Goal: Task Accomplishment & Management: Use online tool/utility

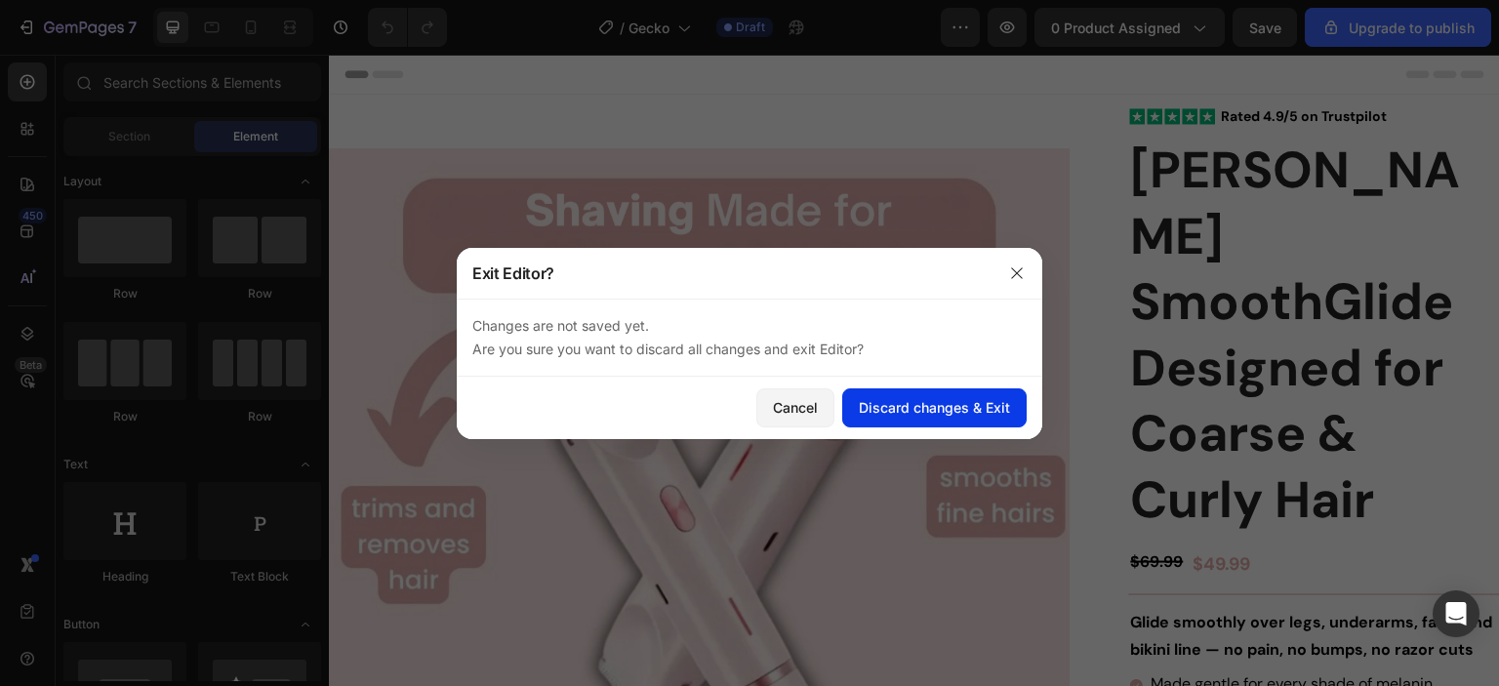
click at [926, 406] on div "Discard changes & Exit" at bounding box center [934, 407] width 151 height 20
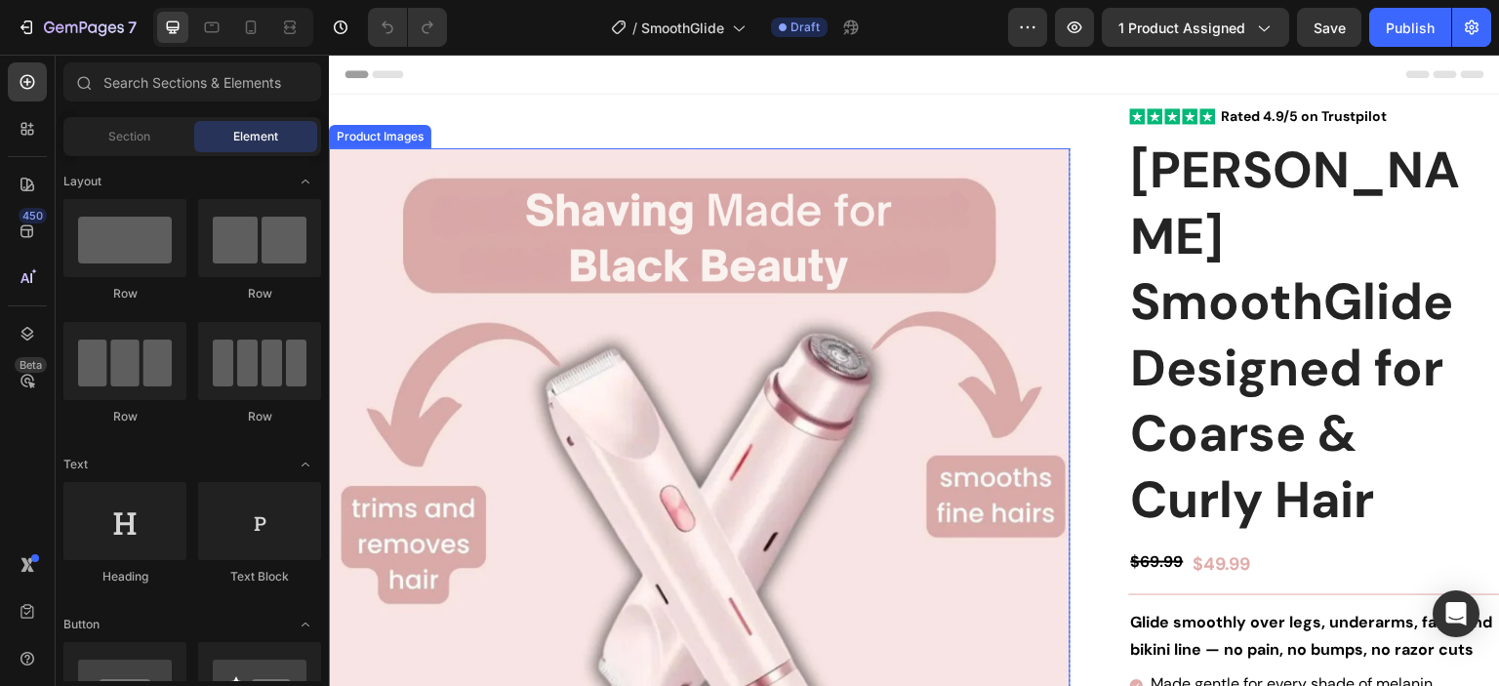
click at [1019, 172] on img at bounding box center [700, 519] width 742 height 742
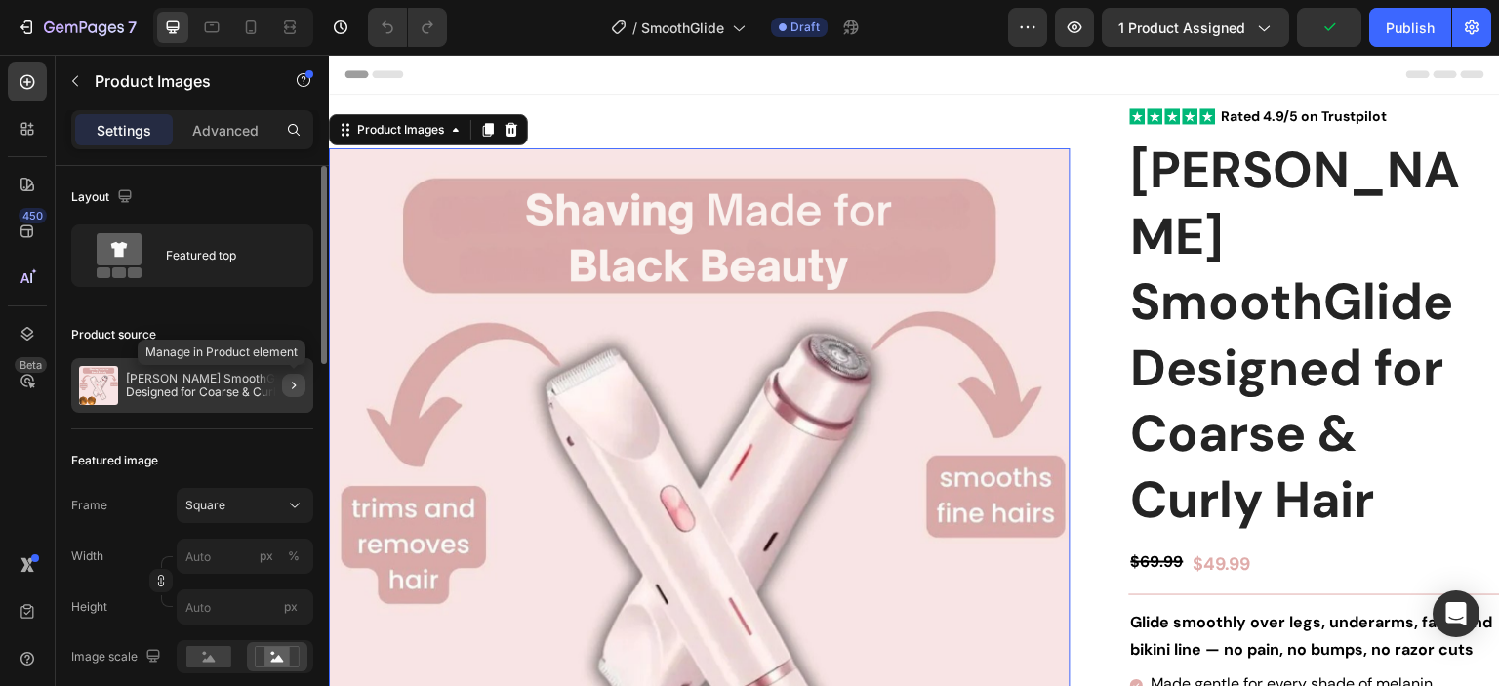
click at [291, 385] on icon "button" at bounding box center [294, 386] width 16 height 16
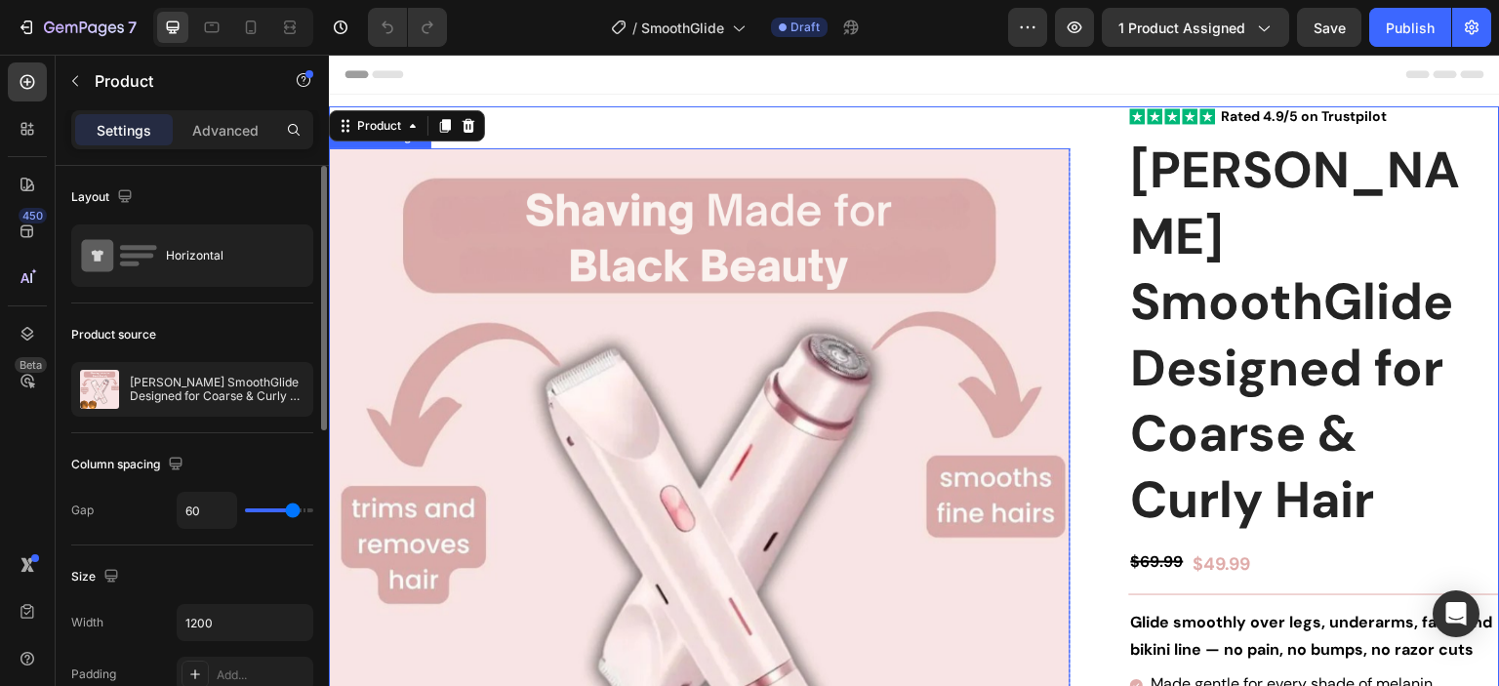
click at [956, 158] on img at bounding box center [700, 519] width 742 height 742
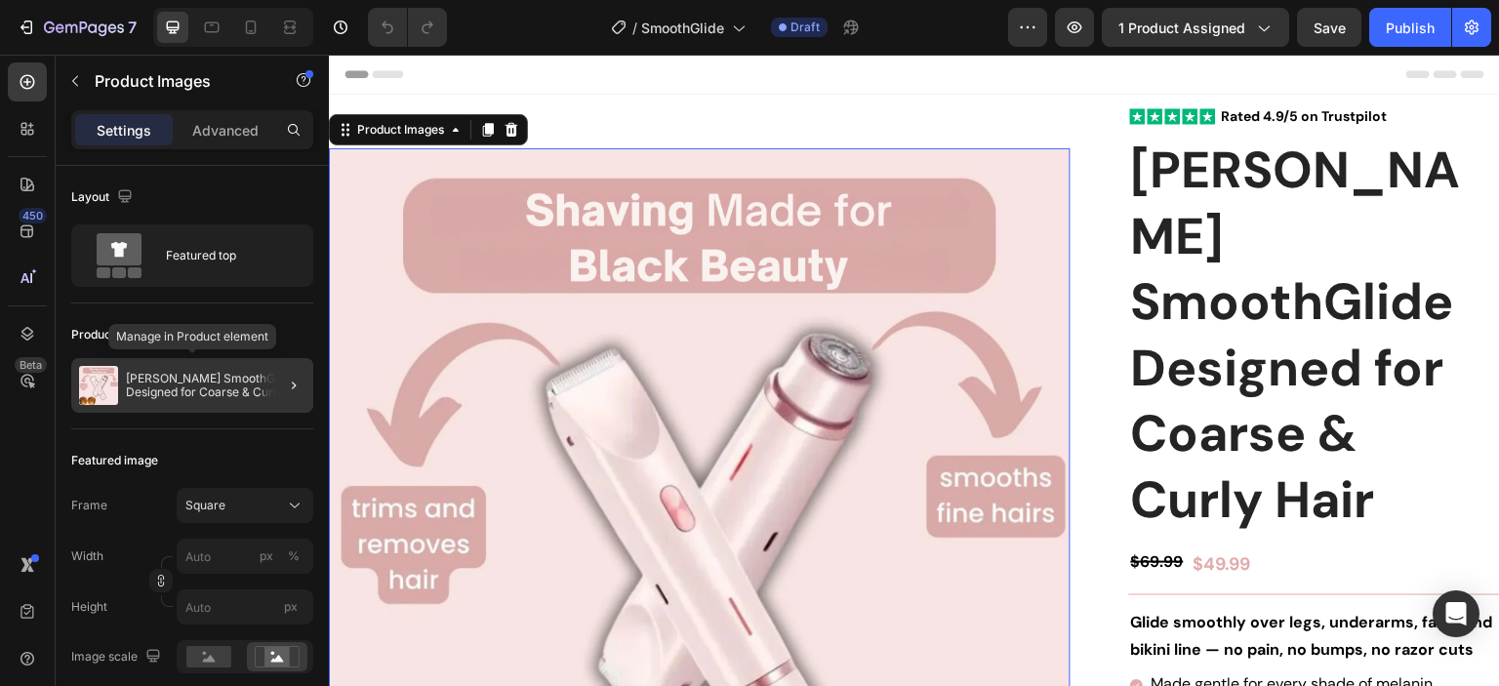
click at [260, 385] on div at bounding box center [286, 385] width 55 height 55
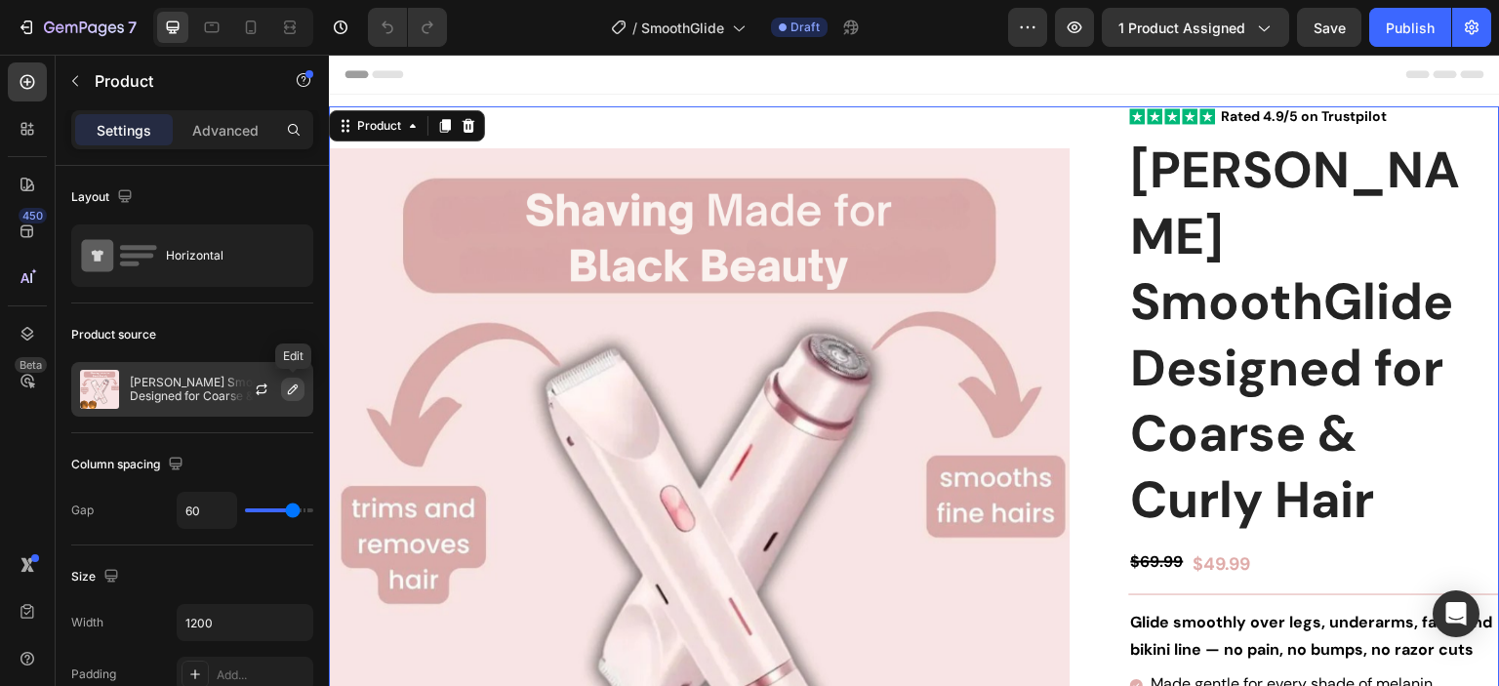
click at [290, 392] on icon "button" at bounding box center [293, 390] width 16 height 16
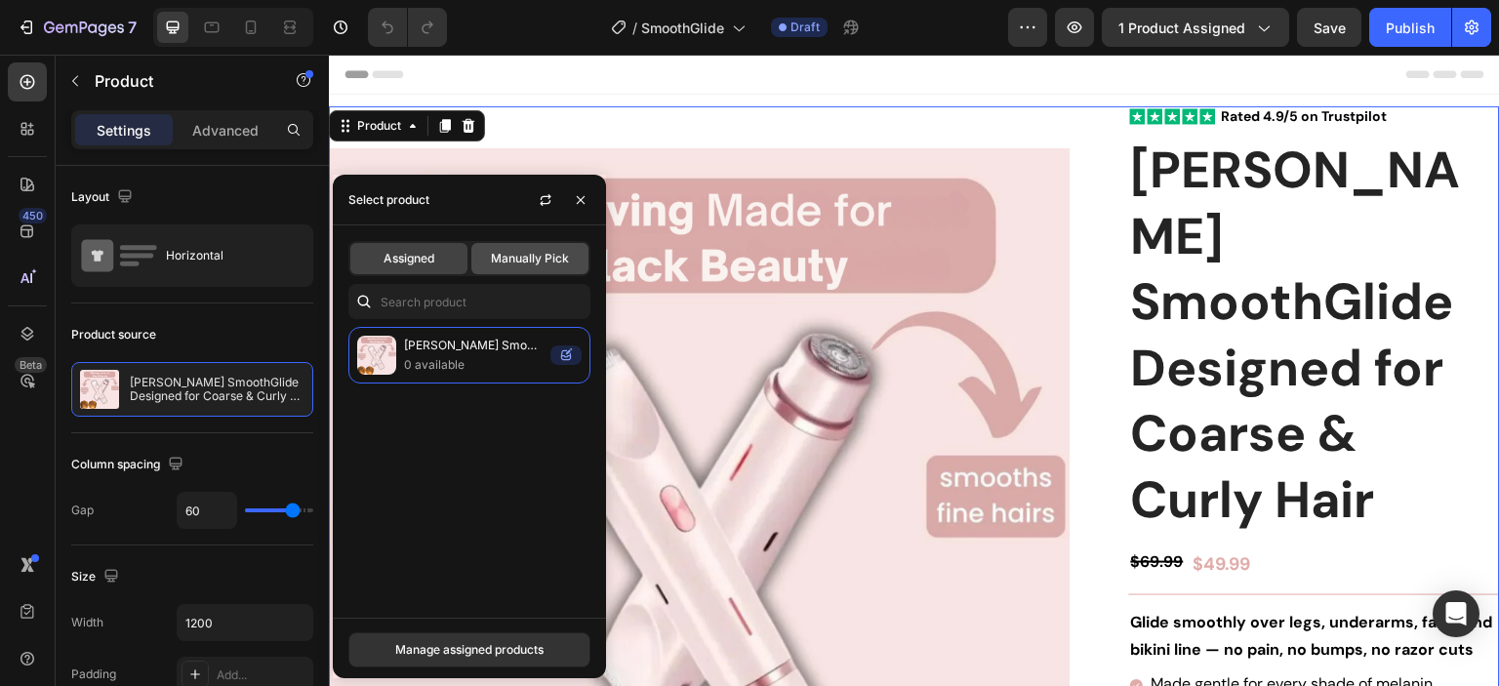
click at [535, 262] on span "Manually Pick" at bounding box center [530, 259] width 78 height 18
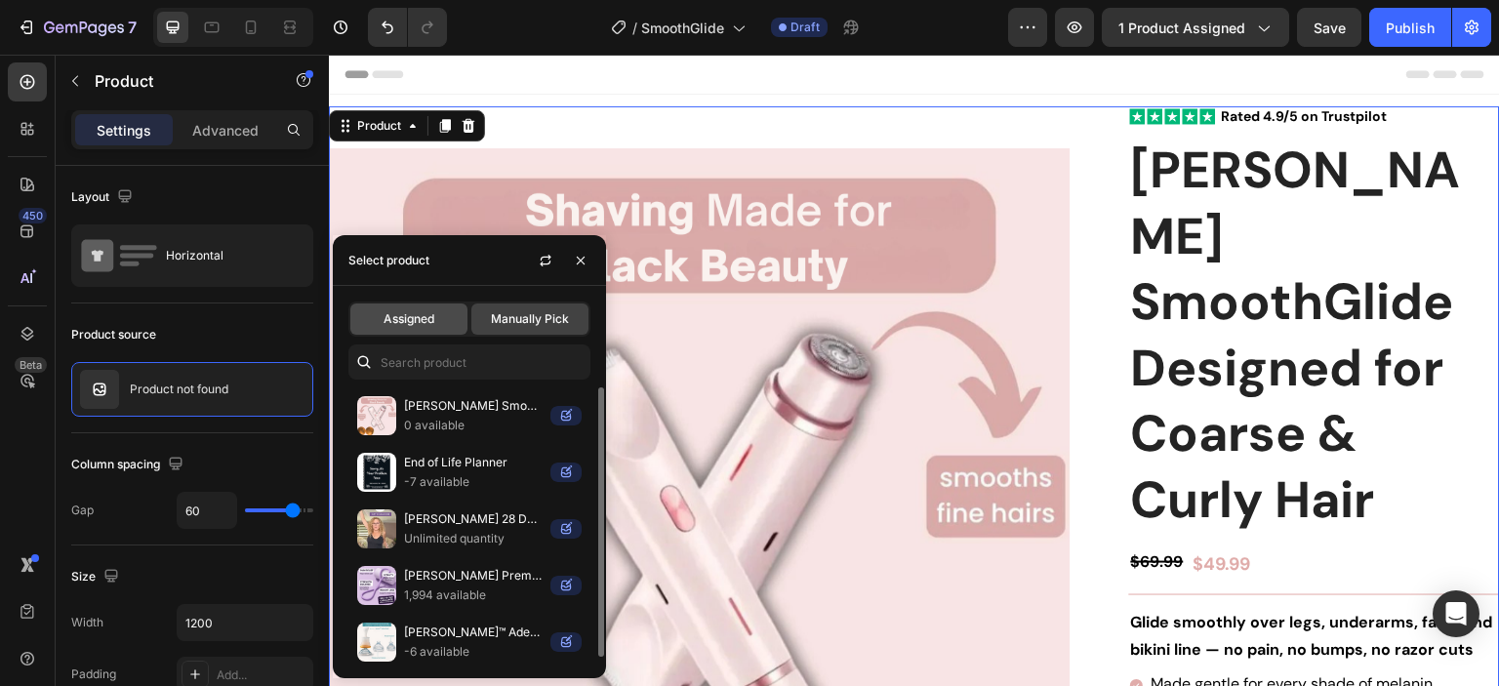
click at [425, 317] on span "Assigned" at bounding box center [408, 319] width 51 height 18
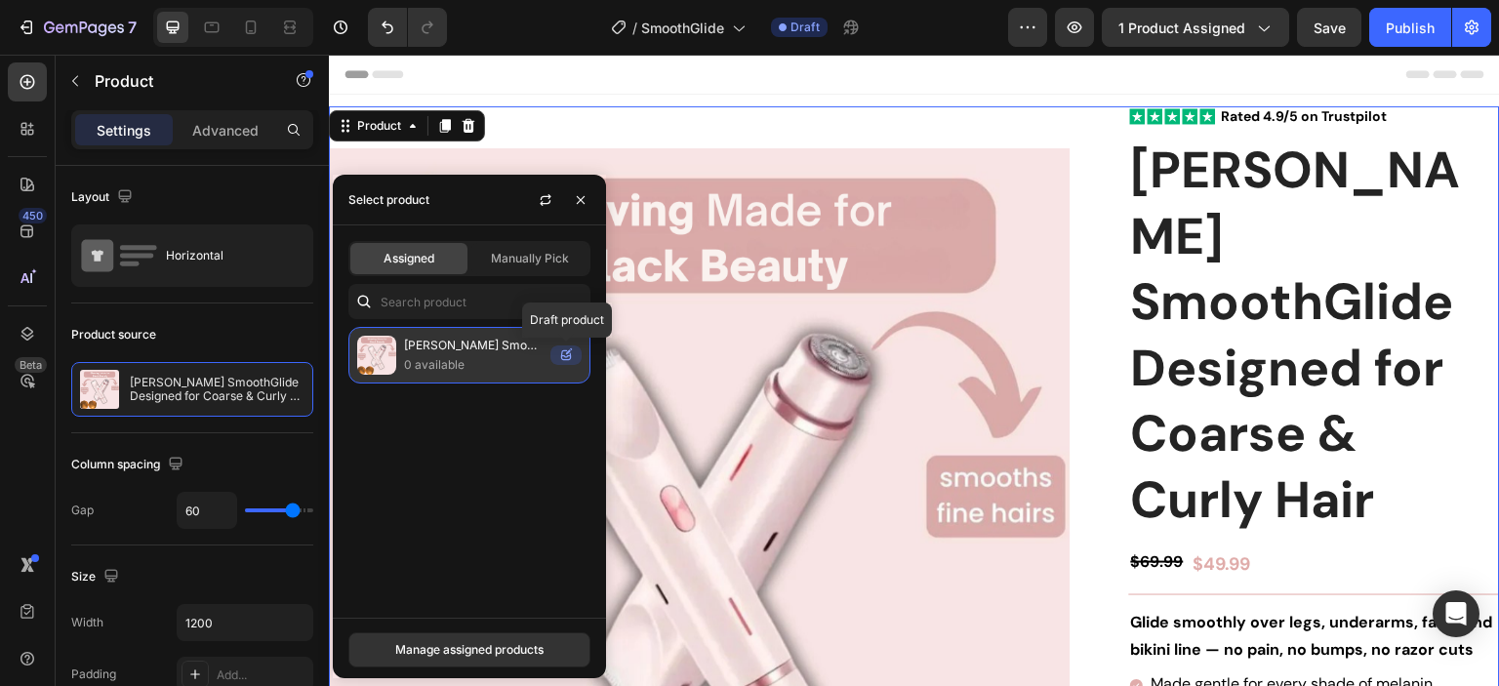
click at [566, 353] on icon at bounding box center [565, 355] width 31 height 20
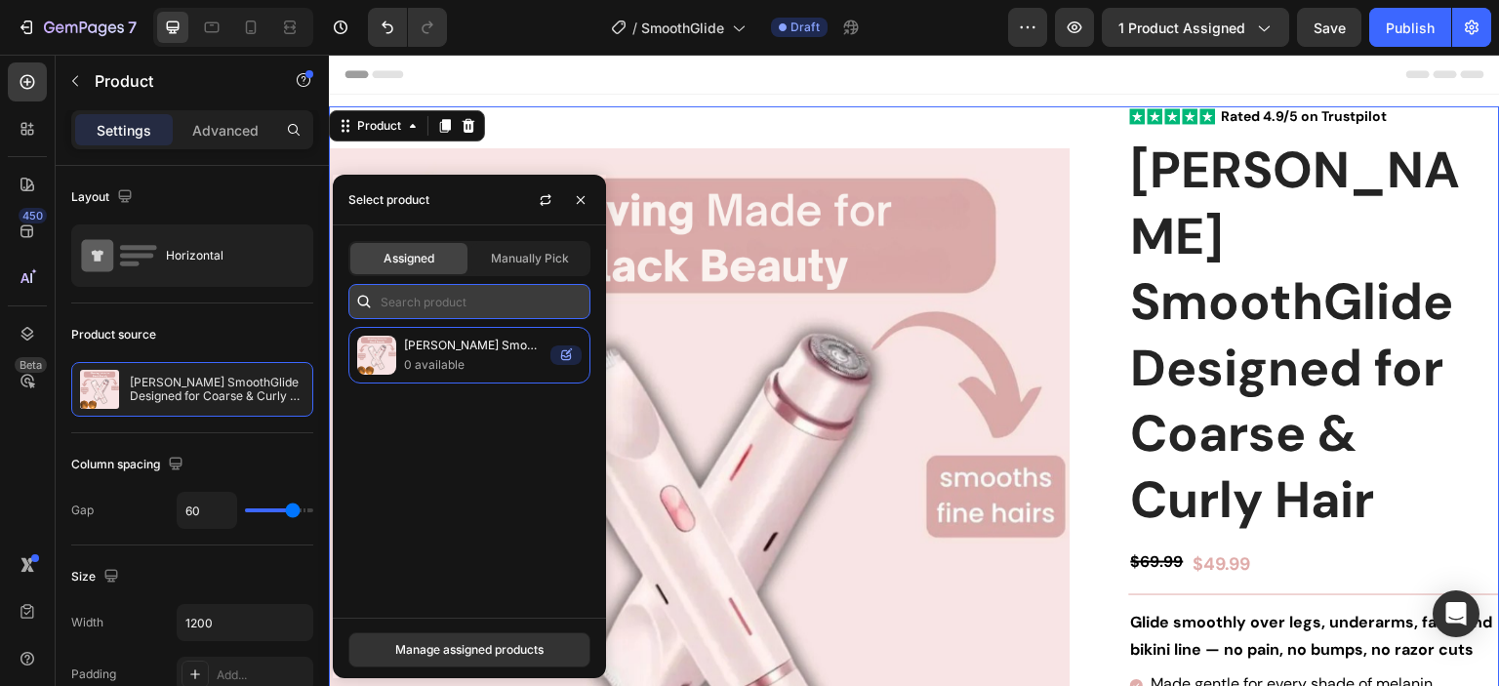
click at [486, 299] on input "text" at bounding box center [469, 301] width 242 height 35
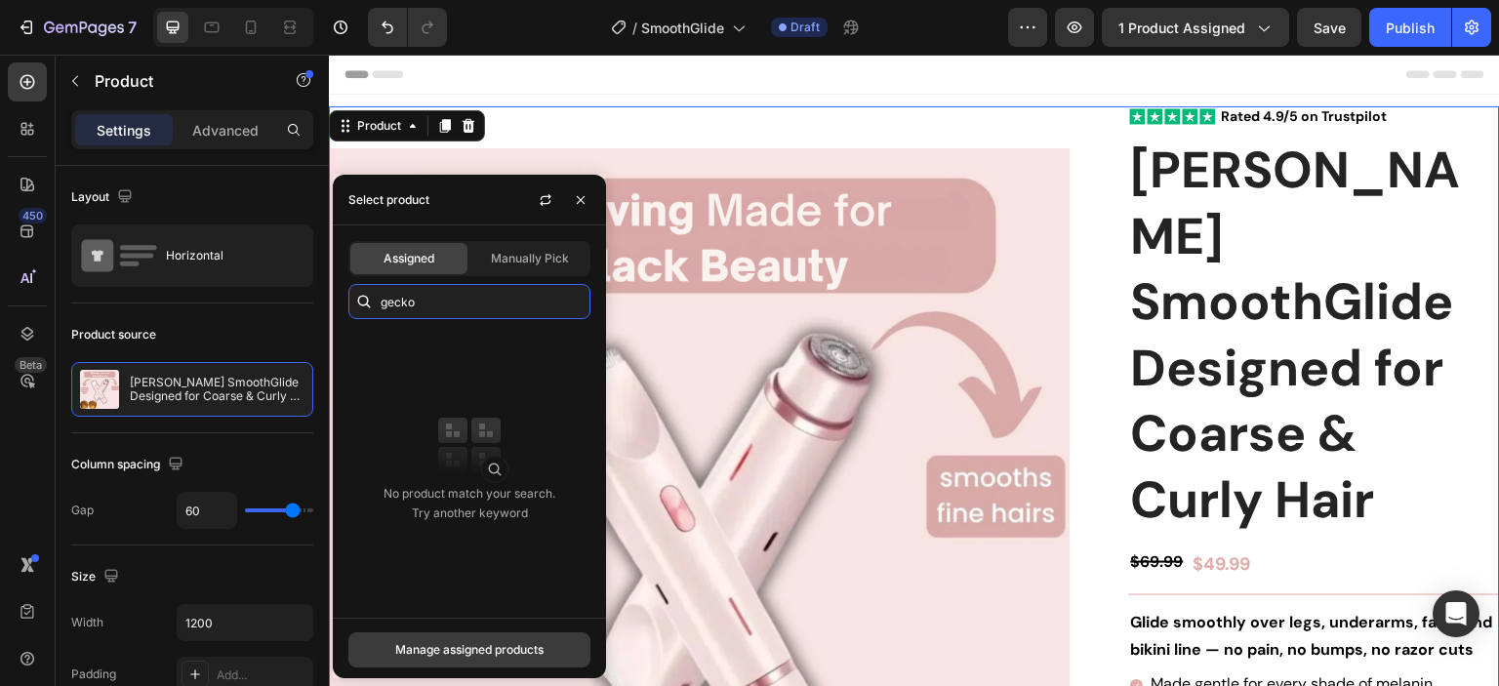
type input "gecko"
click at [459, 647] on div "Manage assigned products" at bounding box center [469, 650] width 148 height 18
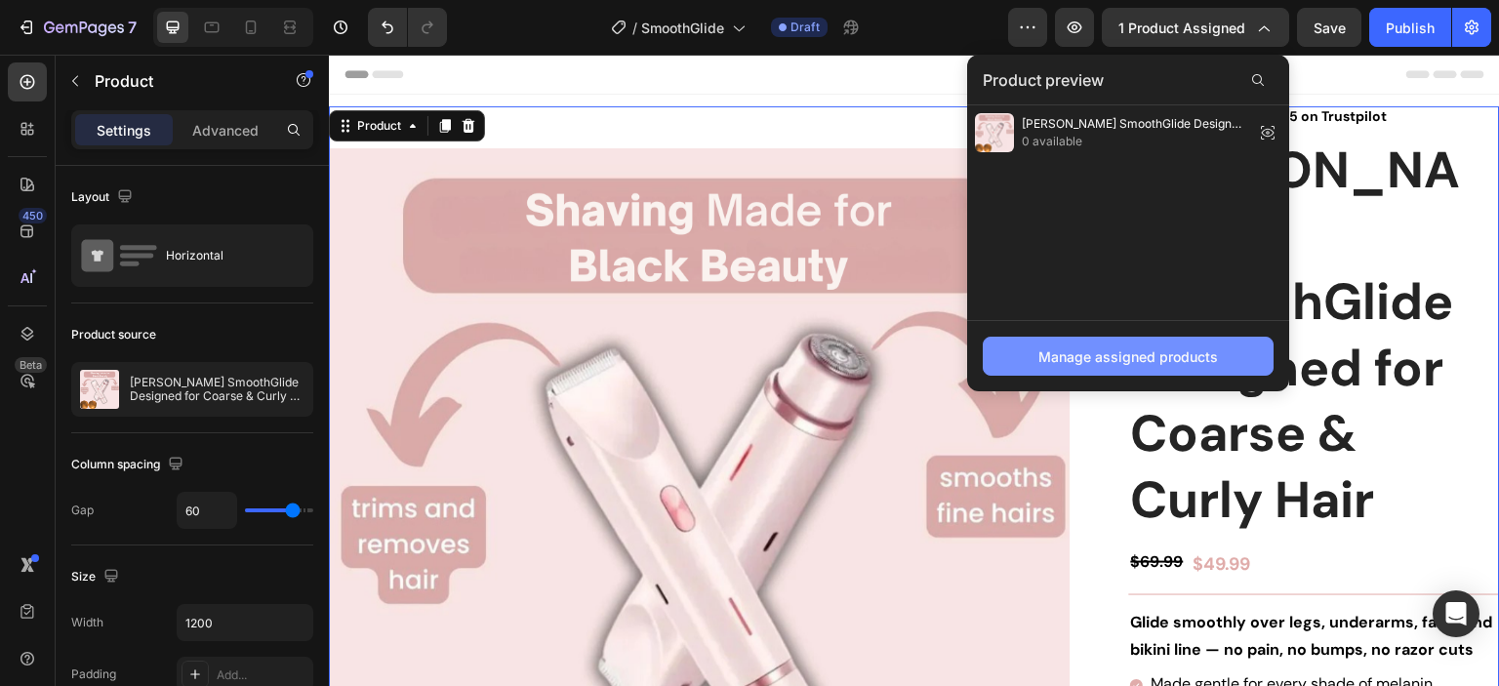
click at [1144, 352] on div "Manage assigned products" at bounding box center [1128, 356] width 180 height 20
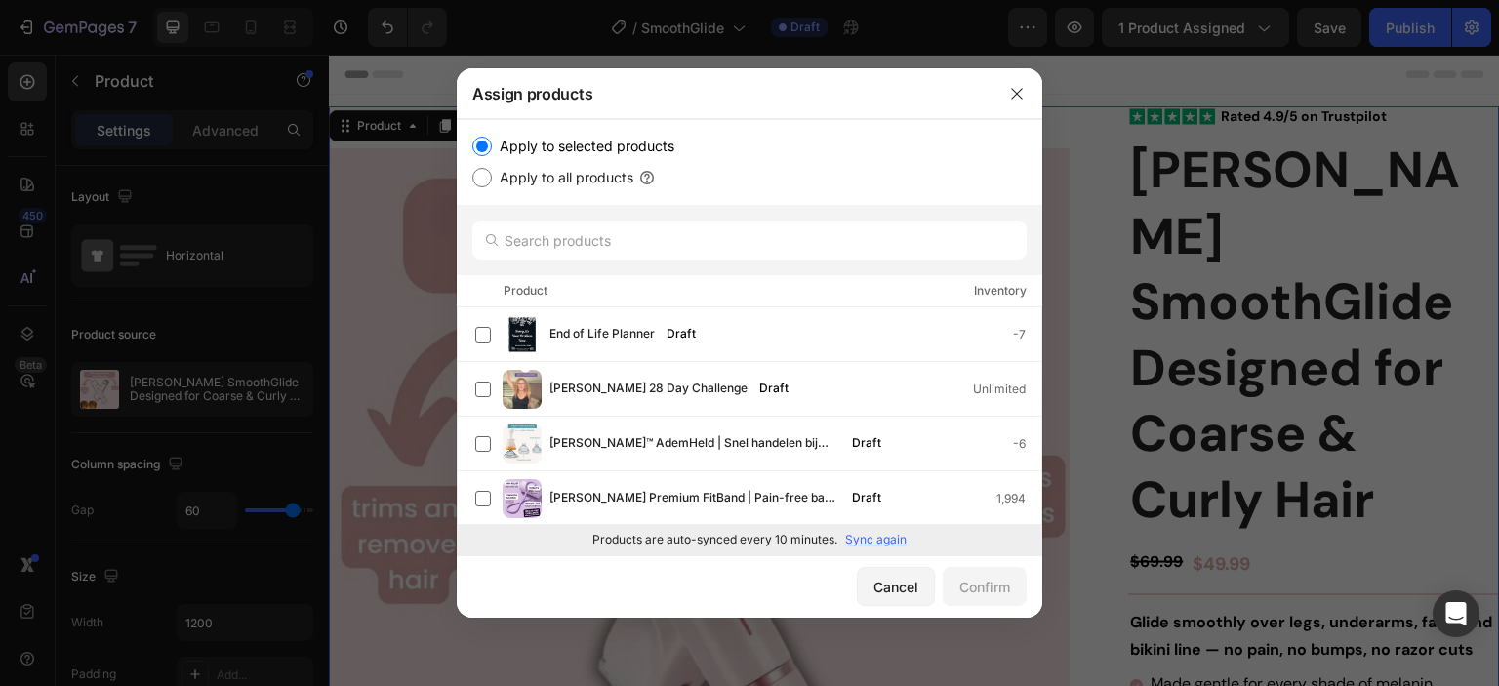
click at [886, 538] on p "Sync again" at bounding box center [875, 540] width 61 height 18
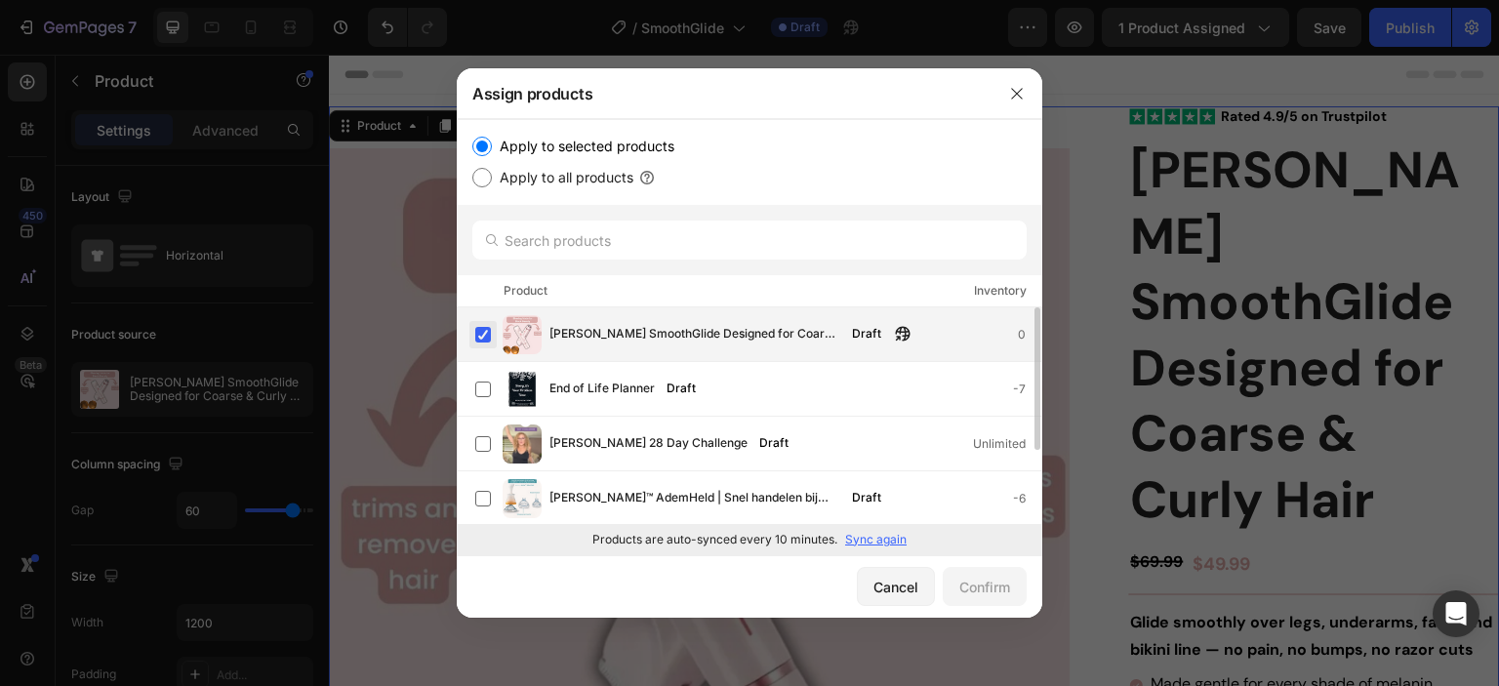
click at [484, 335] on label at bounding box center [483, 335] width 16 height 16
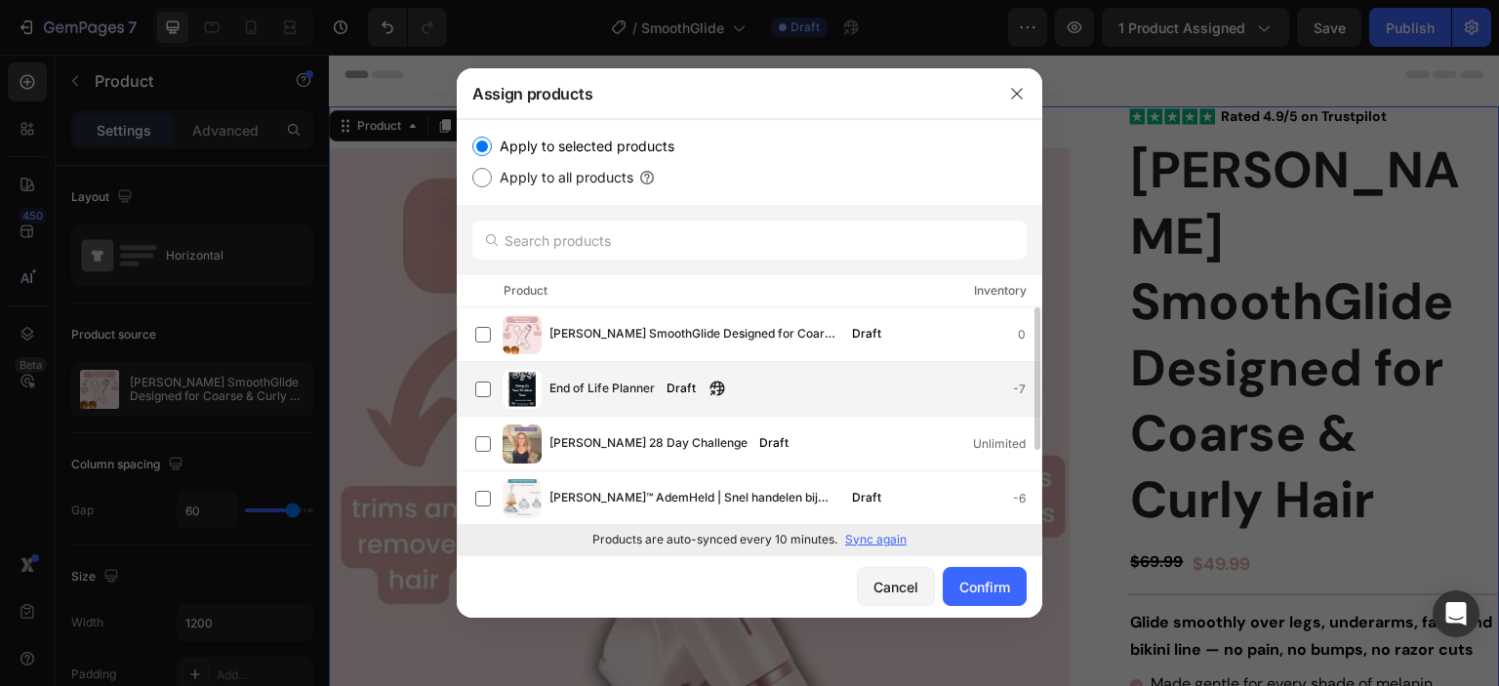
scroll to position [111, 0]
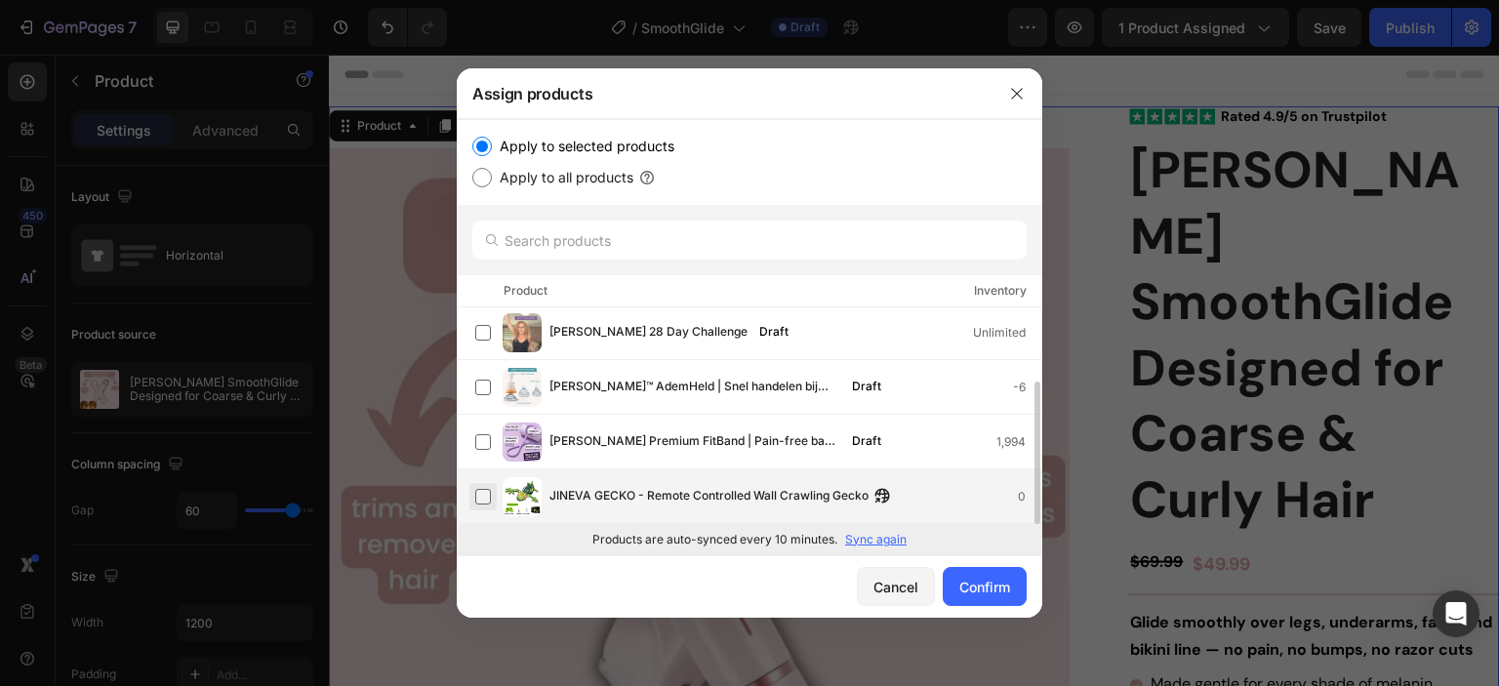
click at [488, 495] on label at bounding box center [483, 497] width 16 height 16
click at [1001, 585] on div "Confirm" at bounding box center [984, 587] width 51 height 20
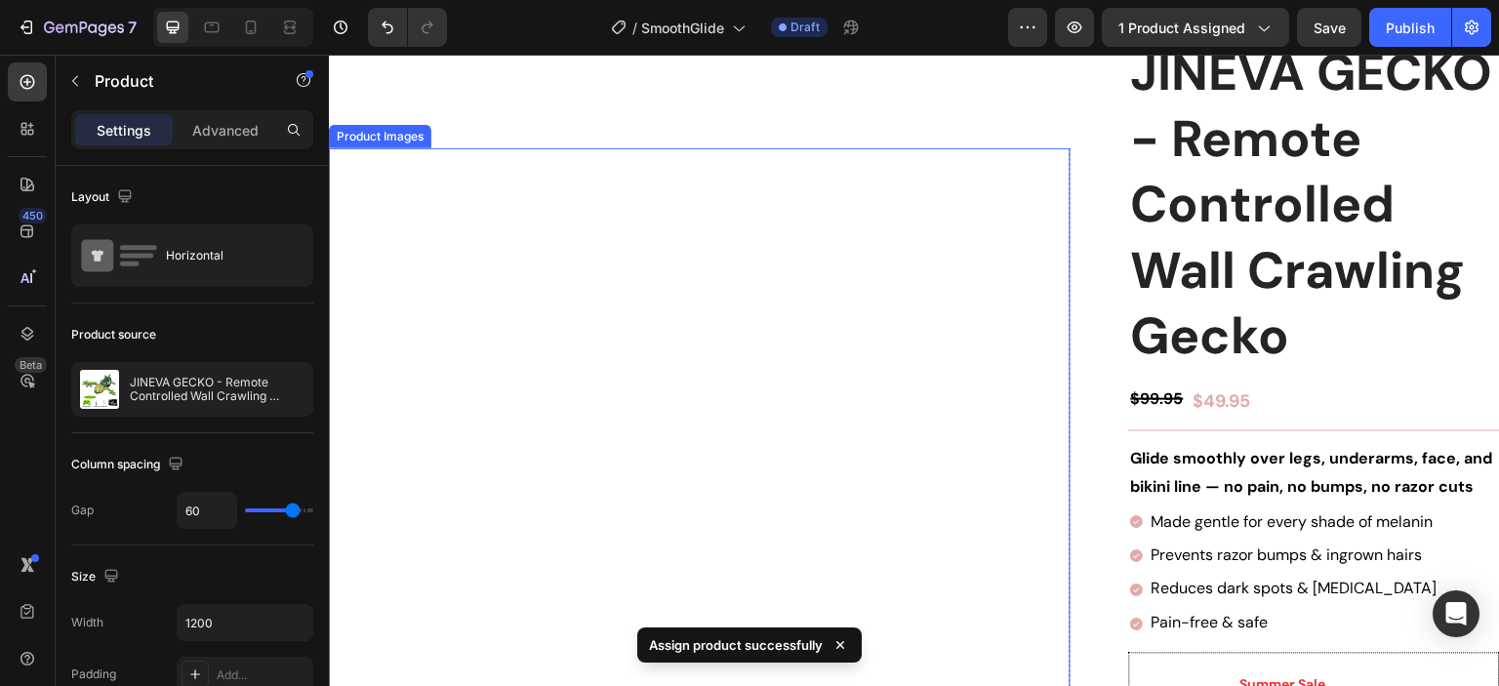
scroll to position [0, 0]
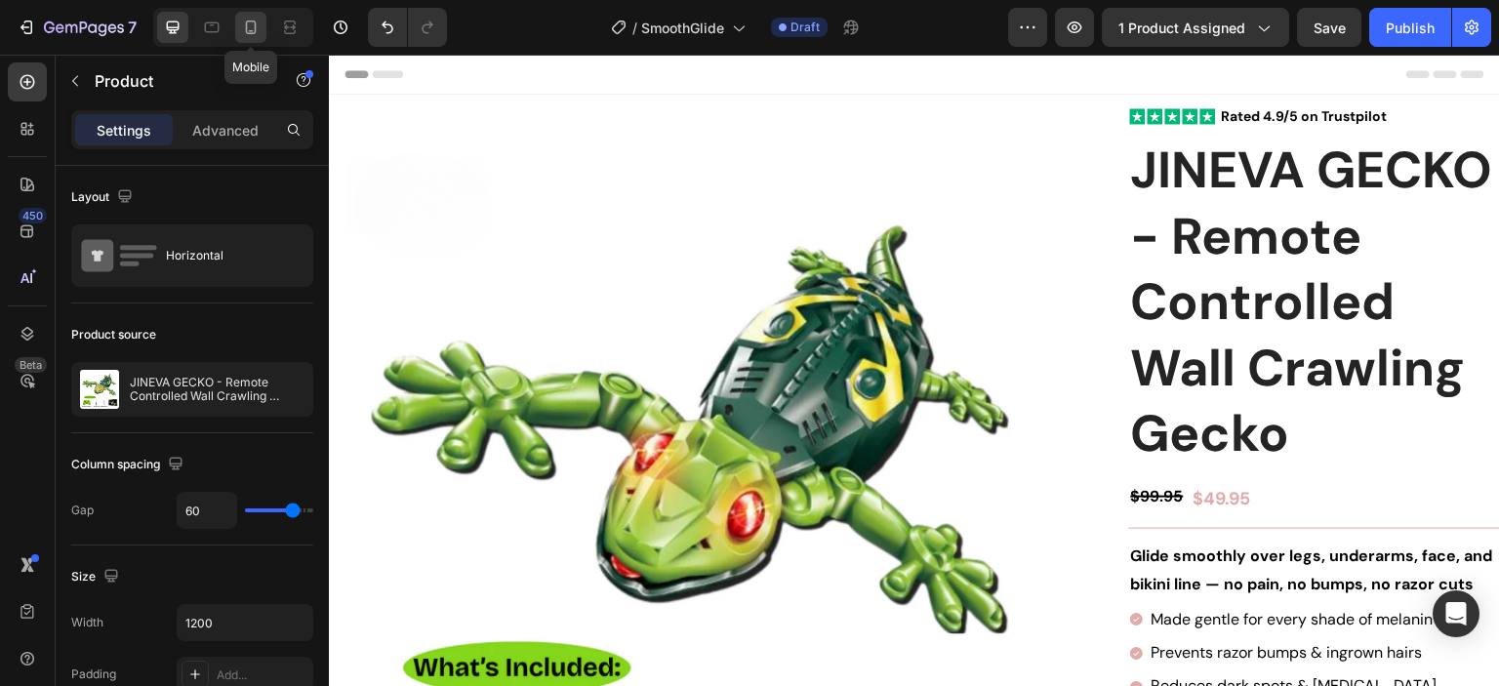
click at [252, 29] on icon at bounding box center [251, 28] width 20 height 20
type input "0"
type input "100%"
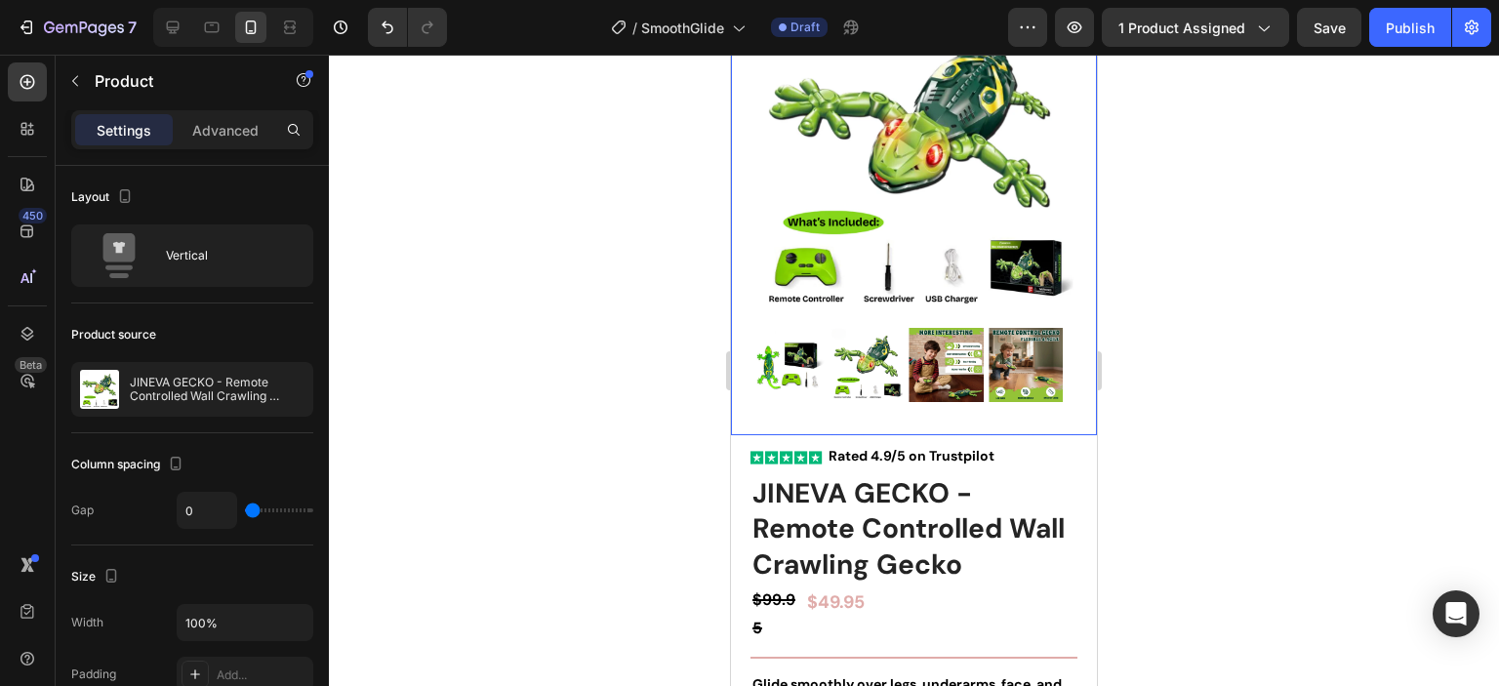
scroll to position [195, 0]
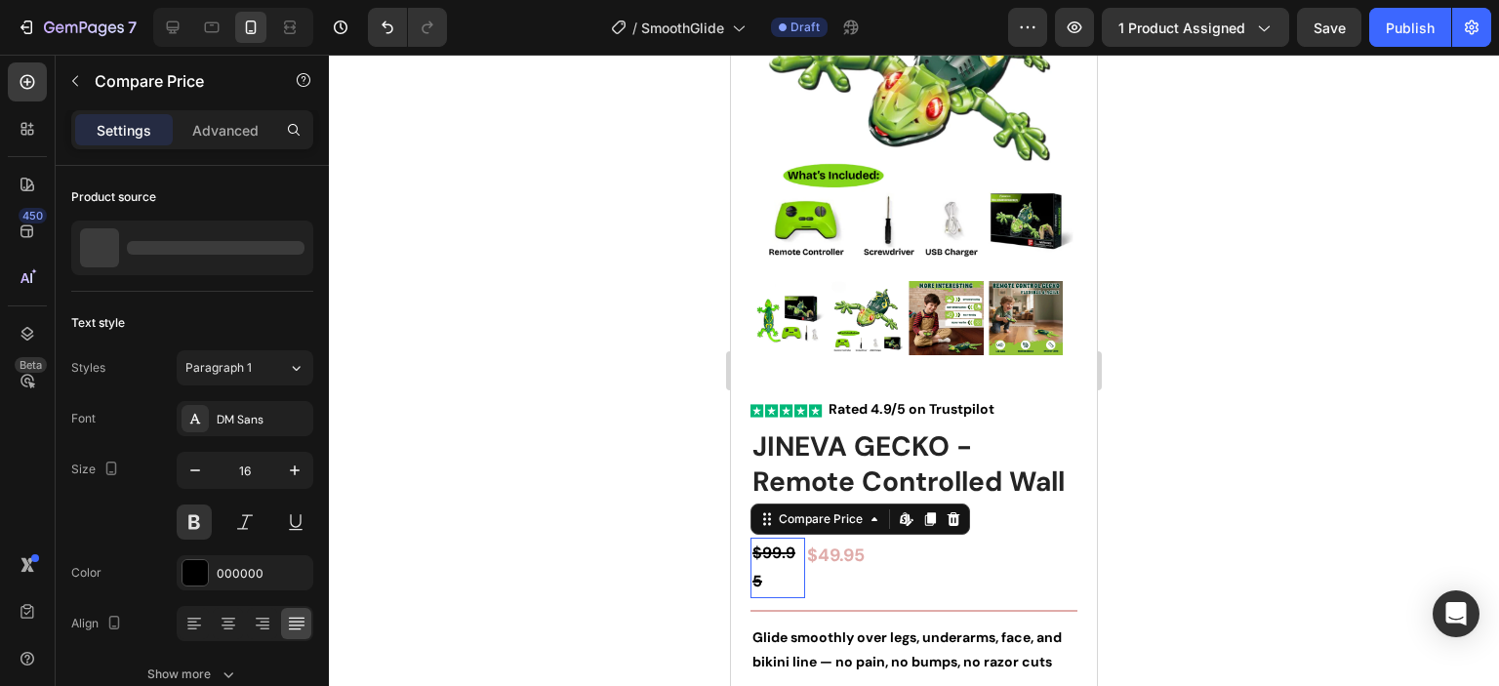
click at [788, 553] on div "$99.95" at bounding box center [777, 568] width 55 height 61
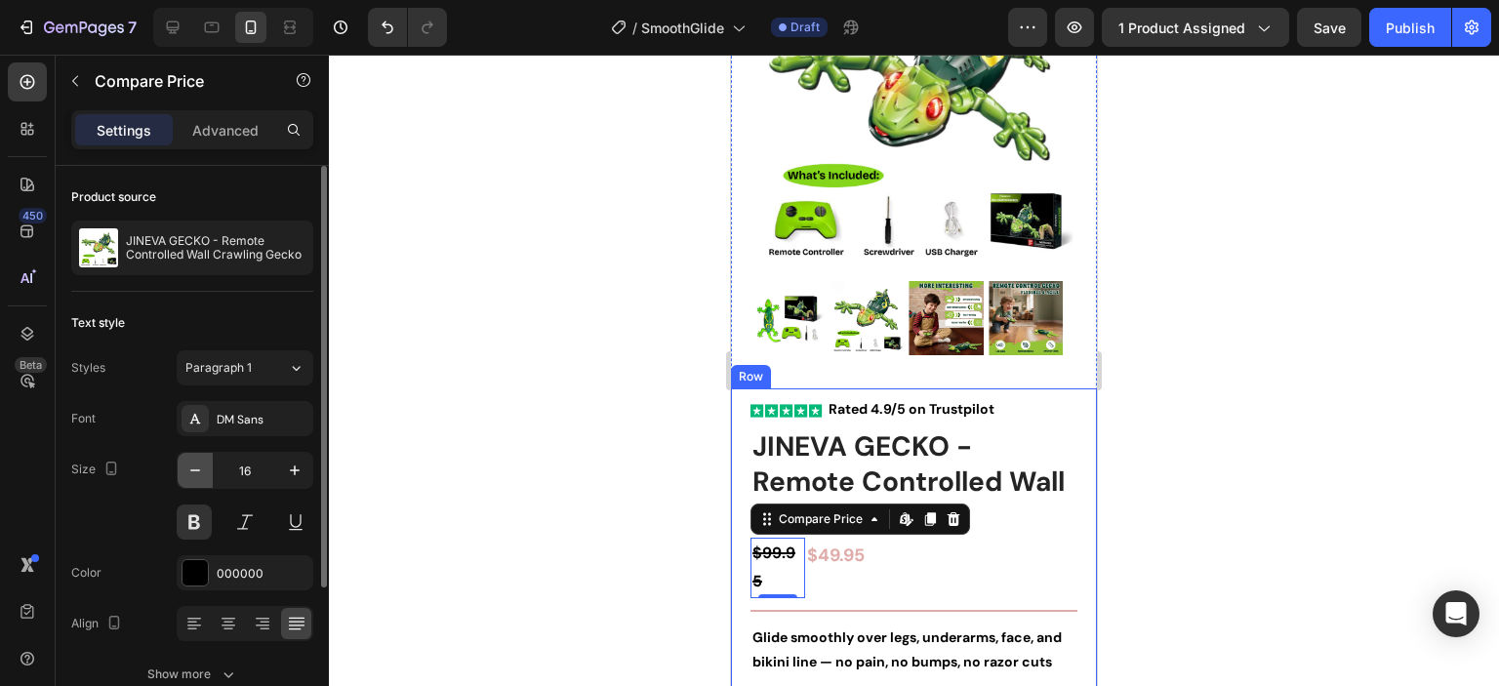
click at [195, 474] on icon "button" at bounding box center [195, 471] width 20 height 20
type input "14"
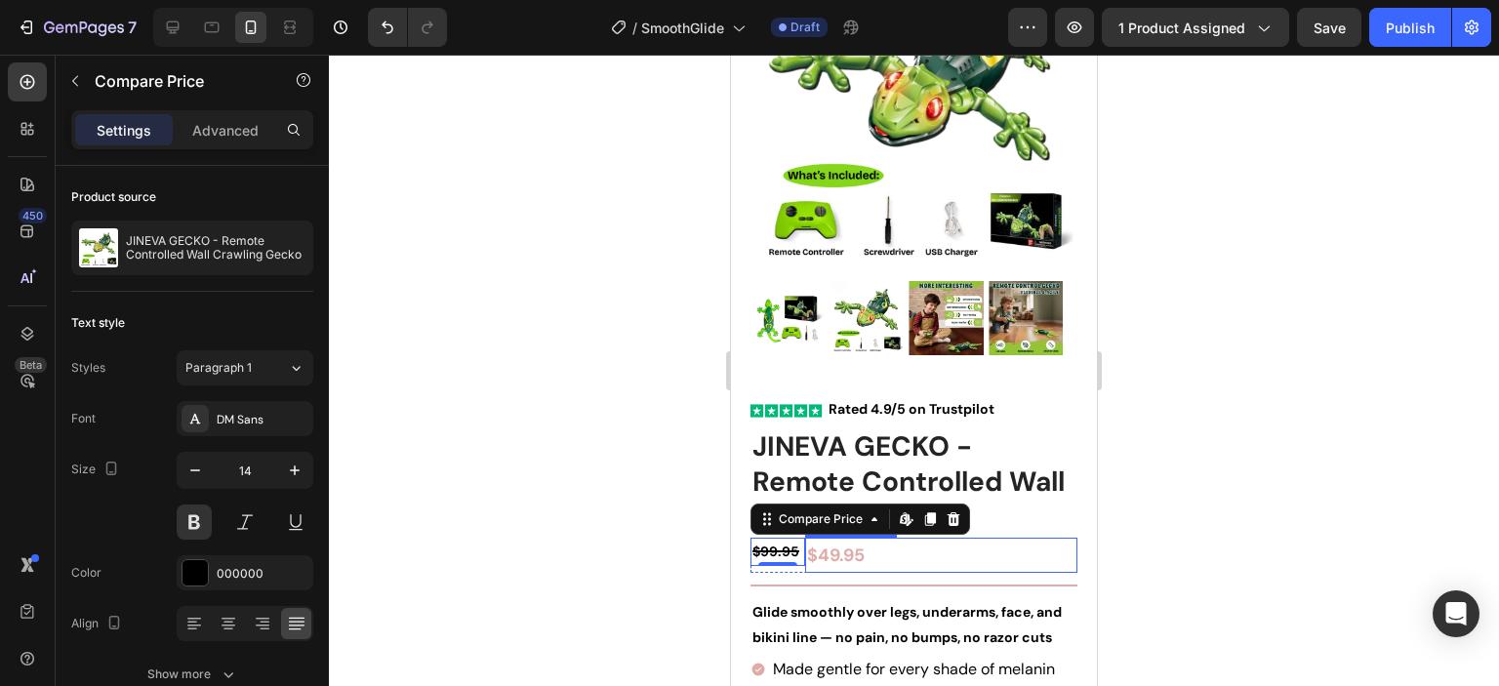
click at [876, 541] on div "$49.95" at bounding box center [941, 555] width 272 height 35
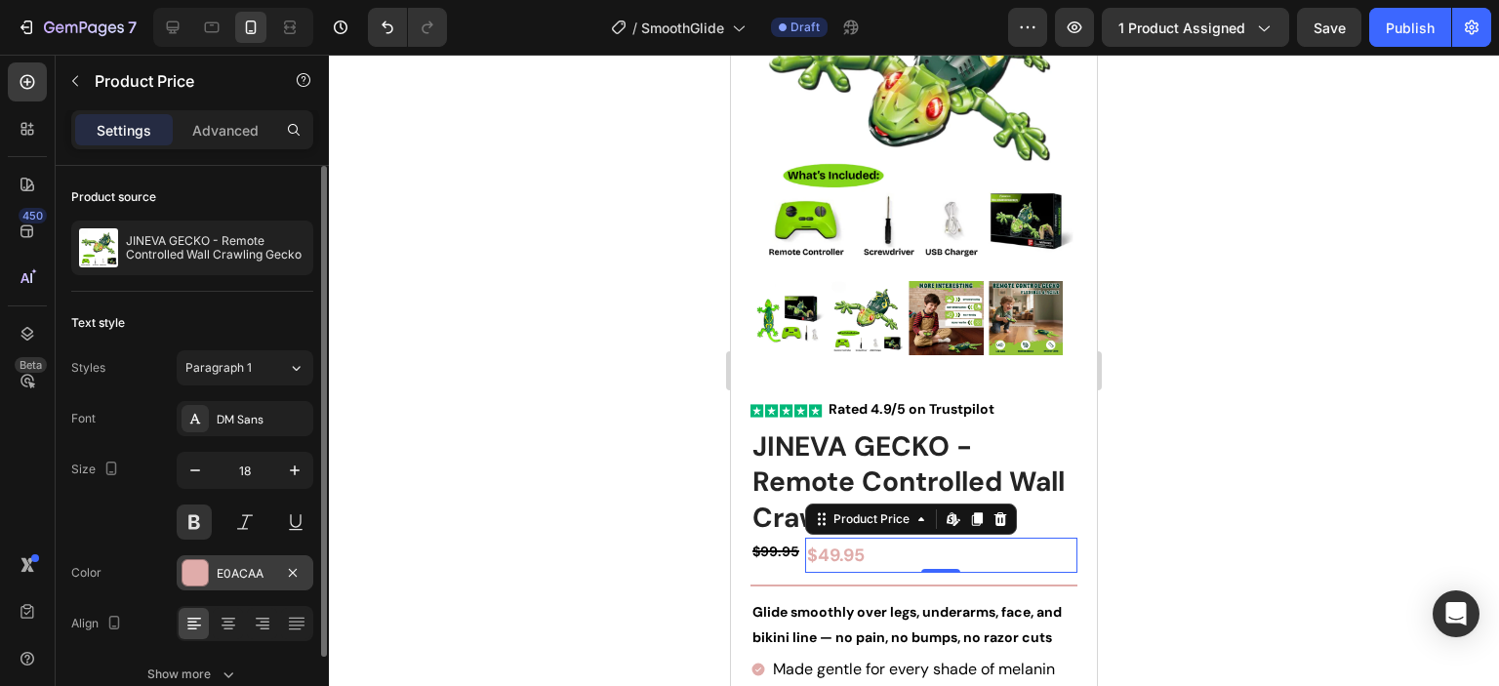
click at [199, 571] on div at bounding box center [194, 572] width 25 height 25
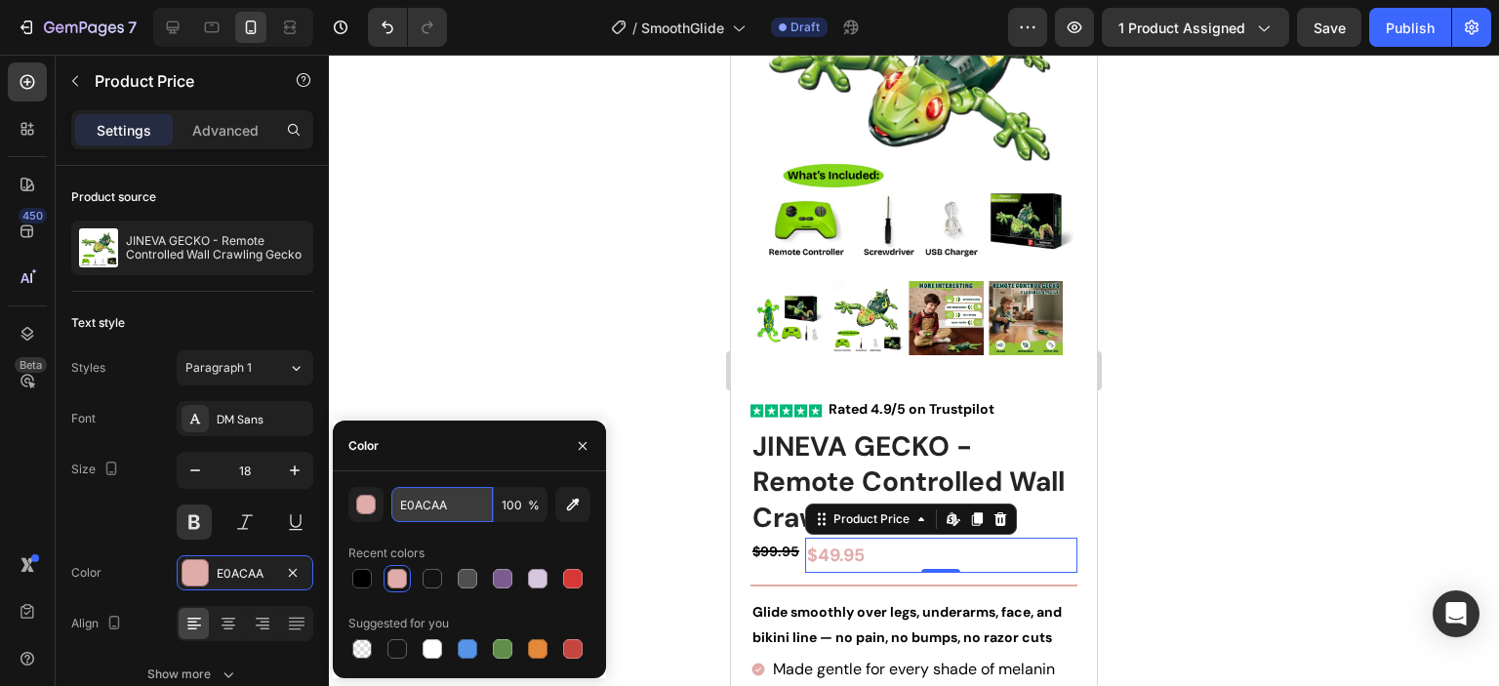
click at [464, 511] on input "E0ACAA" at bounding box center [441, 504] width 101 height 35
type input "000000"
click at [504, 369] on div at bounding box center [914, 370] width 1170 height 631
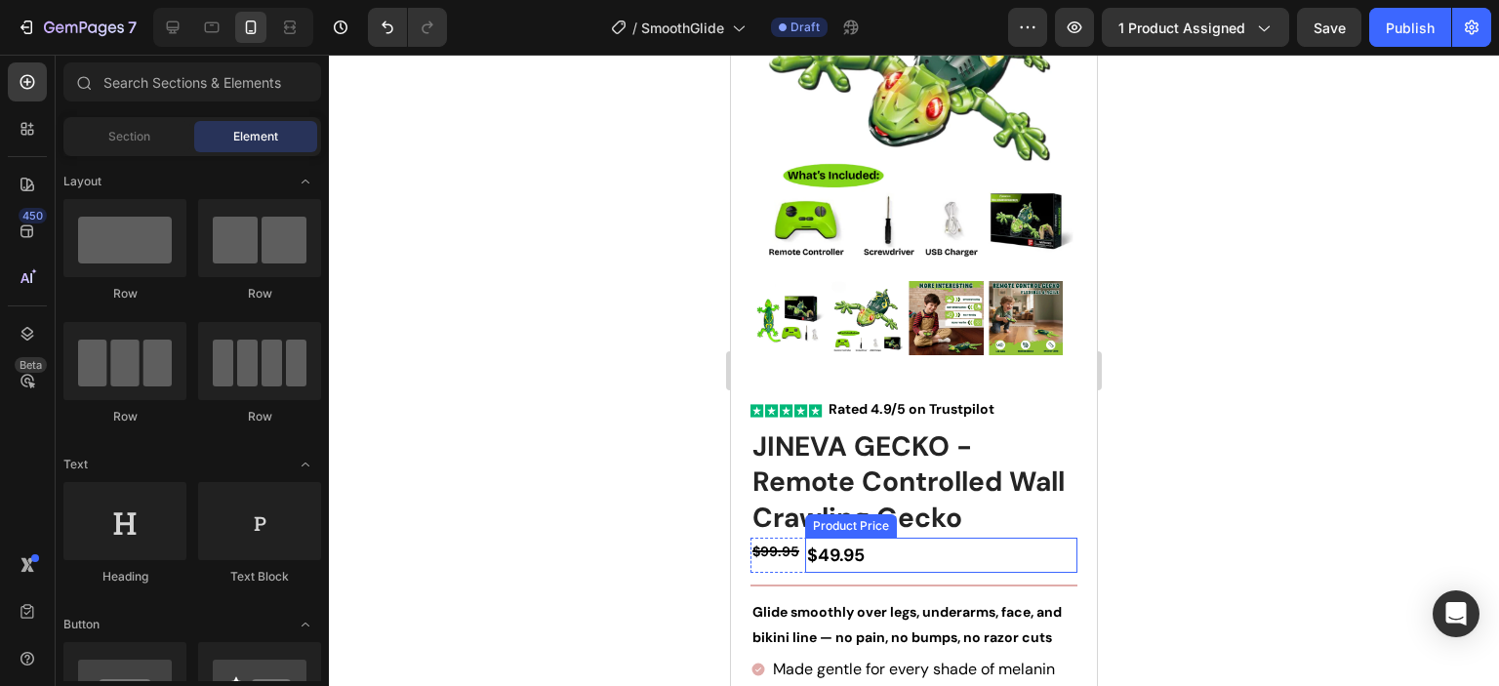
click at [831, 542] on div "$49.95" at bounding box center [941, 555] width 272 height 35
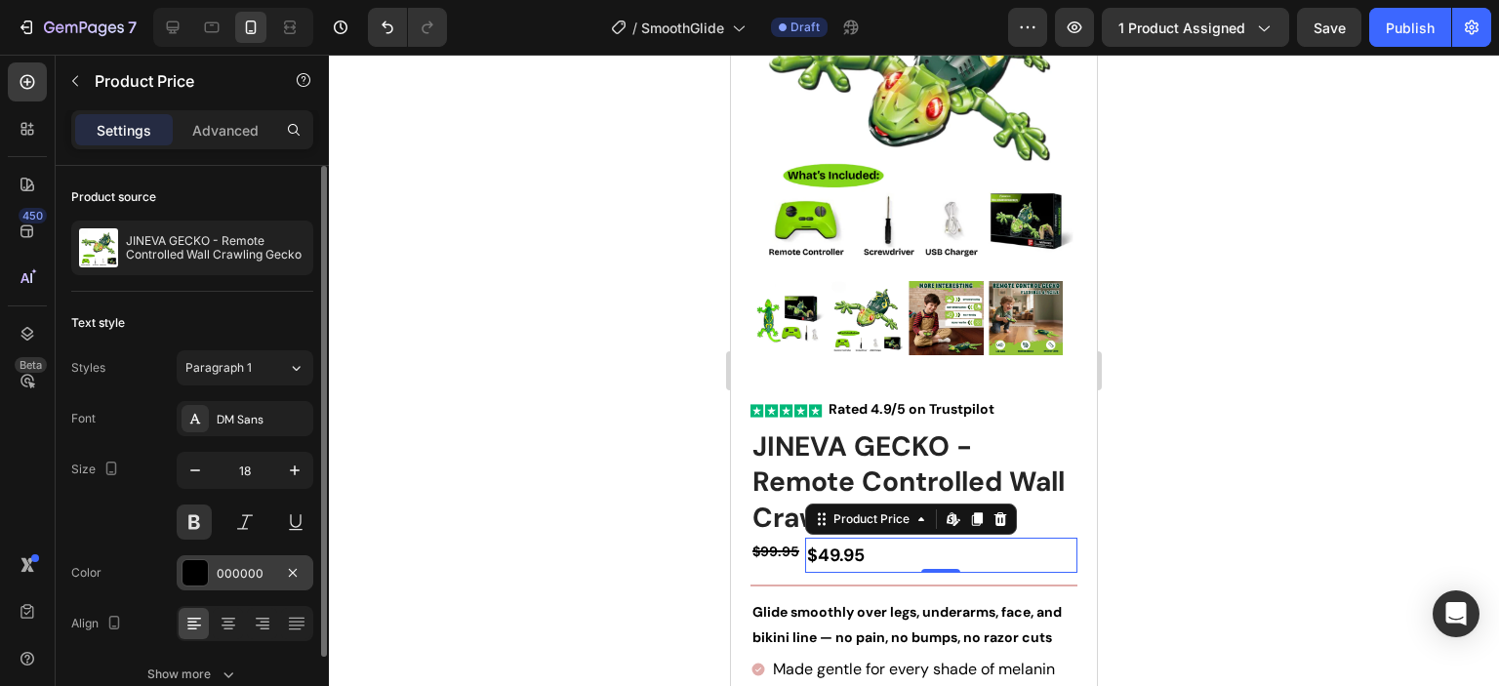
click at [188, 576] on div at bounding box center [194, 572] width 25 height 25
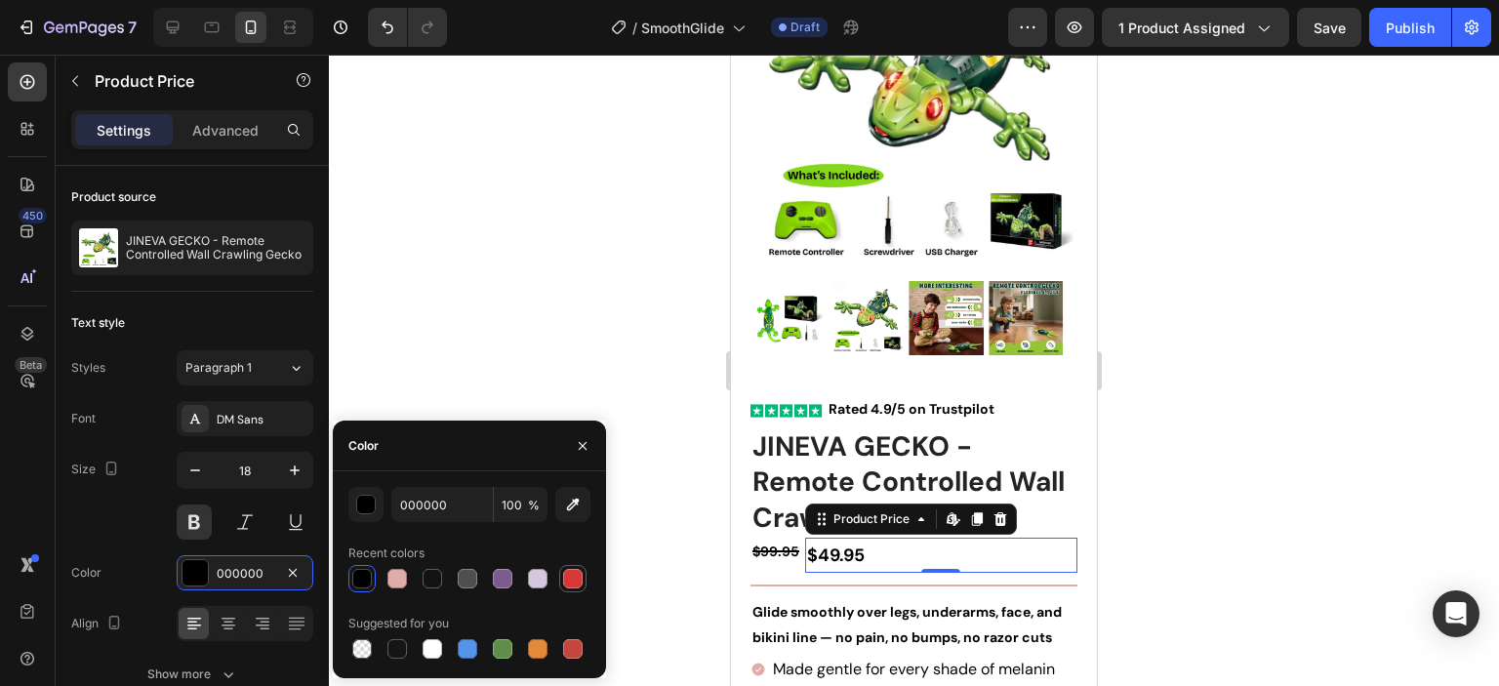
click at [572, 577] on div at bounding box center [573, 579] width 20 height 20
type input "D63837"
click at [1271, 498] on div at bounding box center [914, 370] width 1170 height 631
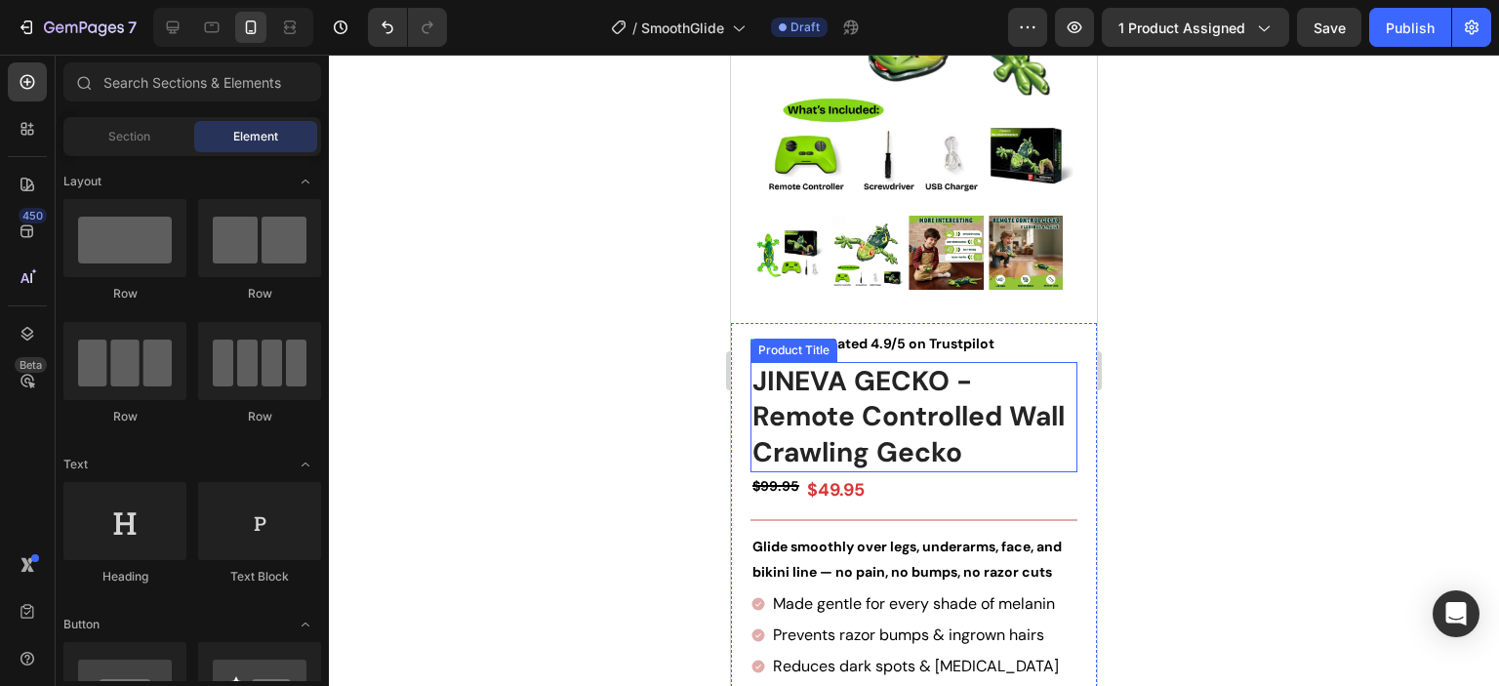
scroll to position [293, 0]
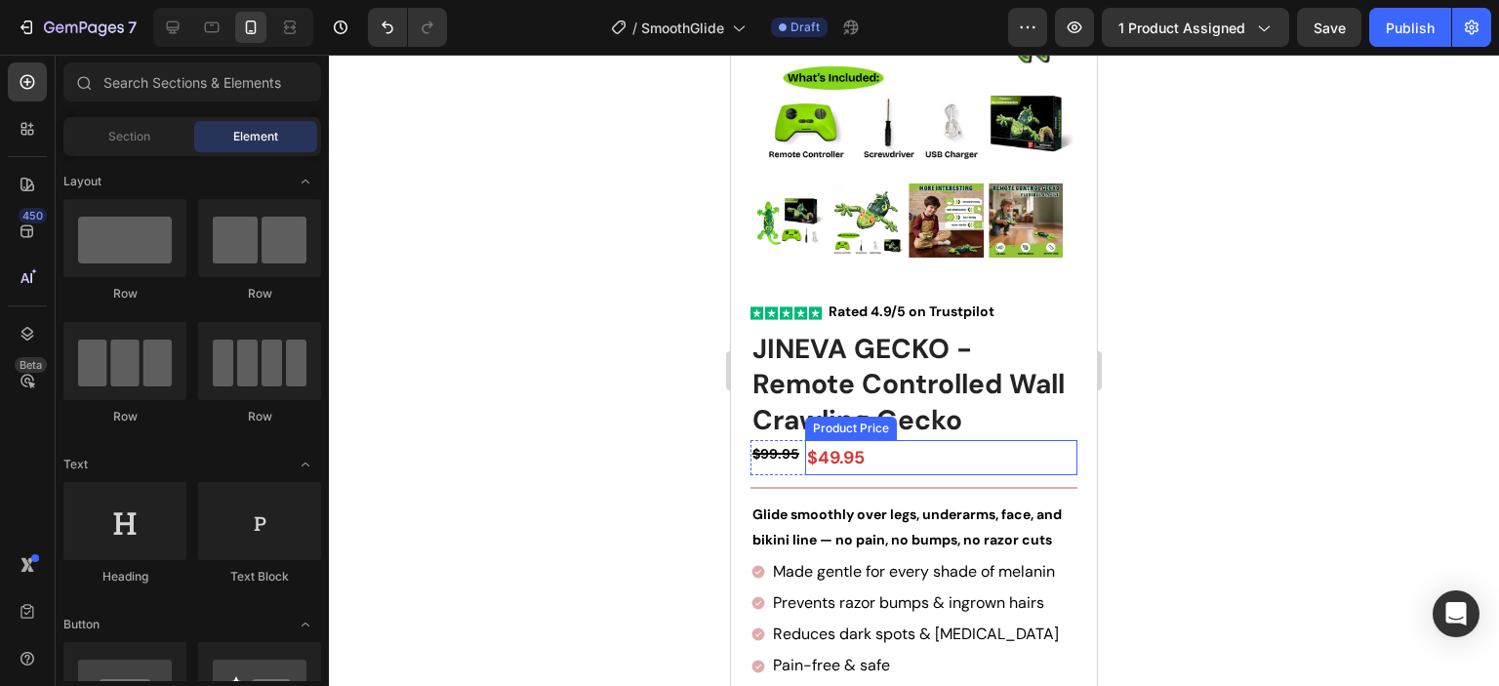
click at [848, 440] on div "$49.95" at bounding box center [941, 457] width 272 height 35
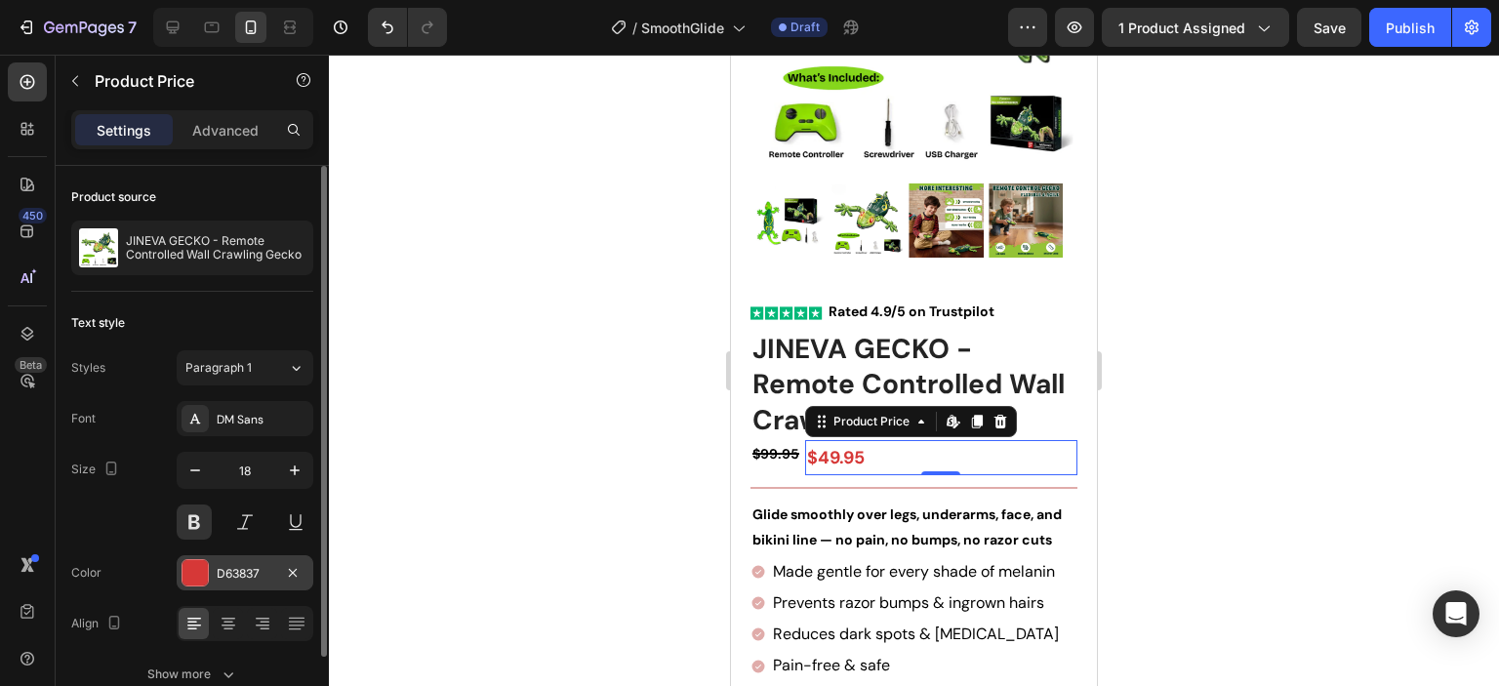
click at [200, 564] on div at bounding box center [194, 572] width 25 height 25
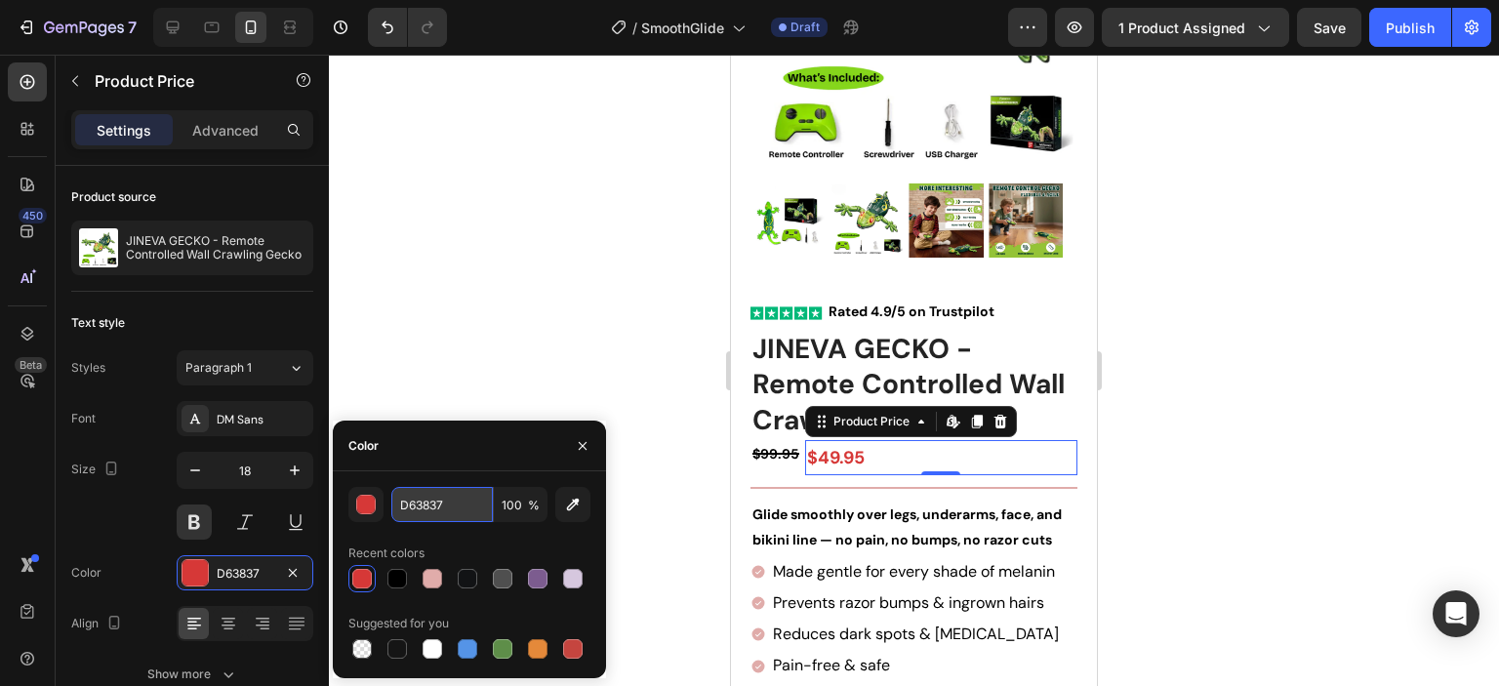
click at [437, 506] on input "D63837" at bounding box center [441, 504] width 101 height 35
paste input "#5ebf00"
type input "#5ebf00"
click at [1222, 447] on div at bounding box center [914, 370] width 1170 height 631
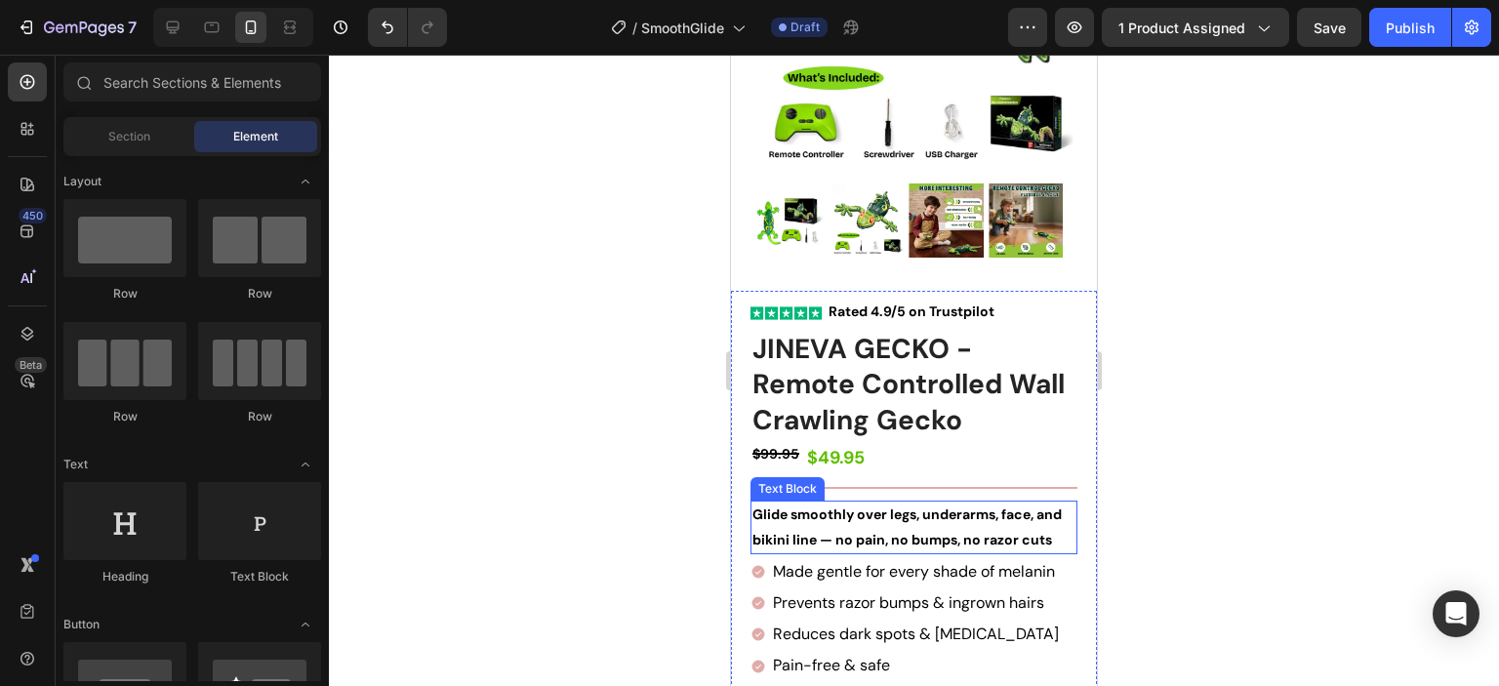
click at [987, 526] on strong "Glide smoothly over legs, underarms, face, and bikini line — no pain, no bumps,…" at bounding box center [906, 526] width 309 height 42
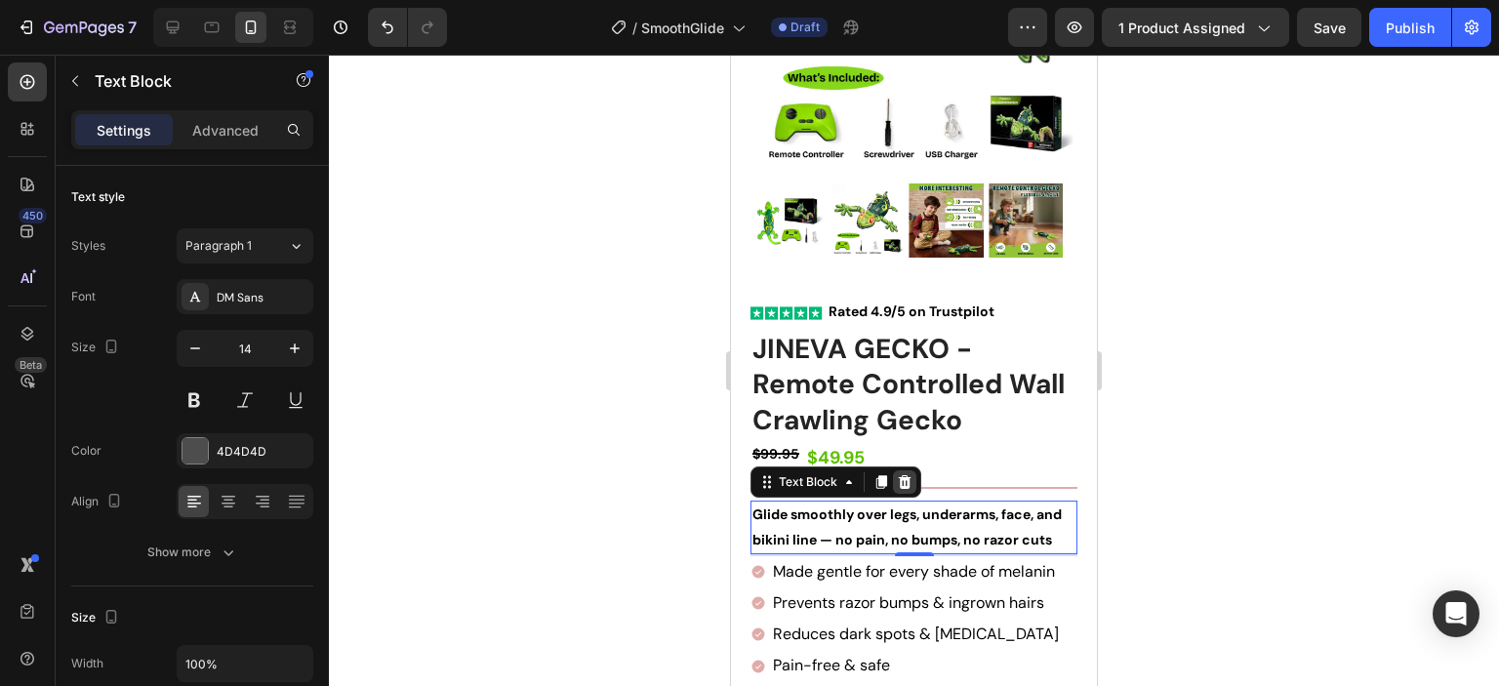
click at [903, 475] on icon at bounding box center [905, 482] width 13 height 14
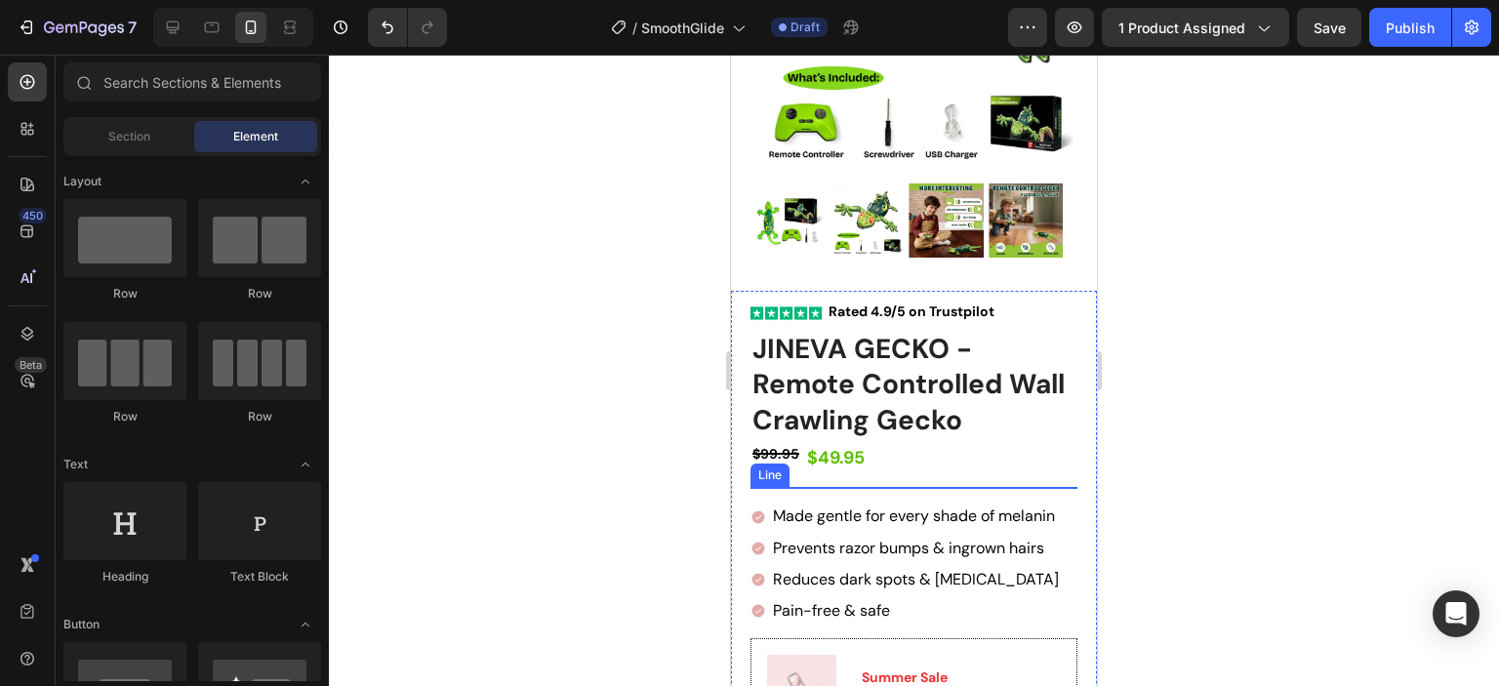
click at [988, 487] on div at bounding box center [913, 488] width 327 height 2
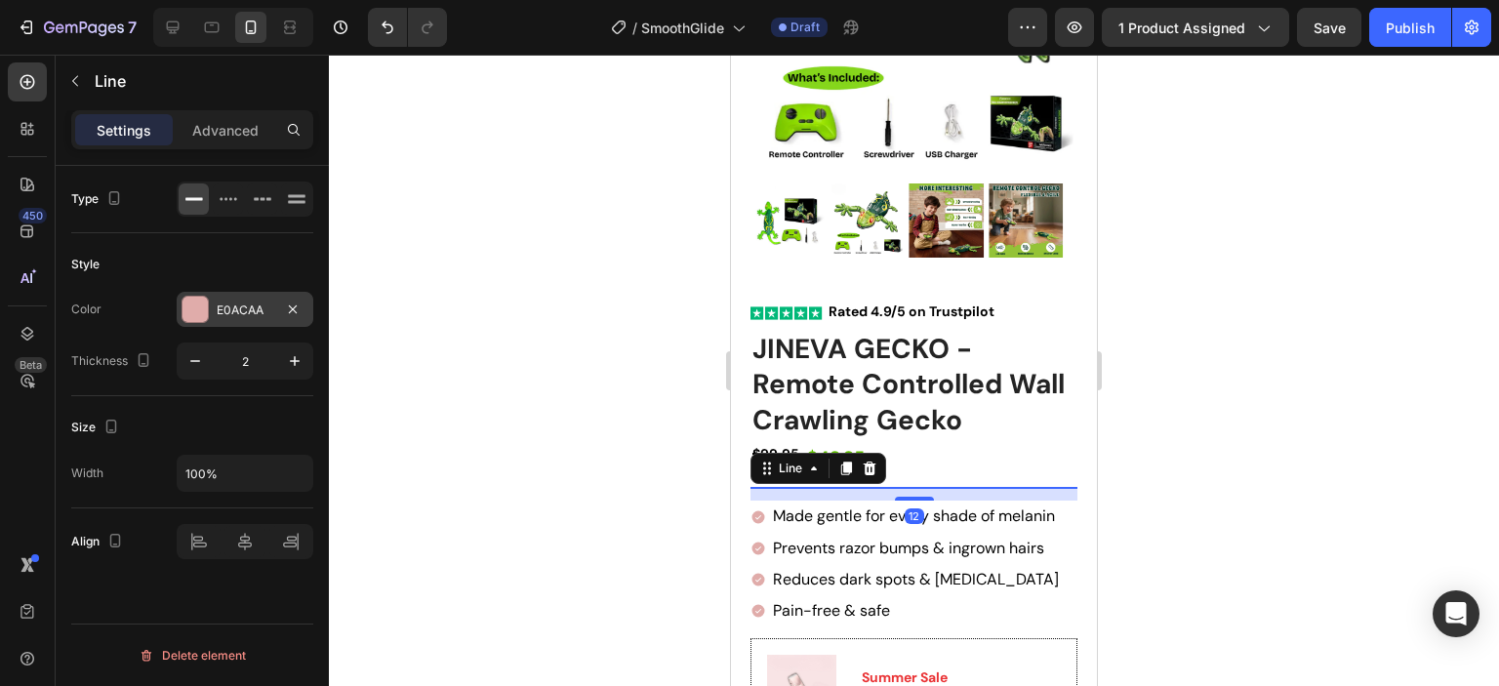
click at [198, 303] on div at bounding box center [194, 309] width 25 height 25
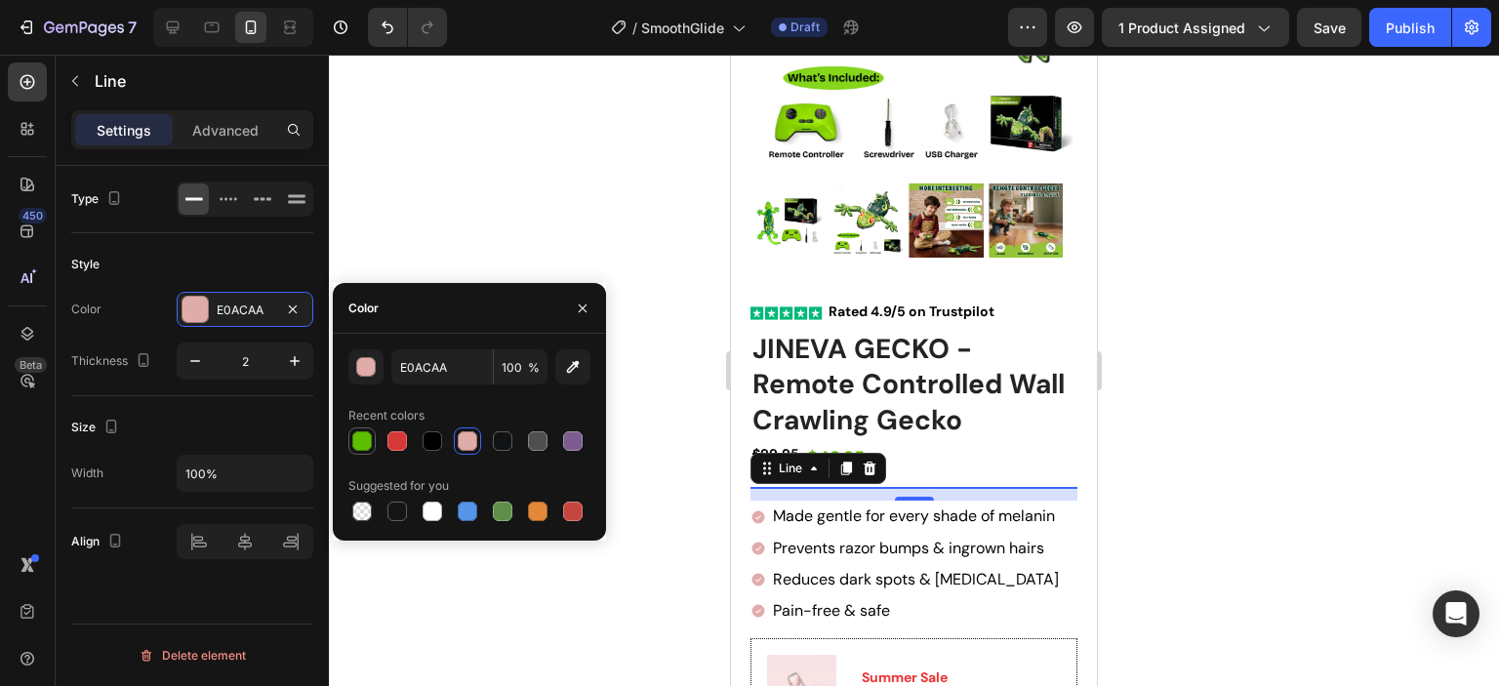
click at [366, 439] on div at bounding box center [362, 441] width 20 height 20
type input "5EBF00"
click at [1140, 435] on div at bounding box center [914, 370] width 1170 height 631
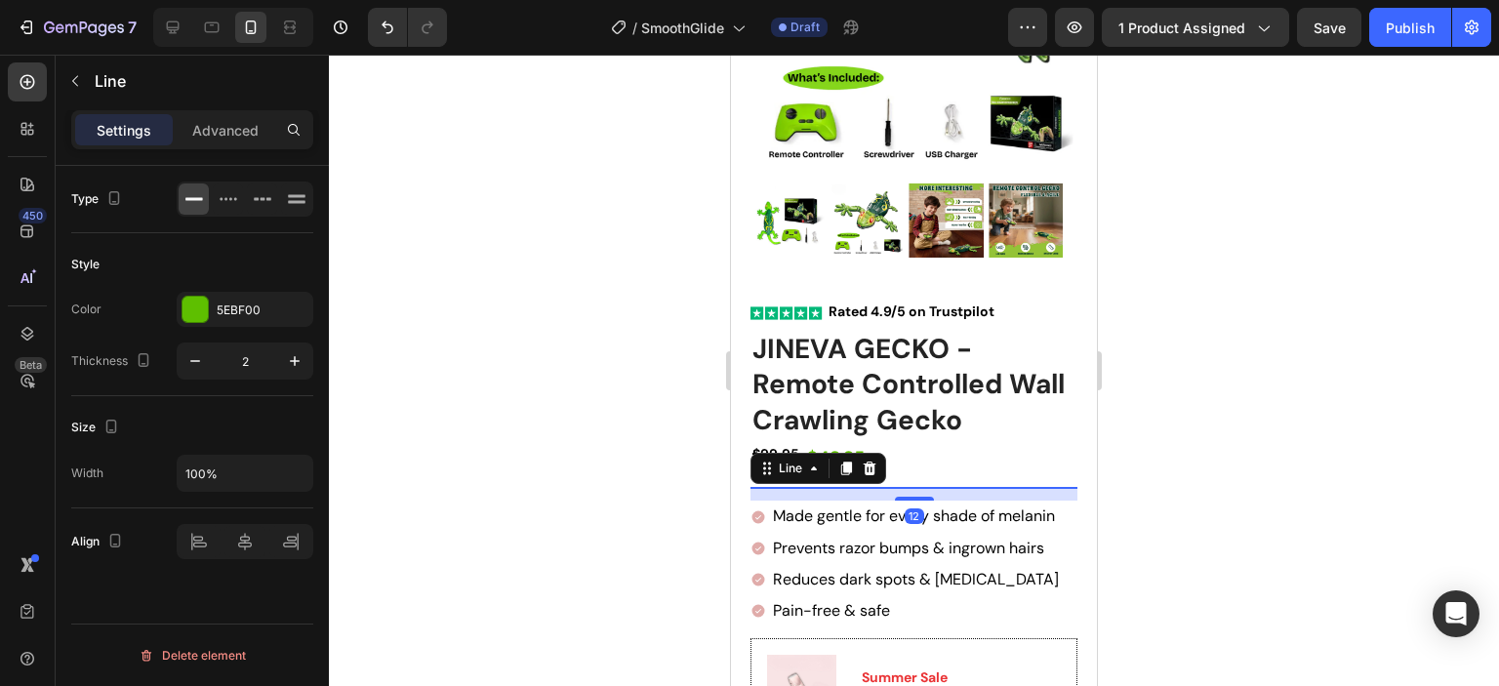
click at [1027, 487] on div "Title Line 12" at bounding box center [913, 488] width 327 height 2
click at [196, 365] on icon "button" at bounding box center [195, 361] width 20 height 20
type input "1"
click at [1187, 497] on div at bounding box center [914, 370] width 1170 height 631
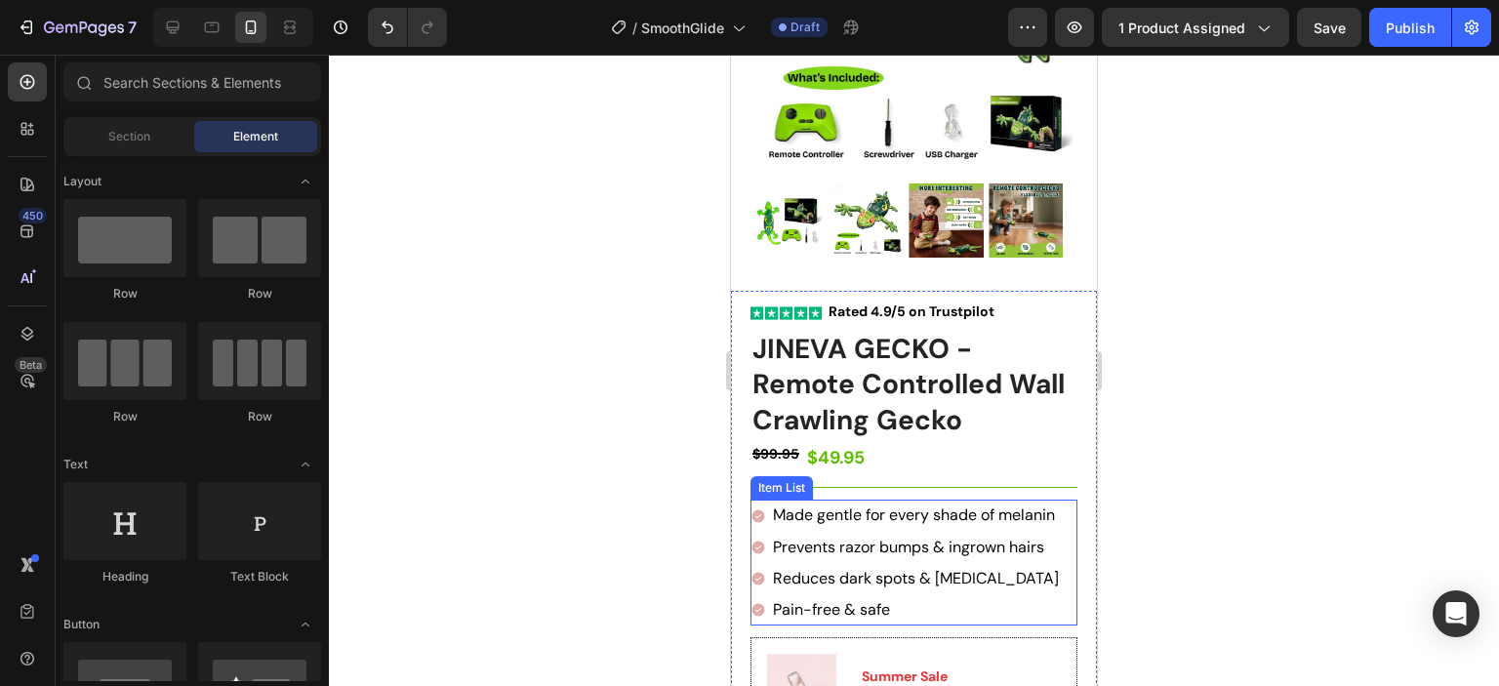
click at [991, 500] on div "Made gentle for every shade of melanin" at bounding box center [916, 515] width 292 height 31
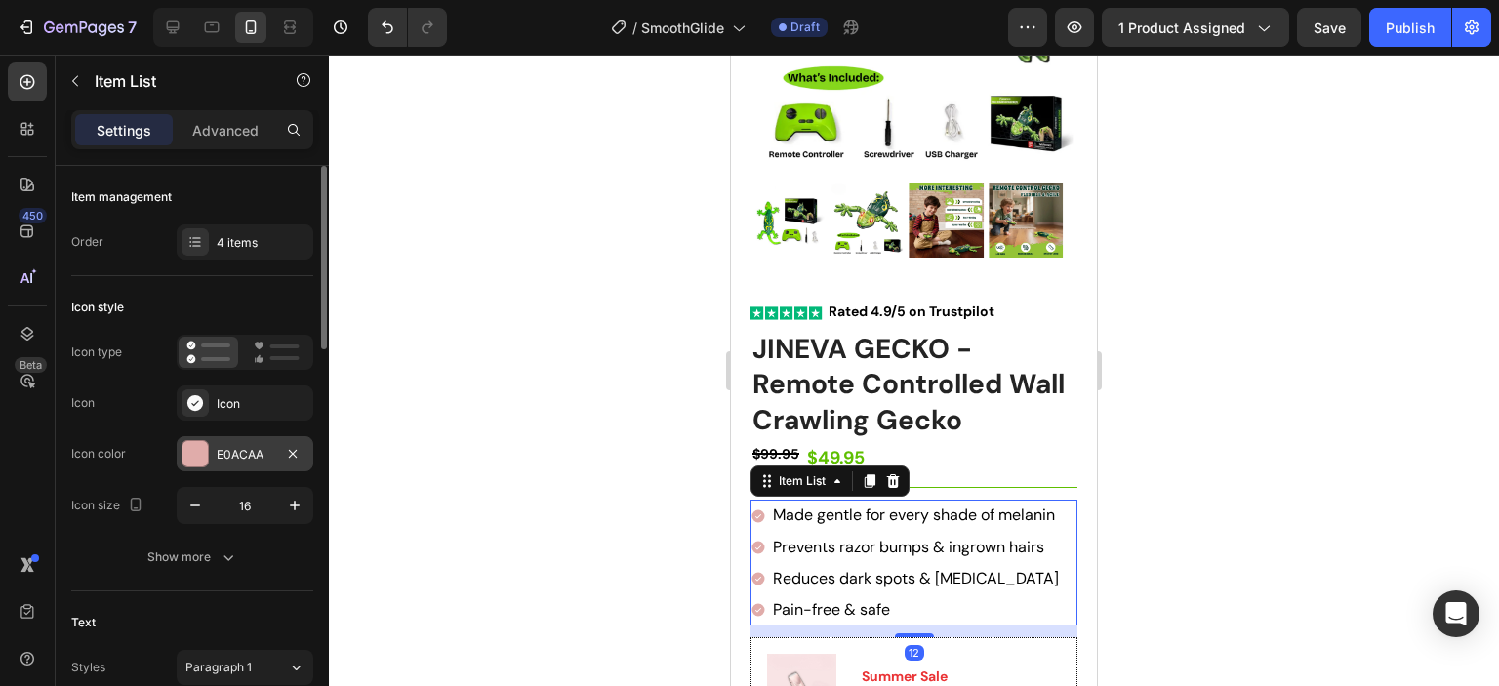
click at [195, 454] on div at bounding box center [194, 453] width 25 height 25
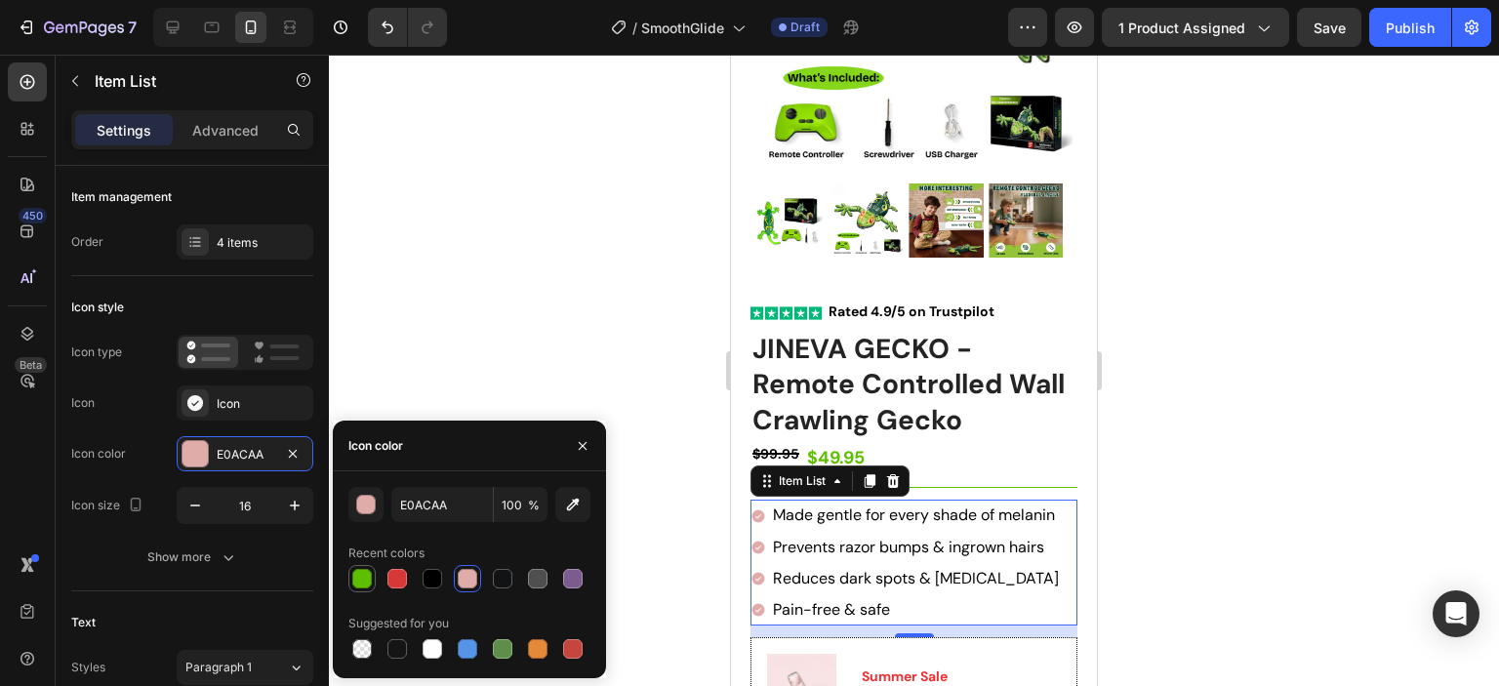
click at [365, 574] on div at bounding box center [362, 579] width 20 height 20
type input "5EBF00"
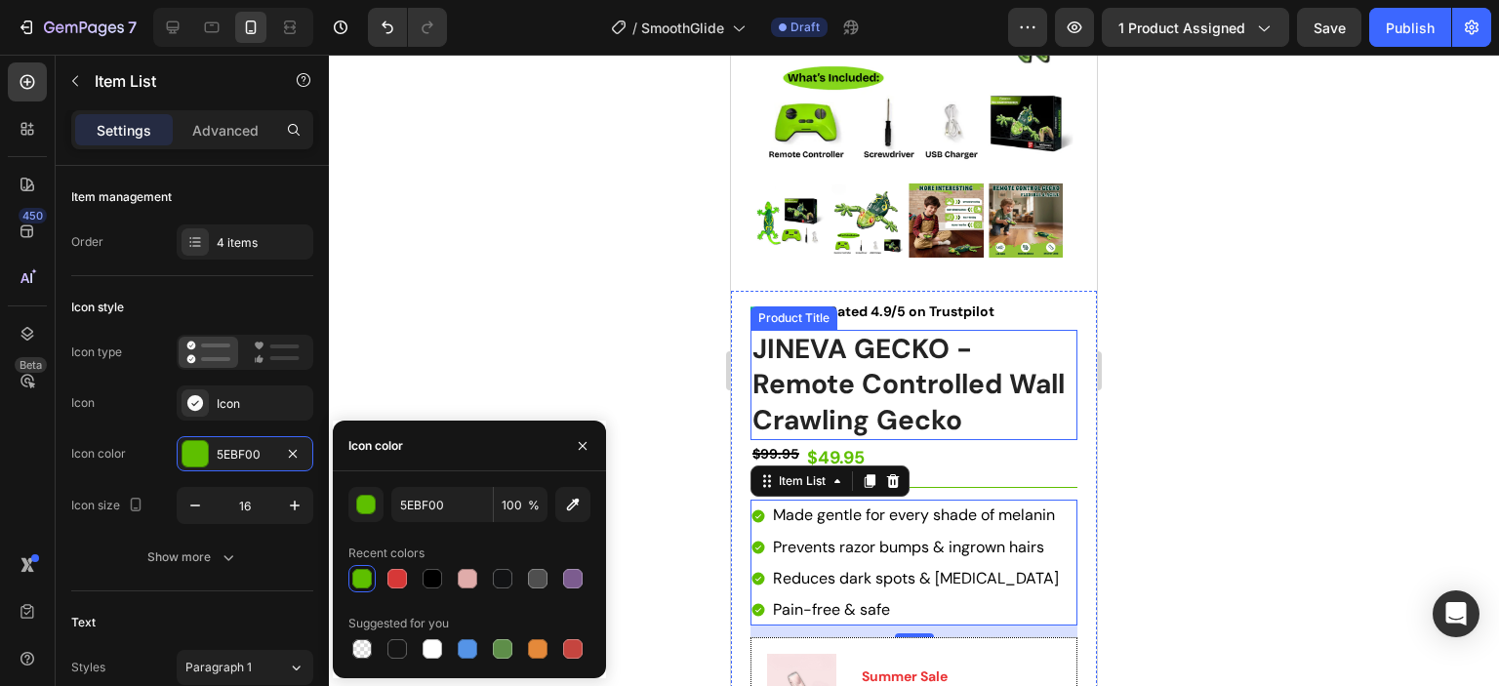
click at [1014, 388] on h1 "JINEVA GECKO - Remote Controlled Wall Crawling Gecko" at bounding box center [913, 385] width 327 height 110
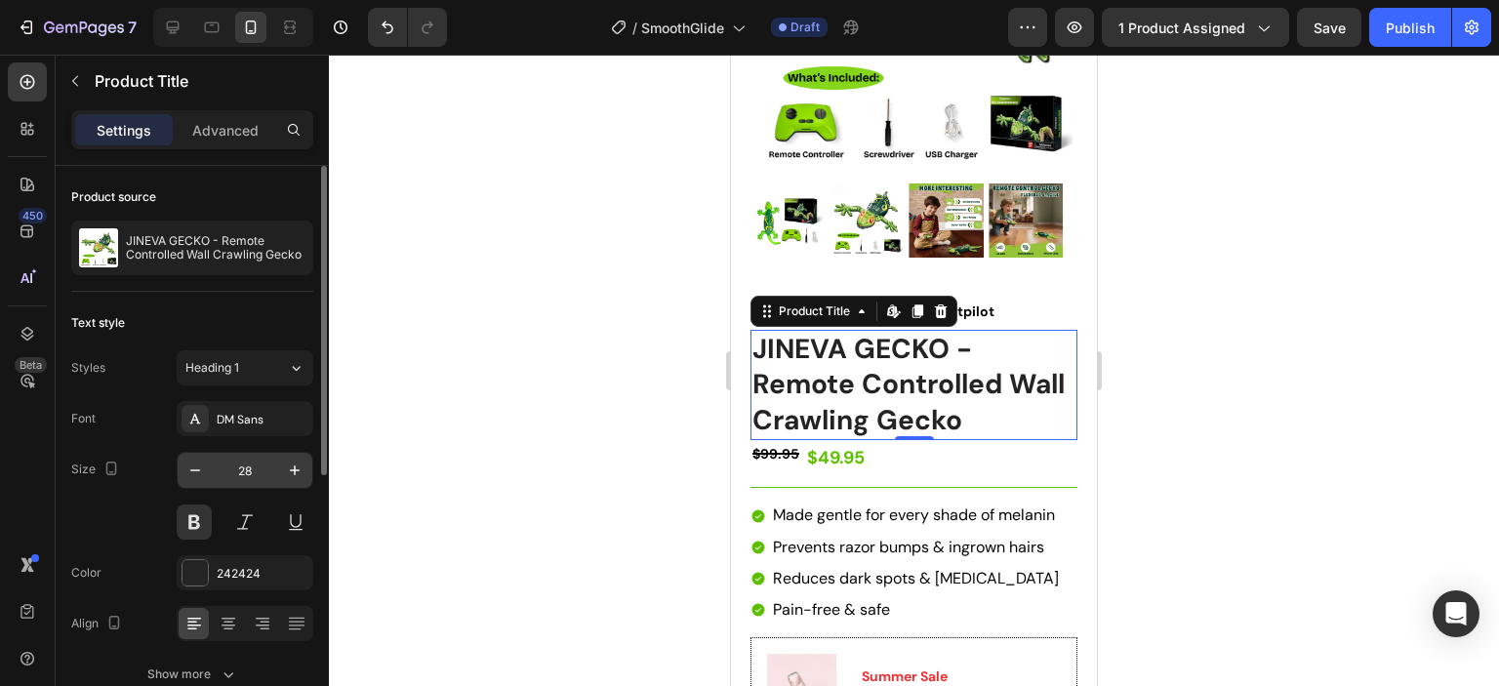
click at [244, 475] on input "28" at bounding box center [245, 470] width 64 height 35
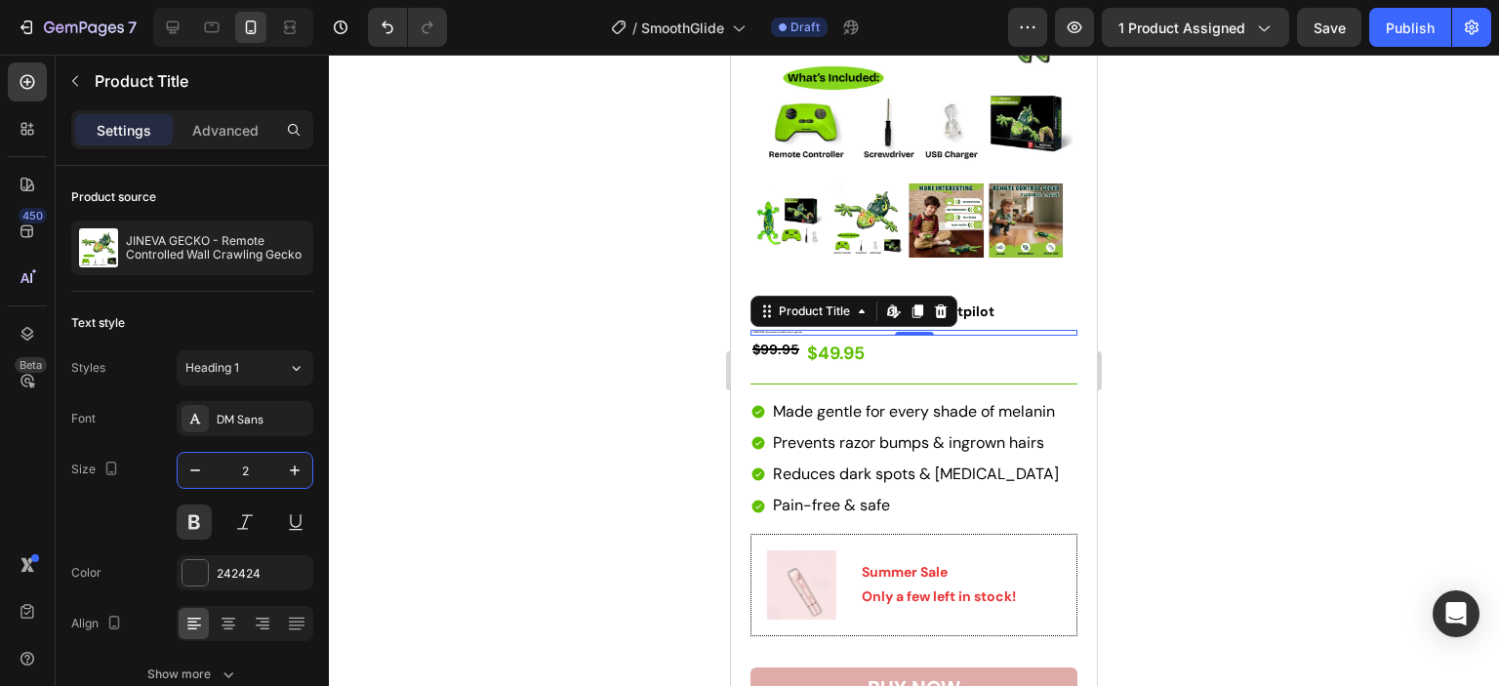
type input "28"
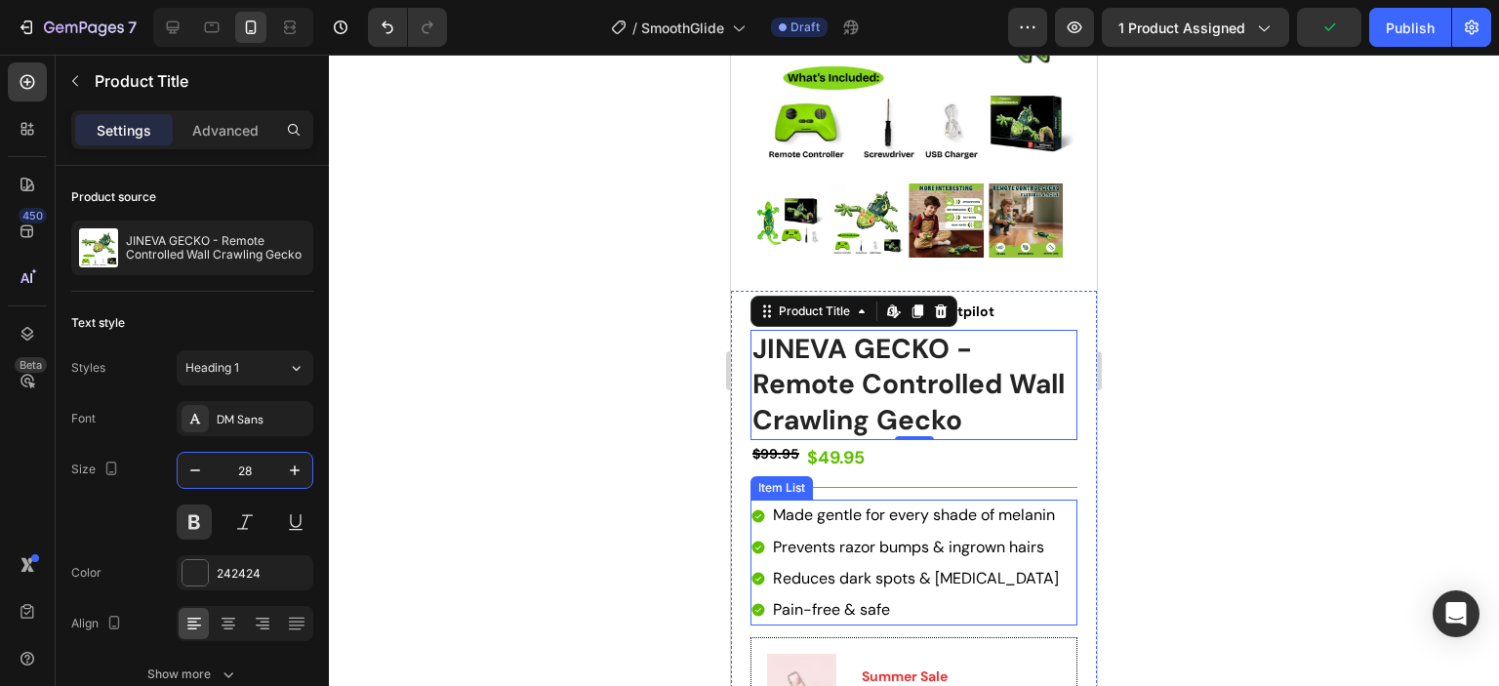
click at [1011, 504] on span "Made gentle for every shade of melanin" at bounding box center [914, 514] width 282 height 20
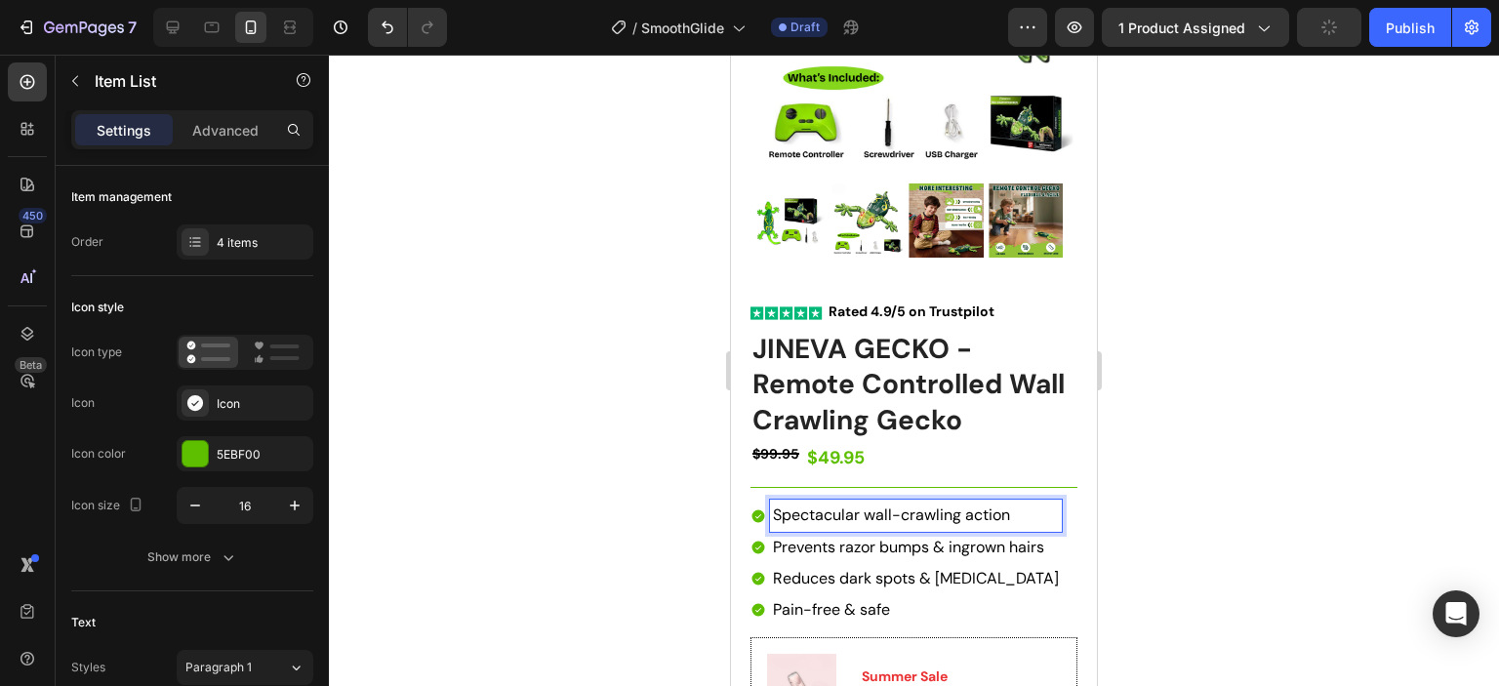
click at [791, 537] on span "Prevents razor bumps & ingrown hairs" at bounding box center [908, 547] width 271 height 20
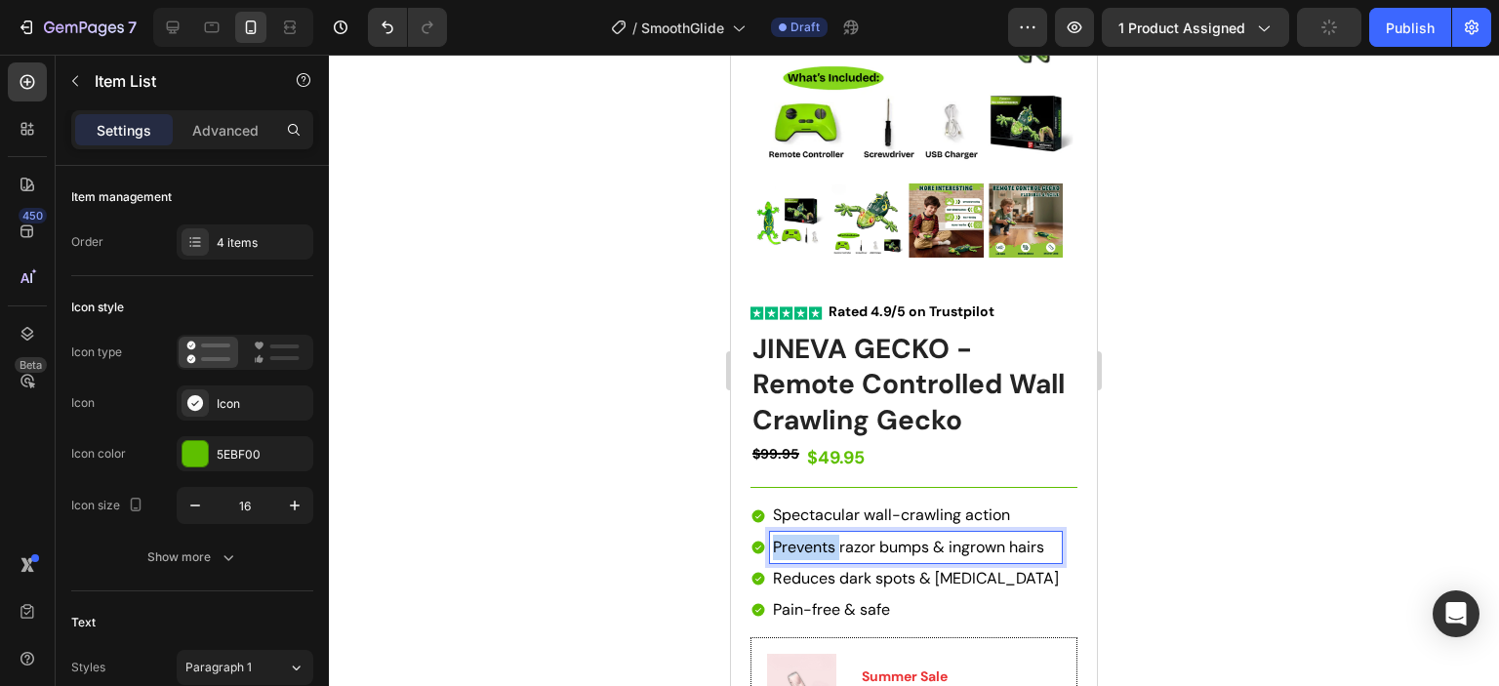
click at [791, 537] on span "Prevents razor bumps & ingrown hairs" at bounding box center [908, 547] width 271 height 20
click at [804, 568] on span "Reduces dark spots & hyperpigmentation" at bounding box center [916, 578] width 286 height 20
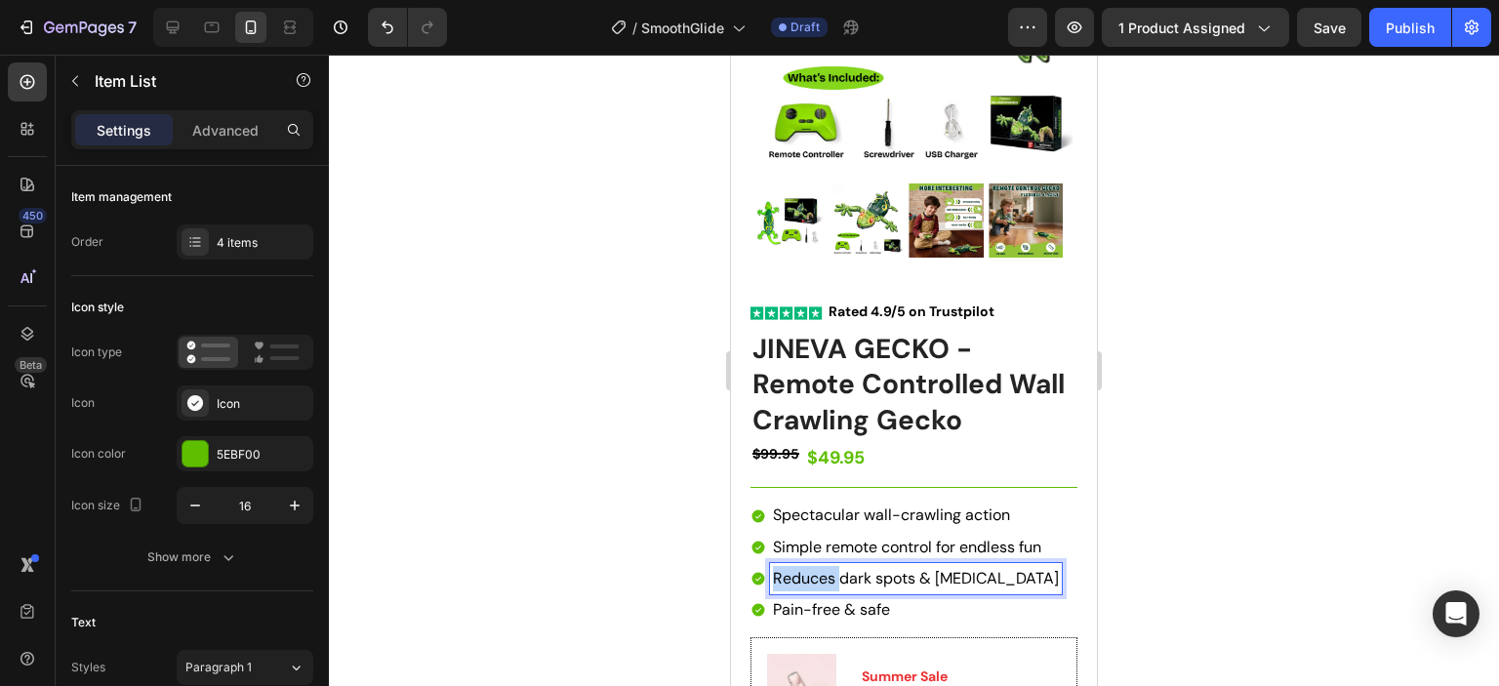
click at [804, 568] on span "Reduces dark spots & hyperpigmentation" at bounding box center [916, 578] width 286 height 20
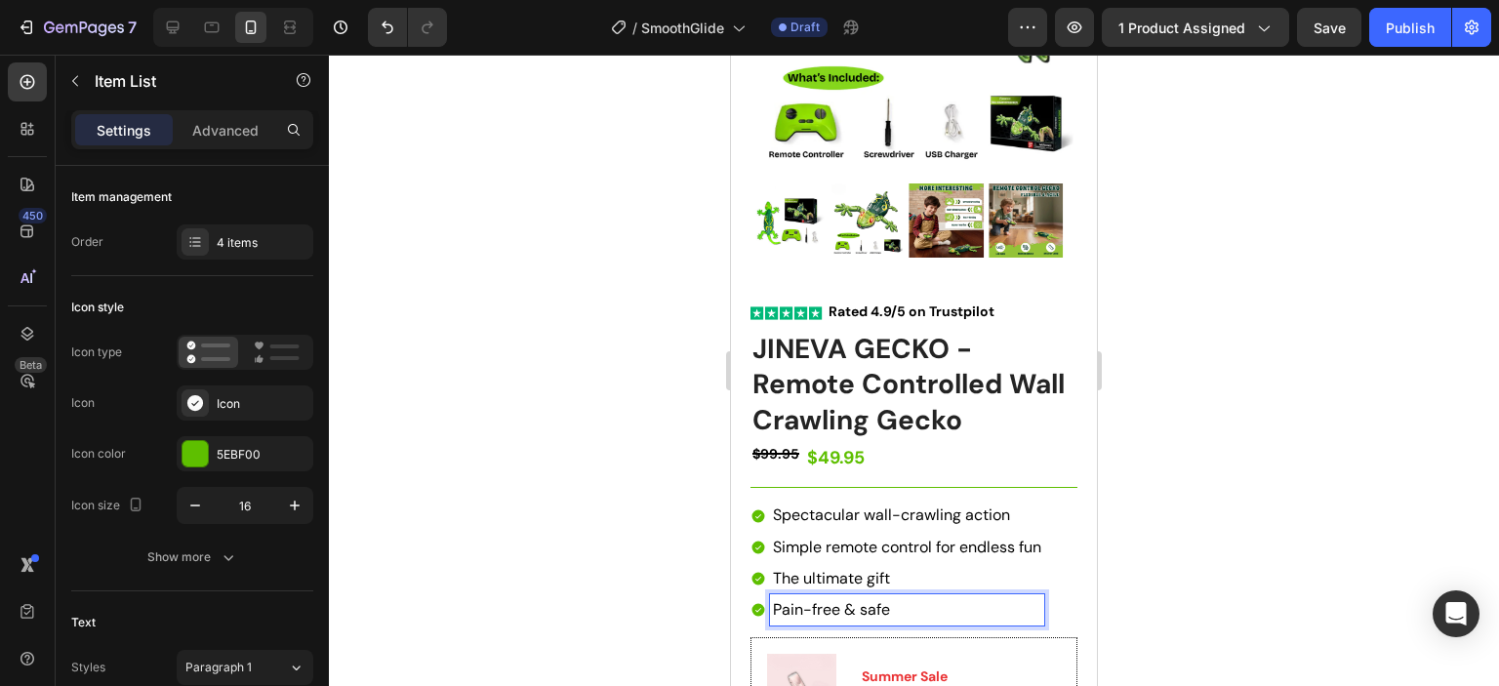
click at [817, 599] on span "Pain-free & safe" at bounding box center [831, 609] width 117 height 20
click at [1019, 599] on span "30 Day Money Back Return Policy" at bounding box center [896, 609] width 246 height 20
drag, startPoint x: 1020, startPoint y: 592, endPoint x: 776, endPoint y: 588, distance: 244.0
click at [776, 599] on span "30 Day Money Back Return Policy" at bounding box center [896, 609] width 246 height 20
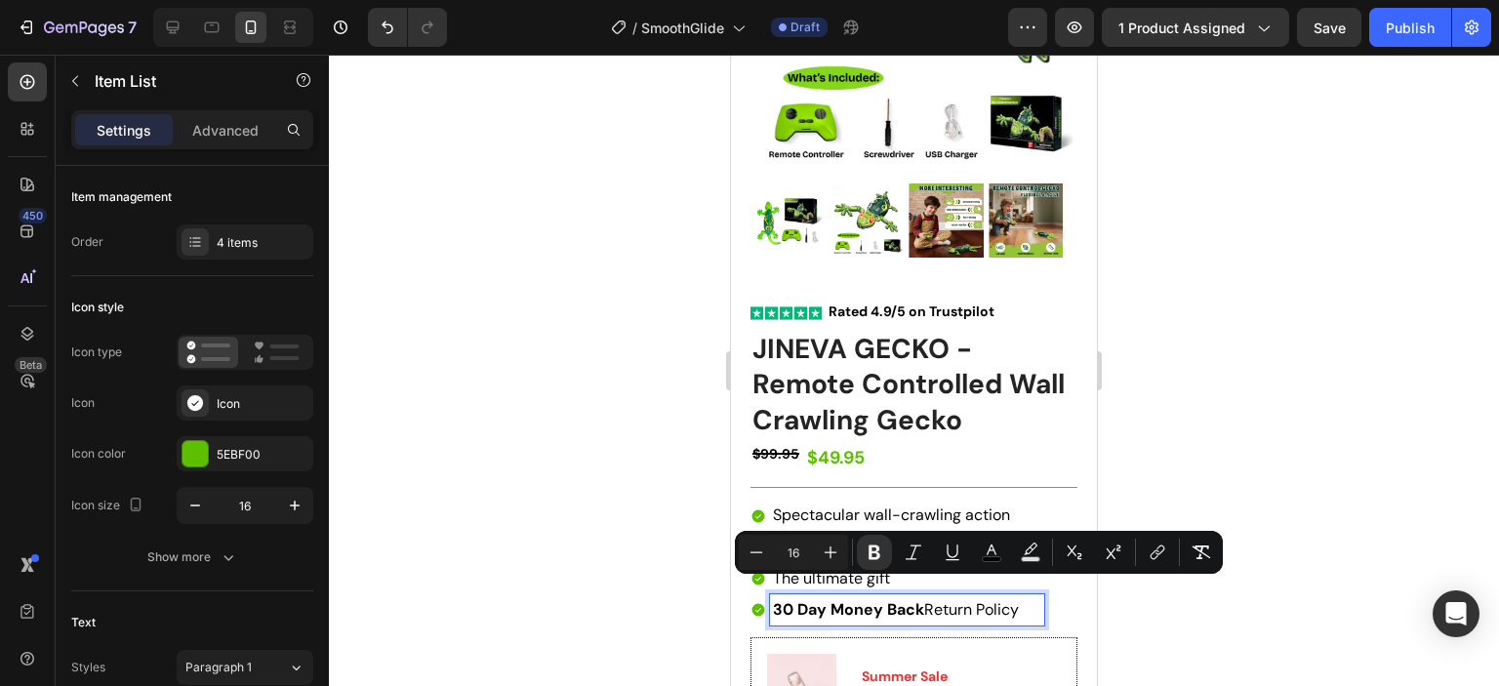
click at [875, 599] on strong "30 Day Money Back" at bounding box center [848, 609] width 151 height 20
drag, startPoint x: 917, startPoint y: 592, endPoint x: 774, endPoint y: 597, distance: 143.5
click at [774, 599] on strong "30 Day Money Back" at bounding box center [848, 609] width 151 height 20
click at [989, 561] on rect "Editor contextual toolbar" at bounding box center [992, 559] width 19 height 5
type input "000000"
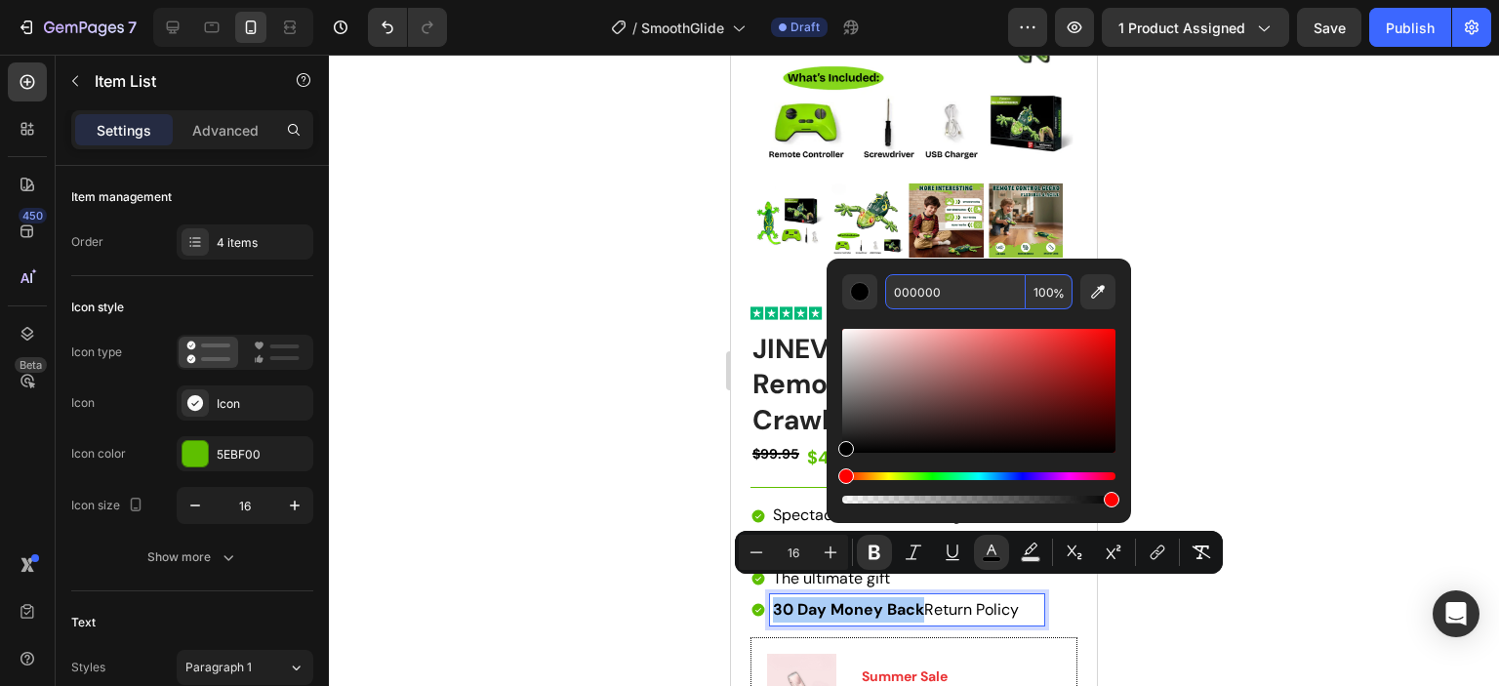
click at [941, 296] on input "000000" at bounding box center [955, 291] width 141 height 35
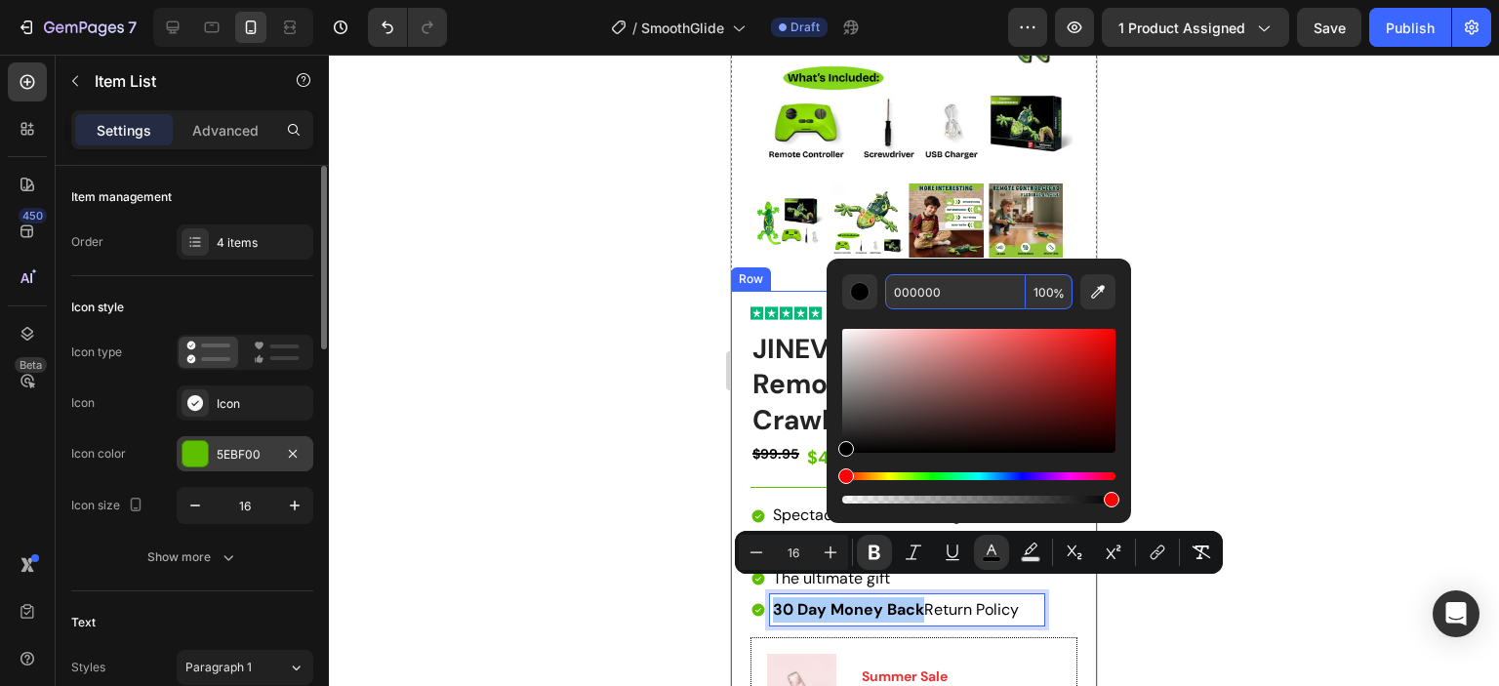
click at [265, 450] on div "5EBF00" at bounding box center [245, 455] width 57 height 18
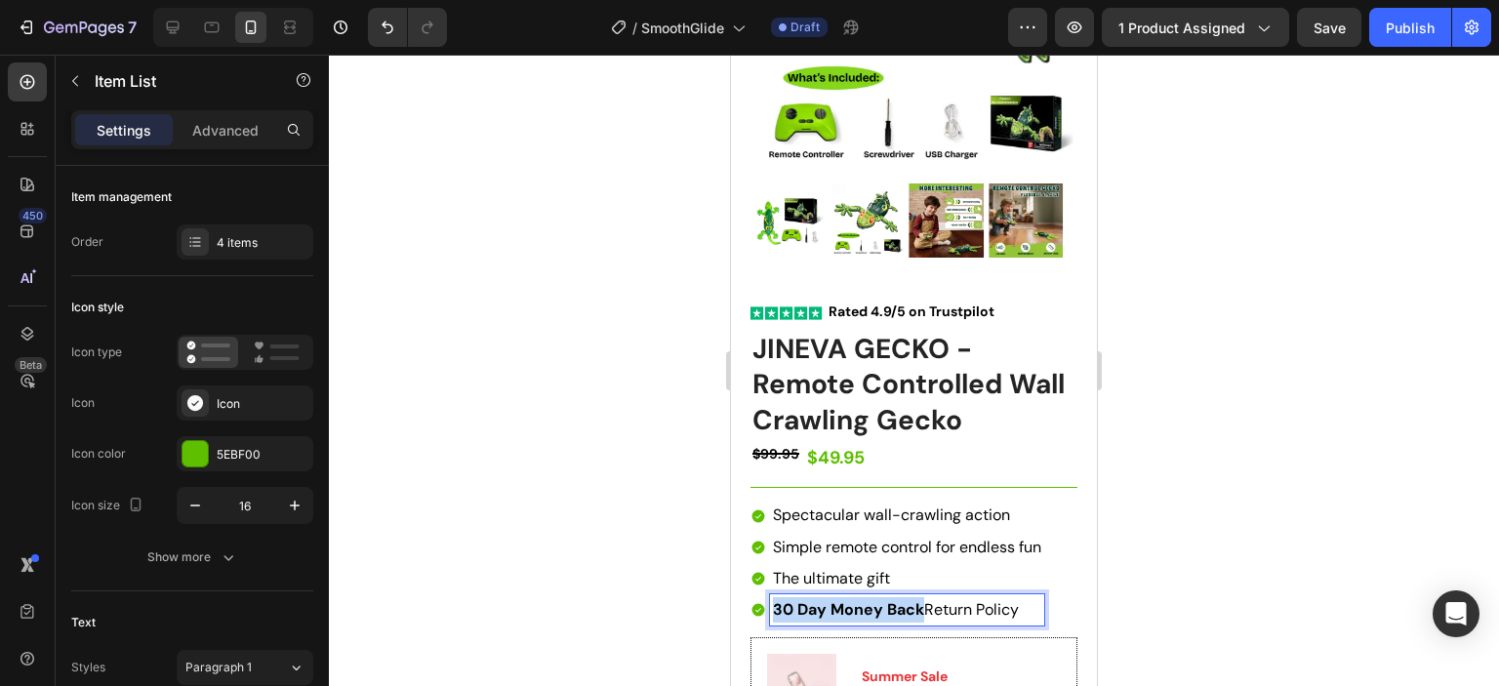
drag, startPoint x: 917, startPoint y: 592, endPoint x: 766, endPoint y: 592, distance: 151.3
click at [766, 594] on div "30 Day Money Back Return Policy" at bounding box center [897, 609] width 294 height 31
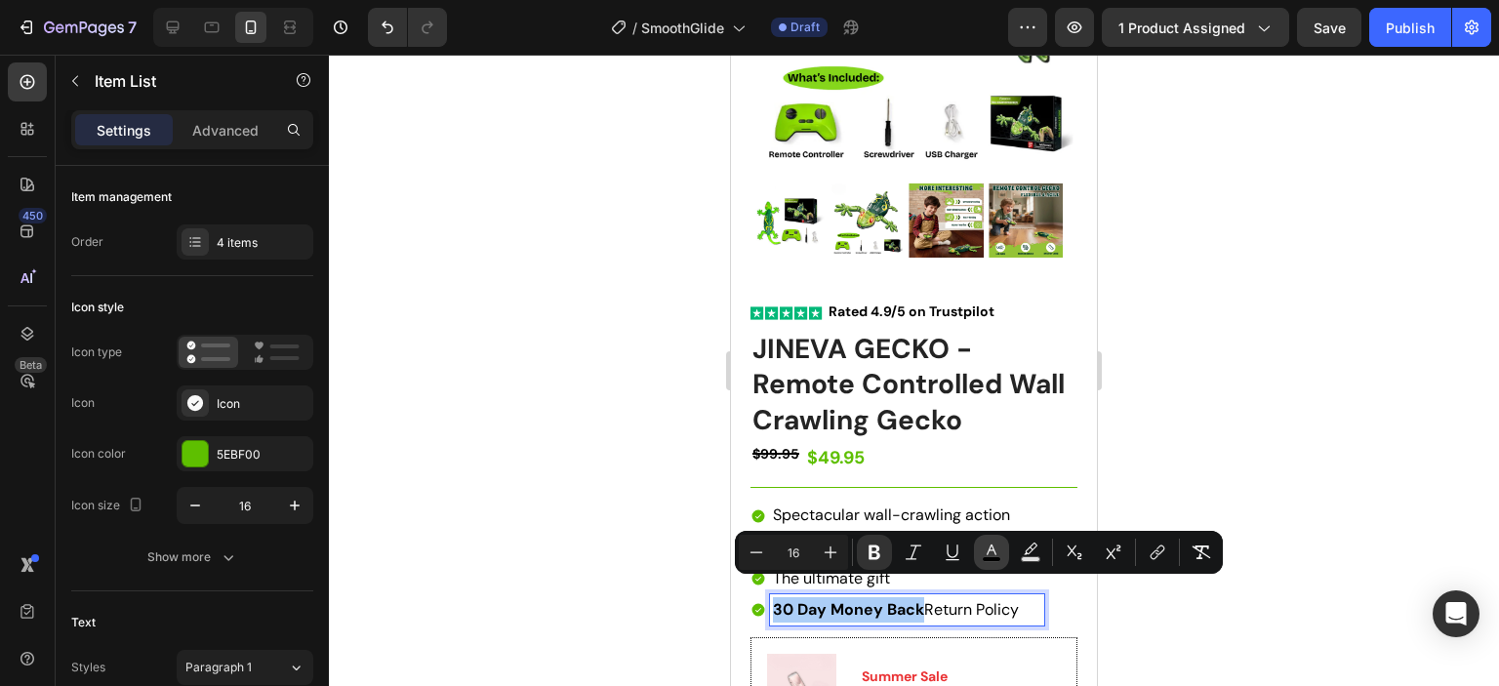
click at [998, 564] on button "color" at bounding box center [991, 552] width 35 height 35
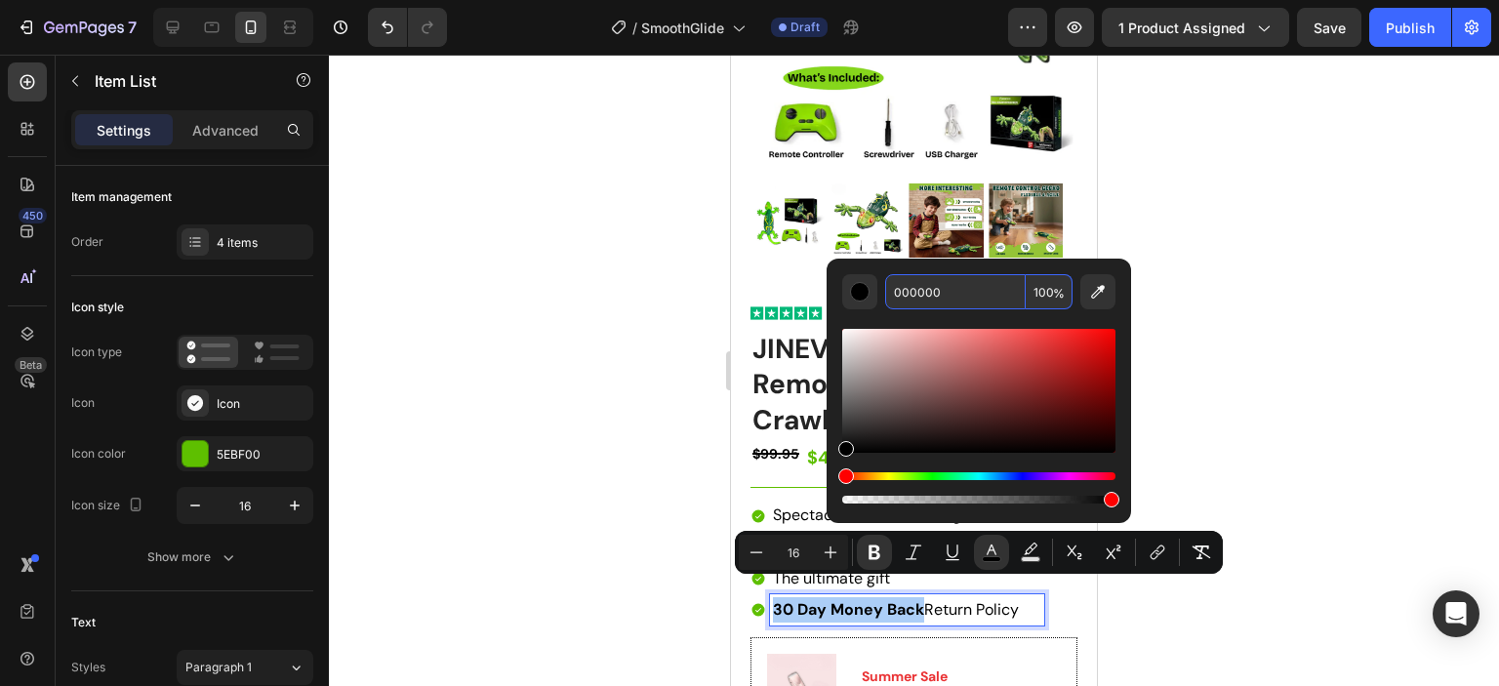
click at [920, 291] on input "000000" at bounding box center [955, 291] width 141 height 35
paste input "5EBF"
type input "5EBF00"
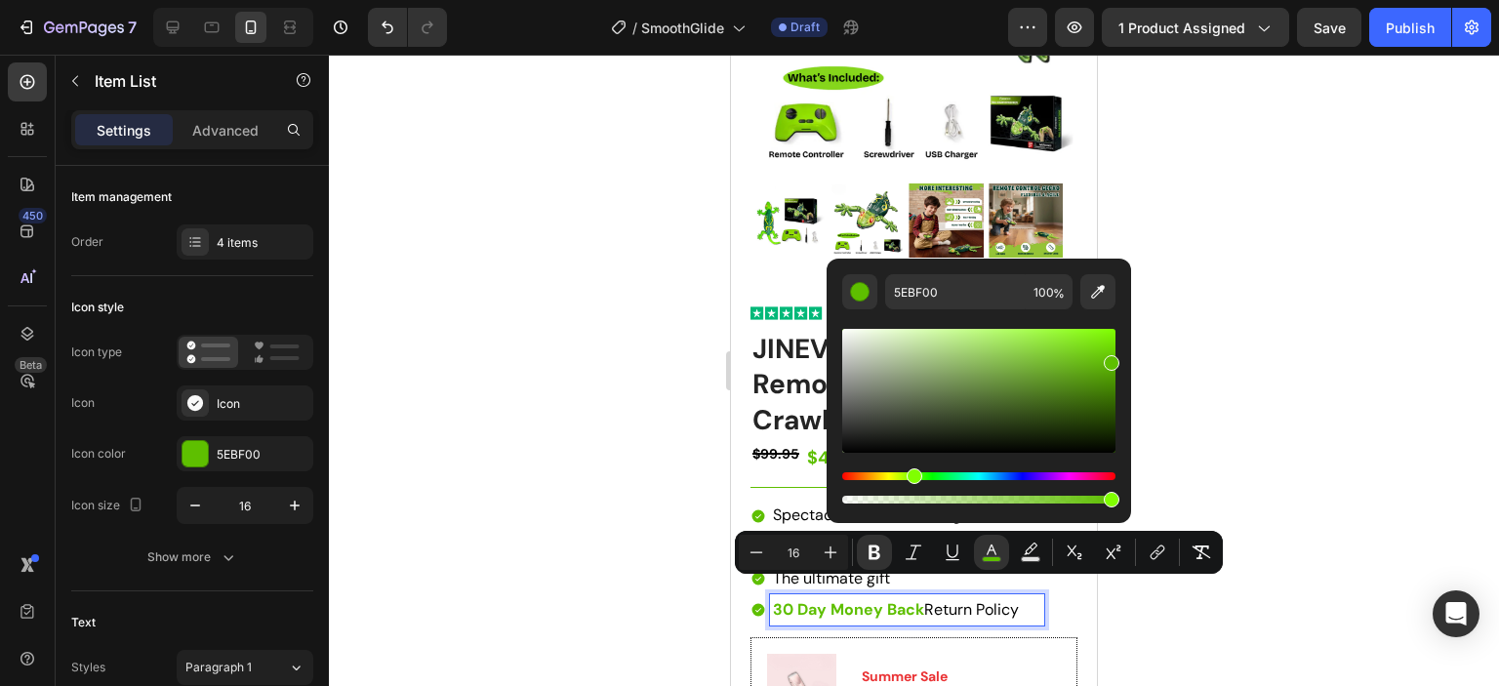
click at [1264, 405] on div at bounding box center [914, 370] width 1170 height 631
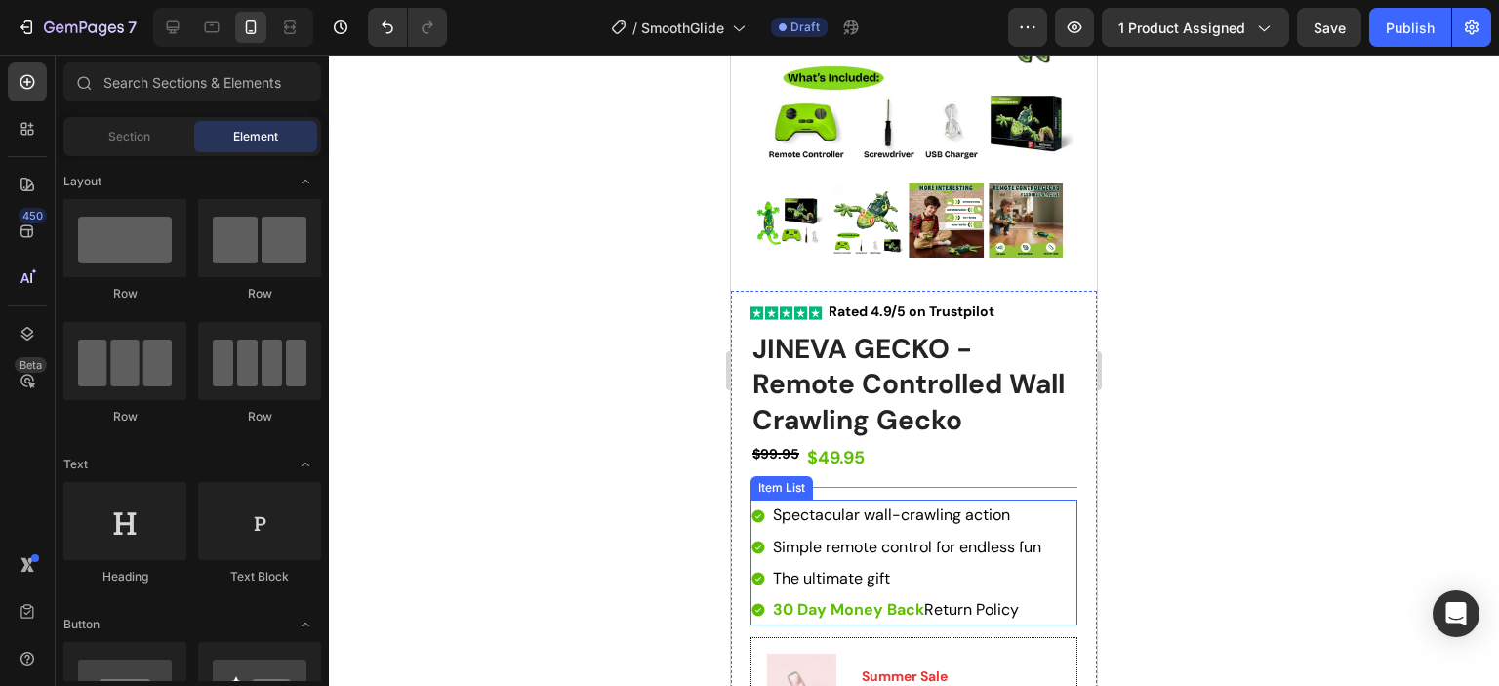
click at [777, 537] on span "Simple remote control for endless fun" at bounding box center [907, 547] width 268 height 20
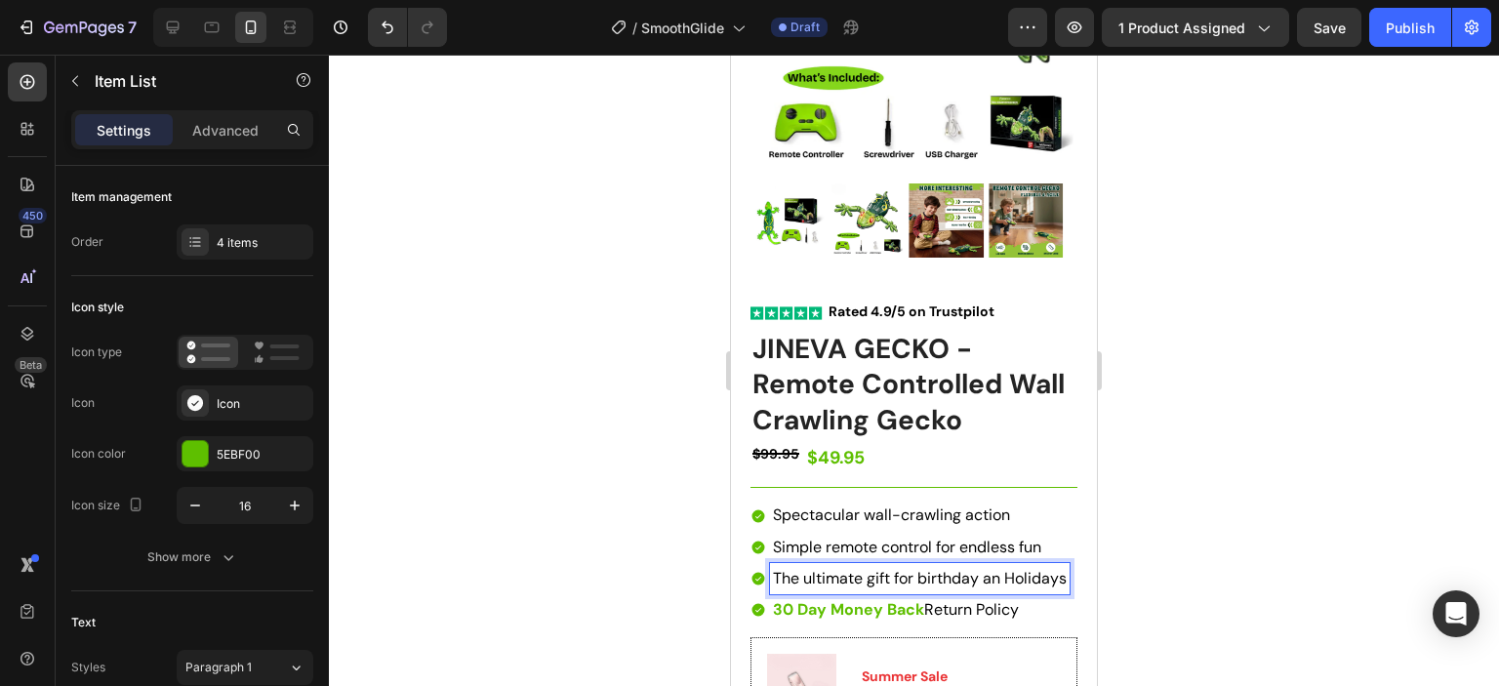
click at [861, 568] on span "The ultimate gift for birthday an Holidays" at bounding box center [920, 578] width 294 height 20
click at [811, 568] on span "The perfect gift for birthday an Holidays" at bounding box center [916, 578] width 287 height 20
click at [859, 568] on span "Perfect gift for birthday an Holidays" at bounding box center [901, 578] width 256 height 20
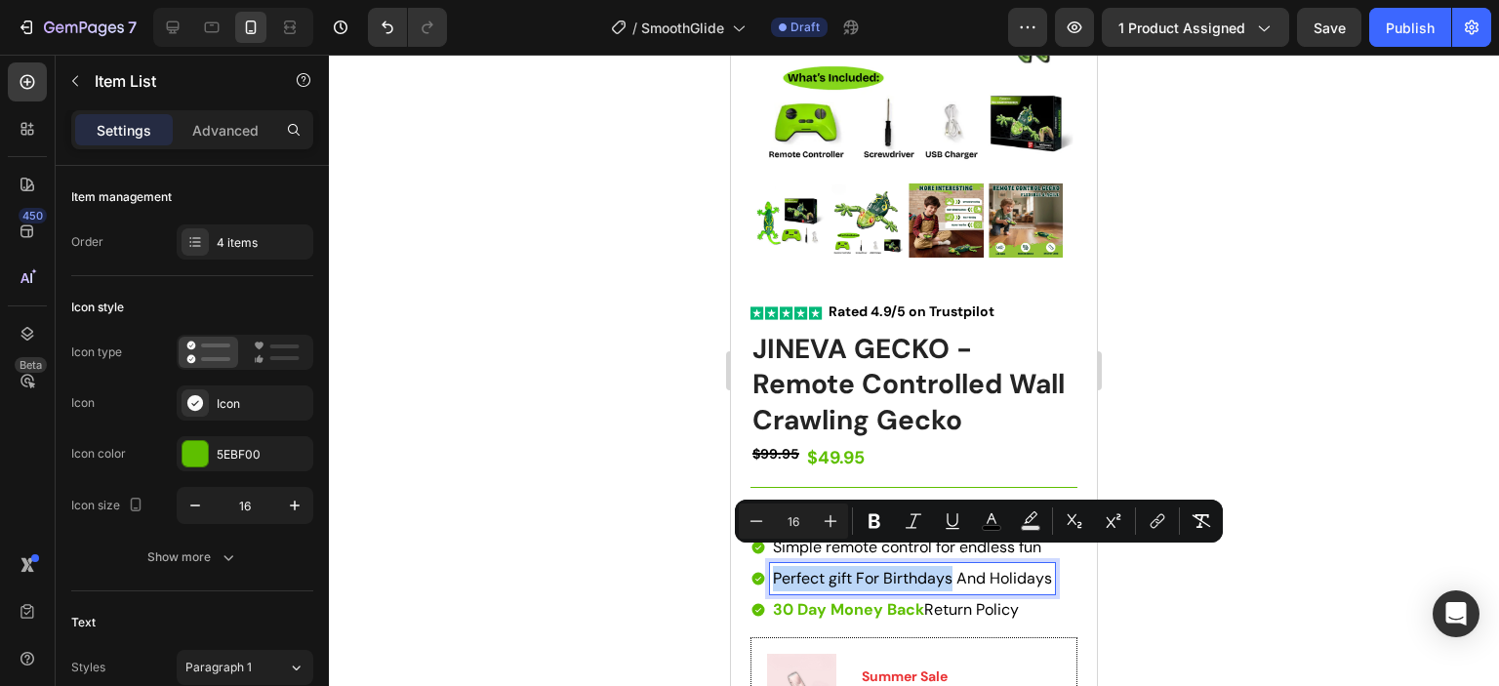
drag, startPoint x: 948, startPoint y: 559, endPoint x: 728, endPoint y: 541, distance: 221.3
click at [992, 524] on icon "Editor contextual toolbar" at bounding box center [992, 521] width 20 height 20
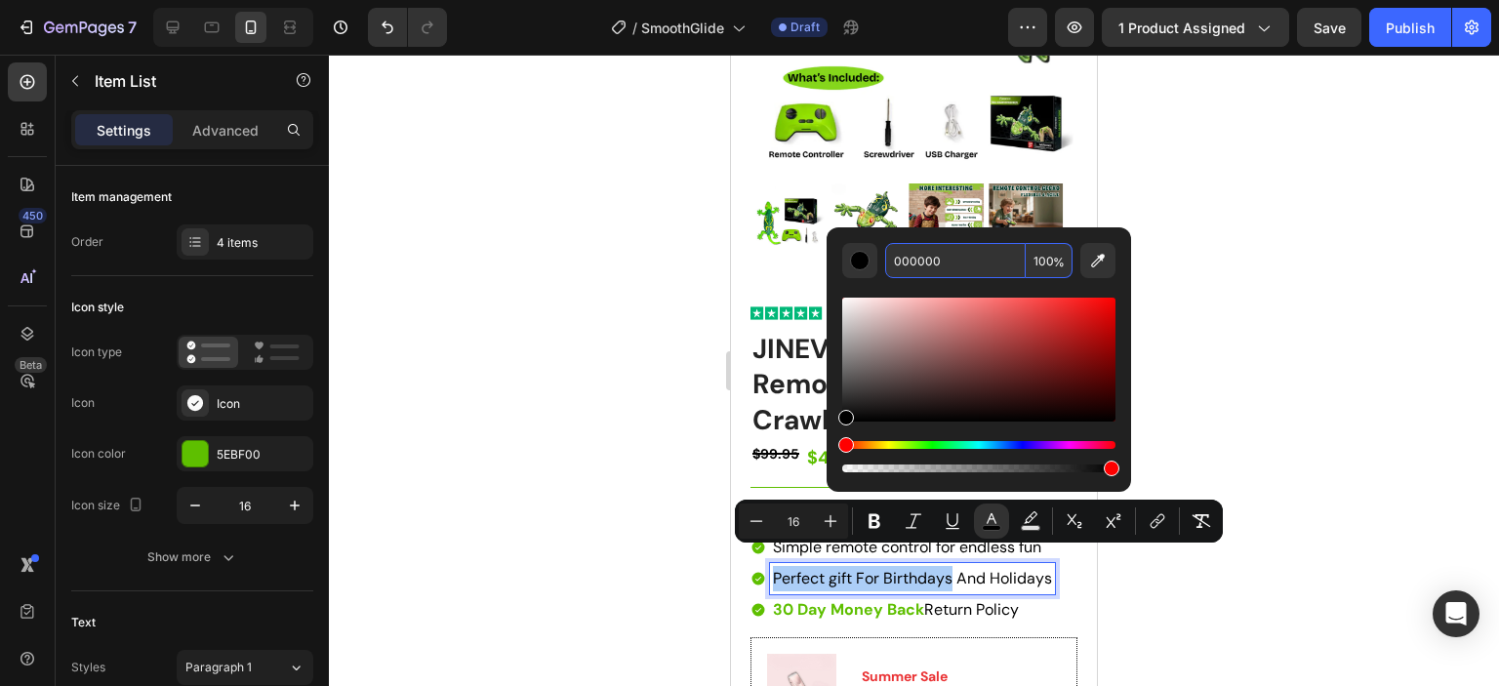
click at [936, 257] on input "000000" at bounding box center [955, 260] width 141 height 35
paste input "5EBF"
type input "5EBF00"
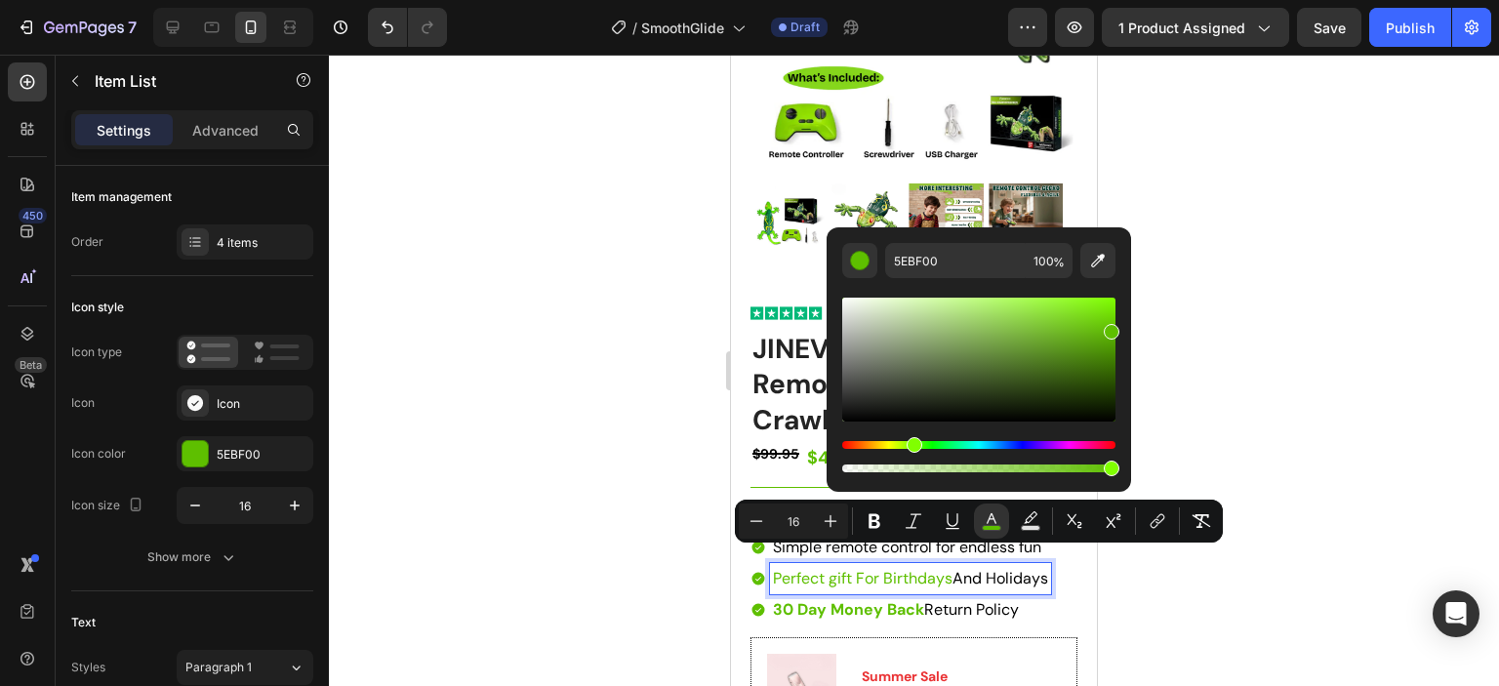
click at [1300, 464] on div at bounding box center [914, 370] width 1170 height 631
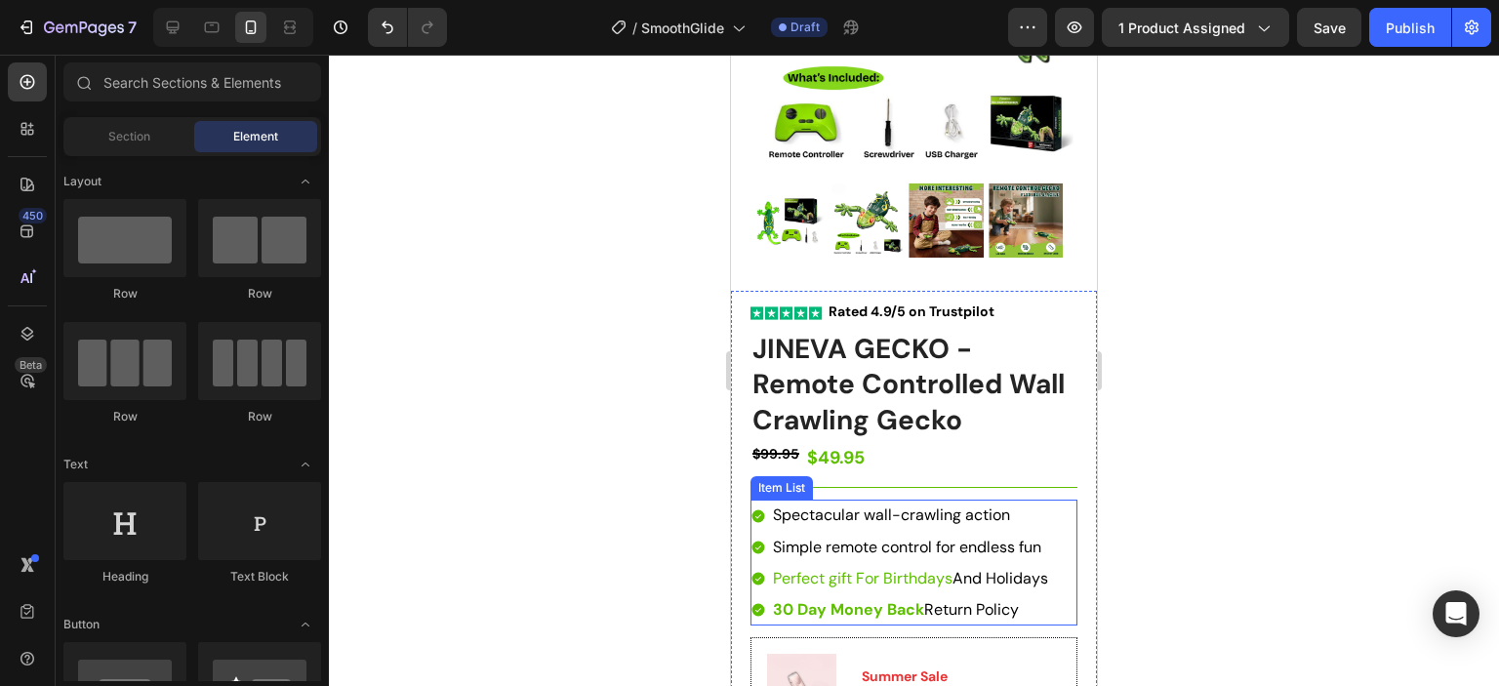
click at [952, 568] on span "And Holidays" at bounding box center [1000, 578] width 96 height 20
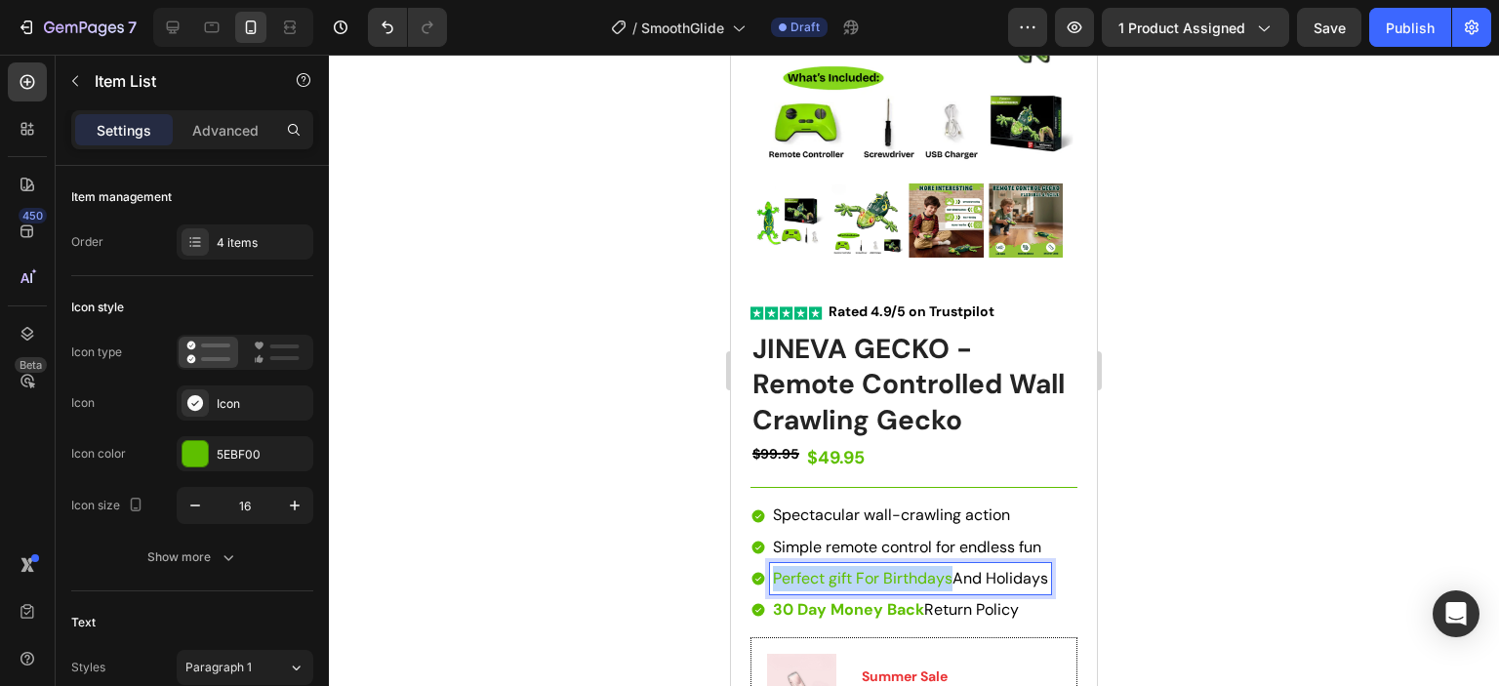
drag, startPoint x: 952, startPoint y: 562, endPoint x: 775, endPoint y: 560, distance: 177.6
click at [775, 566] on p "Perfect gift For Birthdays And Holidays" at bounding box center [910, 578] width 275 height 25
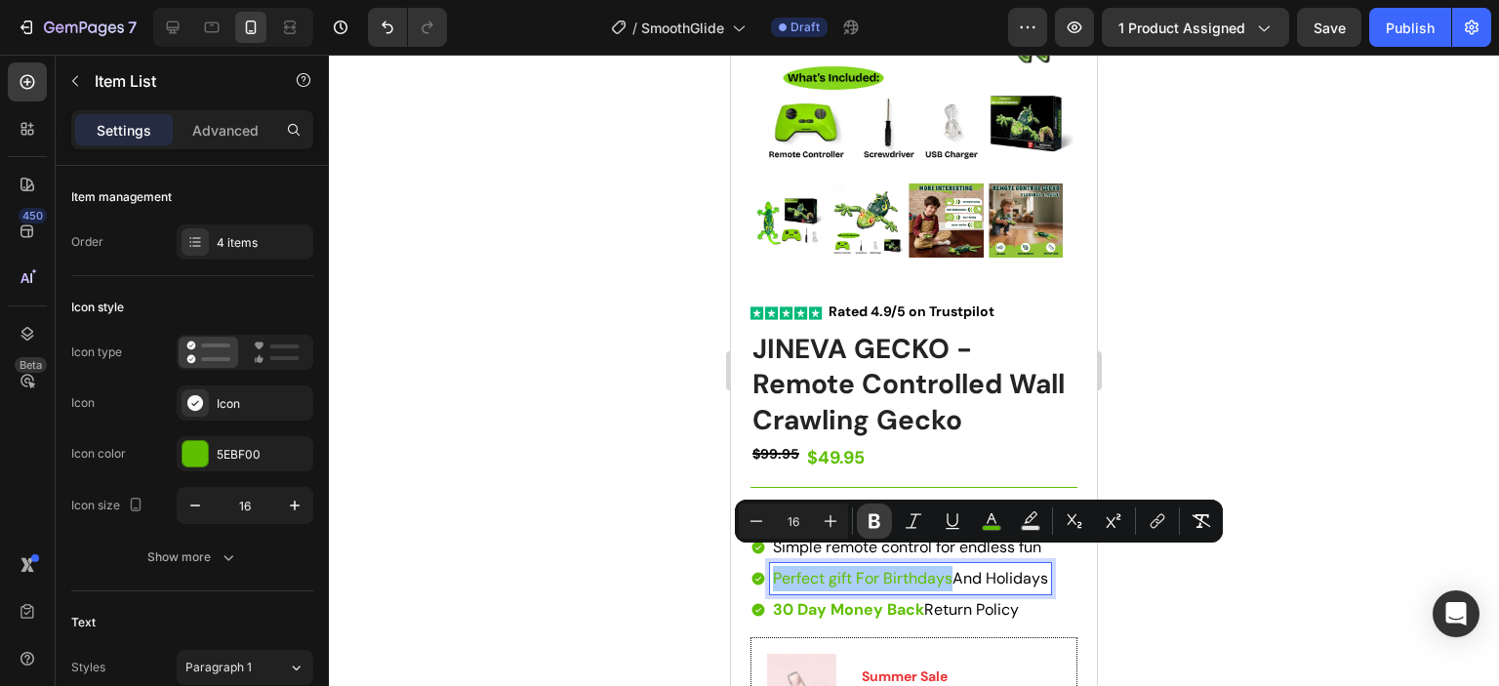
click at [879, 520] on icon "Editor contextual toolbar" at bounding box center [875, 521] width 20 height 20
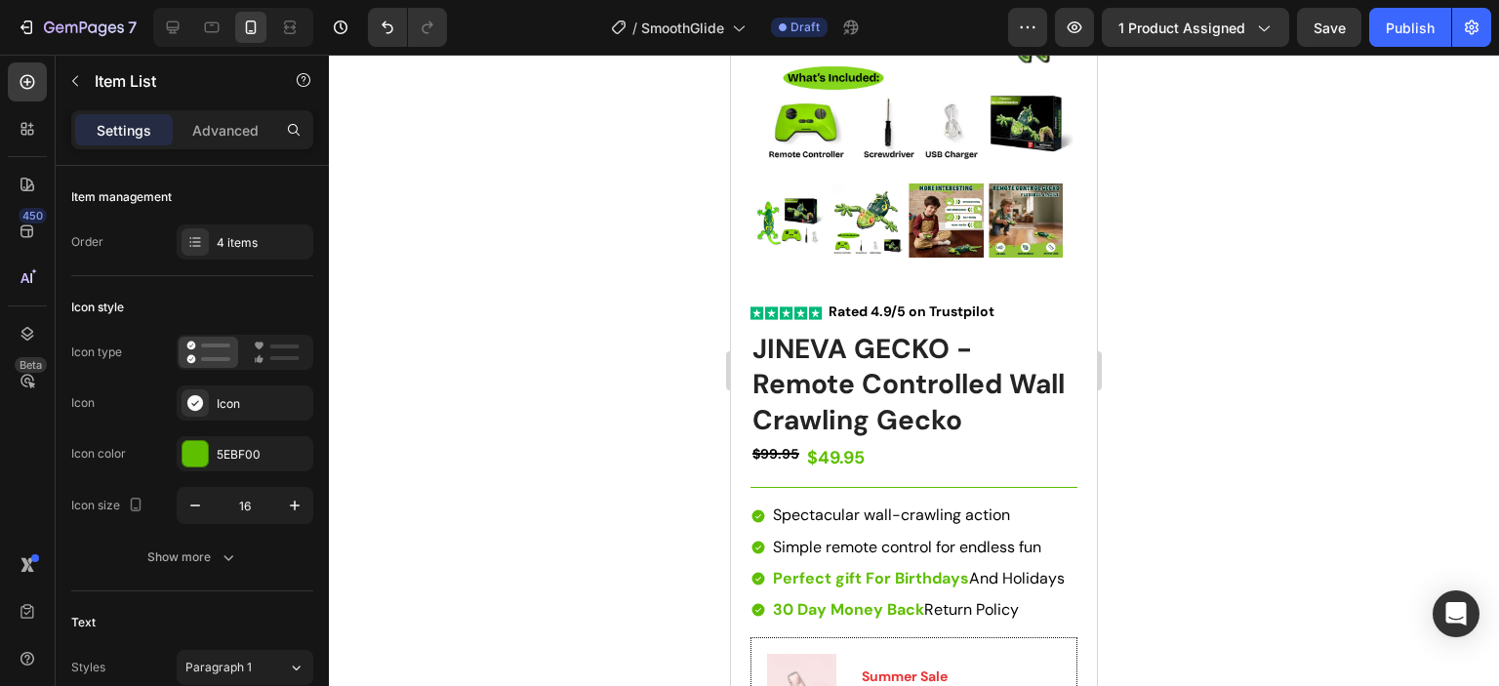
click at [1230, 446] on div at bounding box center [914, 370] width 1170 height 631
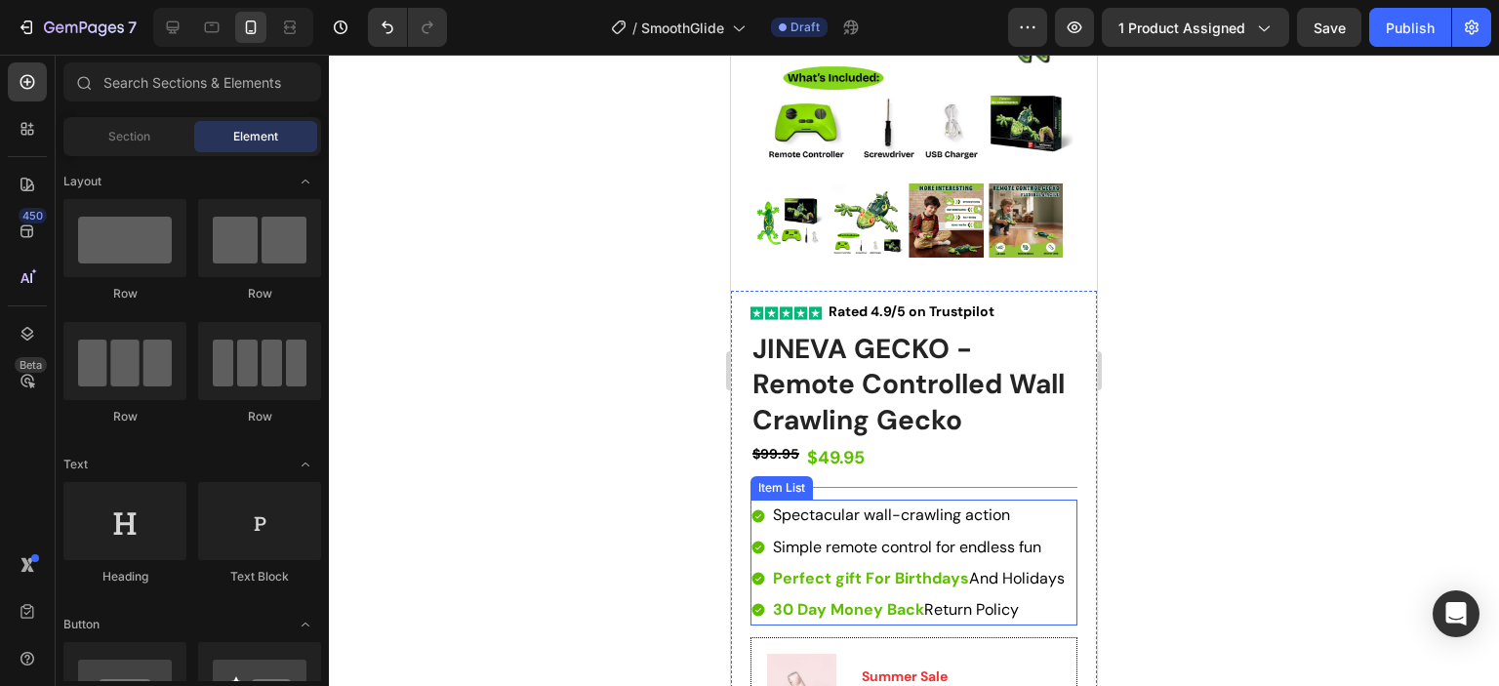
click at [867, 576] on p "Perfect gift For Birthdays And Holidays" at bounding box center [919, 578] width 292 height 25
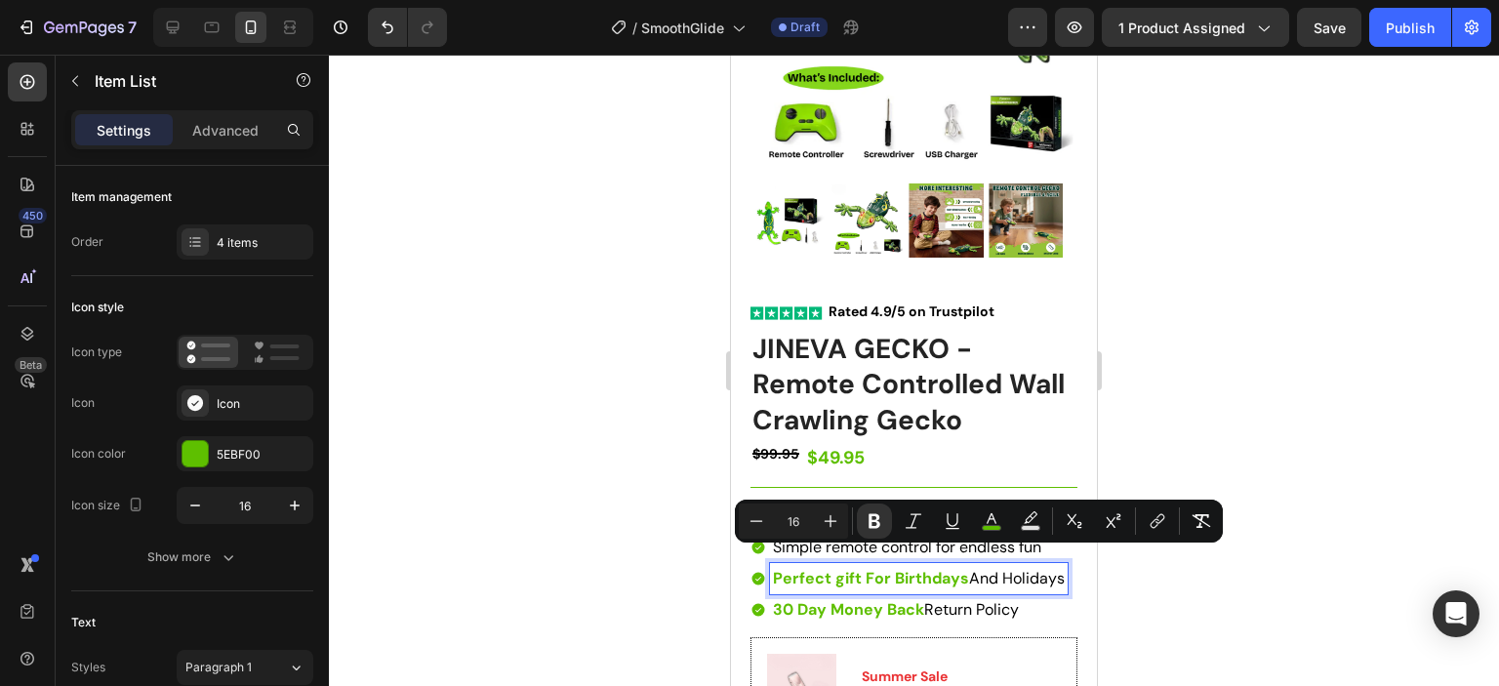
drag, startPoint x: 861, startPoint y: 585, endPoint x: 775, endPoint y: 561, distance: 89.3
click at [775, 566] on p "Perfect gift For Birthdays And Holidays" at bounding box center [919, 578] width 292 height 25
click at [753, 517] on icon "Editor contextual toolbar" at bounding box center [756, 521] width 20 height 20
type input "14"
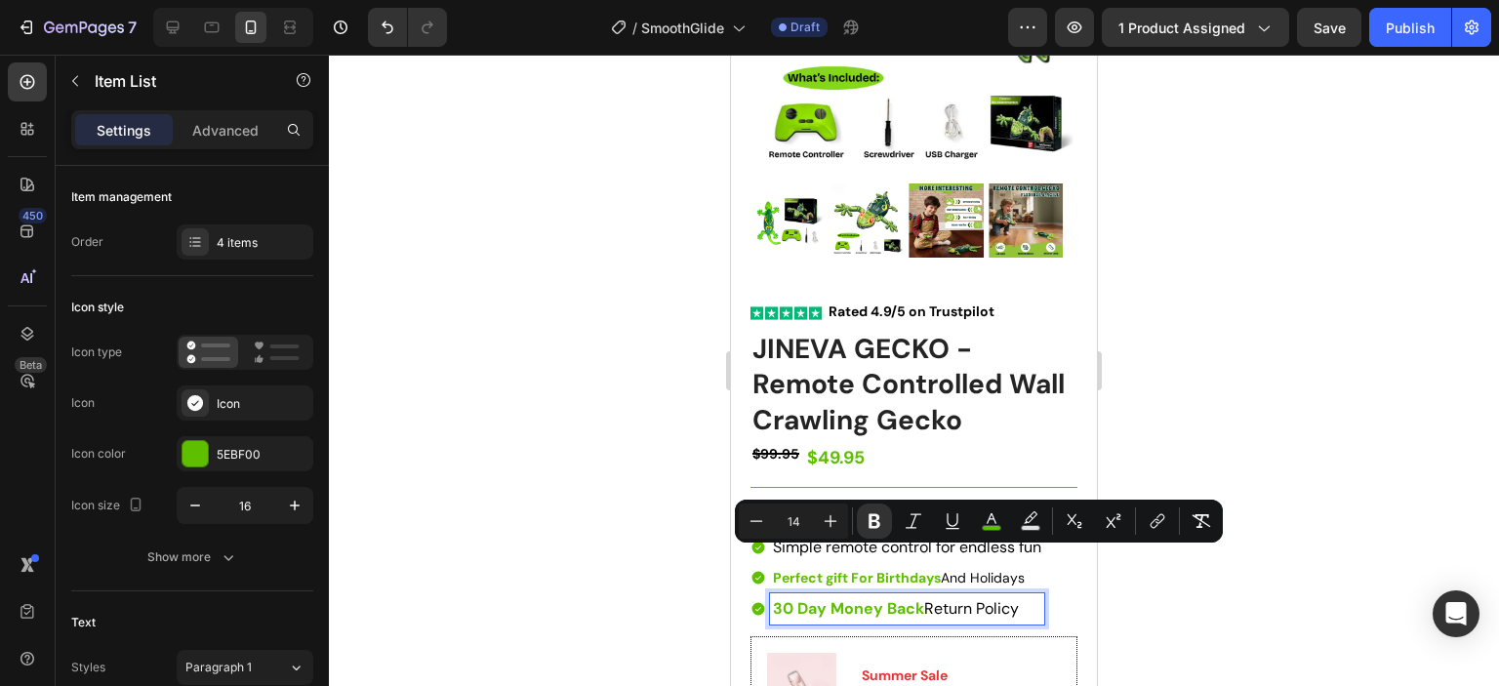
click at [1026, 596] on p "30 Day Money Back Return Policy" at bounding box center [907, 608] width 268 height 25
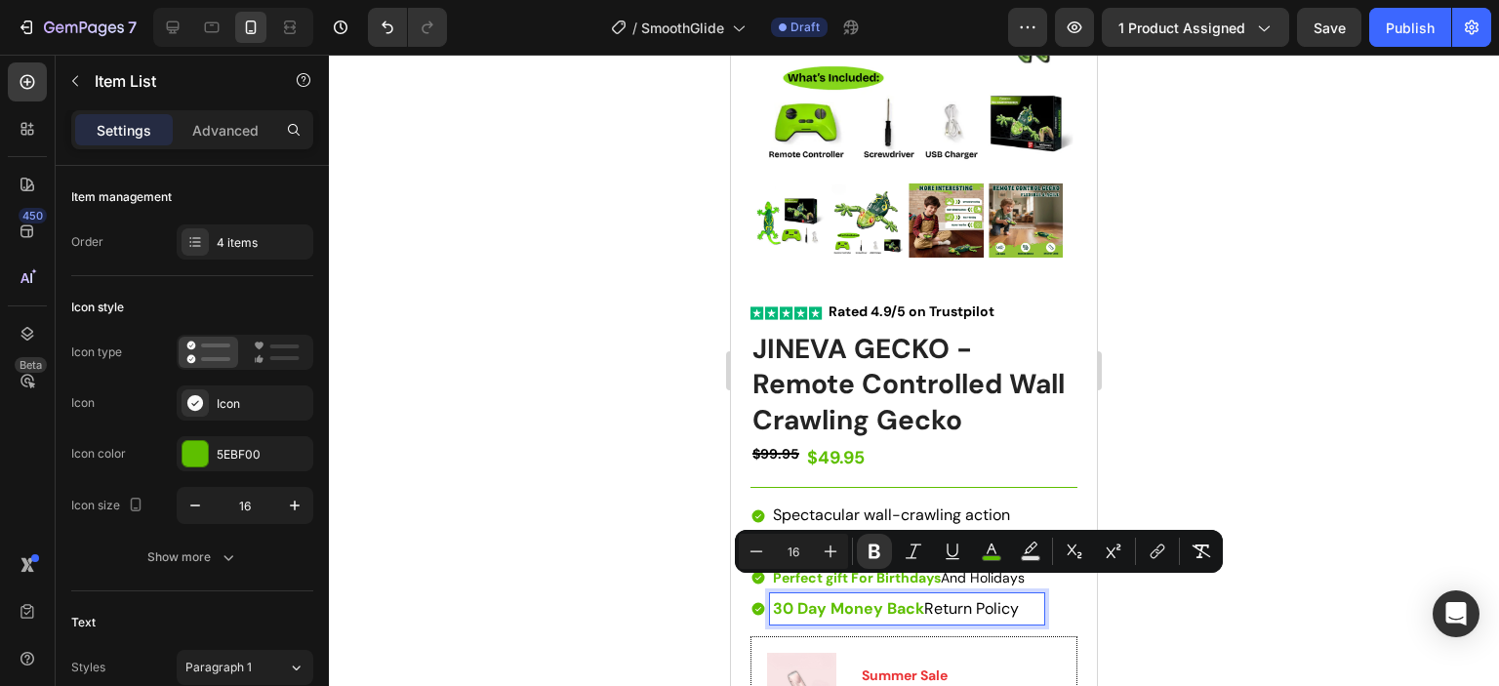
drag, startPoint x: 1026, startPoint y: 590, endPoint x: 776, endPoint y: 586, distance: 249.8
click at [776, 596] on p "30 Day Money Back Return Policy" at bounding box center [907, 608] width 268 height 25
click at [754, 552] on icon "Editor contextual toolbar" at bounding box center [756, 552] width 20 height 20
type input "14"
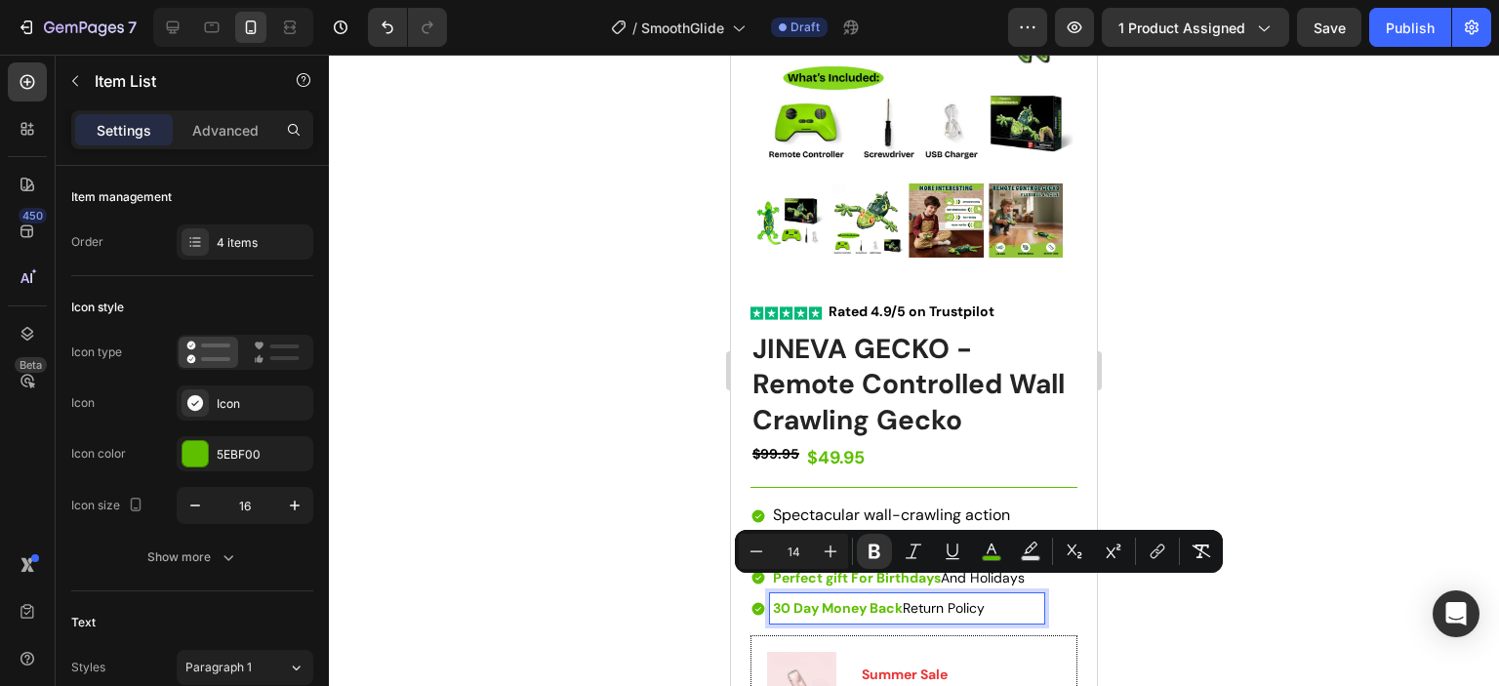
click at [1176, 468] on div at bounding box center [914, 370] width 1170 height 631
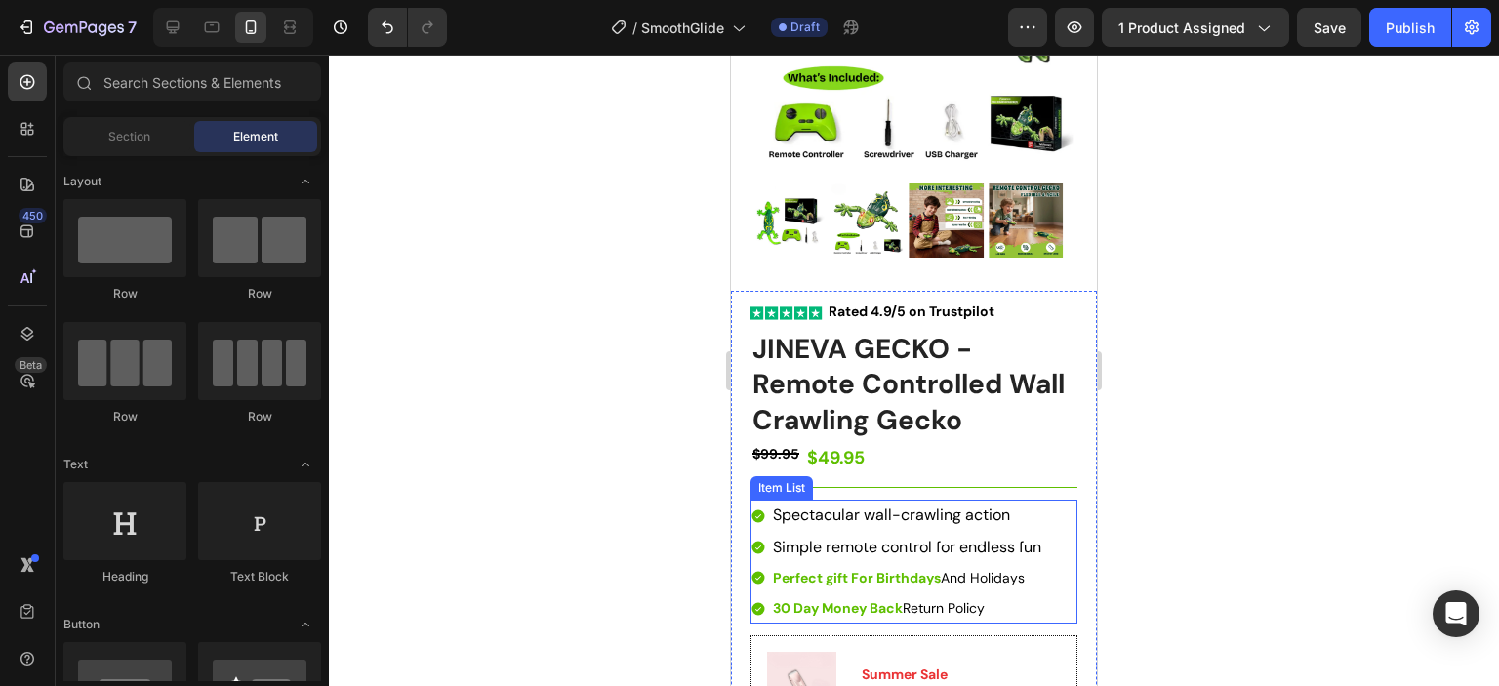
click at [1047, 500] on div "Spectacular wall-crawling action Simple remote control for endless fun Perfect …" at bounding box center [913, 562] width 327 height 124
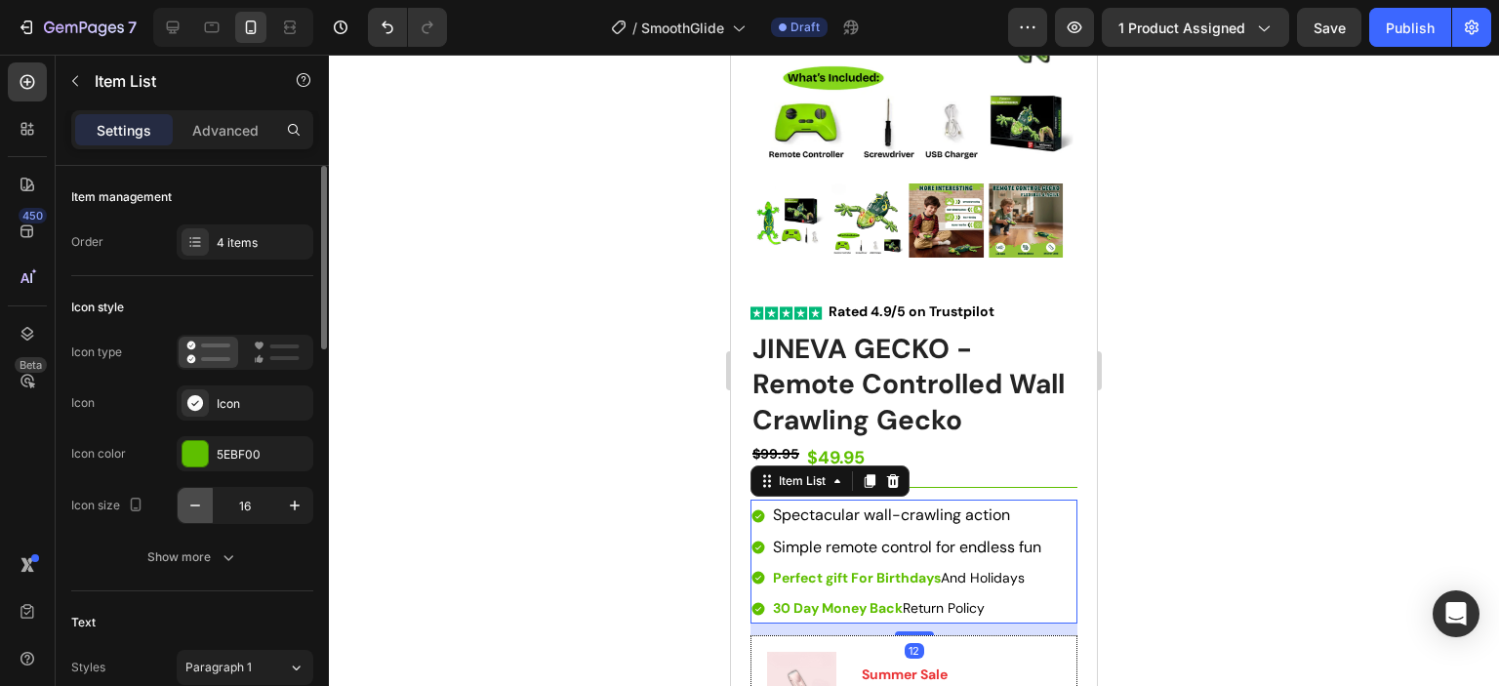
click at [189, 500] on icon "button" at bounding box center [195, 506] width 20 height 20
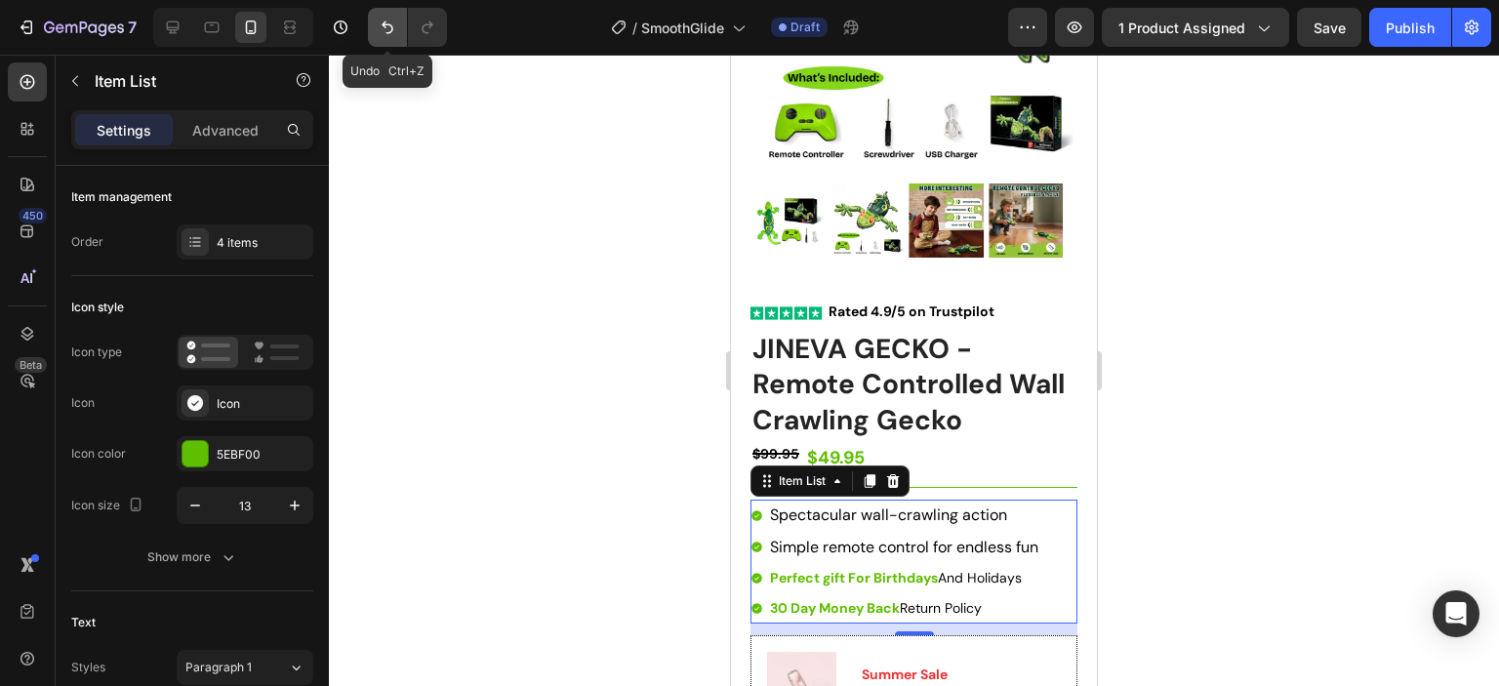
click at [385, 26] on icon "Undo/Redo" at bounding box center [388, 27] width 12 height 13
click at [387, 26] on icon "Undo/Redo" at bounding box center [388, 28] width 20 height 20
type input "16"
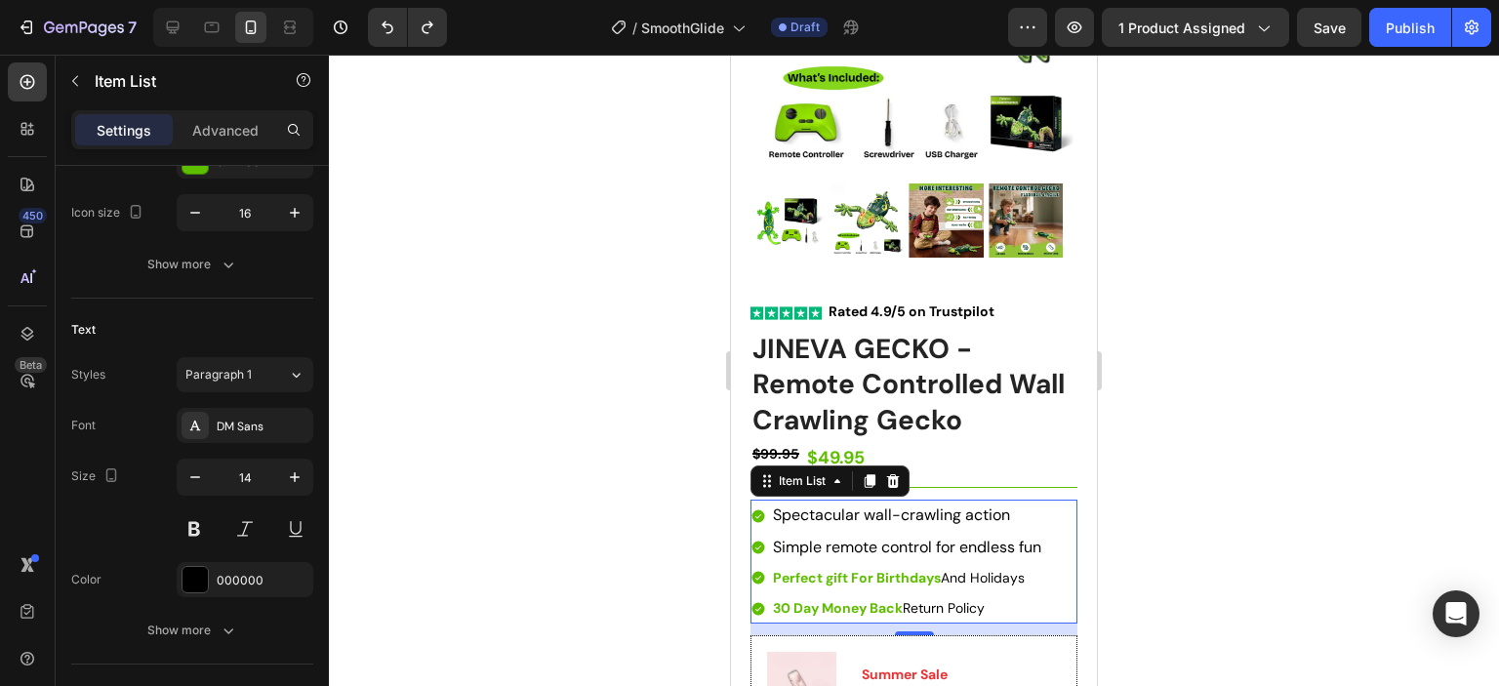
click at [1059, 510] on div "Spectacular wall-crawling action Simple remote control for endless fun Perfect …" at bounding box center [913, 562] width 327 height 124
click at [197, 477] on icon "button" at bounding box center [195, 477] width 20 height 20
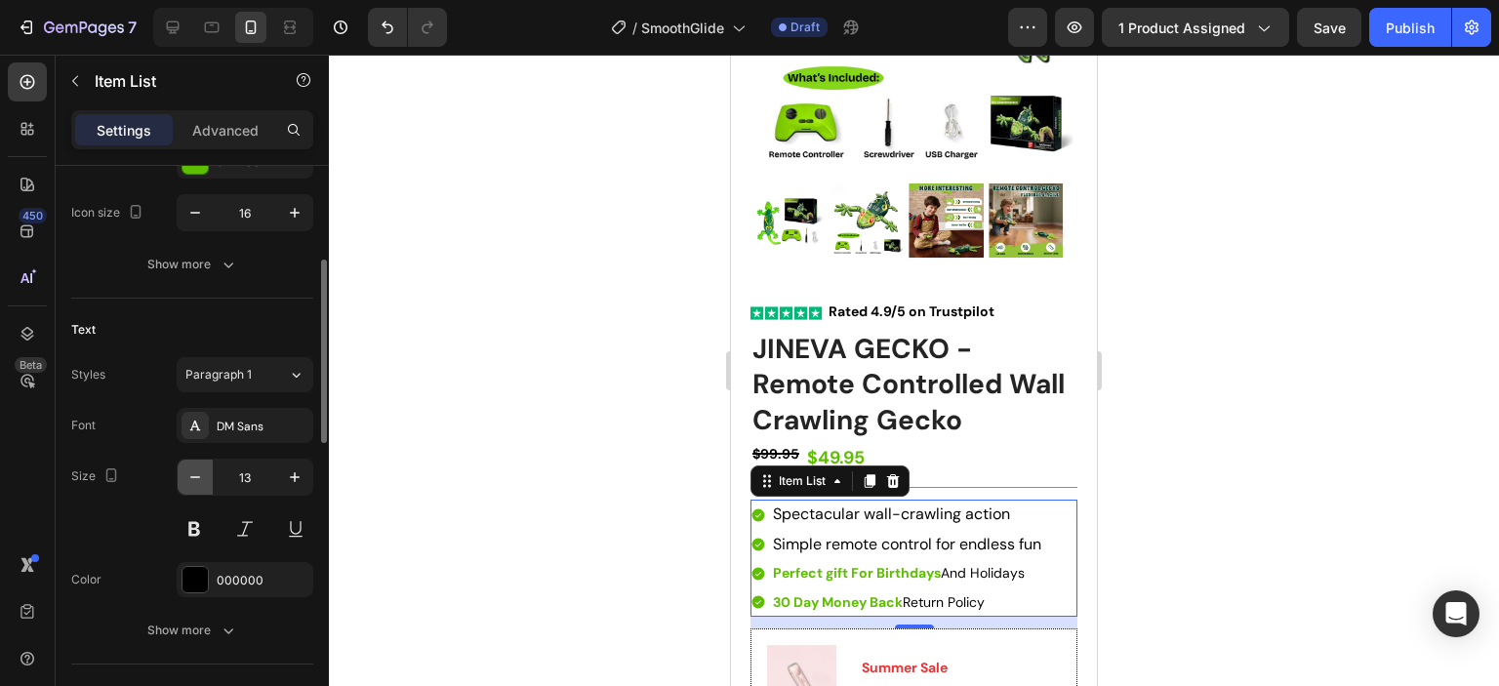
click at [197, 477] on icon "button" at bounding box center [195, 477] width 20 height 20
type input "12"
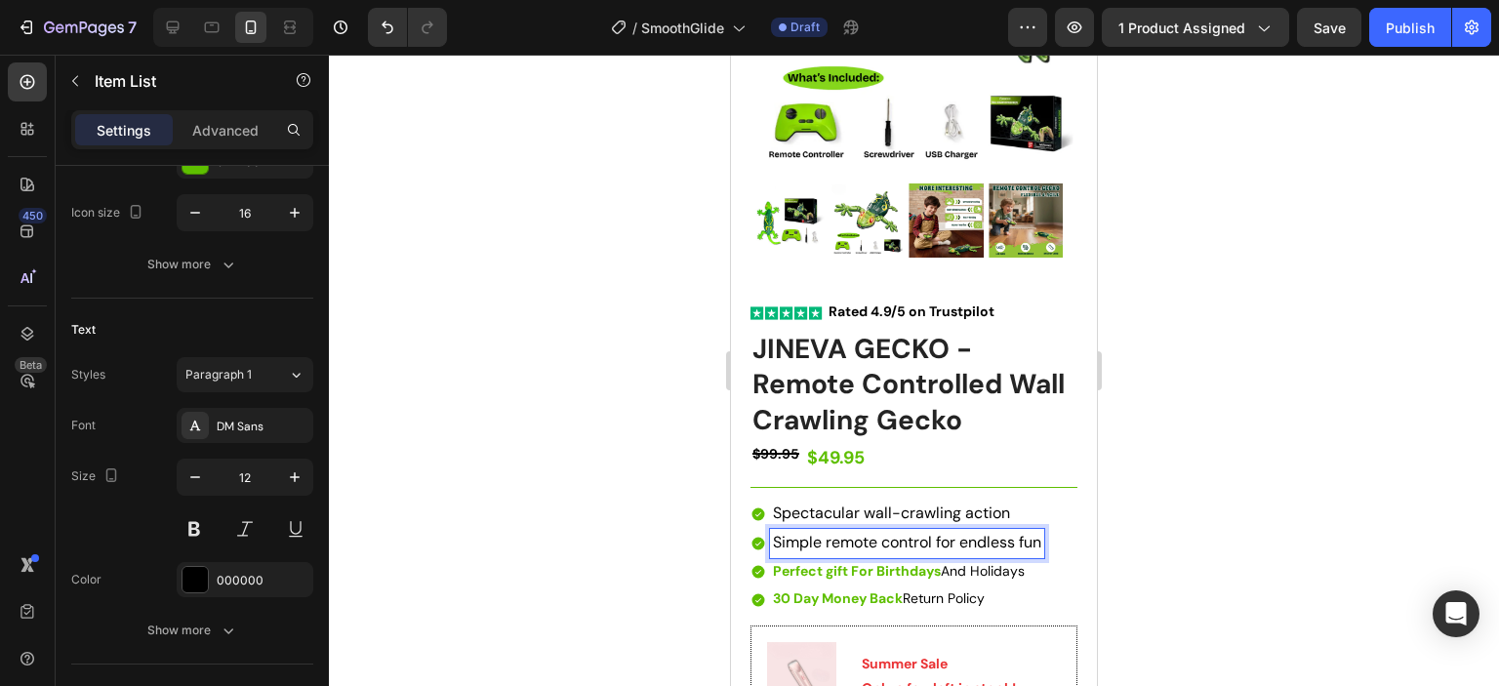
click at [945, 532] on span "Simple remote control for endless fun" at bounding box center [907, 542] width 268 height 20
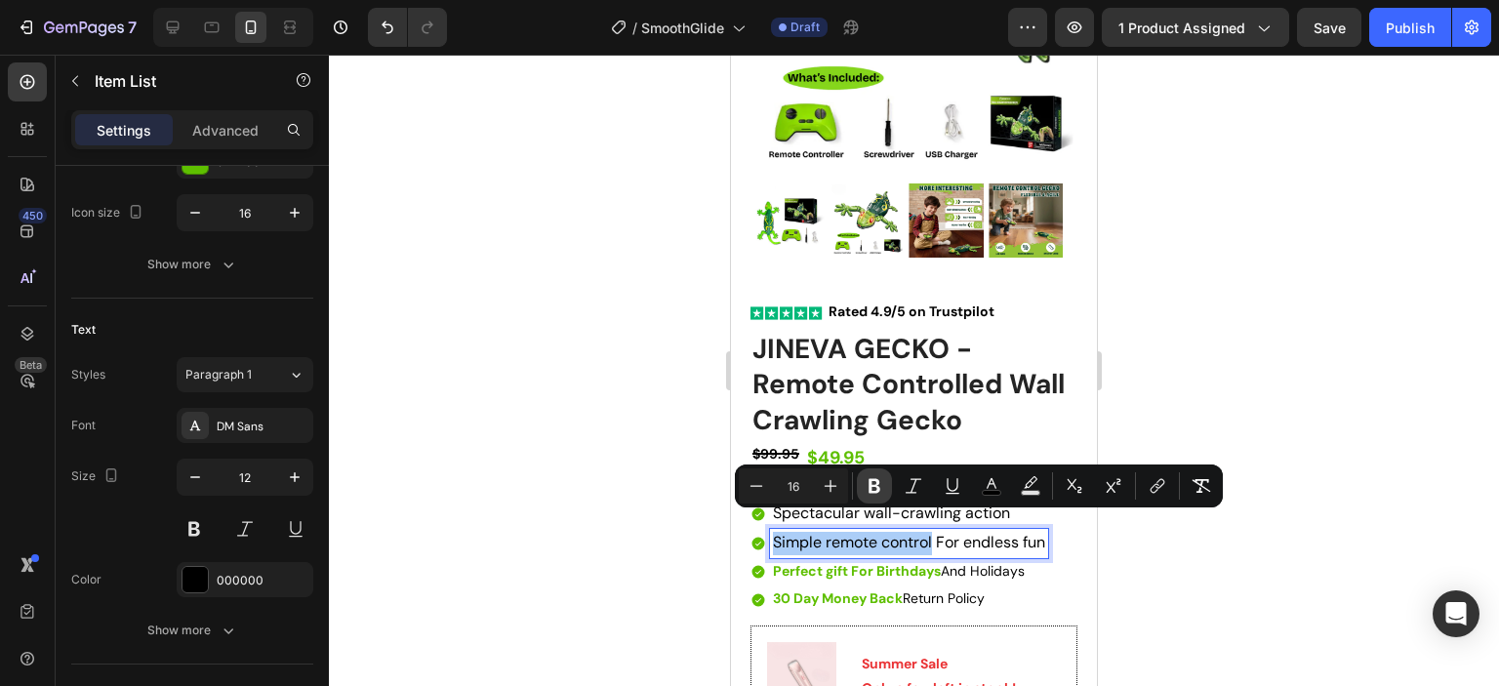
click at [874, 487] on icon "Editor contextual toolbar" at bounding box center [875, 486] width 20 height 20
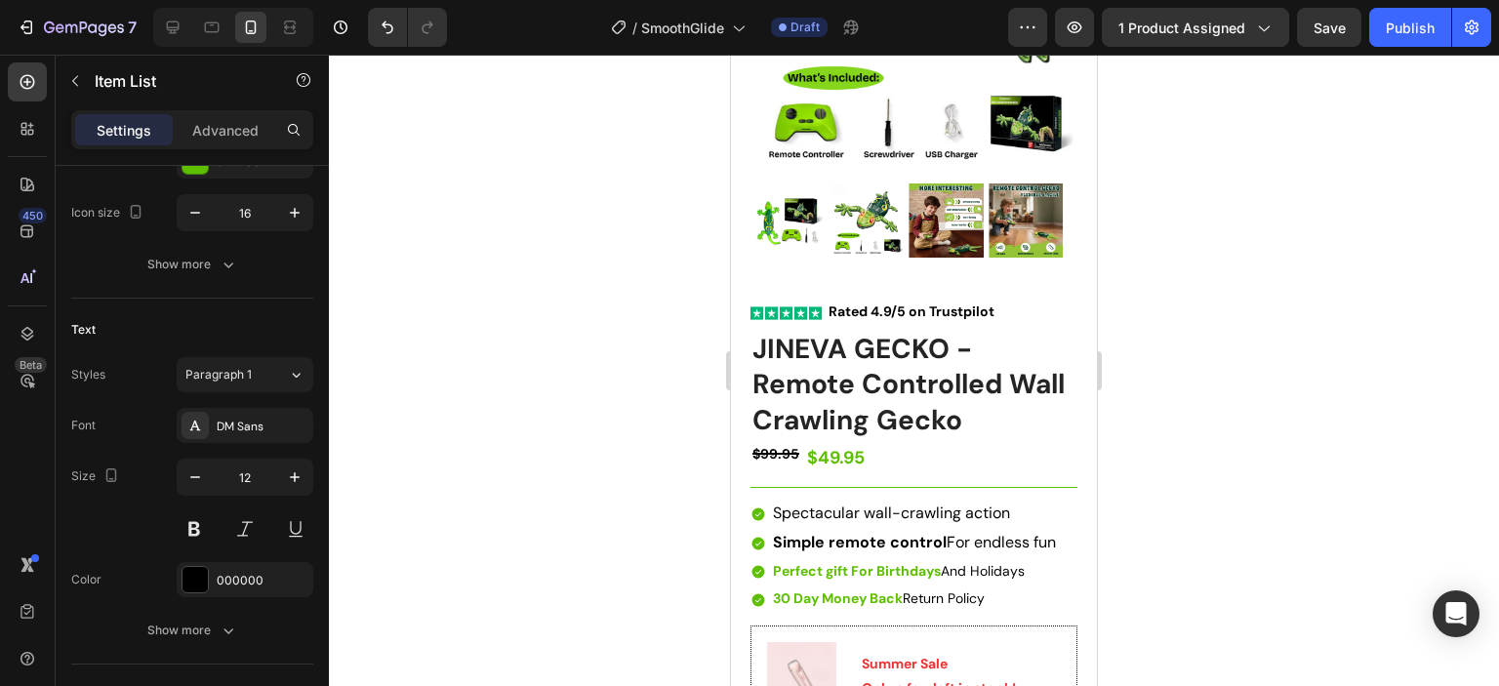
click at [941, 532] on strong "Simple remote control" at bounding box center [860, 542] width 174 height 20
drag, startPoint x: 942, startPoint y: 525, endPoint x: 771, endPoint y: 530, distance: 170.8
click at [771, 530] on div "Simple remote control For endless fun" at bounding box center [914, 543] width 289 height 29
click at [1034, 532] on span "Simple remote control For endless fun" at bounding box center [914, 542] width 283 height 20
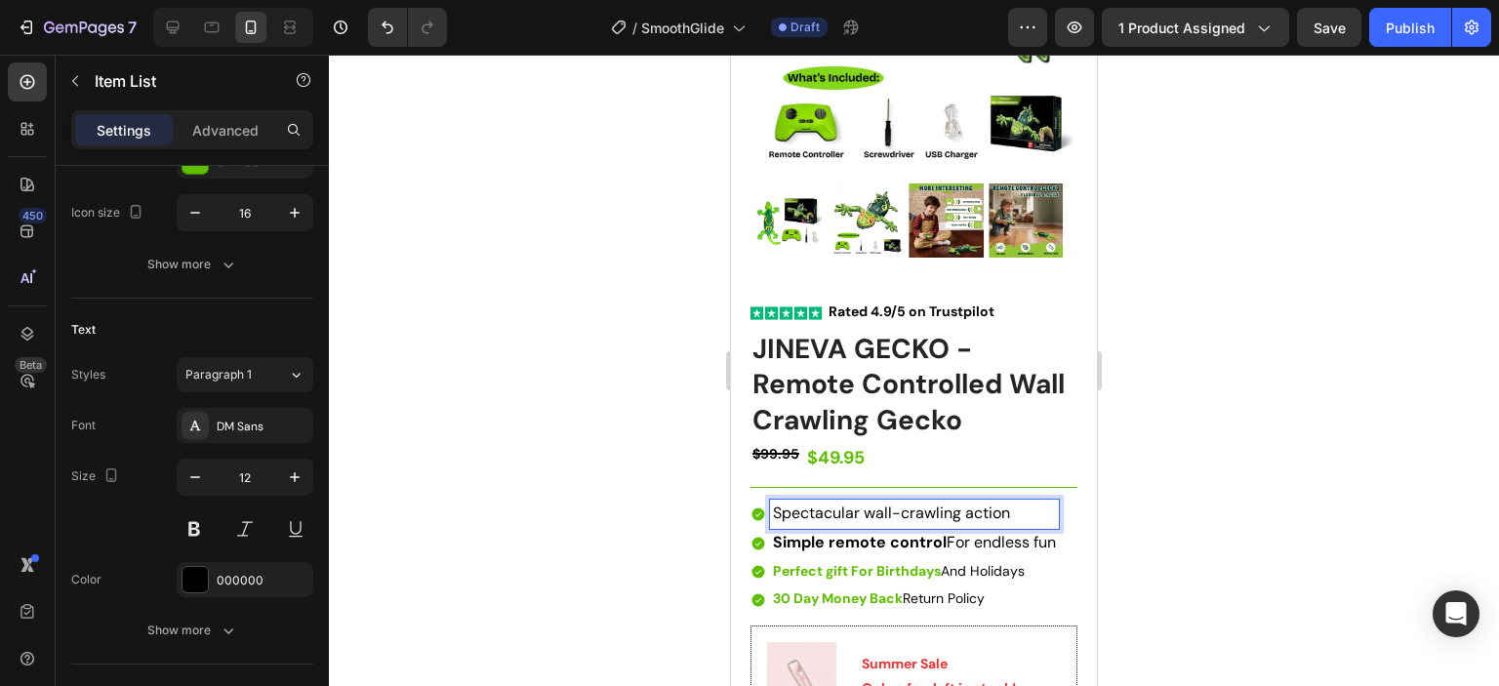
click at [776, 503] on span "Spectacular wall-crawling action" at bounding box center [891, 513] width 237 height 20
click at [774, 503] on span "Spectacular wall-crawling action" at bounding box center [891, 513] width 237 height 20
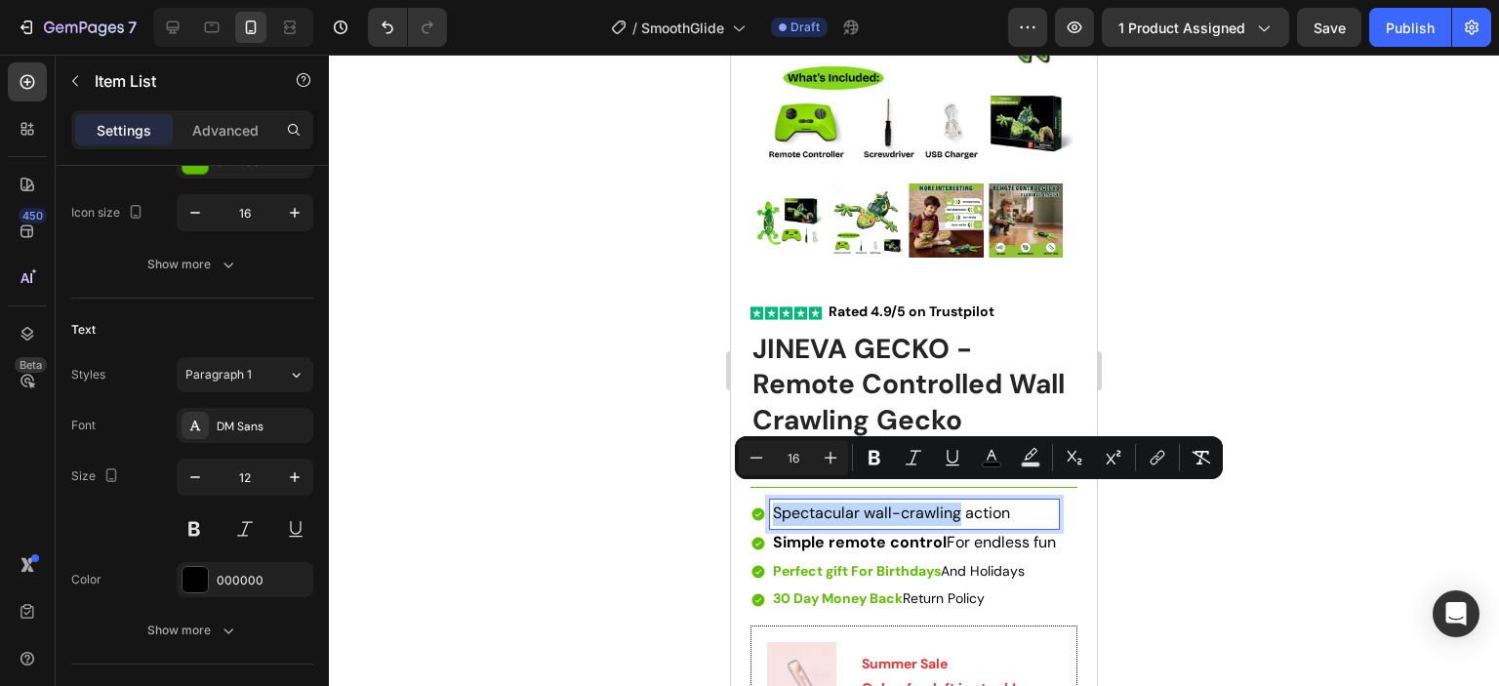
drag, startPoint x: 774, startPoint y: 500, endPoint x: 955, endPoint y: 504, distance: 181.6
click at [955, 504] on span "Spectacular wall-crawling action" at bounding box center [891, 513] width 237 height 20
click at [878, 464] on icon "Editor contextual toolbar" at bounding box center [875, 458] width 20 height 20
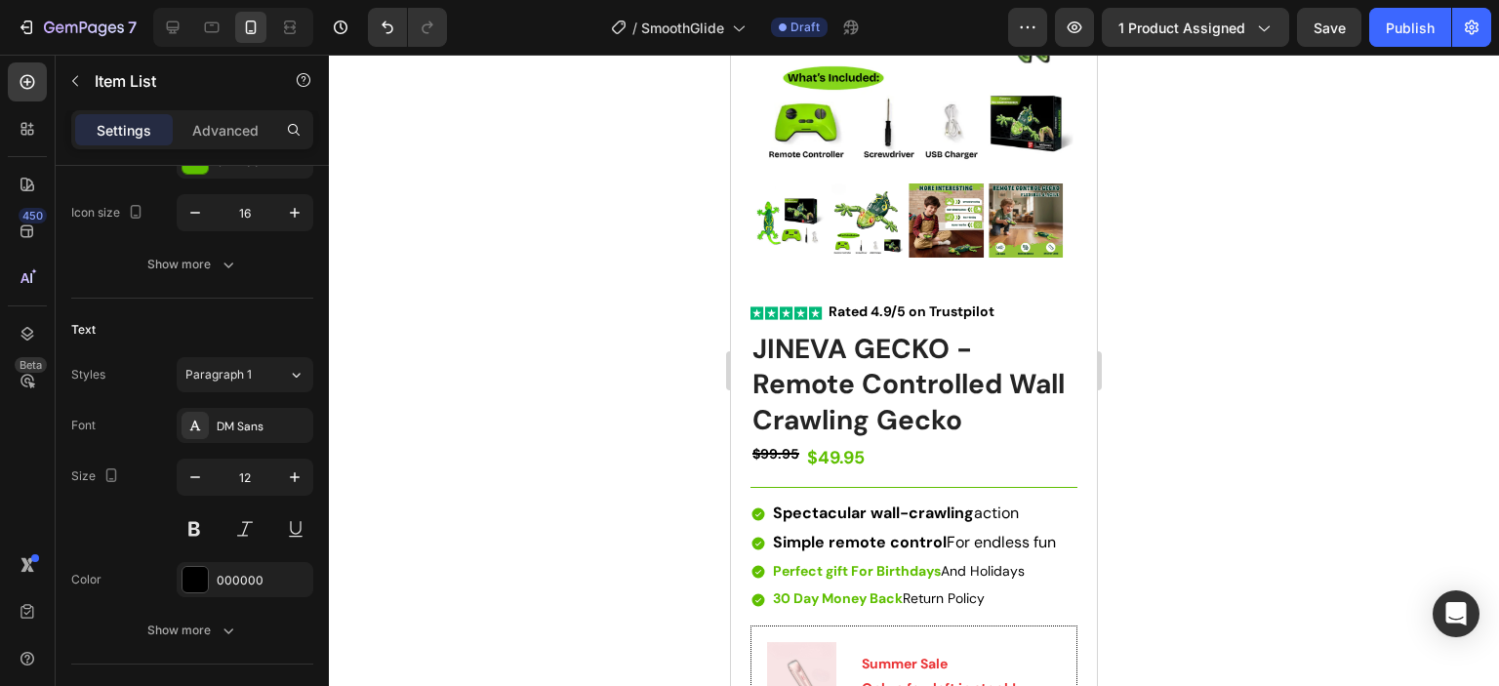
click at [983, 503] on span "Spectacular wall-crawling action" at bounding box center [896, 513] width 246 height 20
drag, startPoint x: 776, startPoint y: 501, endPoint x: 1018, endPoint y: 496, distance: 242.1
click at [1018, 503] on span "Spectacular wall-crawling Action" at bounding box center [897, 513] width 248 height 20
click at [1183, 545] on div at bounding box center [914, 370] width 1170 height 631
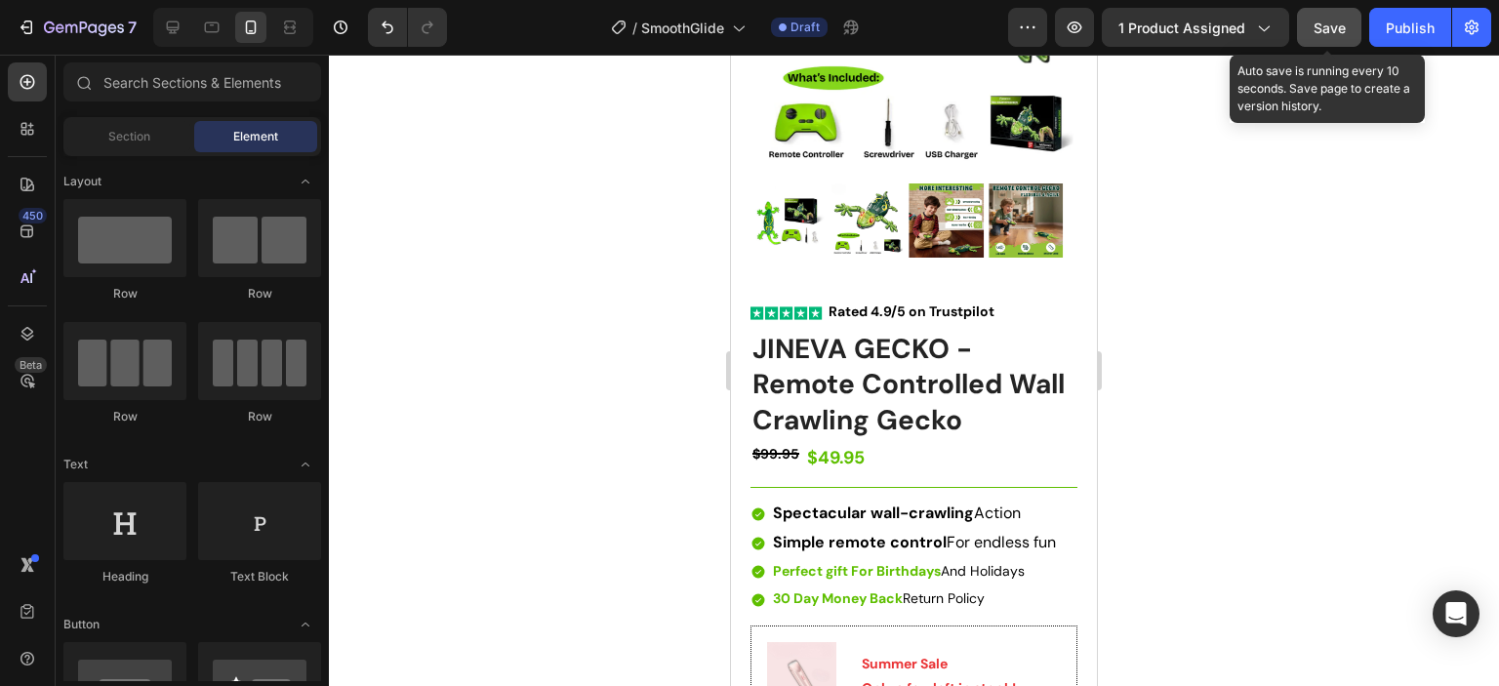
click at [1322, 32] on span "Save" at bounding box center [1329, 28] width 32 height 17
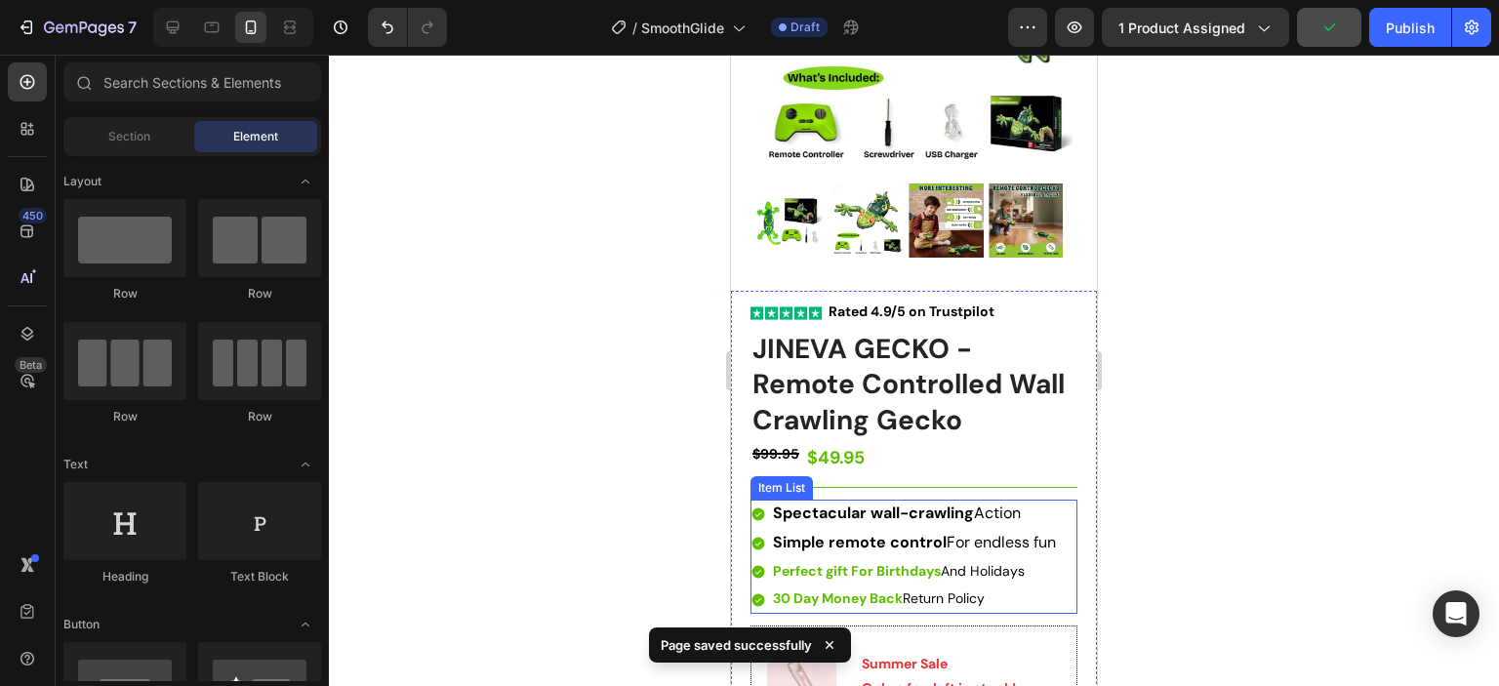
click at [983, 532] on span "Simple remote control For endless fun" at bounding box center [914, 542] width 283 height 20
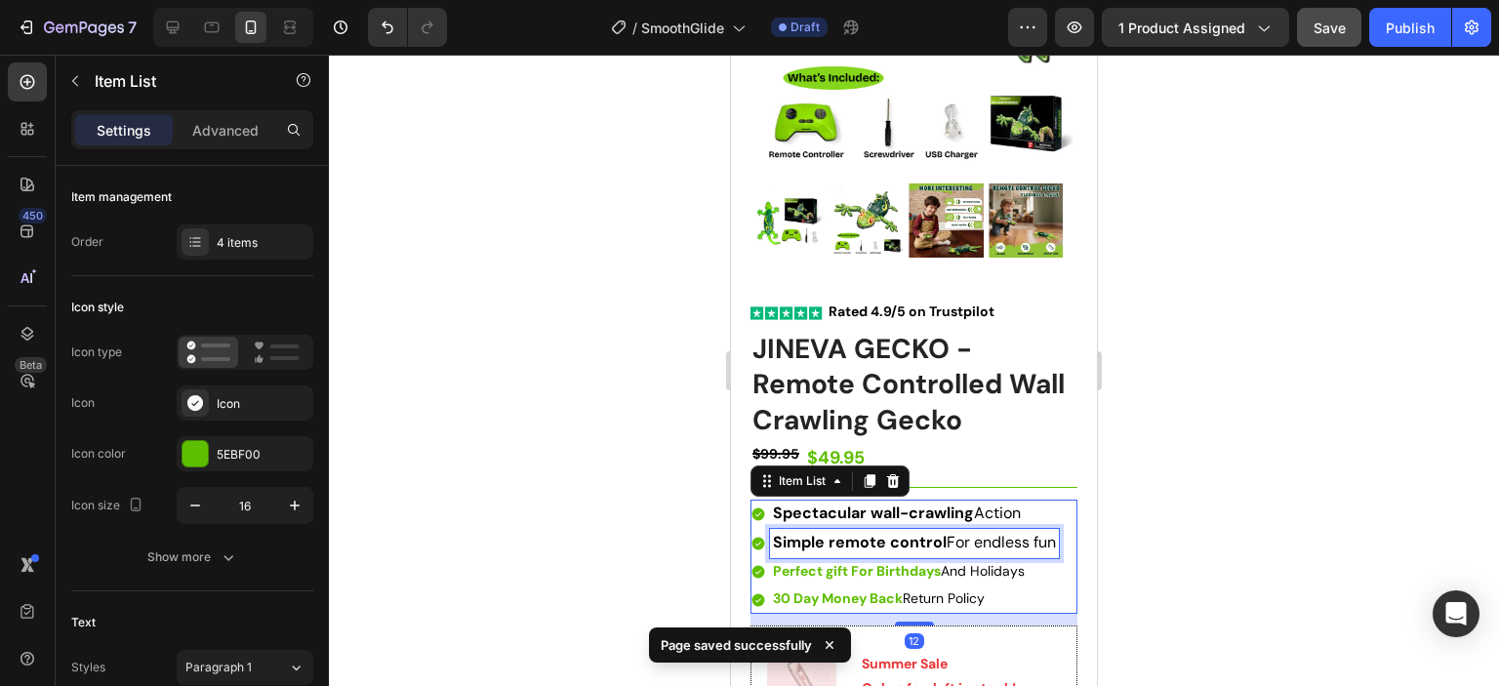
click at [982, 532] on span "Simple remote control For endless fun" at bounding box center [914, 542] width 283 height 20
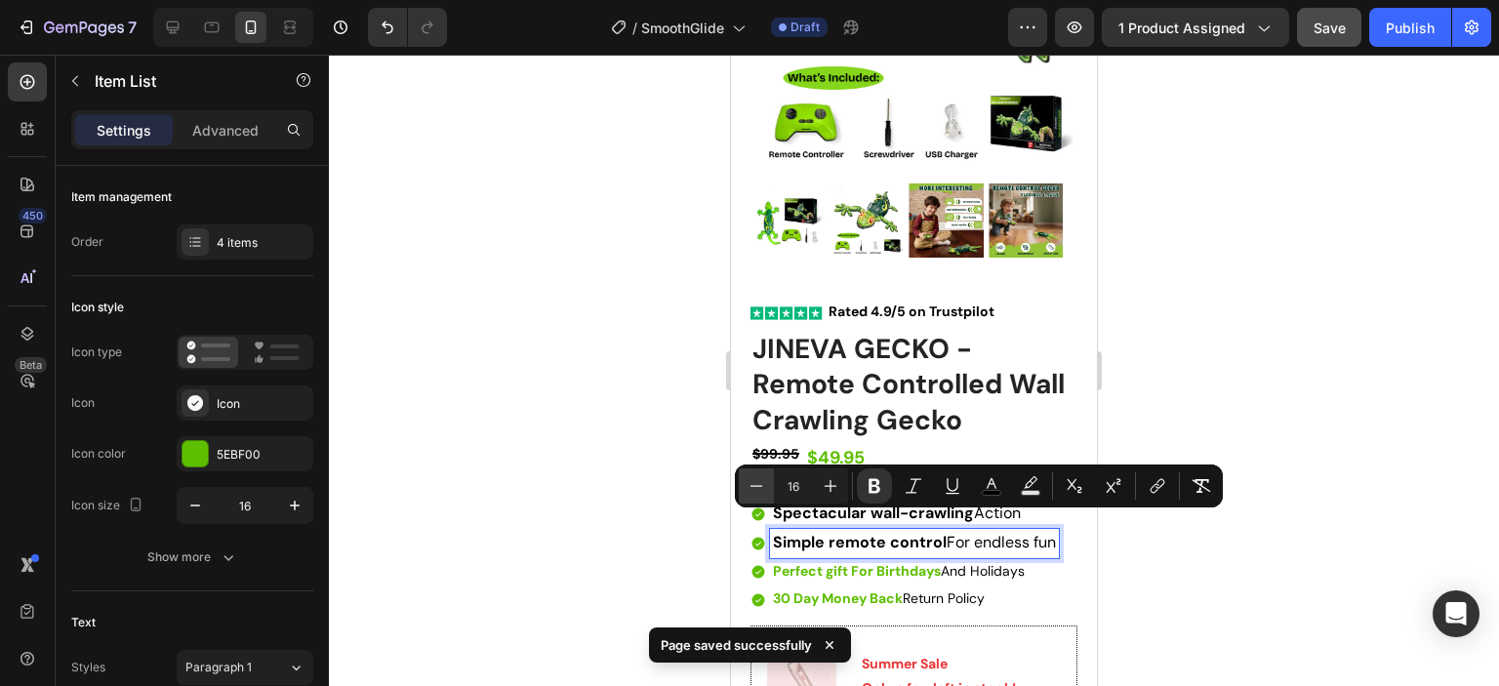
click at [760, 486] on icon "Editor contextual toolbar" at bounding box center [756, 485] width 13 height 1
type input "14"
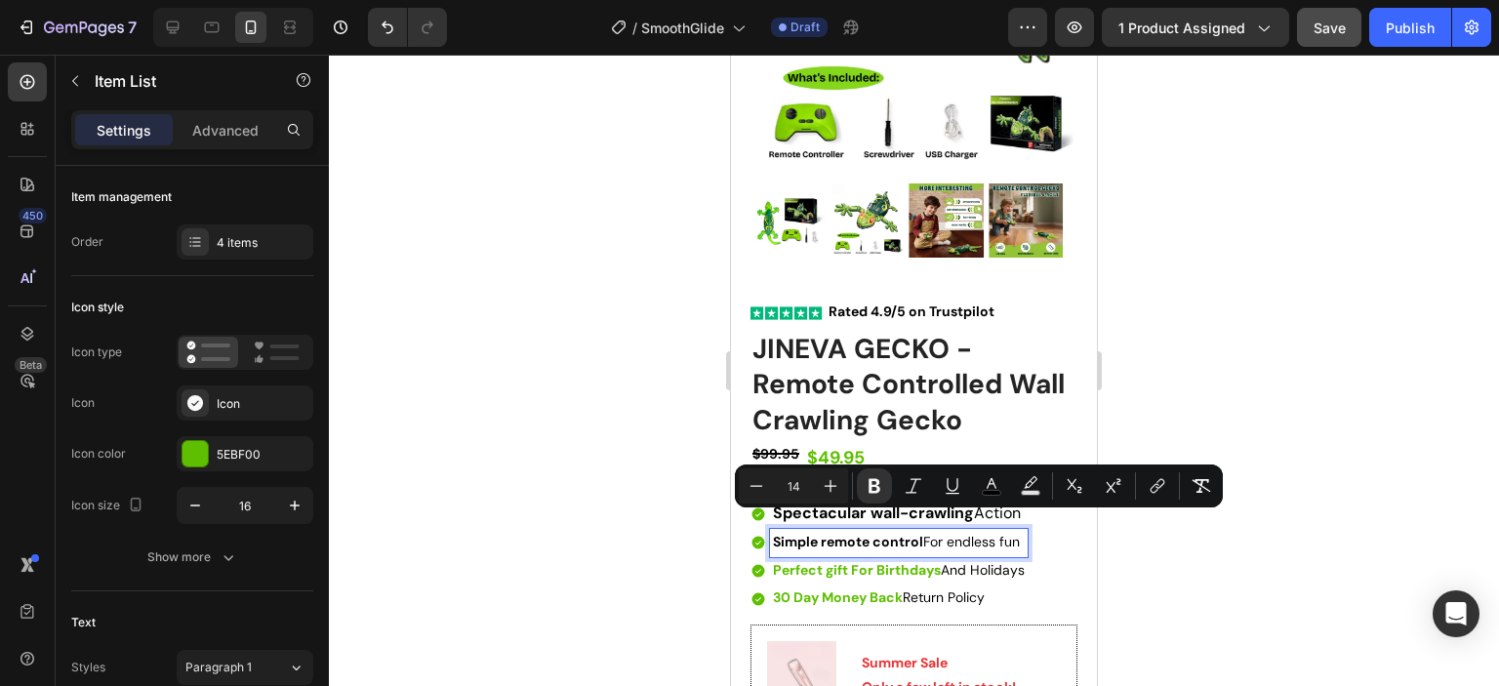
click at [918, 533] on strong "Simple remote control" at bounding box center [848, 542] width 150 height 18
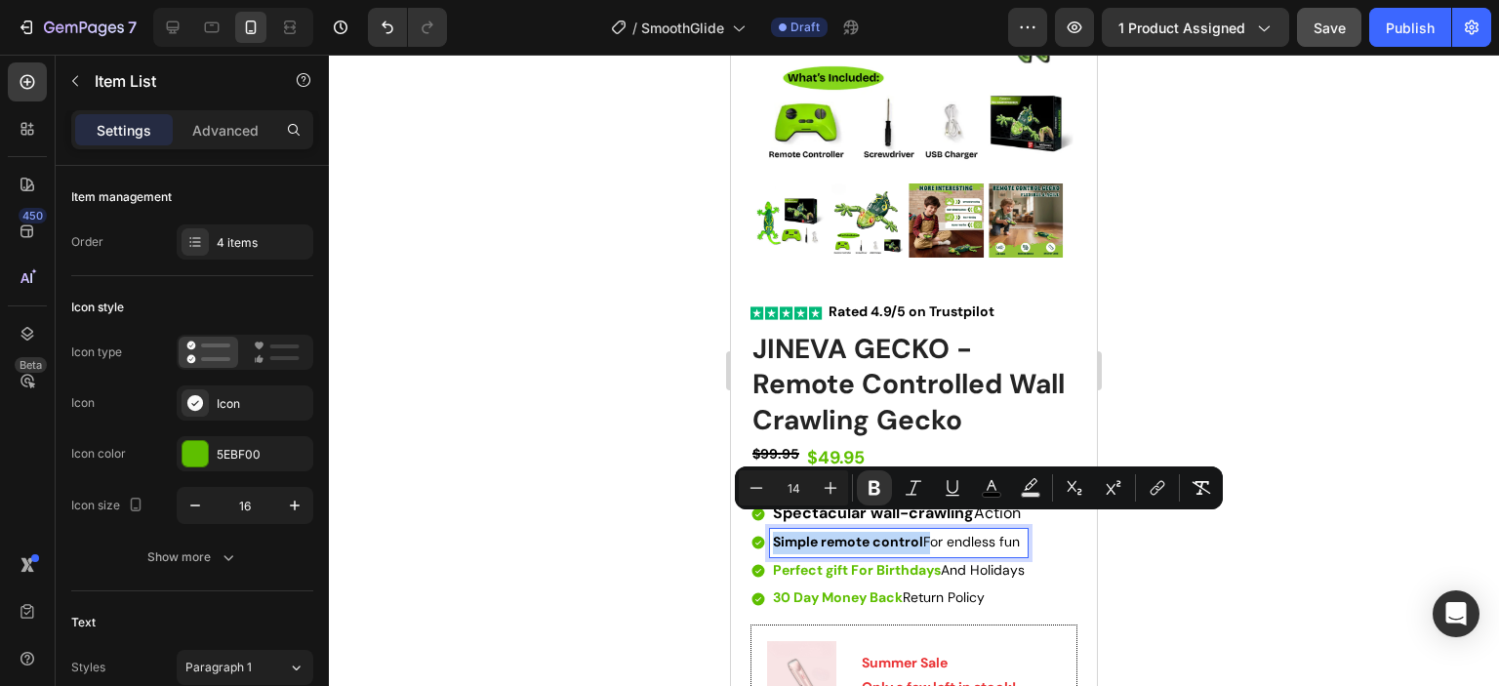
drag, startPoint x: 924, startPoint y: 525, endPoint x: 775, endPoint y: 526, distance: 149.3
click at [775, 533] on span "Simple remote control For endless fun" at bounding box center [896, 542] width 247 height 18
click at [987, 493] on rect "Editor contextual toolbar" at bounding box center [992, 495] width 19 height 5
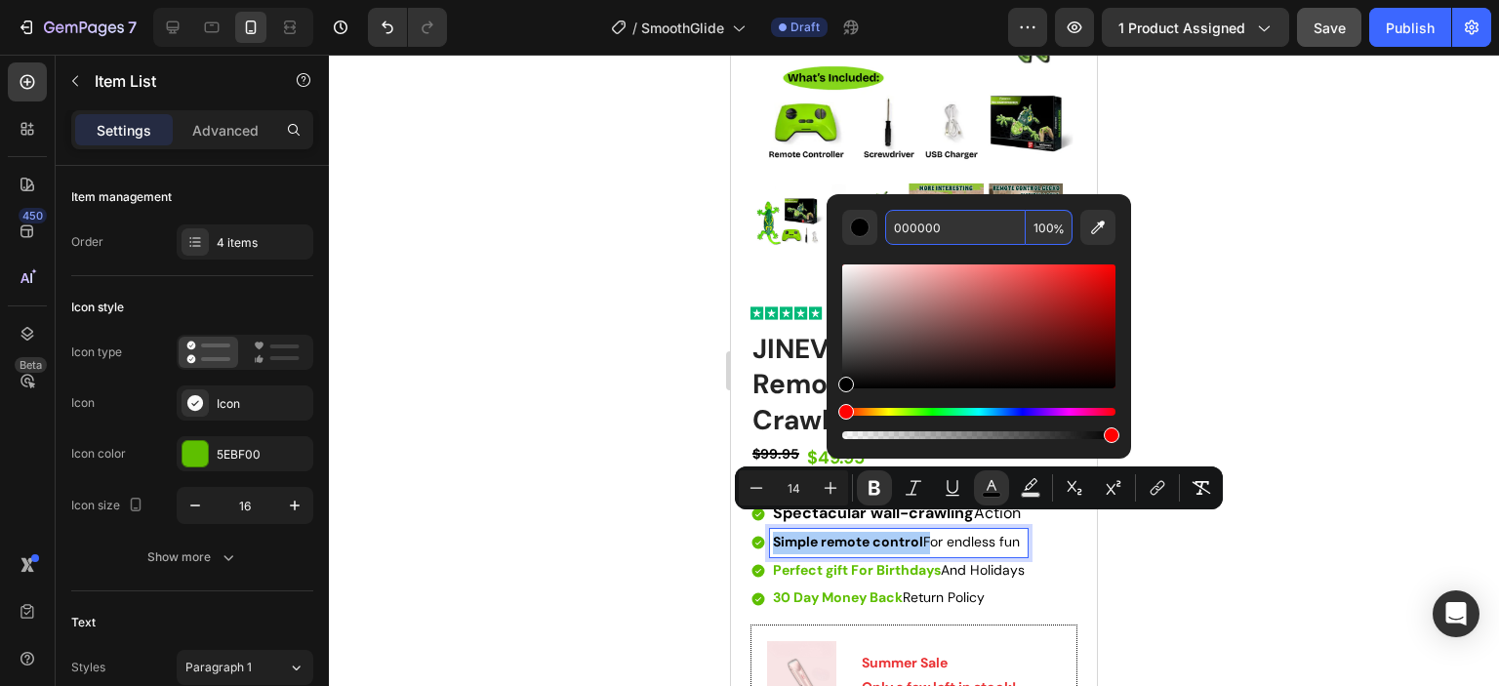
click at [934, 221] on input "000000" at bounding box center [955, 227] width 141 height 35
paste input "5EBF"
type input "5EBF00"
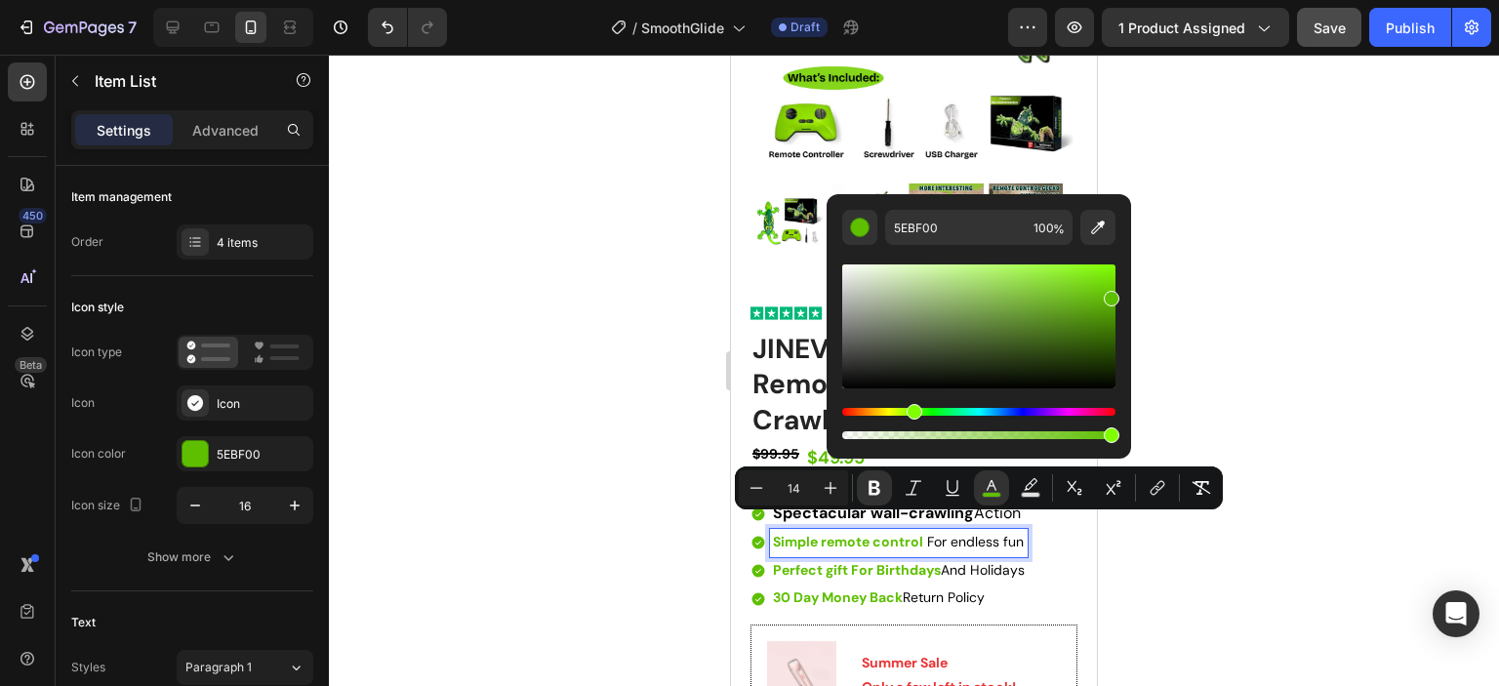
click at [1222, 388] on div at bounding box center [914, 370] width 1170 height 631
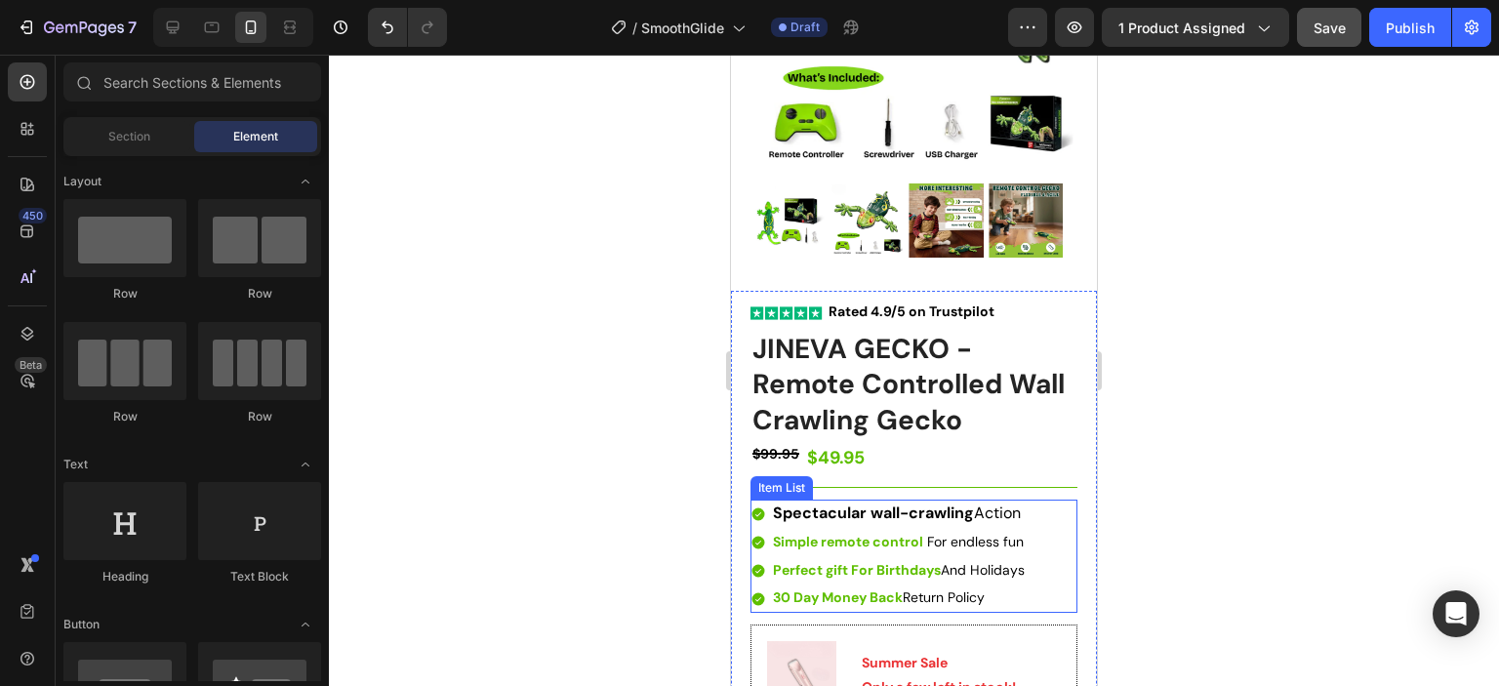
click at [792, 503] on strong "Spectacular wall-crawling" at bounding box center [873, 513] width 201 height 20
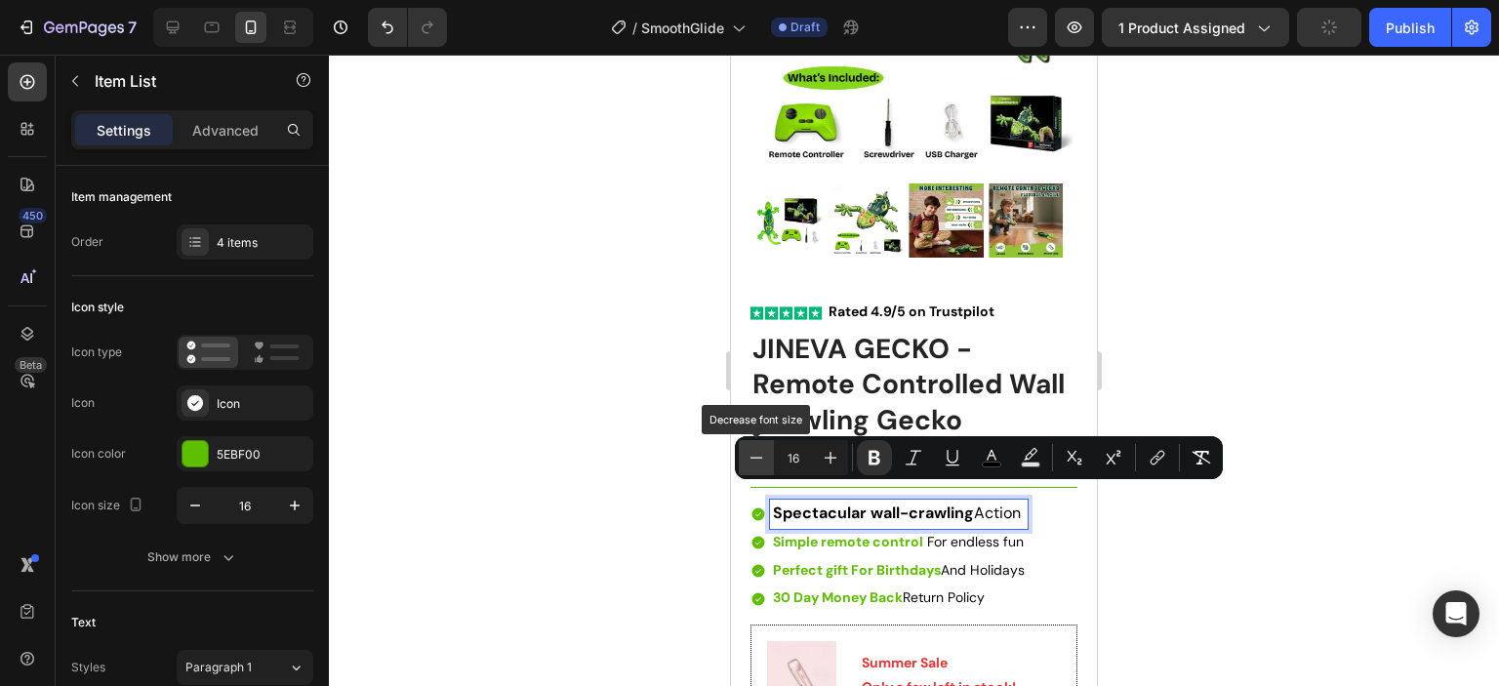
click at [756, 462] on icon "Editor contextual toolbar" at bounding box center [756, 458] width 20 height 20
type input "14"
click at [946, 504] on strong "Spectacular wall-crawling" at bounding box center [861, 513] width 177 height 18
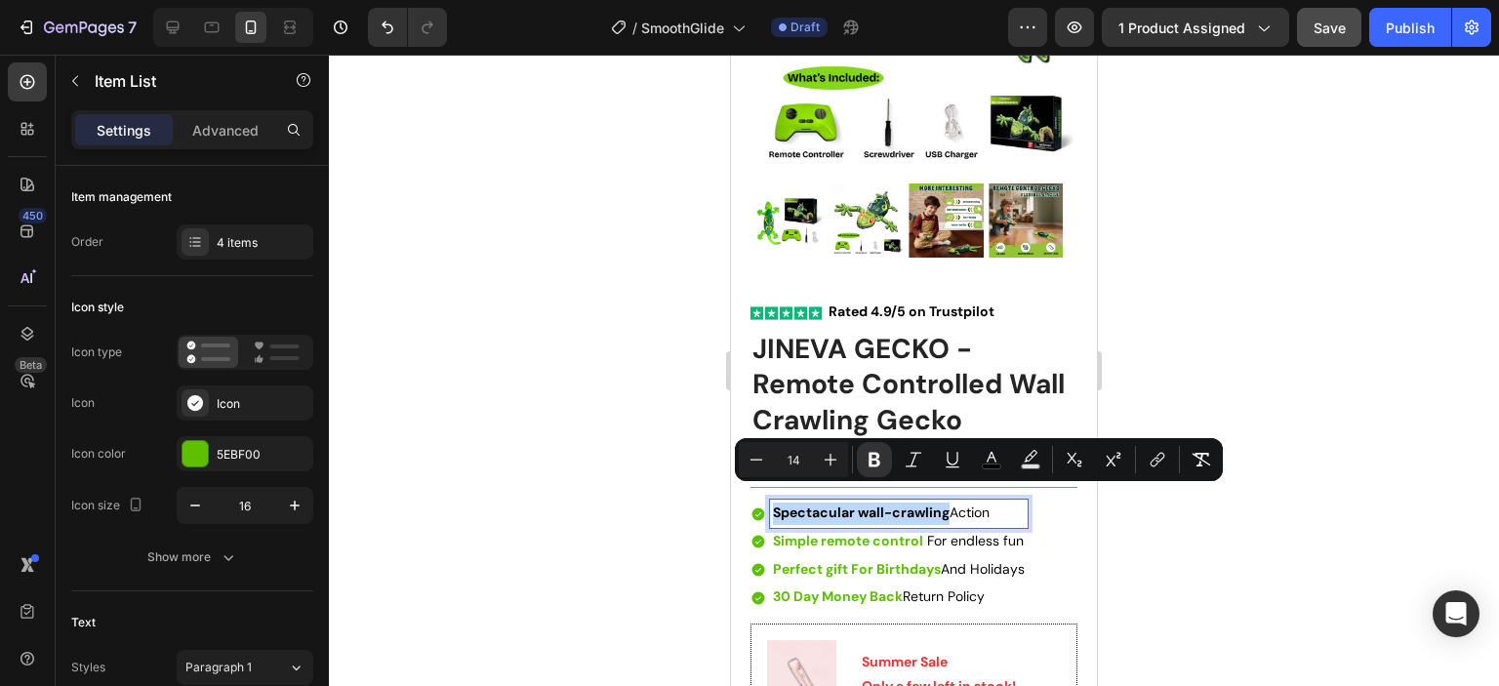
drag, startPoint x: 946, startPoint y: 503, endPoint x: 775, endPoint y: 499, distance: 170.8
click at [775, 504] on strong "Spectacular wall-crawling" at bounding box center [861, 513] width 177 height 18
click at [988, 468] on rect "Editor contextual toolbar" at bounding box center [992, 466] width 19 height 5
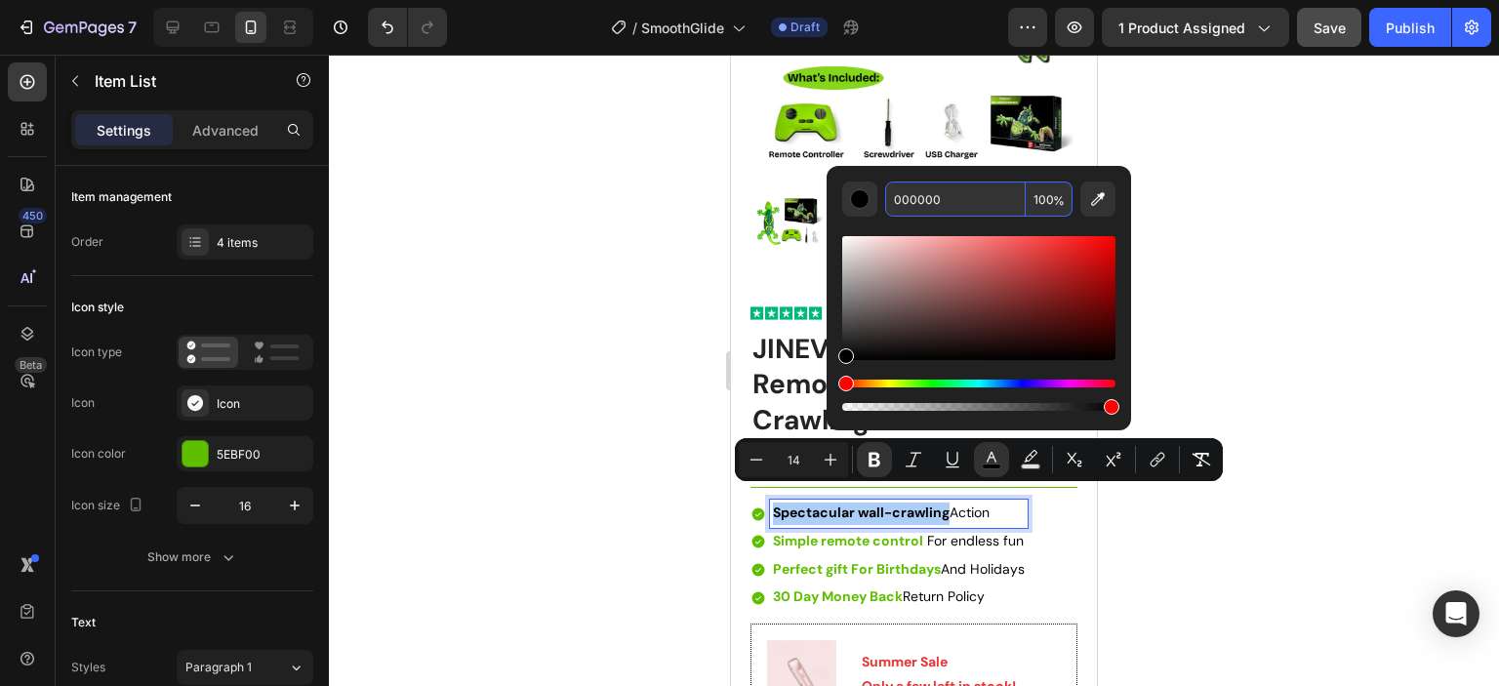
click at [922, 200] on input "000000" at bounding box center [955, 199] width 141 height 35
paste input "5EBF"
type input "5EBF00"
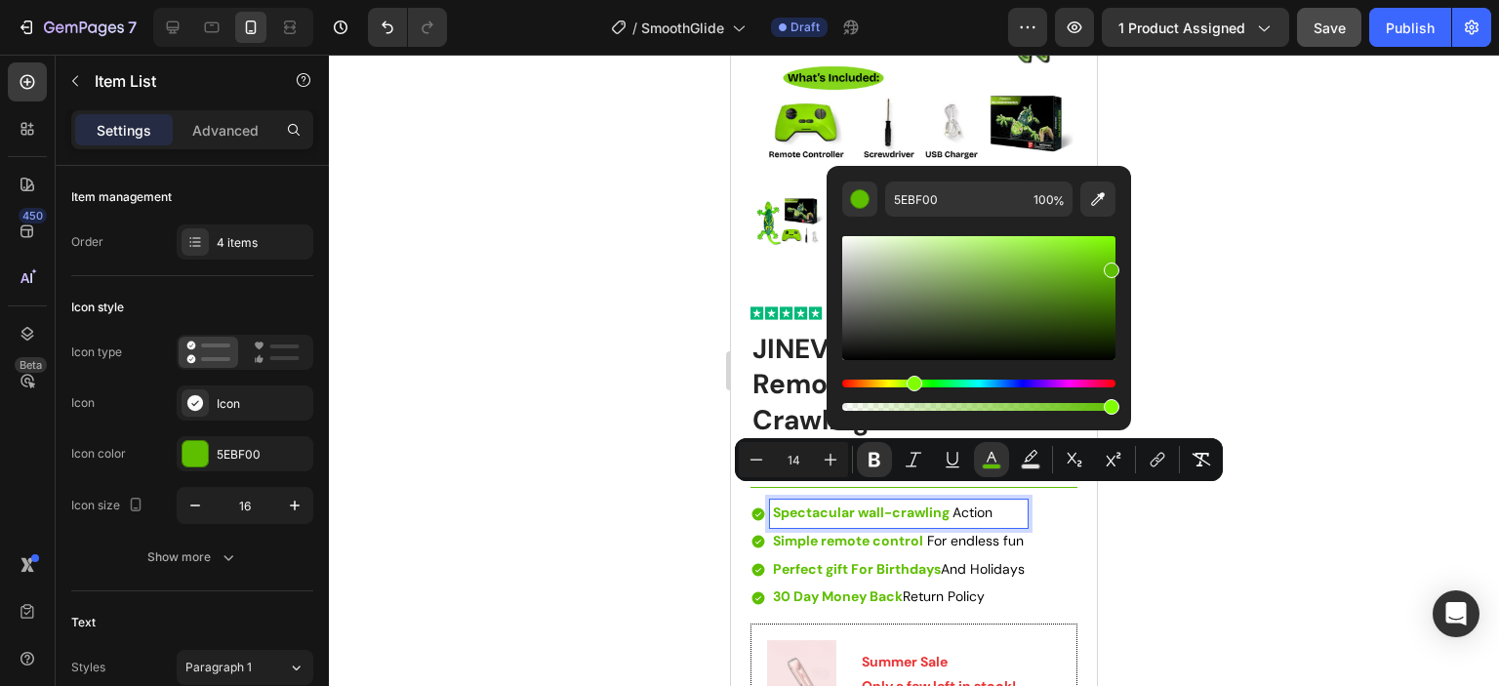
click at [1301, 362] on div at bounding box center [914, 370] width 1170 height 631
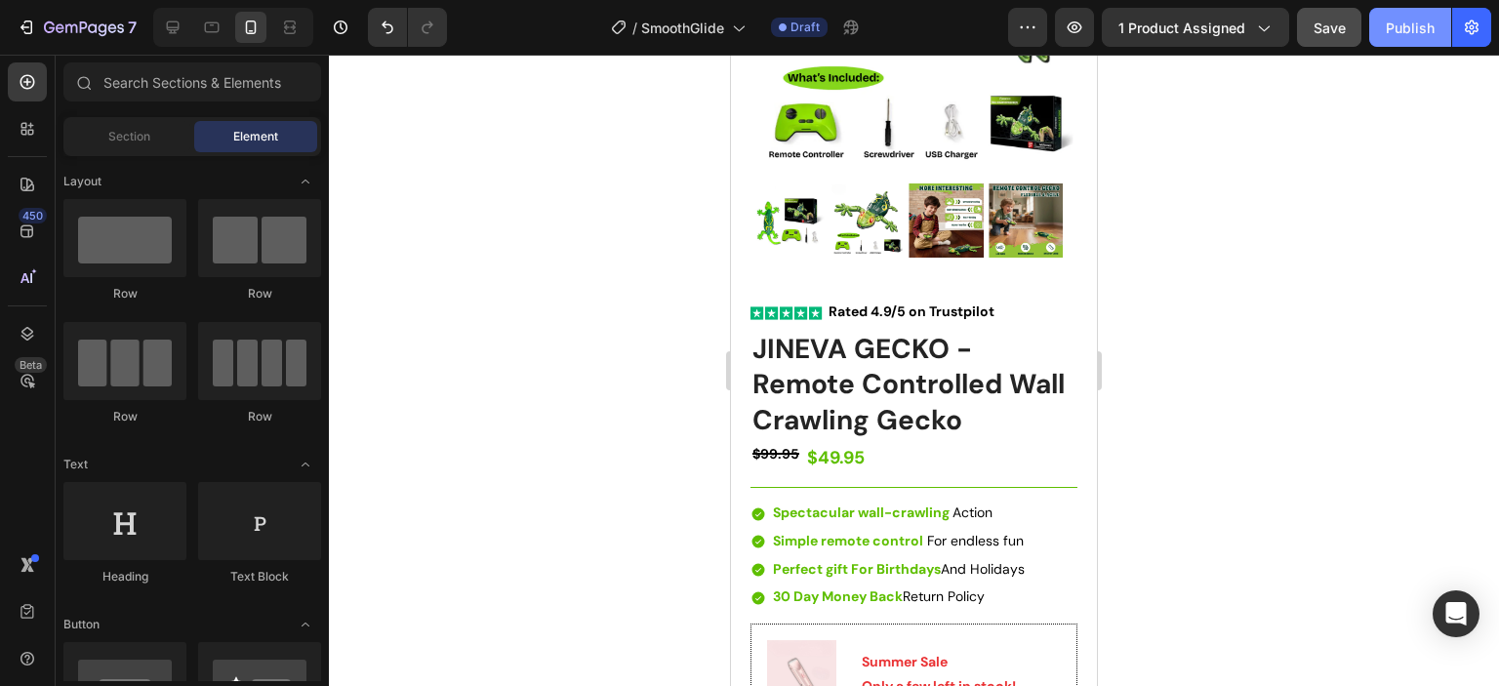
click at [1412, 26] on div "Publish" at bounding box center [1410, 28] width 49 height 20
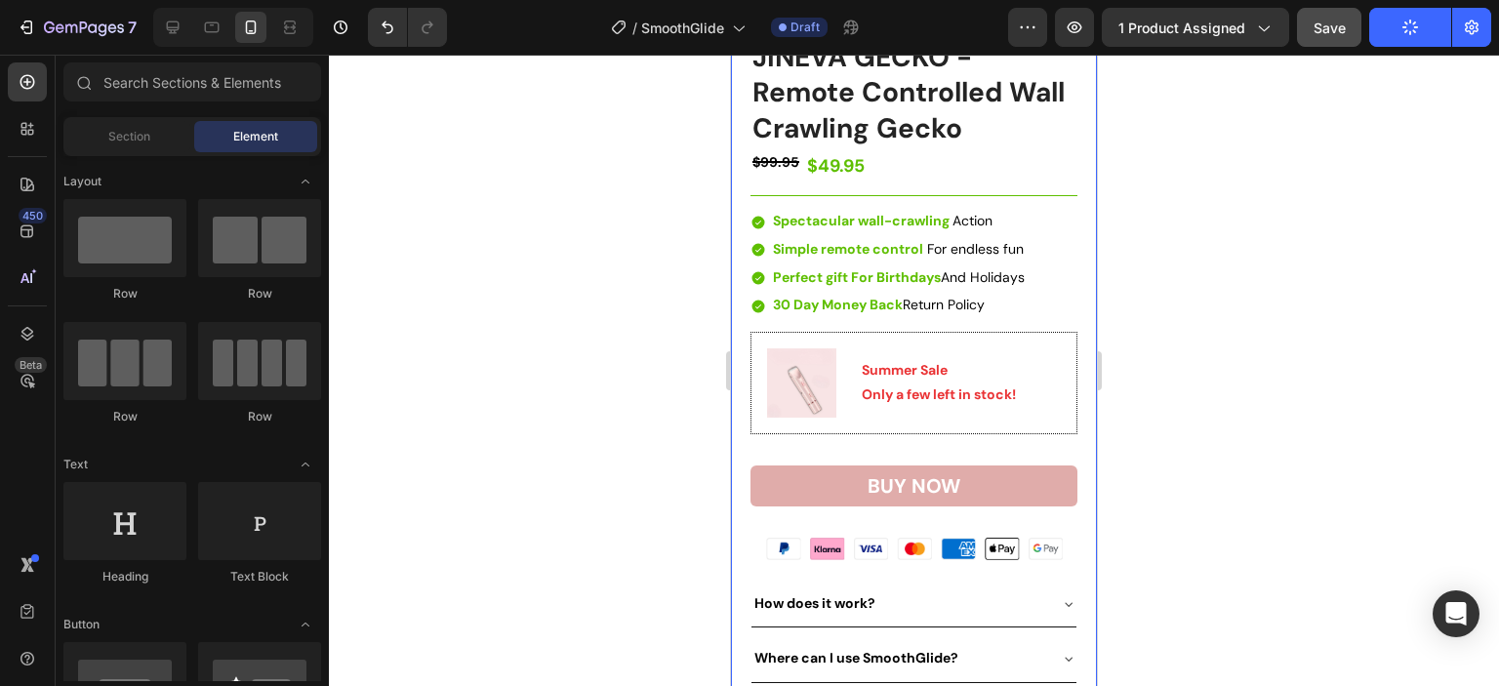
scroll to position [585, 0]
click at [867, 392] on div "Summer Sale Only a few left in stock! Text Block" at bounding box center [956, 381] width 209 height 69
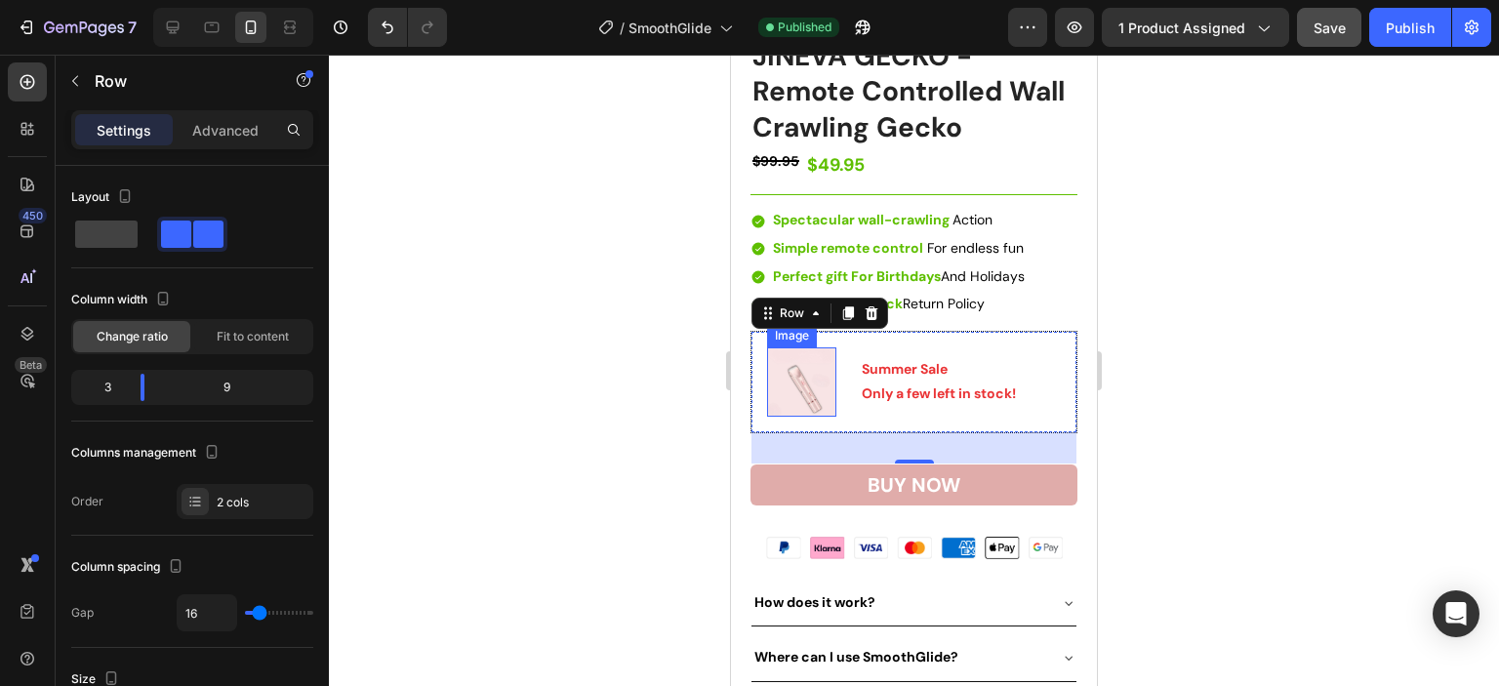
click at [798, 373] on img at bounding box center [801, 381] width 69 height 69
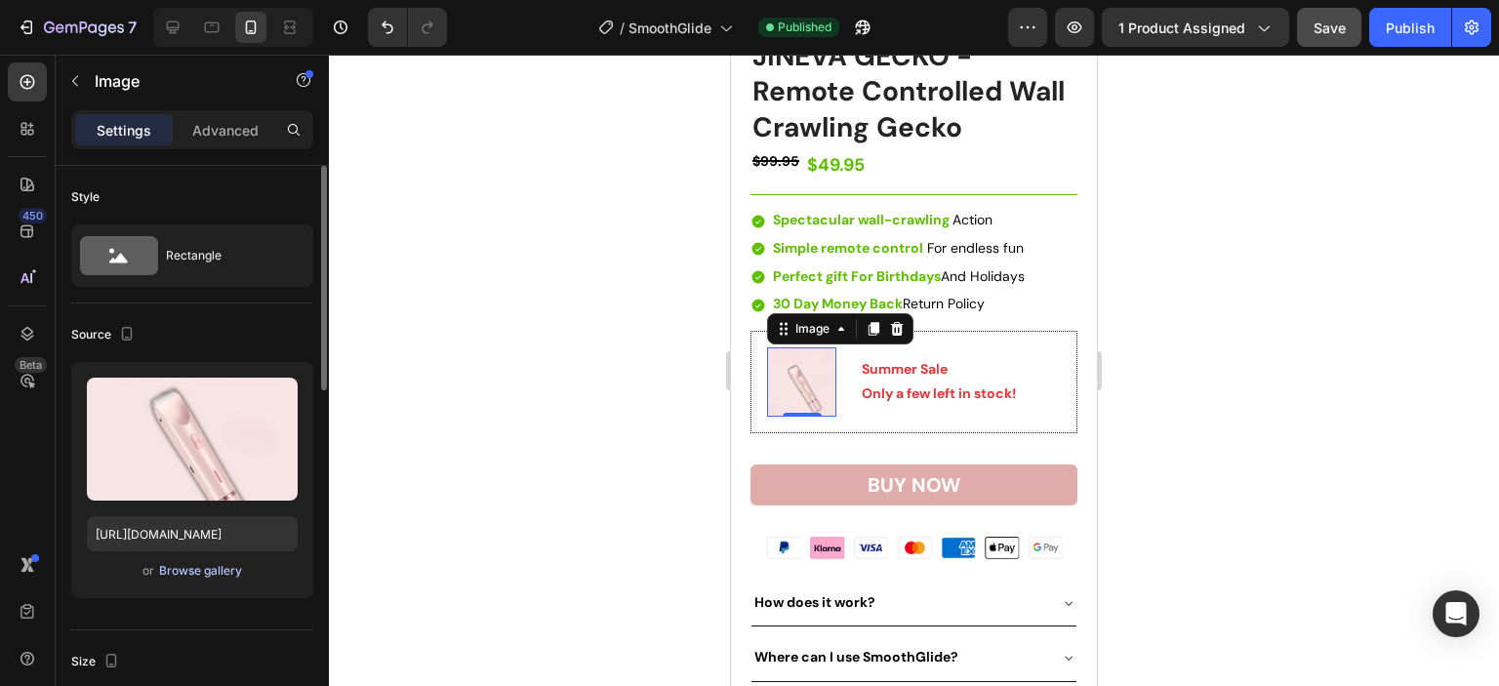
click at [198, 562] on div "Browse gallery" at bounding box center [200, 571] width 83 height 18
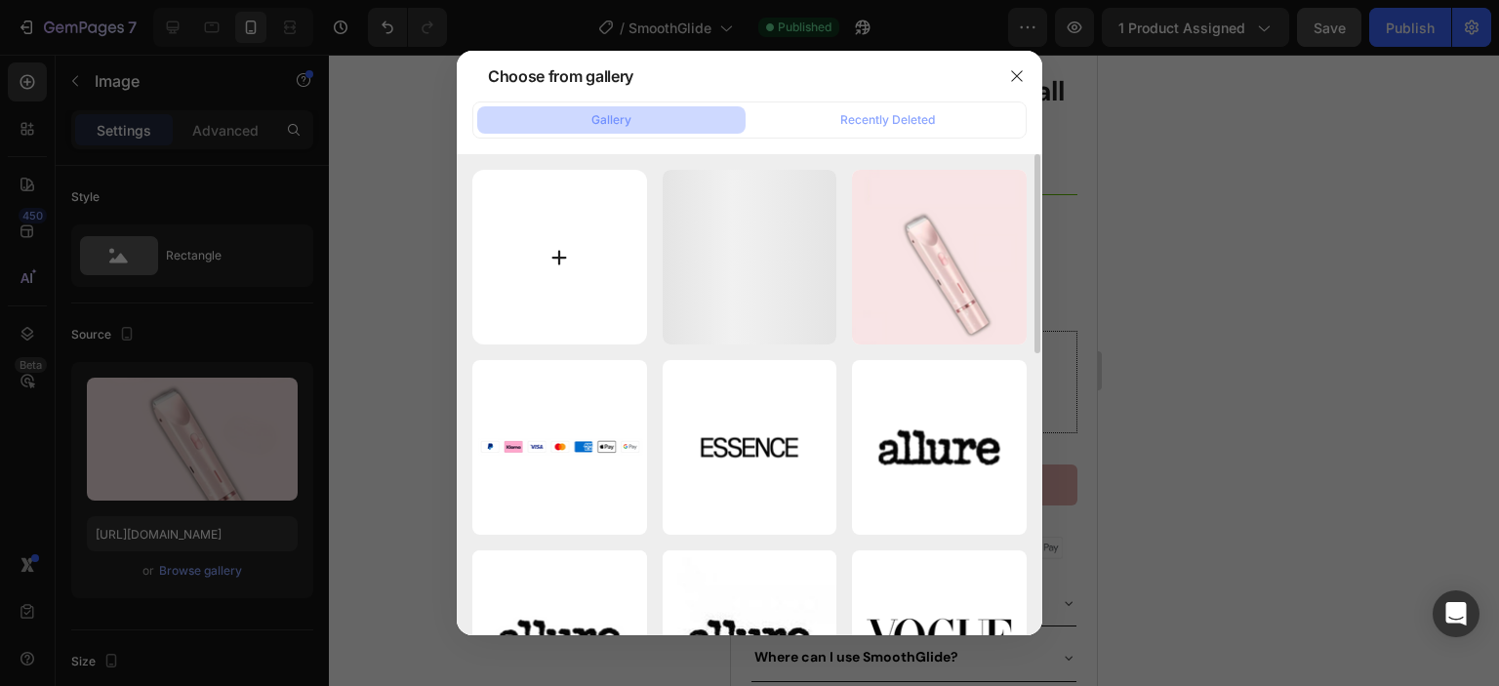
click at [554, 256] on input "file" at bounding box center [559, 257] width 175 height 175
type input "C:\fakepath\Includes5.webp"
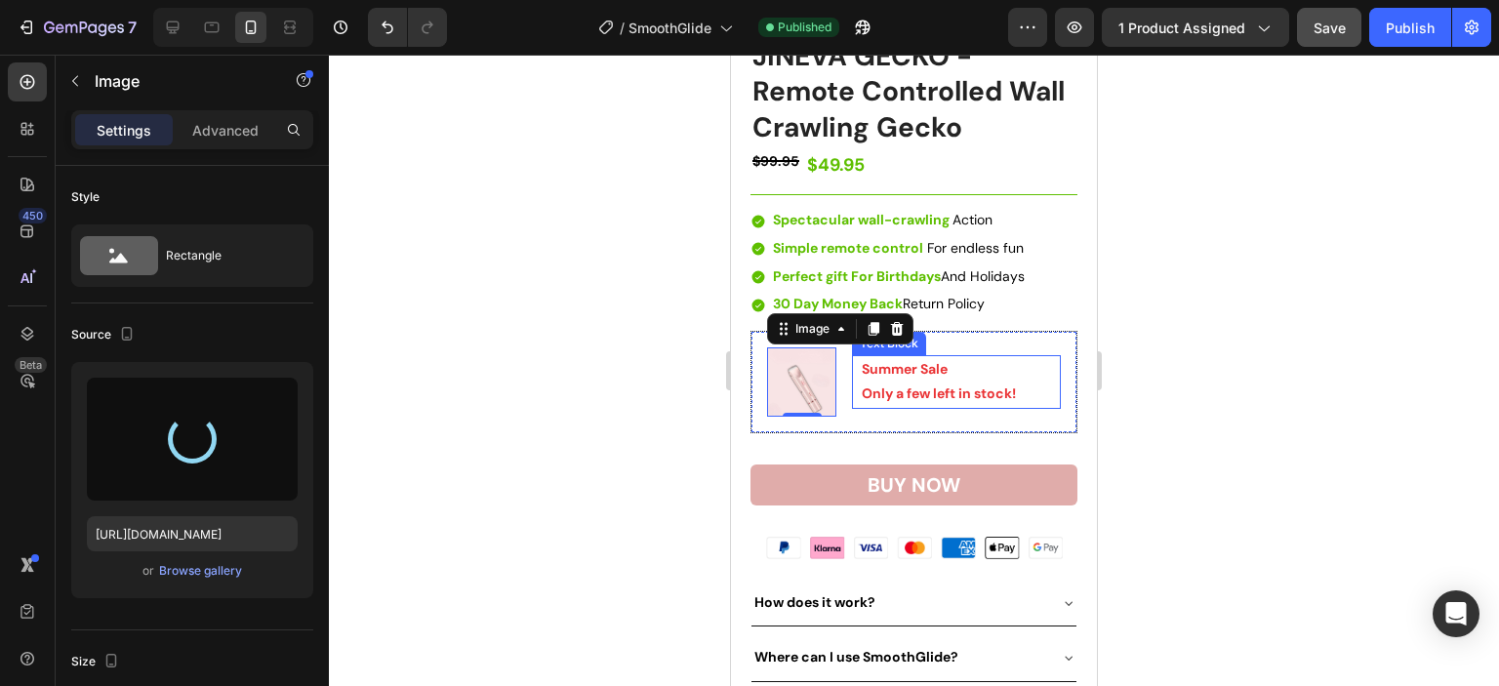
type input "[URL][DOMAIN_NAME]"
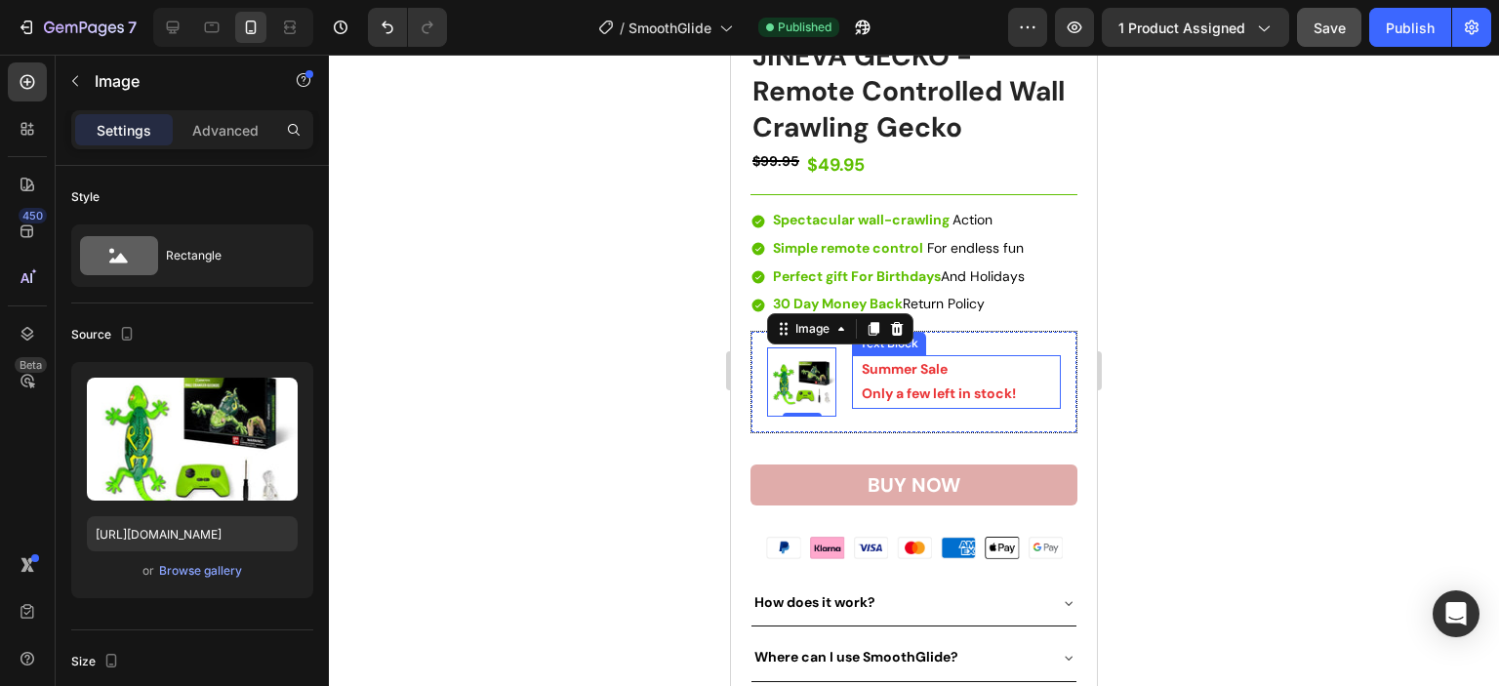
click at [910, 360] on strong "Summer Sale" at bounding box center [905, 369] width 86 height 18
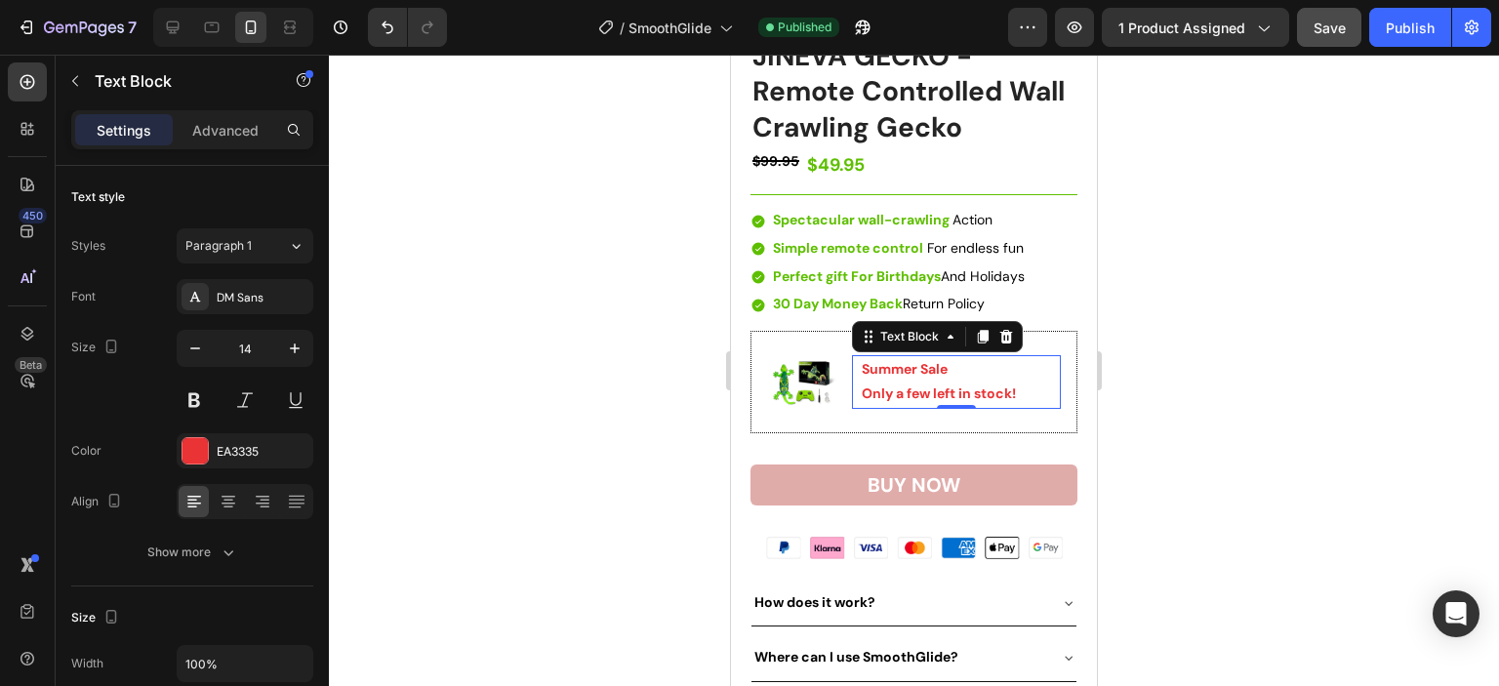
click at [910, 360] on strong "Summer Sale" at bounding box center [905, 369] width 86 height 18
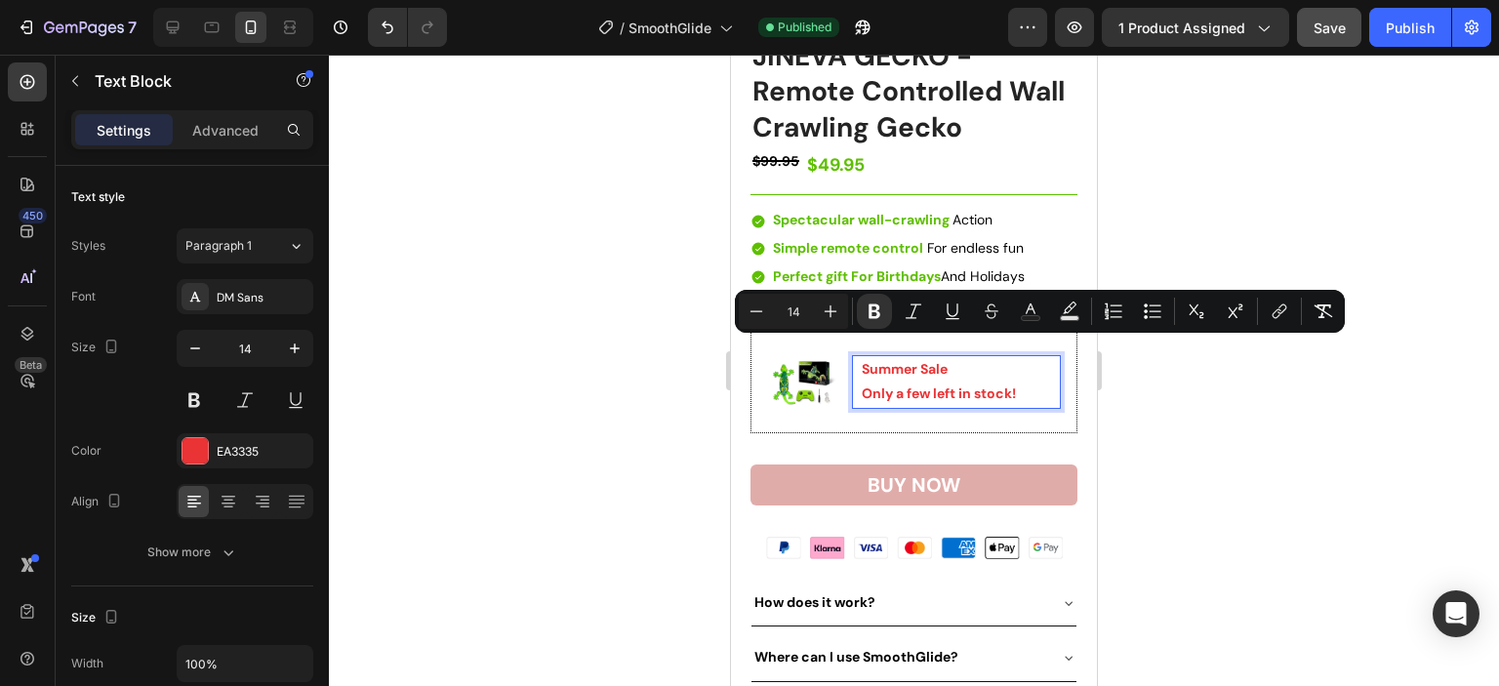
click at [1027, 382] on p "Only a few left in stock!" at bounding box center [960, 394] width 197 height 24
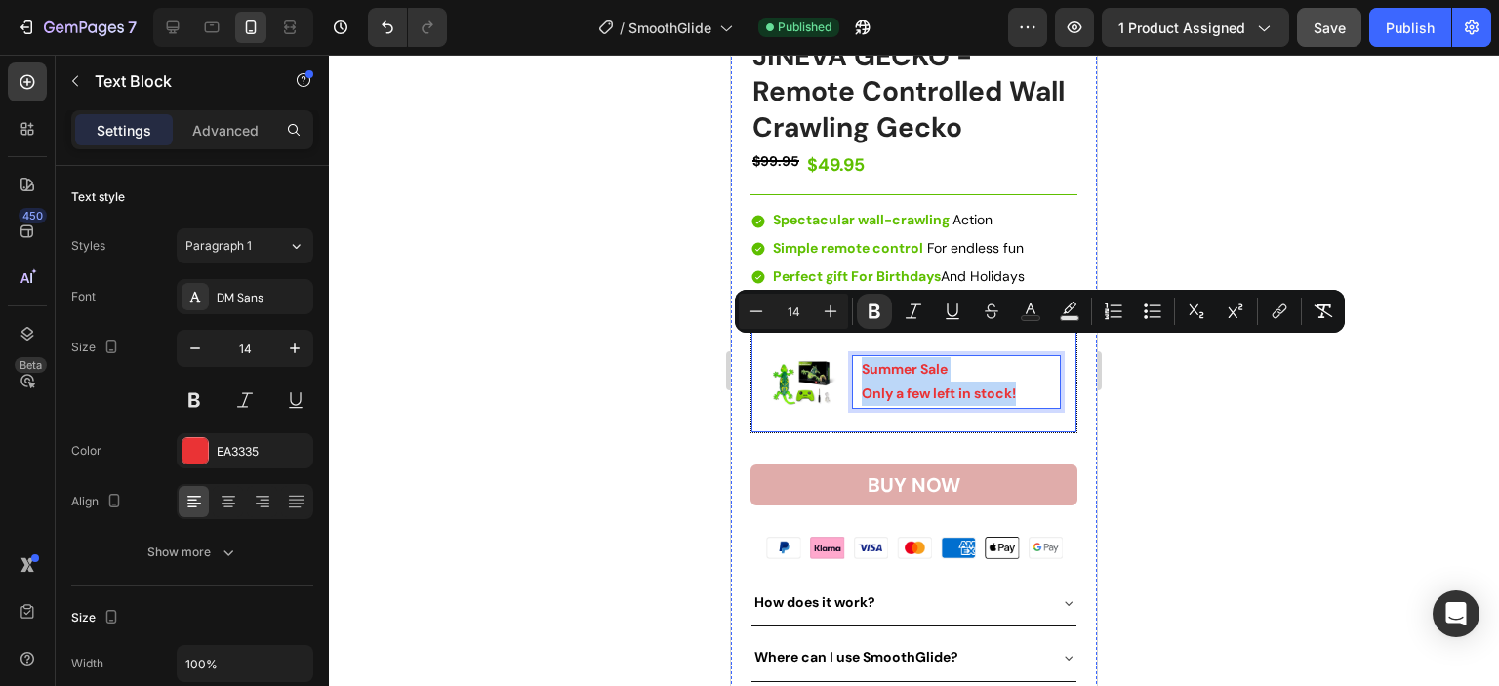
drag, startPoint x: 1027, startPoint y: 374, endPoint x: 847, endPoint y: 349, distance: 181.2
click at [847, 349] on div "Image Summer Sale Only a few left in stock! Text Block 0 Row" at bounding box center [913, 382] width 327 height 102
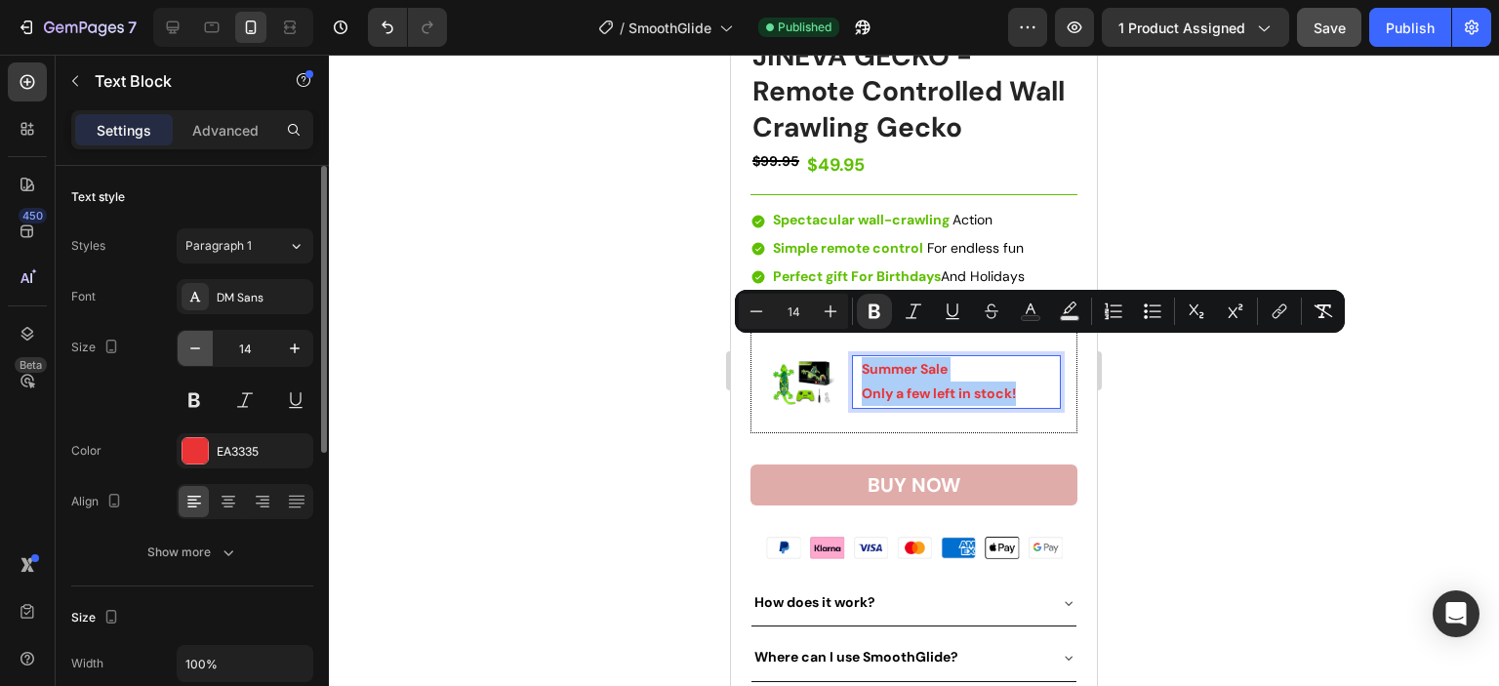
click at [191, 350] on icon "button" at bounding box center [195, 349] width 20 height 20
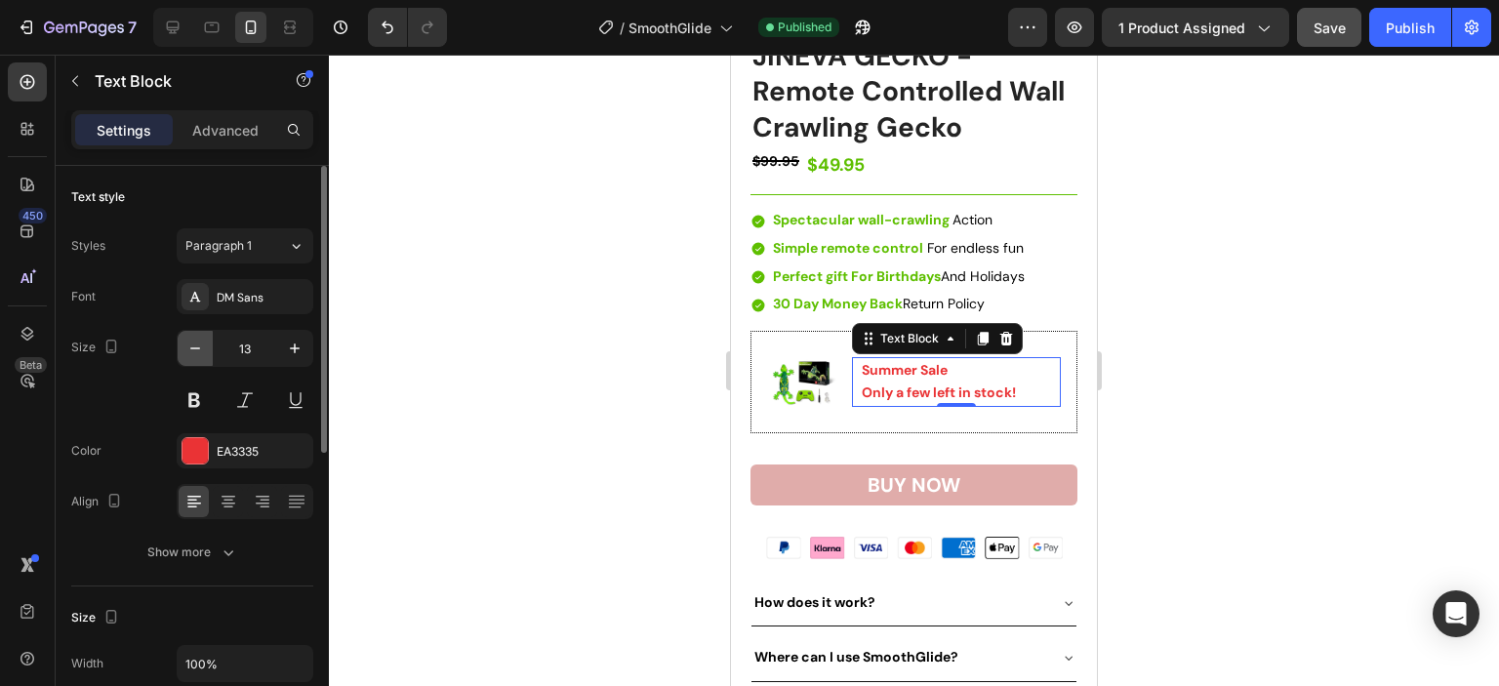
click at [191, 350] on icon "button" at bounding box center [195, 349] width 20 height 20
type input "10"
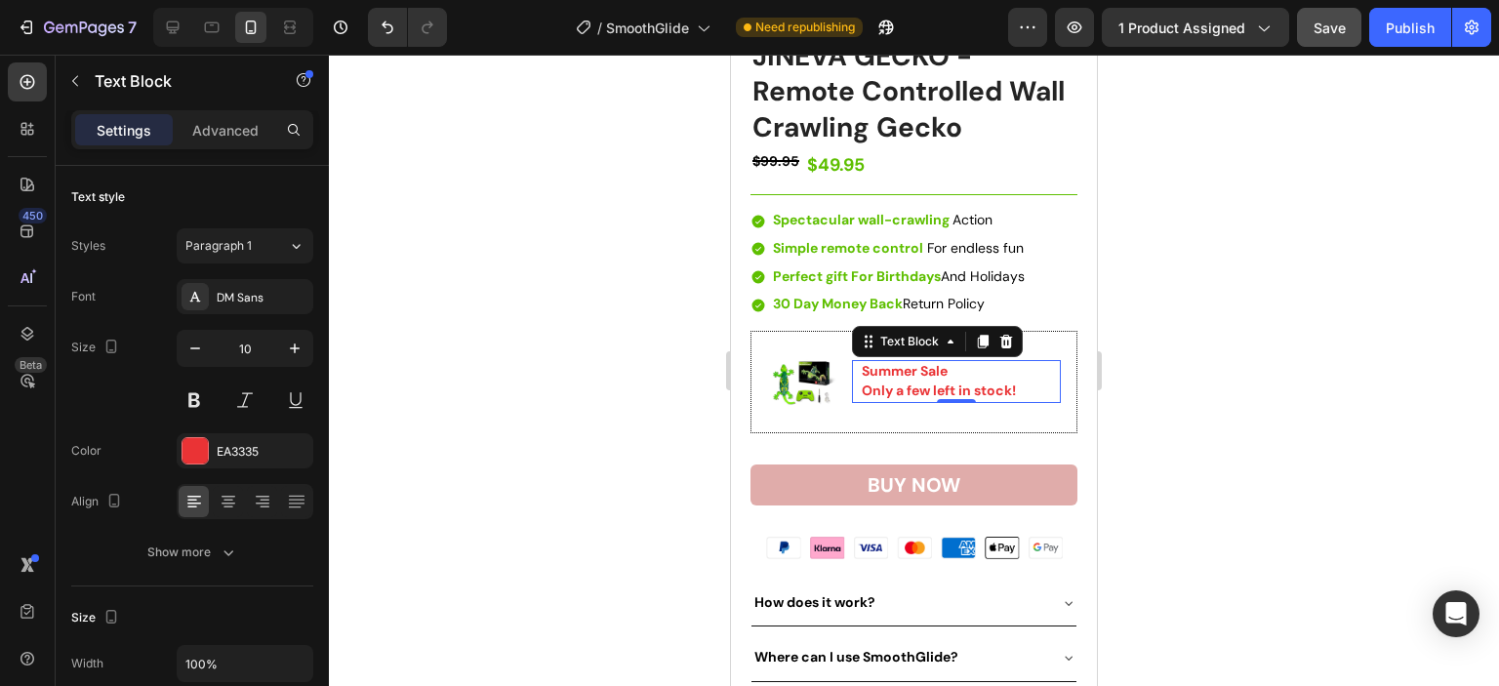
click at [1017, 382] on p "Only a few left in stock!" at bounding box center [960, 392] width 197 height 20
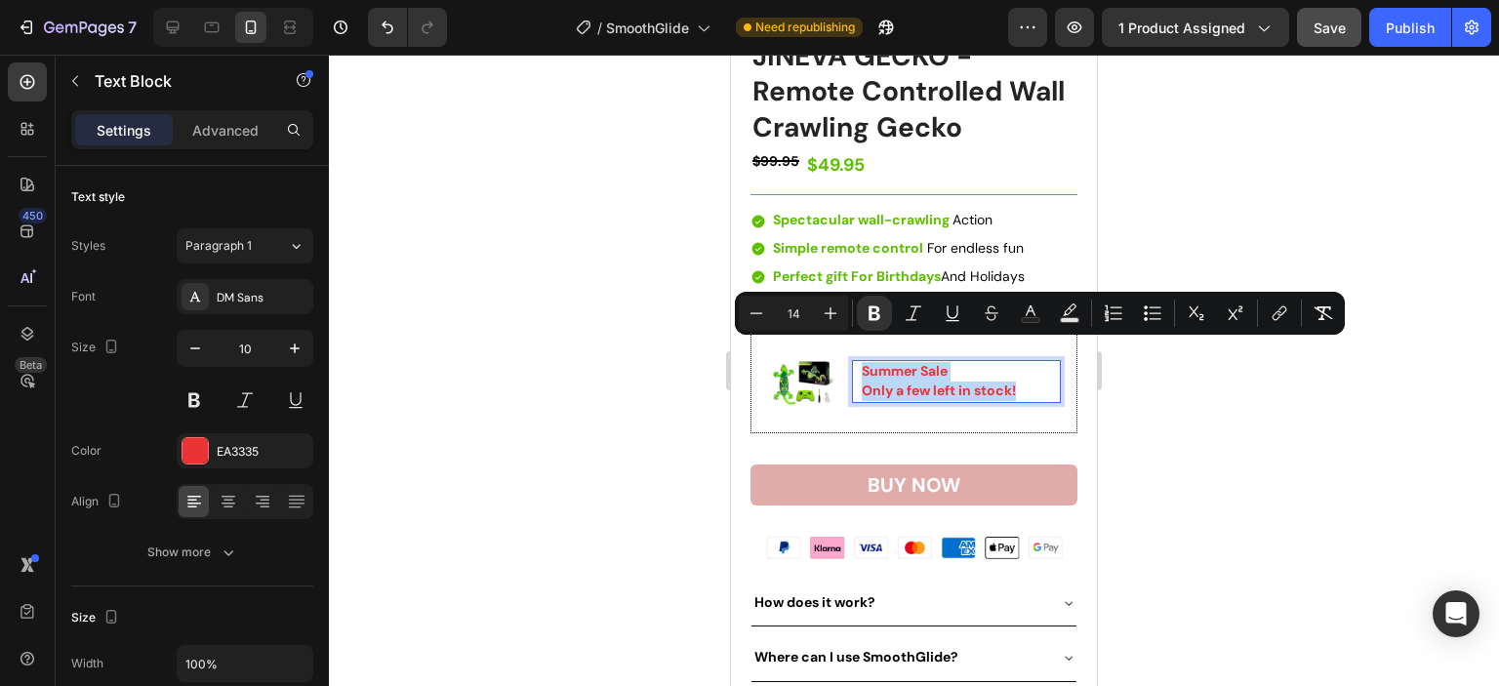
drag, startPoint x: 1018, startPoint y: 369, endPoint x: 859, endPoint y: 356, distance: 159.6
click at [860, 360] on div "Summer Sale Only a few left in stock!" at bounding box center [960, 381] width 201 height 43
click at [1028, 323] on rect "Editor contextual toolbar" at bounding box center [1031, 320] width 19 height 5
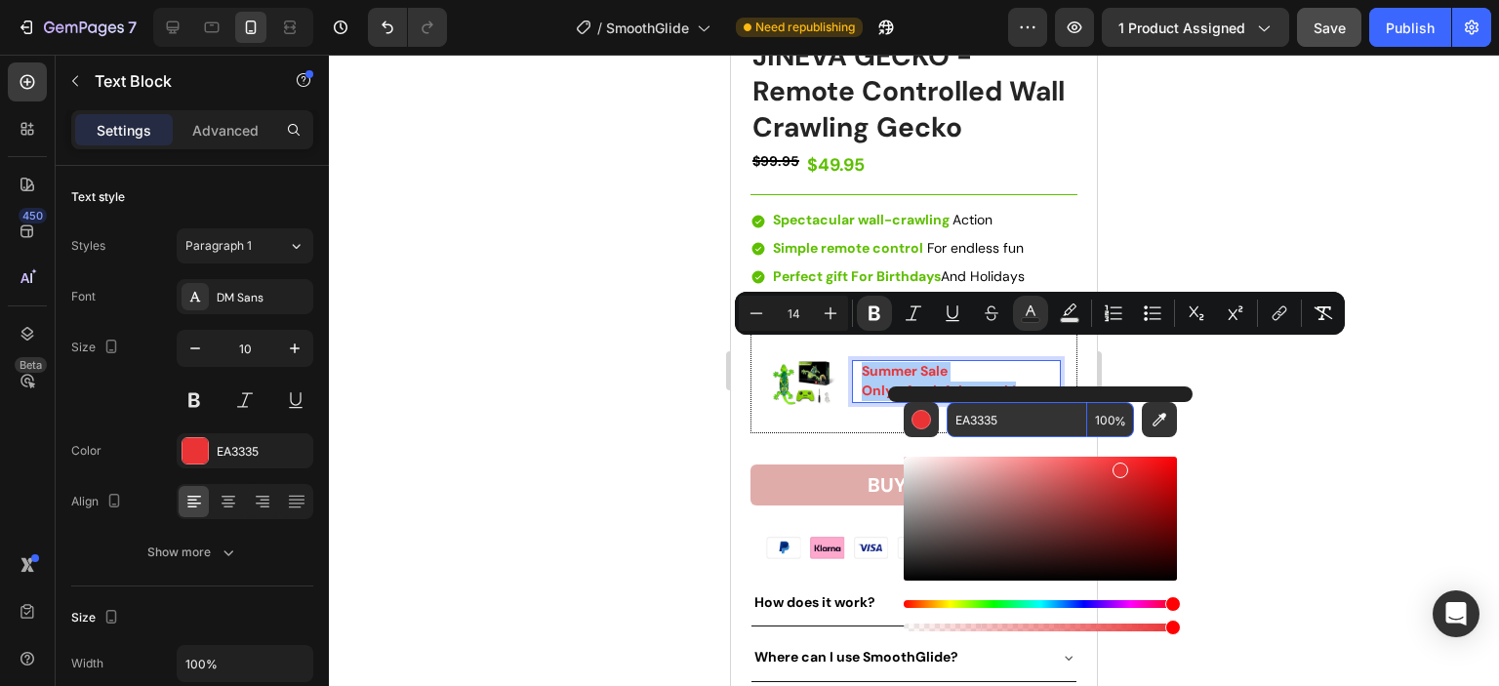
click at [1020, 421] on input "EA3335" at bounding box center [1017, 419] width 141 height 35
paste input "5EBF00"
type input "5EBF00"
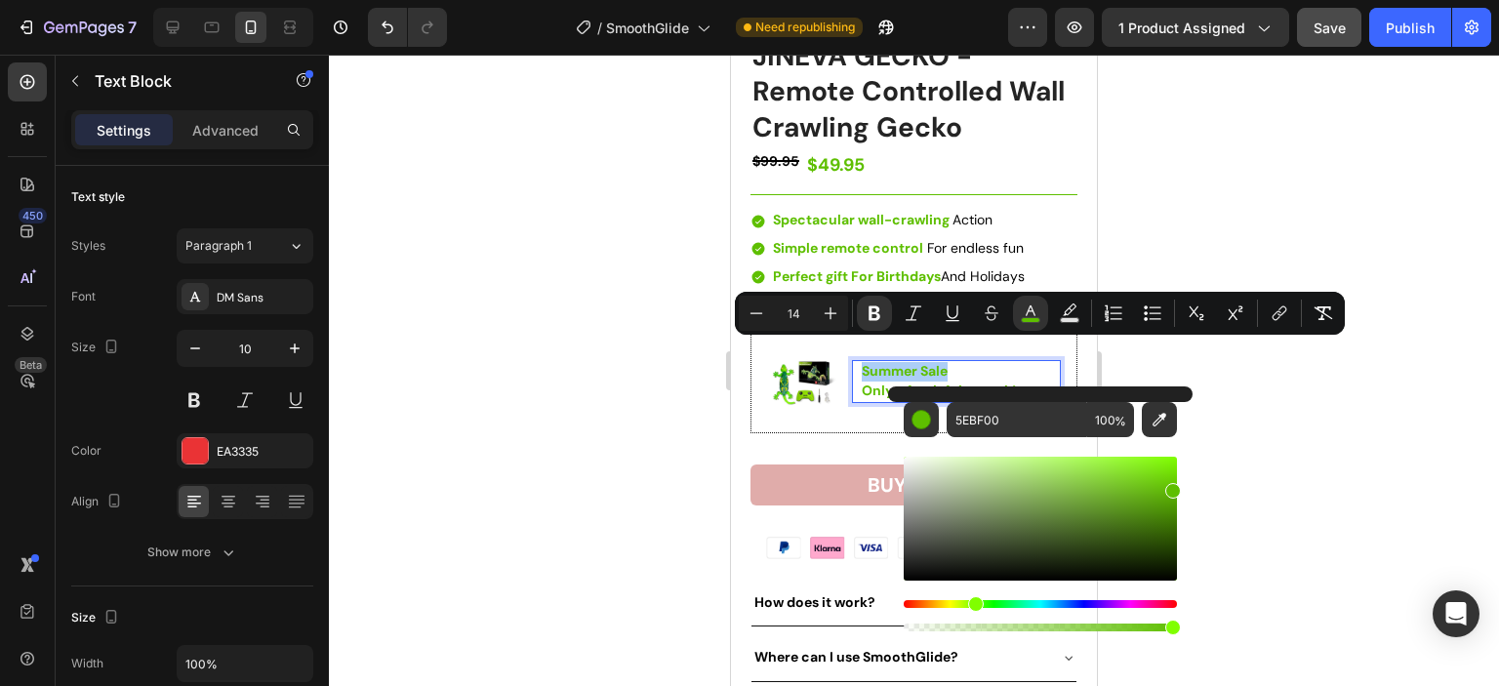
click at [1280, 441] on div at bounding box center [914, 370] width 1170 height 631
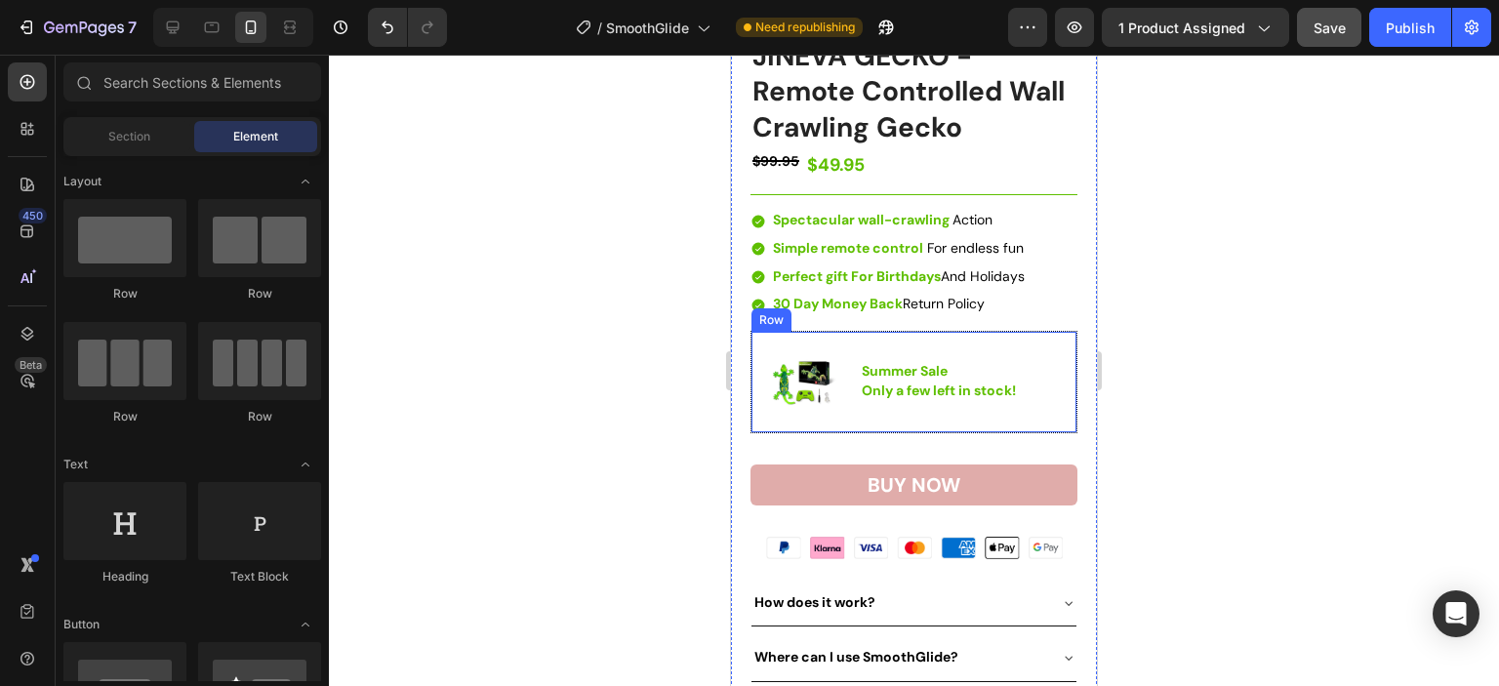
click at [1037, 347] on div "Summer Sale Only a few left in stock! Text Block" at bounding box center [956, 381] width 209 height 69
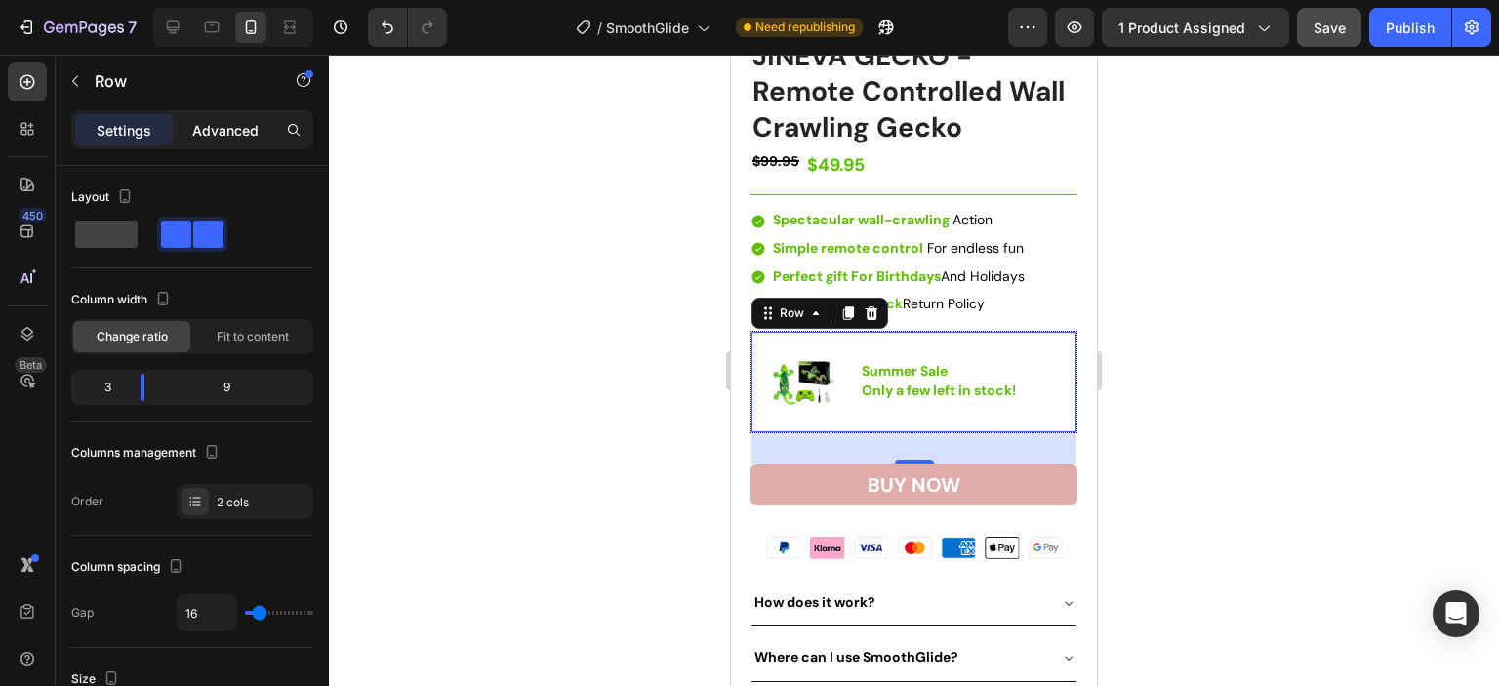
click at [207, 132] on p "Advanced" at bounding box center [225, 130] width 66 height 20
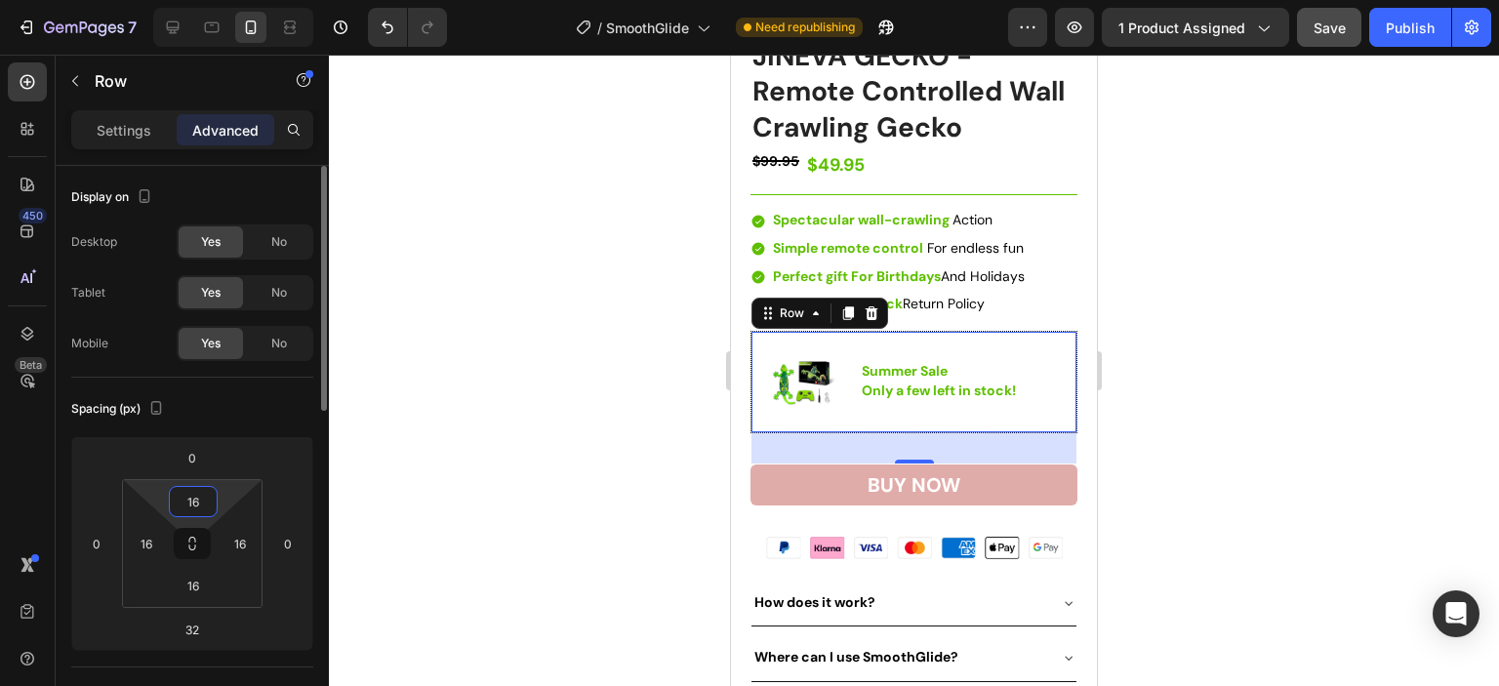
click at [205, 488] on input "16" at bounding box center [193, 501] width 39 height 29
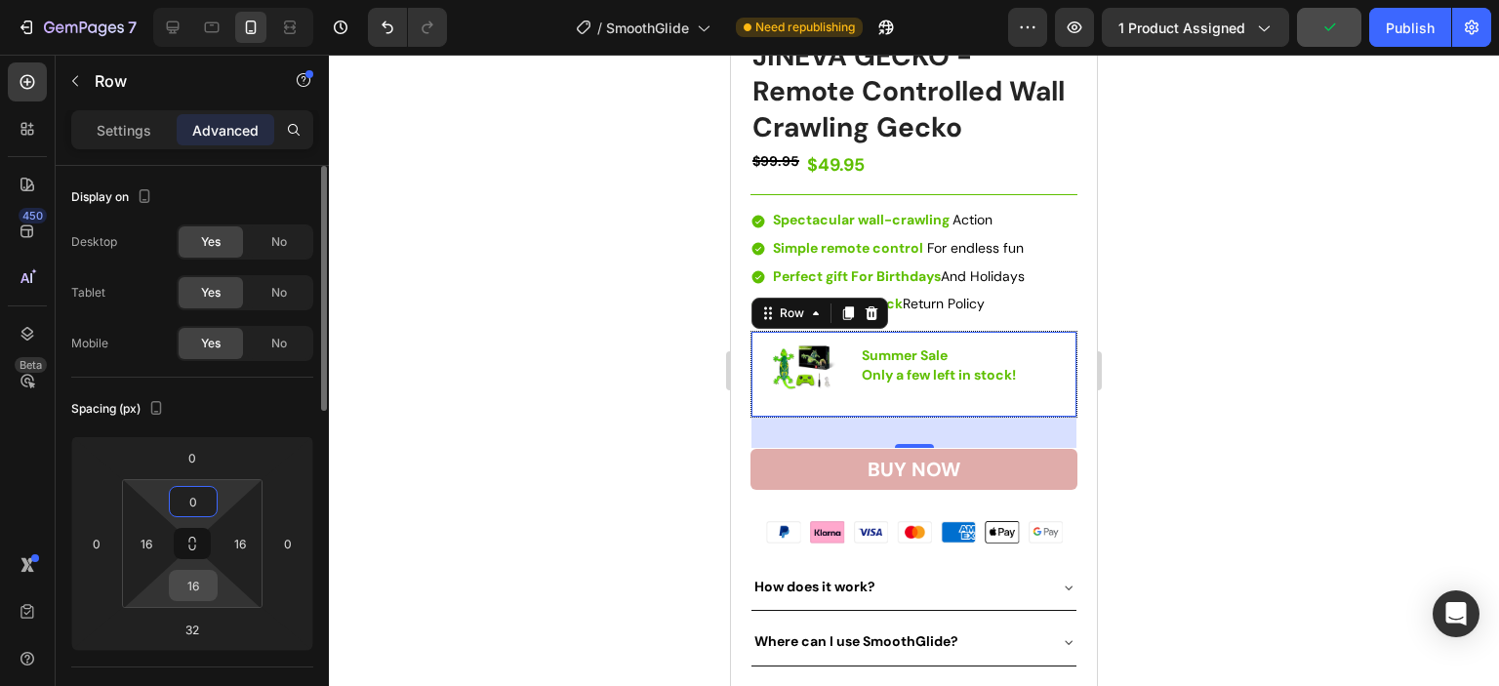
type input "0"
click at [199, 589] on input "16" at bounding box center [193, 585] width 39 height 29
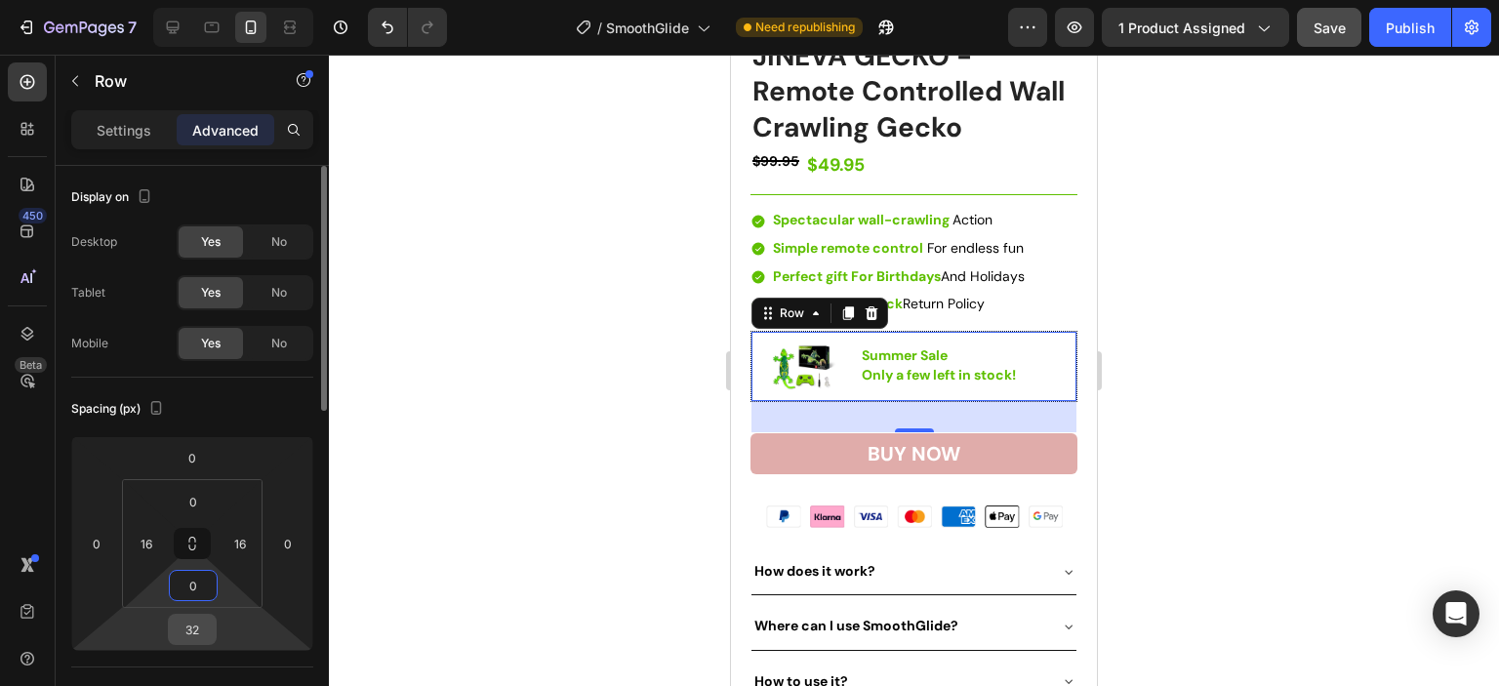
type input "0"
click at [203, 627] on input "32" at bounding box center [192, 629] width 39 height 29
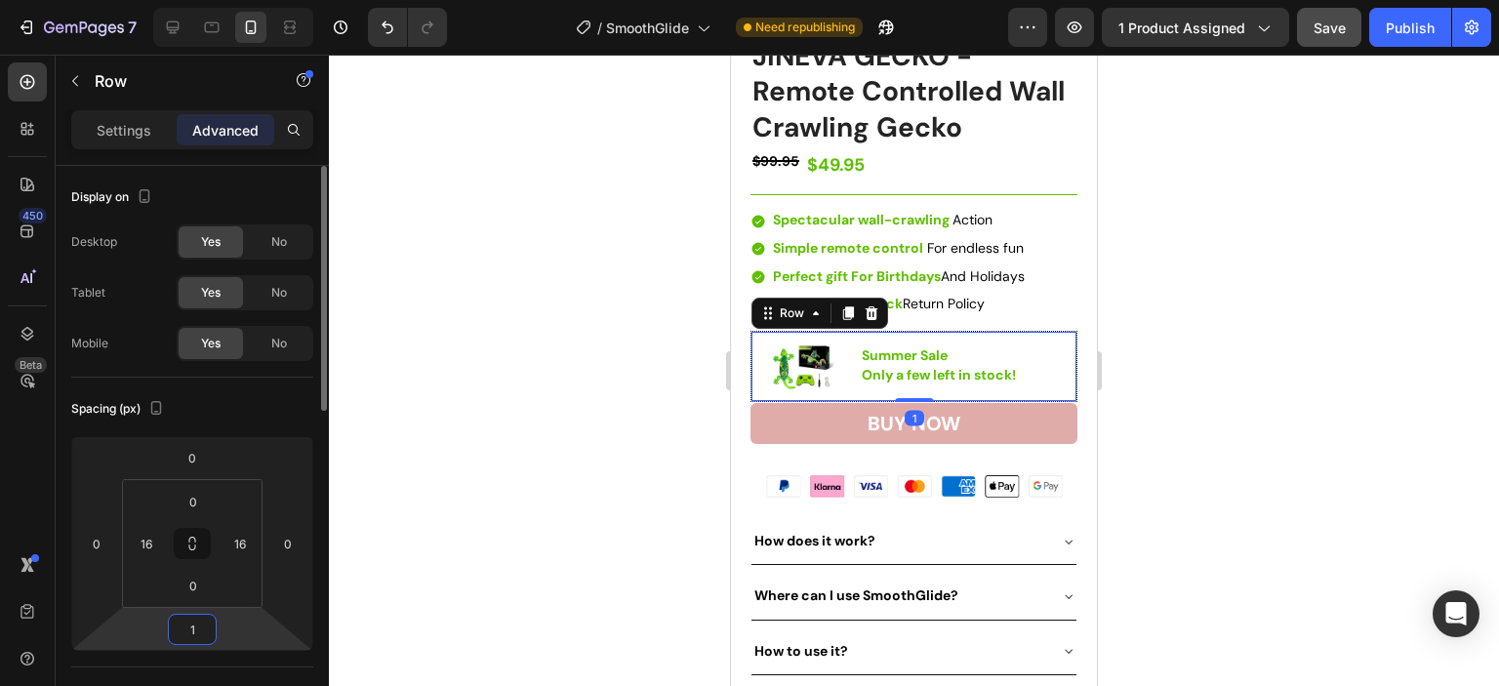
type input "16"
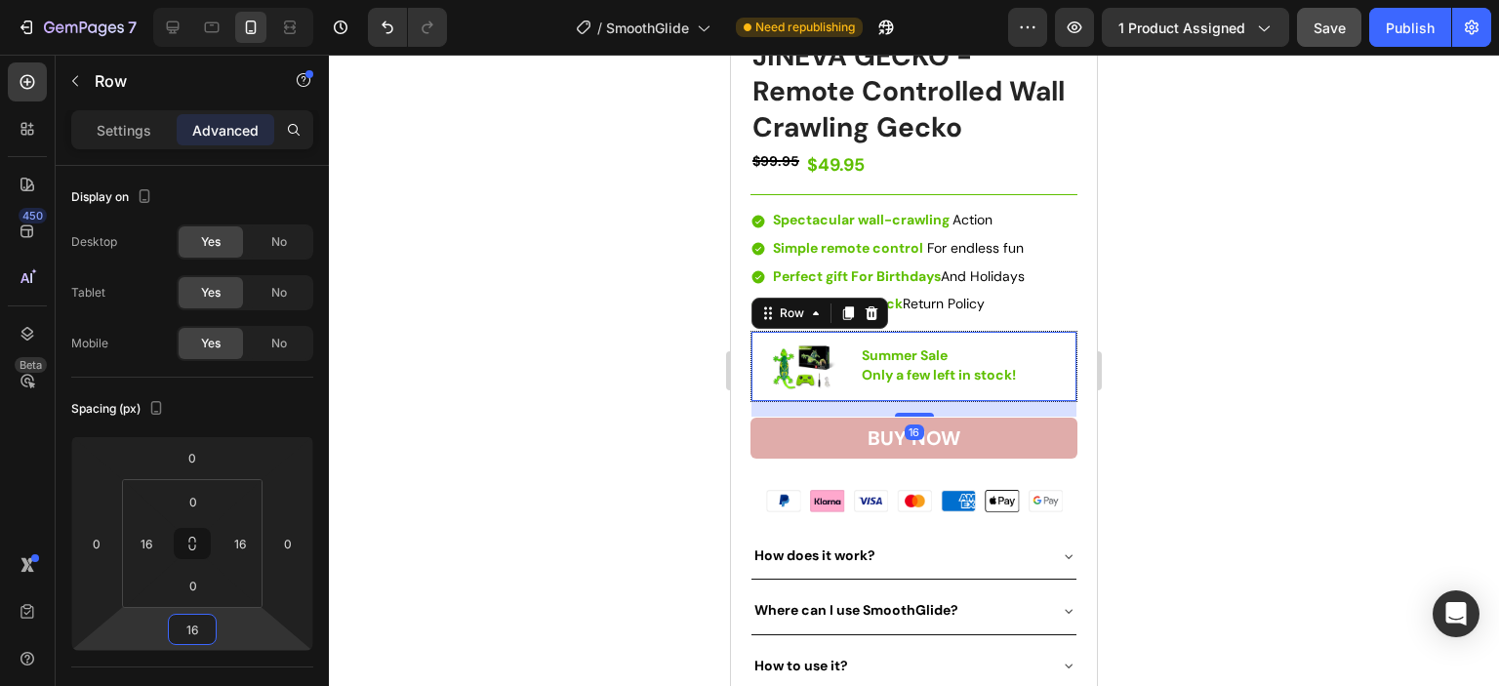
click at [1278, 433] on div at bounding box center [914, 370] width 1170 height 631
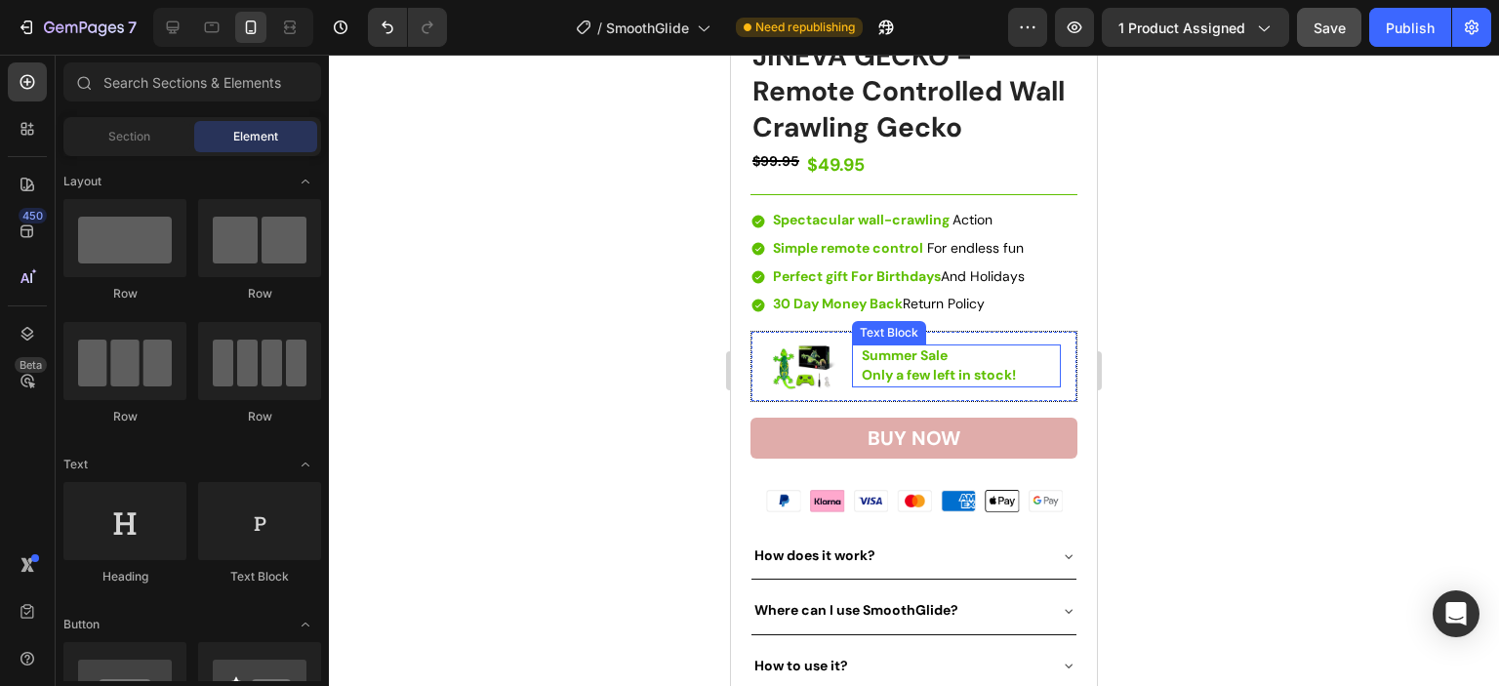
click at [1019, 366] on p "Only a few left in stock!" at bounding box center [960, 376] width 197 height 20
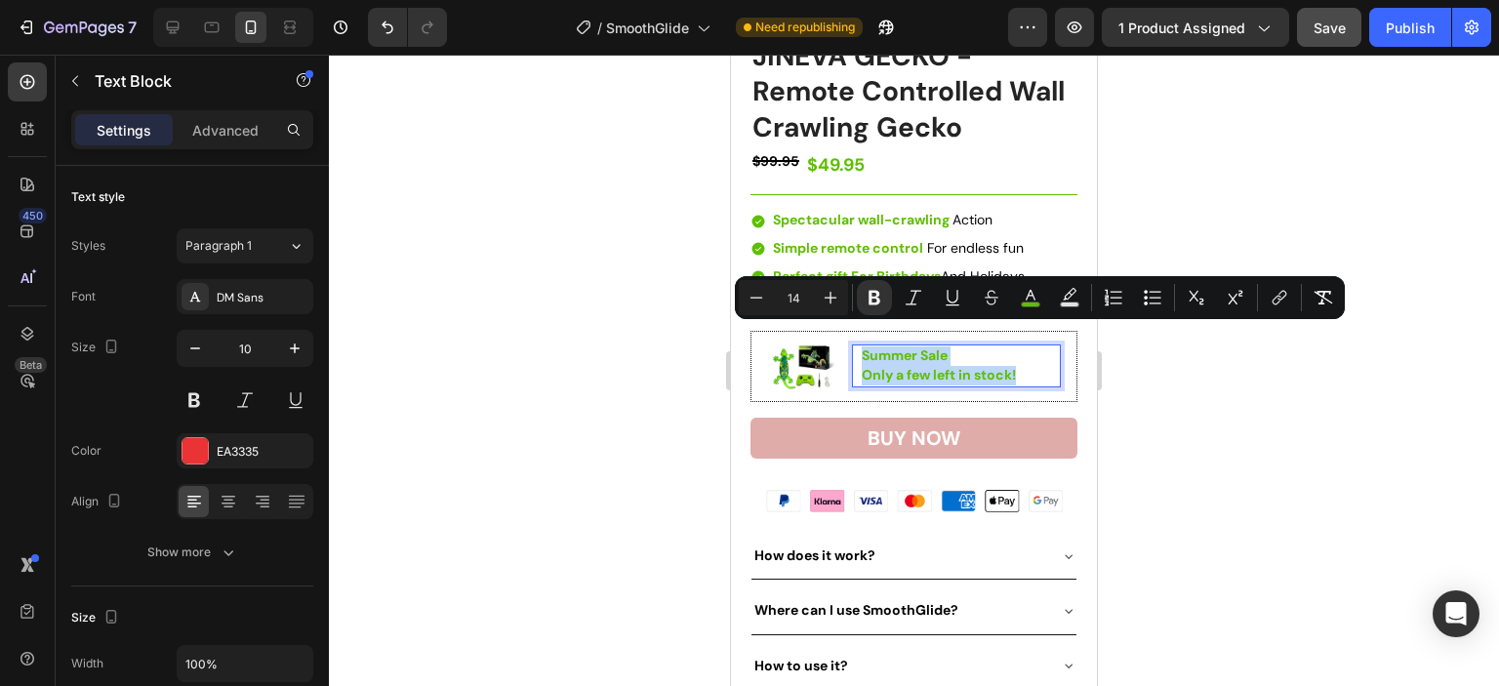
drag, startPoint x: 1018, startPoint y: 356, endPoint x: 857, endPoint y: 340, distance: 161.9
click at [1027, 304] on rect "Editor contextual toolbar" at bounding box center [1031, 305] width 19 height 5
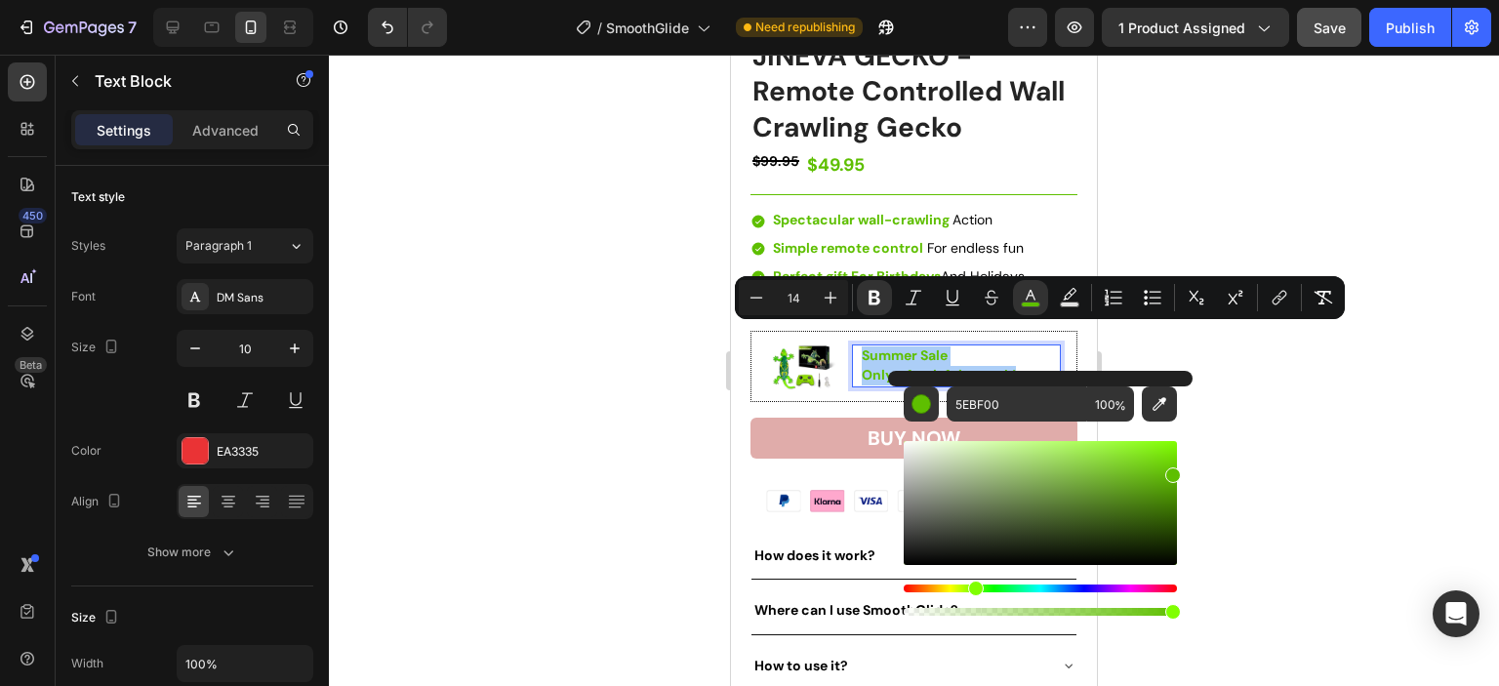
click at [1299, 436] on div at bounding box center [914, 370] width 1170 height 631
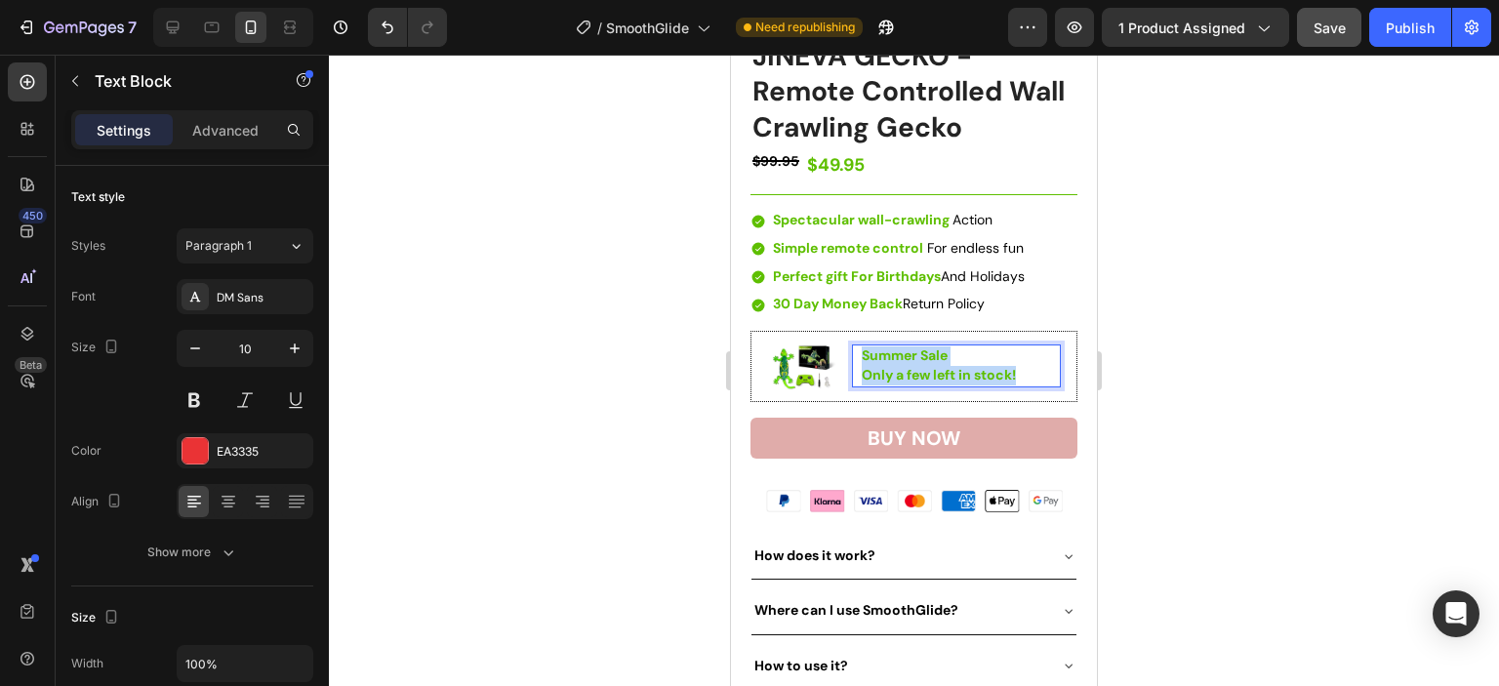
drag, startPoint x: 1018, startPoint y: 354, endPoint x: 857, endPoint y: 339, distance: 161.8
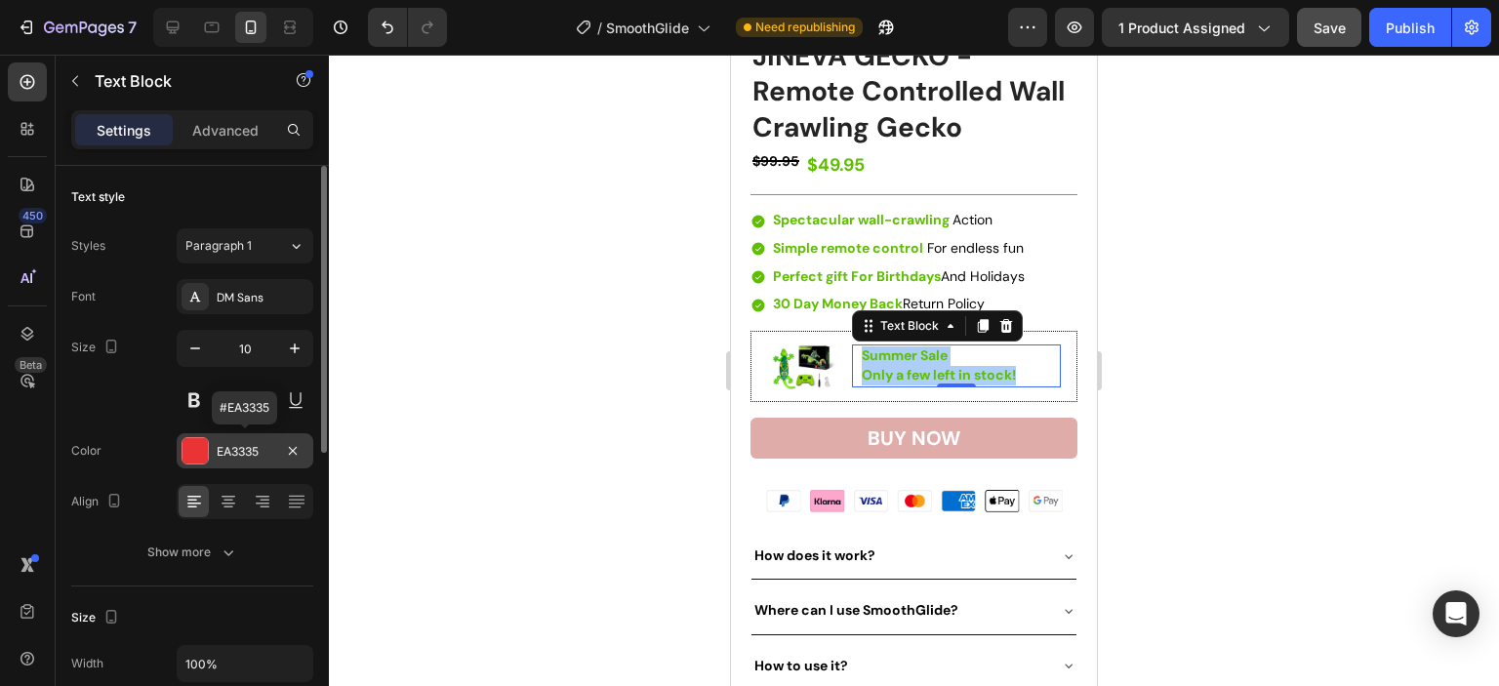
drag, startPoint x: 263, startPoint y: 447, endPoint x: 222, endPoint y: 448, distance: 41.0
click at [222, 448] on div "EA3335" at bounding box center [245, 452] width 57 height 18
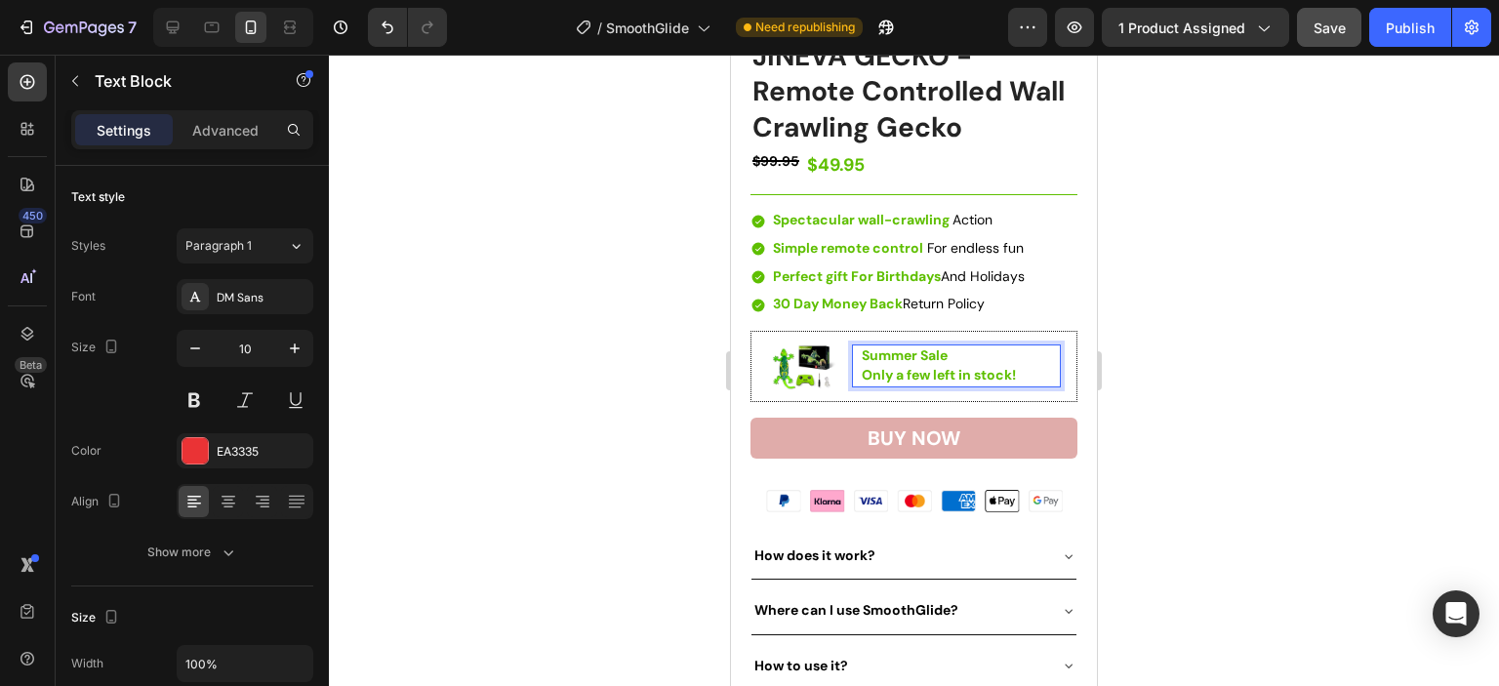
click at [1020, 366] on p "Only a few left in stock!" at bounding box center [960, 376] width 197 height 20
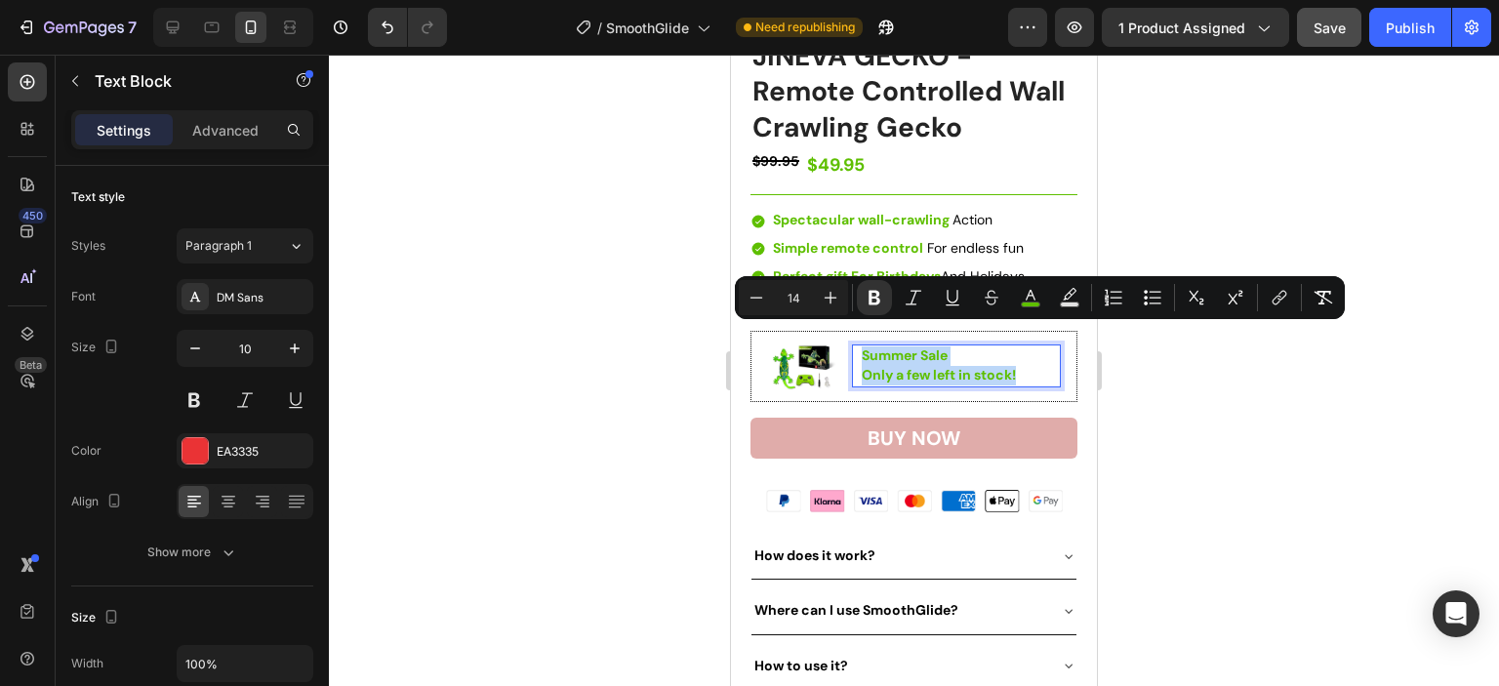
drag, startPoint x: 1020, startPoint y: 356, endPoint x: 859, endPoint y: 338, distance: 162.1
click at [860, 344] on div "Summer Sale Only a few left in stock!" at bounding box center [960, 365] width 201 height 43
click at [1030, 303] on rect "Editor contextual toolbar" at bounding box center [1031, 305] width 19 height 5
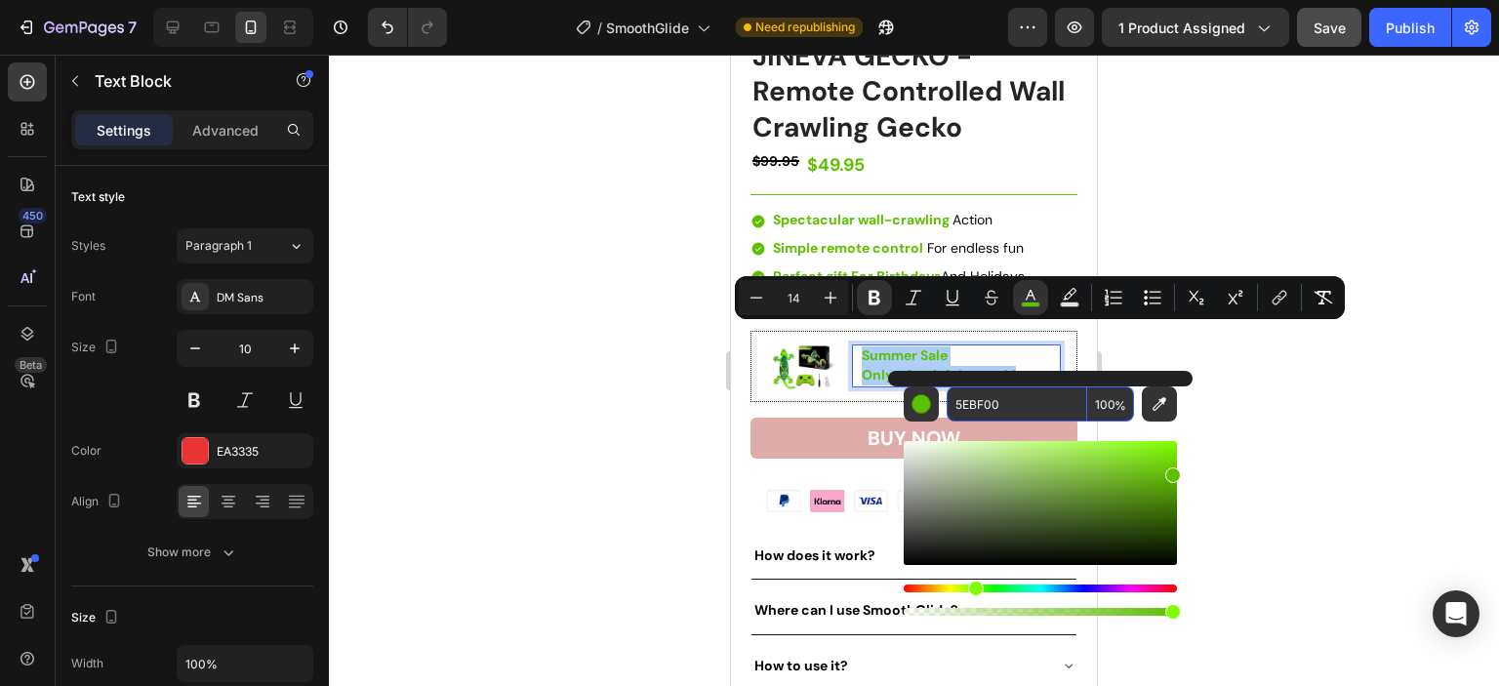
click at [988, 400] on input "5EBF00" at bounding box center [1017, 403] width 141 height 35
paste input "EA3335"
type input "EA3335"
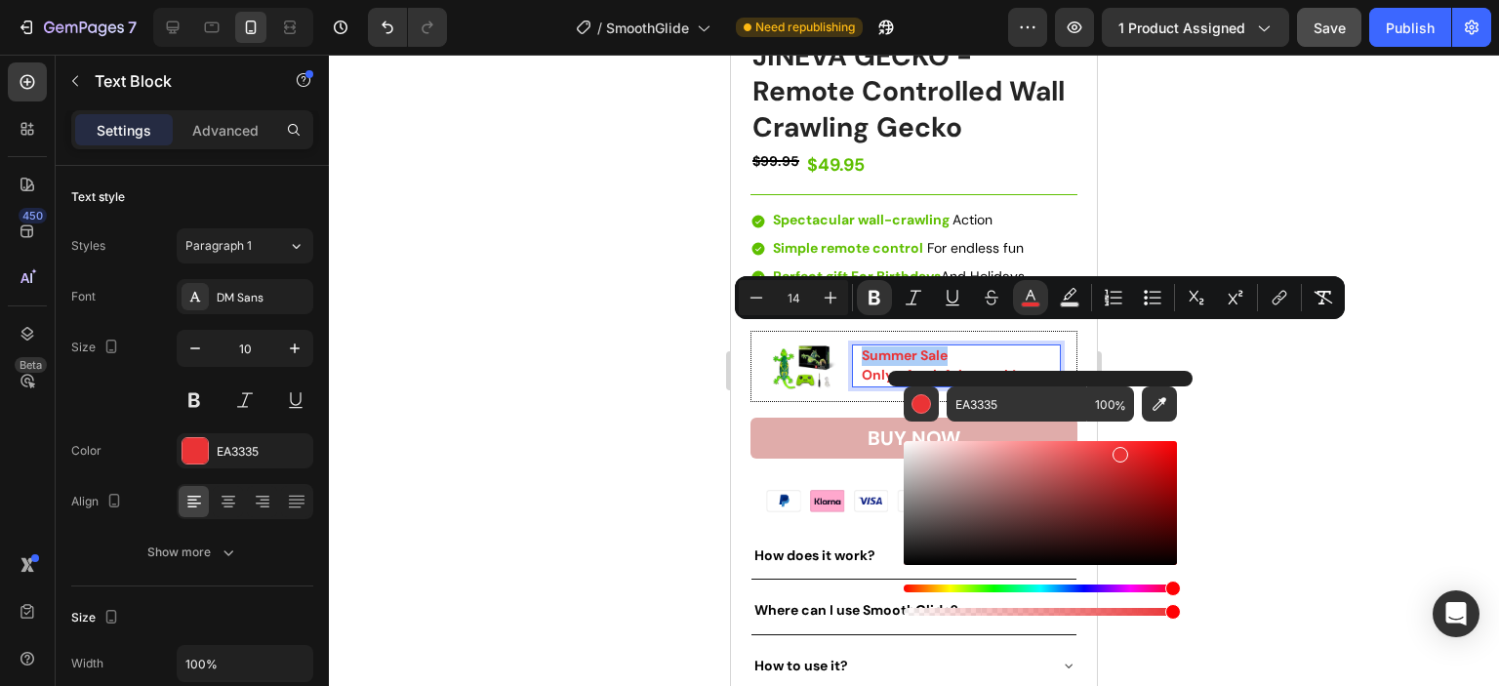
click at [1280, 428] on div at bounding box center [914, 370] width 1170 height 631
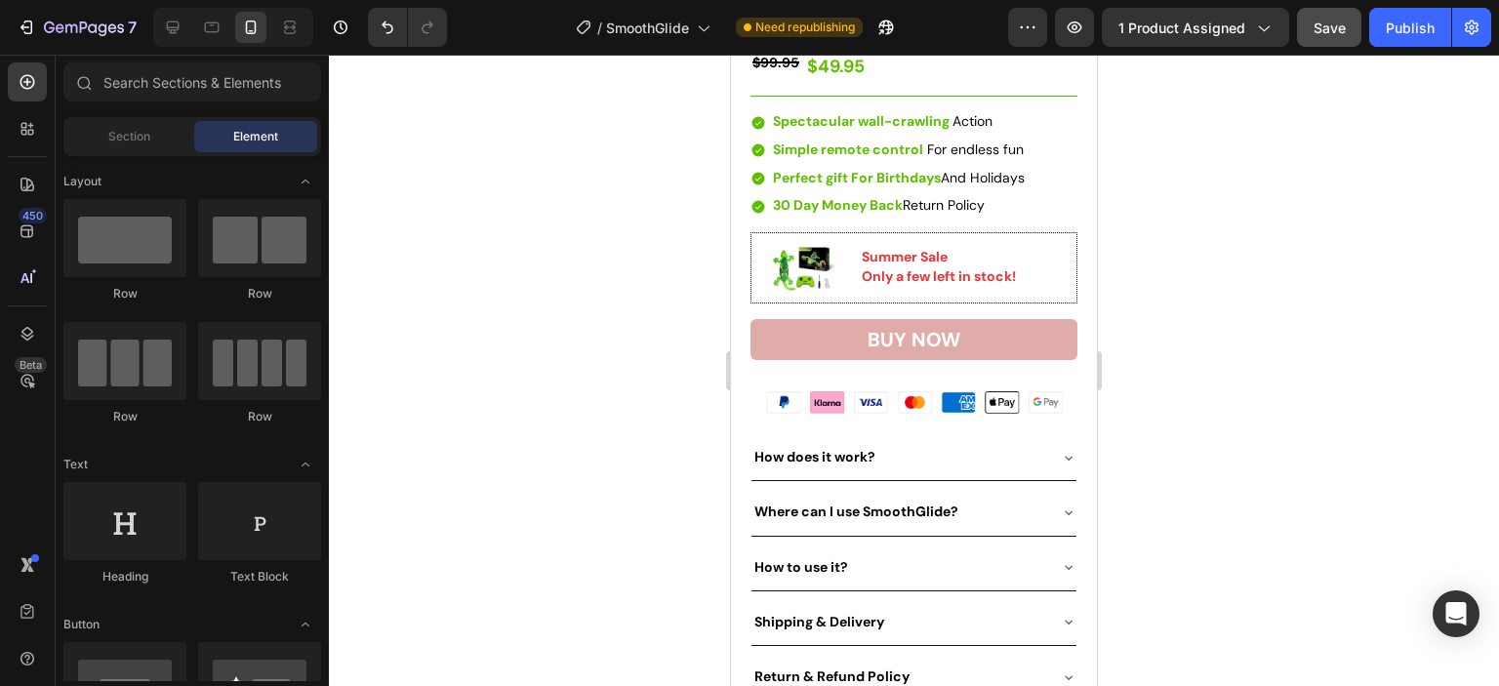
scroll to position [781, 0]
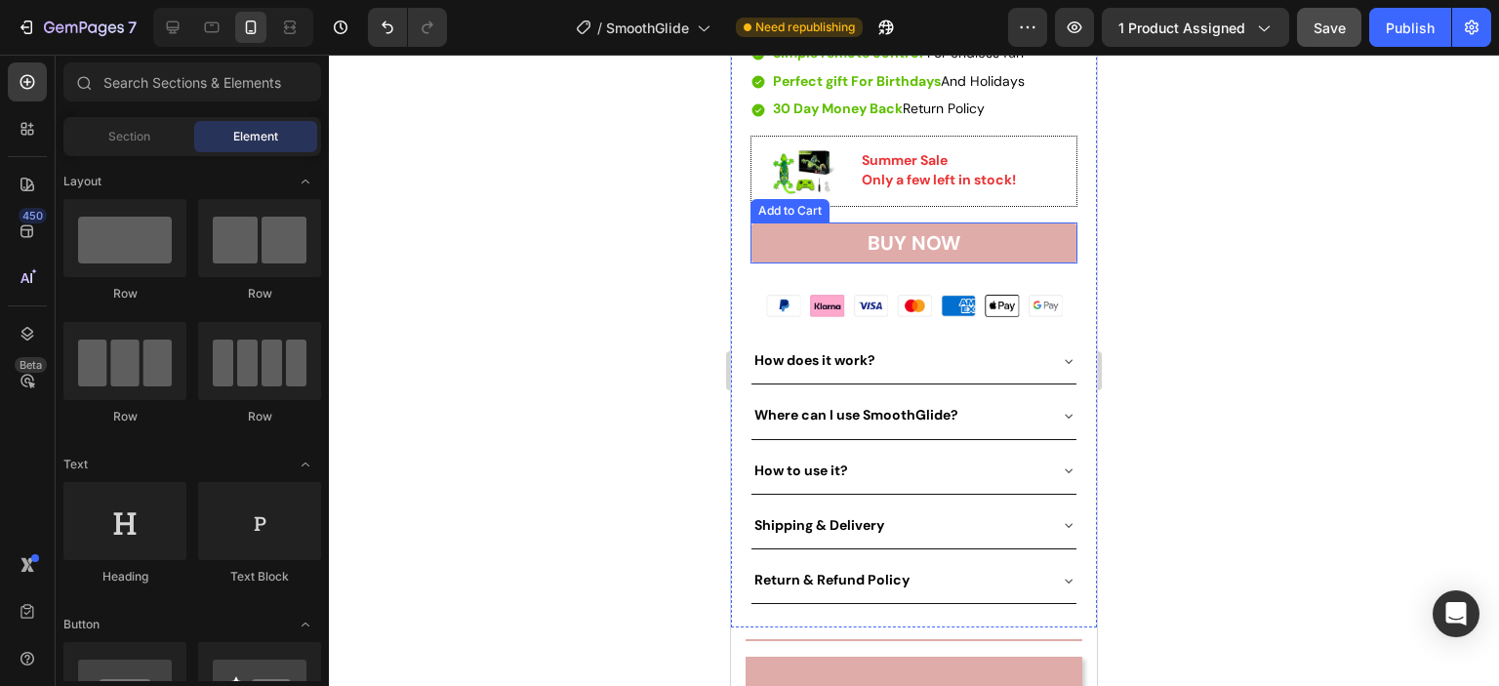
click at [1030, 222] on button "BUY NOW" at bounding box center [913, 242] width 327 height 41
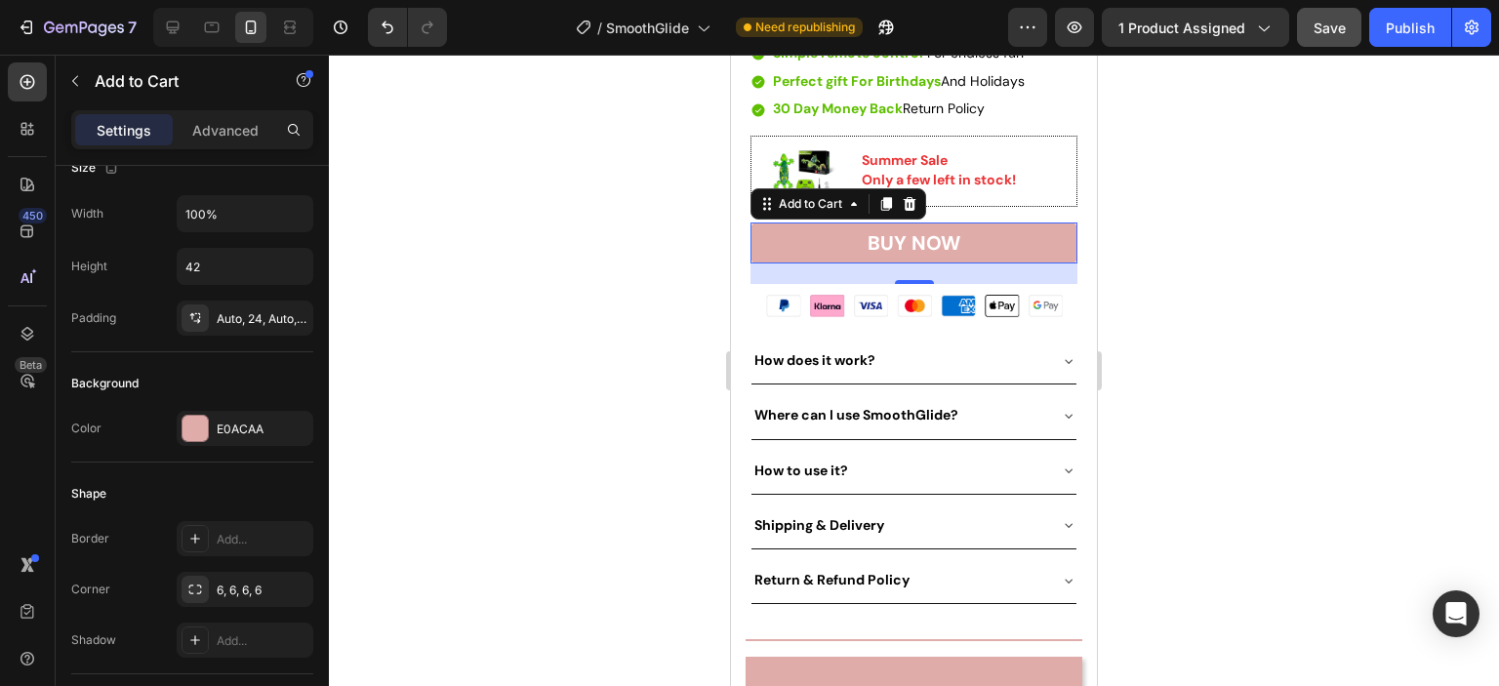
scroll to position [585, 0]
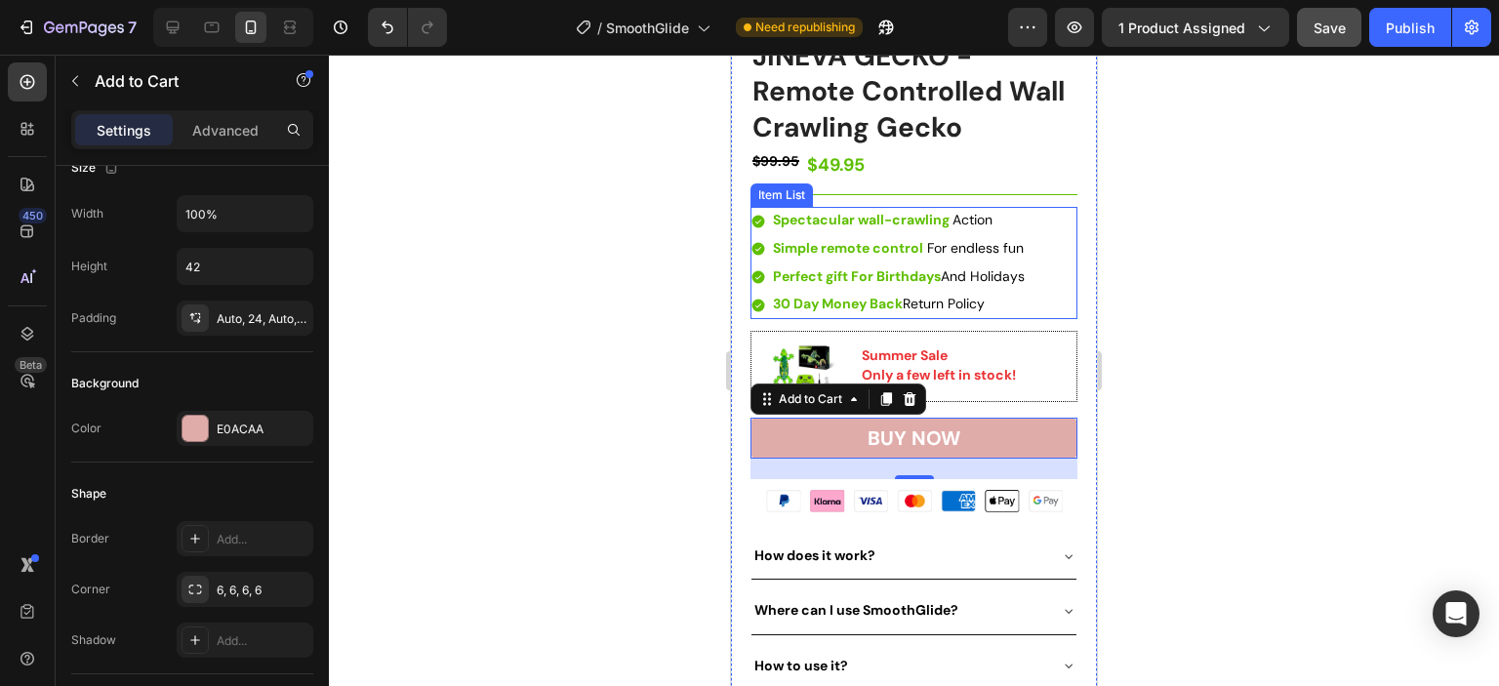
click at [822, 267] on strong "Perfect gift For Birthdays" at bounding box center [857, 276] width 168 height 18
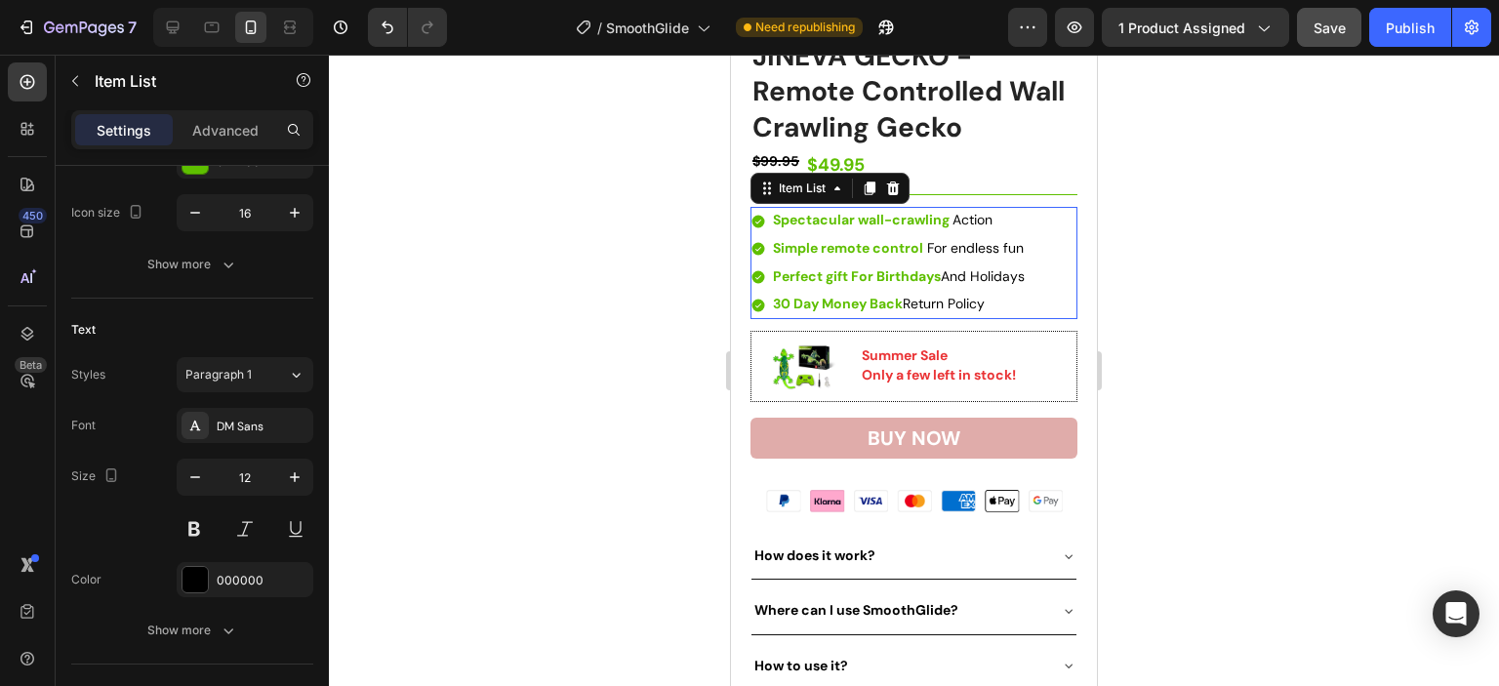
scroll to position [0, 0]
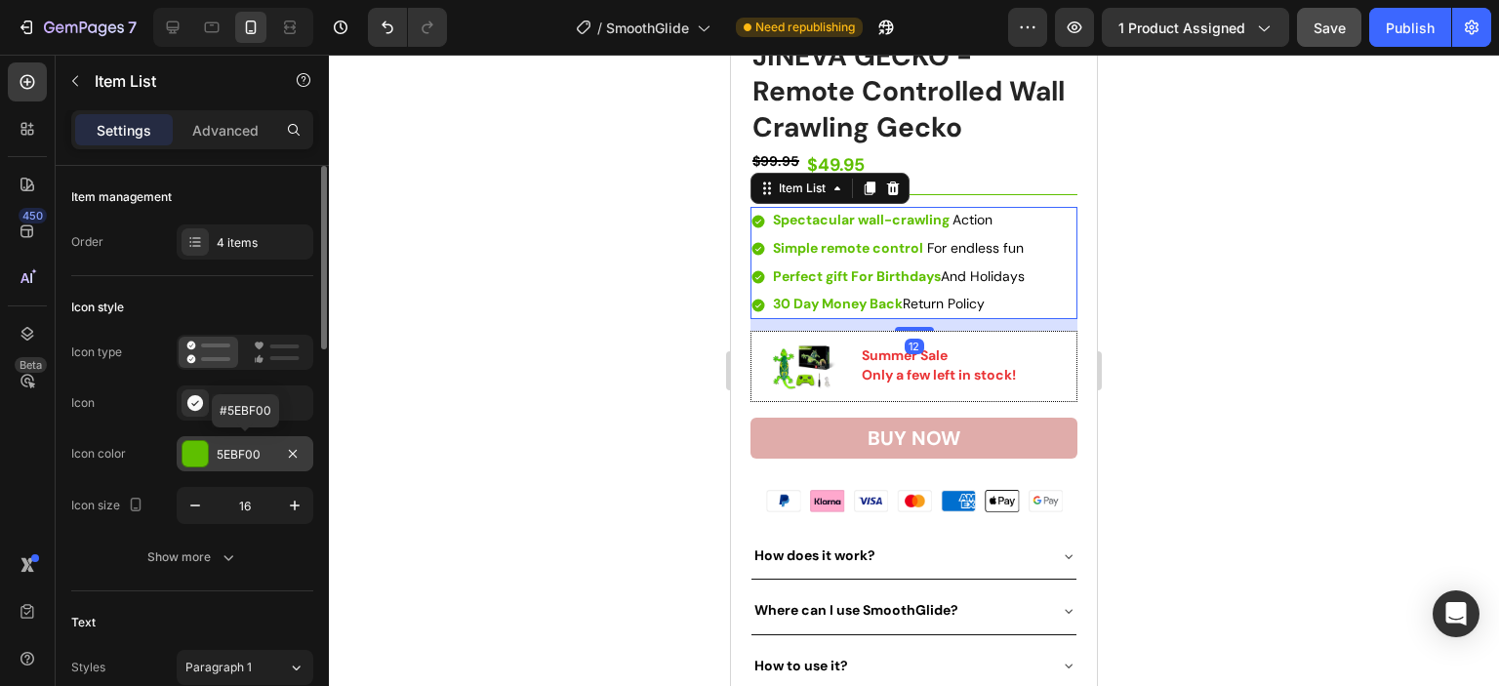
drag, startPoint x: 265, startPoint y: 452, endPoint x: 216, endPoint y: 452, distance: 49.8
click at [217, 452] on div "5EBF00" at bounding box center [245, 455] width 57 height 18
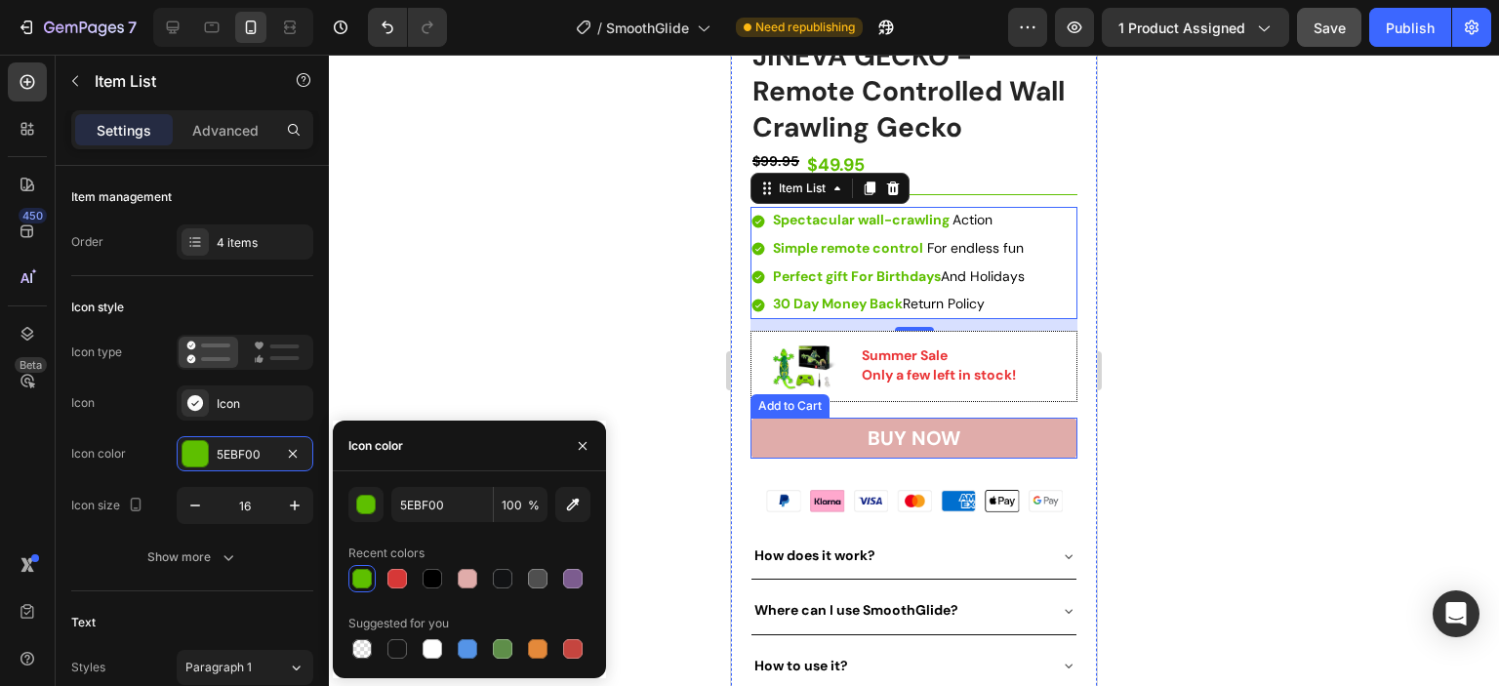
click at [1006, 418] on button "BUY NOW" at bounding box center [913, 438] width 327 height 41
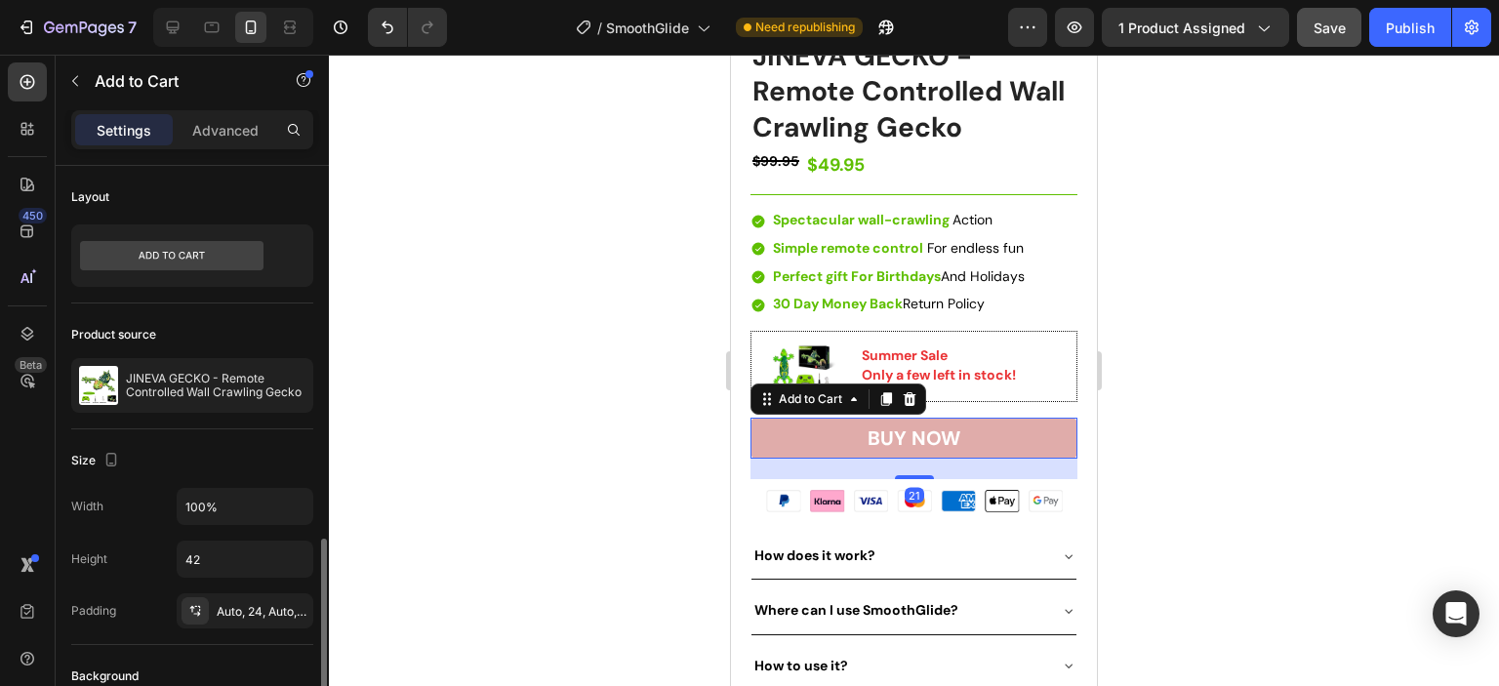
scroll to position [390, 0]
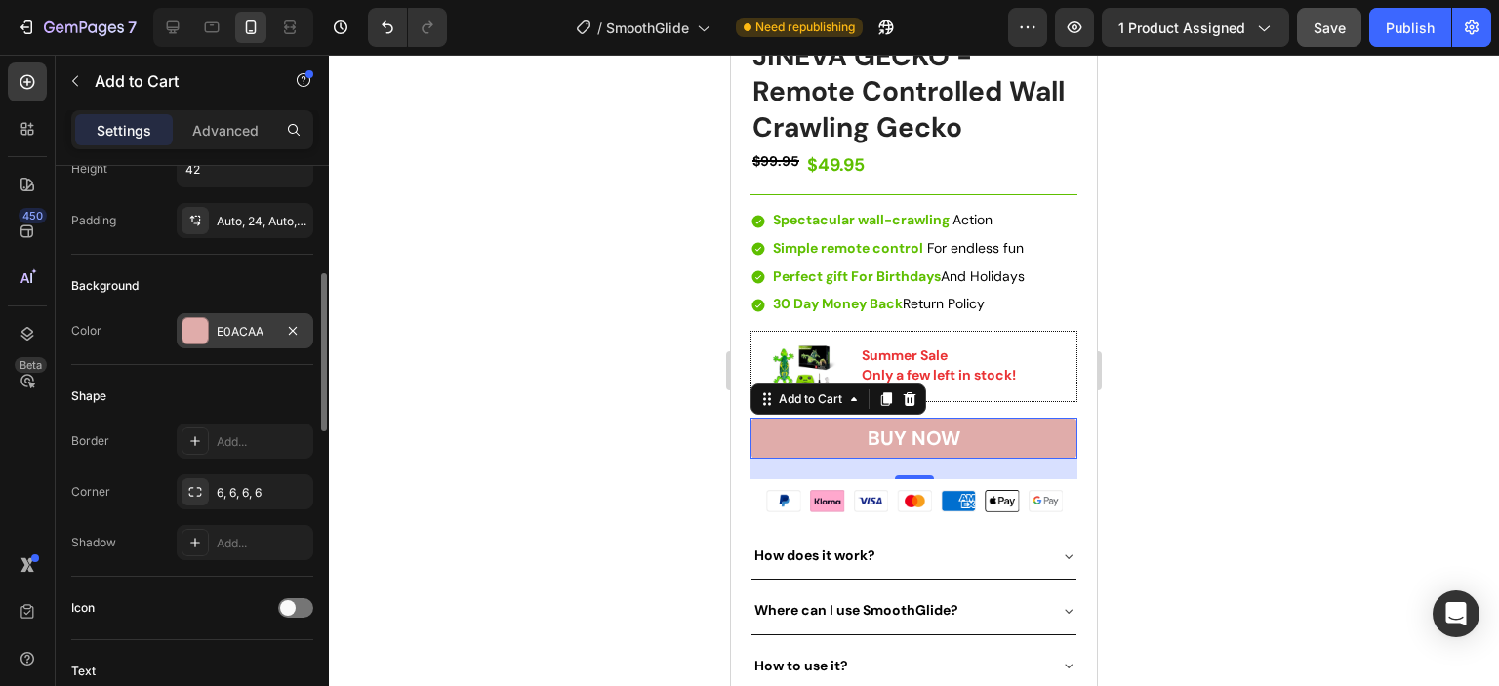
click at [193, 338] on div at bounding box center [194, 330] width 25 height 25
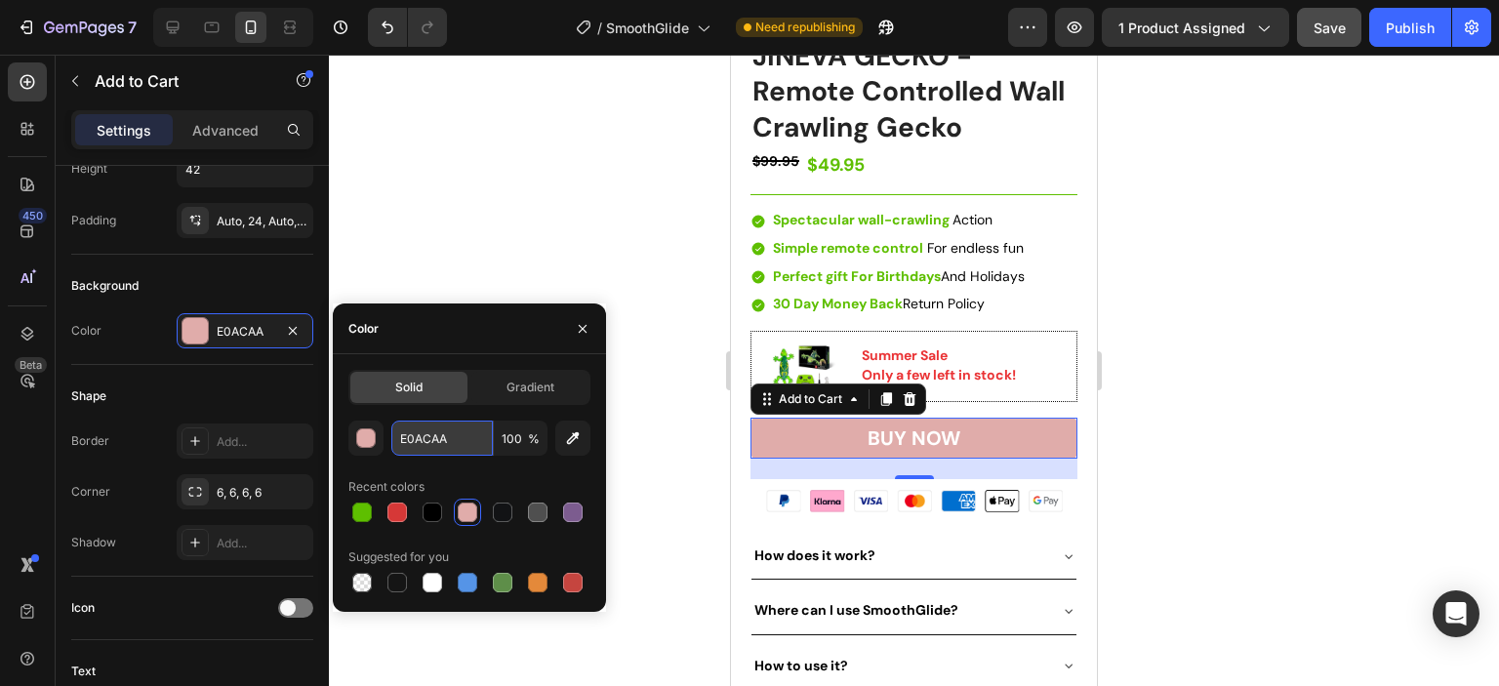
click at [440, 443] on input "E0ACAA" at bounding box center [441, 438] width 101 height 35
paste input "5EBF00"
type input "5EBF00"
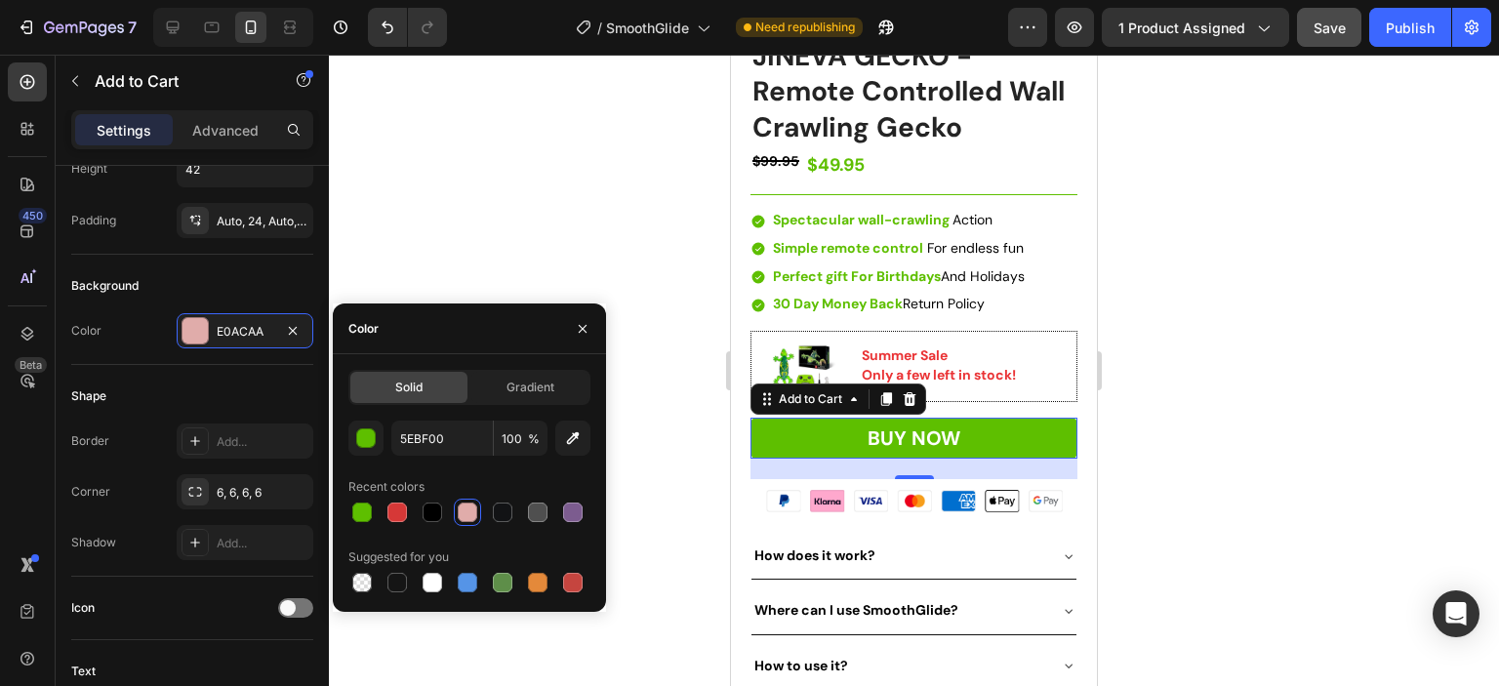
click at [1184, 443] on div at bounding box center [914, 370] width 1170 height 631
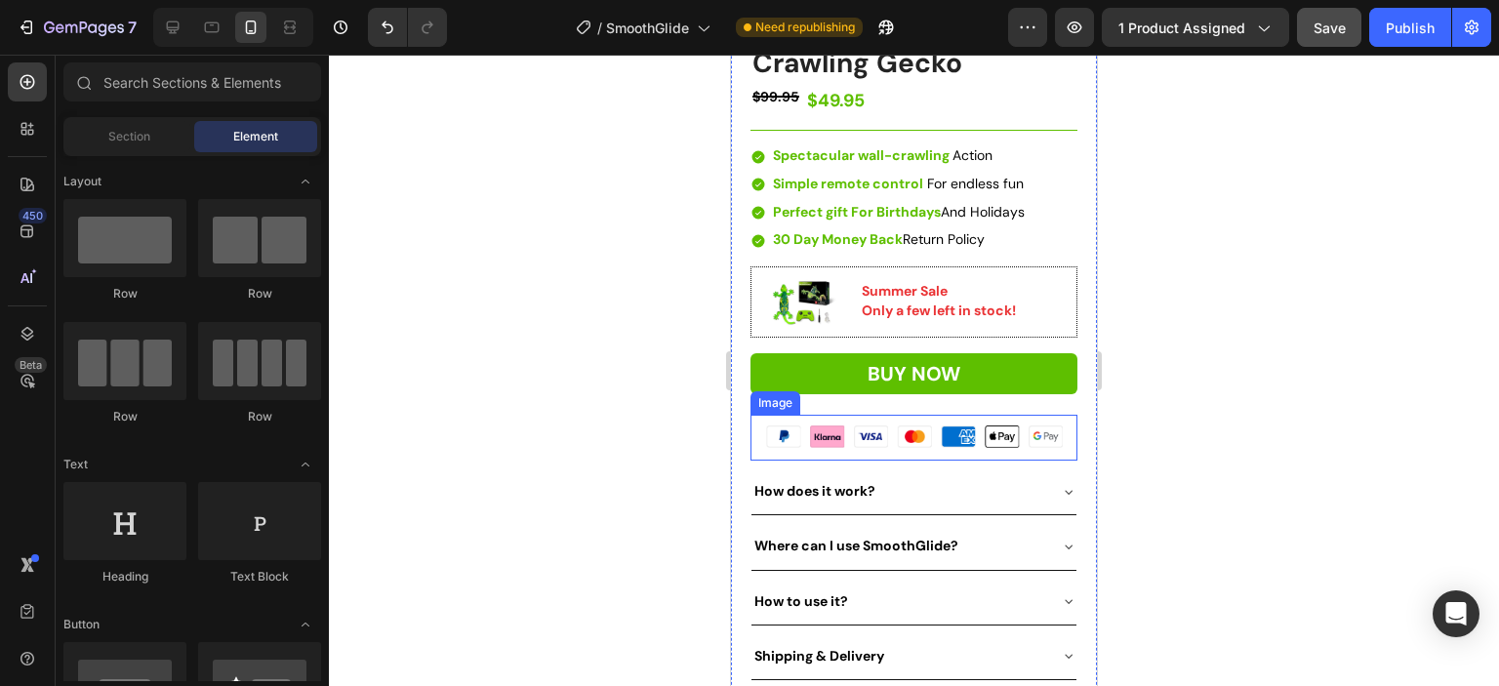
scroll to position [781, 0]
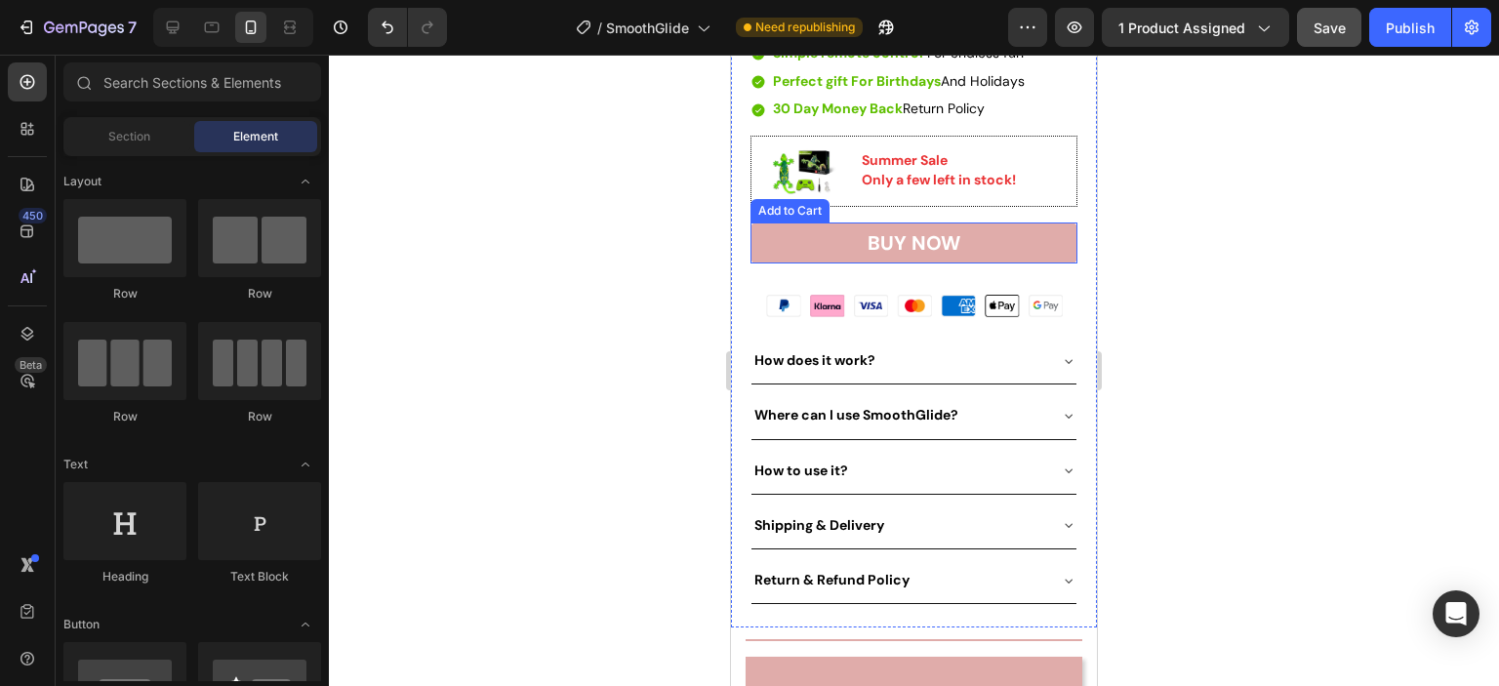
click at [1011, 239] on button "BUY NOW" at bounding box center [913, 242] width 327 height 41
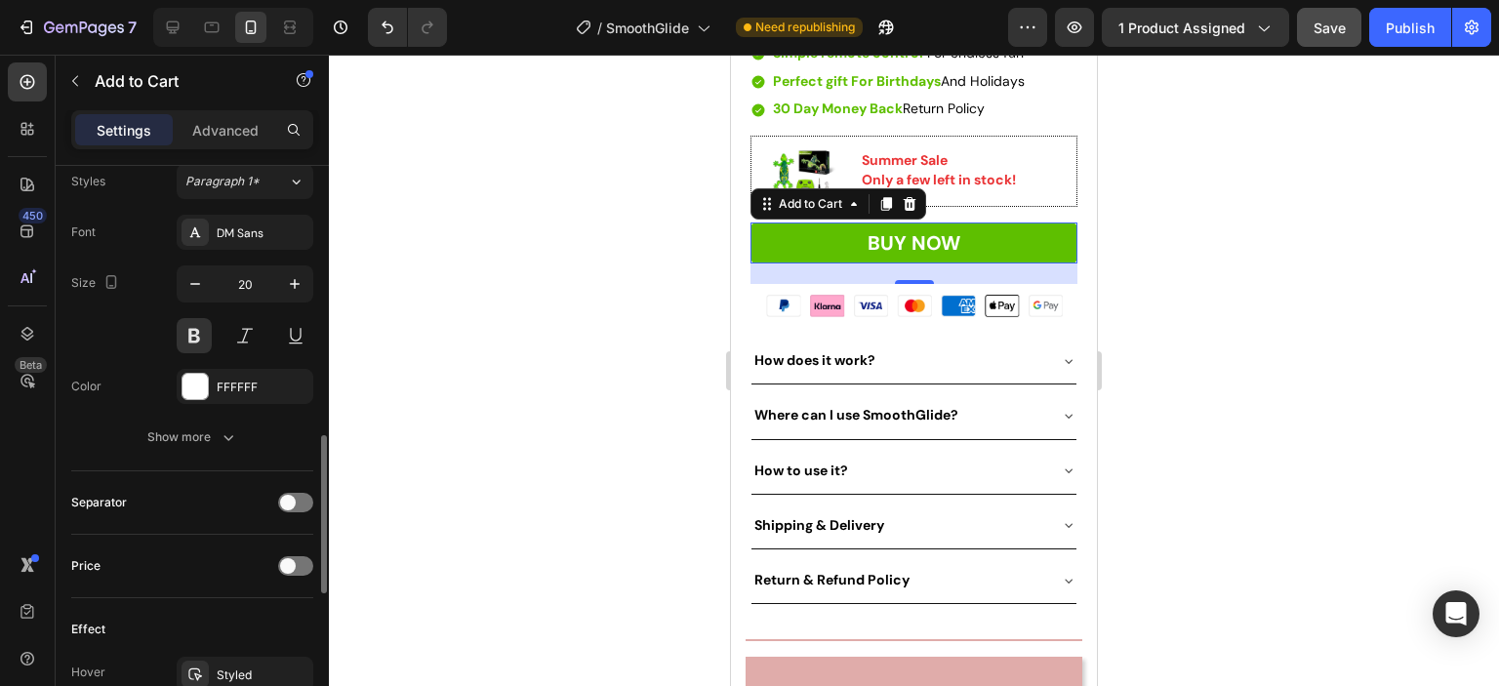
scroll to position [1073, 0]
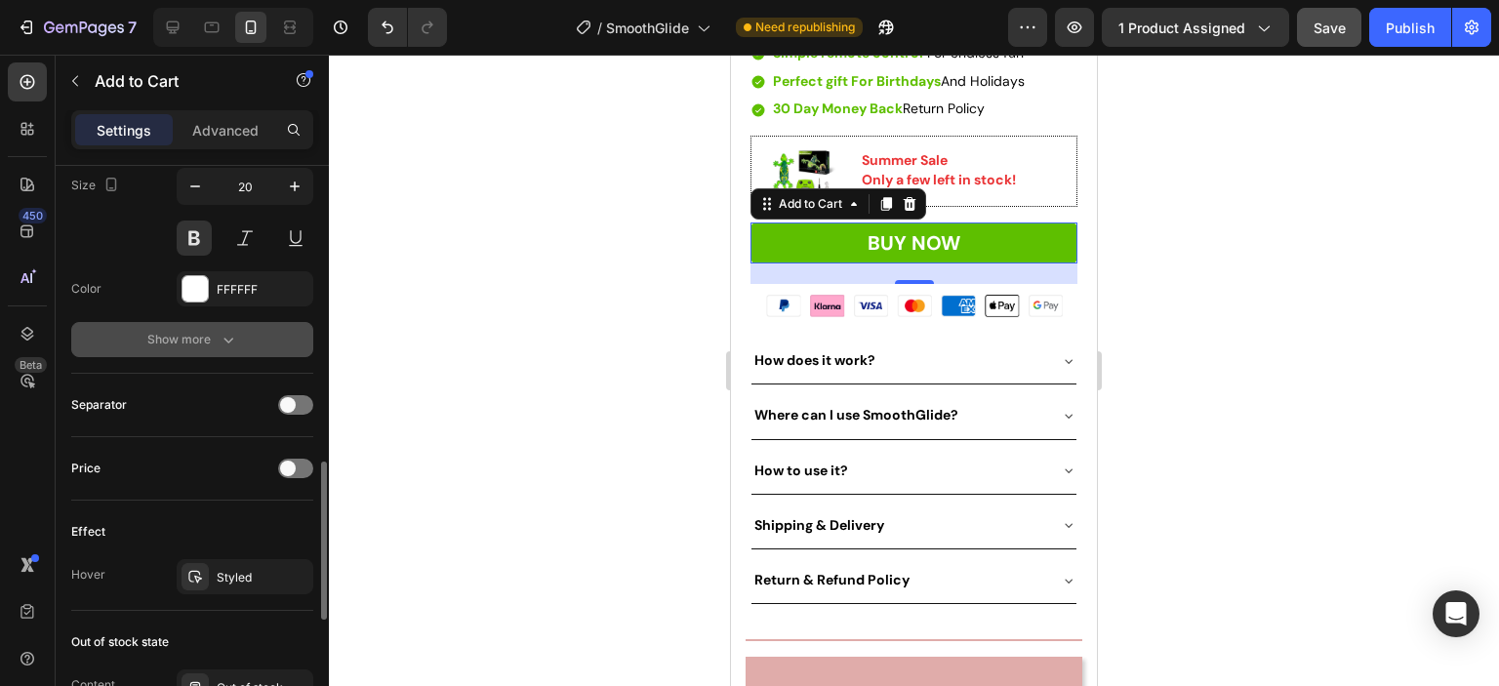
click at [193, 344] on div "Show more" at bounding box center [192, 340] width 91 height 20
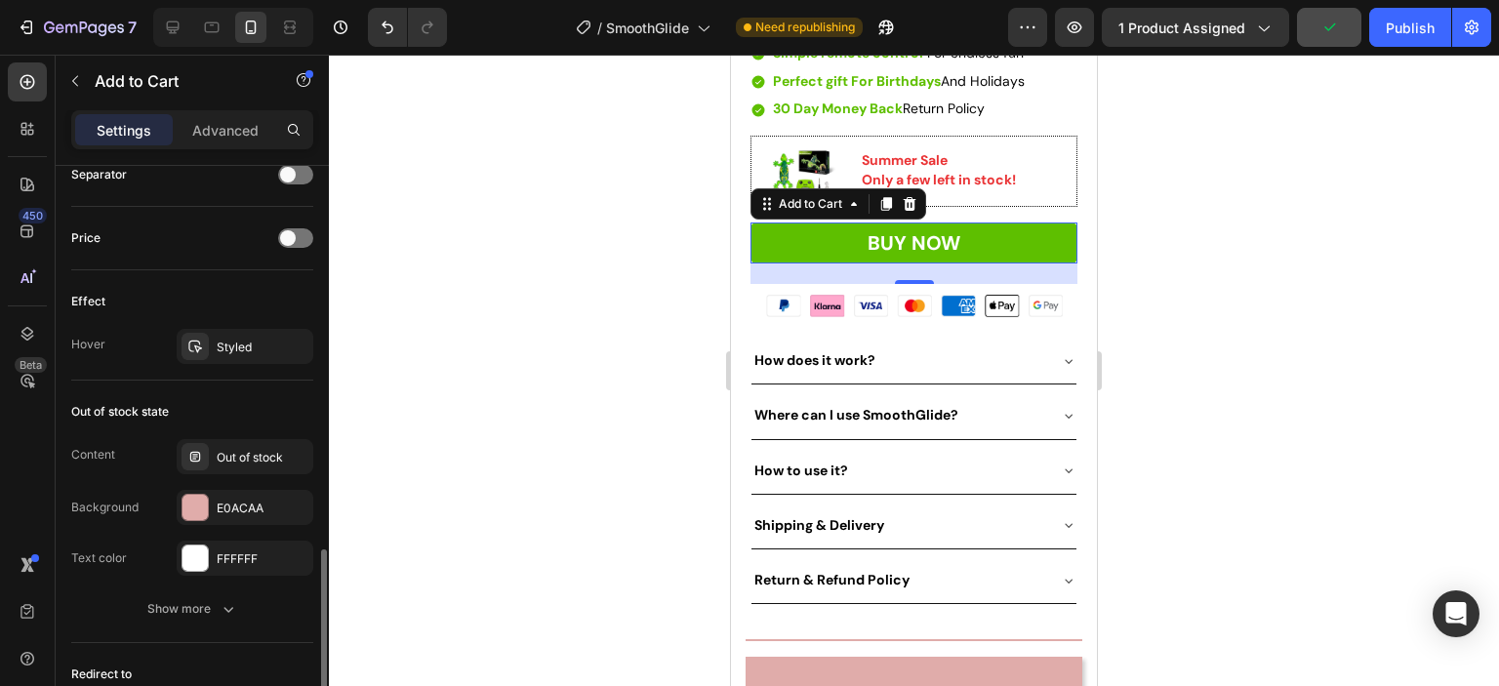
scroll to position [1659, 0]
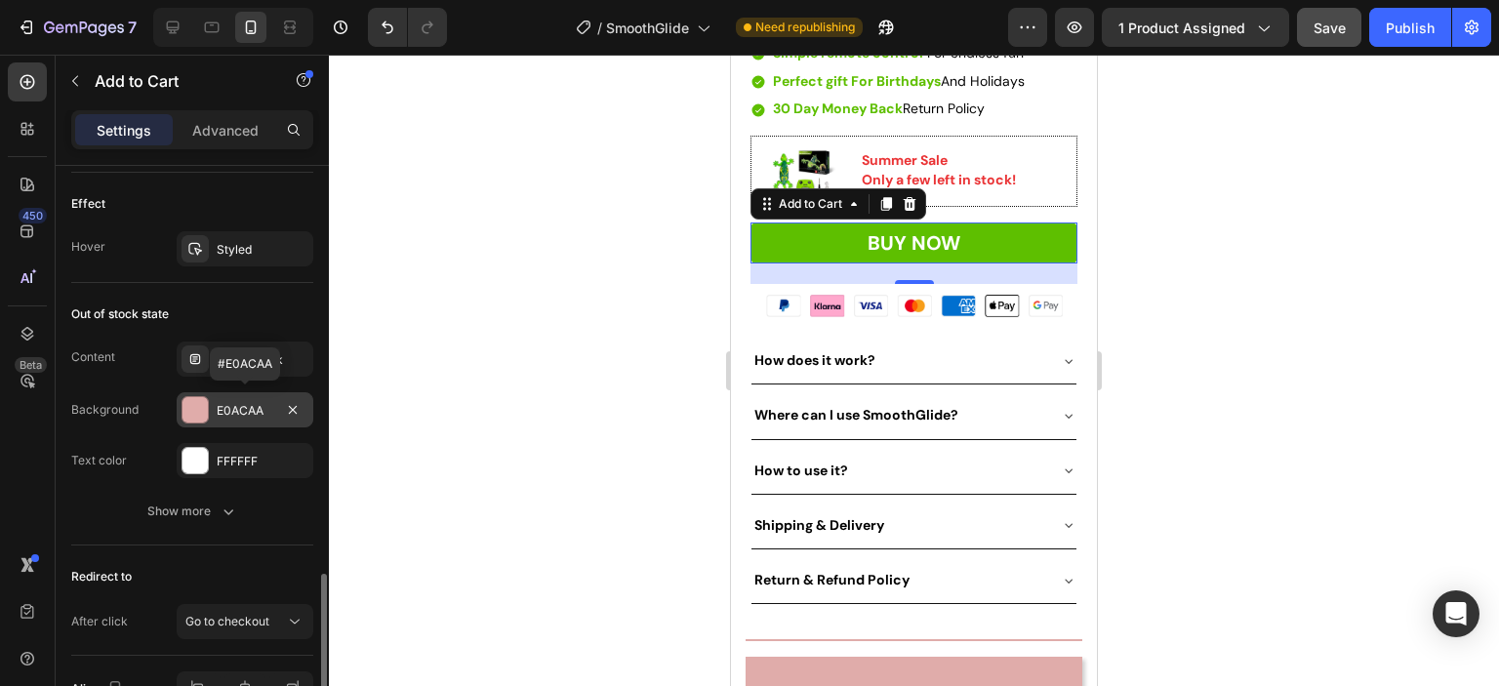
click at [195, 412] on div at bounding box center [194, 409] width 25 height 25
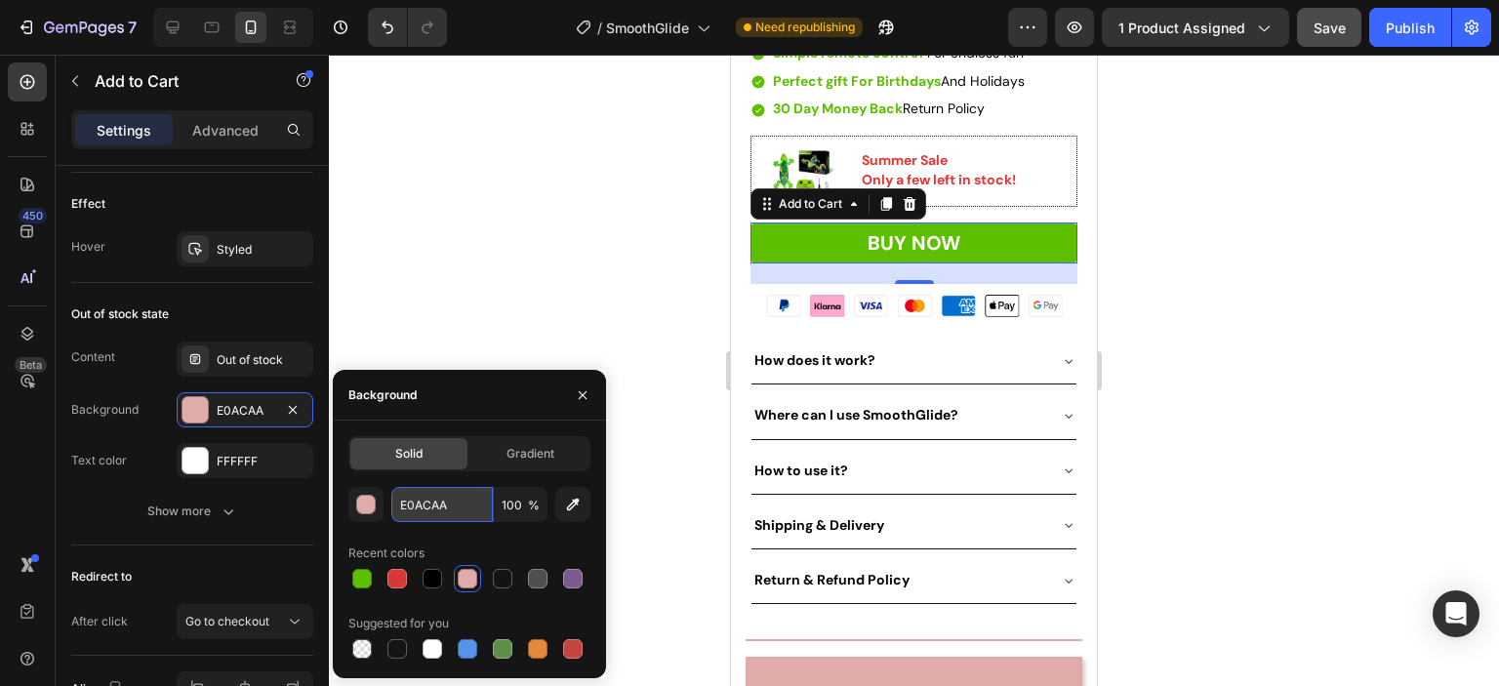
click at [453, 507] on input "E0ACAA" at bounding box center [441, 504] width 101 height 35
paste input "5EBF00"
type input "5EBF00"
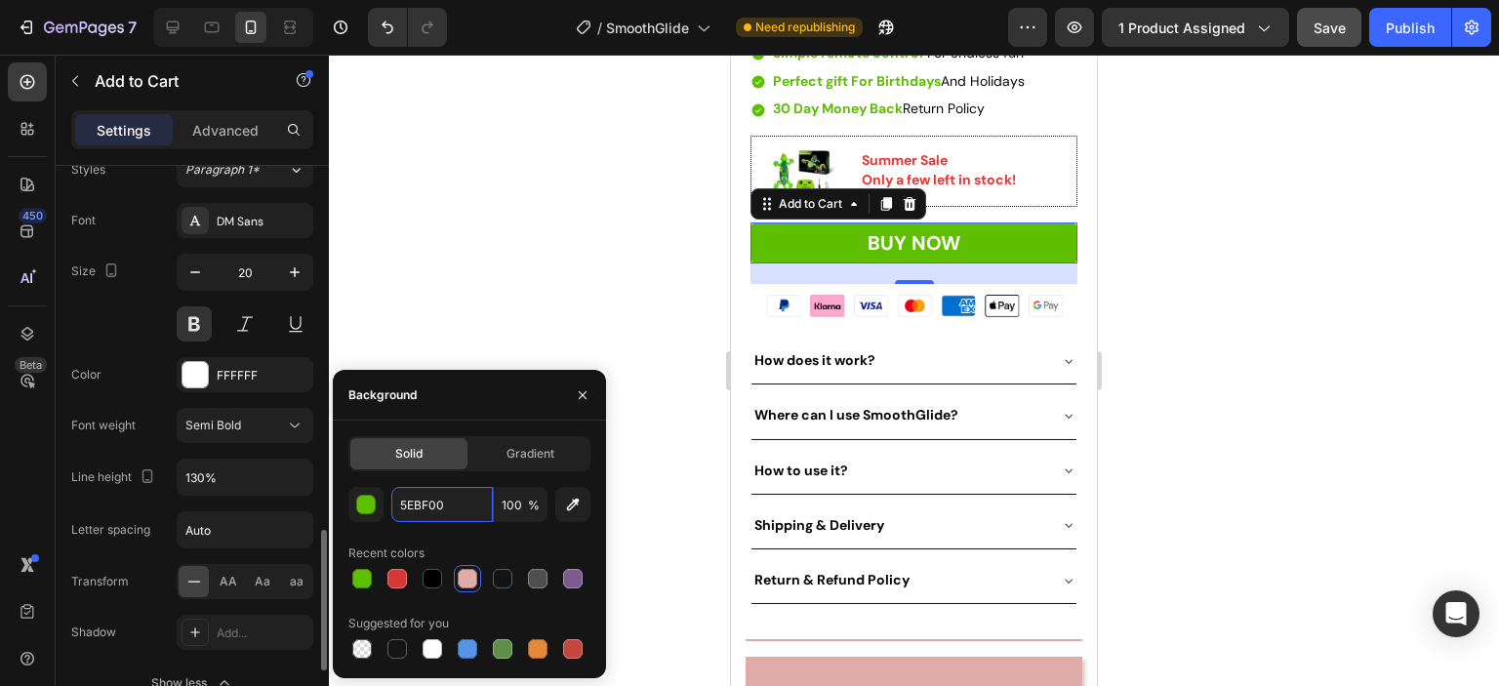
scroll to position [1085, 0]
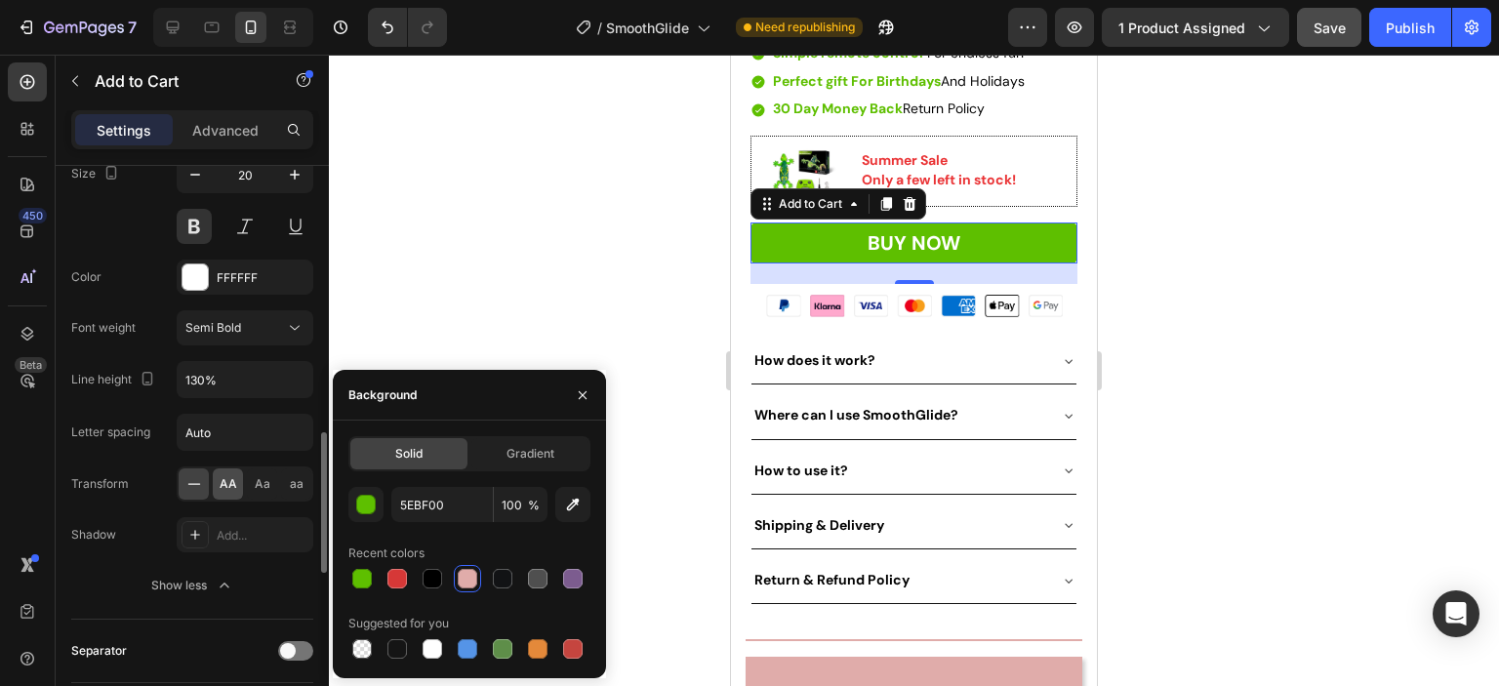
click at [225, 479] on span "AA" at bounding box center [229, 484] width 18 height 18
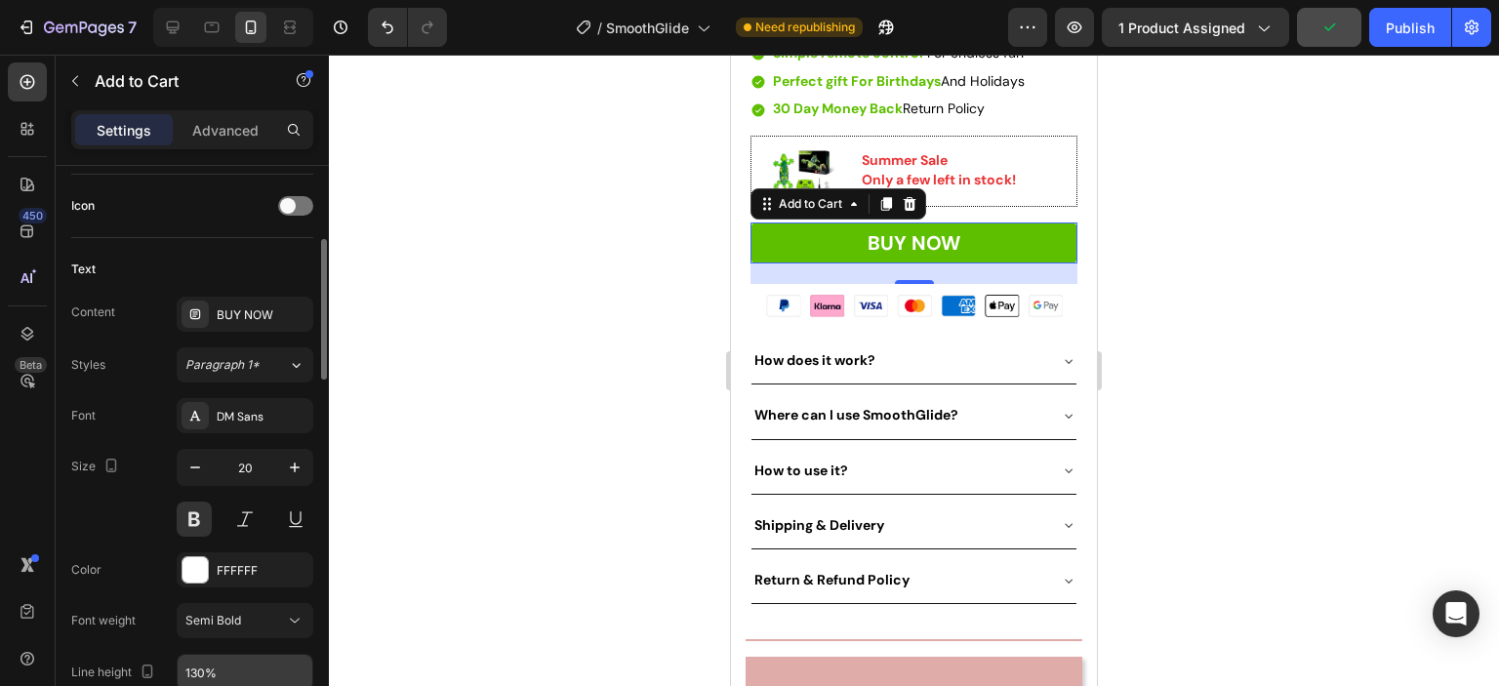
scroll to position [695, 0]
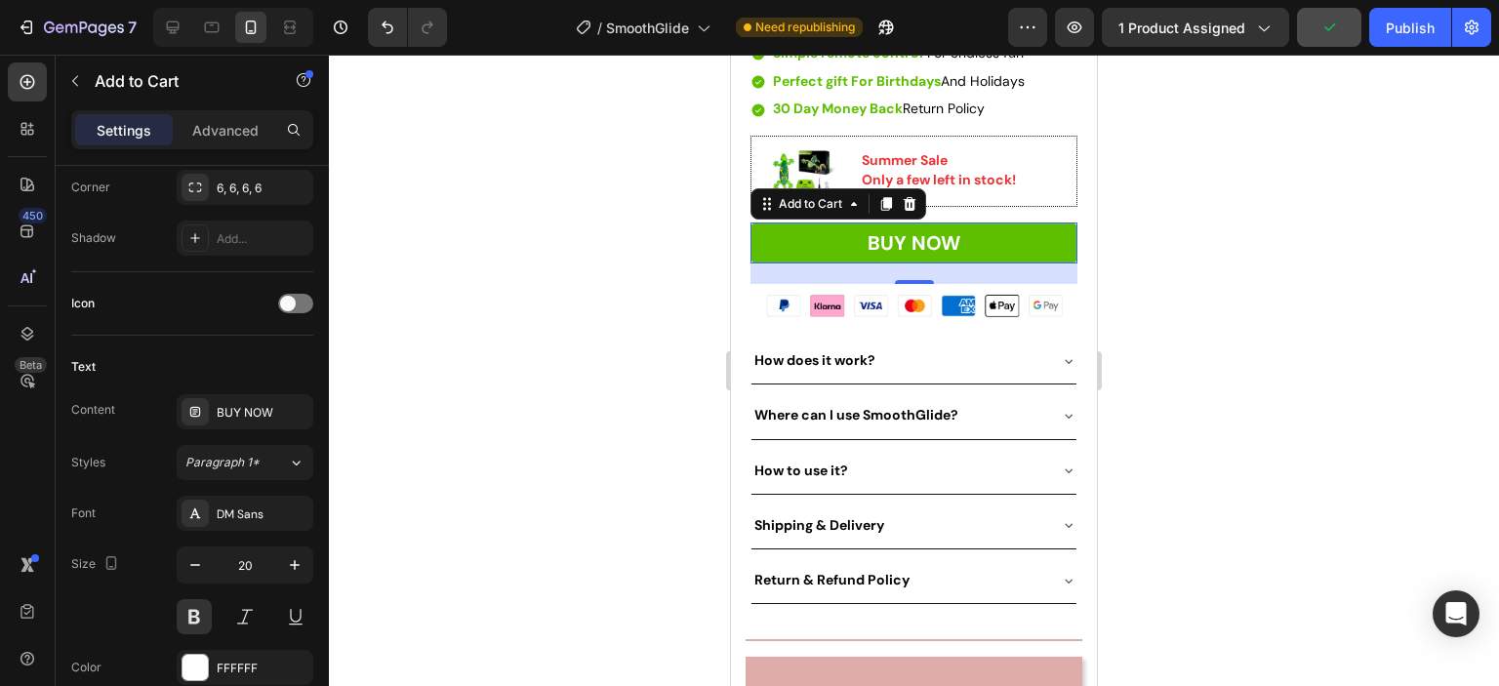
click at [1282, 357] on div at bounding box center [914, 370] width 1170 height 631
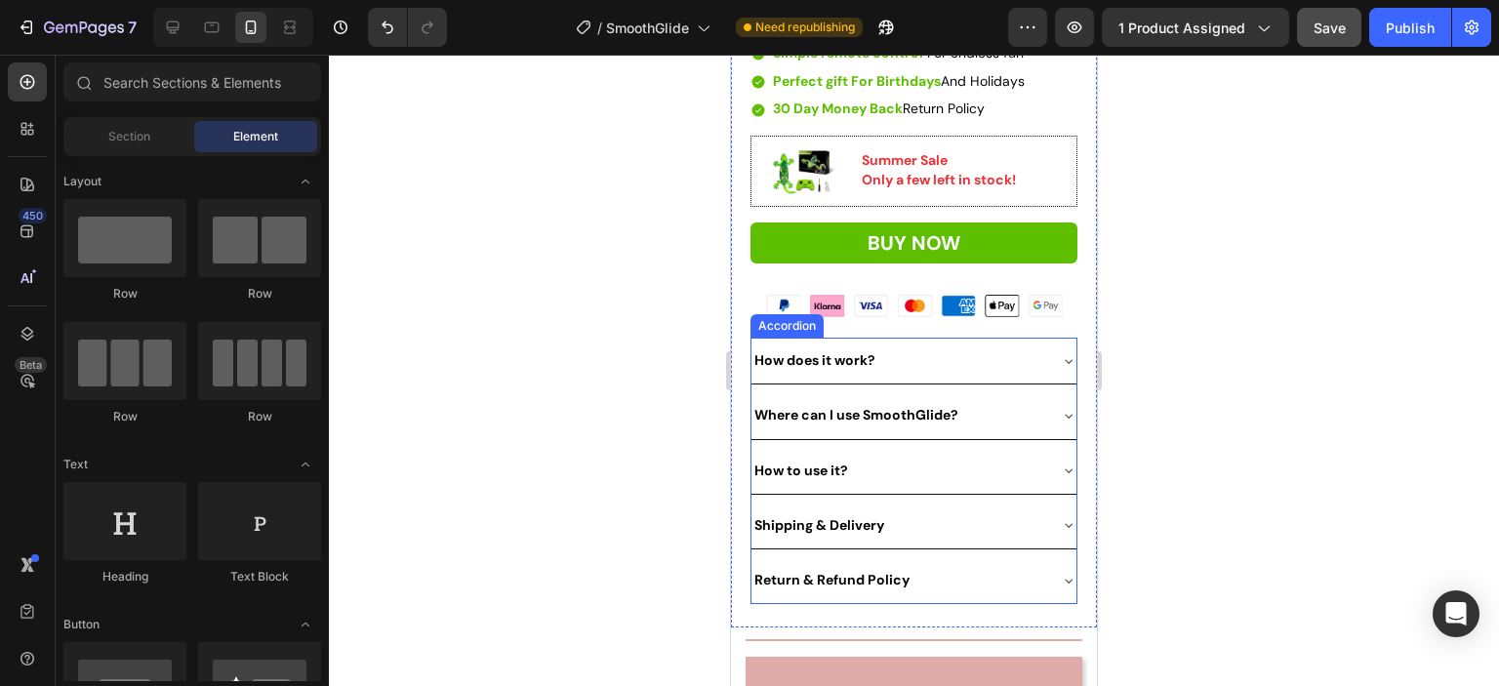
scroll to position [878, 0]
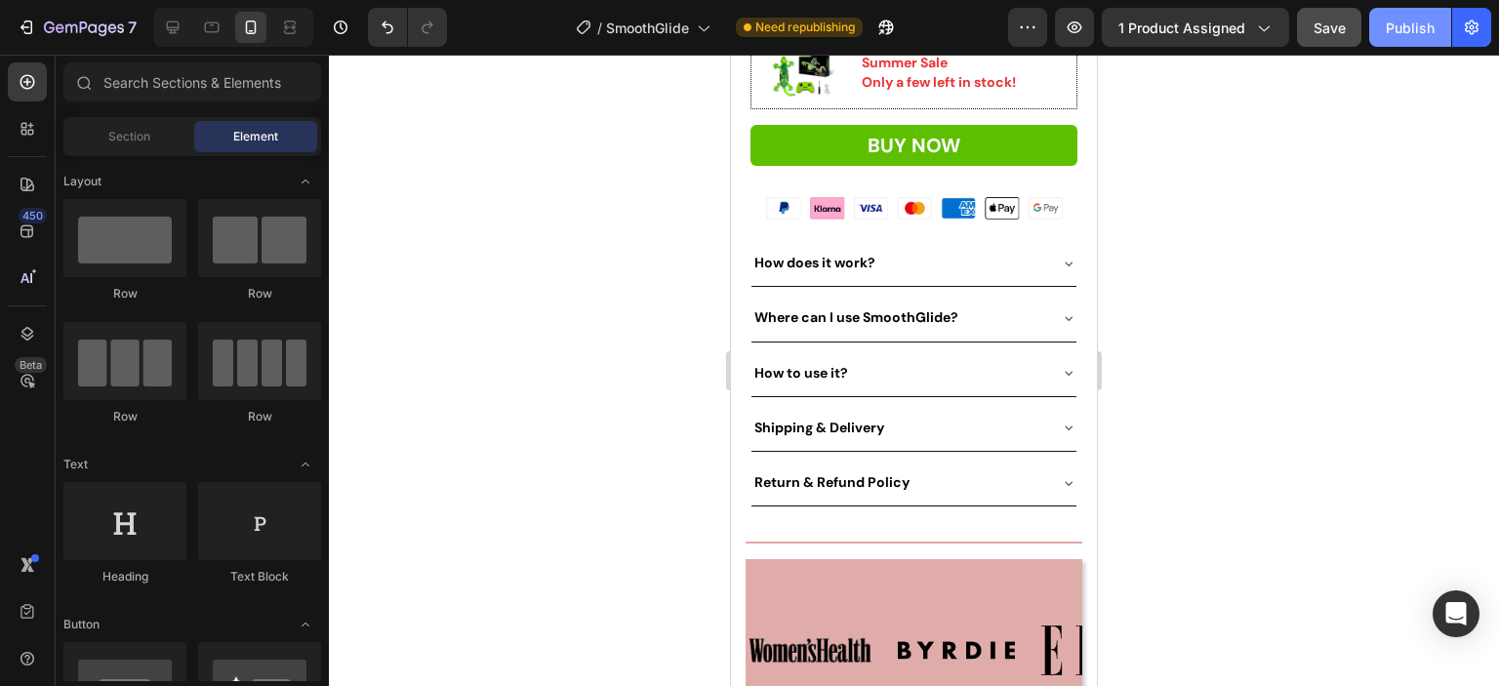
click at [1411, 32] on div "Publish" at bounding box center [1410, 28] width 49 height 20
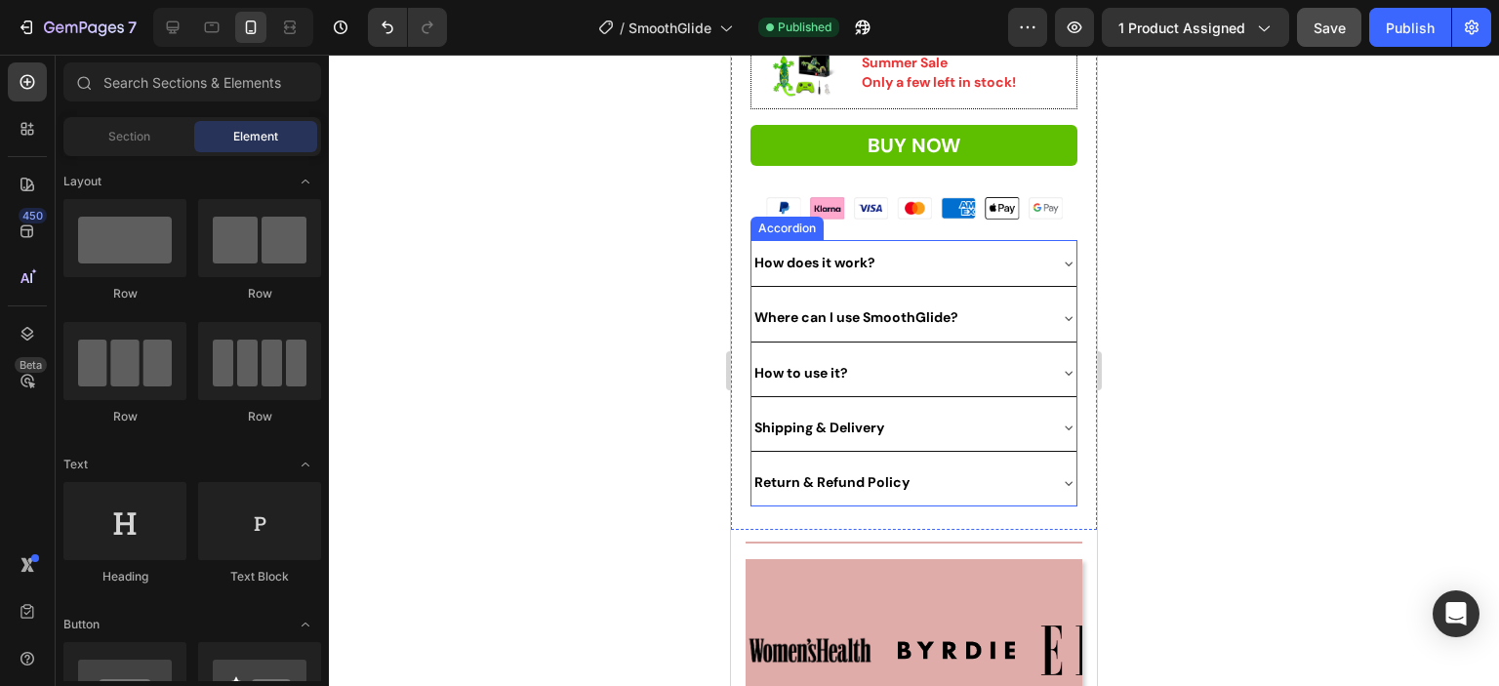
click at [923, 248] on div "How does it work?" at bounding box center [898, 263] width 294 height 30
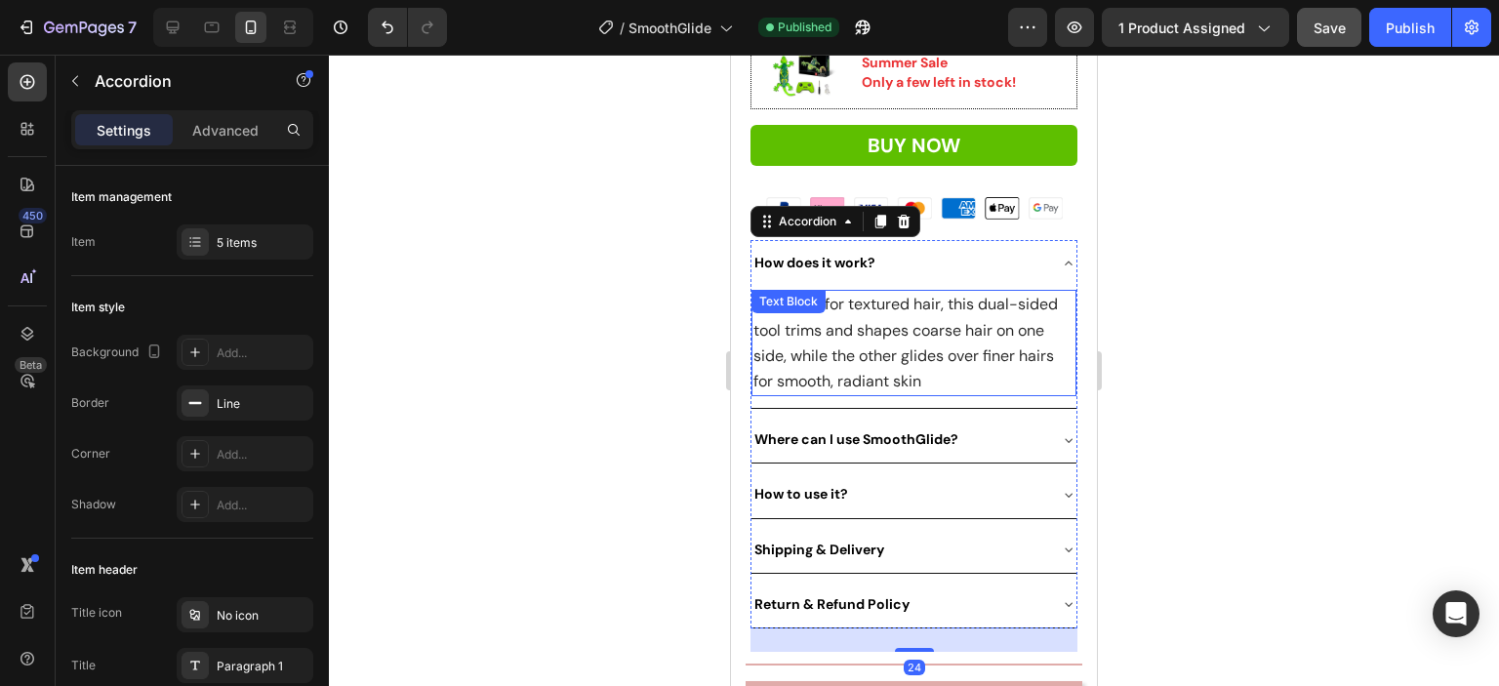
click at [920, 335] on span "Designed for textured hair, this dual-sided tool trims and shapes coarse hair o…" at bounding box center [905, 343] width 304 height 98
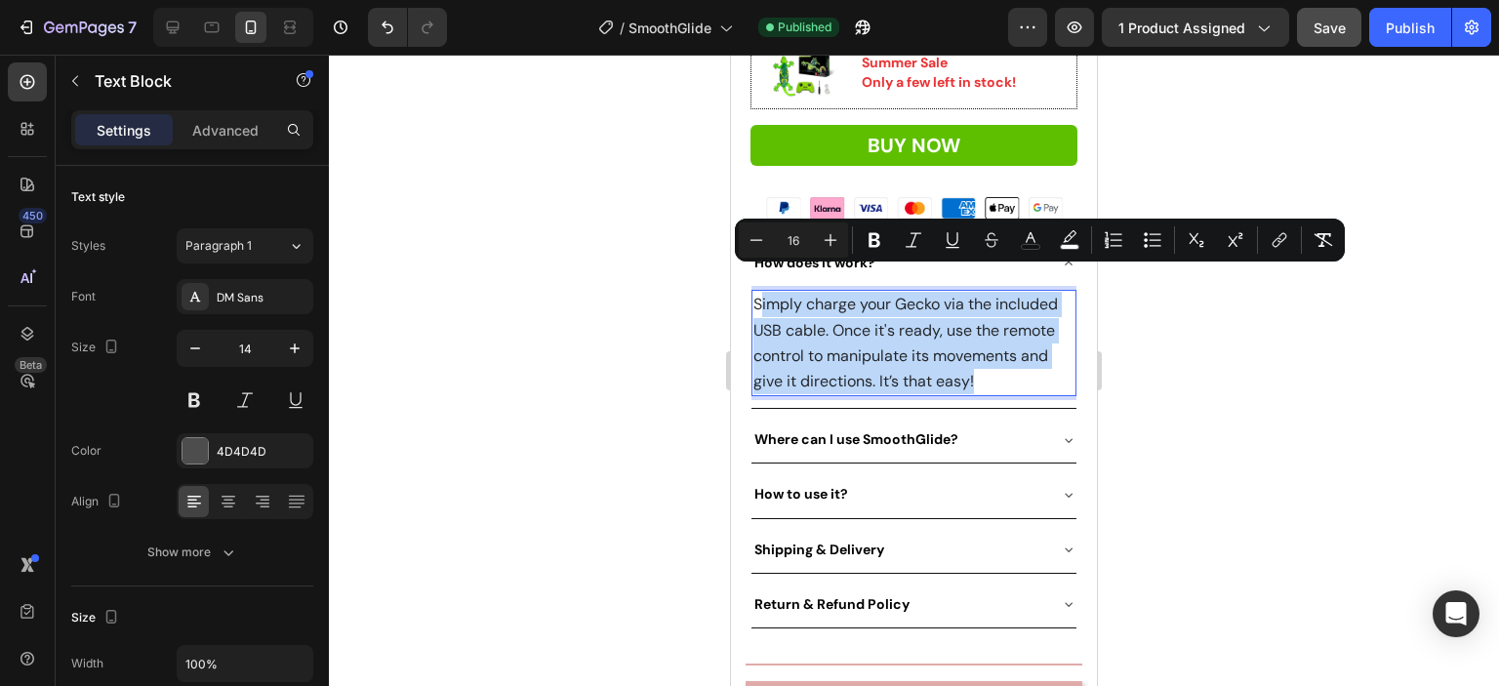
drag, startPoint x: 829, startPoint y: 374, endPoint x: 757, endPoint y: 280, distance: 118.3
click at [757, 292] on p "Simply charge your Gecko via the included USB cable. Once it's ready, use the r…" at bounding box center [913, 343] width 321 height 102
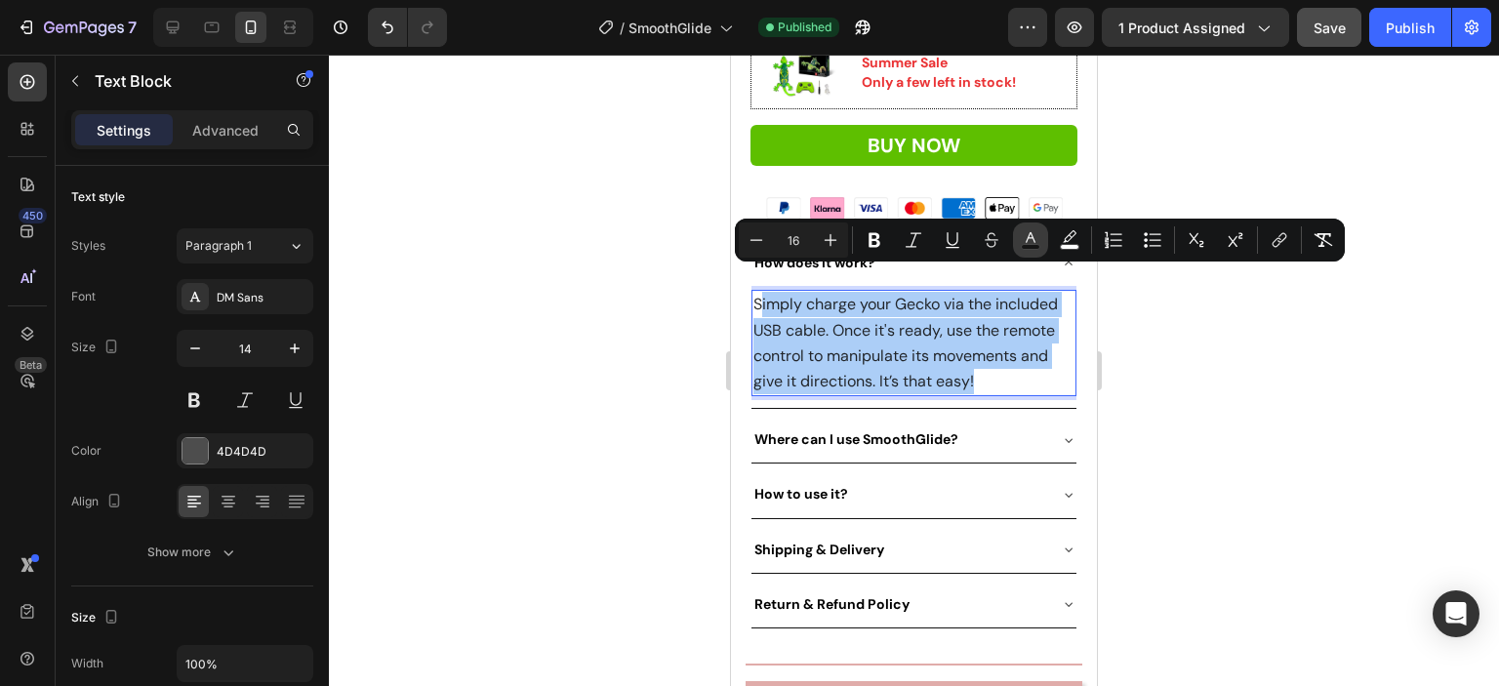
click at [1029, 245] on rect "Editor contextual toolbar" at bounding box center [1031, 247] width 19 height 5
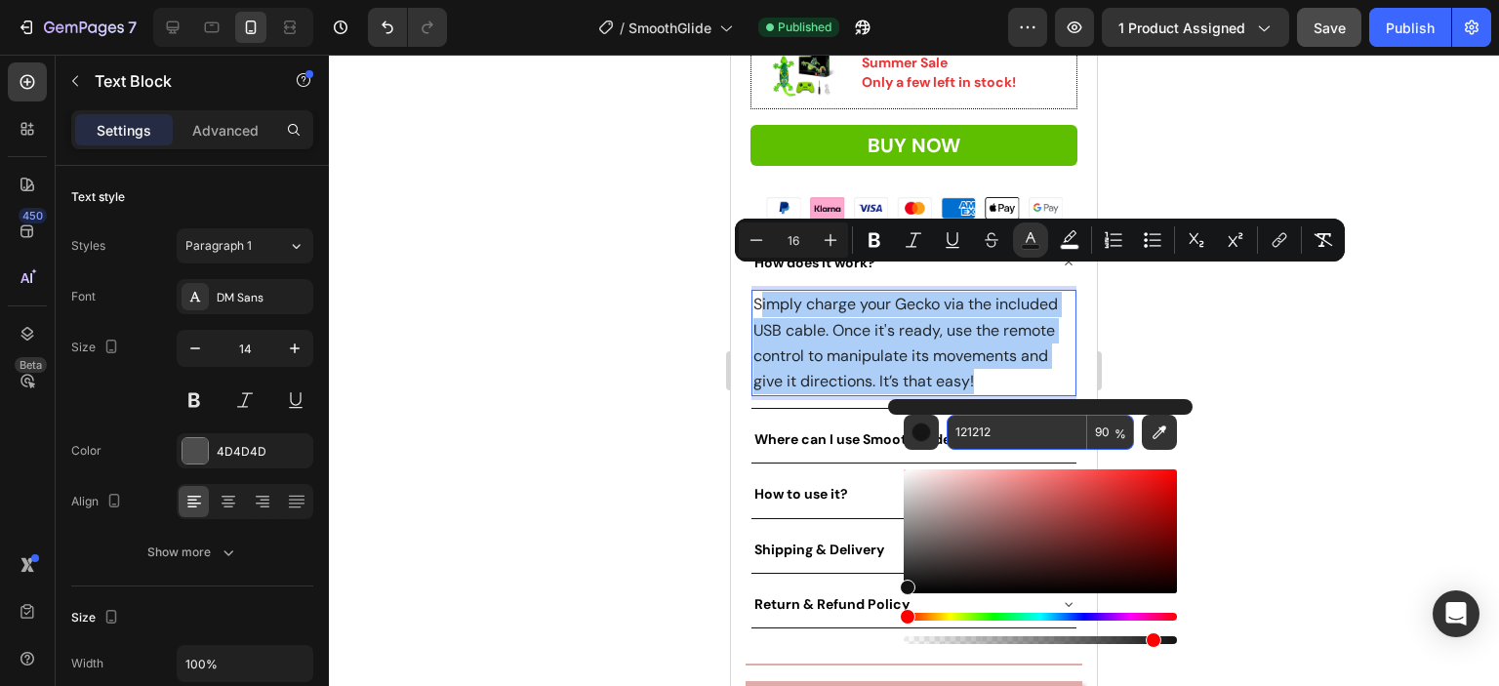
click at [1030, 417] on input "121212" at bounding box center [1017, 432] width 141 height 35
type input "000000"
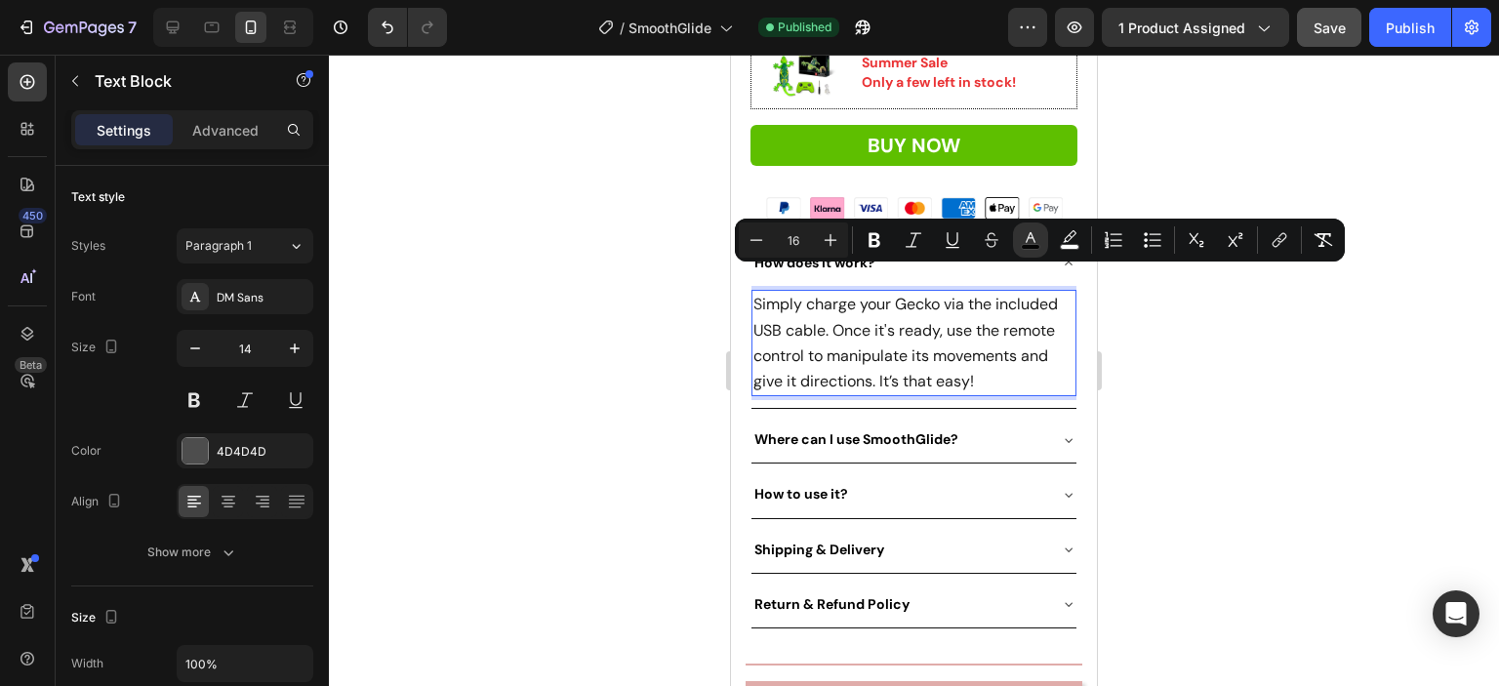
click at [1260, 425] on div at bounding box center [914, 370] width 1170 height 631
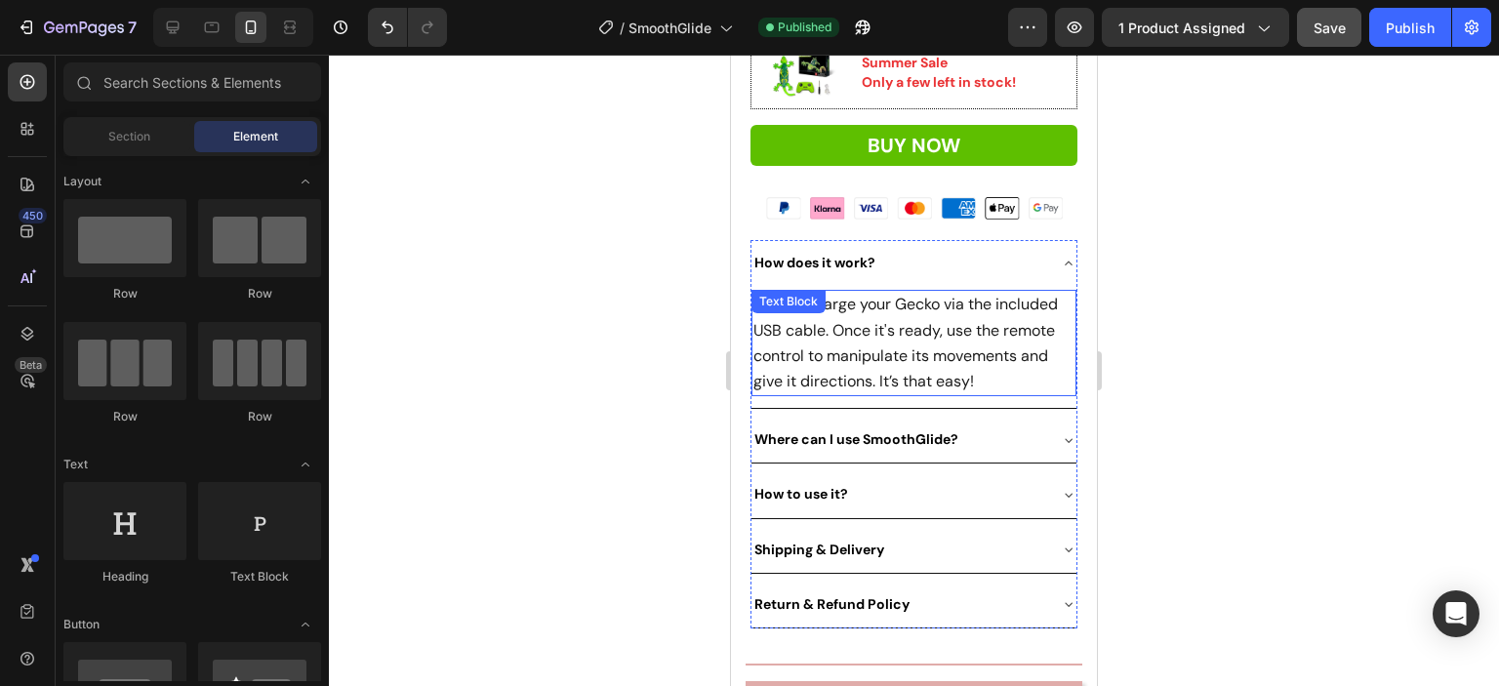
click at [875, 321] on span "imply charge your Gecko via the included USB cable. Once it's ready, use the re…" at bounding box center [905, 343] width 304 height 98
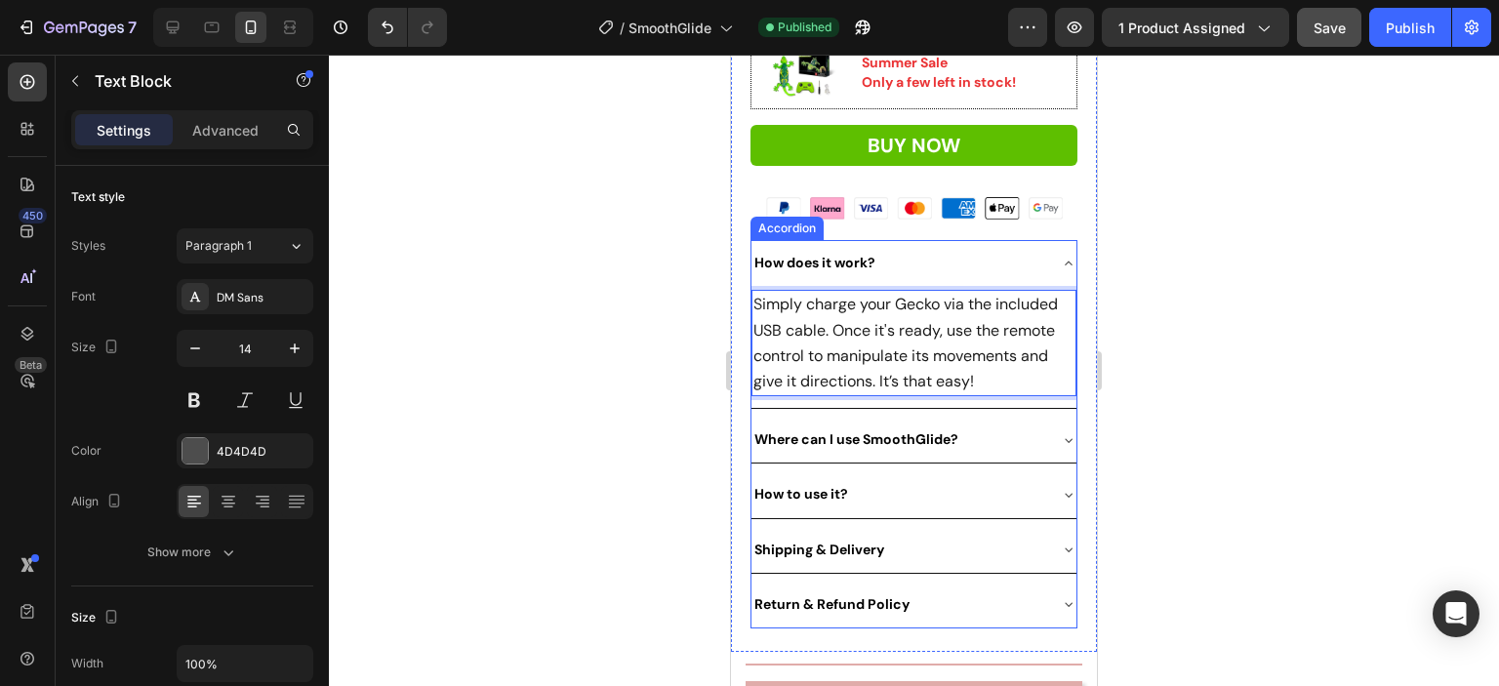
click at [834, 254] on strong "How does it work?" at bounding box center [814, 263] width 121 height 18
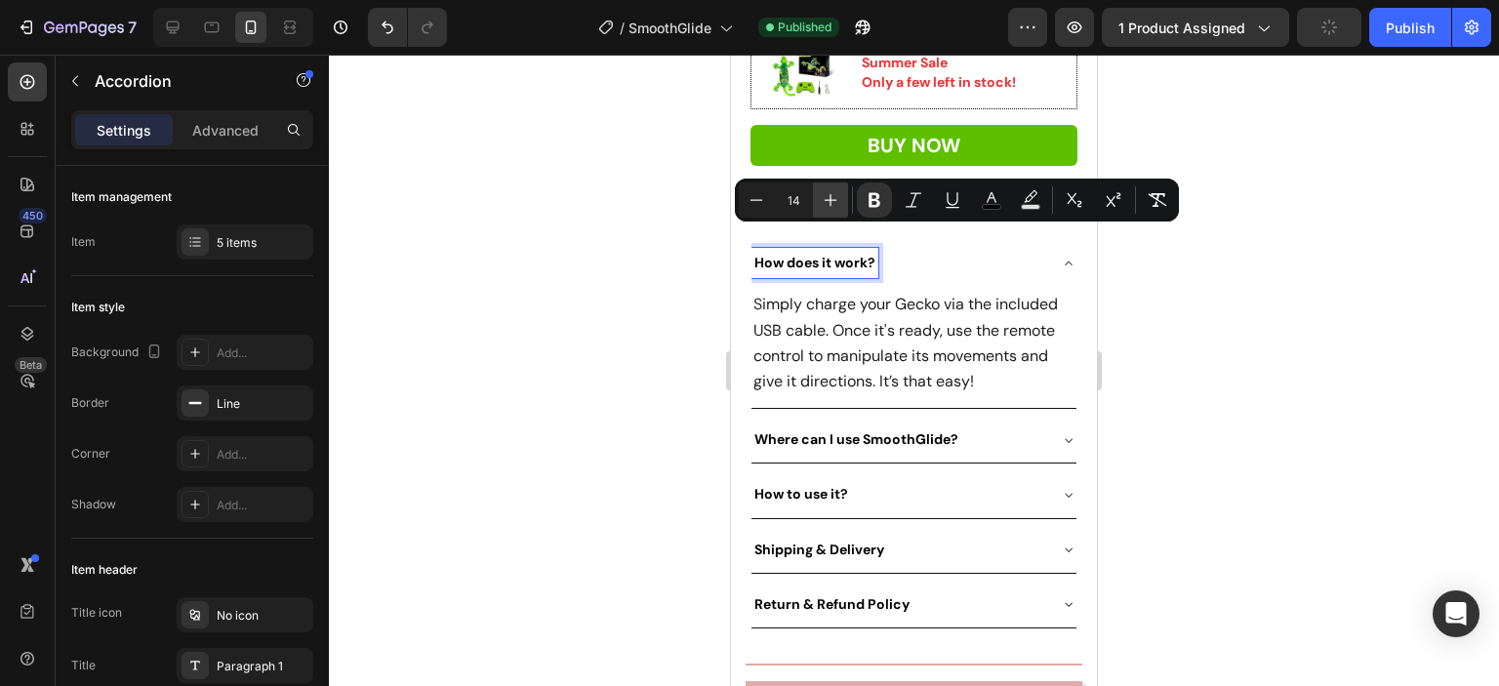
click at [832, 205] on icon "Editor contextual toolbar" at bounding box center [831, 200] width 20 height 20
type input "16"
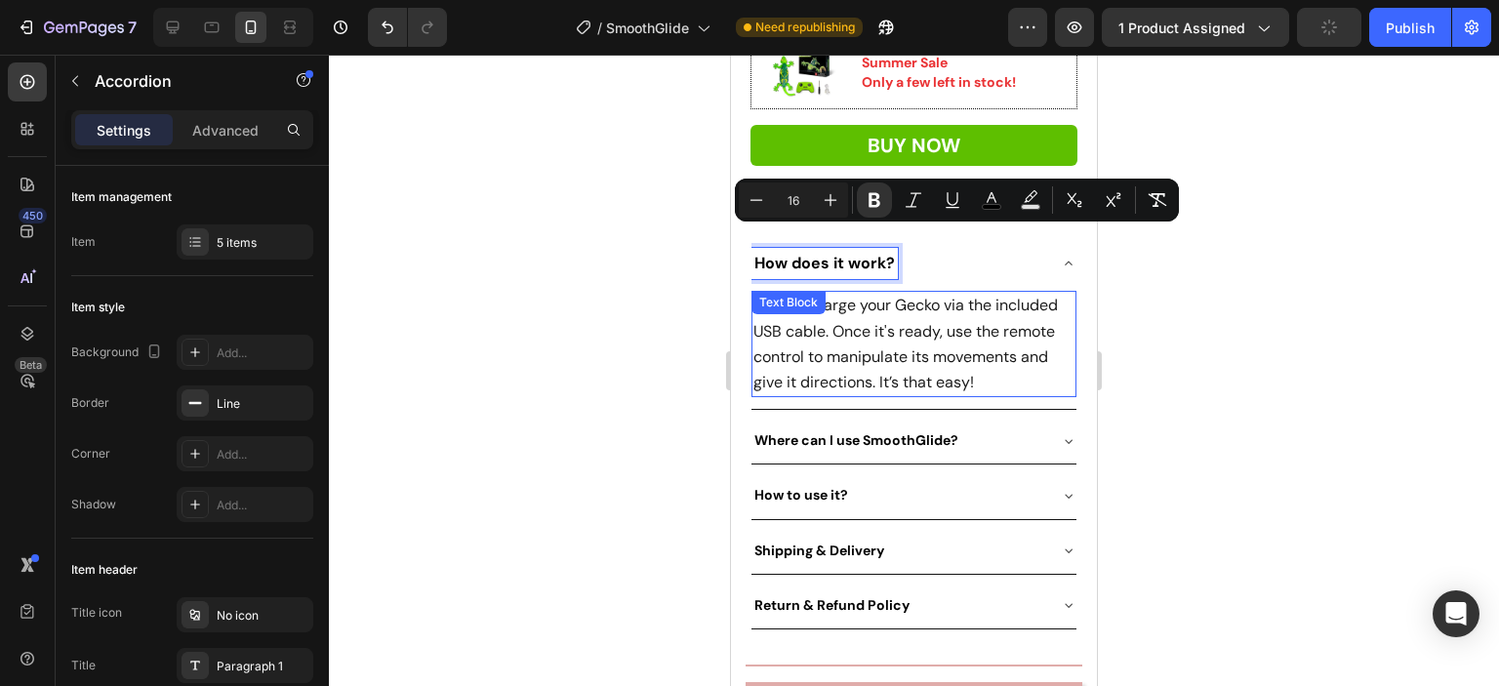
click at [1210, 343] on div at bounding box center [914, 370] width 1170 height 631
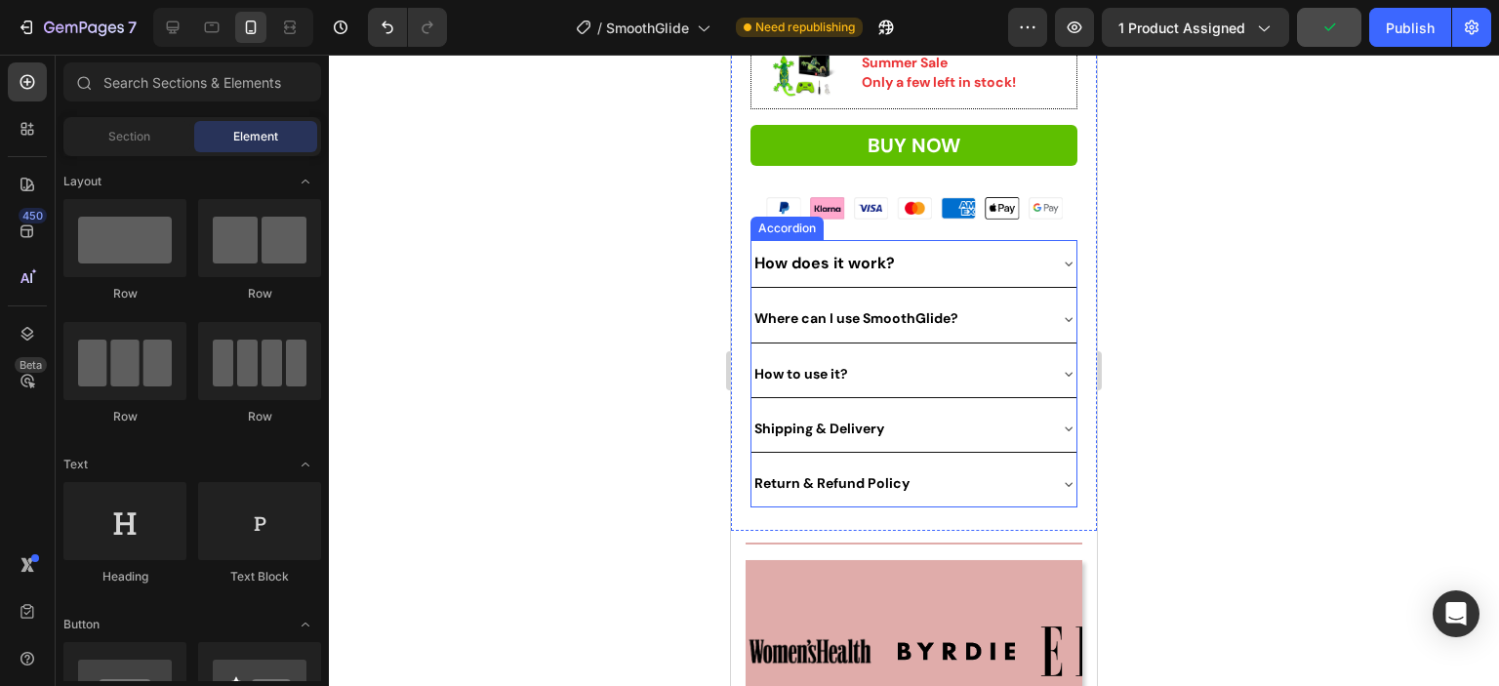
click at [913, 309] on strong "Where can I use SmoothGlide?" at bounding box center [856, 318] width 204 height 18
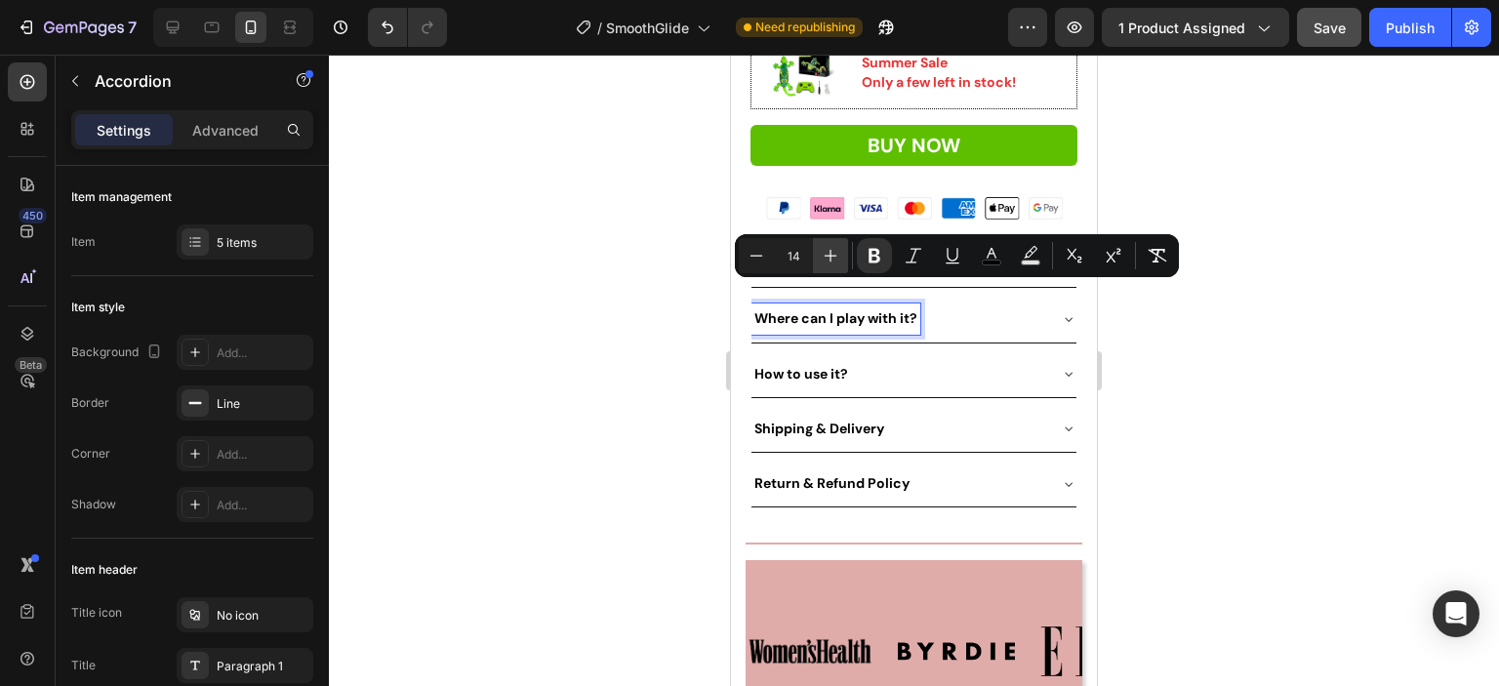
click at [828, 257] on icon "Editor contextual toolbar" at bounding box center [831, 256] width 20 height 20
type input "16"
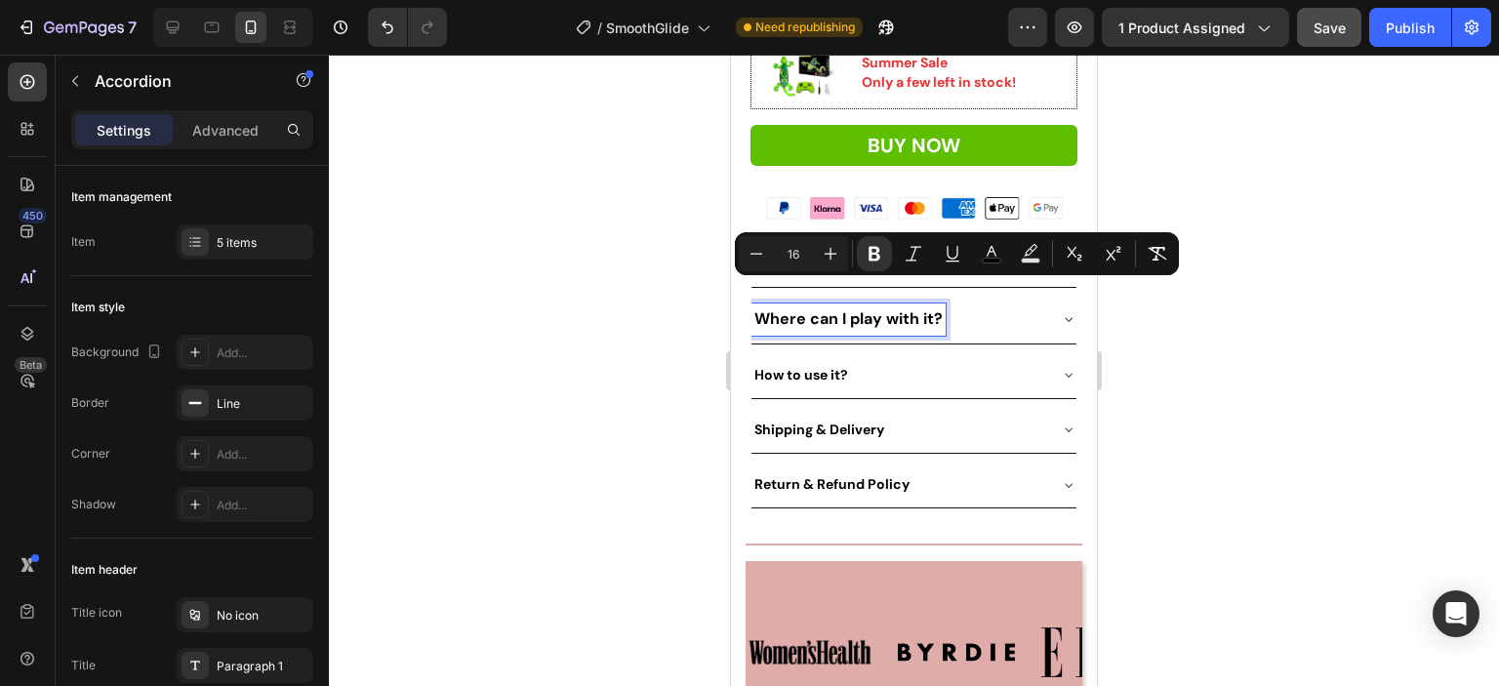
click at [1034, 300] on div "Where can I play with it?" at bounding box center [913, 319] width 325 height 47
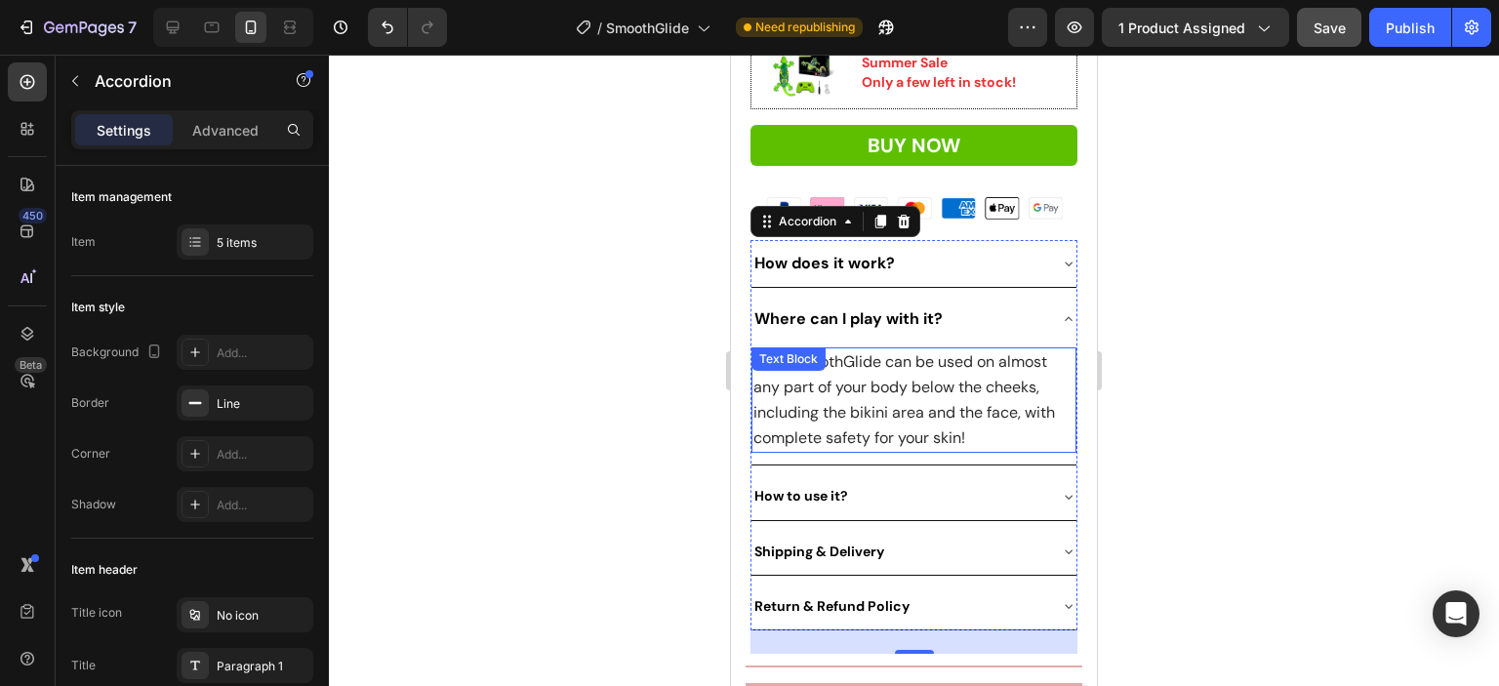
click at [890, 363] on span "Your SmoothGlide can be used on almost any part of your body below the cheeks, …" at bounding box center [904, 400] width 302 height 98
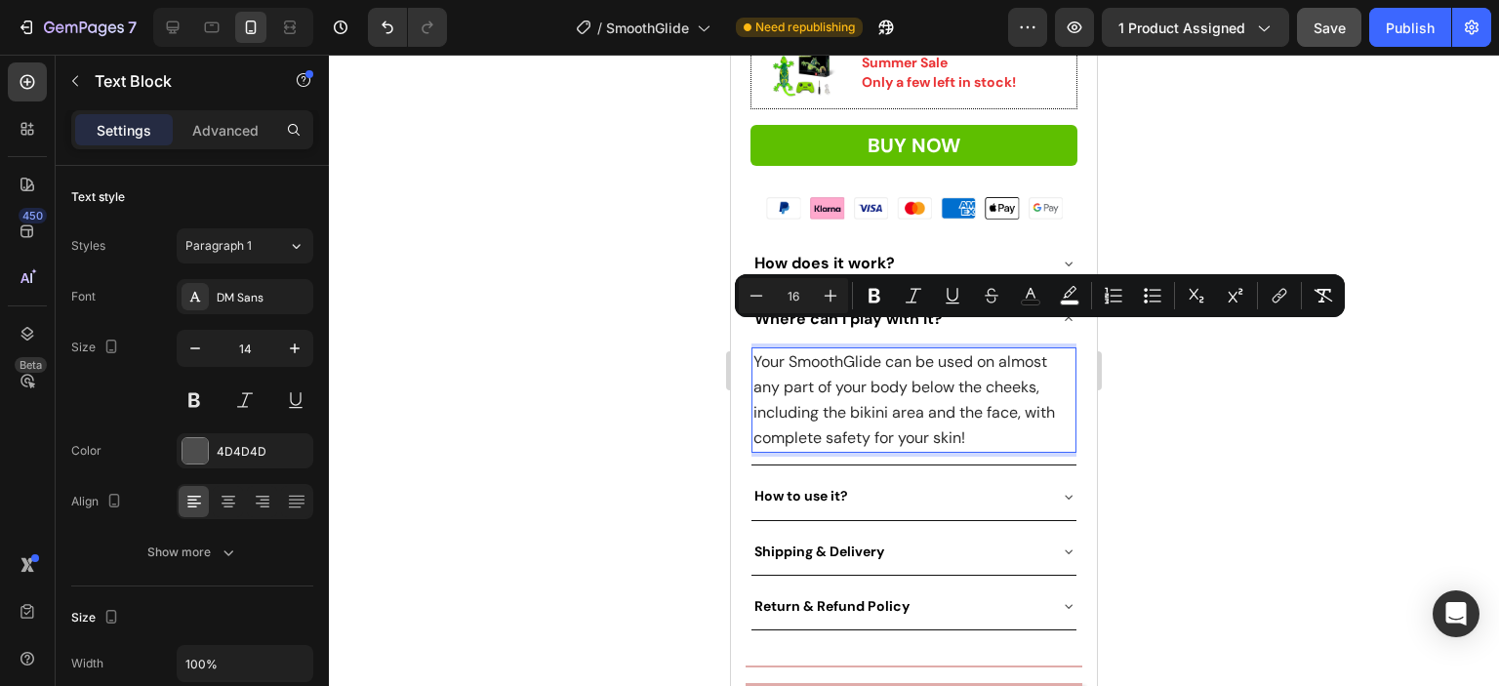
type input "14"
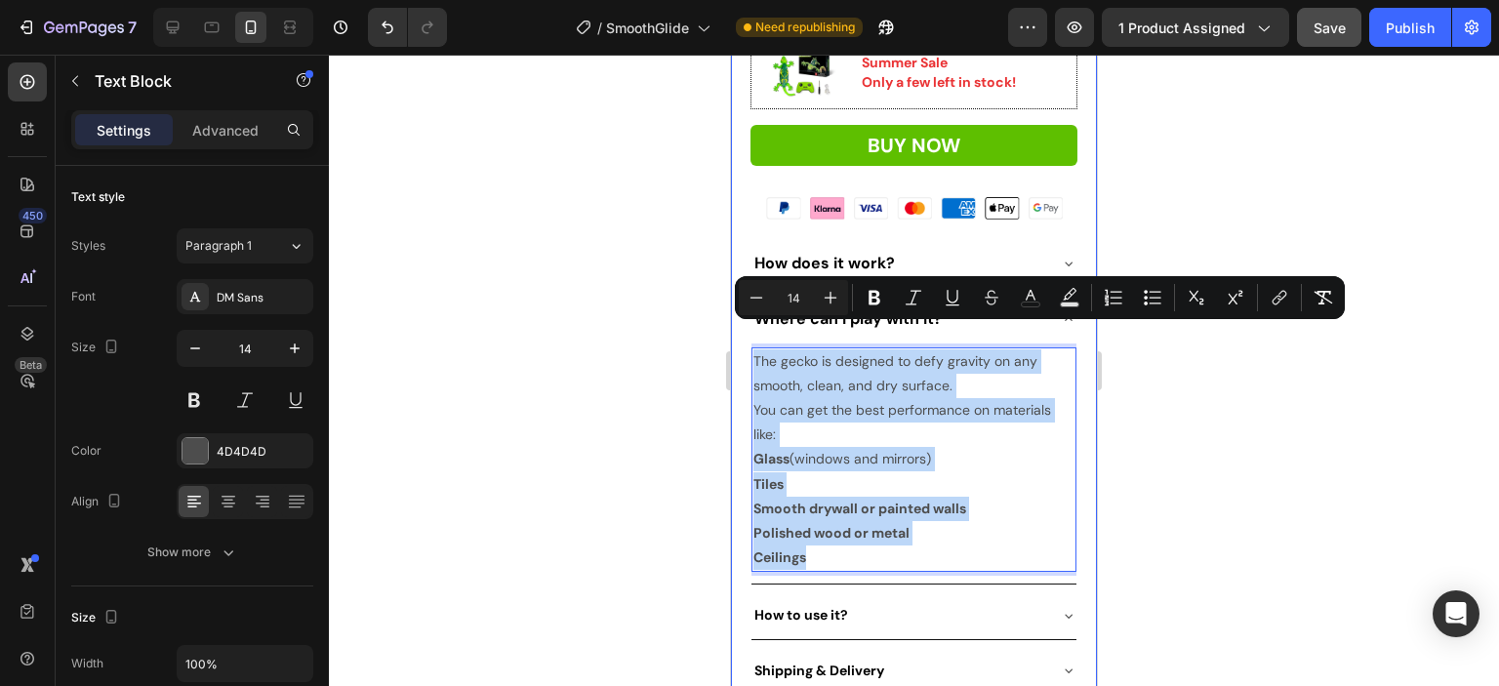
drag, startPoint x: 840, startPoint y: 530, endPoint x: 746, endPoint y: 338, distance: 214.3
click at [746, 338] on div "Icon Icon Icon Icon Icon Icon List Rated 4.9/5 on Trustpilot Text Block Row JIN…" at bounding box center [914, 239] width 366 height 1068
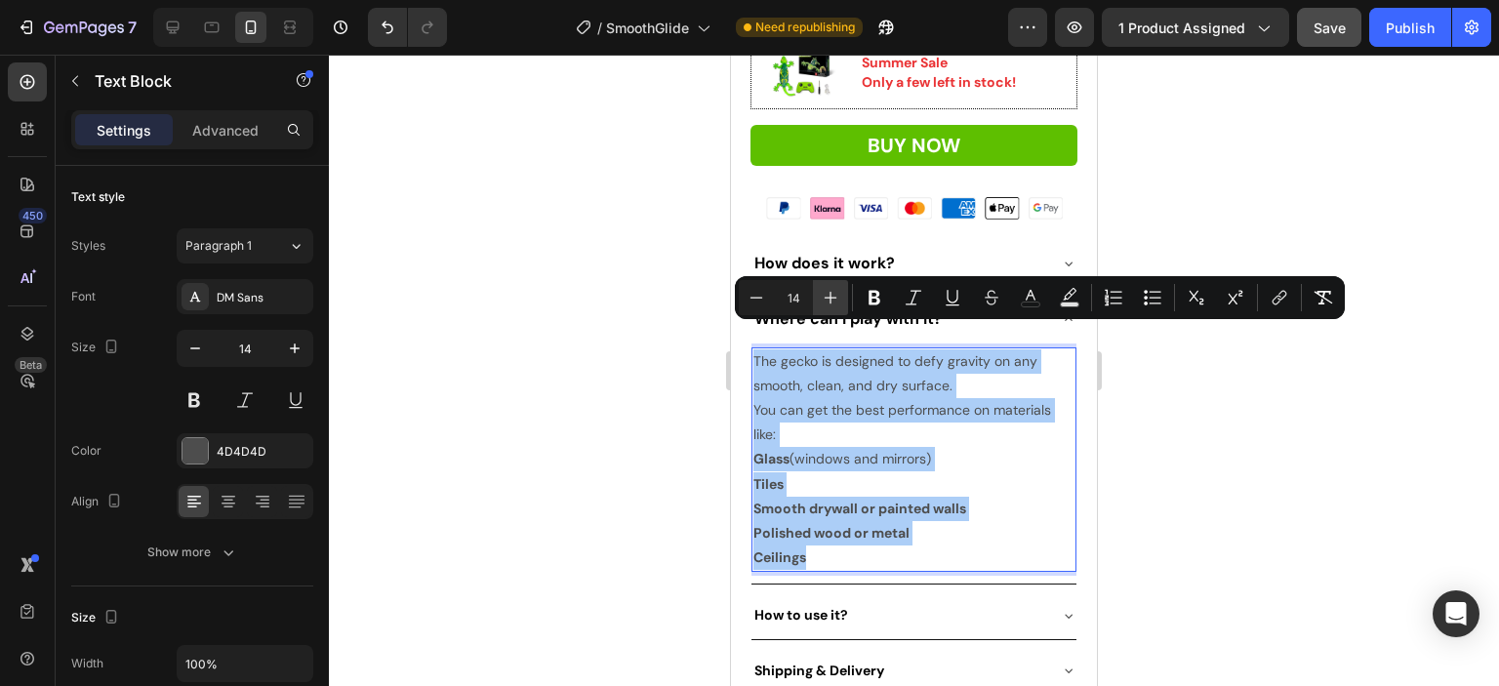
click at [830, 296] on icon "Editor contextual toolbar" at bounding box center [831, 298] width 13 height 13
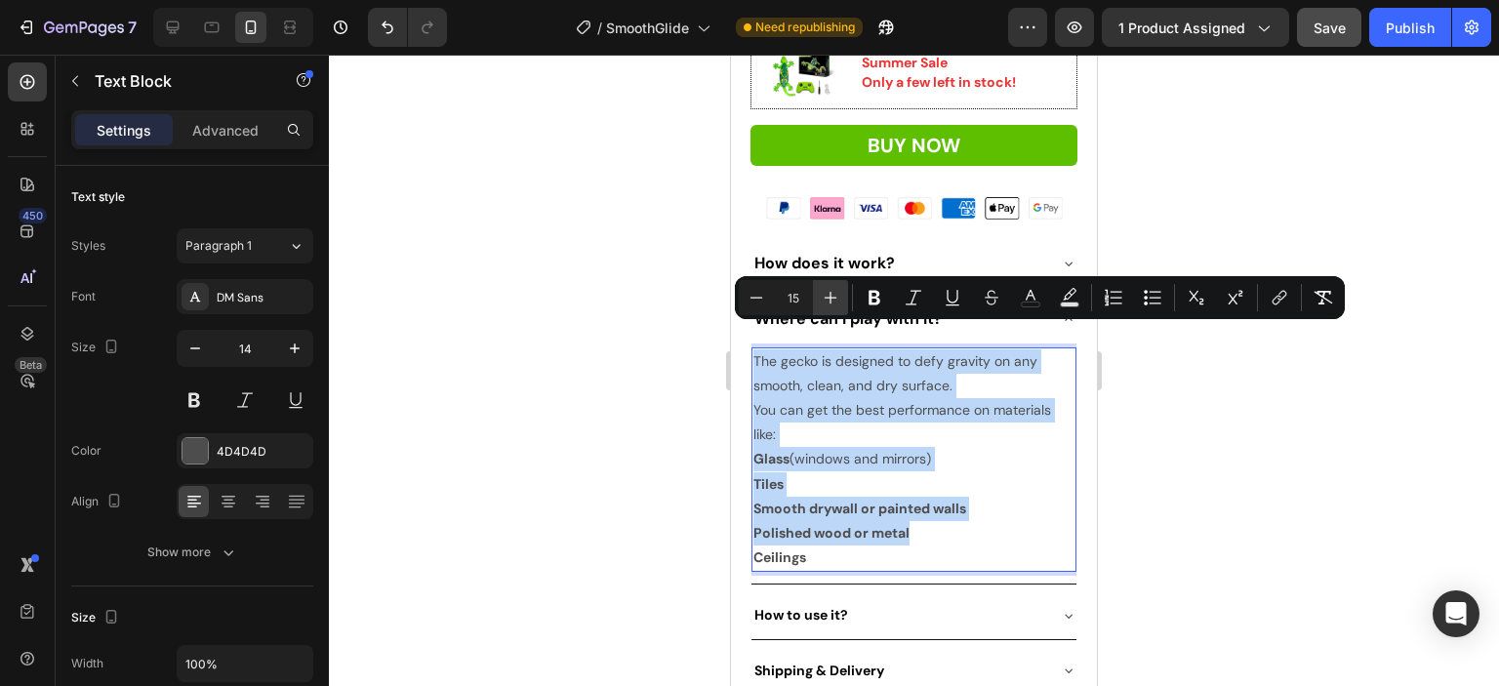
type input "16"
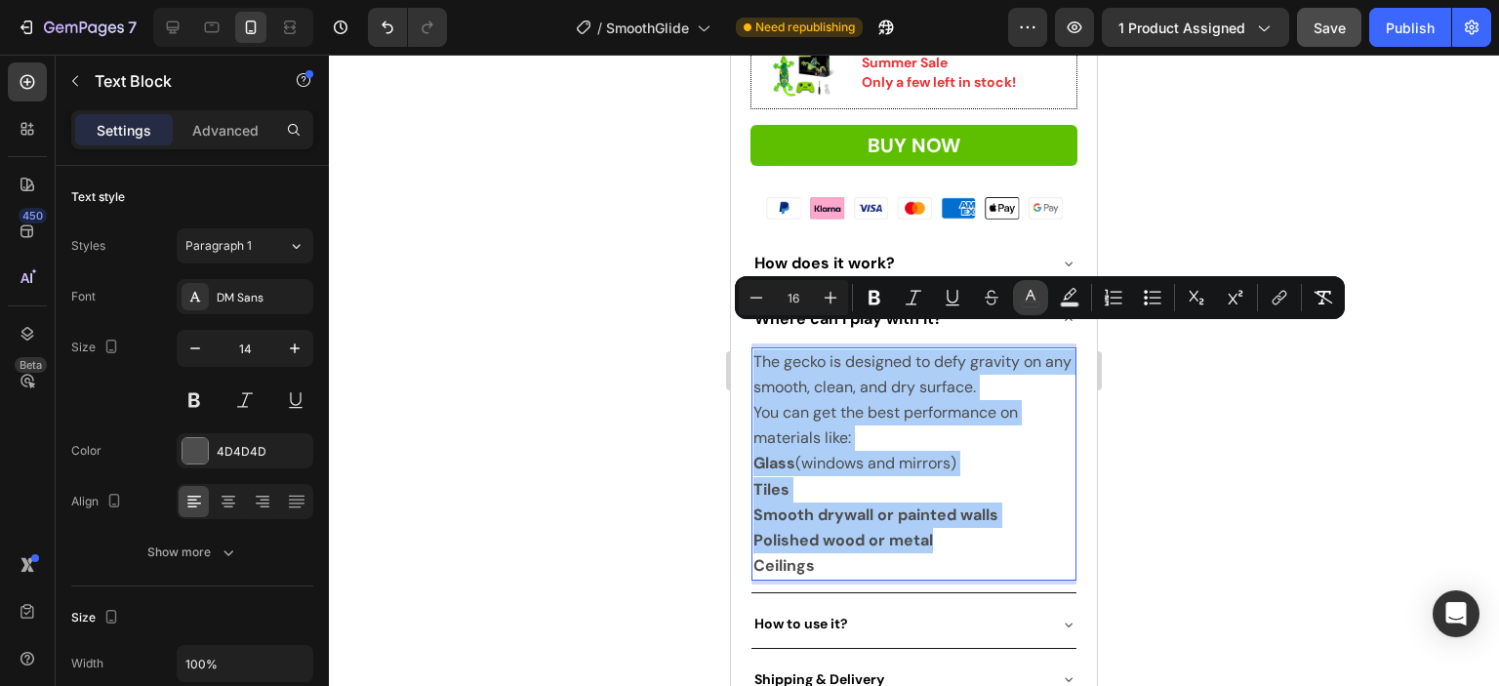
click at [1037, 307] on rect "Editor contextual toolbar" at bounding box center [1031, 305] width 19 height 5
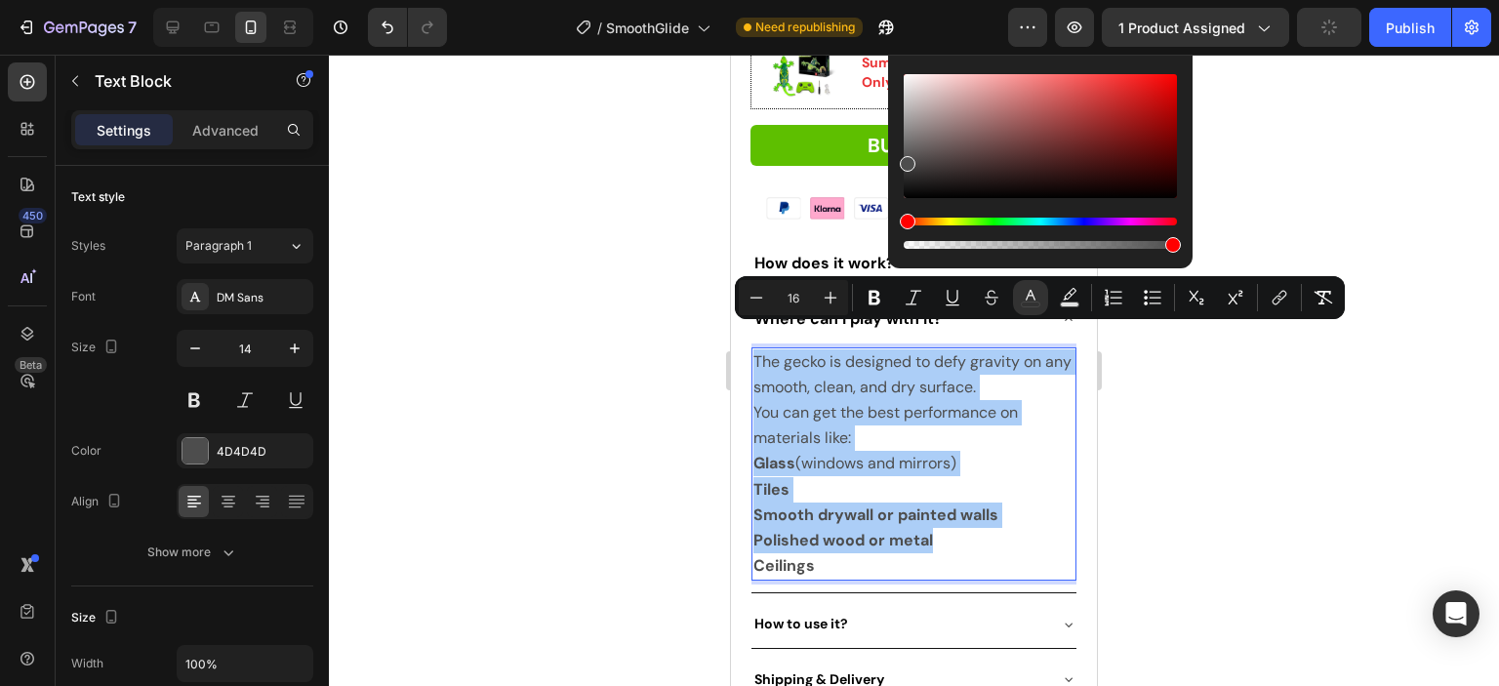
click at [1228, 432] on div at bounding box center [914, 370] width 1170 height 631
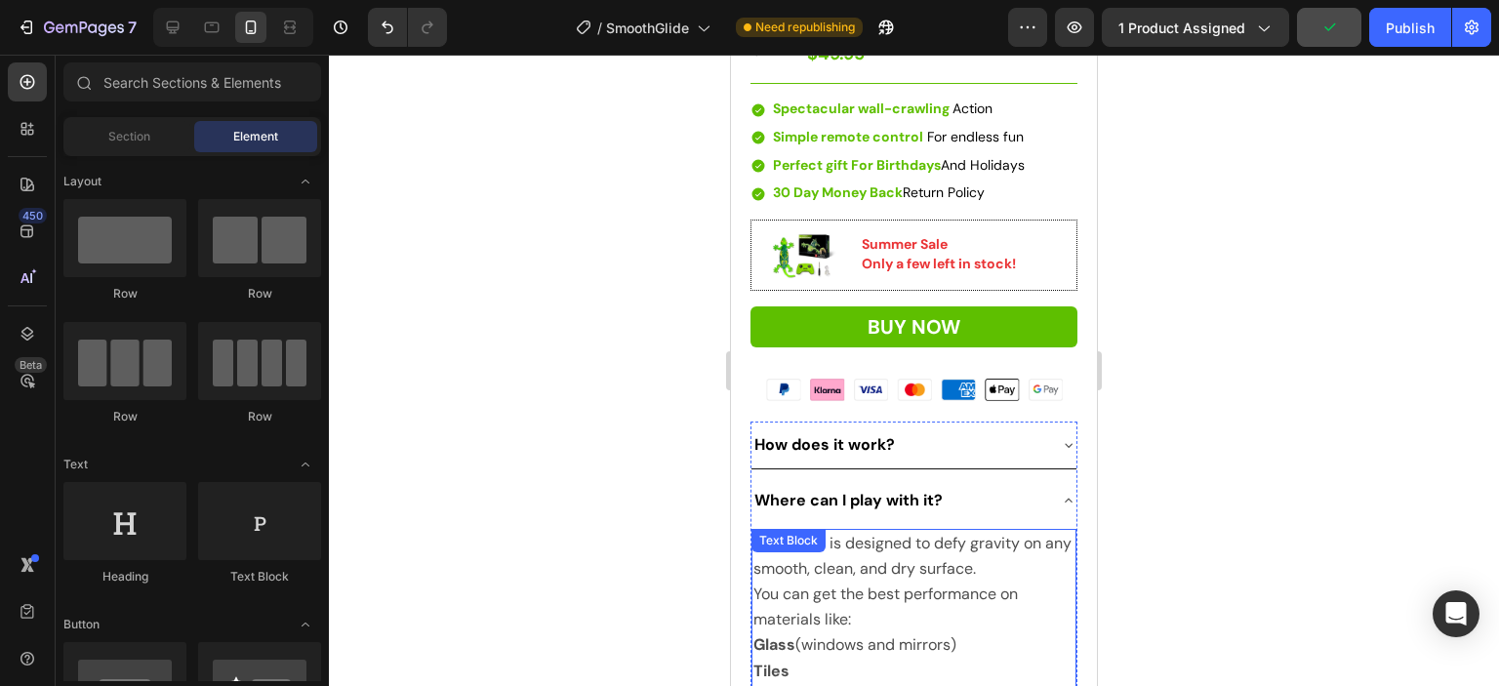
scroll to position [683, 0]
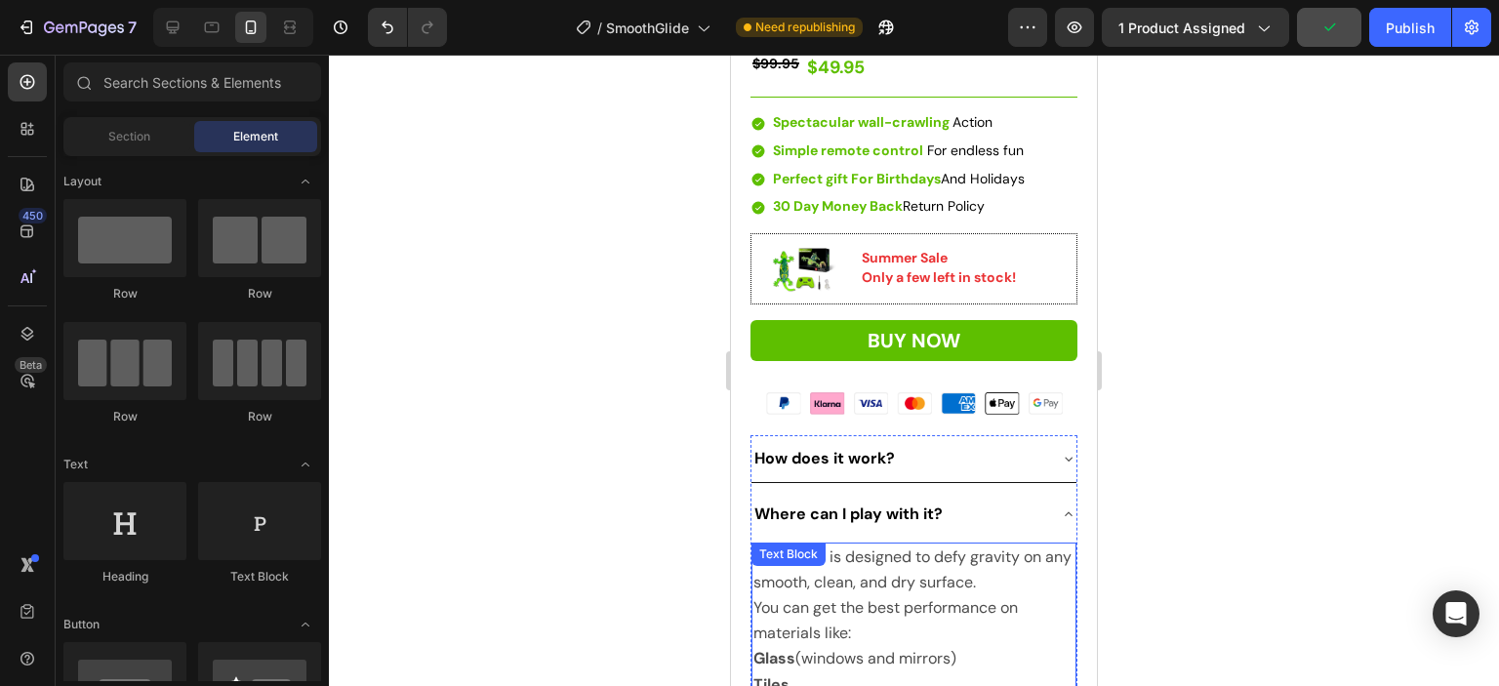
click at [998, 546] on span "The gecko is designed to defy gravity on any smooth, clean, and dry surface." at bounding box center [912, 569] width 318 height 46
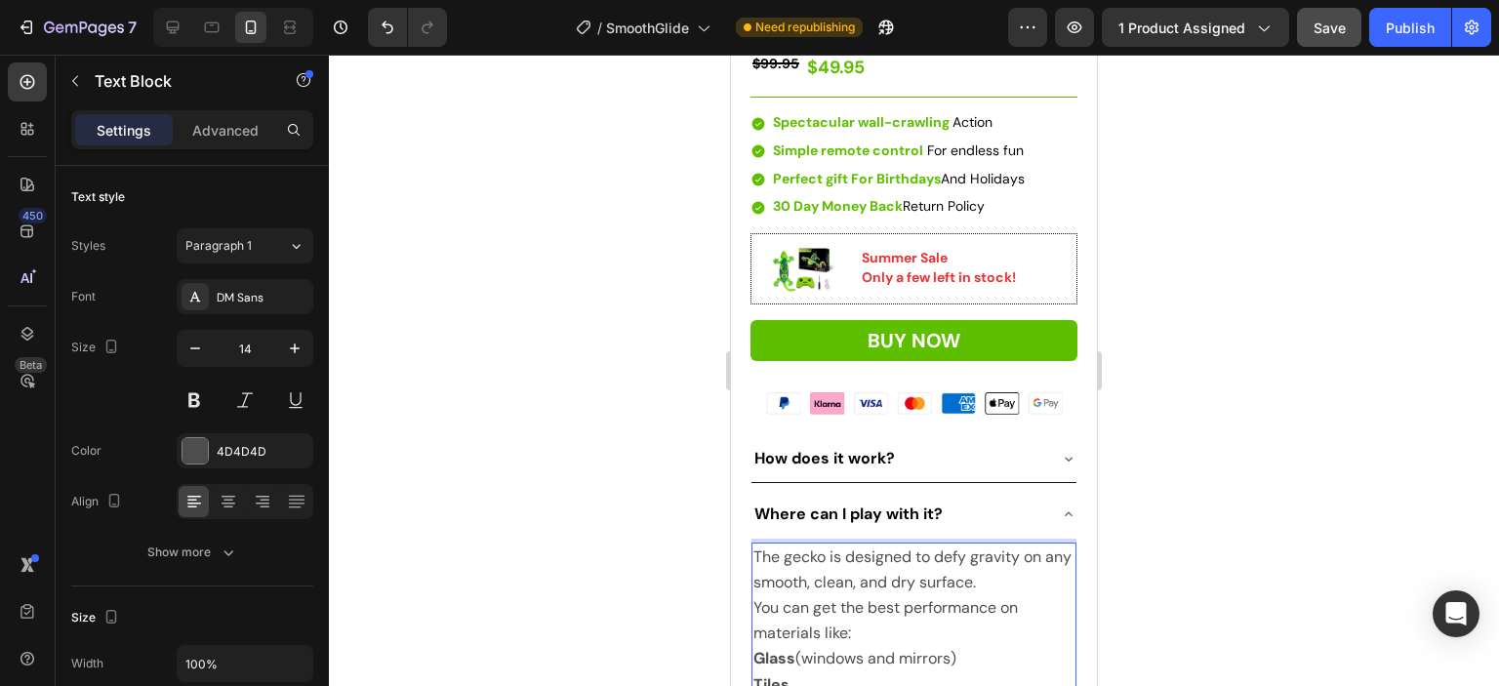
click at [995, 546] on span "The gecko is designed to defy gravity on any smooth, clean, and dry surface." at bounding box center [912, 569] width 318 height 46
click at [996, 546] on span "The gecko is designed to defy gravity on any smooth, clean, and dry surface." at bounding box center [912, 569] width 318 height 46
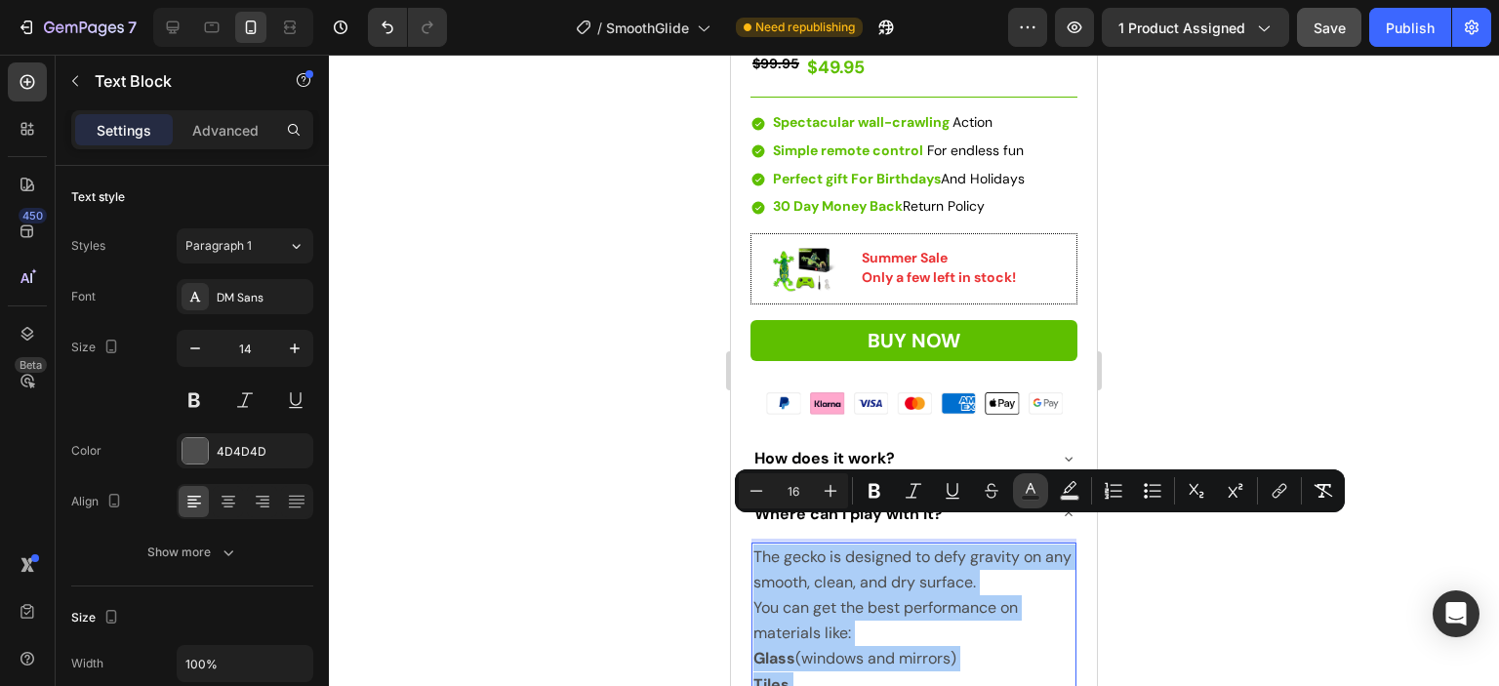
click at [1027, 498] on rect "Editor contextual toolbar" at bounding box center [1031, 498] width 19 height 5
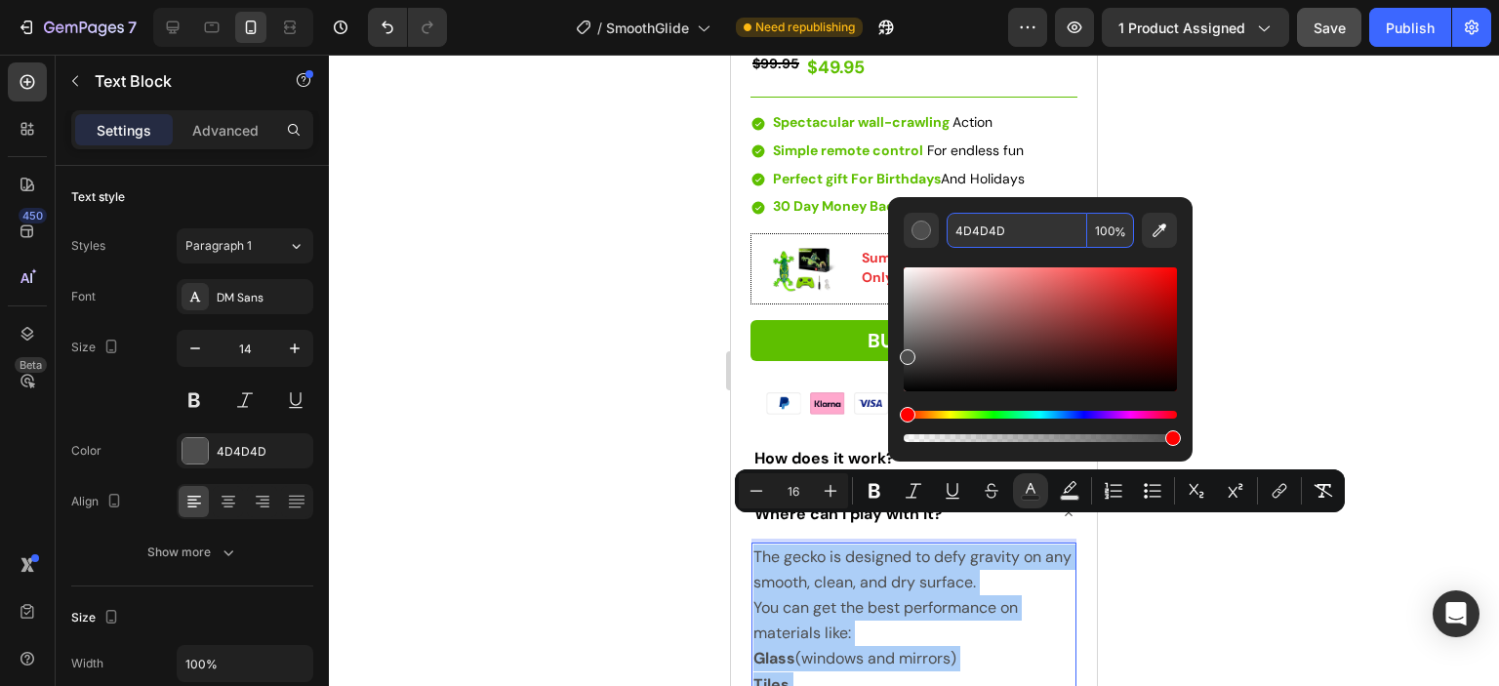
click at [1006, 233] on input "4D4D4D" at bounding box center [1017, 230] width 141 height 35
type input "000000"
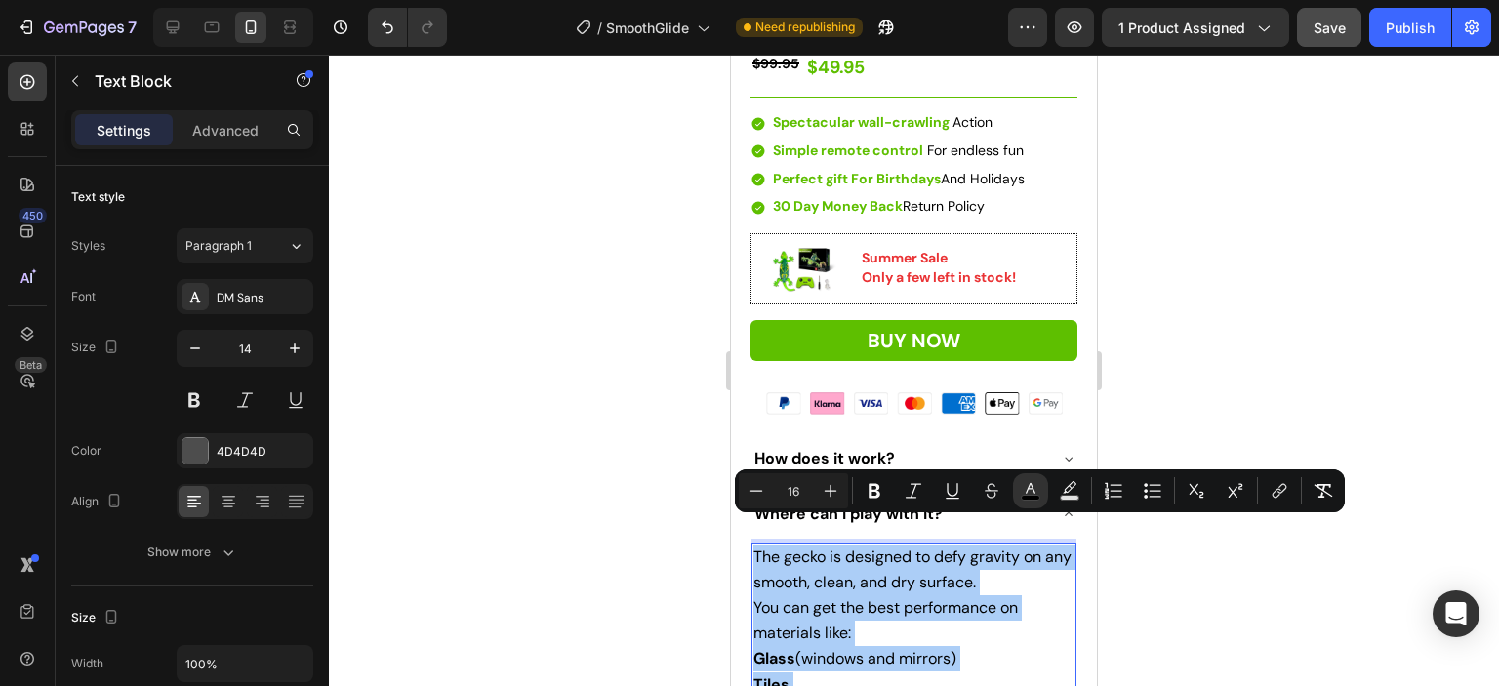
click at [1324, 293] on div at bounding box center [914, 370] width 1170 height 631
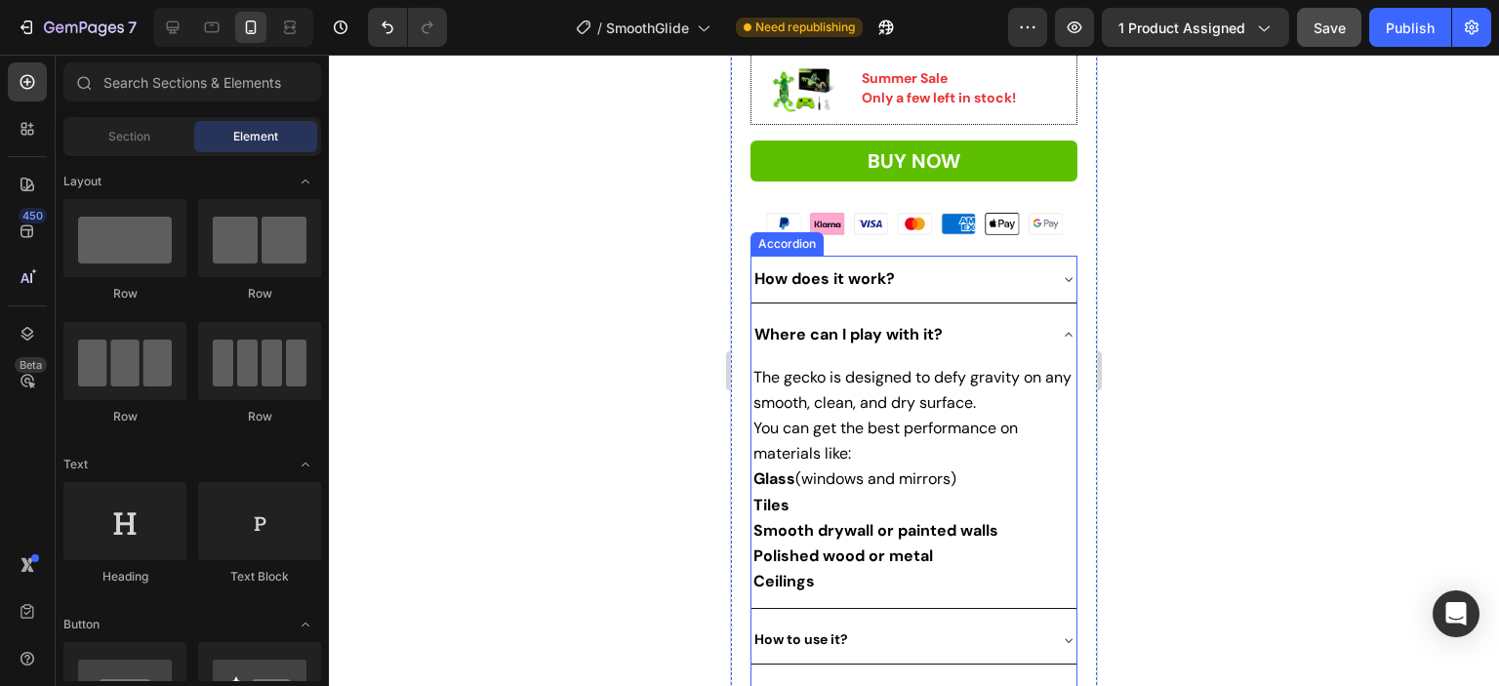
scroll to position [878, 0]
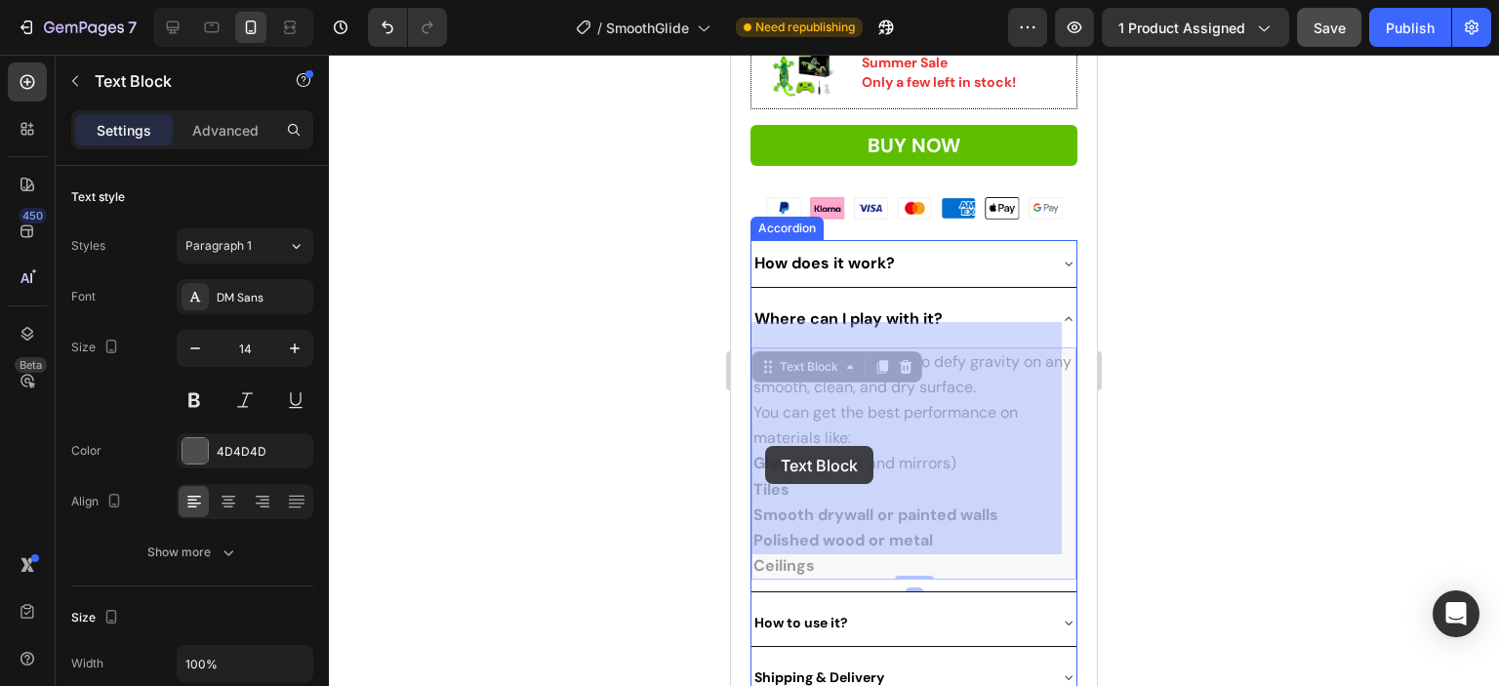
drag, startPoint x: 841, startPoint y: 538, endPoint x: 830, endPoint y: 530, distance: 13.3
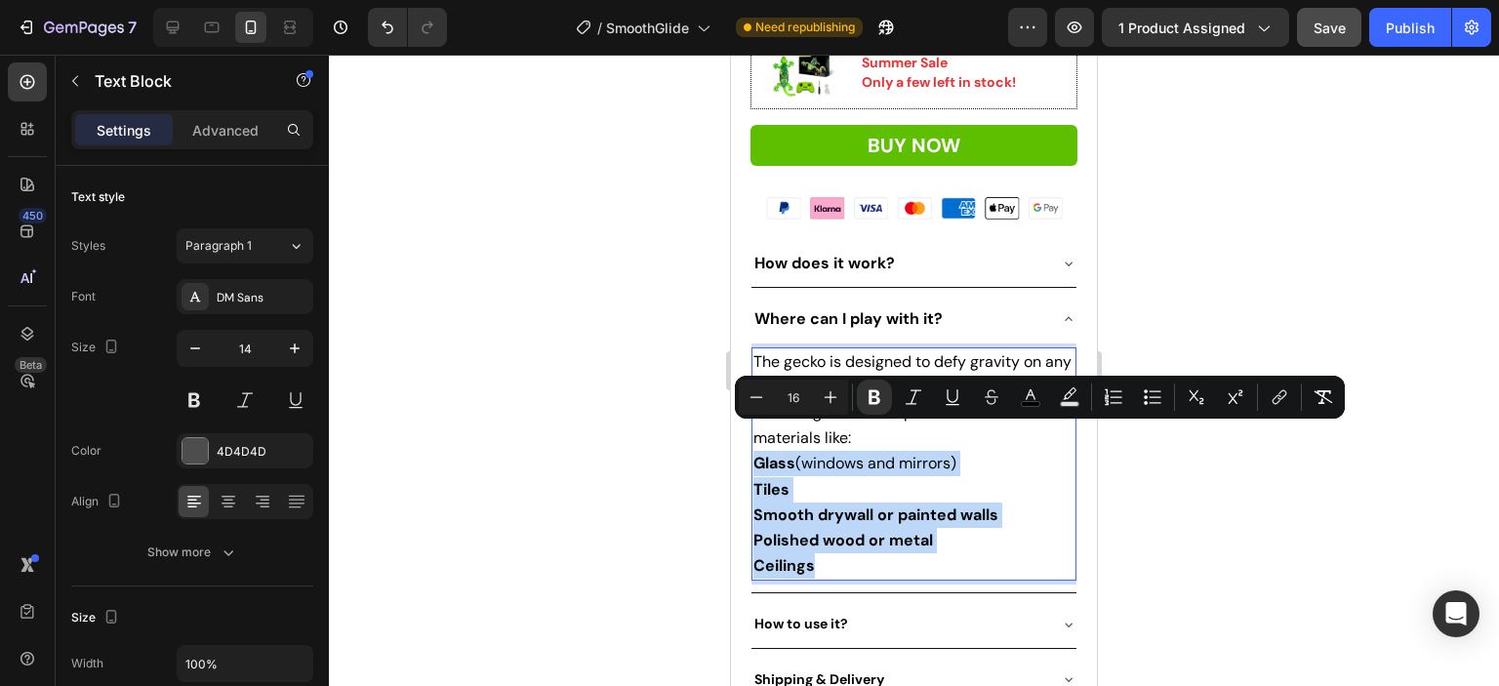
drag, startPoint x: 757, startPoint y: 433, endPoint x: 837, endPoint y: 538, distance: 131.5
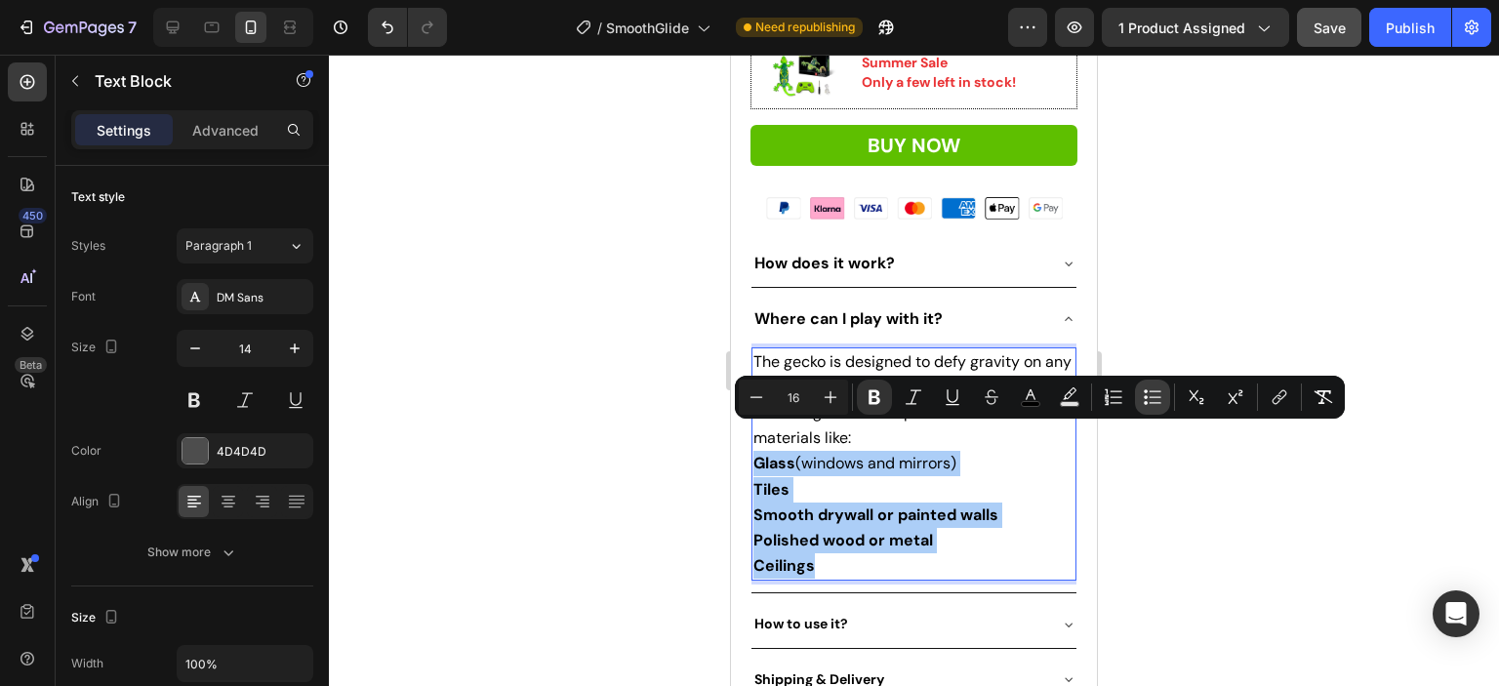
click at [1150, 394] on icon "Editor contextual toolbar" at bounding box center [1153, 397] width 20 height 20
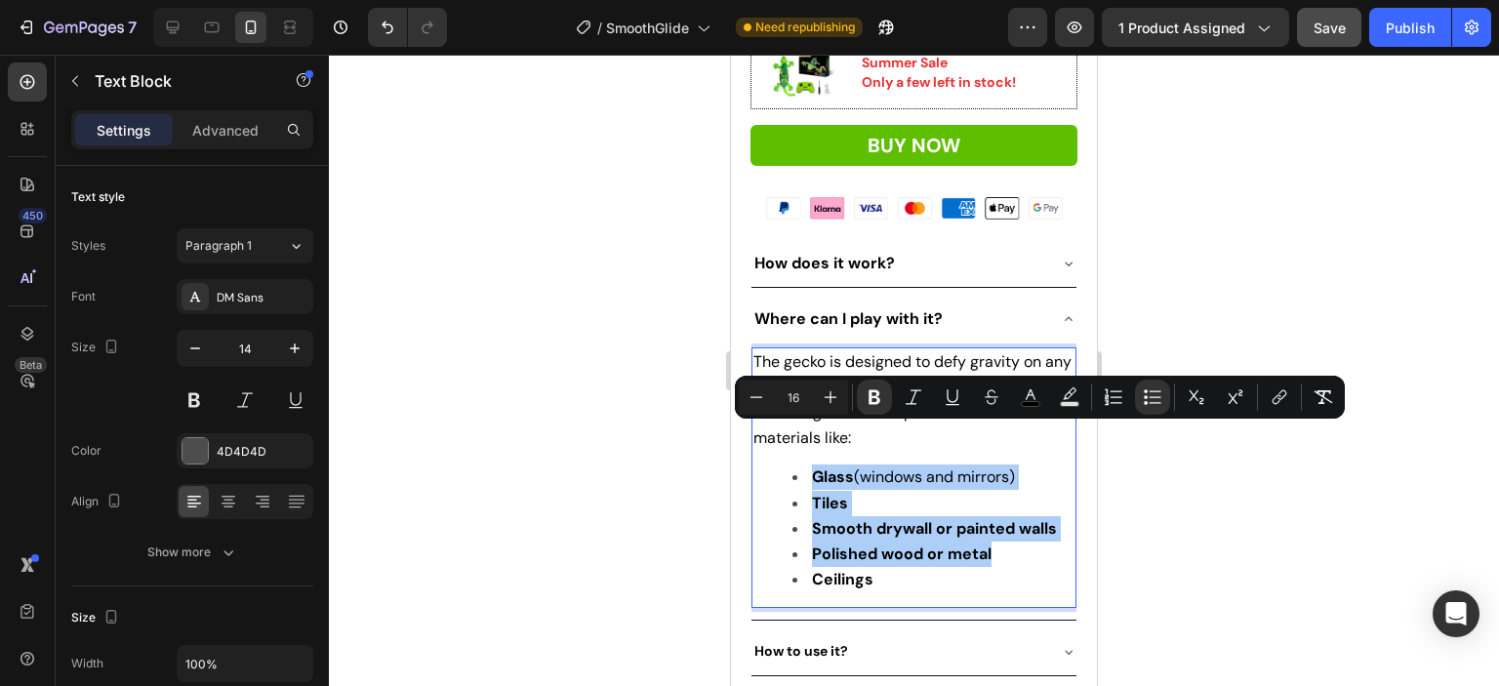
click at [1129, 504] on div at bounding box center [914, 370] width 1170 height 631
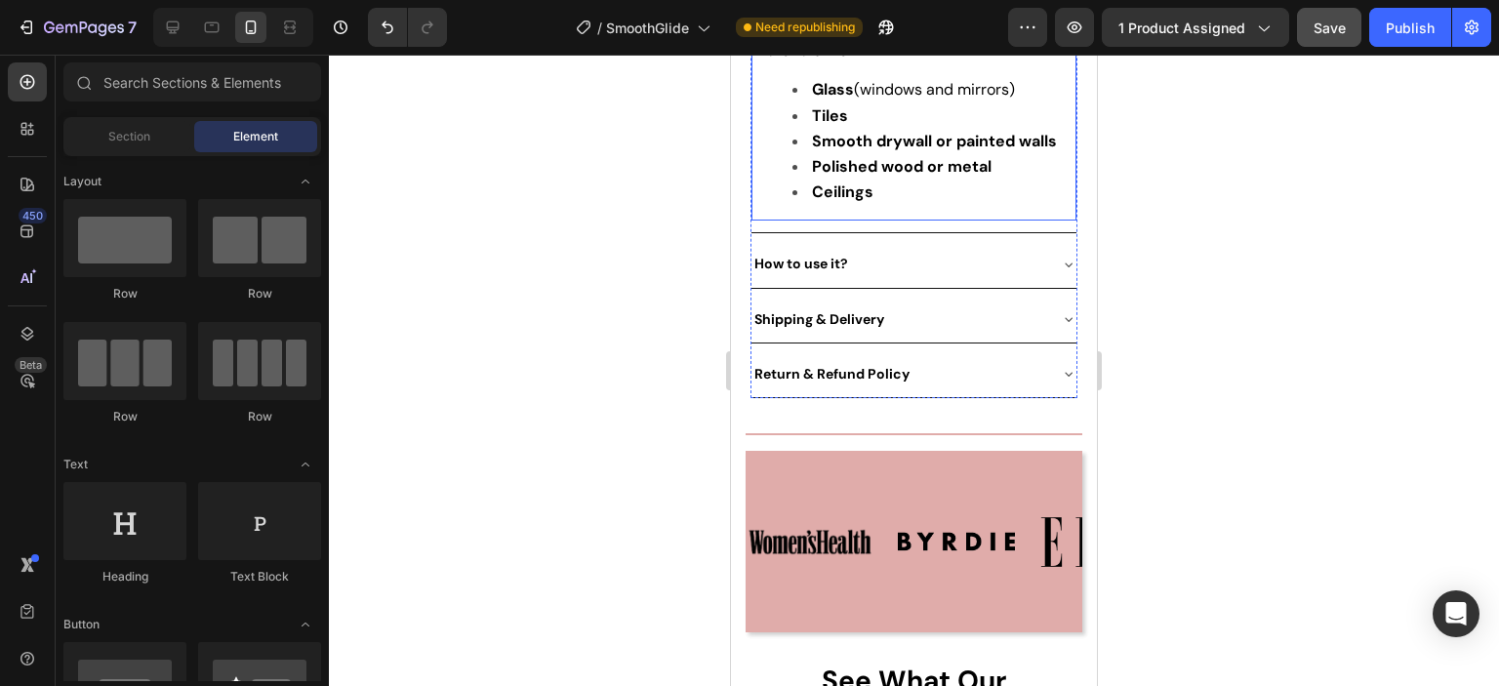
scroll to position [1269, 0]
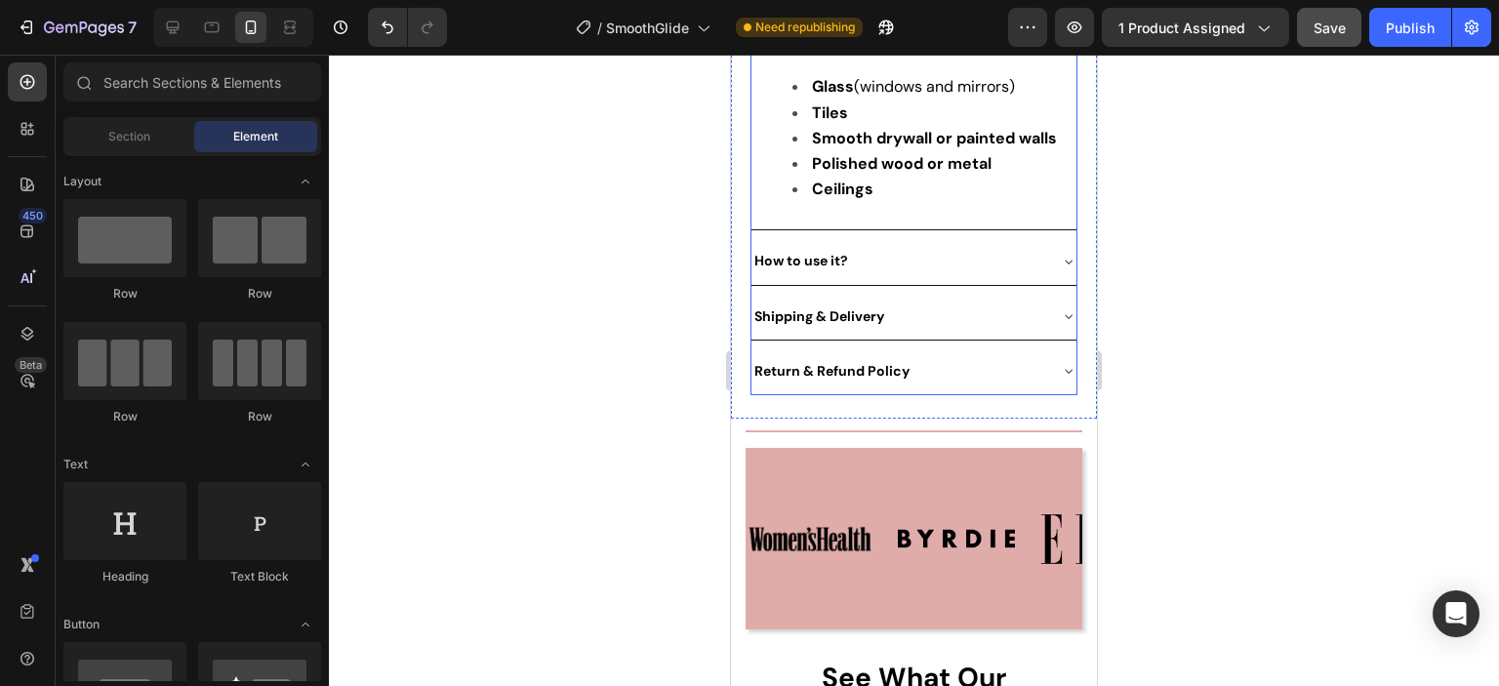
click at [1003, 246] on div "How to use it?" at bounding box center [898, 261] width 294 height 30
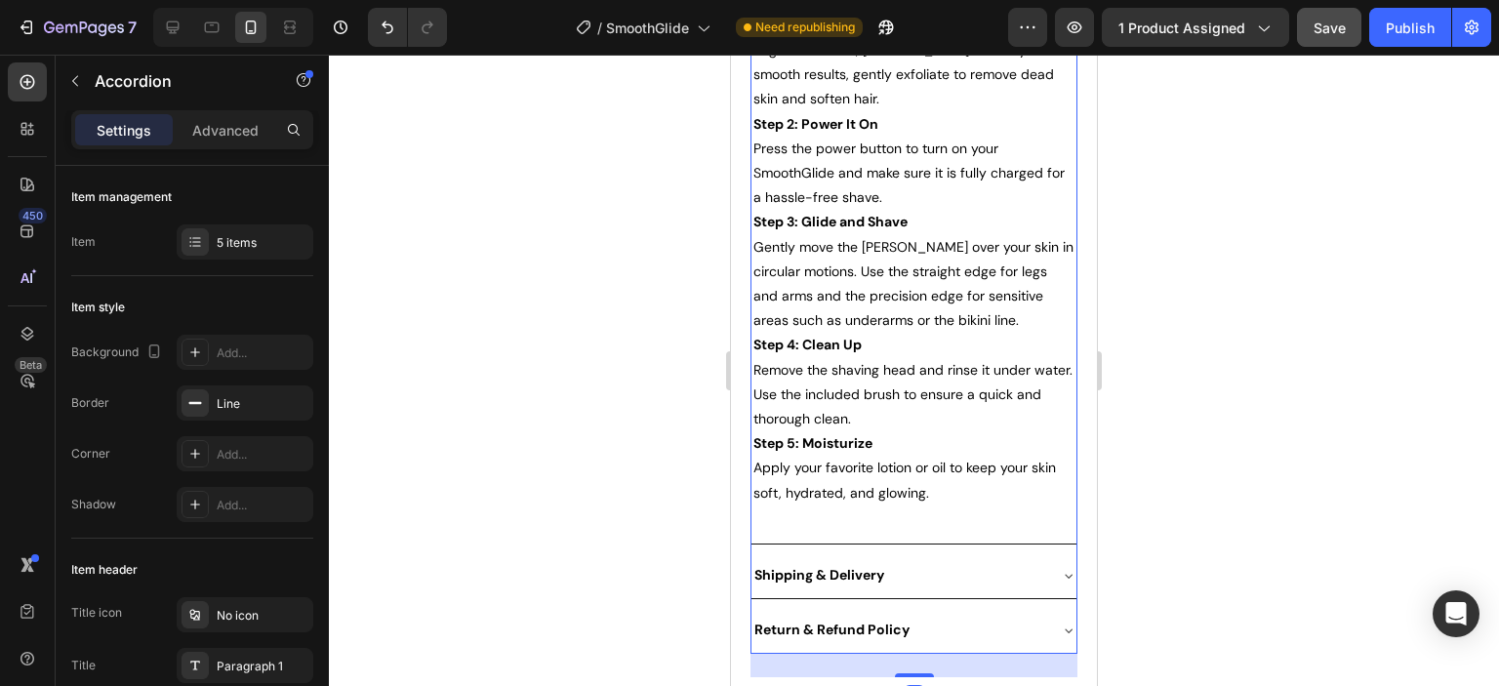
scroll to position [1210, 0]
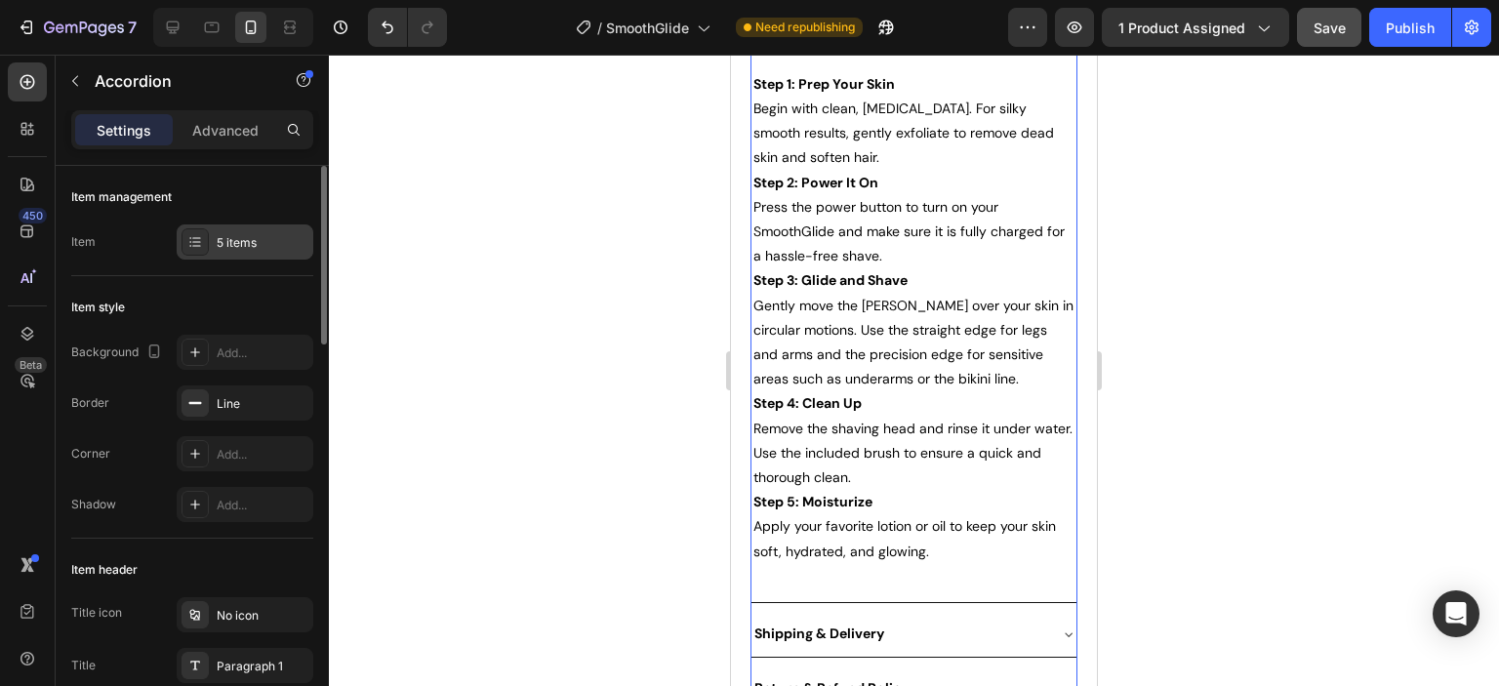
click at [237, 238] on div "5 items" at bounding box center [263, 243] width 92 height 18
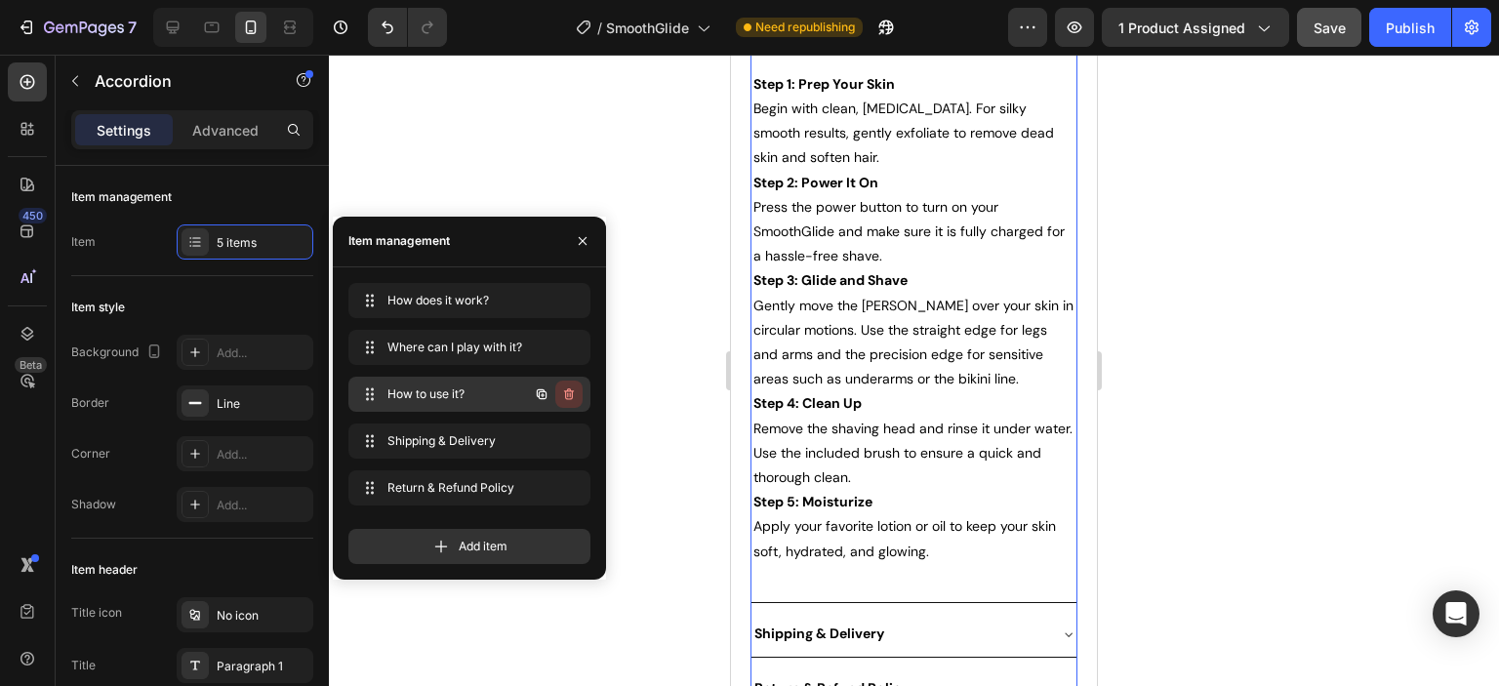
click at [569, 392] on icon "button" at bounding box center [569, 394] width 16 height 16
click at [569, 392] on div "Delete" at bounding box center [556, 394] width 36 height 18
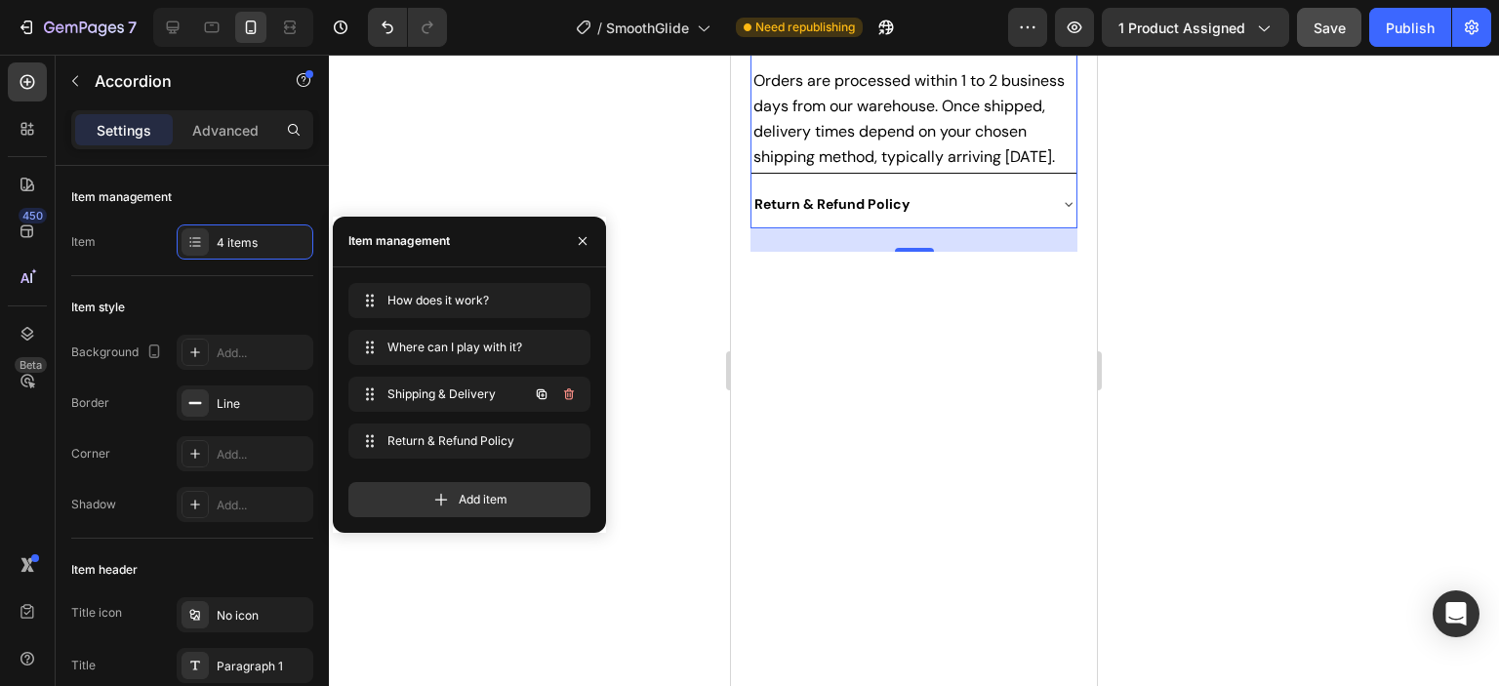
scroll to position [620, 0]
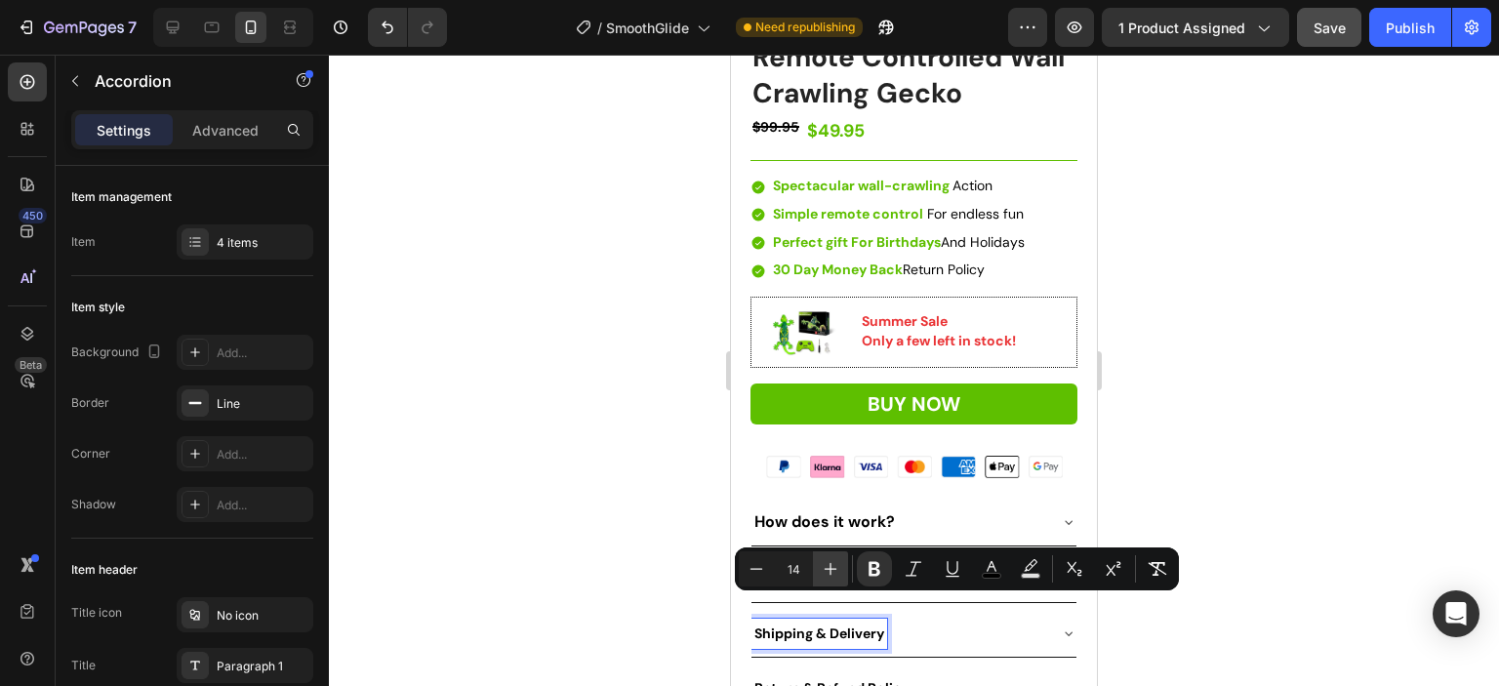
click at [825, 573] on icon "Editor contextual toolbar" at bounding box center [831, 569] width 20 height 20
type input "16"
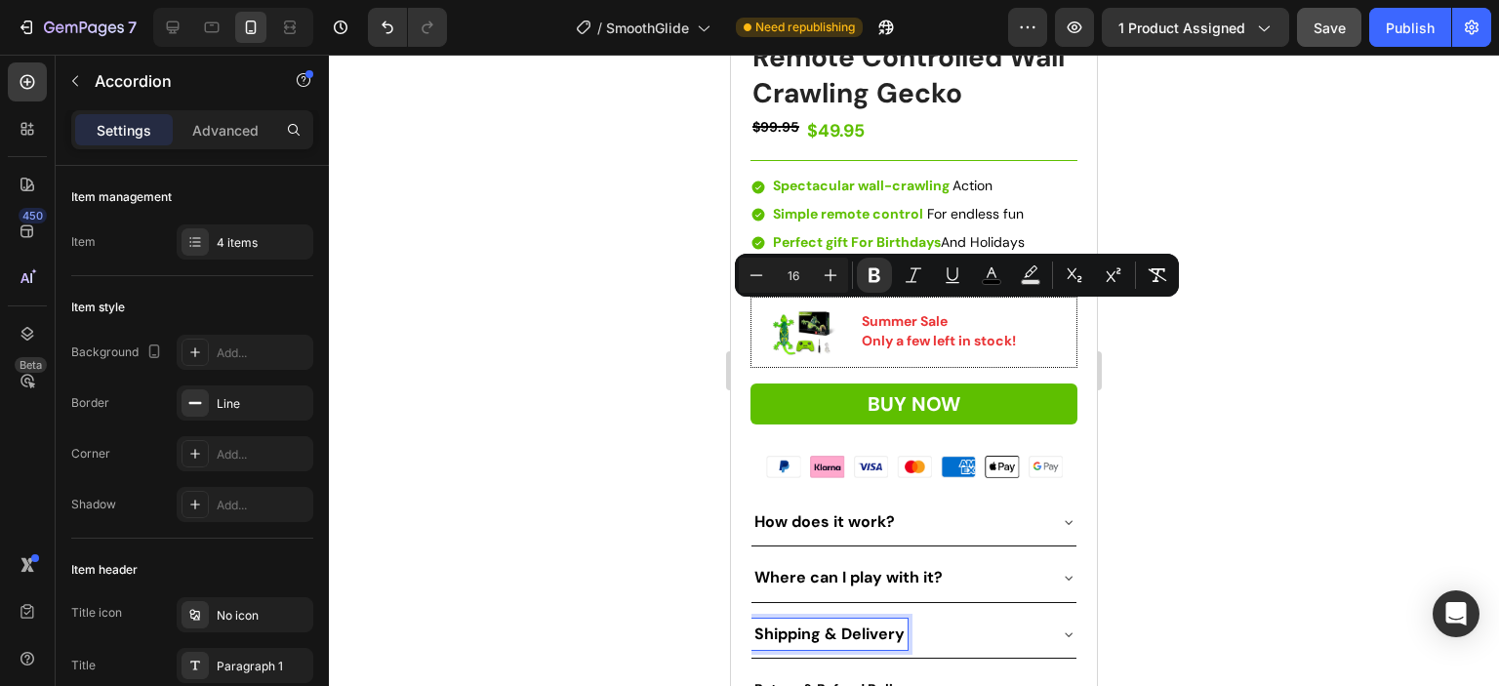
scroll to position [912, 0]
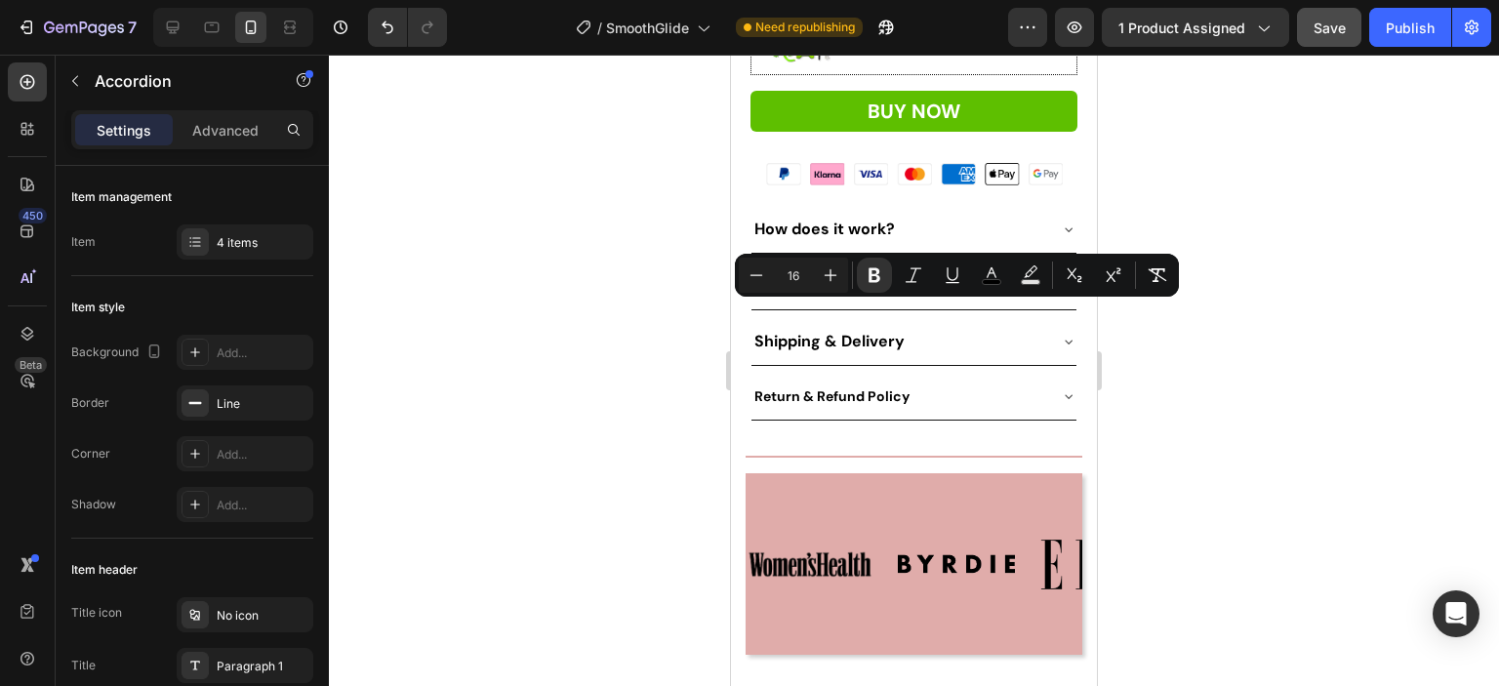
click at [1061, 334] on icon at bounding box center [1069, 342] width 16 height 16
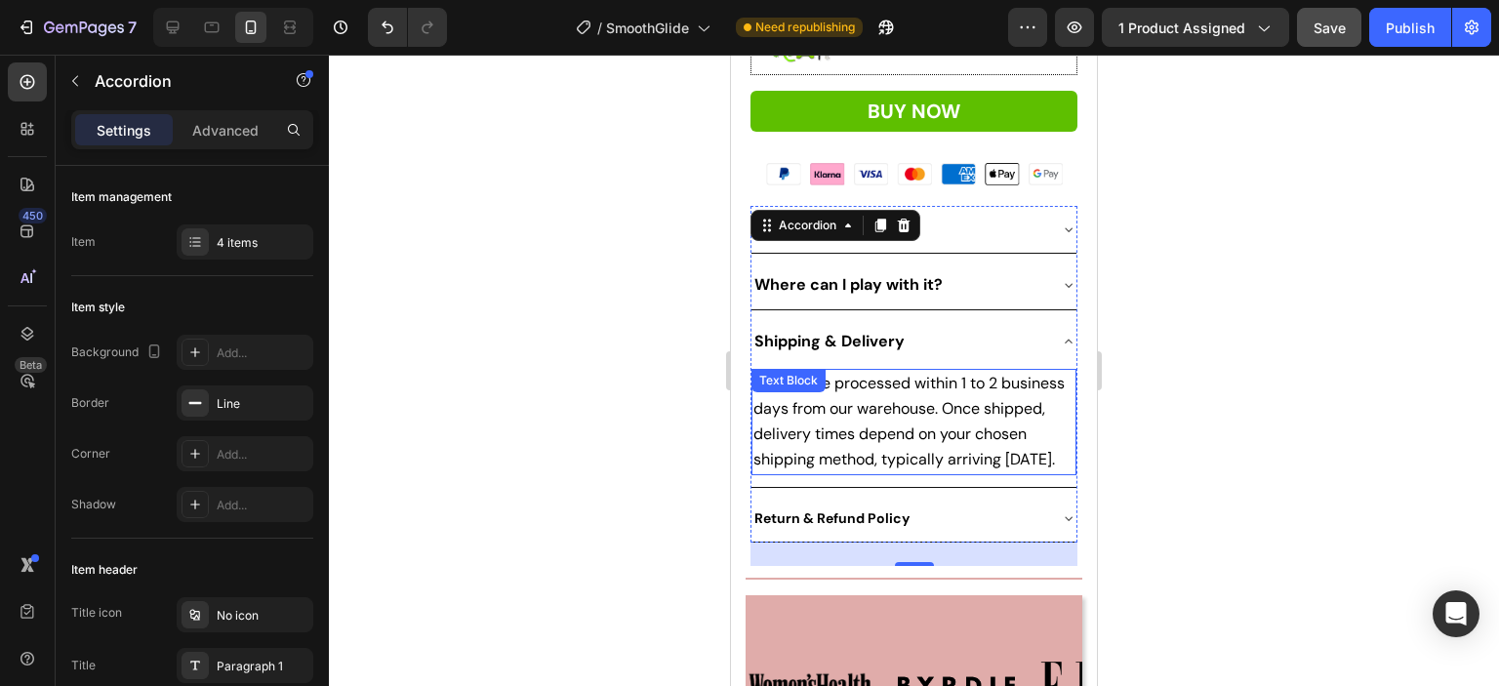
click at [864, 383] on span "Orders are processed within 1 to 2 business days from our warehouse. Once shipp…" at bounding box center [908, 422] width 311 height 98
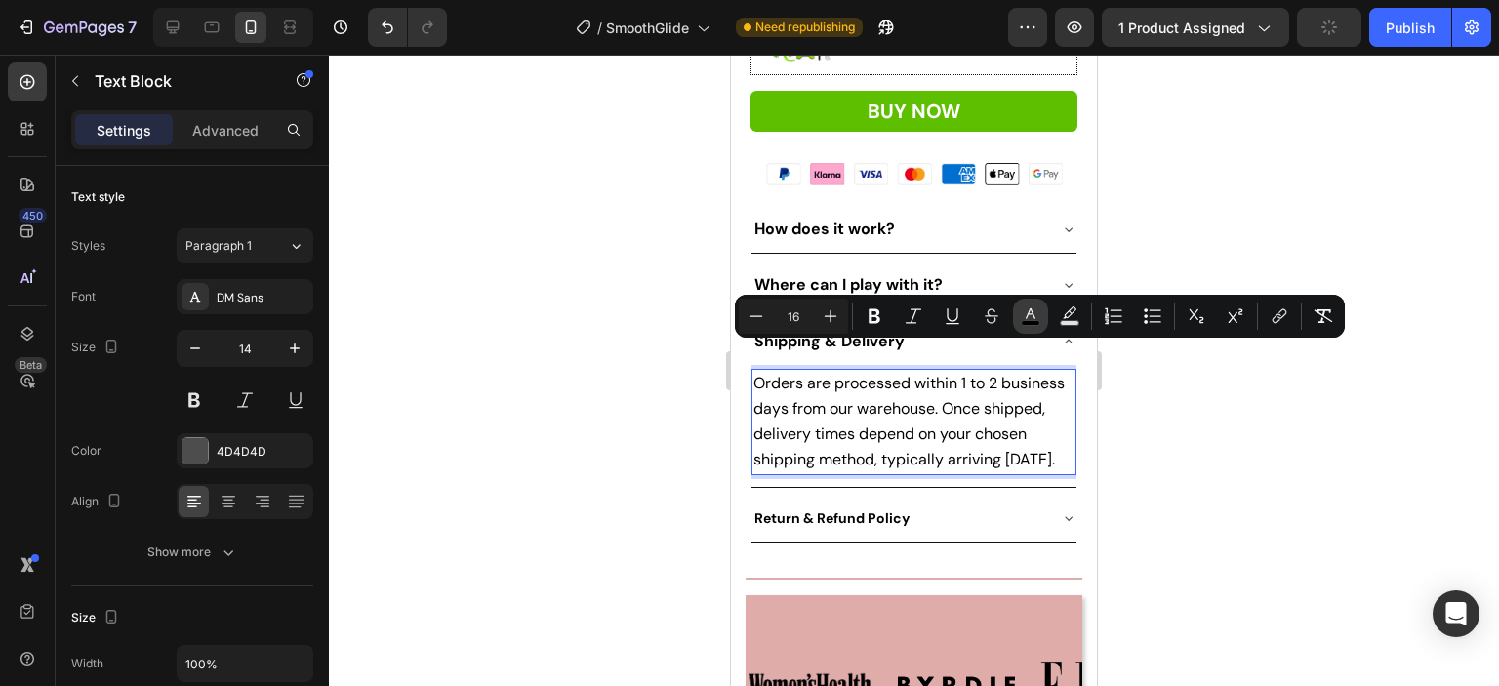
click at [1022, 327] on button "color" at bounding box center [1030, 316] width 35 height 35
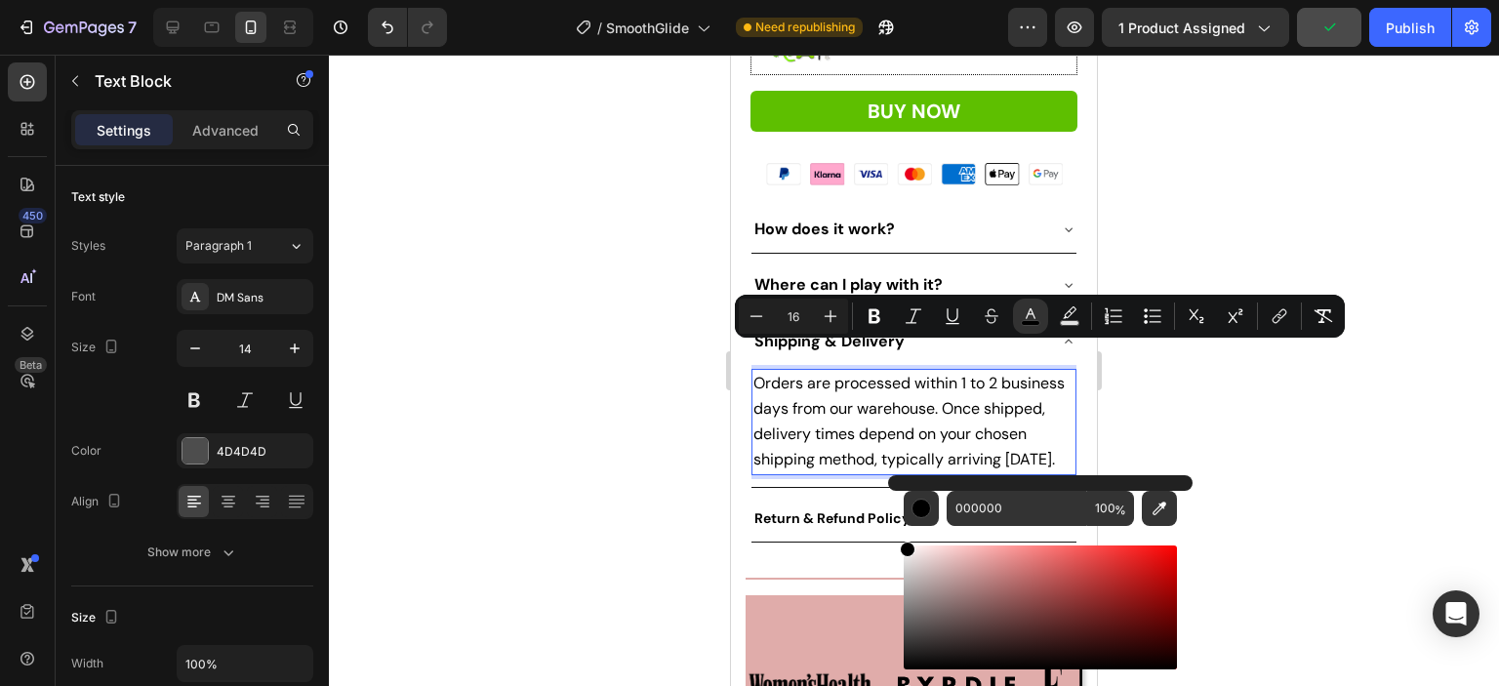
click at [1225, 419] on div at bounding box center [914, 370] width 1170 height 631
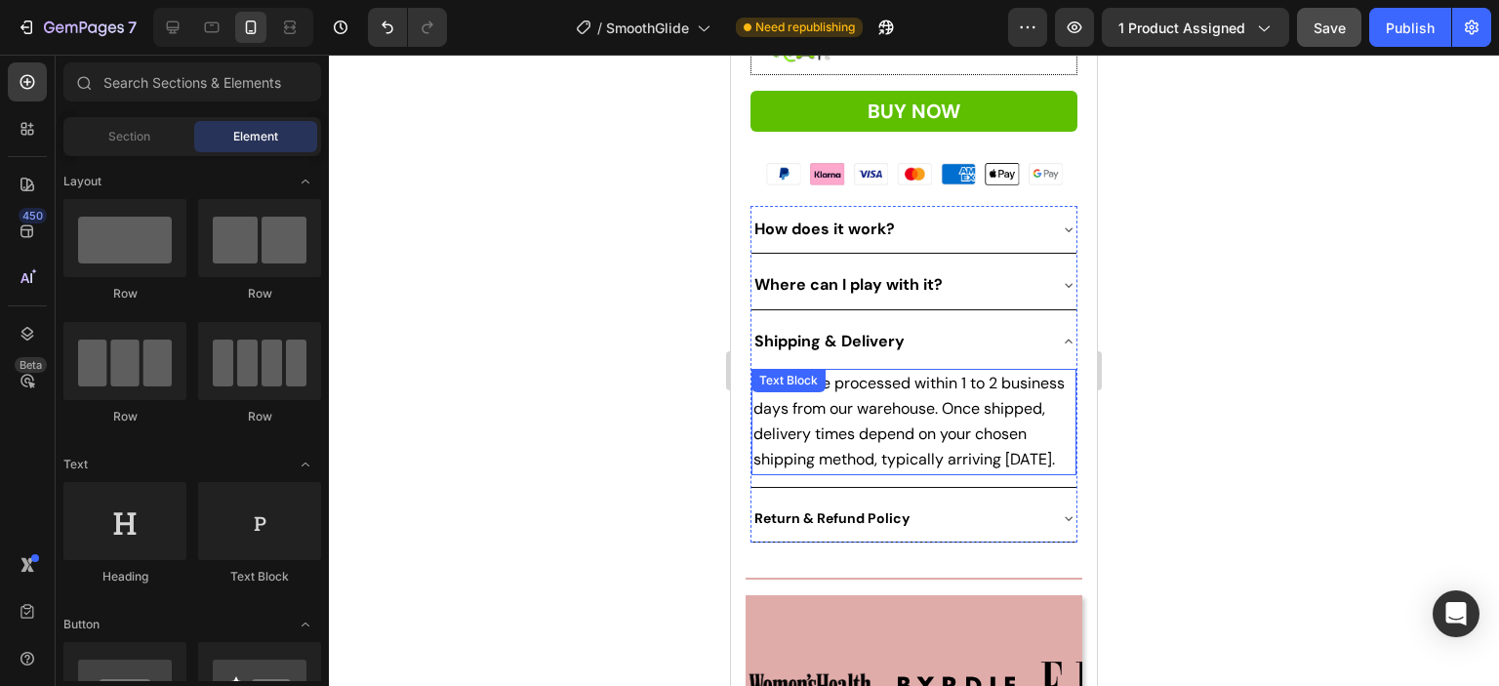
scroll to position [1010, 0]
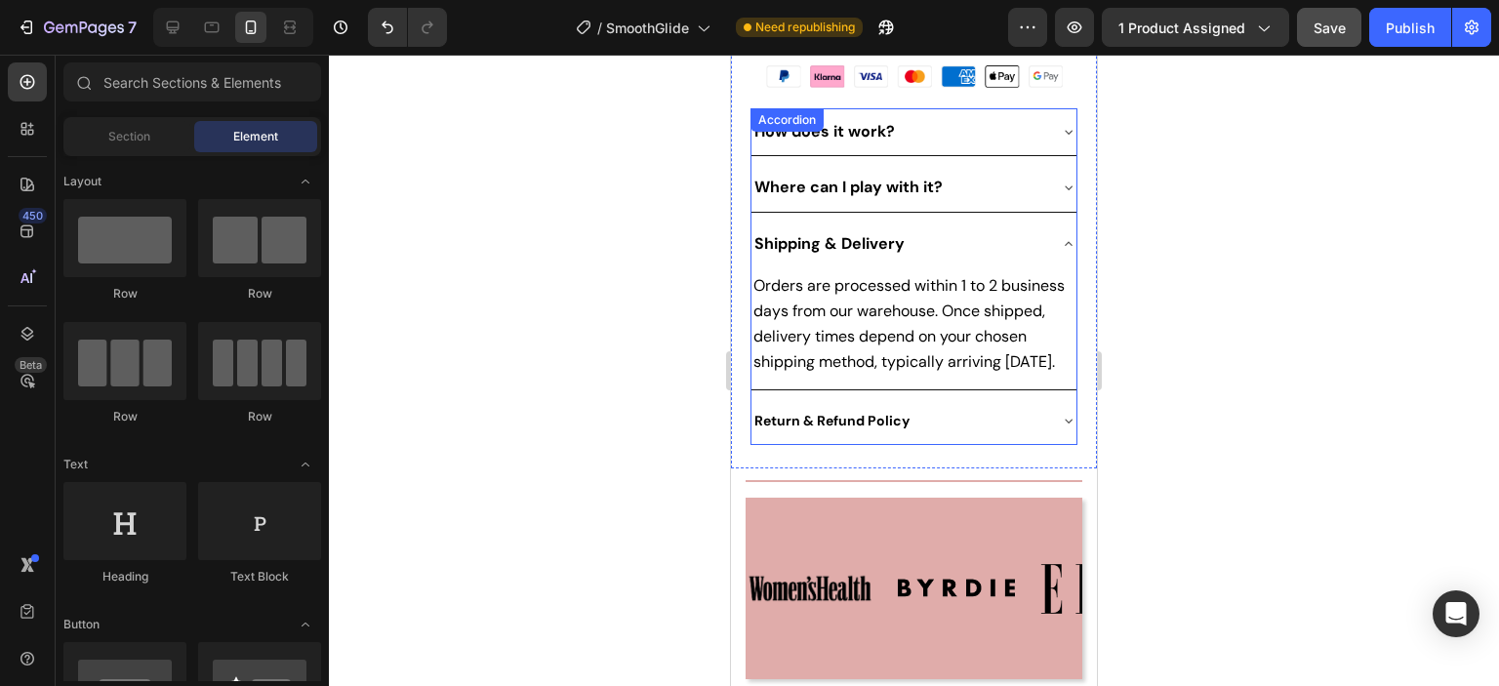
click at [900, 417] on strong "Return & Refund Policy" at bounding box center [831, 421] width 155 height 18
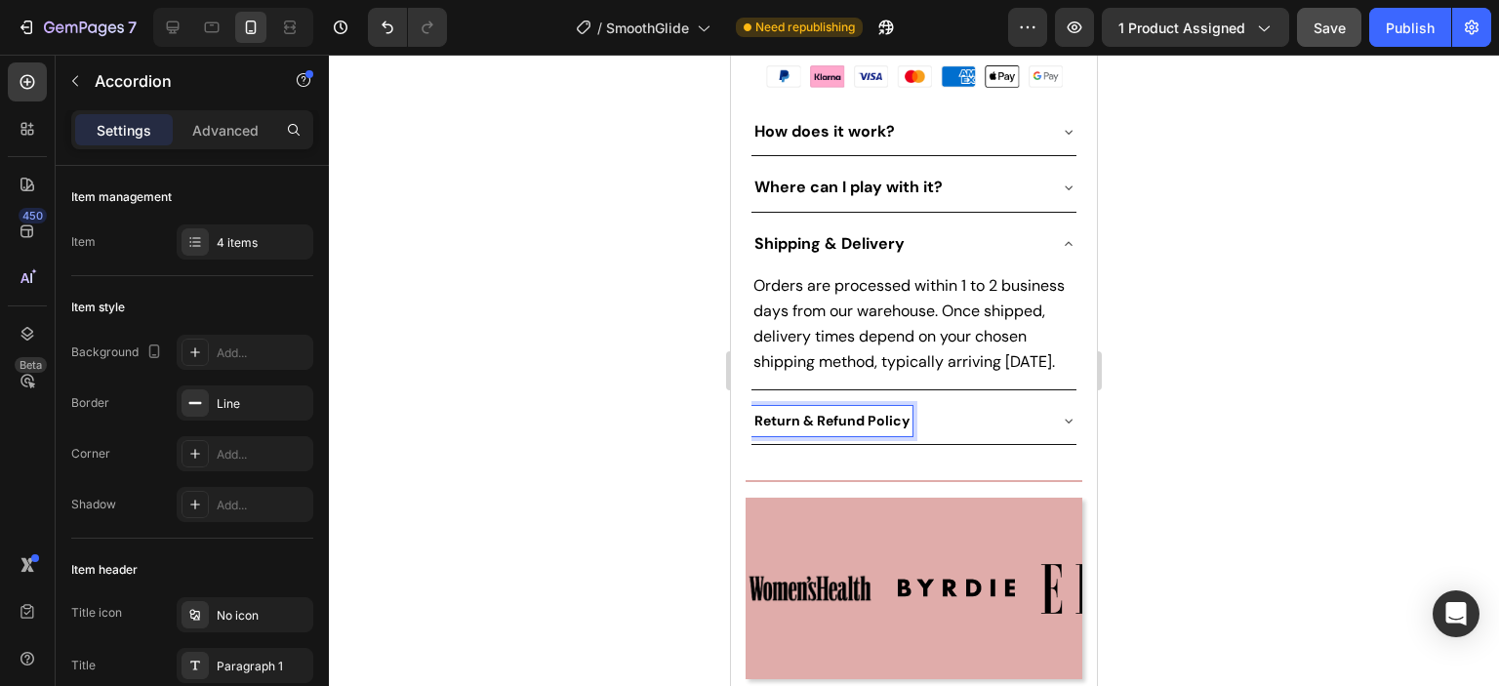
click at [900, 417] on strong "Return & Refund Policy" at bounding box center [831, 421] width 155 height 18
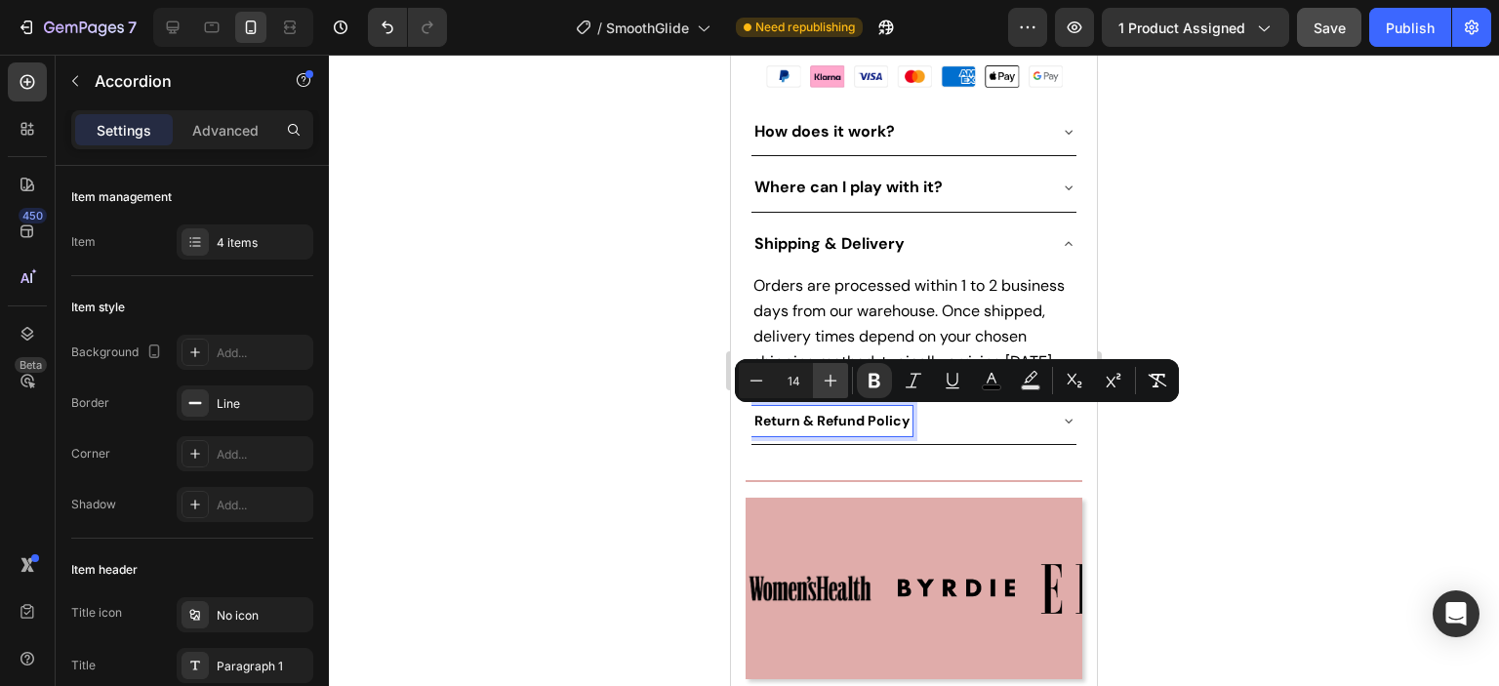
click at [831, 378] on icon "Editor contextual toolbar" at bounding box center [831, 381] width 20 height 20
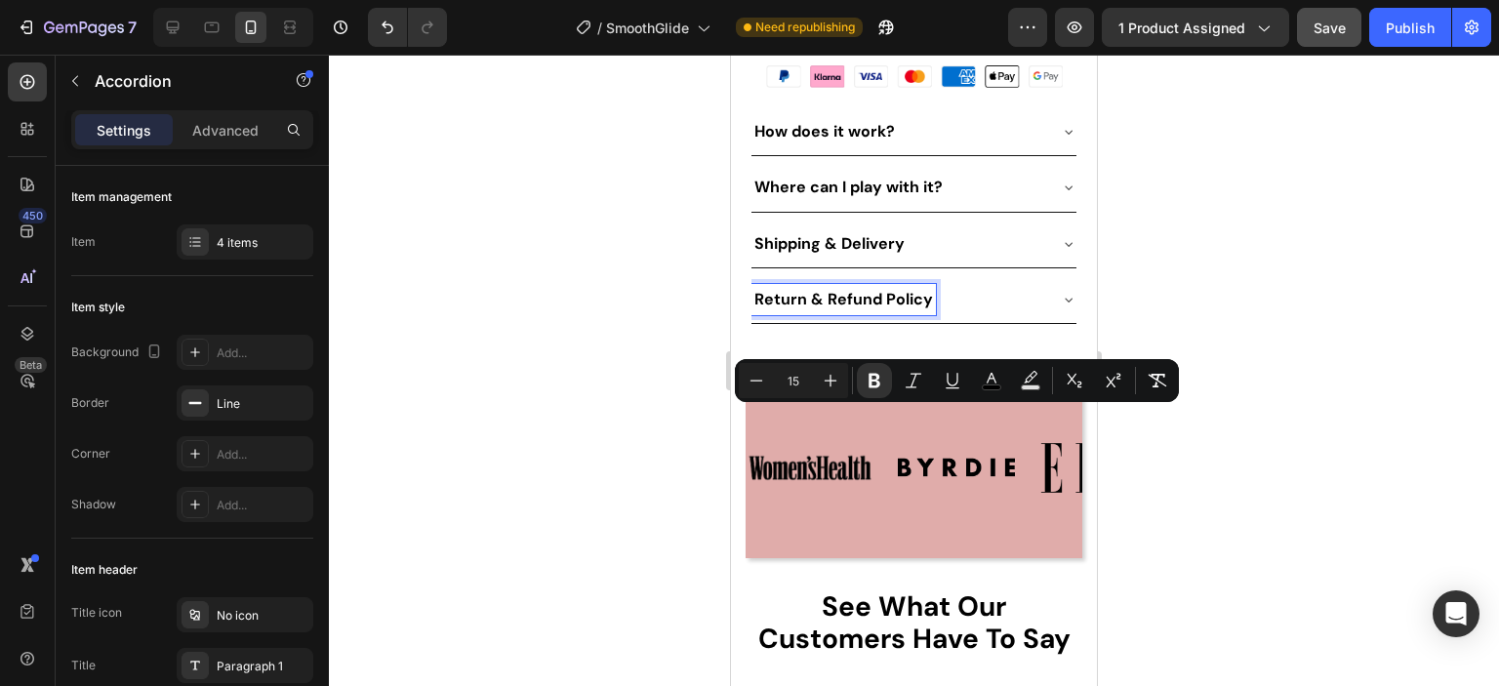
type input "16"
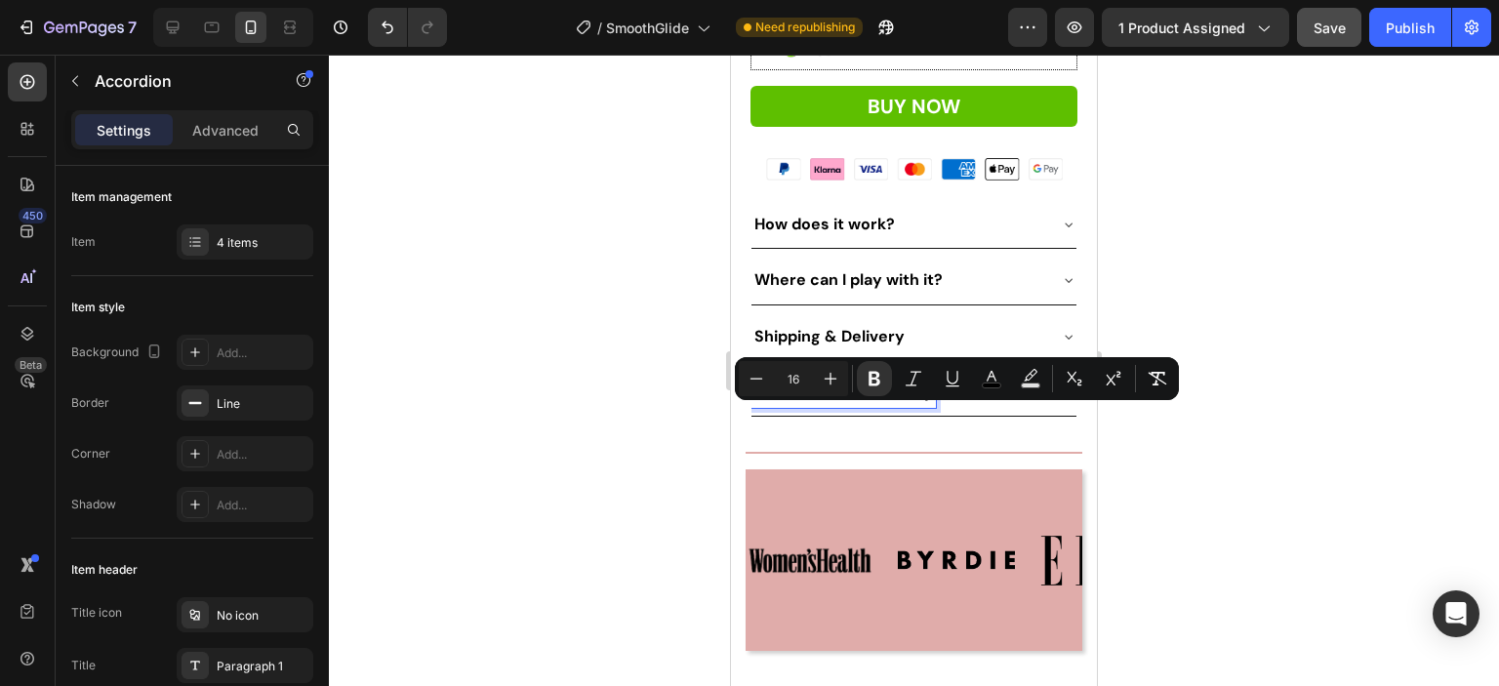
scroll to position [864, 0]
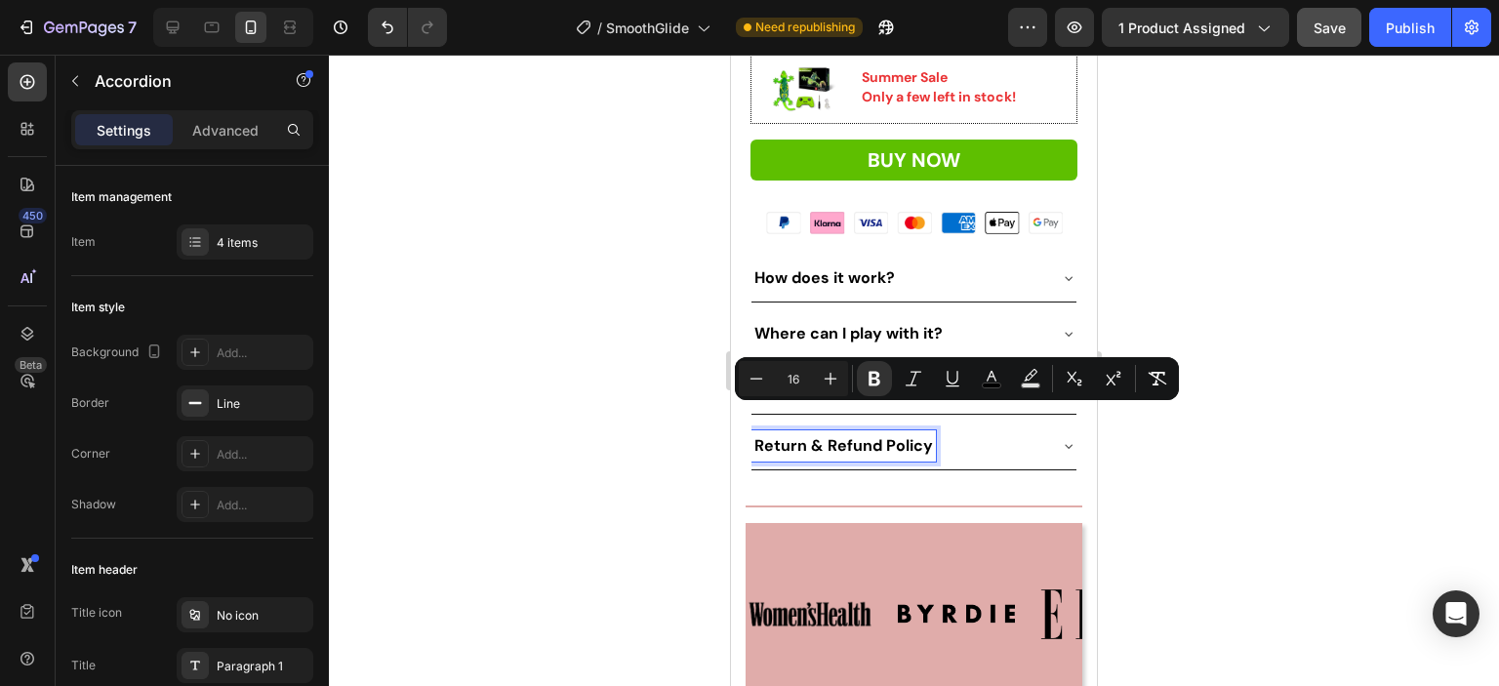
click at [1180, 424] on div at bounding box center [914, 370] width 1170 height 631
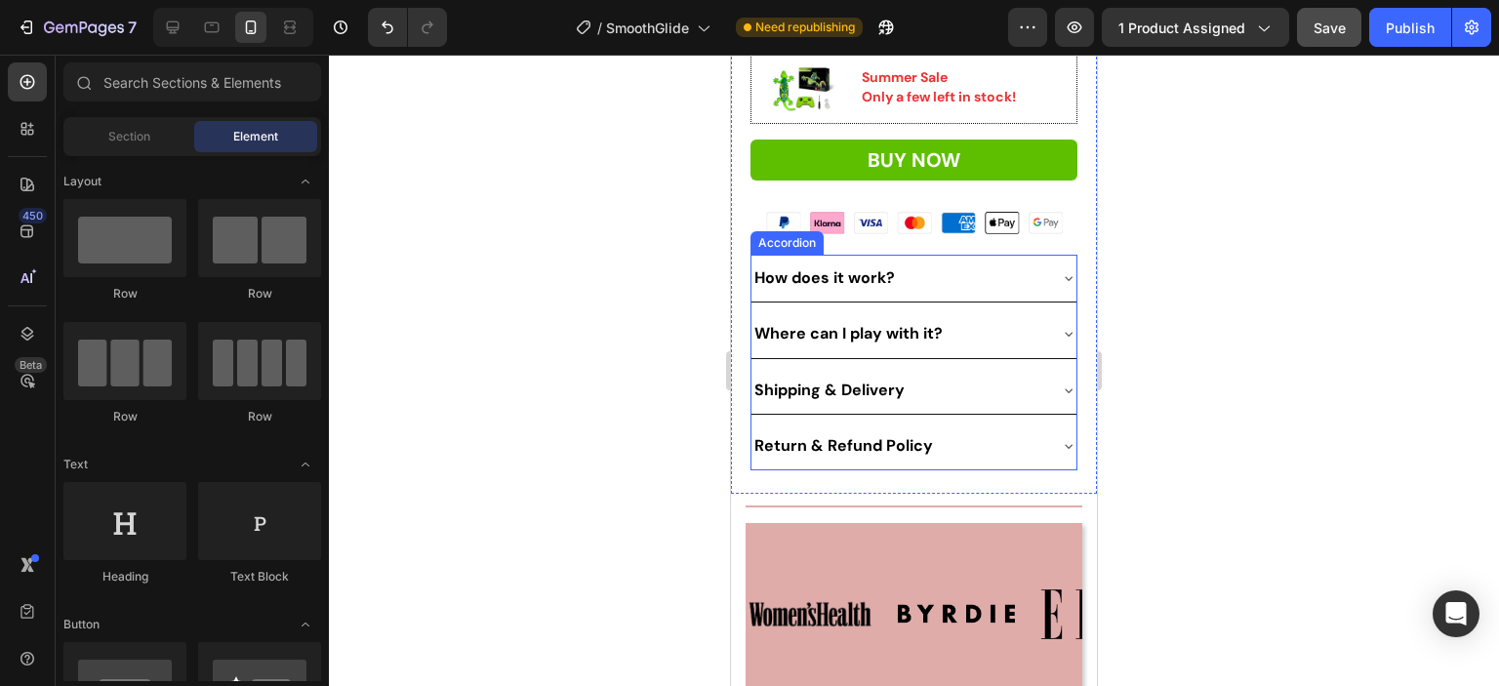
click at [1061, 438] on icon at bounding box center [1069, 446] width 16 height 16
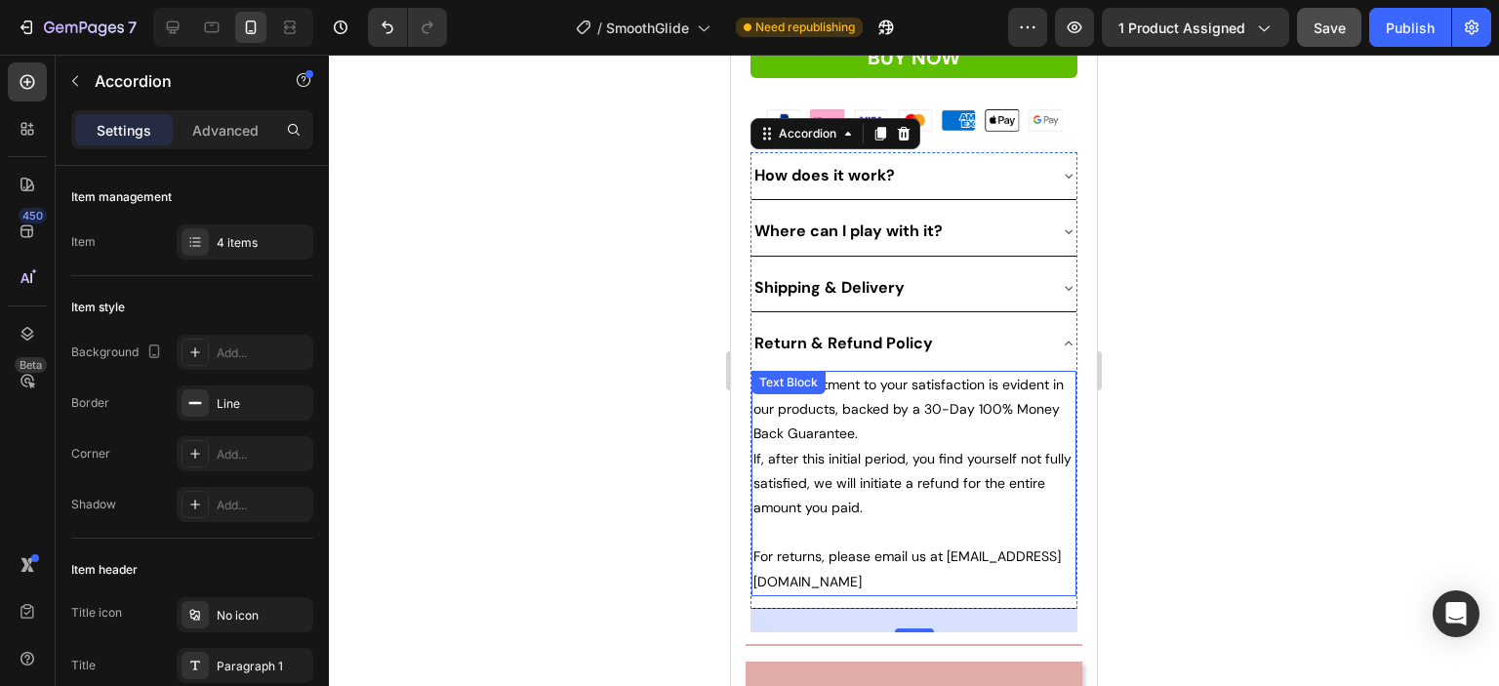
scroll to position [961, 0]
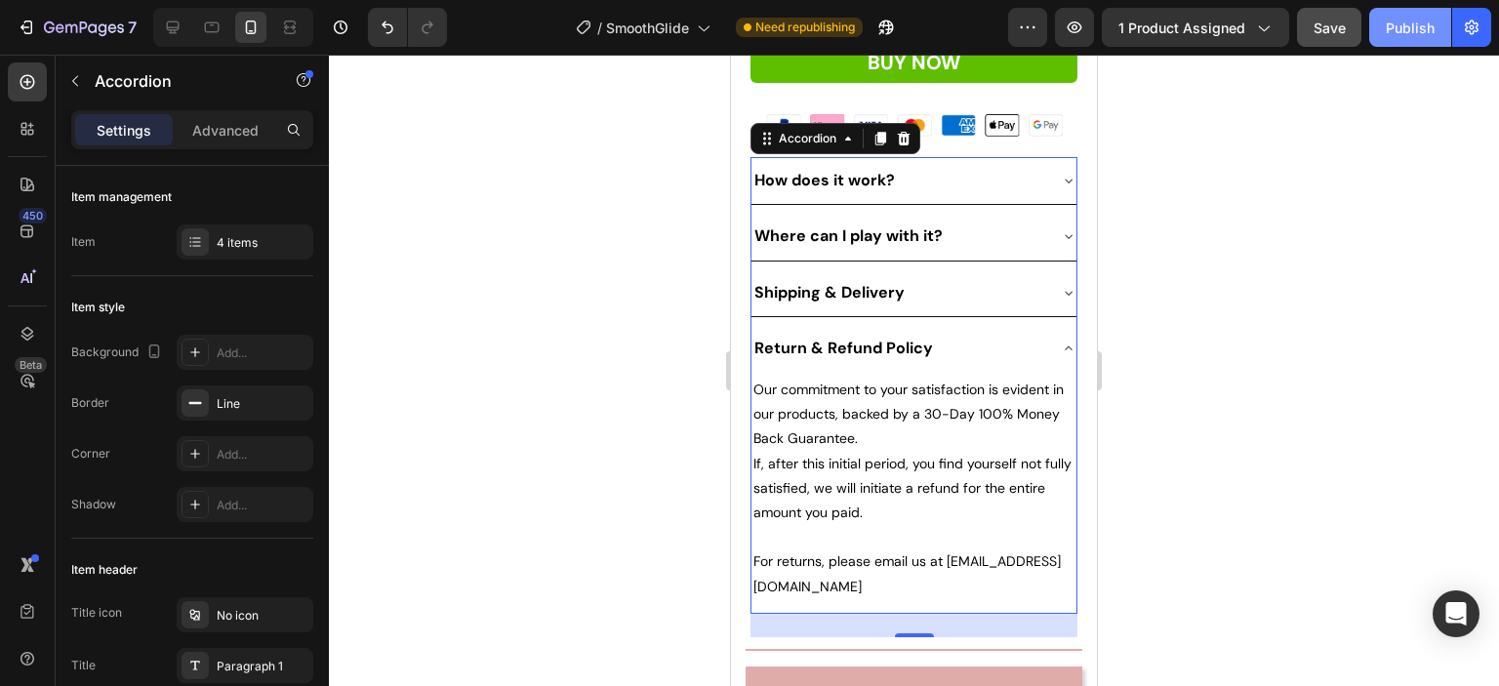
click at [1409, 31] on div "Publish" at bounding box center [1410, 28] width 49 height 20
click at [1061, 341] on icon at bounding box center [1069, 349] width 16 height 16
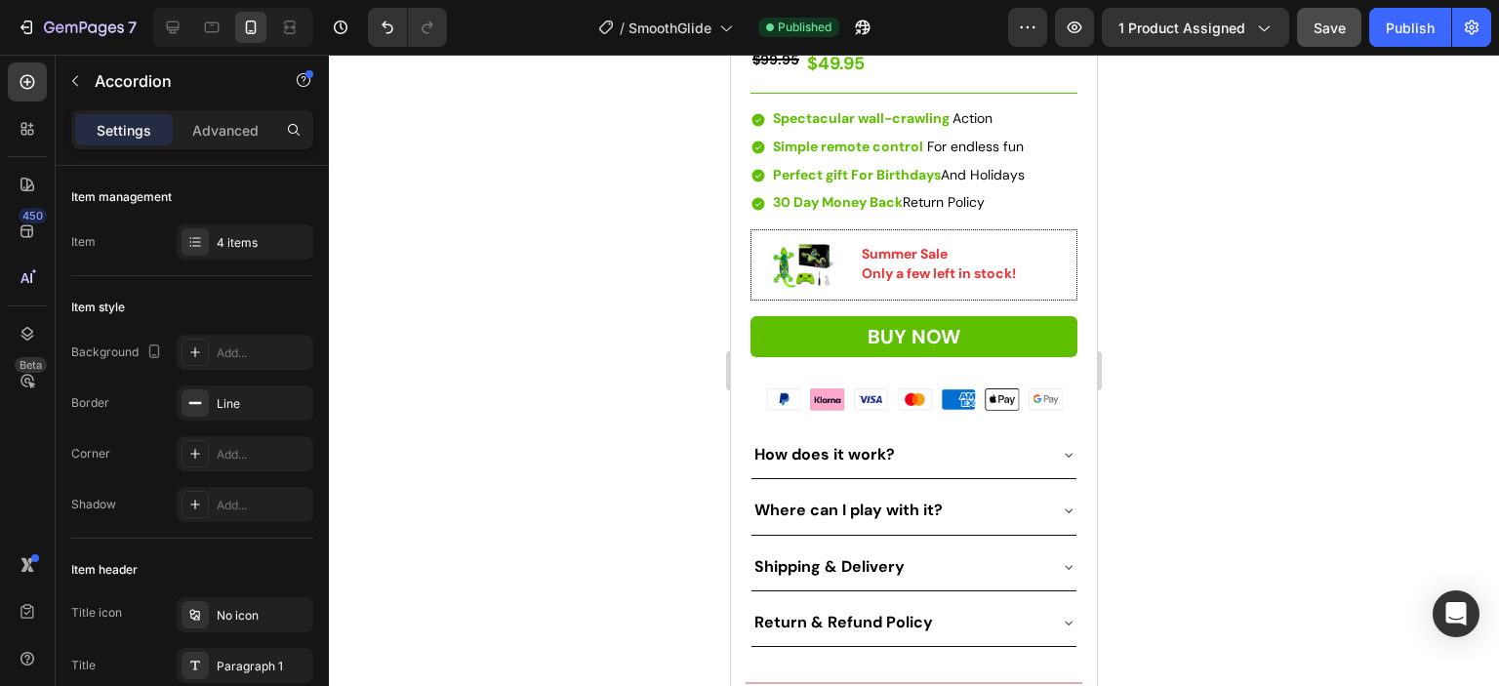
scroll to position [571, 0]
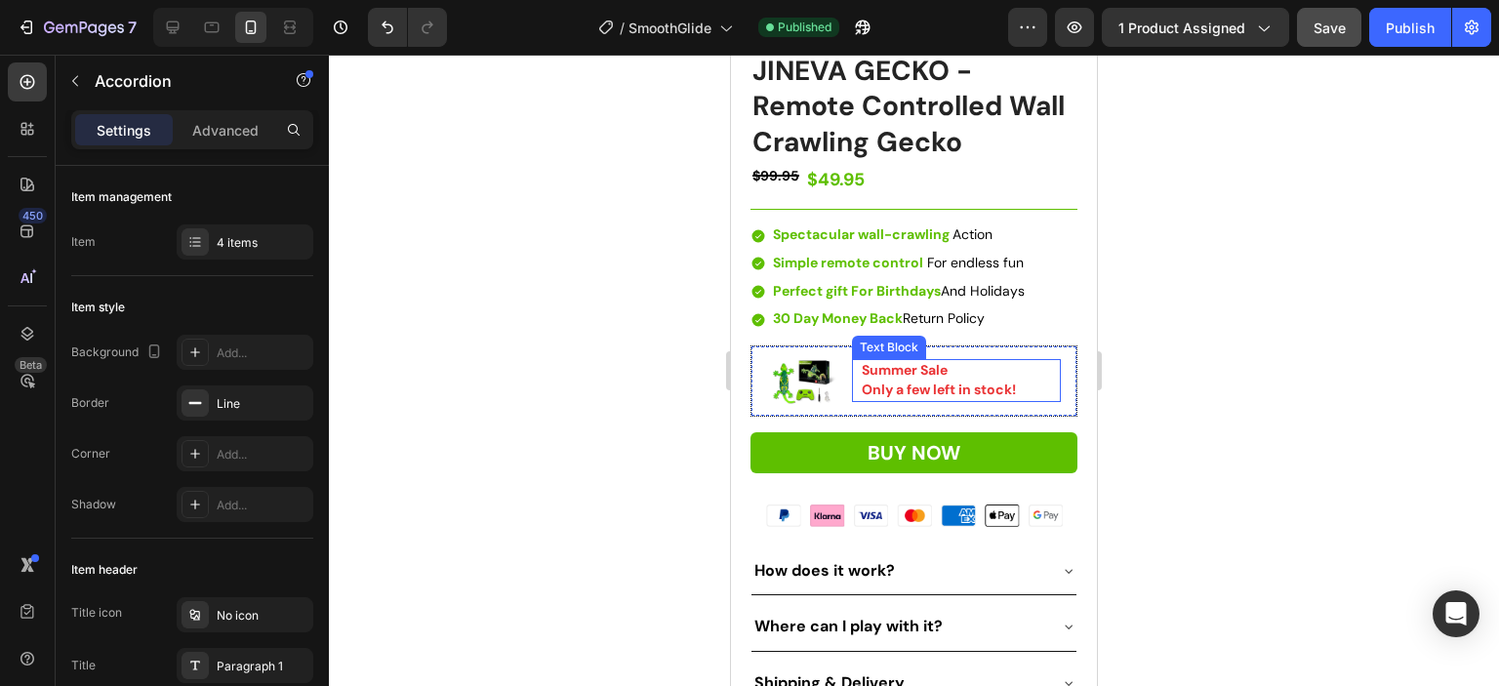
click at [933, 361] on strong "Summer Sale" at bounding box center [905, 370] width 86 height 18
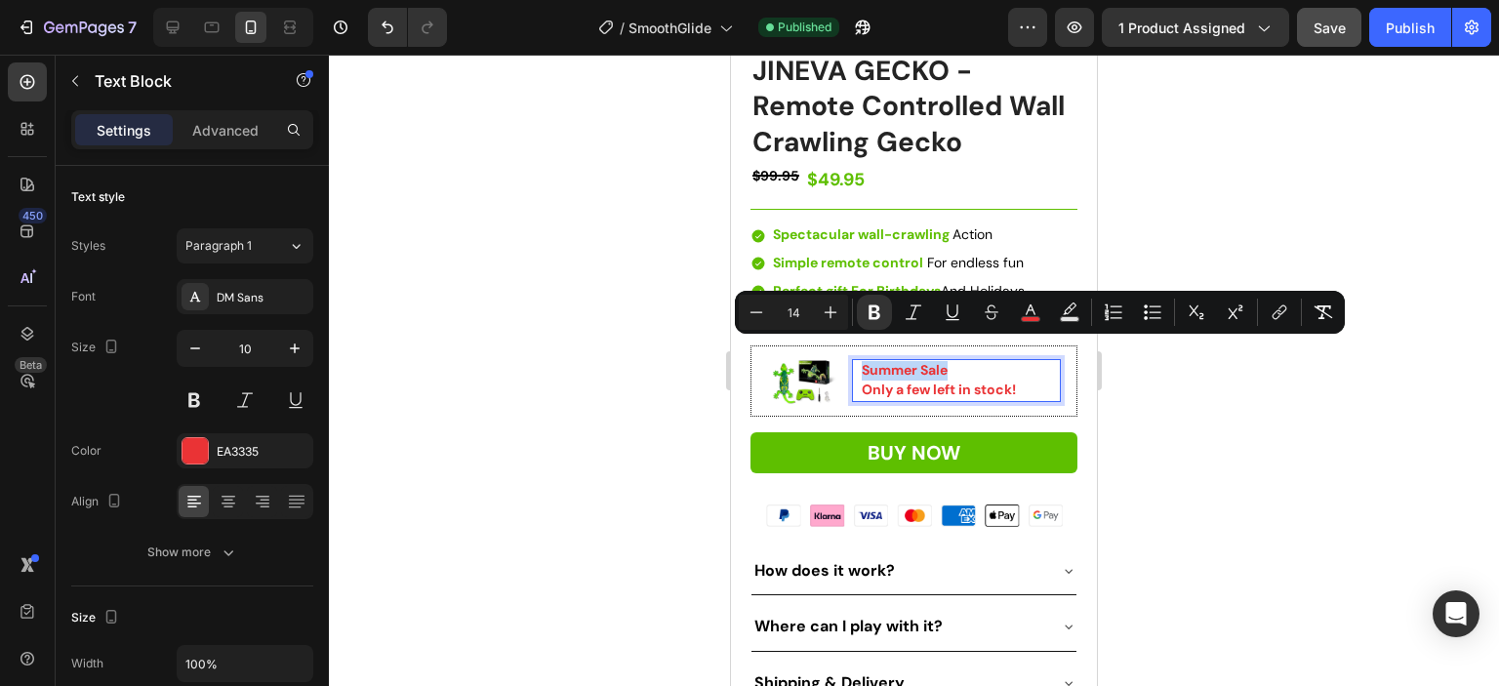
click at [937, 361] on strong "Summer Sale" at bounding box center [905, 370] width 86 height 18
click at [948, 361] on p "Summer Sale" at bounding box center [960, 371] width 197 height 20
drag, startPoint x: 948, startPoint y: 350, endPoint x: 860, endPoint y: 352, distance: 88.8
click at [862, 361] on p "Summer Sale" at bounding box center [960, 371] width 197 height 20
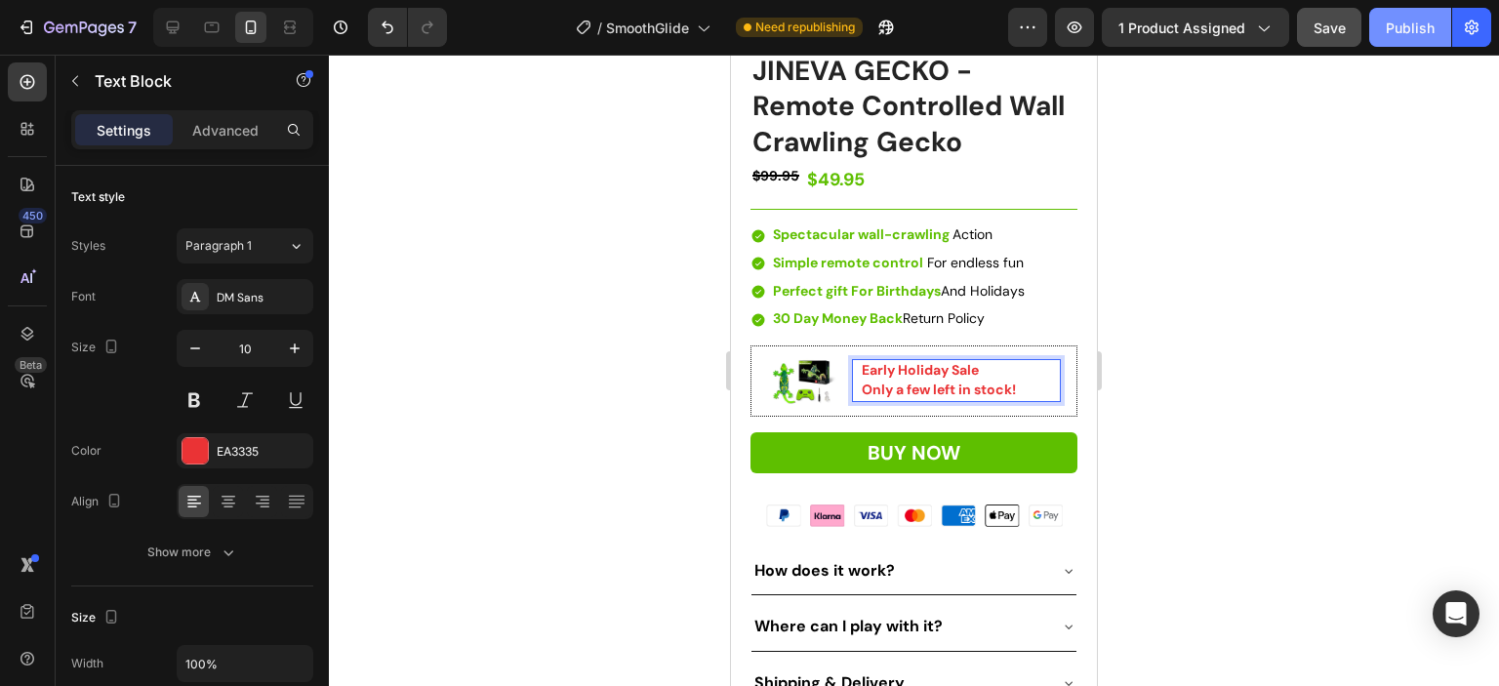
click at [1406, 22] on div "Publish" at bounding box center [1410, 28] width 49 height 20
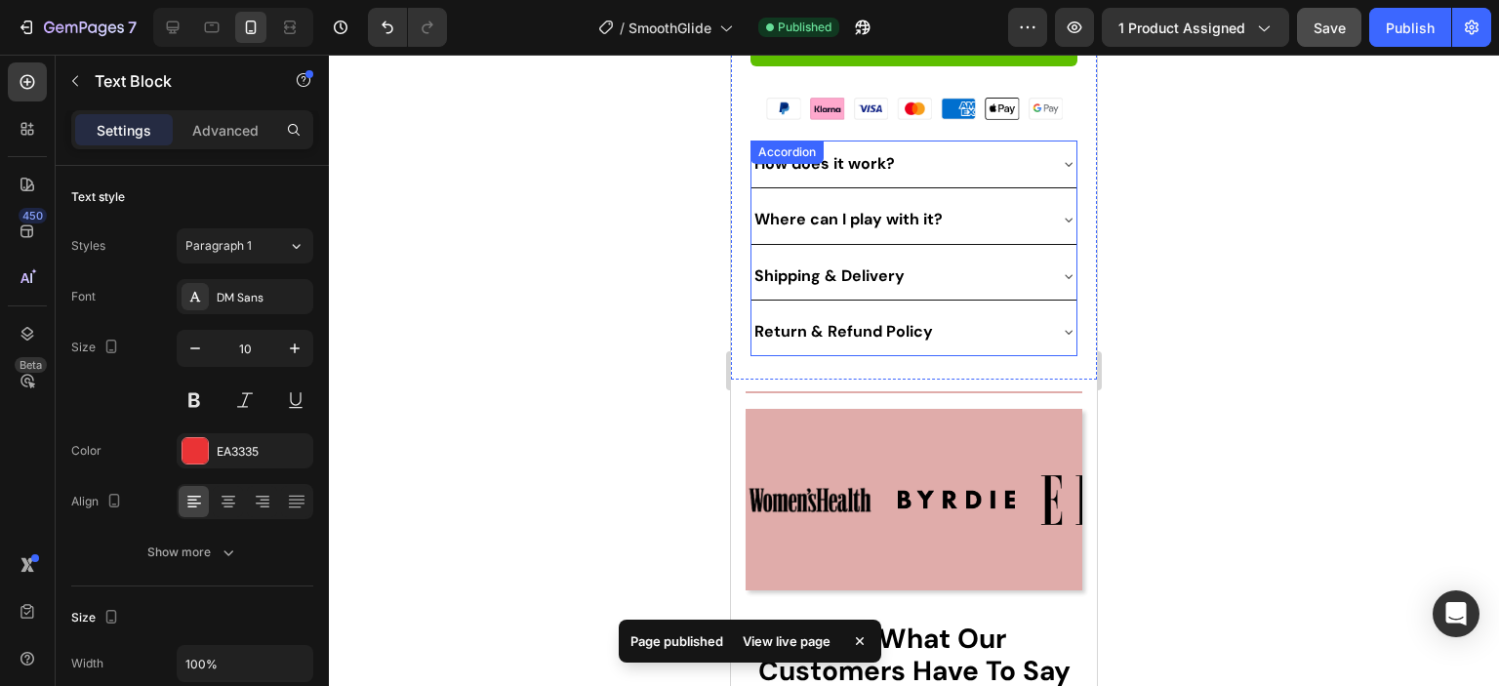
scroll to position [864, 0]
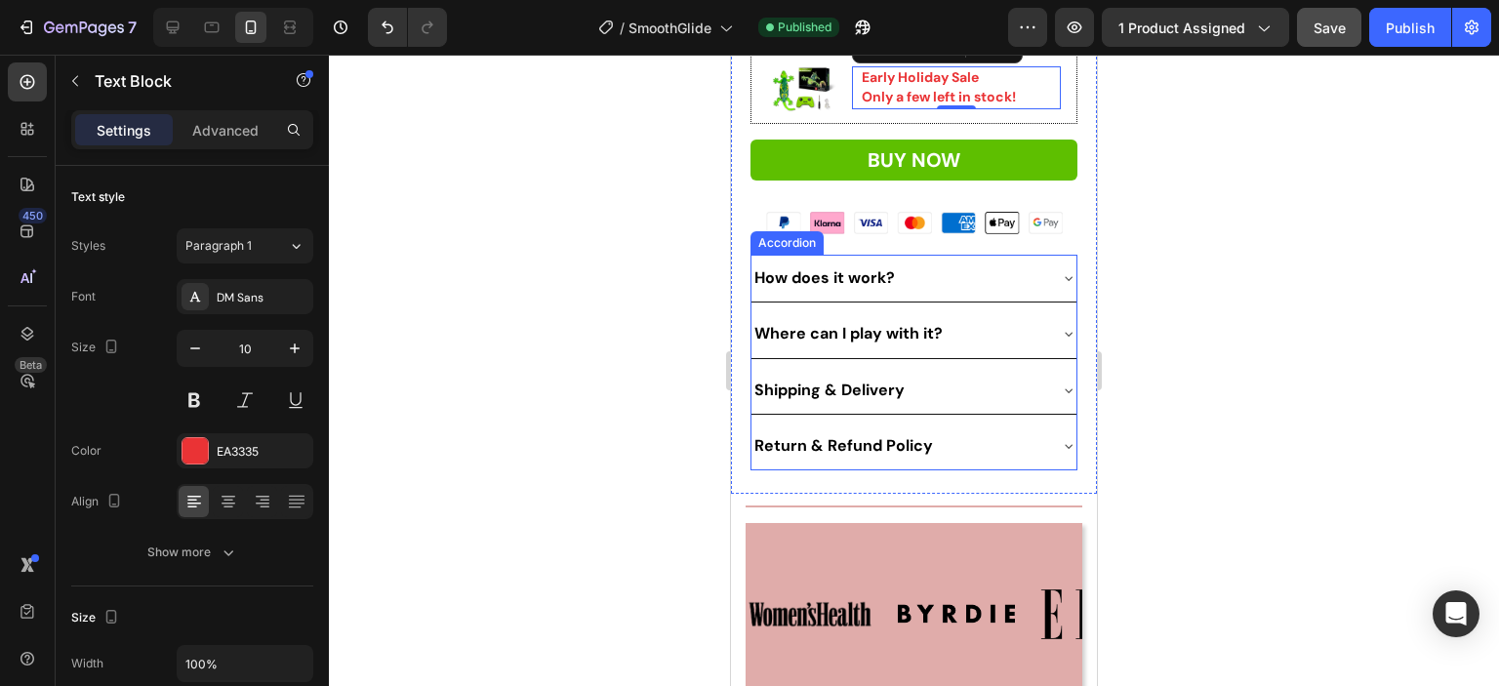
click at [1027, 262] on div "How does it work?" at bounding box center [898, 277] width 294 height 31
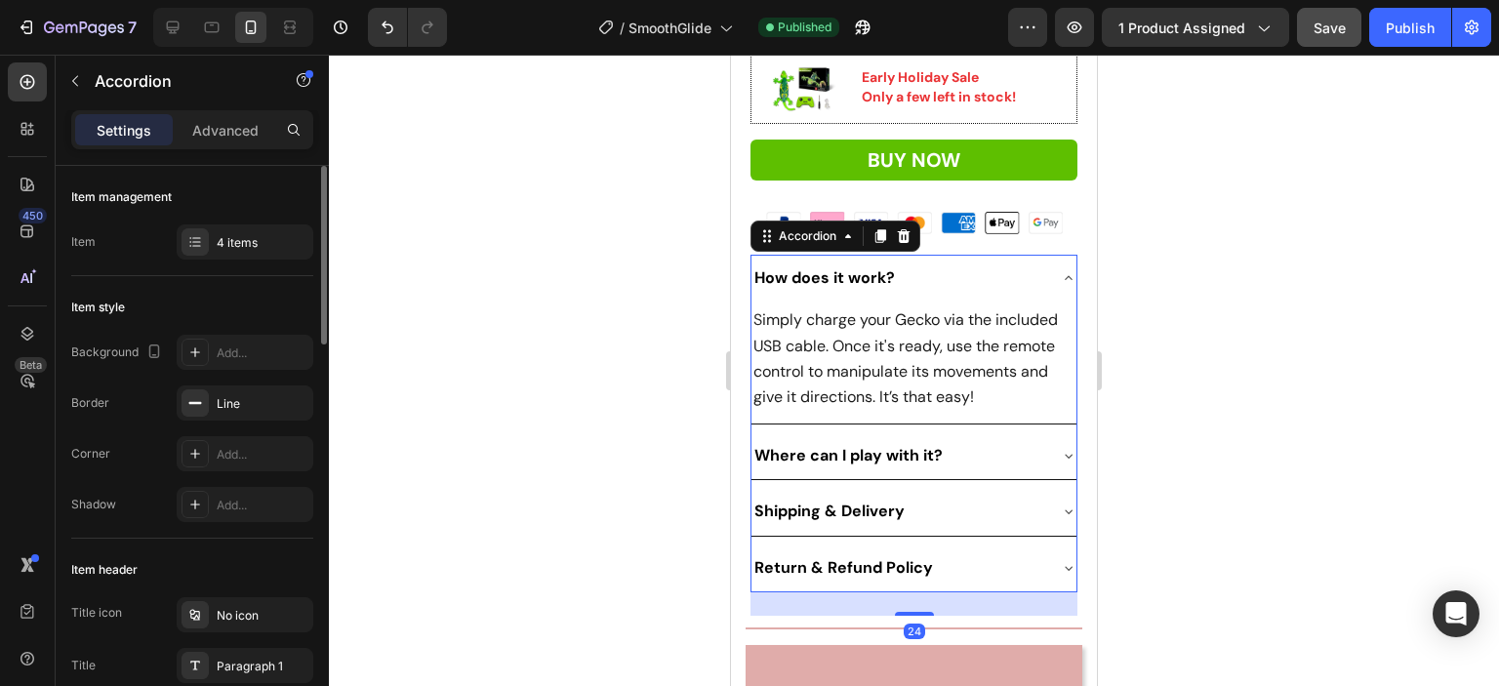
scroll to position [98, 0]
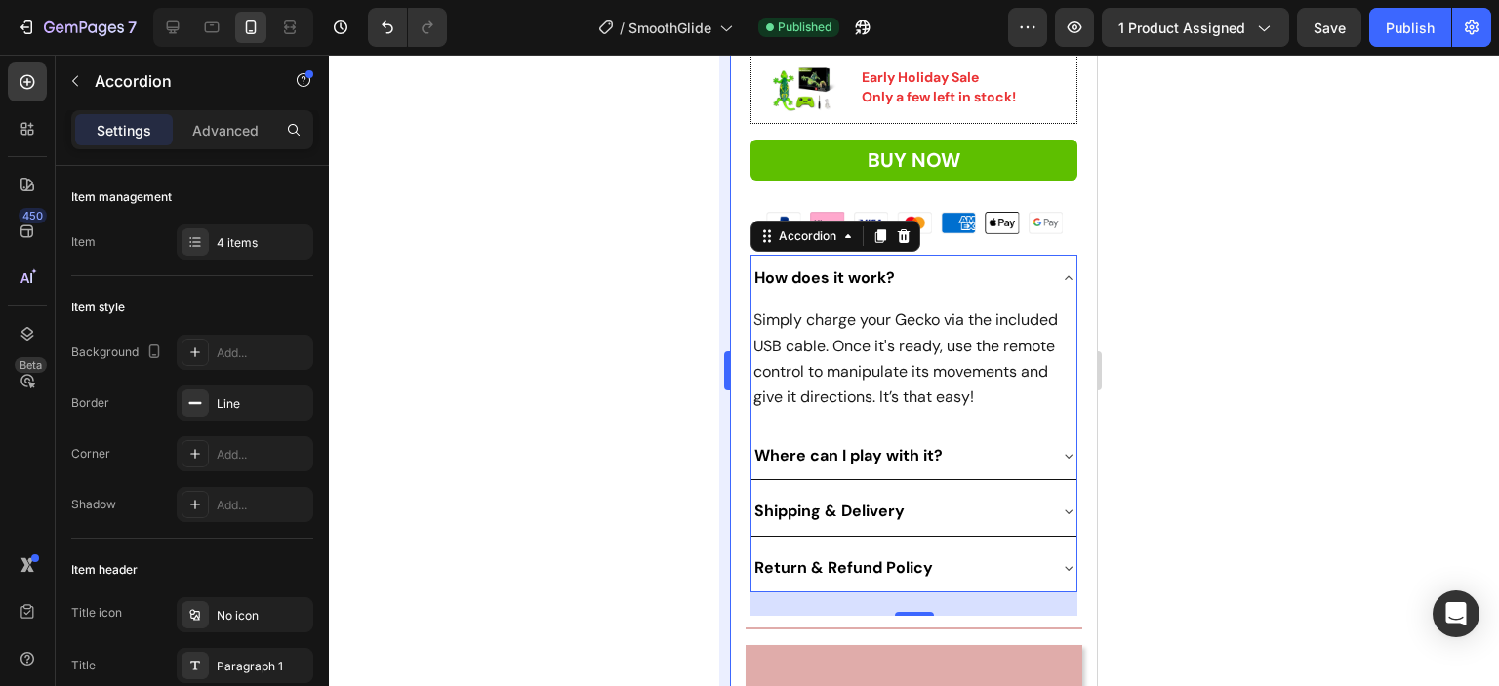
scroll to position [98, 0]
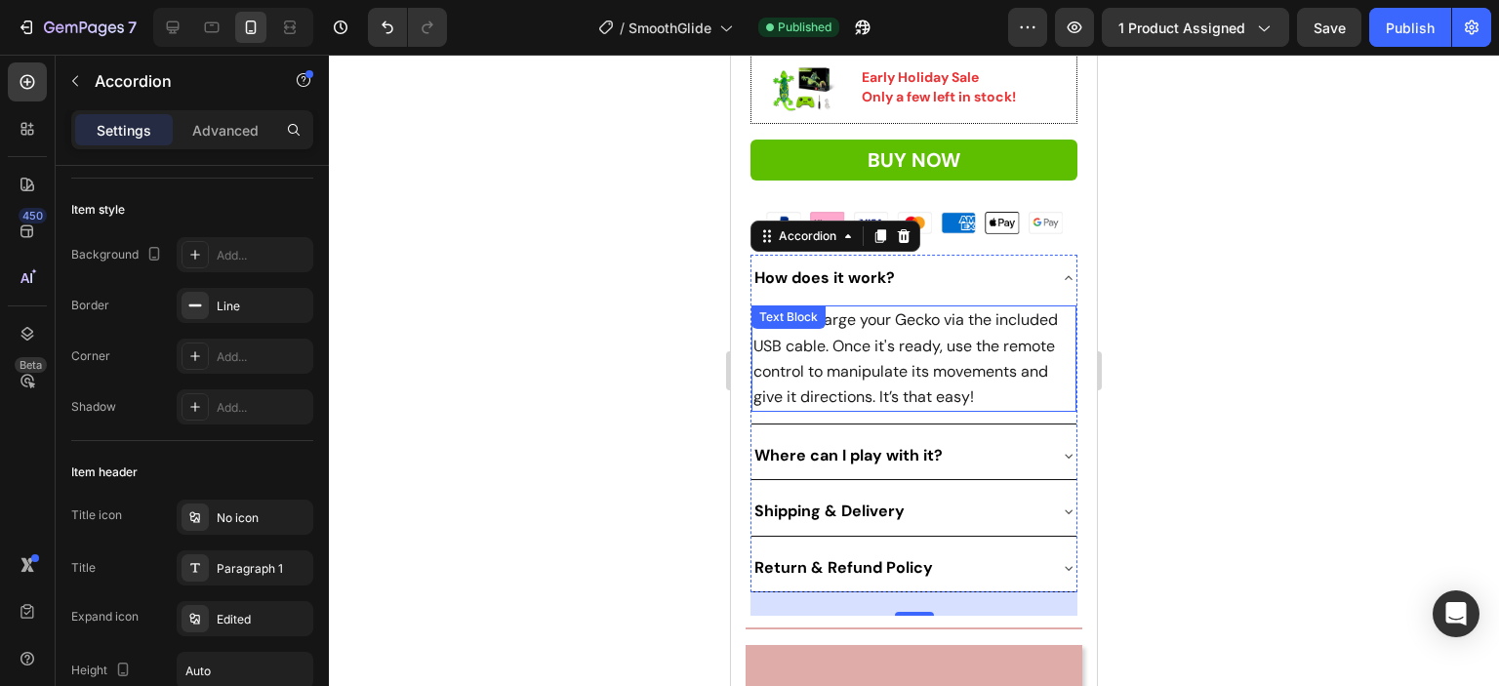
click at [830, 320] on span "imply charge your Gecko via the included USB cable. Once it's ready, use the re…" at bounding box center [905, 358] width 304 height 98
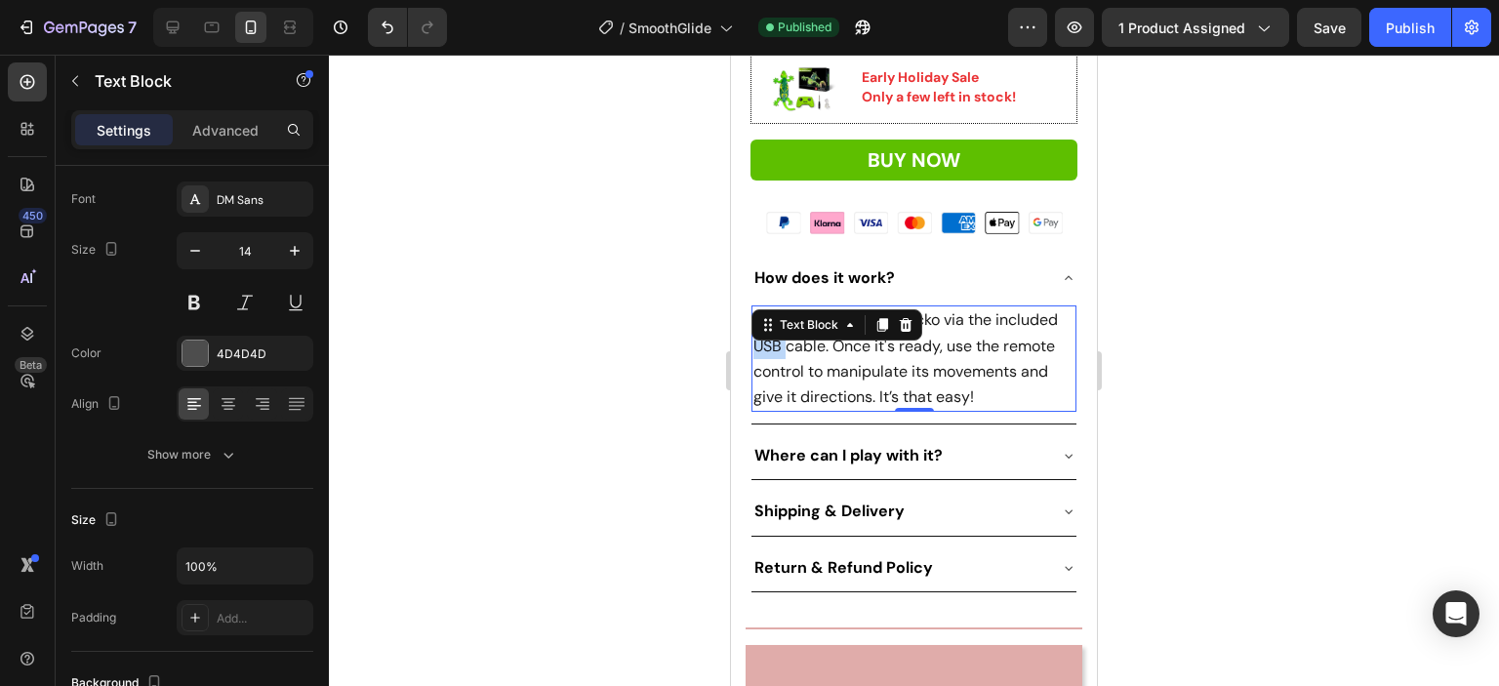
scroll to position [0, 0]
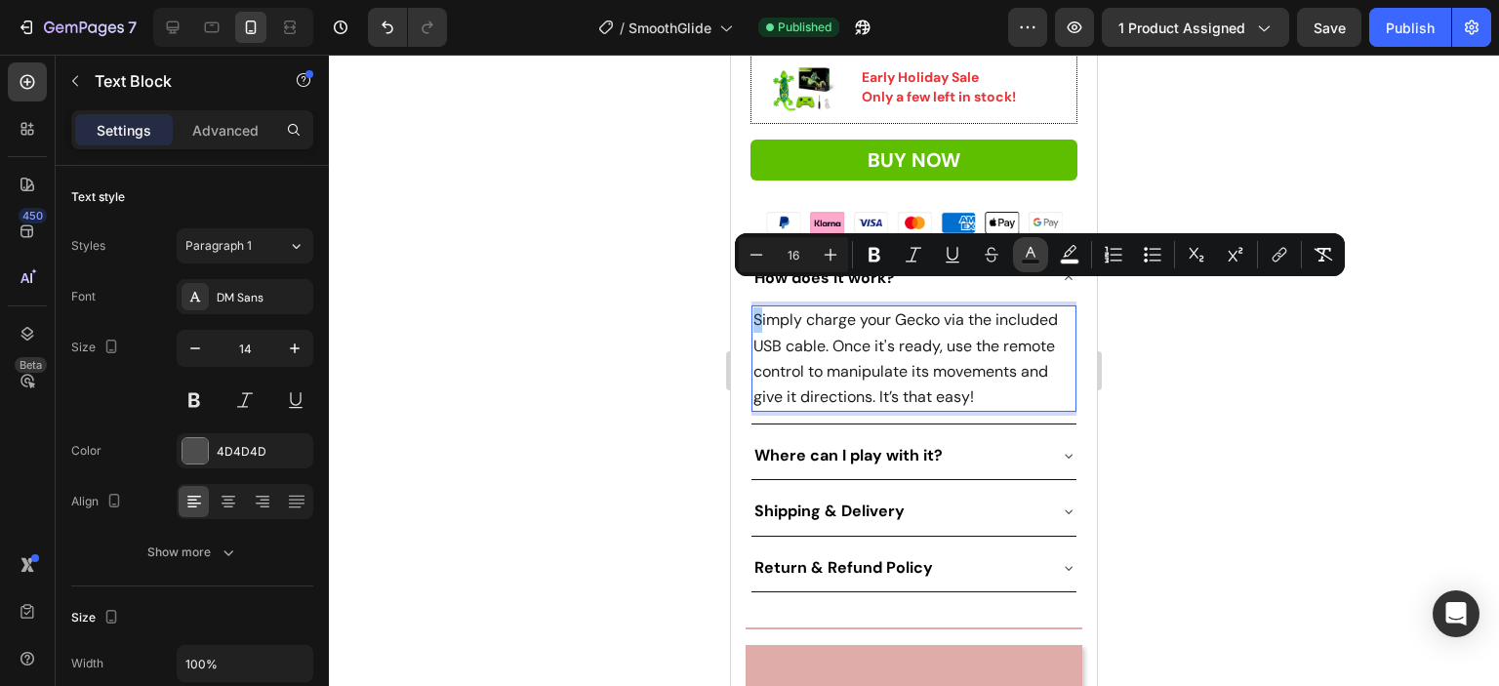
click at [1030, 261] on rect "Editor contextual toolbar" at bounding box center [1031, 262] width 19 height 5
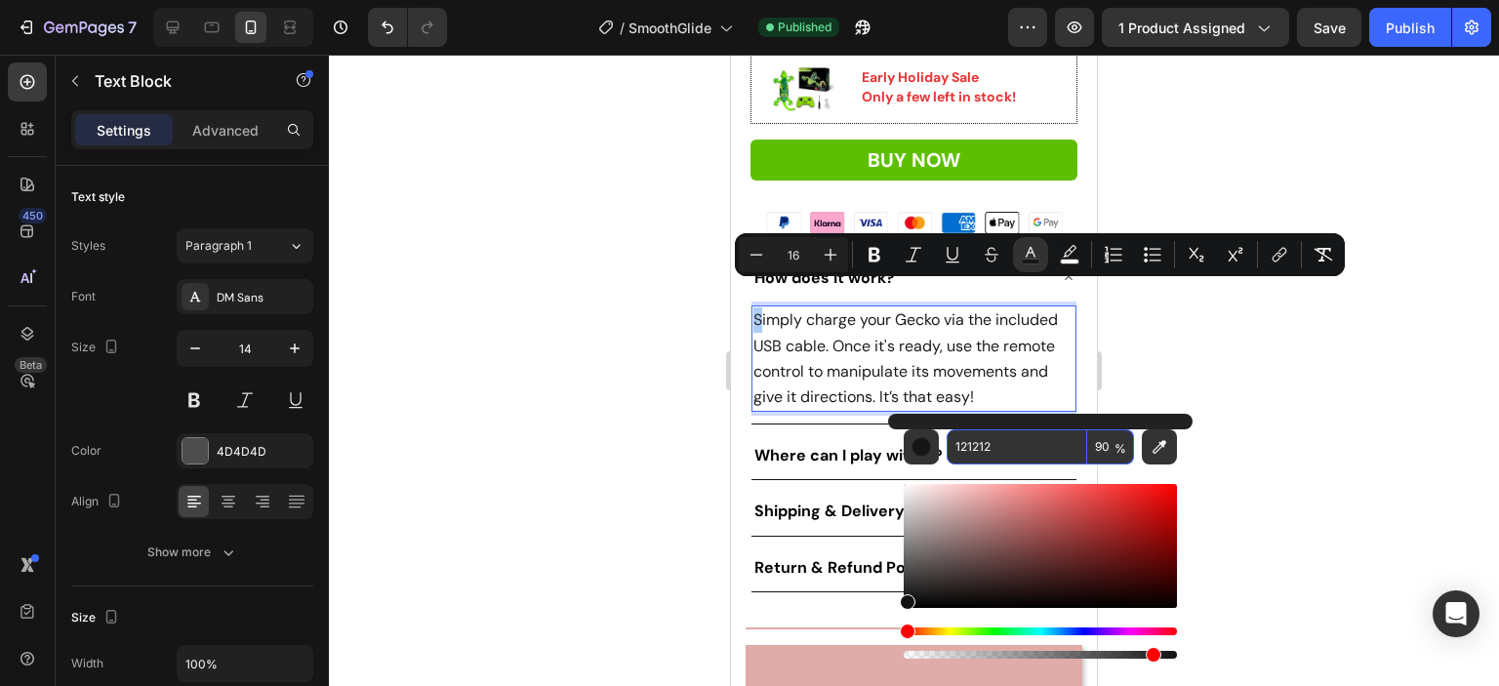
click at [1004, 447] on input "121212" at bounding box center [1017, 446] width 141 height 35
type input "000000"
click at [1189, 358] on div at bounding box center [914, 370] width 1170 height 631
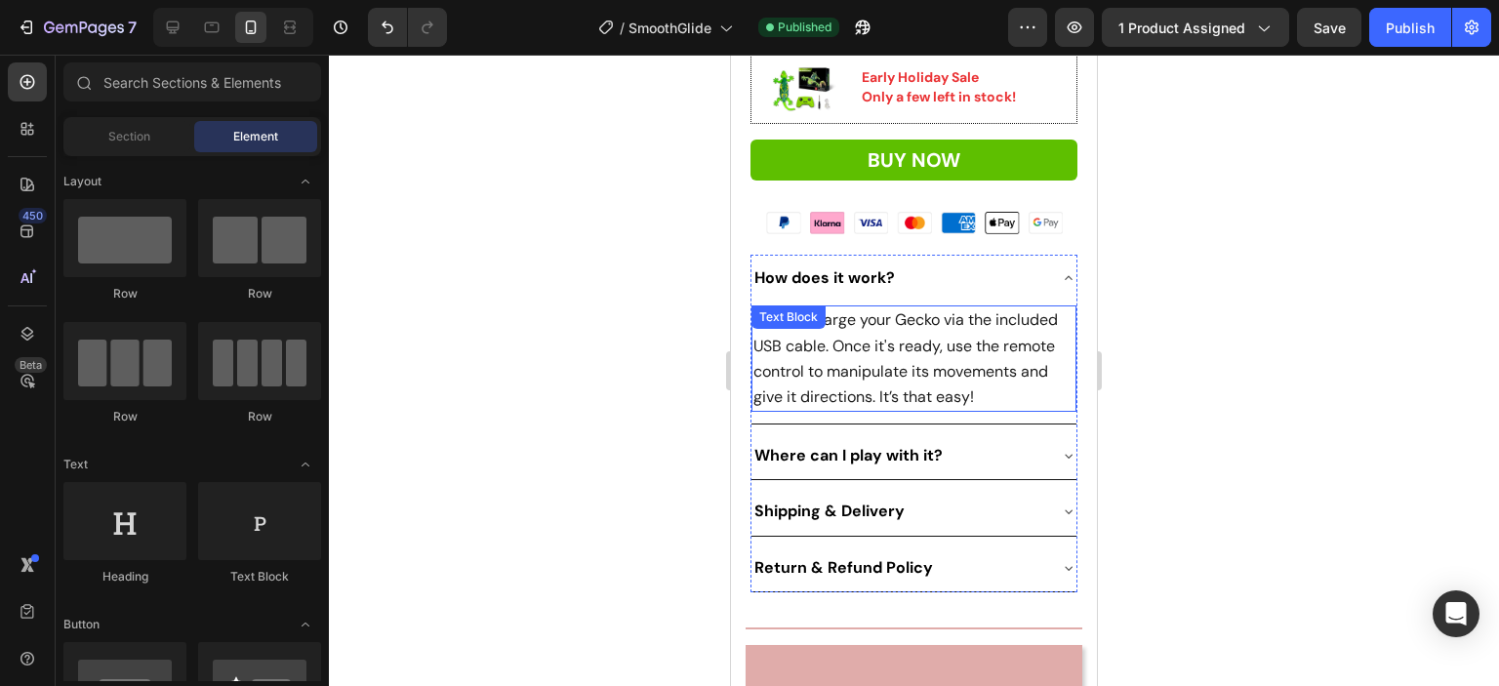
click at [936, 324] on span "Simply charge your Gecko via the included USB cable. Once it's ready, use the r…" at bounding box center [905, 358] width 304 height 98
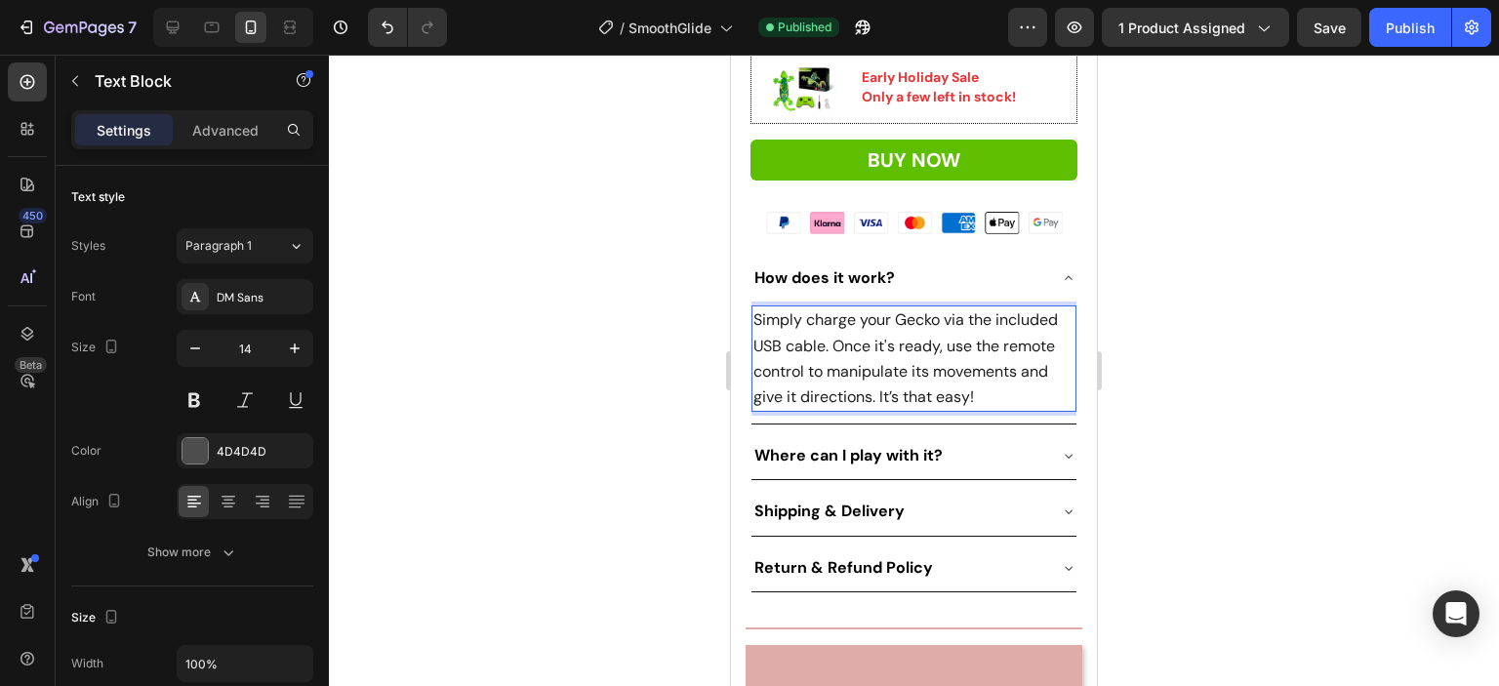
click at [922, 317] on span "Simply charge your Gecko via the included USB cable. Once it's ready, use the r…" at bounding box center [905, 358] width 304 height 98
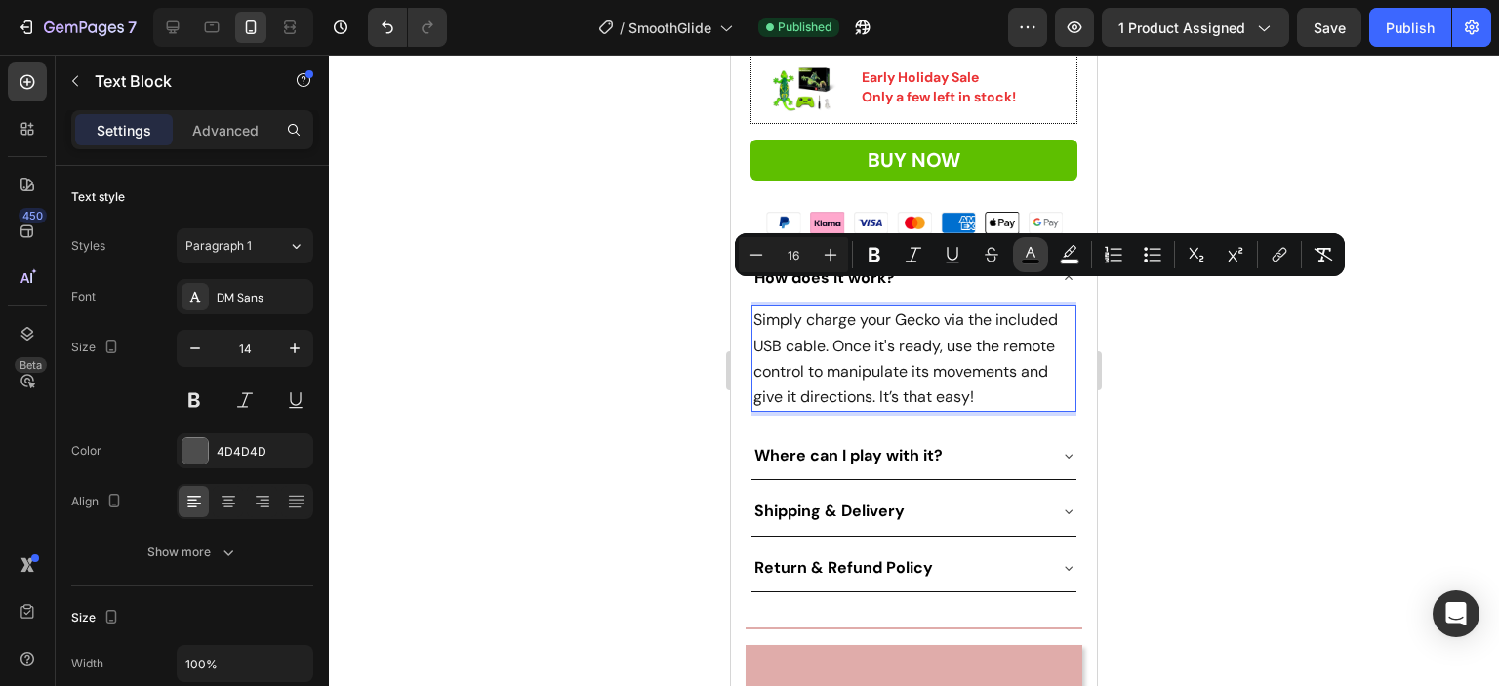
click at [1035, 261] on rect "Editor contextual toolbar" at bounding box center [1031, 262] width 19 height 5
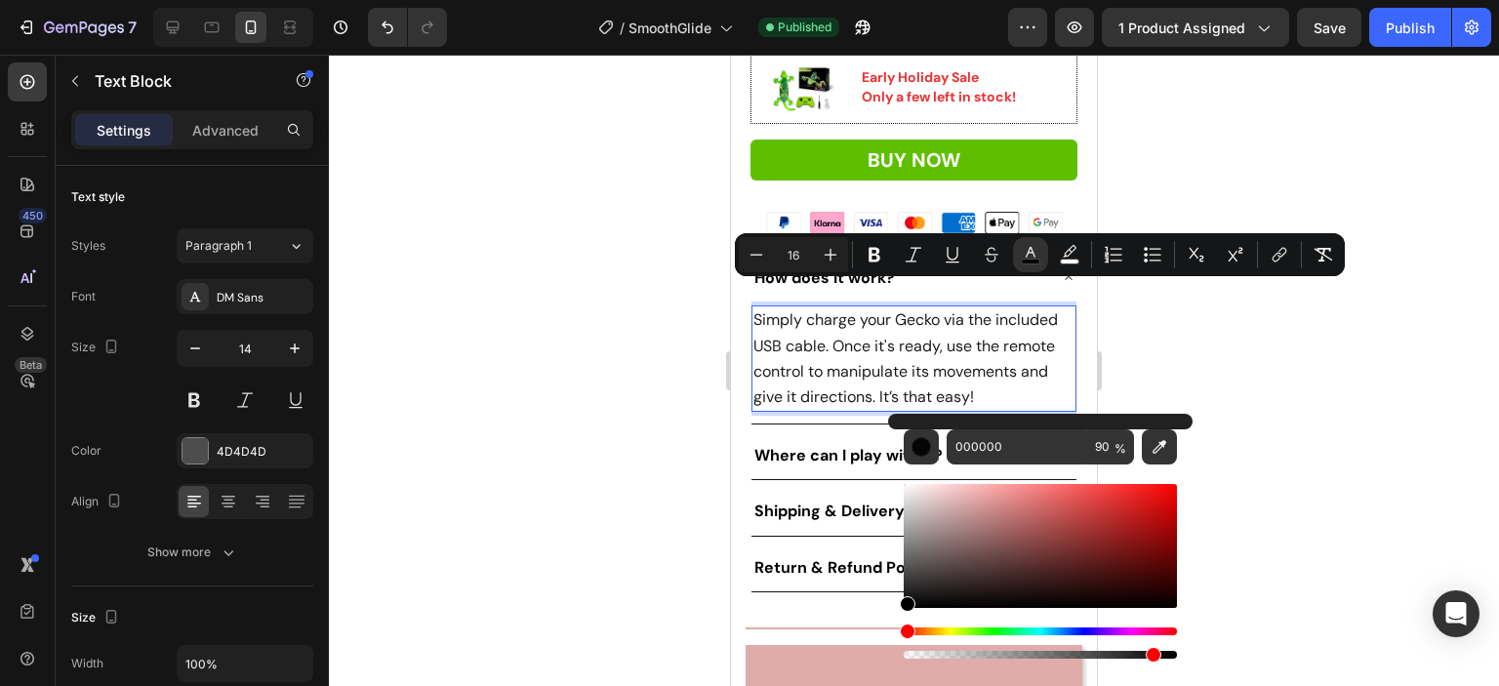
click at [456, 495] on div at bounding box center [914, 370] width 1170 height 631
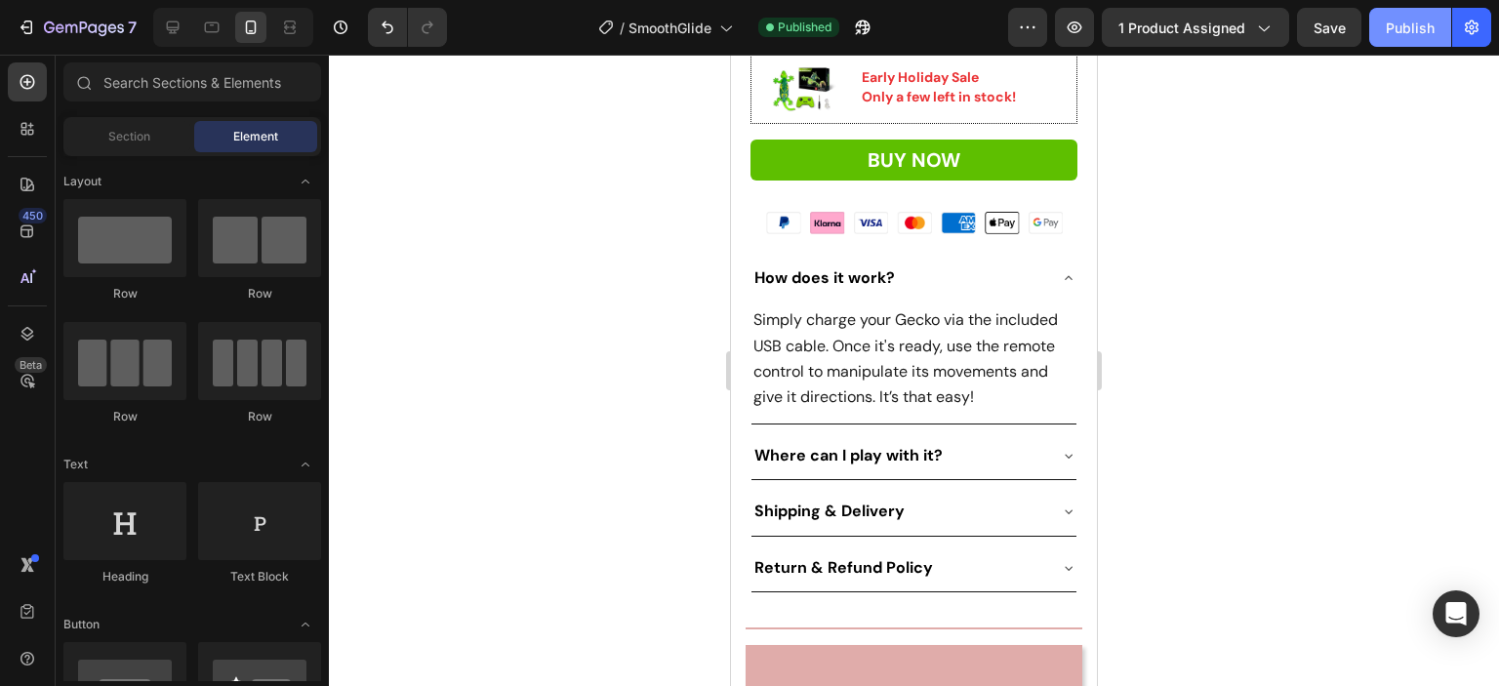
click at [1390, 28] on div "Publish" at bounding box center [1410, 28] width 49 height 20
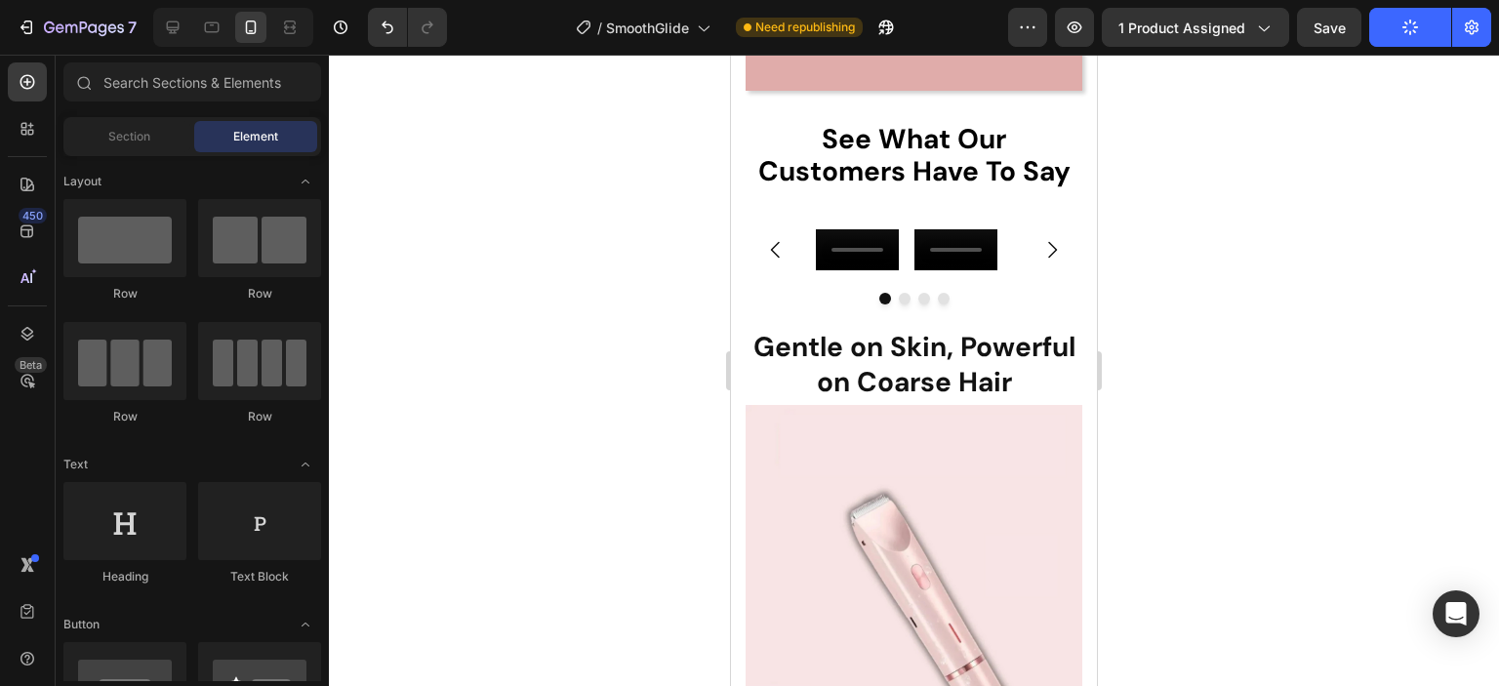
scroll to position [961, 0]
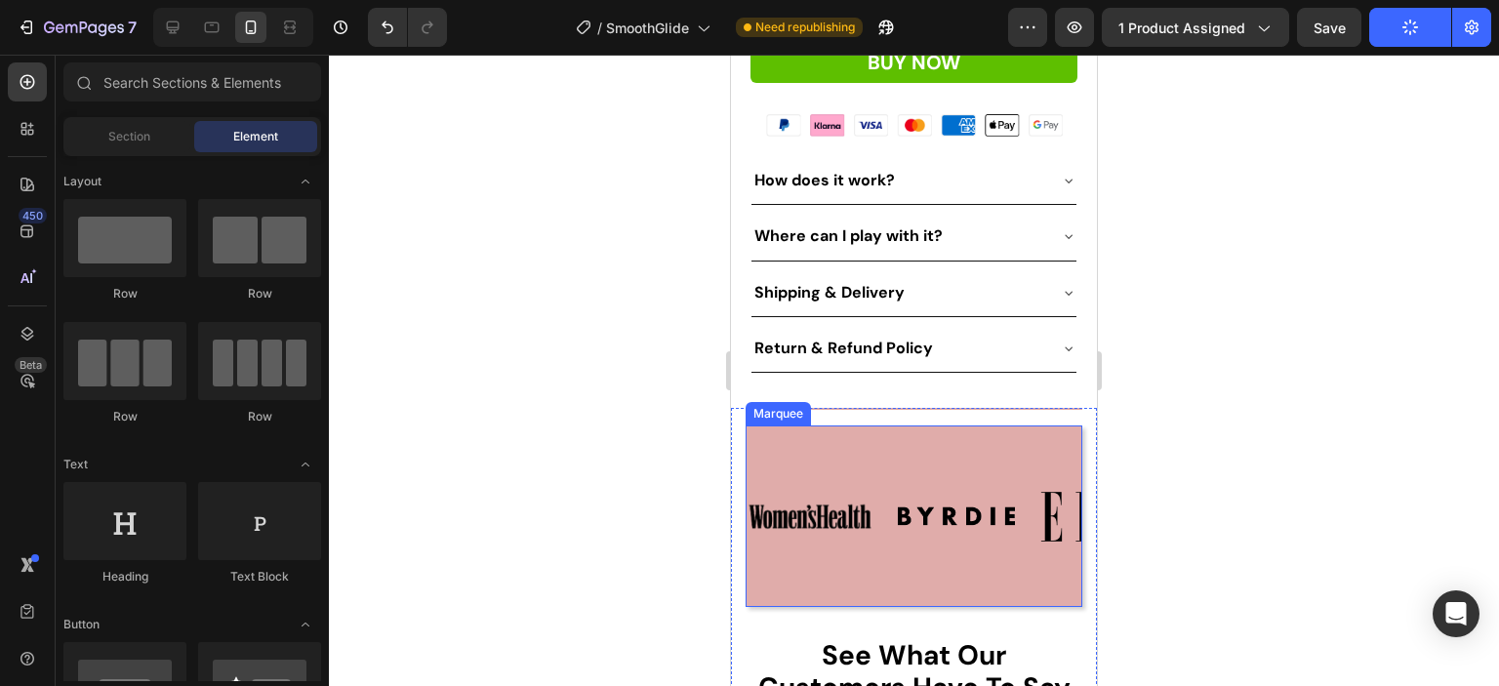
click at [756, 441] on div "Image Image Image Image Image Image Image" at bounding box center [1258, 516] width 1025 height 150
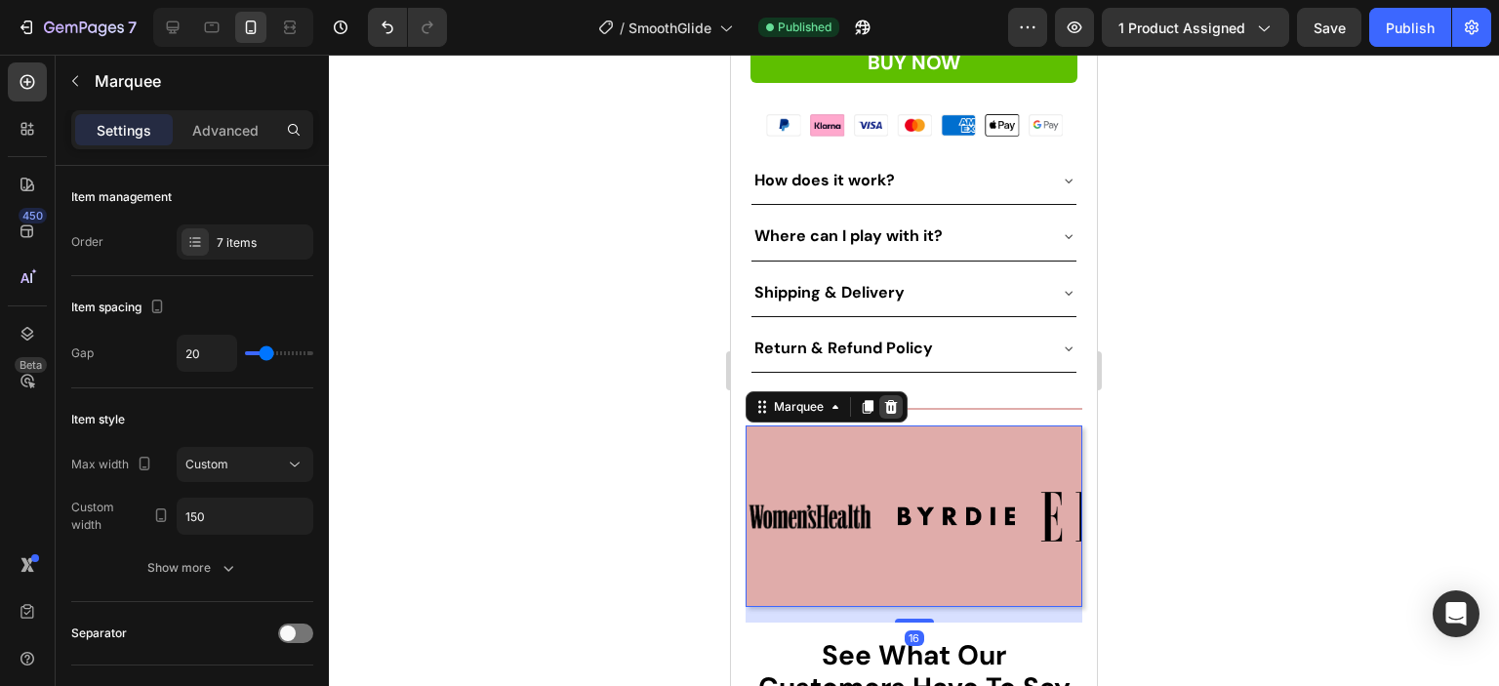
click at [896, 399] on icon at bounding box center [891, 407] width 16 height 16
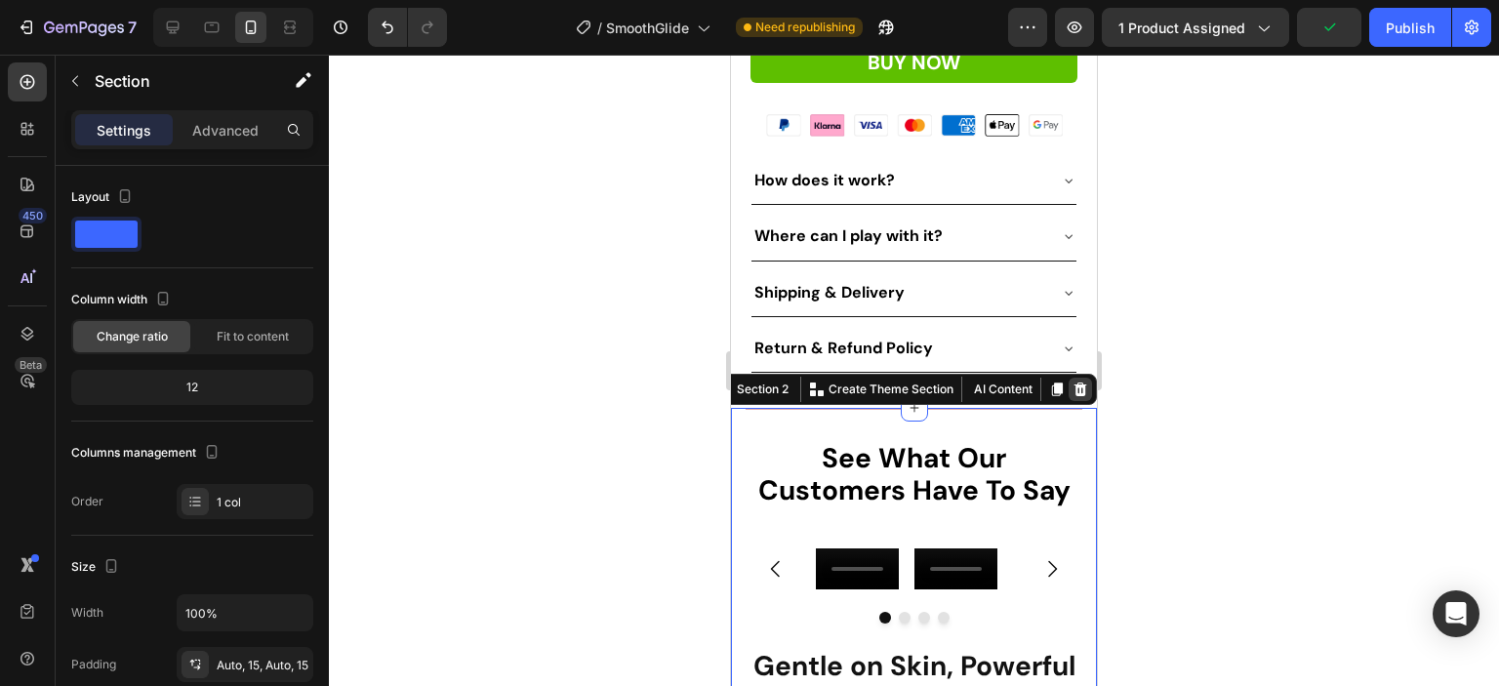
click at [1074, 383] on icon at bounding box center [1080, 390] width 13 height 14
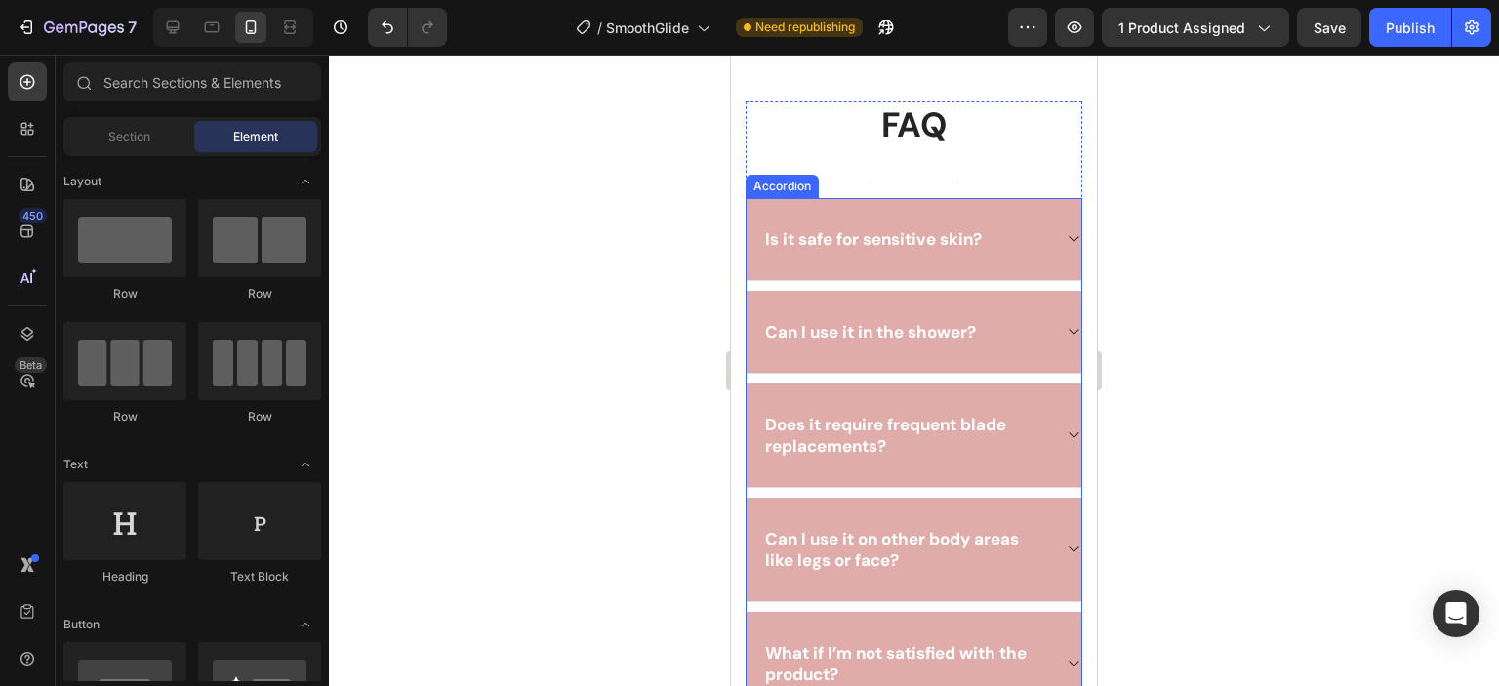
scroll to position [1742, 0]
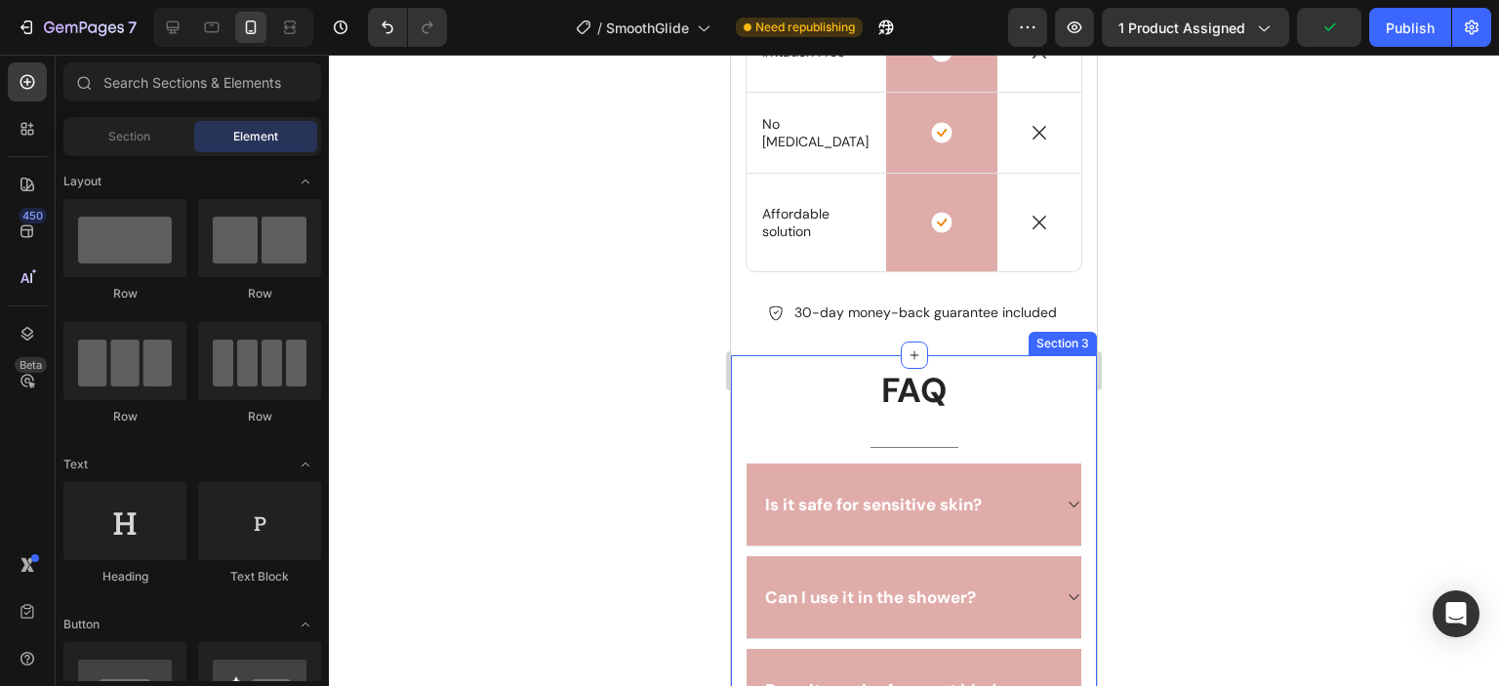
click at [1031, 359] on div "FAQ Heading Title Line Is it safe [MEDICAL_DATA]? Can I use it in the shower? D…" at bounding box center [914, 674] width 366 height 638
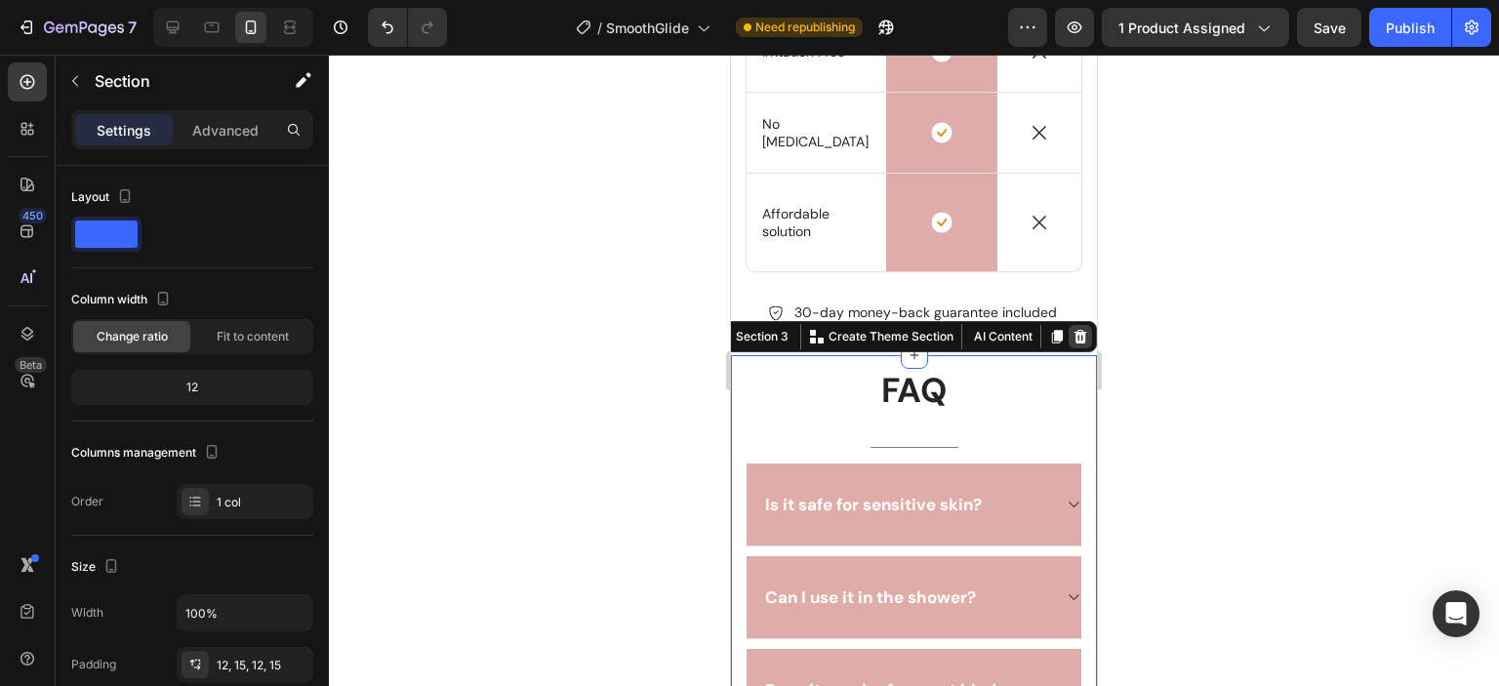
click at [1072, 337] on icon at bounding box center [1080, 337] width 16 height 16
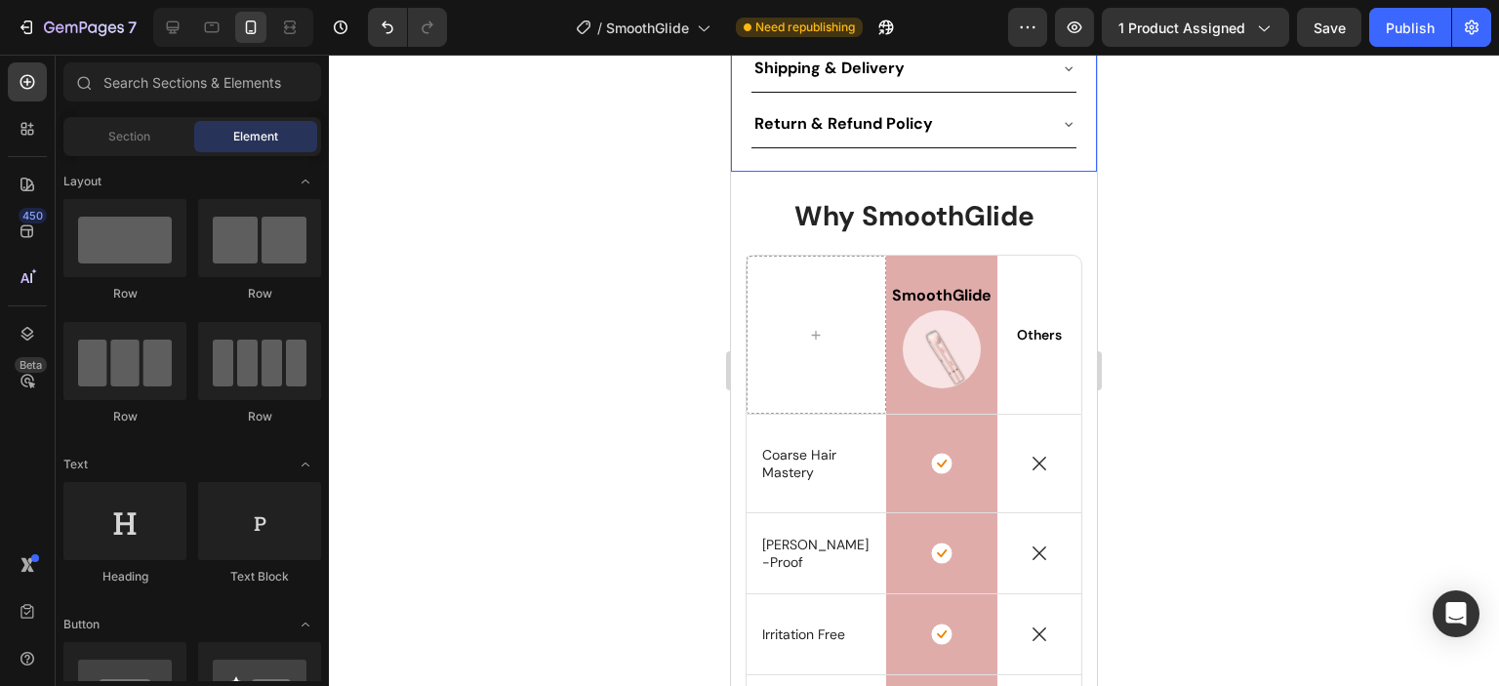
scroll to position [945, 0]
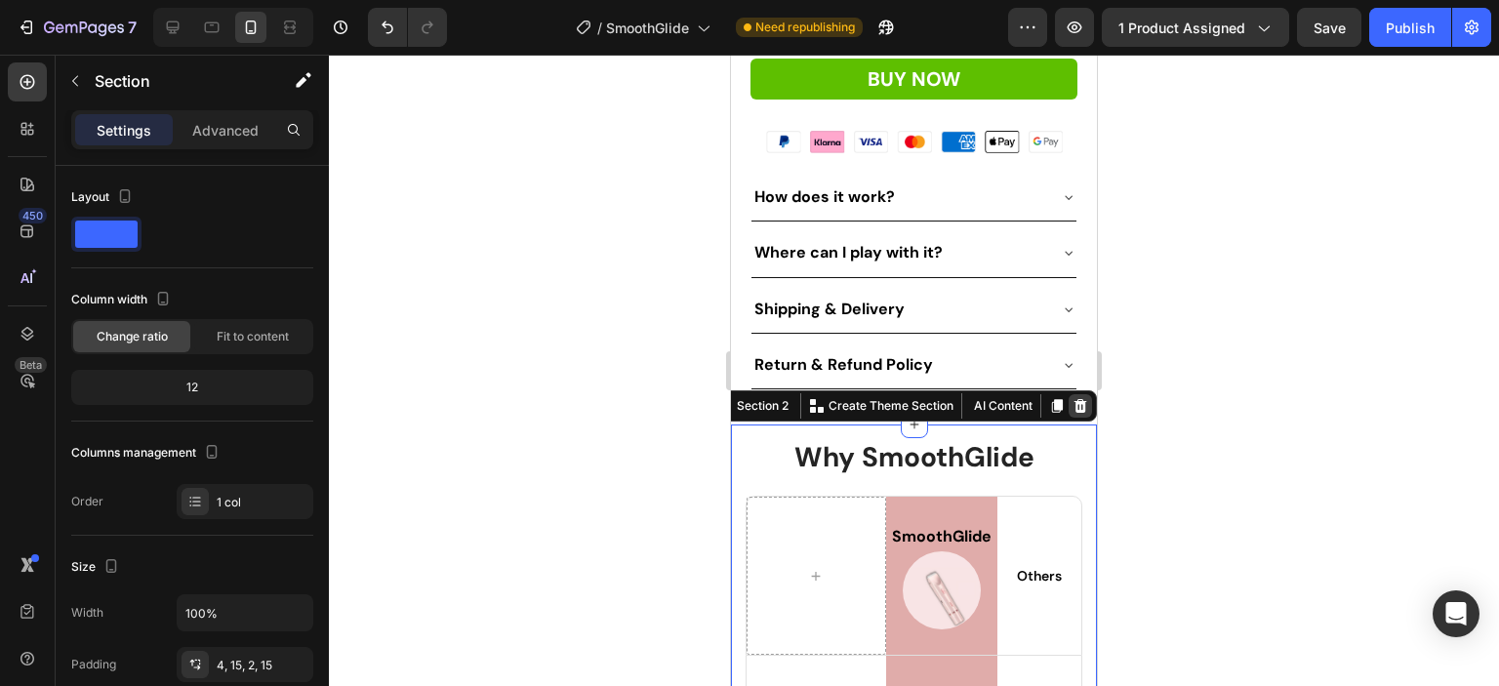
click at [1074, 399] on icon at bounding box center [1080, 406] width 13 height 14
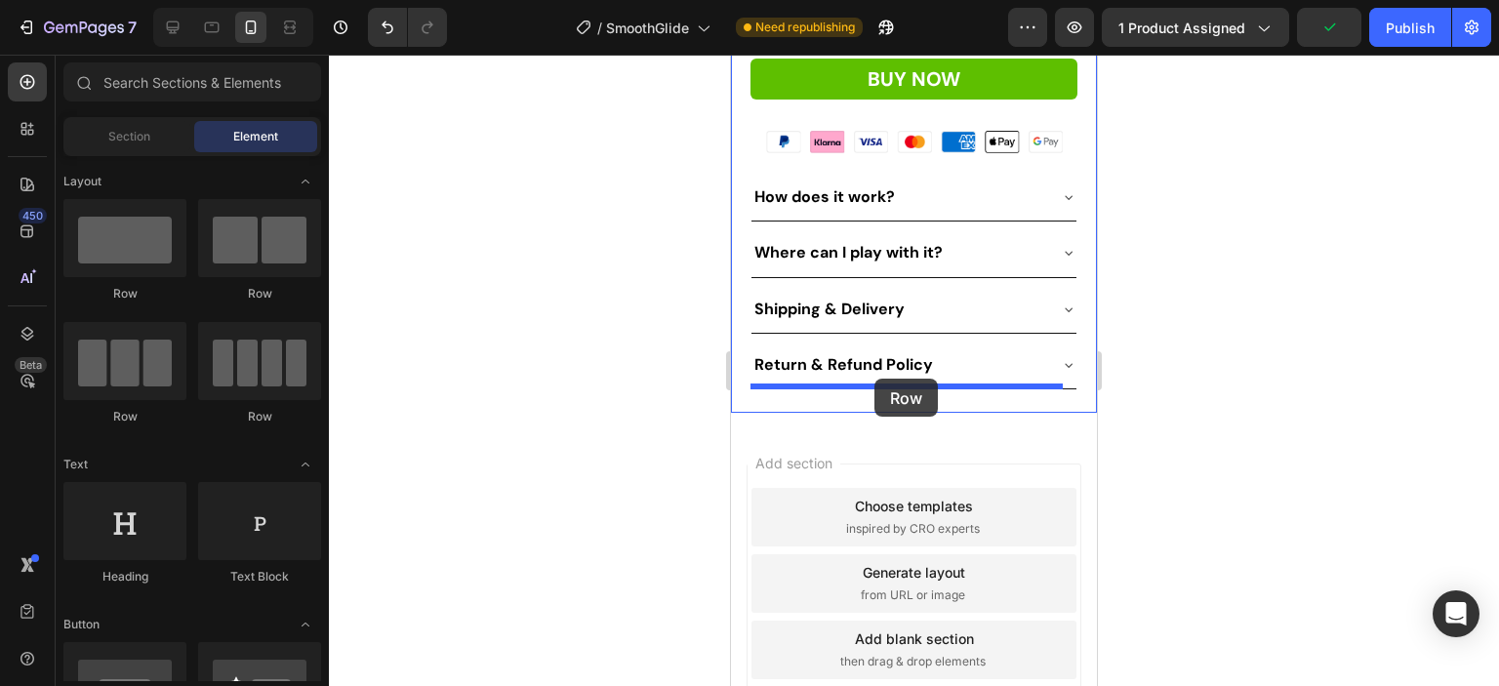
drag, startPoint x: 963, startPoint y: 310, endPoint x: 874, endPoint y: 379, distance: 112.0
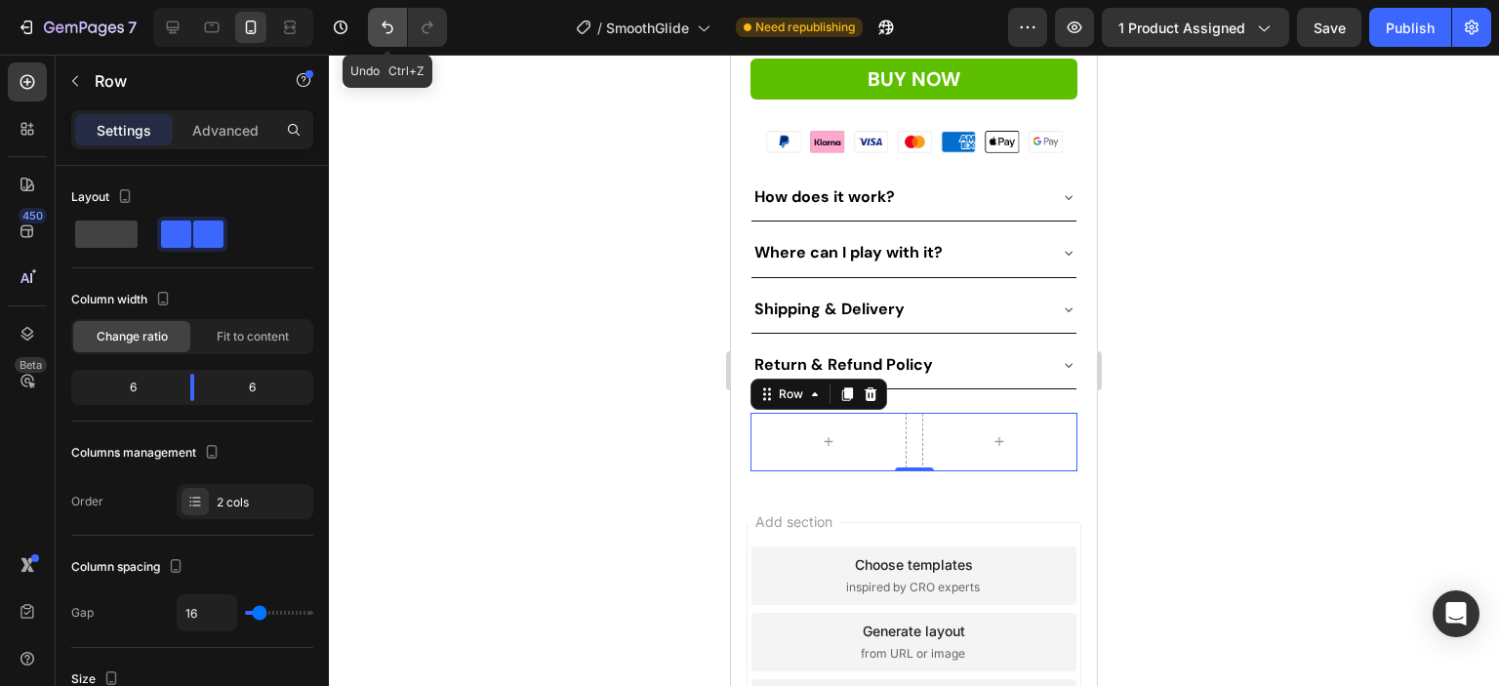
click at [382, 28] on icon "Undo/Redo" at bounding box center [388, 28] width 20 height 20
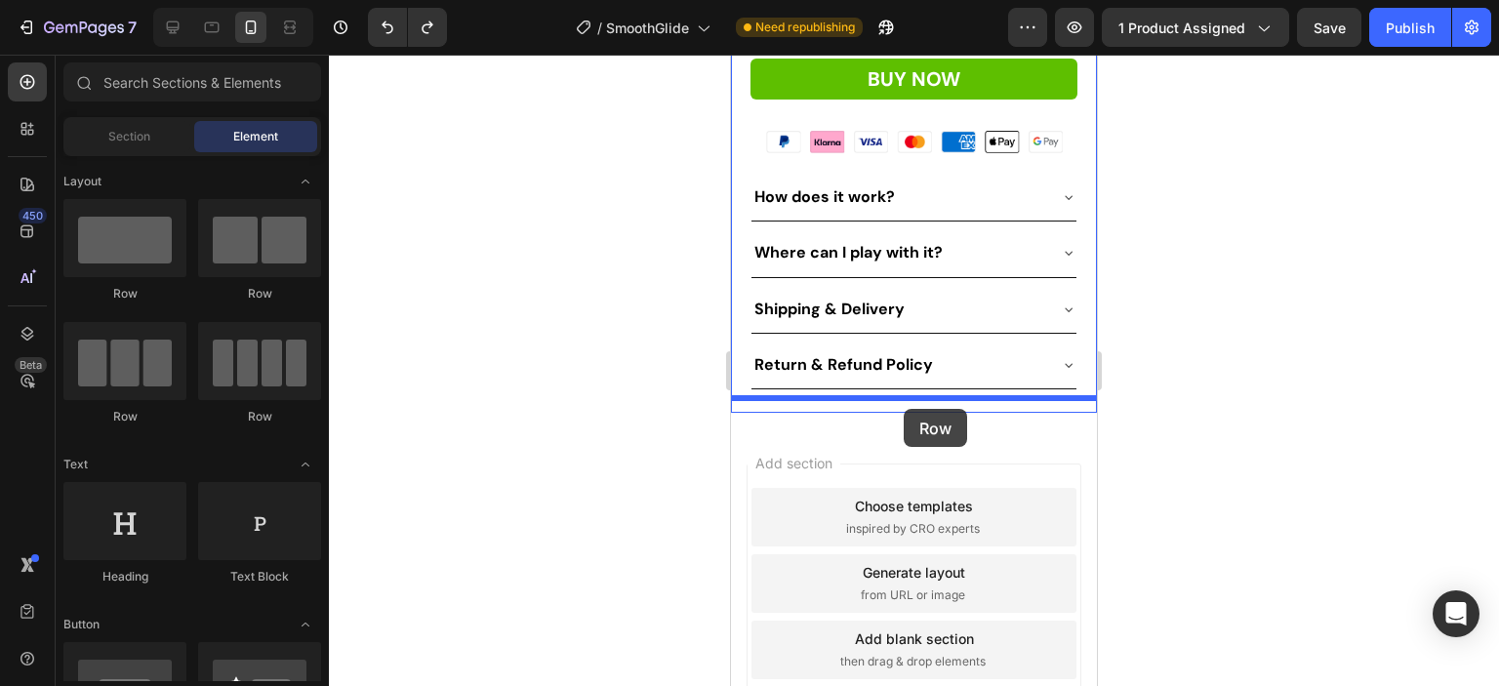
drag, startPoint x: 977, startPoint y: 292, endPoint x: 904, endPoint y: 409, distance: 138.1
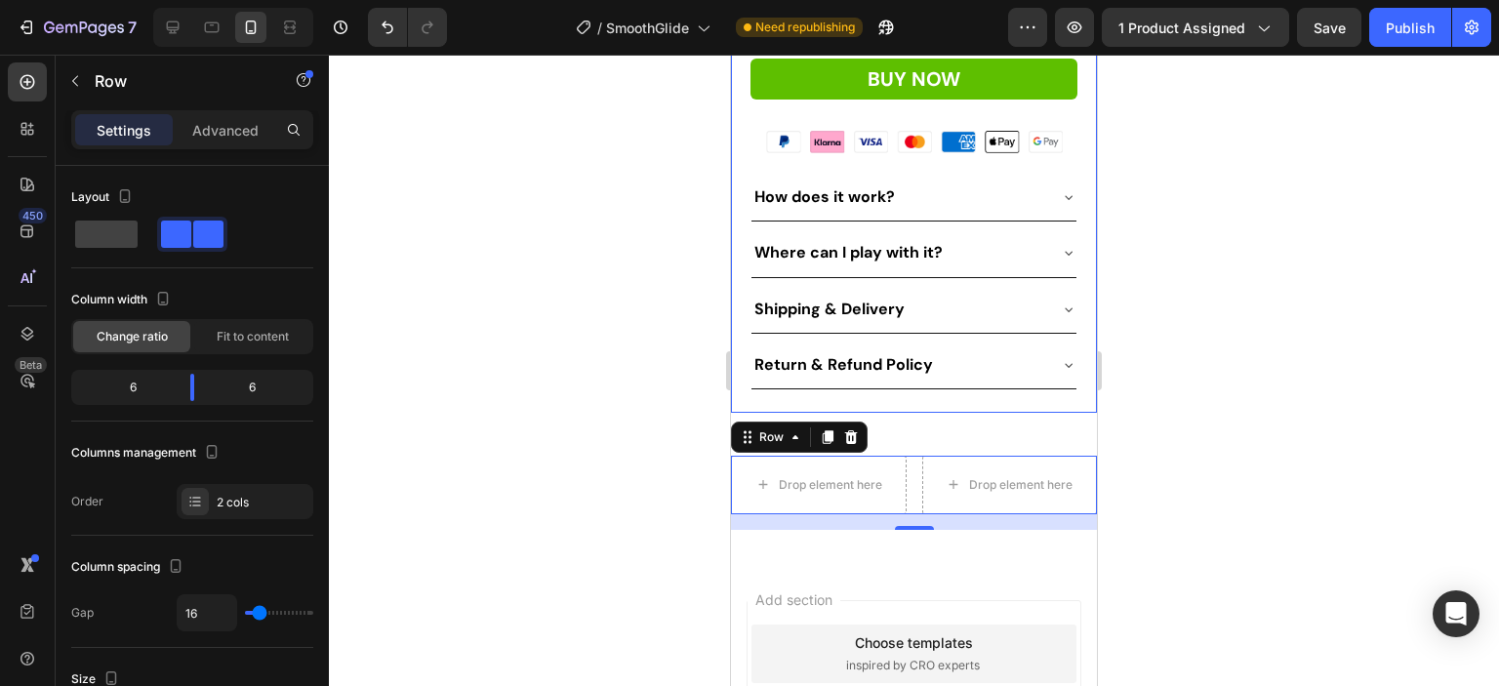
click at [902, 376] on div "Icon Icon Icon Icon Icon Icon List Rated 4.9/5 on Trustpilot Text Block Row JIN…" at bounding box center [913, 32] width 327 height 762
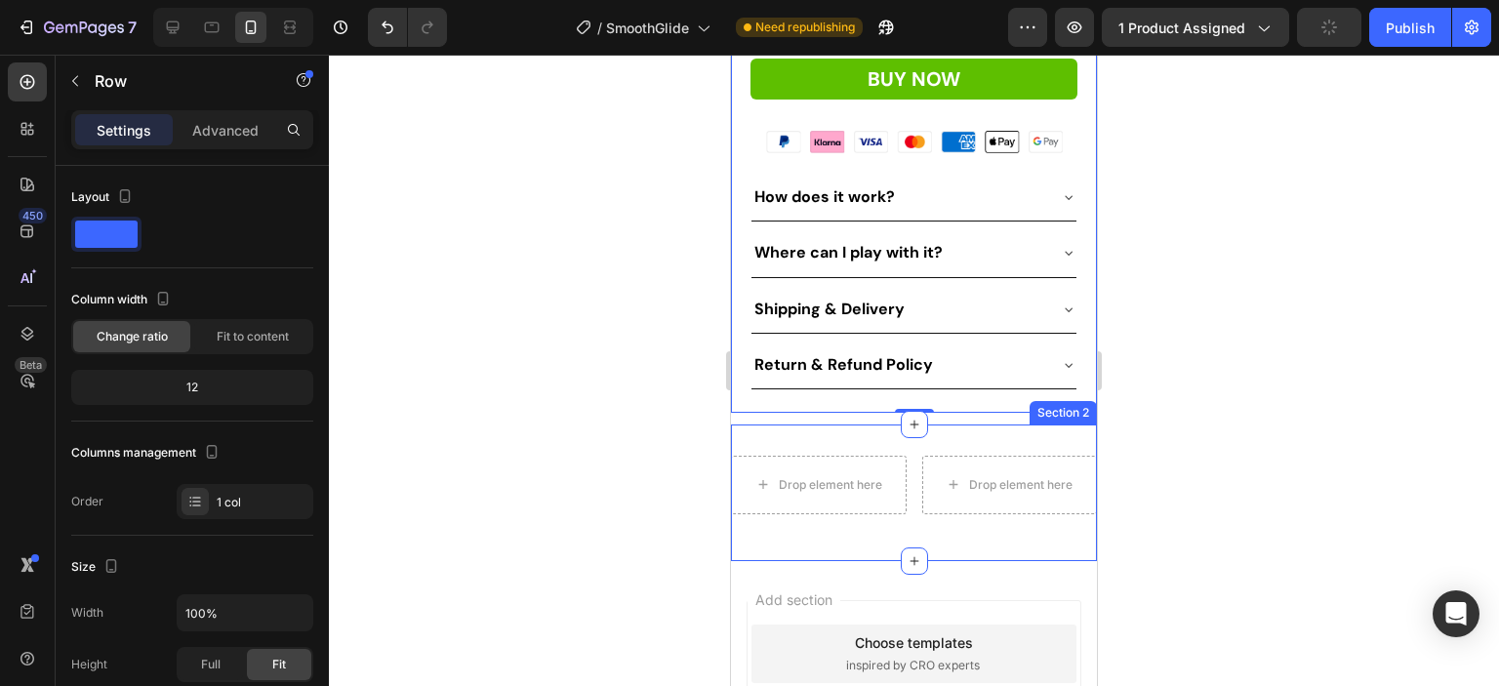
click at [921, 424] on div "Drop element here Drop element here Row Section 2" at bounding box center [914, 492] width 366 height 137
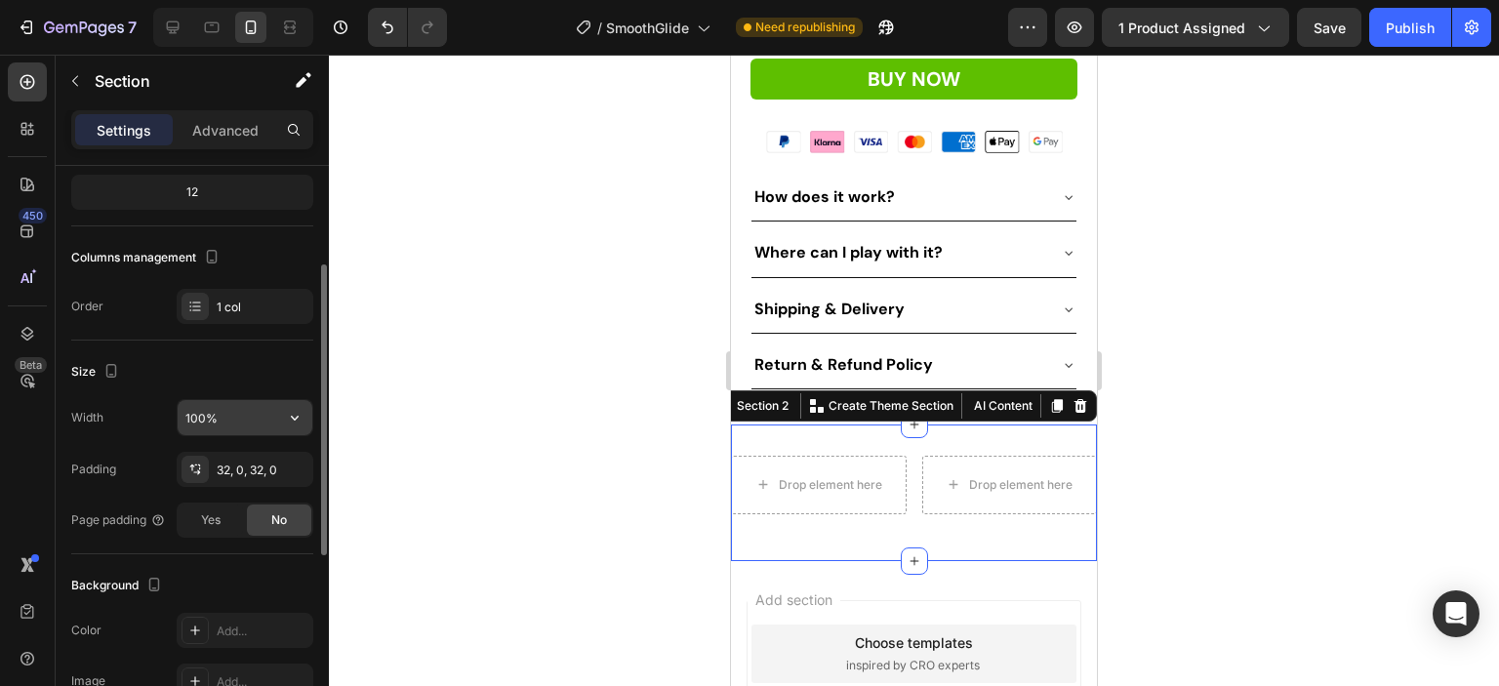
scroll to position [0, 0]
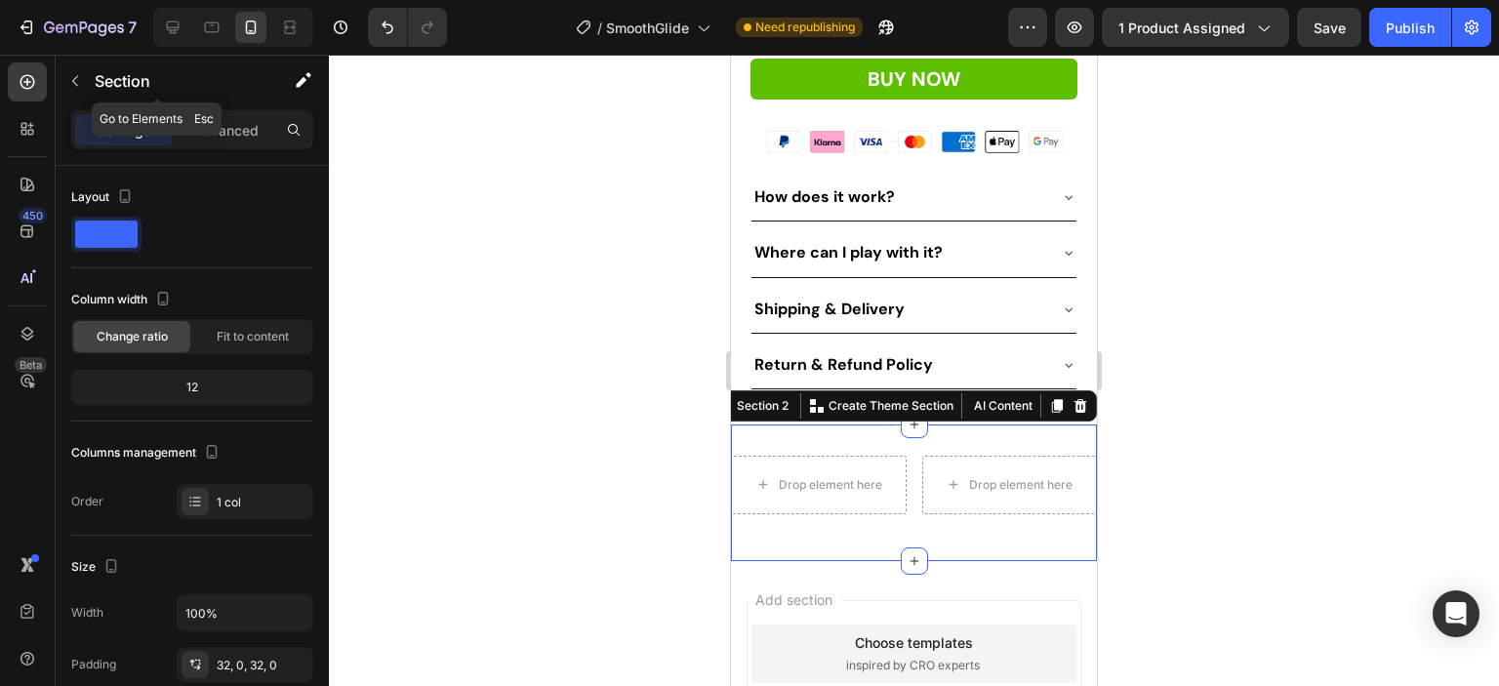
click at [70, 78] on icon "button" at bounding box center [75, 81] width 16 height 16
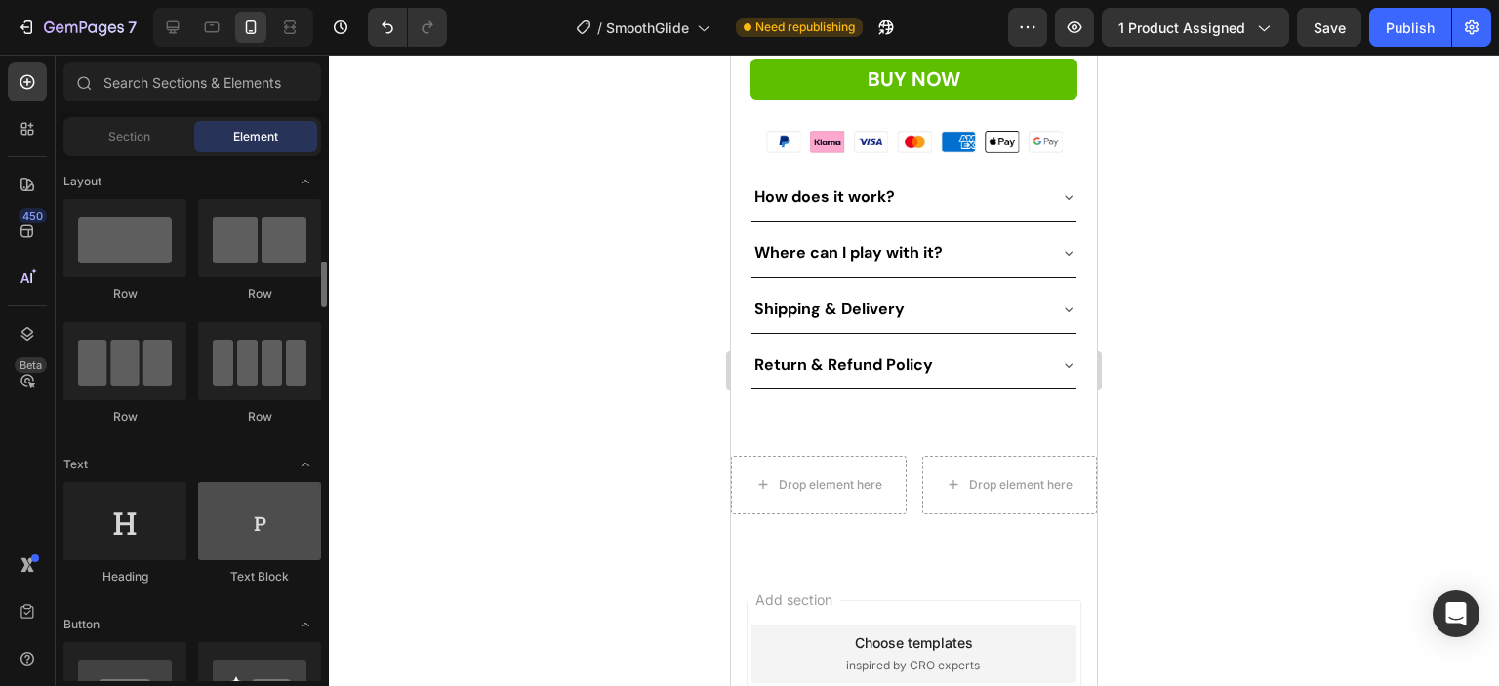
scroll to position [195, 0]
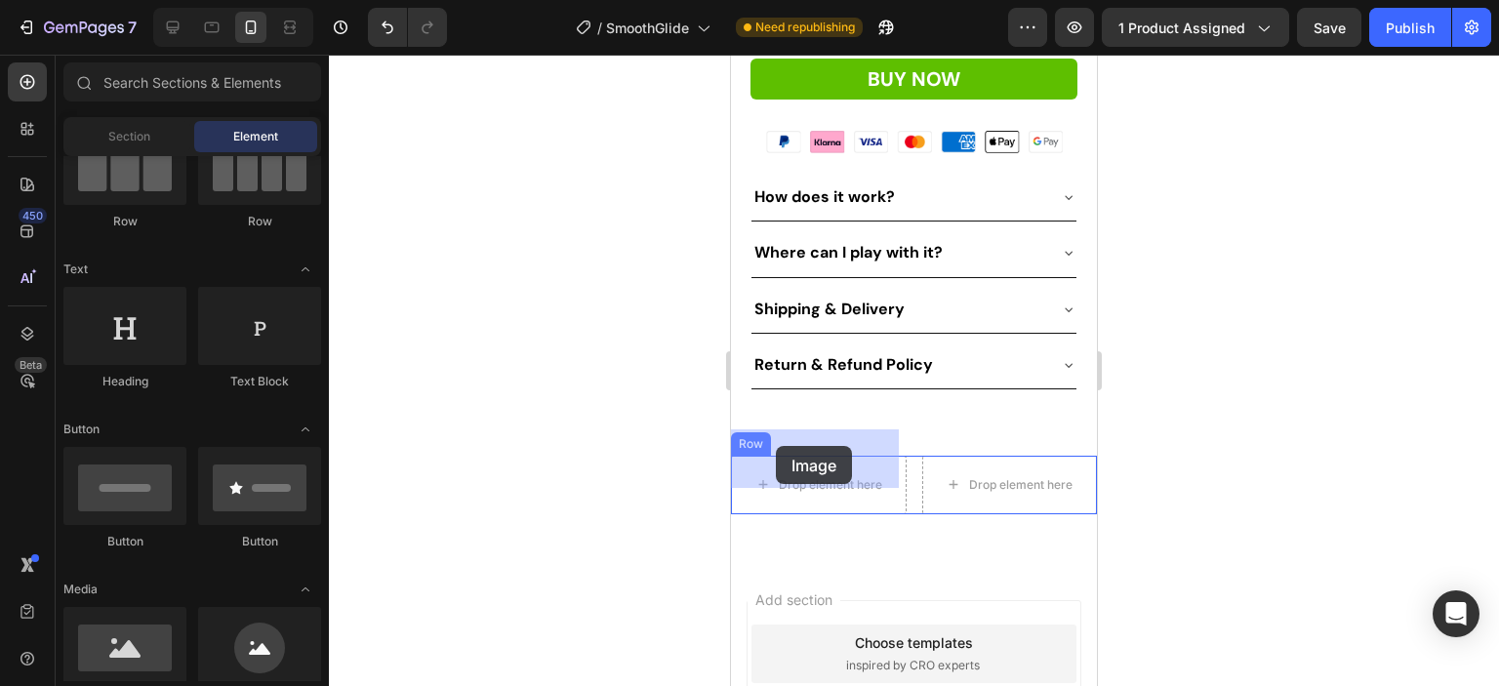
drag, startPoint x: 866, startPoint y: 709, endPoint x: 776, endPoint y: 446, distance: 278.3
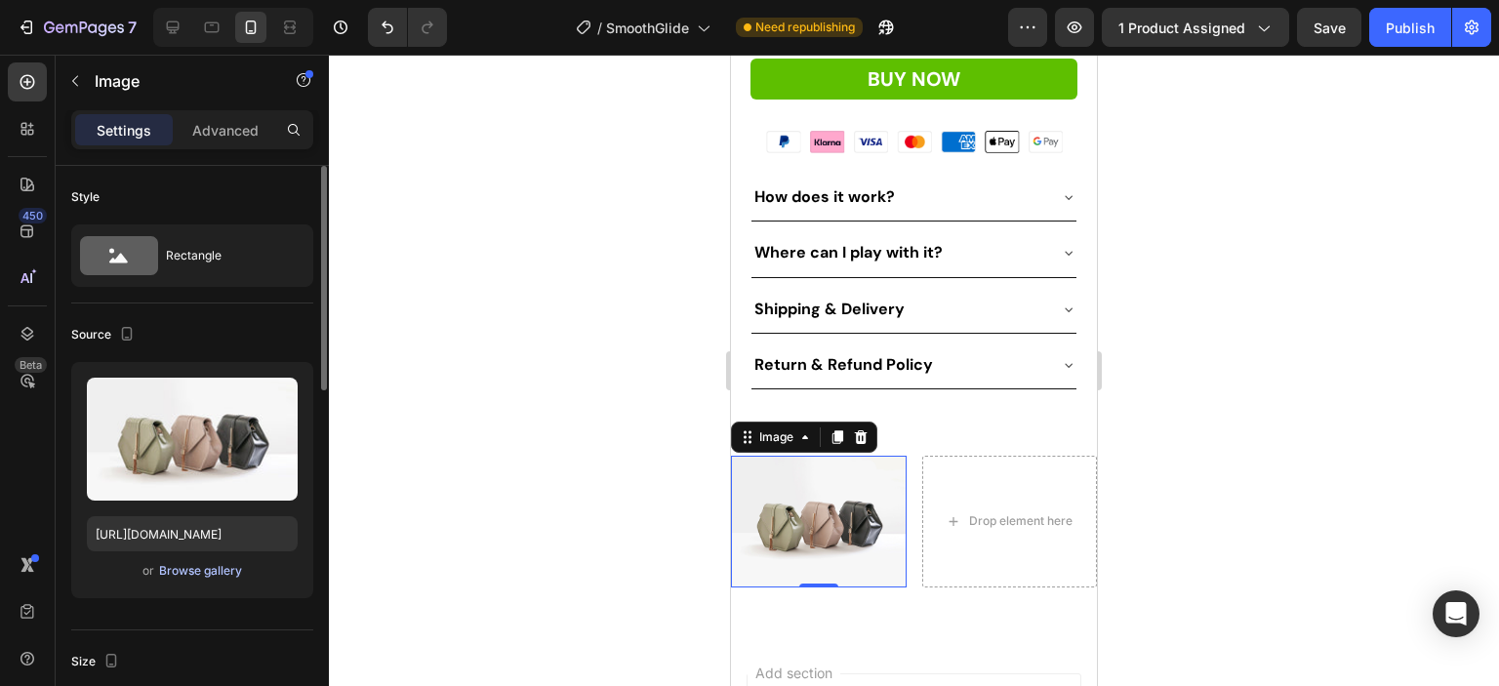
click at [210, 569] on div "Browse gallery" at bounding box center [200, 571] width 83 height 18
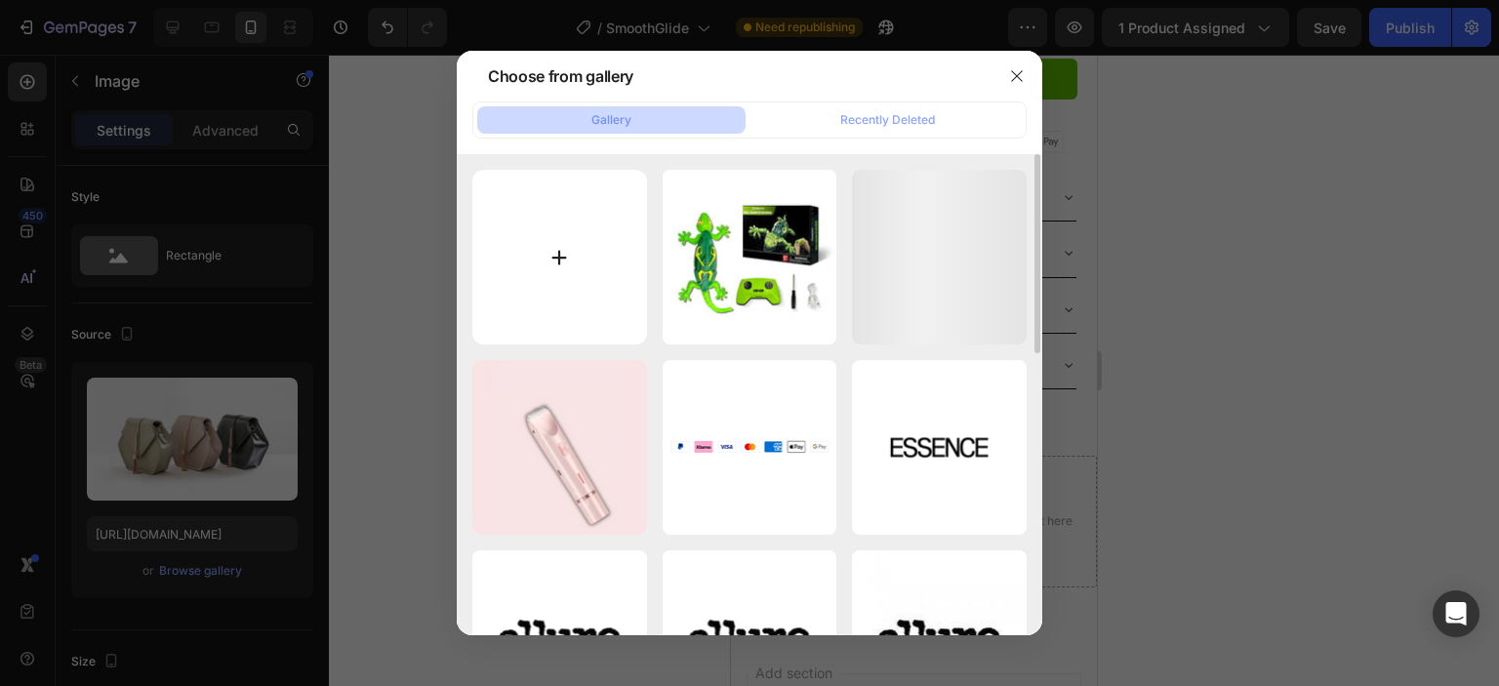
click at [562, 261] on input "file" at bounding box center [559, 257] width 175 height 175
type input "C:\fakepath\Includes6.webp"
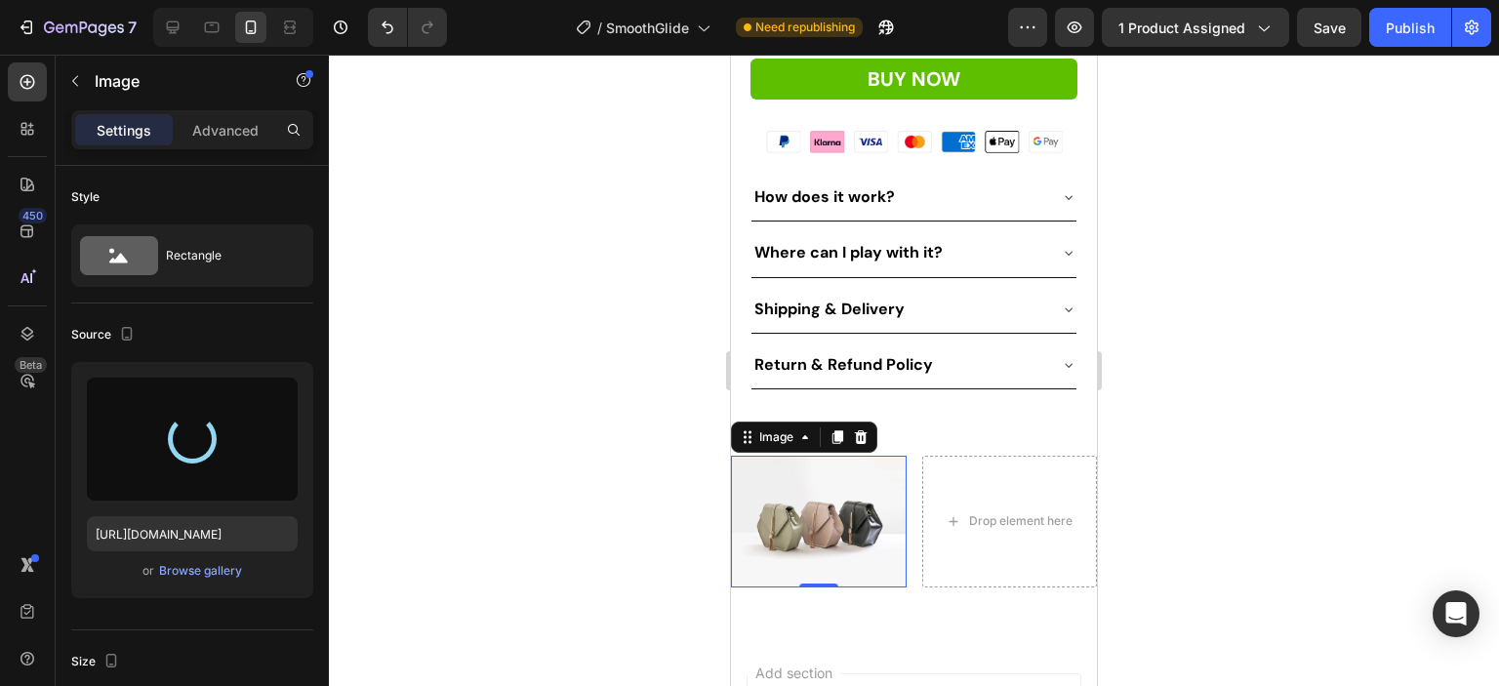
type input "[URL][DOMAIN_NAME]"
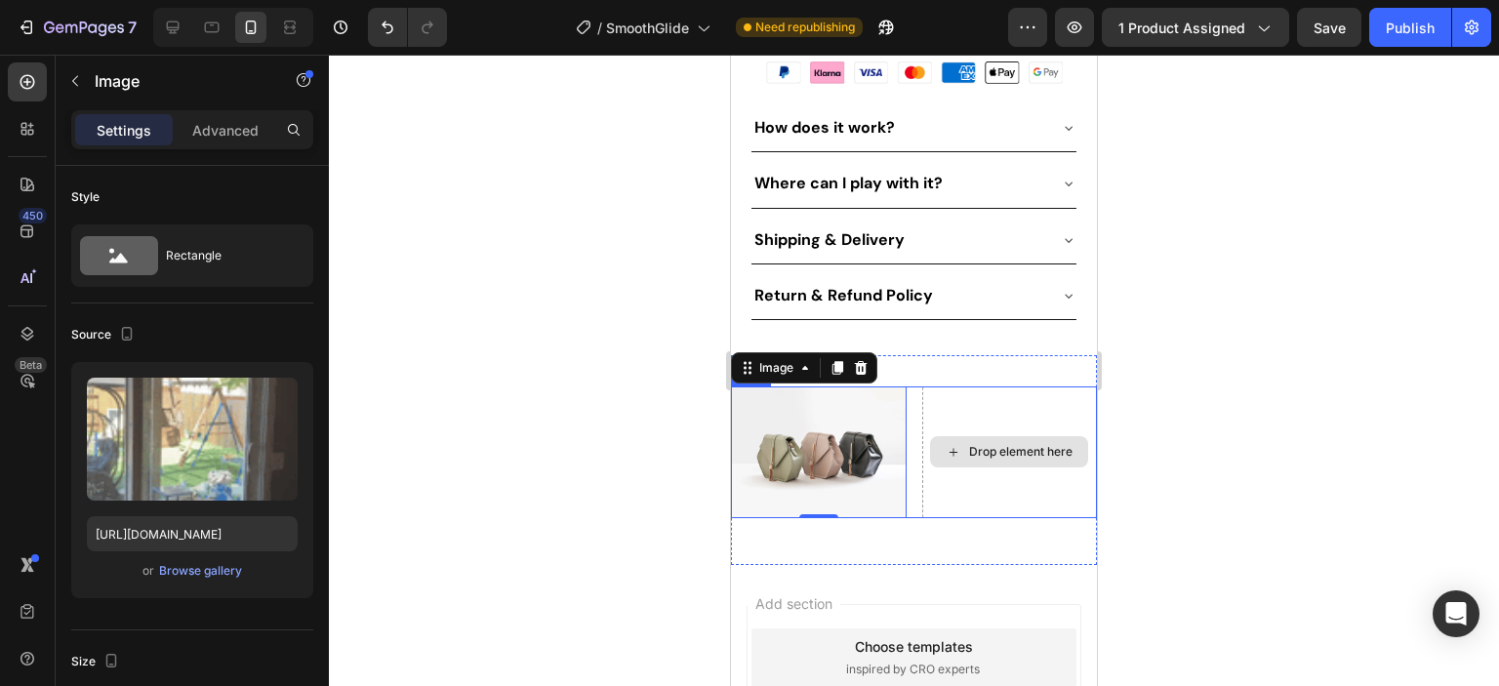
scroll to position [1140, 0]
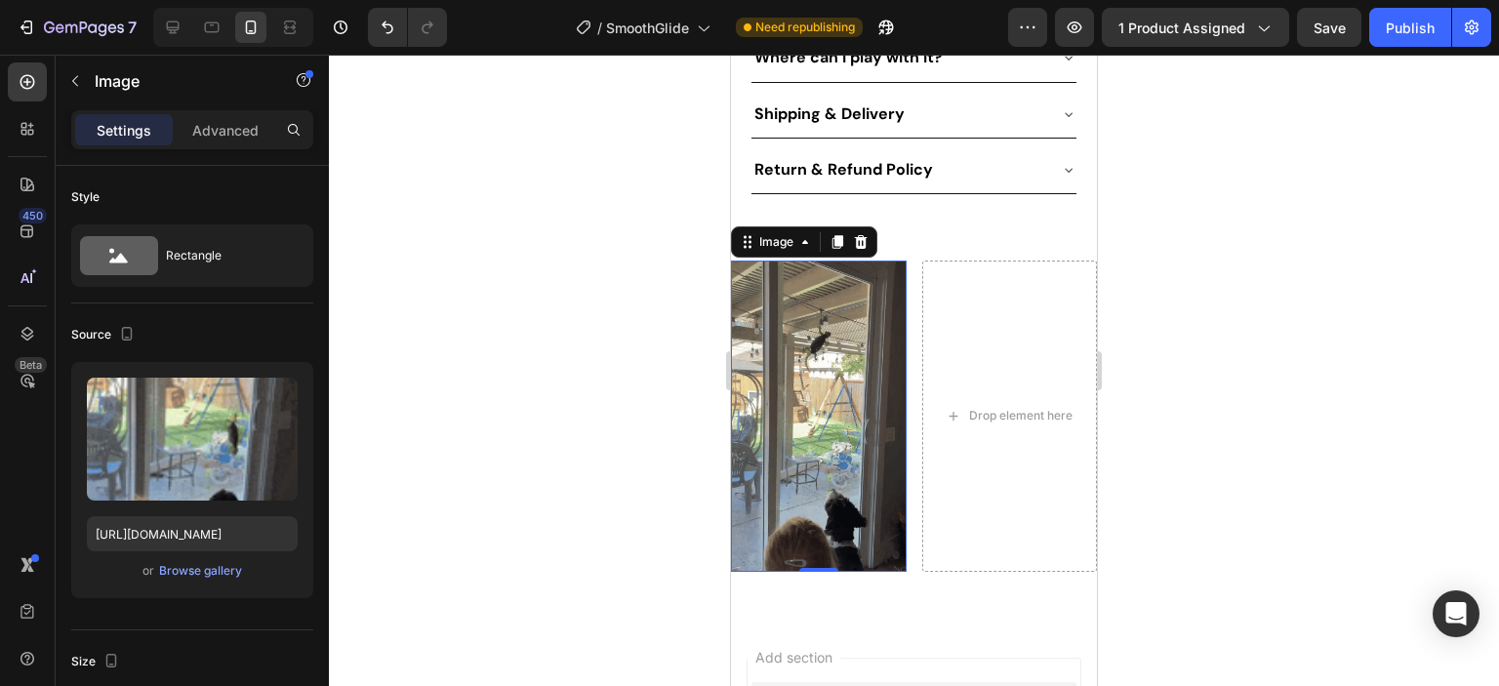
drag, startPoint x: 862, startPoint y: 429, endPoint x: 1450, endPoint y: 503, distance: 593.0
click at [862, 429] on img at bounding box center [819, 416] width 176 height 311
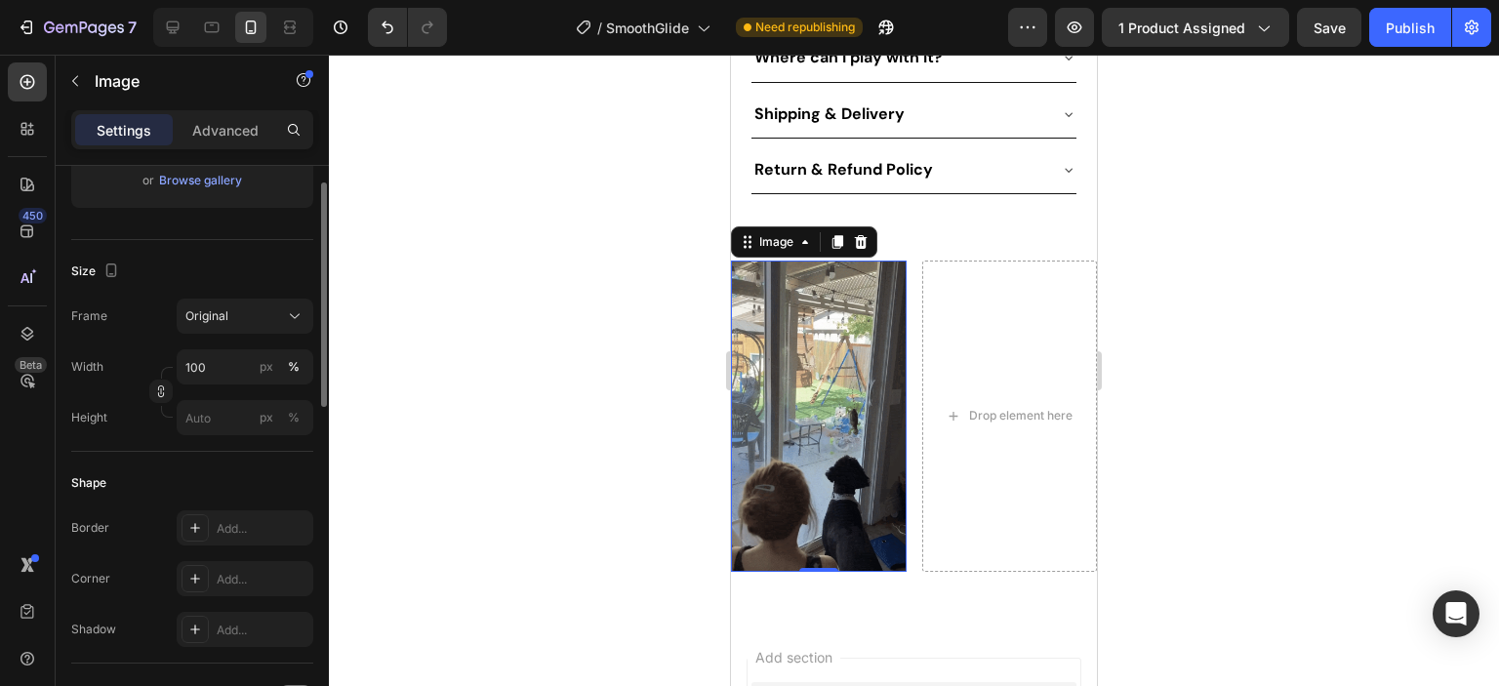
scroll to position [293, 0]
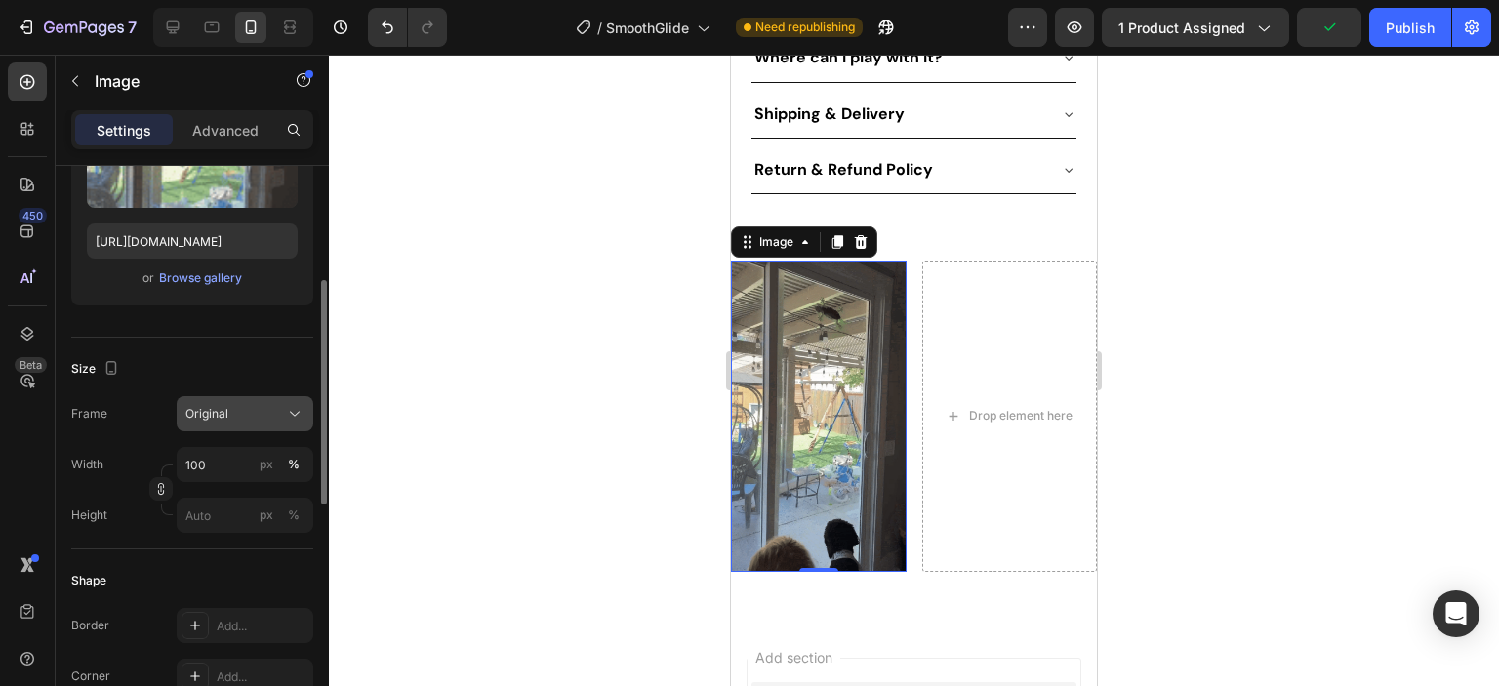
click at [271, 411] on div "Original" at bounding box center [233, 414] width 96 height 18
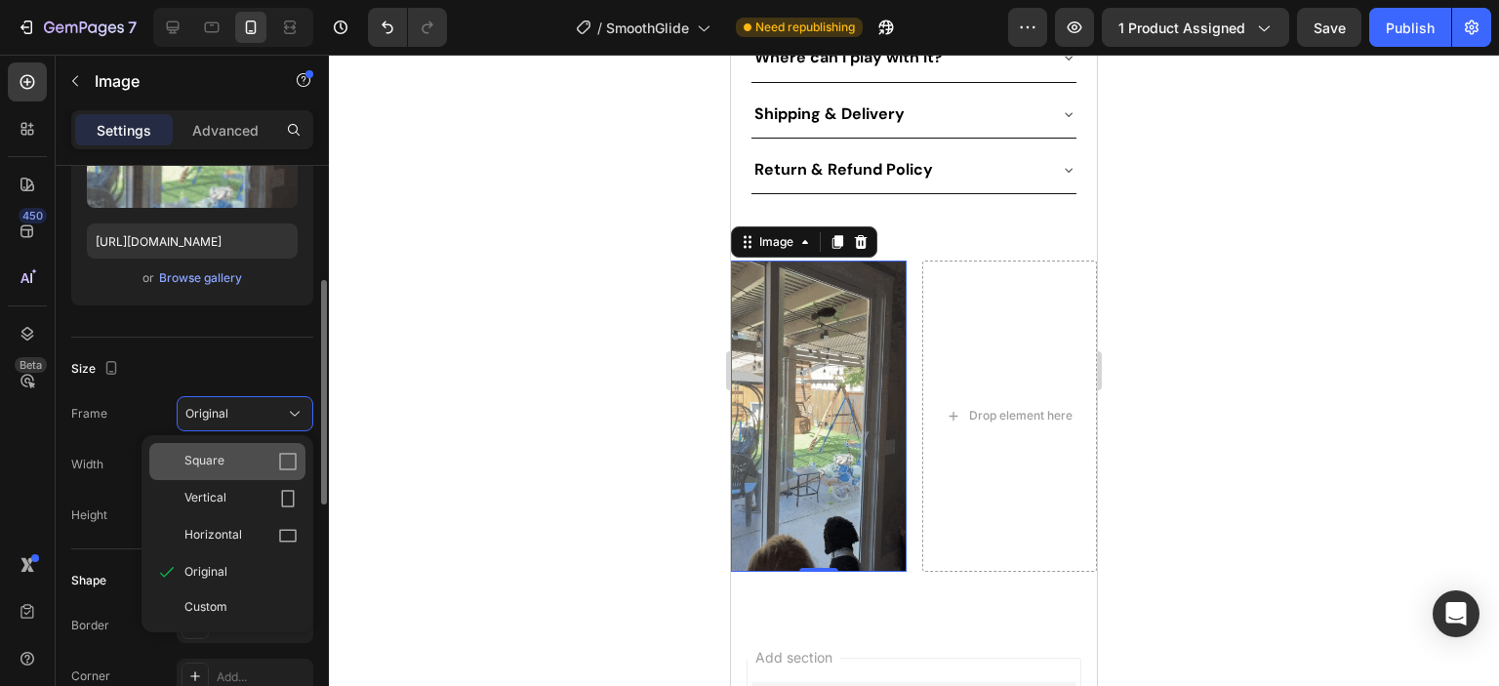
click at [292, 459] on icon at bounding box center [288, 462] width 20 height 20
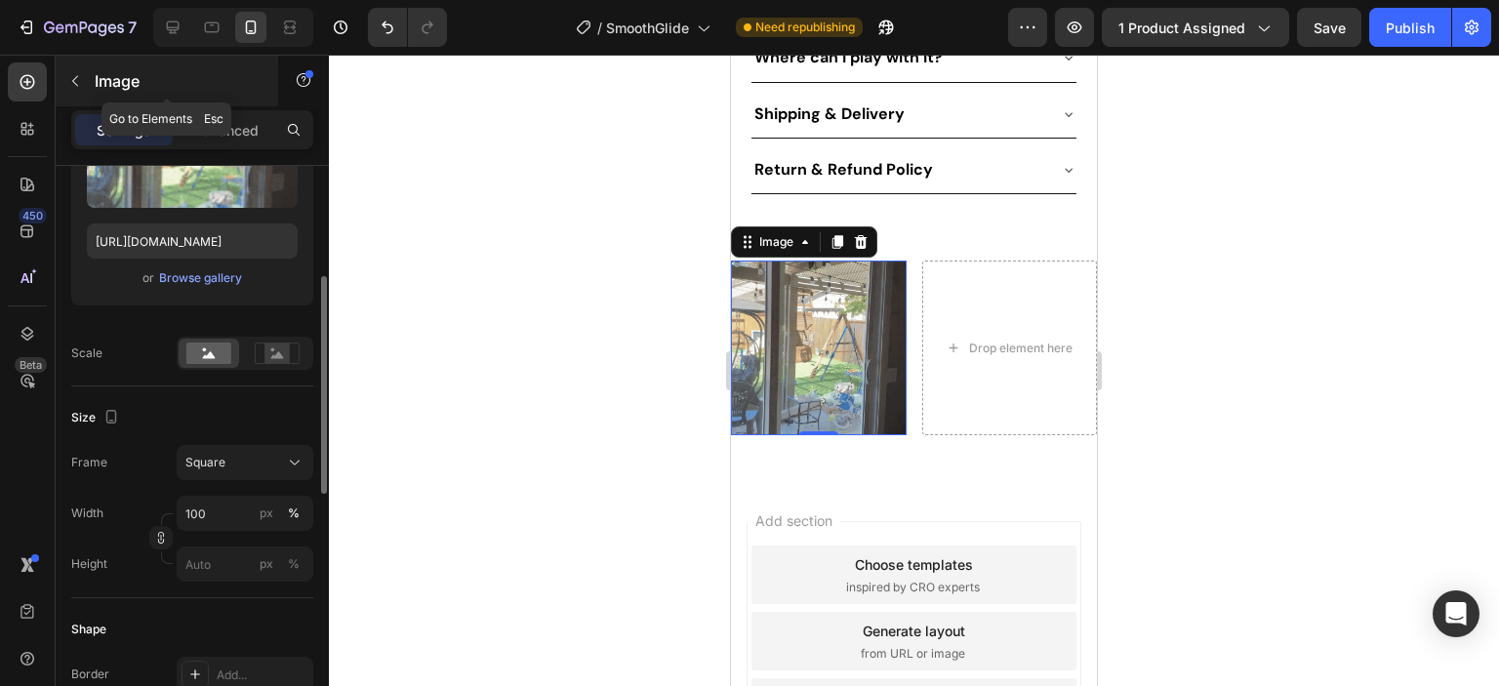
click at [73, 84] on icon "button" at bounding box center [75, 81] width 16 height 16
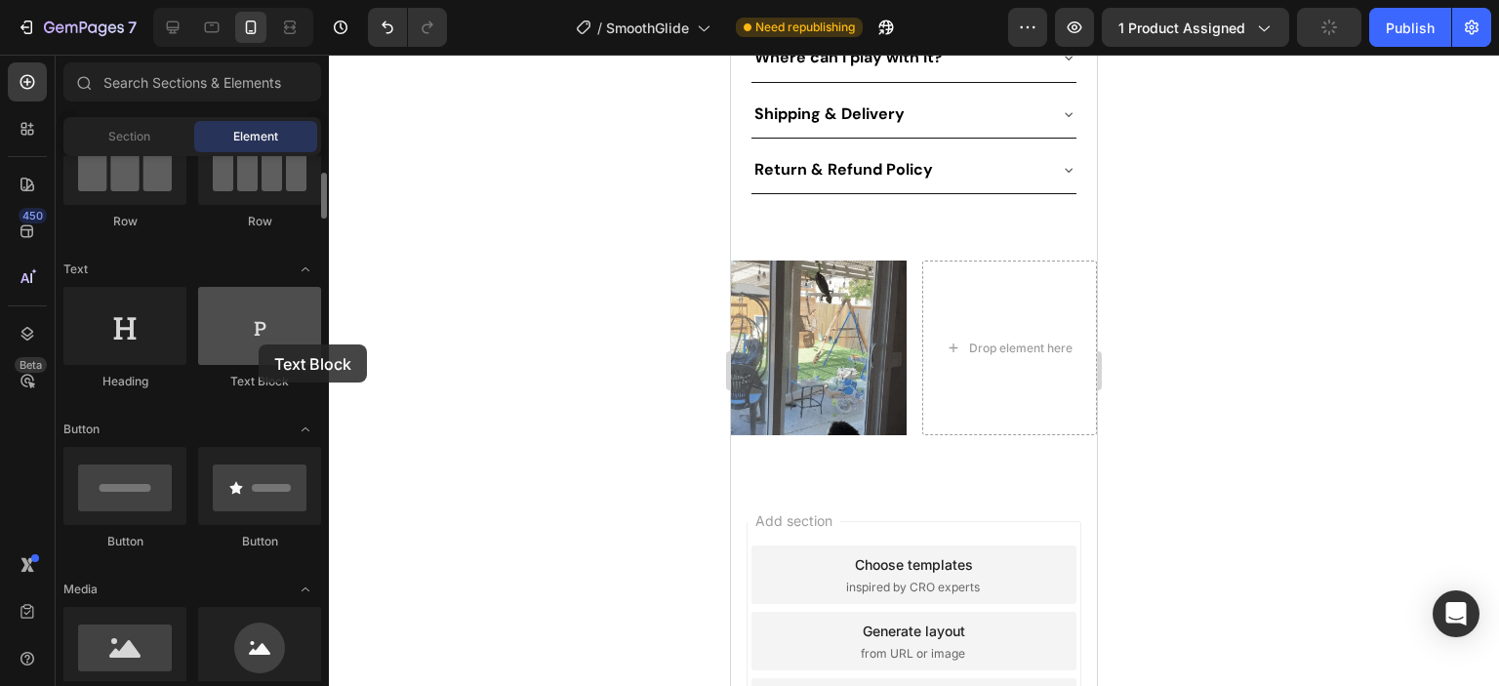
click at [259, 344] on div at bounding box center [259, 326] width 123 height 78
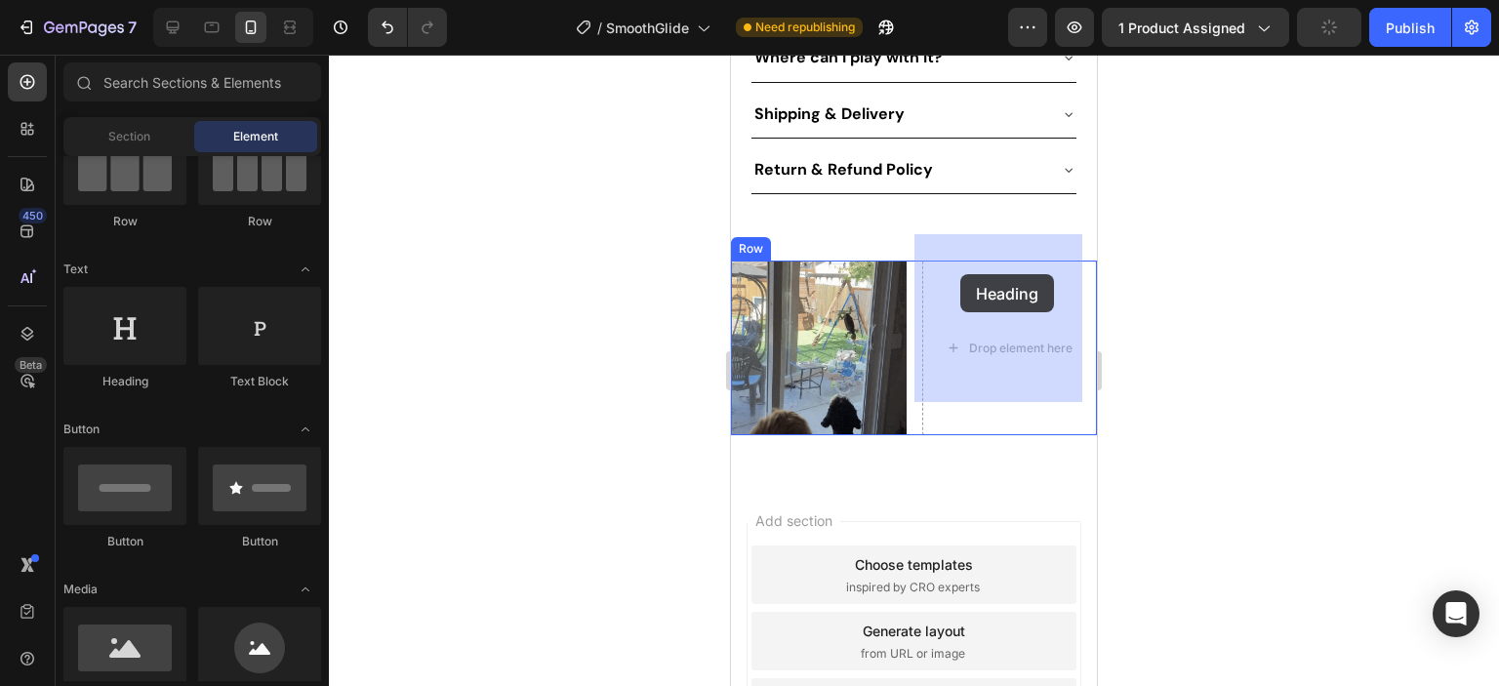
drag, startPoint x: 865, startPoint y: 393, endPoint x: 960, endPoint y: 274, distance: 152.7
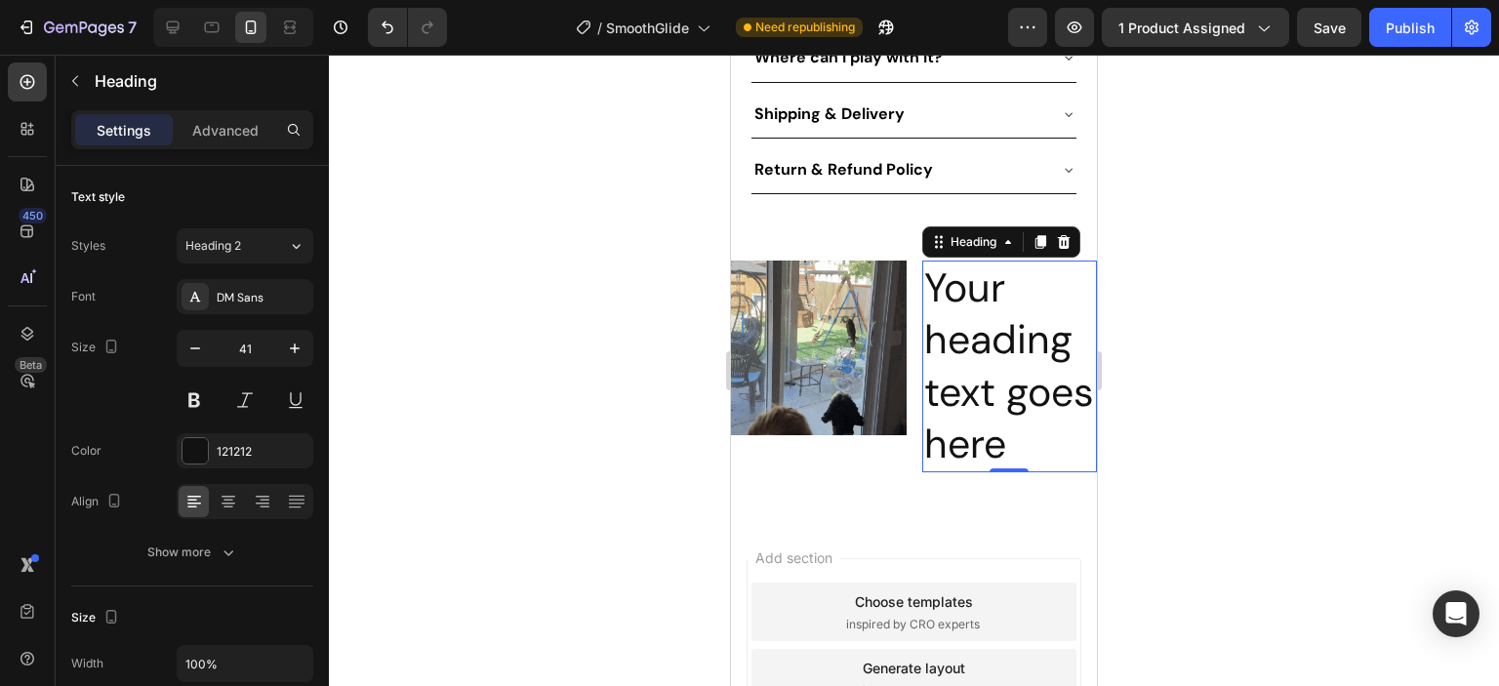
click at [965, 324] on h2 "Your heading text goes here" at bounding box center [1010, 367] width 176 height 212
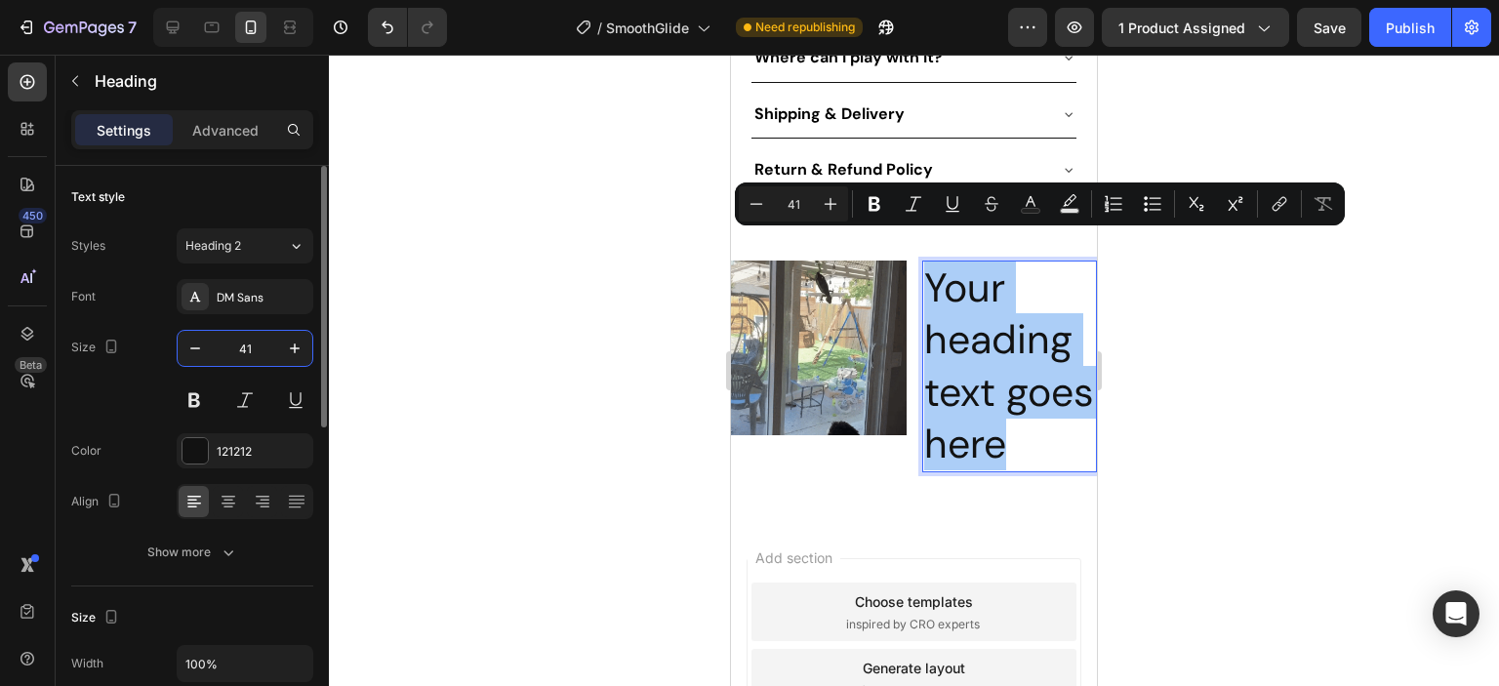
click at [243, 350] on input "41" at bounding box center [245, 348] width 64 height 35
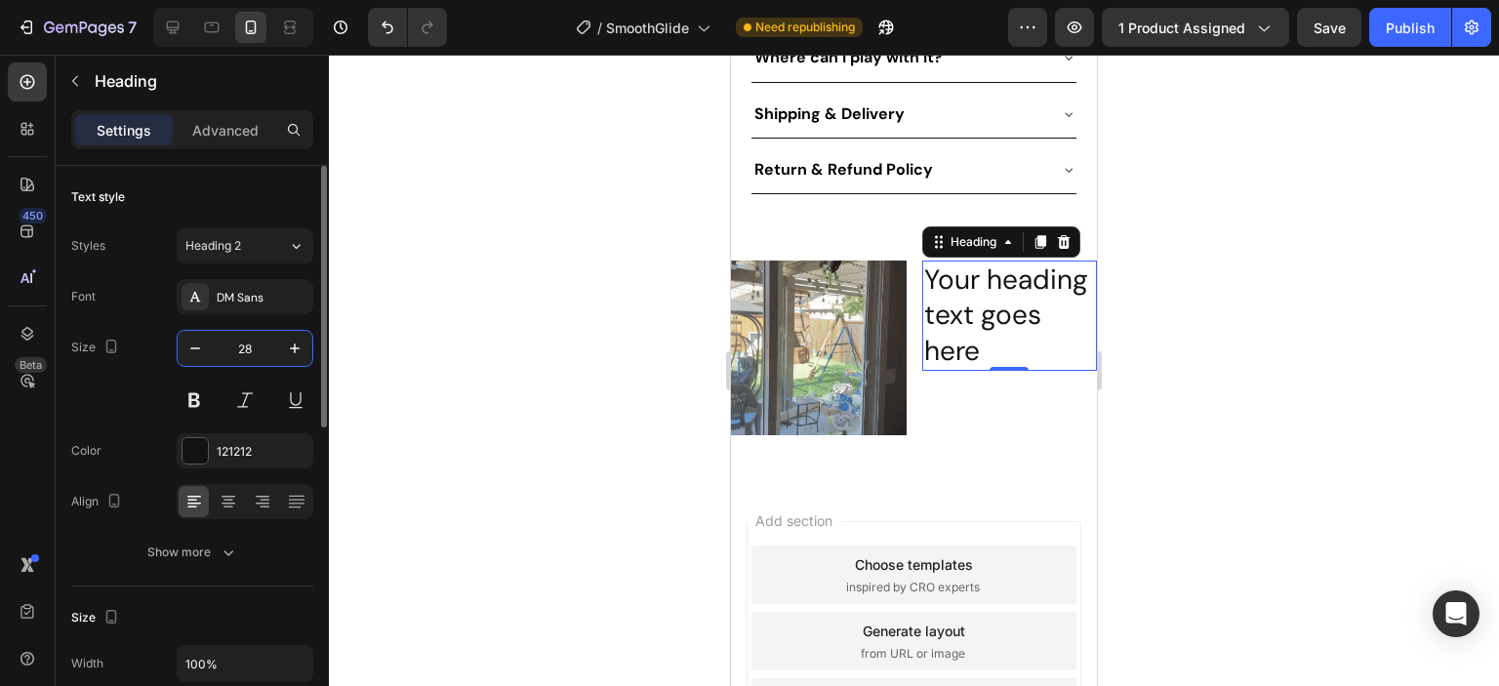
click at [246, 346] on input "28" at bounding box center [245, 348] width 64 height 35
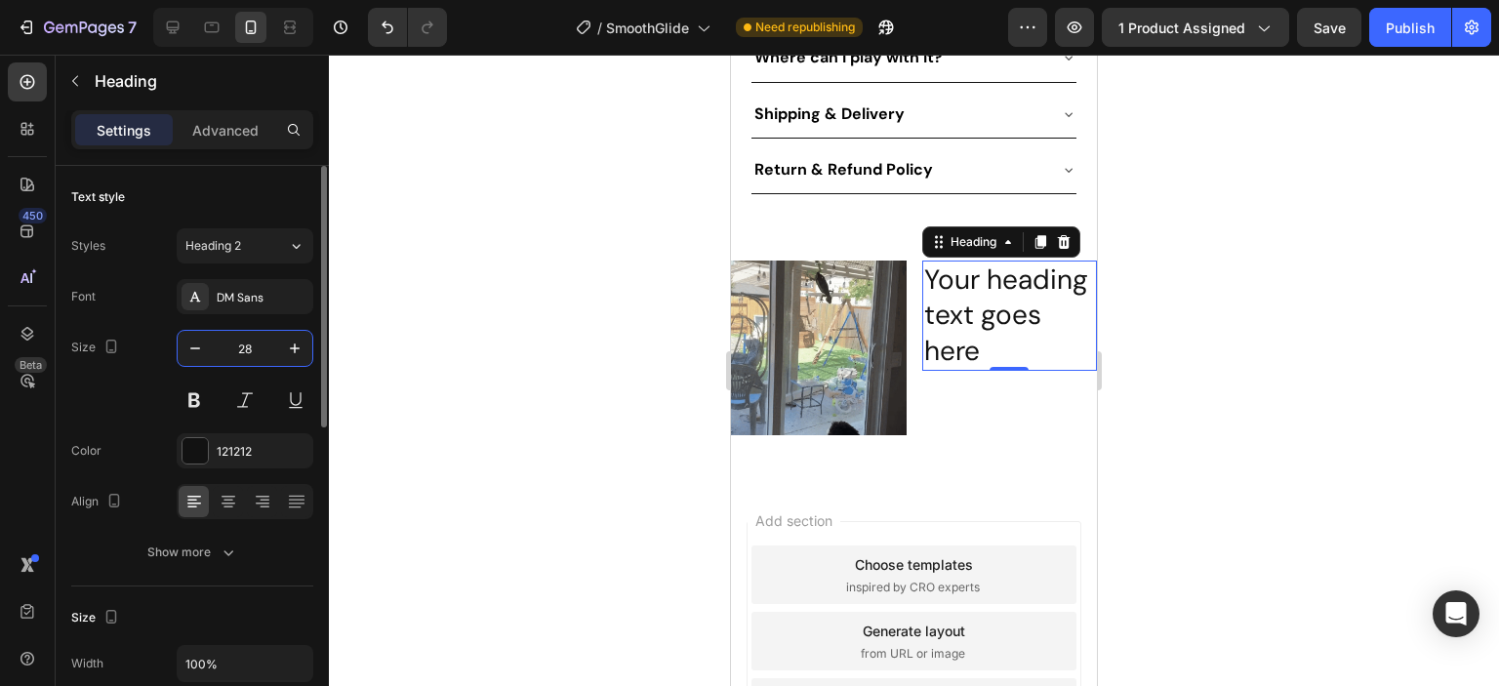
click at [246, 346] on input "28" at bounding box center [245, 348] width 64 height 35
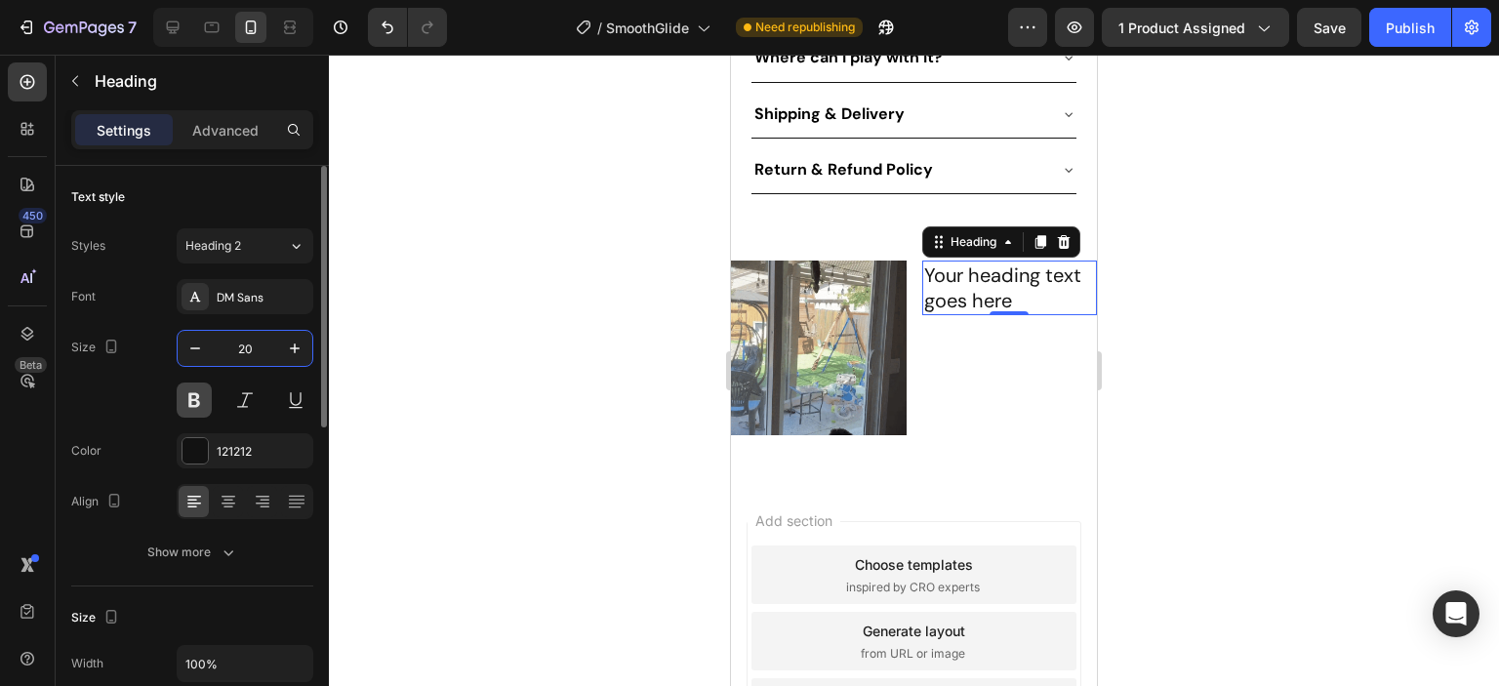
type input "20"
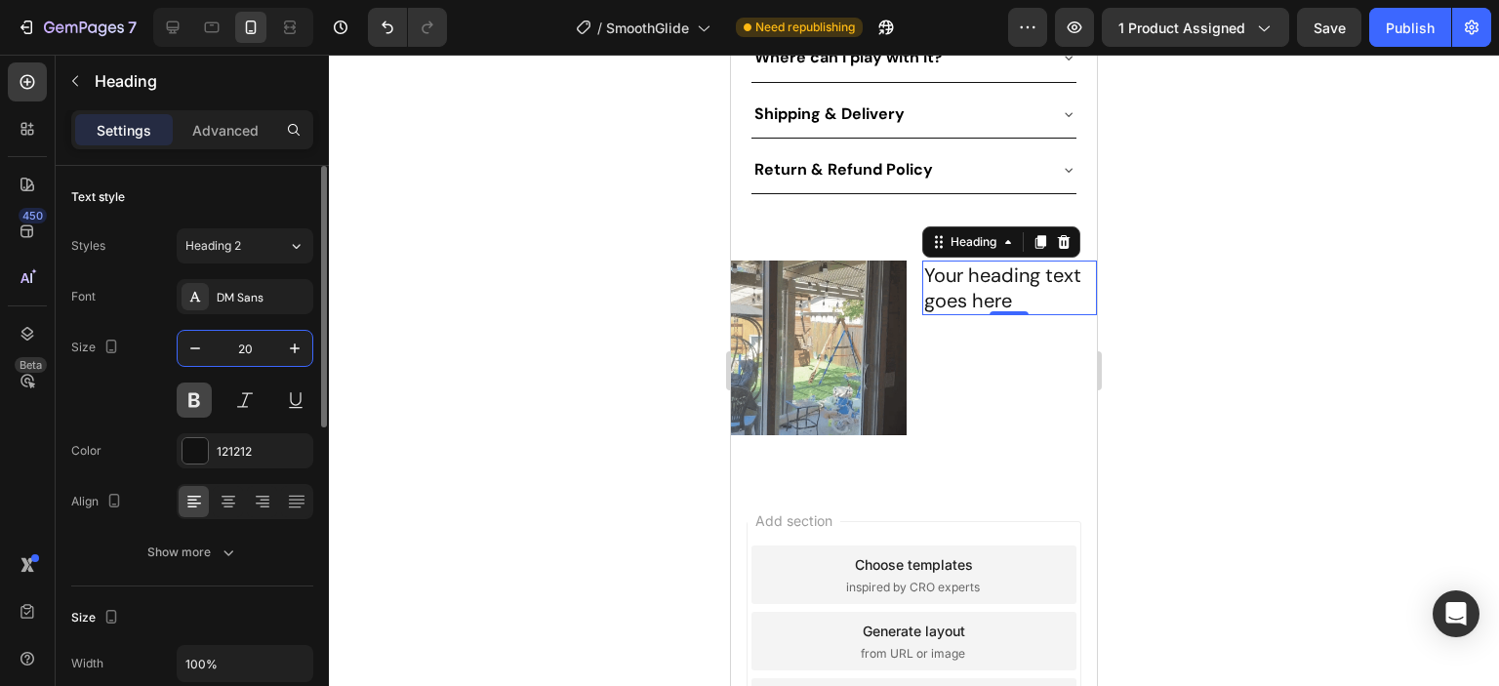
click at [195, 399] on button at bounding box center [194, 400] width 35 height 35
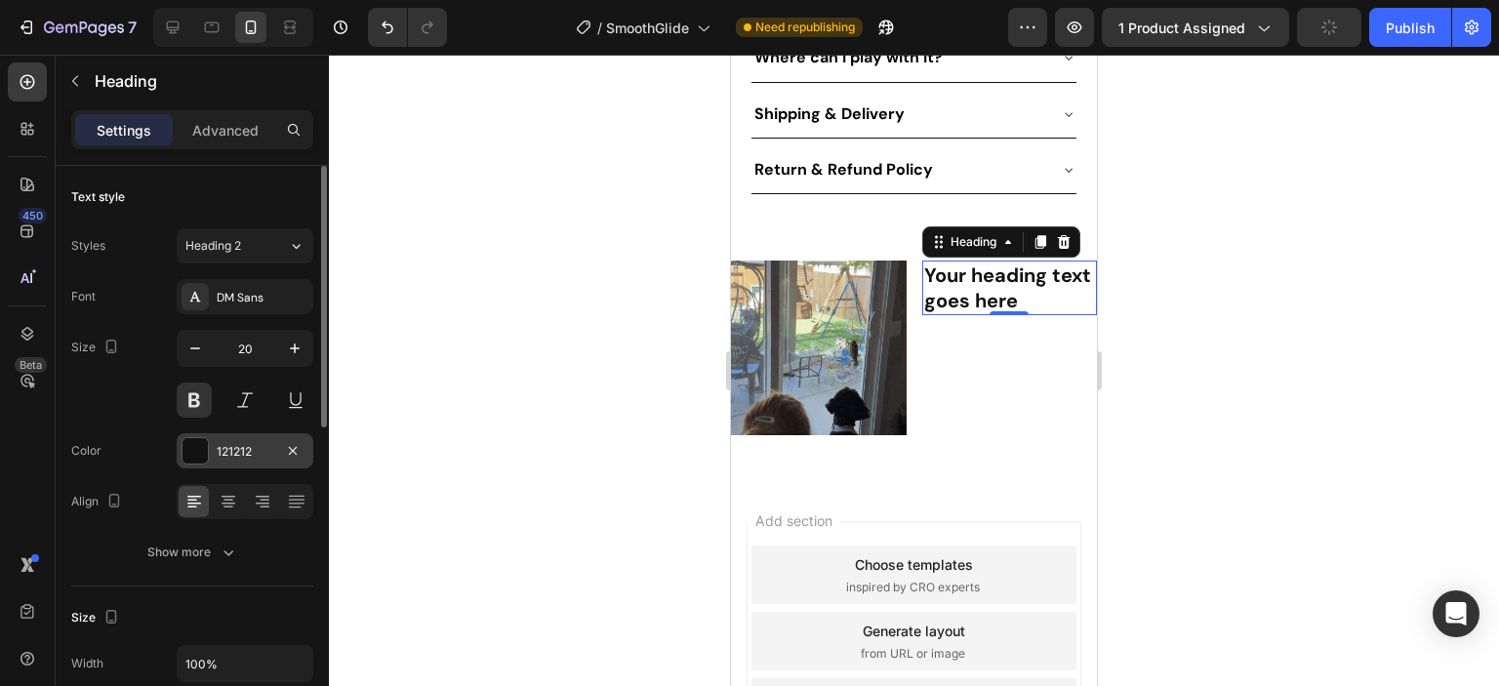
click at [262, 443] on div "121212" at bounding box center [245, 452] width 57 height 18
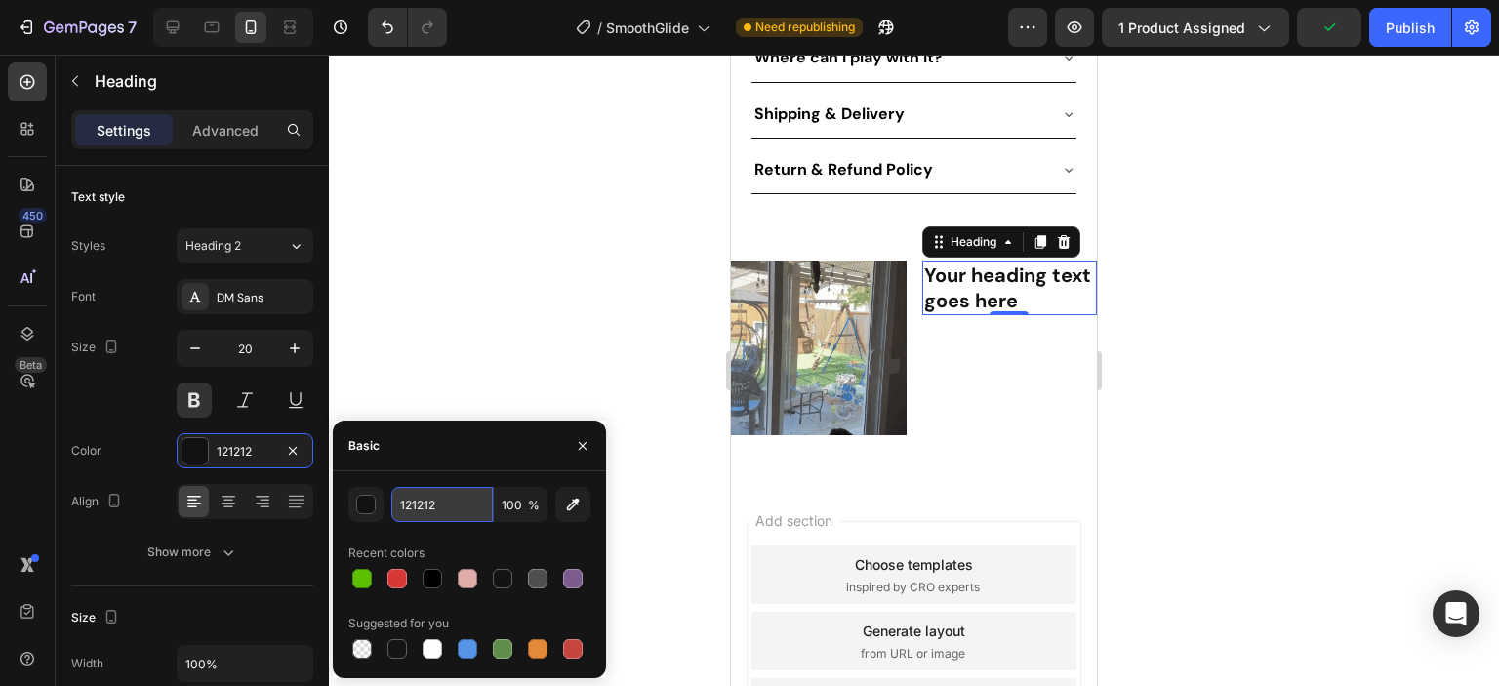
click at [461, 501] on input "121212" at bounding box center [441, 504] width 101 height 35
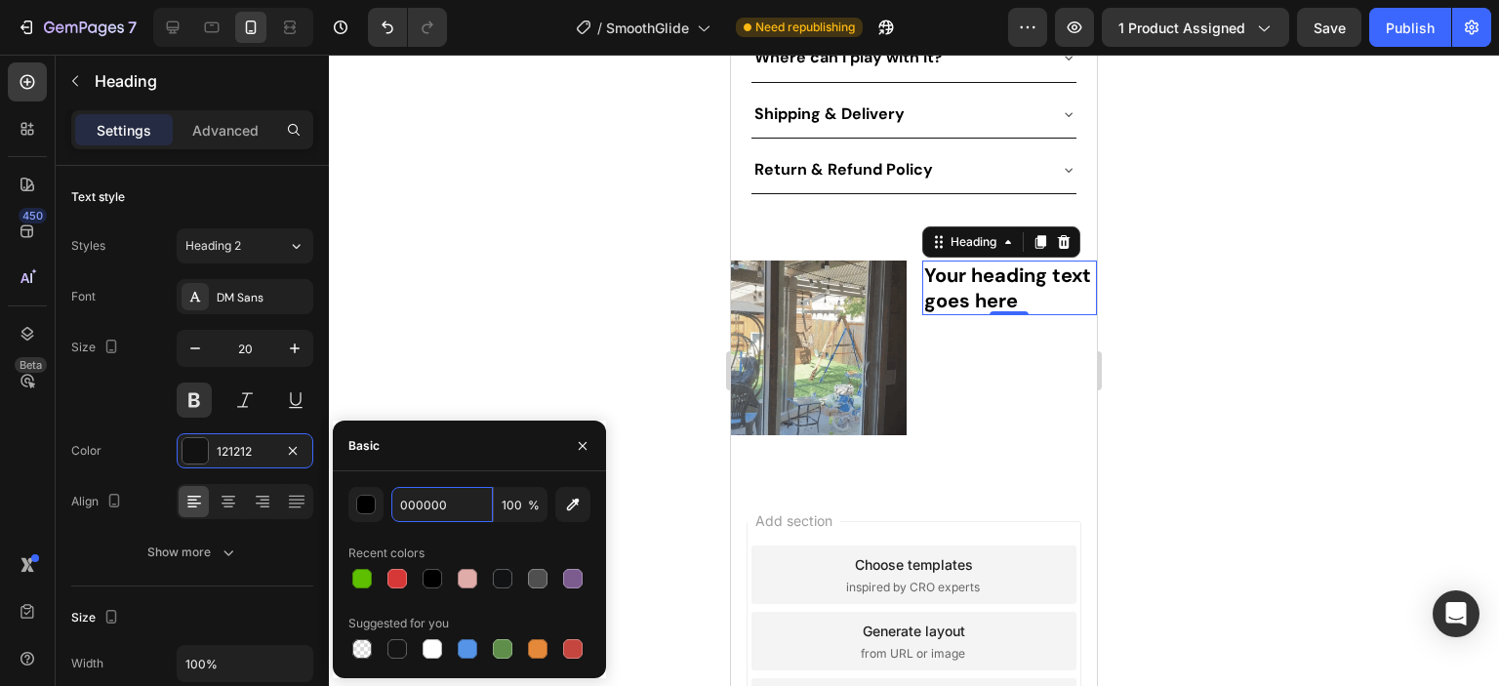
type input "000000"
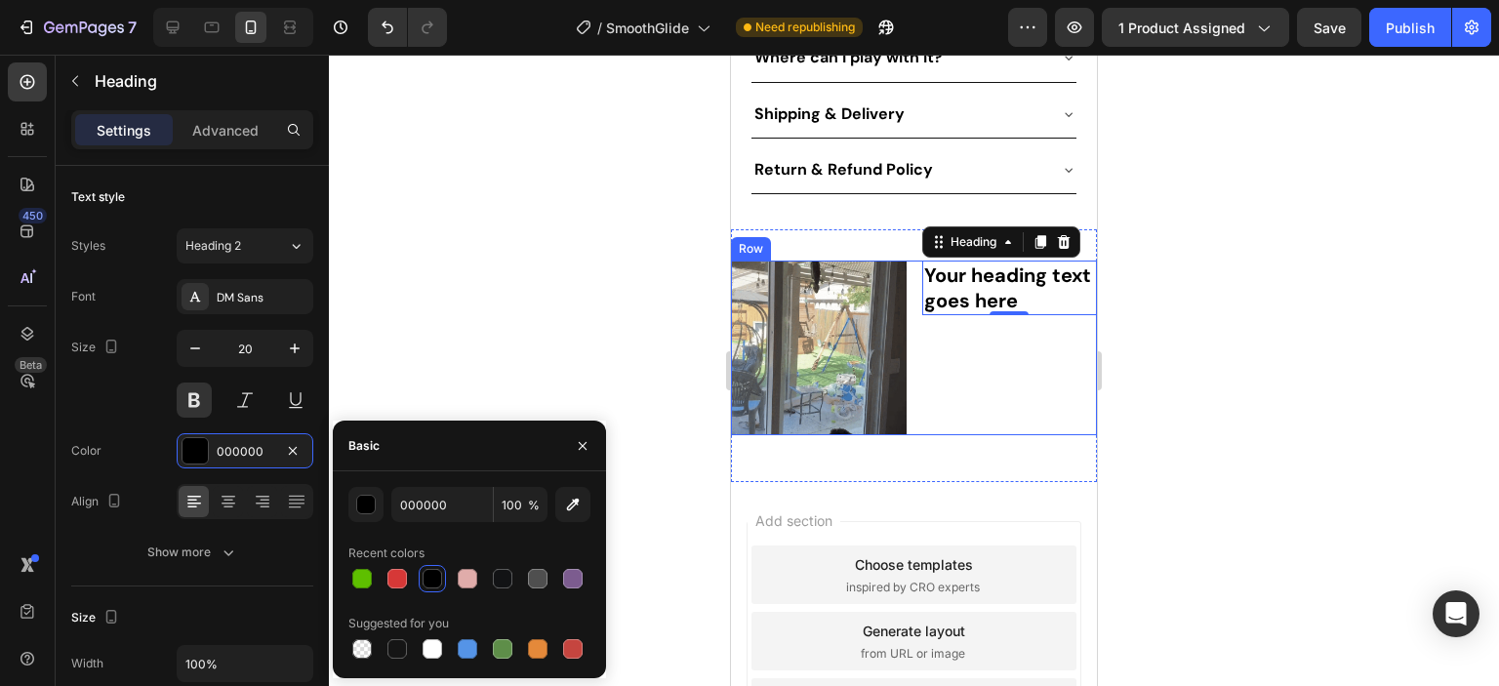
click at [971, 326] on div "Your heading text goes here Heading 0" at bounding box center [1010, 349] width 176 height 176
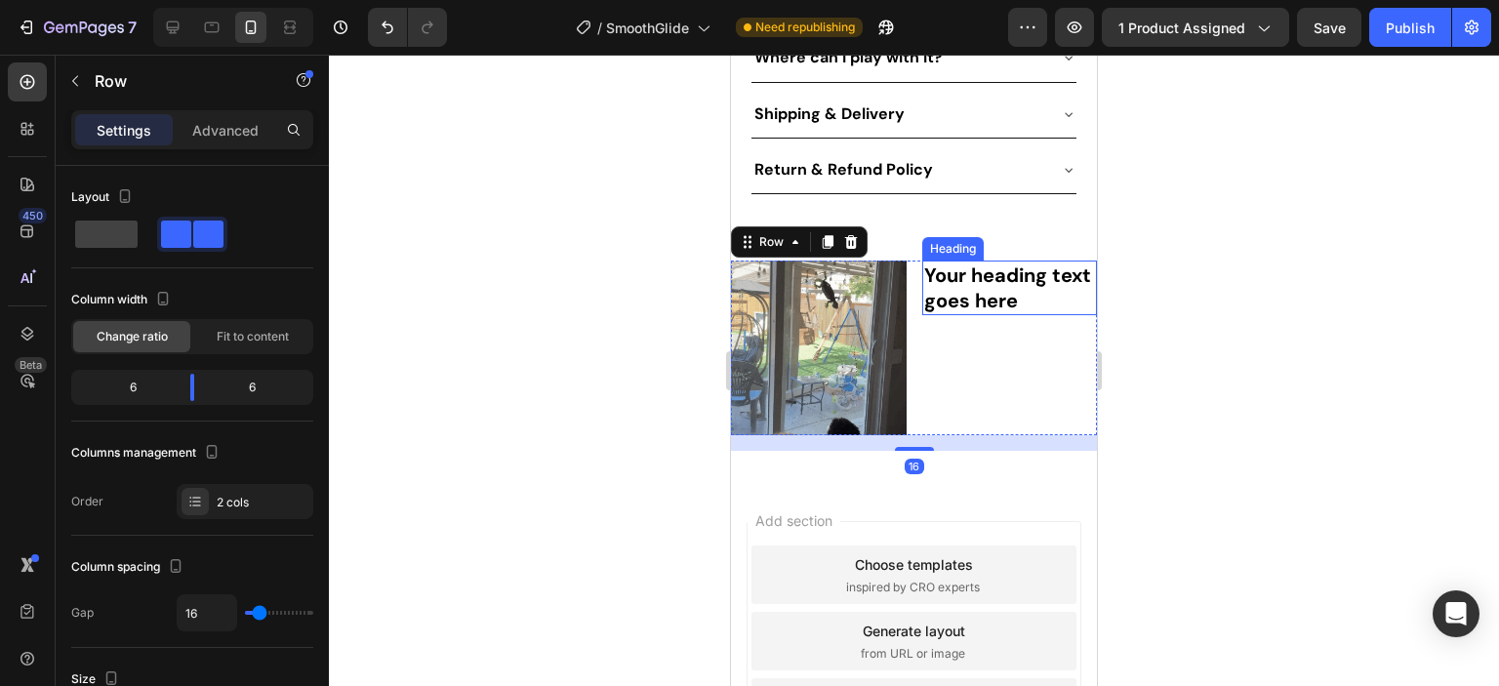
click at [970, 275] on p "Your heading text goes here" at bounding box center [1010, 287] width 172 height 51
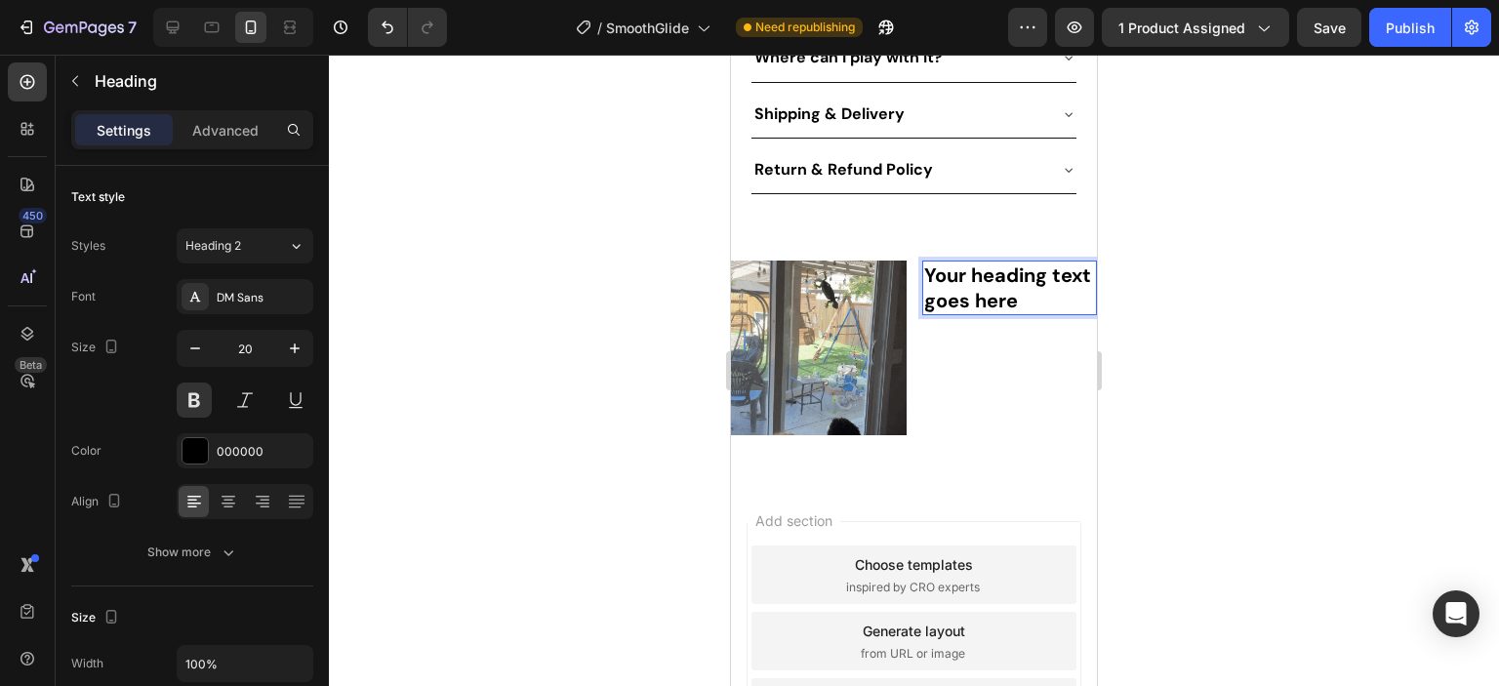
click at [970, 275] on p "Your heading text goes here" at bounding box center [1010, 287] width 172 height 51
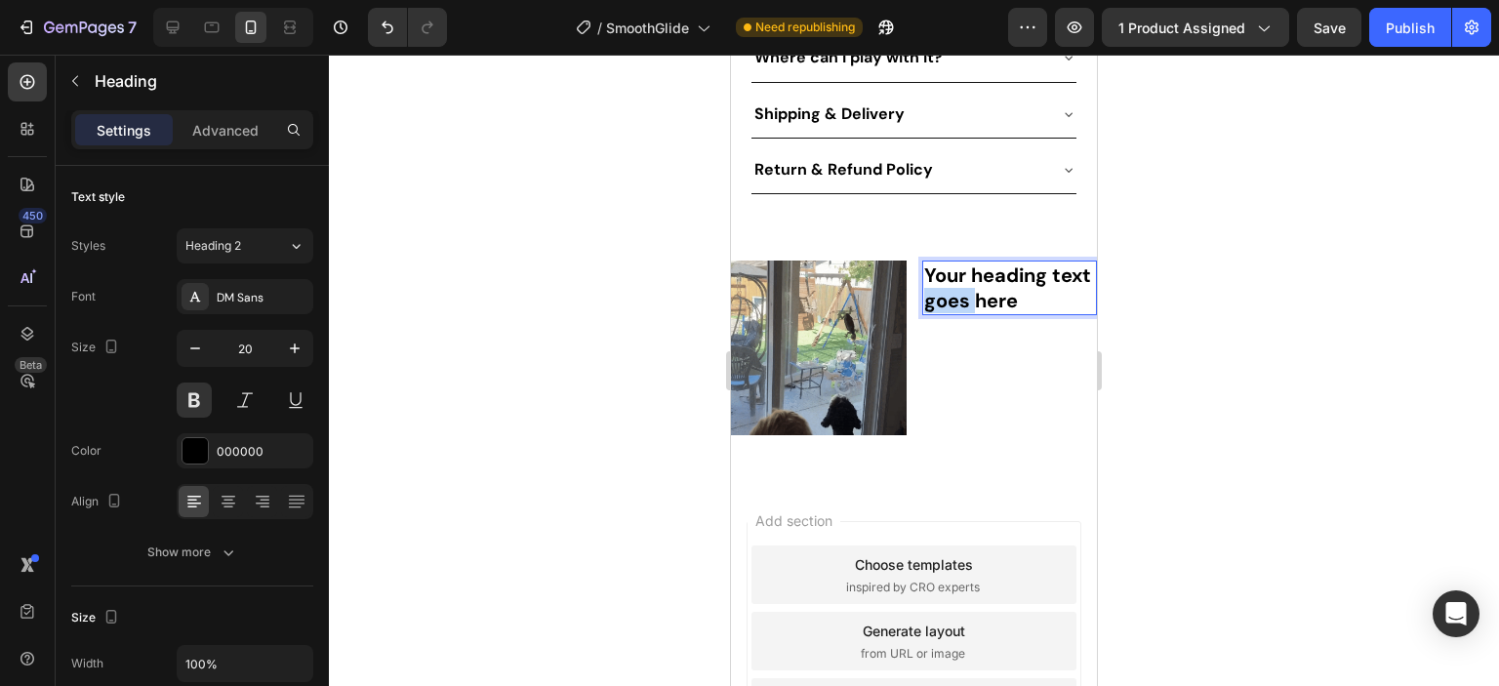
click at [970, 275] on p "Your heading text goes here" at bounding box center [1010, 287] width 172 height 51
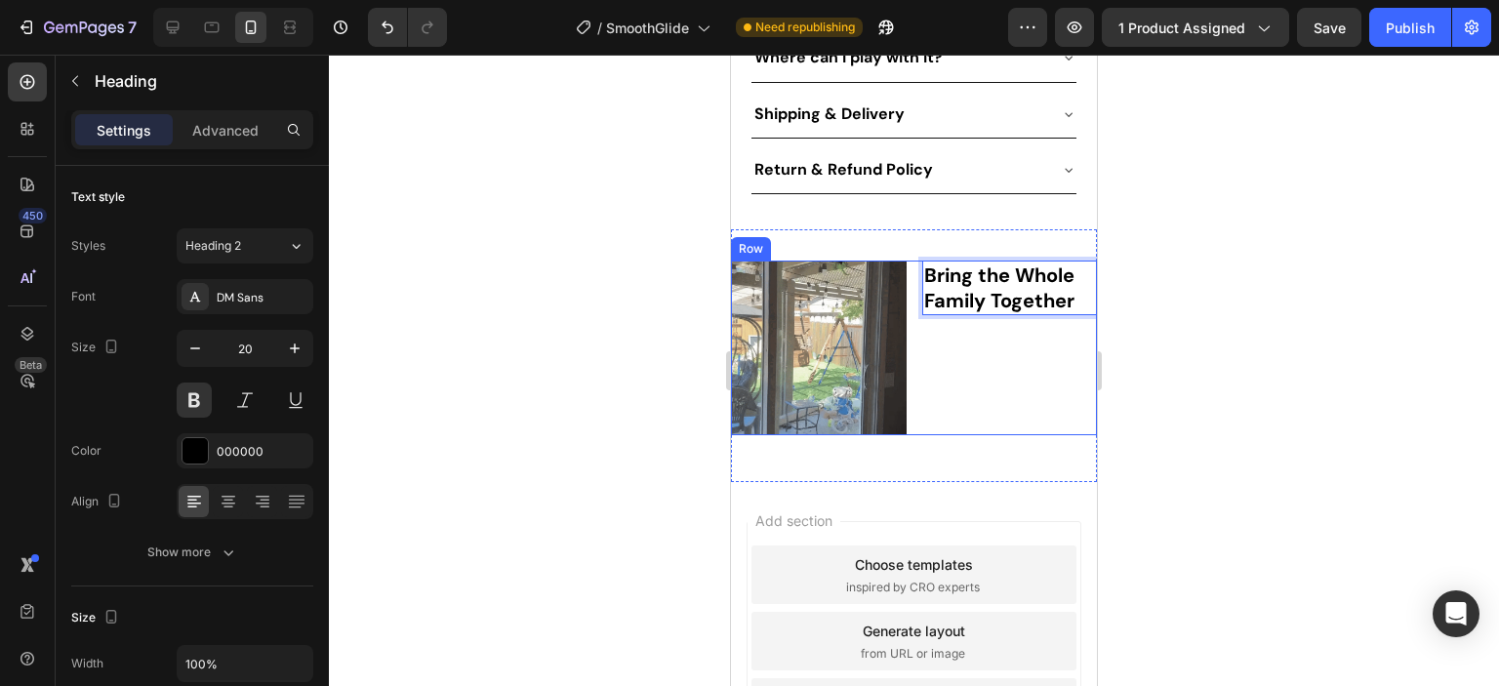
click at [1006, 347] on div "Bring the Whole Family Together Heading 0" at bounding box center [1010, 349] width 176 height 176
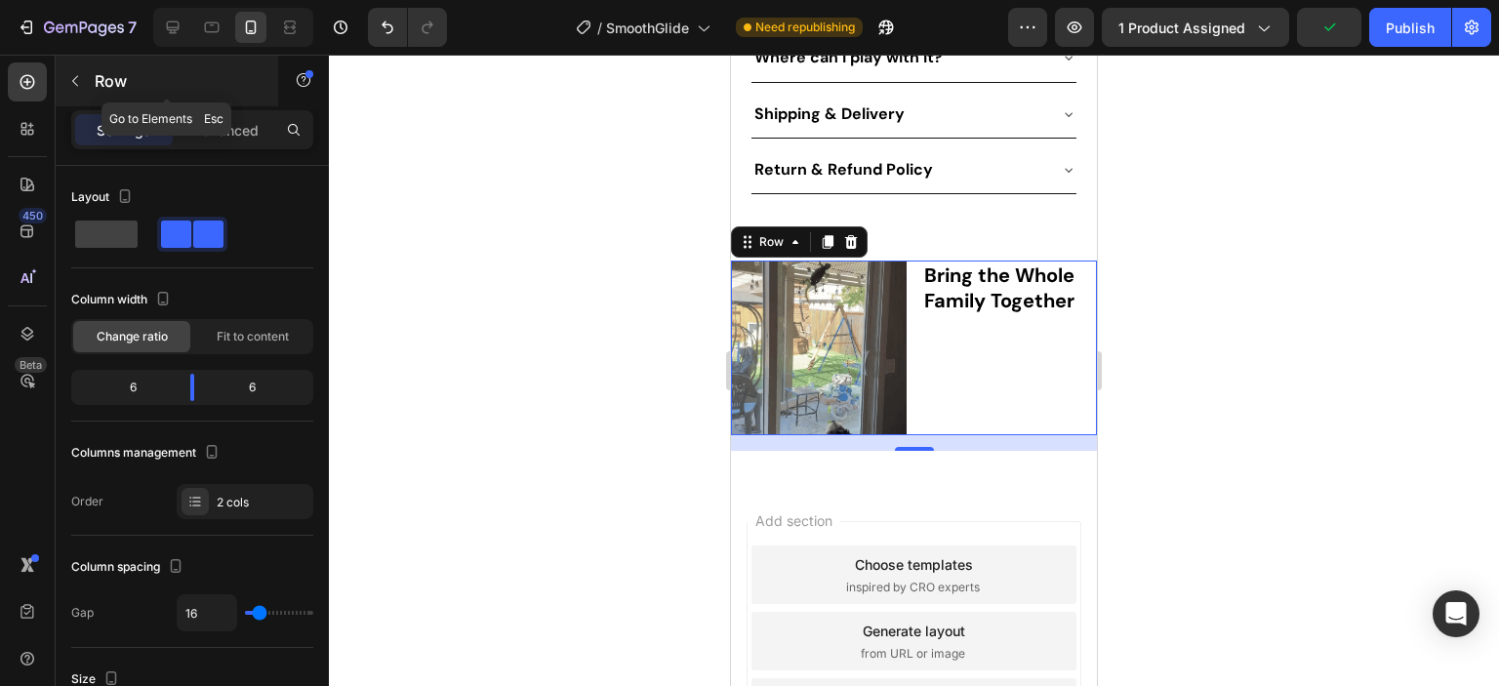
click at [74, 79] on icon "button" at bounding box center [75, 81] width 6 height 11
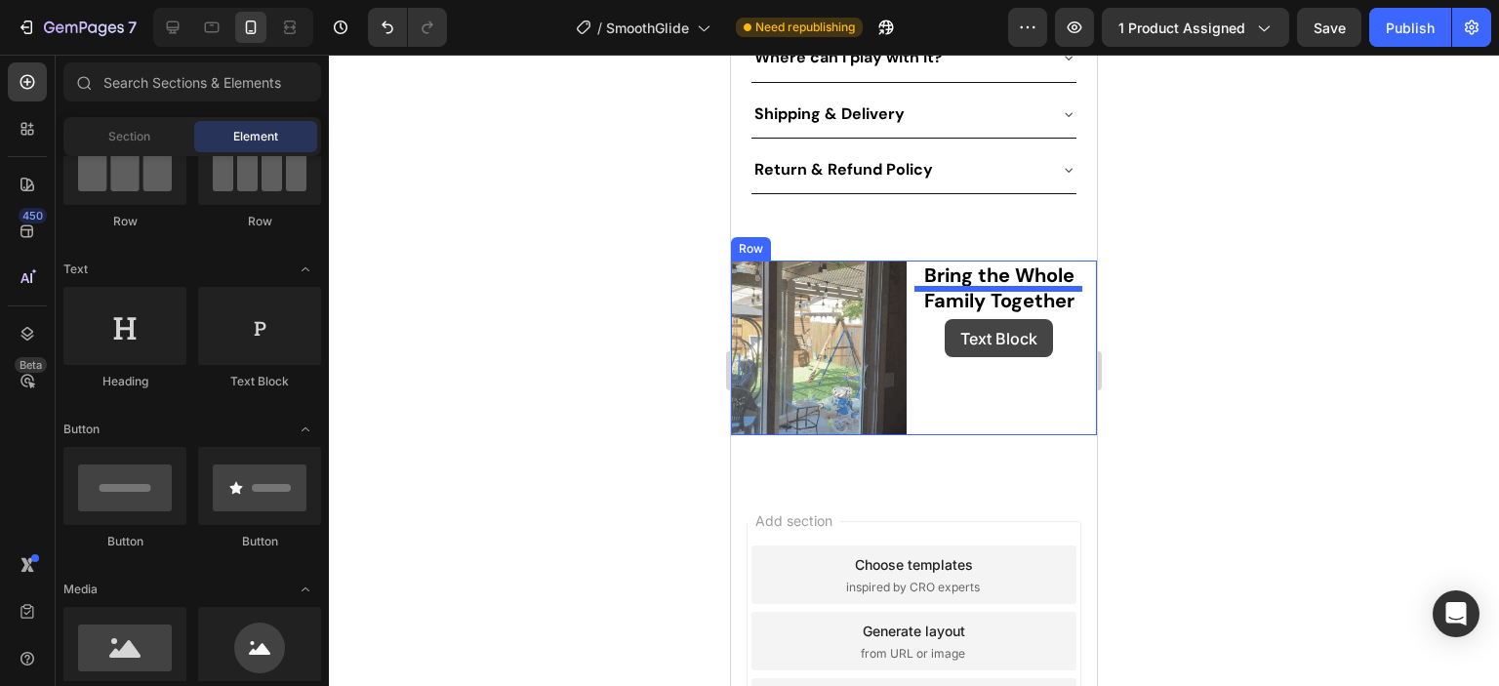
drag, startPoint x: 1007, startPoint y: 395, endPoint x: 945, endPoint y: 319, distance: 98.5
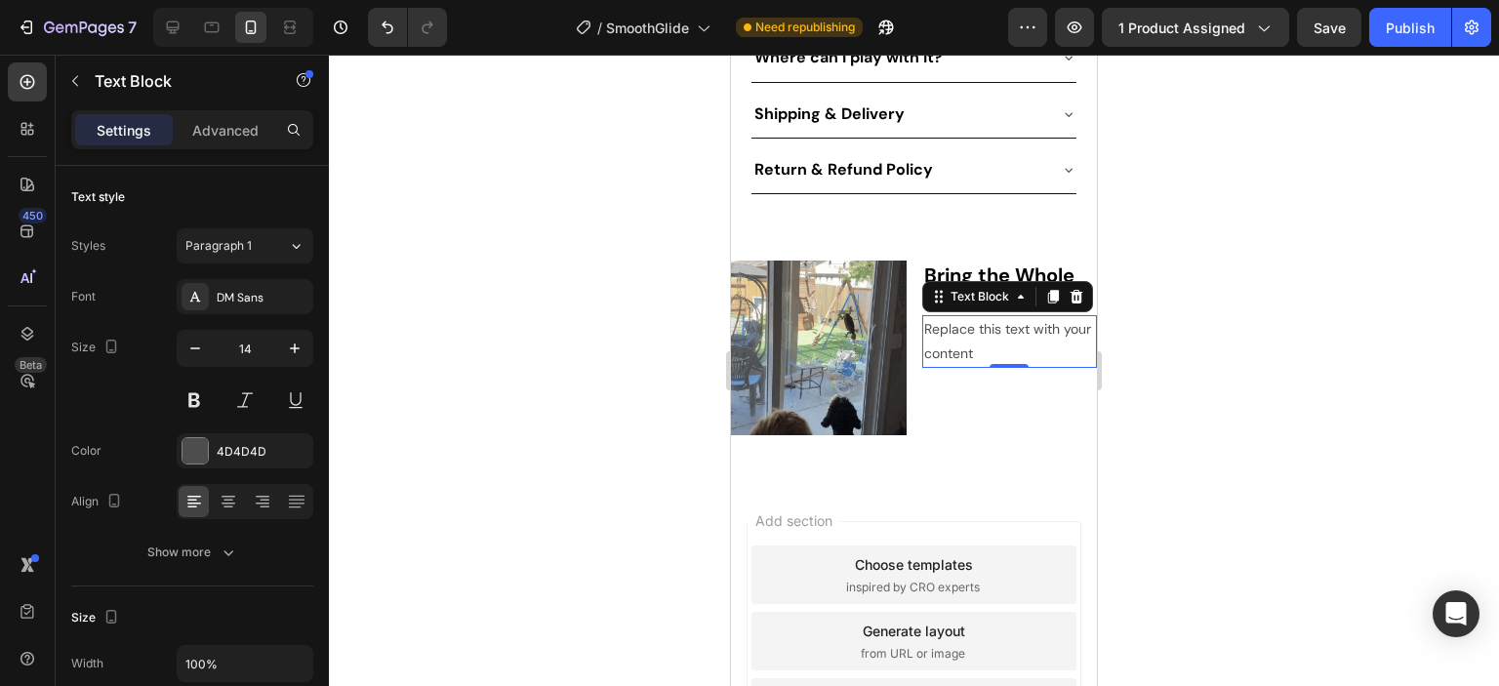
click at [972, 327] on div "Replace this text with your content" at bounding box center [1010, 341] width 176 height 53
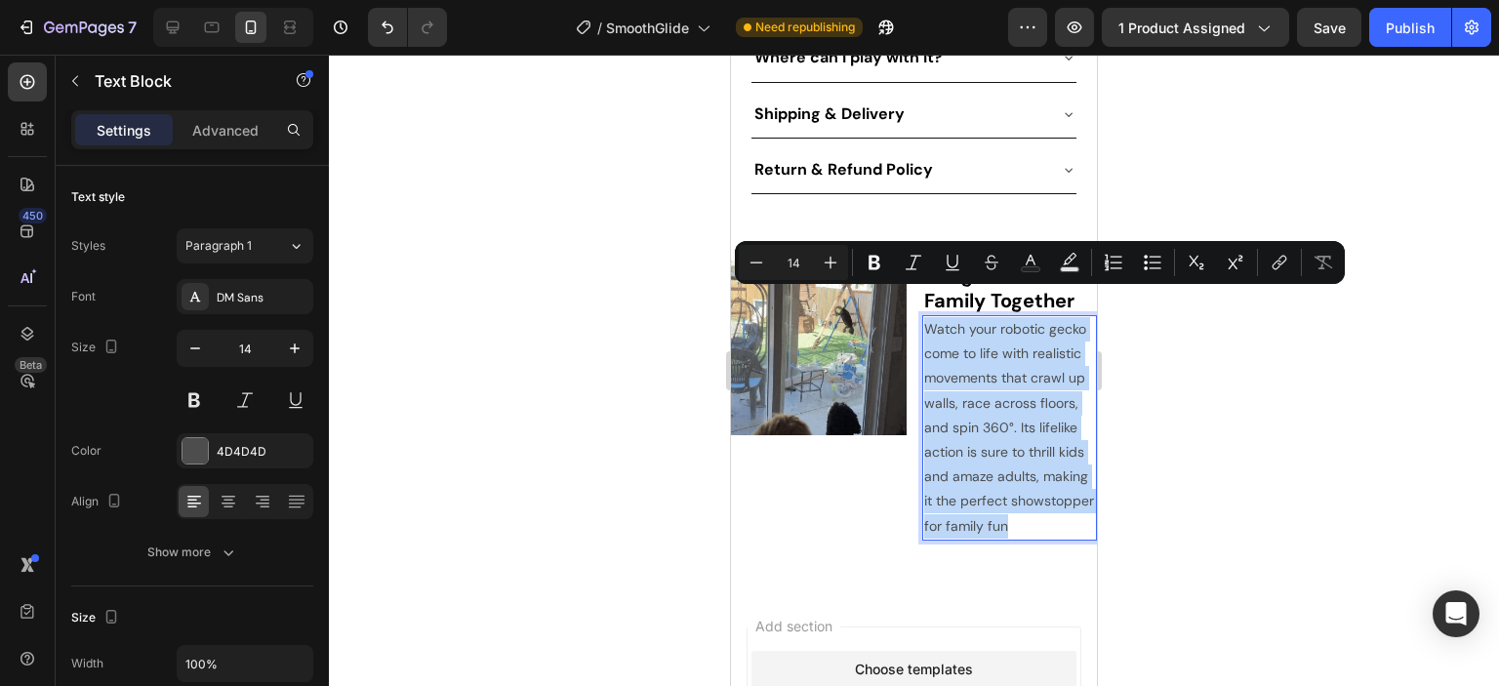
drag, startPoint x: 970, startPoint y: 519, endPoint x: 916, endPoint y: 302, distance: 224.1
click at [924, 317] on p "Watch your robotic gecko come to life with realistic movements that crawl up wa…" at bounding box center [1010, 428] width 172 height 222
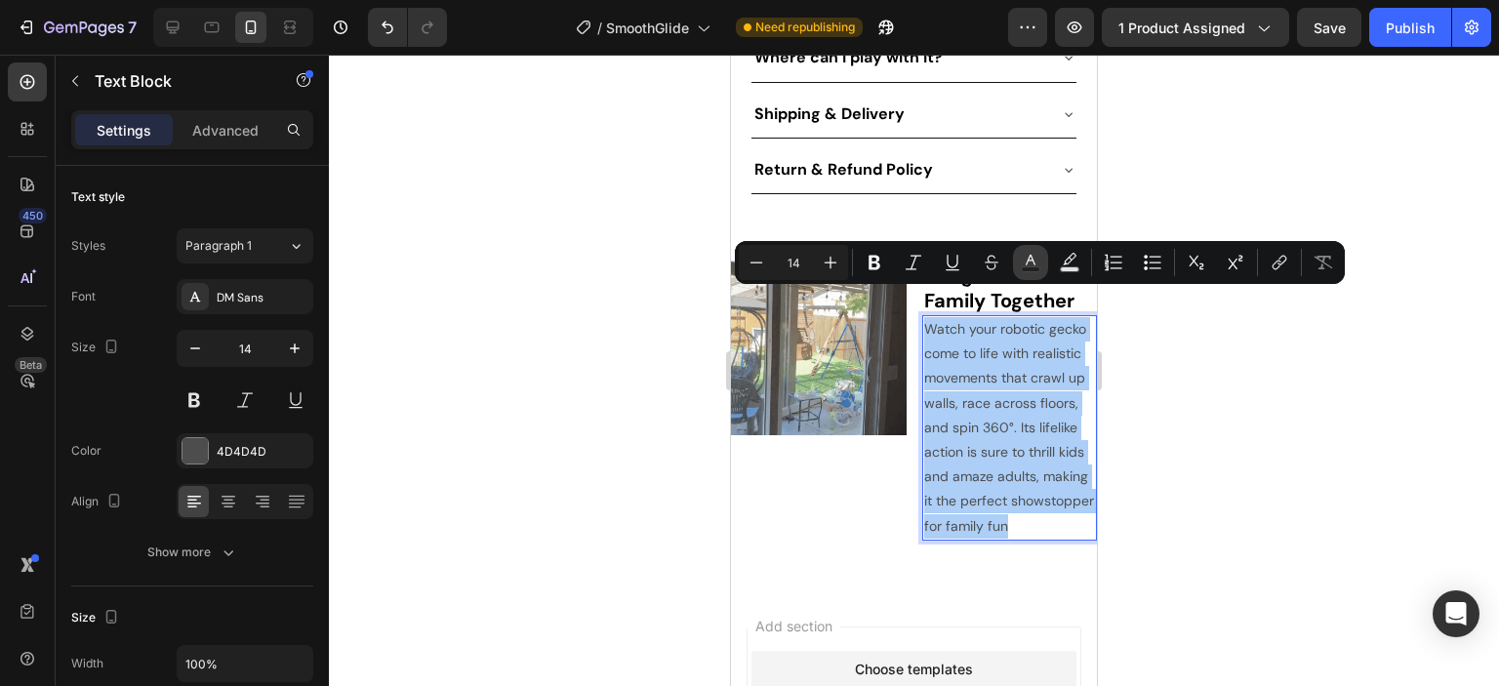
click at [1027, 271] on rect "Editor contextual toolbar" at bounding box center [1031, 269] width 19 height 5
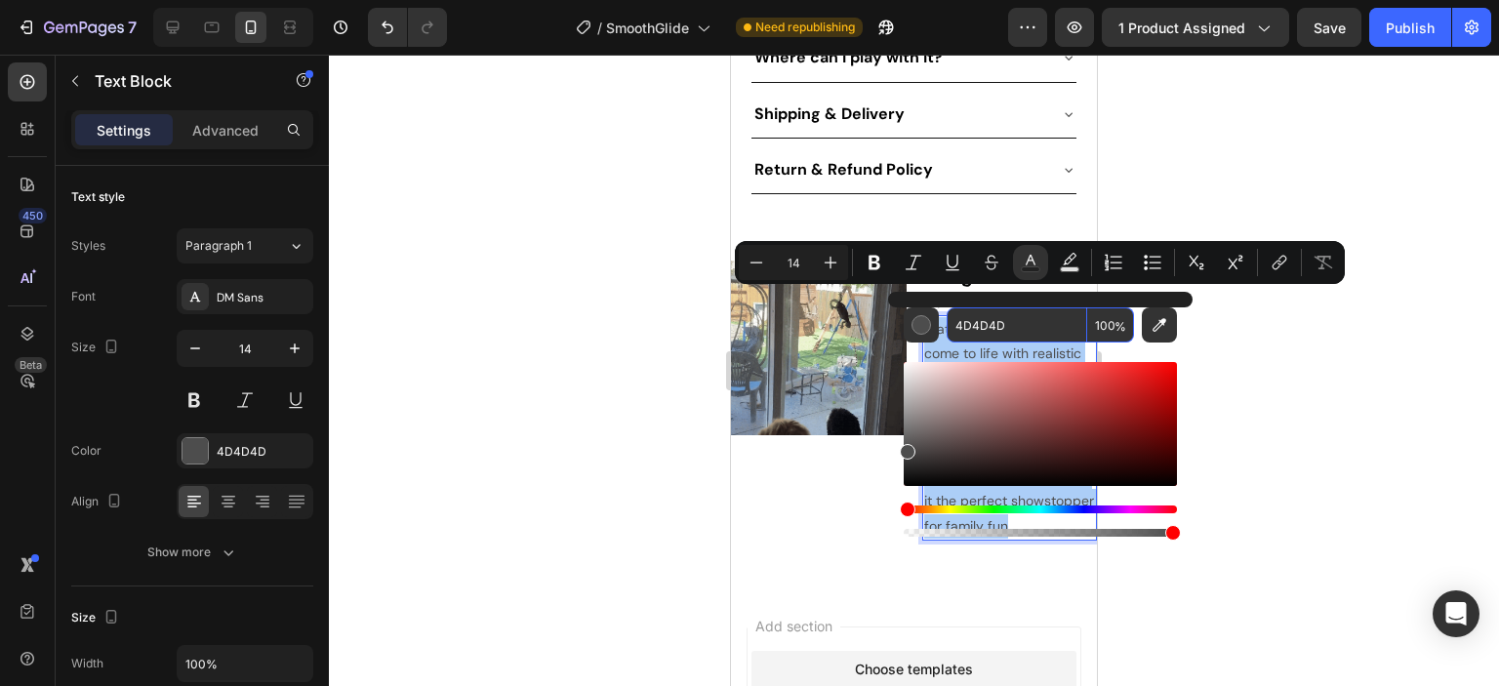
click at [1036, 327] on input "4D4D4D" at bounding box center [1017, 324] width 141 height 35
type input "000000"
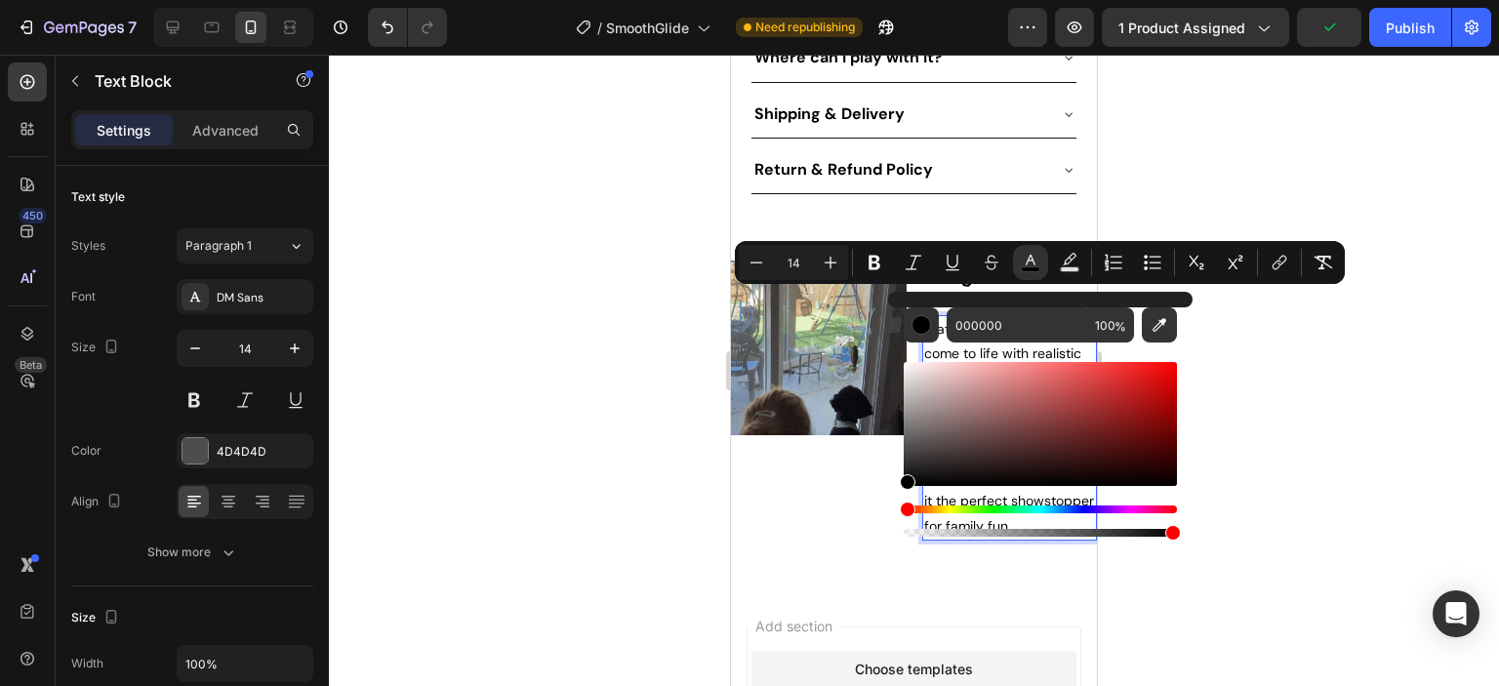
click at [1266, 466] on div at bounding box center [914, 370] width 1170 height 631
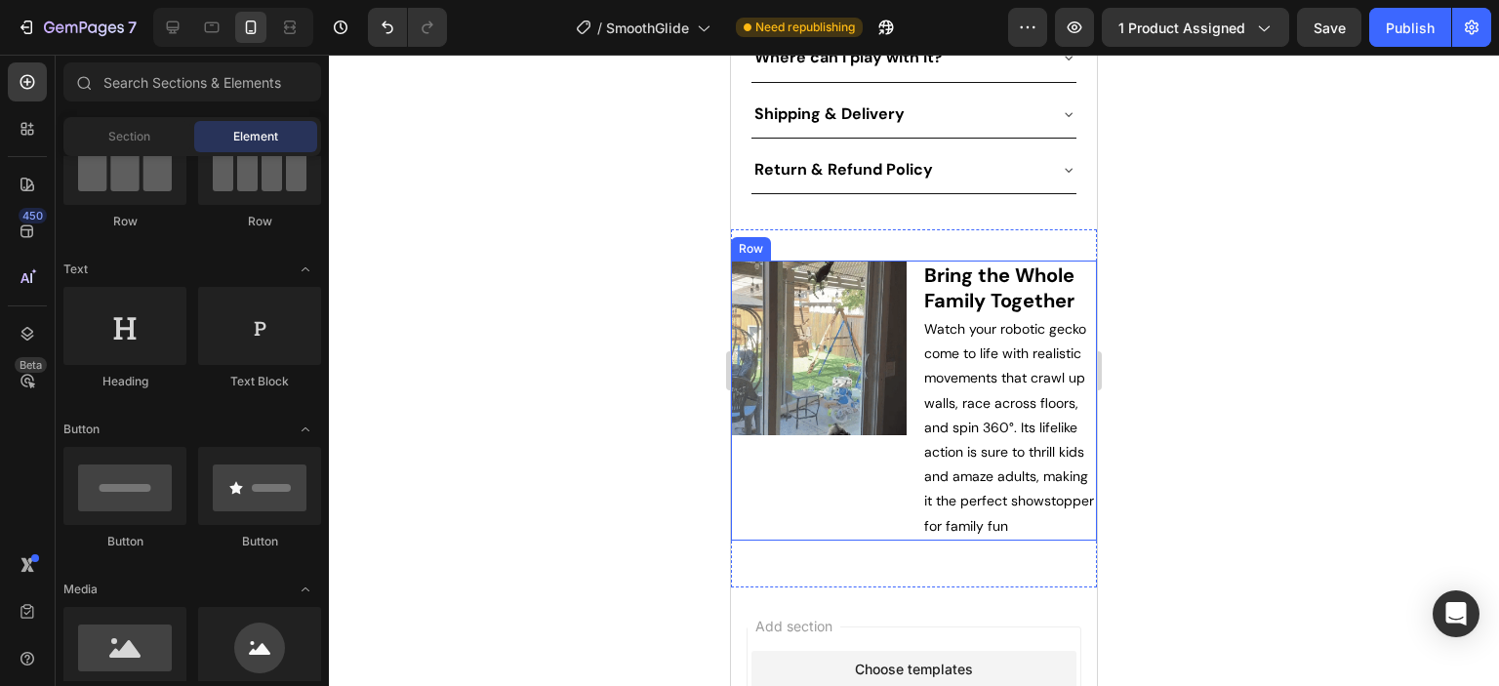
click at [878, 425] on div "Image" at bounding box center [819, 401] width 176 height 280
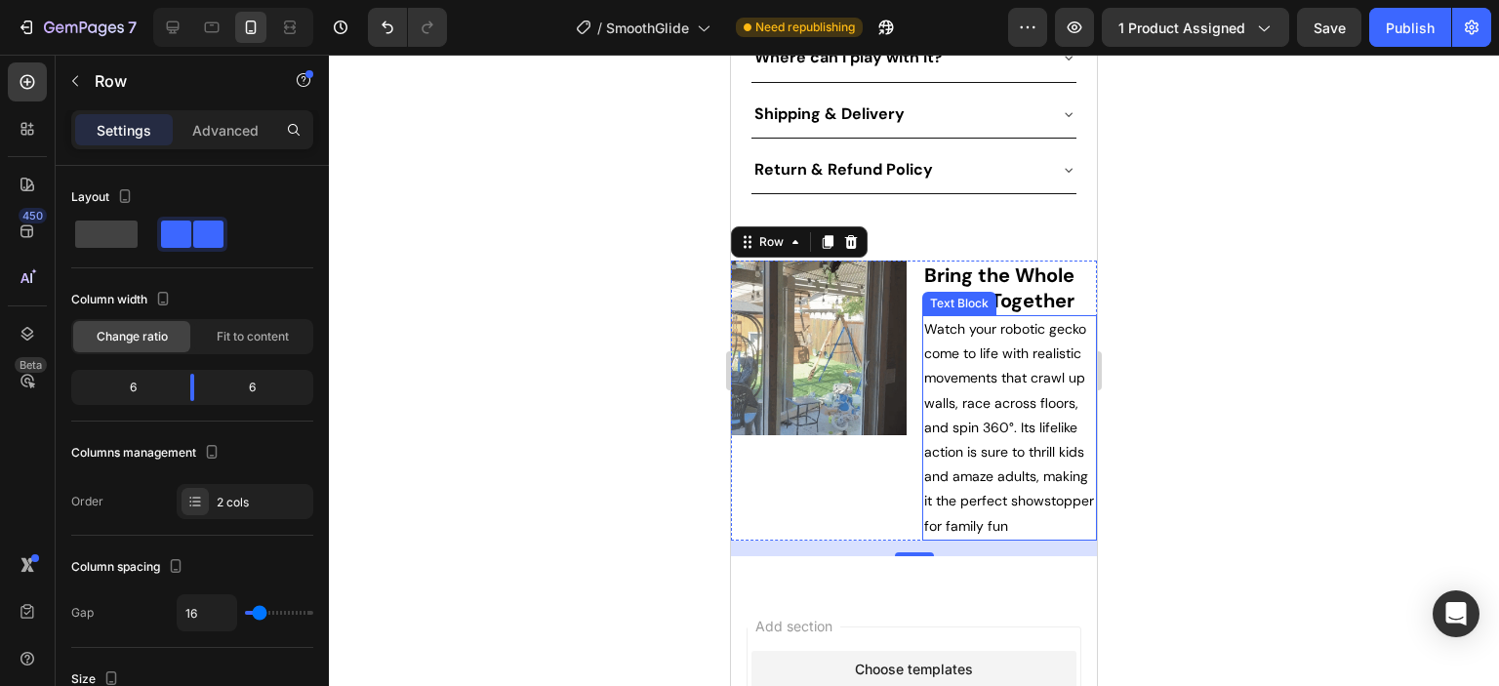
click at [988, 503] on span "Watch your robotic gecko come to life with realistic movements that crawl up wa…" at bounding box center [1009, 427] width 170 height 215
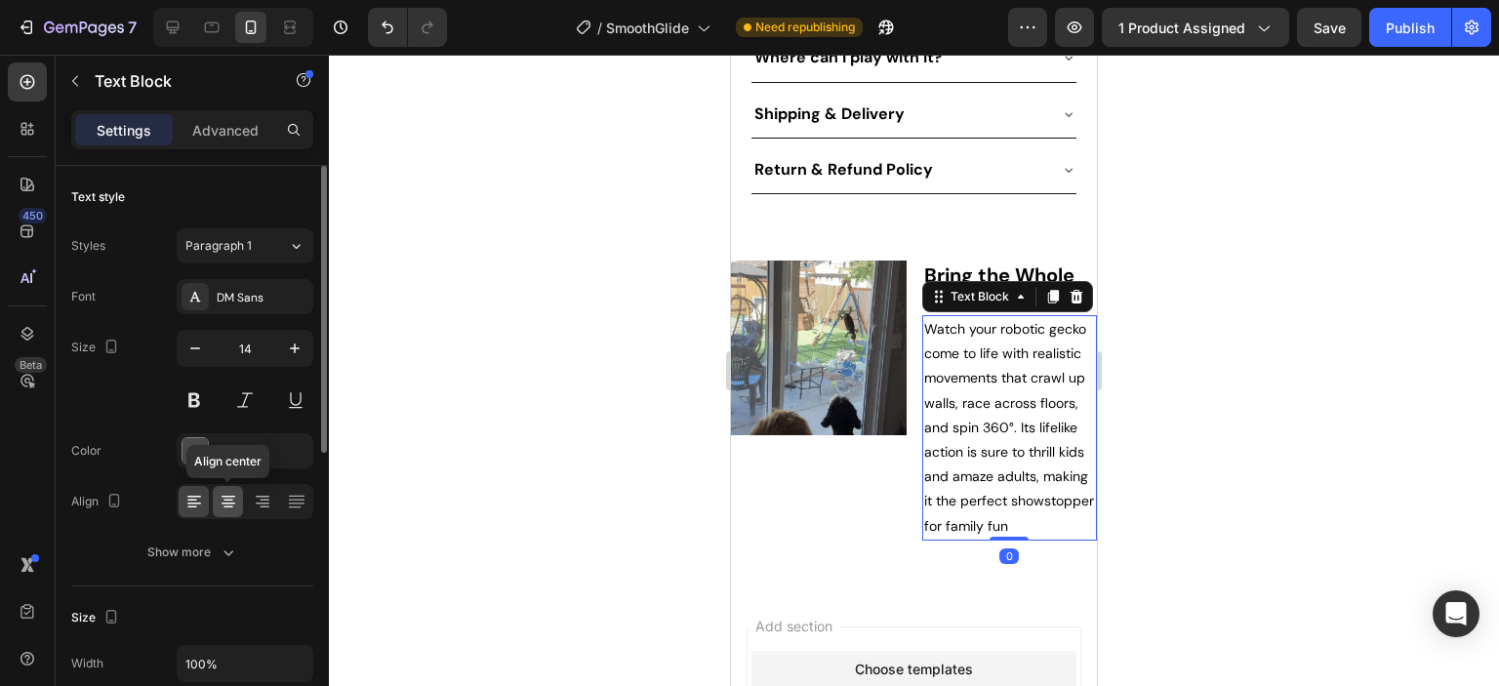
click at [227, 500] on icon at bounding box center [229, 502] width 20 height 20
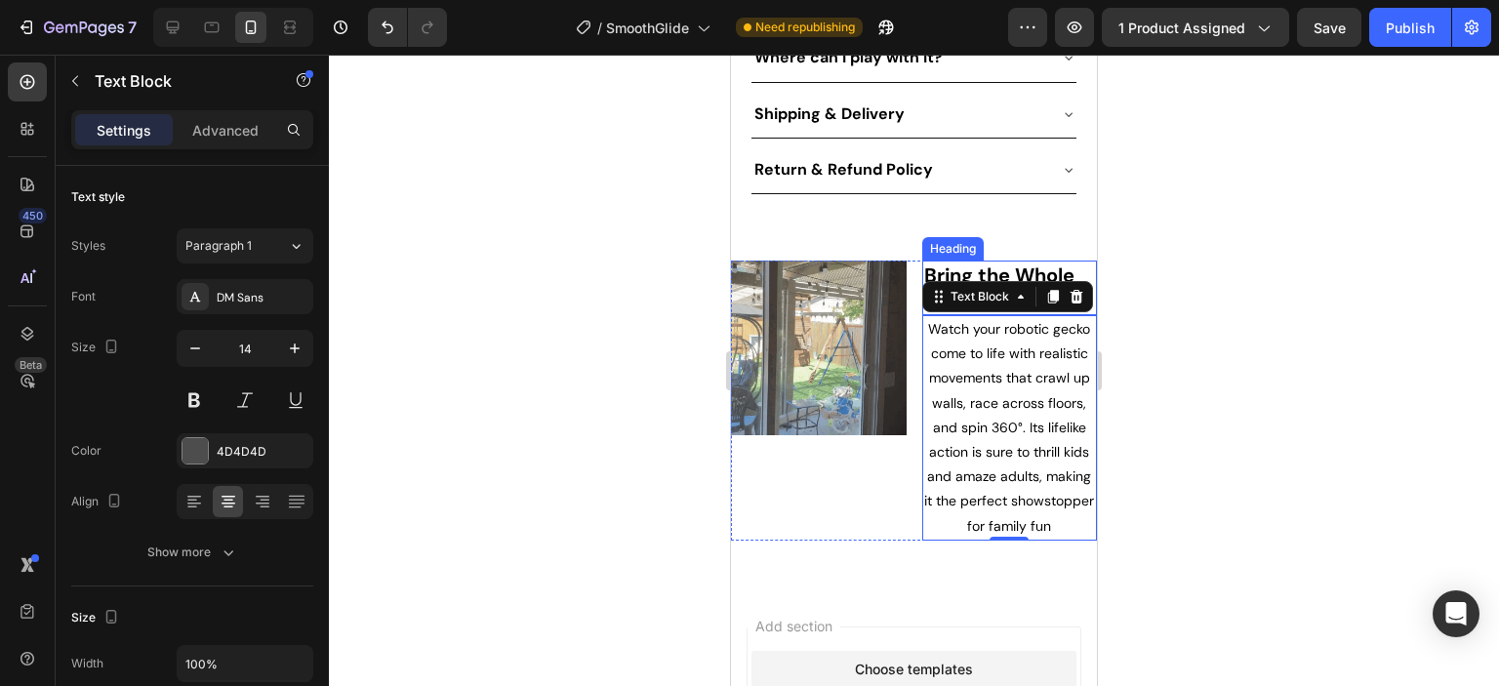
click at [1047, 262] on p "Bring the Whole Family Together" at bounding box center [1010, 287] width 172 height 51
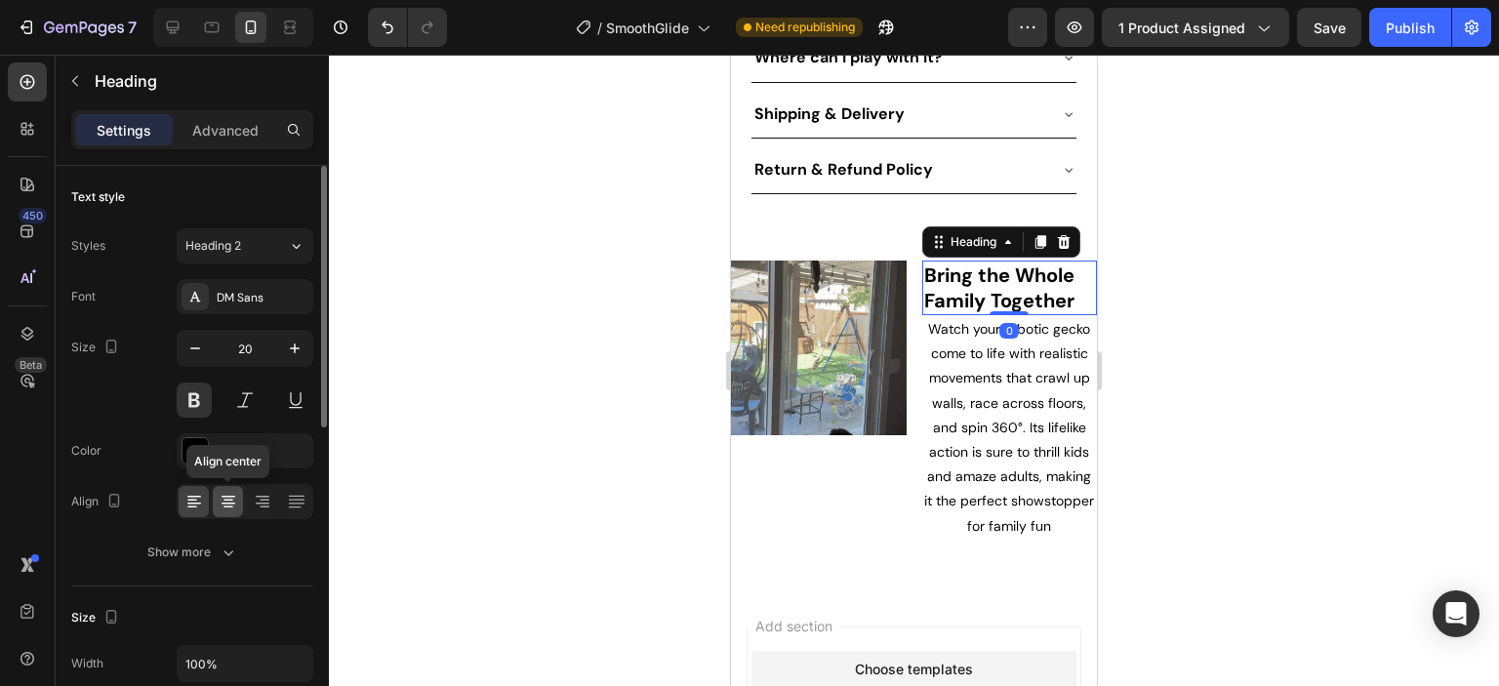
click at [229, 501] on icon at bounding box center [229, 502] width 20 height 20
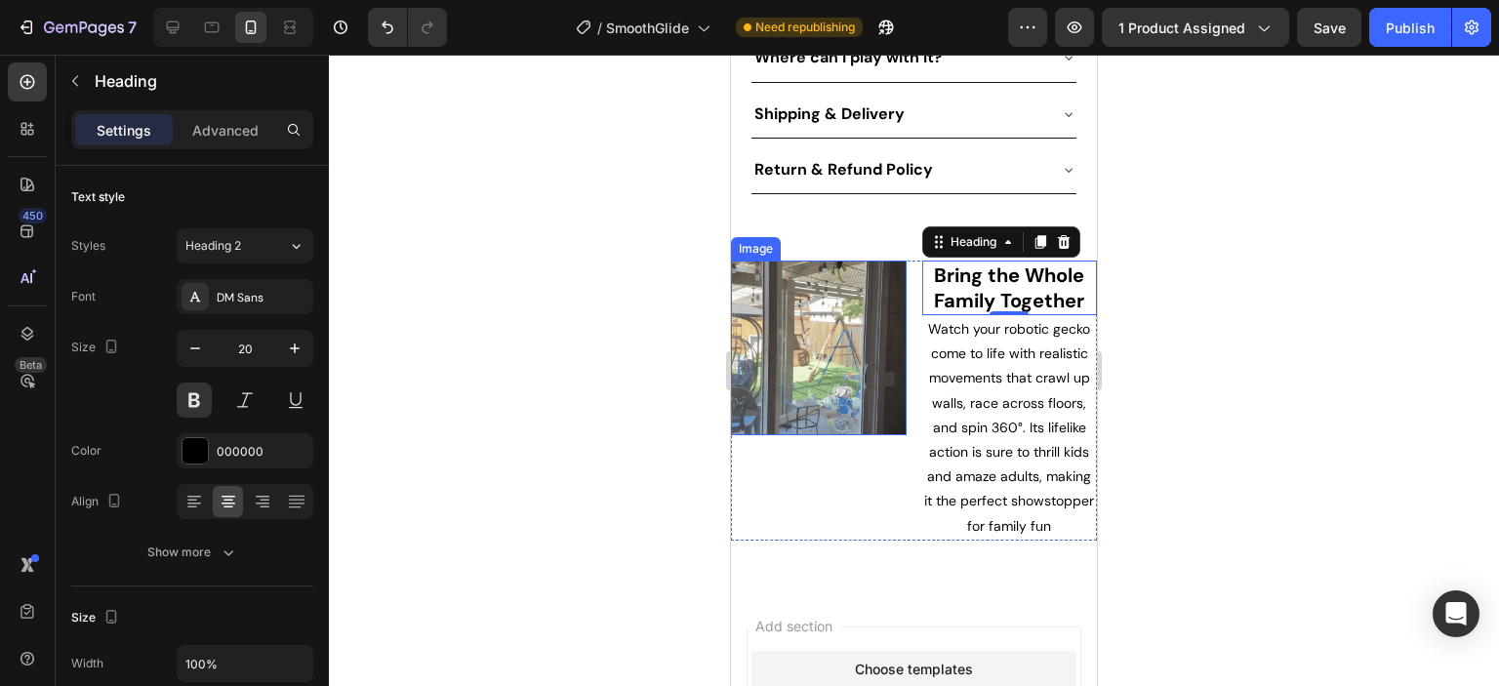
click at [811, 365] on img at bounding box center [819, 349] width 176 height 176
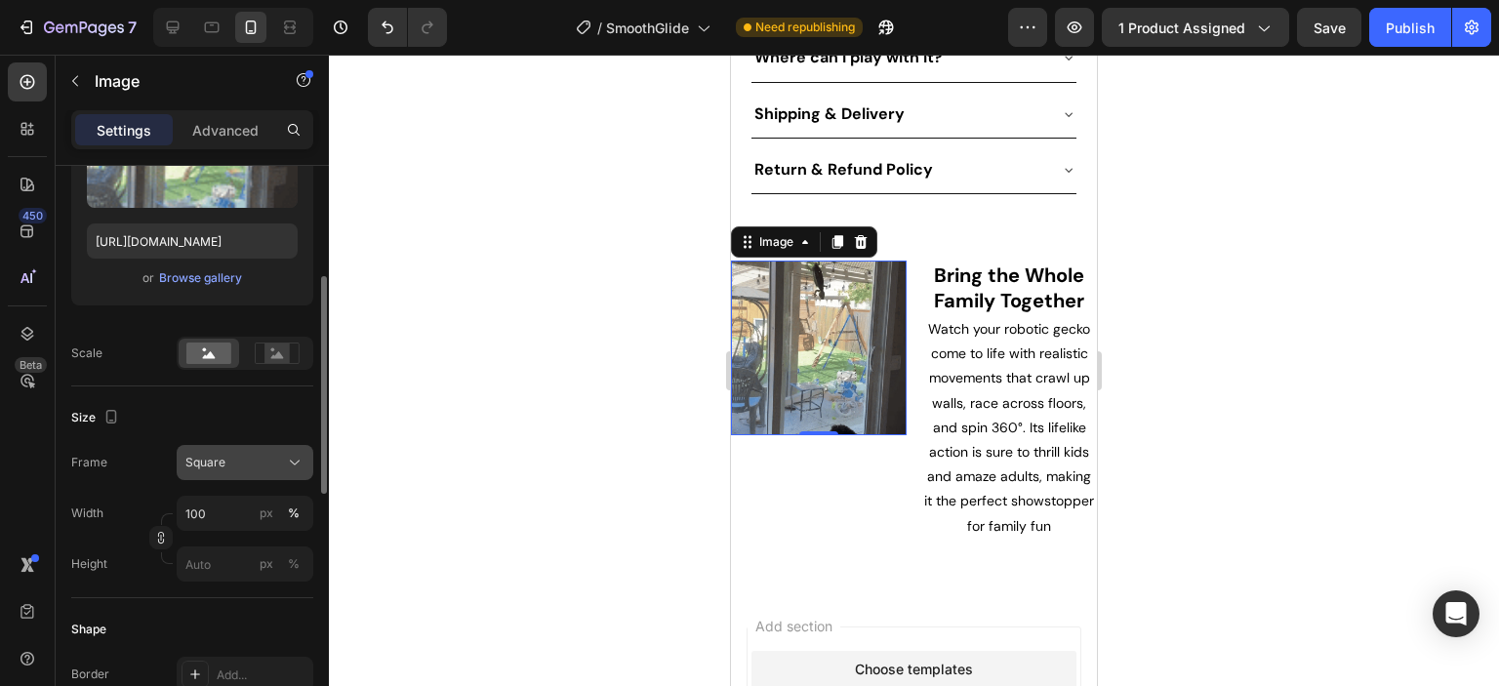
click at [220, 458] on span "Square" at bounding box center [205, 463] width 40 height 18
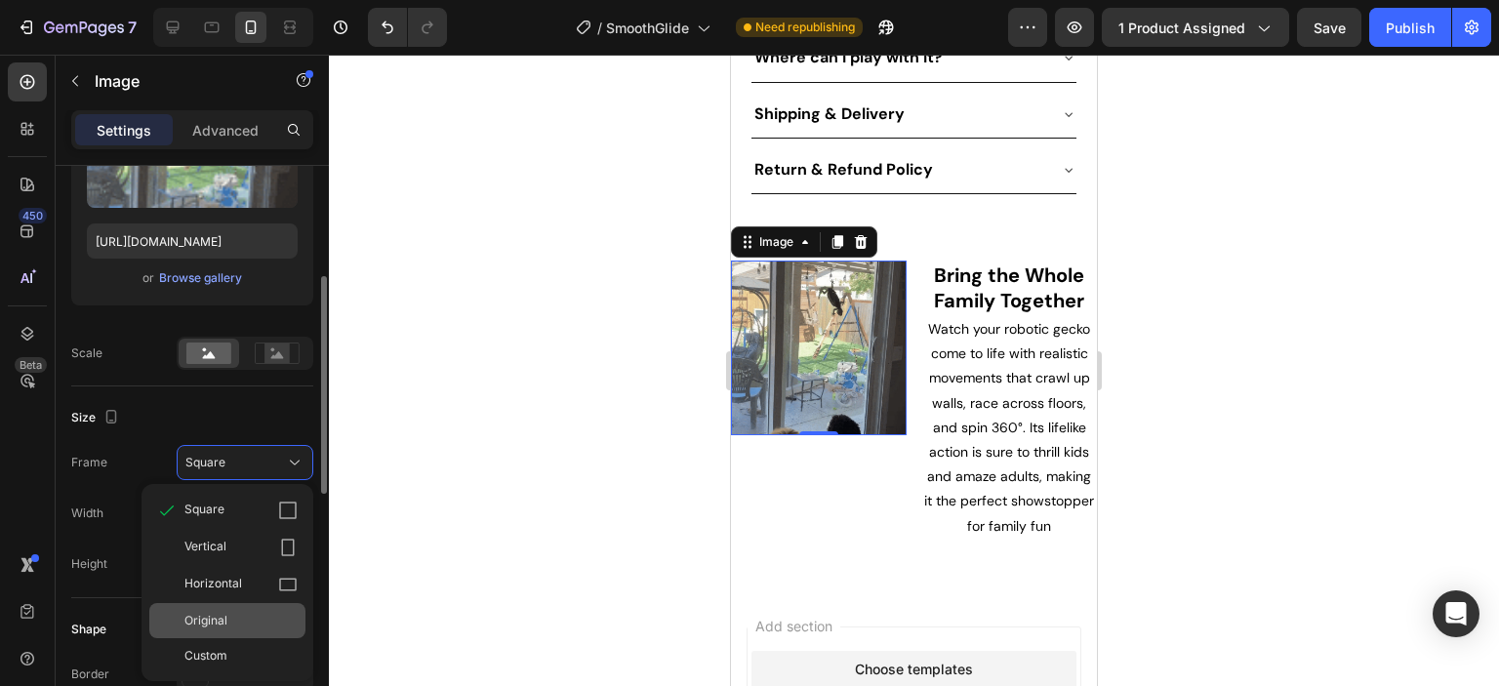
click at [218, 612] on span "Original" at bounding box center [205, 621] width 43 height 18
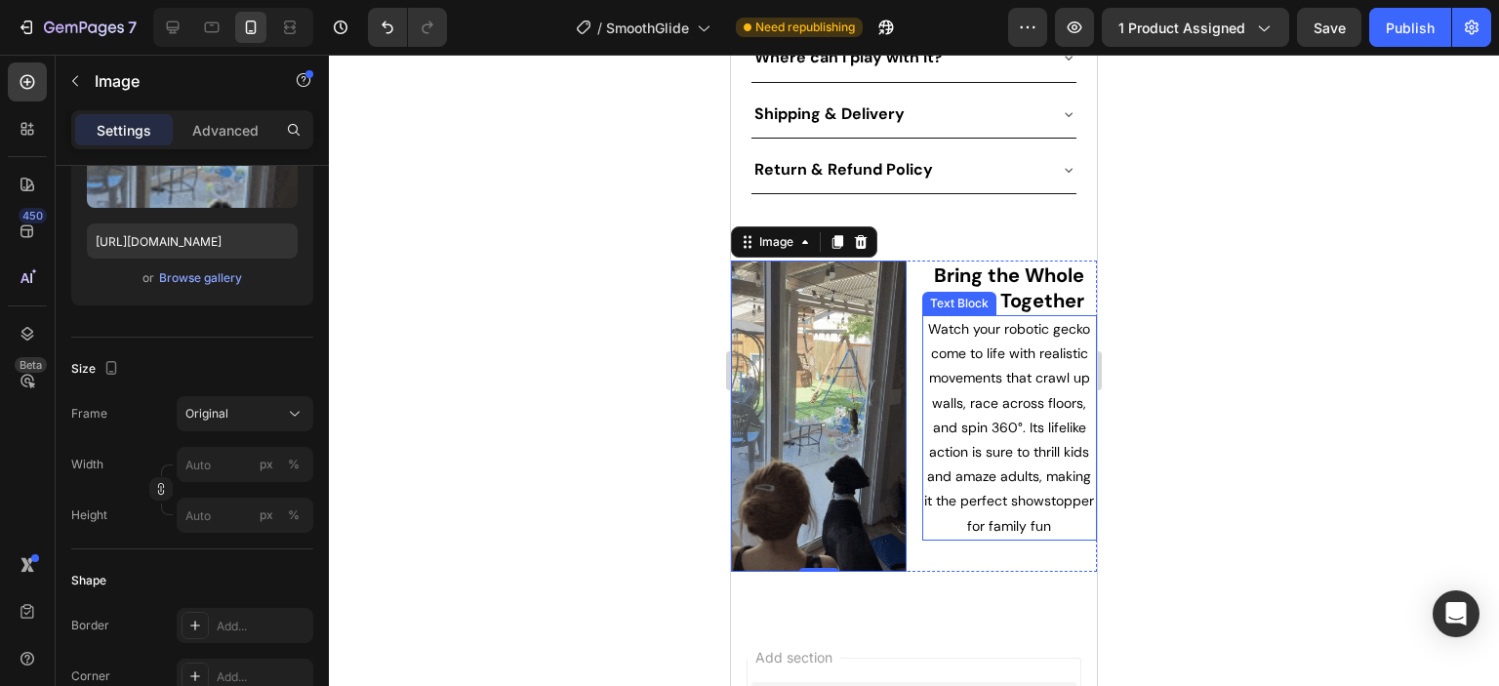
click at [1219, 344] on div at bounding box center [914, 370] width 1170 height 631
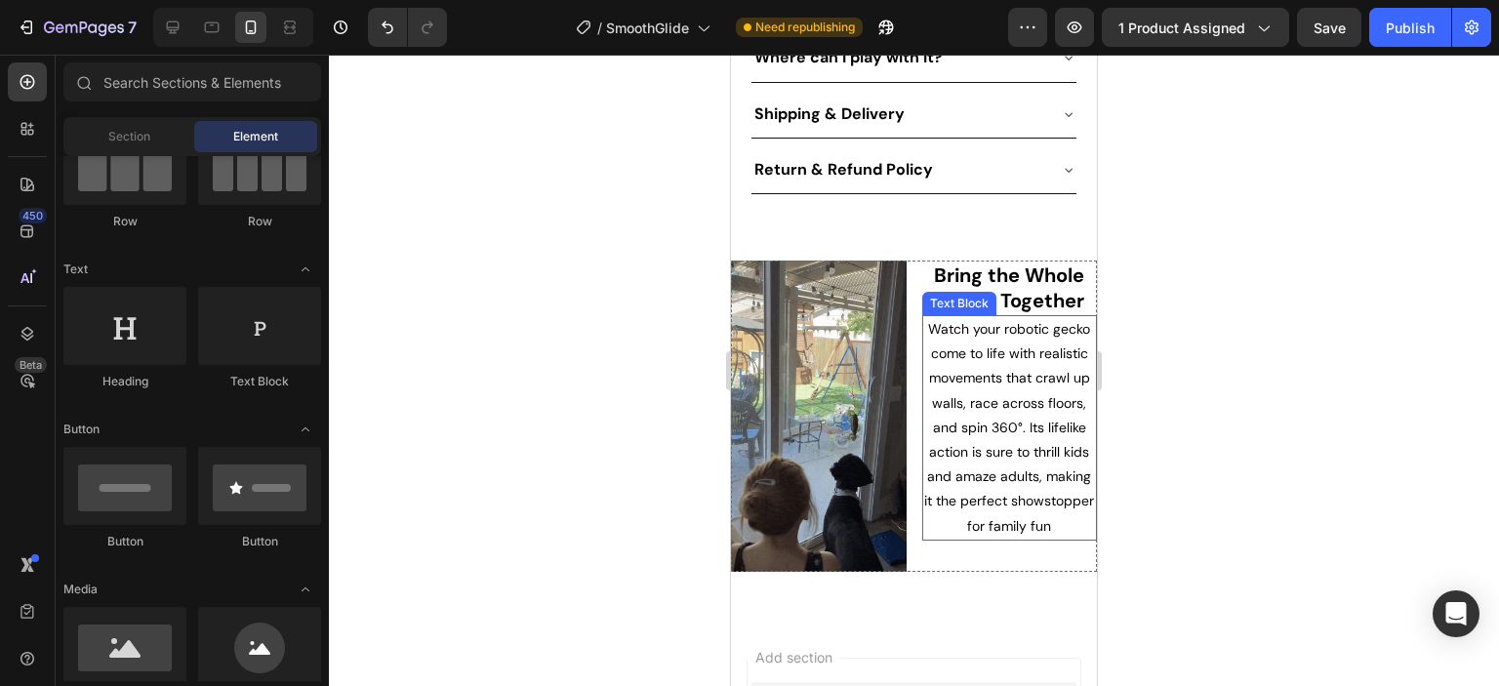
click at [1219, 344] on div at bounding box center [914, 370] width 1170 height 631
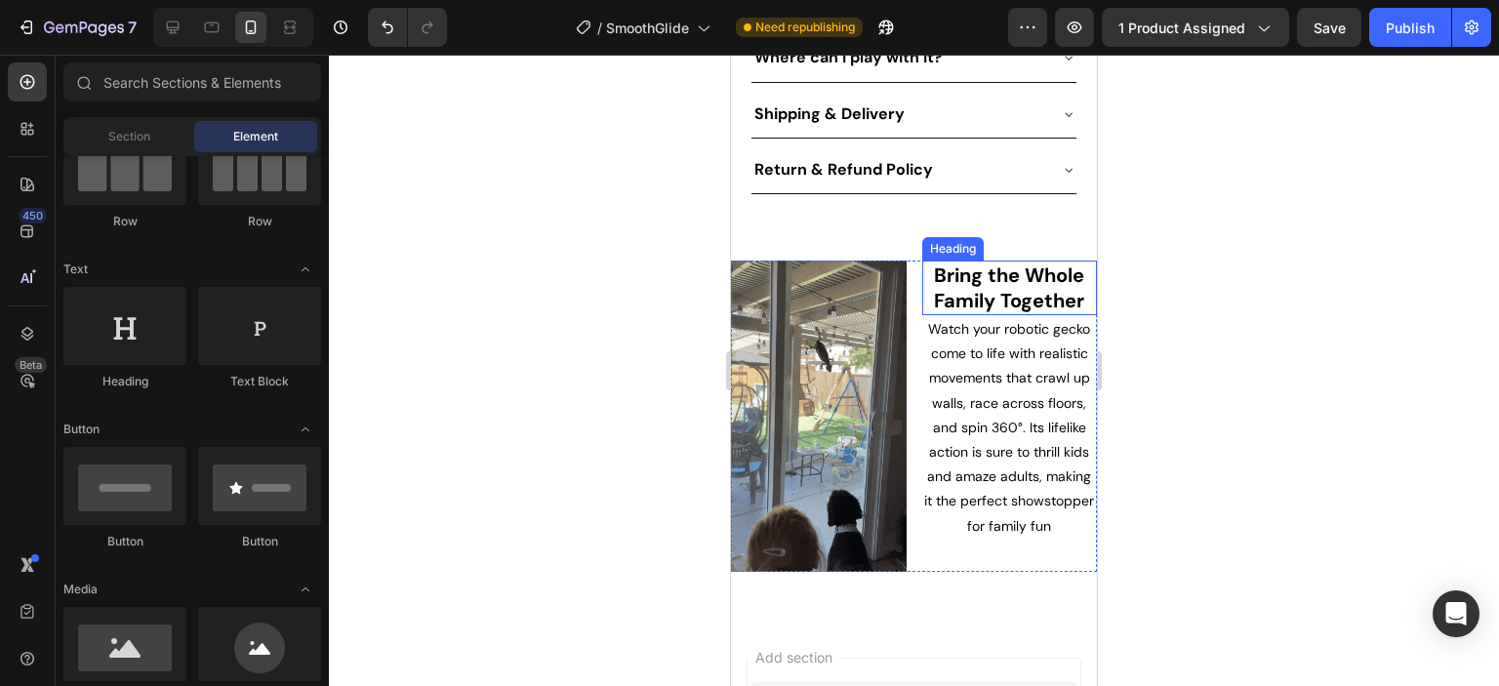
click at [922, 261] on h2 "Bring the Whole Family Together" at bounding box center [1010, 288] width 176 height 55
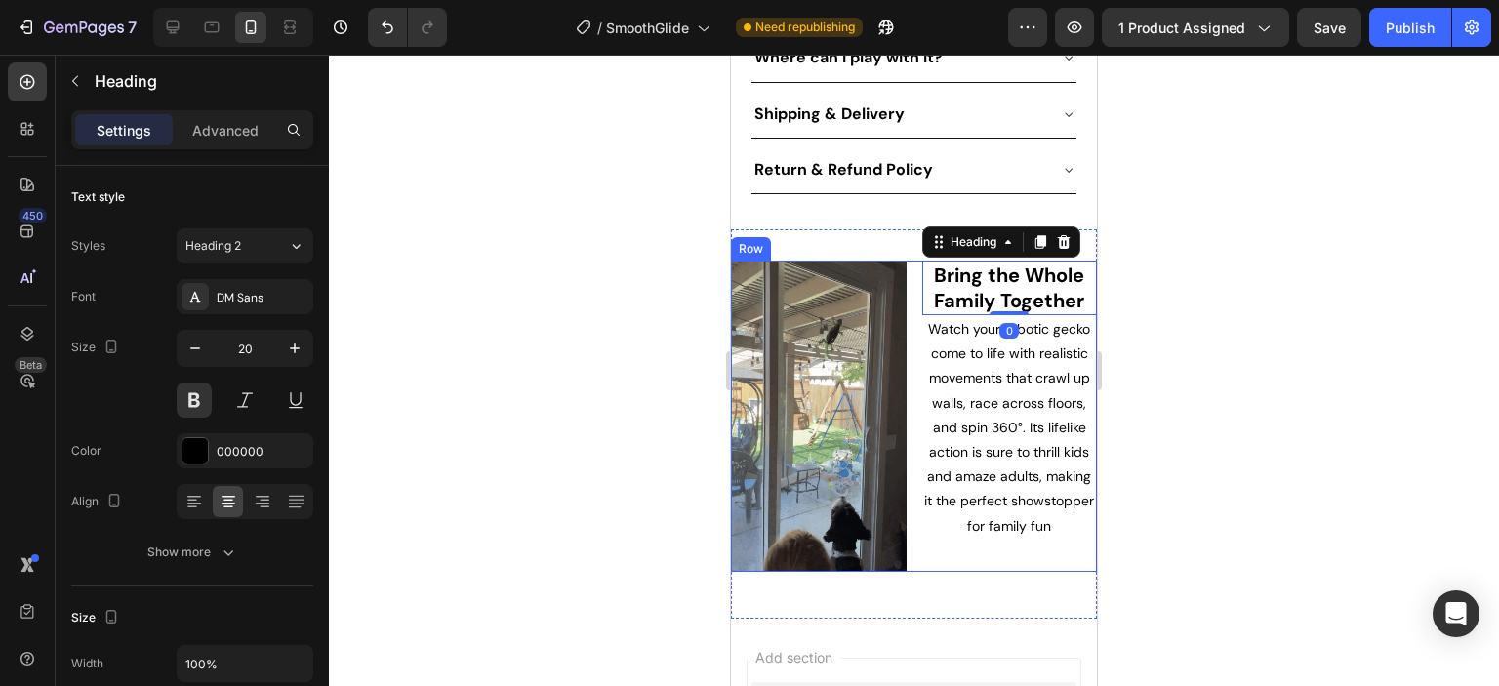
click at [905, 261] on div "Image Bring the Whole Family Together Heading 0 Watch your robotic gecko come t…" at bounding box center [914, 416] width 366 height 311
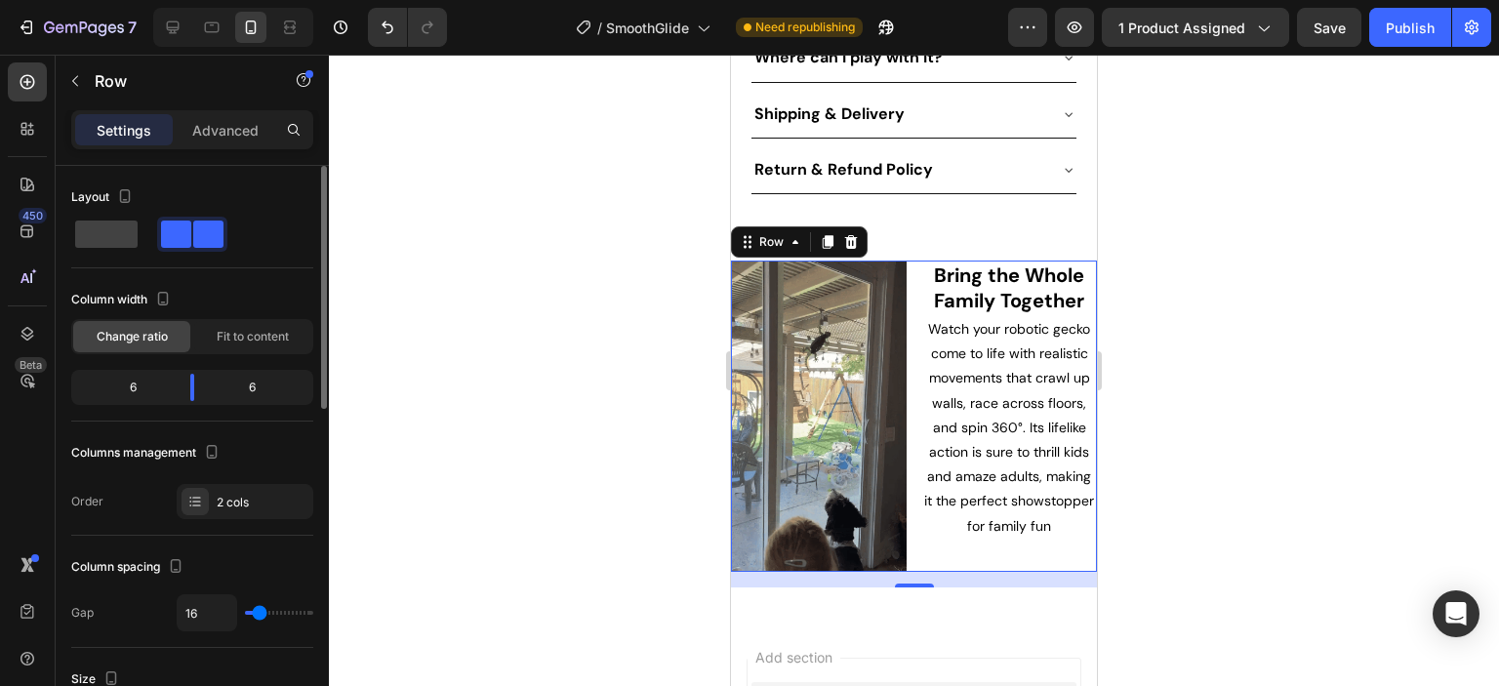
click at [207, 233] on span at bounding box center [208, 234] width 30 height 27
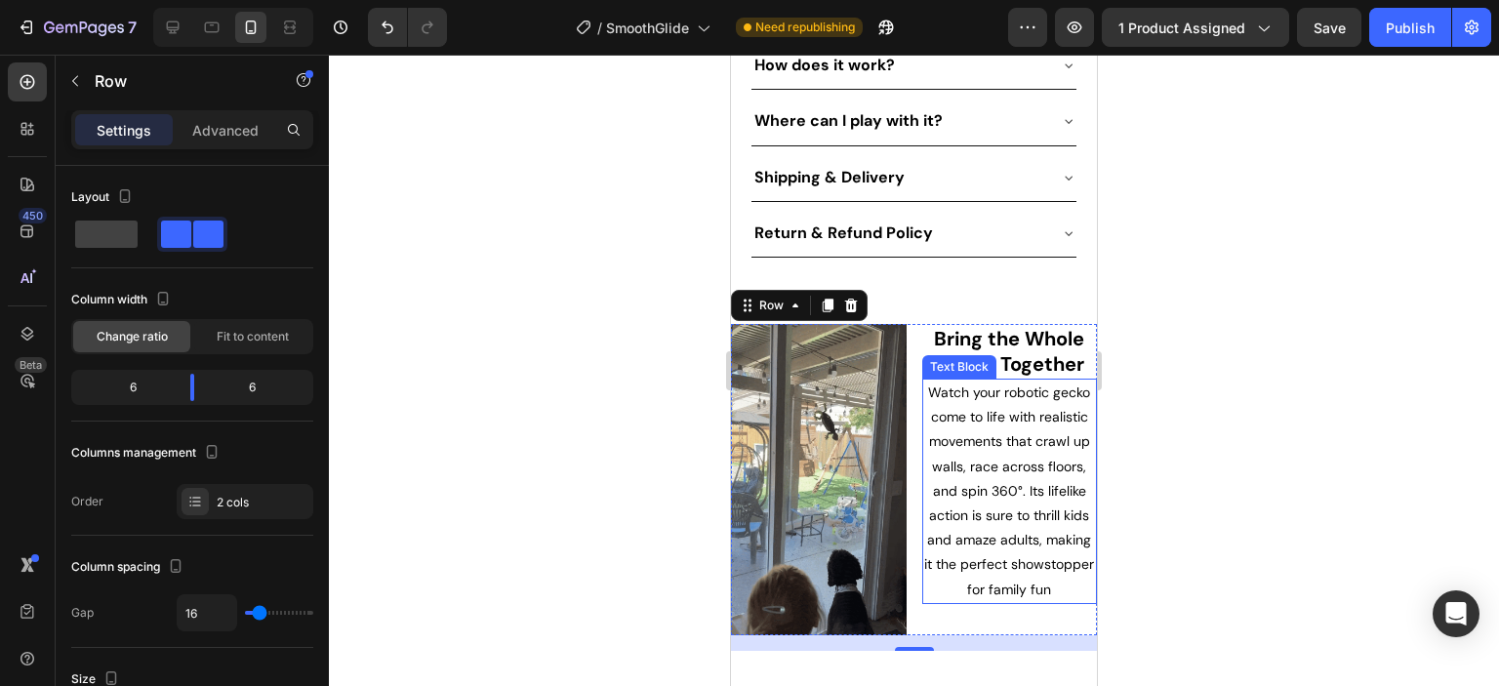
scroll to position [1042, 0]
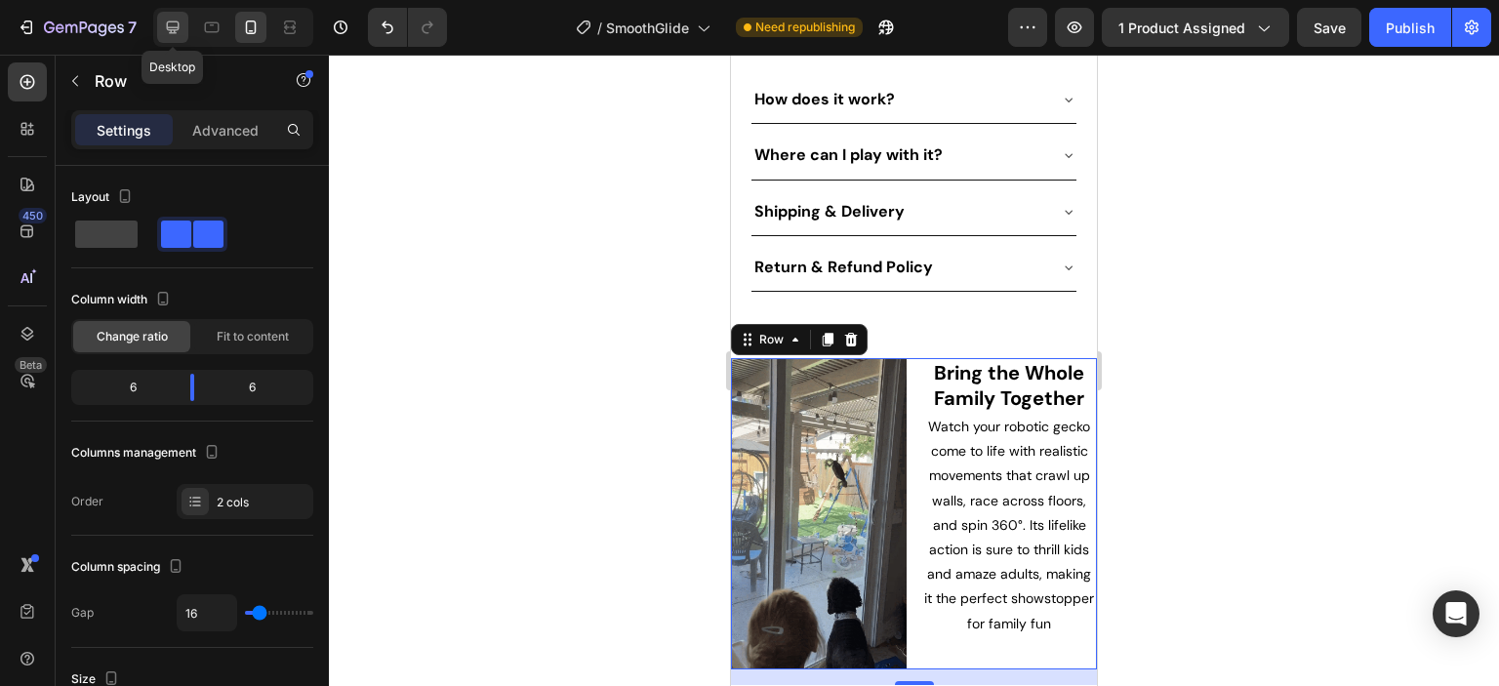
click at [168, 36] on icon at bounding box center [173, 28] width 20 height 20
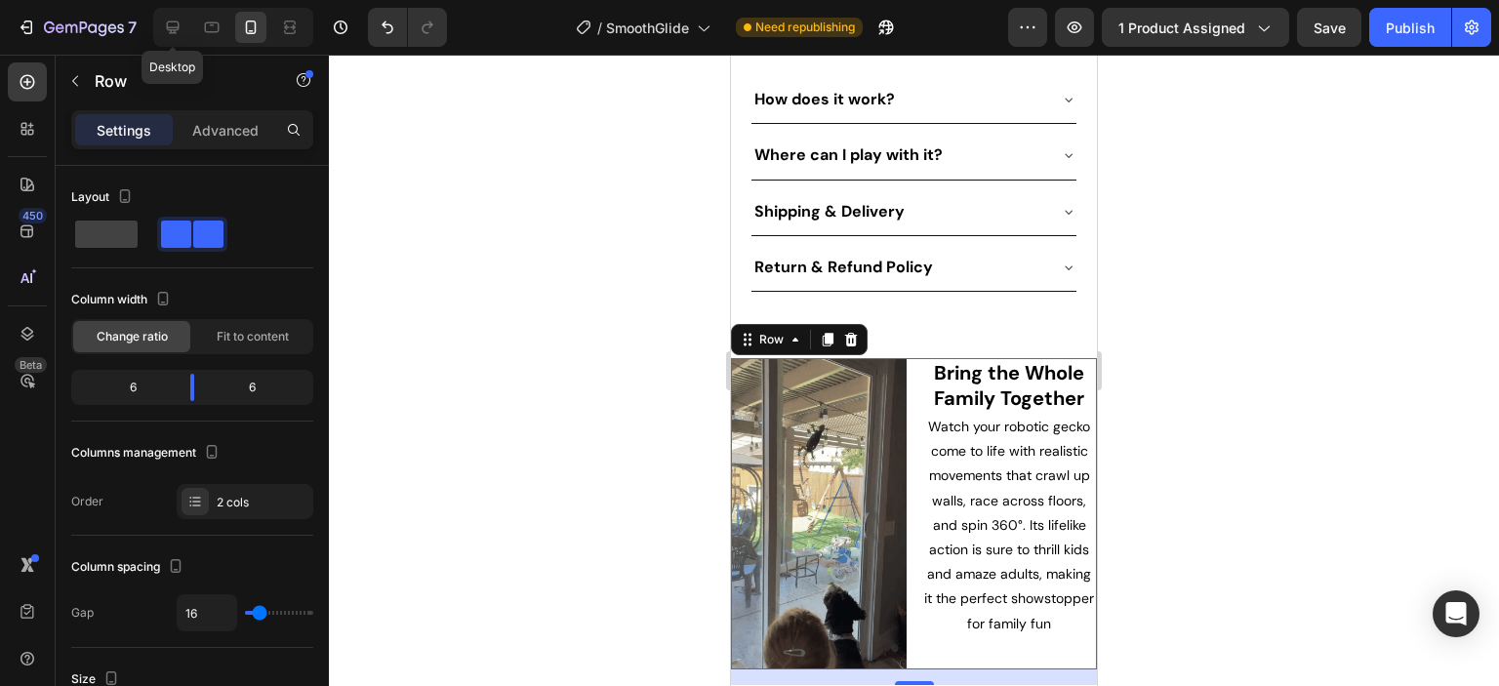
type input "1200"
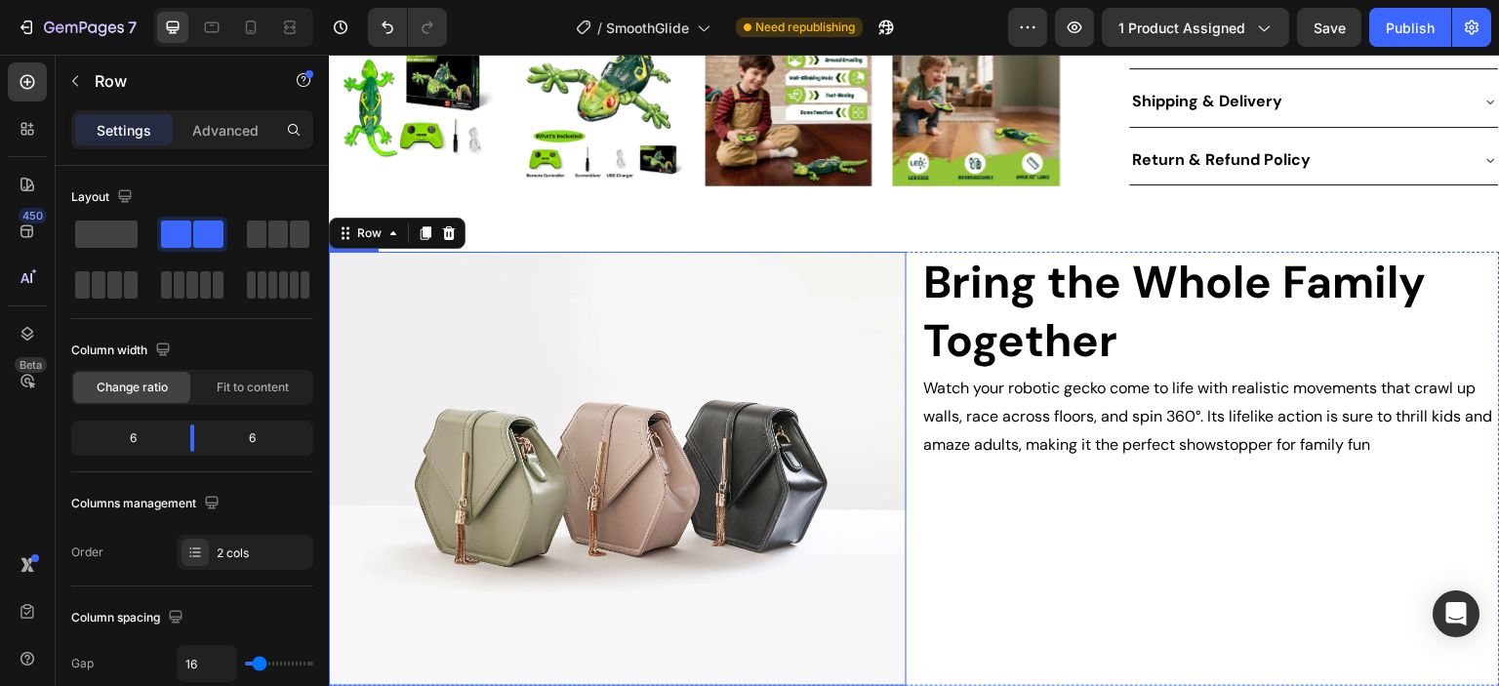
scroll to position [1198, 0]
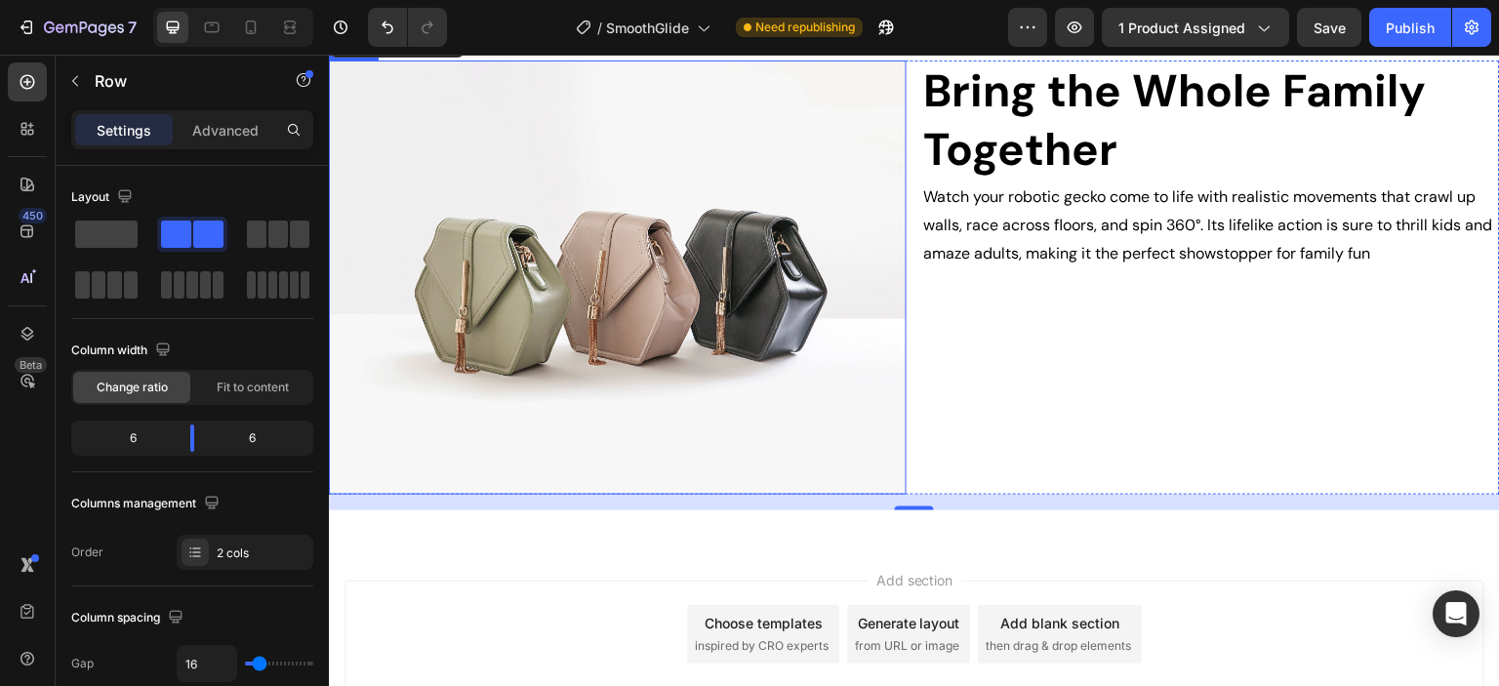
click at [646, 404] on img at bounding box center [618, 277] width 578 height 433
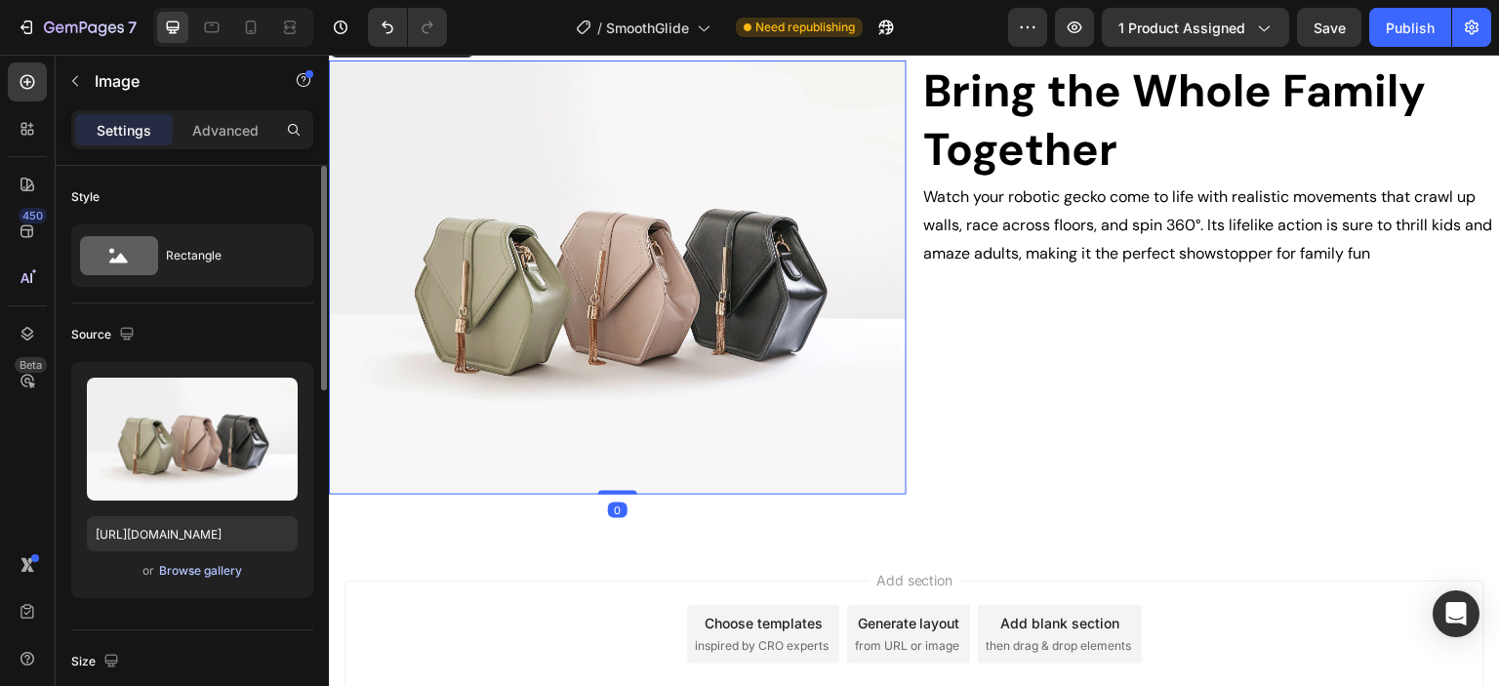
click at [209, 567] on div "Browse gallery" at bounding box center [200, 571] width 83 height 18
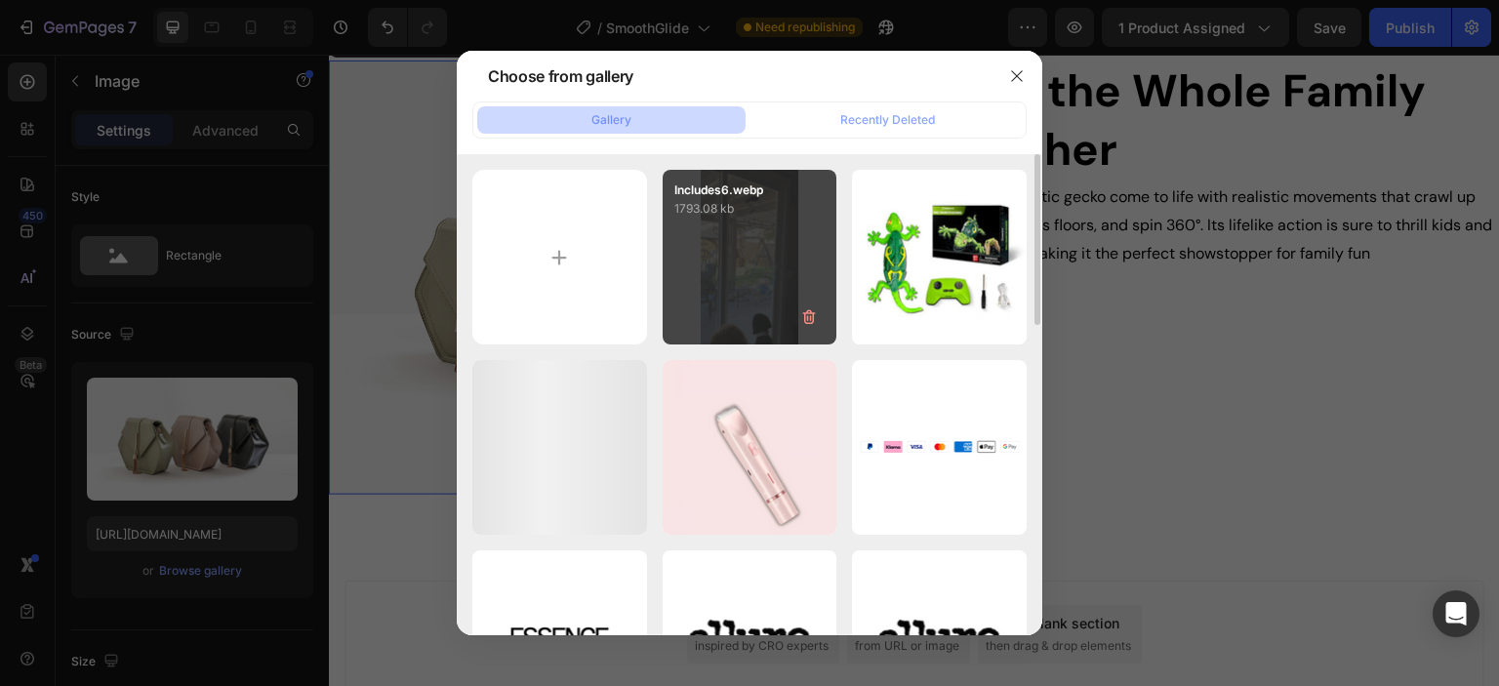
click at [756, 256] on div "Includes6.webp 1793.08 kb" at bounding box center [750, 257] width 175 height 175
type input "[URL][DOMAIN_NAME]"
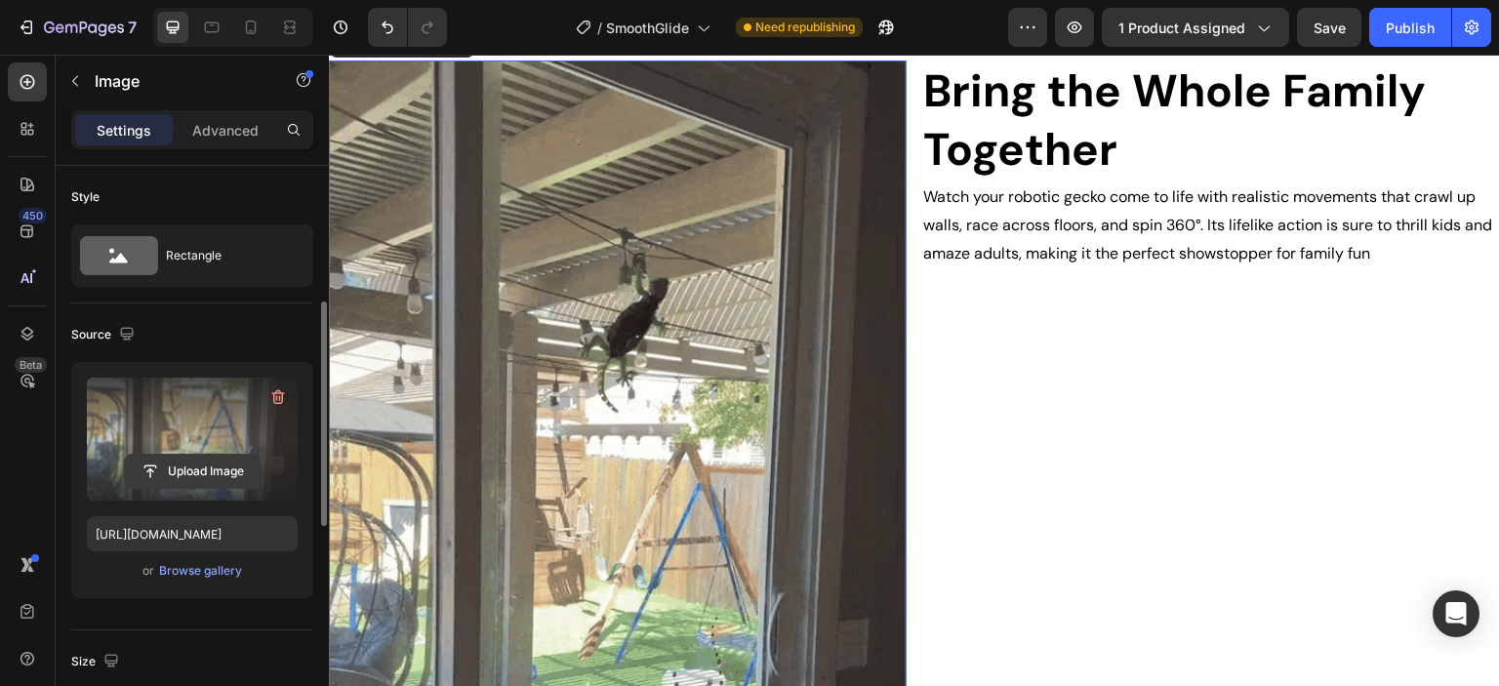
scroll to position [488, 0]
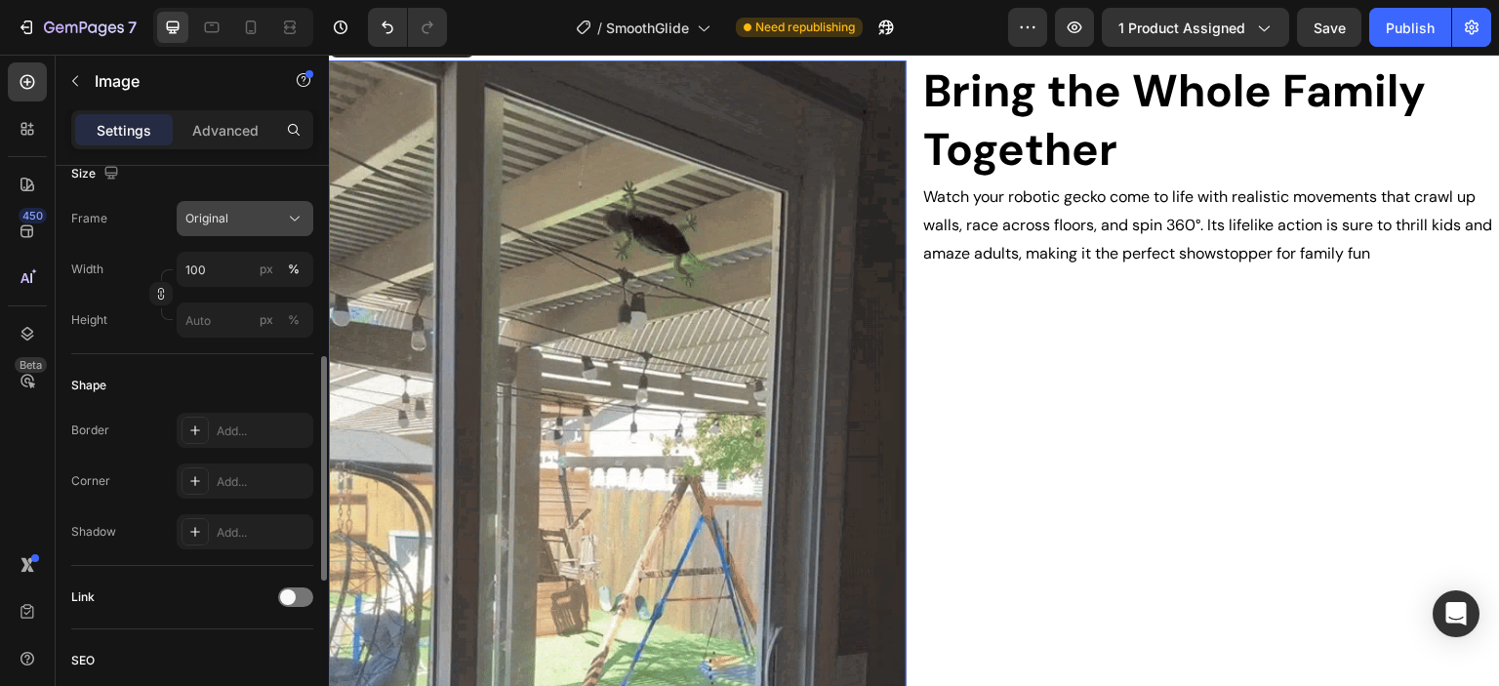
click at [242, 212] on div "Original" at bounding box center [233, 219] width 96 height 18
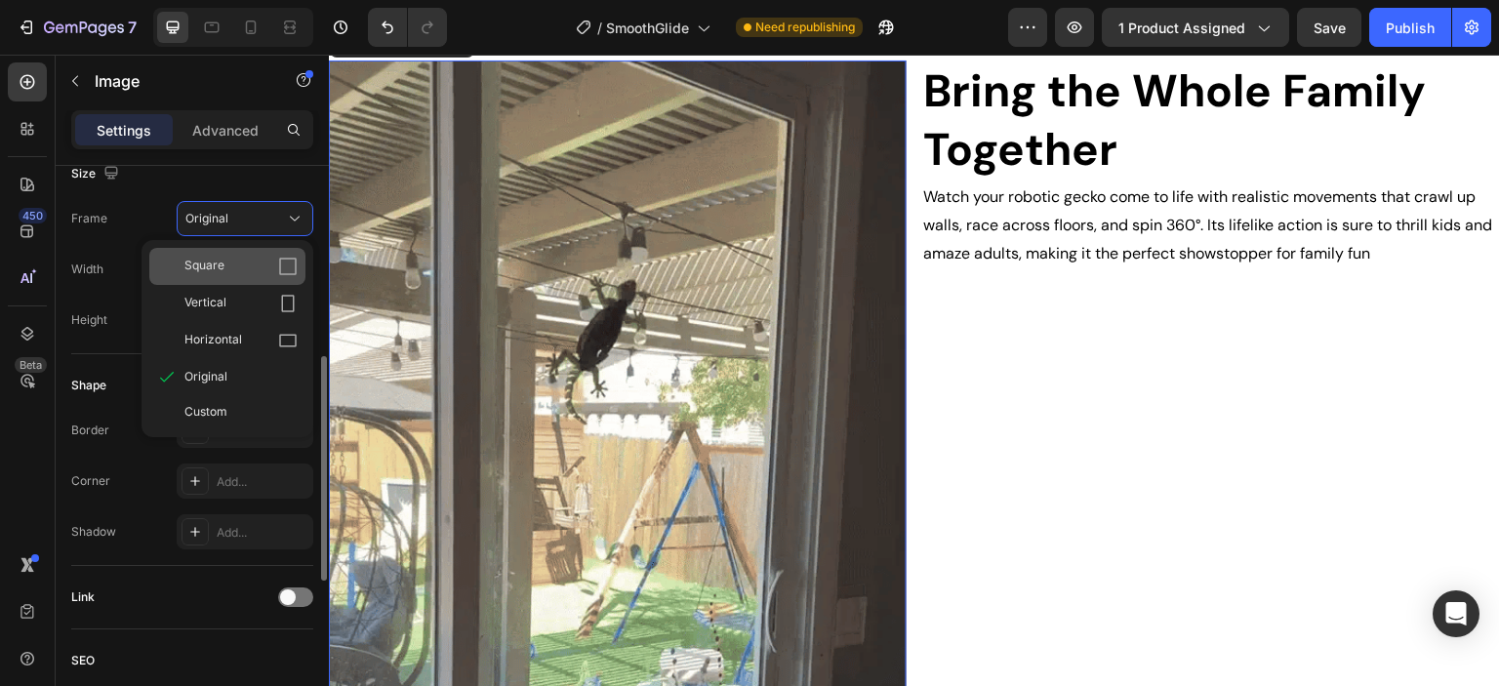
click at [245, 265] on div "Square" at bounding box center [240, 267] width 113 height 20
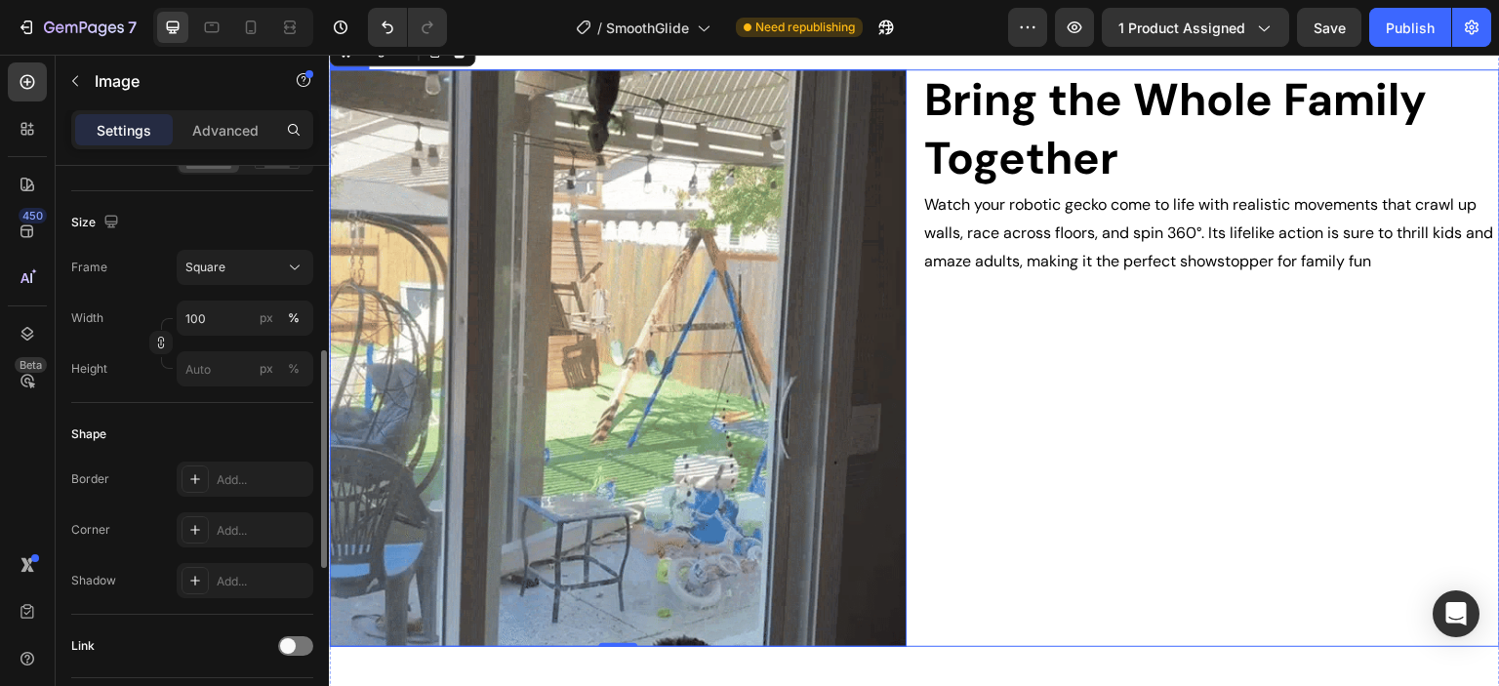
scroll to position [1239, 0]
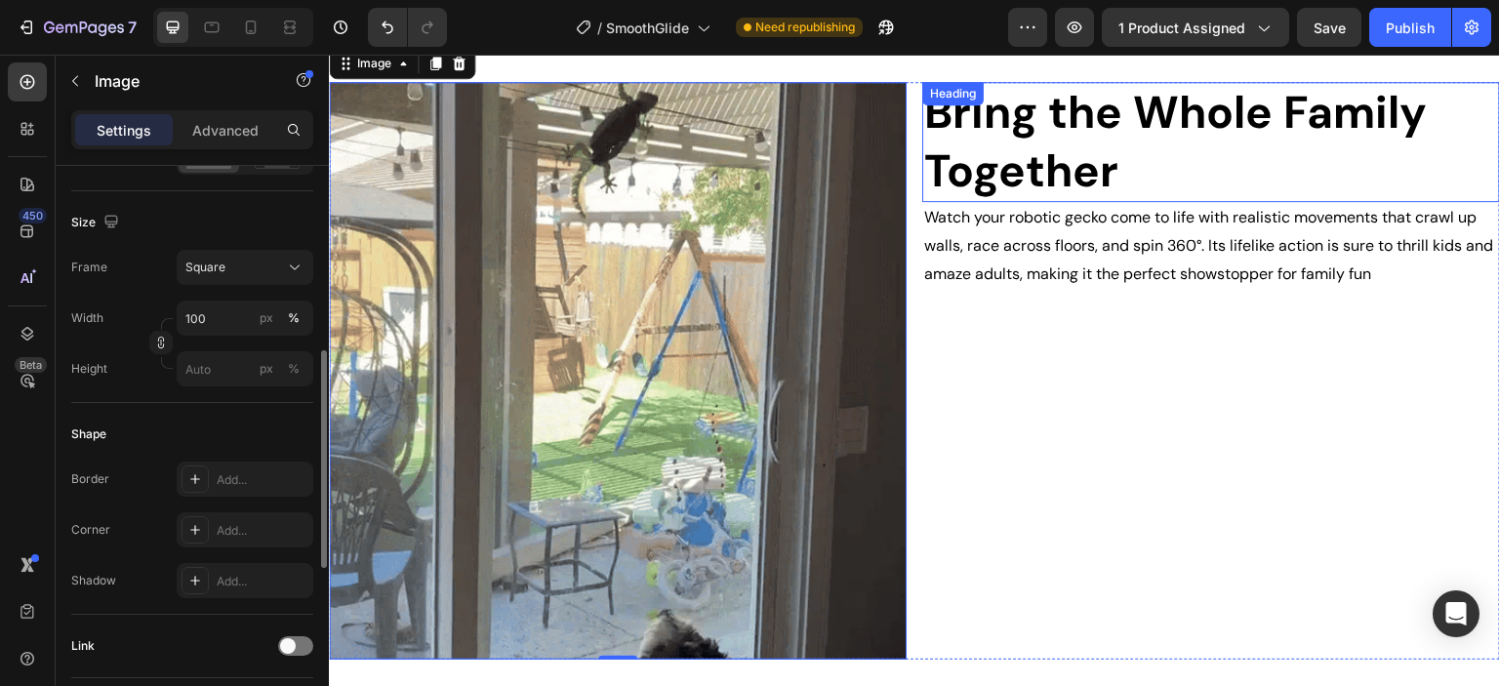
click at [1432, 90] on p "Bring the Whole Family Together" at bounding box center [1211, 142] width 574 height 117
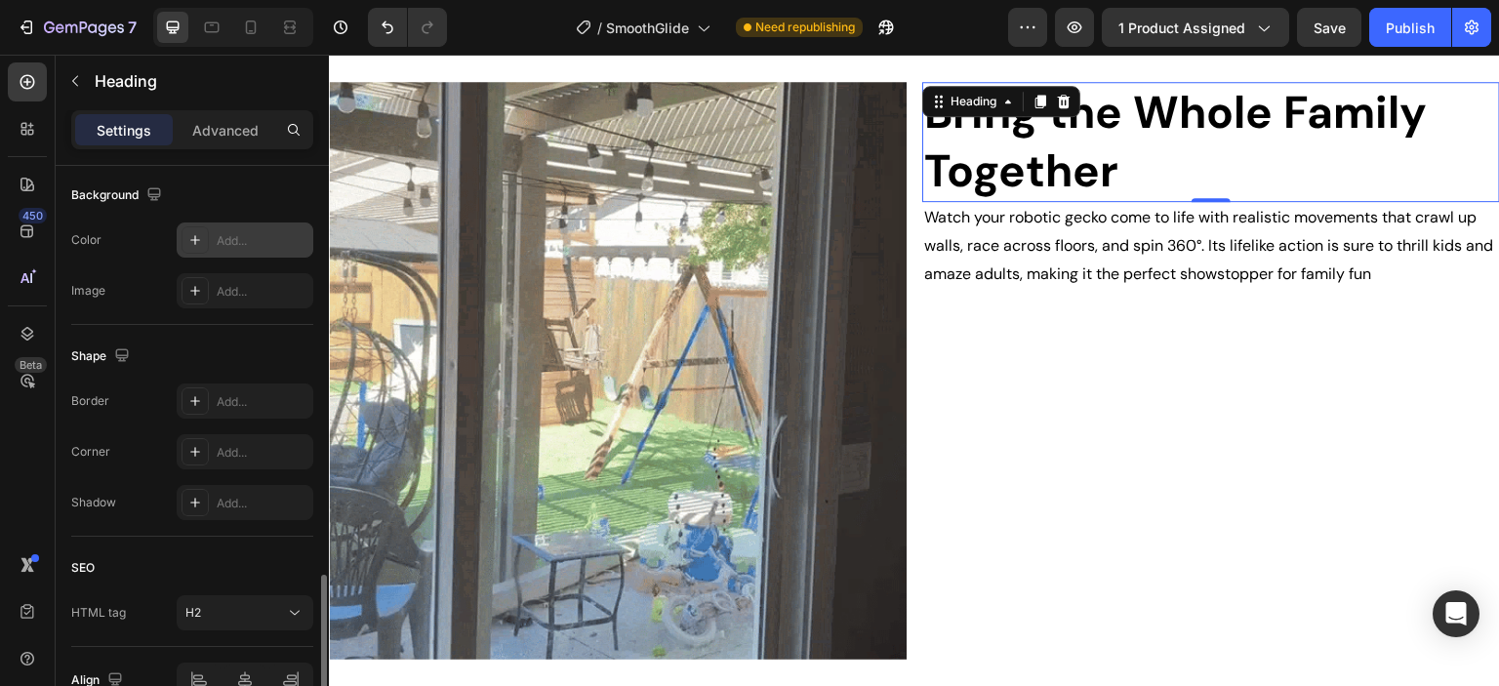
scroll to position [683, 0]
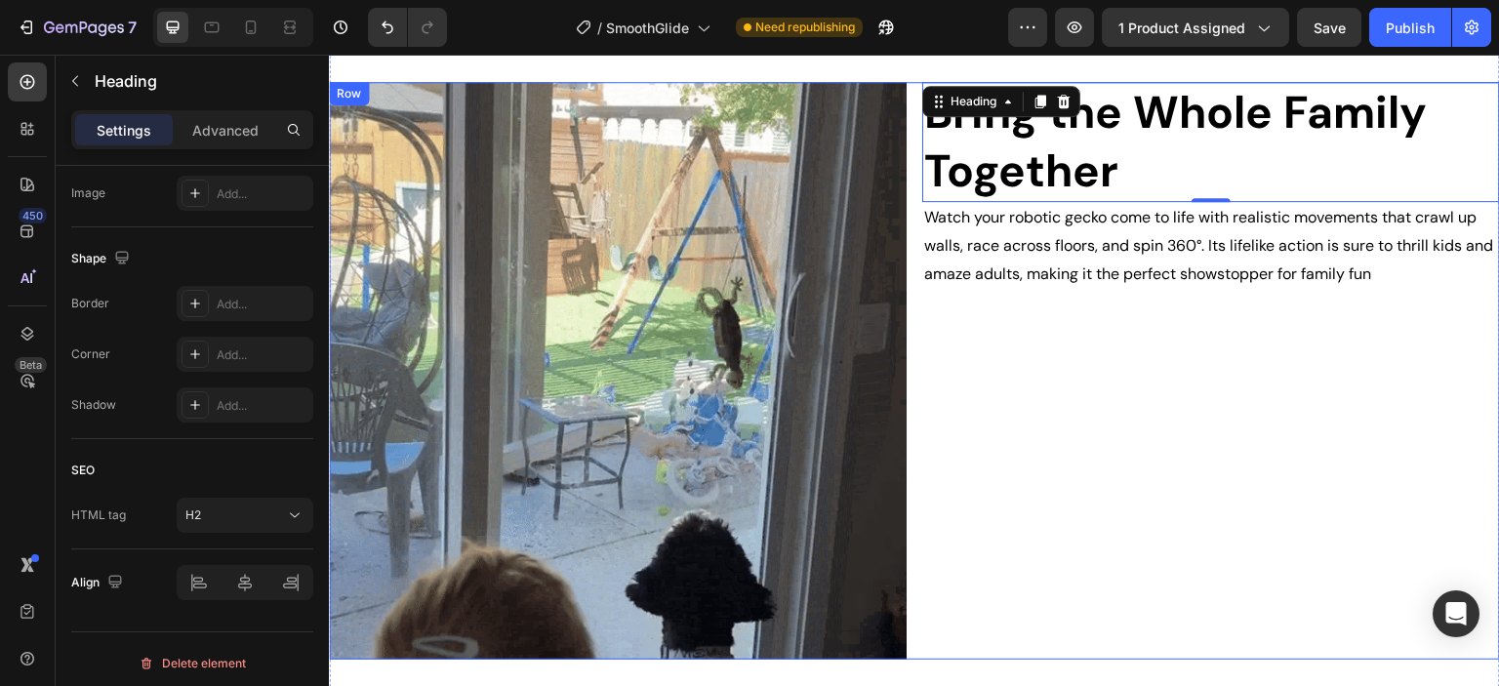
click at [1117, 602] on div "Bring the Whole Family Together Heading 0 Watch your robotic gecko come to life…" at bounding box center [1211, 371] width 578 height 578
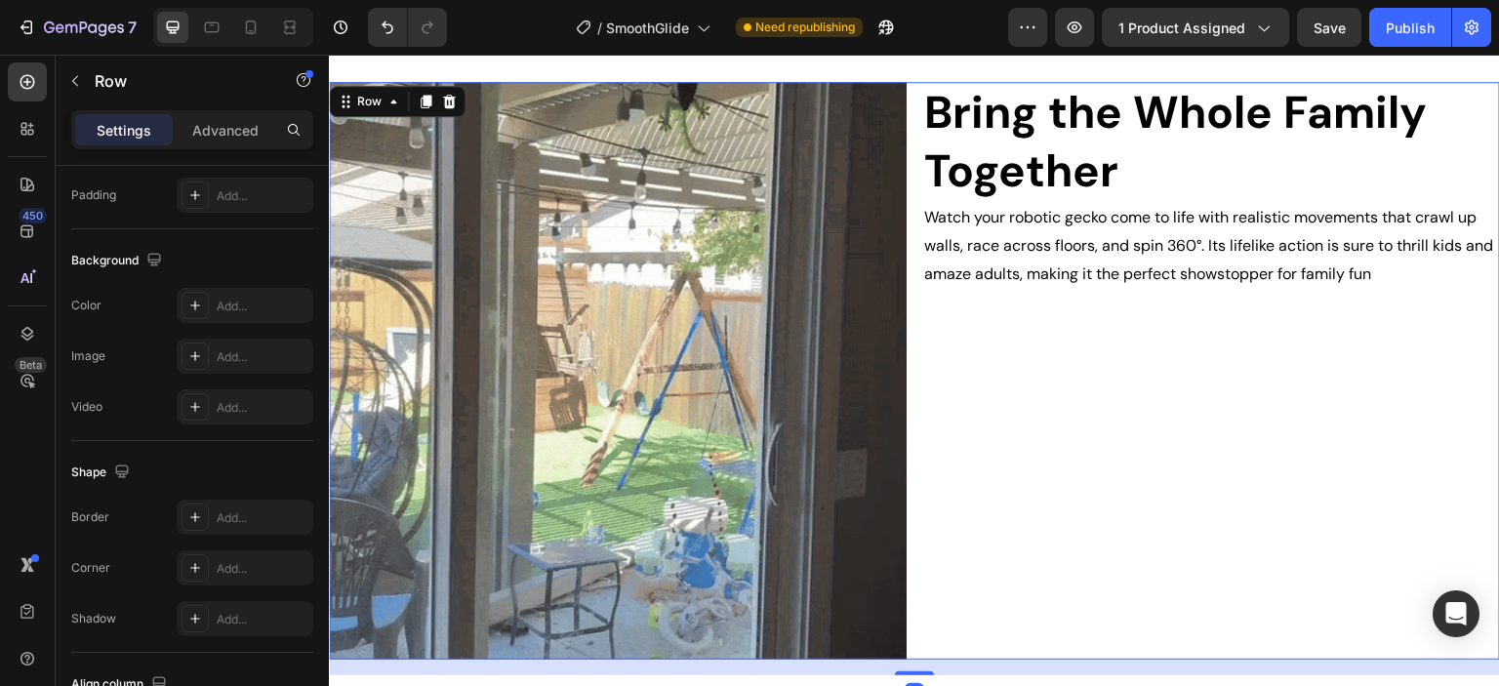
scroll to position [0, 0]
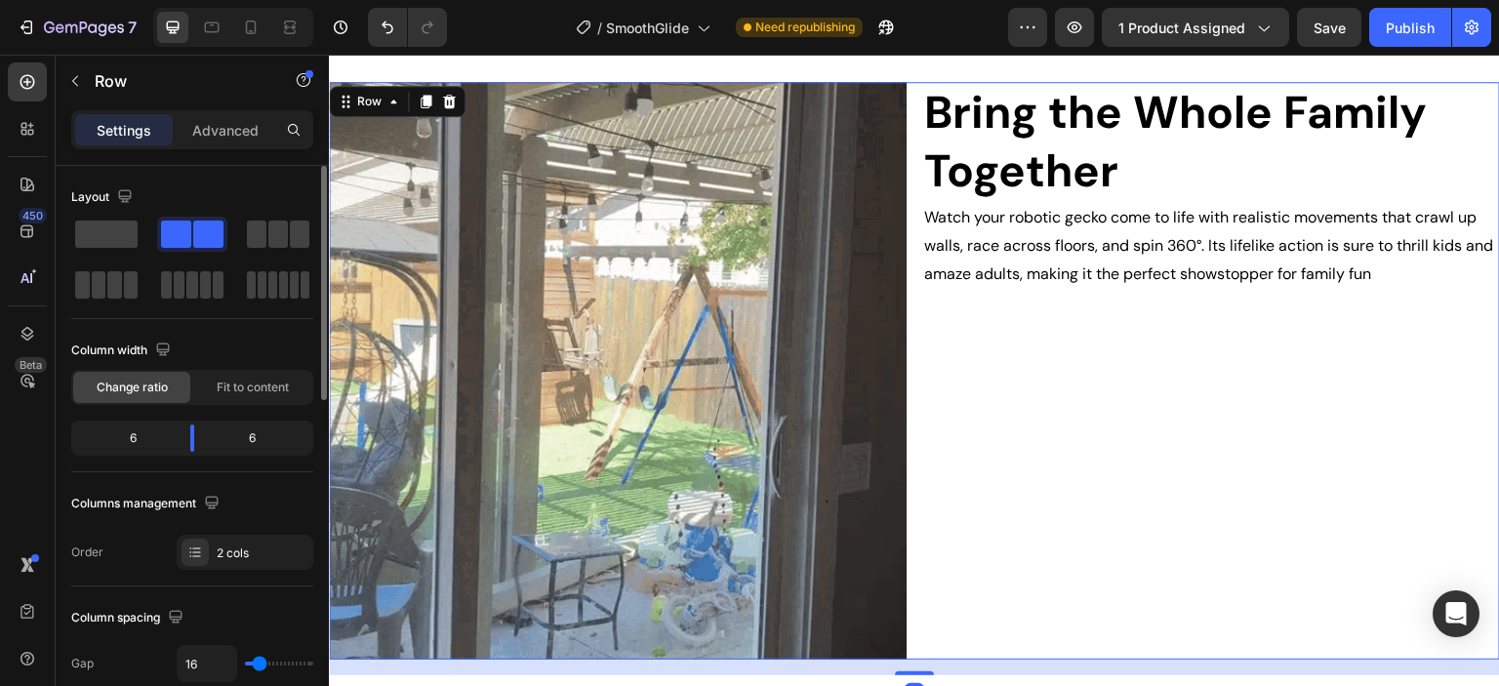
click at [989, 393] on div "Bring the Whole Family Together Heading Watch your robotic gecko come to life w…" at bounding box center [1211, 371] width 578 height 578
click at [941, 365] on div "Bring the Whole Family Together Heading Watch your robotic gecko come to life w…" at bounding box center [1211, 371] width 578 height 578
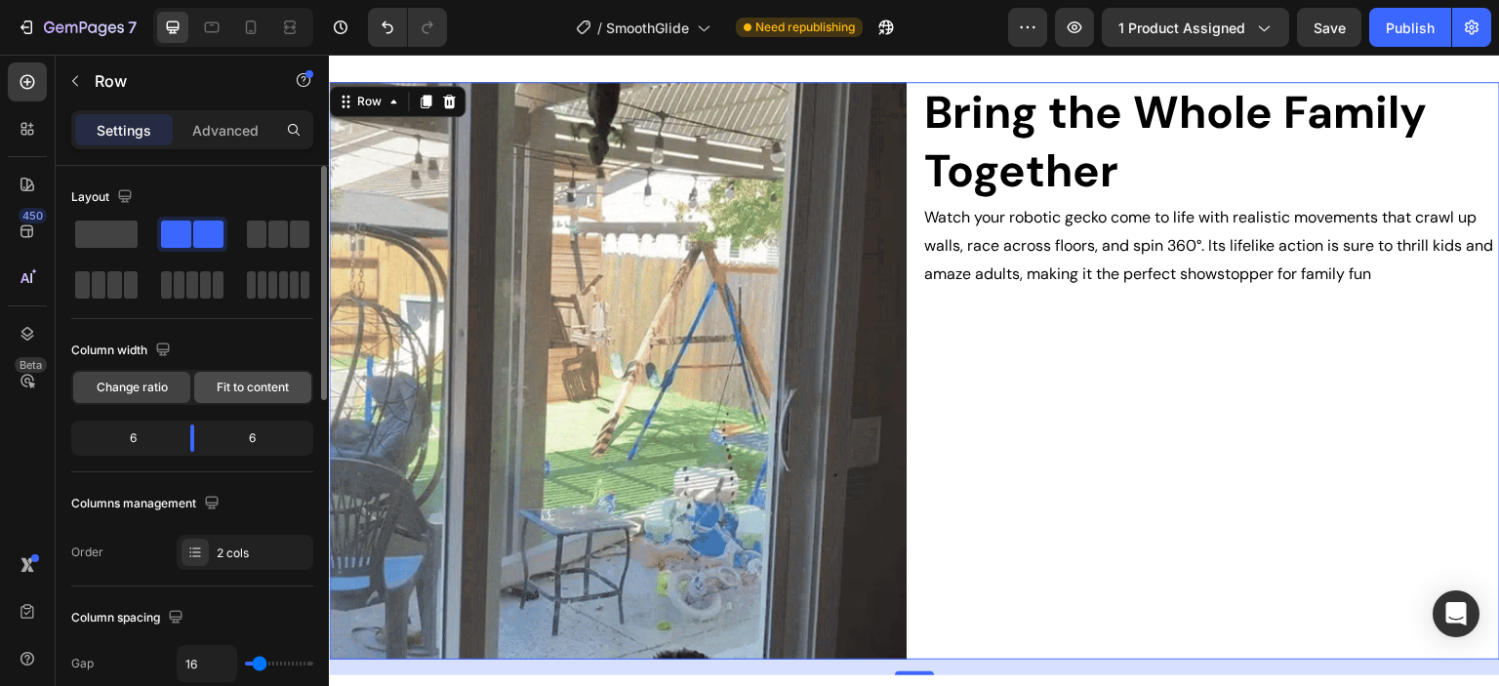
click at [253, 389] on span "Fit to content" at bounding box center [253, 388] width 72 height 18
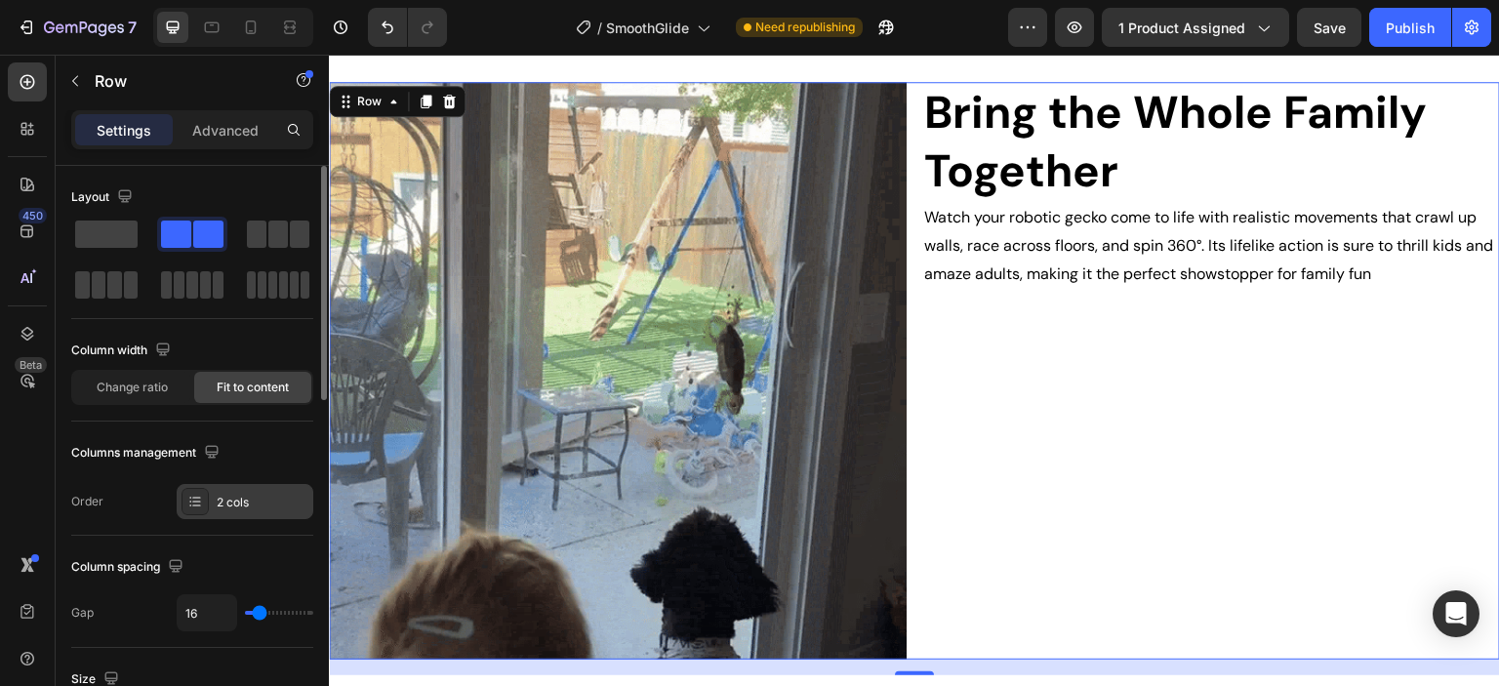
click at [242, 500] on div "2 cols" at bounding box center [263, 503] width 92 height 18
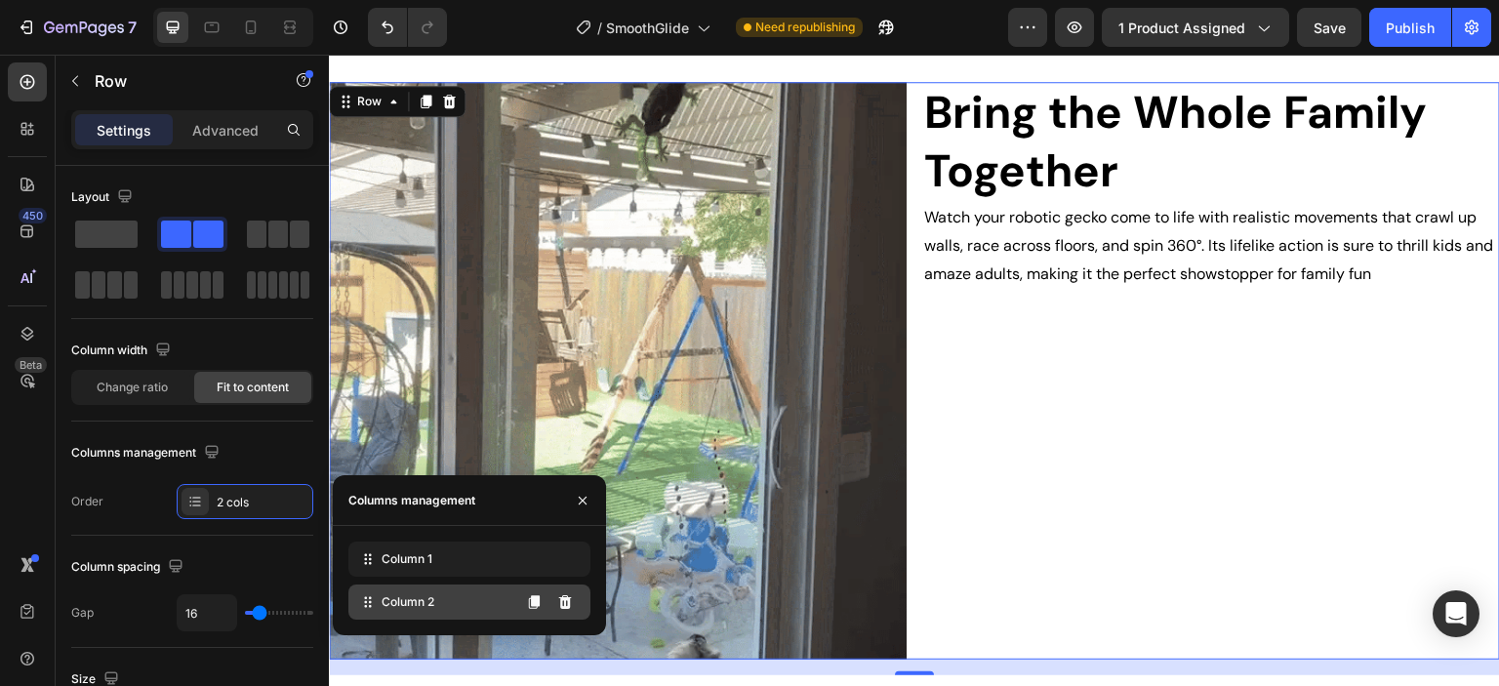
click at [403, 605] on span "Column 2" at bounding box center [408, 602] width 53 height 18
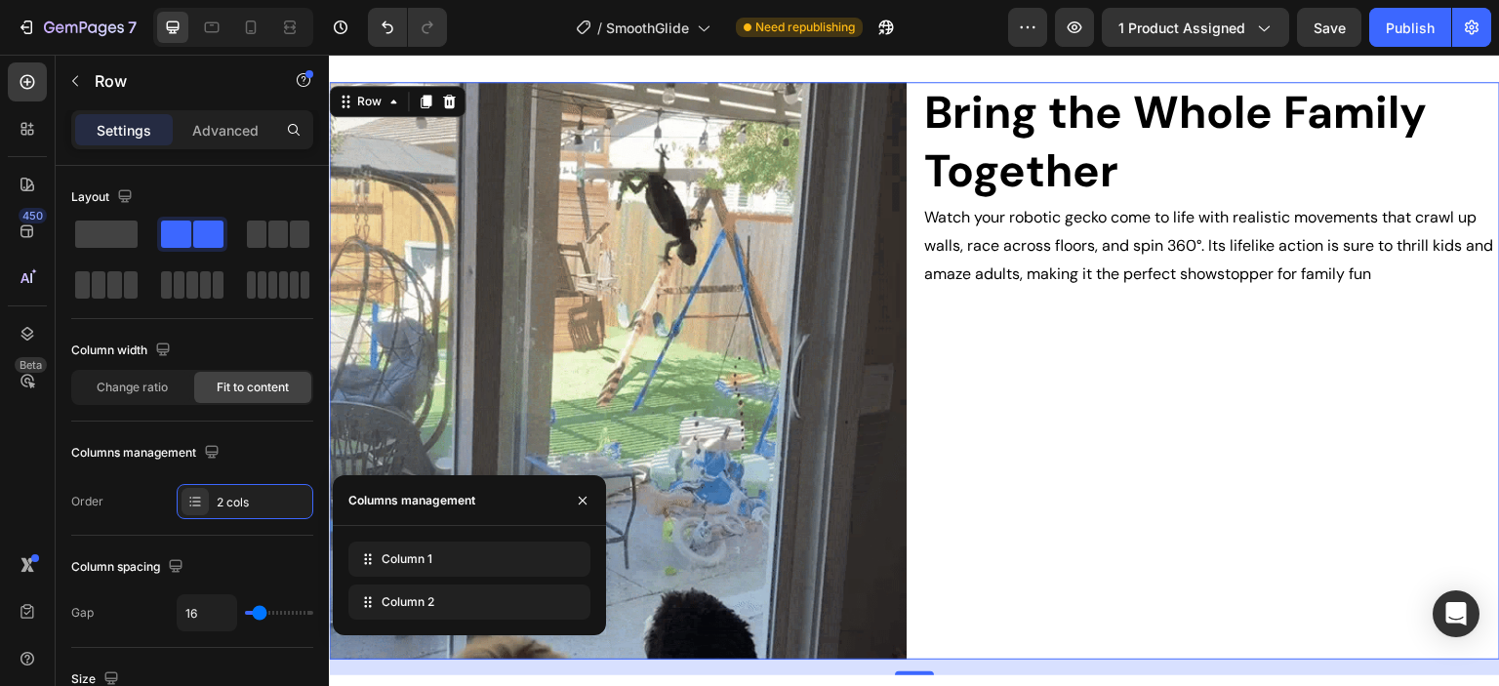
scroll to position [1337, 0]
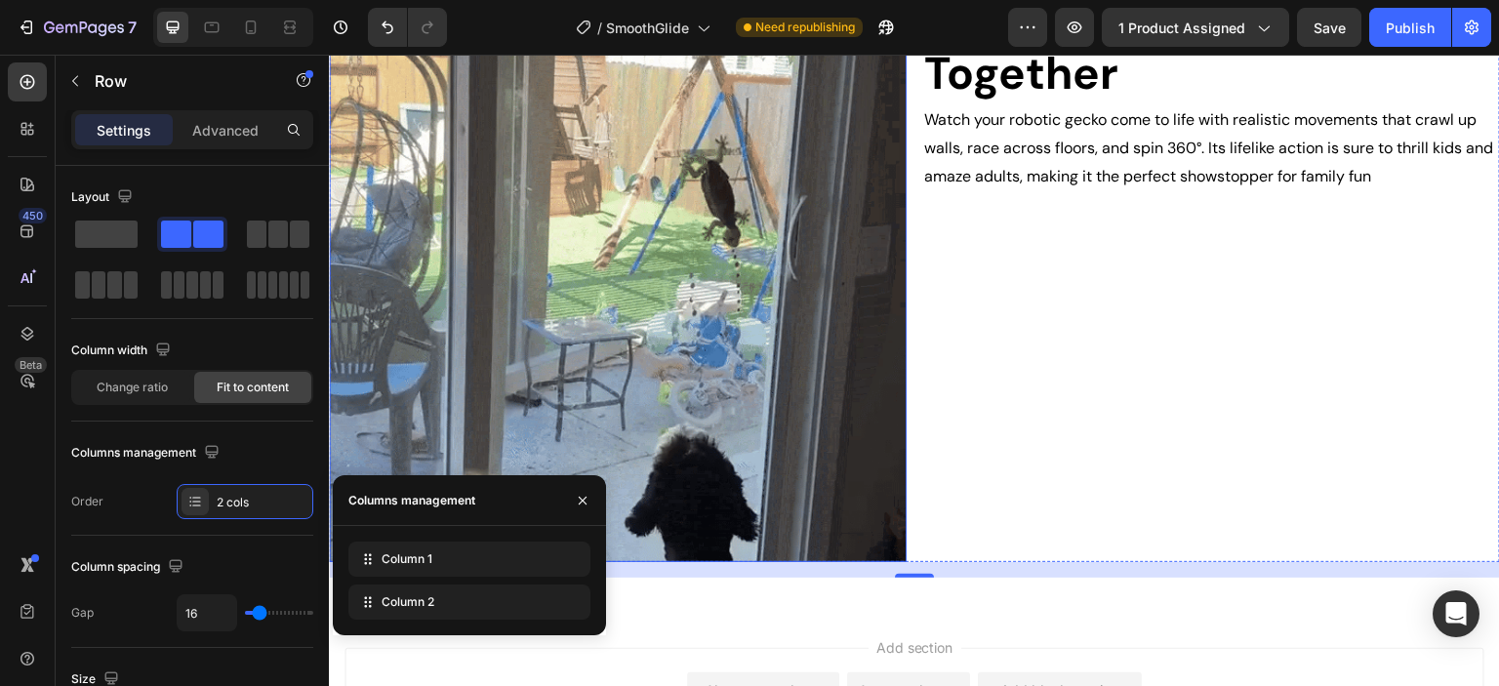
click at [862, 411] on img at bounding box center [618, 273] width 578 height 578
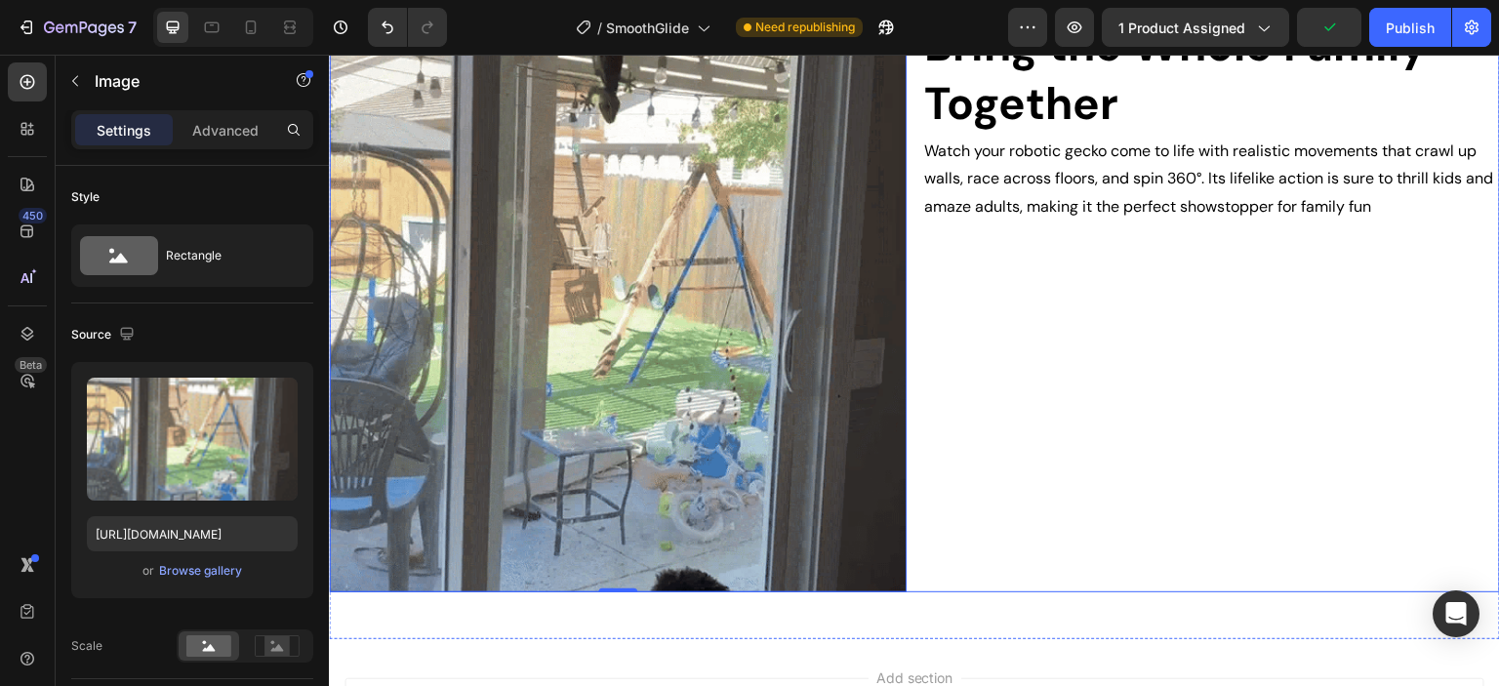
scroll to position [1239, 0]
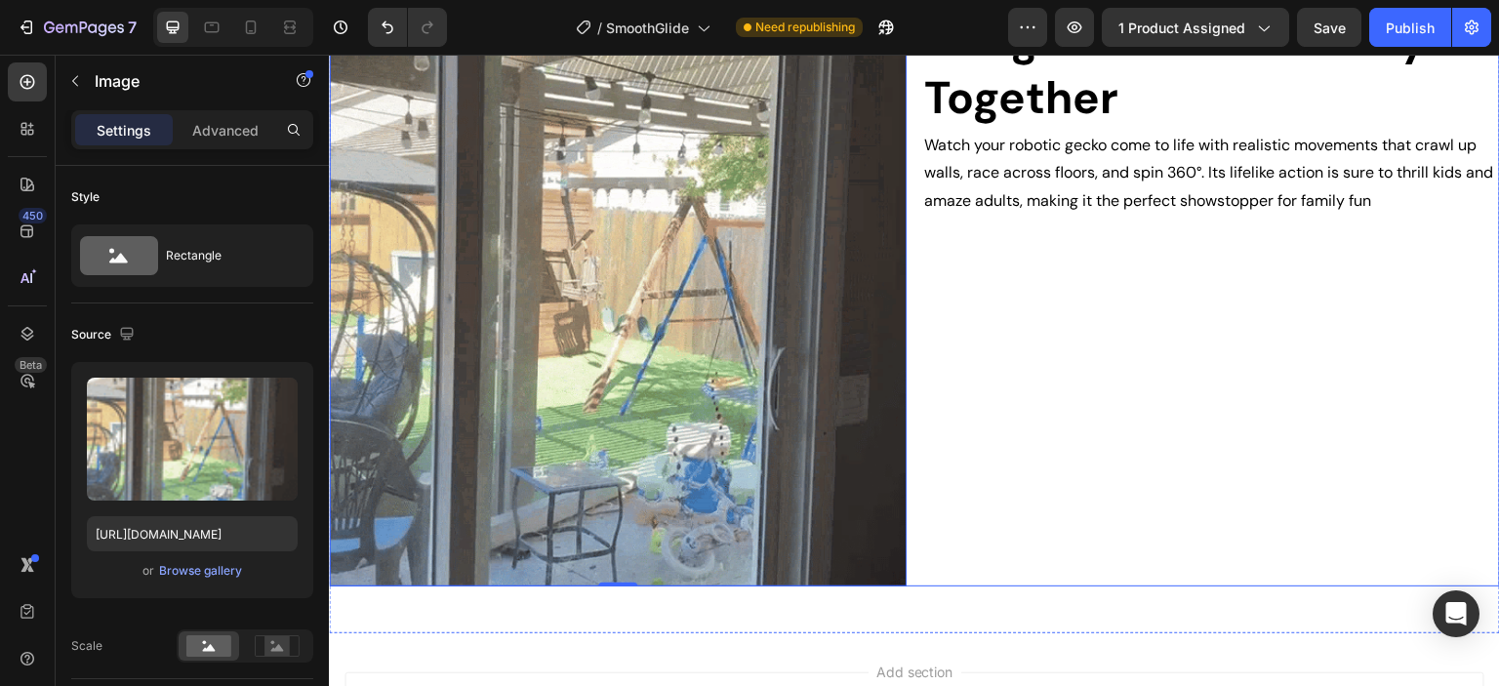
click at [1162, 577] on div "Bring the Whole Family Together Heading Watch your robotic gecko come to life w…" at bounding box center [1211, 298] width 578 height 578
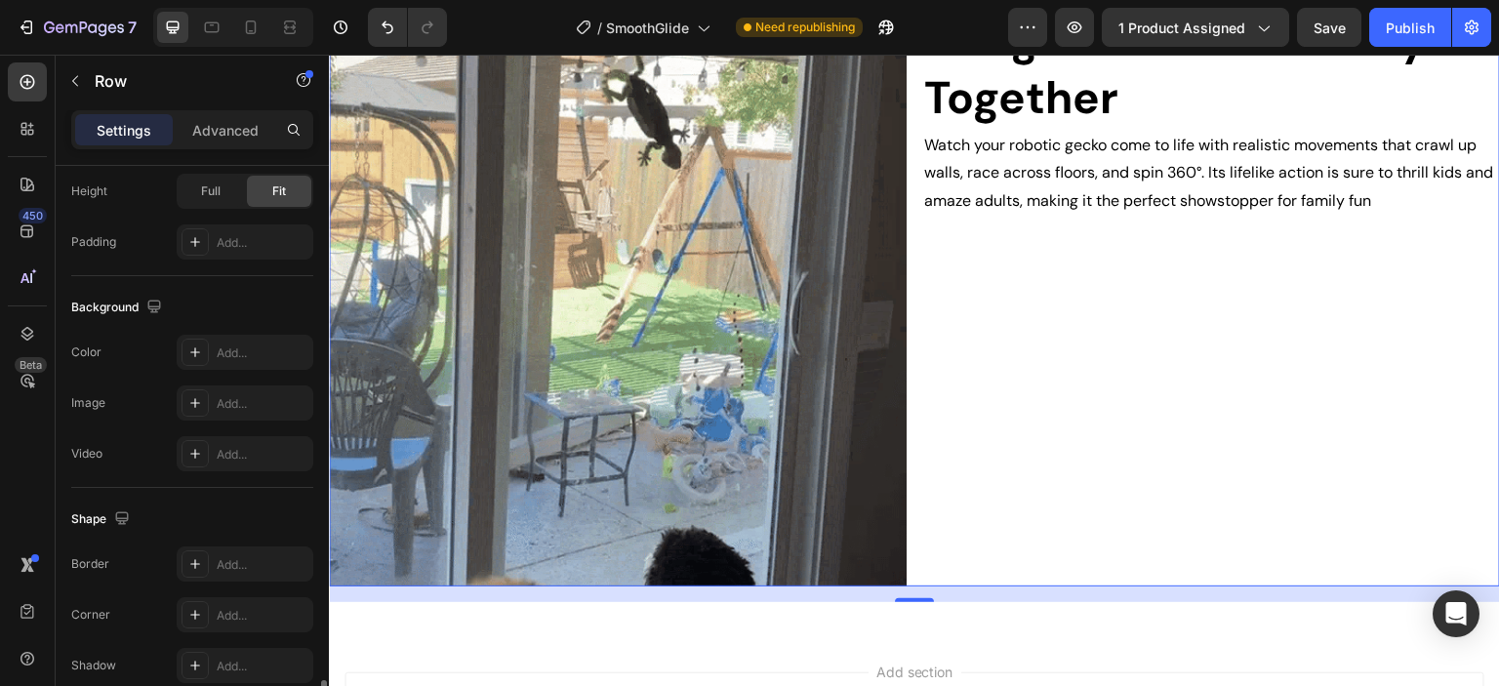
scroll to position [781, 0]
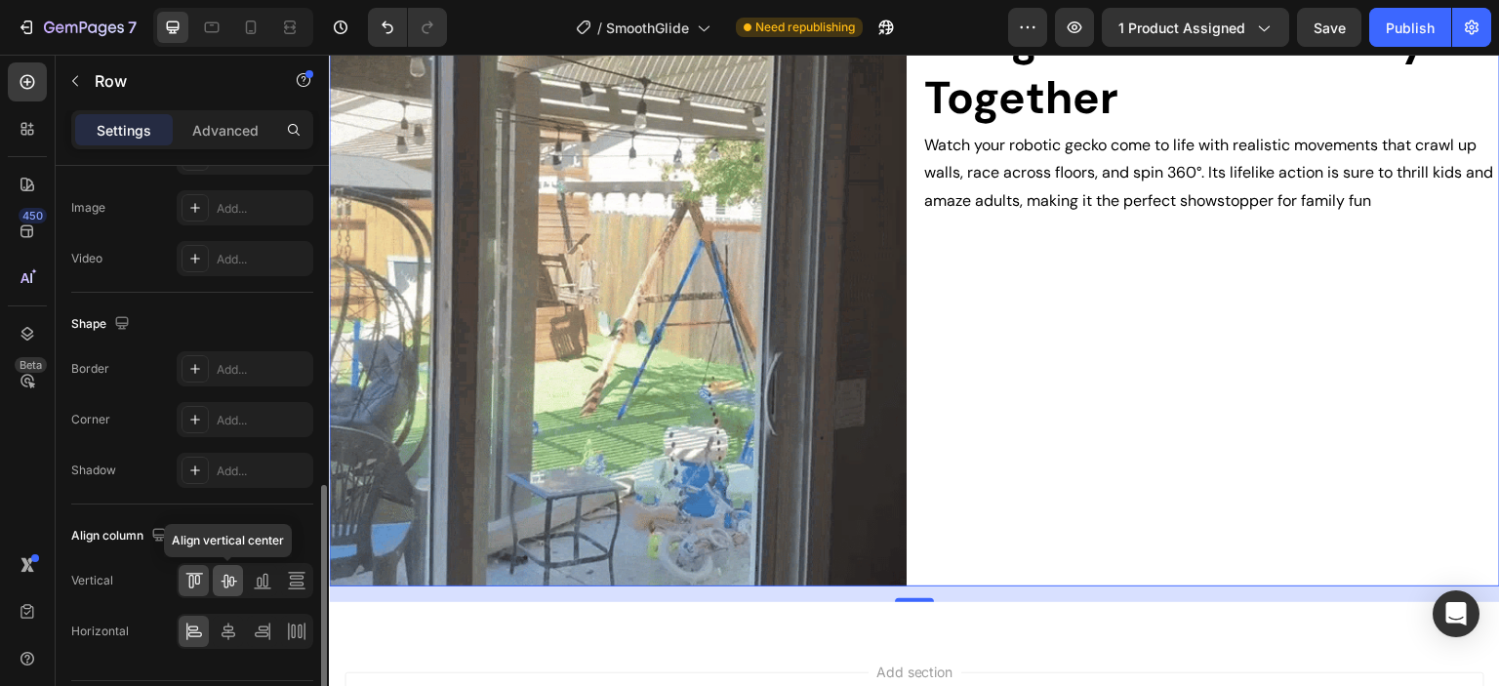
click at [227, 578] on icon at bounding box center [229, 582] width 16 height 14
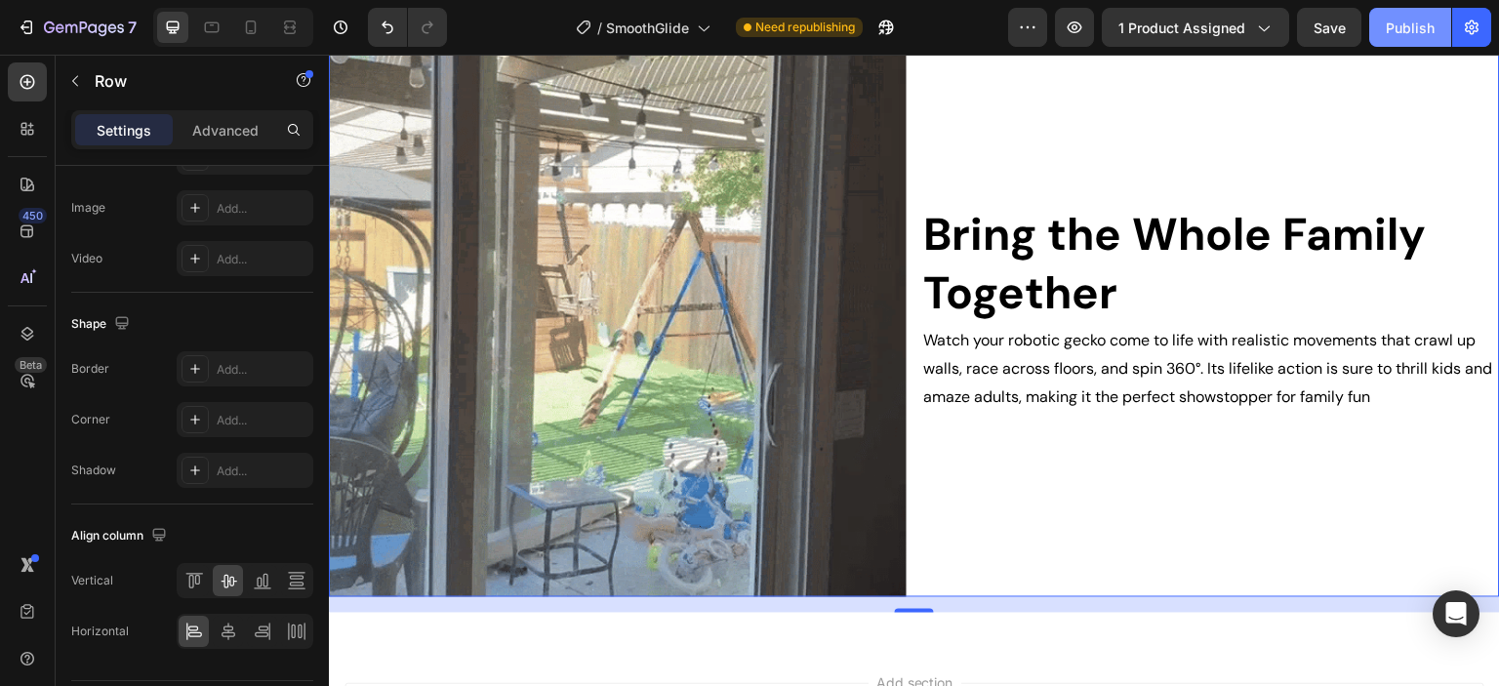
scroll to position [1044, 0]
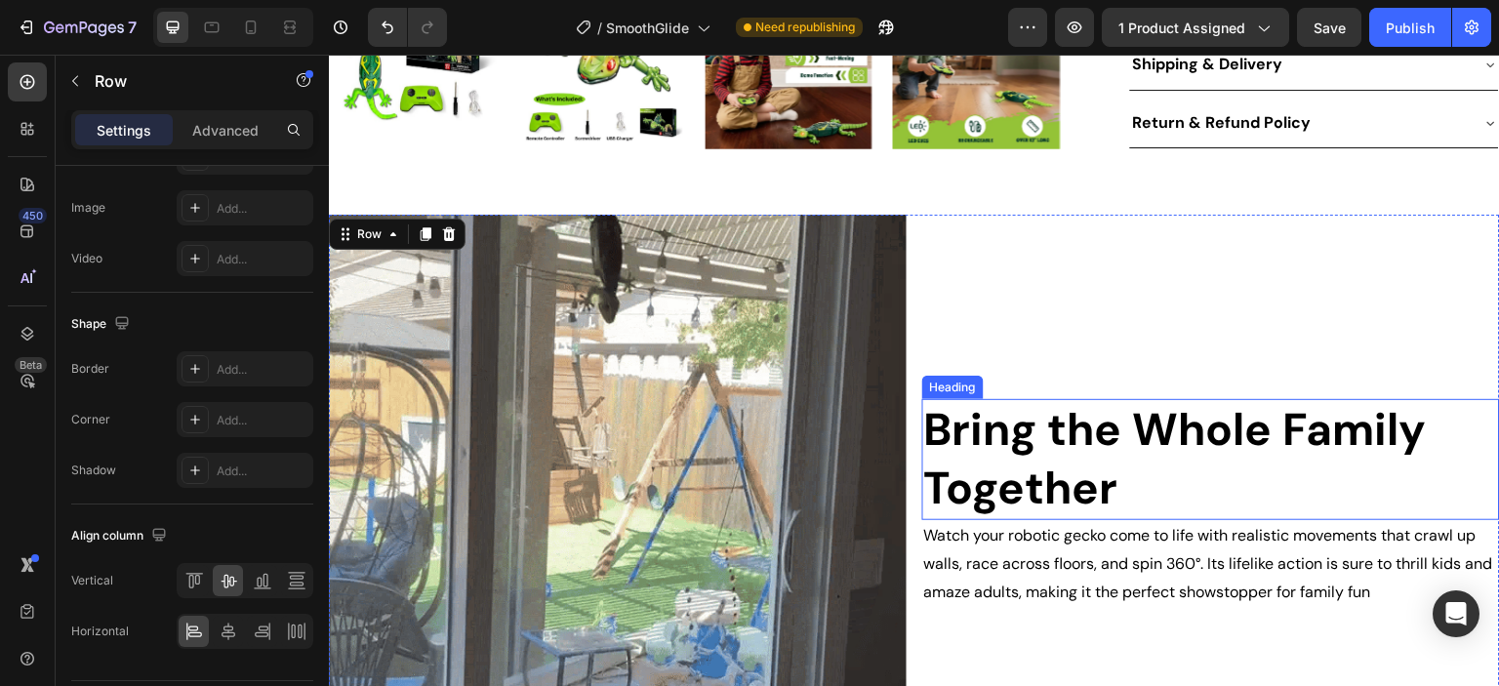
click at [1141, 505] on p "Bring the Whole Family Together" at bounding box center [1211, 459] width 574 height 117
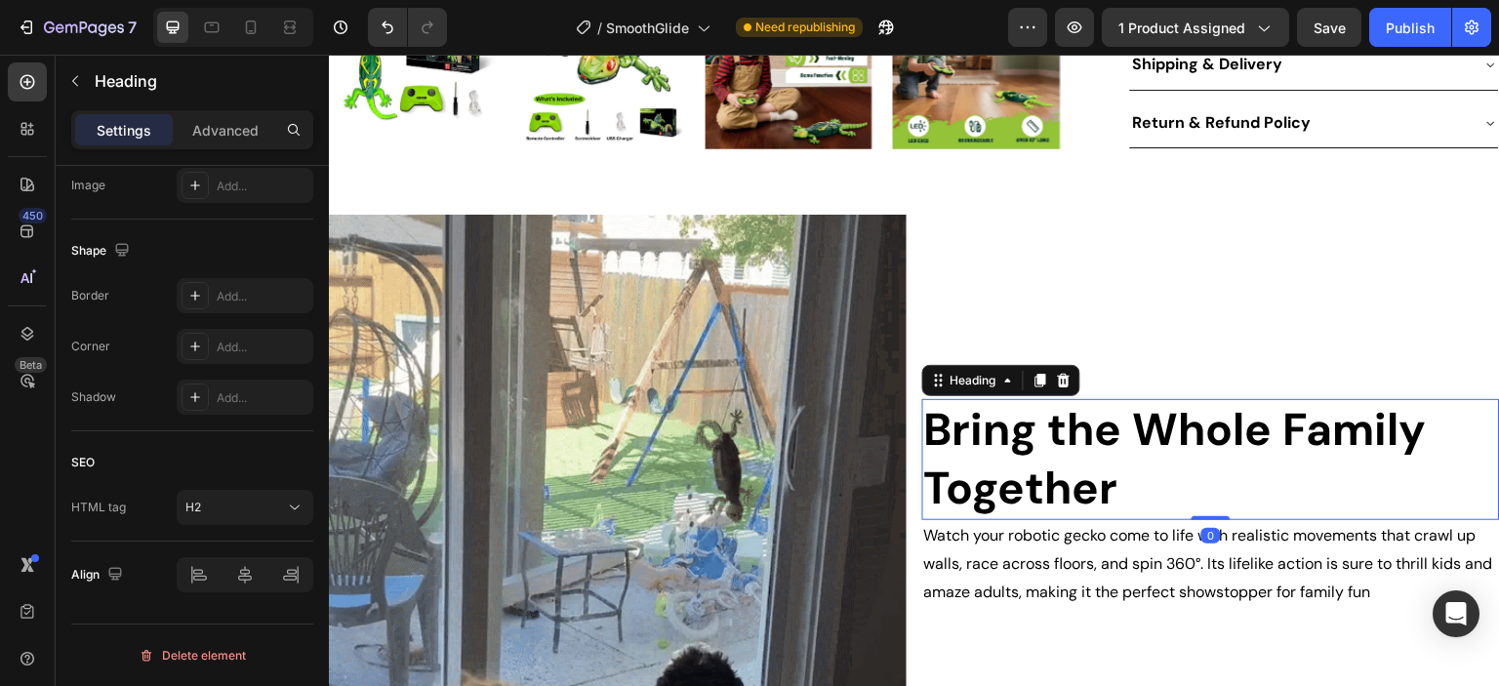
scroll to position [0, 0]
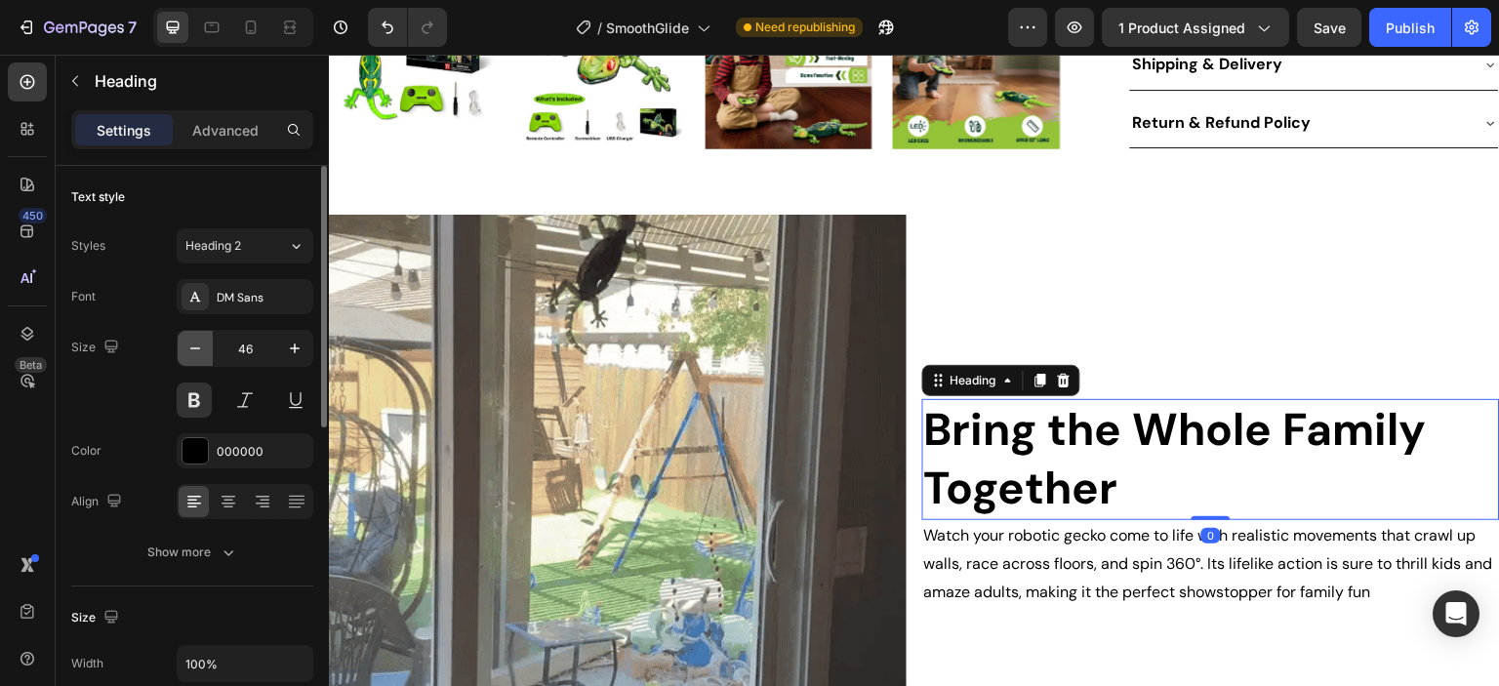
click at [195, 351] on icon "button" at bounding box center [195, 349] width 20 height 20
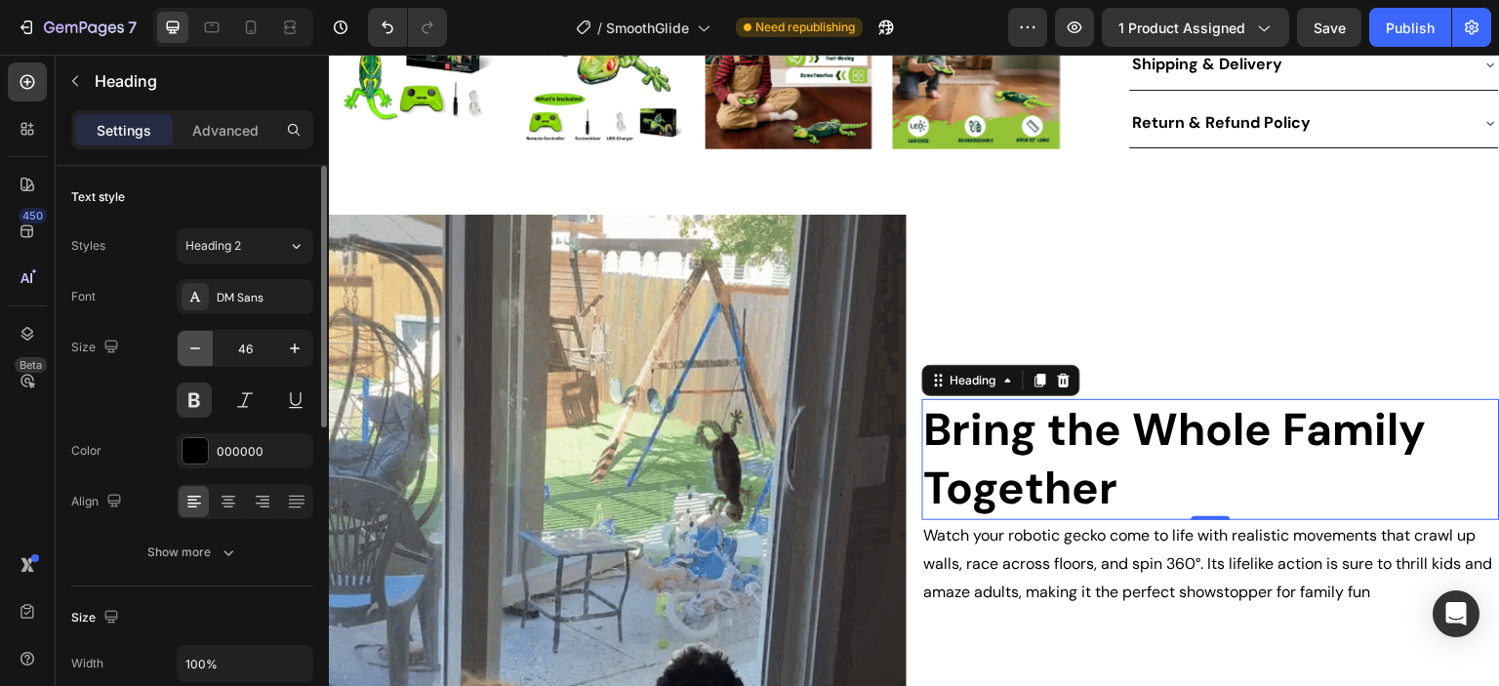
click at [195, 351] on icon "button" at bounding box center [195, 349] width 20 height 20
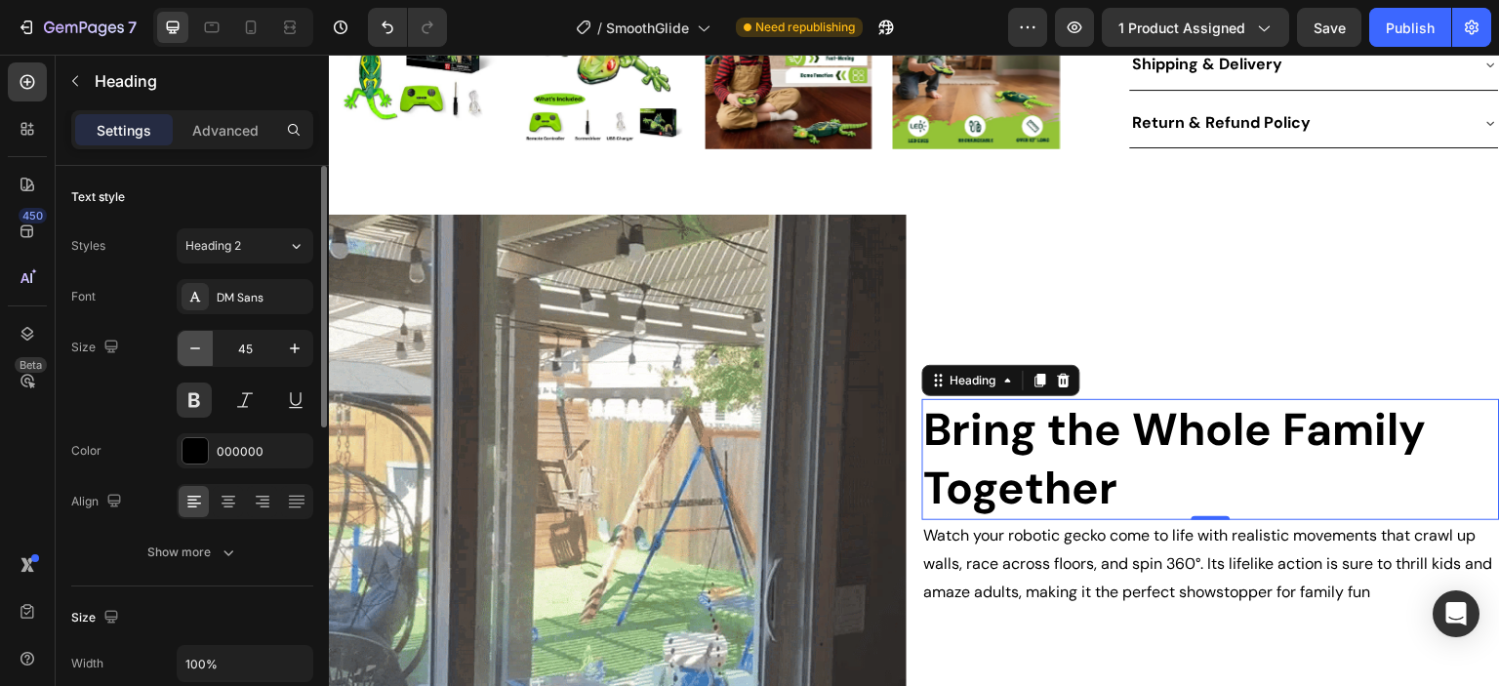
click at [195, 351] on icon "button" at bounding box center [195, 349] width 20 height 20
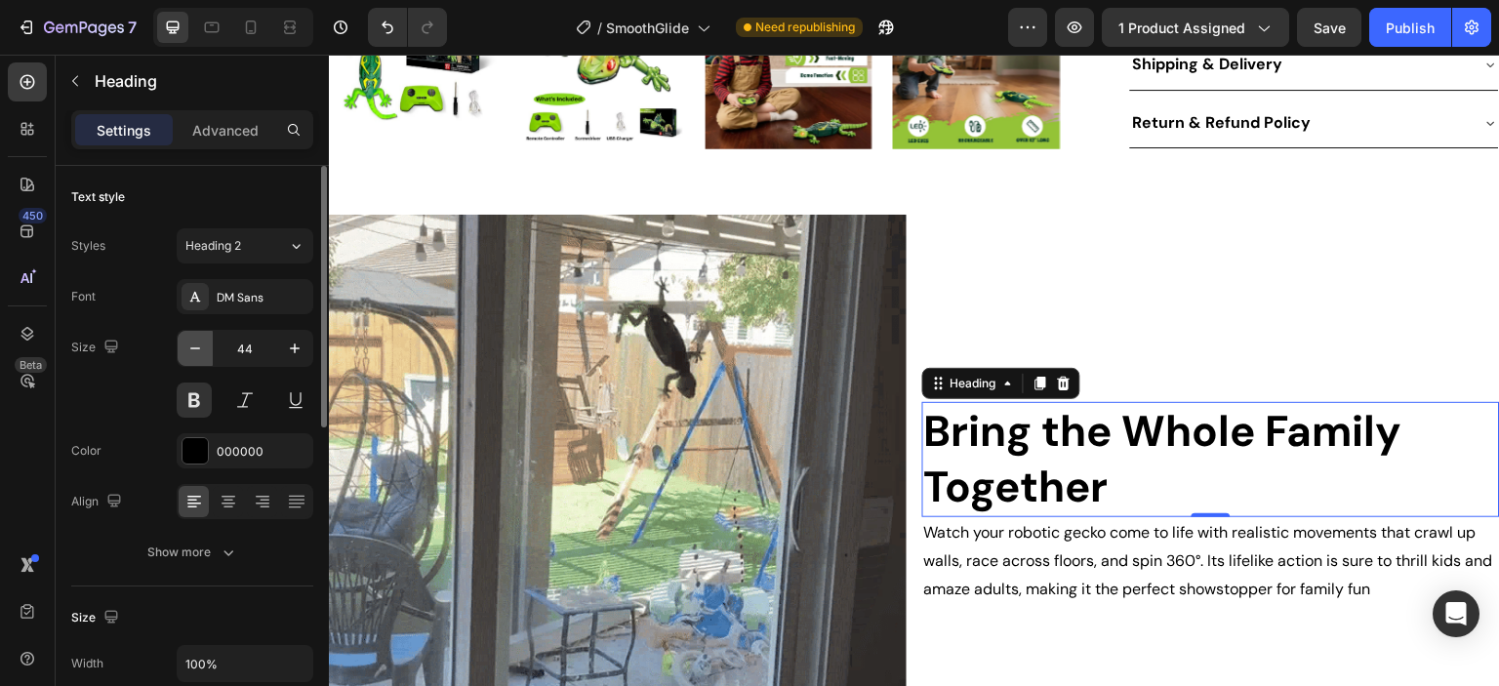
click at [195, 351] on icon "button" at bounding box center [195, 349] width 20 height 20
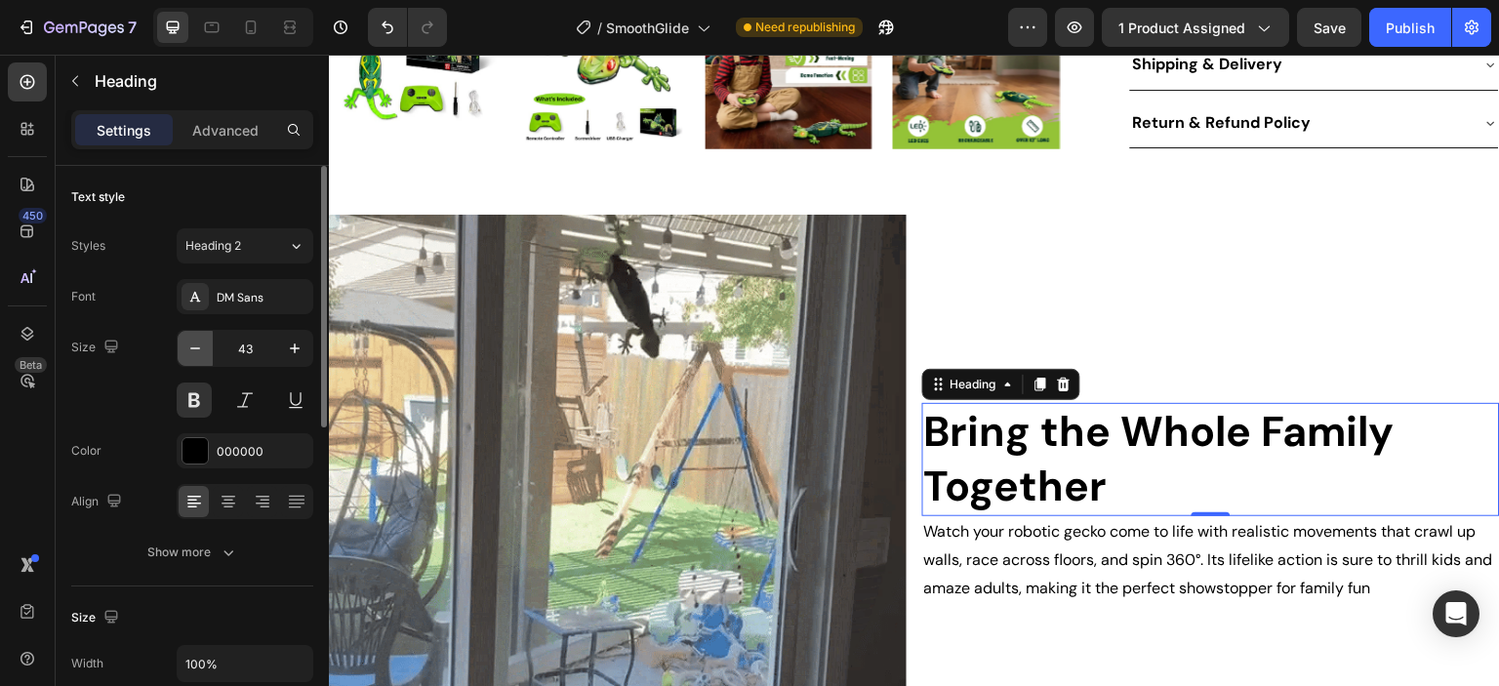
click at [195, 351] on icon "button" at bounding box center [195, 349] width 20 height 20
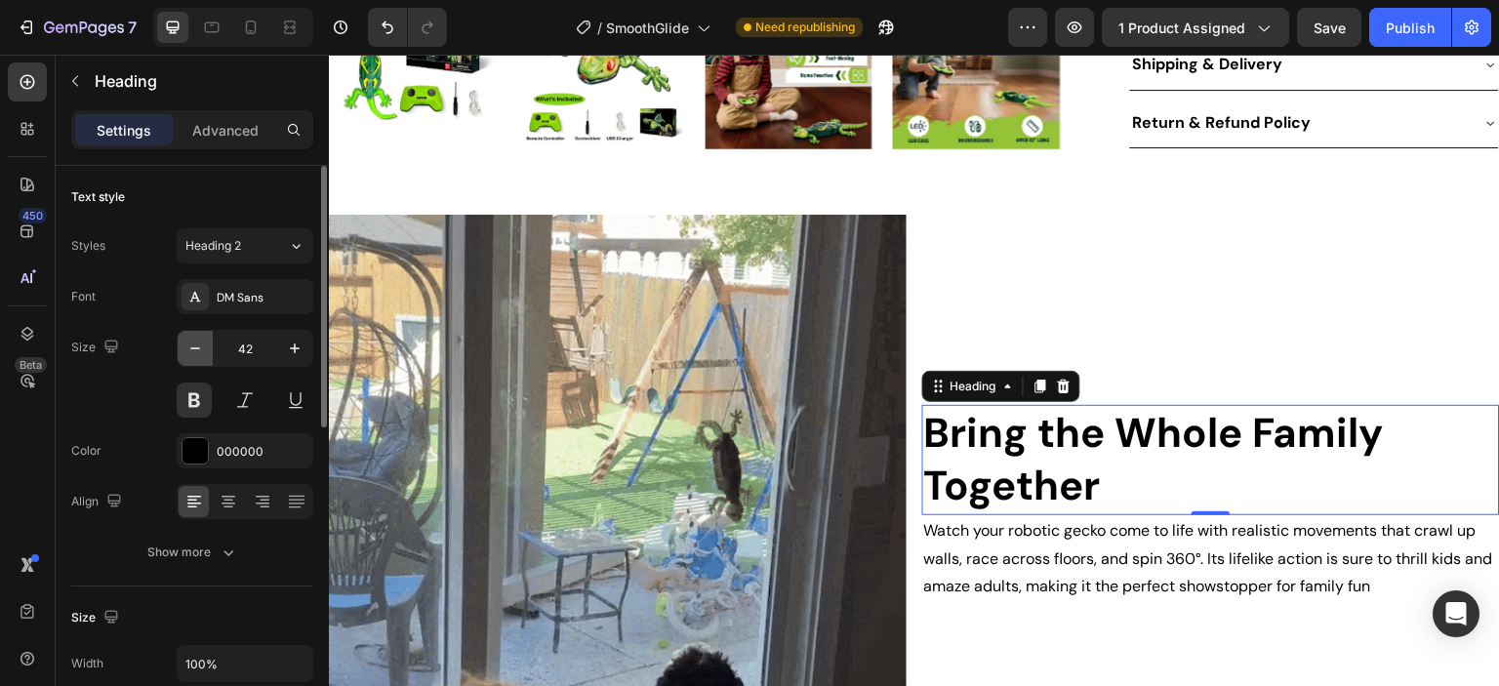
click at [195, 351] on icon "button" at bounding box center [195, 349] width 20 height 20
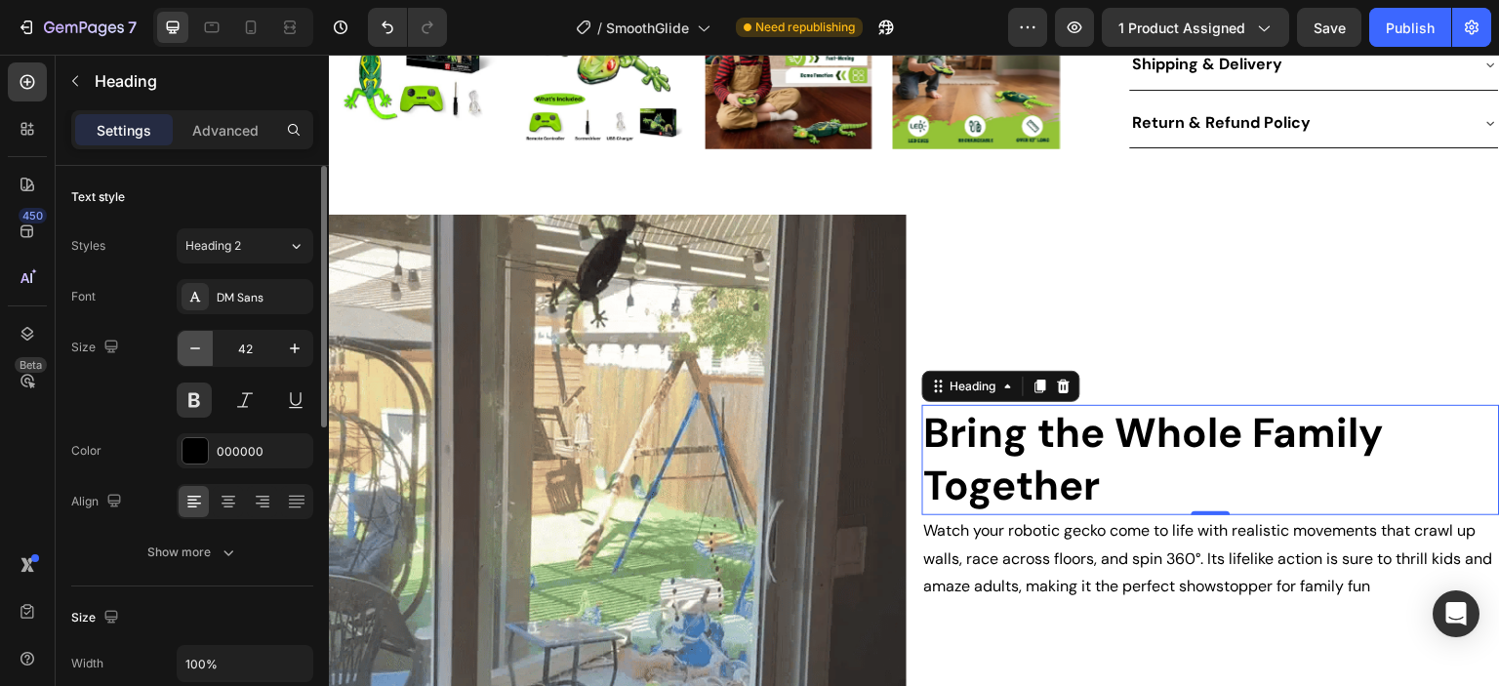
click at [195, 351] on icon "button" at bounding box center [195, 349] width 20 height 20
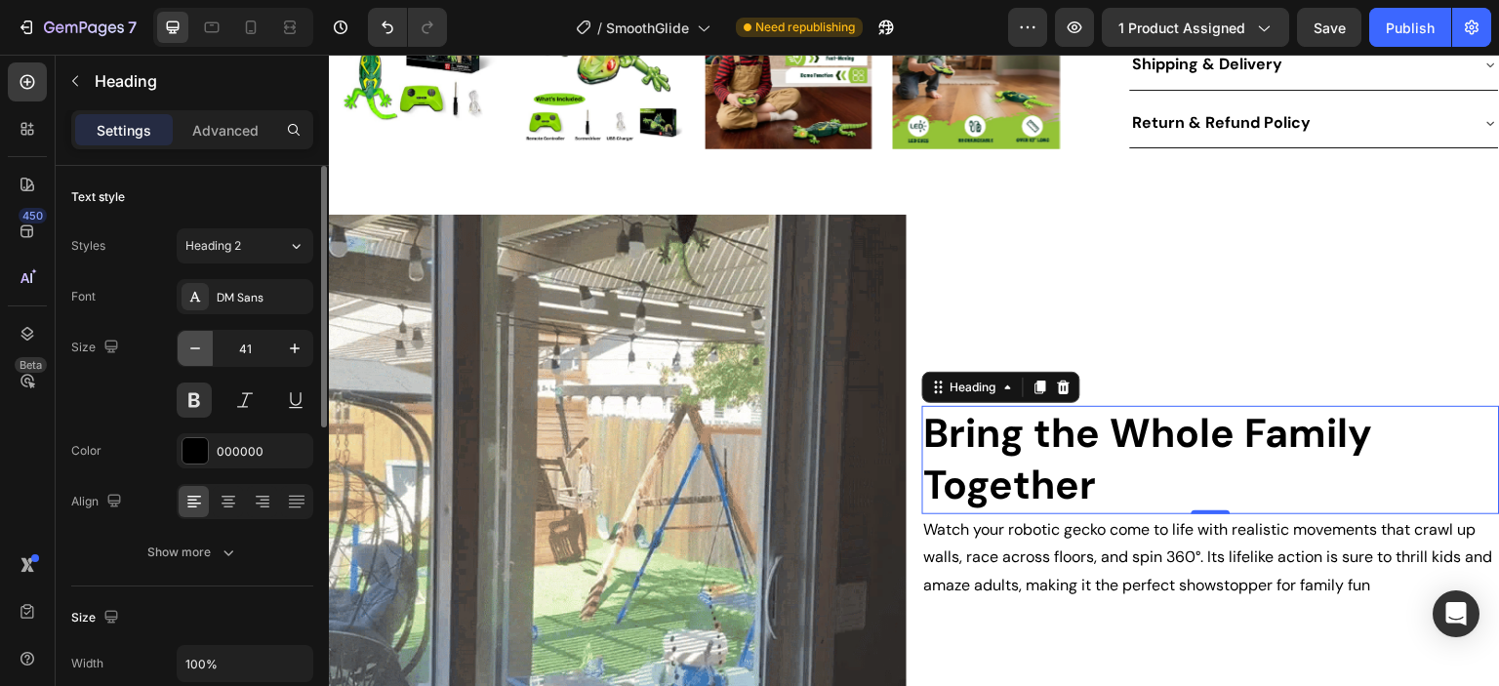
click at [195, 351] on icon "button" at bounding box center [195, 349] width 20 height 20
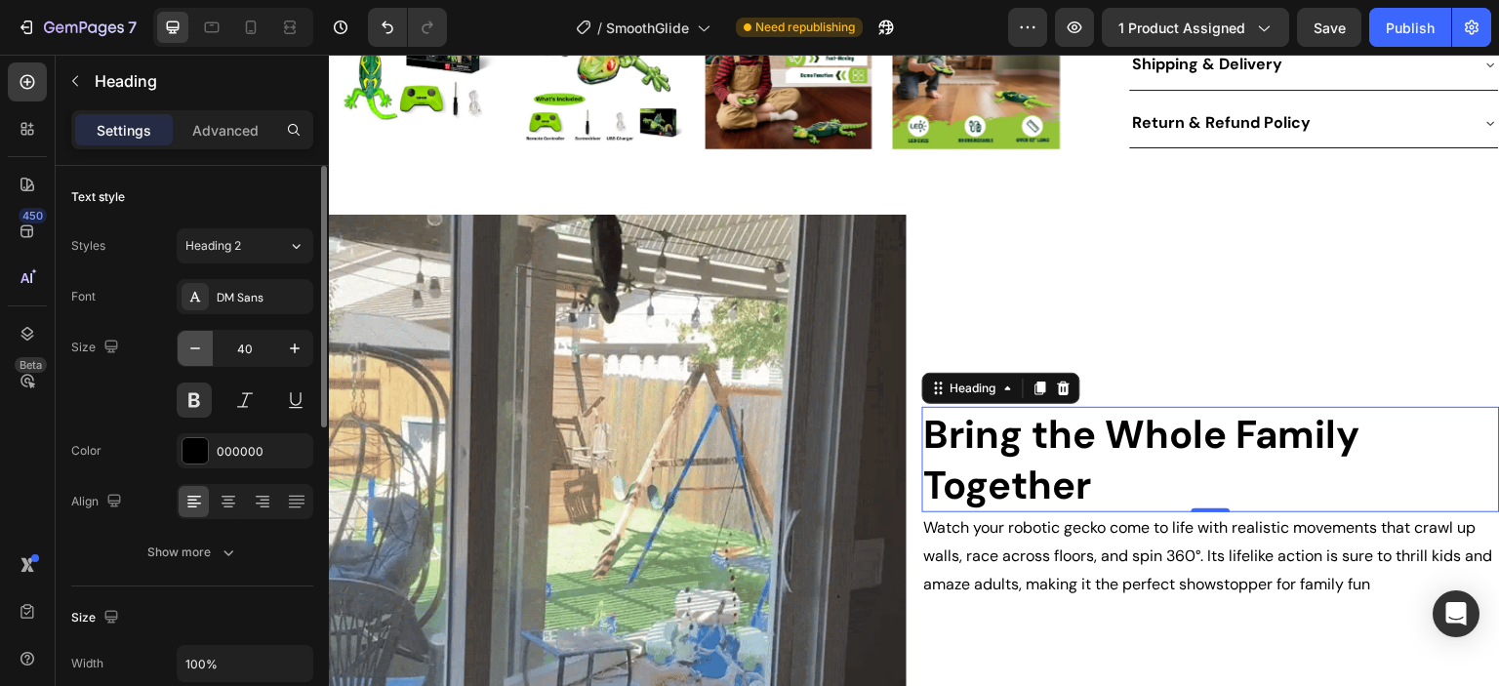
click at [195, 351] on icon "button" at bounding box center [195, 349] width 20 height 20
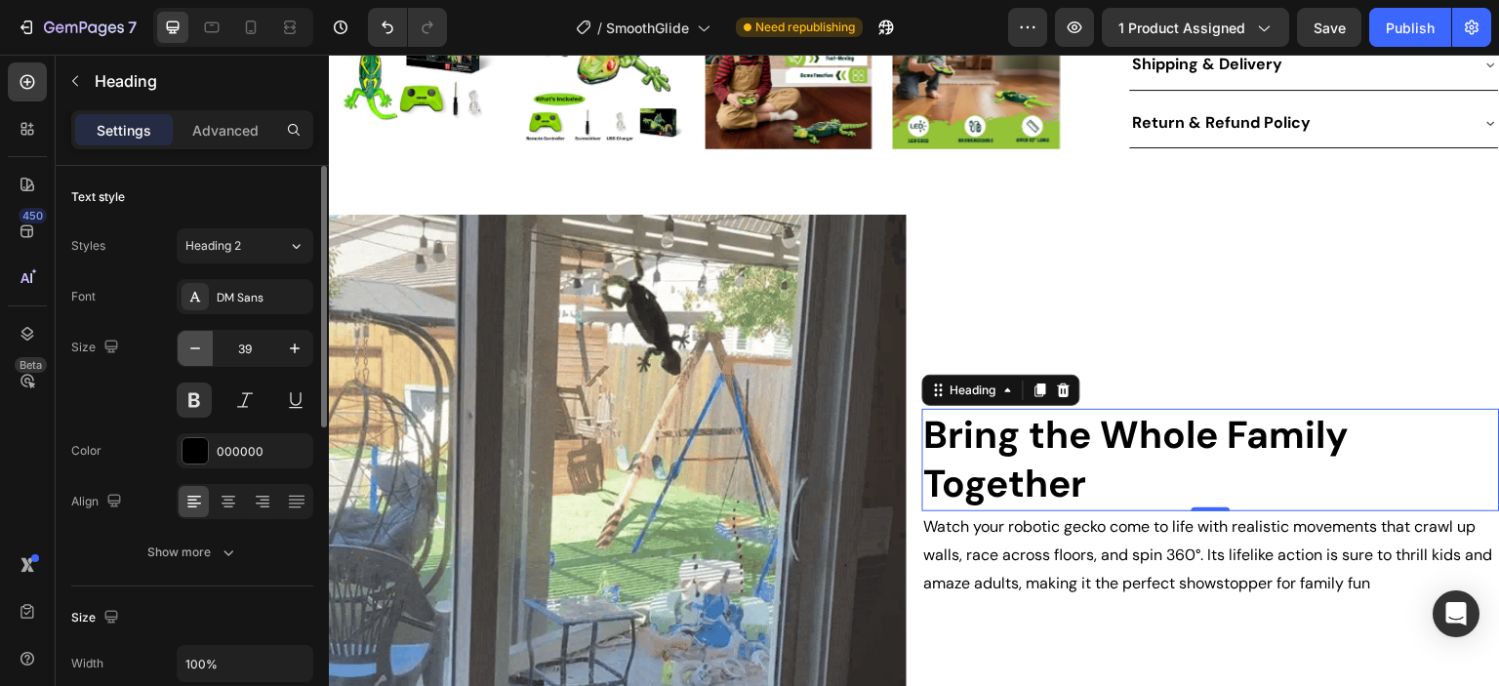
click at [195, 351] on icon "button" at bounding box center [195, 349] width 20 height 20
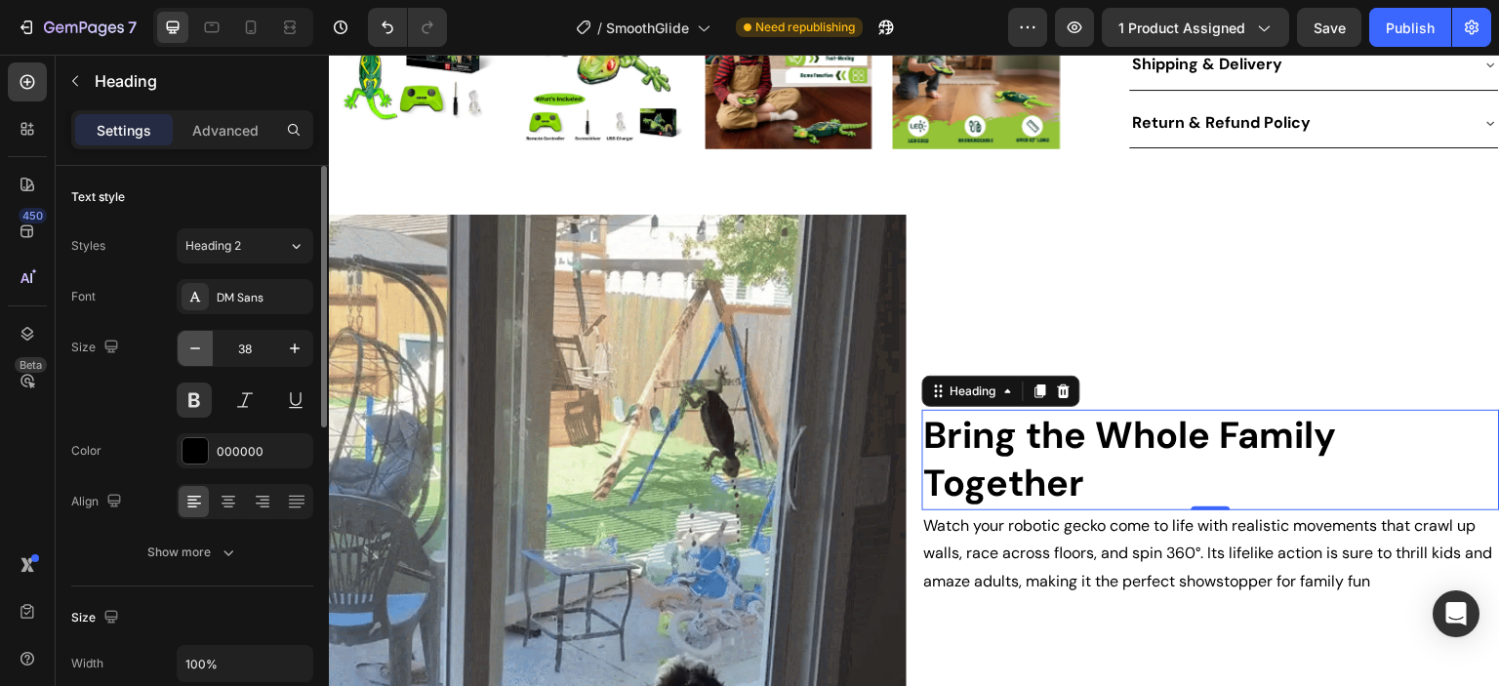
click at [195, 351] on icon "button" at bounding box center [195, 349] width 20 height 20
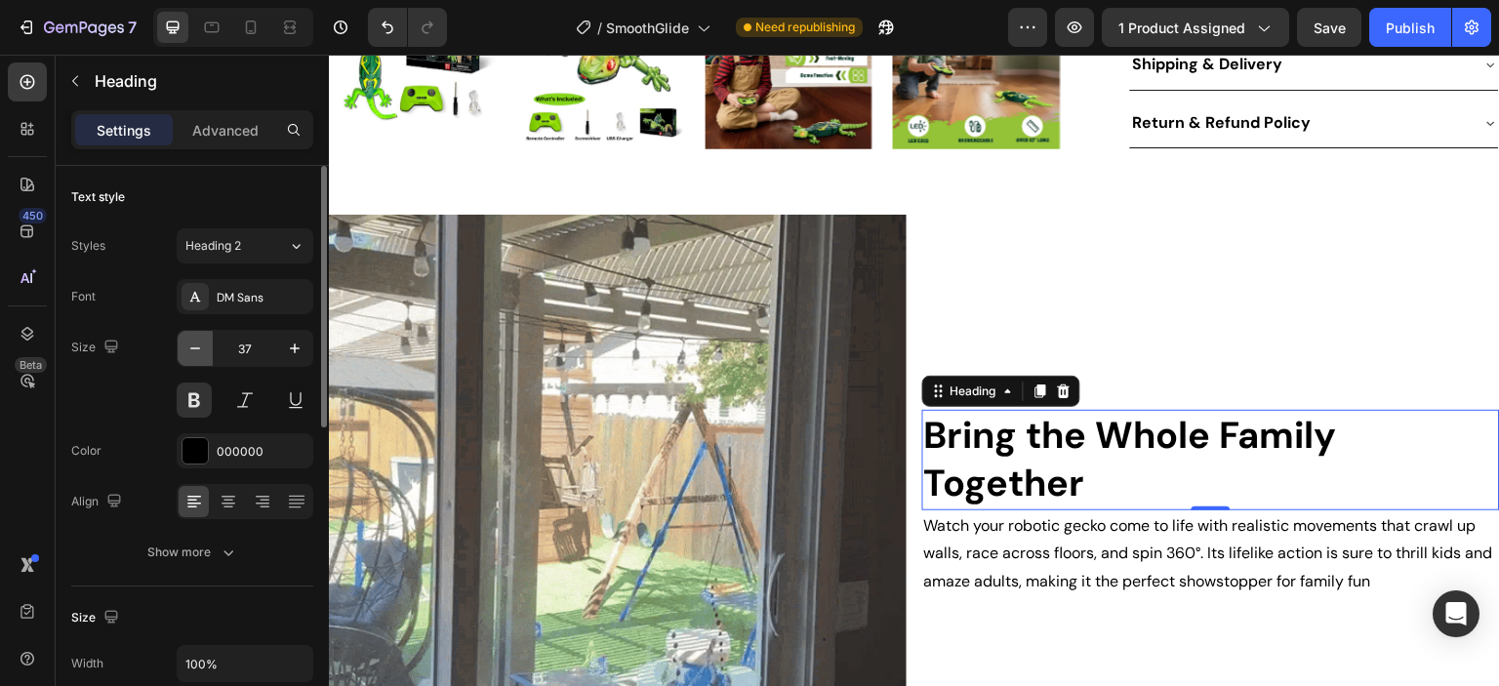
click at [195, 351] on icon "button" at bounding box center [195, 349] width 20 height 20
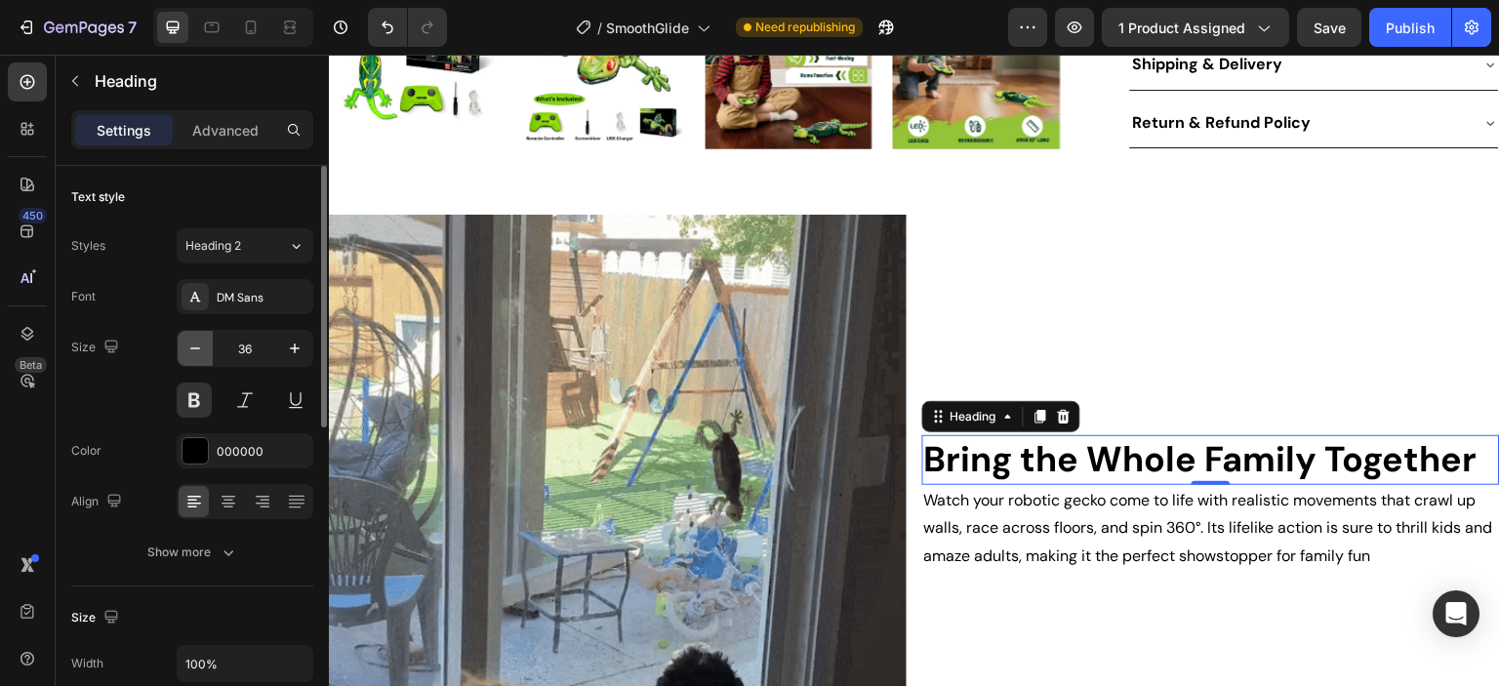
click at [195, 351] on icon "button" at bounding box center [195, 349] width 20 height 20
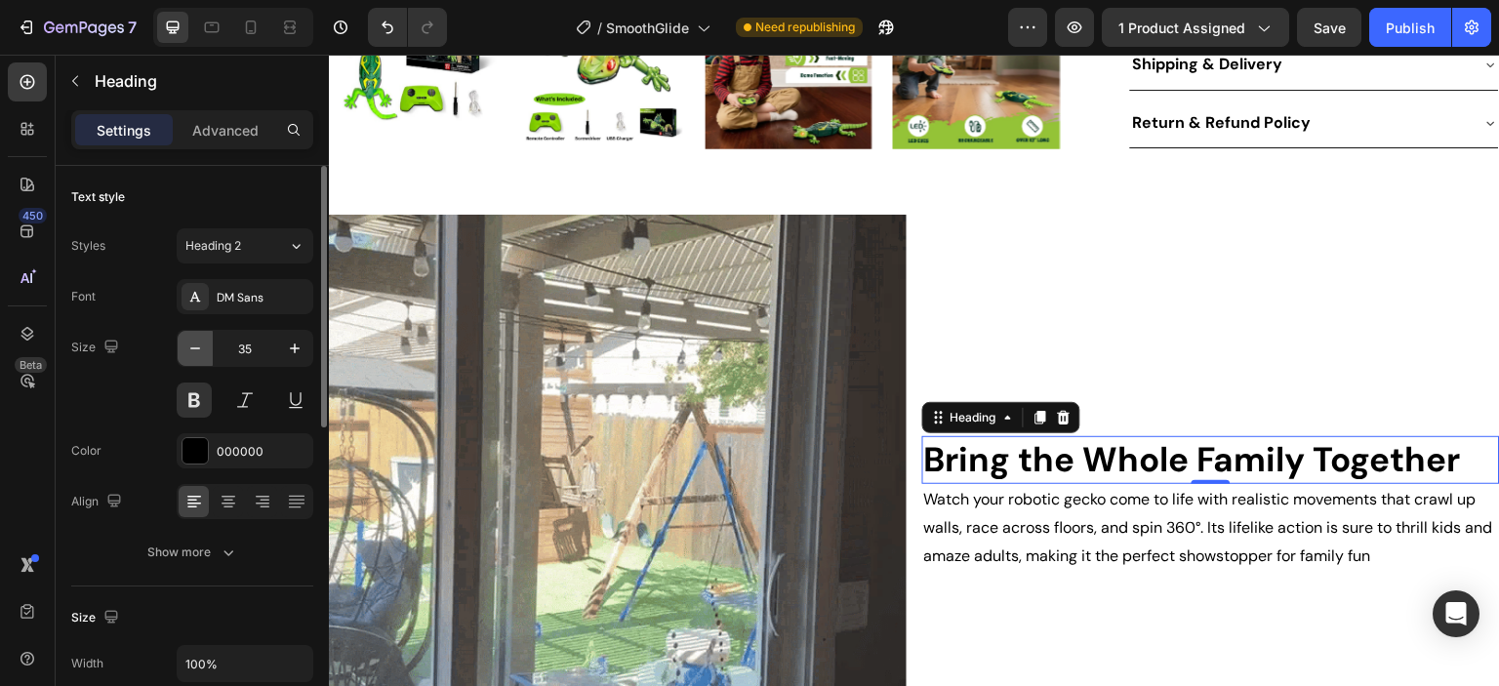
click at [195, 351] on icon "button" at bounding box center [195, 349] width 20 height 20
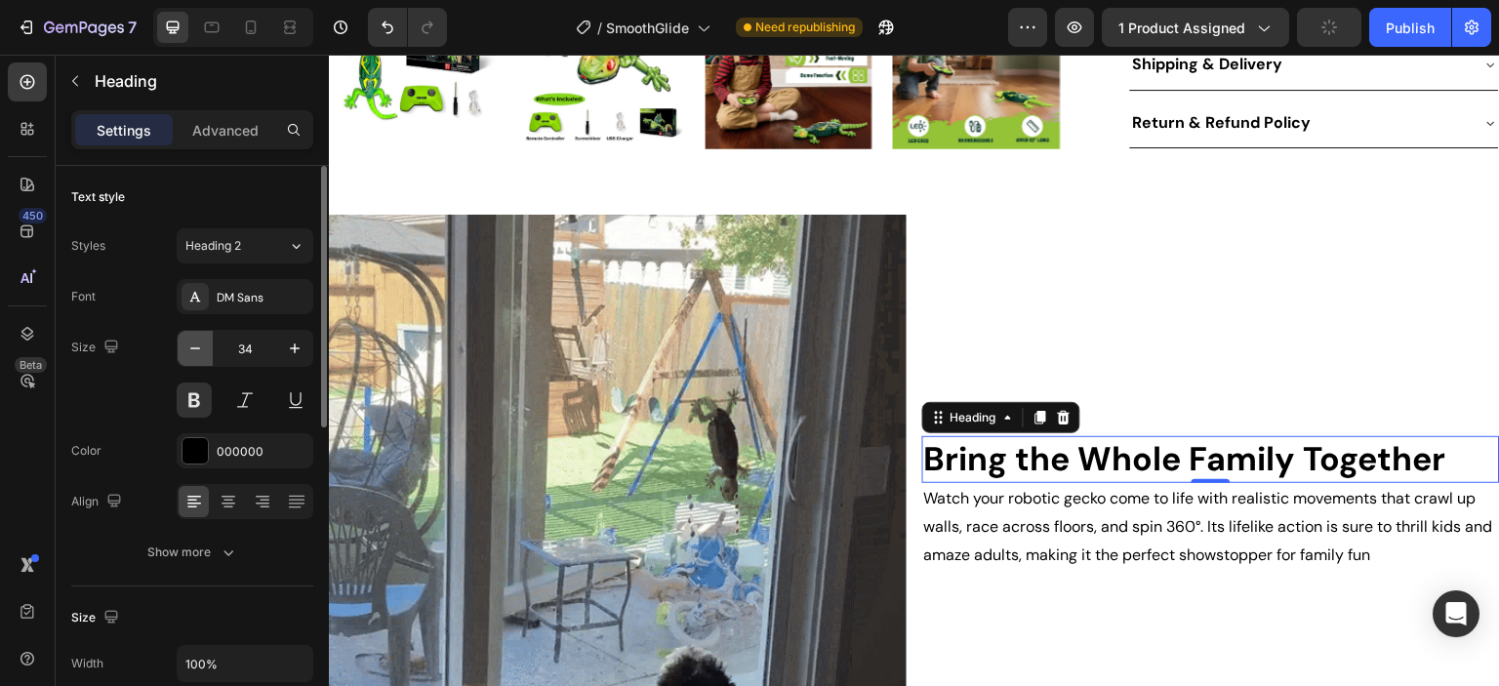
type input "33"
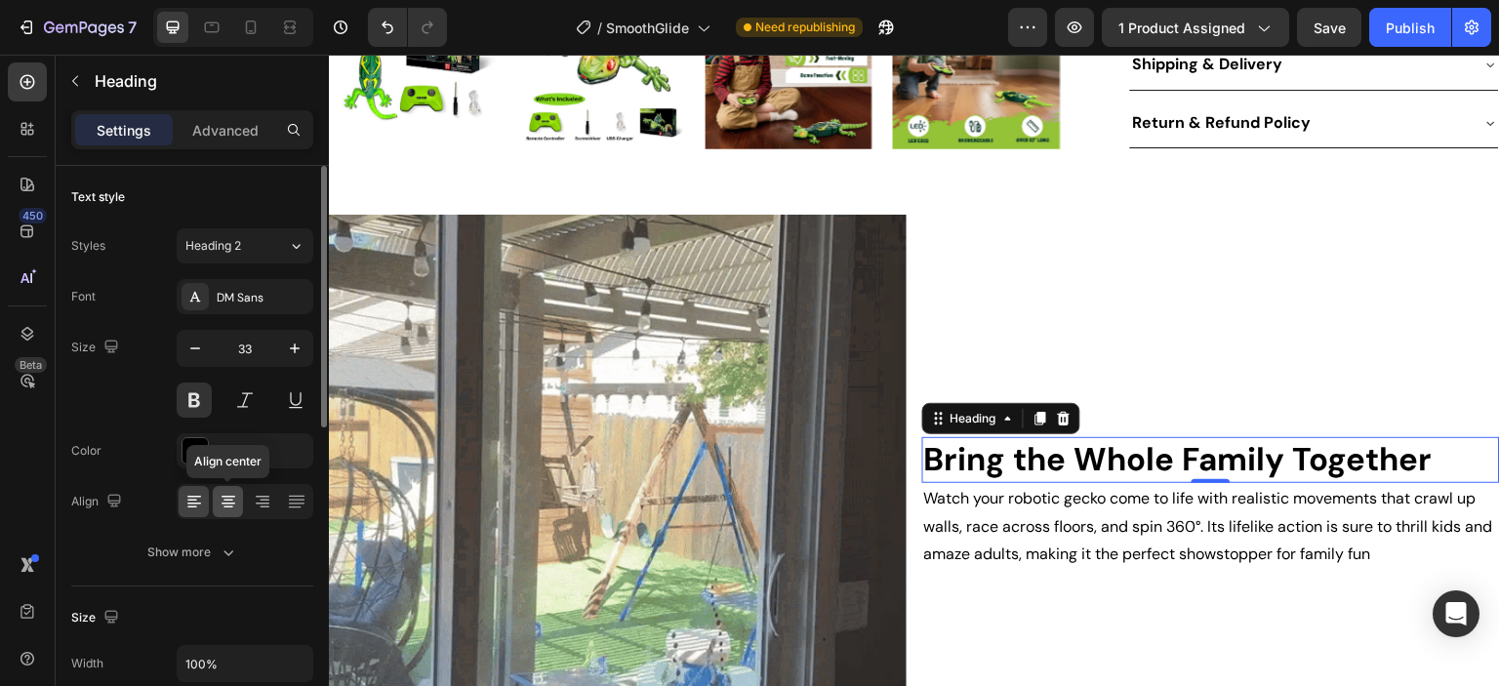
click at [223, 492] on icon at bounding box center [229, 502] width 20 height 20
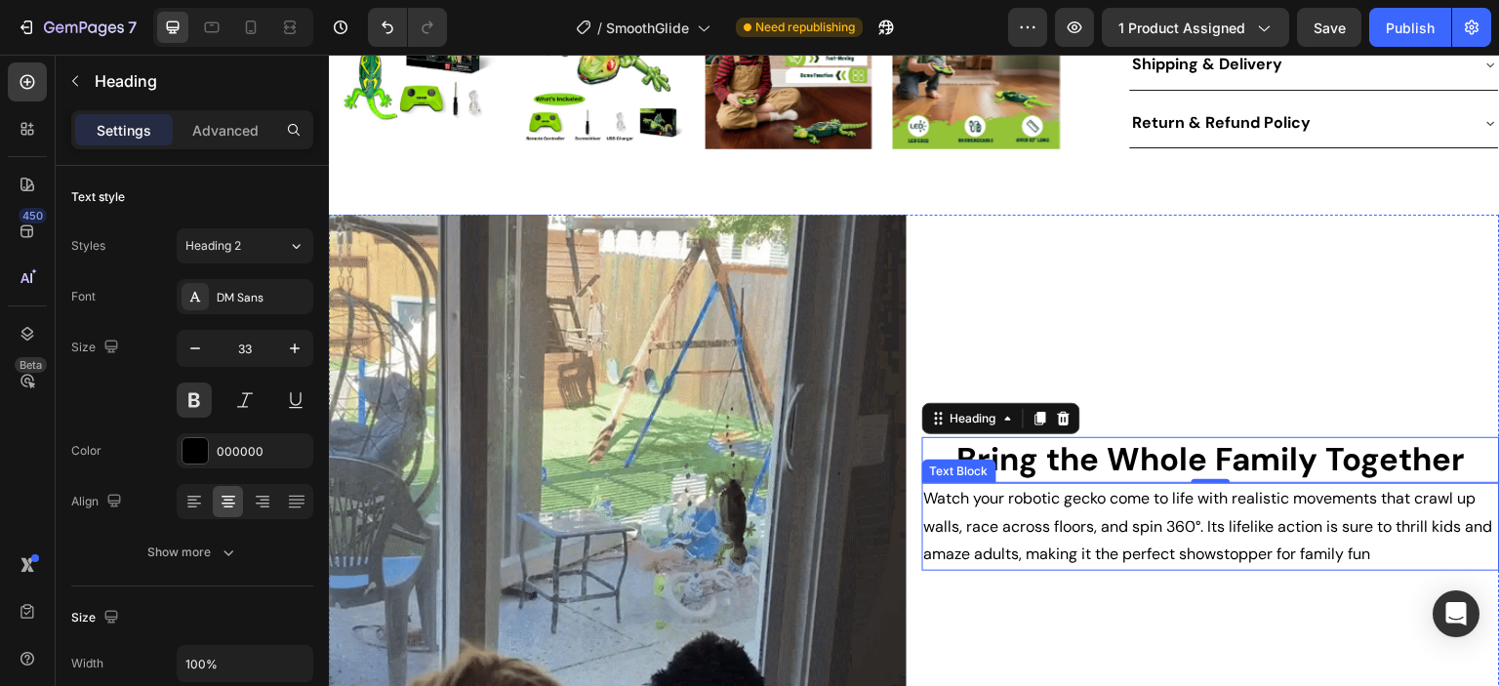
click at [1072, 565] on span "Watch your robotic gecko come to life with realistic movements that crawl up wa…" at bounding box center [1208, 526] width 569 height 77
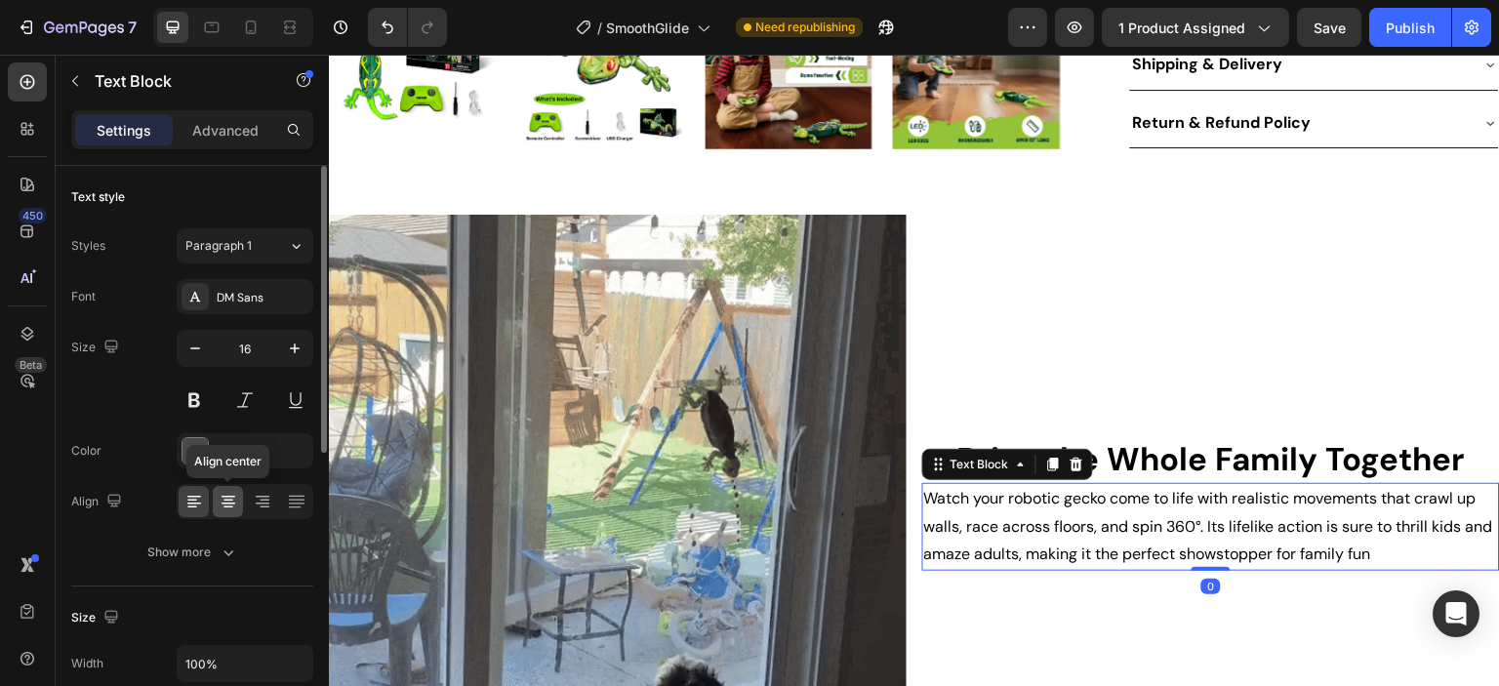
click at [222, 500] on icon at bounding box center [229, 502] width 20 height 20
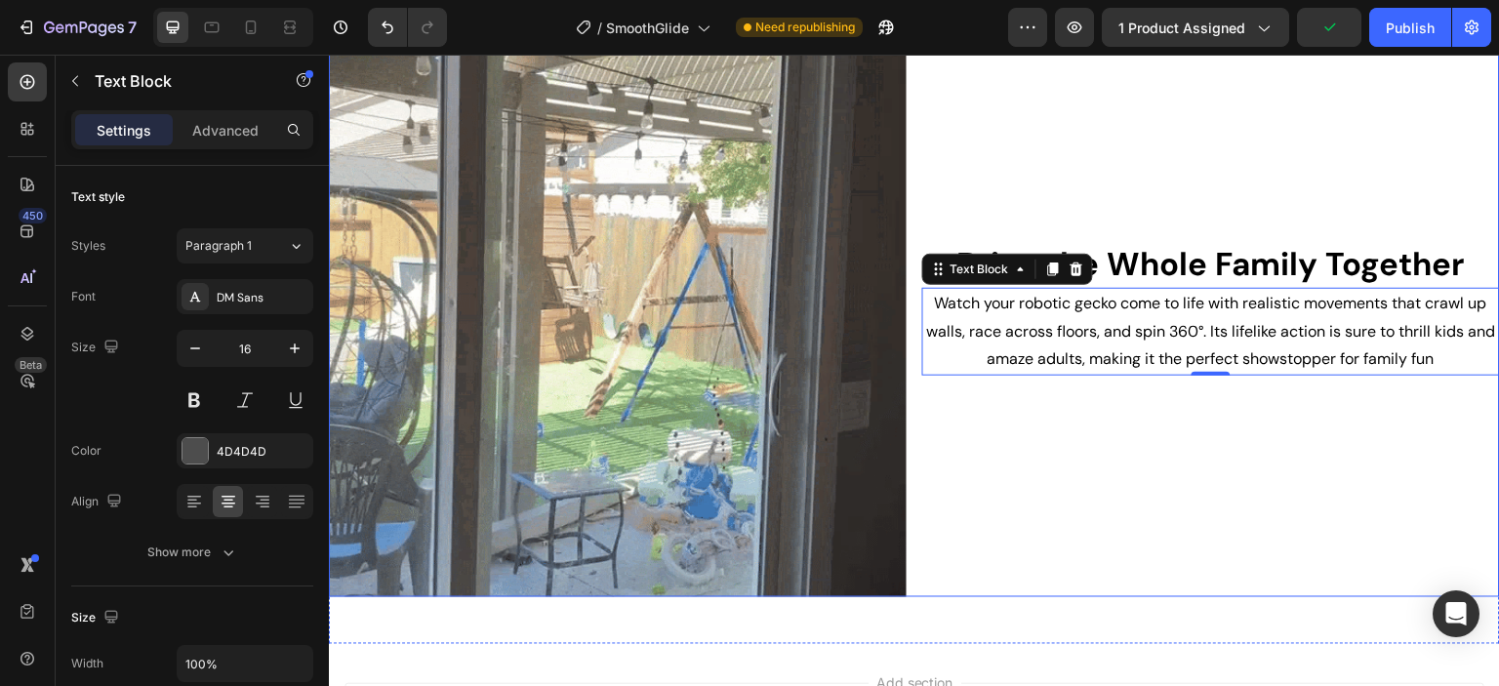
scroll to position [947, 0]
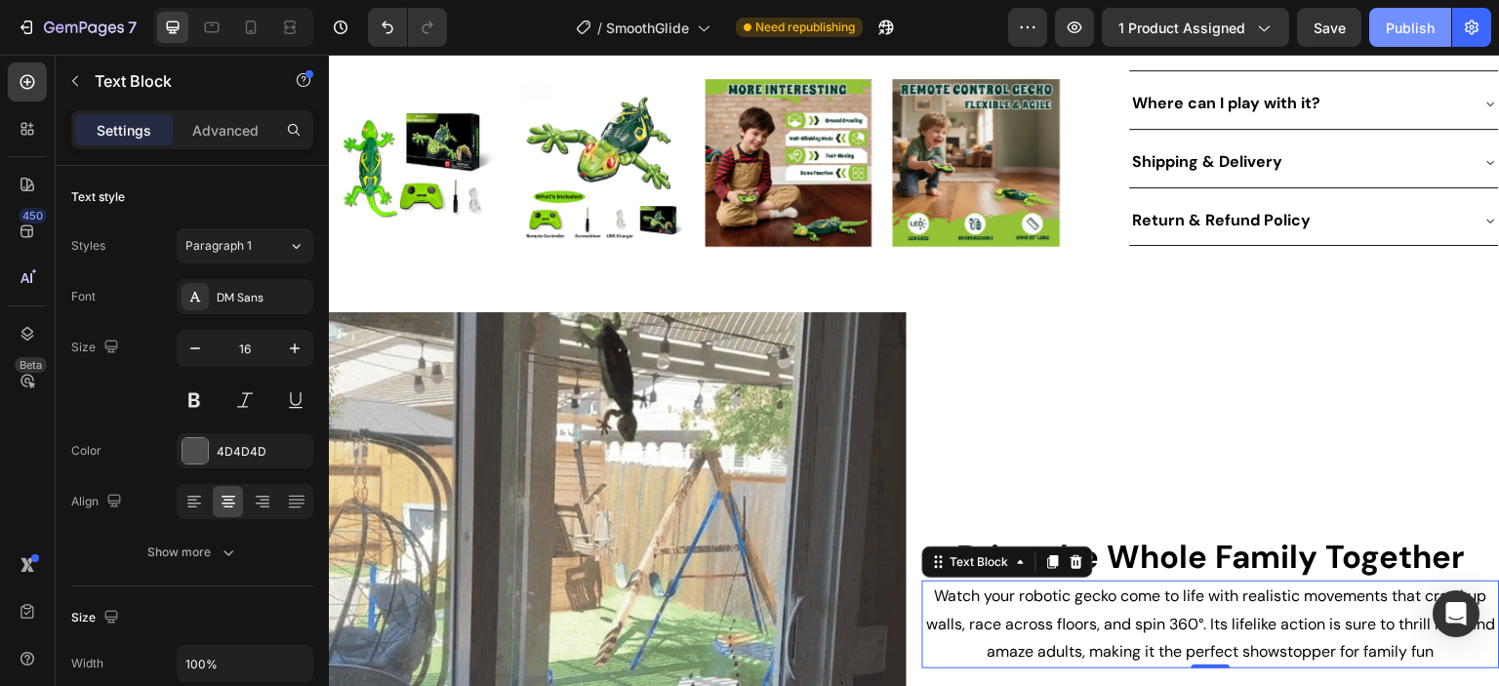
click at [1410, 24] on div "Publish" at bounding box center [1410, 28] width 49 height 20
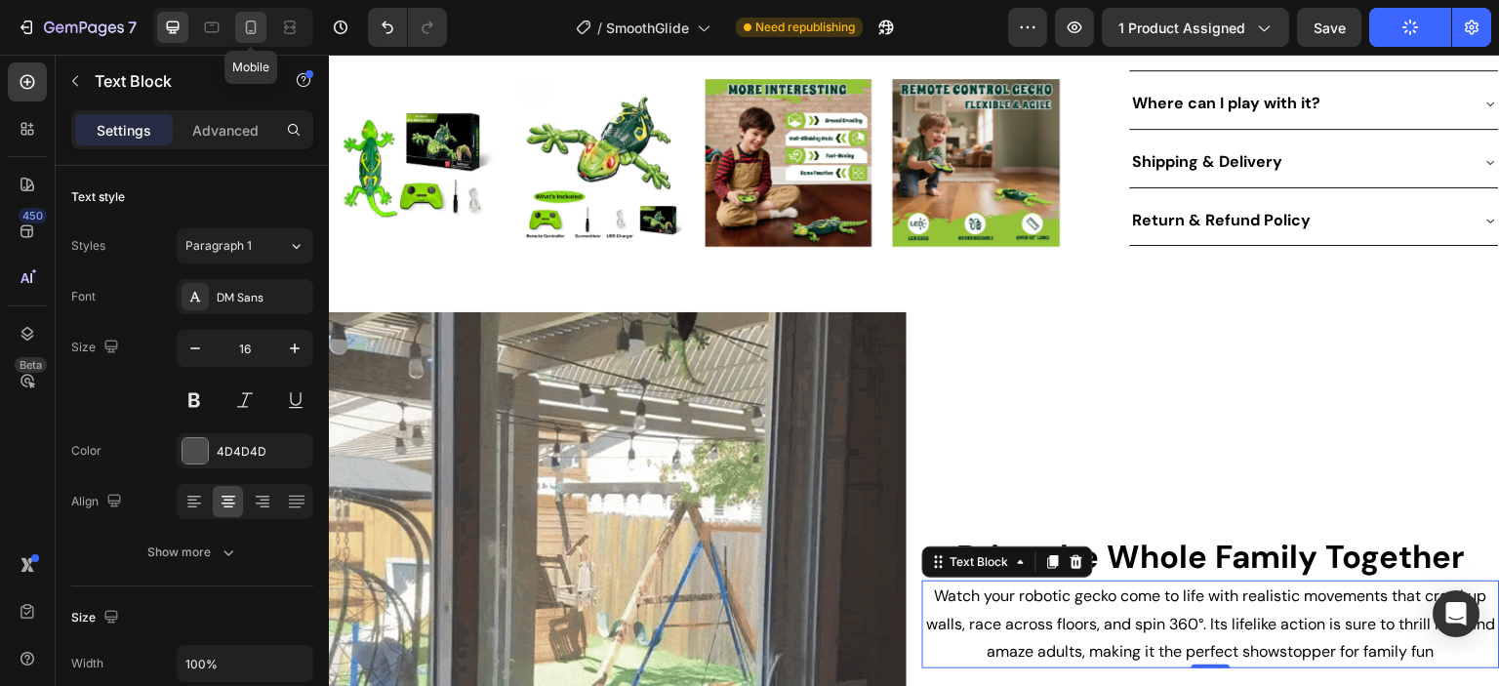
click at [252, 30] on icon at bounding box center [251, 27] width 11 height 14
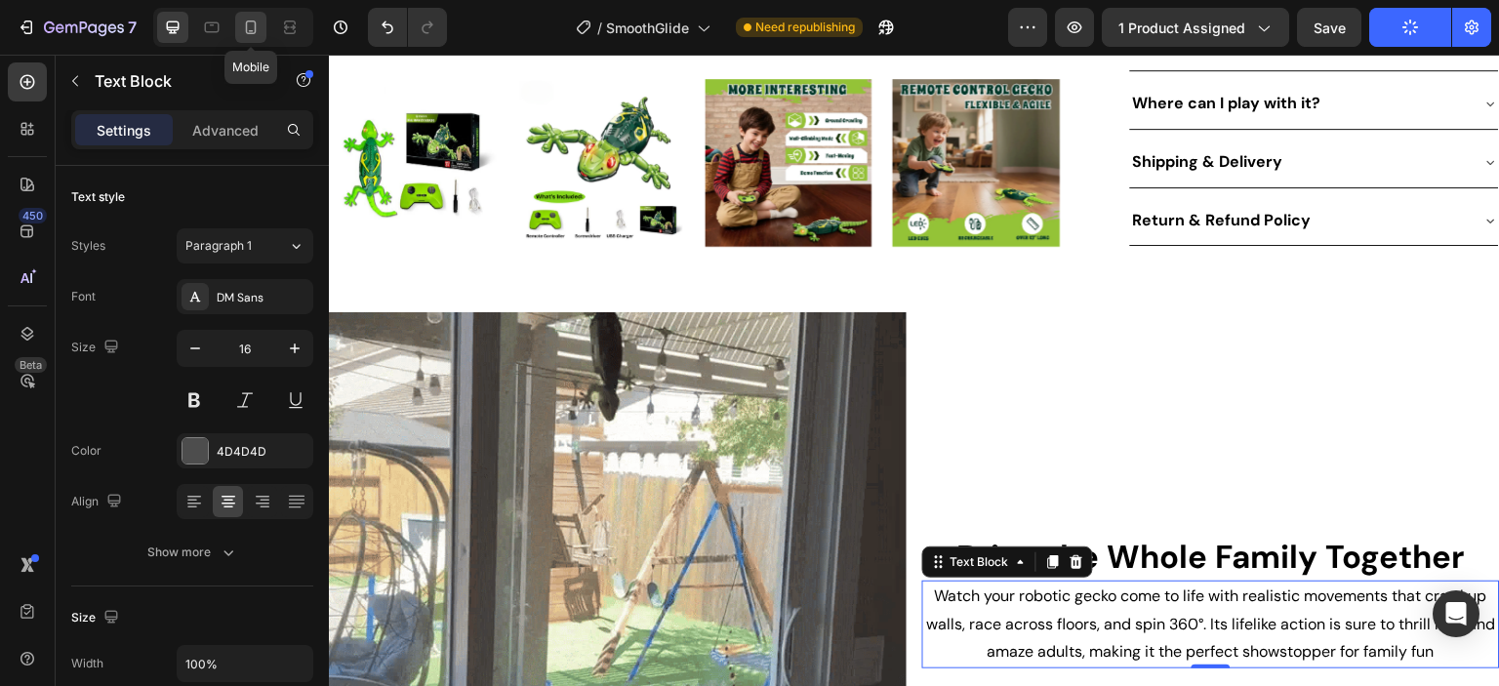
type input "14"
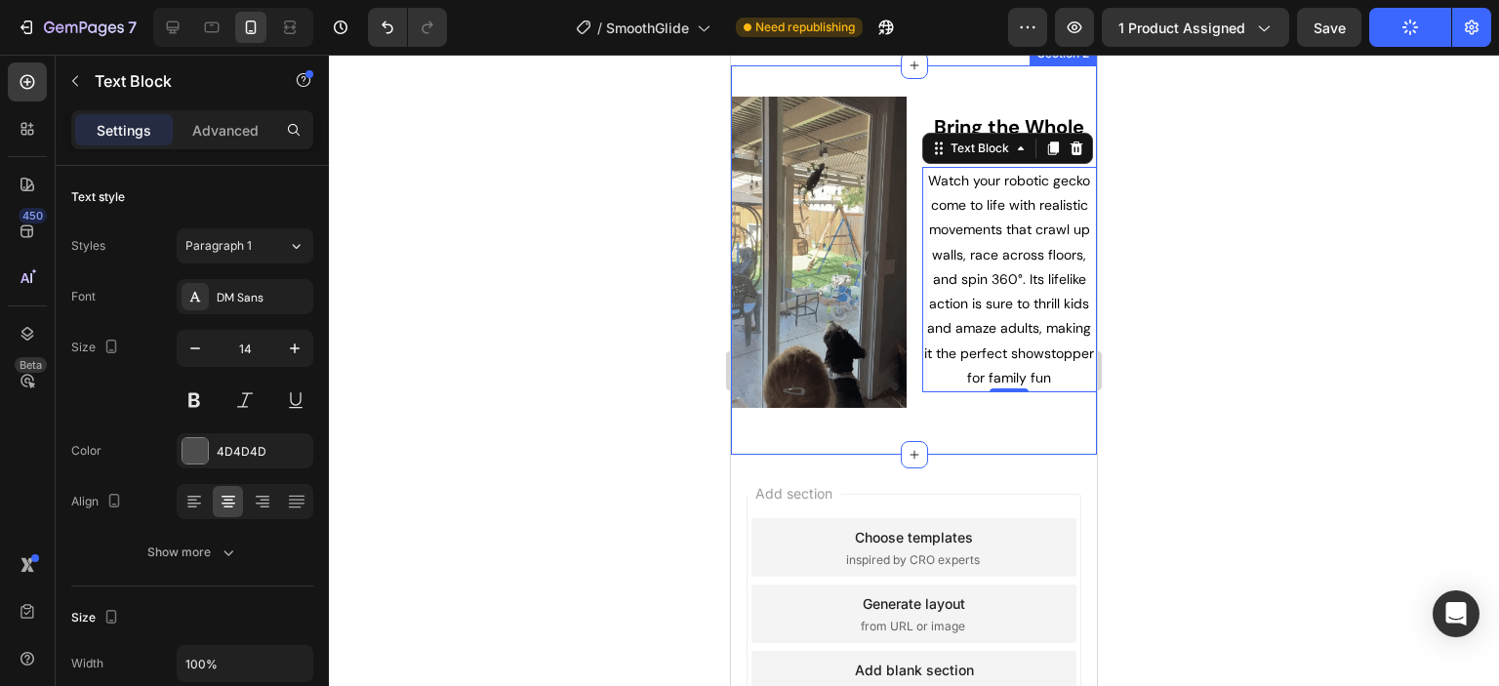
scroll to position [1012, 0]
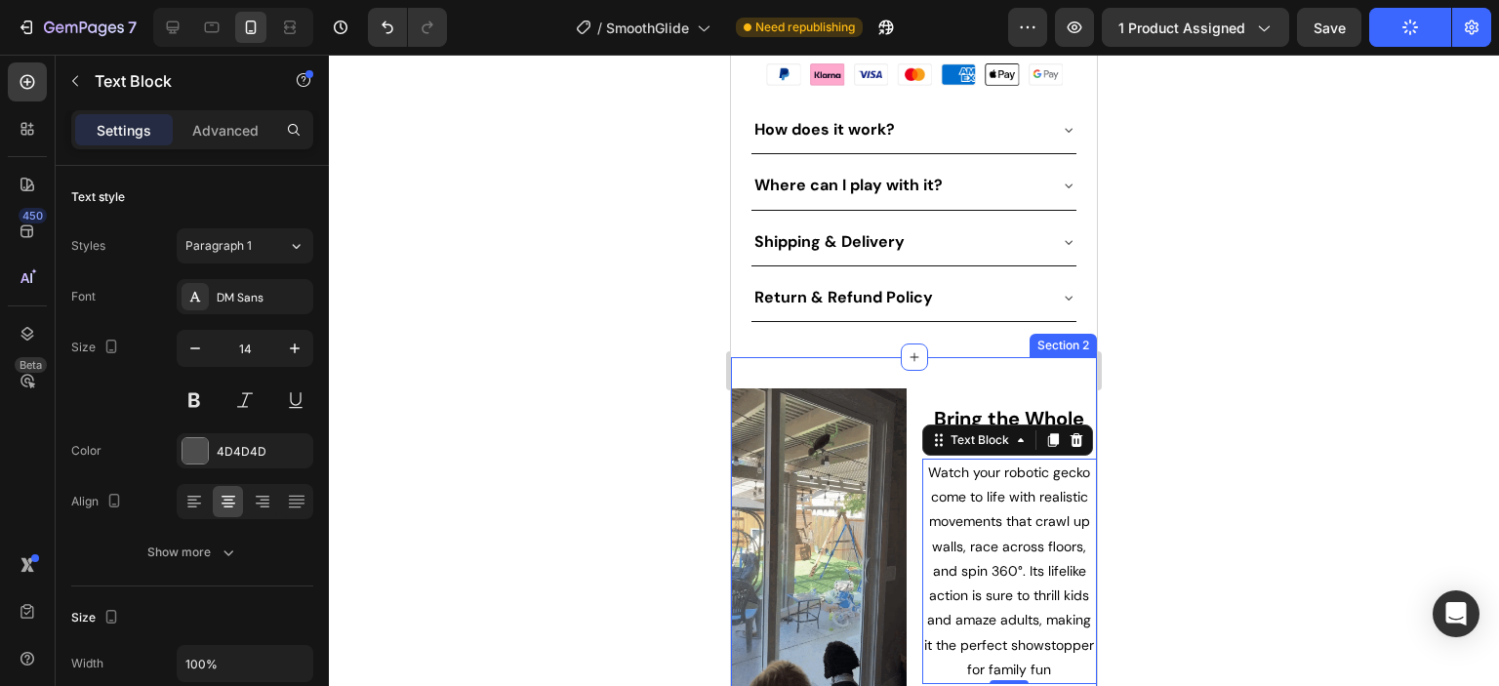
click at [895, 357] on div "Image Bring the Whole Family Together Heading Watch your robotic gecko come to …" at bounding box center [914, 551] width 366 height 389
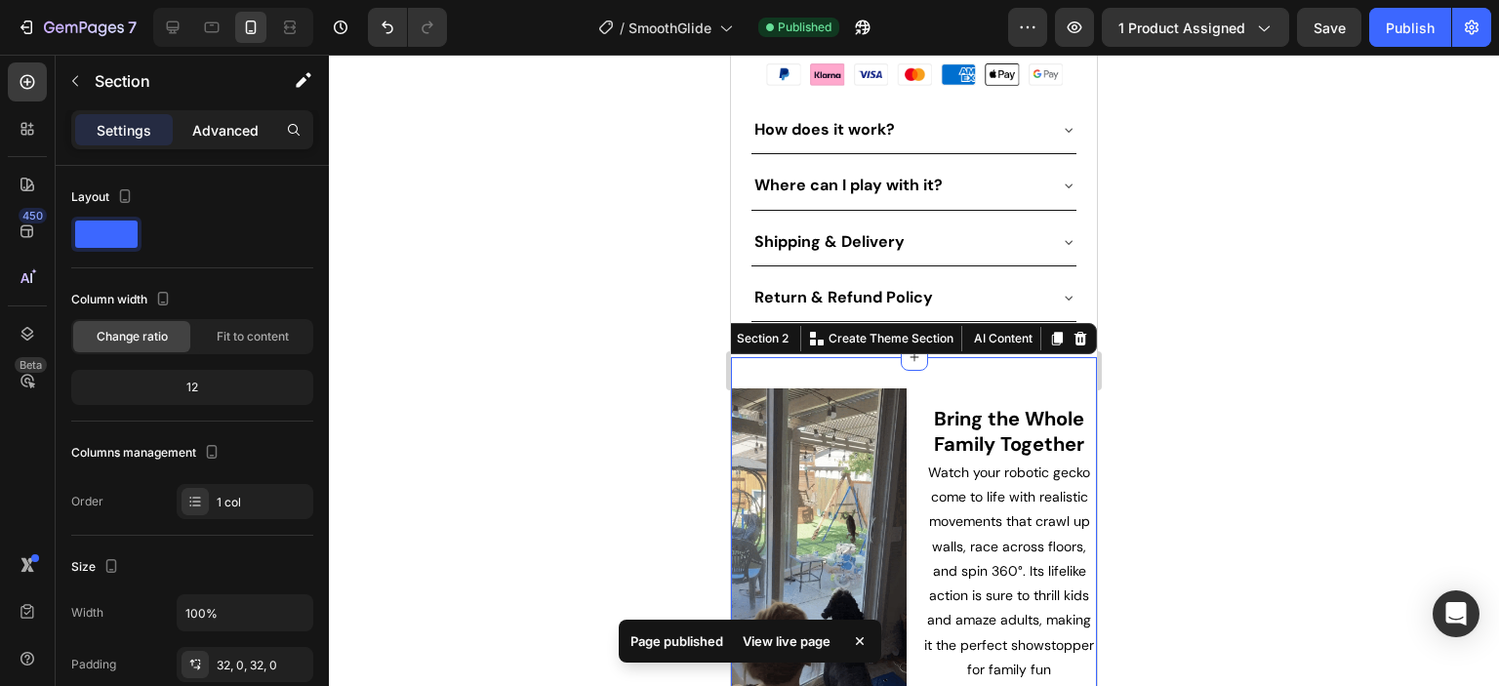
click at [233, 128] on p "Advanced" at bounding box center [225, 130] width 66 height 20
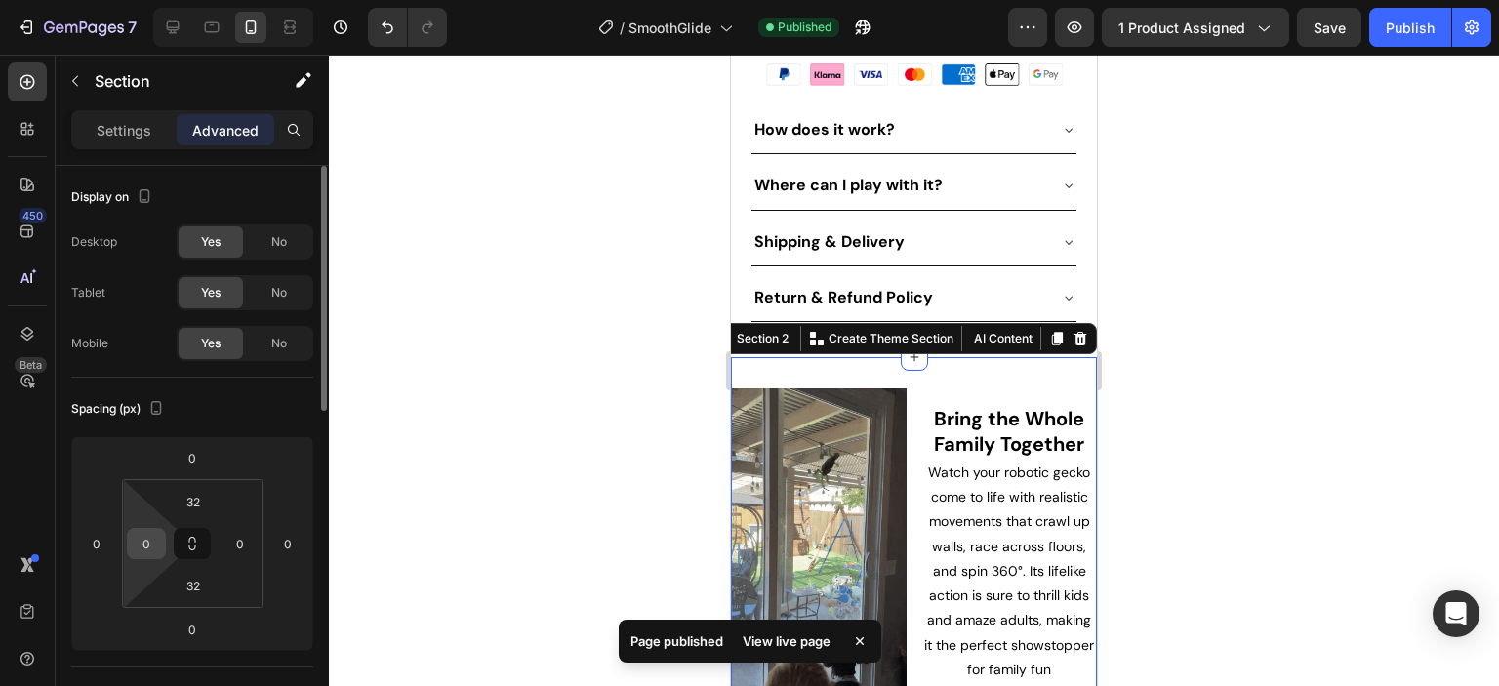
click at [159, 530] on div "0" at bounding box center [146, 543] width 39 height 31
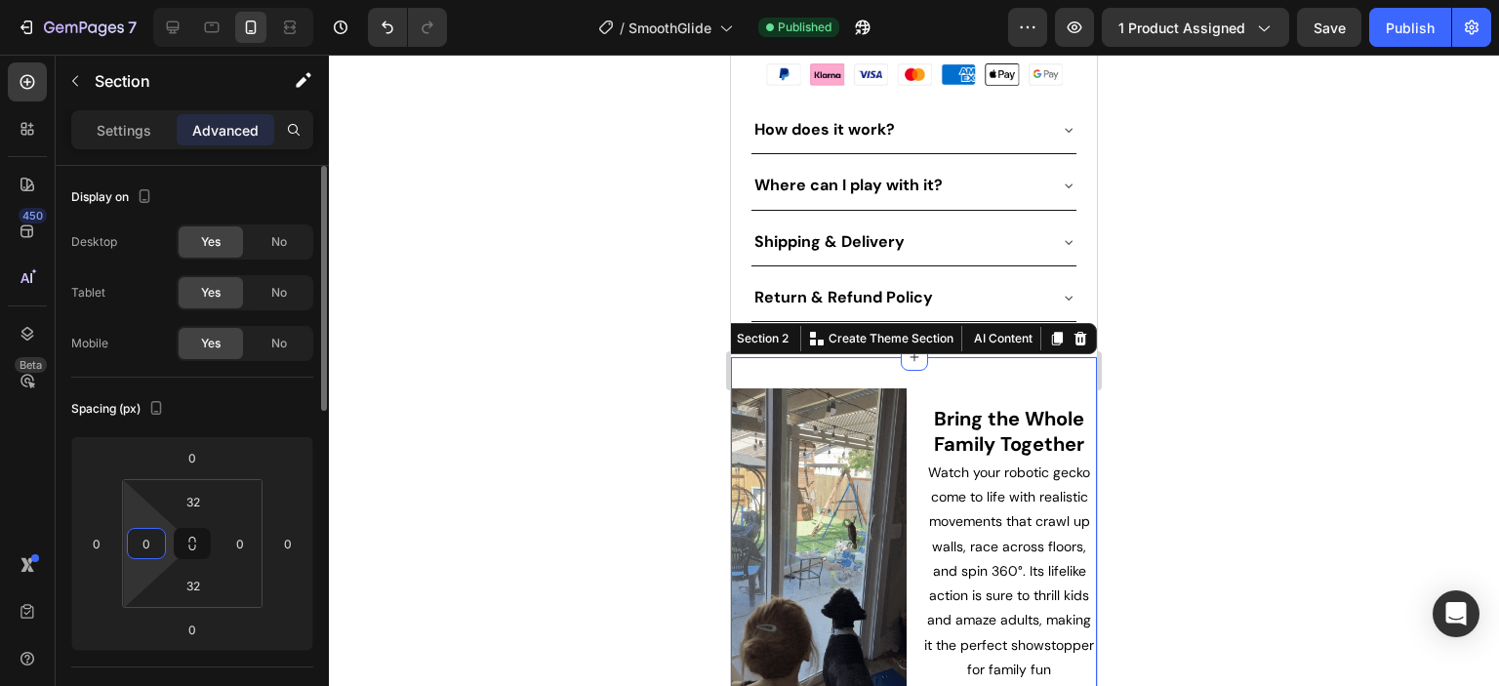
click at [154, 537] on input "0" at bounding box center [146, 543] width 29 height 29
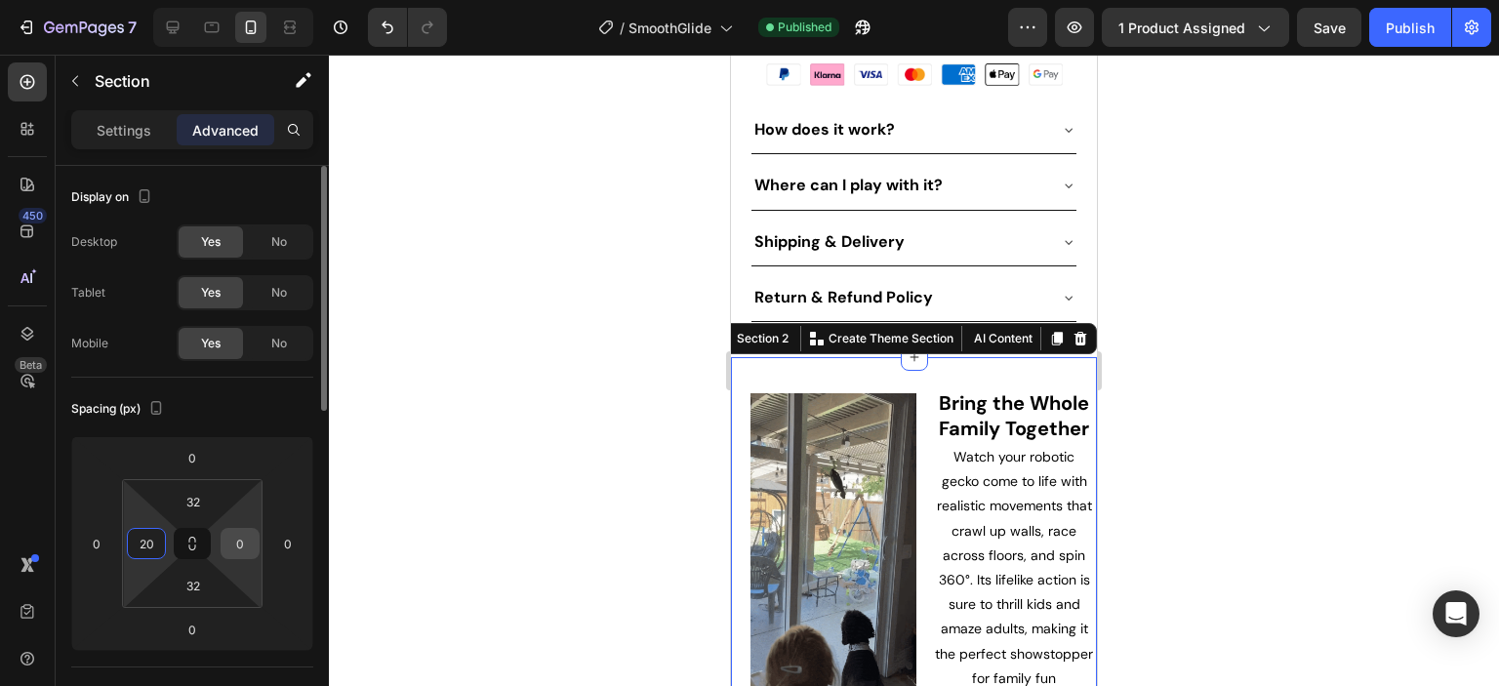
type input "20"
click at [241, 540] on input "0" at bounding box center [239, 543] width 29 height 29
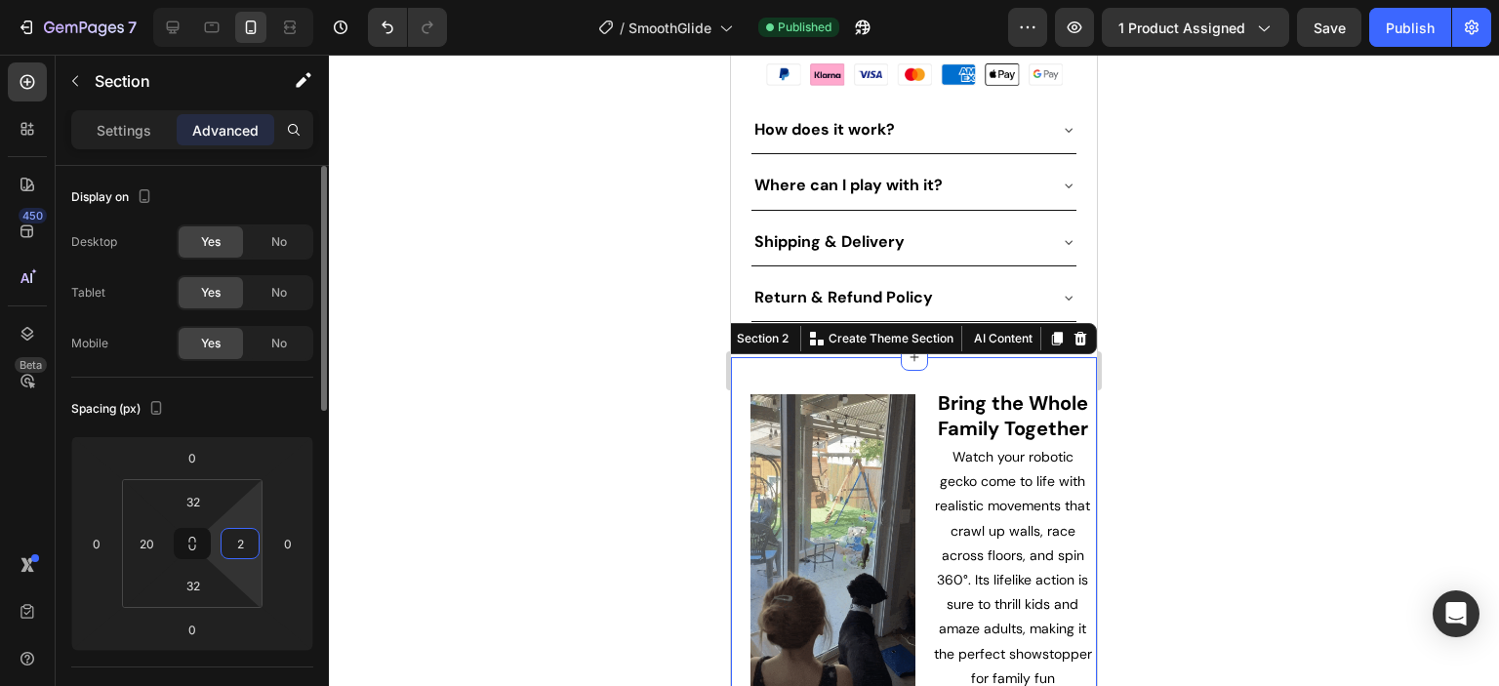
type input "20"
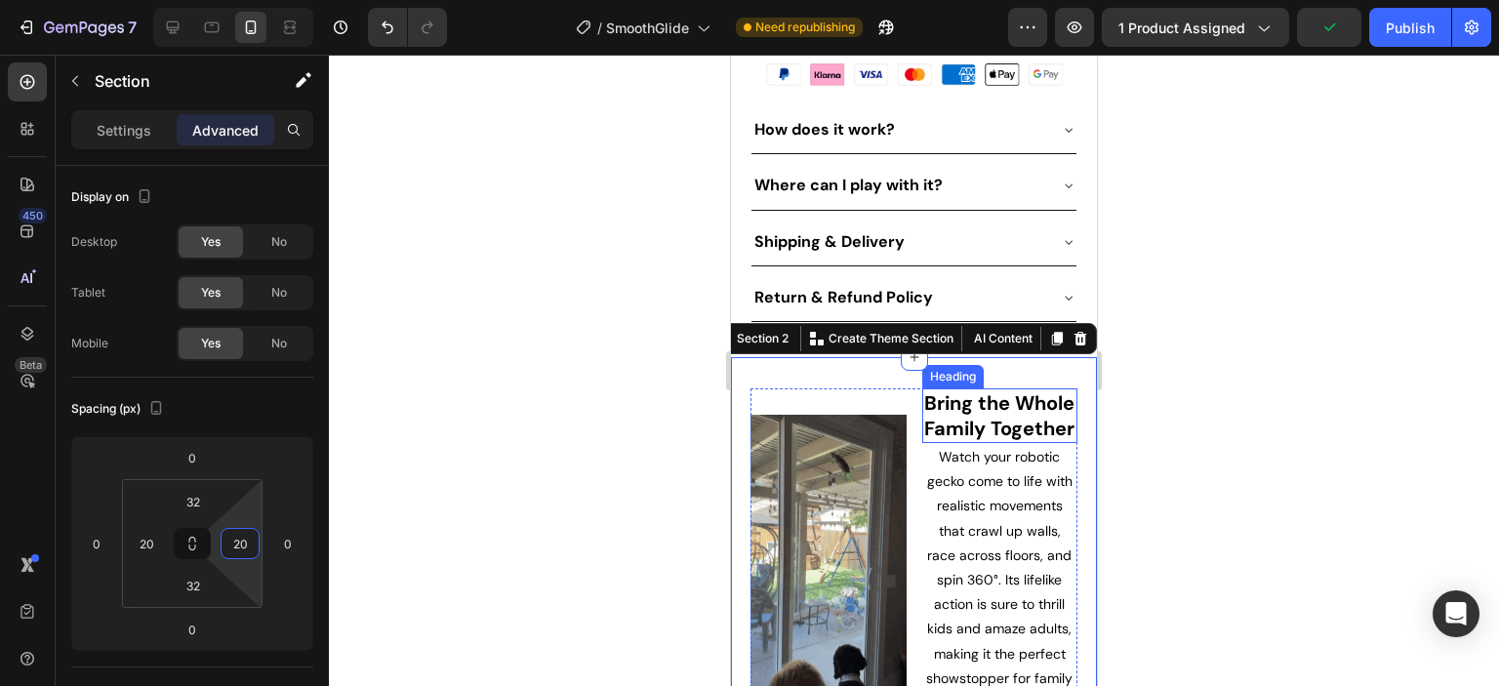
click at [983, 390] on p "Bring the Whole Family Together" at bounding box center [1000, 415] width 152 height 51
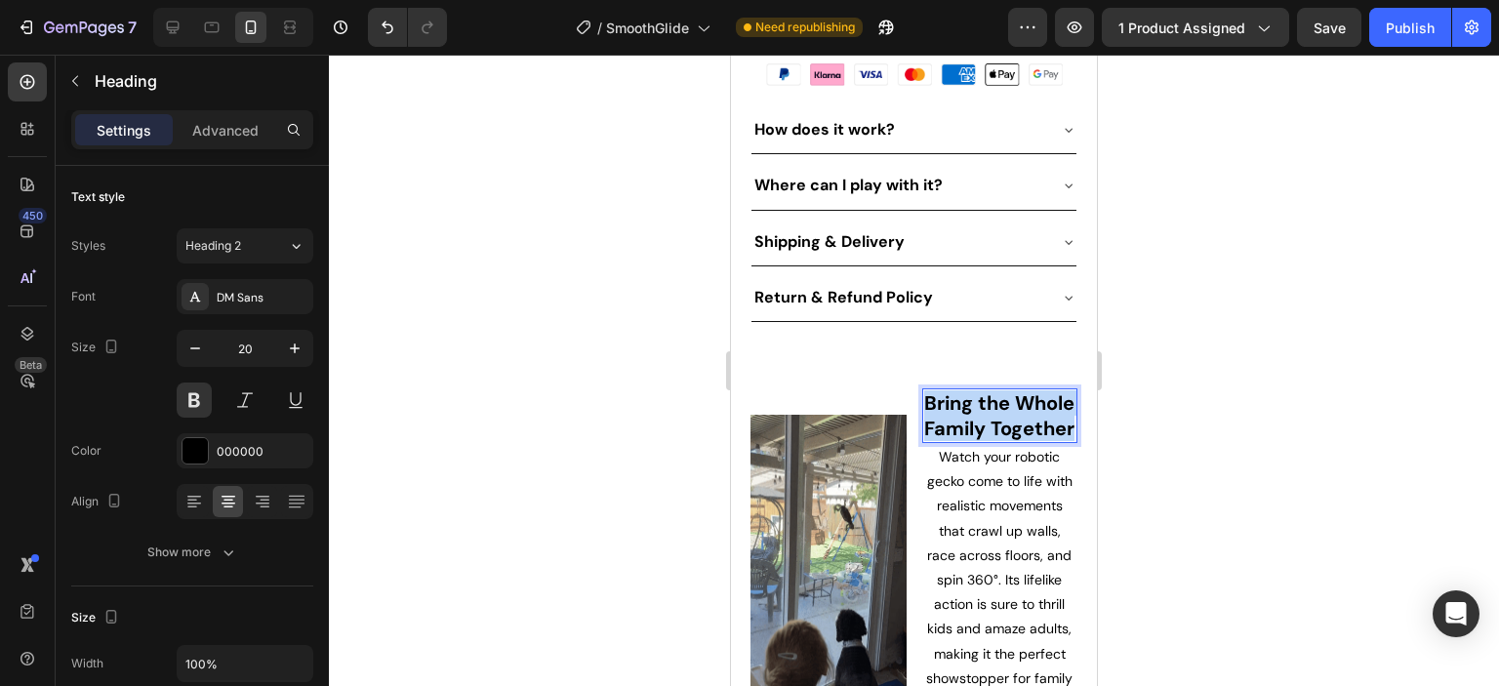
drag, startPoint x: 1034, startPoint y: 425, endPoint x: 943, endPoint y: 367, distance: 108.8
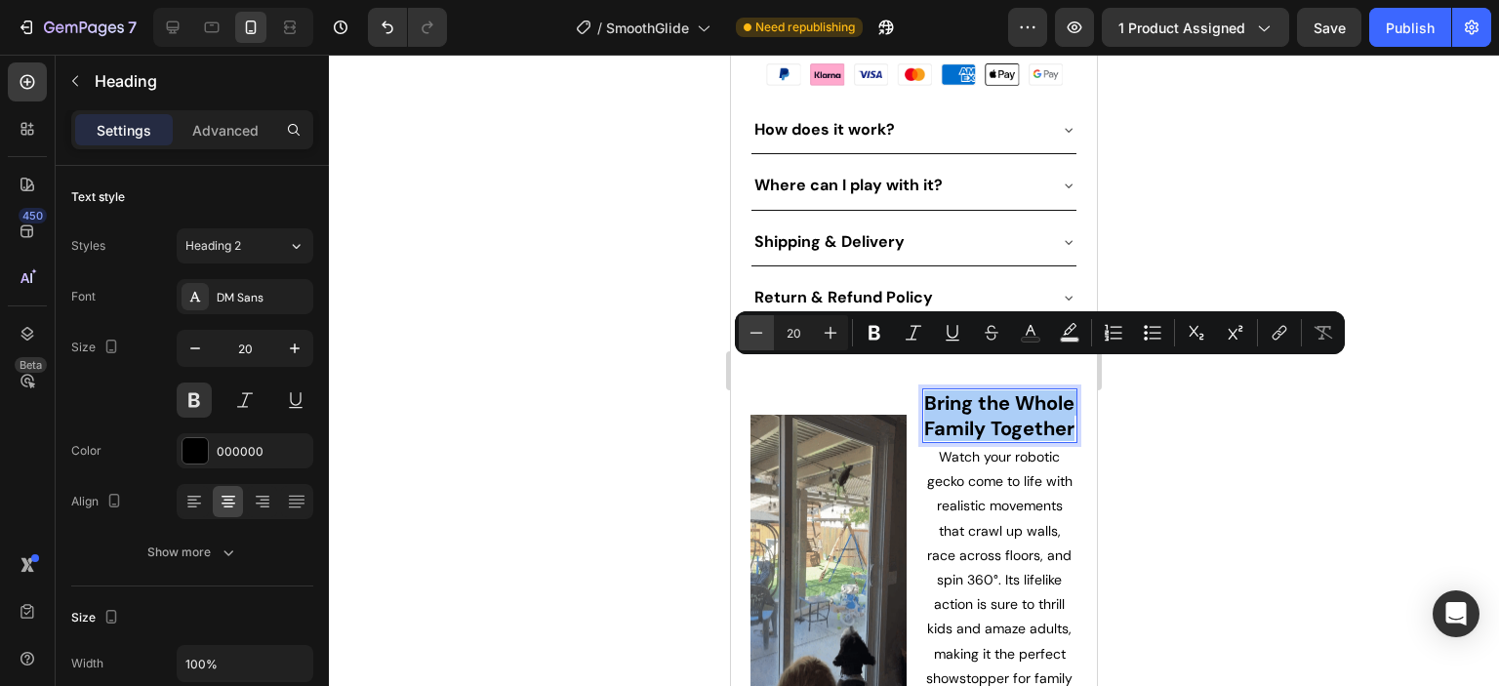
click at [752, 337] on icon "Editor contextual toolbar" at bounding box center [756, 333] width 20 height 20
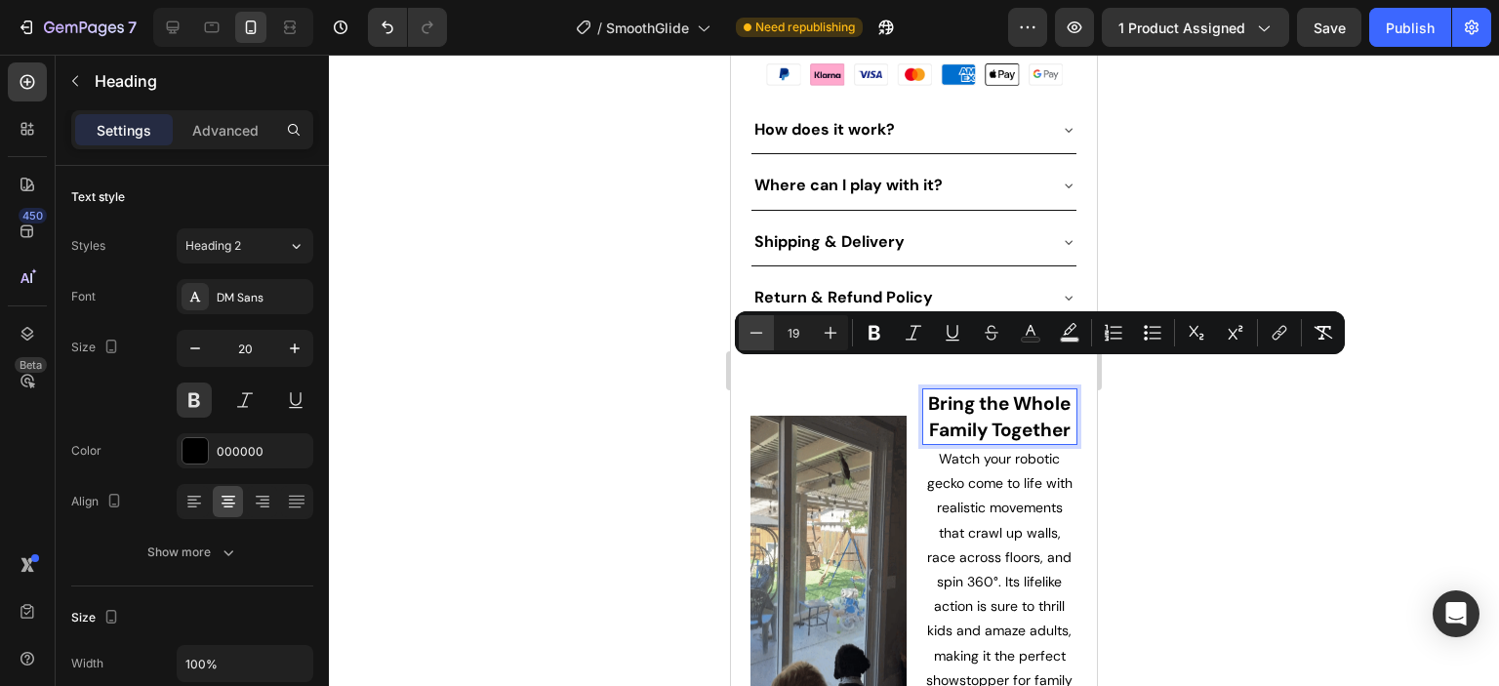
click at [752, 337] on icon "Editor contextual toolbar" at bounding box center [756, 333] width 20 height 20
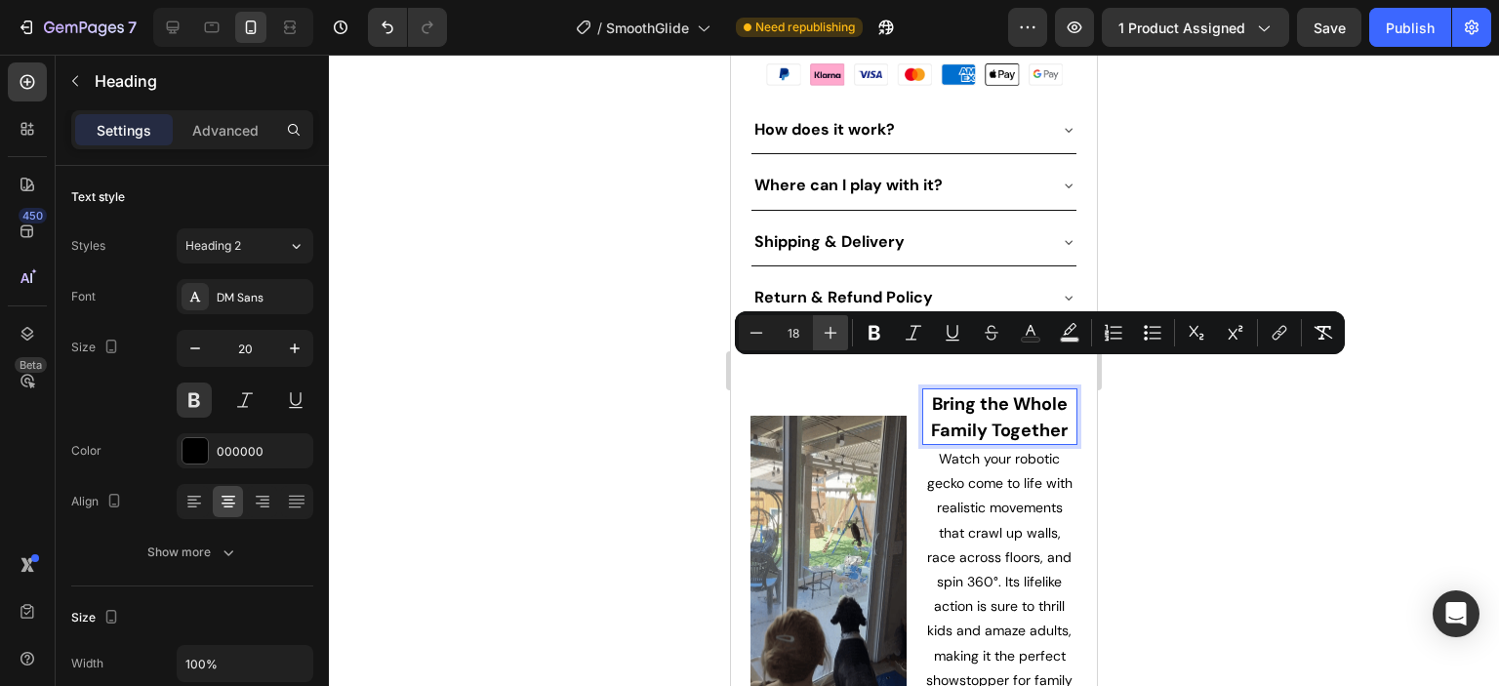
click at [831, 335] on icon "Editor contextual toolbar" at bounding box center [831, 333] width 20 height 20
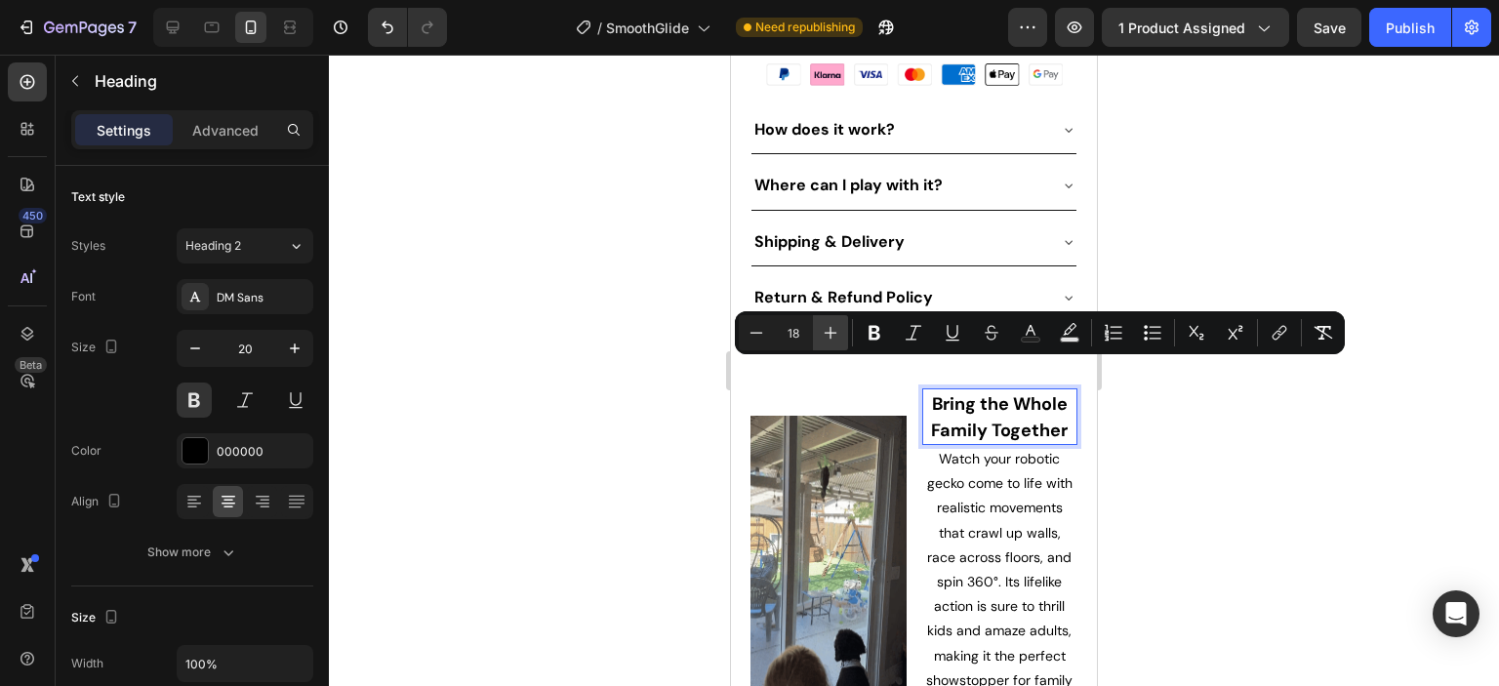
type input "19"
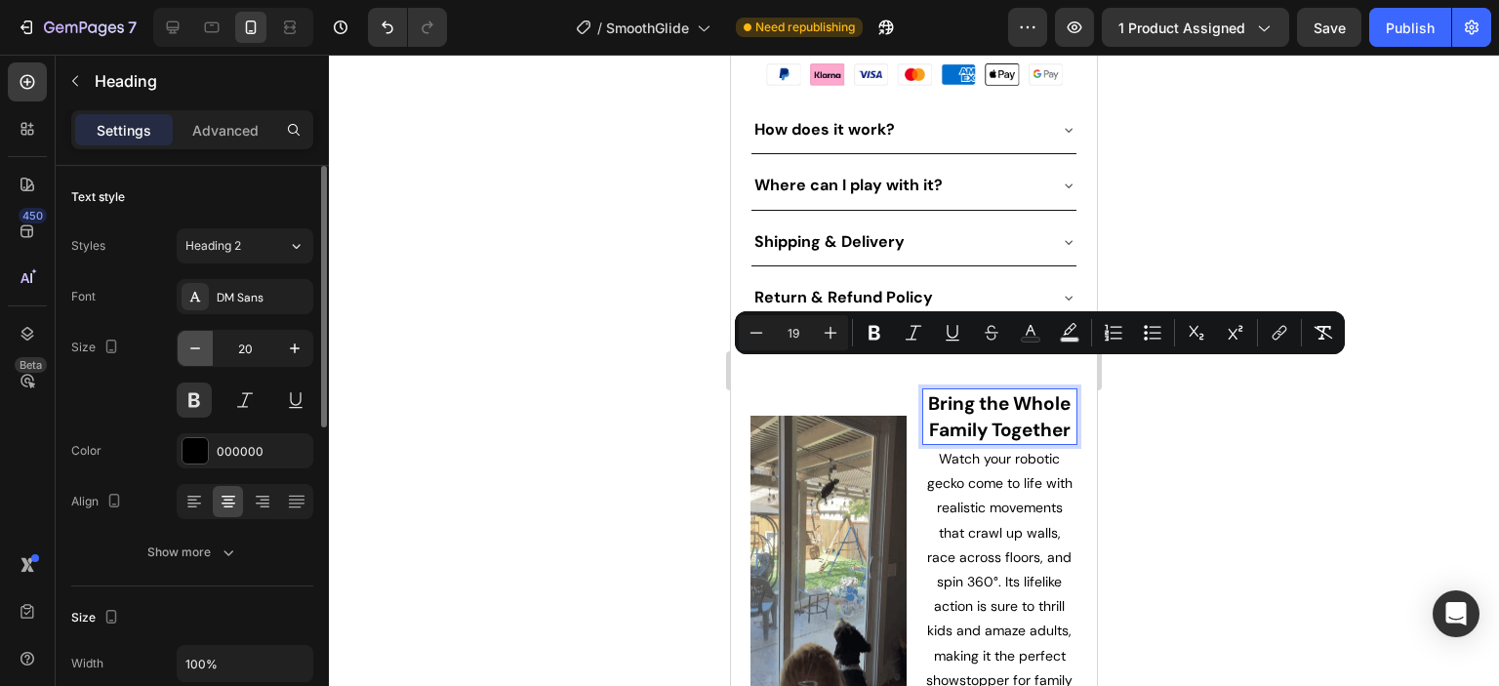
click at [195, 350] on icon "button" at bounding box center [195, 349] width 20 height 20
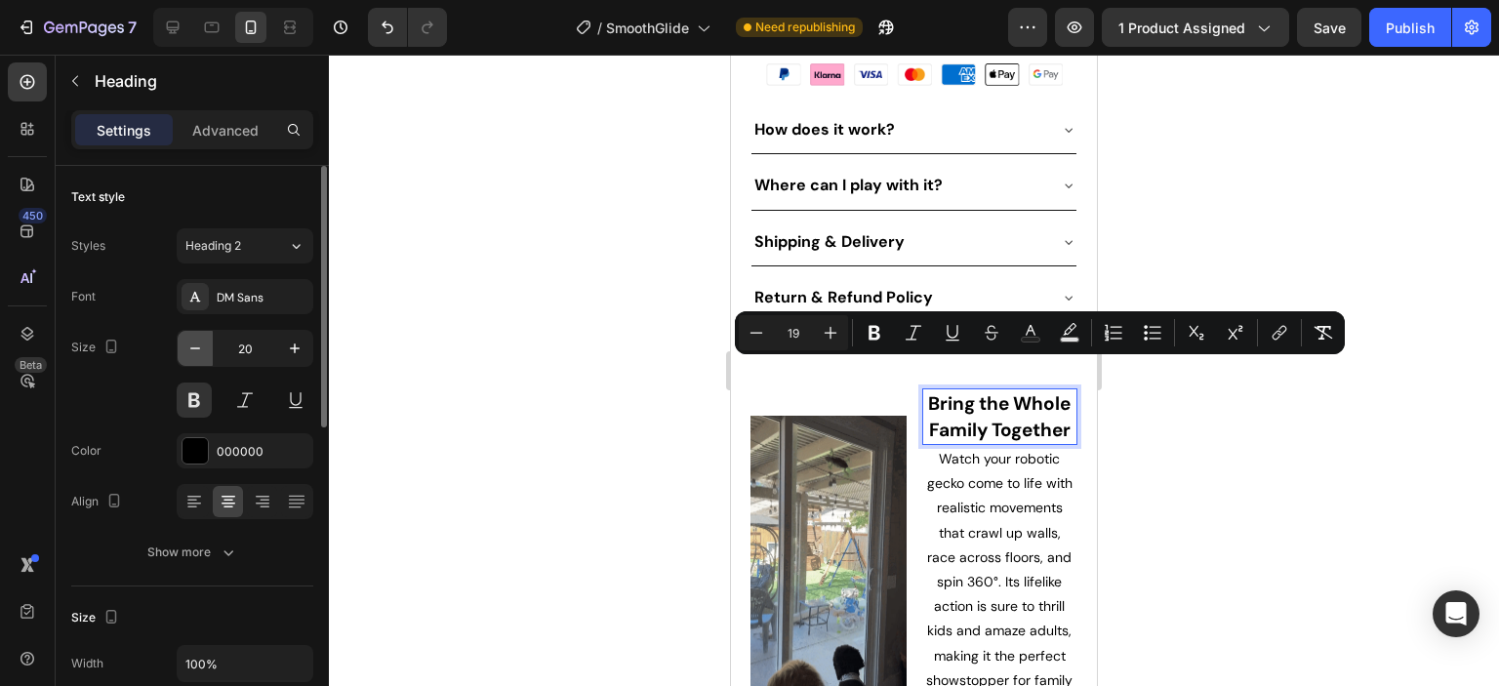
type input "19"
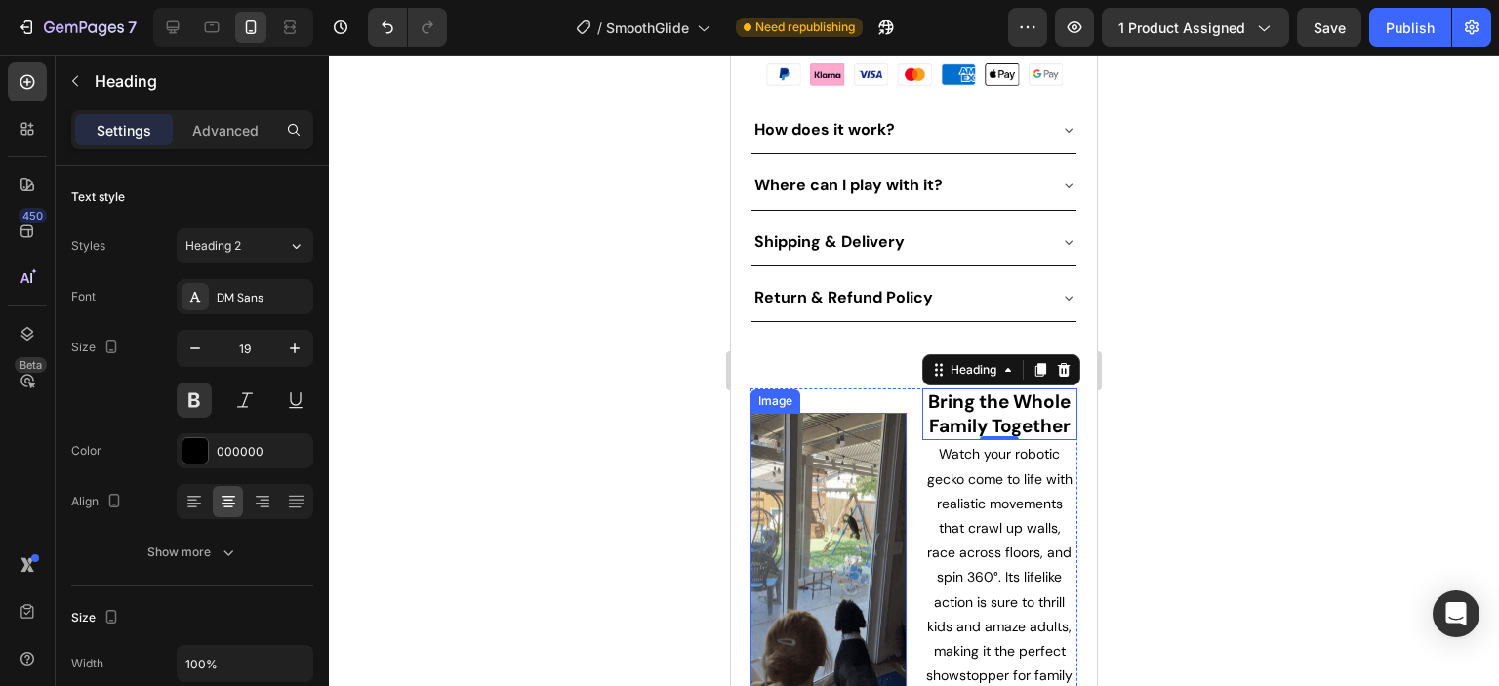
click at [866, 441] on img at bounding box center [828, 551] width 156 height 277
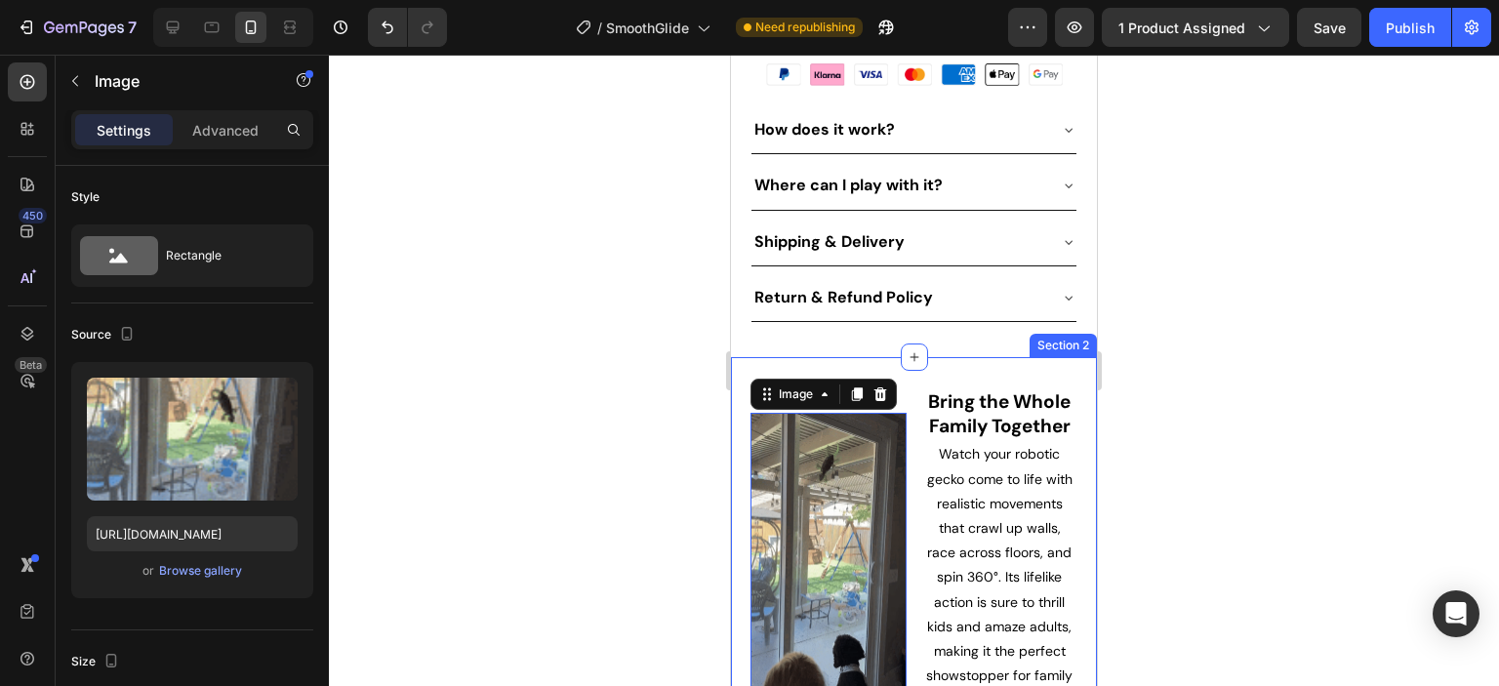
click at [908, 357] on div "Image 0 ⁠⁠⁠⁠⁠⁠⁠ Bring the Whole Family Together Heading Watch your robotic geck…" at bounding box center [914, 559] width 366 height 405
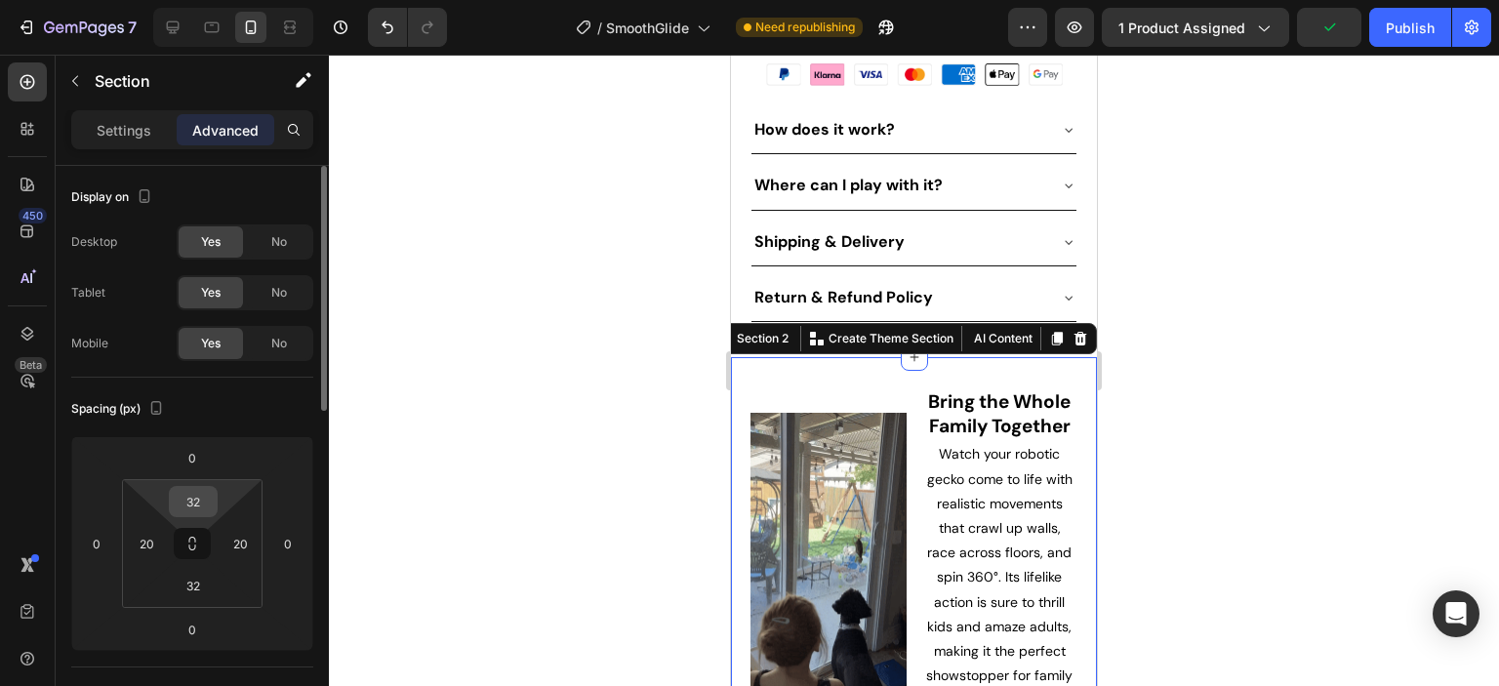
click at [199, 496] on input "32" at bounding box center [193, 501] width 39 height 29
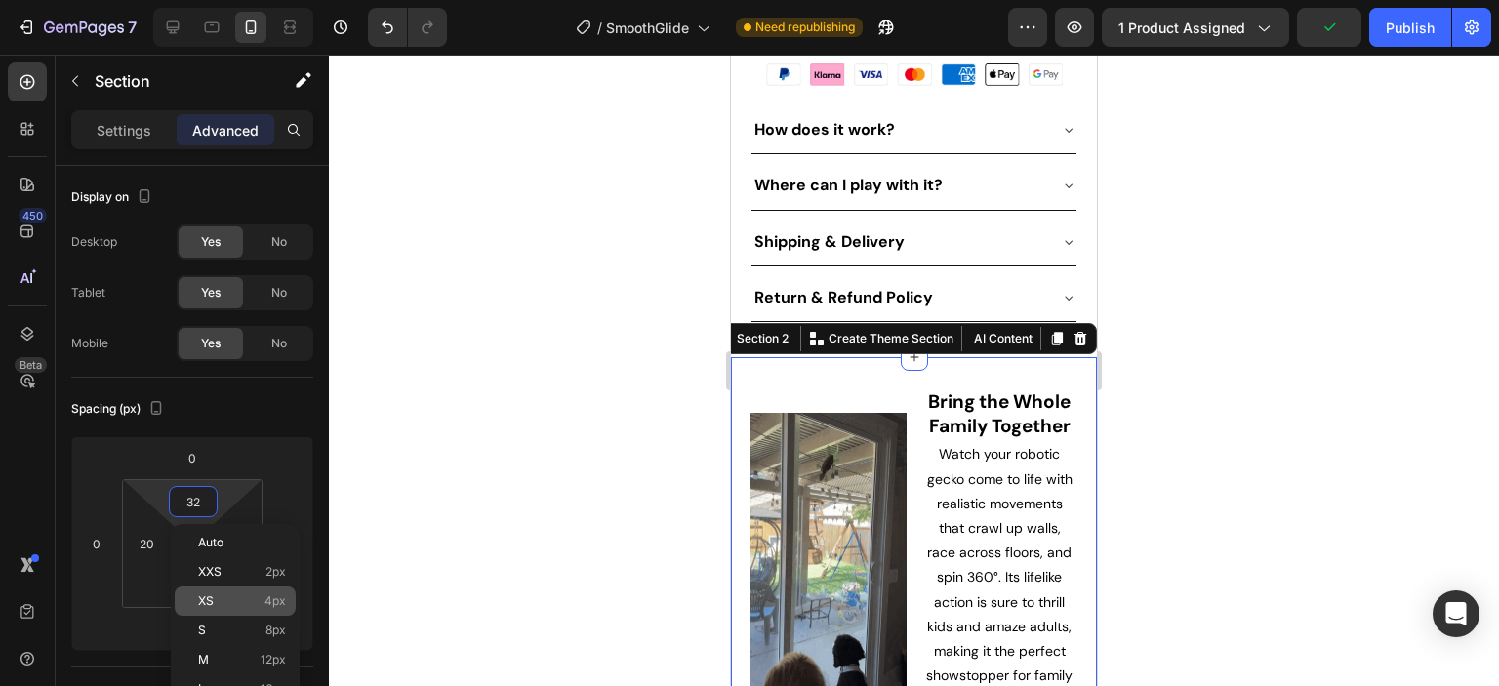
click at [230, 591] on div "XS 4px" at bounding box center [235, 600] width 121 height 29
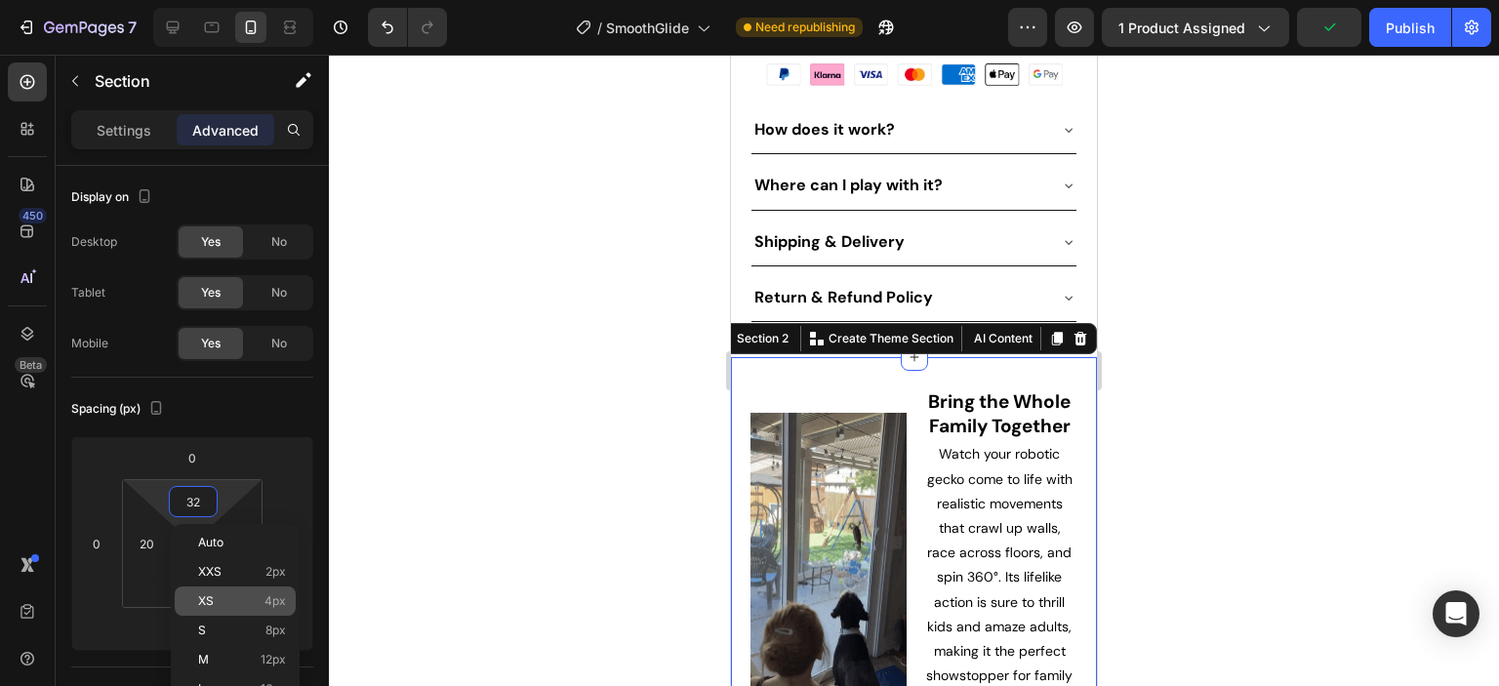
type input "4"
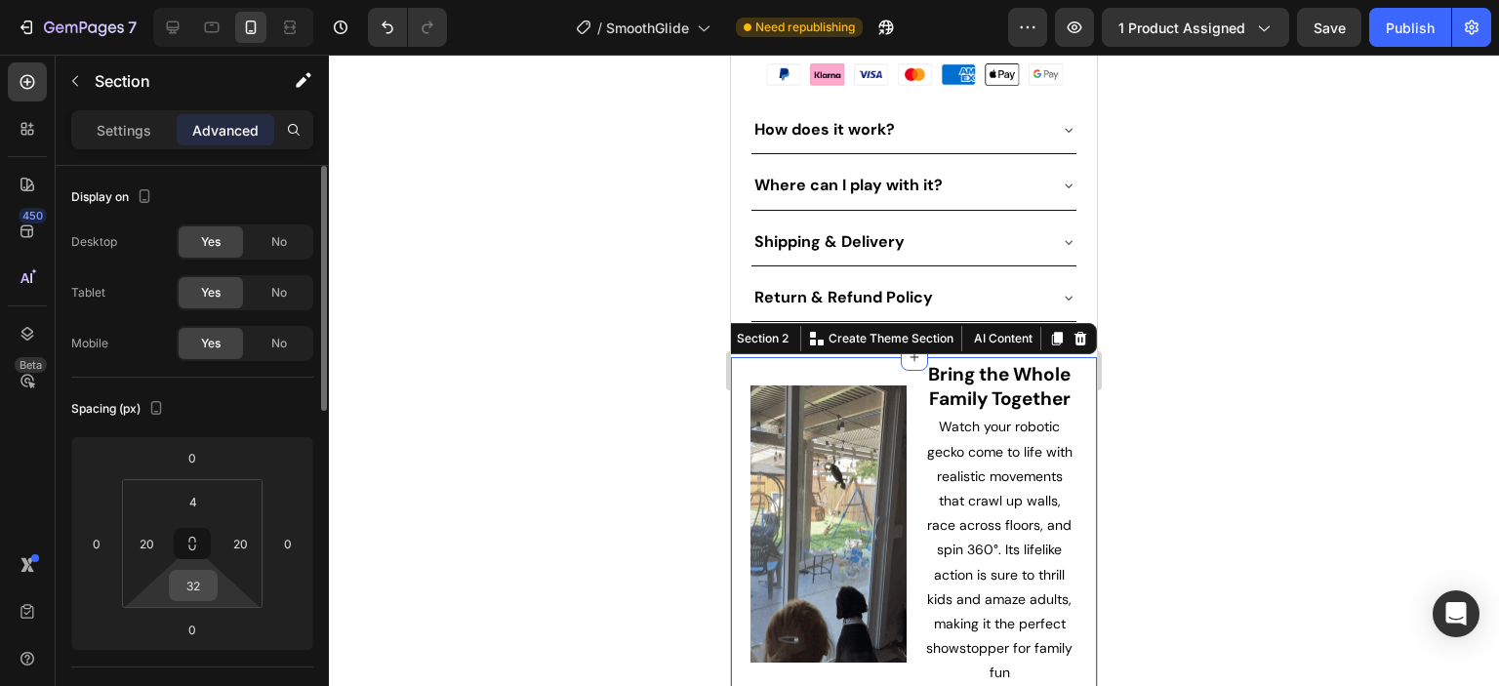
click at [195, 581] on input "32" at bounding box center [193, 585] width 39 height 29
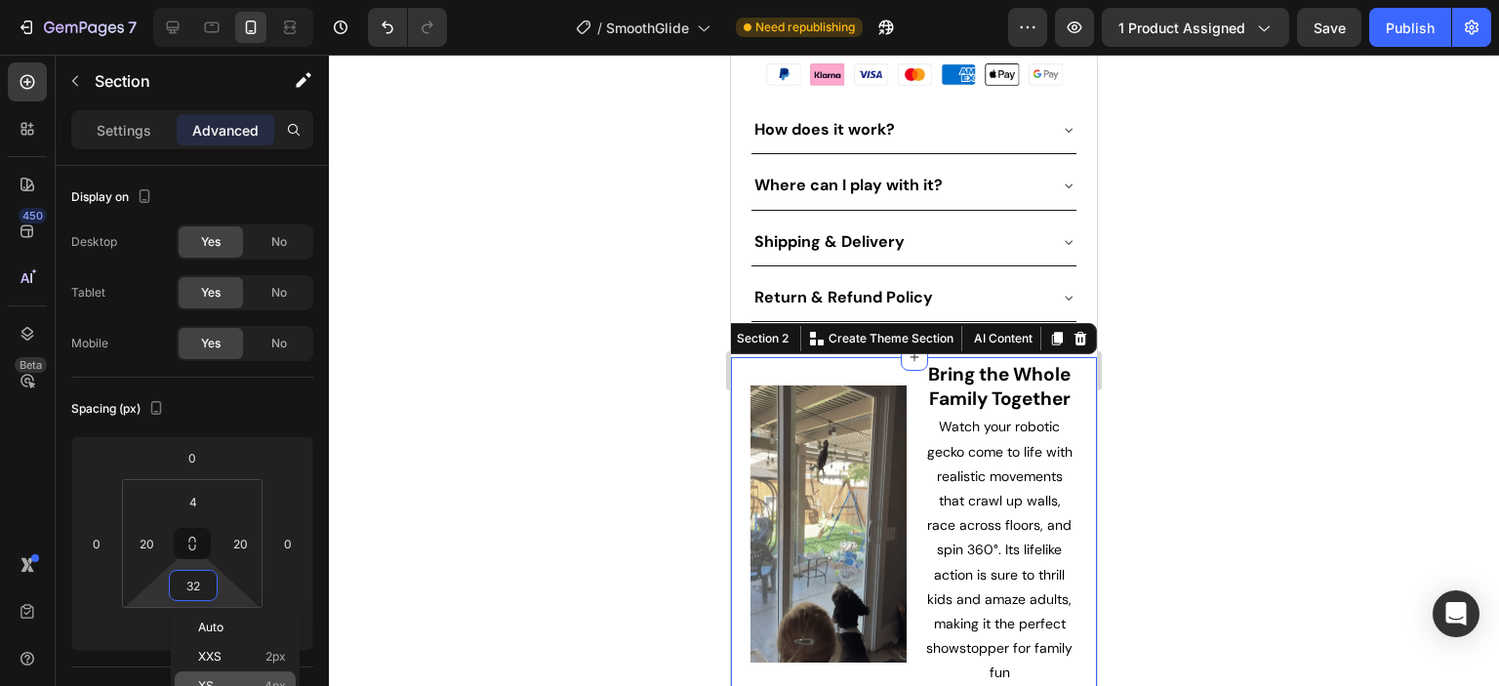
click at [225, 679] on p "XS 4px" at bounding box center [242, 686] width 88 height 14
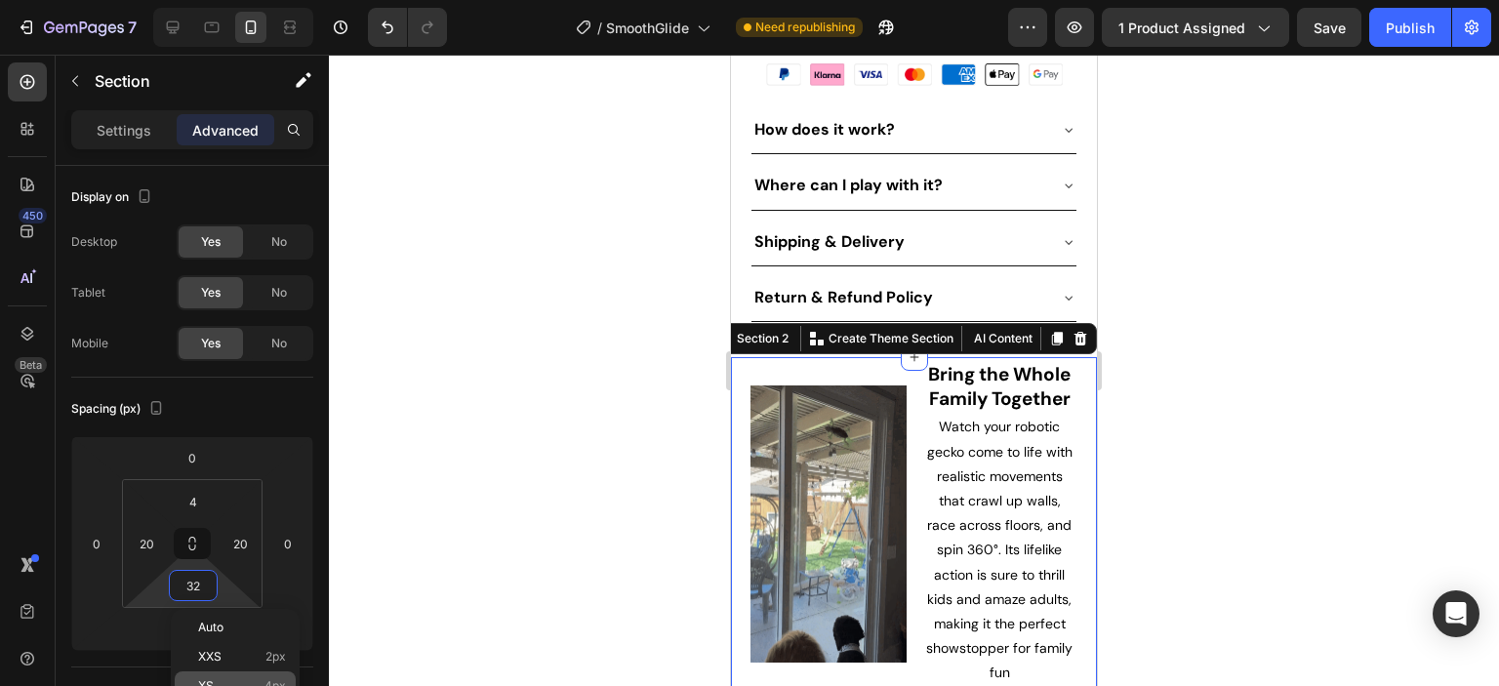
type input "4"
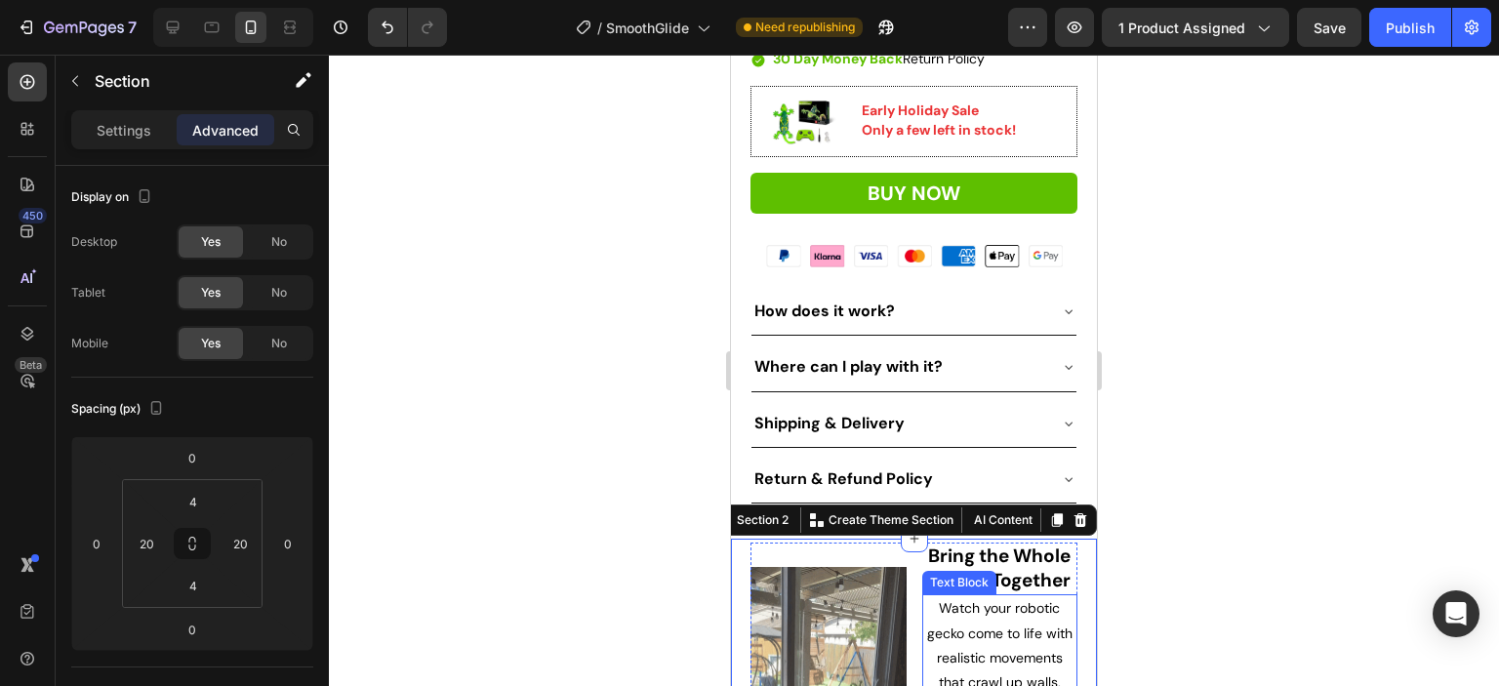
scroll to position [817, 0]
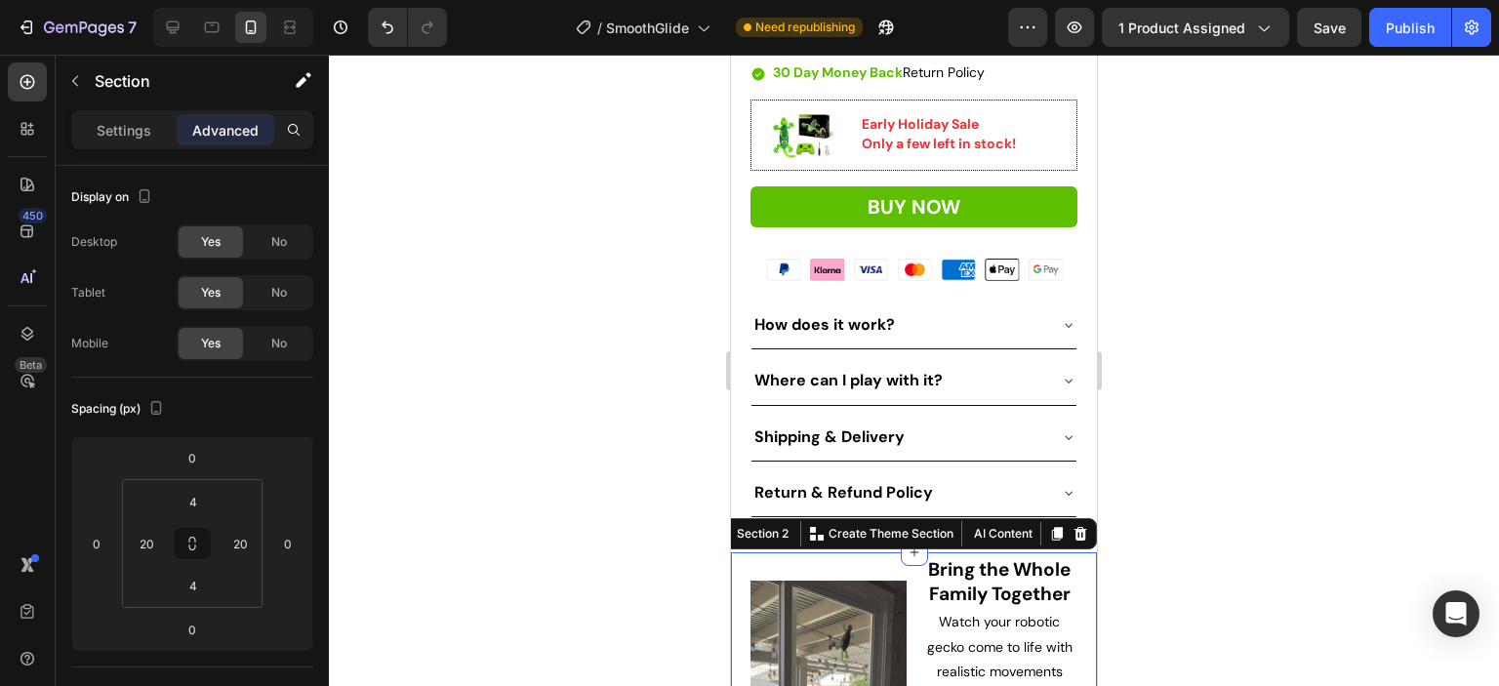
click at [1267, 546] on div at bounding box center [914, 370] width 1170 height 631
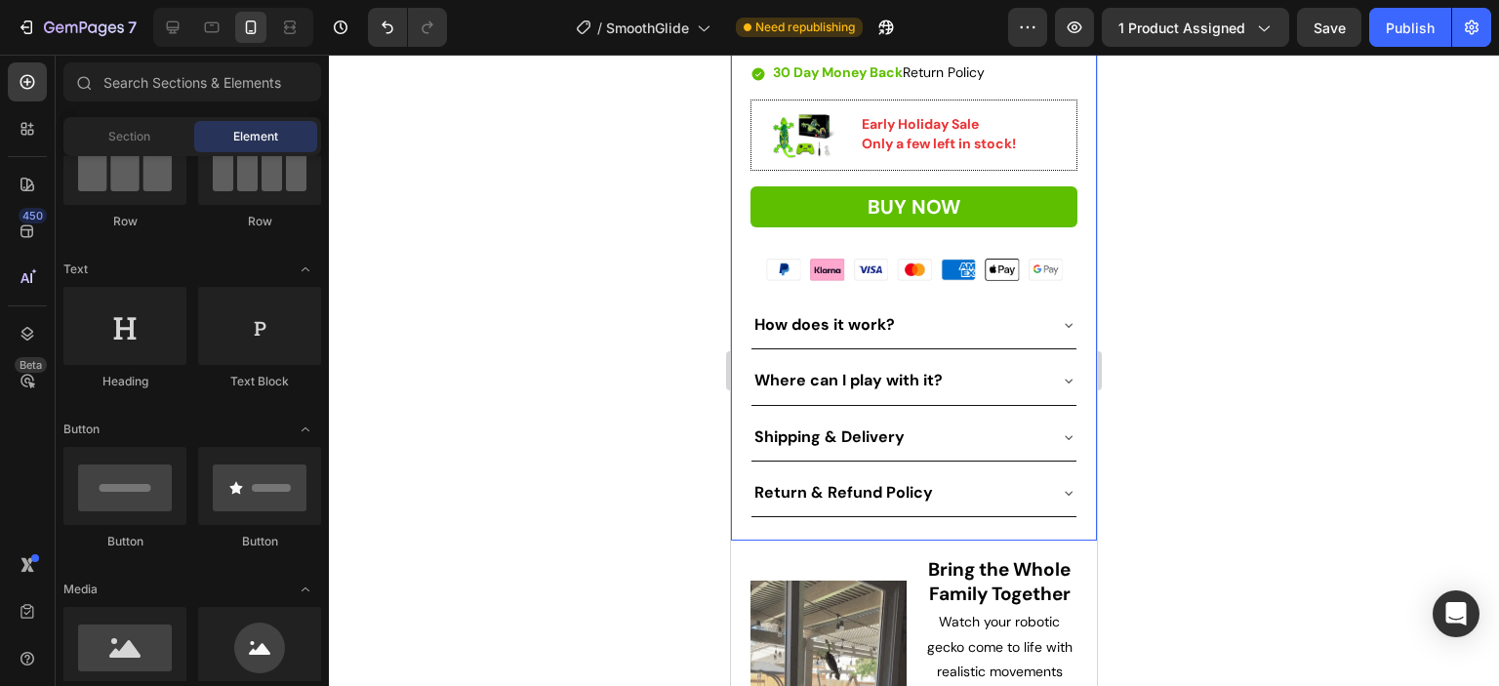
click at [949, 506] on div "Icon Icon Icon Icon Icon Icon List Rated 4.9/5 on Trustpilot Text Block Row JIN…" at bounding box center [913, 159] width 327 height 762
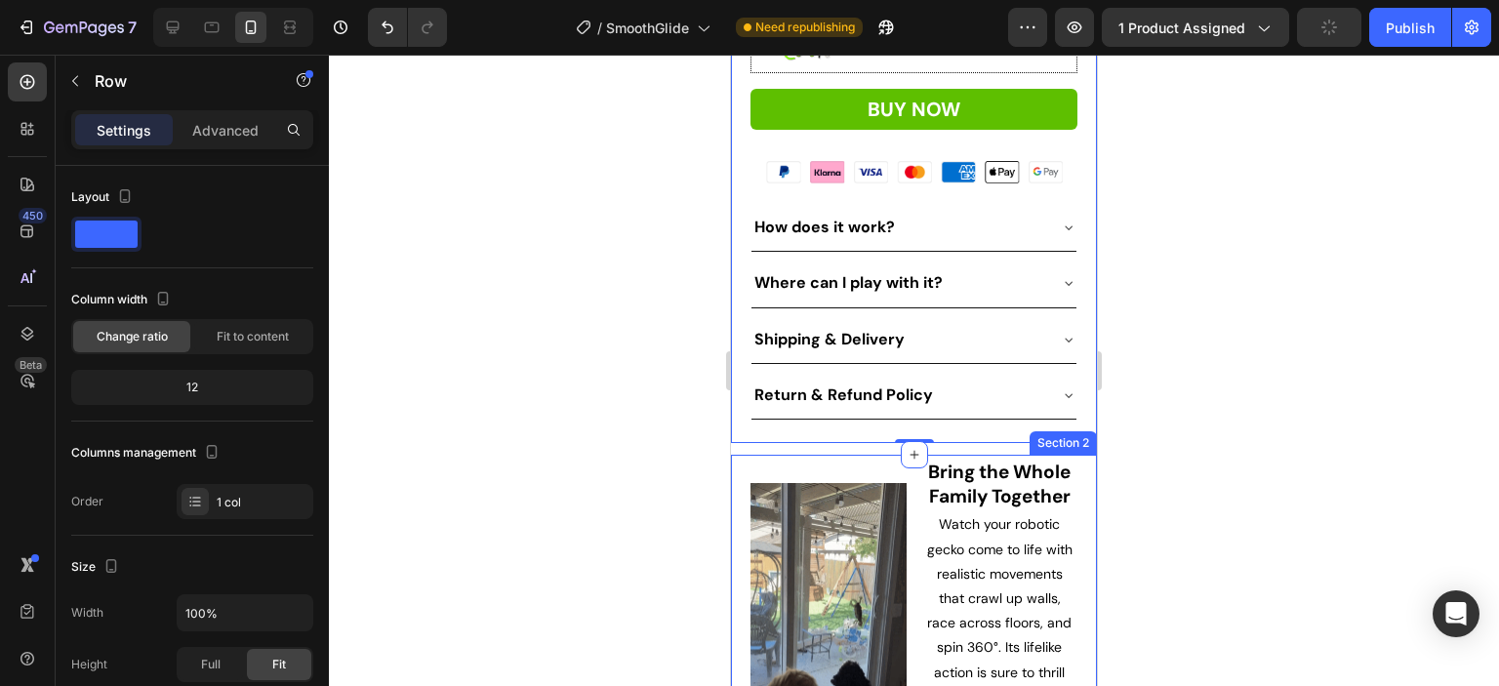
scroll to position [1012, 0]
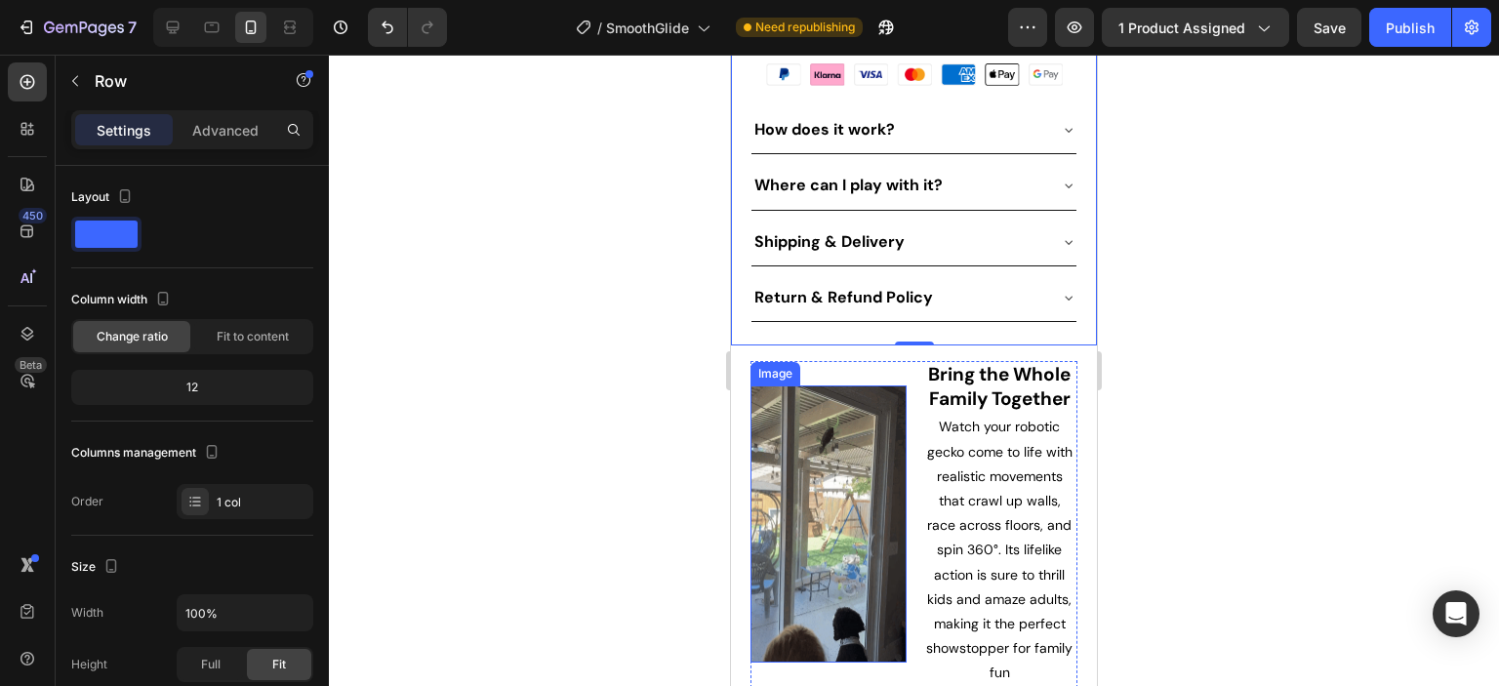
click at [853, 421] on img at bounding box center [828, 523] width 156 height 277
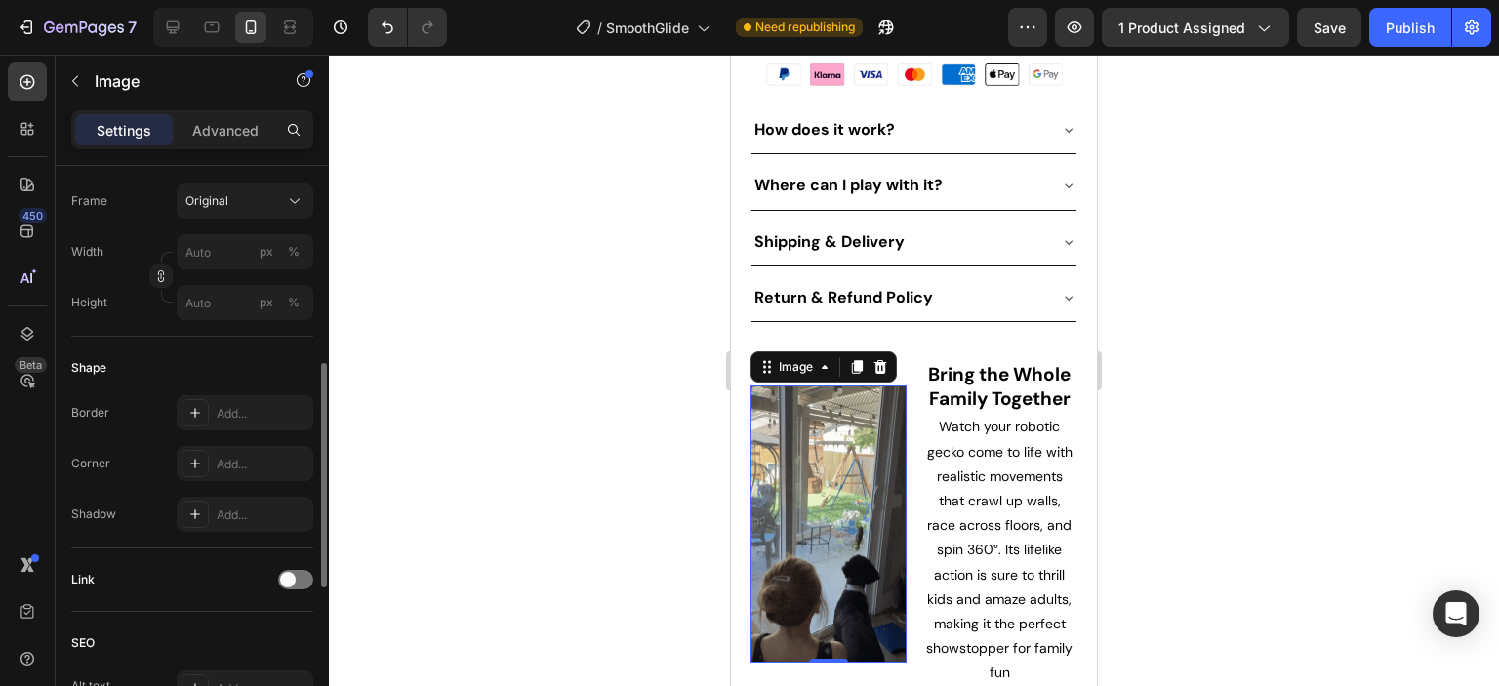
scroll to position [408, 0]
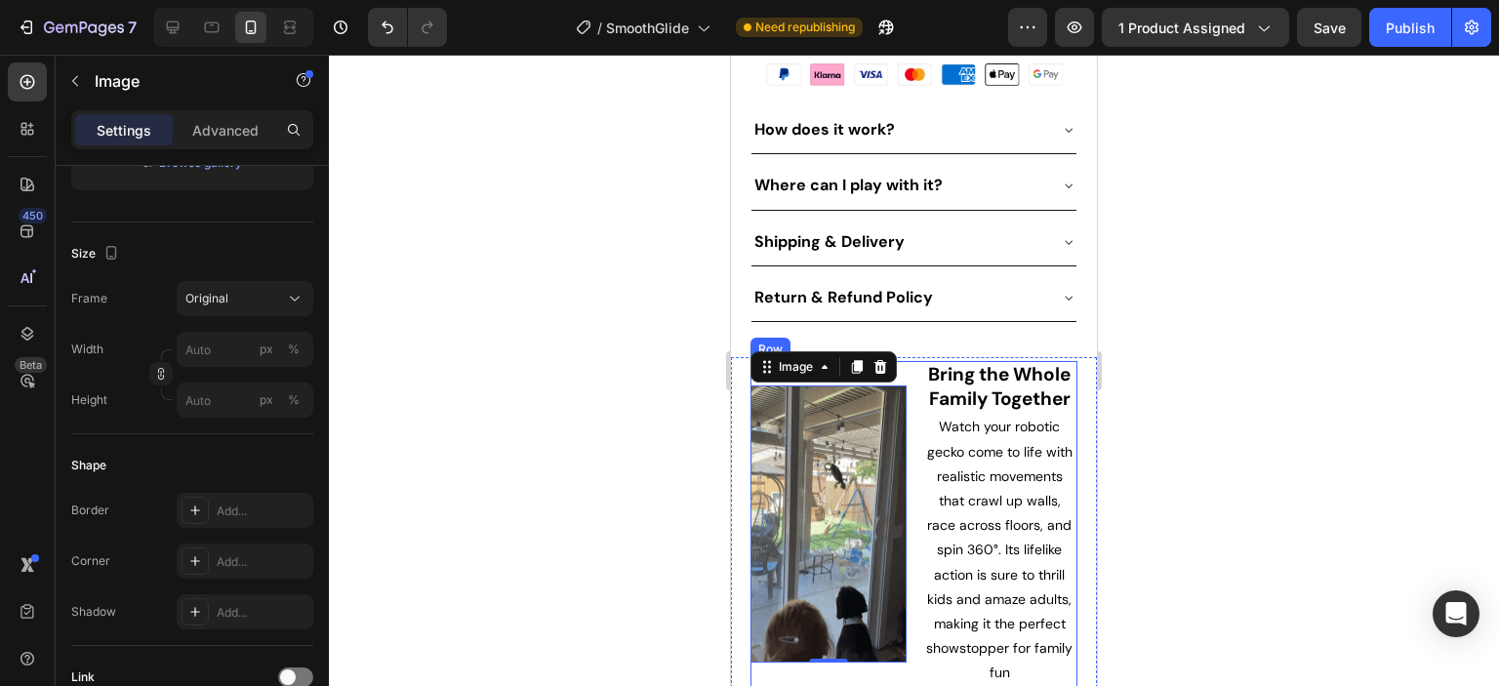
click at [908, 361] on div "Image 0 ⁠⁠⁠⁠⁠⁠⁠ Bring the Whole Family Together Heading Watch your robotic geck…" at bounding box center [913, 524] width 327 height 327
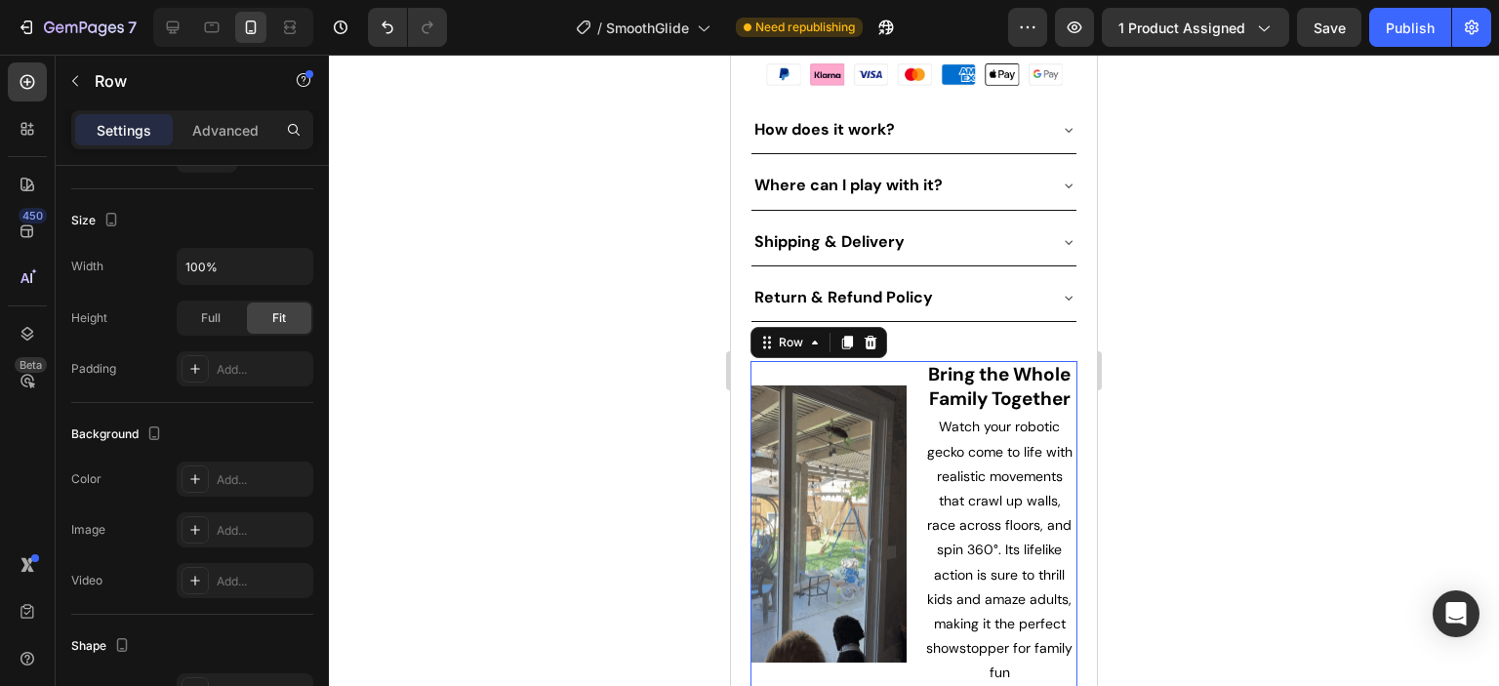
scroll to position [0, 0]
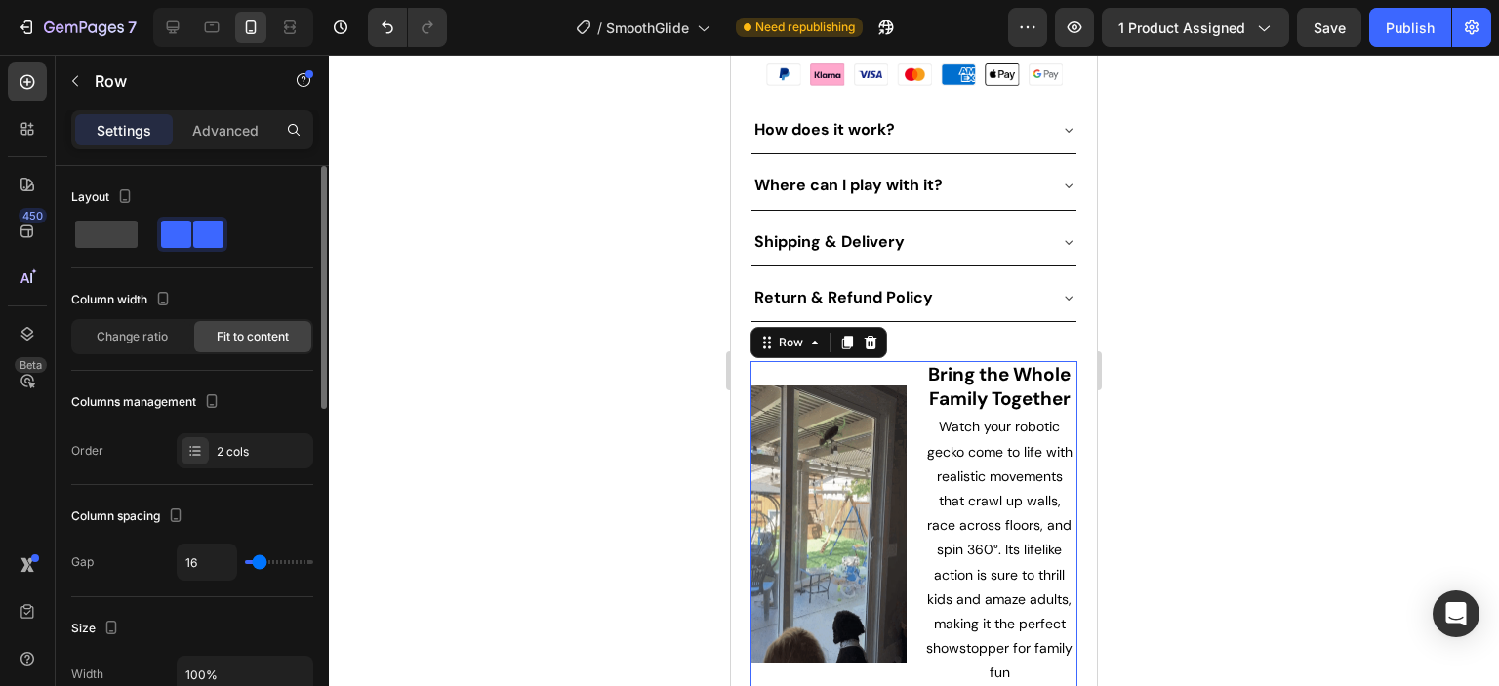
type input "6"
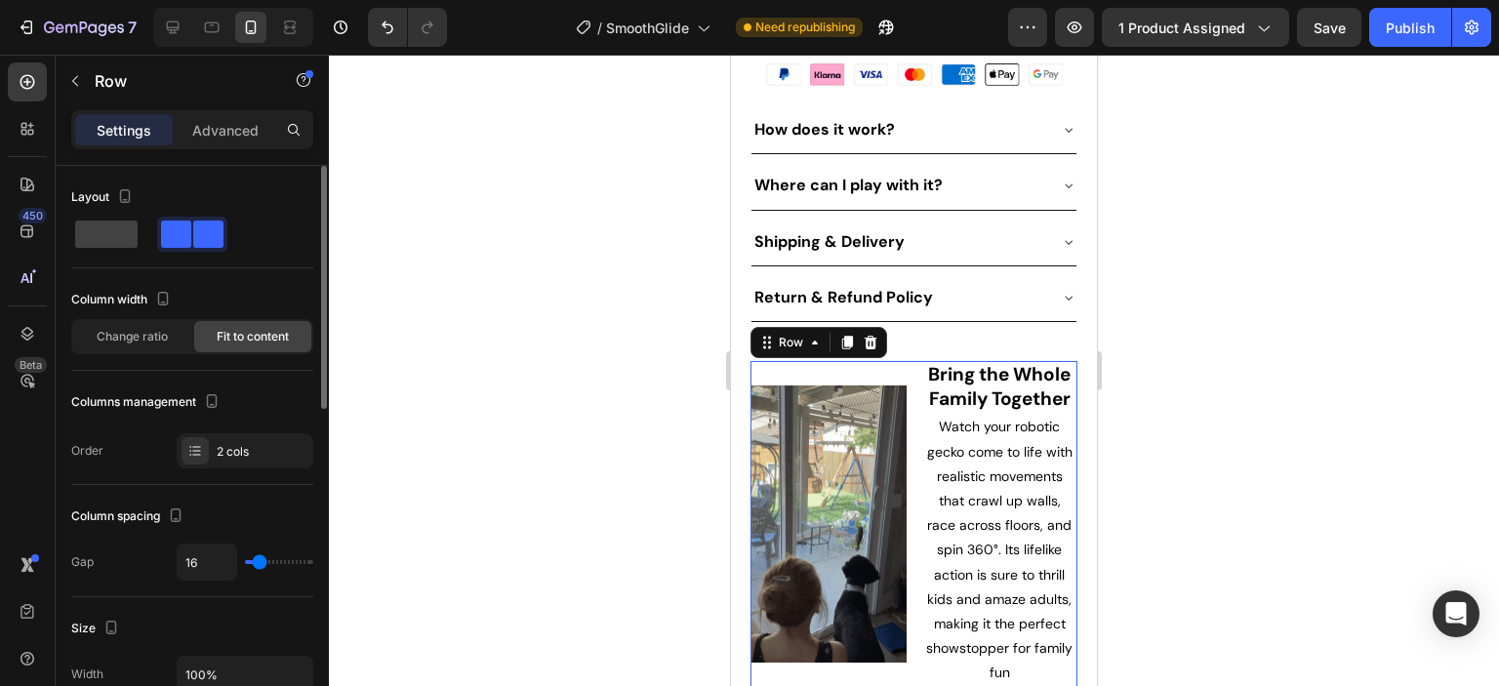
type input "6"
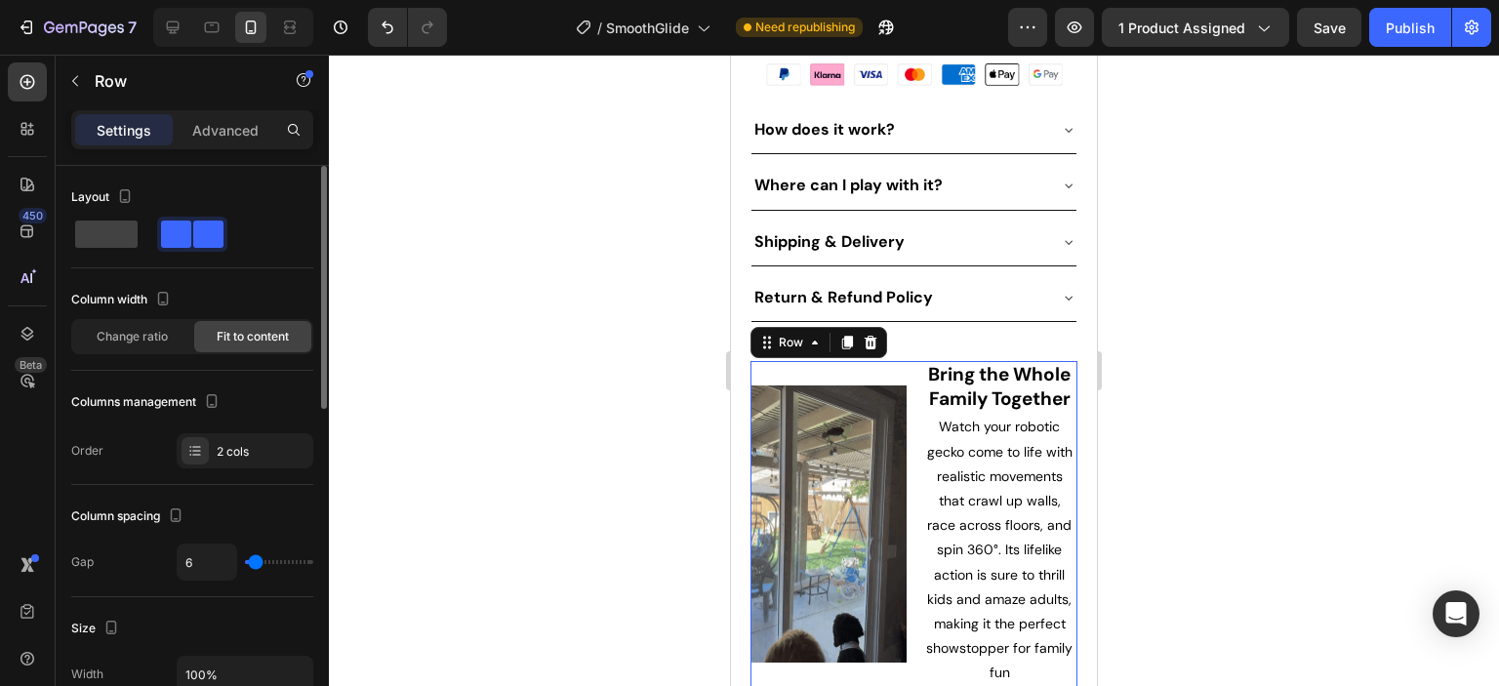
type input "0"
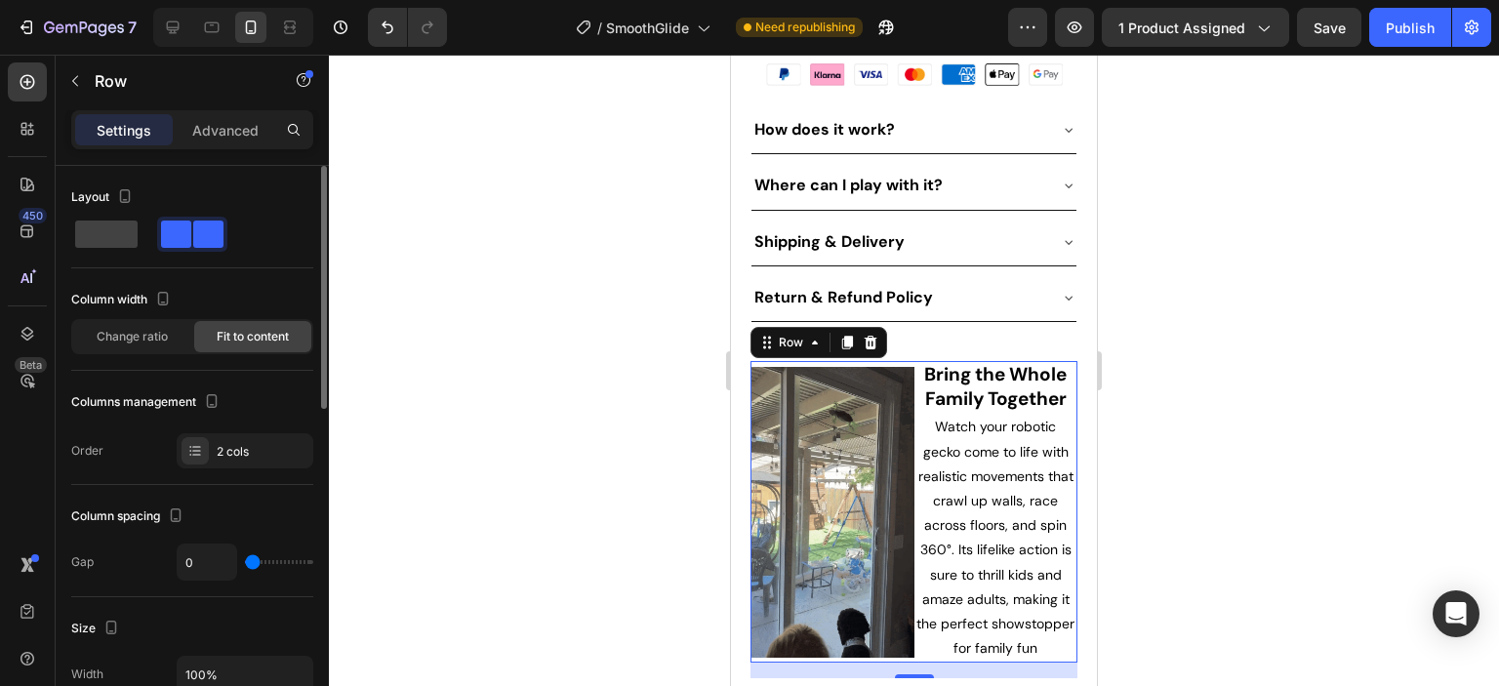
drag, startPoint x: 259, startPoint y: 565, endPoint x: 238, endPoint y: 565, distance: 20.5
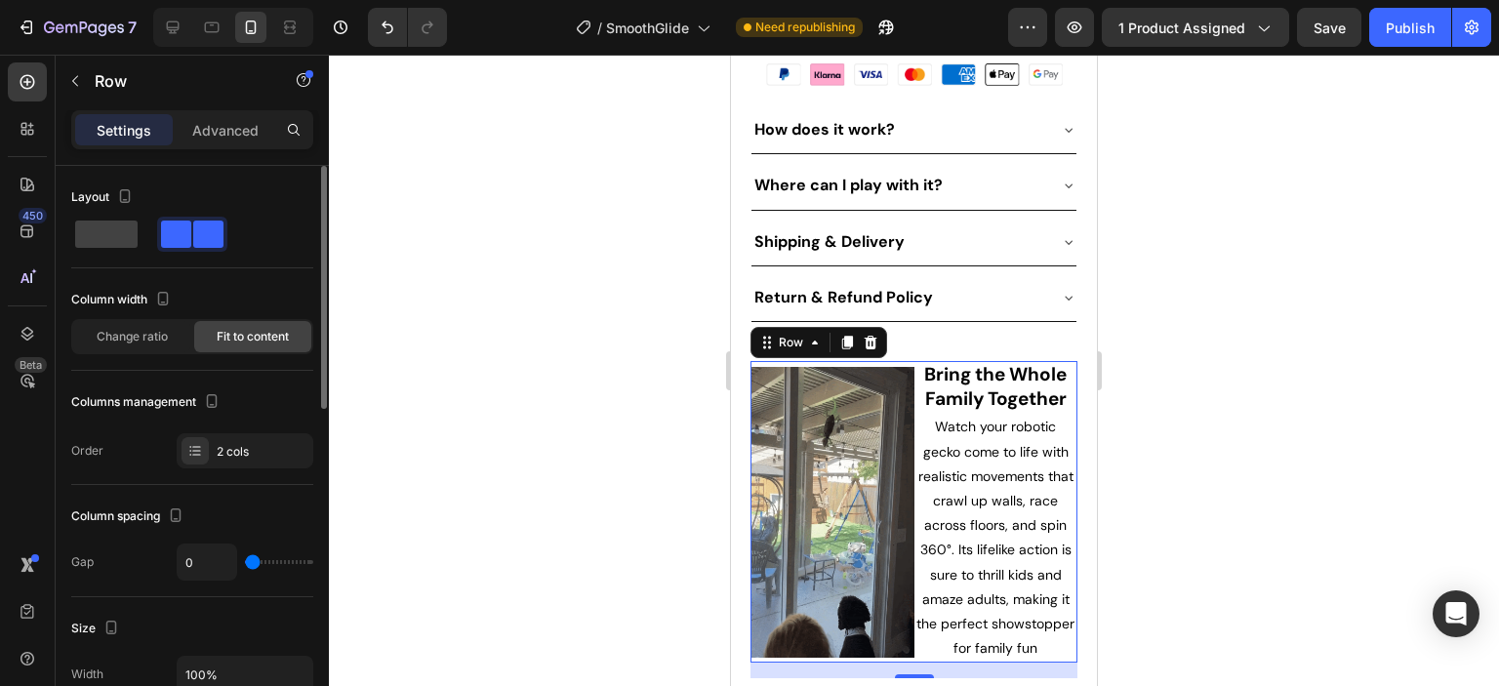
type input "0"
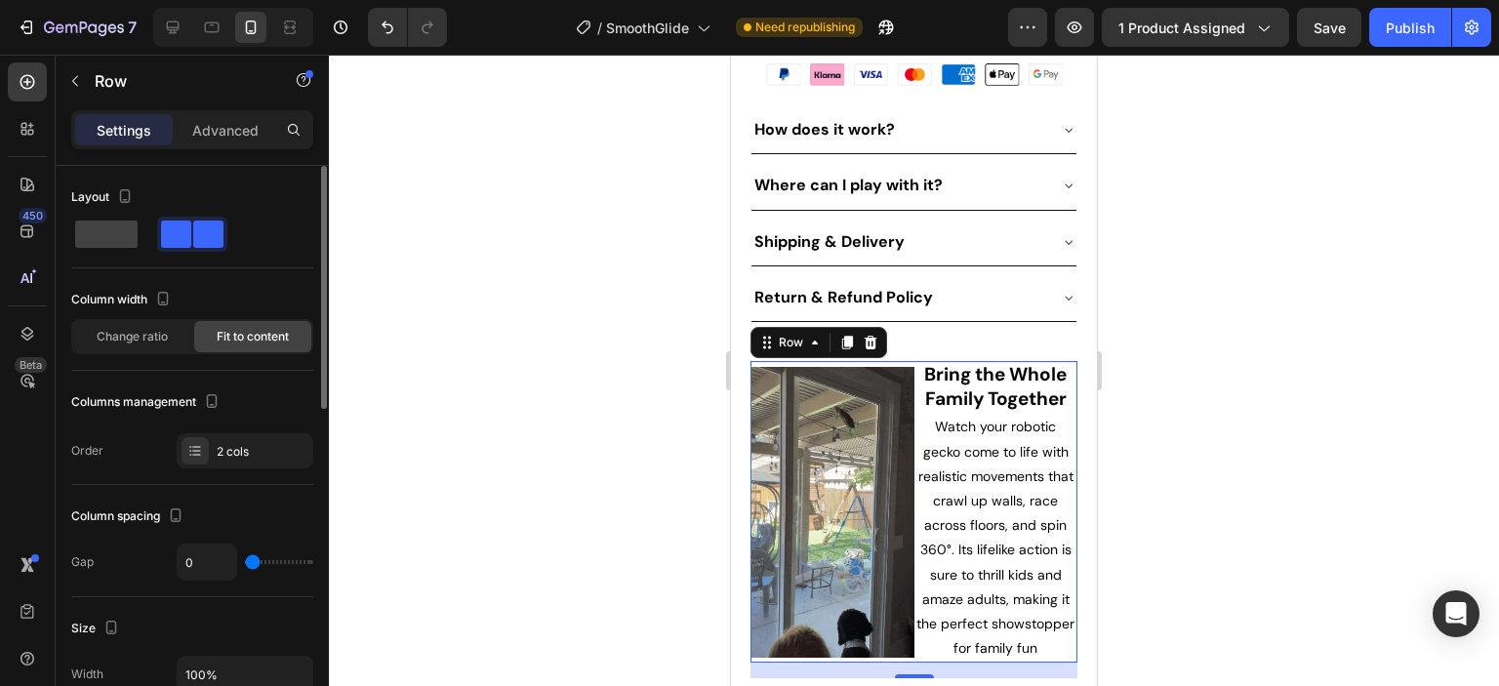
click at [245, 564] on input "range" at bounding box center [279, 562] width 68 height 4
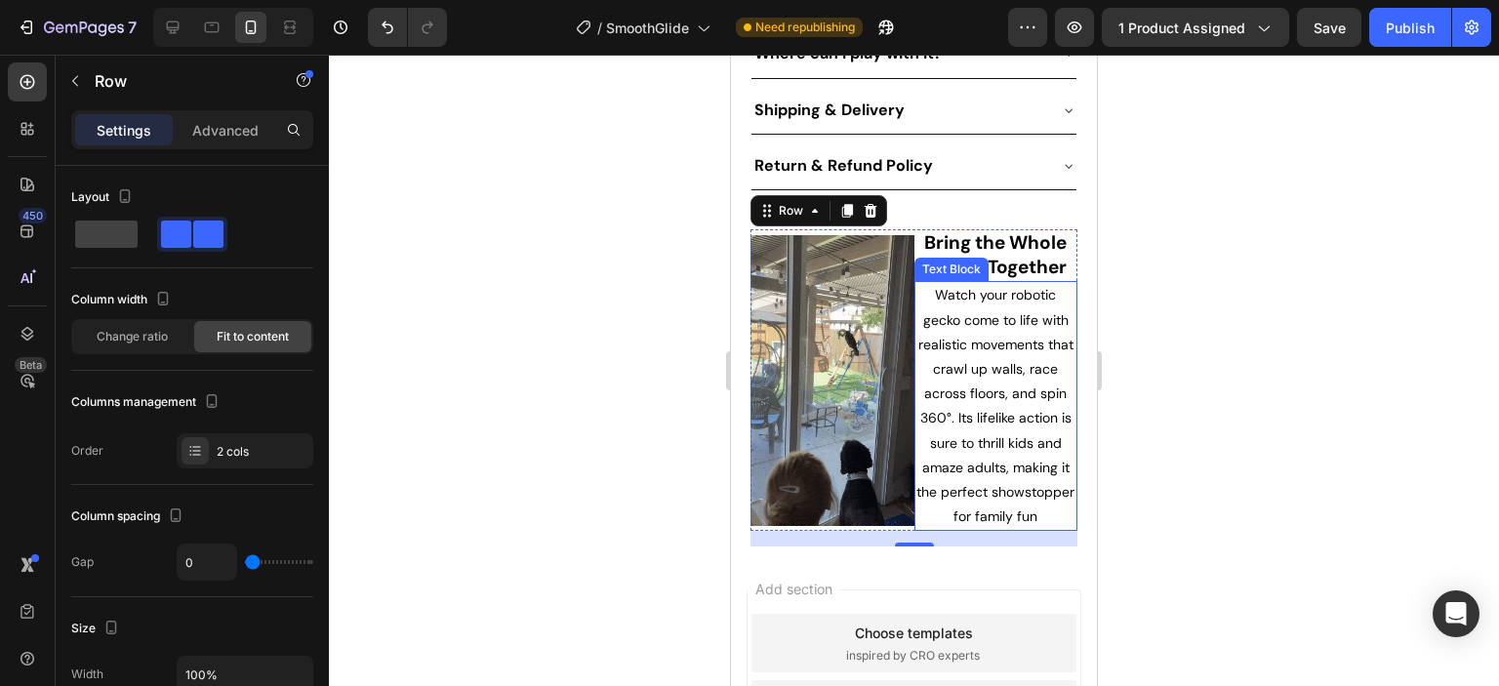
scroll to position [1110, 0]
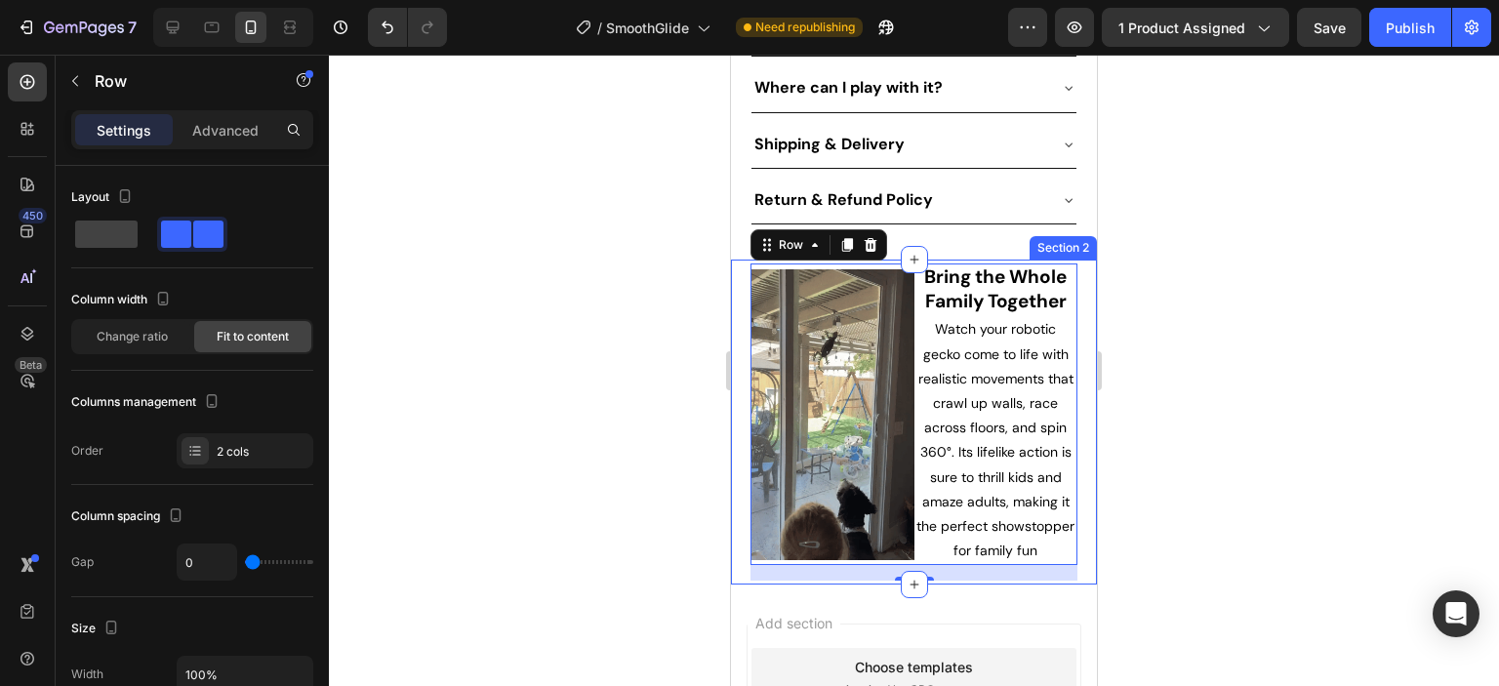
click at [1263, 453] on div at bounding box center [914, 370] width 1170 height 631
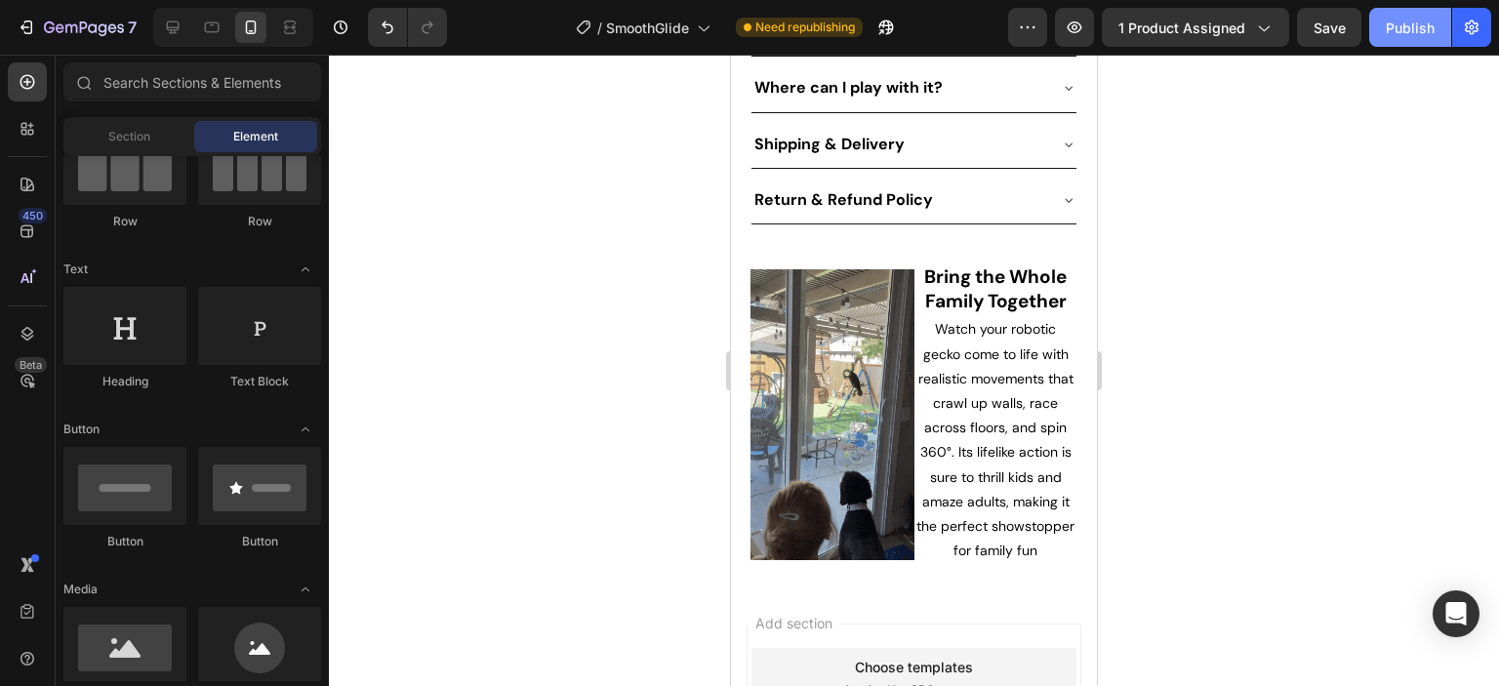
click at [1416, 25] on div "Publish" at bounding box center [1410, 28] width 49 height 20
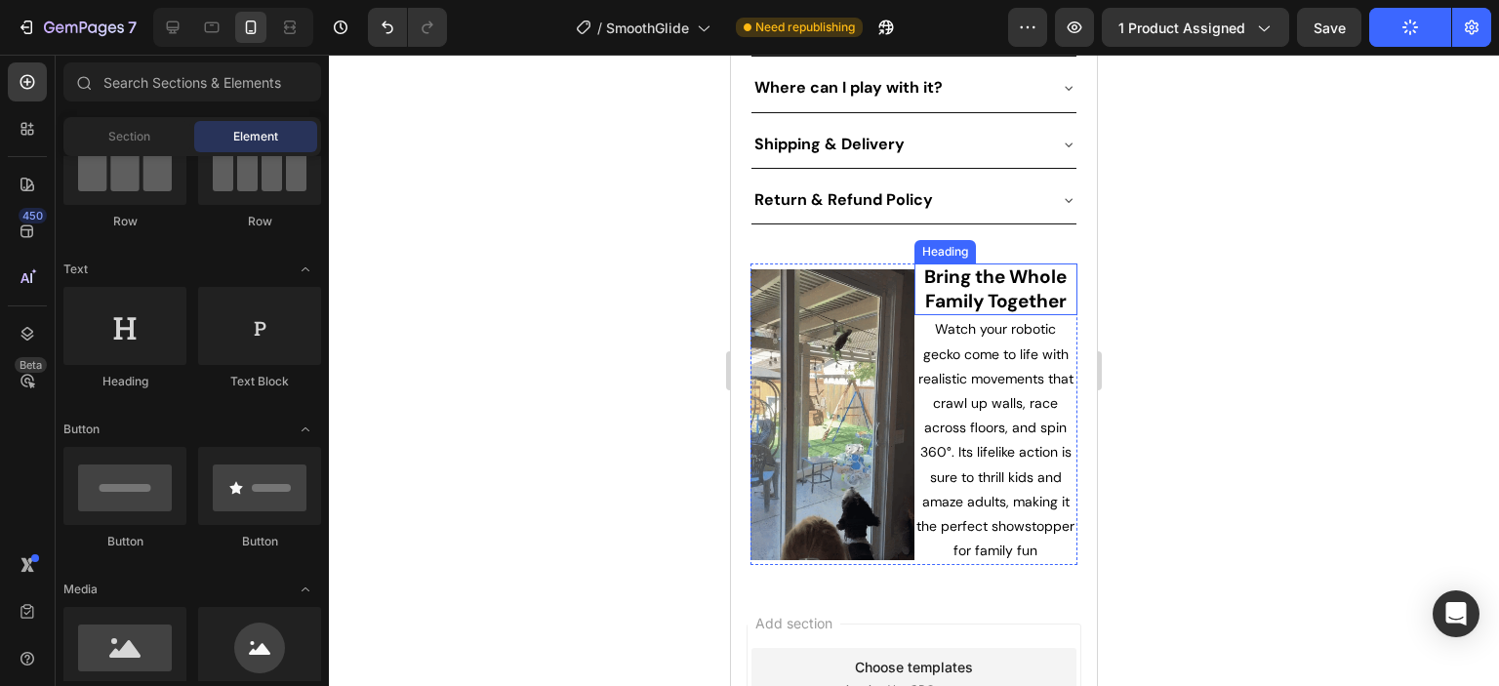
click at [1006, 277] on span "Bring the Whole Family Together" at bounding box center [995, 288] width 142 height 49
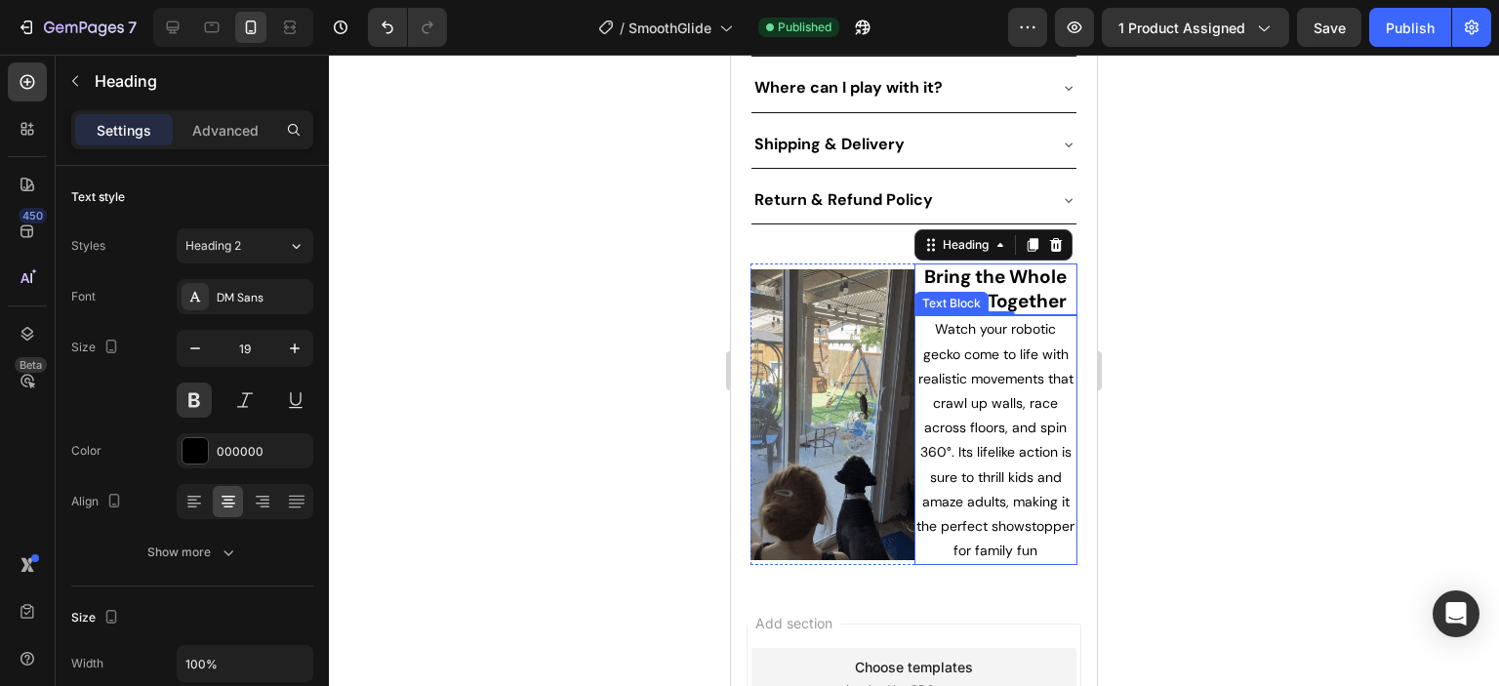
click at [948, 426] on span "Watch your robotic gecko come to life with realistic movements that crawl up wa…" at bounding box center [995, 439] width 158 height 239
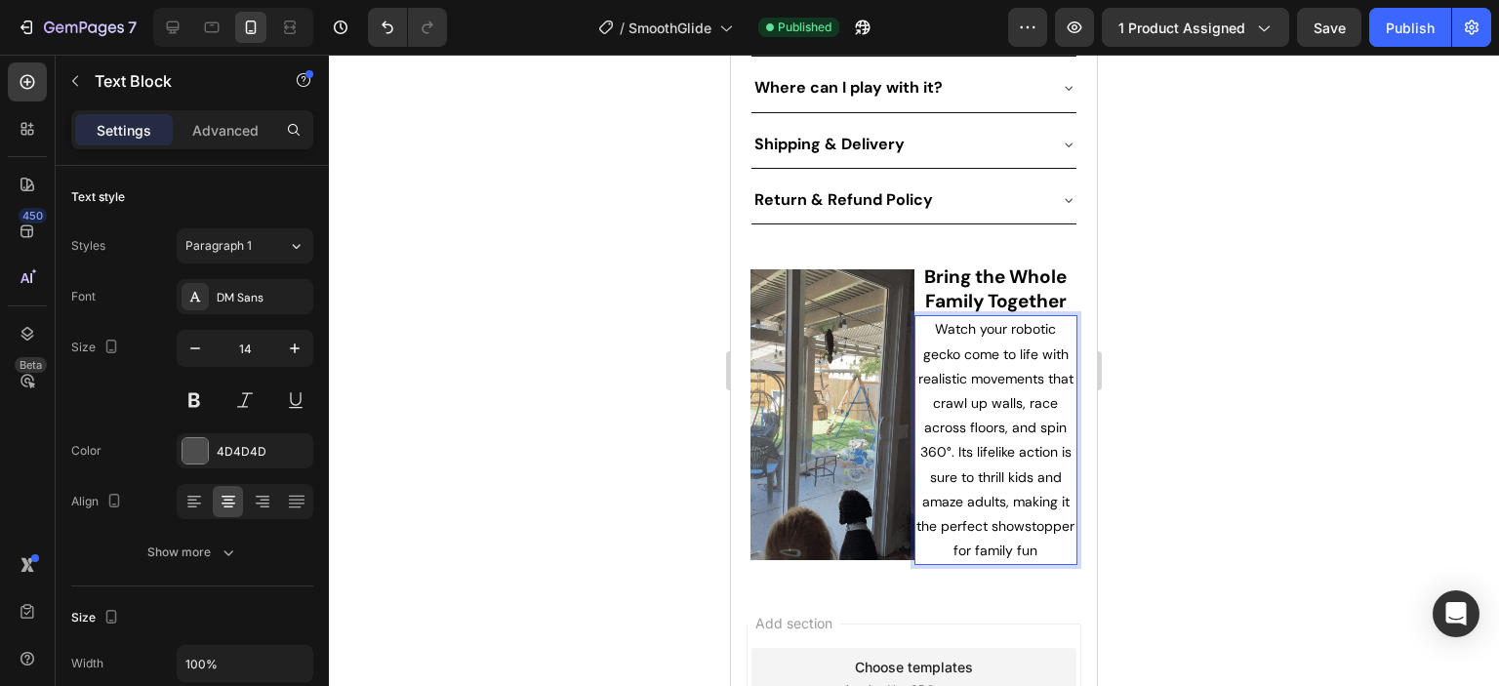
drag, startPoint x: 947, startPoint y: 425, endPoint x: 988, endPoint y: 482, distance: 70.5
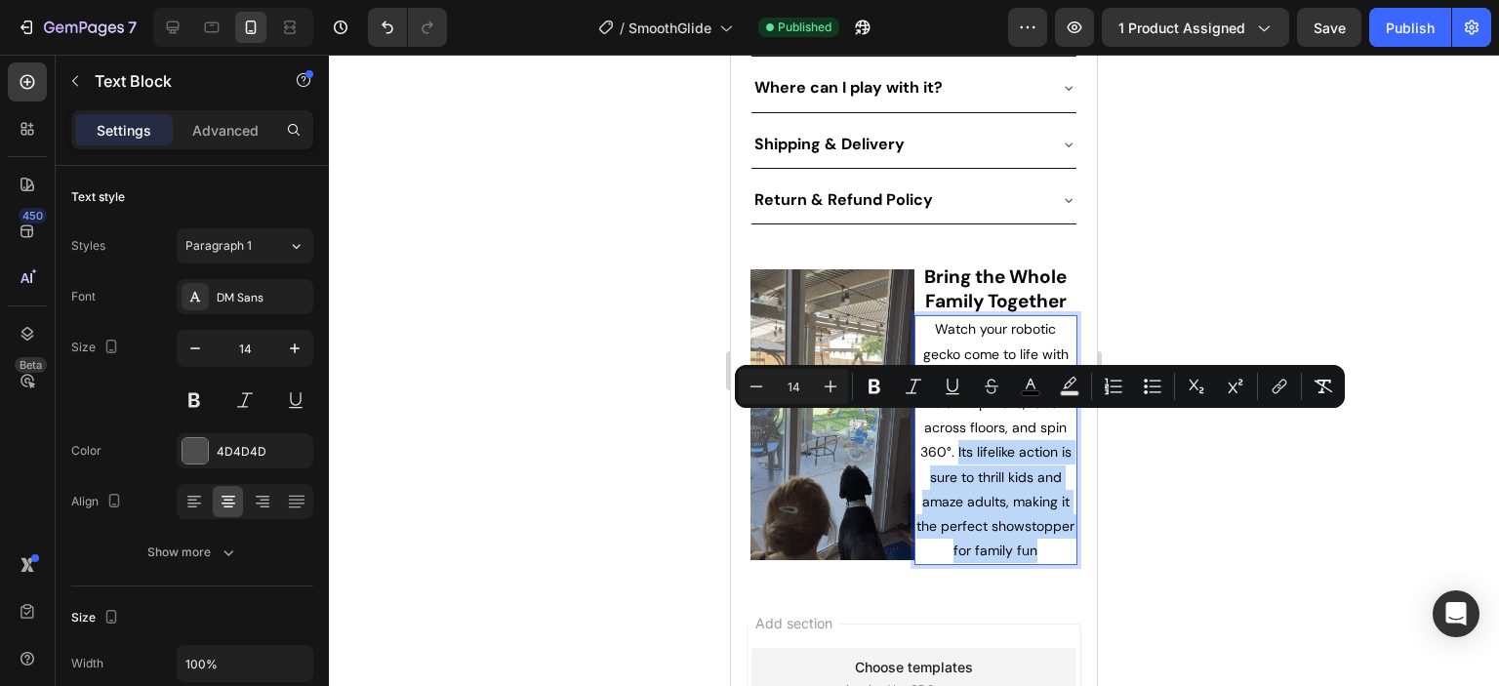
drag, startPoint x: 946, startPoint y: 424, endPoint x: 1022, endPoint y: 560, distance: 155.5
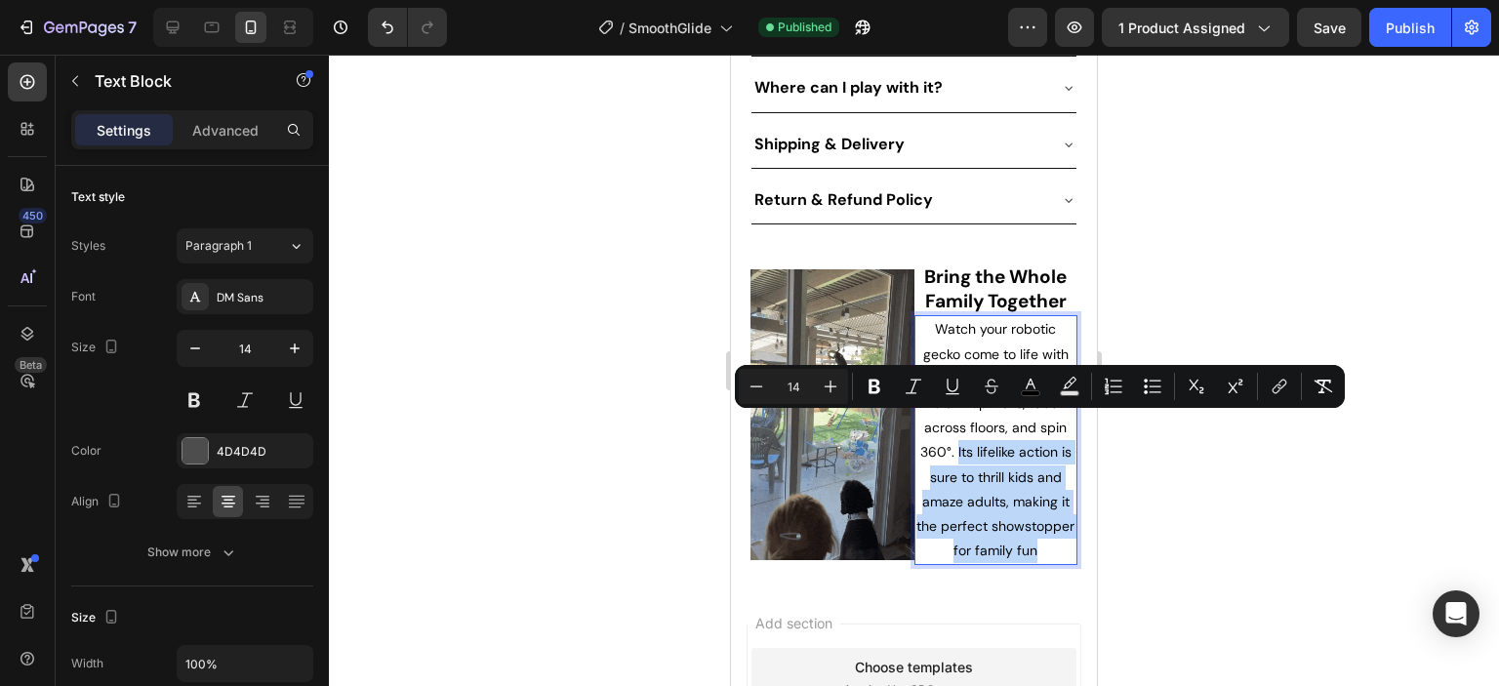
click at [1022, 560] on p "Watch your robotic gecko come to life with realistic movements that crawl up wa…" at bounding box center [996, 440] width 160 height 246
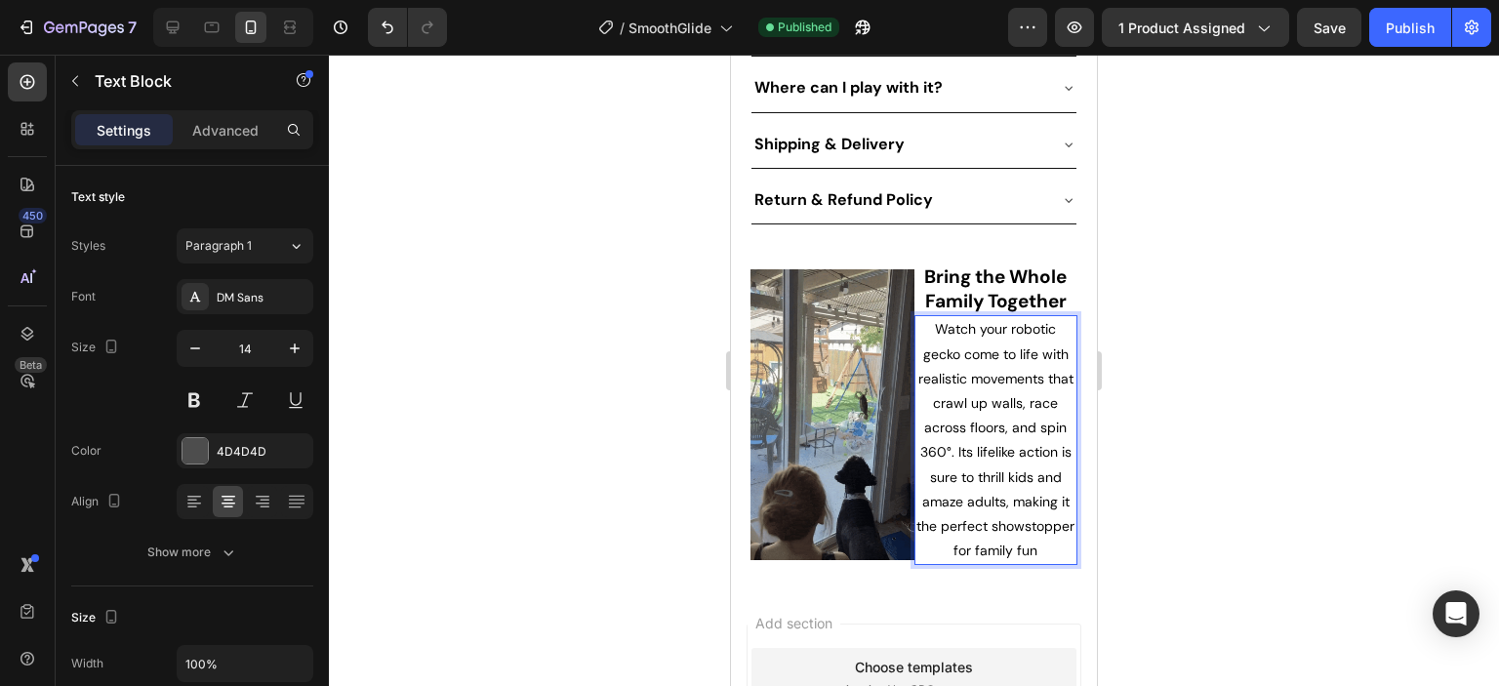
scroll to position [1148, 0]
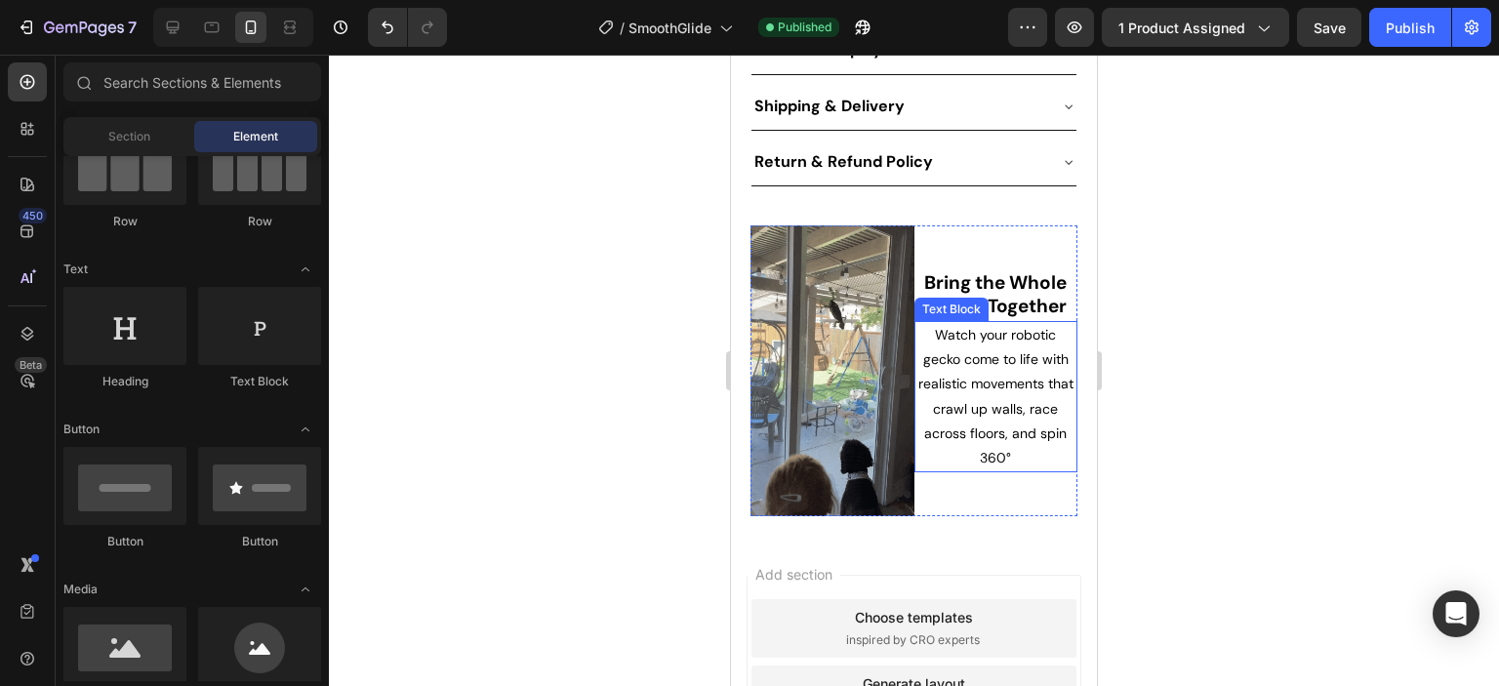
click at [1016, 421] on p "Watch your robotic gecko come to life with realistic movements that crawl up wa…" at bounding box center [996, 396] width 160 height 147
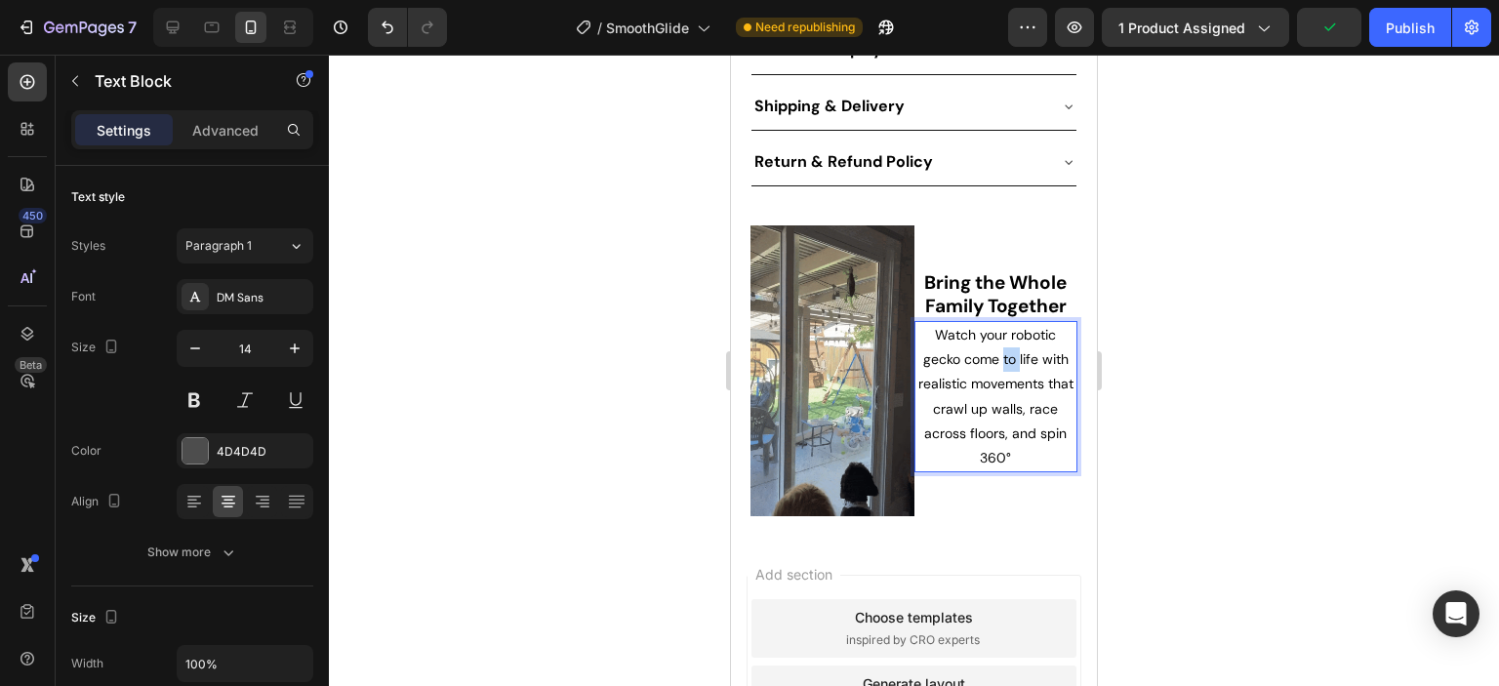
click at [995, 326] on span "Watch your robotic gecko come to life with realistic movements that crawl up wa…" at bounding box center [995, 396] width 155 height 141
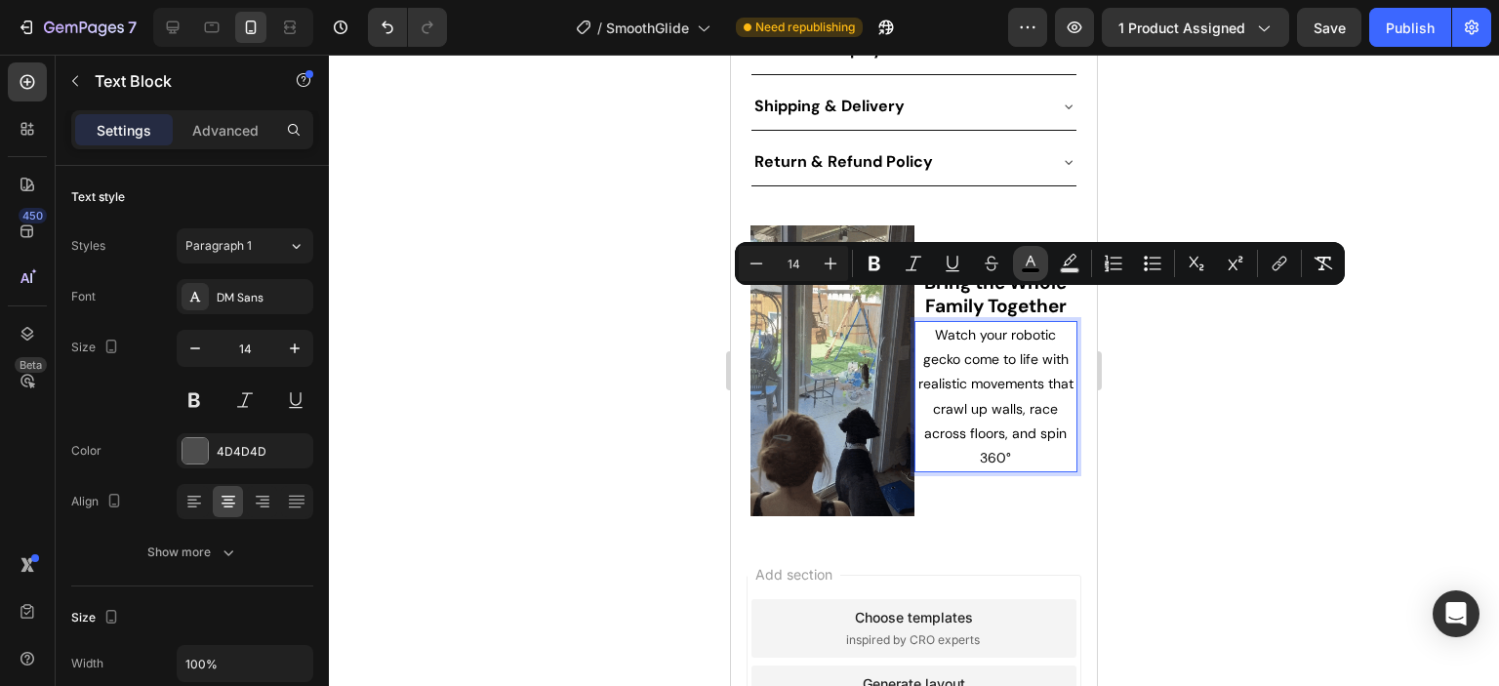
click at [1034, 265] on icon "Editor contextual toolbar" at bounding box center [1031, 264] width 20 height 20
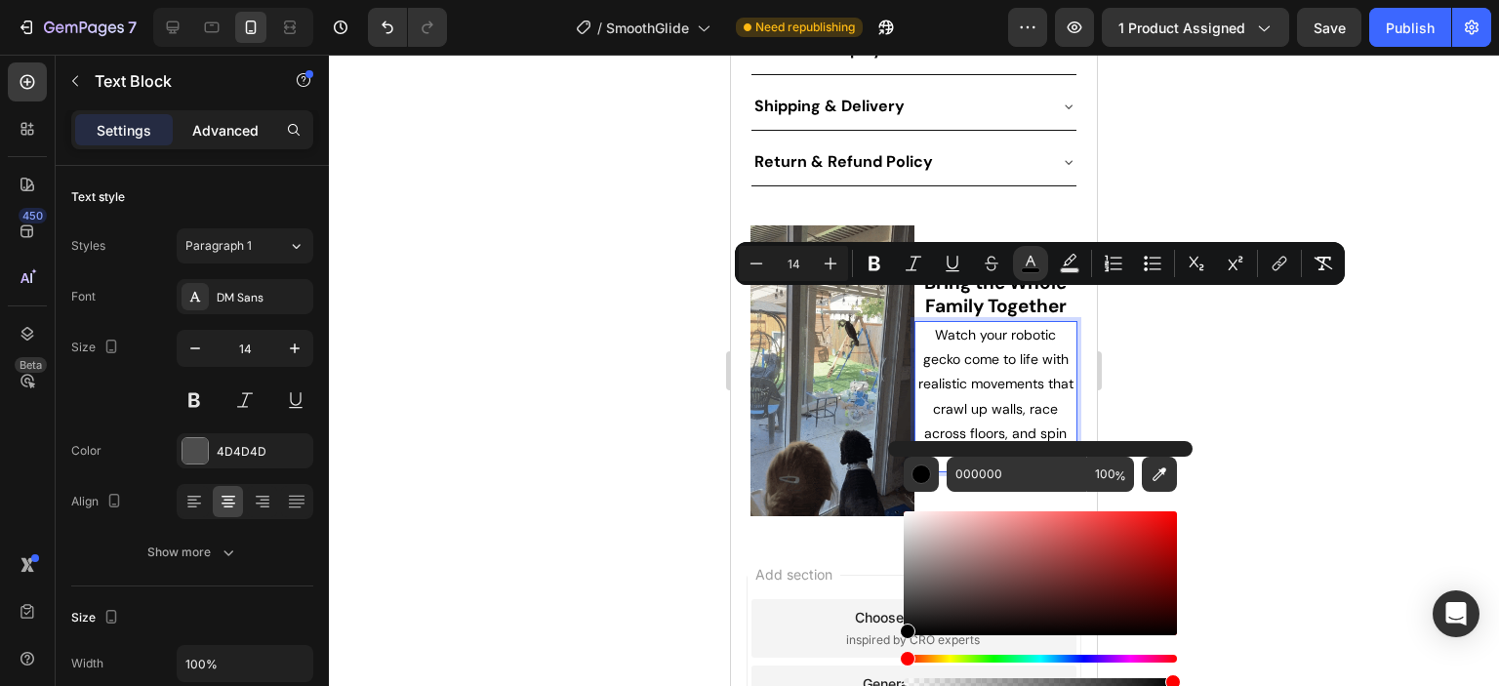
click at [237, 132] on p "Advanced" at bounding box center [225, 130] width 66 height 20
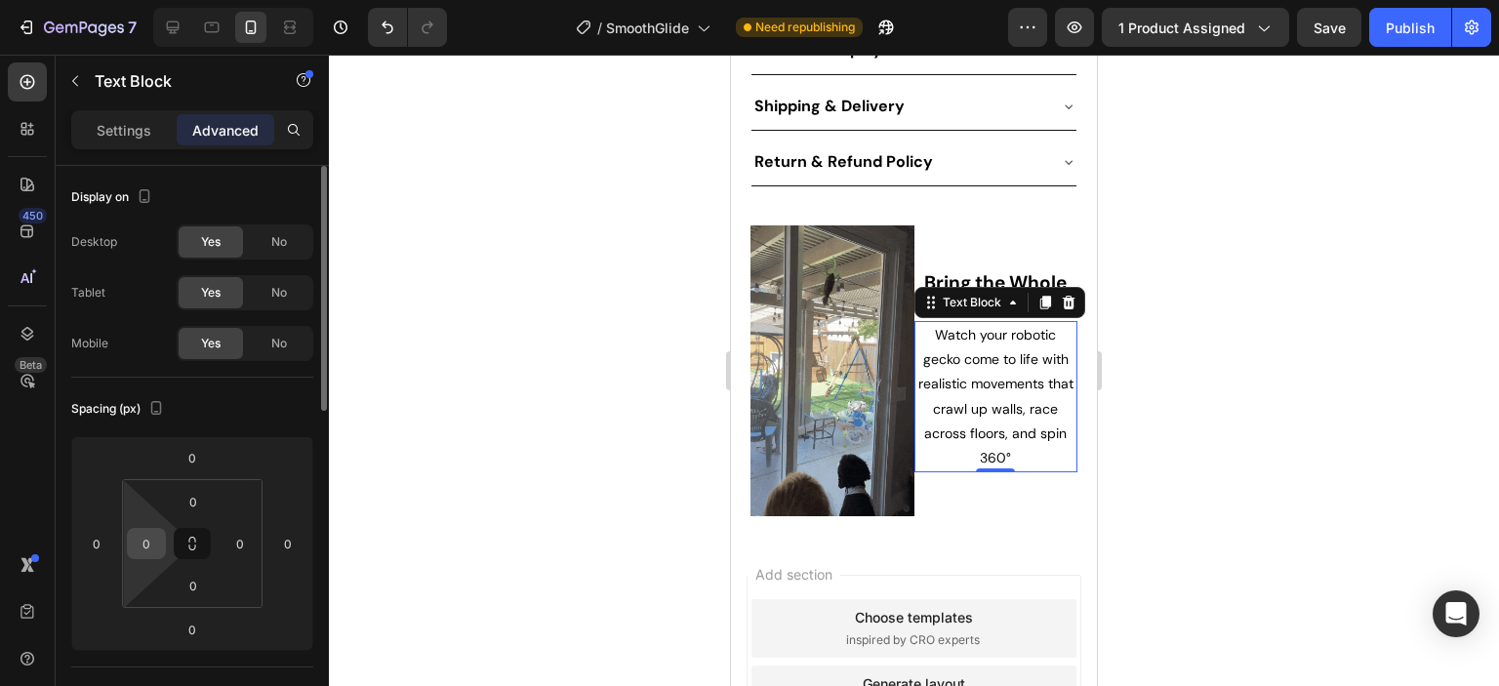
click at [152, 537] on input "0" at bounding box center [146, 543] width 29 height 29
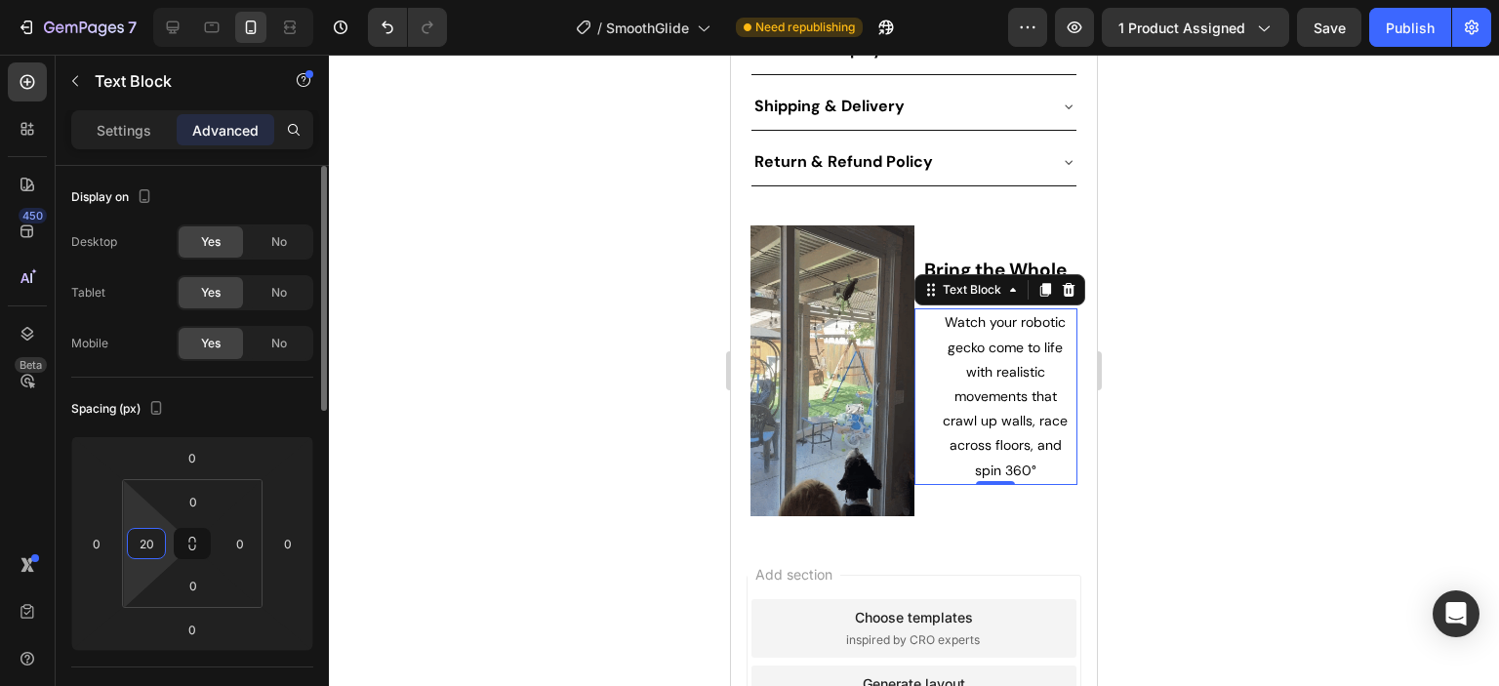
click at [159, 545] on input "20" at bounding box center [146, 543] width 29 height 29
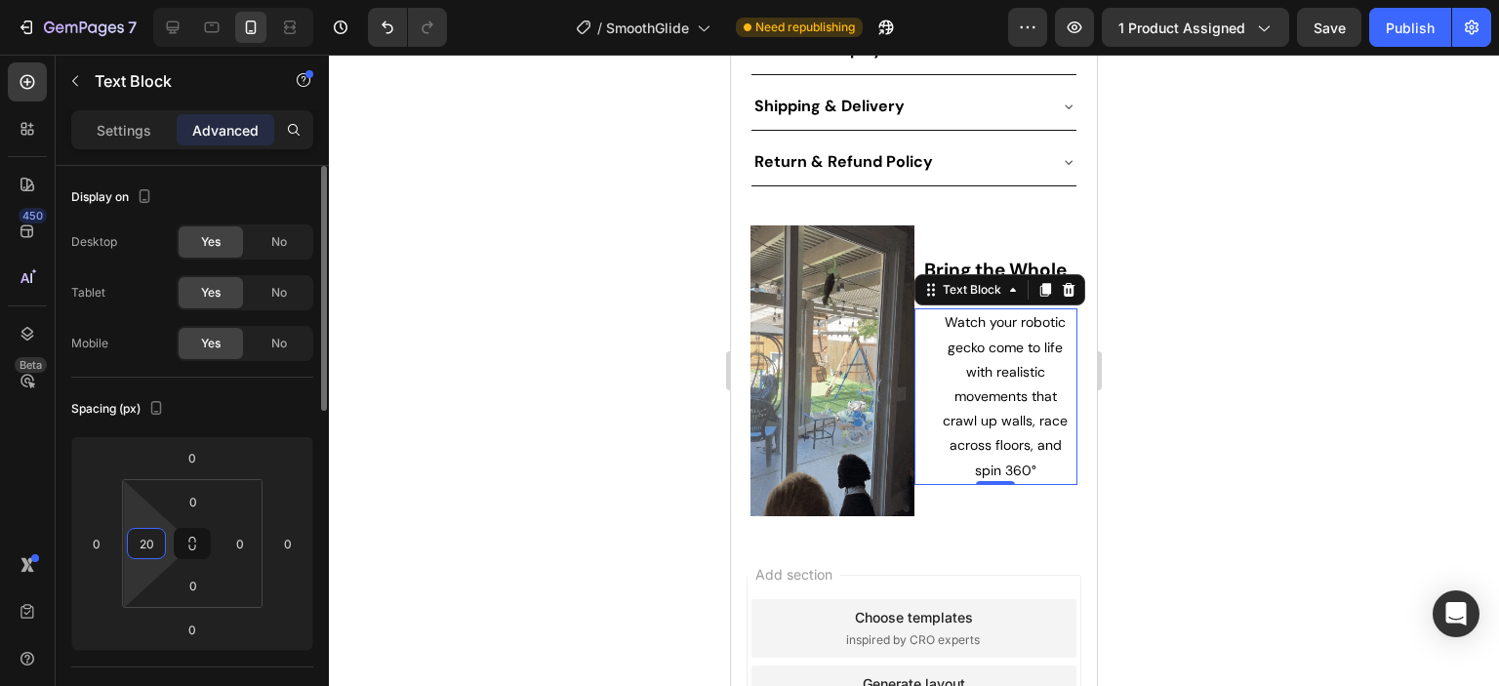
drag, startPoint x: 152, startPoint y: 545, endPoint x: 140, endPoint y: 545, distance: 12.7
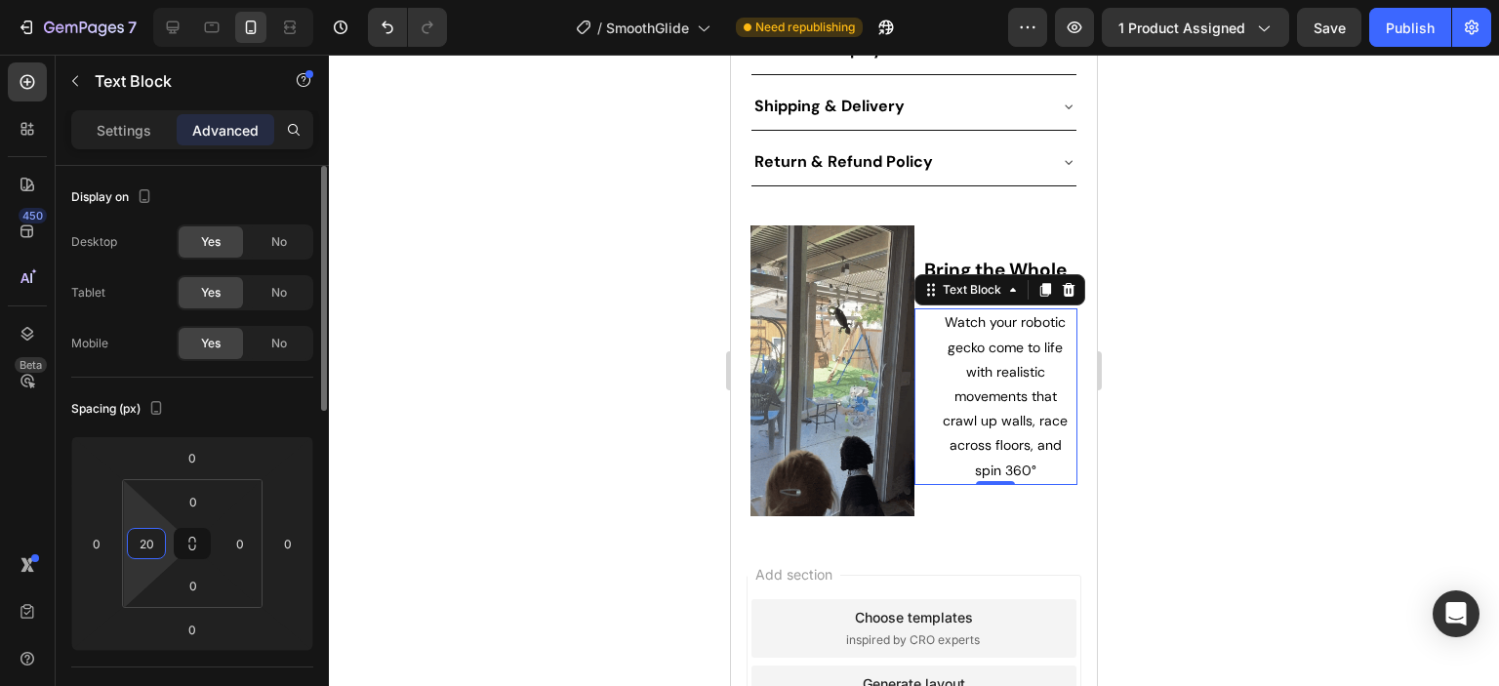
click at [140, 545] on input "20" at bounding box center [146, 543] width 29 height 29
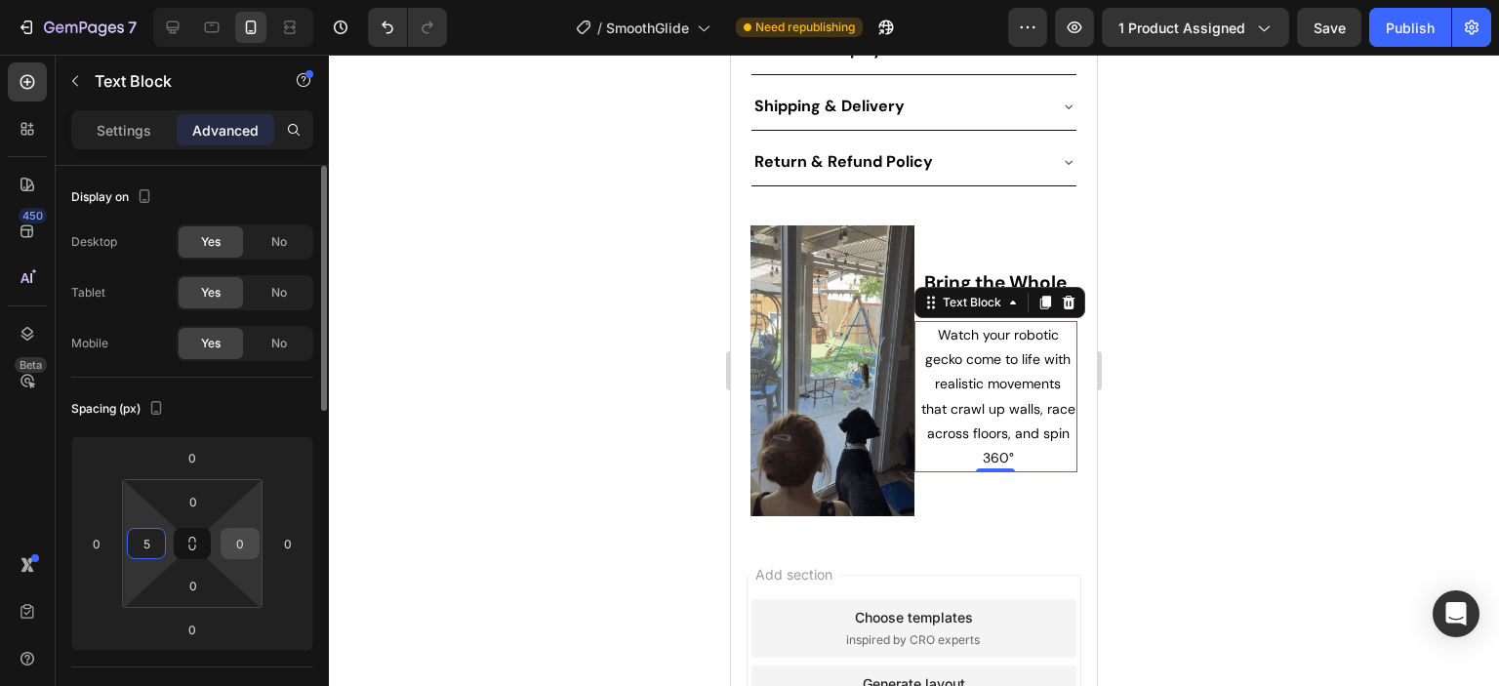
type input "5"
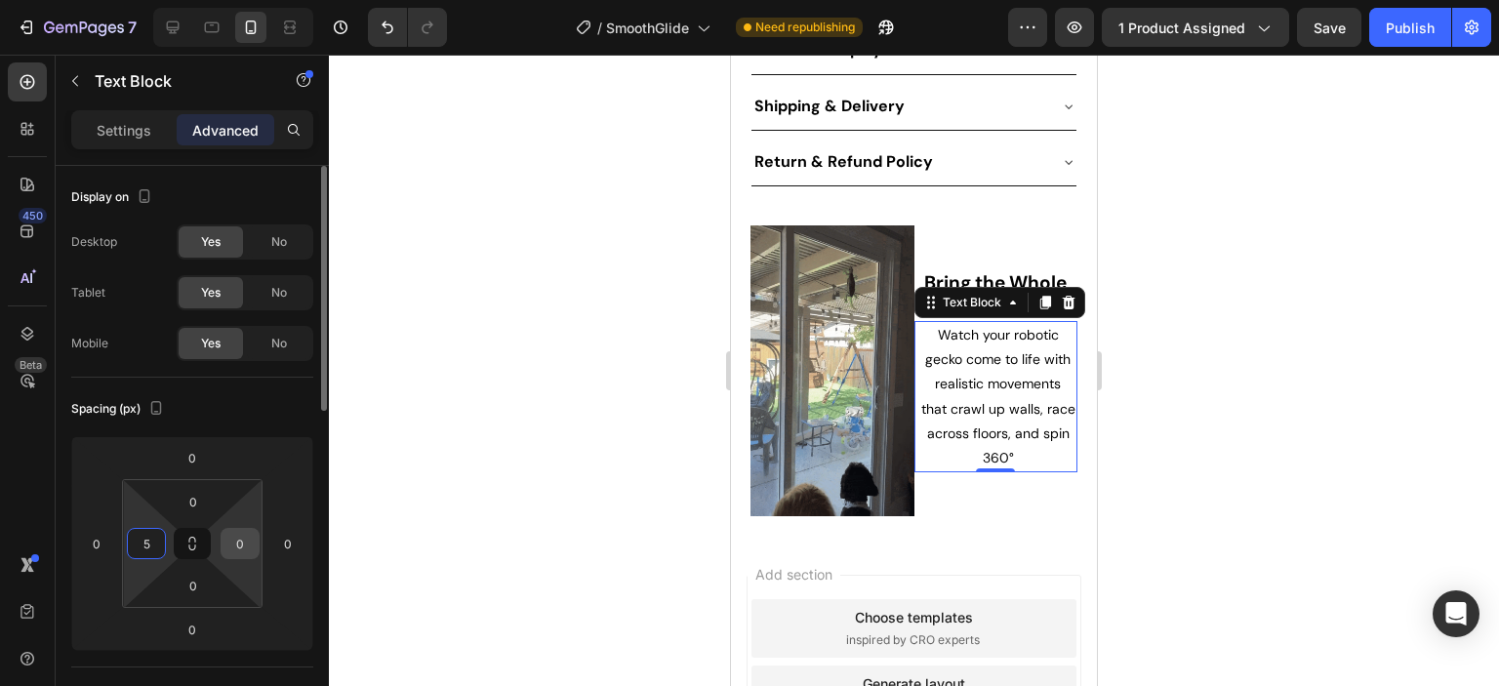
click at [250, 539] on input "0" at bounding box center [239, 543] width 29 height 29
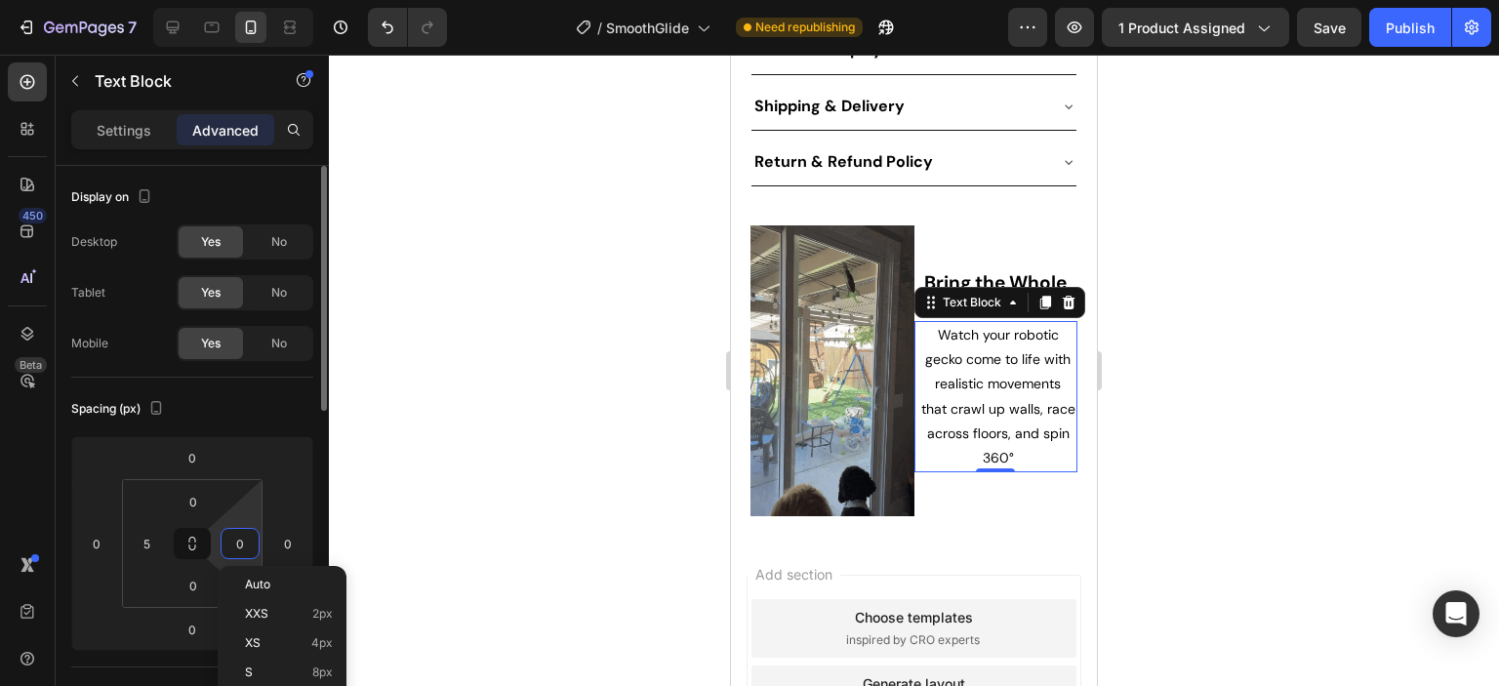
type input "5"
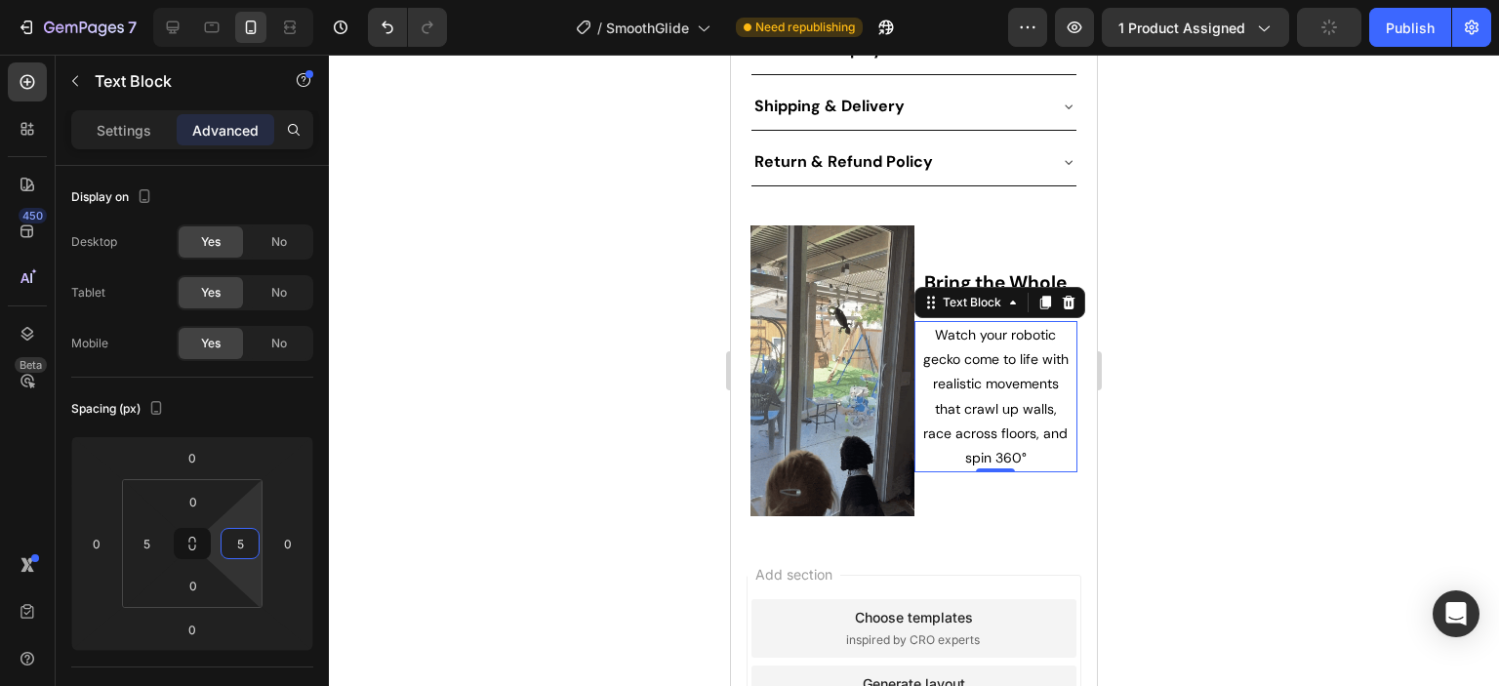
click at [1310, 462] on div at bounding box center [914, 370] width 1170 height 631
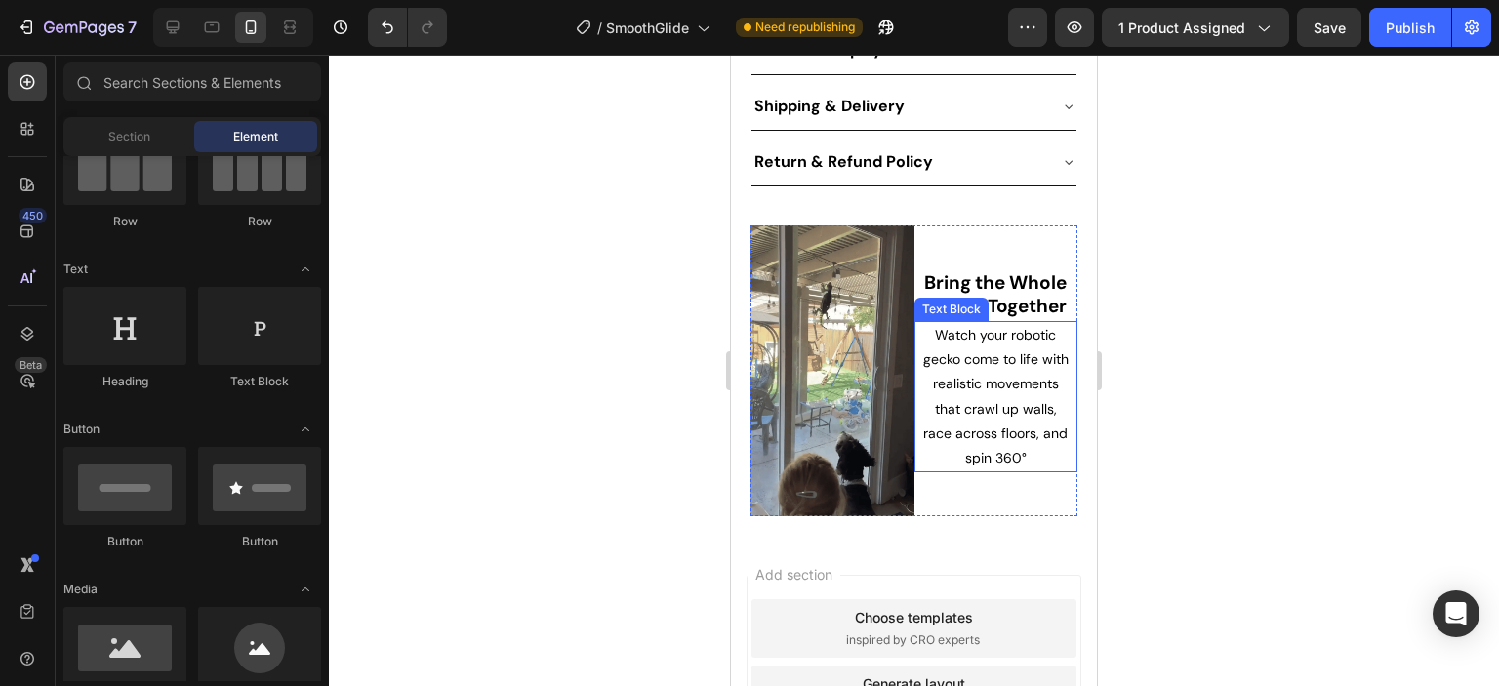
click at [1019, 364] on p "Watch your robotic gecko come to life with realistic movements that crawl up wa…" at bounding box center [996, 396] width 150 height 147
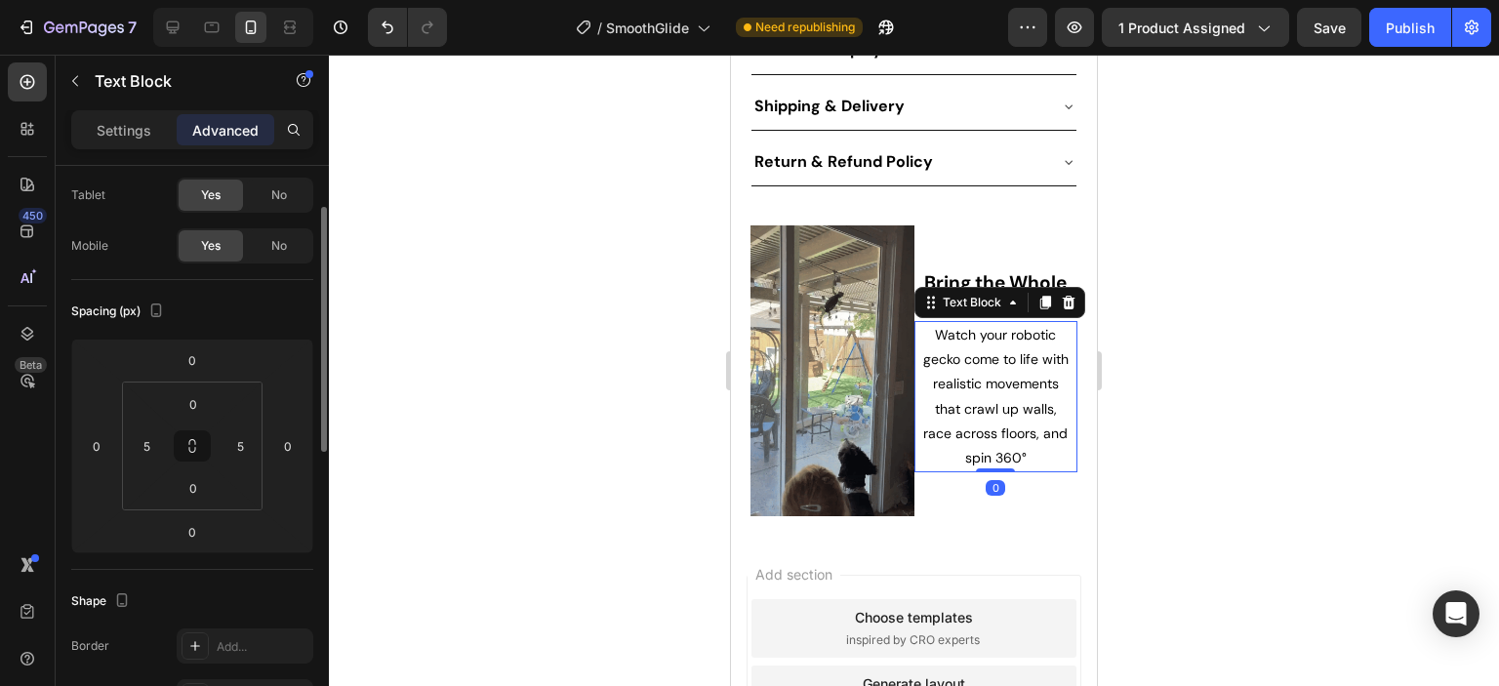
scroll to position [0, 0]
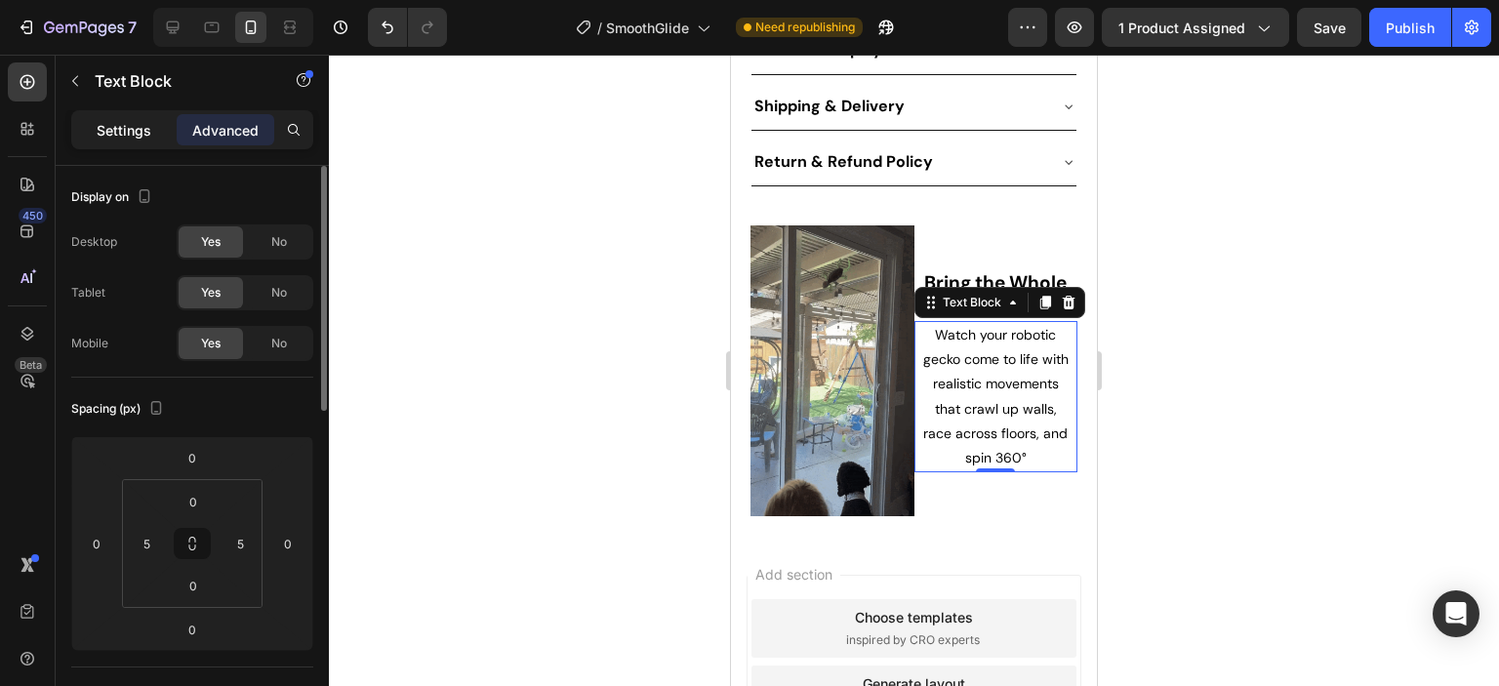
click at [133, 130] on p "Settings" at bounding box center [124, 130] width 55 height 20
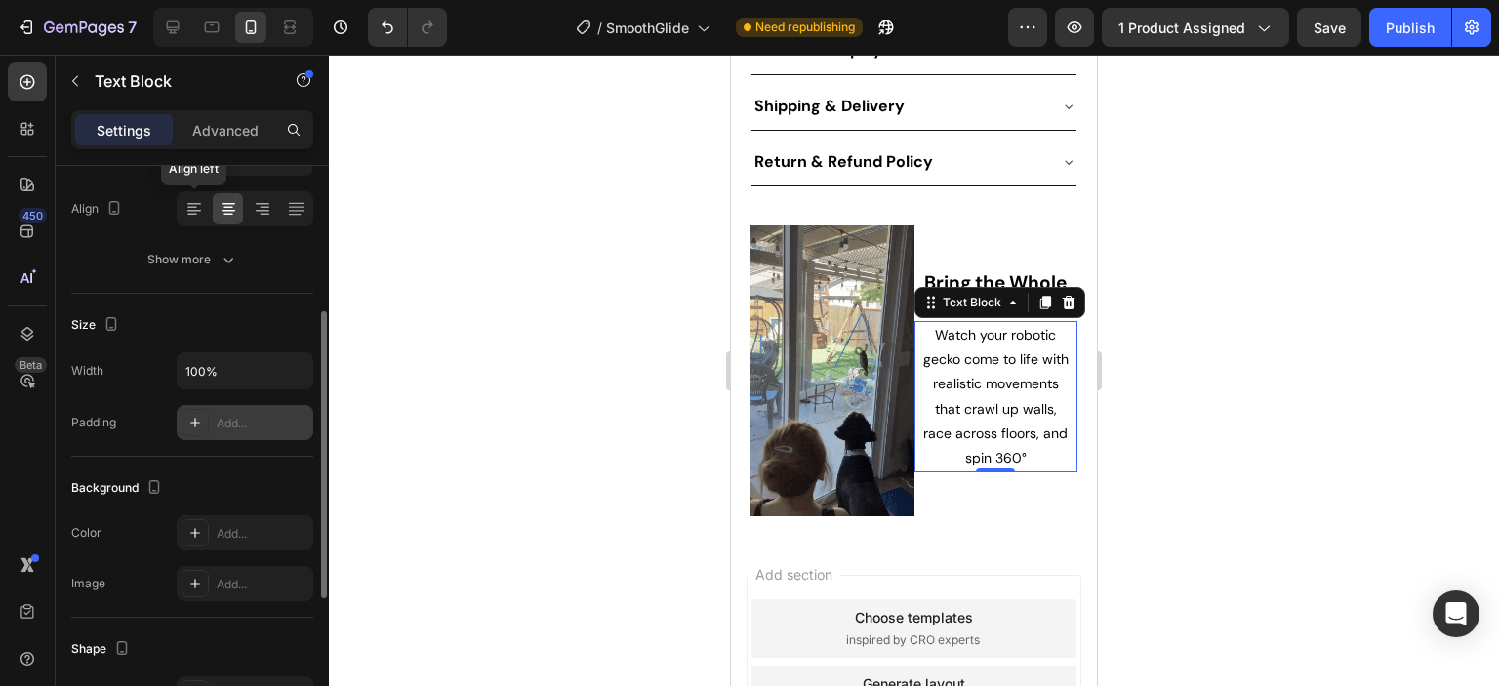
scroll to position [98, 0]
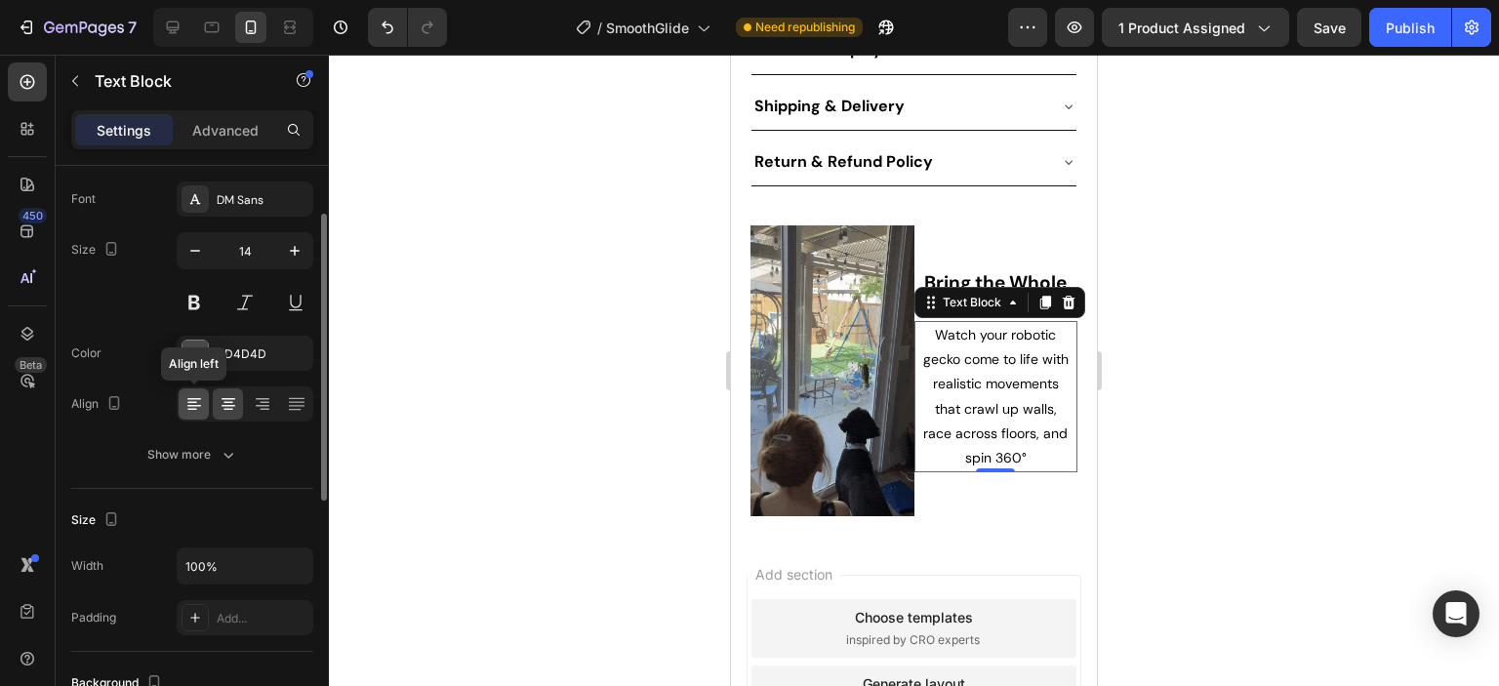
click at [196, 405] on icon at bounding box center [194, 406] width 14 height 2
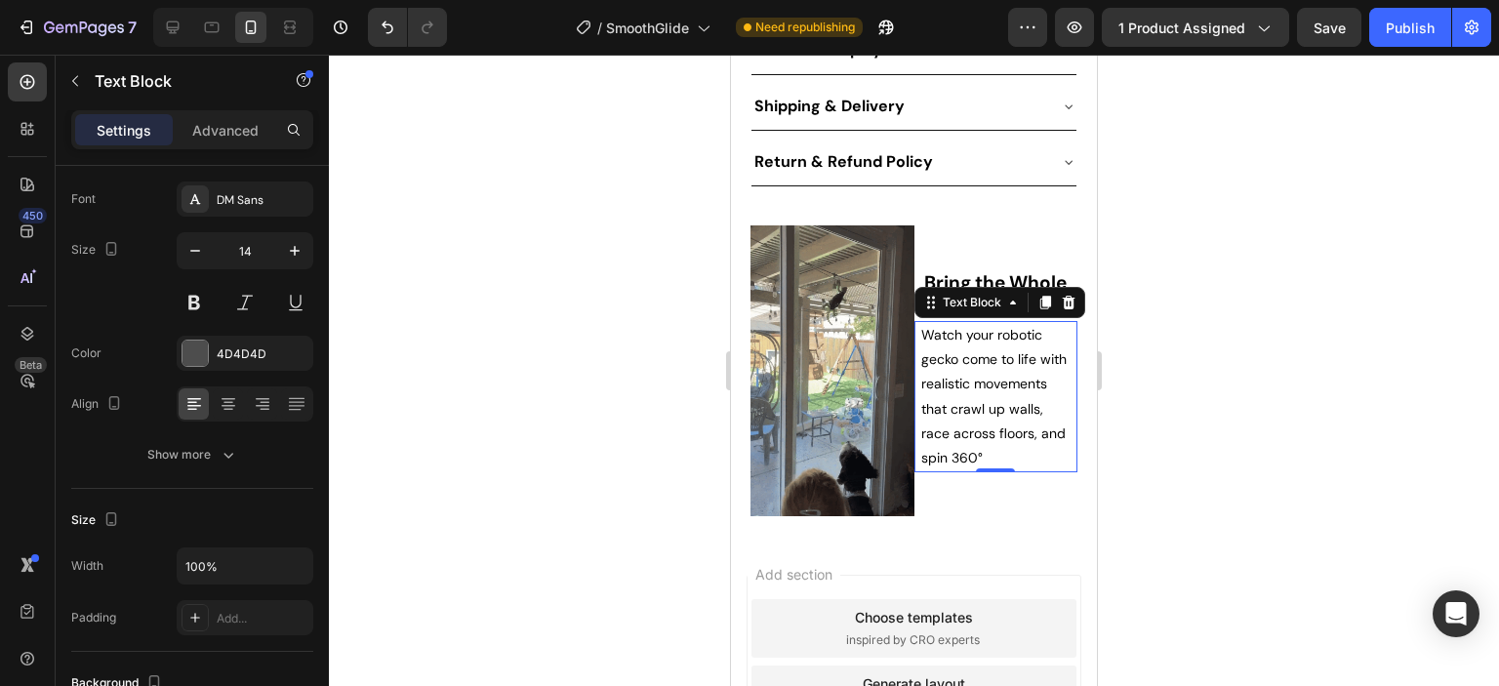
click at [1250, 374] on div at bounding box center [914, 370] width 1170 height 631
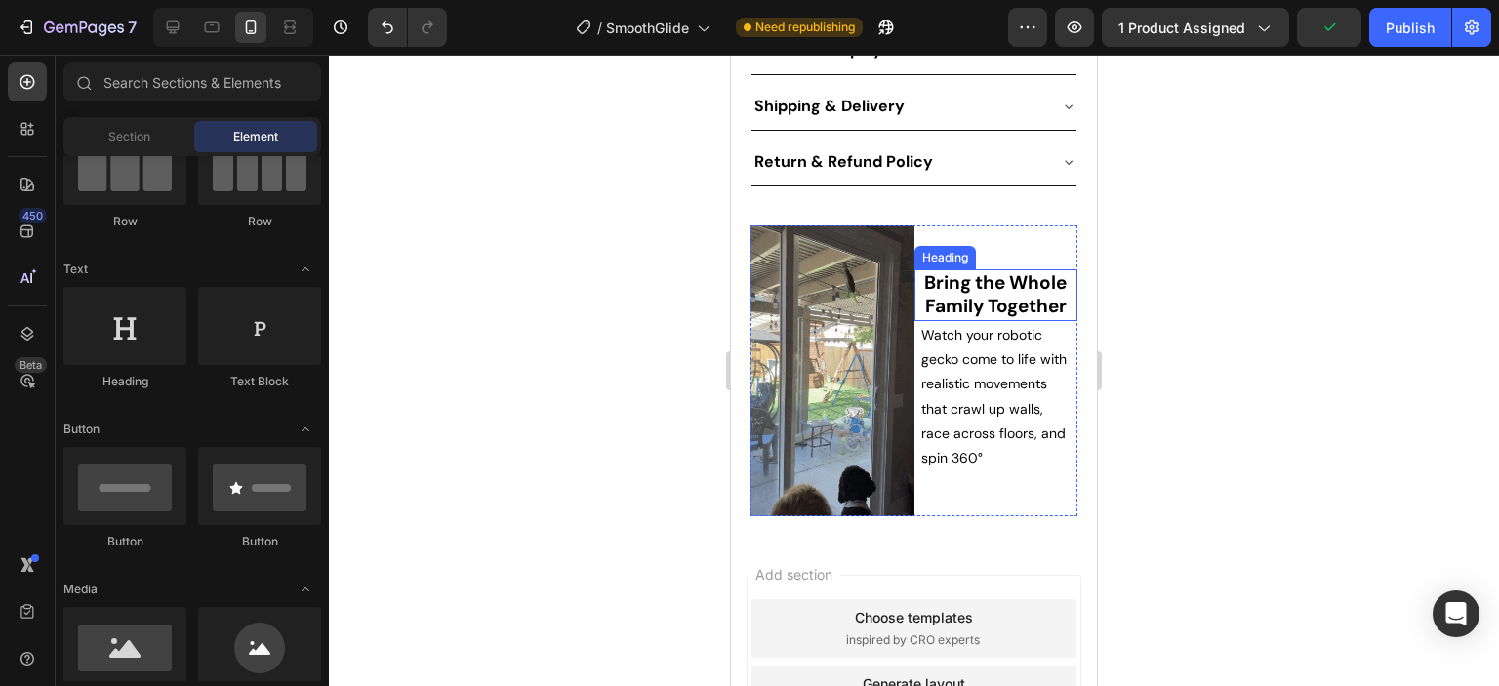
click at [947, 270] on span "Bring the Whole Family Together" at bounding box center [995, 294] width 142 height 49
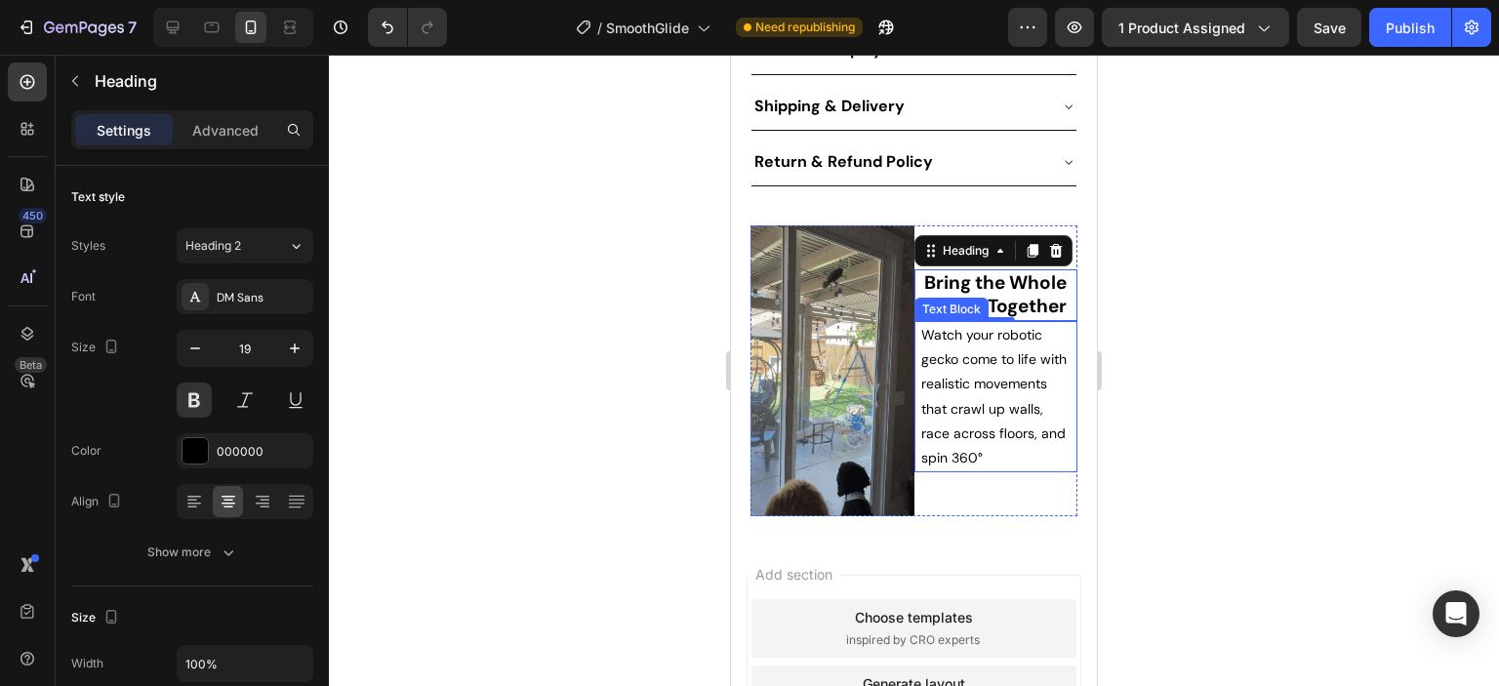
click at [1008, 377] on span "Watch your robotic gecko come to life with realistic movements that crawl up wa…" at bounding box center [993, 396] width 145 height 141
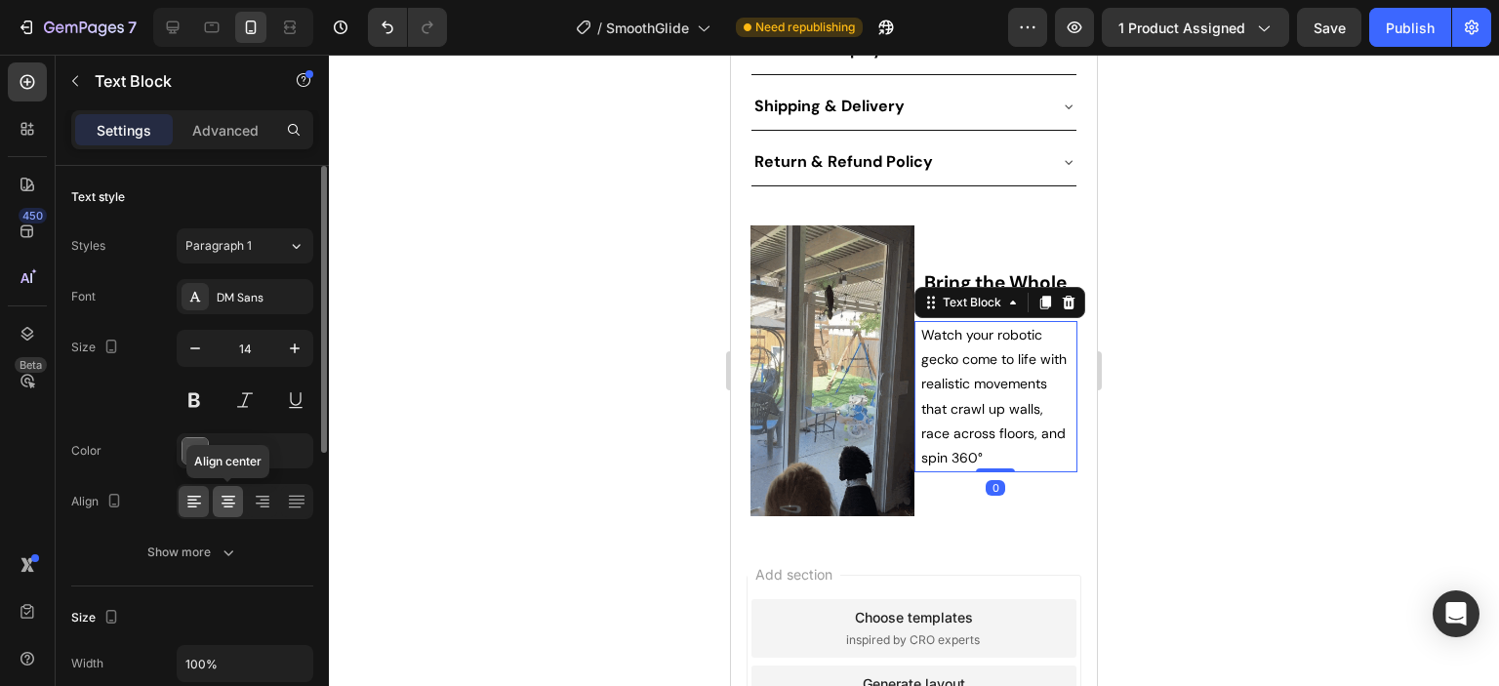
click at [226, 500] on icon at bounding box center [229, 502] width 20 height 20
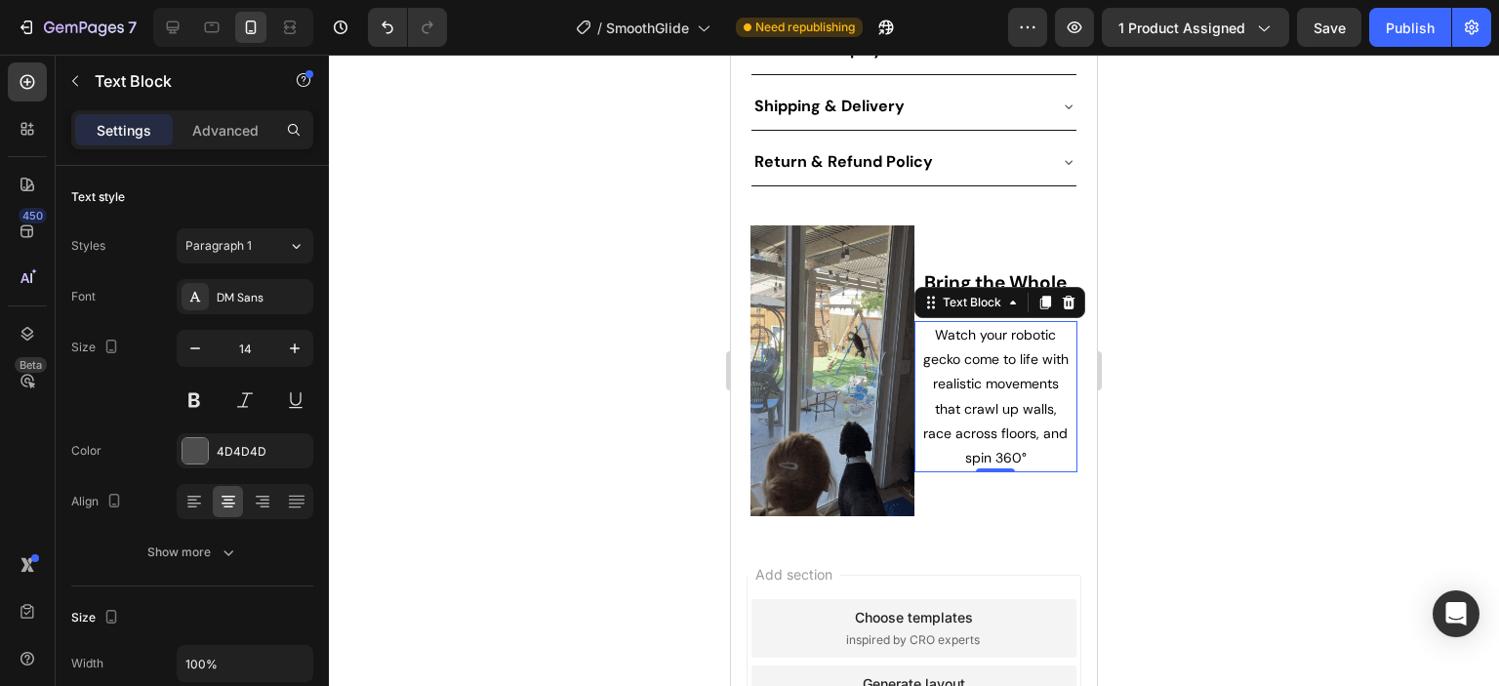
click at [1222, 463] on div at bounding box center [914, 370] width 1170 height 631
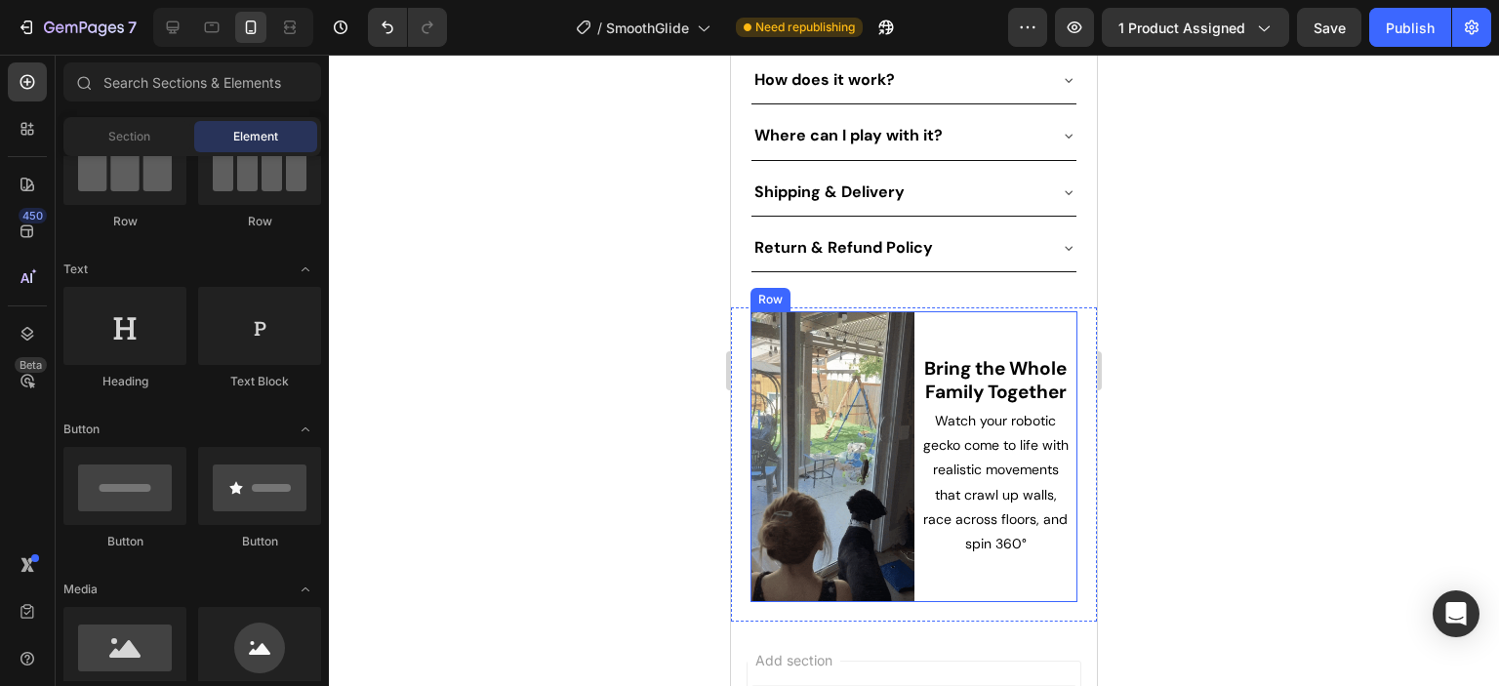
scroll to position [1050, 0]
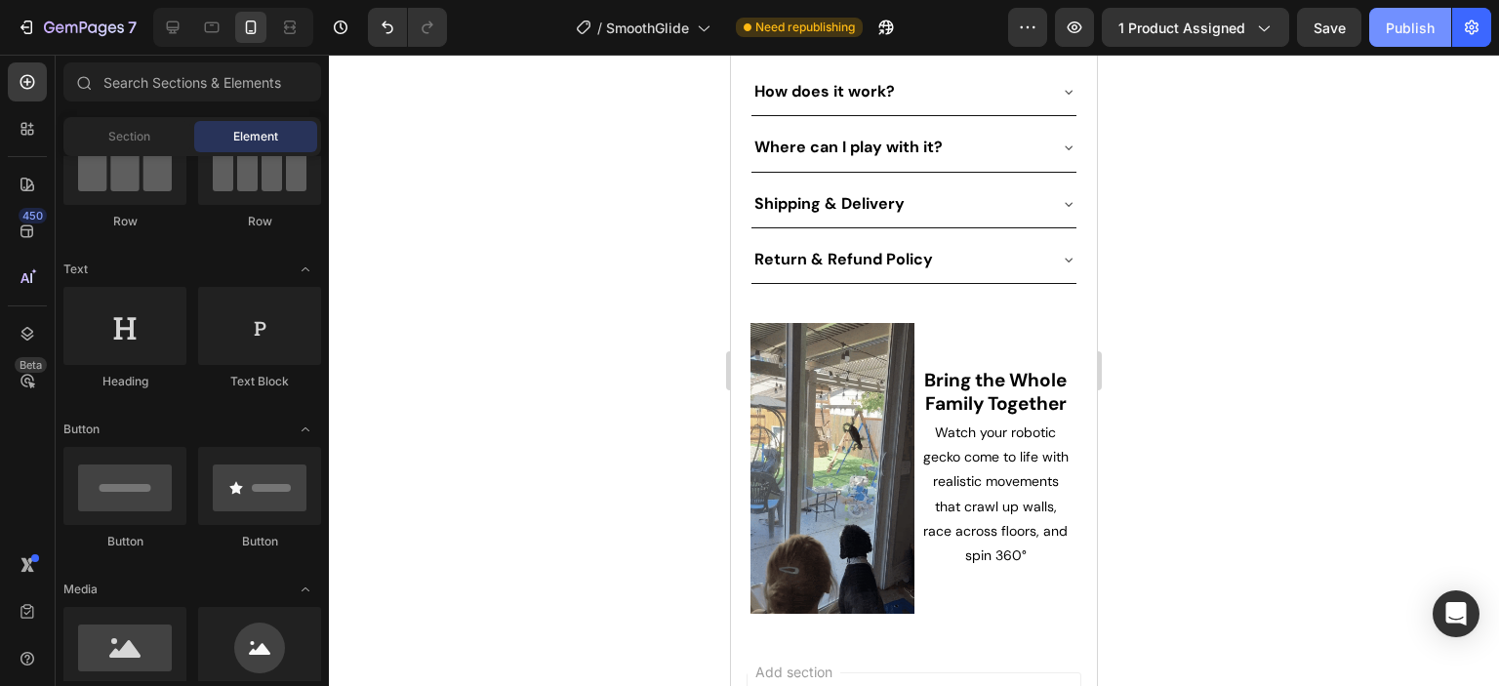
click at [1419, 19] on div "Publish" at bounding box center [1410, 28] width 49 height 20
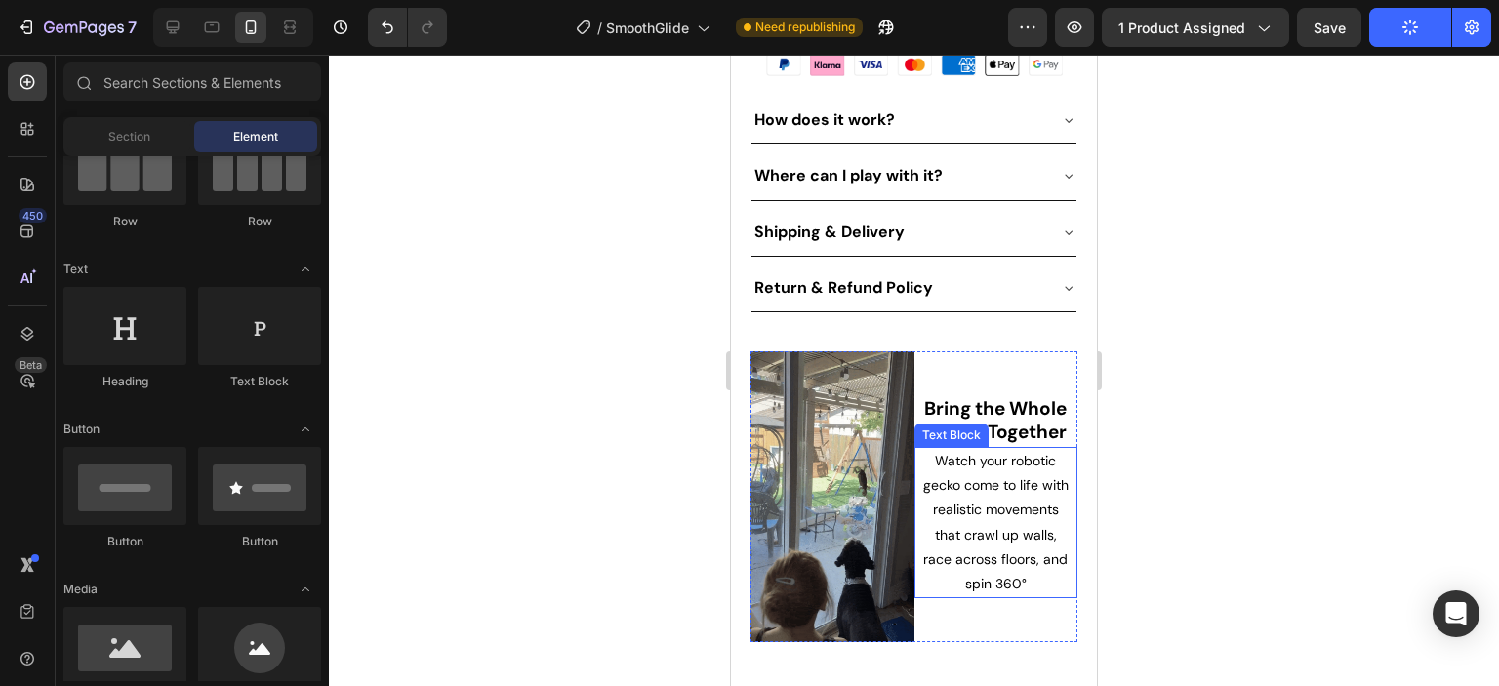
scroll to position [982, 0]
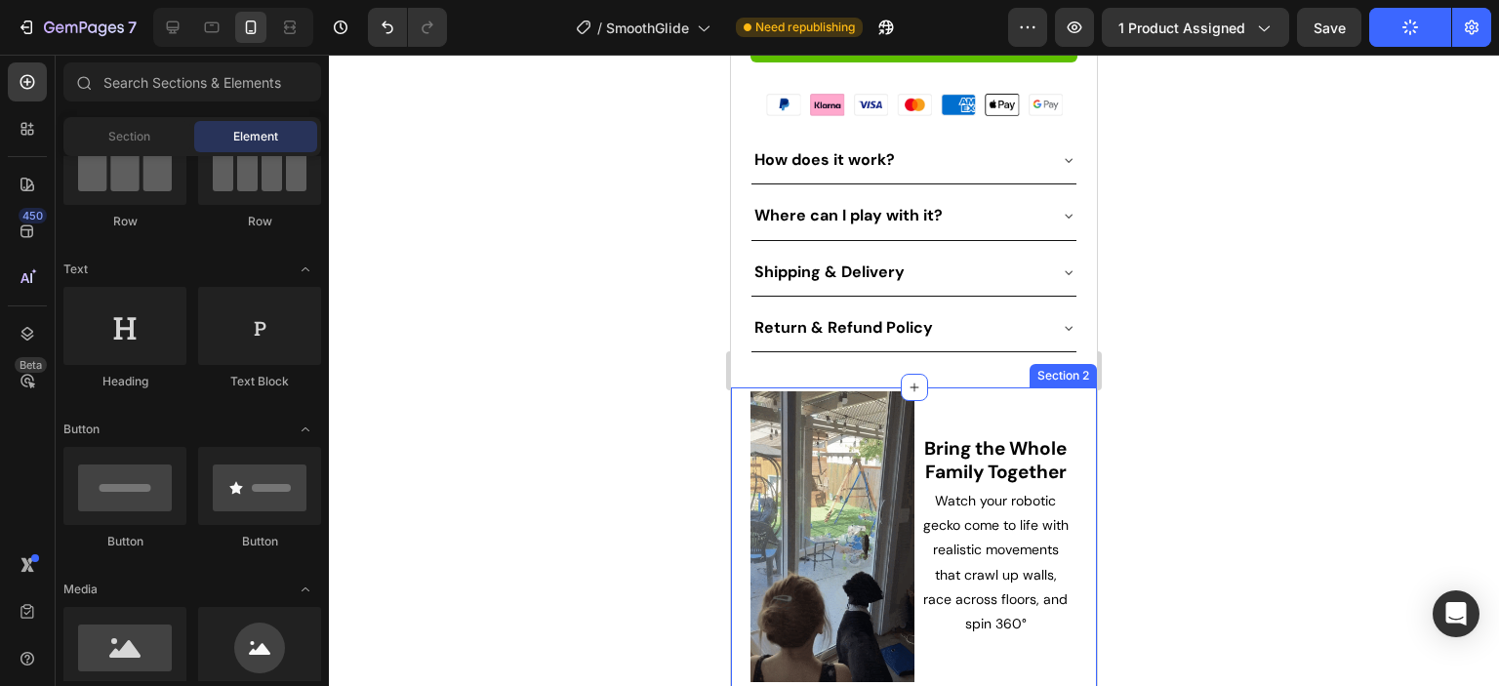
click at [734, 387] on div "Image ⁠⁠⁠⁠⁠⁠⁠ Bring the Whole Family Together Heading Watch your robotic gecko …" at bounding box center [914, 544] width 366 height 314
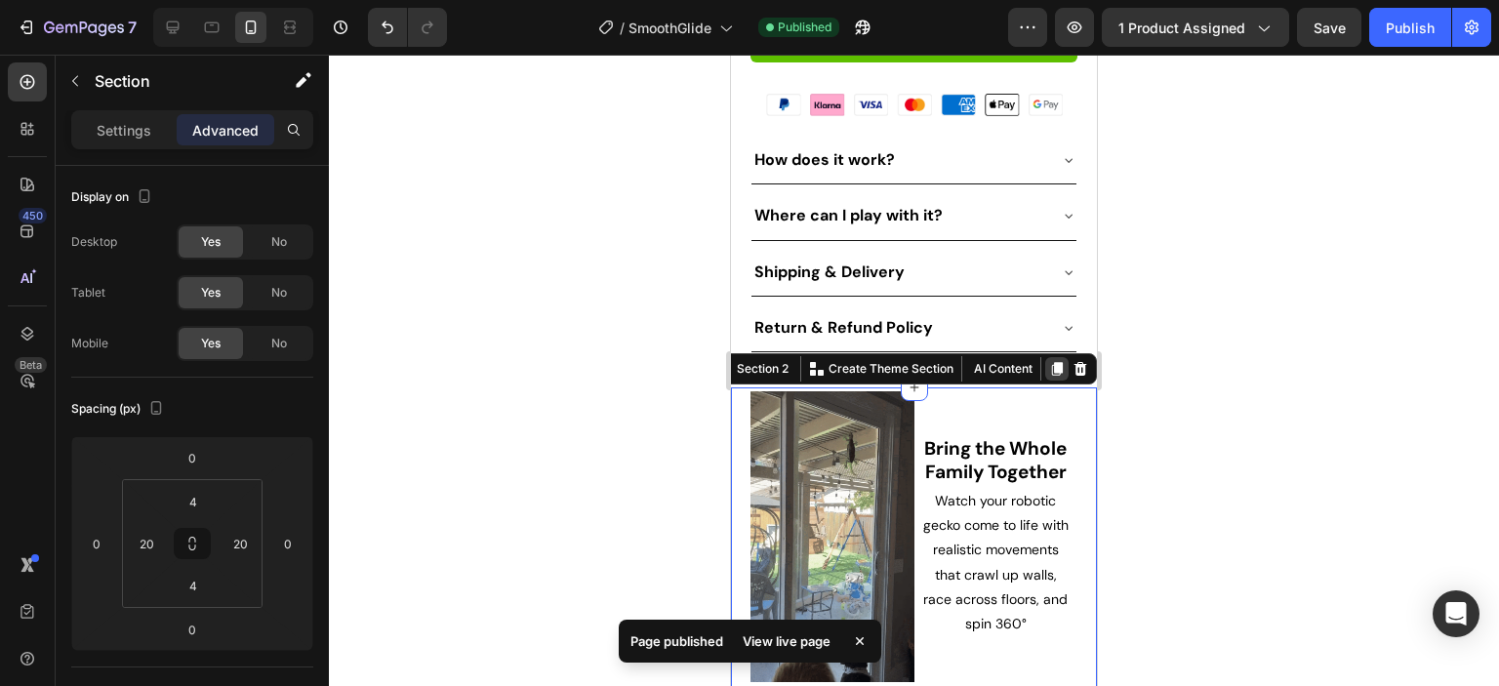
click at [1052, 362] on icon at bounding box center [1057, 369] width 11 height 14
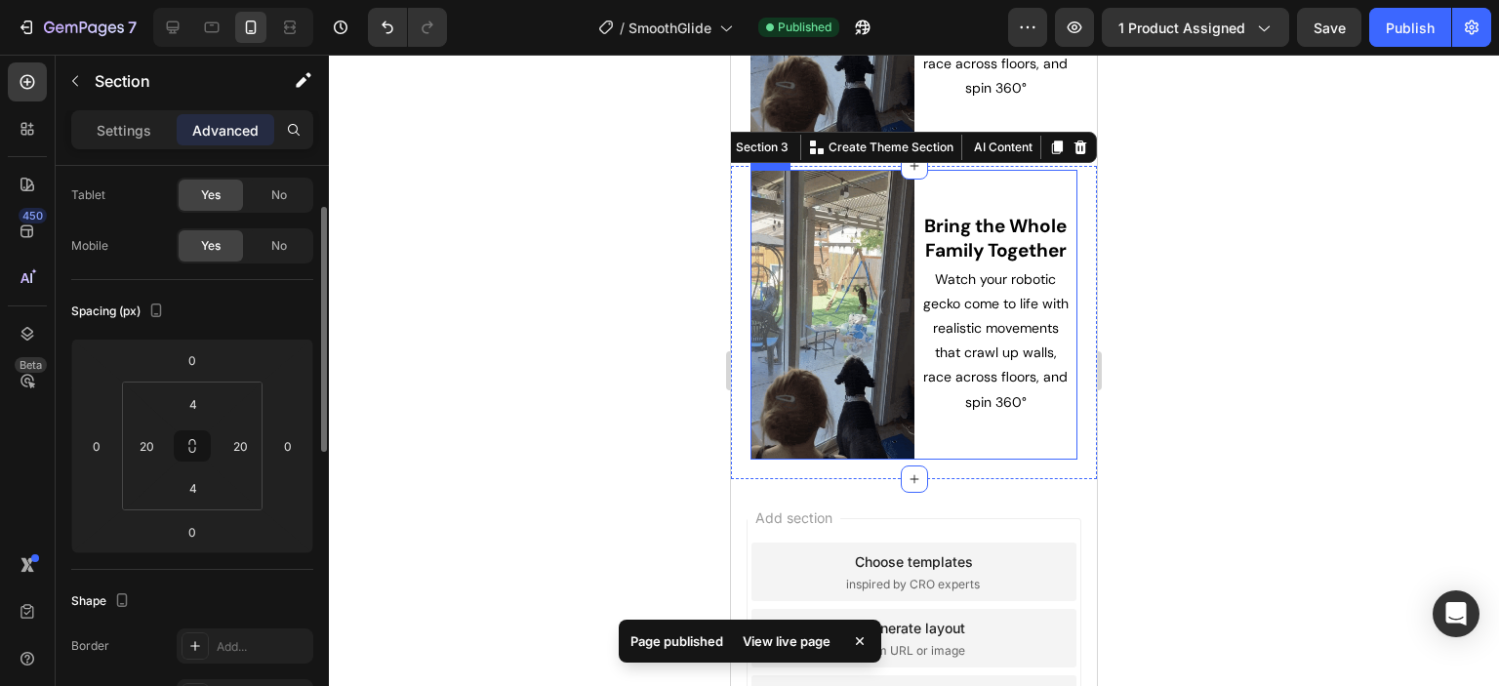
scroll to position [1520, 0]
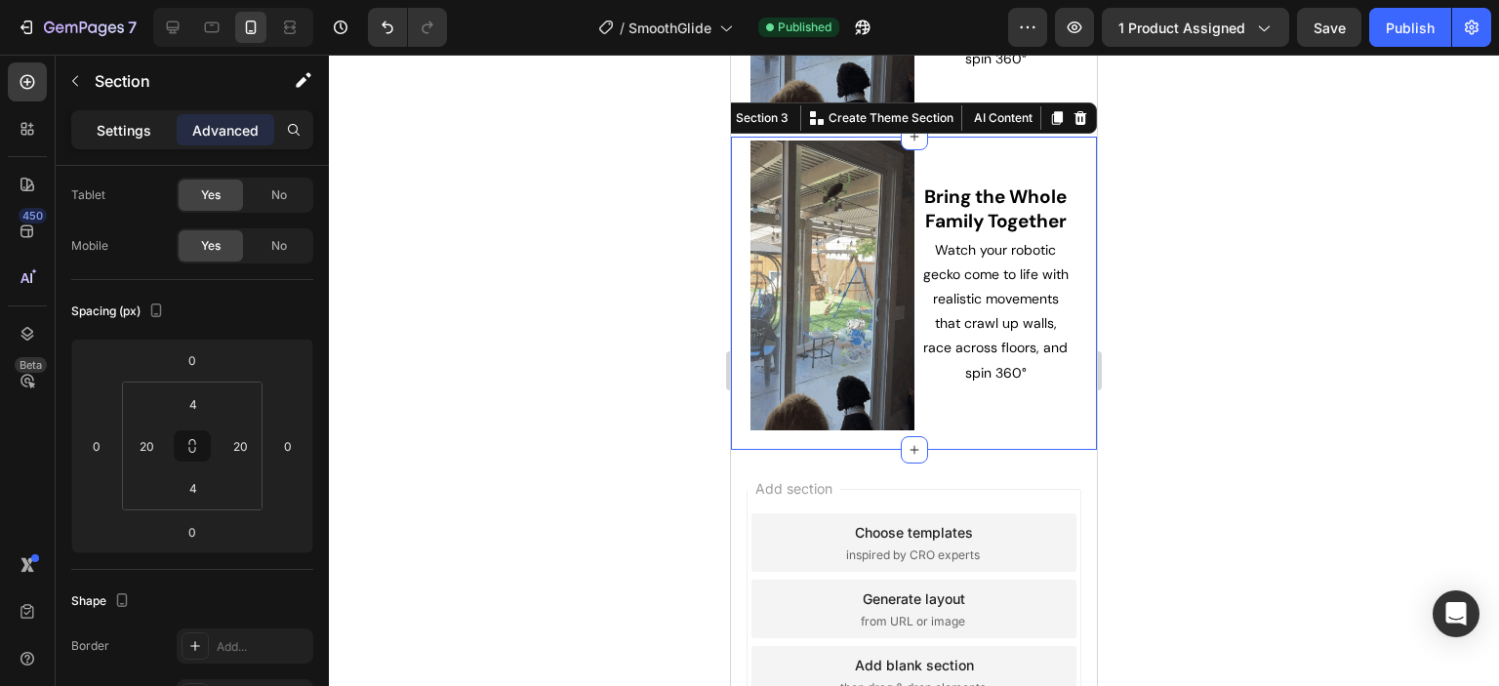
click at [121, 139] on p "Settings" at bounding box center [124, 130] width 55 height 20
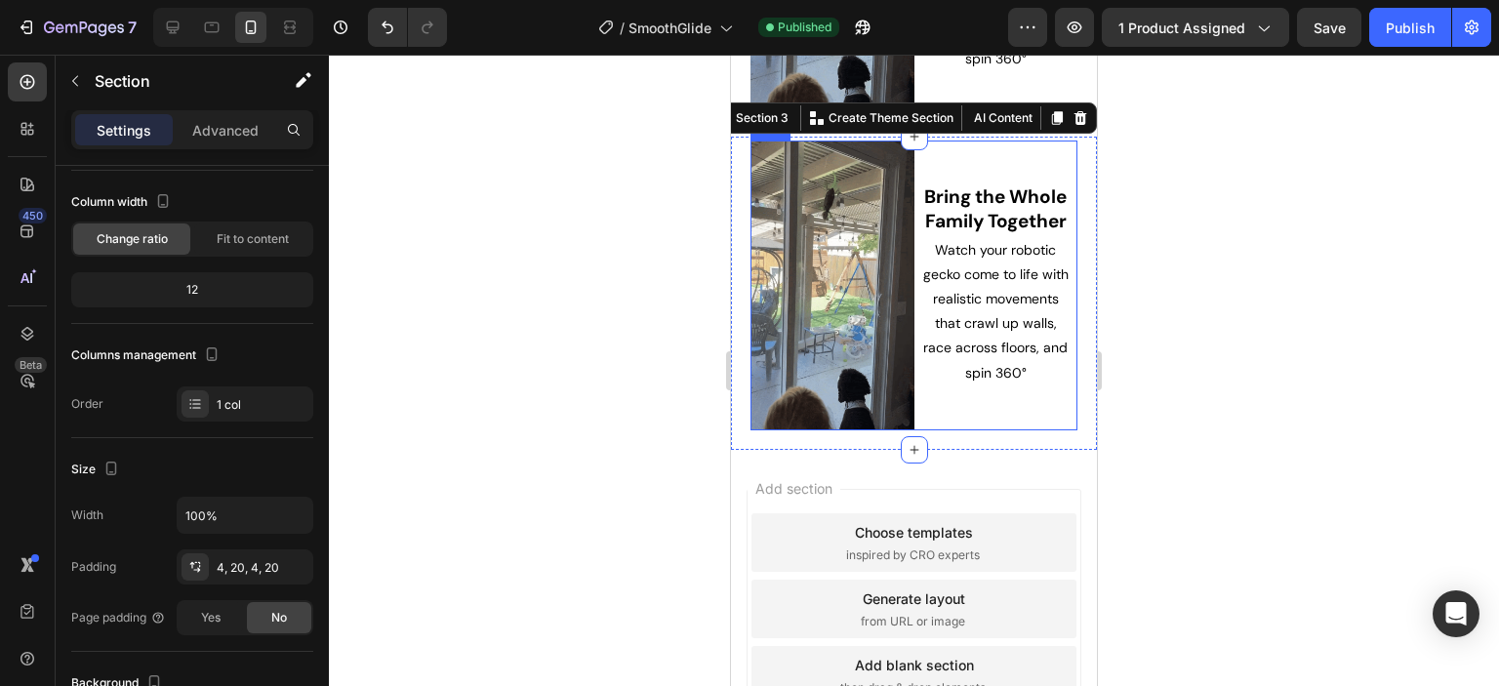
click at [926, 395] on div "Bring the Whole Family Together Heading Watch your robotic gecko come to life w…" at bounding box center [996, 286] width 164 height 291
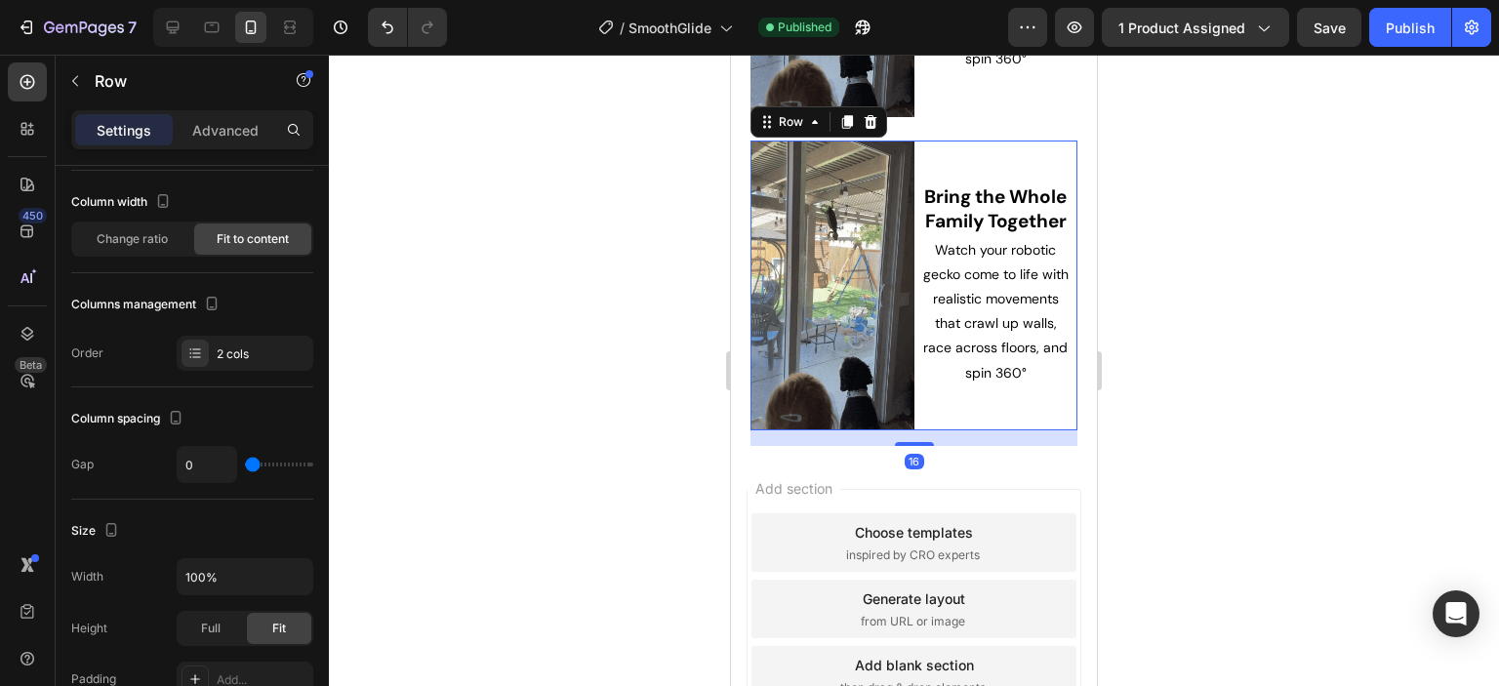
scroll to position [0, 0]
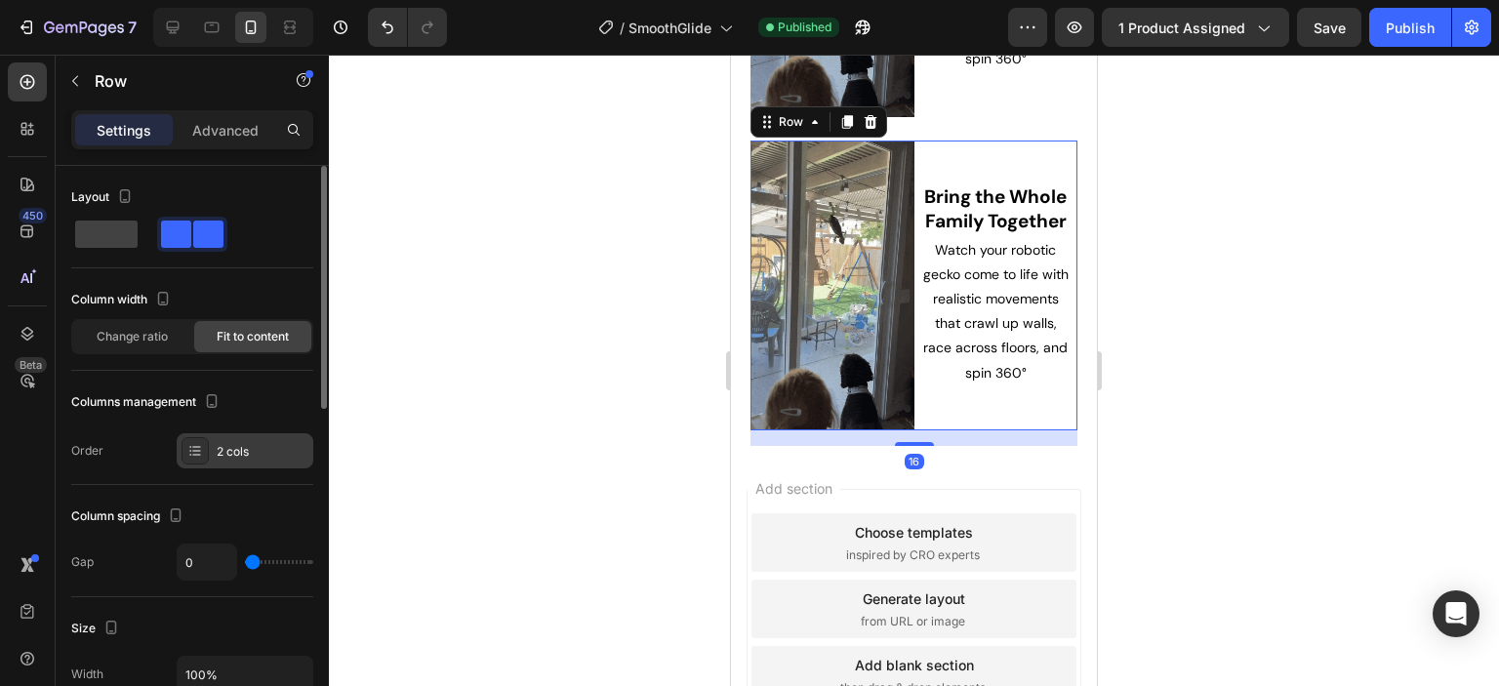
click at [198, 454] on icon at bounding box center [196, 454] width 8 height 1
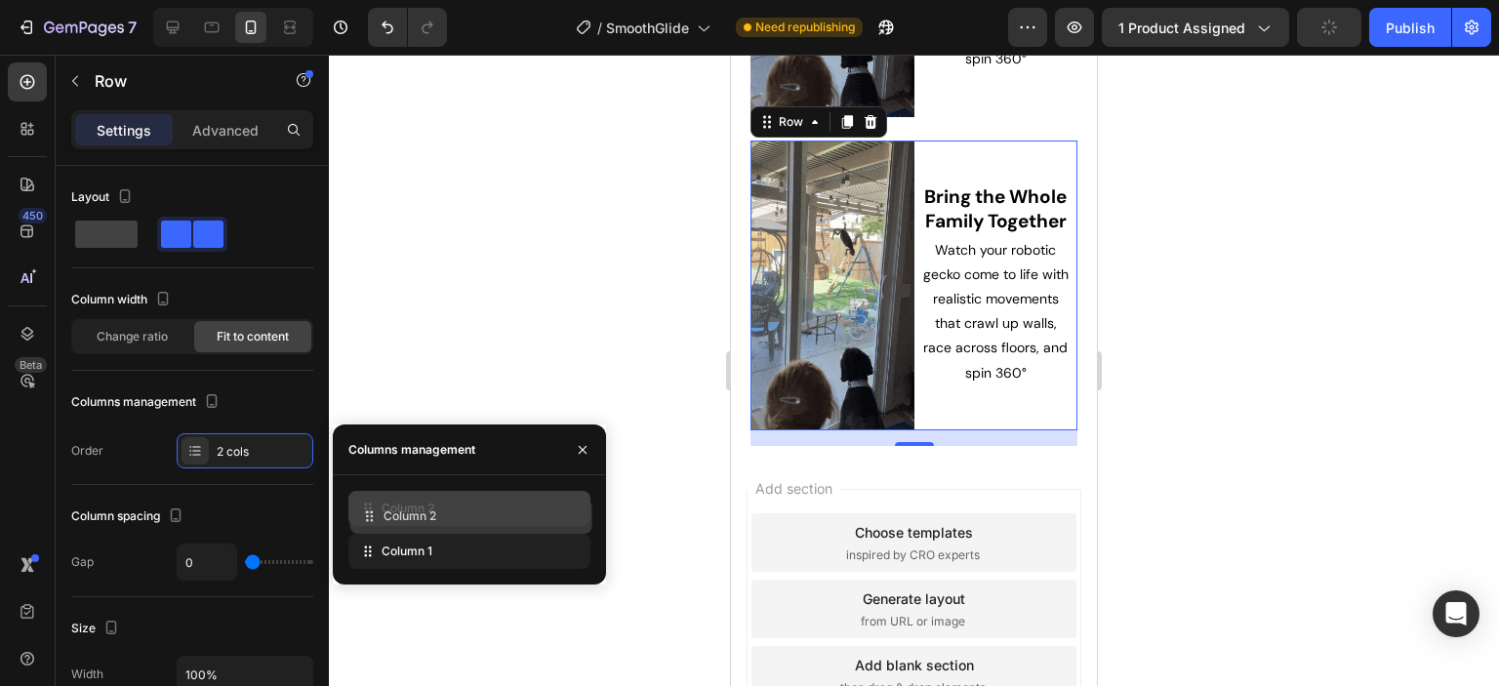
drag, startPoint x: 407, startPoint y: 552, endPoint x: 409, endPoint y: 517, distance: 35.2
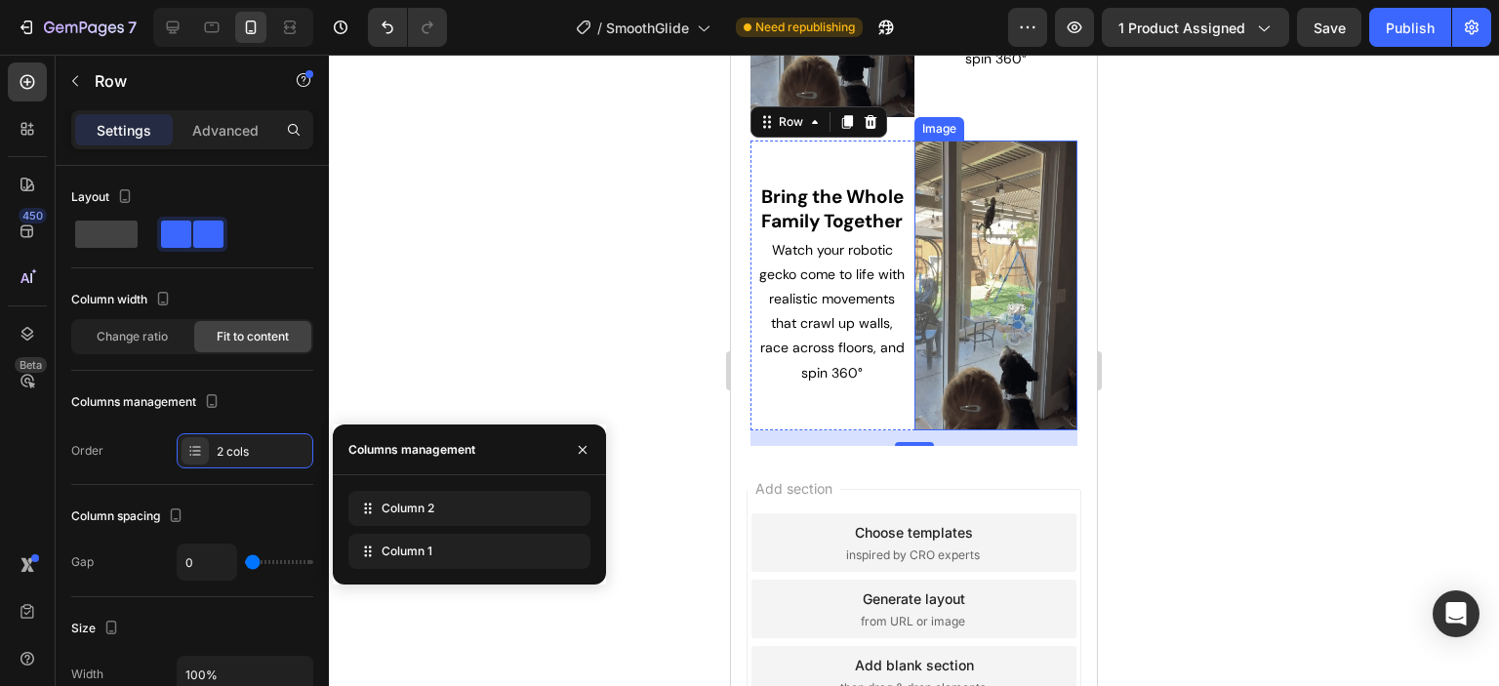
click at [962, 308] on img at bounding box center [996, 286] width 164 height 291
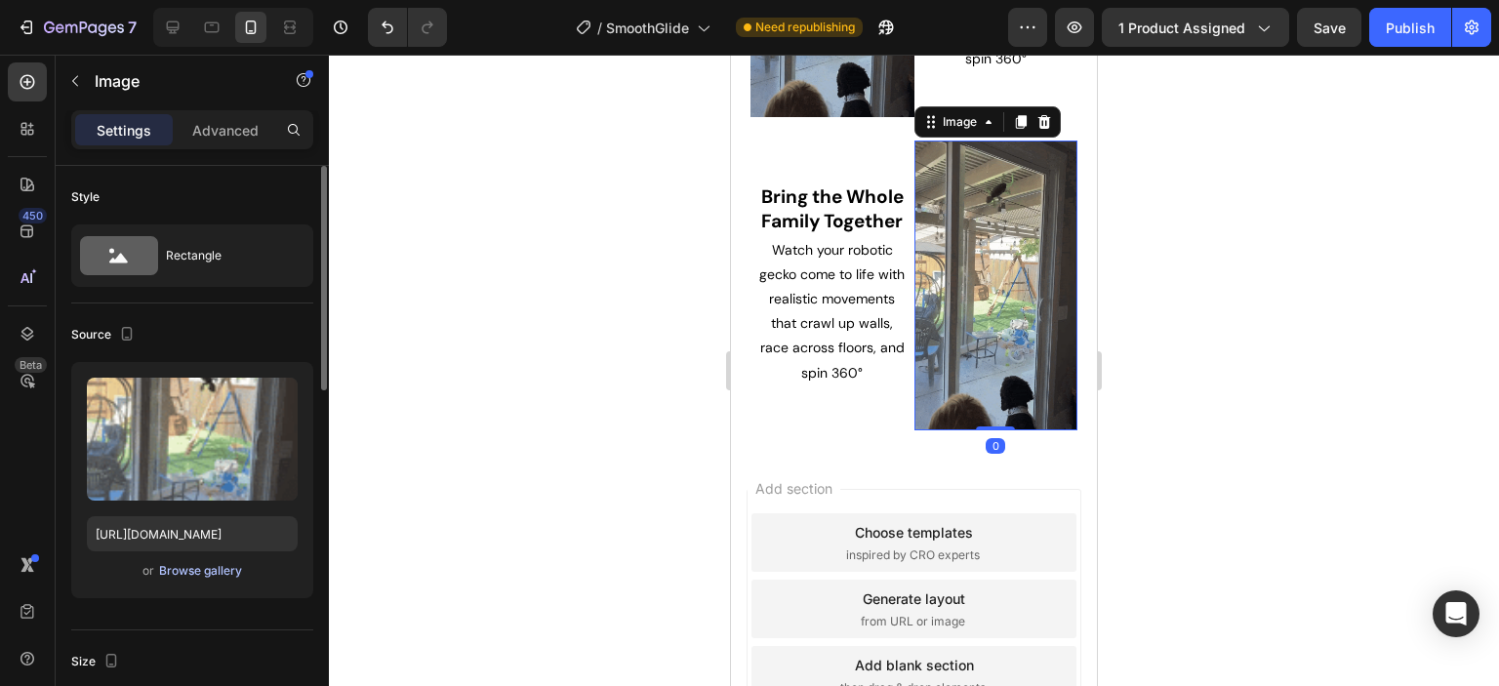
click at [192, 566] on div "Browse gallery" at bounding box center [200, 571] width 83 height 18
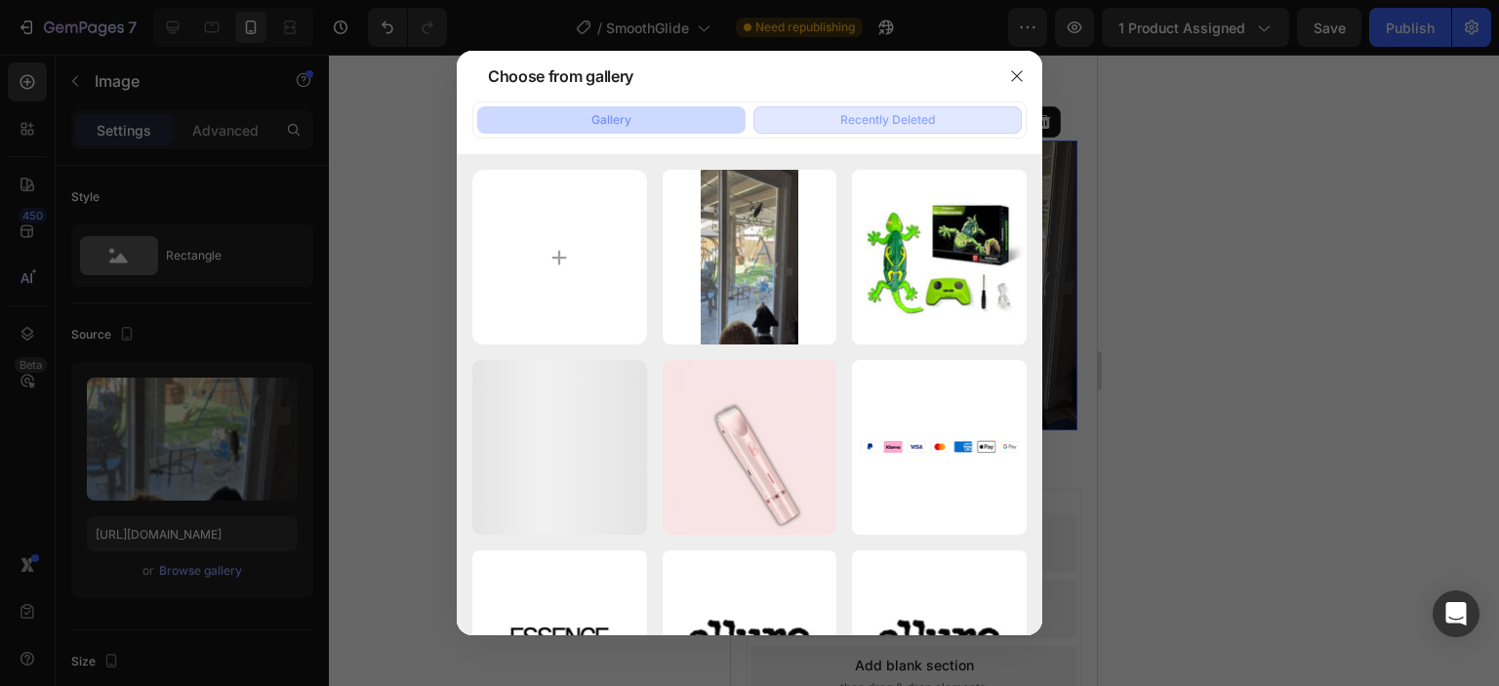
click at [872, 115] on div "Recently Deleted" at bounding box center [887, 120] width 95 height 18
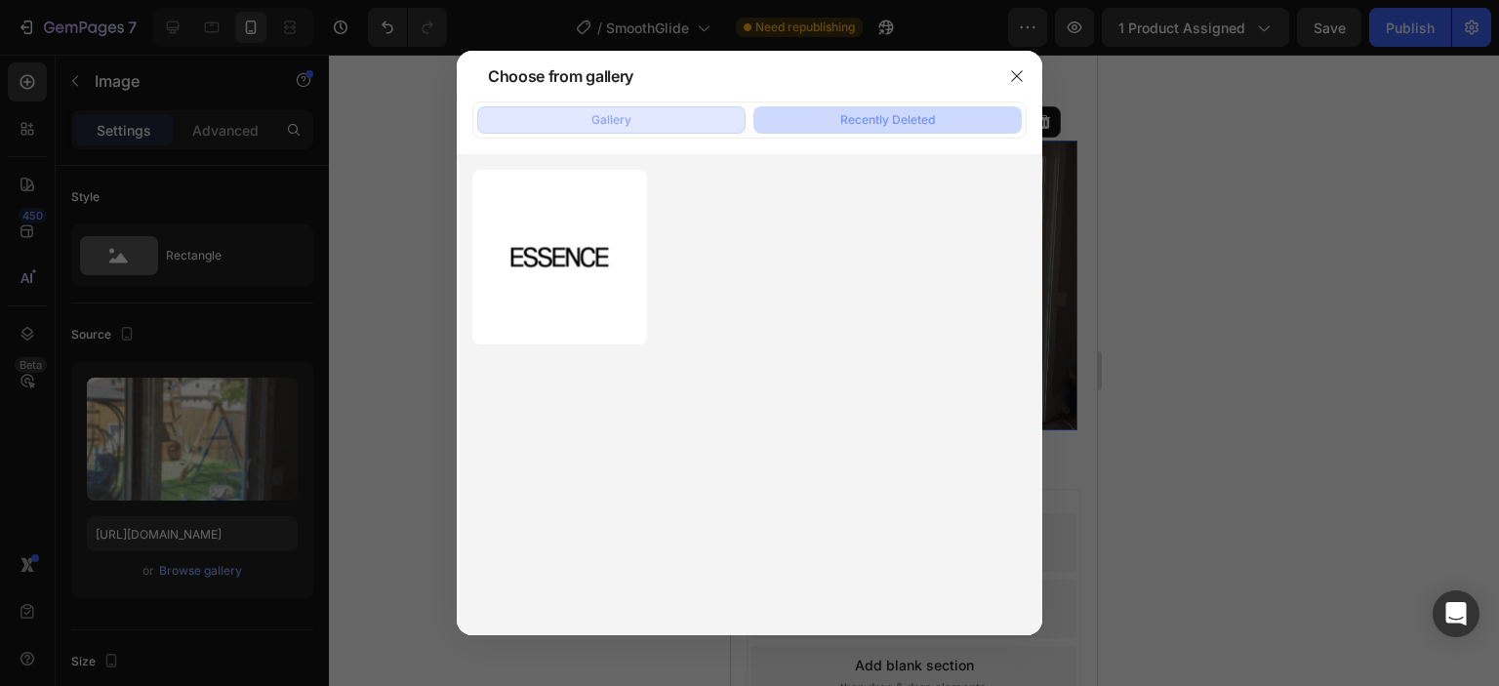
click at [601, 118] on div "Gallery" at bounding box center [611, 120] width 40 height 18
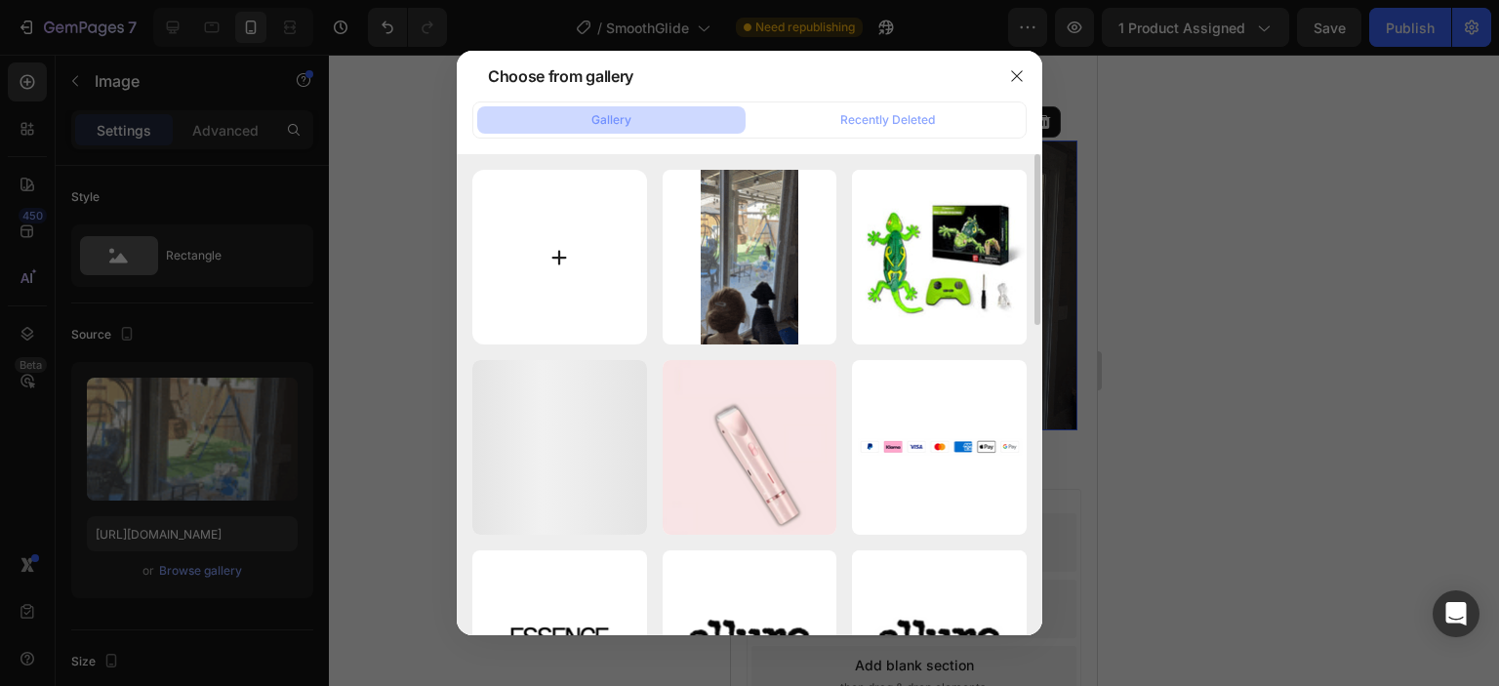
click at [540, 265] on input "file" at bounding box center [559, 257] width 175 height 175
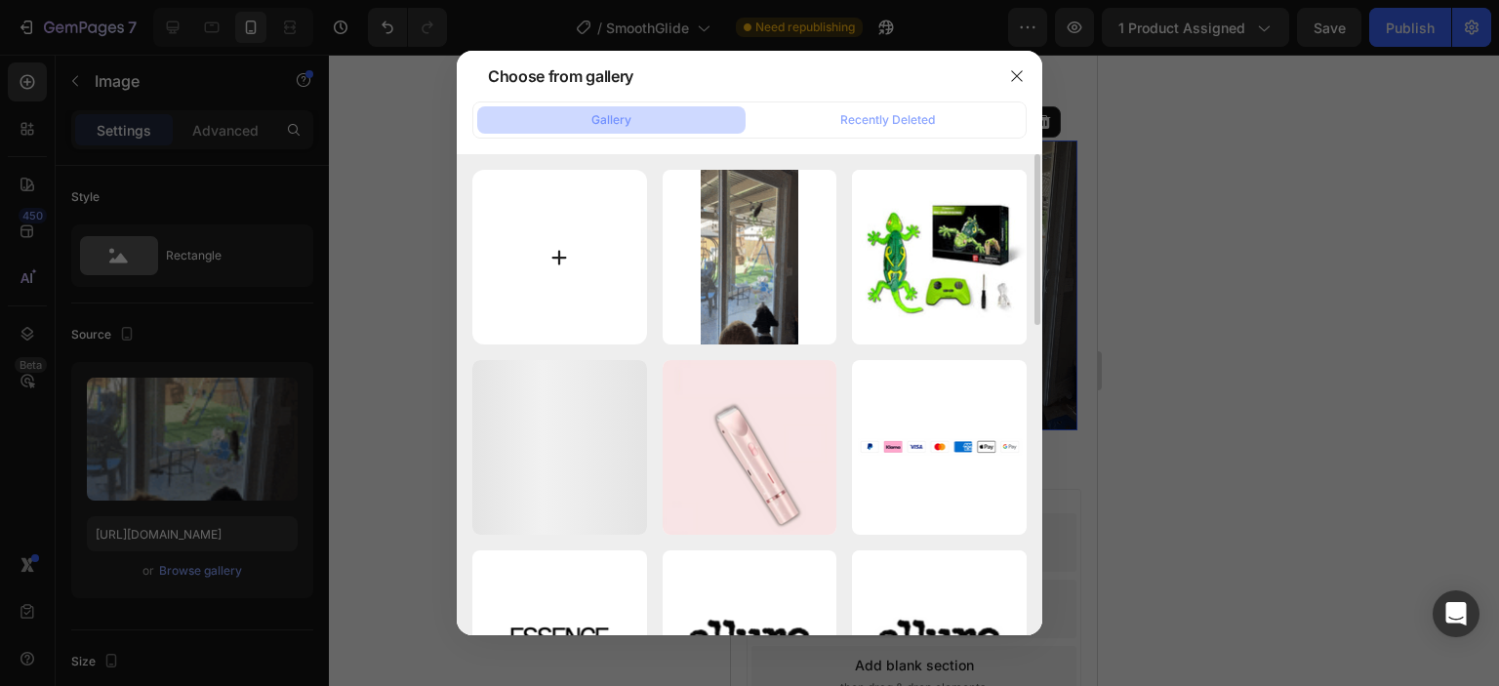
type input "C:\fakepath\Includes7.webp"
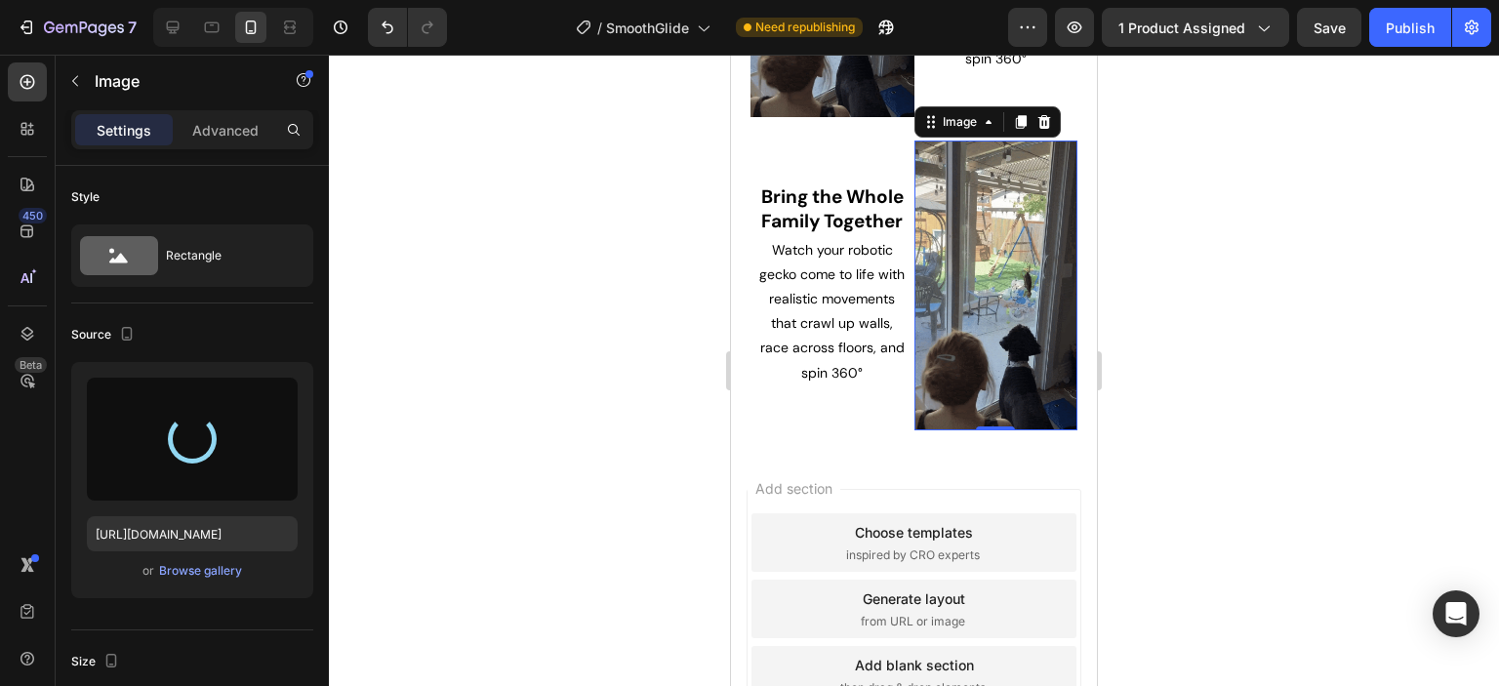
type input "[URL][DOMAIN_NAME]"
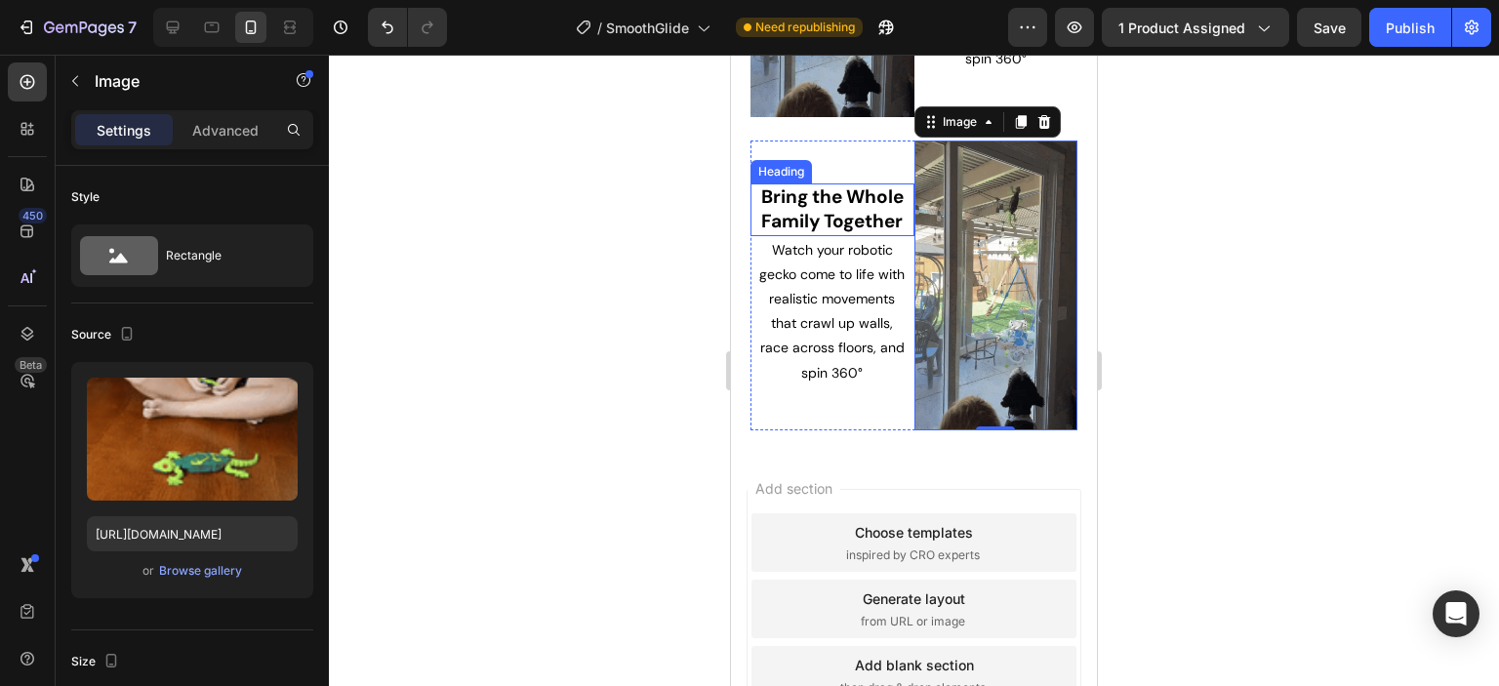
click at [848, 185] on span "Bring the Whole Family Together" at bounding box center [832, 208] width 142 height 49
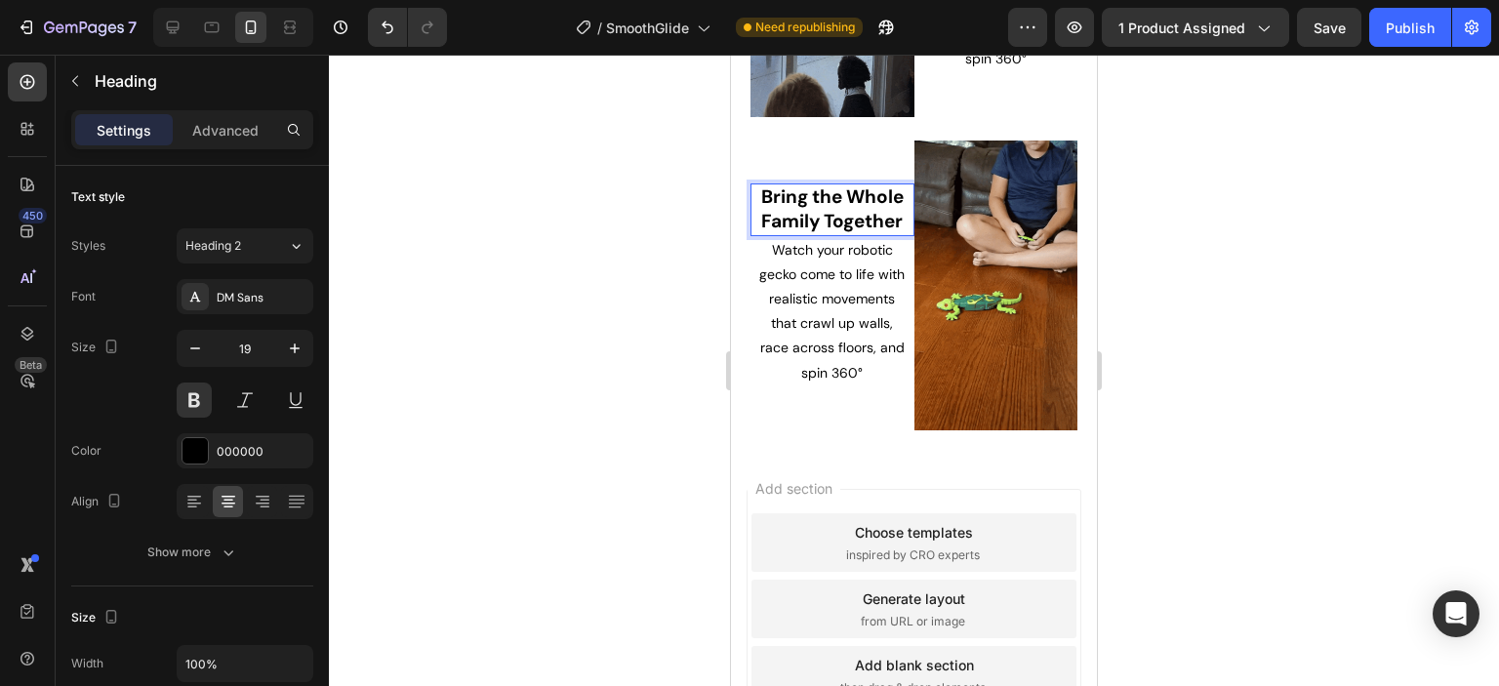
click at [848, 184] on span "Bring the Whole Family Together" at bounding box center [832, 208] width 142 height 49
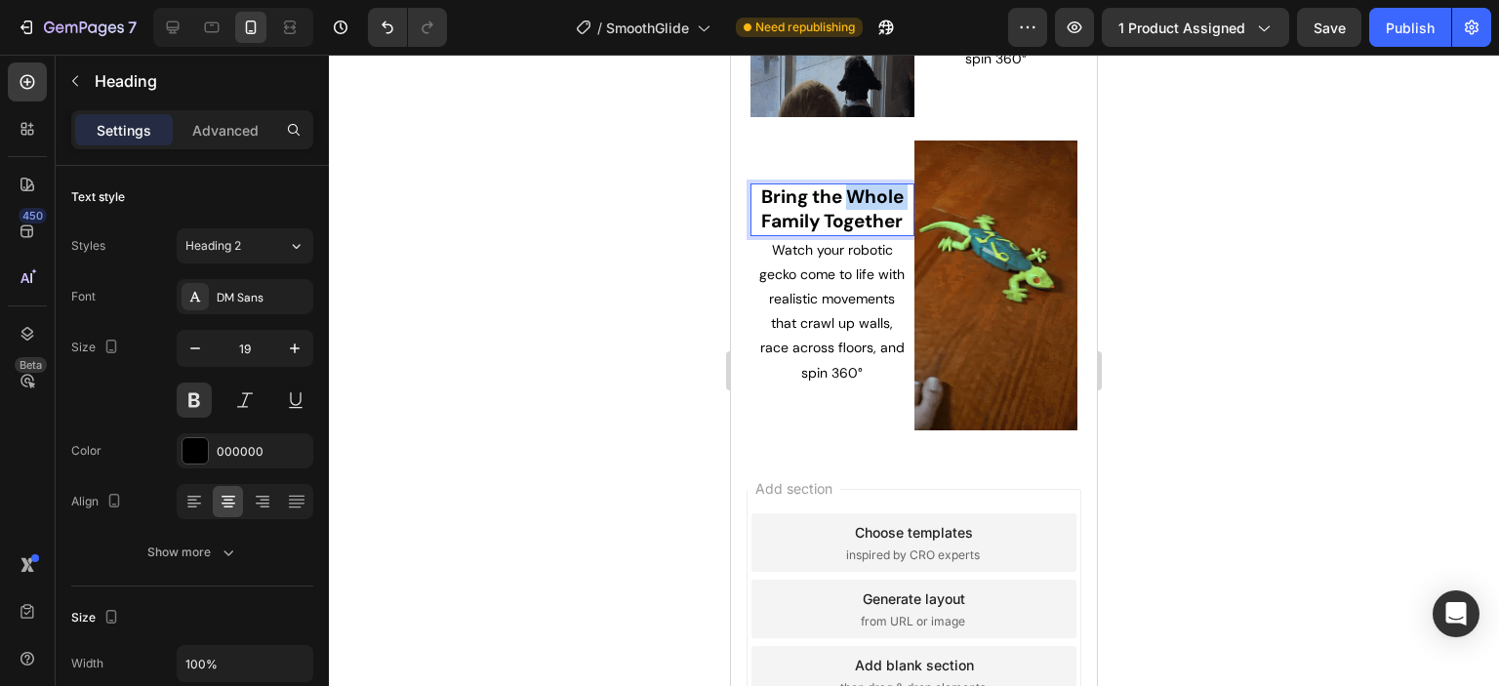
click at [848, 184] on span "Bring the Whole Family Together" at bounding box center [832, 208] width 142 height 49
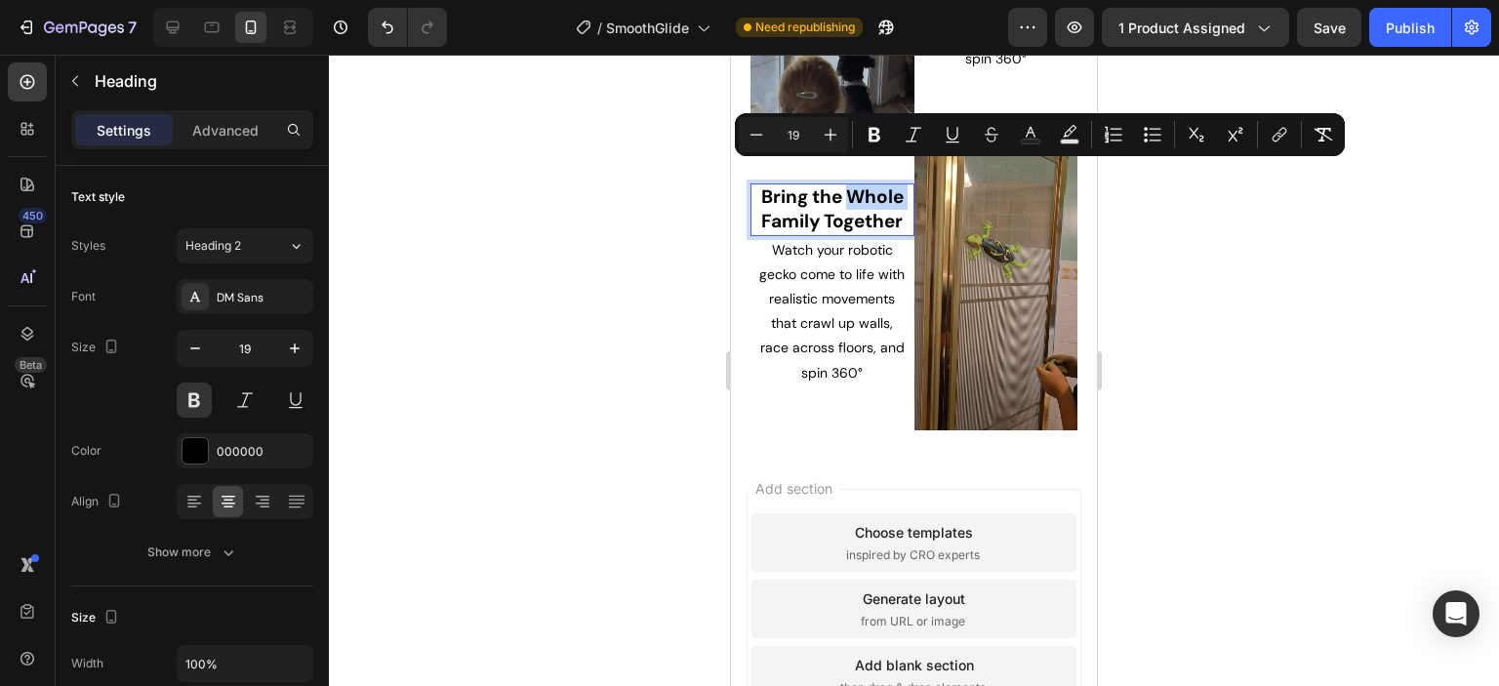
click at [785, 186] on span "Bring the Whole Family Together" at bounding box center [832, 208] width 142 height 49
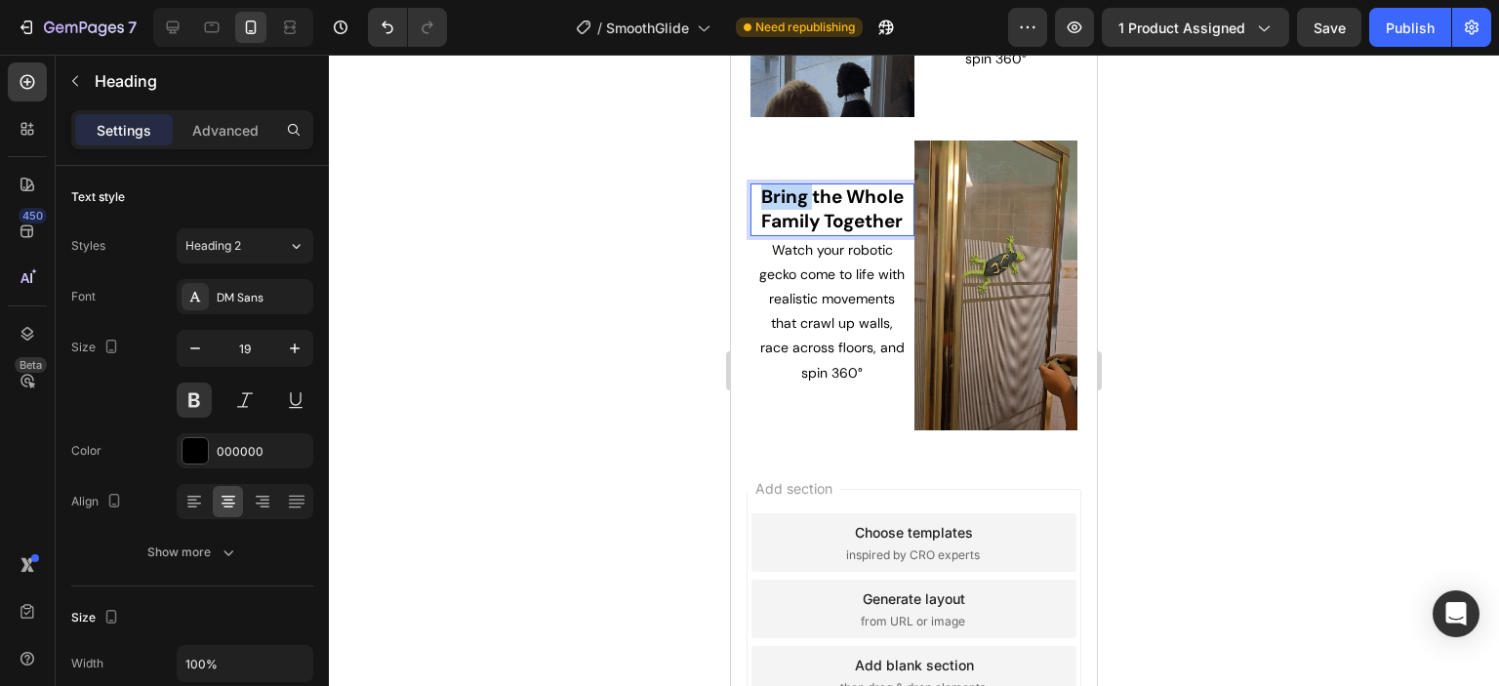
click at [785, 186] on span "Bring the Whole Family Together" at bounding box center [832, 208] width 142 height 49
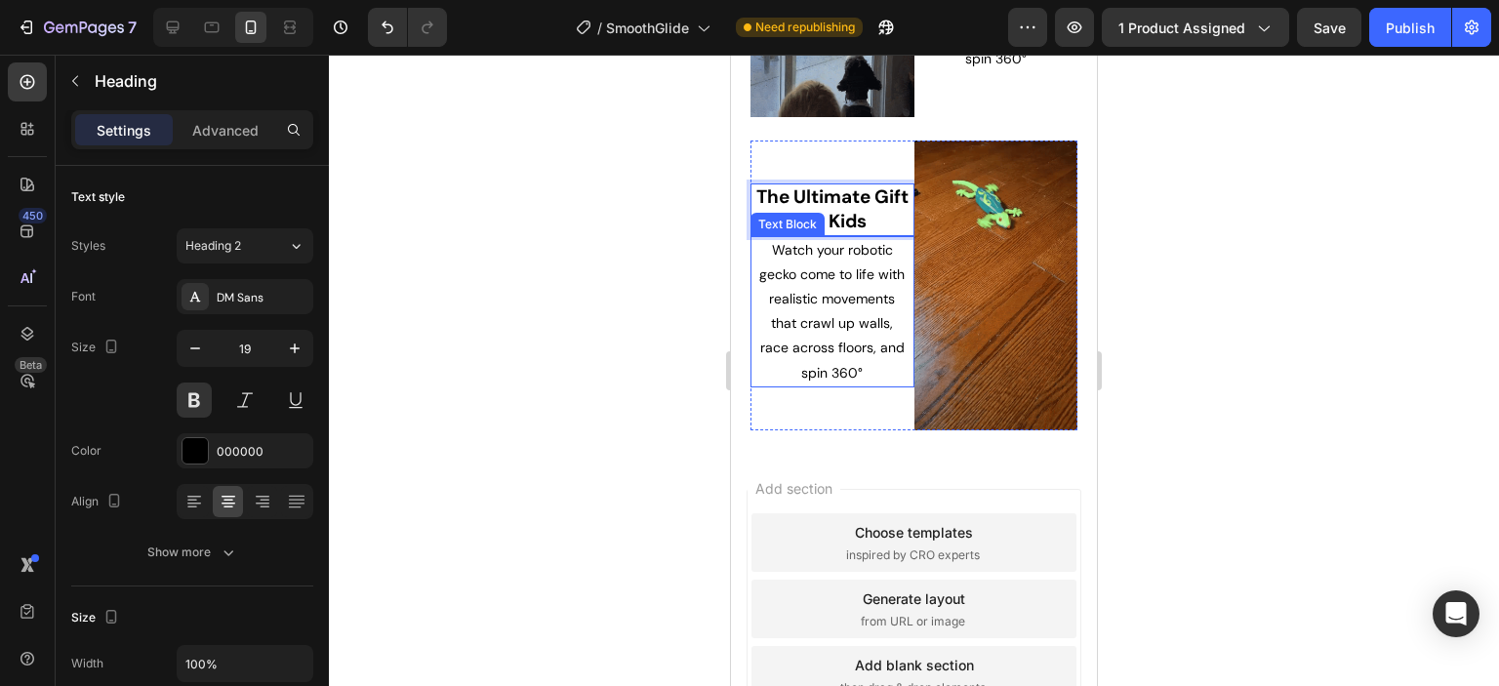
click at [795, 241] on span "Watch your robotic gecko come to life with realistic movements that crawl up wa…" at bounding box center [831, 311] width 145 height 141
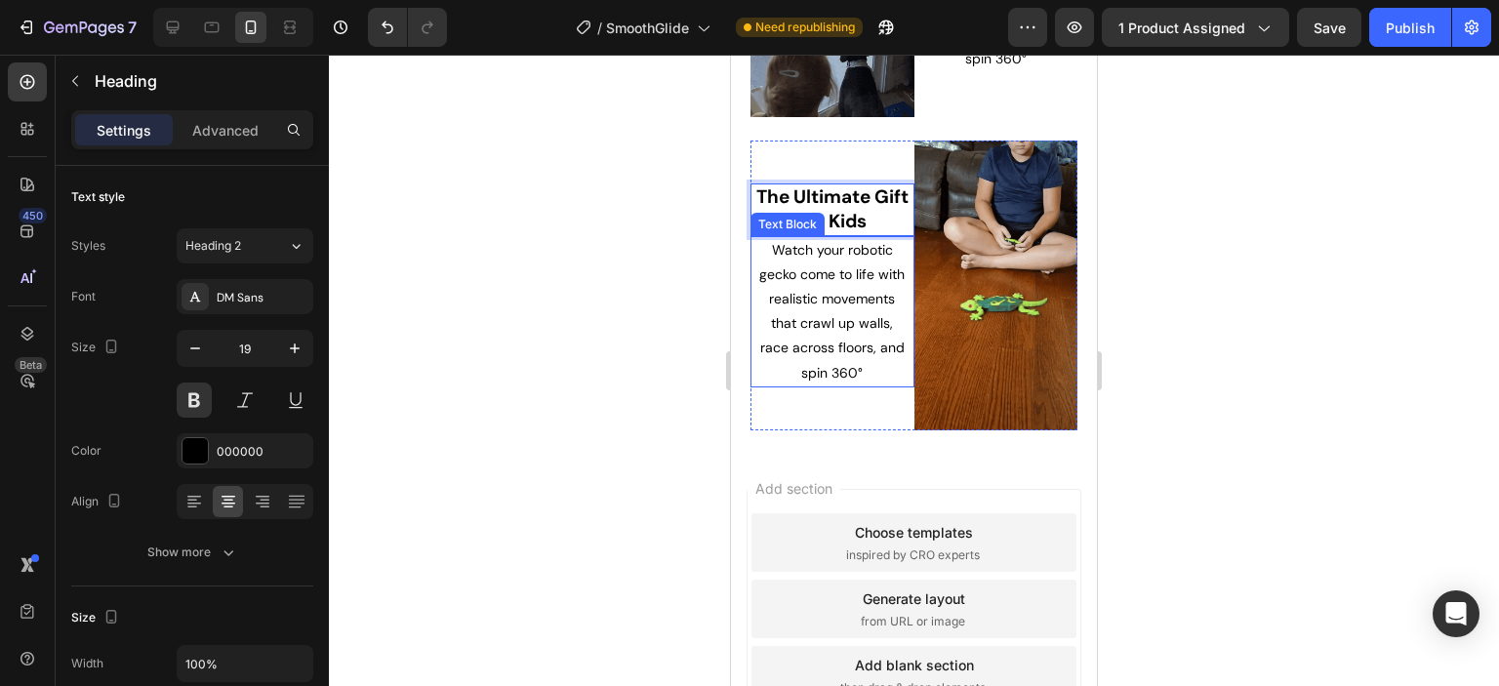
scroll to position [1496, 0]
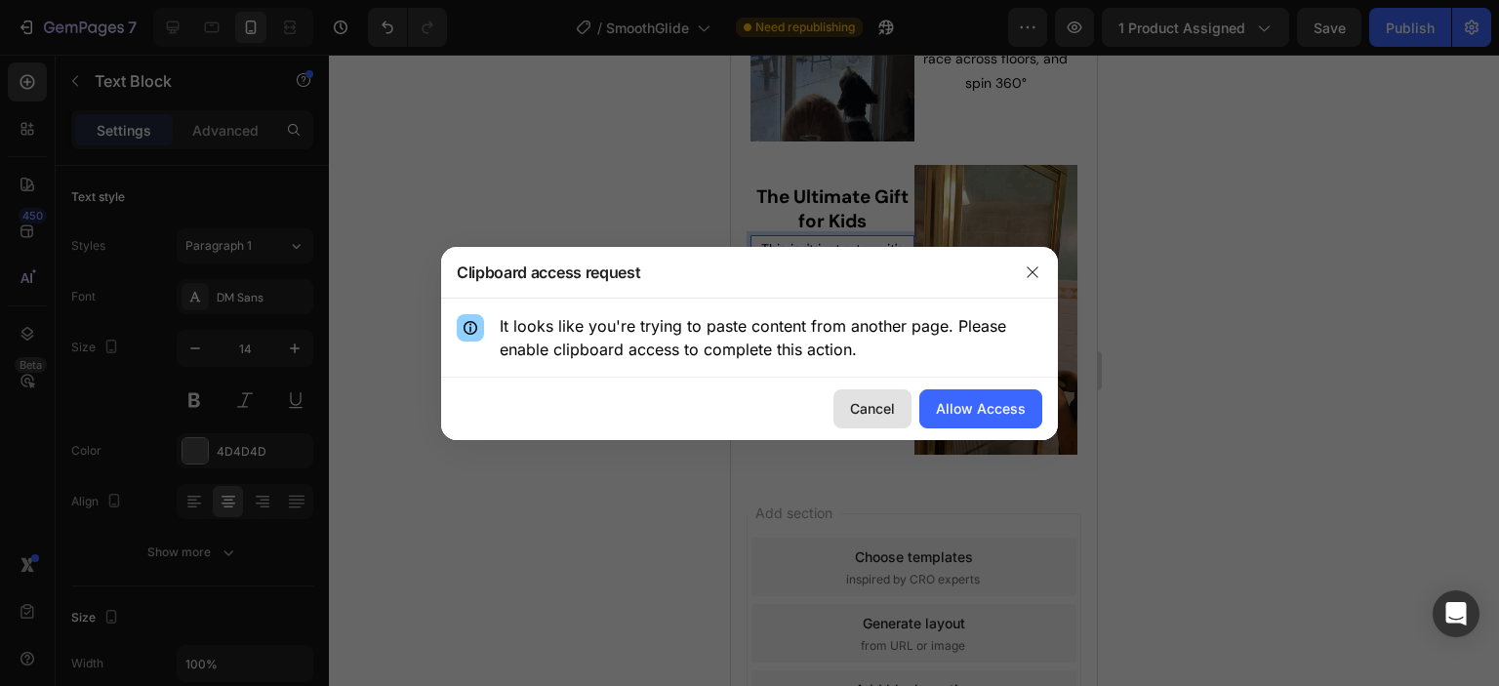
click at [882, 406] on div "Cancel" at bounding box center [872, 408] width 45 height 20
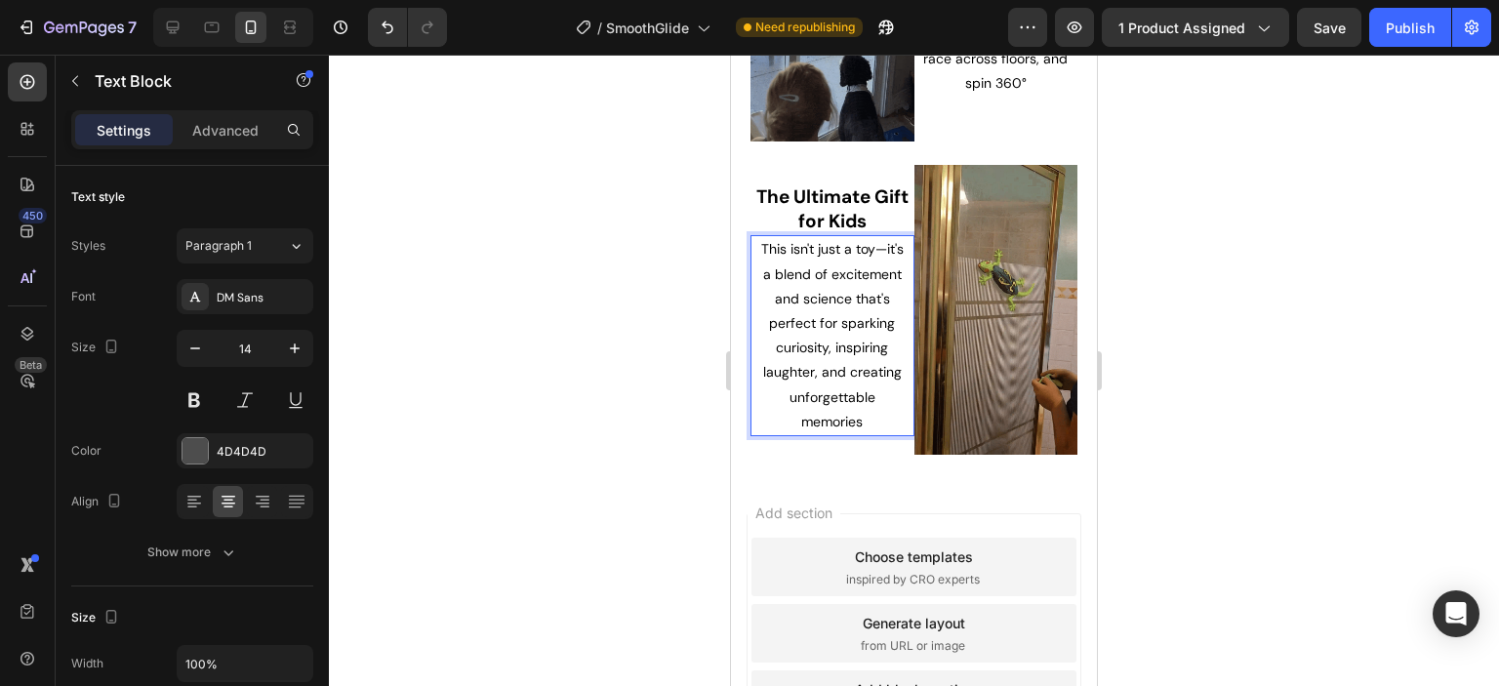
click at [824, 249] on span "This isn't just a toy—it's a blend of excitement and science that's perfect for…" at bounding box center [832, 334] width 142 height 189
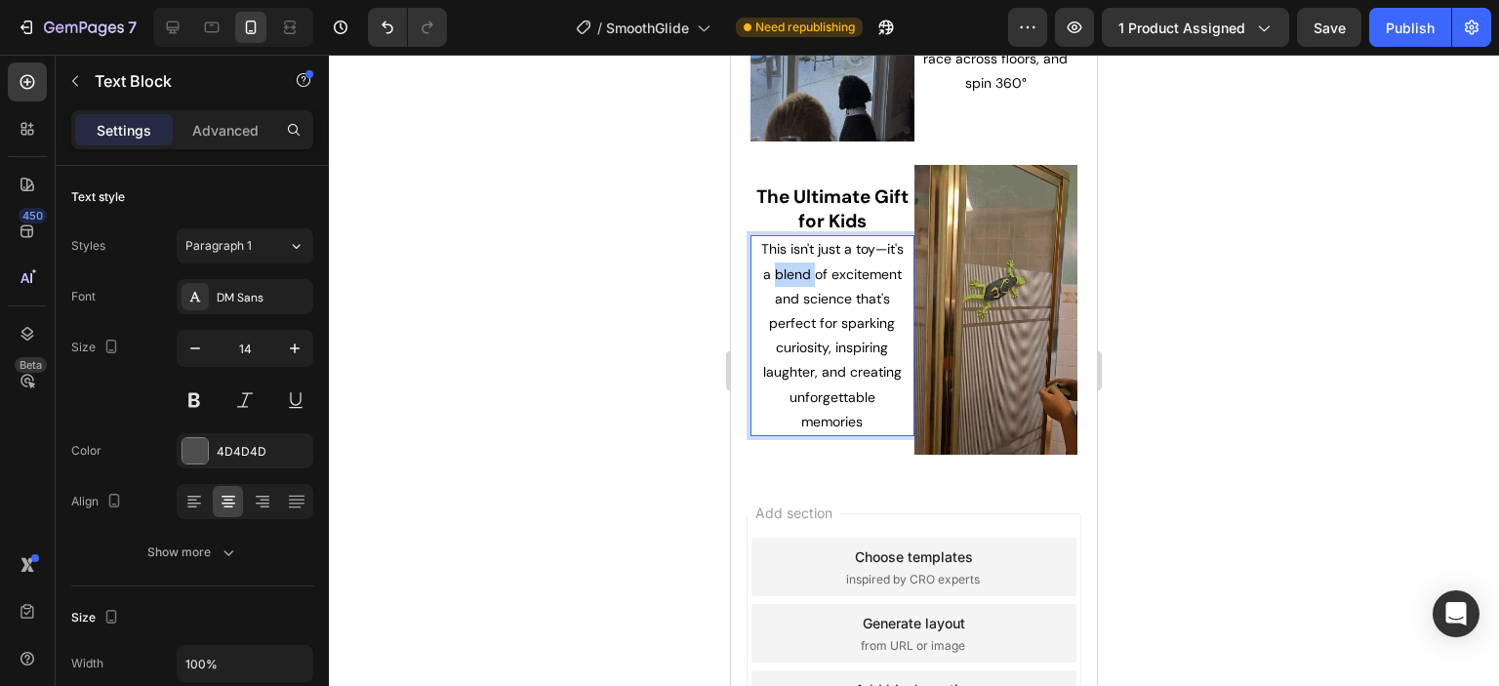
click at [824, 249] on span "This isn't just a toy—it's a blend of excitement and science that's perfect for…" at bounding box center [832, 334] width 142 height 189
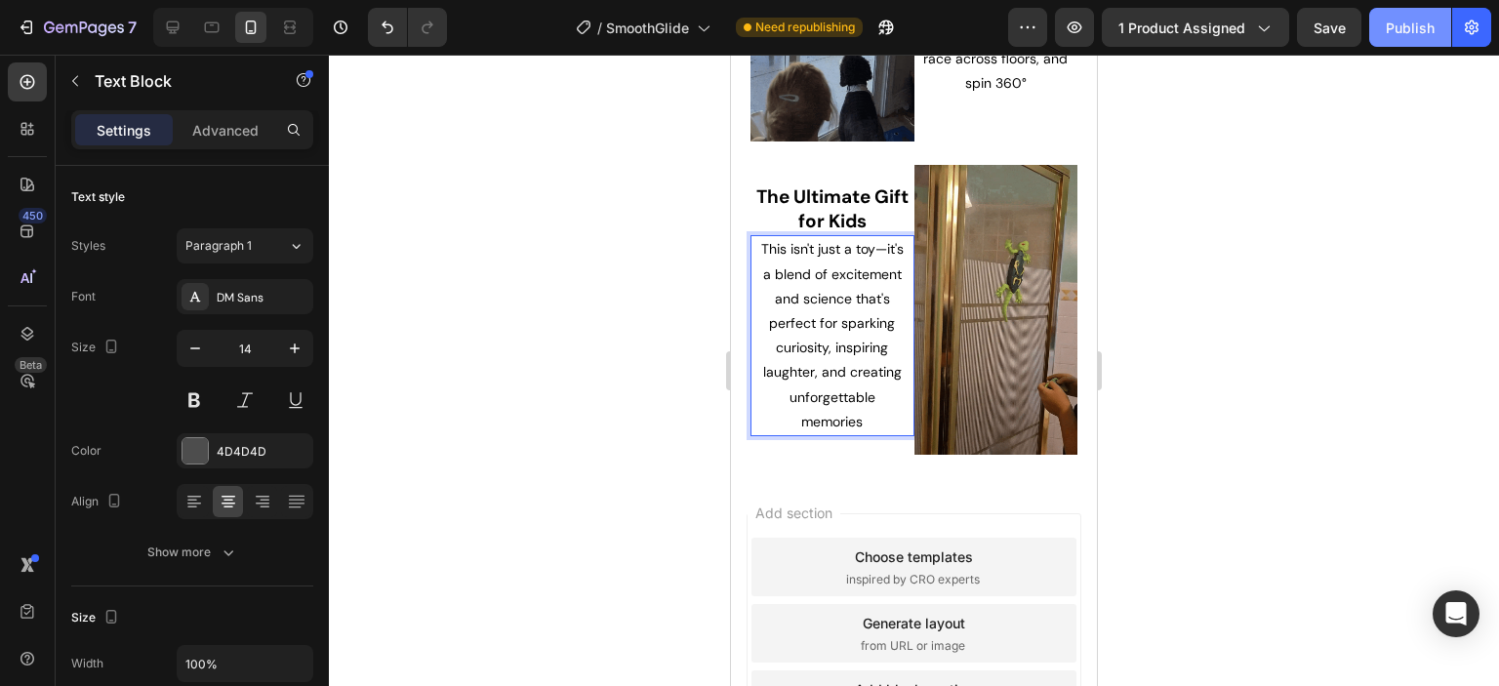
click at [1397, 27] on div "Publish" at bounding box center [1410, 28] width 49 height 20
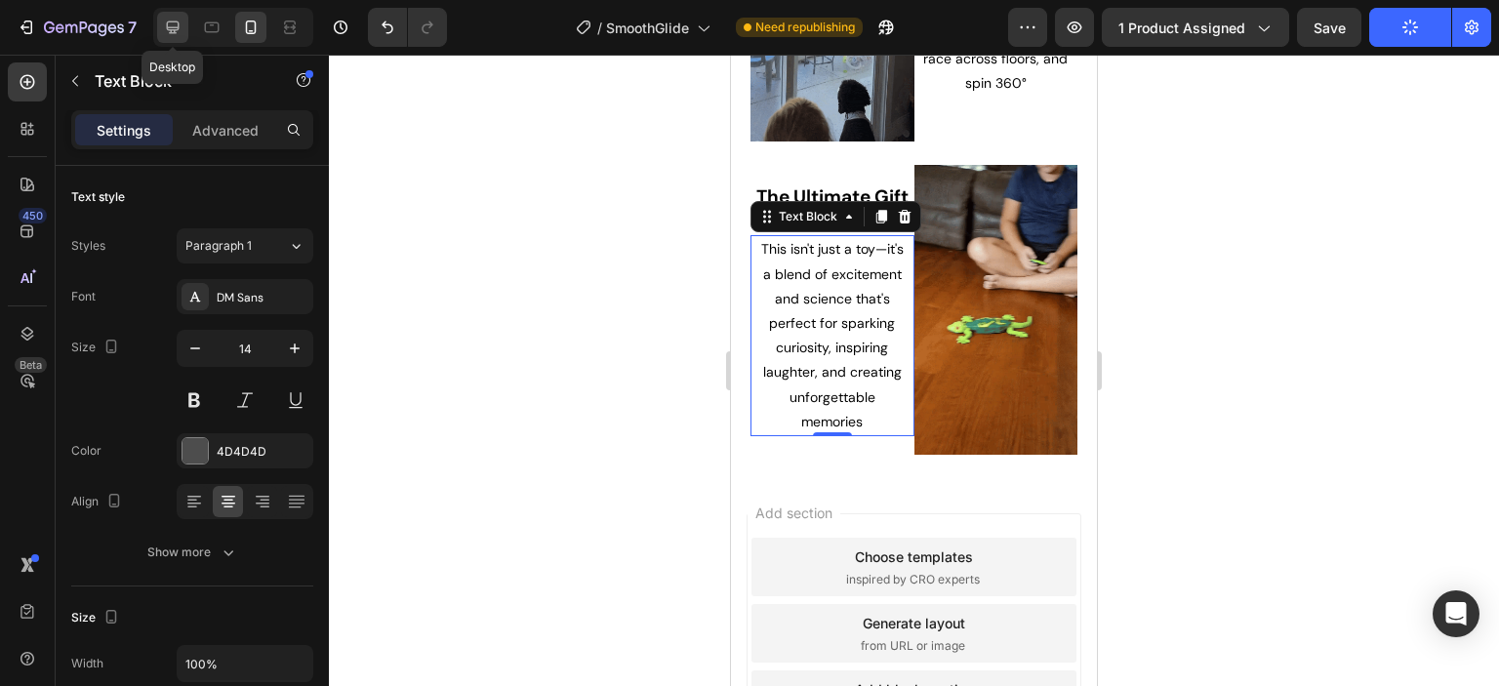
click at [173, 22] on icon at bounding box center [173, 28] width 20 height 20
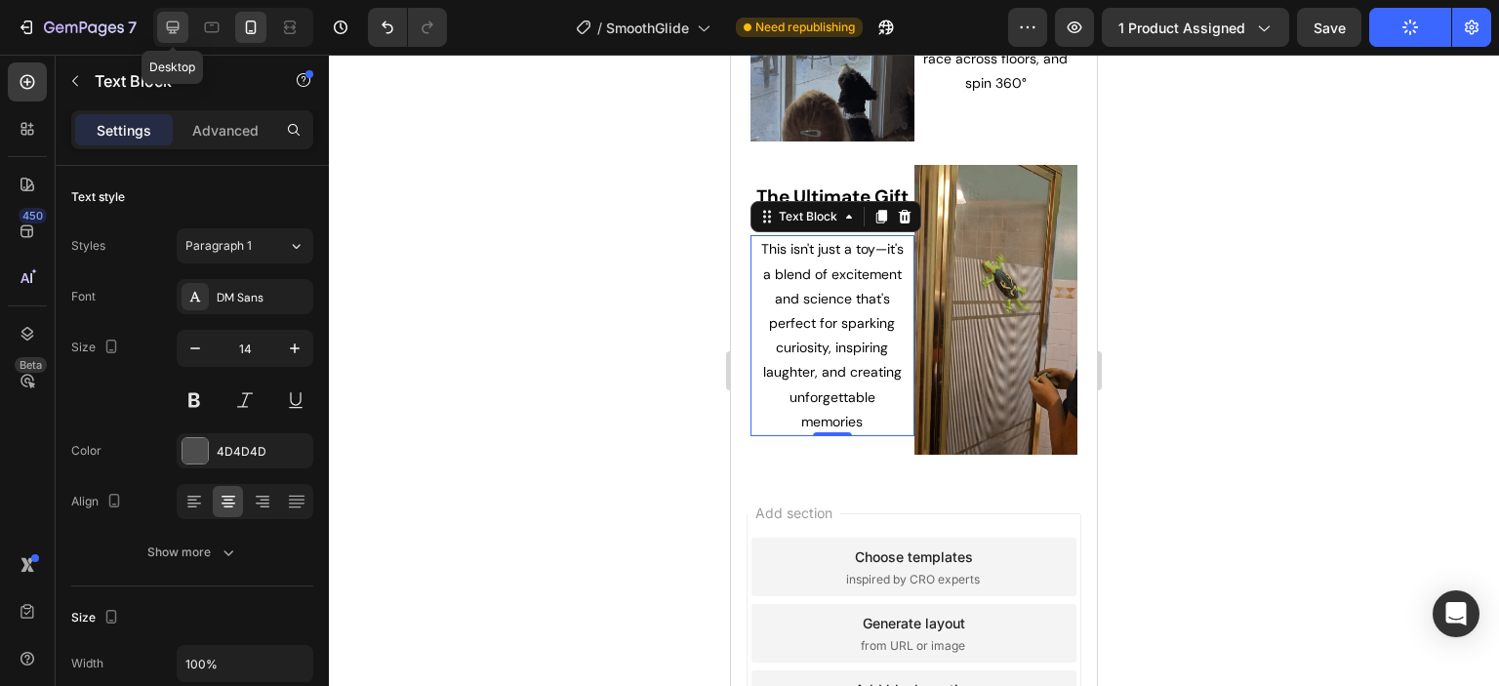
type input "16"
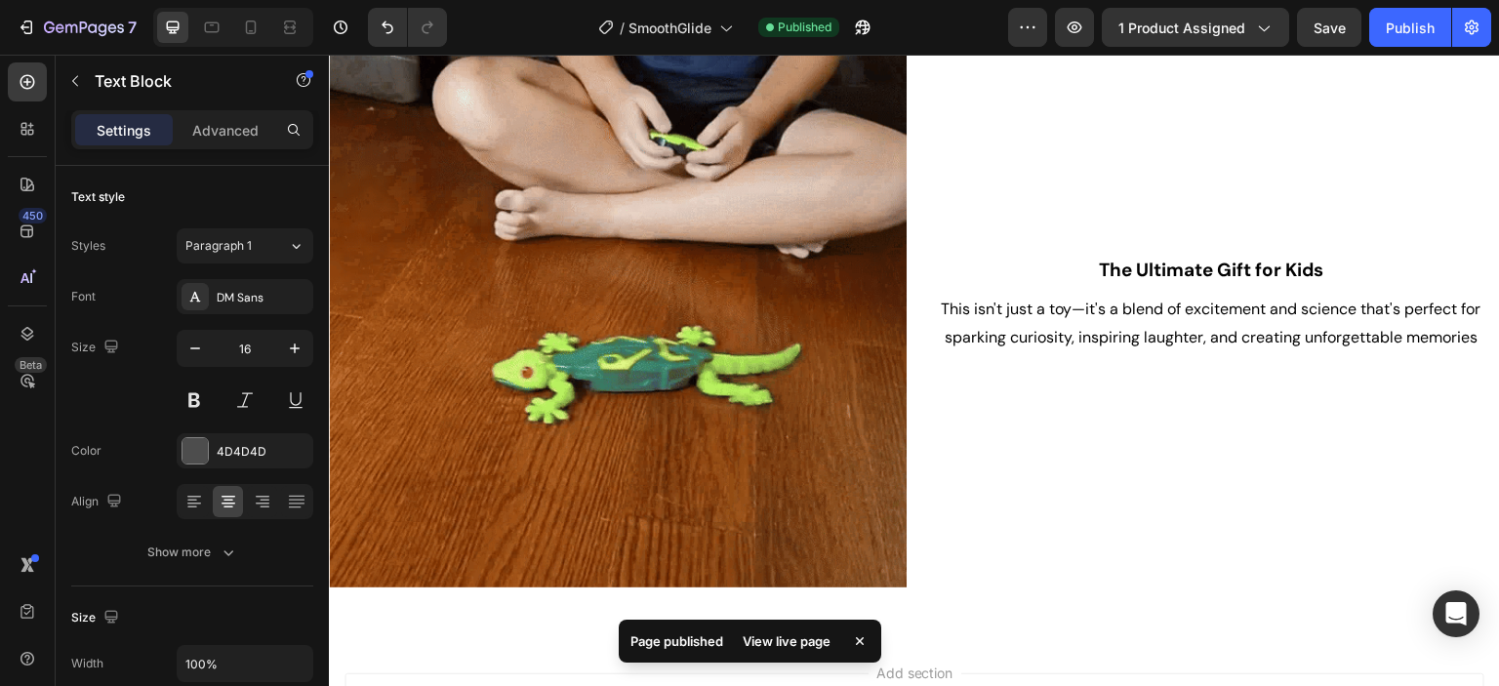
scroll to position [1970, 0]
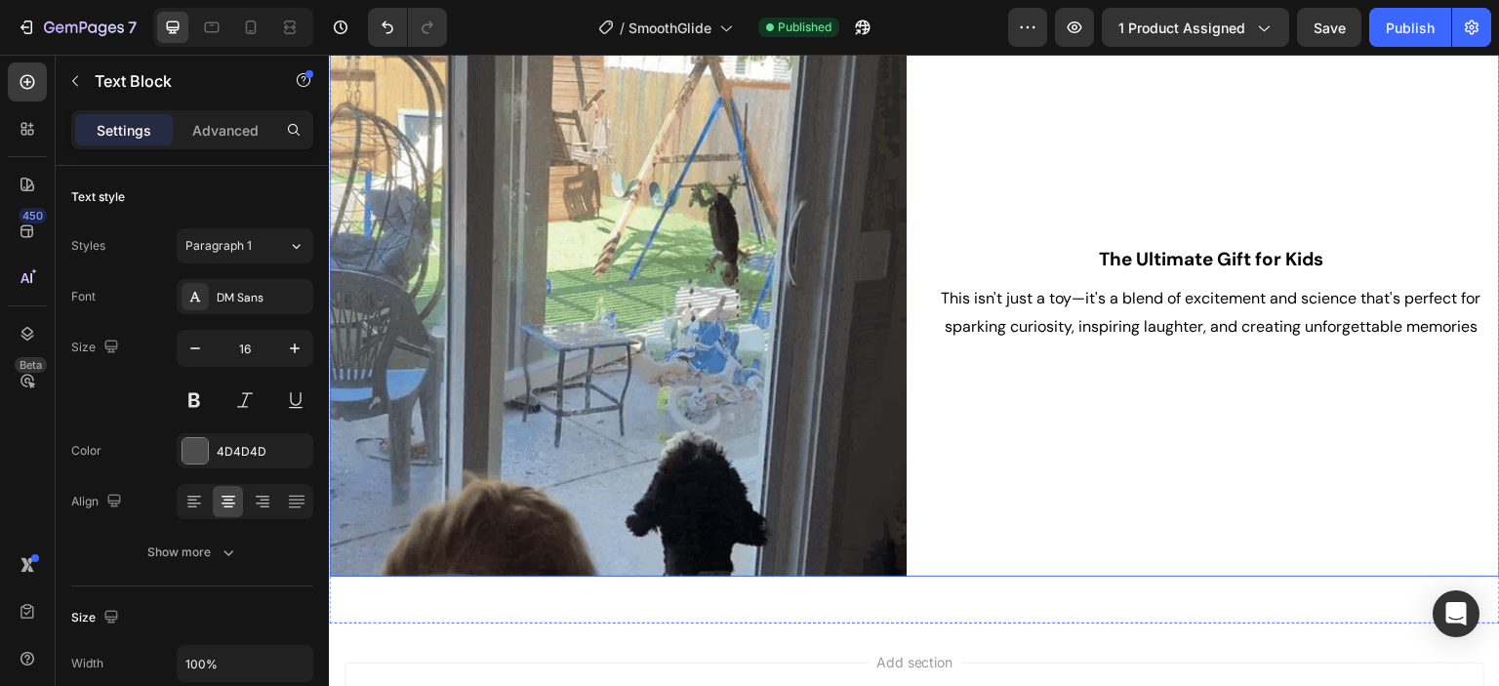
click at [973, 544] on div "The Ultimate Gift for Kids Heading This isn't just a toy—it's a blend of excite…" at bounding box center [1211, 288] width 578 height 578
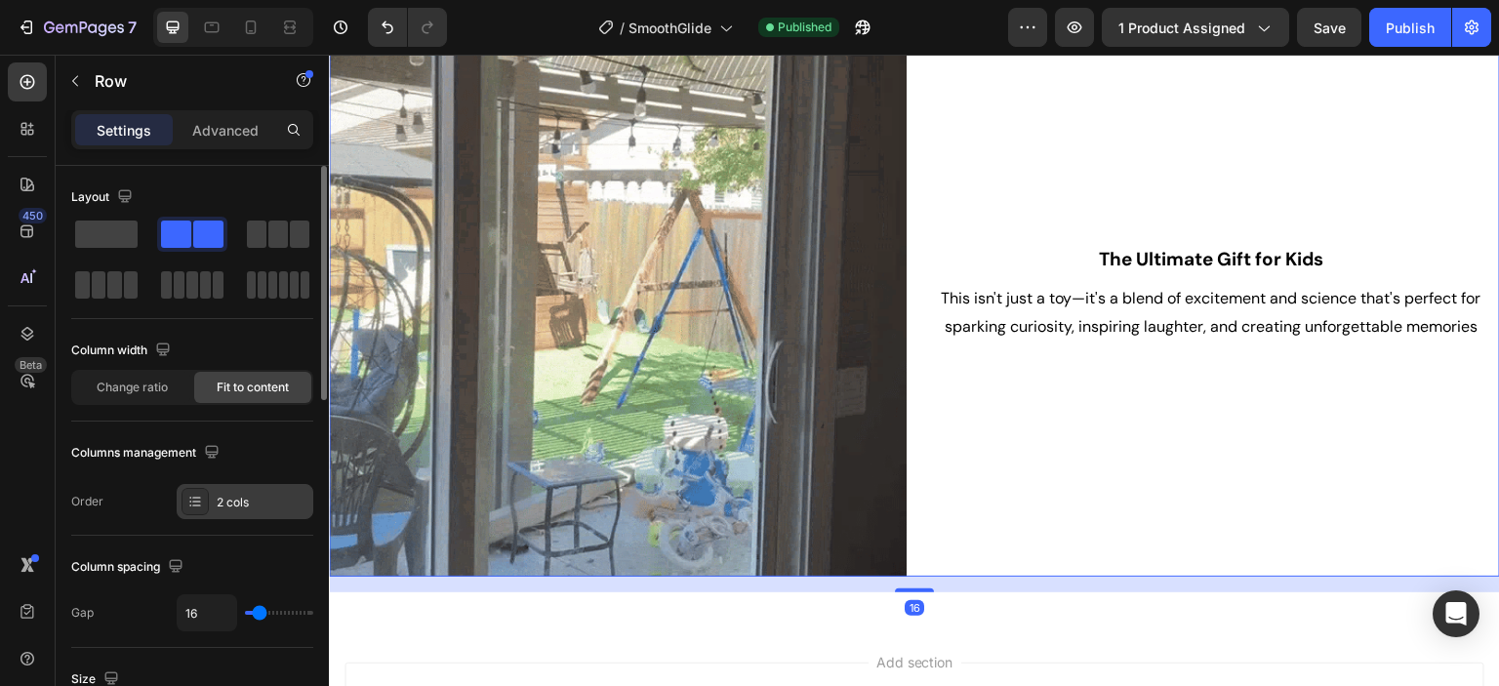
click at [255, 510] on div "2 cols" at bounding box center [245, 501] width 137 height 35
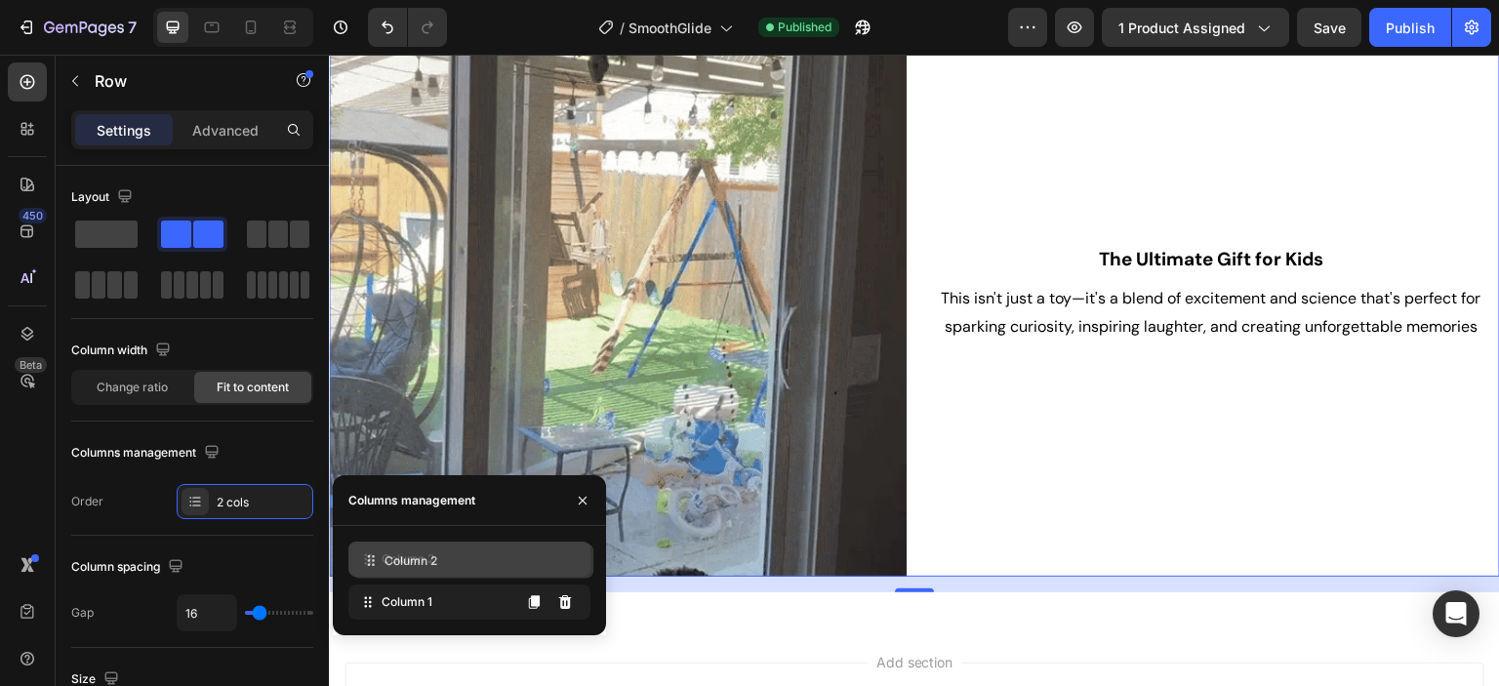
drag, startPoint x: 414, startPoint y: 609, endPoint x: 418, endPoint y: 568, distance: 41.2
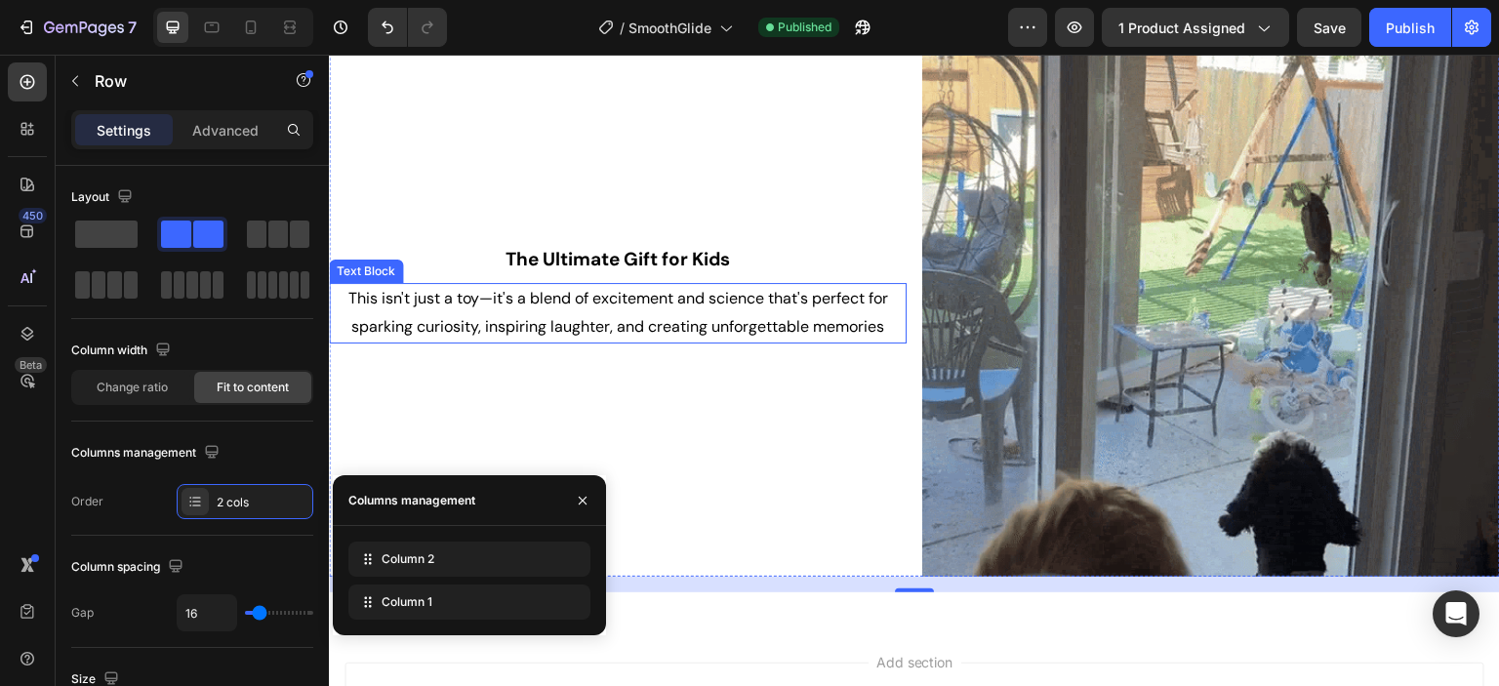
click at [492, 316] on span "This isn't just a toy—it's a blend of excitement and science that's perfect for…" at bounding box center [618, 312] width 540 height 49
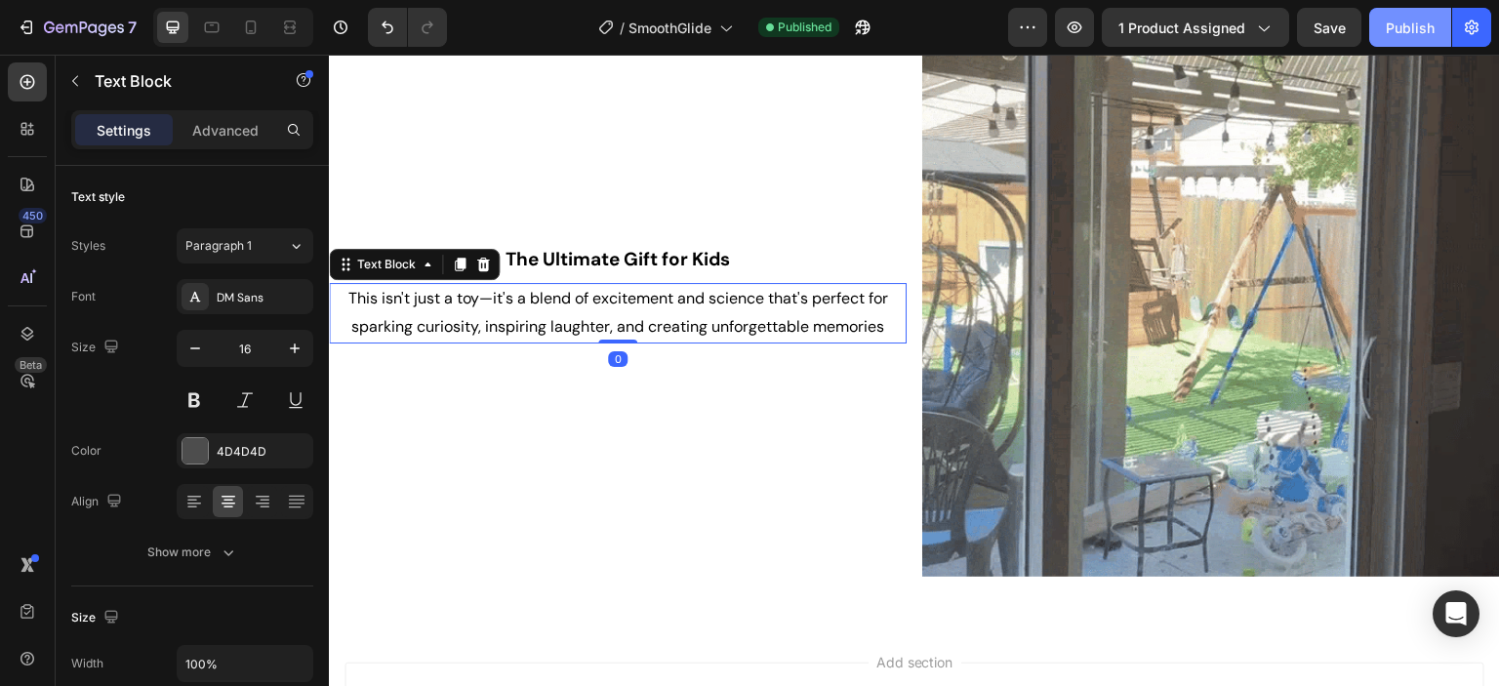
click at [1422, 25] on div "Publish" at bounding box center [1410, 28] width 49 height 20
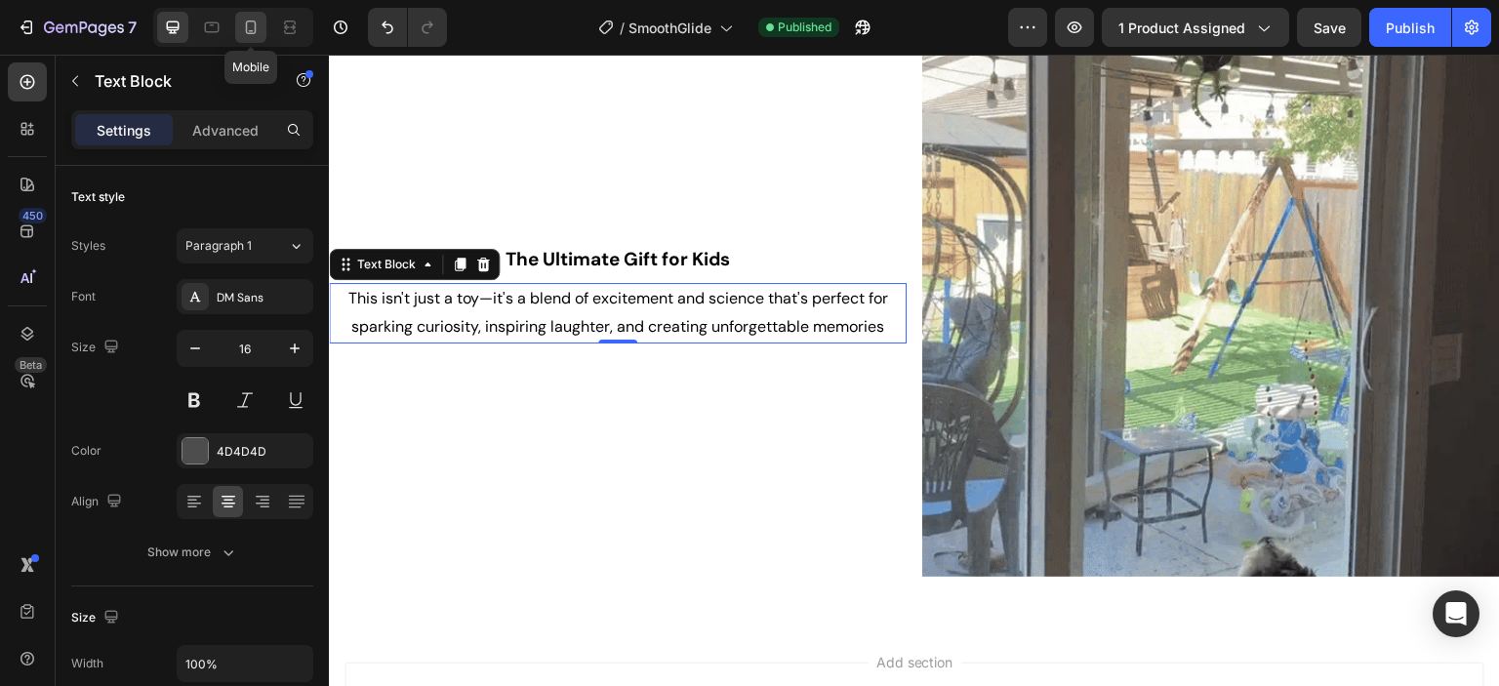
drag, startPoint x: 253, startPoint y: 28, endPoint x: 11, endPoint y: 28, distance: 242.0
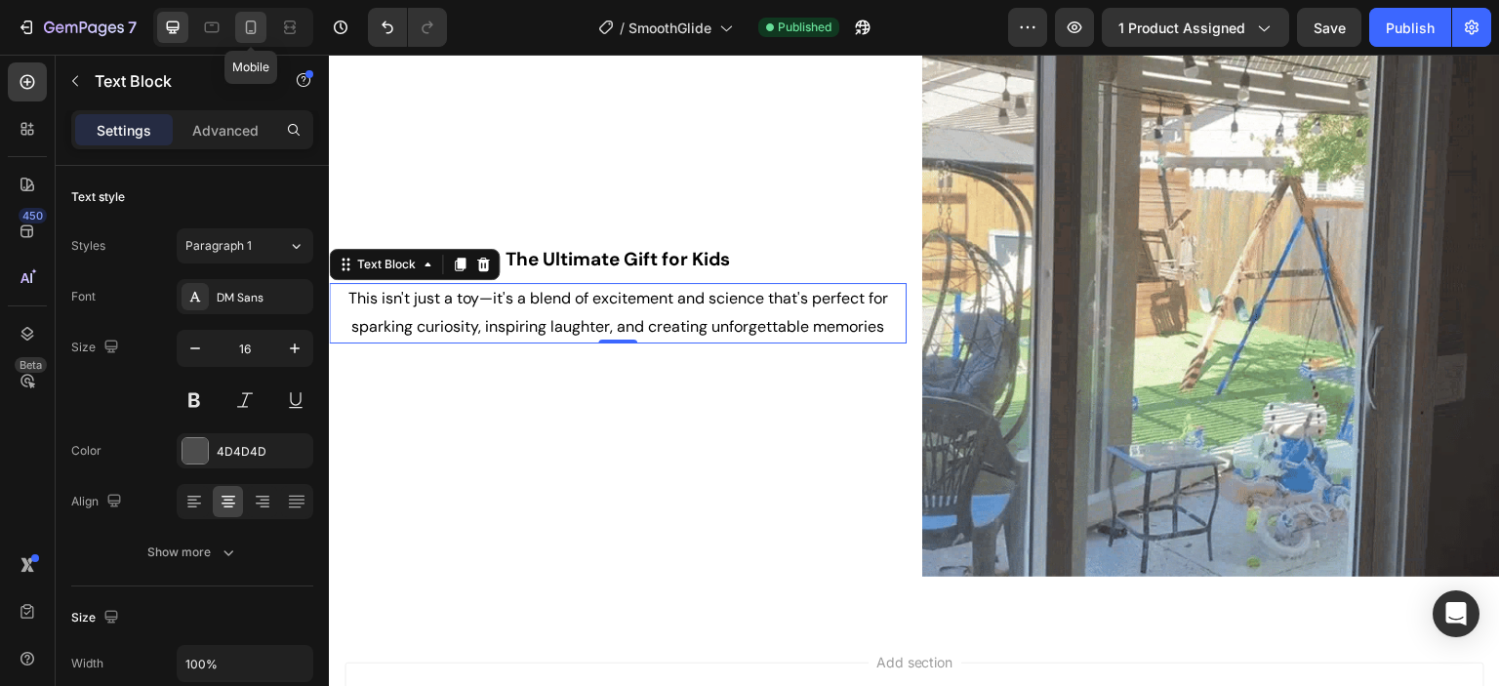
click at [253, 28] on icon at bounding box center [251, 28] width 20 height 20
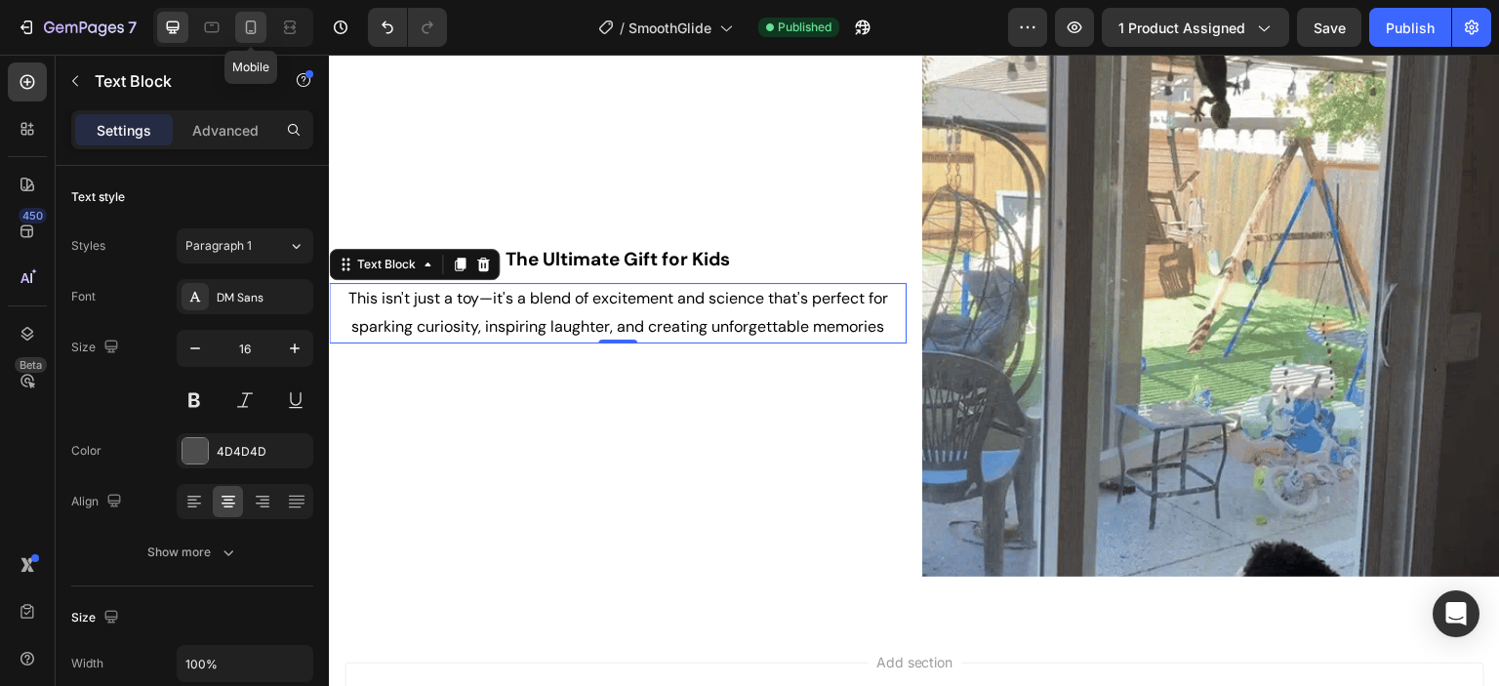
type input "14"
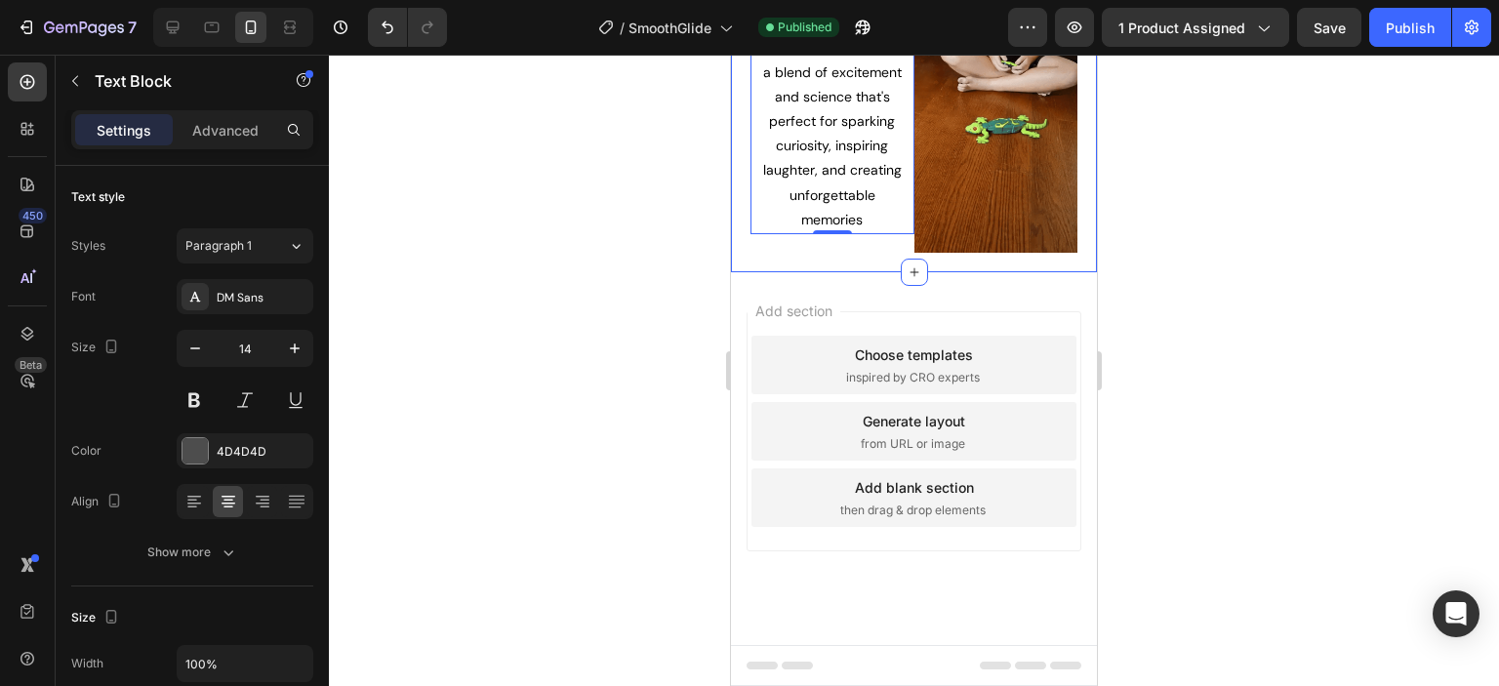
scroll to position [1511, 0]
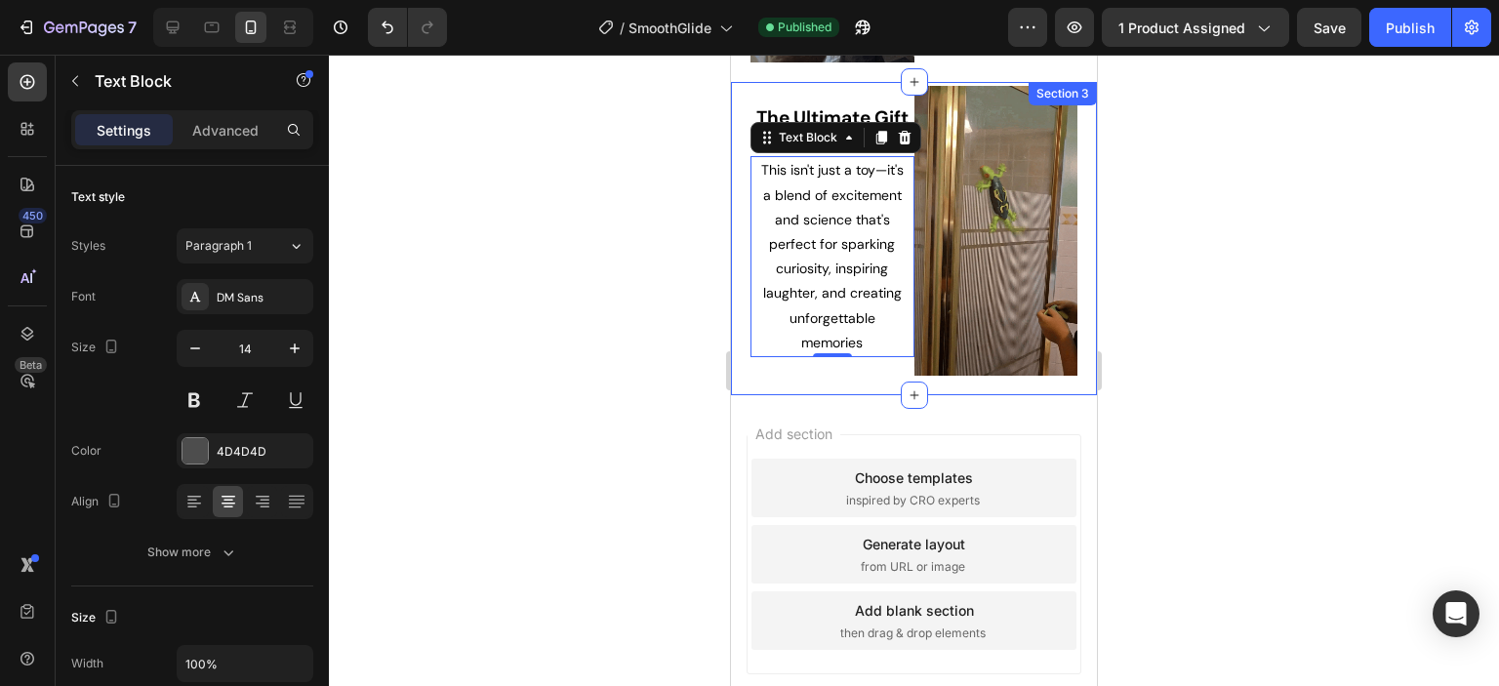
click at [1005, 367] on div "Image The Ultimate Gift for Kids Heading This isn't just a toy—it's a blend of …" at bounding box center [914, 239] width 366 height 314
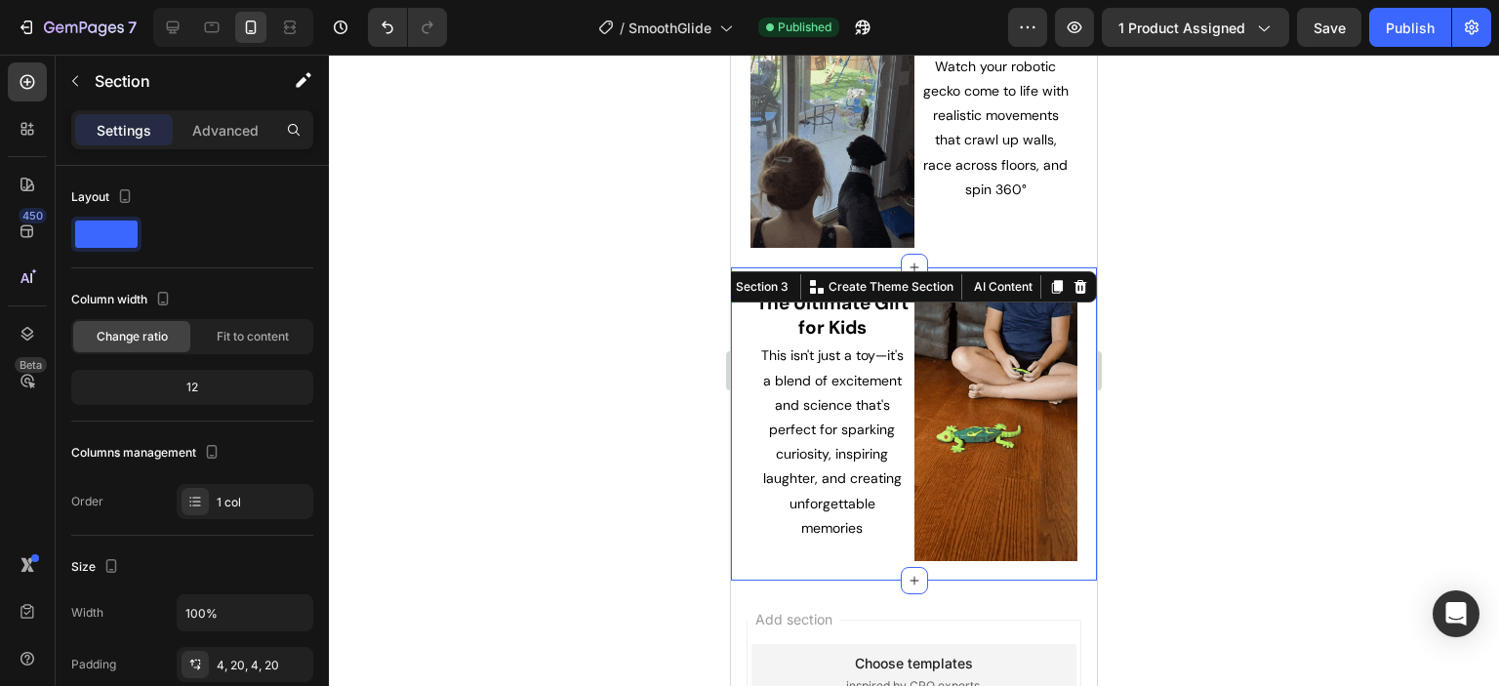
scroll to position [1315, 0]
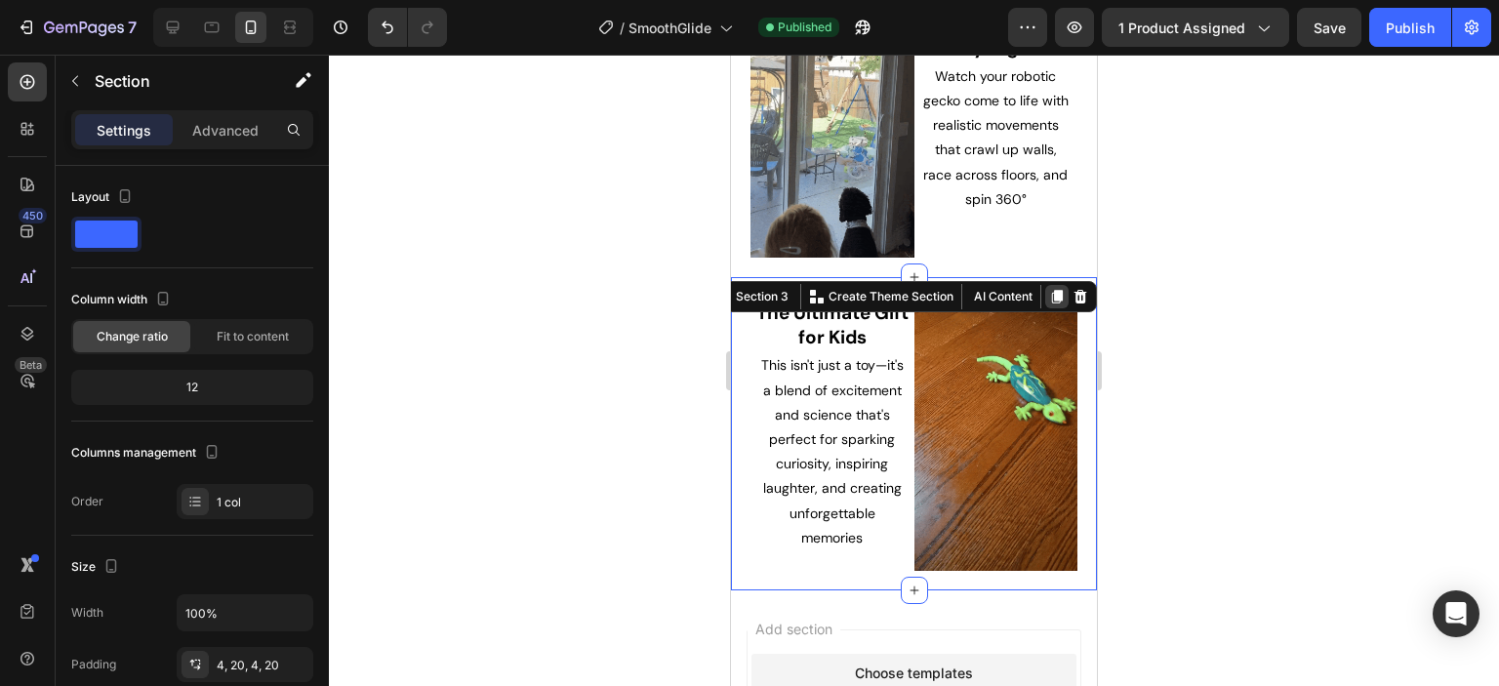
click at [1052, 290] on icon at bounding box center [1057, 297] width 11 height 14
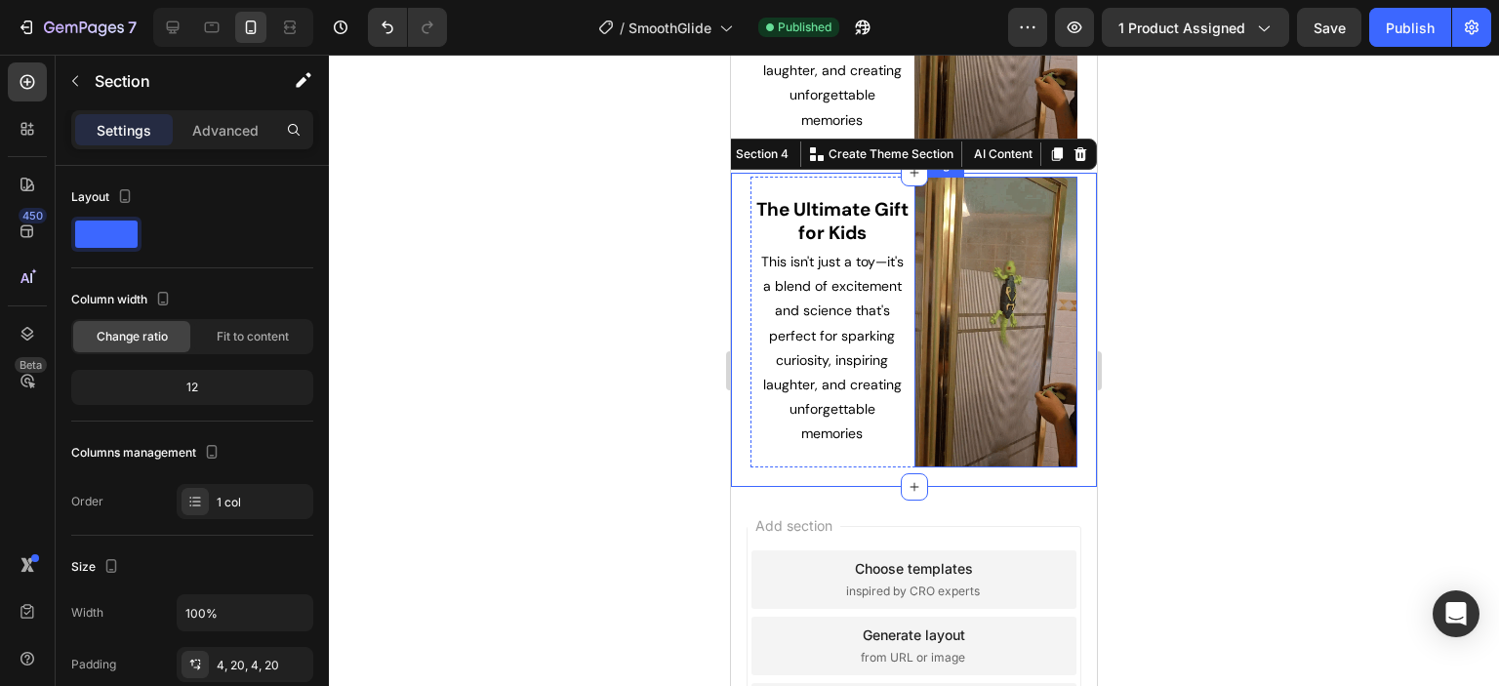
scroll to position [1756, 0]
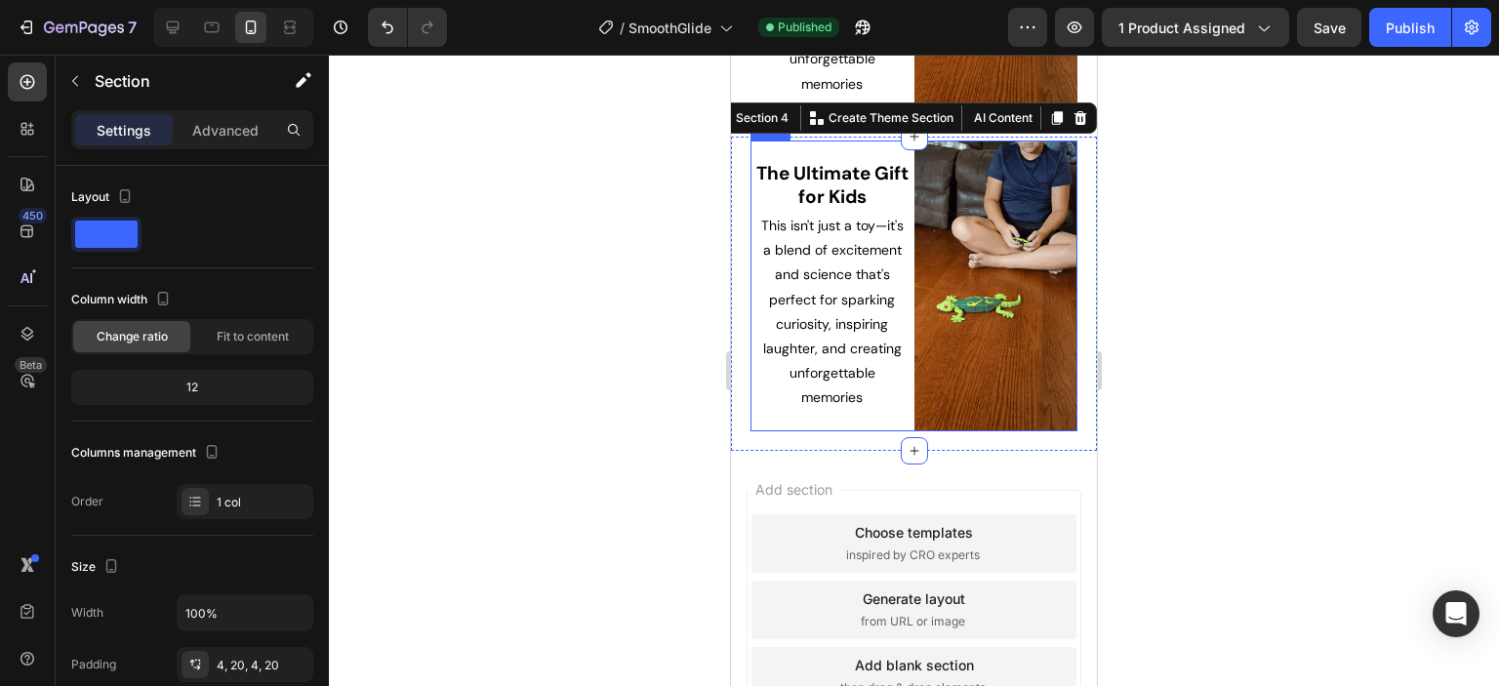
click at [800, 399] on div "The Ultimate Gift for Kids Heading This isn't just a toy—it's a blend of excite…" at bounding box center [832, 286] width 164 height 291
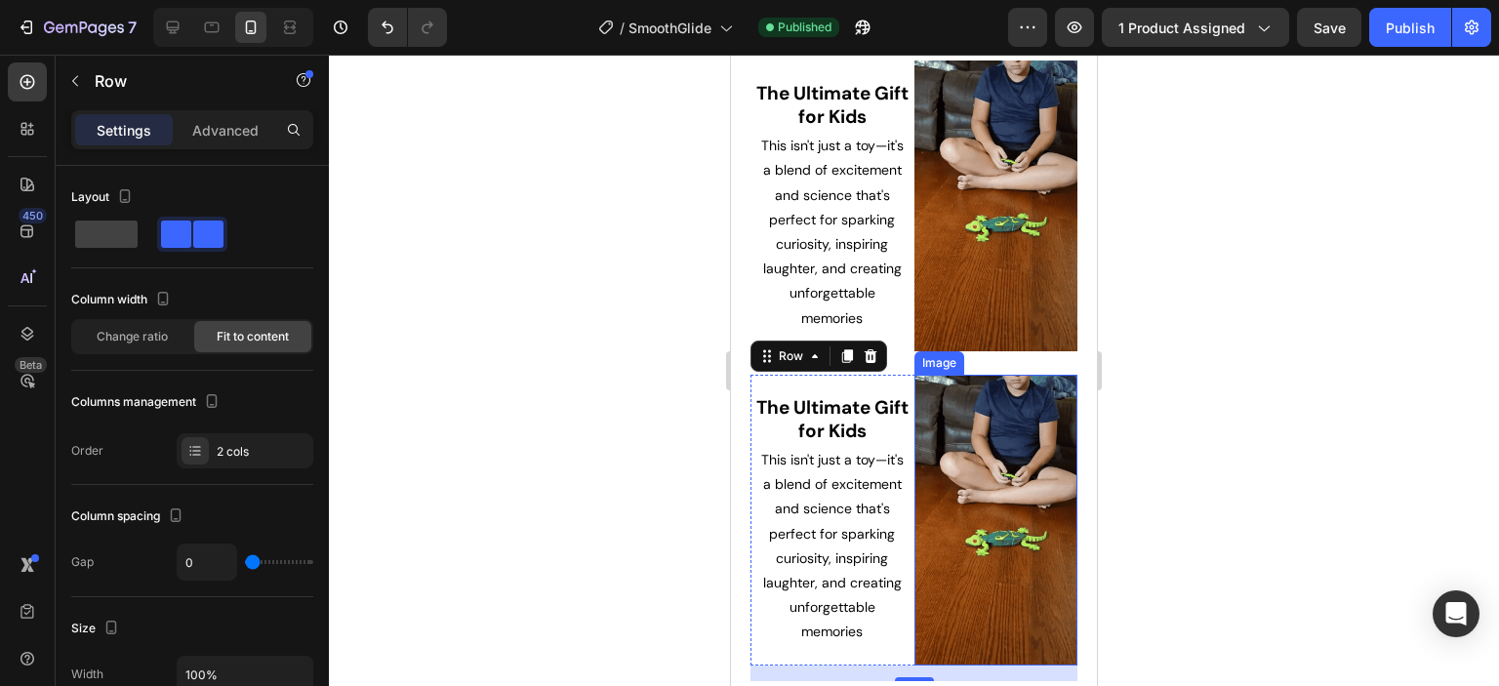
scroll to position [1561, 0]
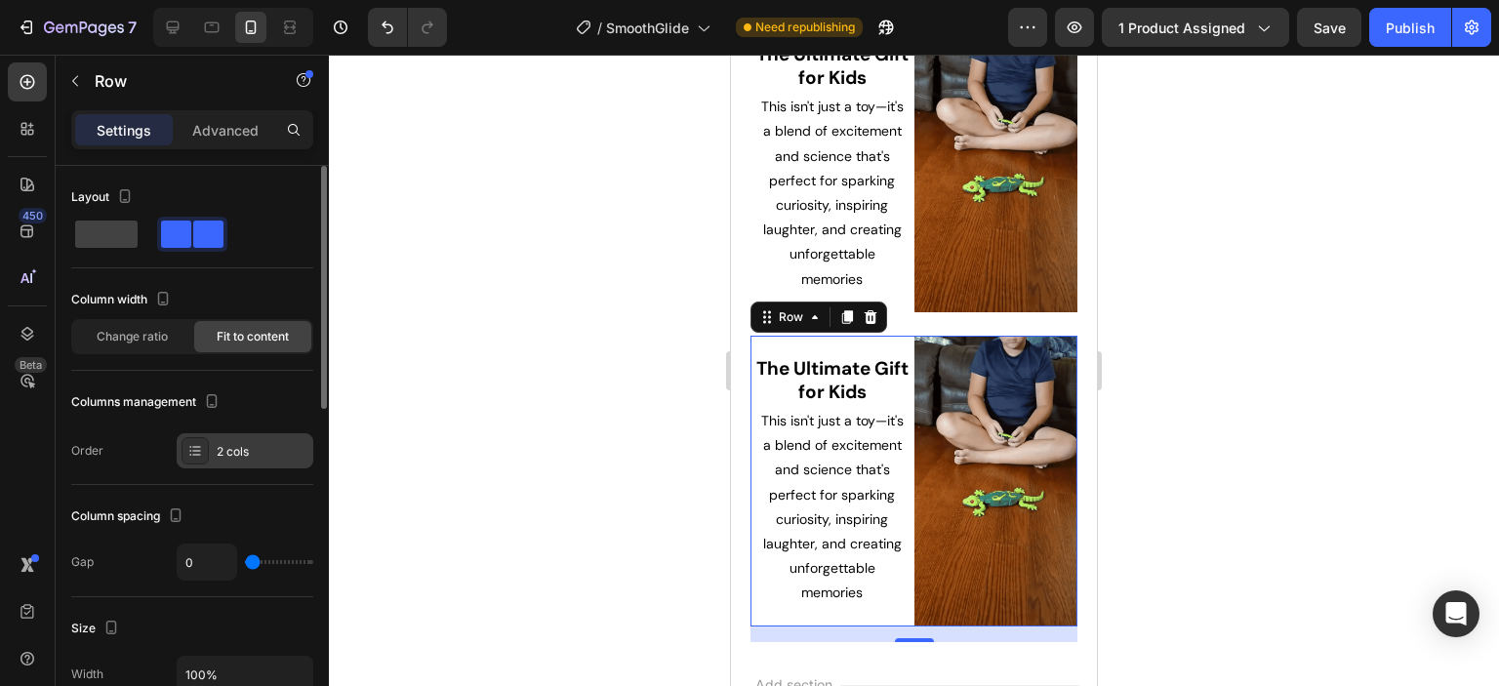
click at [232, 443] on div "2 cols" at bounding box center [263, 452] width 92 height 18
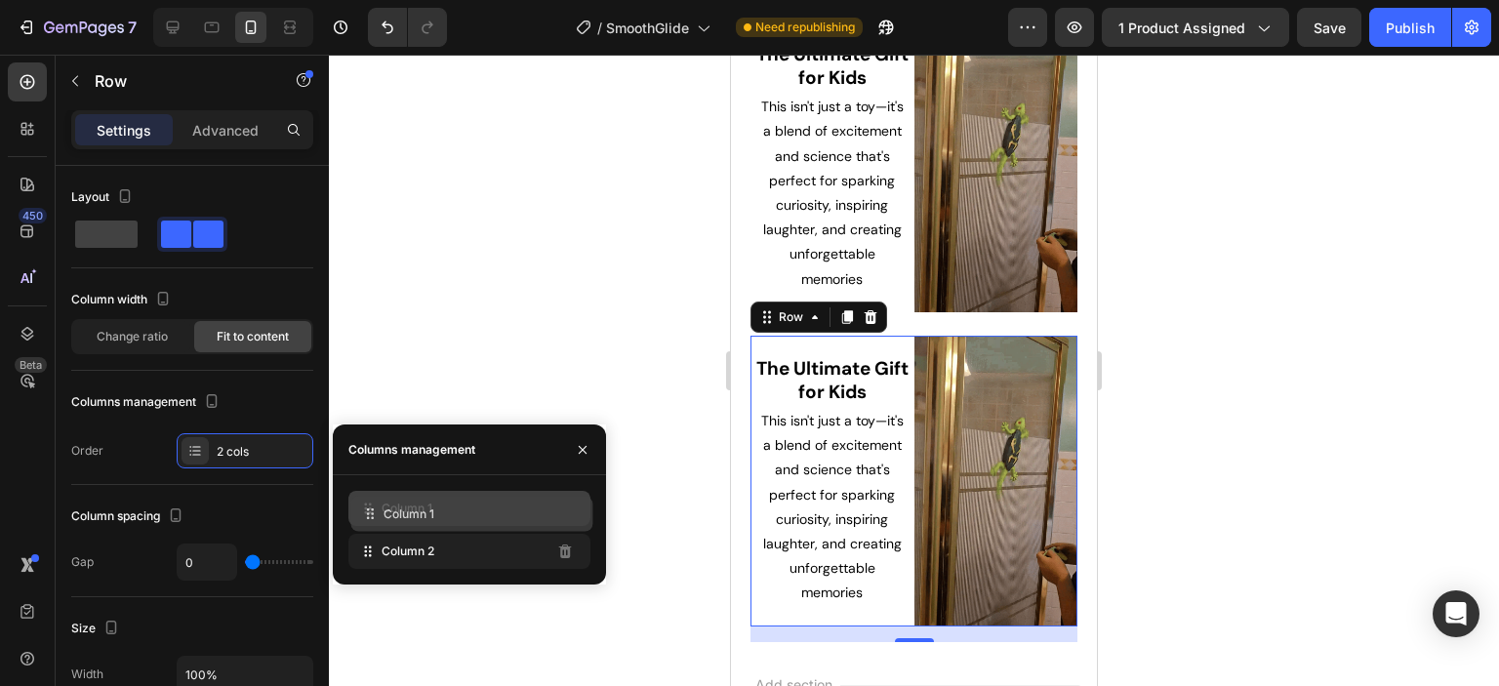
drag, startPoint x: 423, startPoint y: 551, endPoint x: 425, endPoint y: 514, distance: 37.2
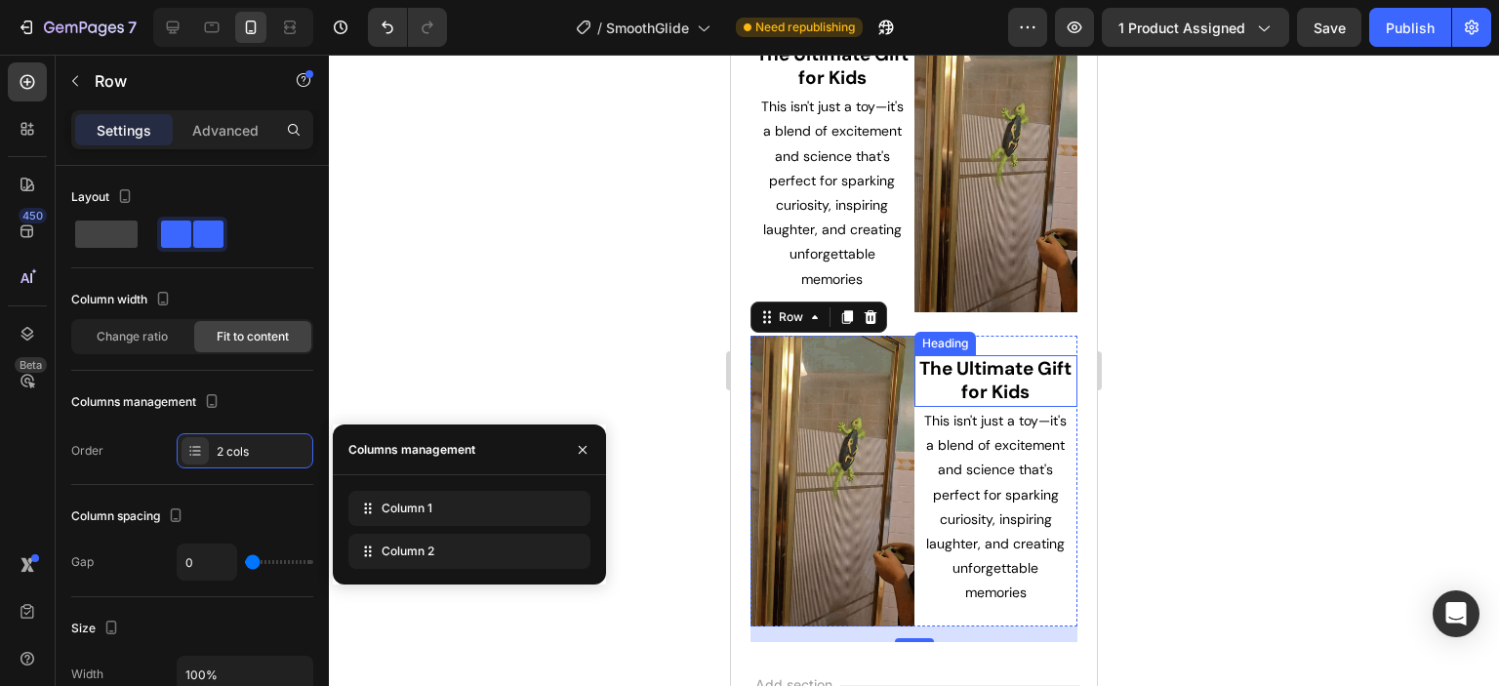
click at [979, 356] on span "The Ultimate Gift for Kids" at bounding box center [995, 380] width 152 height 49
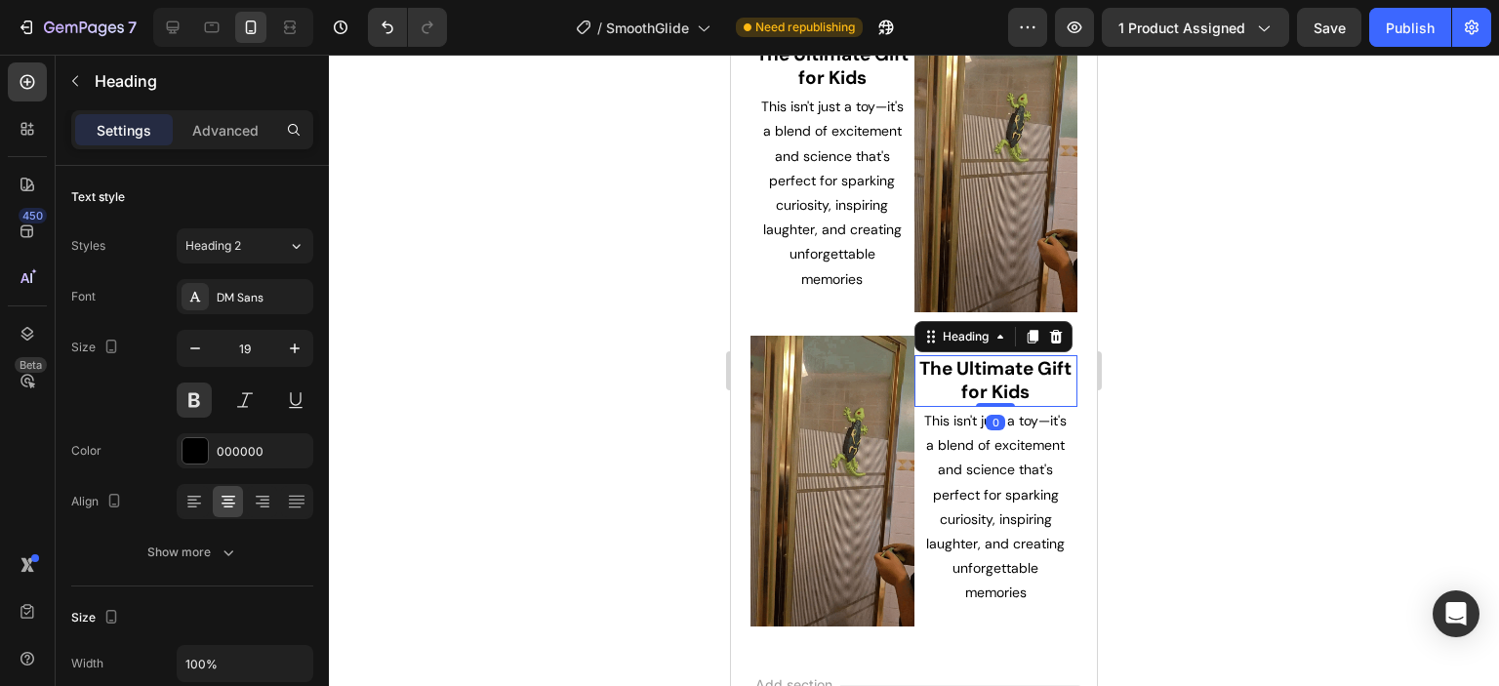
click at [979, 356] on span "The Ultimate Gift for Kids" at bounding box center [995, 380] width 152 height 49
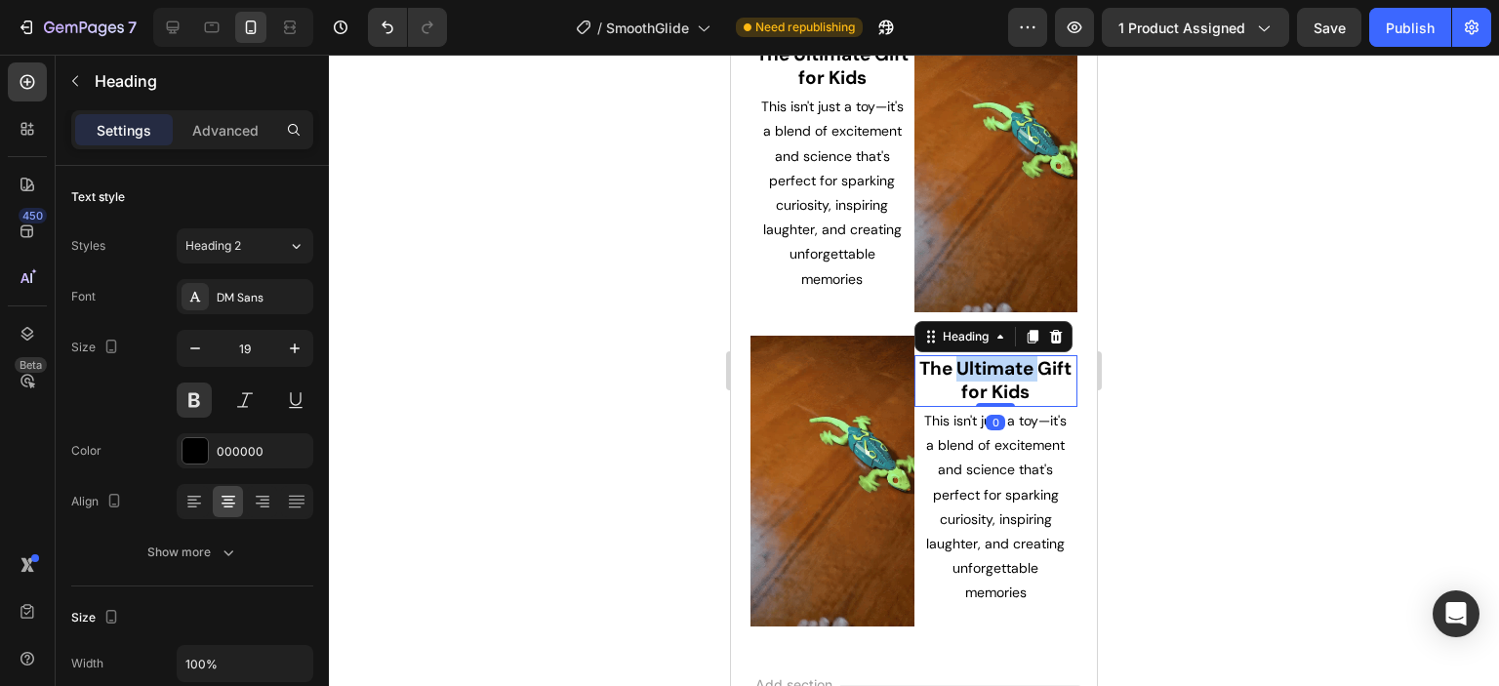
click at [979, 356] on span "The Ultimate Gift for Kids" at bounding box center [995, 380] width 152 height 49
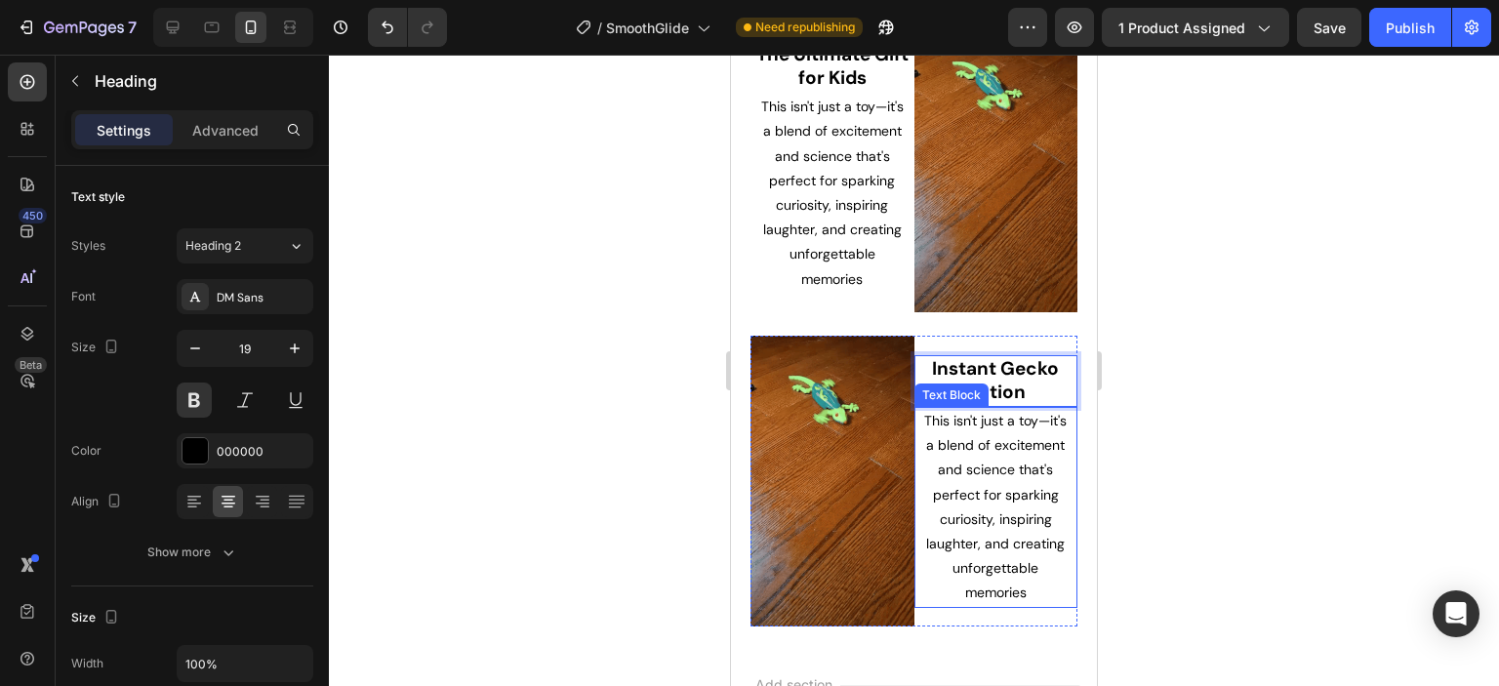
click at [995, 412] on span "This isn't just a toy—it's a blend of excitement and science that's perfect for…" at bounding box center [995, 506] width 142 height 189
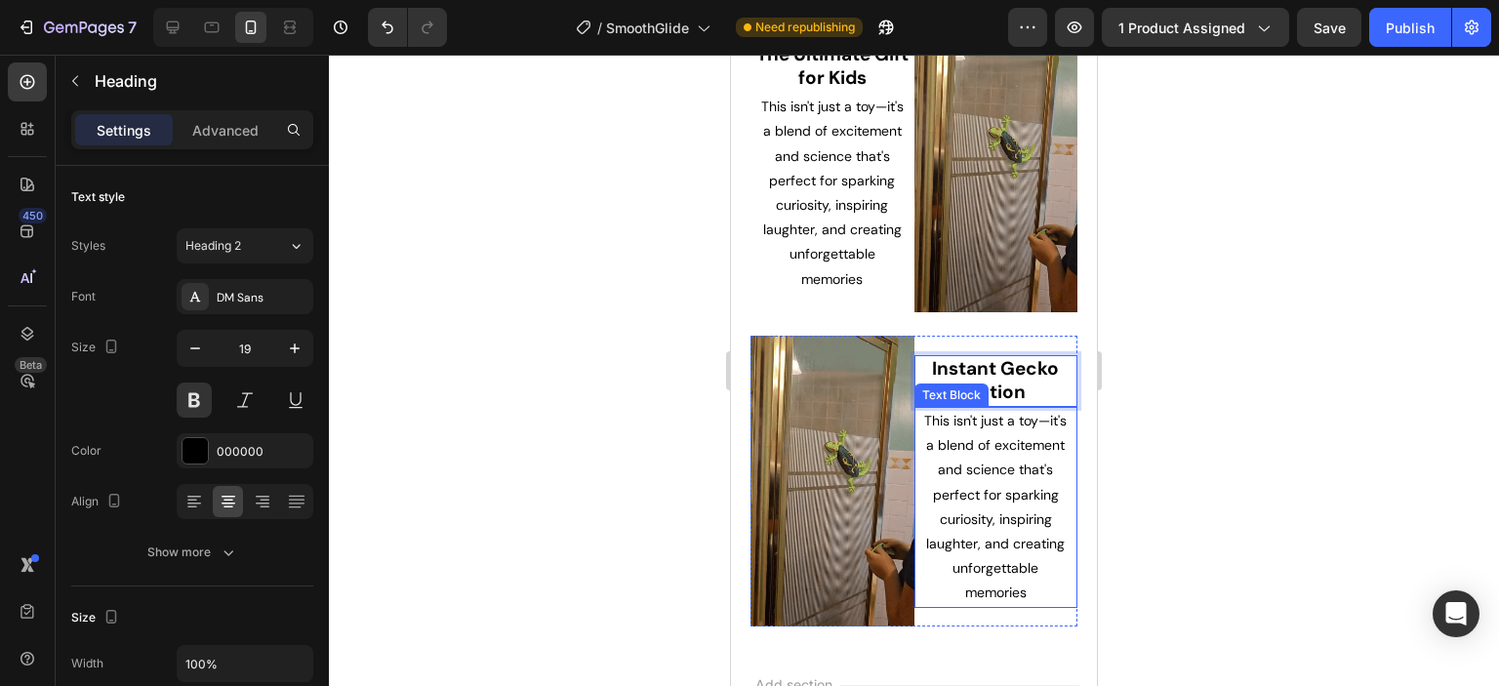
click at [995, 412] on span "This isn't just a toy—it's a blend of excitement and science that's perfect for…" at bounding box center [995, 506] width 142 height 189
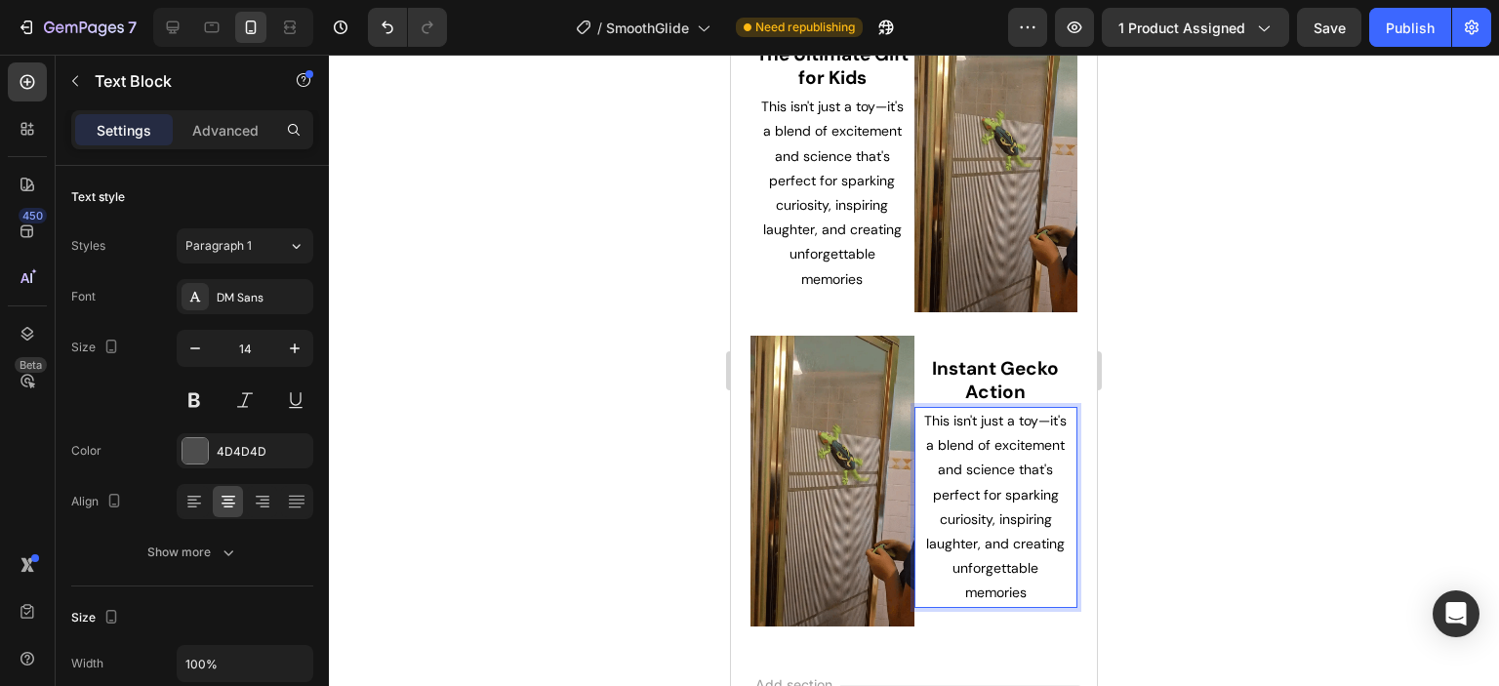
scroll to position [1598, 0]
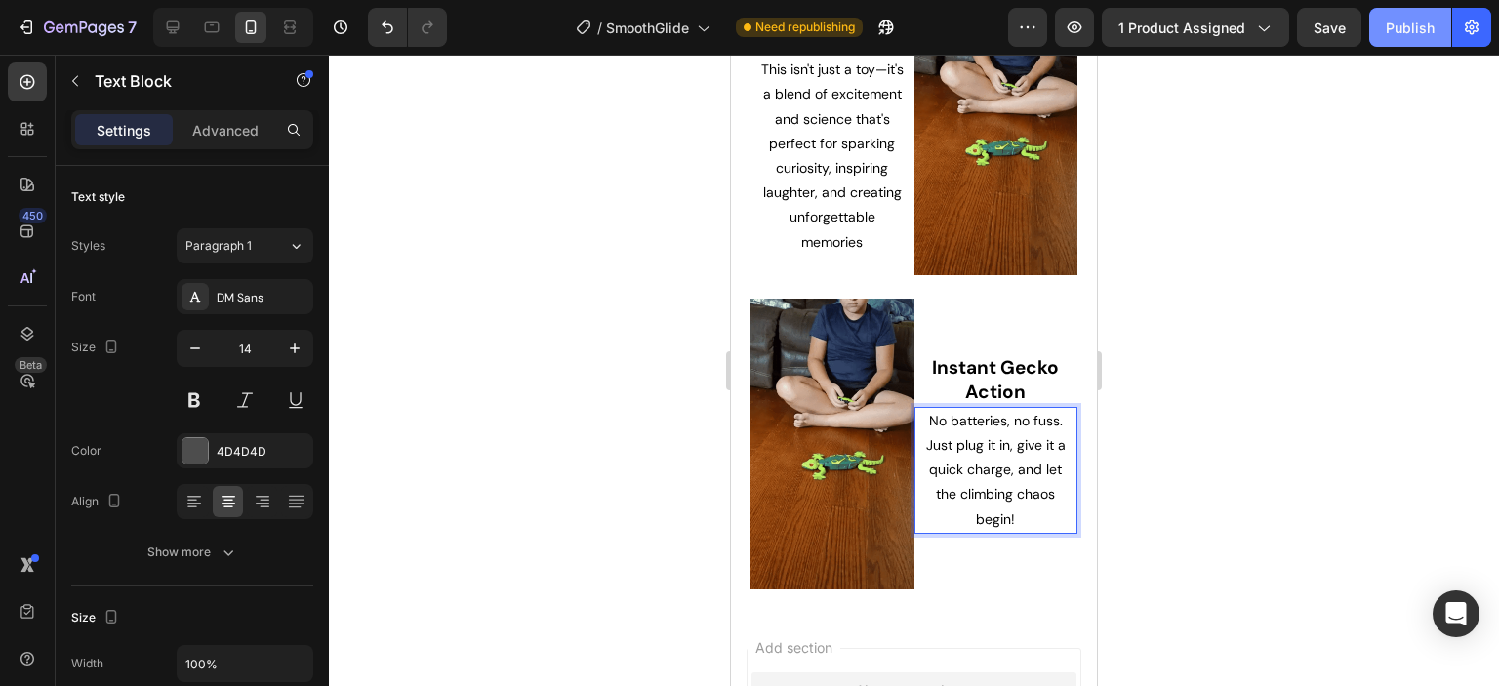
click at [1391, 30] on div "Publish" at bounding box center [1410, 28] width 49 height 20
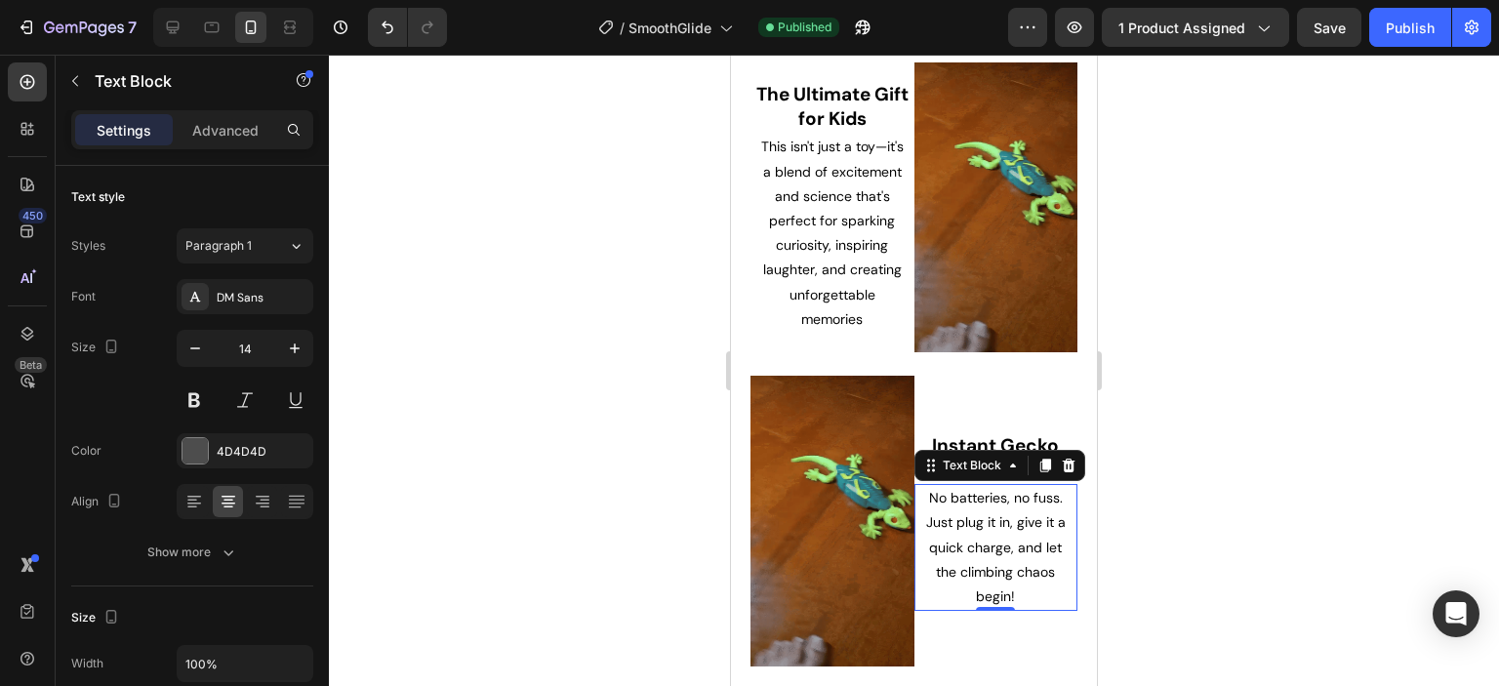
scroll to position [1501, 0]
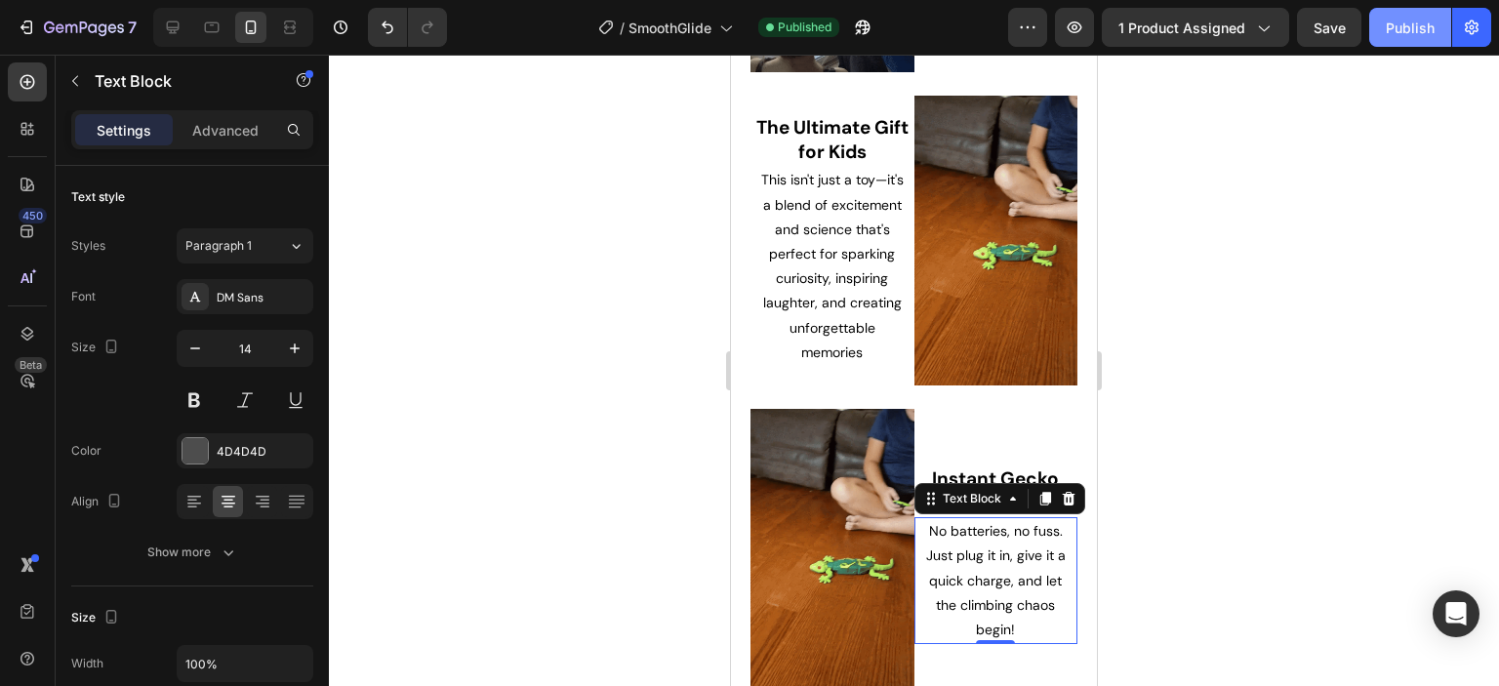
click at [1414, 34] on div "Publish" at bounding box center [1410, 28] width 49 height 20
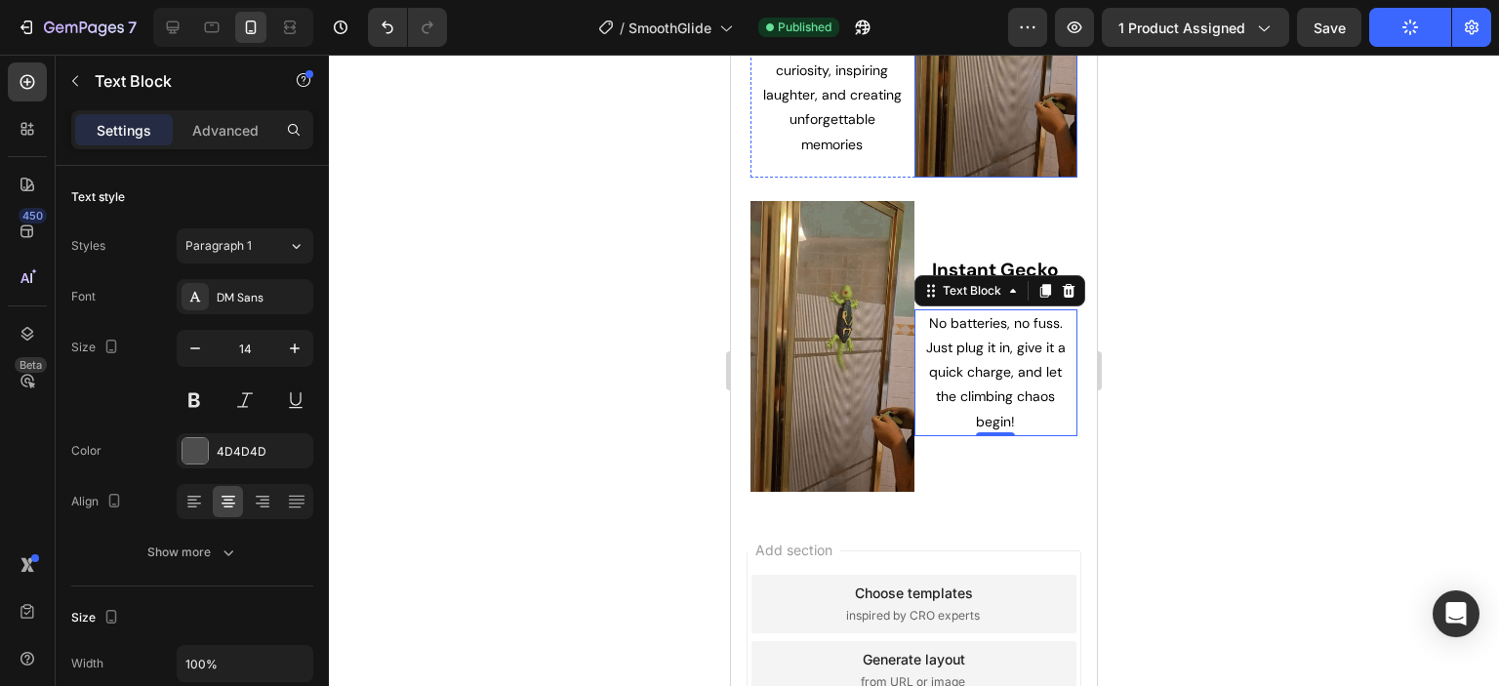
scroll to position [1794, 0]
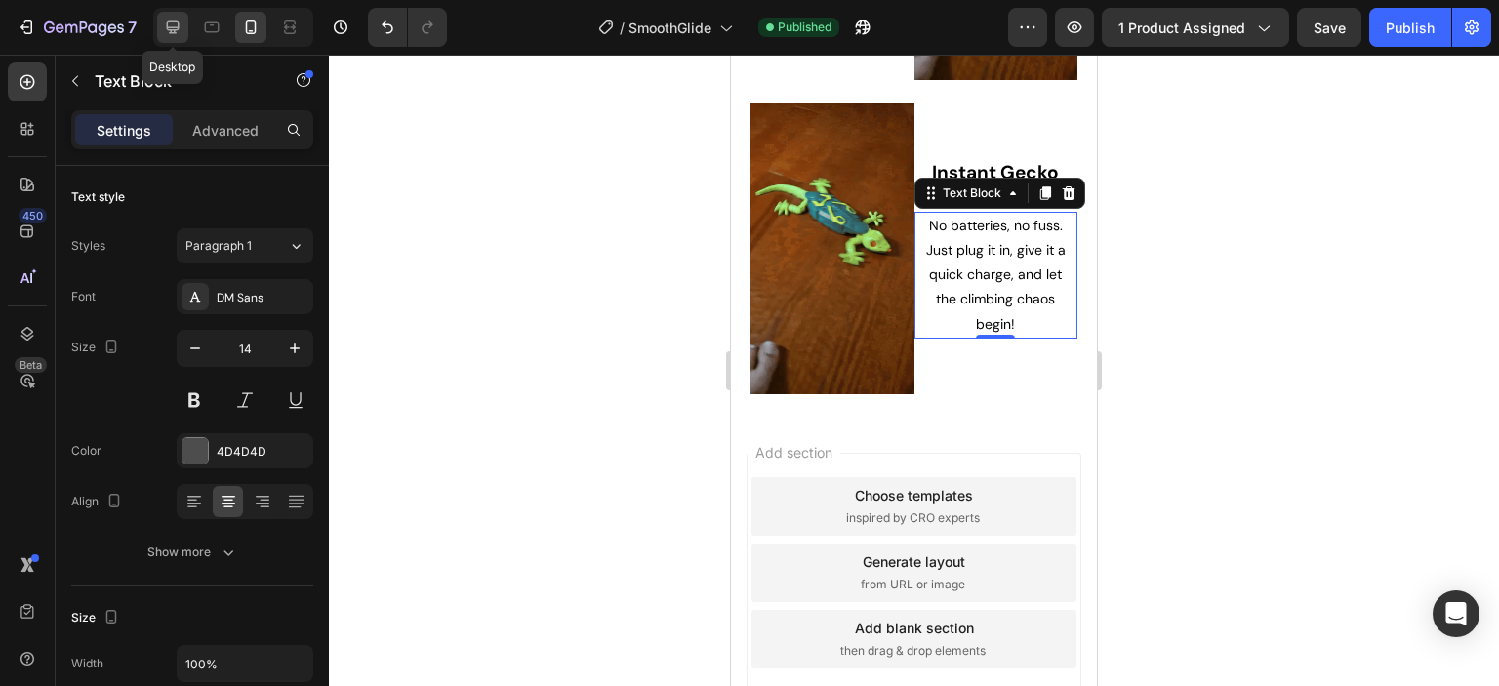
click at [179, 30] on icon at bounding box center [173, 28] width 20 height 20
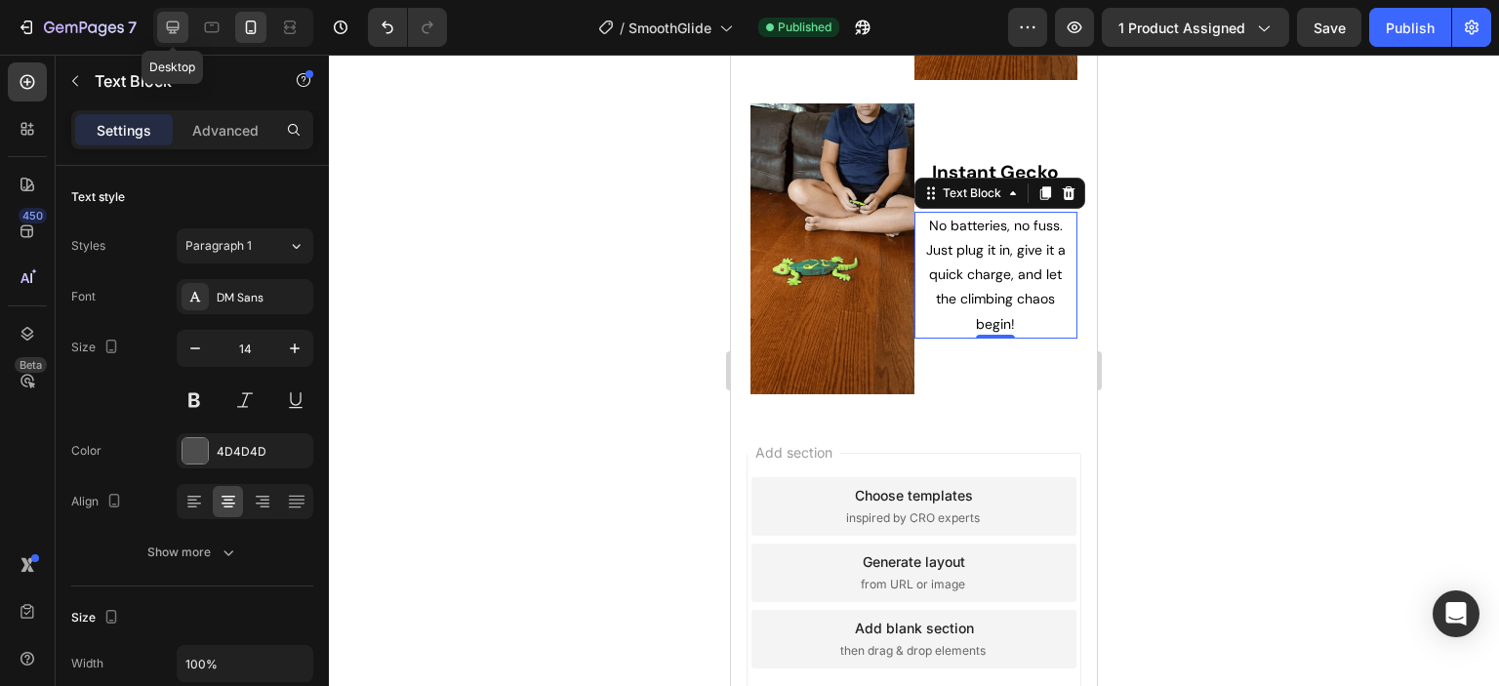
type input "16"
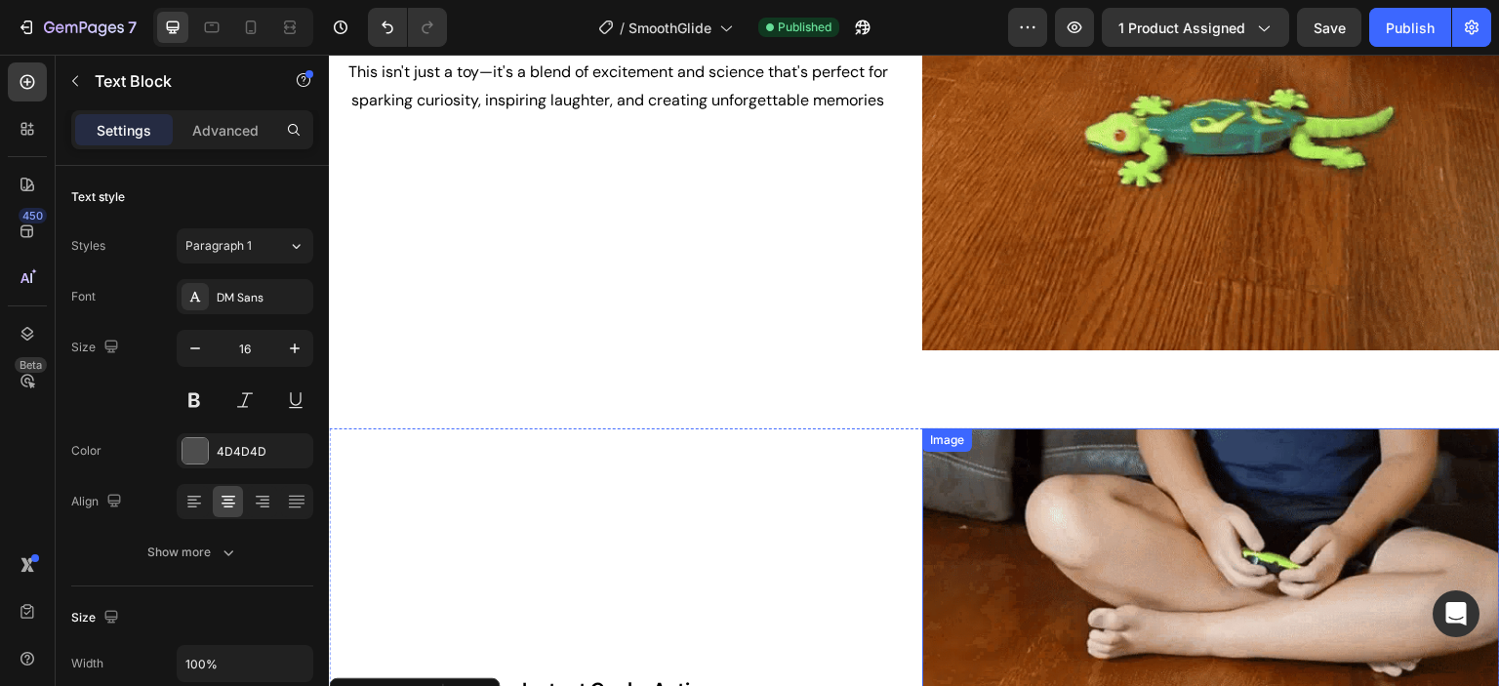
scroll to position [2091, 0]
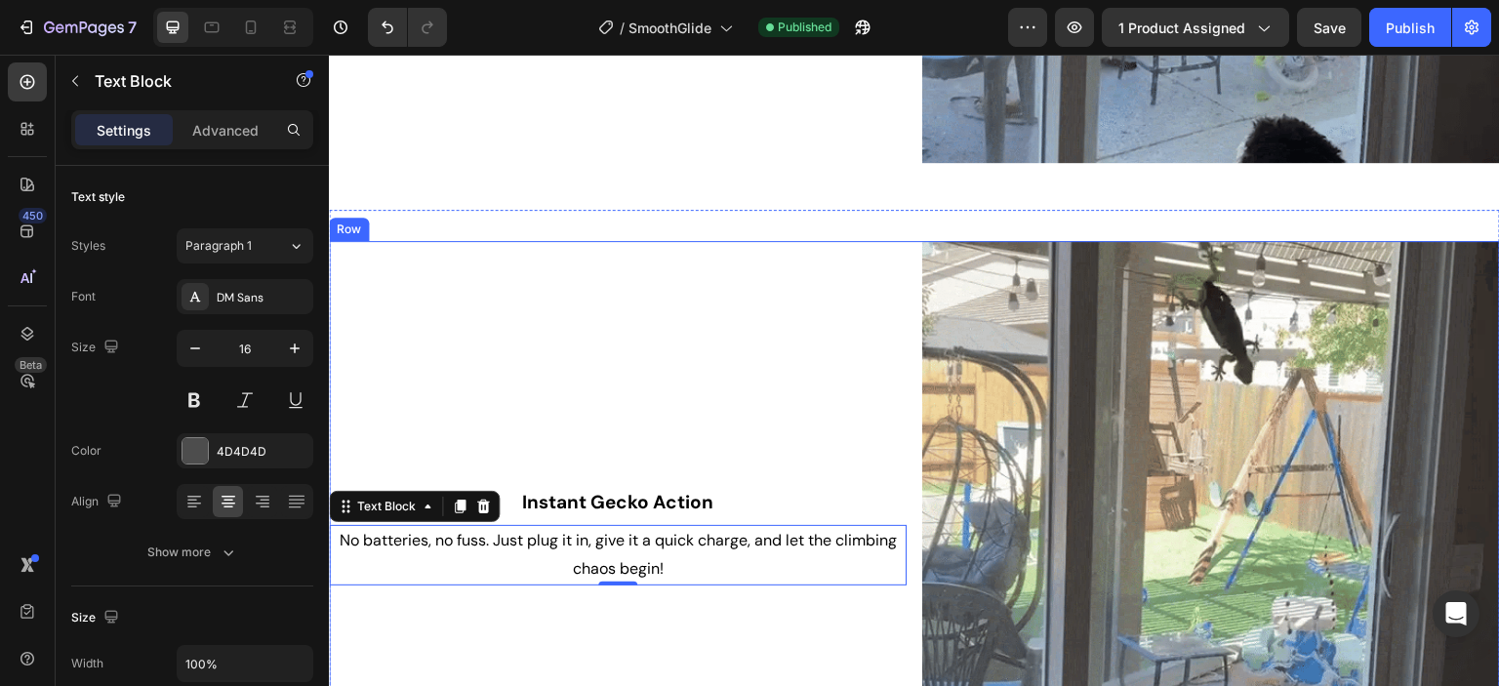
click at [829, 271] on div "⁠⁠⁠⁠⁠⁠⁠ Instant Gecko Action Heading No batteries, no fuss. Just plug it in, gi…" at bounding box center [618, 530] width 578 height 578
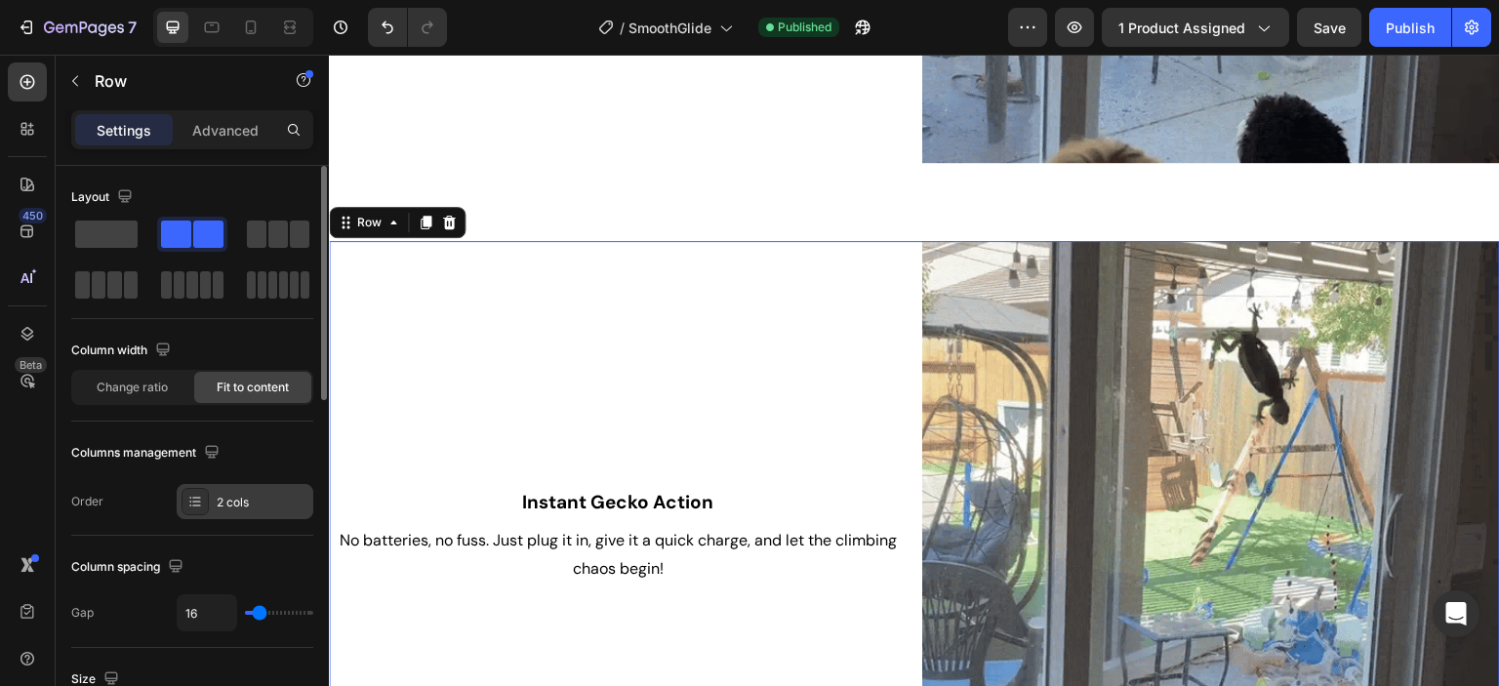
click at [238, 503] on div "2 cols" at bounding box center [263, 503] width 92 height 18
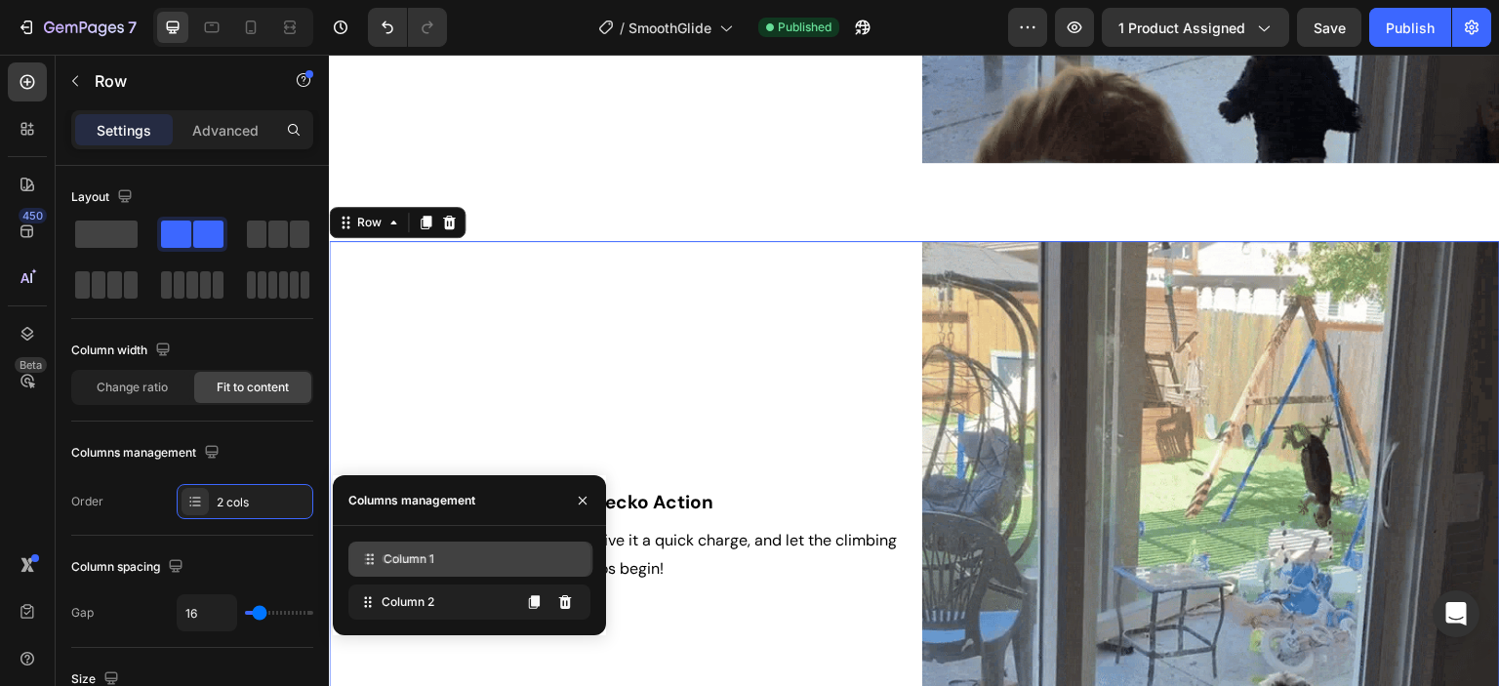
drag, startPoint x: 412, startPoint y: 600, endPoint x: 414, endPoint y: 557, distance: 43.0
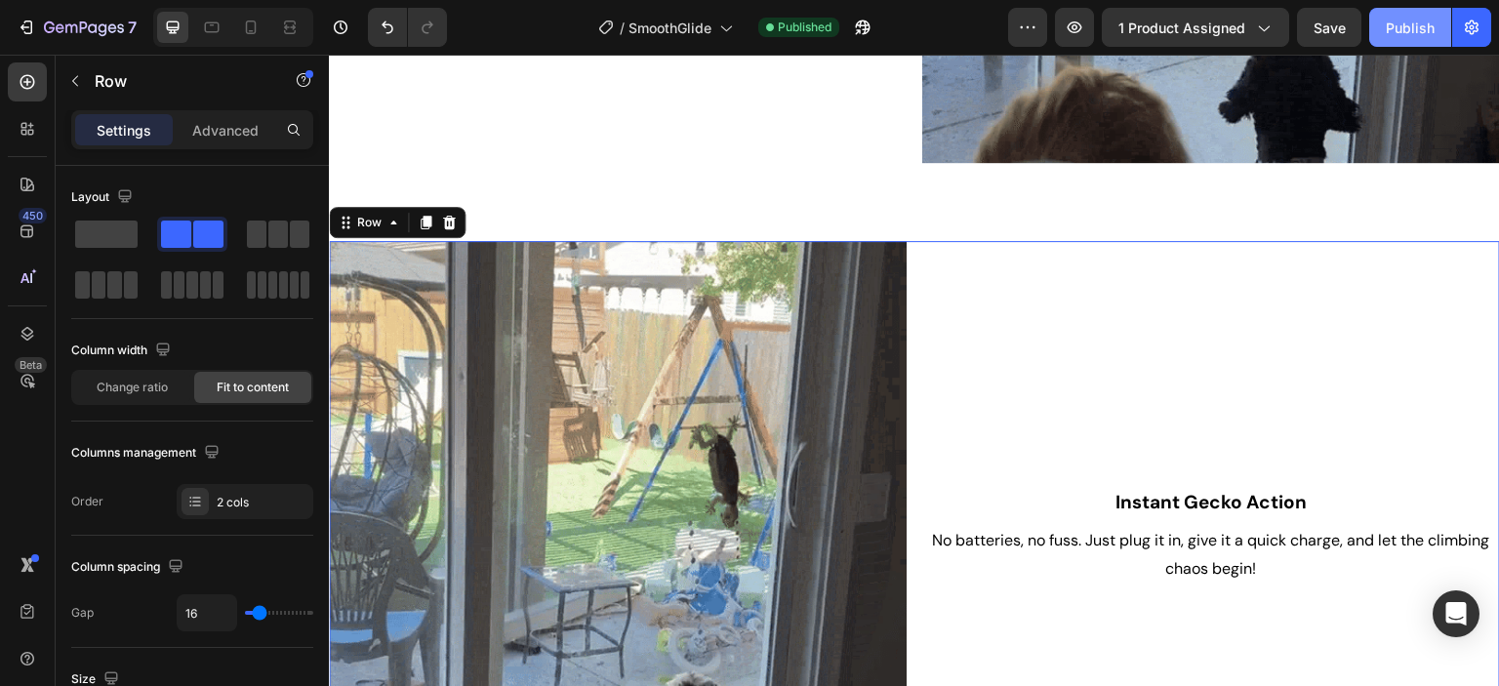
click at [1414, 34] on div "Publish" at bounding box center [1410, 28] width 49 height 20
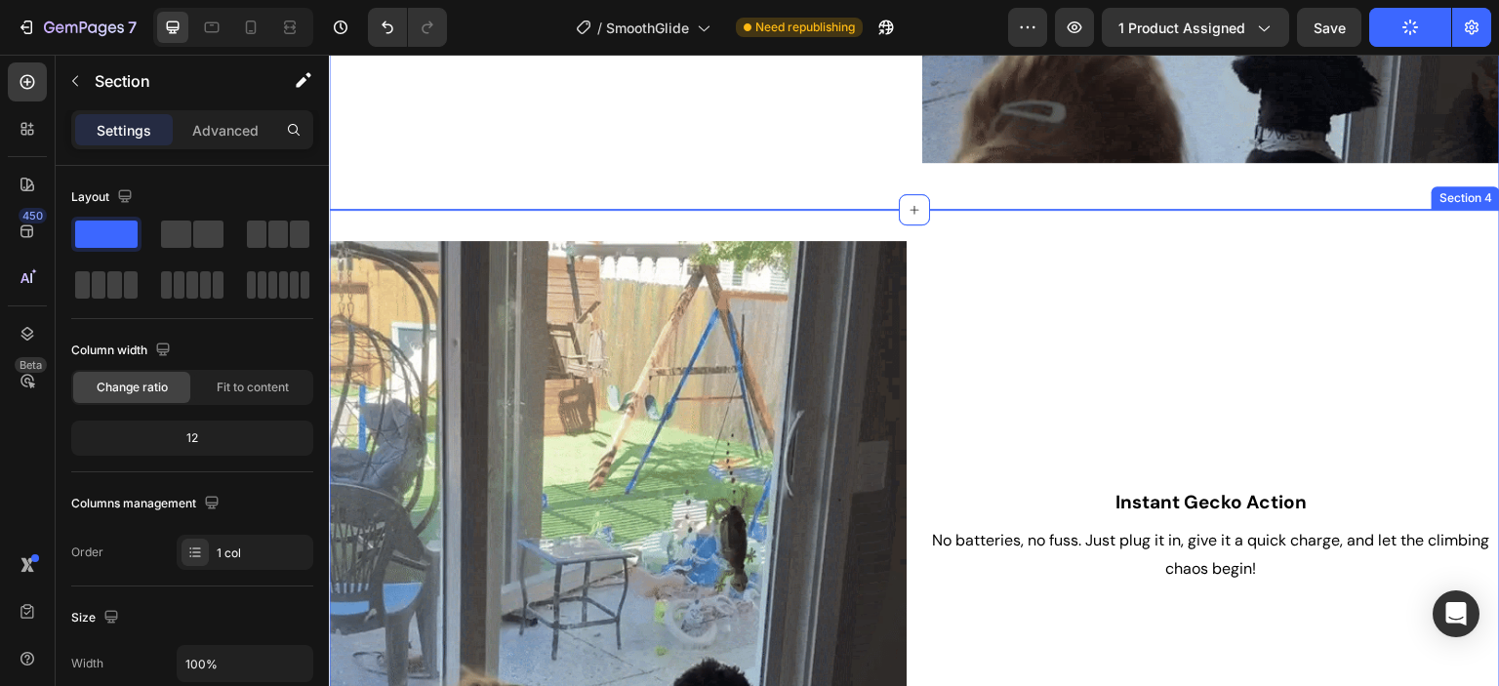
click at [1166, 221] on div "Image ⁠⁠⁠⁠⁠⁠⁠ Instant Gecko Action Heading No batteries, no fuss. Just plug it …" at bounding box center [914, 538] width 1171 height 656
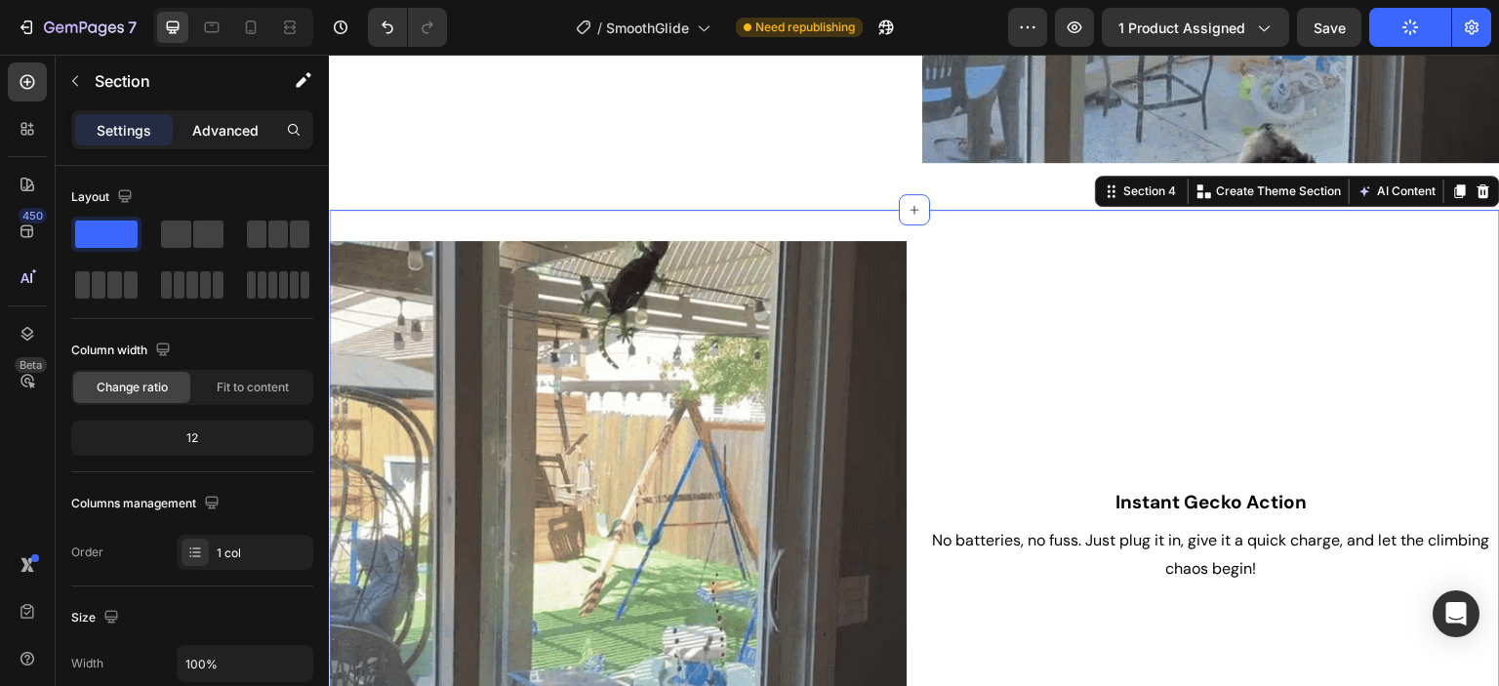
click at [219, 126] on p "Advanced" at bounding box center [225, 130] width 66 height 20
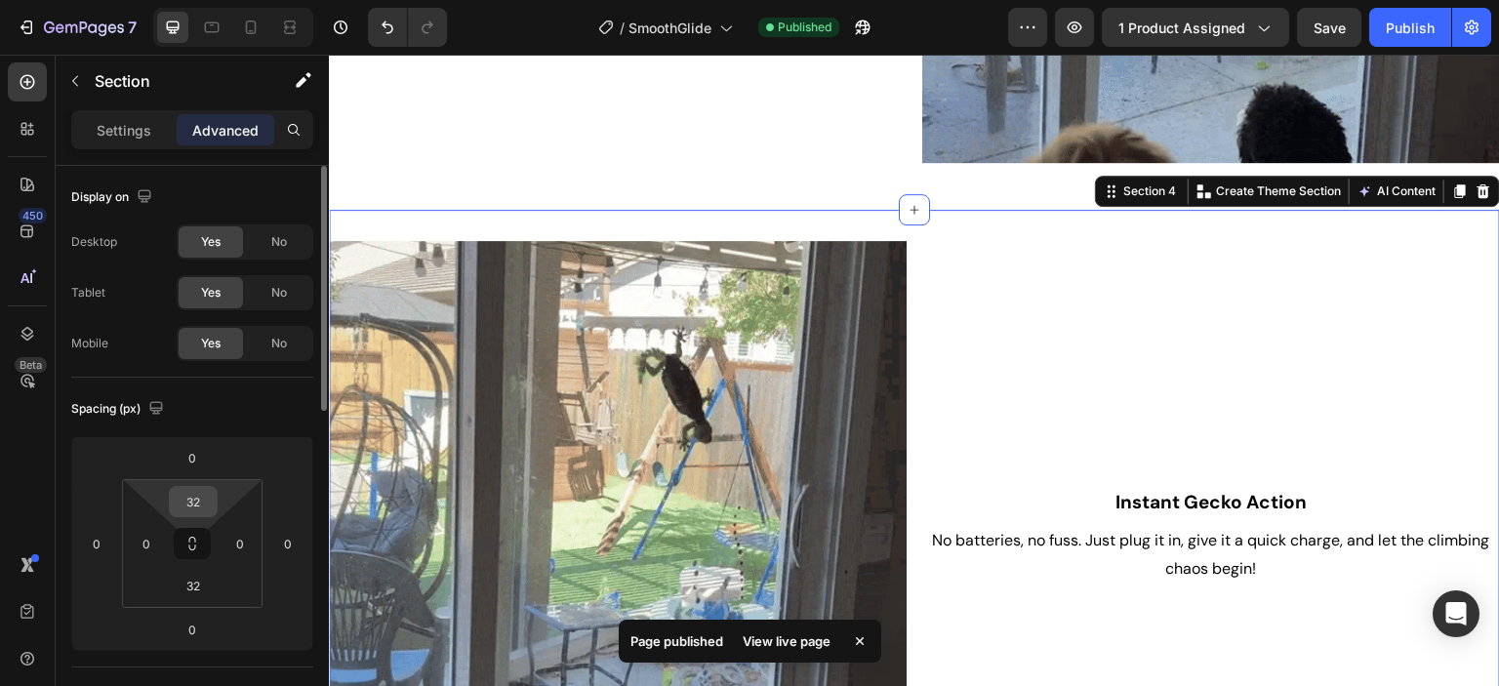
click at [193, 499] on input "32" at bounding box center [193, 501] width 39 height 29
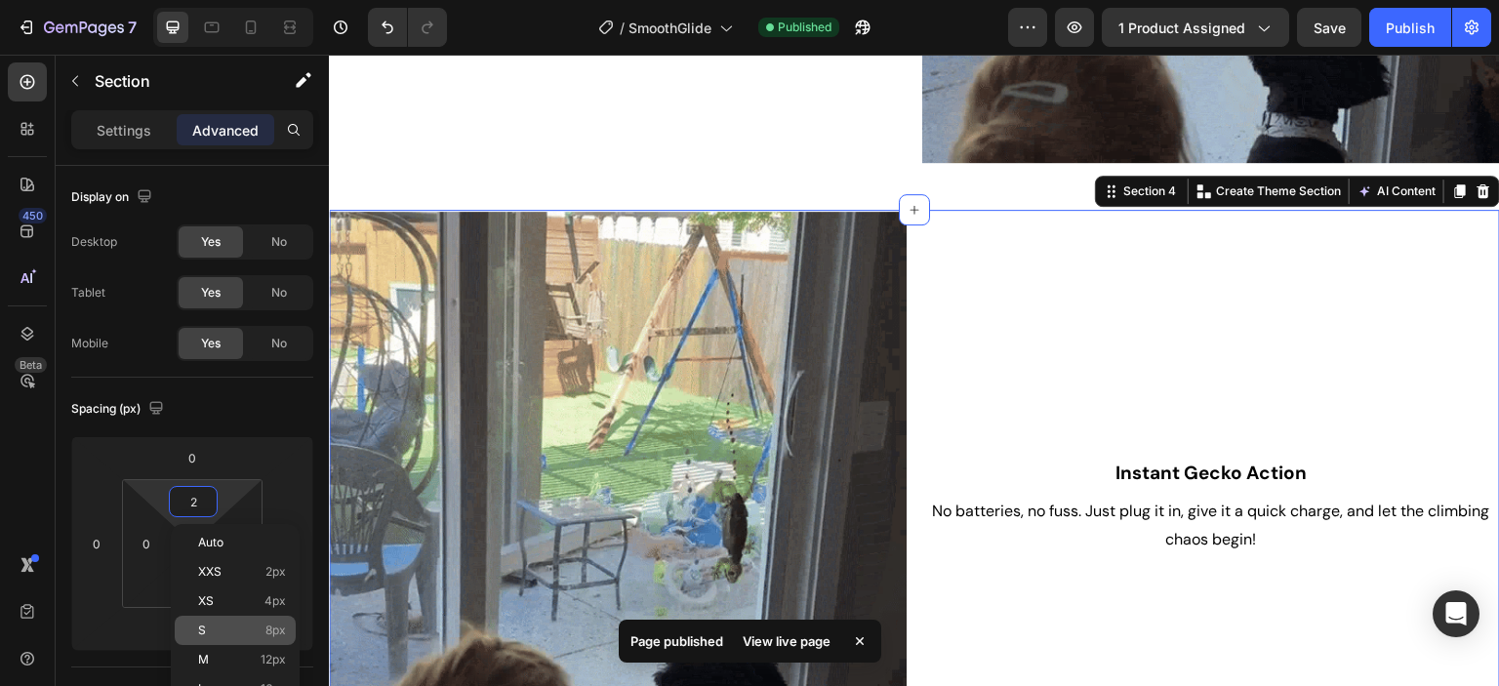
click at [219, 629] on p "S 8px" at bounding box center [242, 631] width 88 height 14
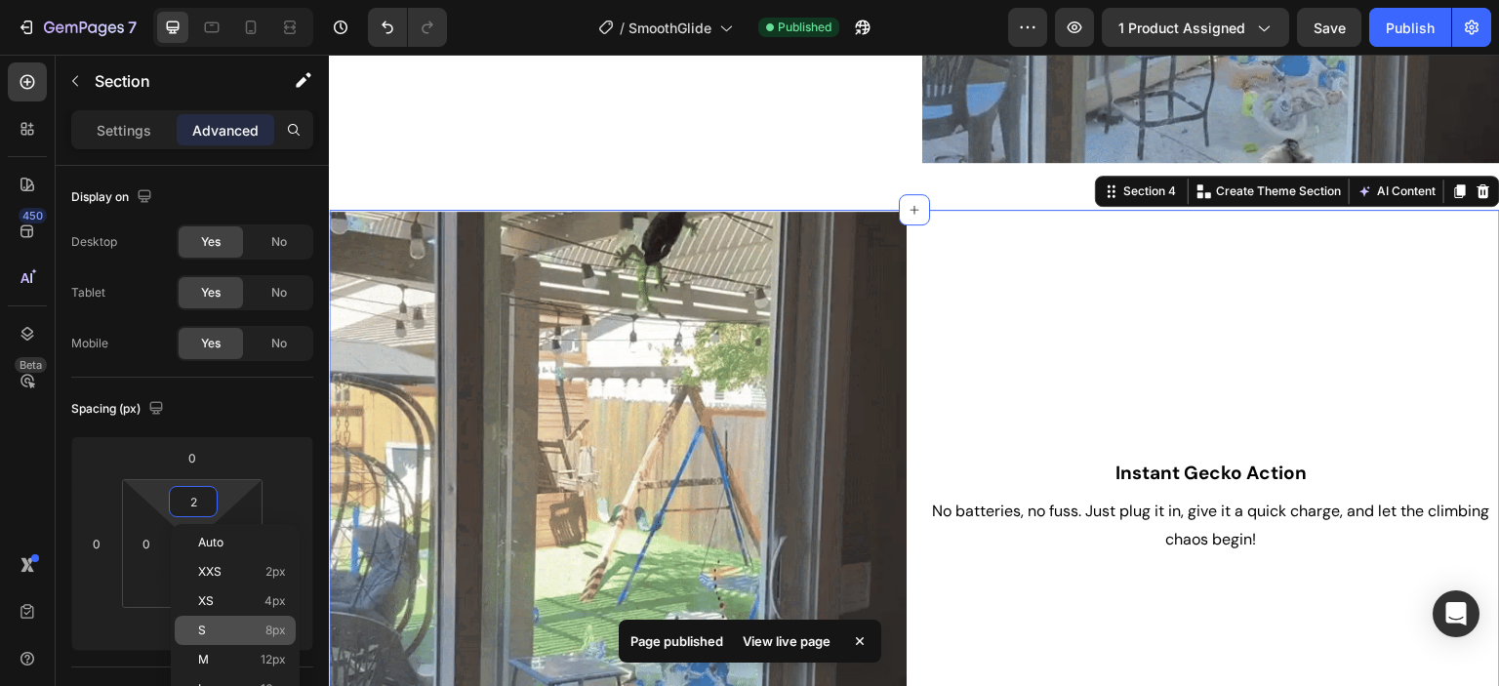
type input "8"
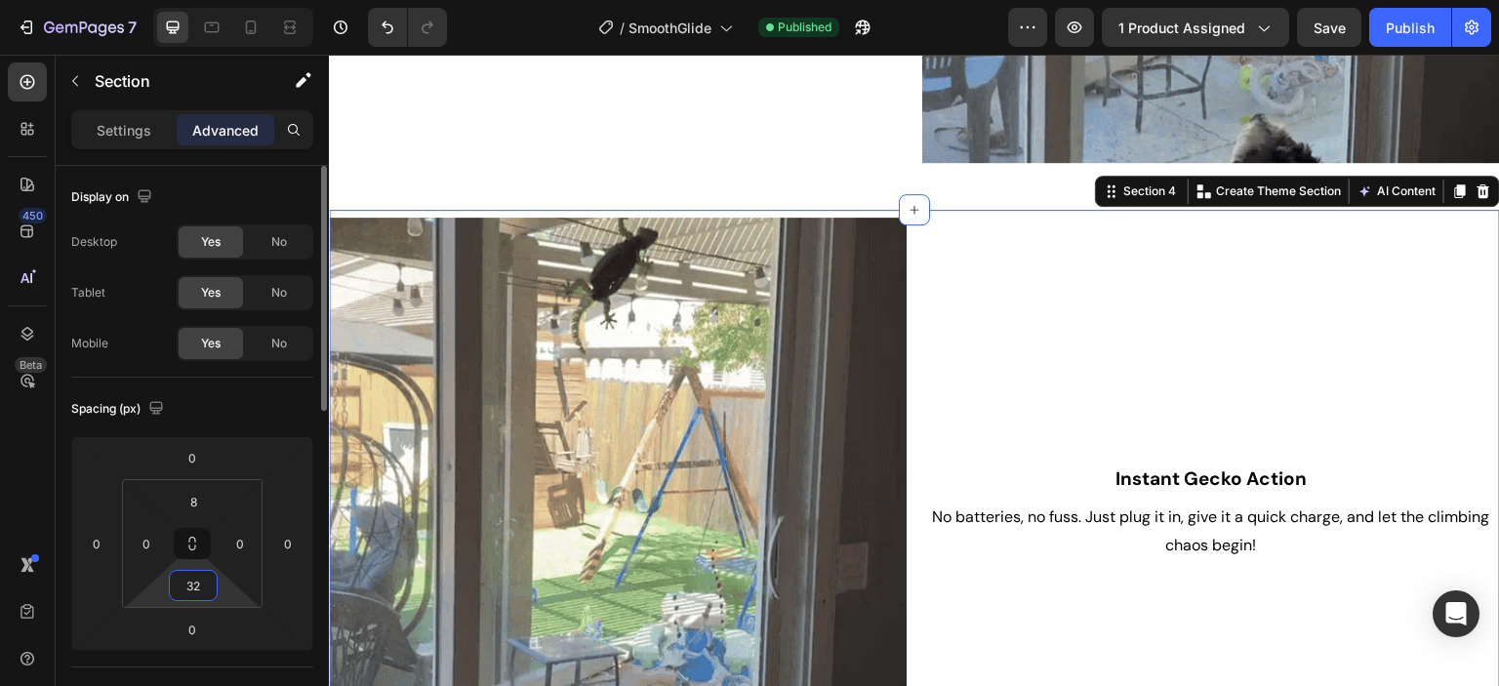
click at [207, 585] on input "32" at bounding box center [193, 585] width 39 height 29
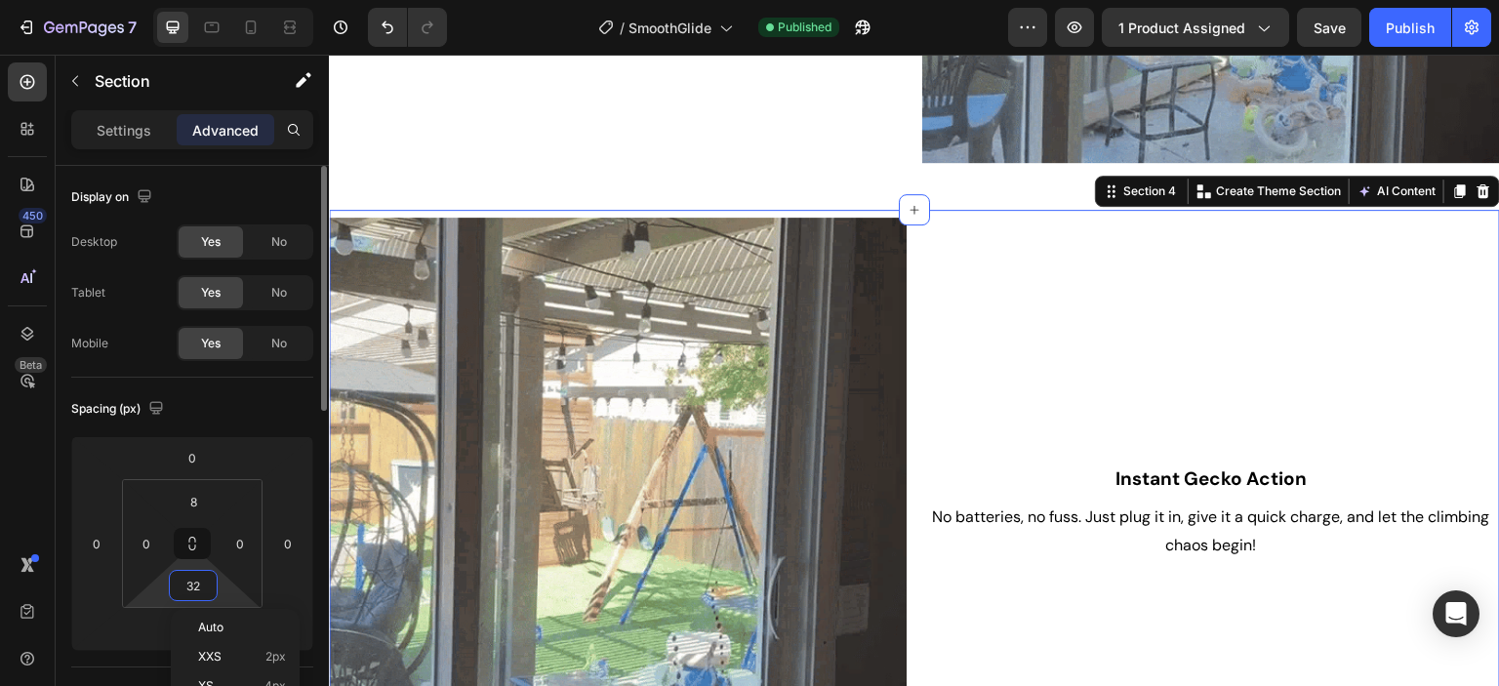
scroll to position [98, 0]
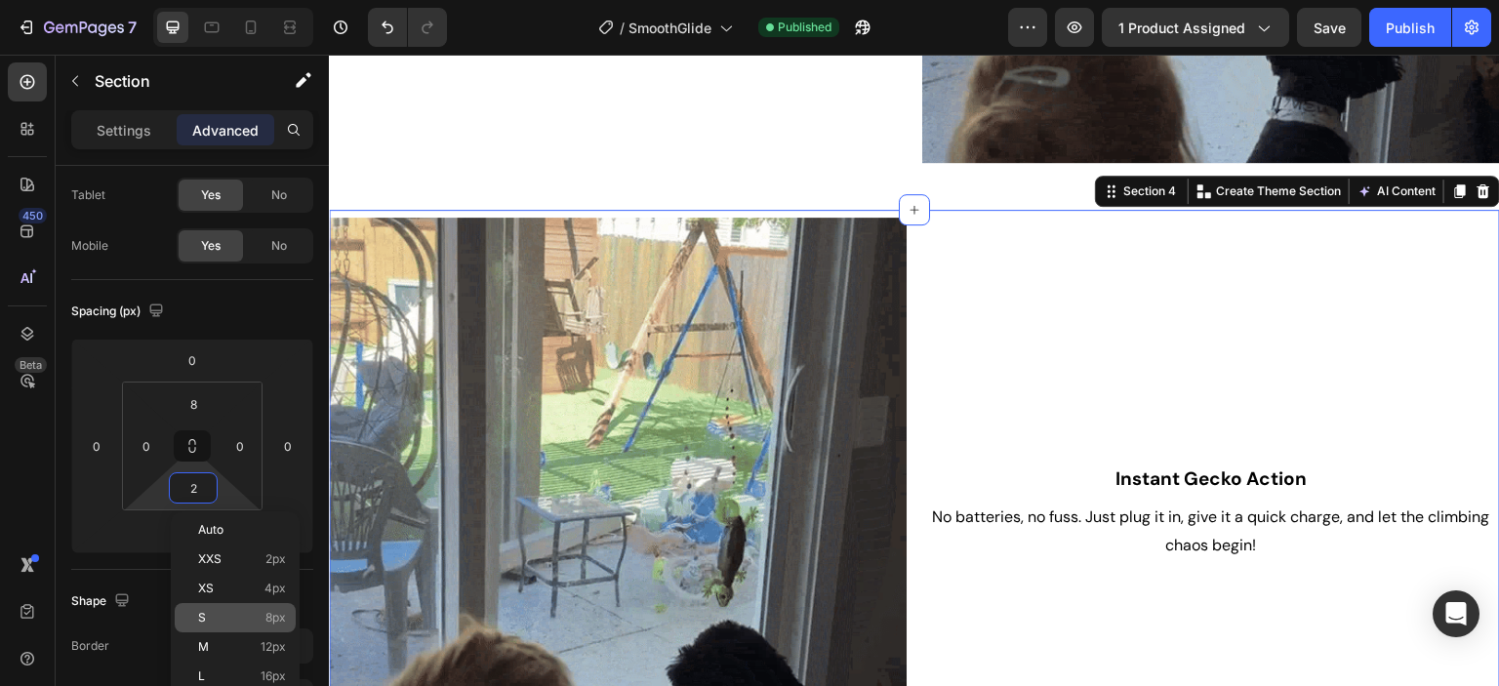
click at [216, 612] on p "S 8px" at bounding box center [242, 618] width 88 height 14
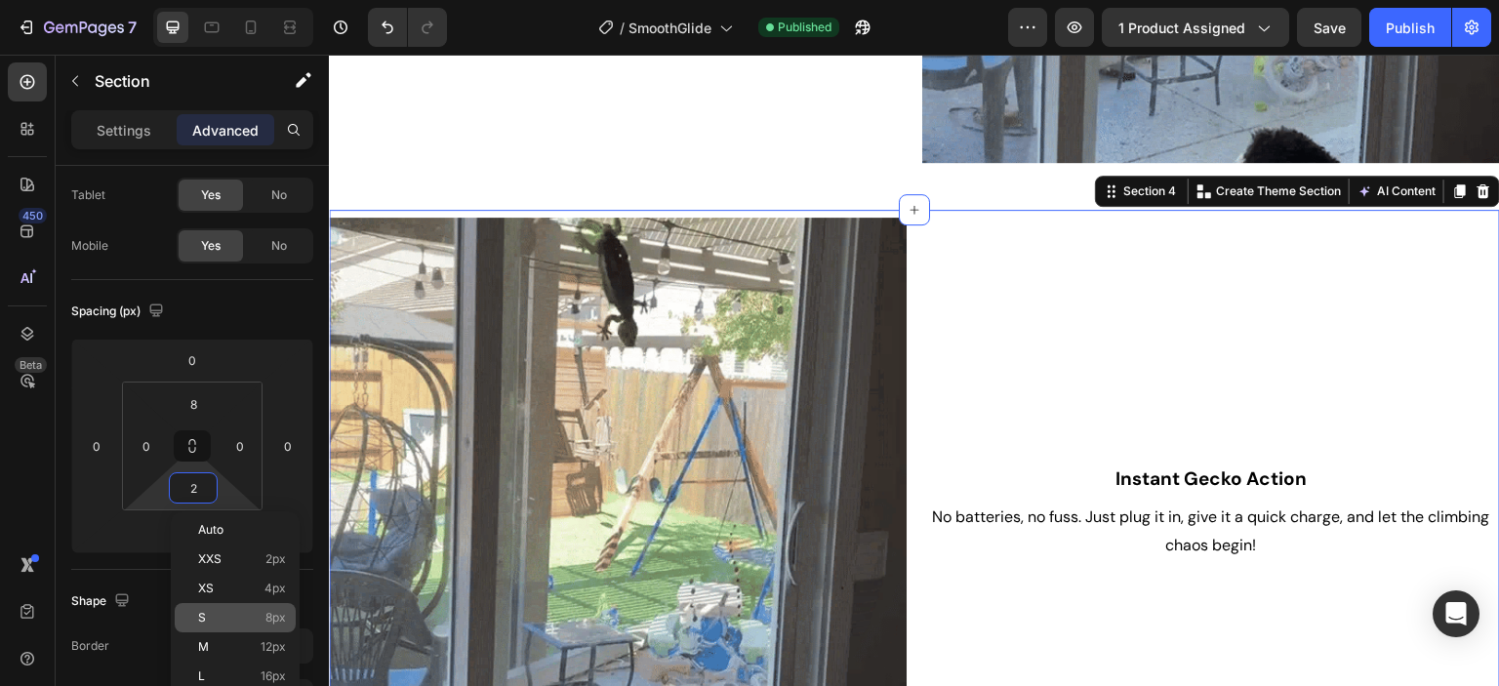
type input "8"
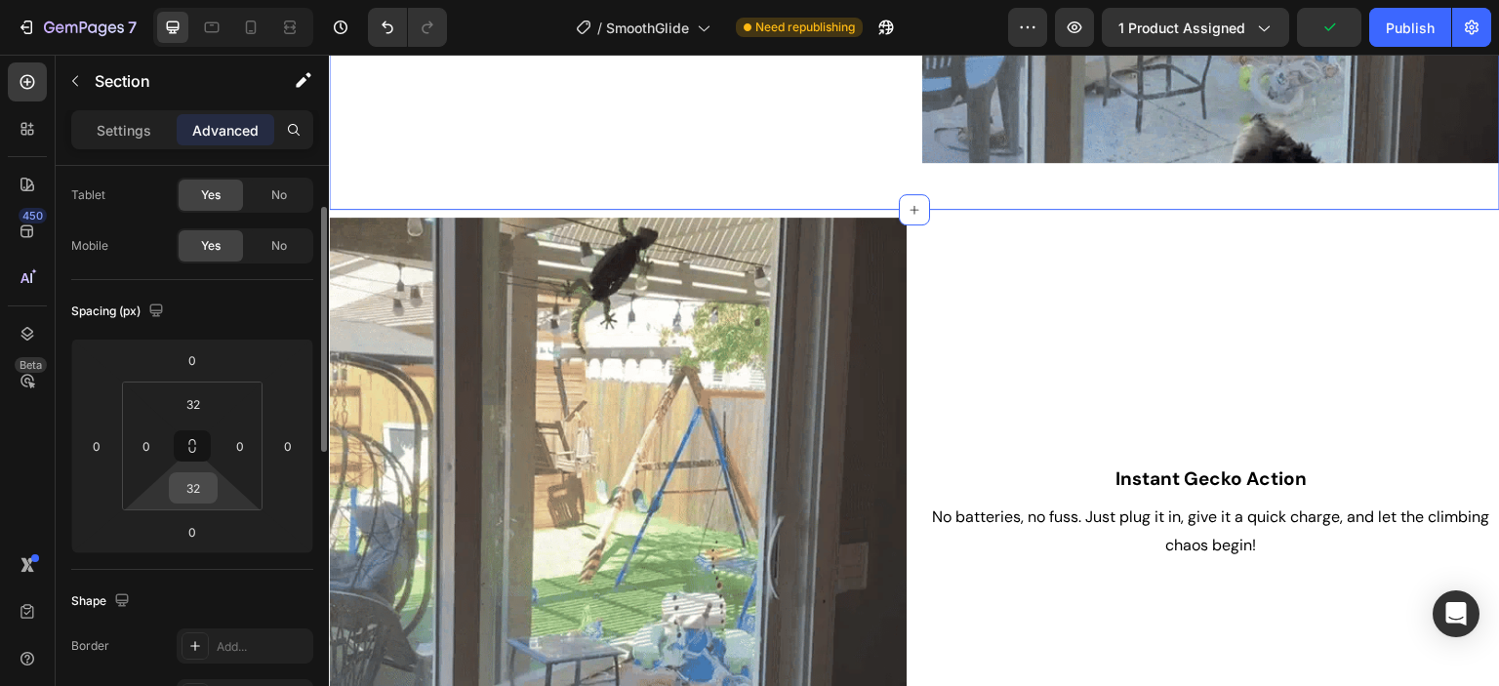
click at [195, 486] on input "32" at bounding box center [193, 487] width 39 height 29
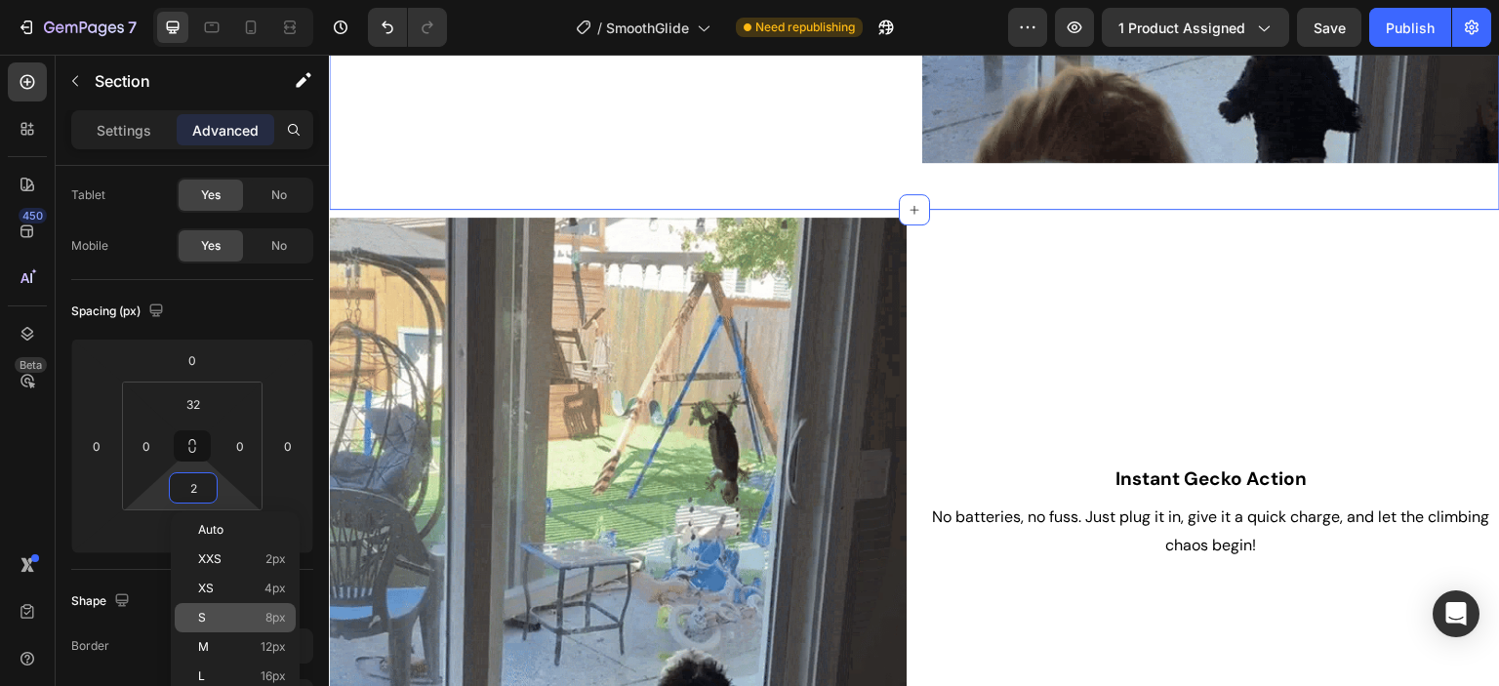
click at [222, 614] on p "S 8px" at bounding box center [242, 618] width 88 height 14
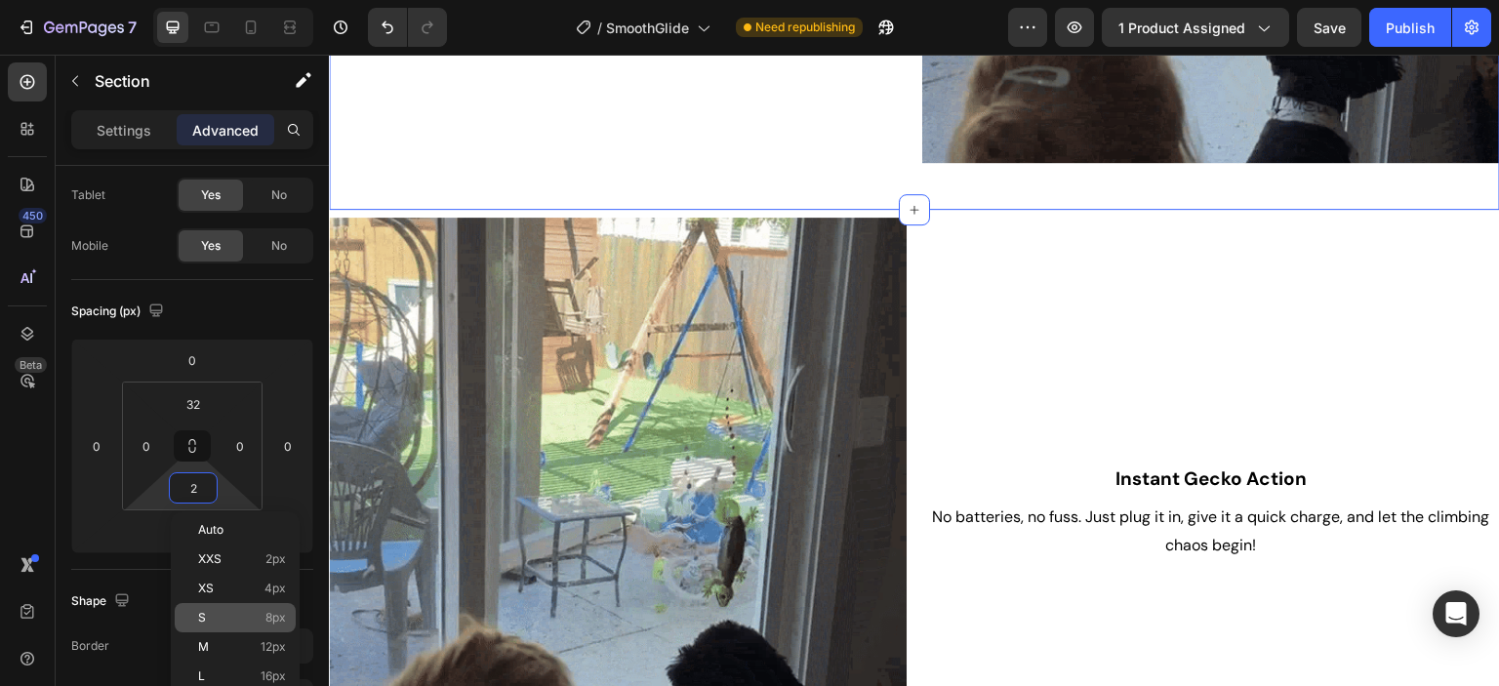
type input "8"
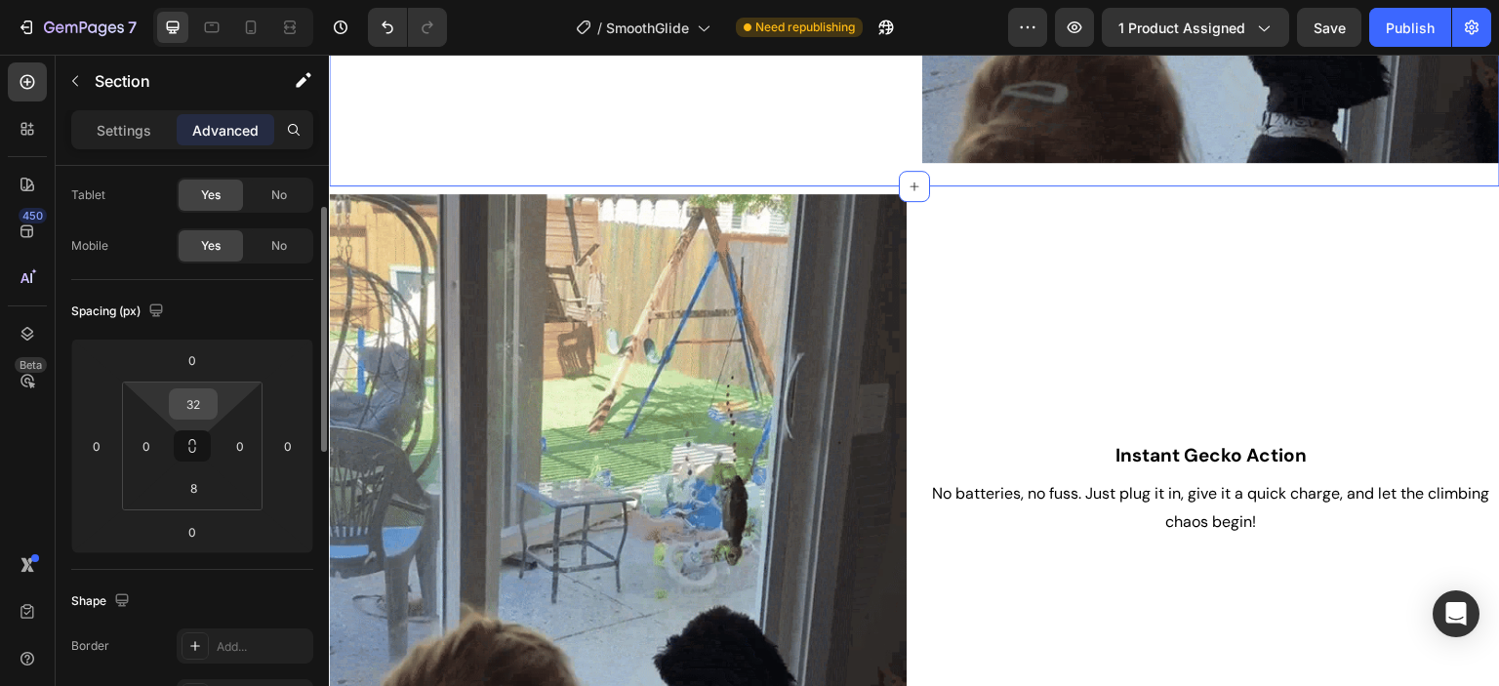
click at [203, 400] on input "32" at bounding box center [193, 403] width 39 height 29
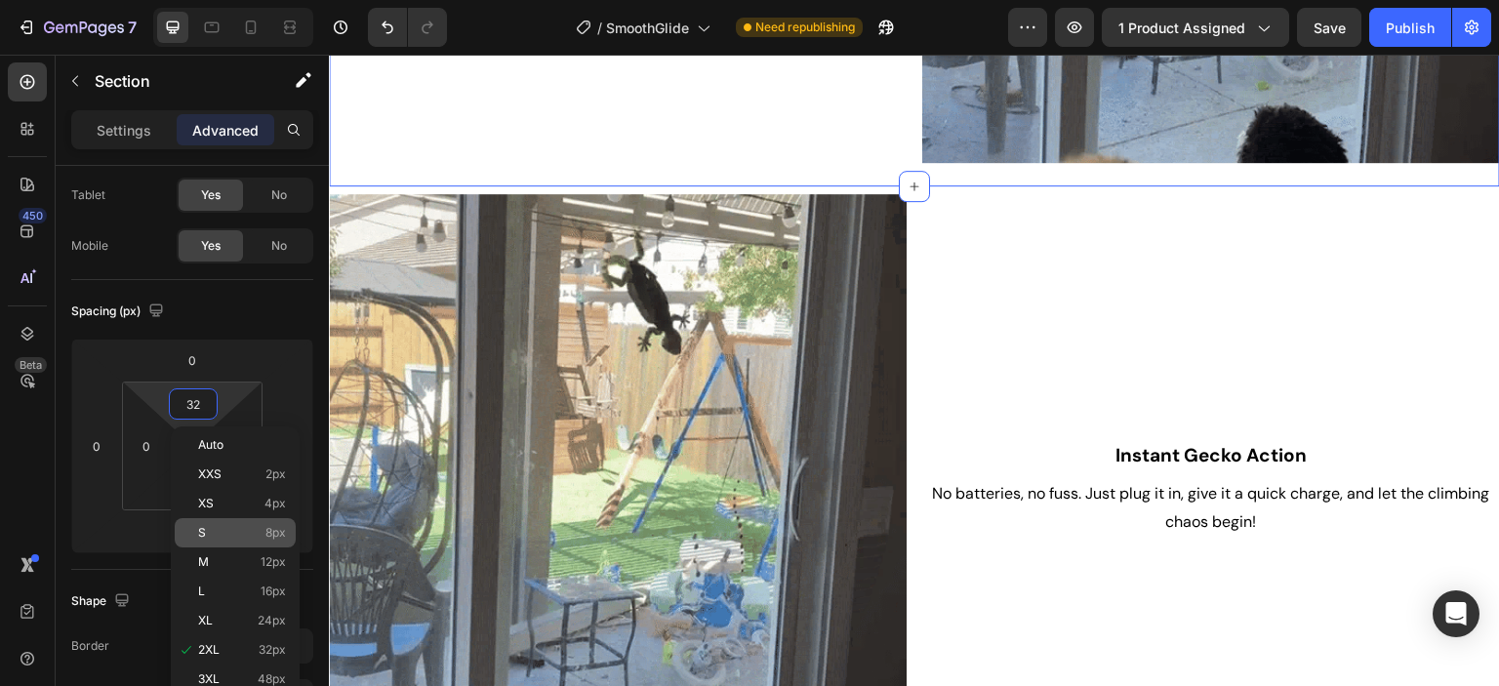
click at [230, 528] on p "S 8px" at bounding box center [242, 533] width 88 height 14
type input "8"
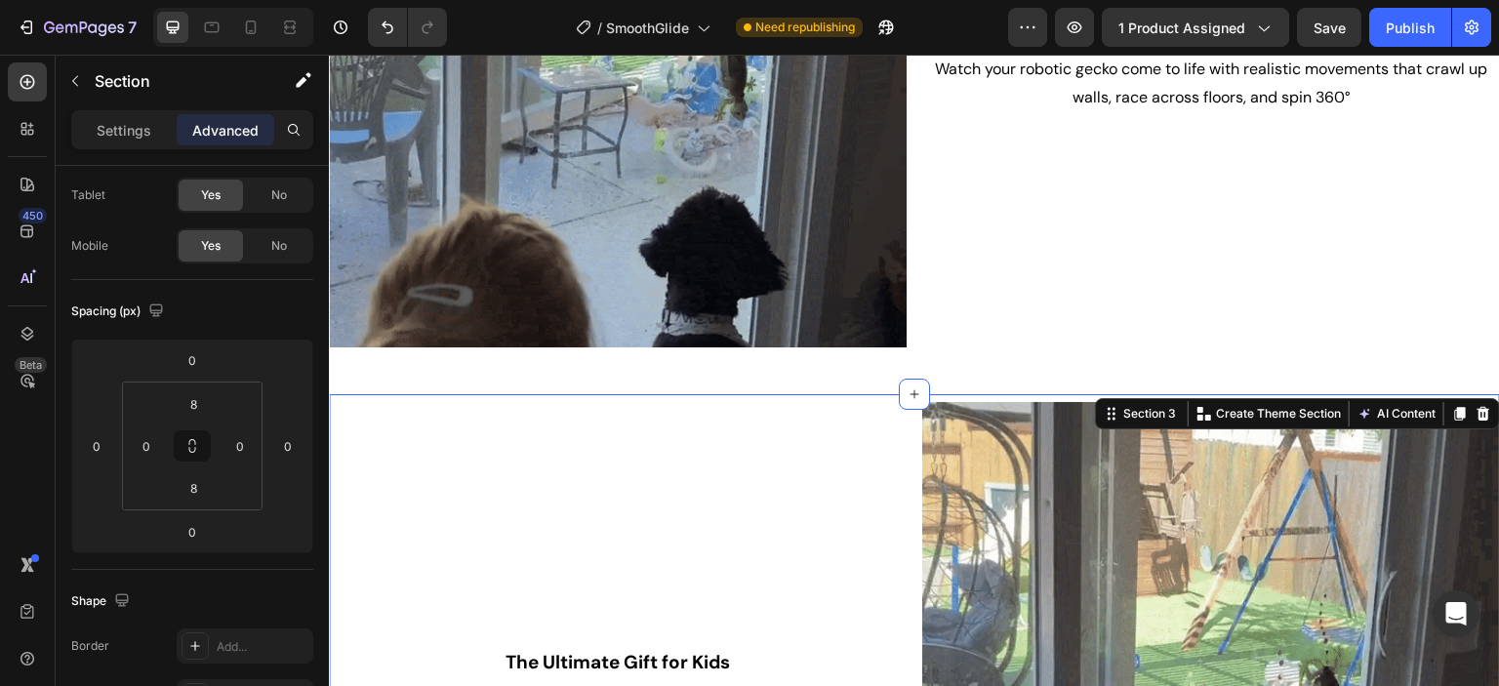
scroll to position [1311, 0]
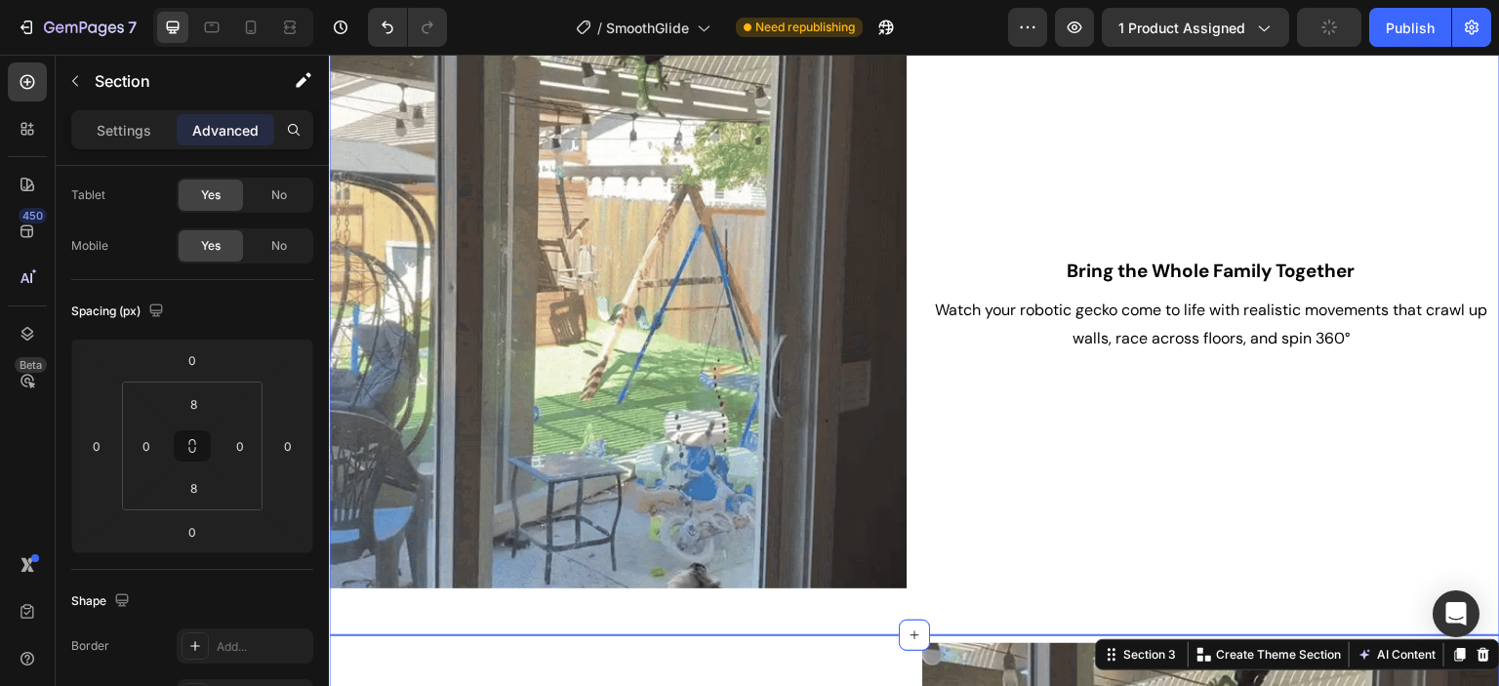
click at [1106, 598] on div "Image Bring the Whole Family Together Heading Watch your robotic gecko come to …" at bounding box center [914, 308] width 1171 height 656
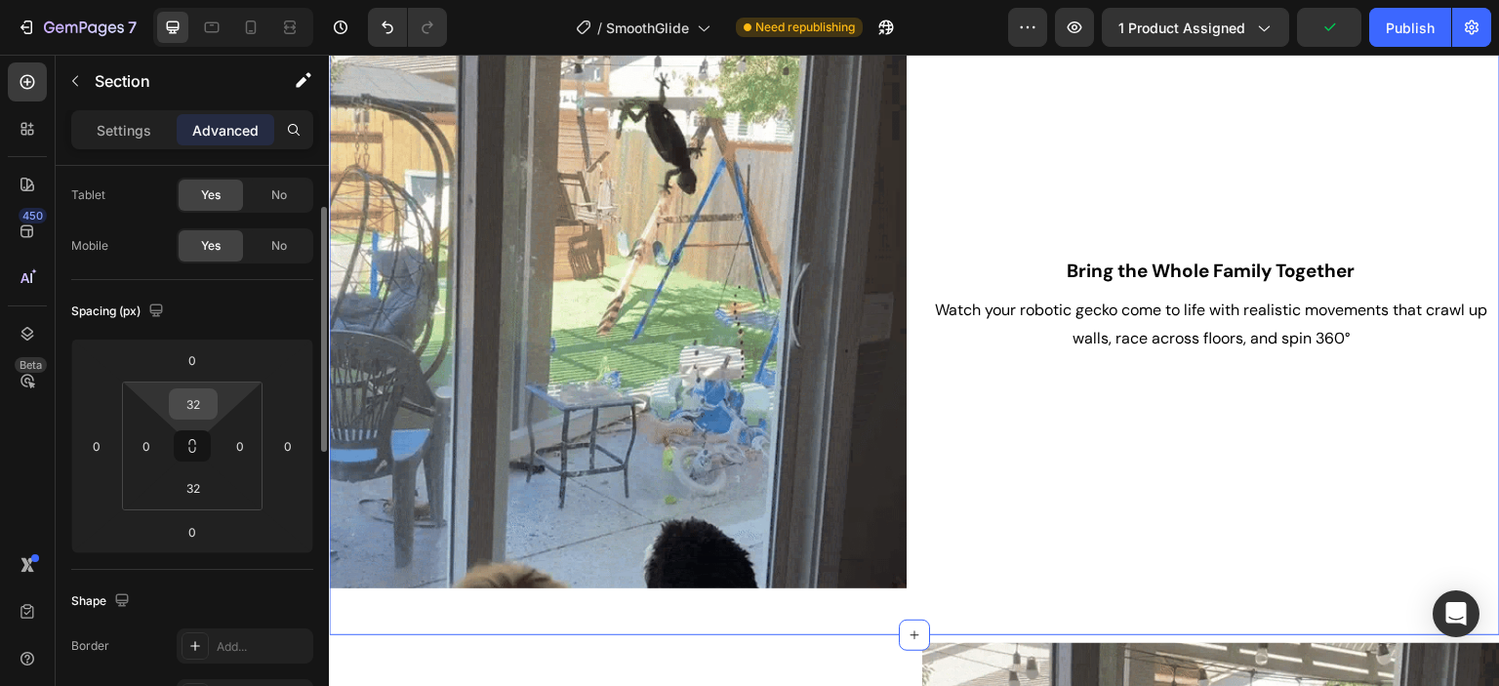
click at [201, 404] on input "32" at bounding box center [193, 403] width 39 height 29
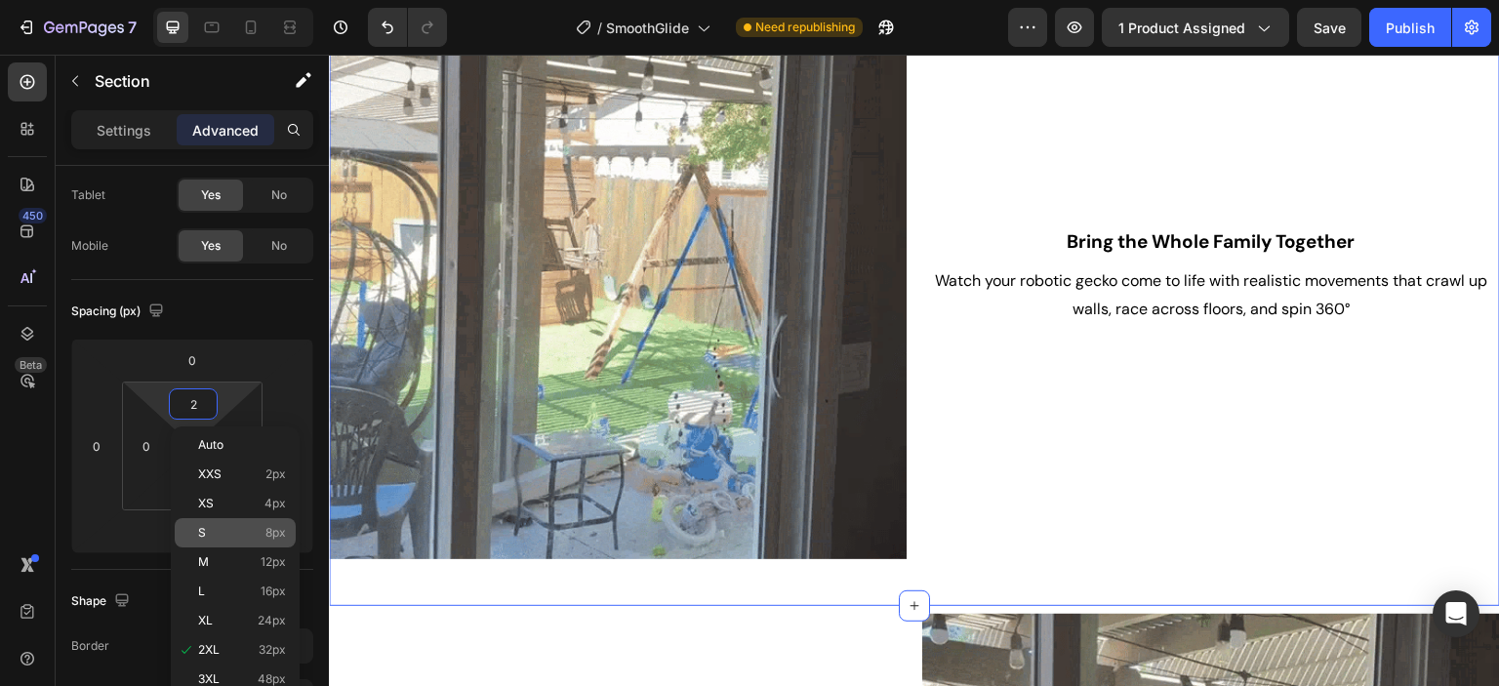
click at [229, 532] on p "S 8px" at bounding box center [242, 533] width 88 height 14
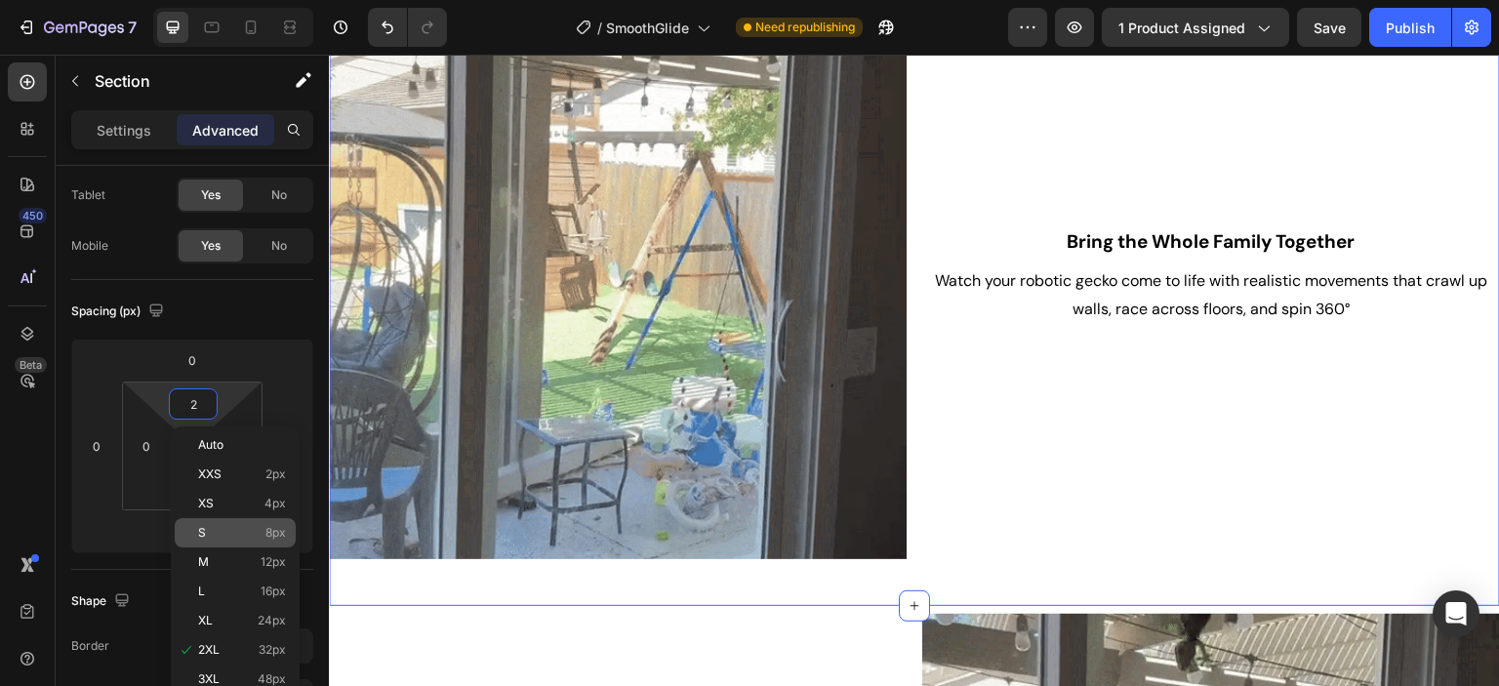
type input "8"
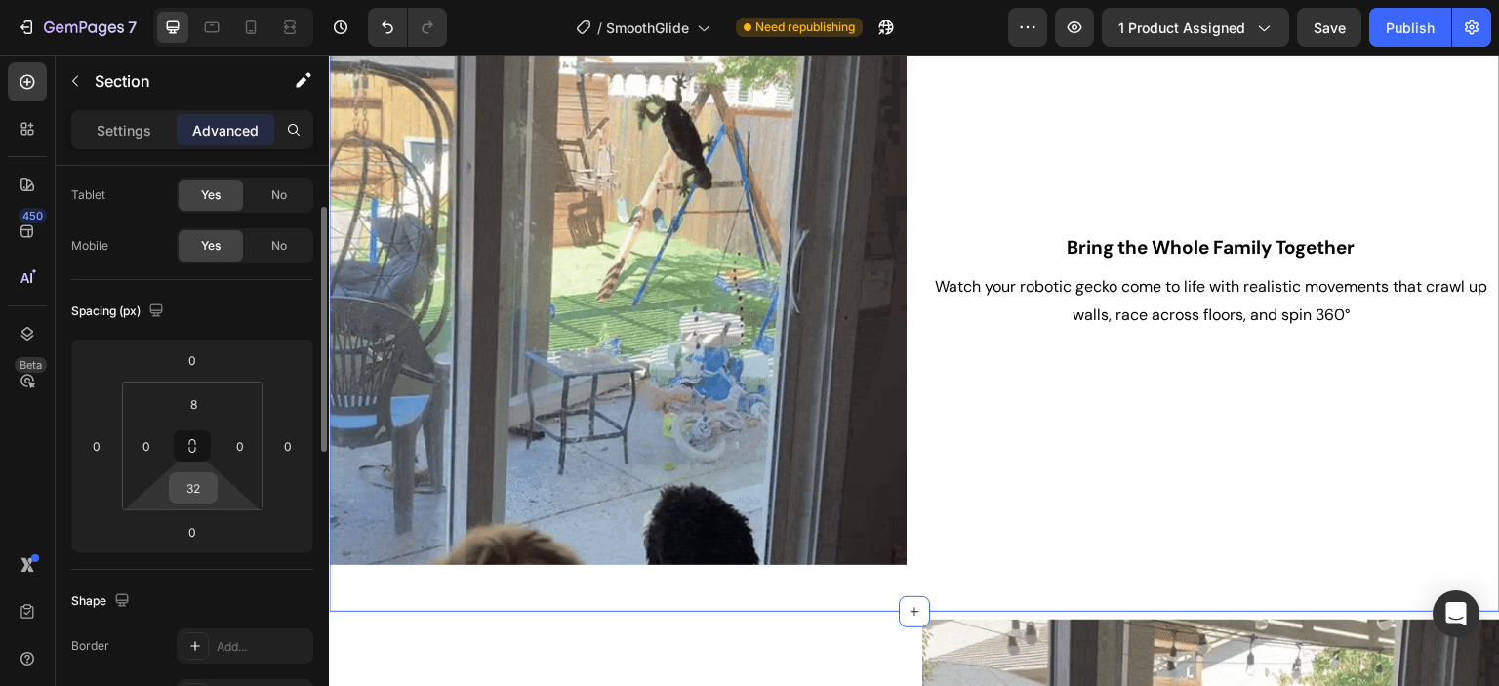
click at [199, 490] on input "32" at bounding box center [193, 487] width 39 height 29
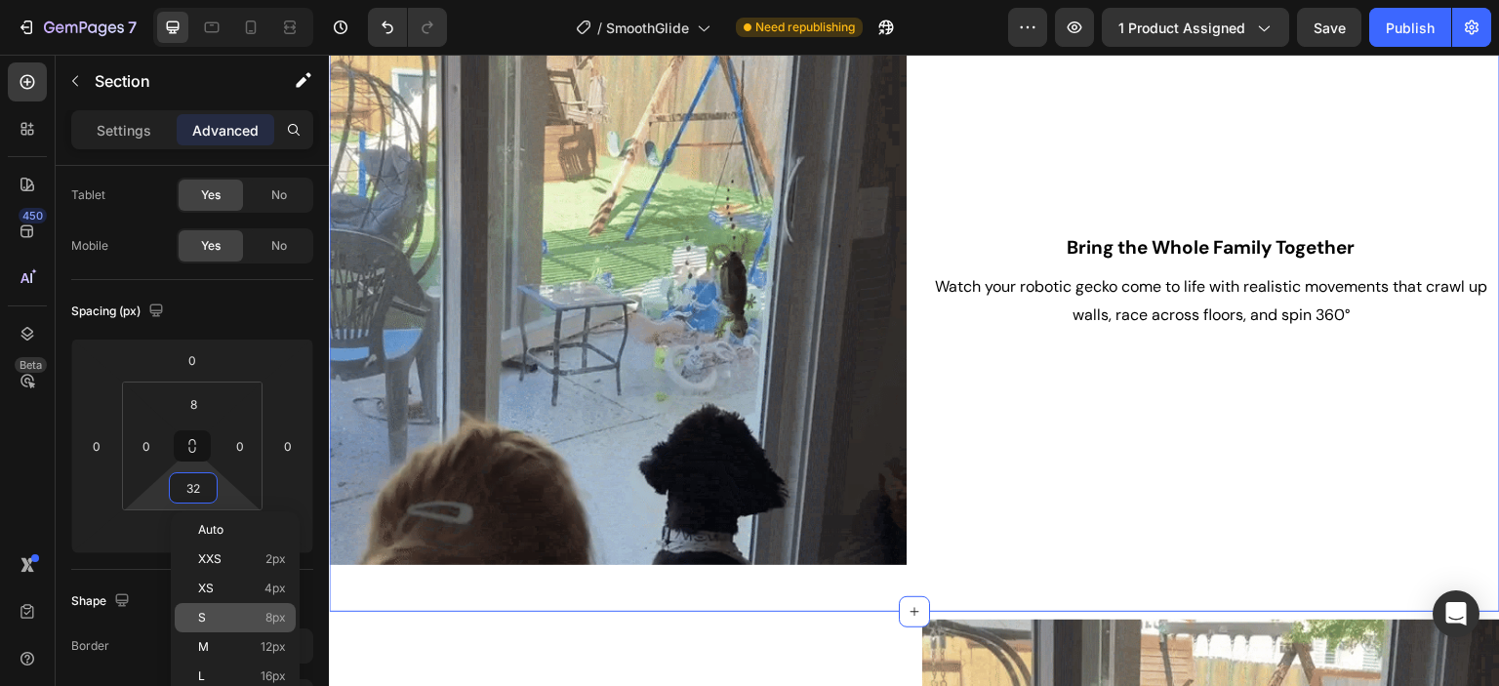
click at [242, 612] on p "S 8px" at bounding box center [242, 618] width 88 height 14
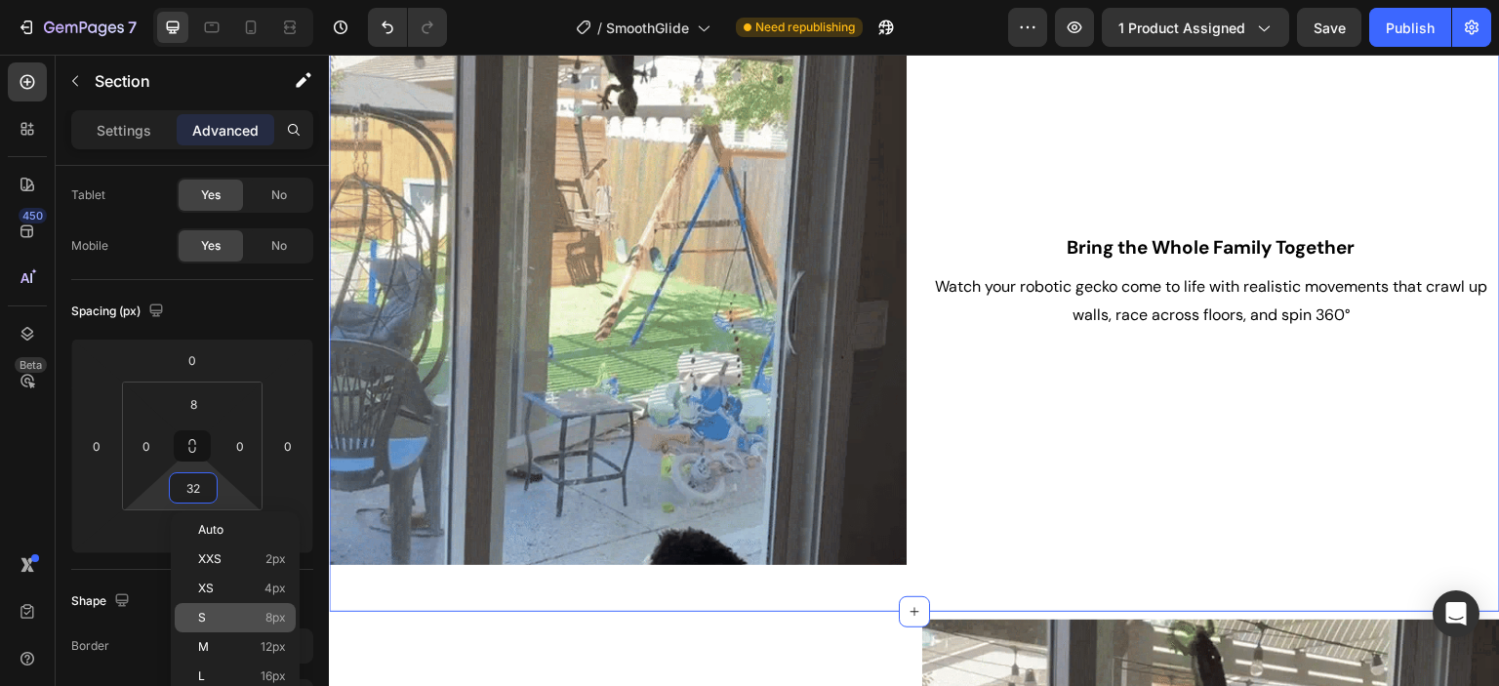
type input "8"
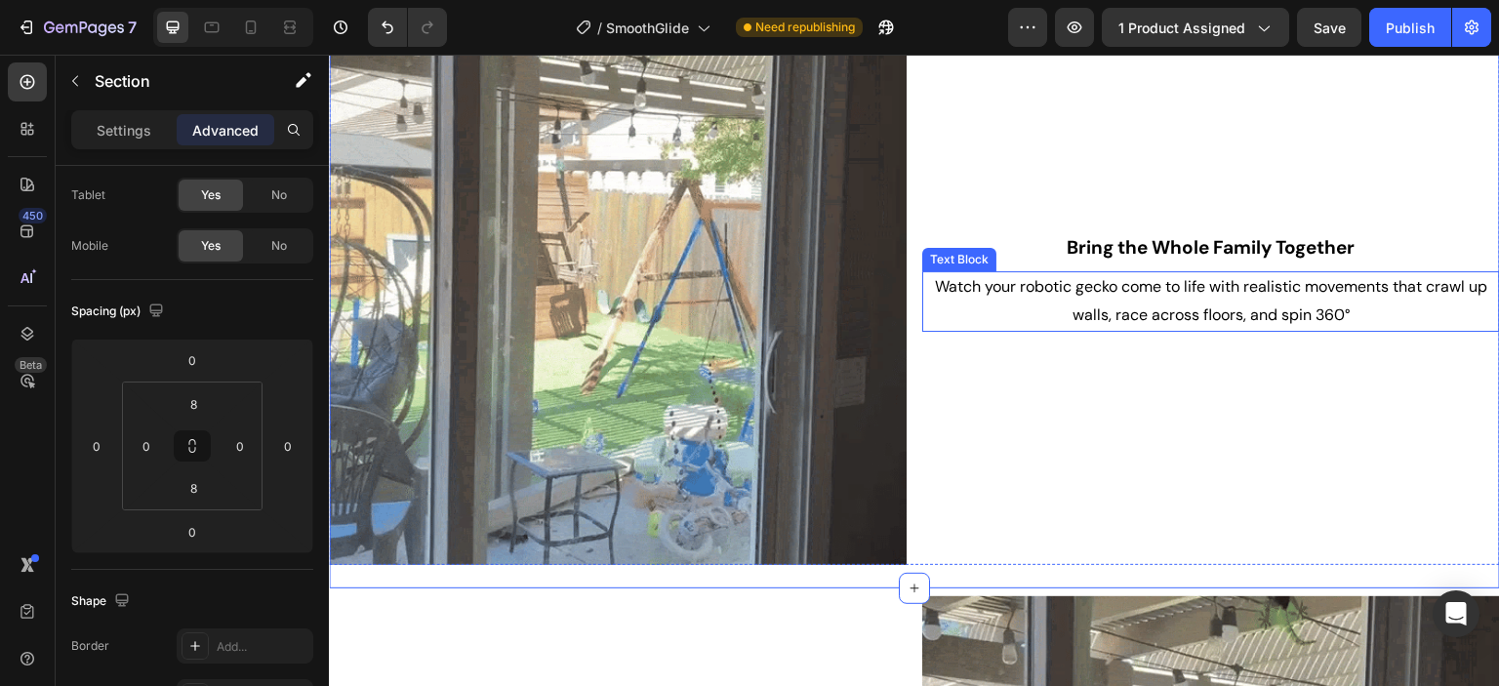
scroll to position [1205, 0]
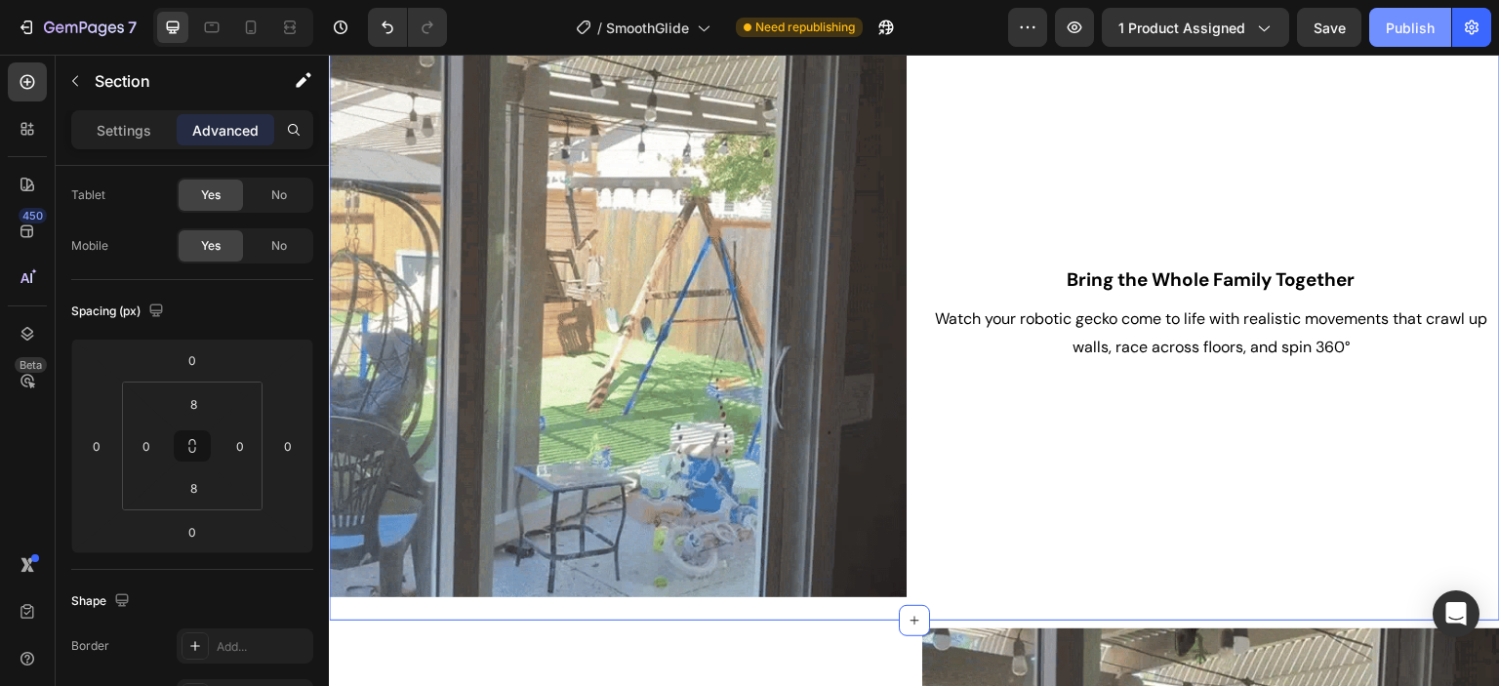
click at [1405, 35] on div "Publish" at bounding box center [1410, 28] width 49 height 20
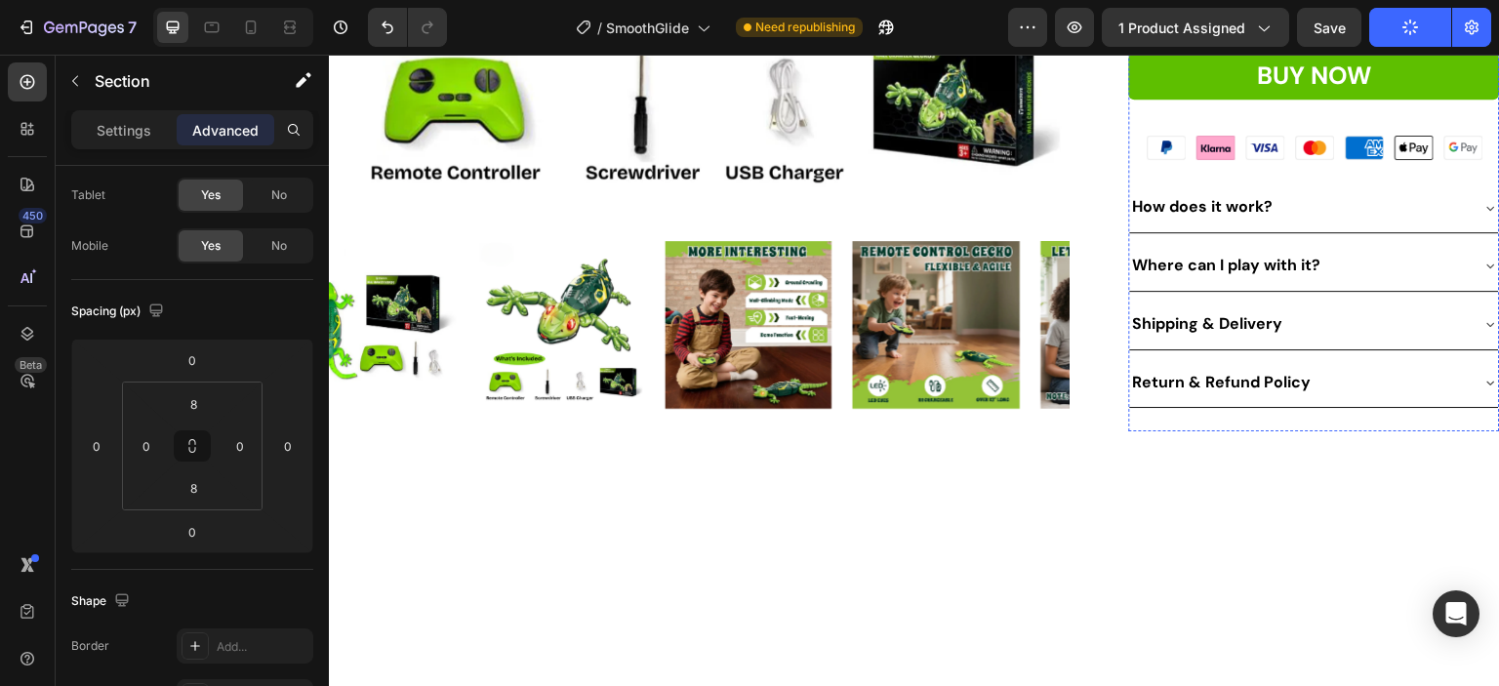
scroll to position [530, 0]
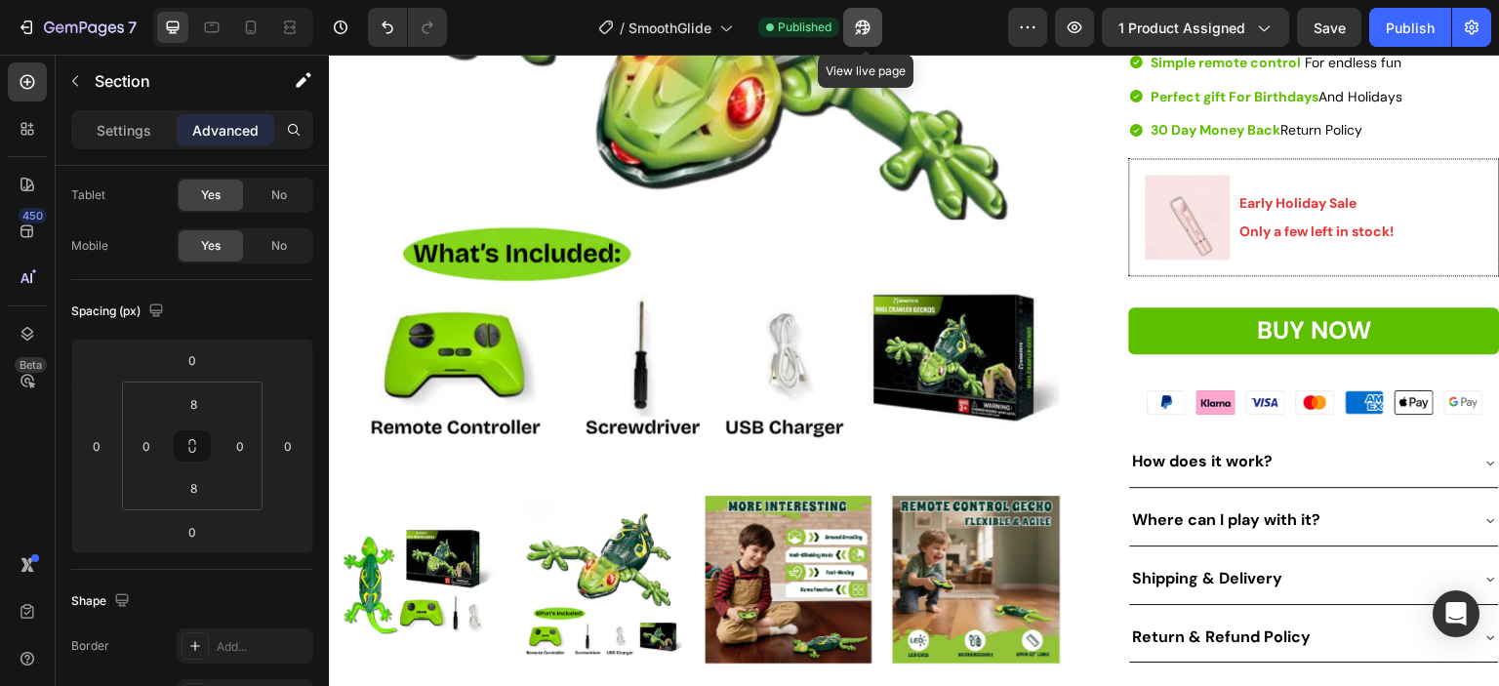
click at [864, 29] on icon "button" at bounding box center [863, 28] width 20 height 20
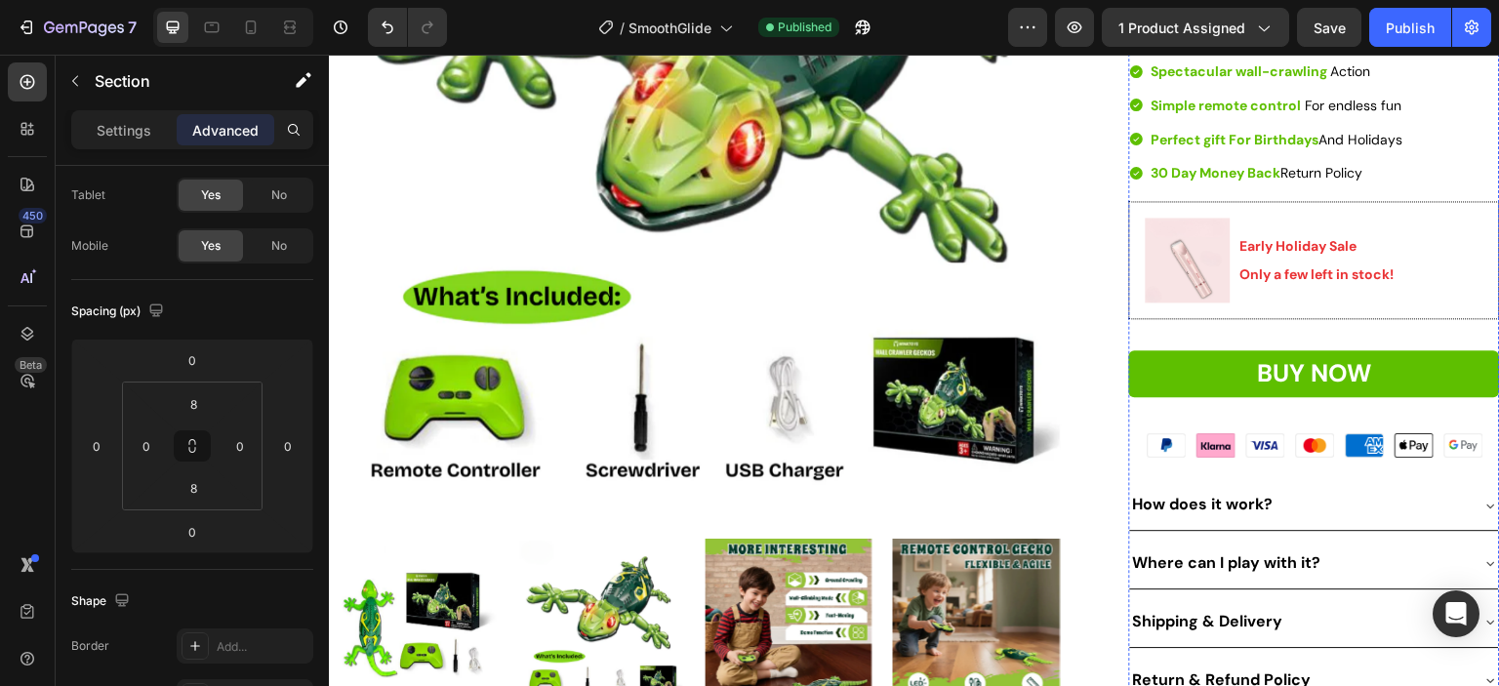
scroll to position [488, 0]
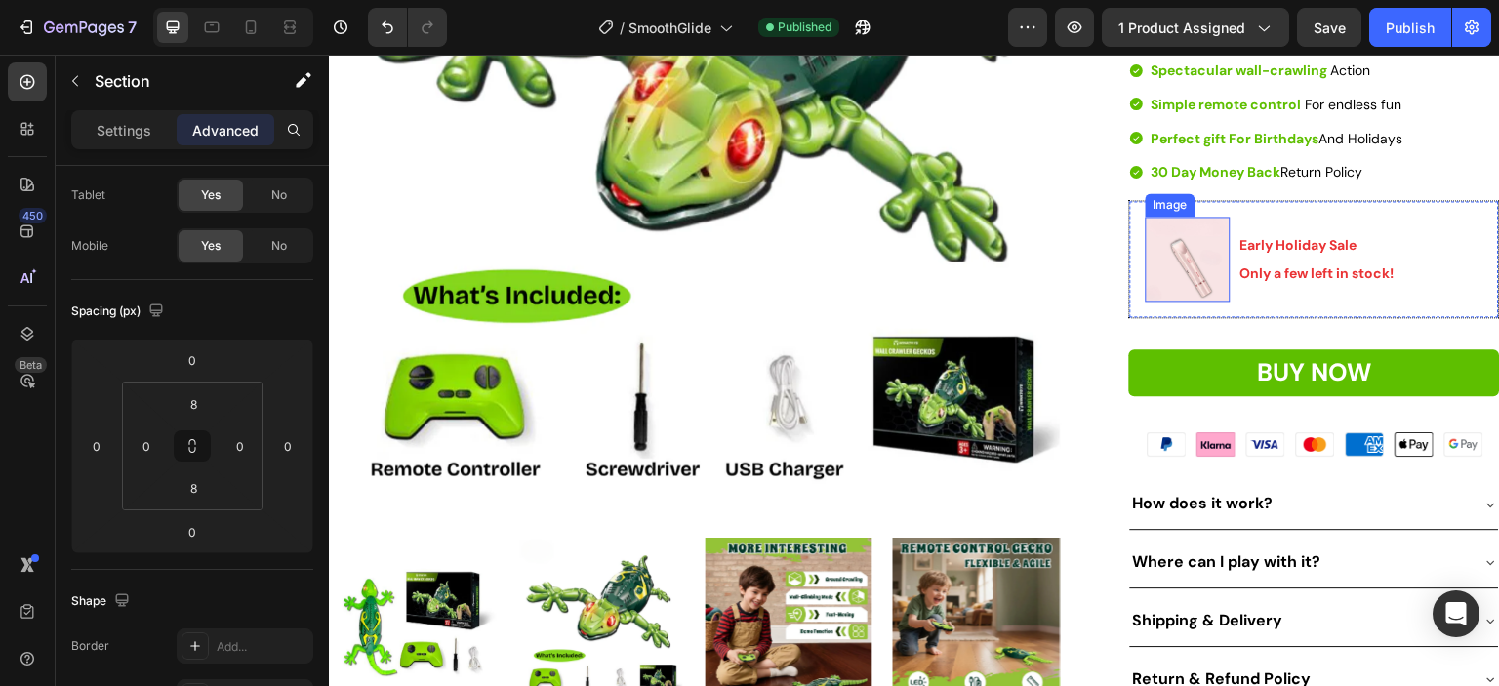
click at [1178, 302] on img at bounding box center [1188, 259] width 85 height 85
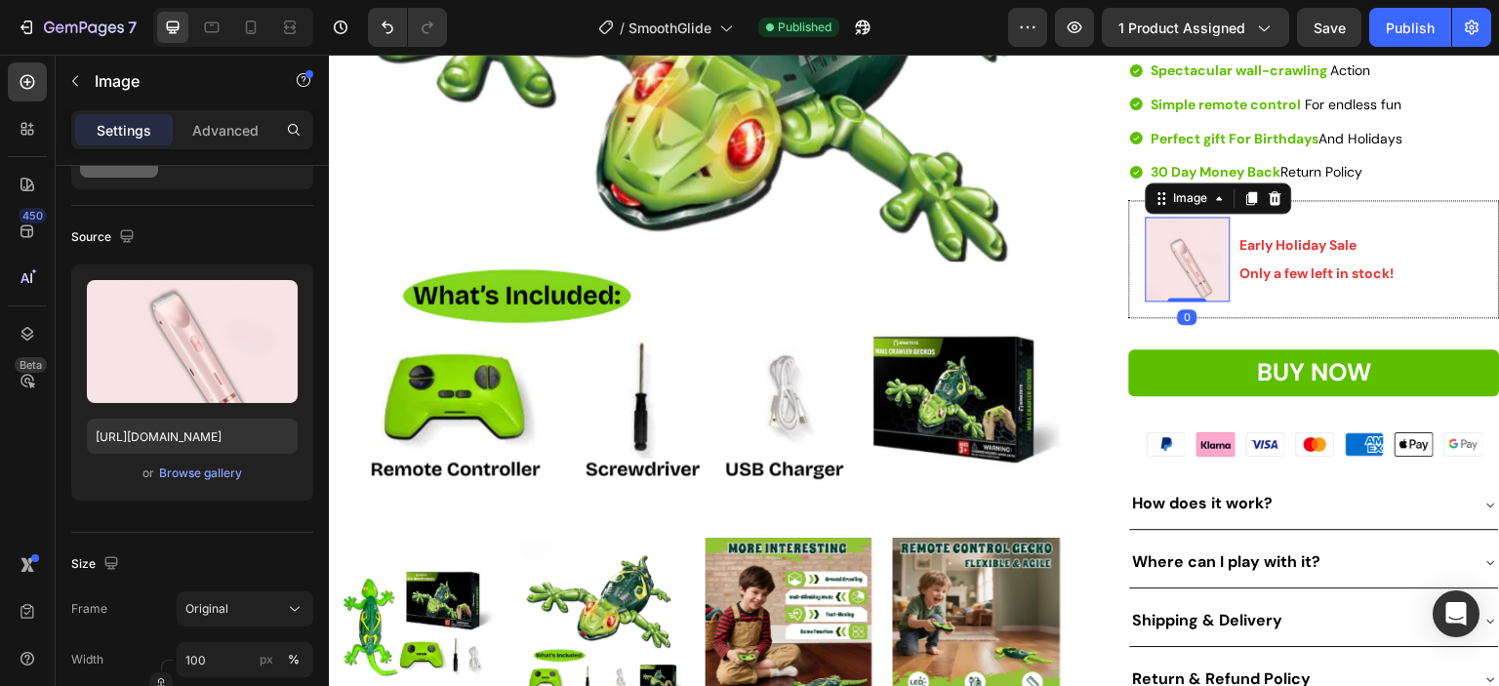
scroll to position [0, 0]
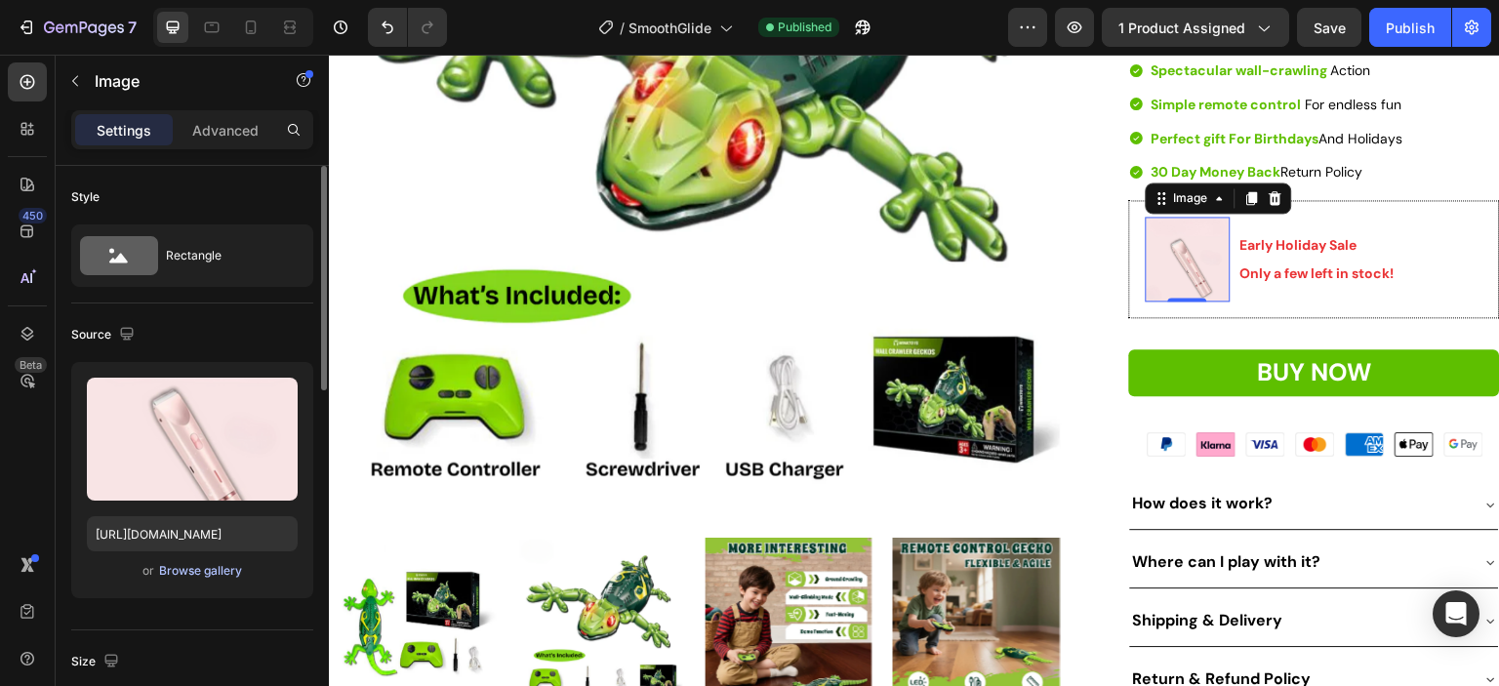
click at [221, 568] on div "Browse gallery" at bounding box center [200, 571] width 83 height 18
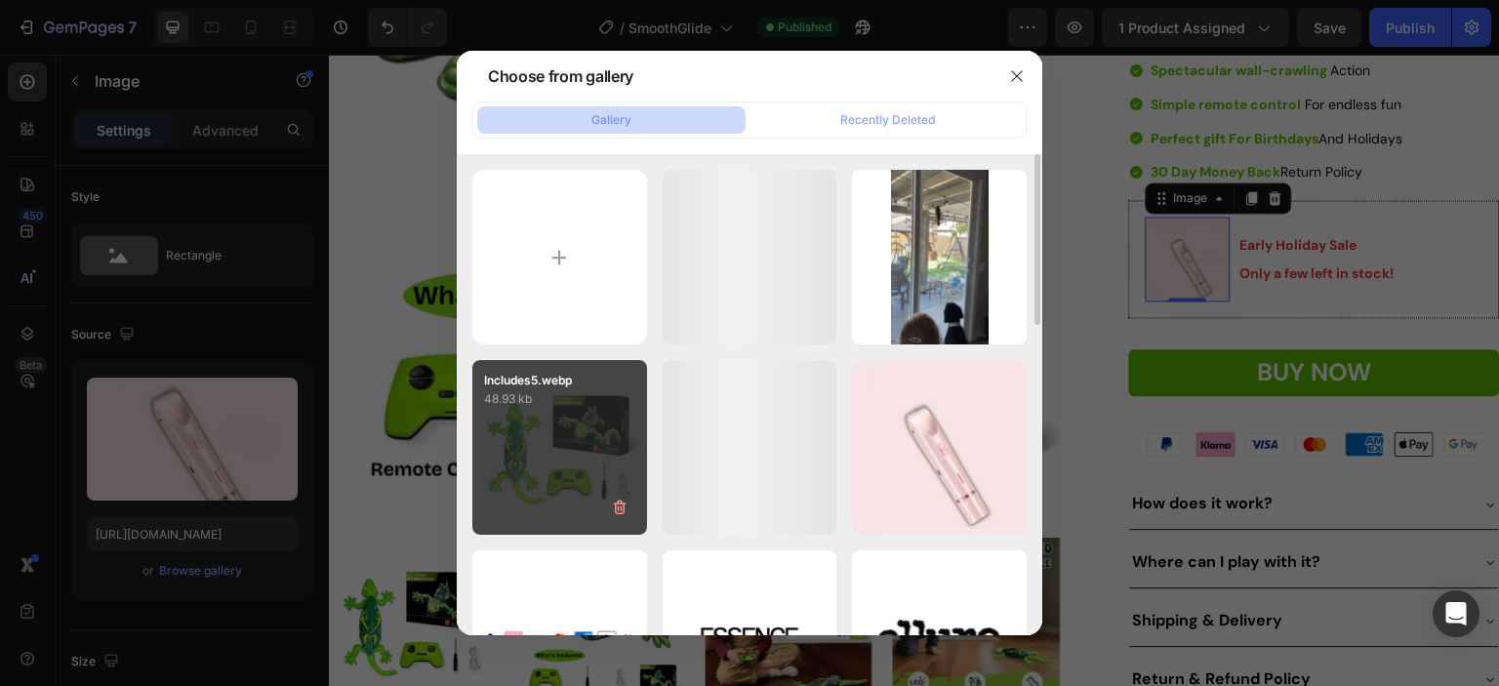
click at [523, 464] on div "Includes5.webp 48.93 kb" at bounding box center [559, 447] width 175 height 175
type input "[URL][DOMAIN_NAME]"
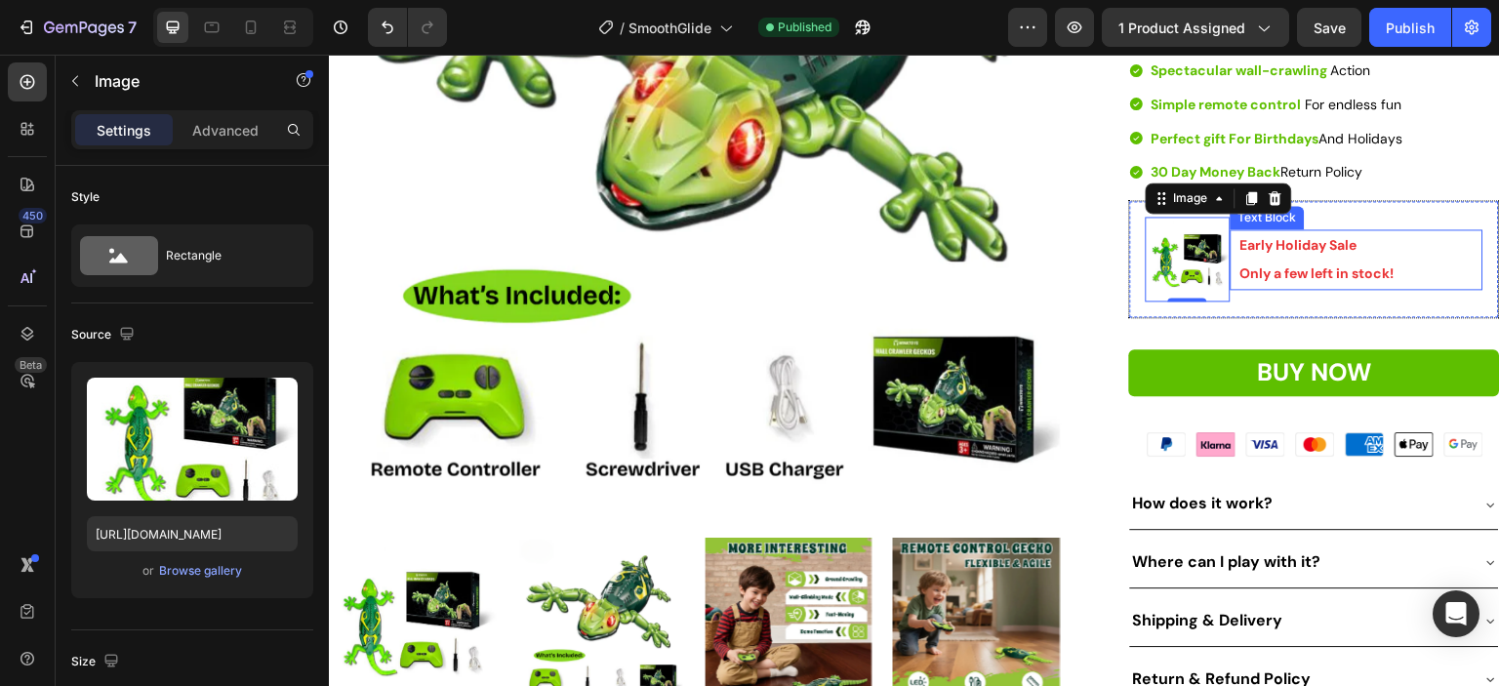
click at [1290, 282] on strong "Only a few left in stock!" at bounding box center [1317, 273] width 154 height 18
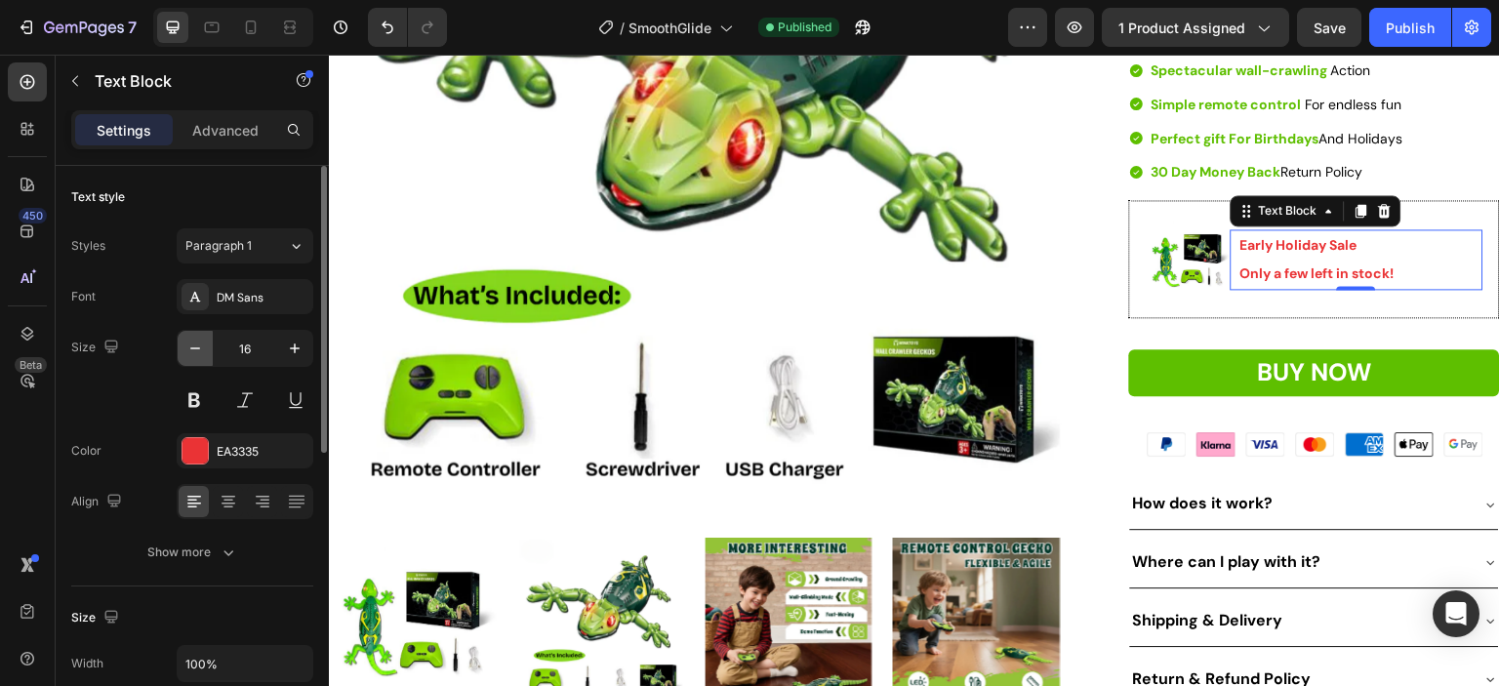
click at [187, 355] on icon "button" at bounding box center [195, 349] width 20 height 20
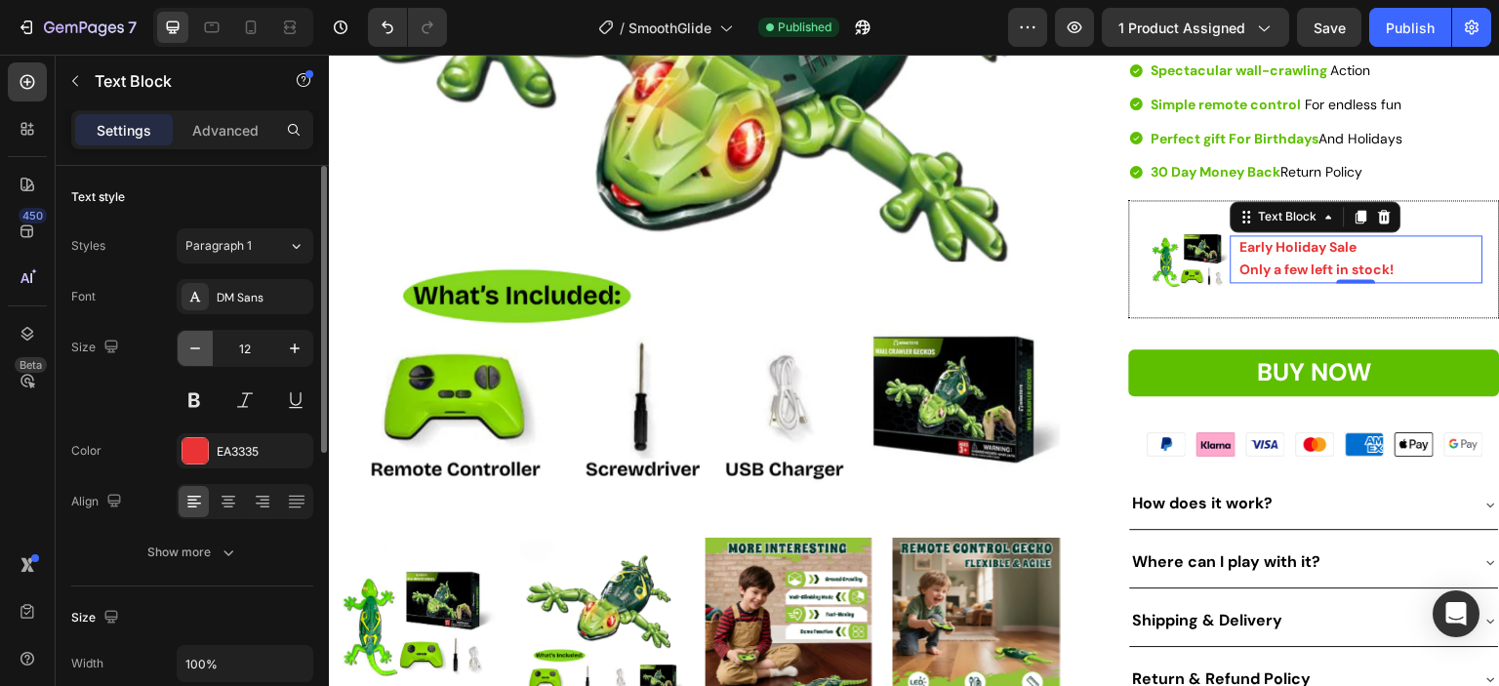
click at [187, 355] on icon "button" at bounding box center [195, 349] width 20 height 20
type input "11"
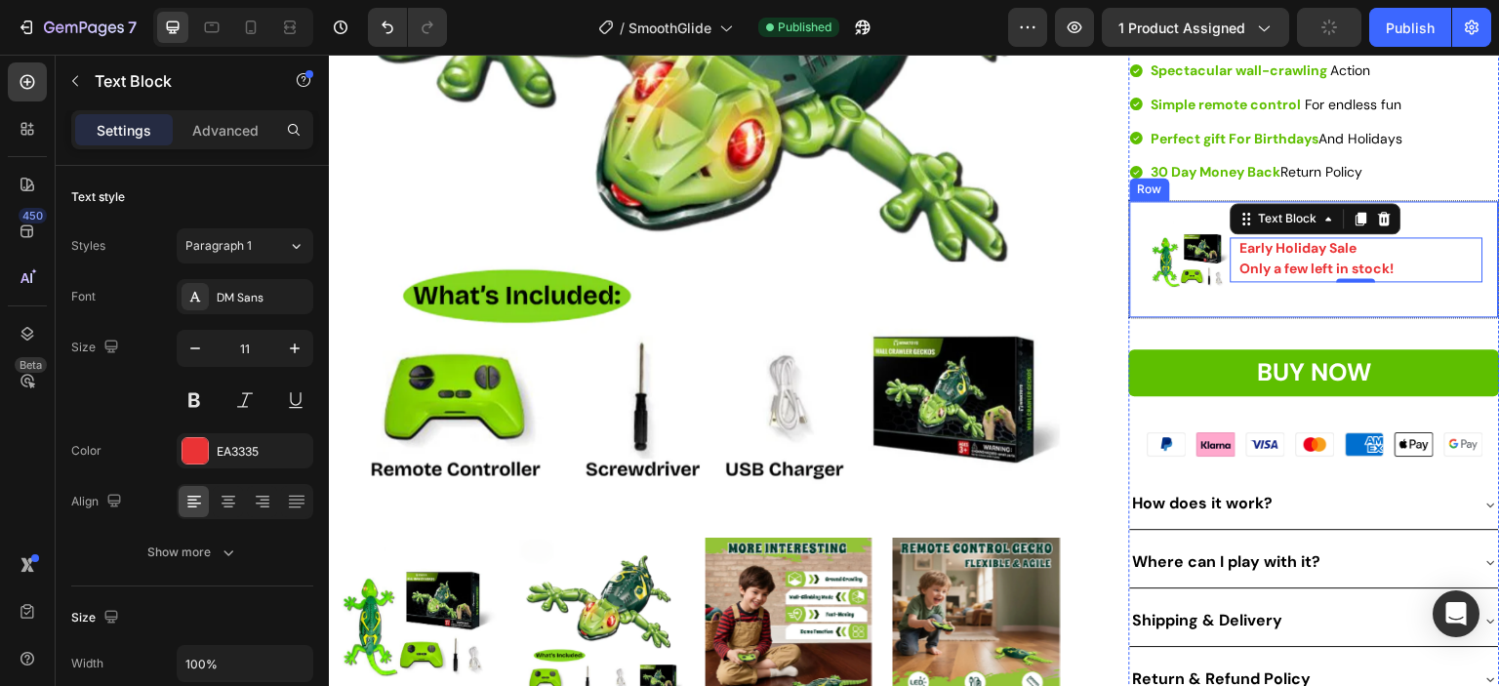
click at [1197, 268] on div "Image Early Holiday Sale Only a few left in stock! Text Block 0 Row" at bounding box center [1314, 259] width 371 height 118
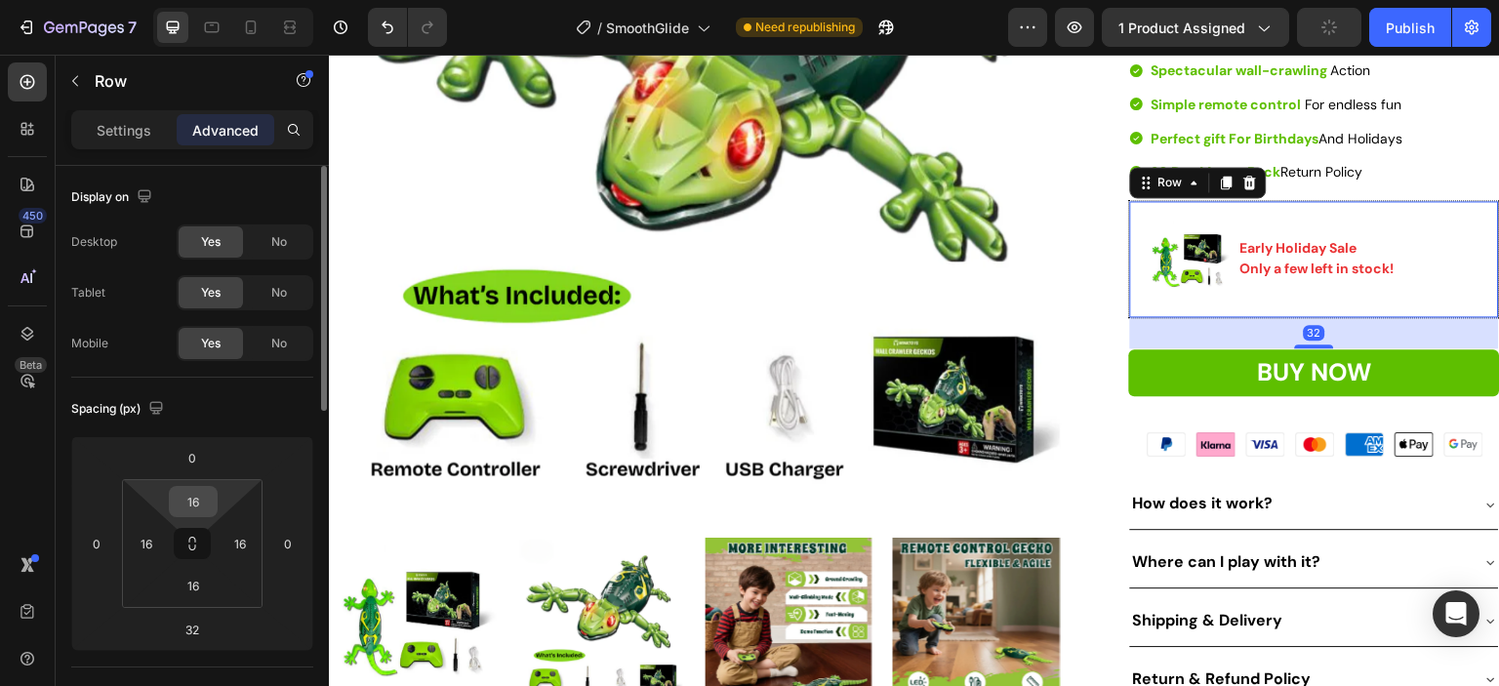
click at [206, 496] on input "16" at bounding box center [193, 501] width 39 height 29
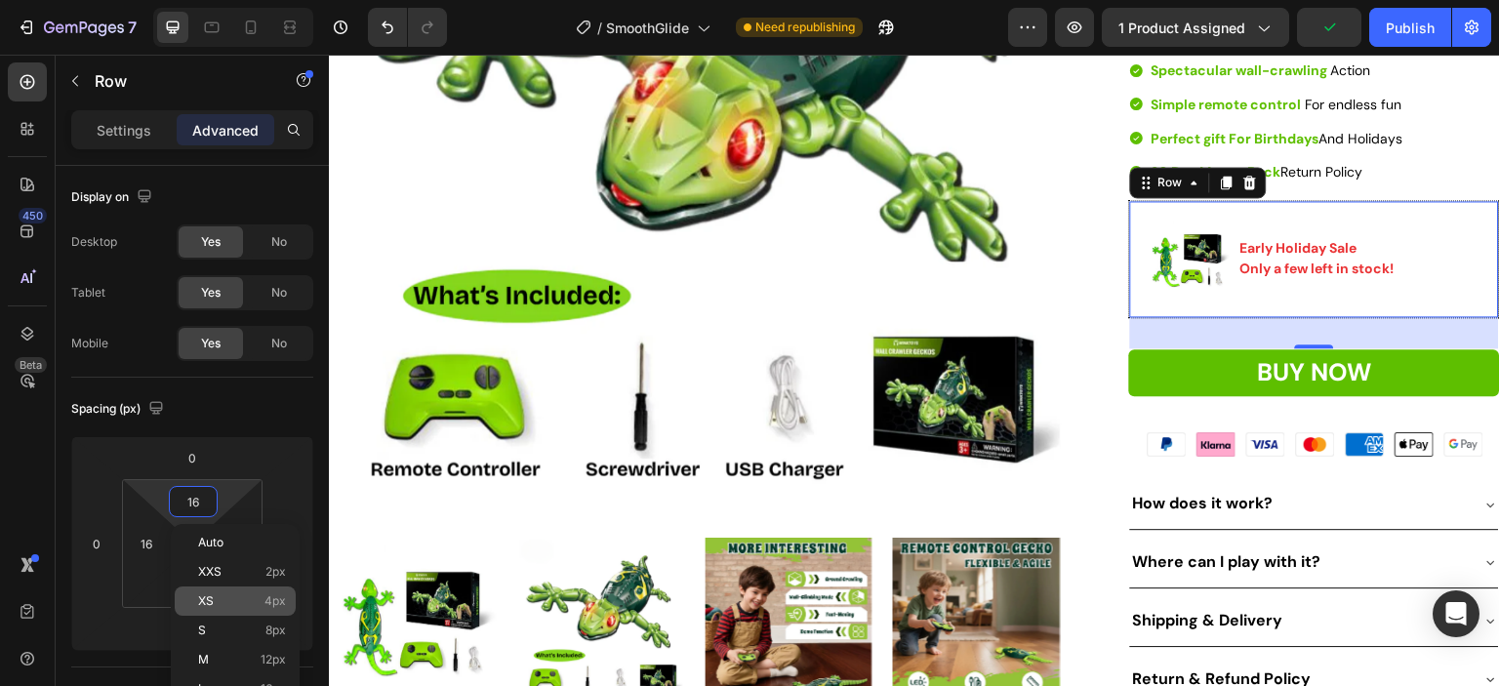
click at [235, 591] on div "XS 4px" at bounding box center [235, 600] width 121 height 29
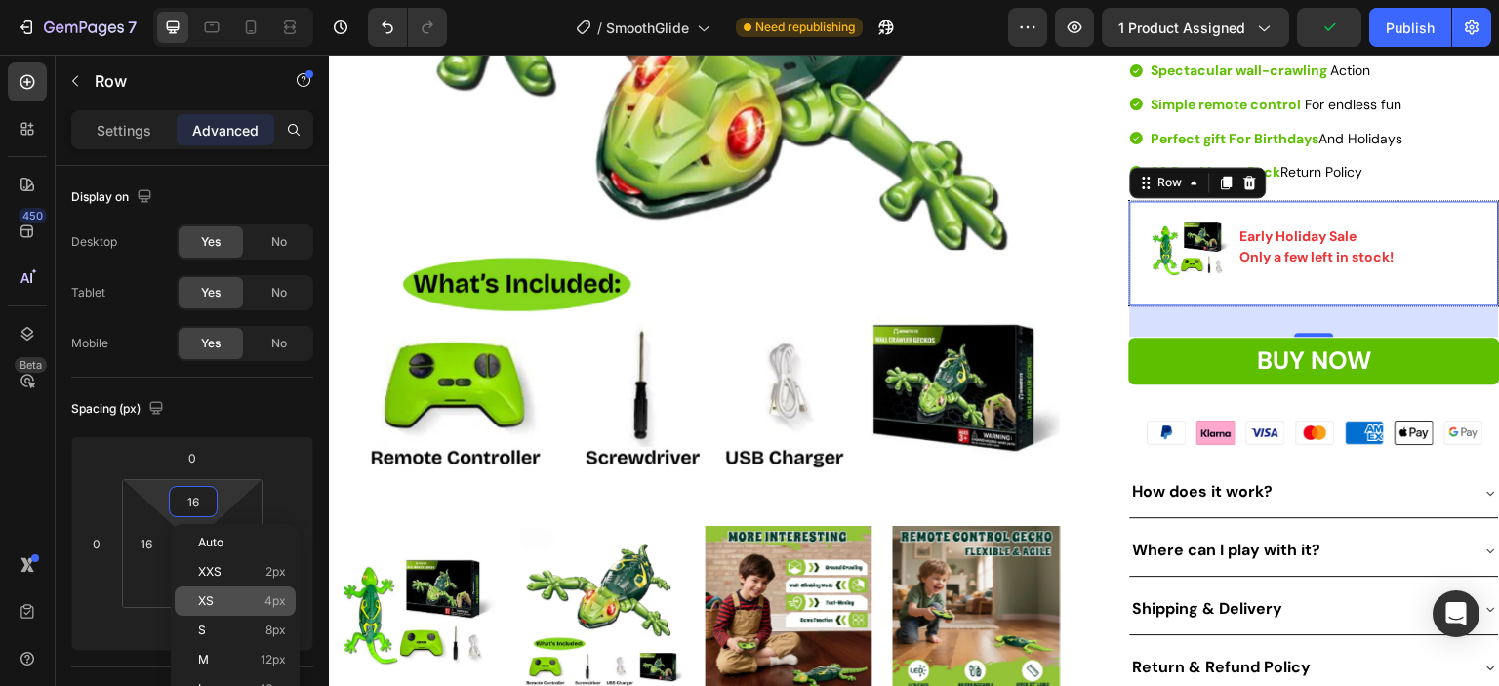
type input "4"
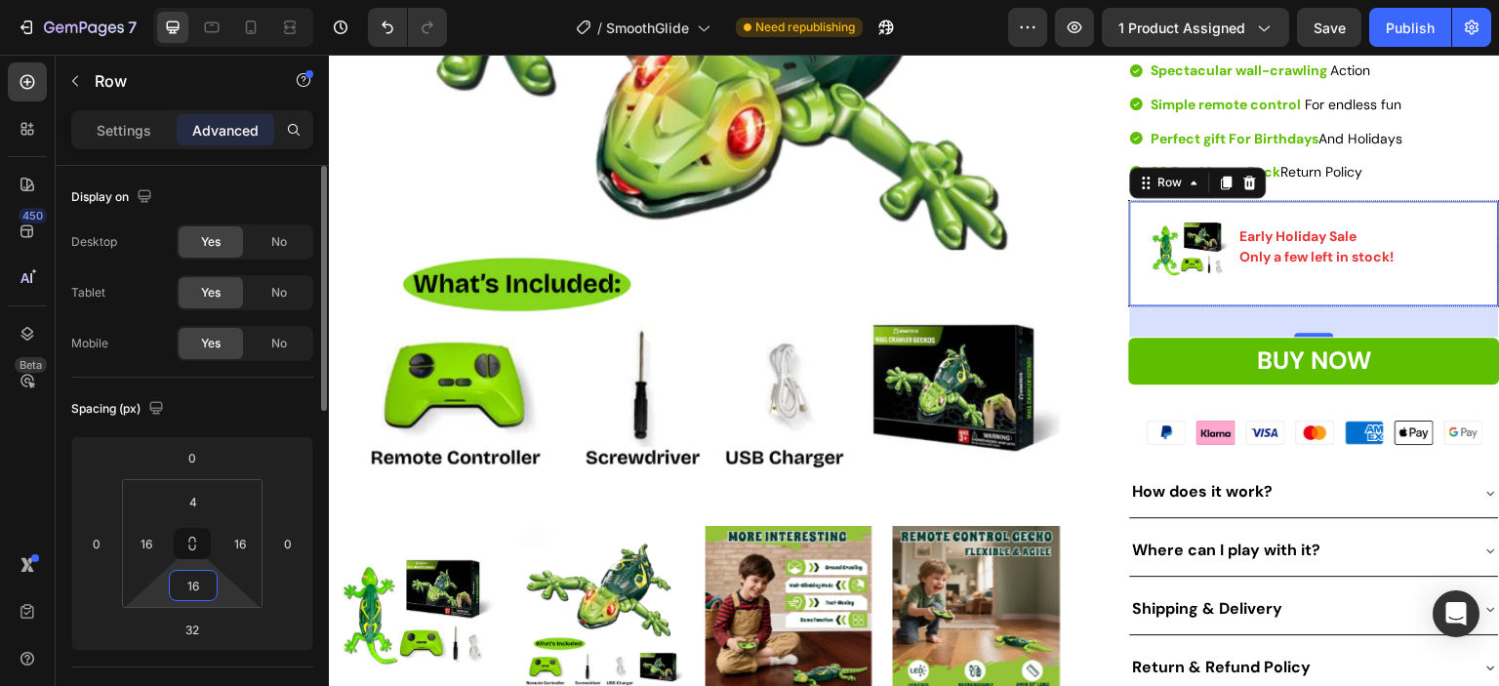
click at [202, 581] on input "16" at bounding box center [193, 585] width 39 height 29
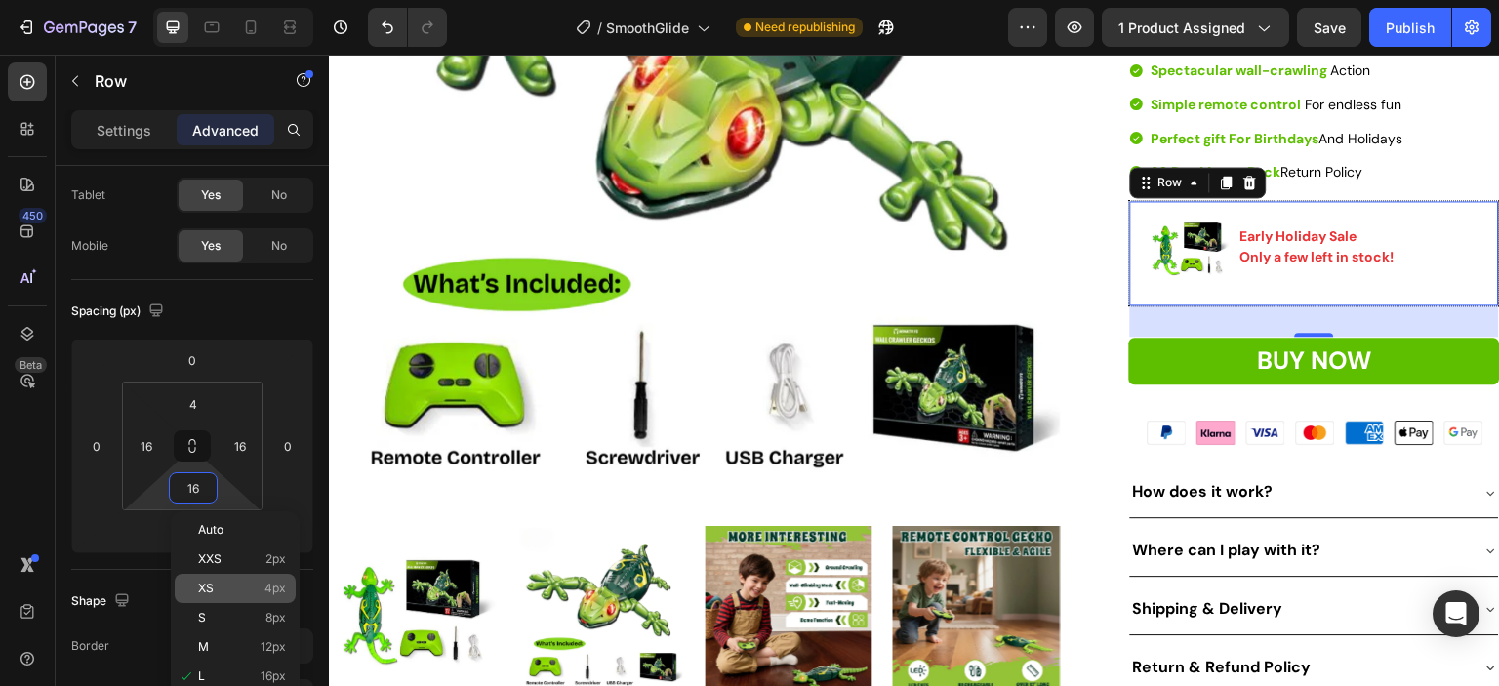
click at [227, 584] on p "XS 4px" at bounding box center [242, 589] width 88 height 14
type input "4"
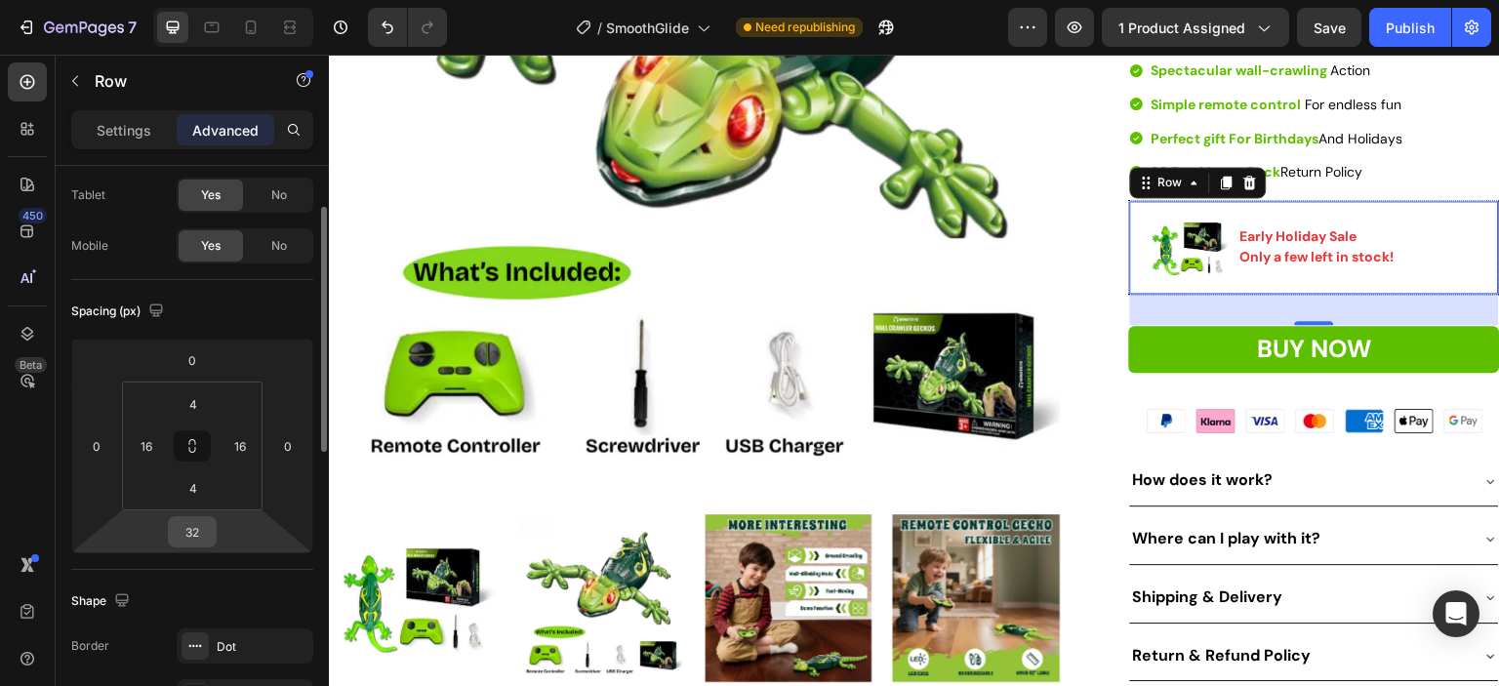
click at [211, 530] on input "32" at bounding box center [192, 531] width 39 height 29
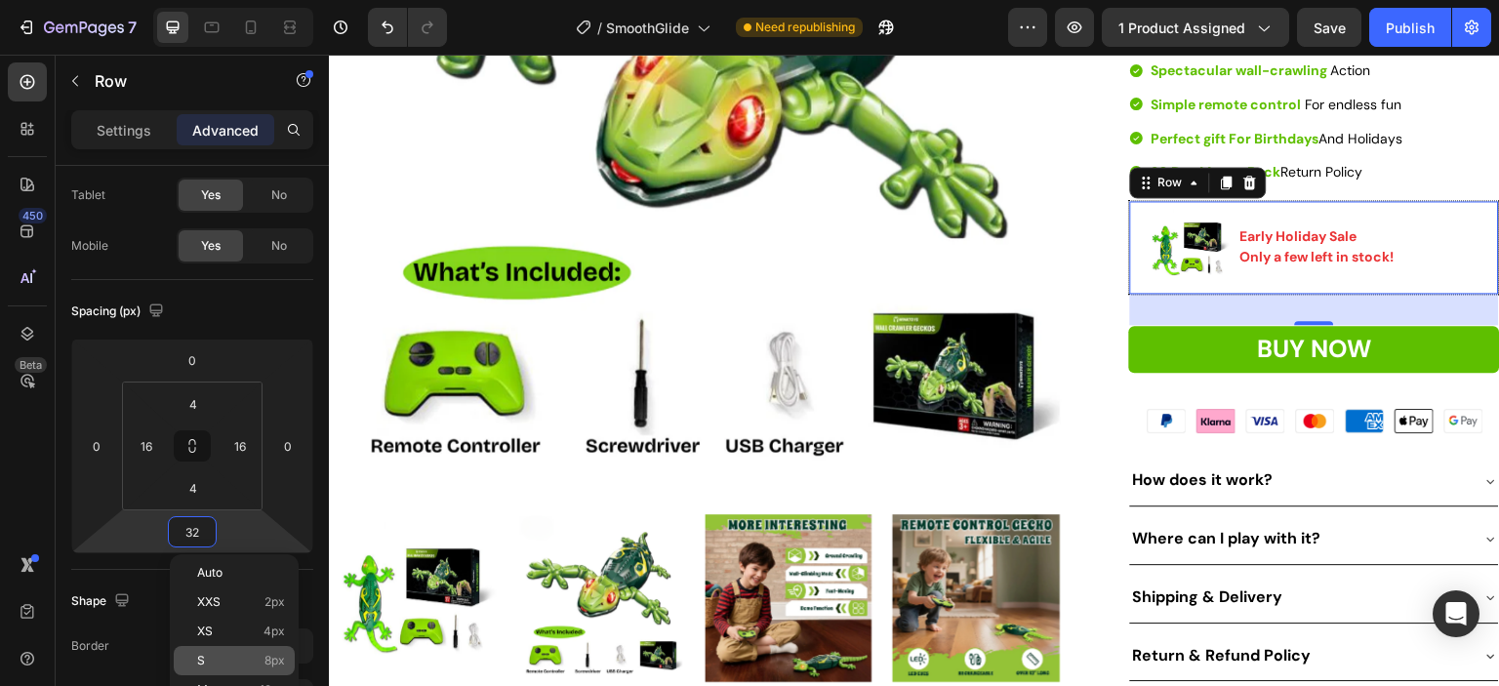
click at [227, 659] on p "S 8px" at bounding box center [241, 661] width 88 height 14
type input "8"
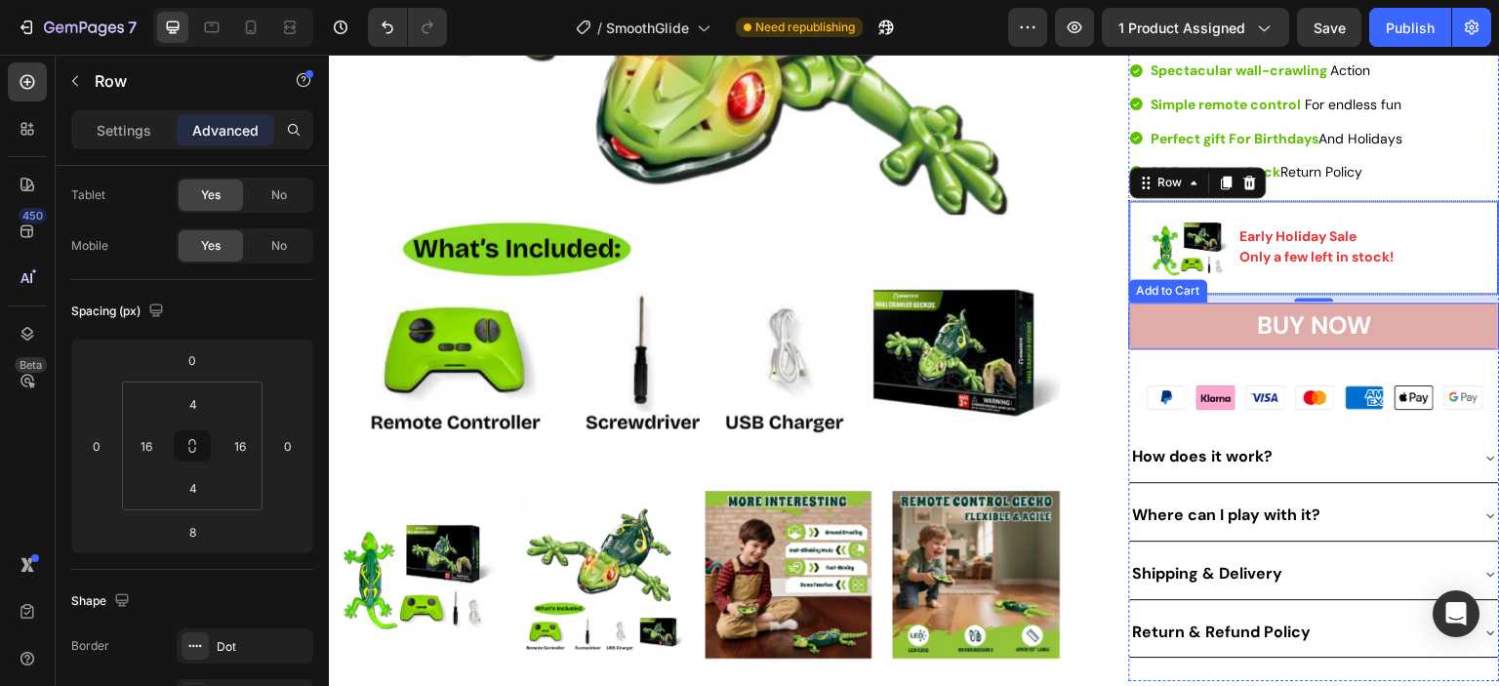
click at [1396, 349] on button "BUY NOW" at bounding box center [1314, 326] width 371 height 47
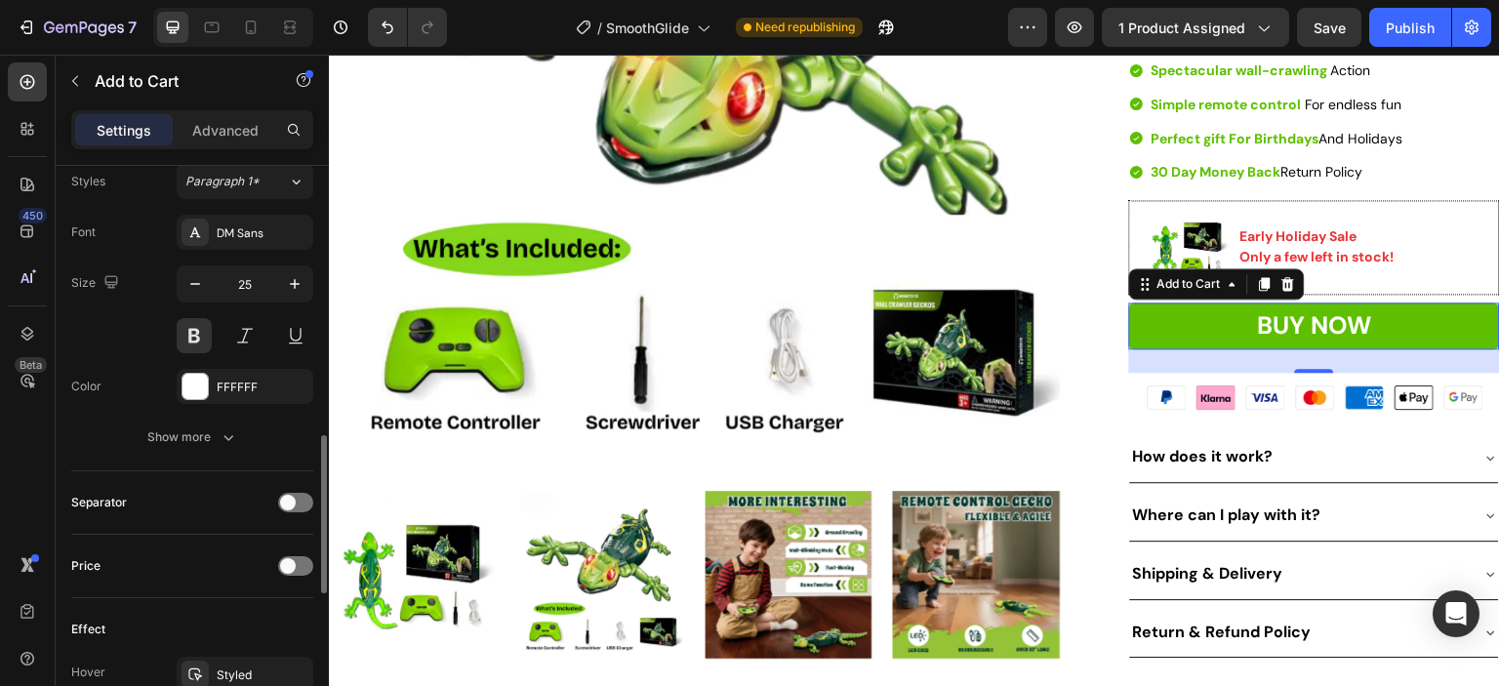
scroll to position [1073, 0]
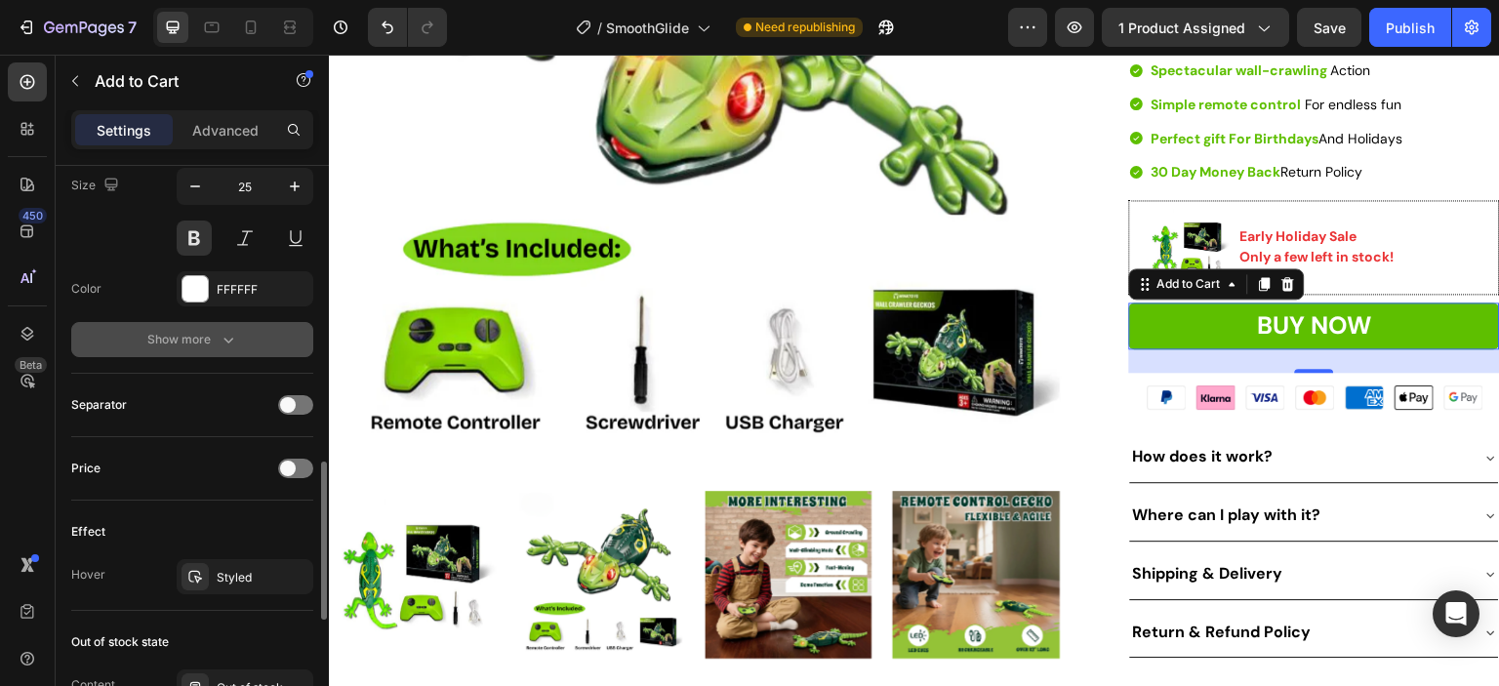
click at [208, 339] on div "Show more" at bounding box center [192, 340] width 91 height 20
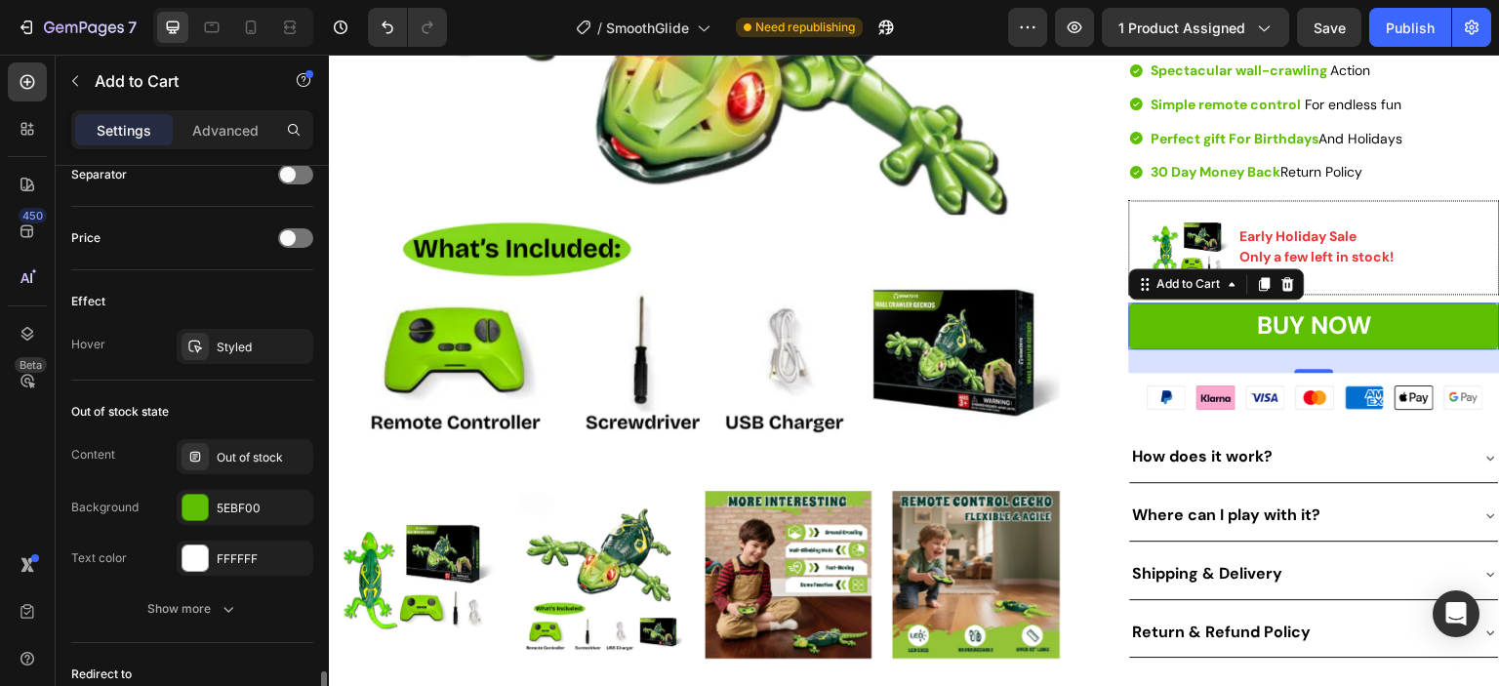
scroll to position [1659, 0]
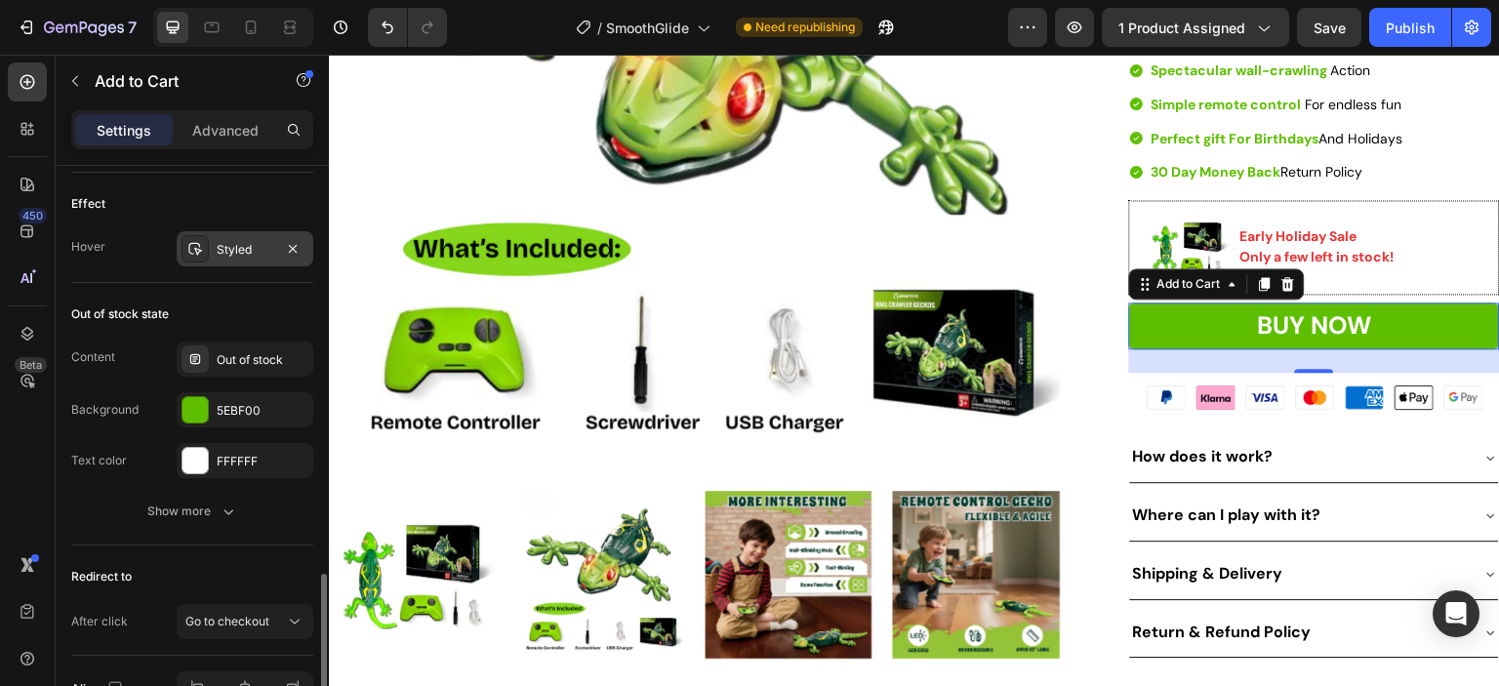
click at [230, 241] on div "Styled" at bounding box center [245, 250] width 57 height 18
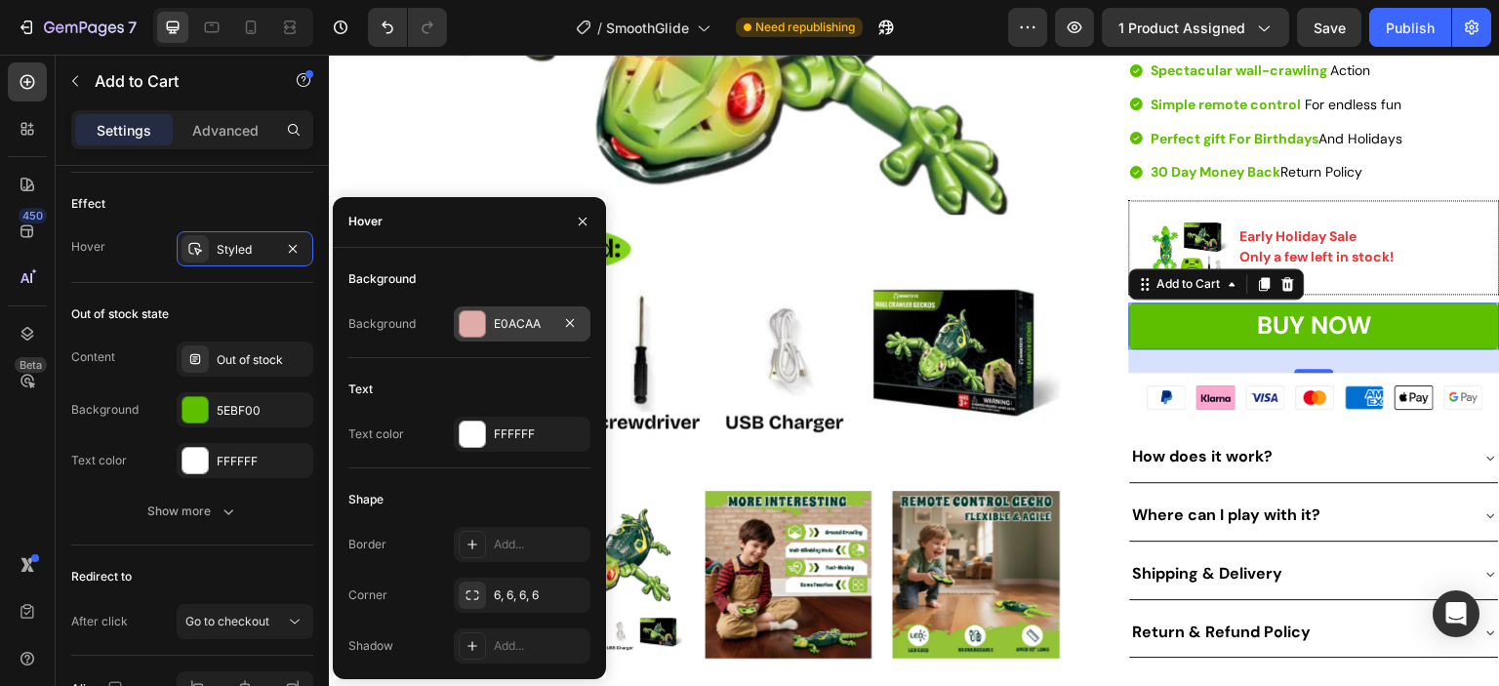
click at [488, 316] on div "E0ACAA" at bounding box center [522, 323] width 137 height 35
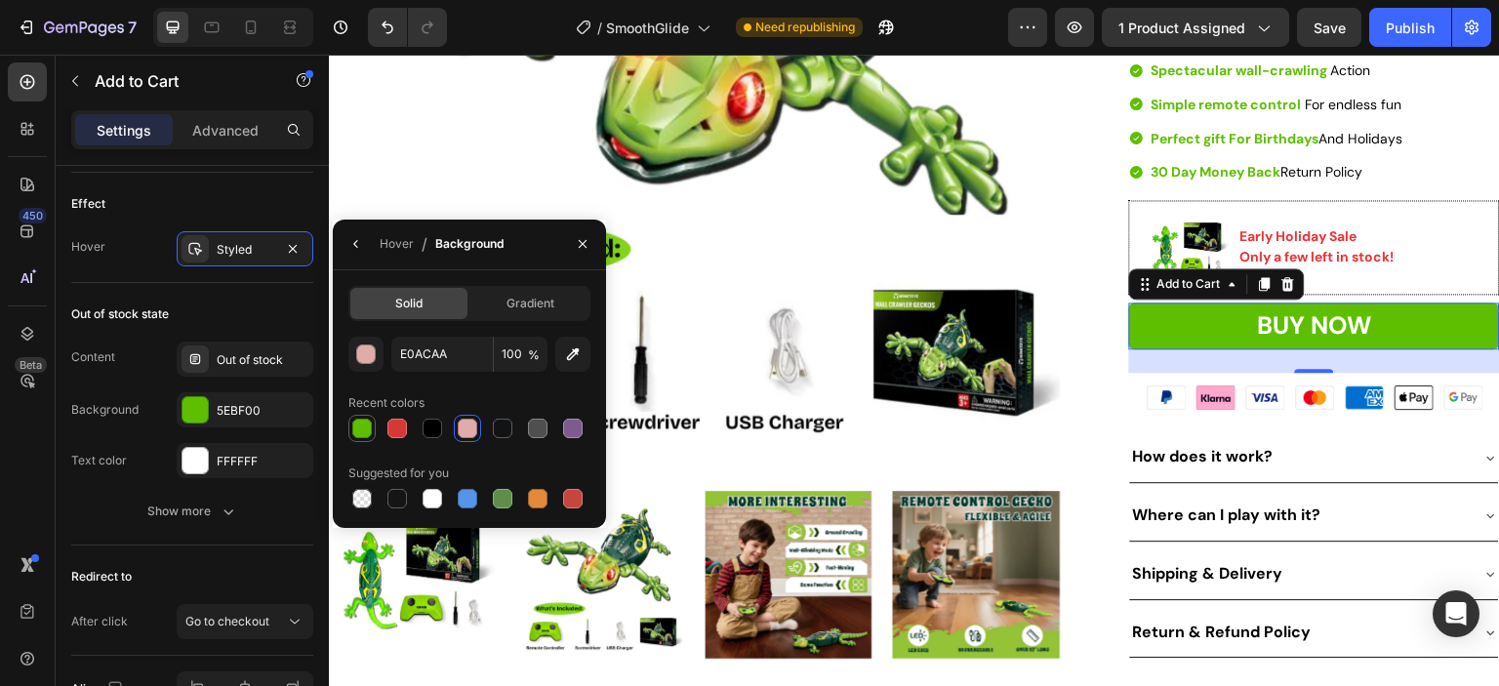
click at [363, 429] on div at bounding box center [362, 429] width 20 height 20
type input "5EBF00"
click at [1421, 27] on div "Publish" at bounding box center [1410, 28] width 49 height 20
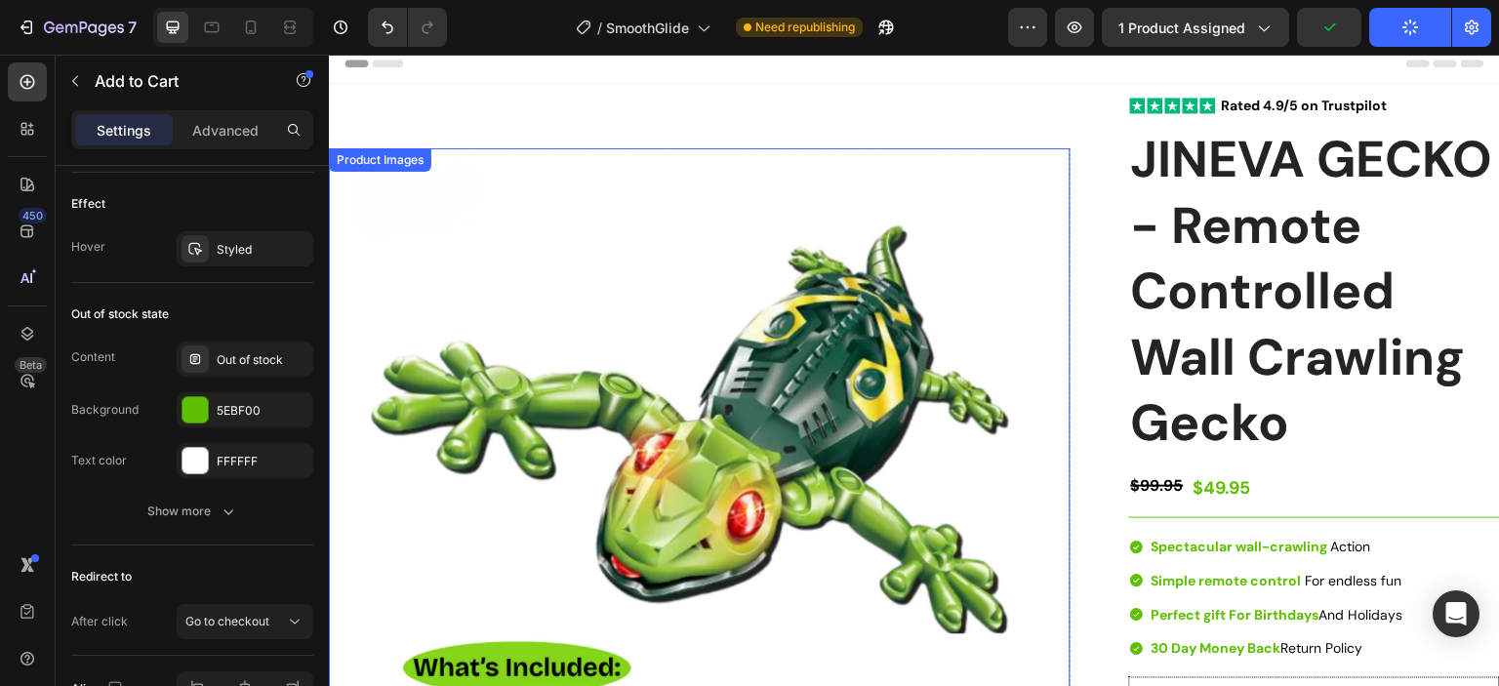
scroll to position [0, 0]
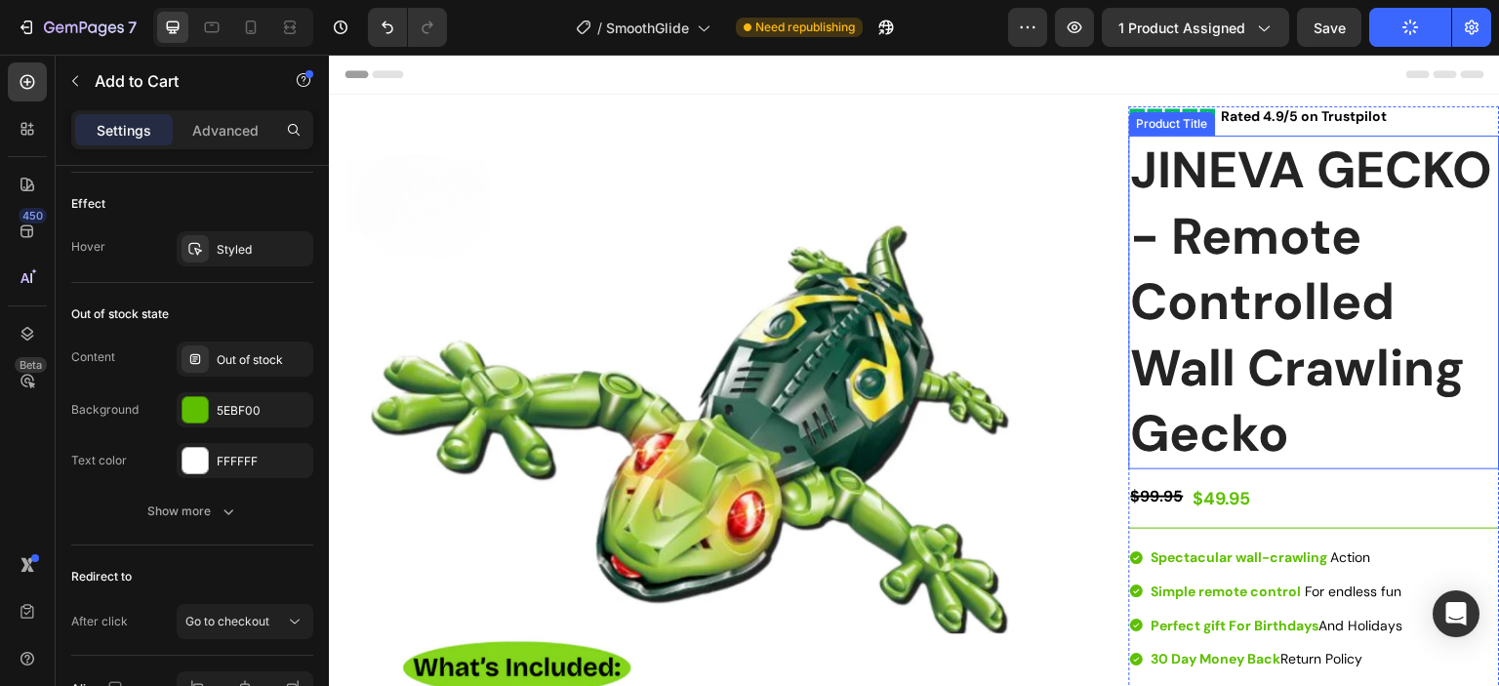
click at [1296, 303] on h1 "JINEVA GECKO - Remote Controlled Wall Crawling Gecko" at bounding box center [1314, 303] width 371 height 334
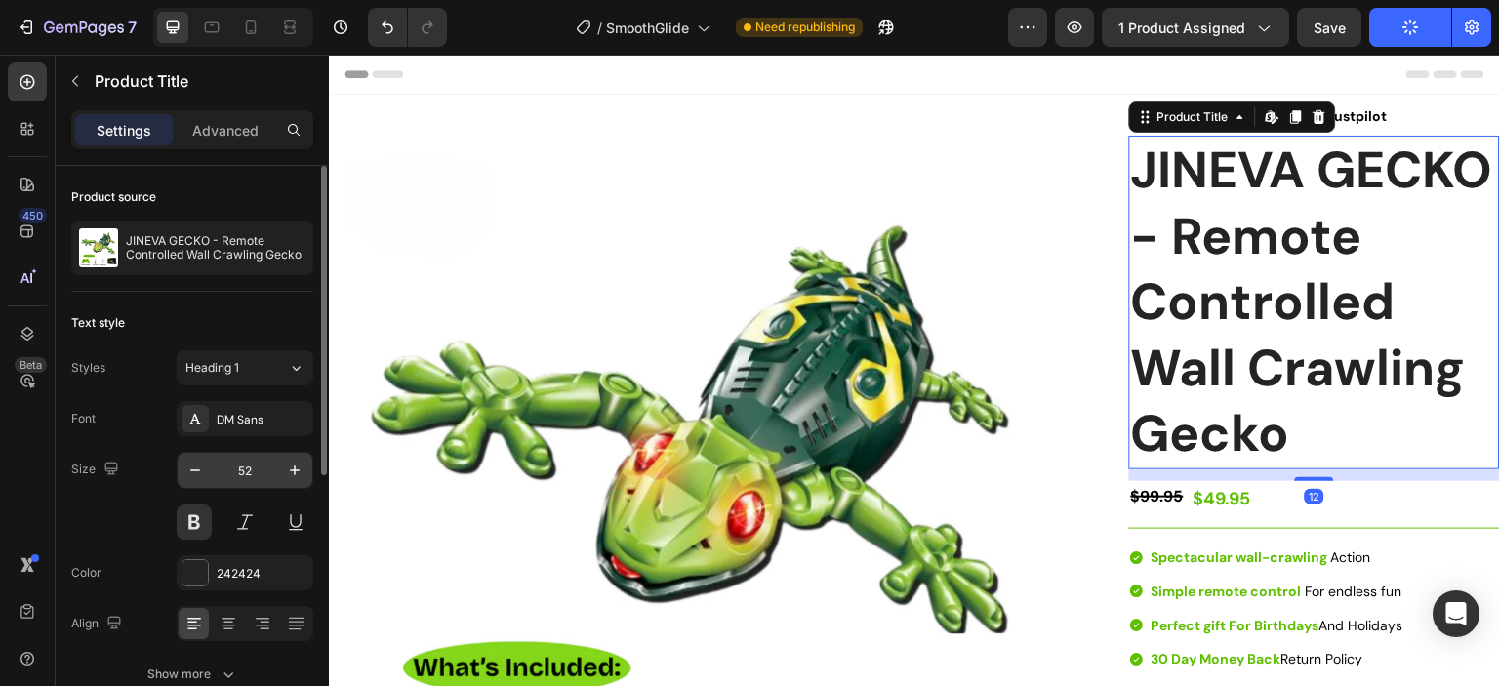
click at [247, 469] on input "52" at bounding box center [245, 470] width 64 height 35
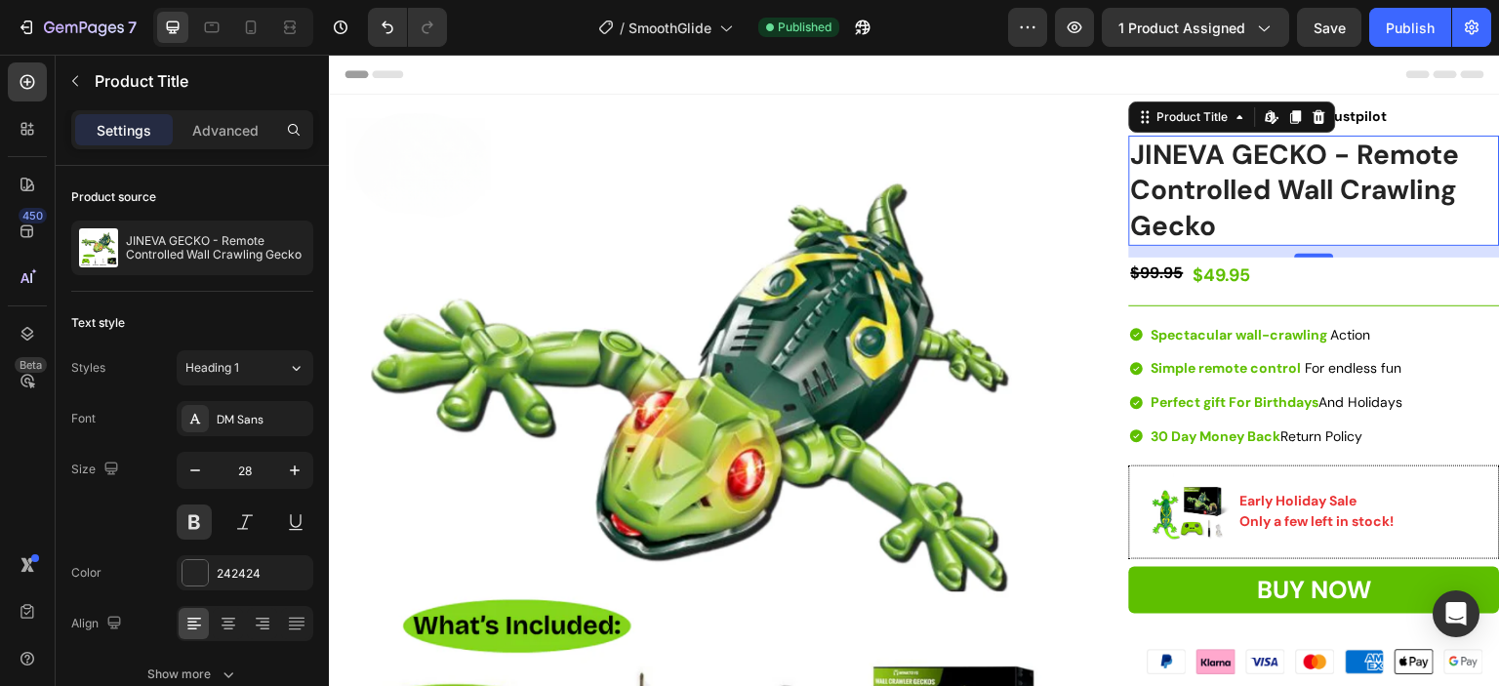
click at [1222, 226] on h1 "JINEVA GECKO - Remote Controlled Wall Crawling Gecko" at bounding box center [1314, 191] width 371 height 110
click at [198, 471] on icon "button" at bounding box center [195, 471] width 20 height 20
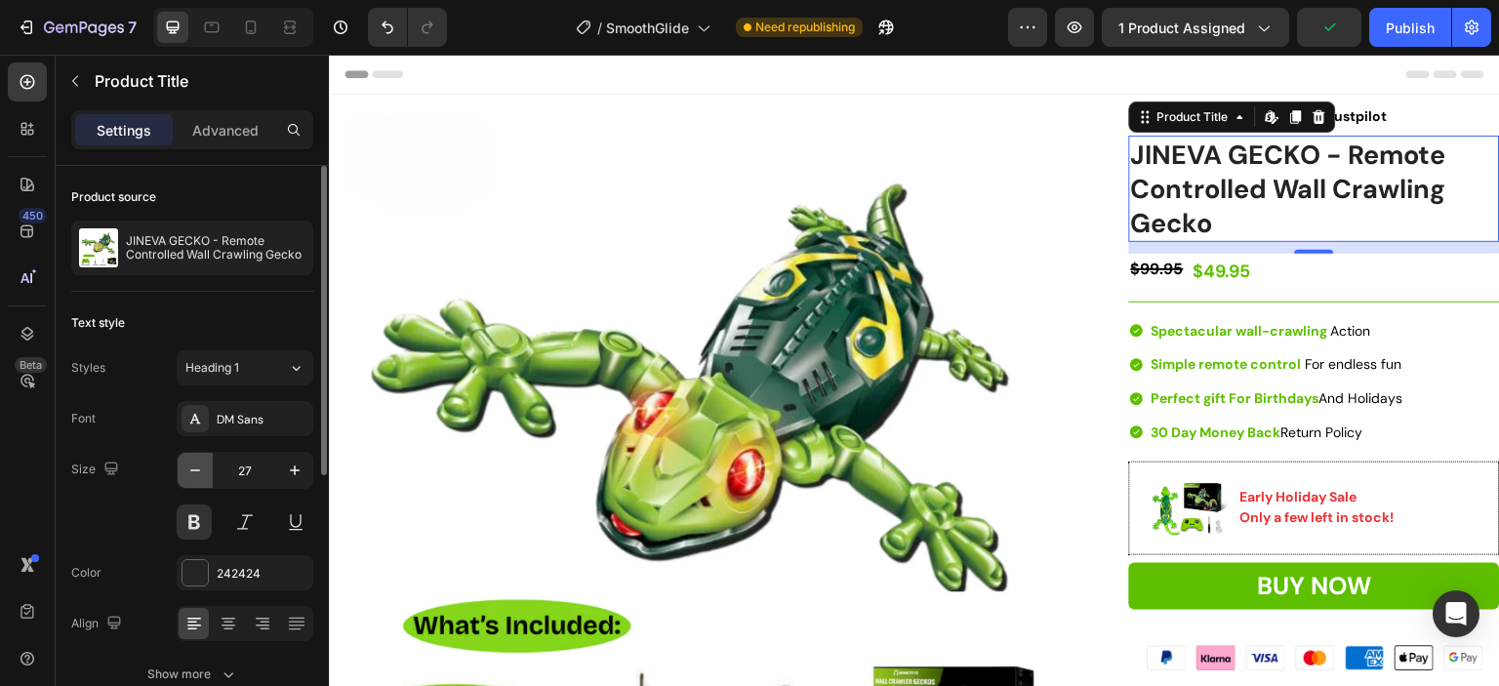
click at [198, 471] on icon "button" at bounding box center [195, 471] width 20 height 20
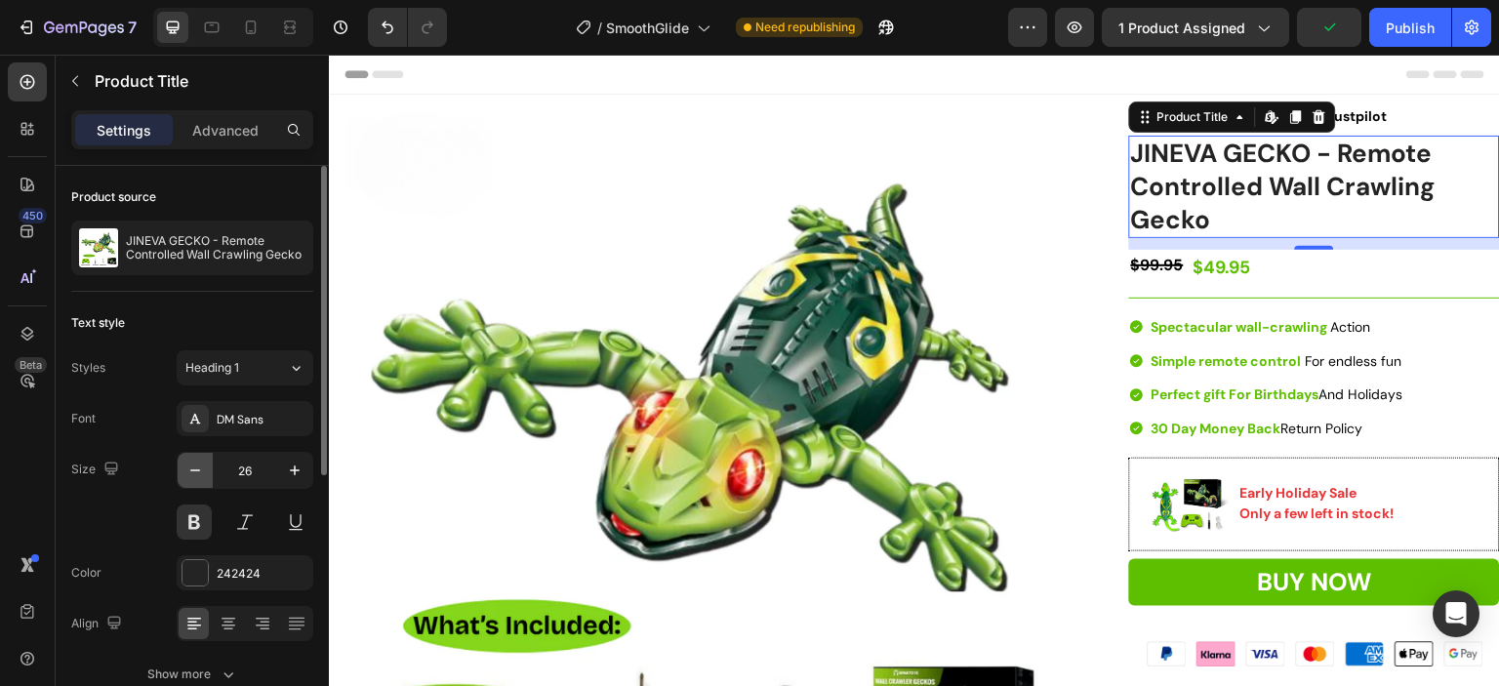
click at [198, 471] on icon "button" at bounding box center [195, 471] width 20 height 20
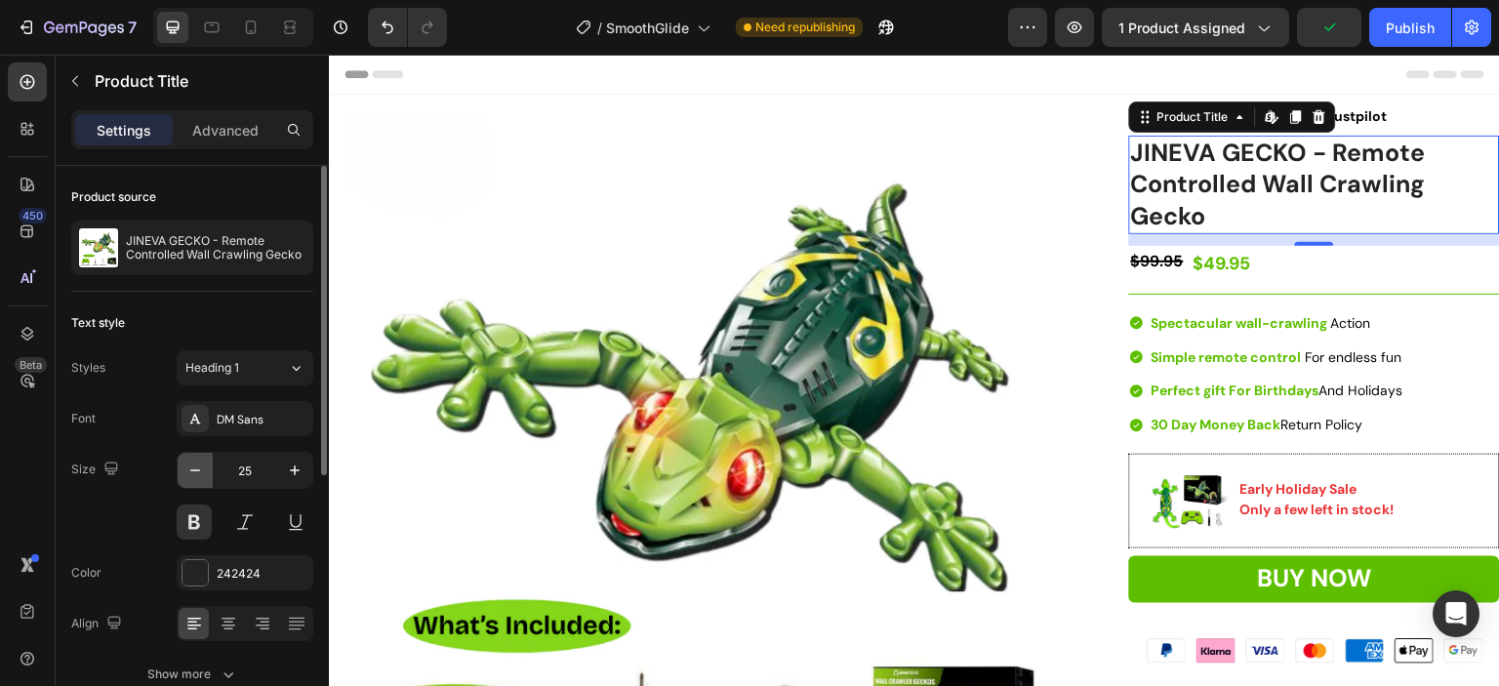
click at [198, 471] on icon "button" at bounding box center [195, 471] width 20 height 20
type input "24"
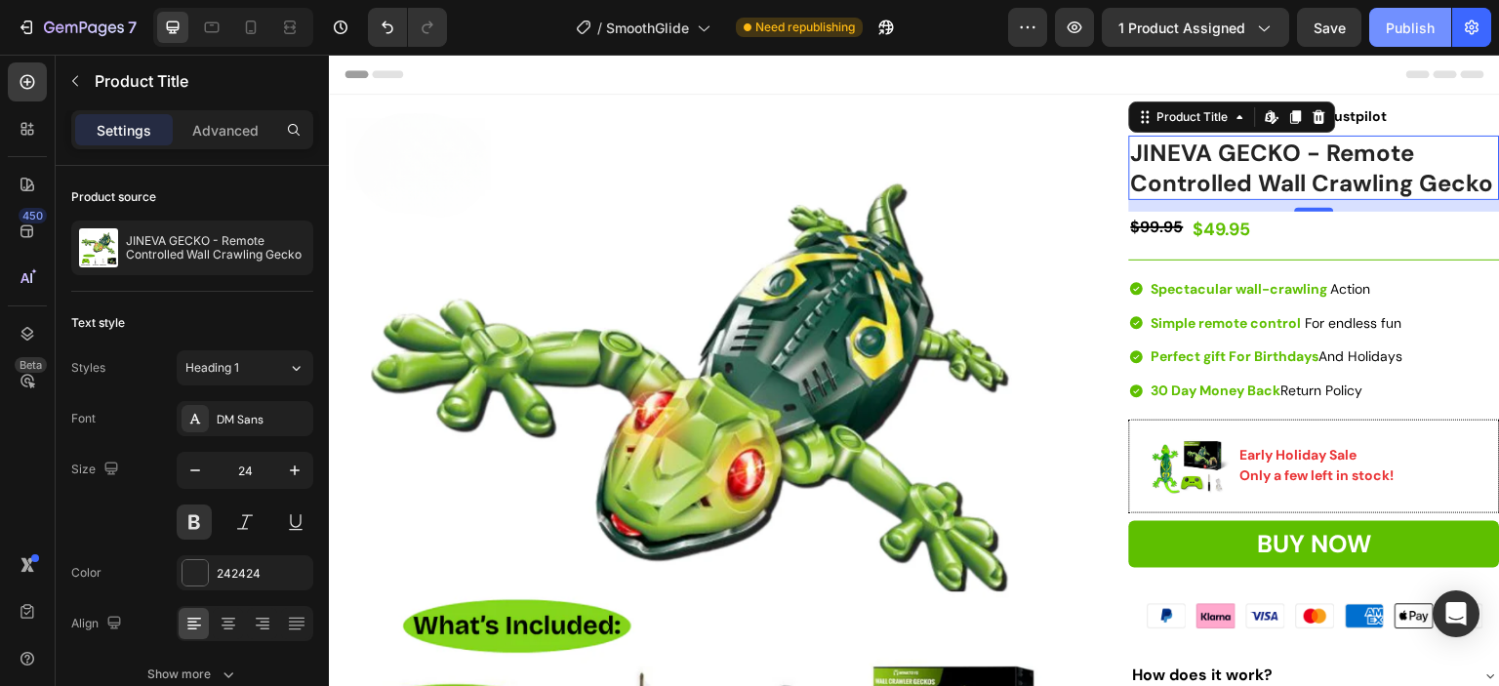
click at [1408, 23] on div "Publish" at bounding box center [1410, 28] width 49 height 20
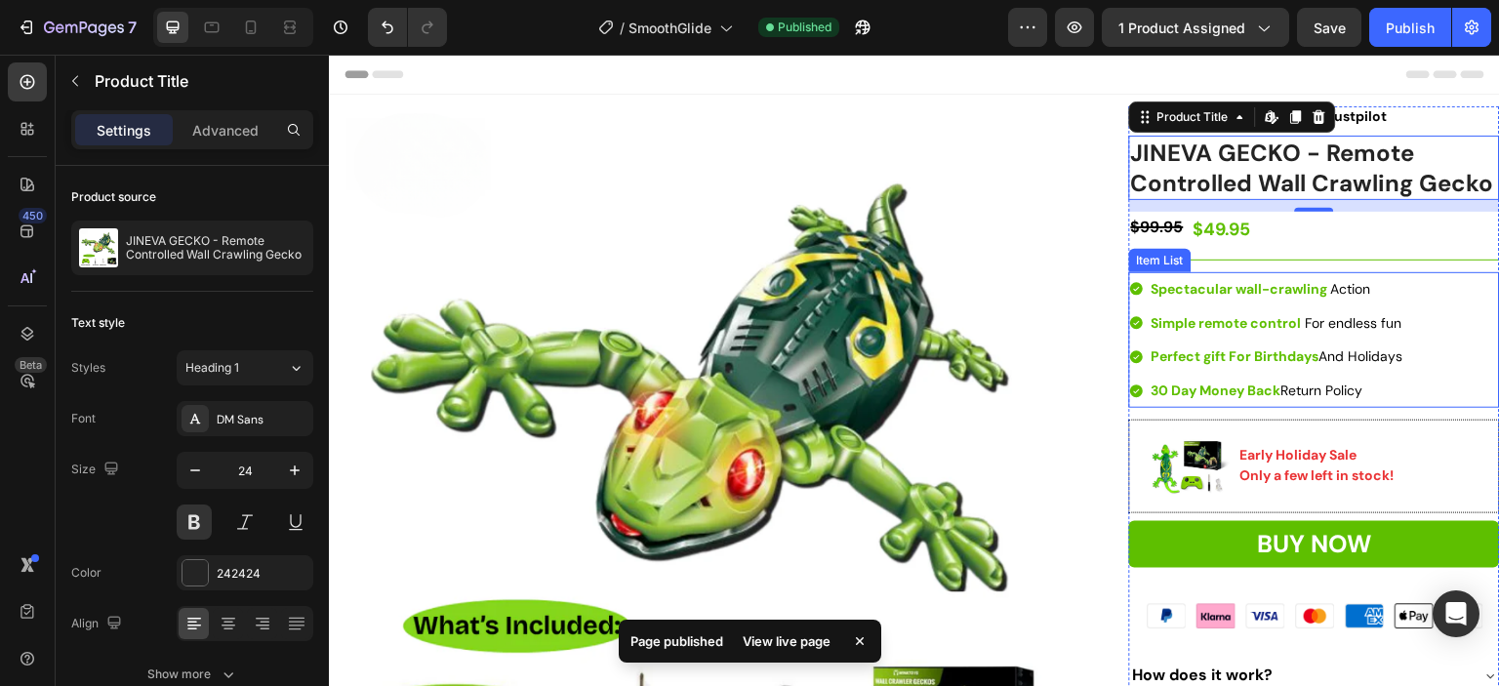
click at [1415, 375] on div "Spectacular wall-crawling Action Simple remote control For endless fun Perfect …" at bounding box center [1314, 340] width 371 height 136
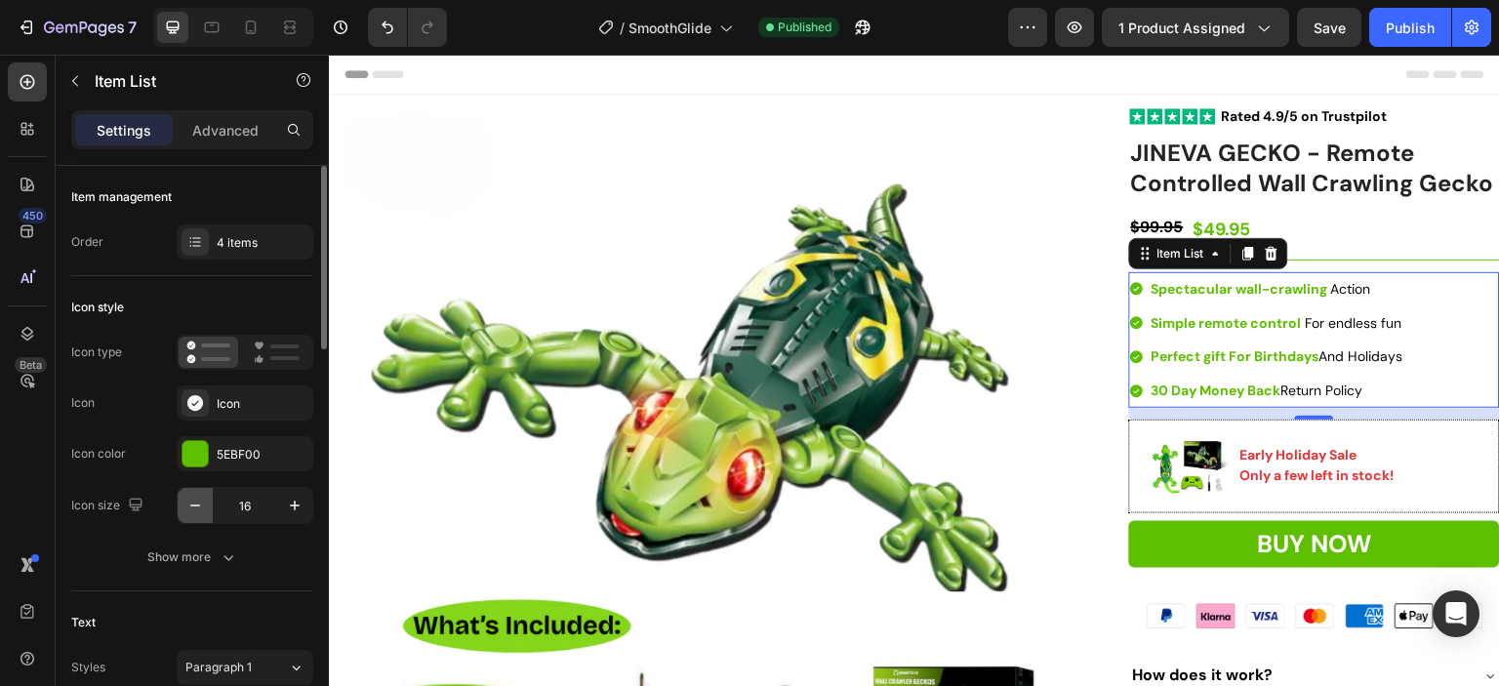
click at [197, 503] on icon "button" at bounding box center [195, 506] width 20 height 20
click at [383, 26] on icon "Undo/Redo" at bounding box center [388, 27] width 12 height 13
type input "16"
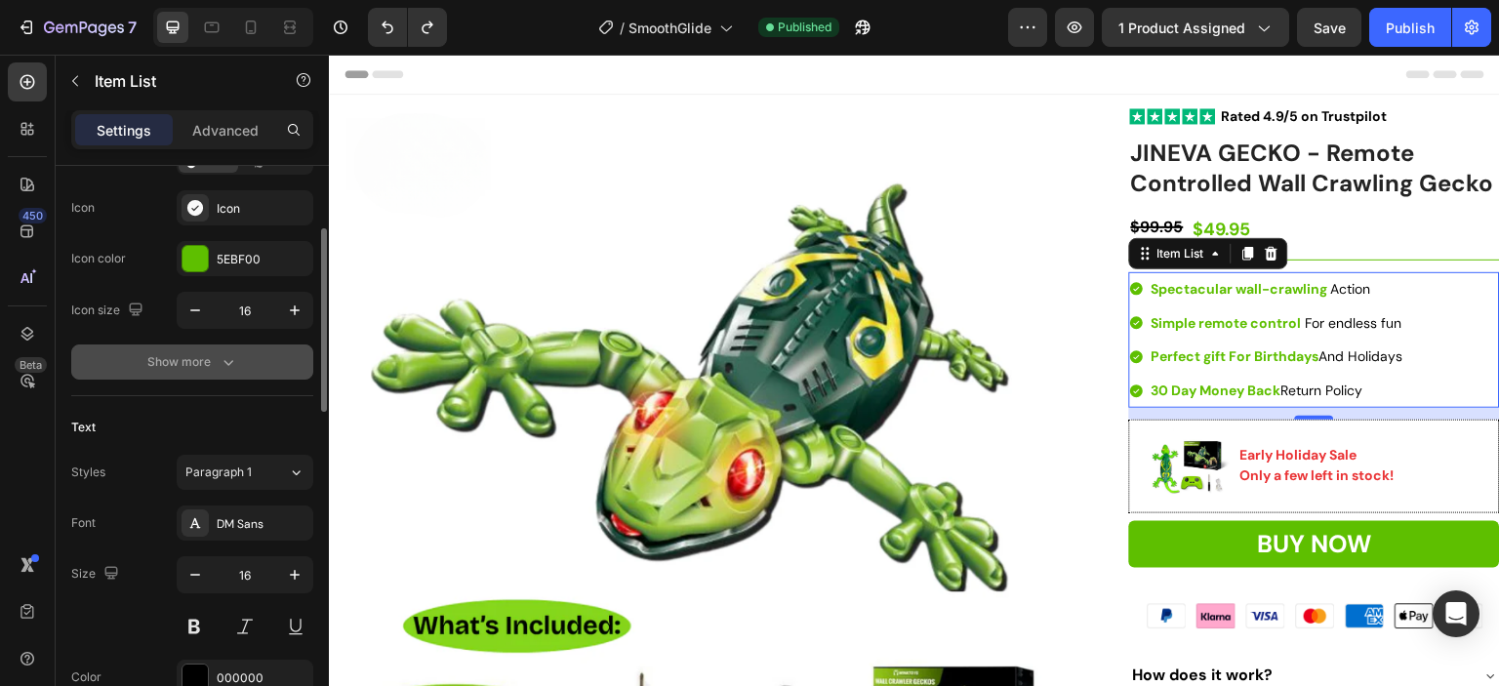
click at [222, 352] on icon "button" at bounding box center [229, 362] width 20 height 20
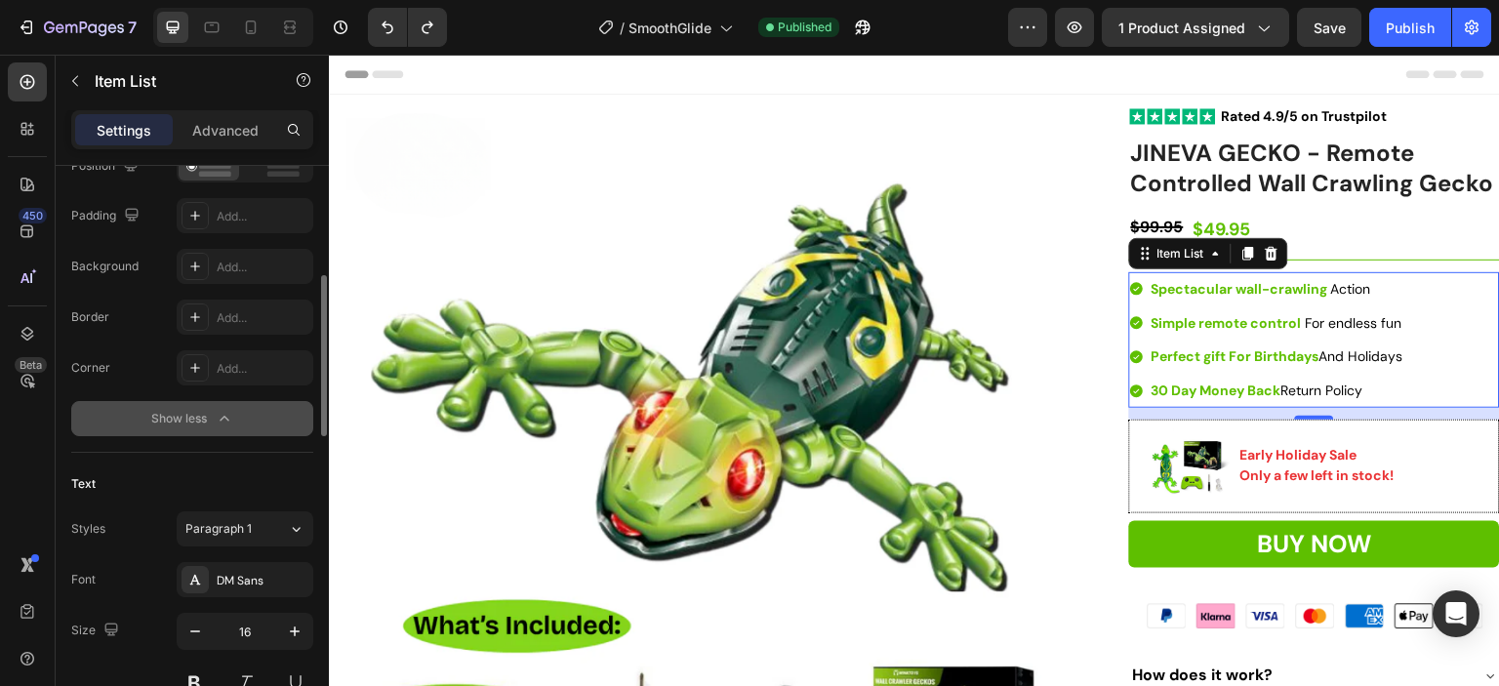
scroll to position [585, 0]
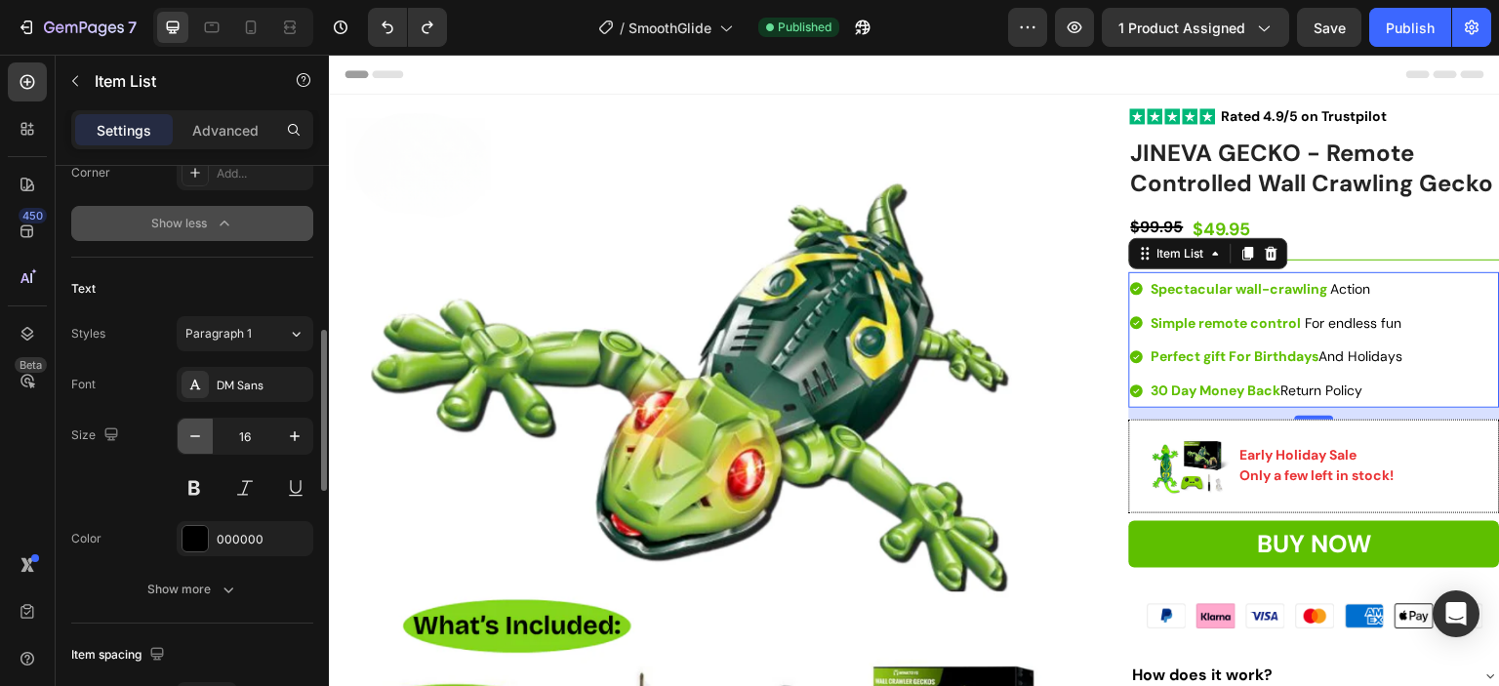
click at [195, 436] on icon "button" at bounding box center [195, 436] width 20 height 20
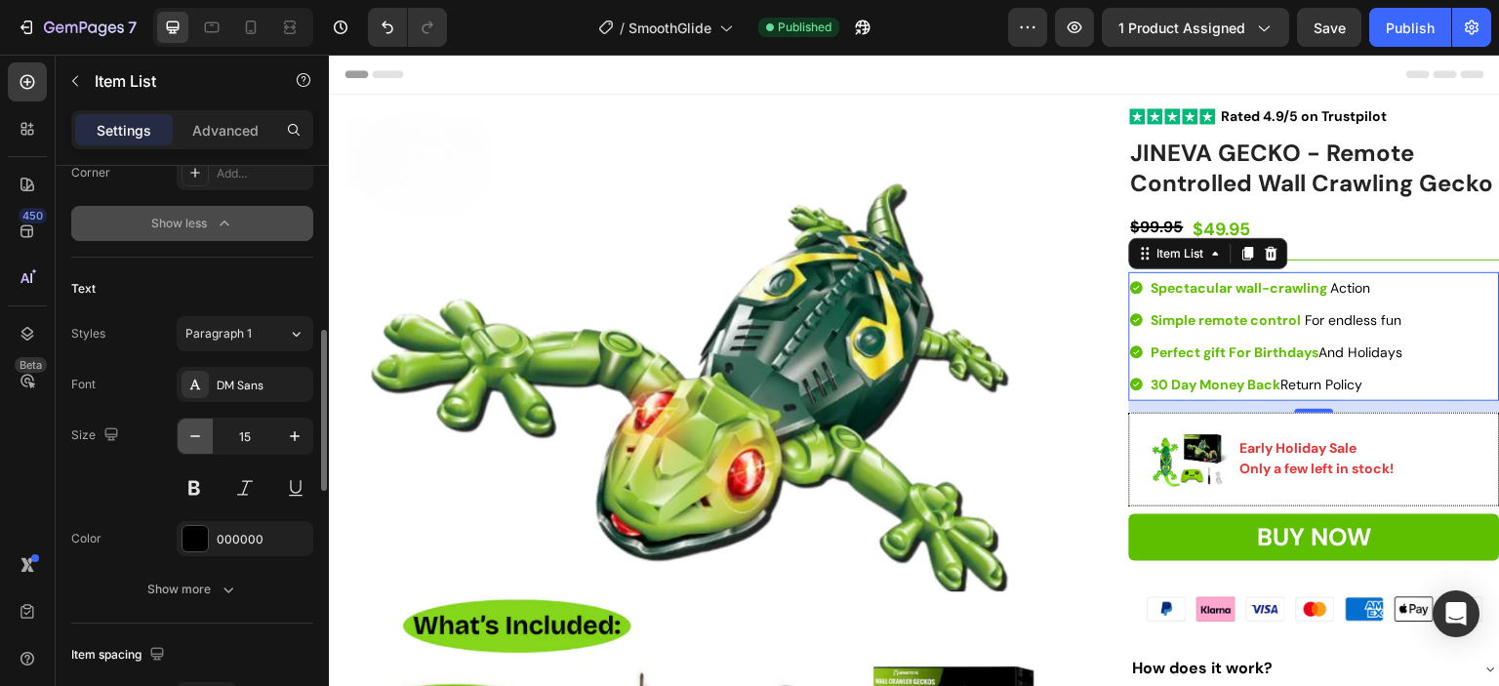
click at [195, 436] on icon "button" at bounding box center [195, 436] width 20 height 20
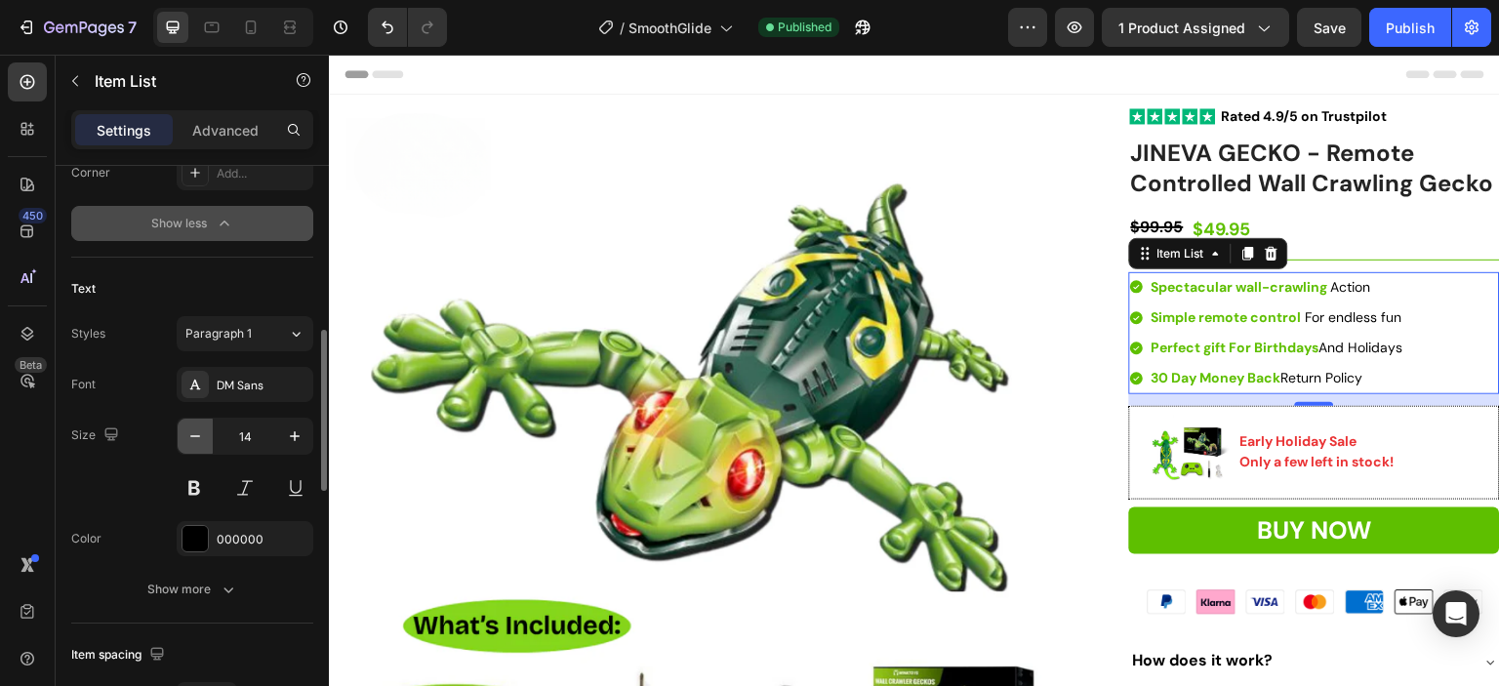
click at [195, 436] on icon "button" at bounding box center [195, 436] width 20 height 20
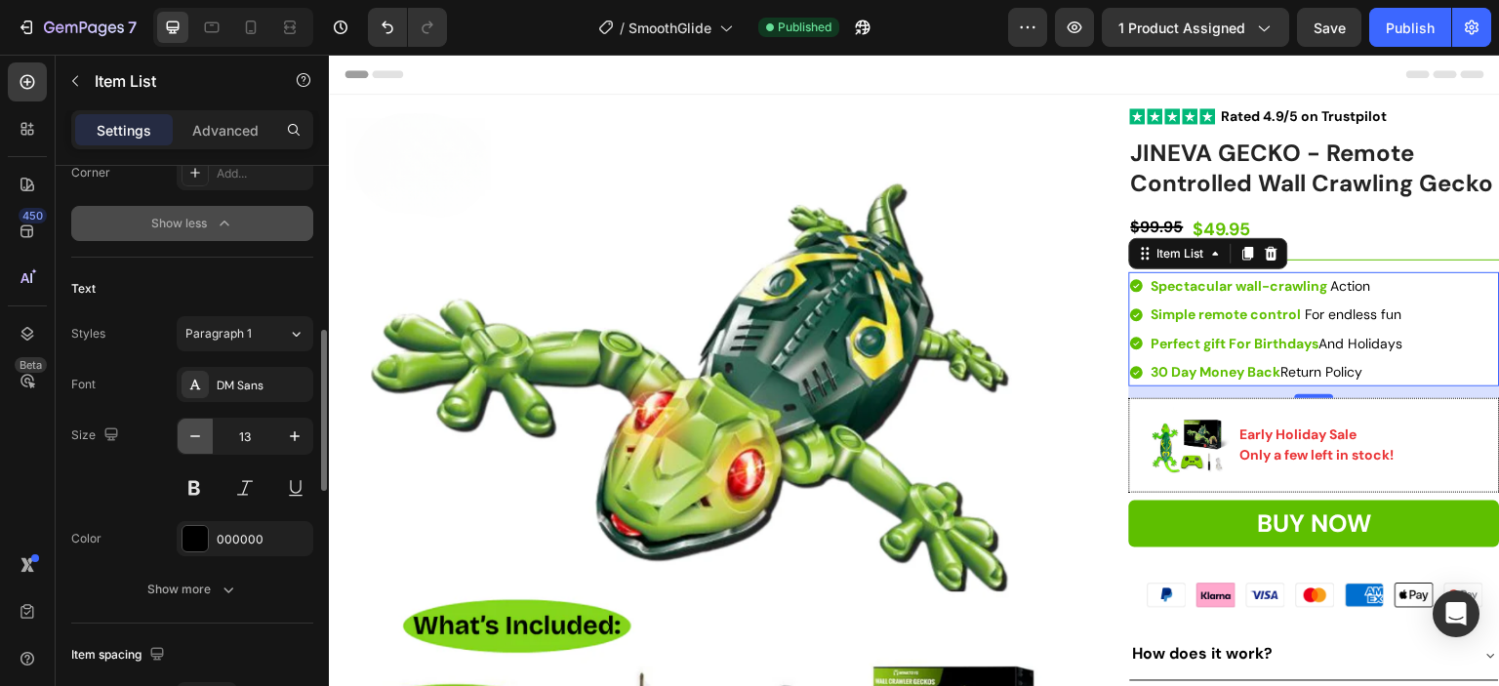
click at [195, 436] on icon "button" at bounding box center [195, 436] width 20 height 20
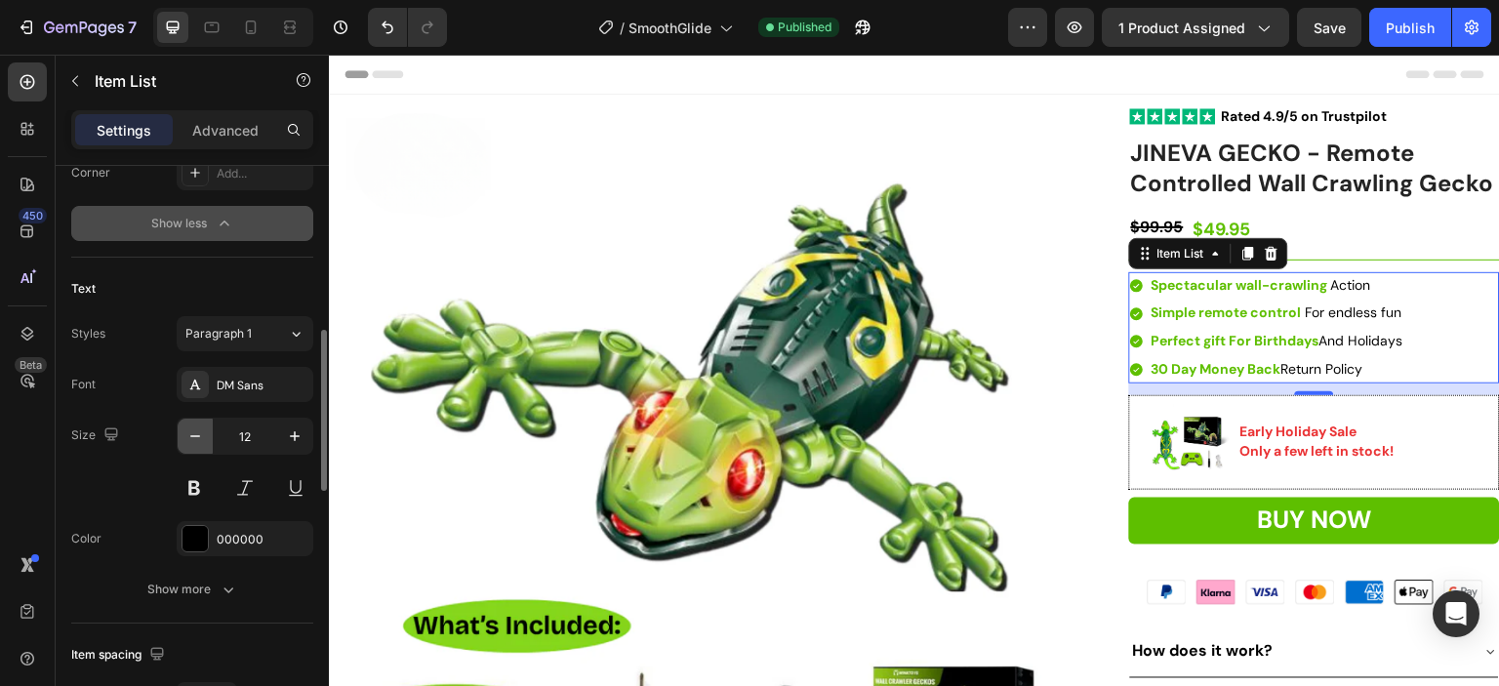
click at [195, 436] on icon "button" at bounding box center [195, 436] width 20 height 20
type input "11"
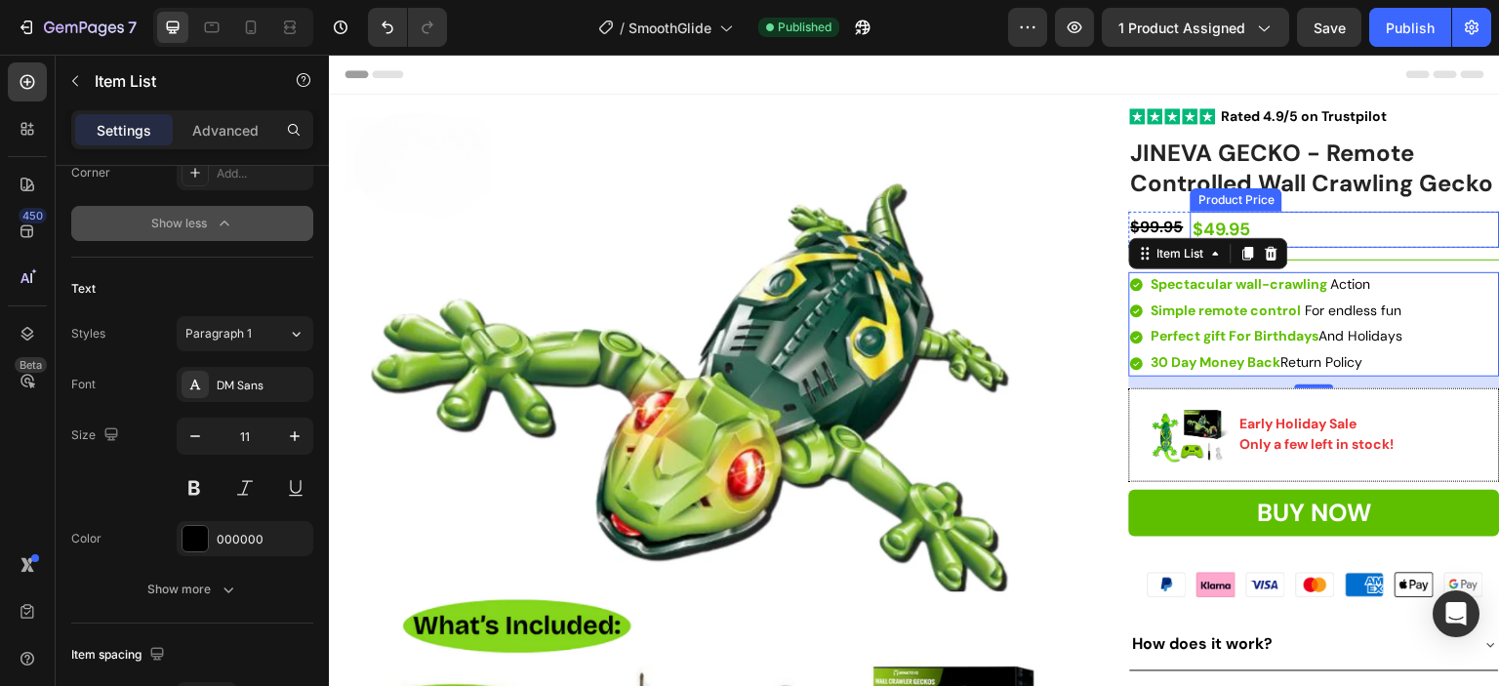
click at [1383, 234] on div "$49.95" at bounding box center [1344, 229] width 309 height 35
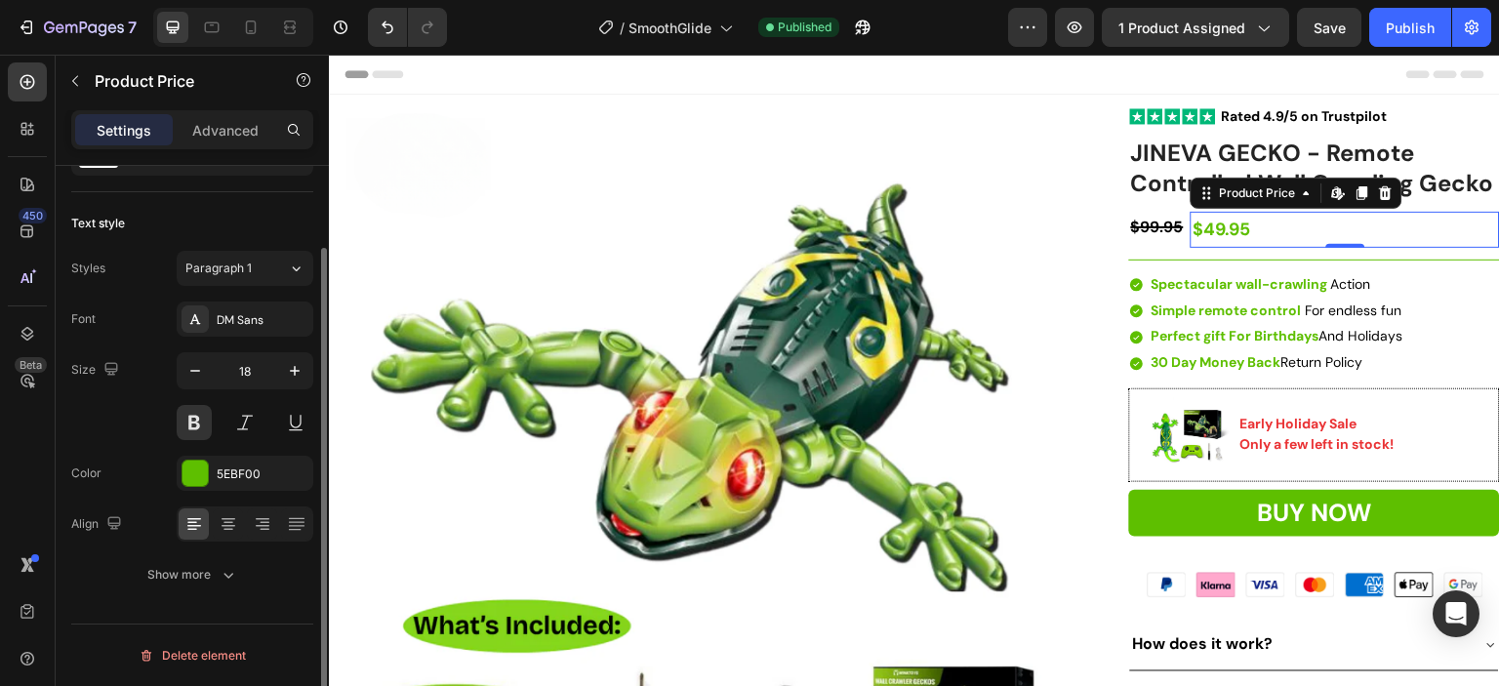
scroll to position [0, 0]
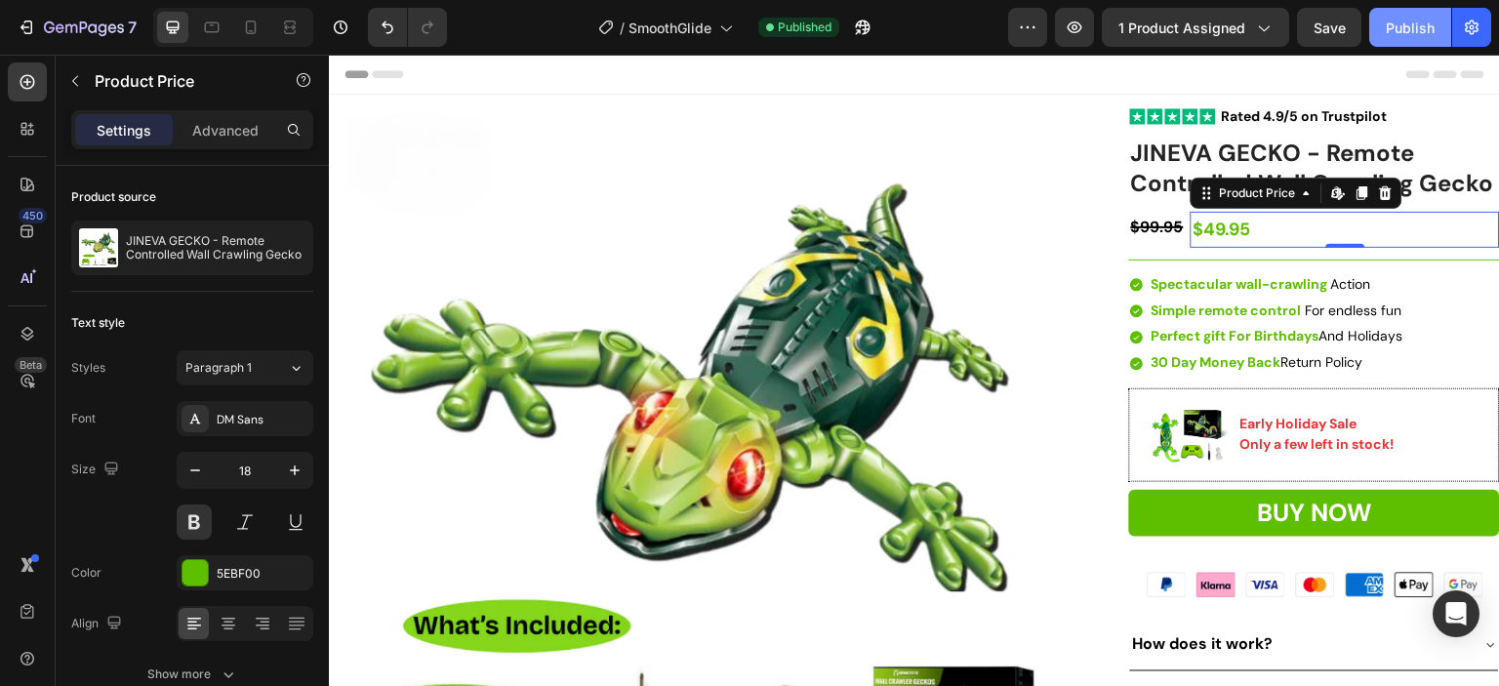
click at [1413, 25] on div "Publish" at bounding box center [1410, 28] width 49 height 20
click at [1406, 75] on icon at bounding box center [1417, 74] width 23 height 8
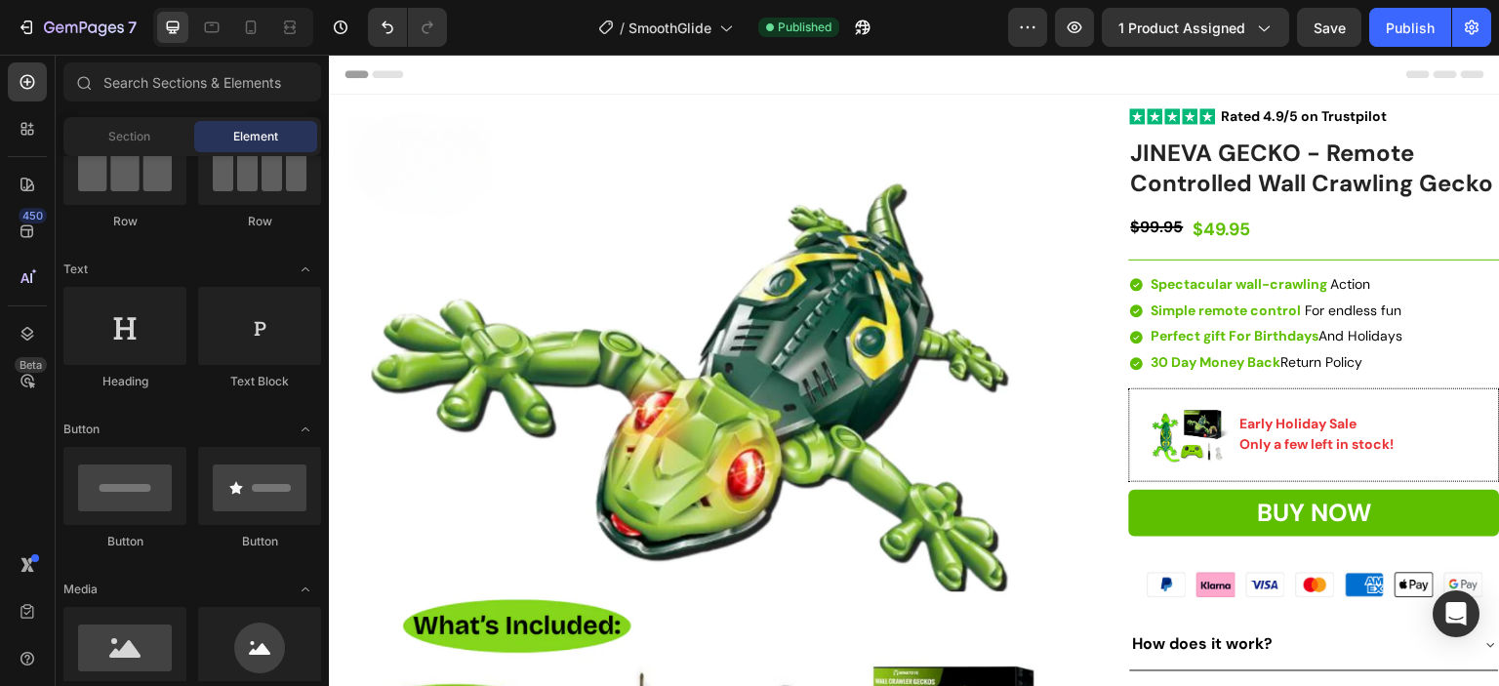
click at [374, 80] on span "Header" at bounding box center [387, 74] width 43 height 20
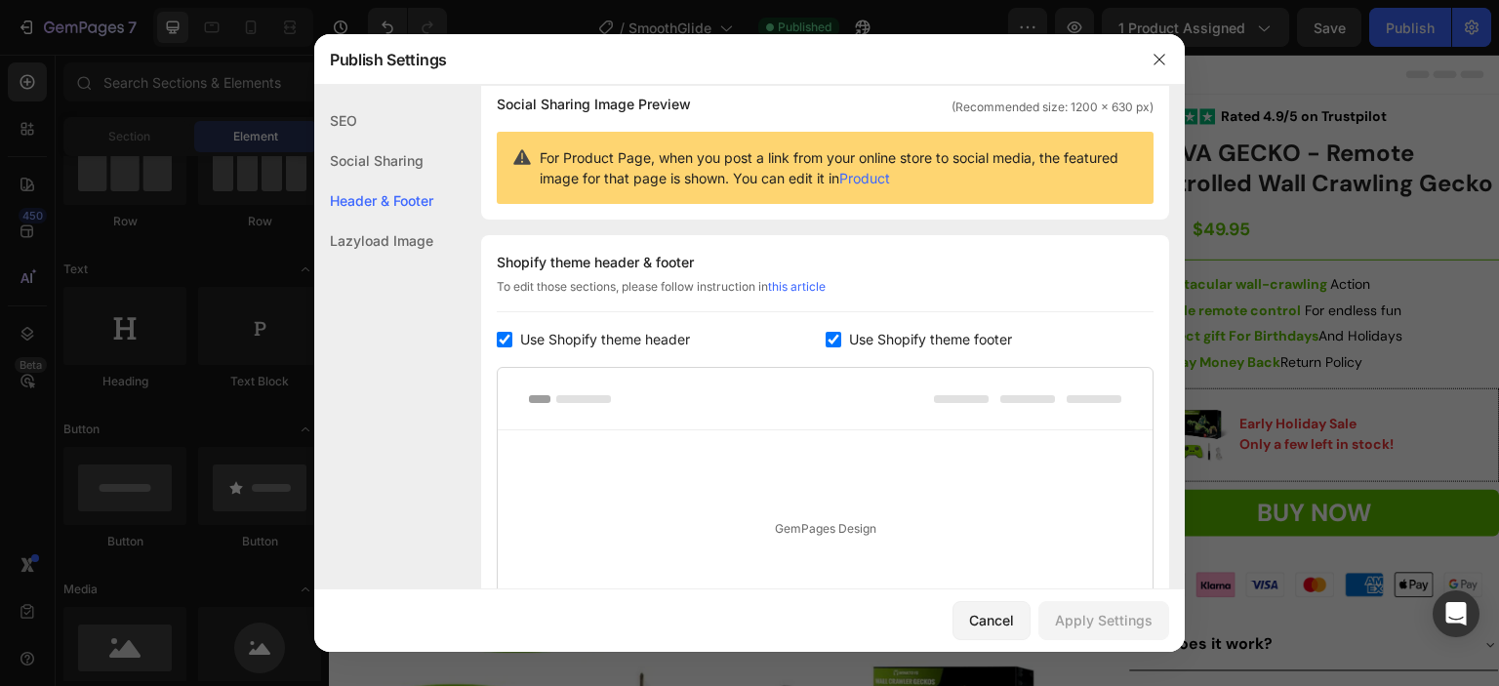
scroll to position [284, 0]
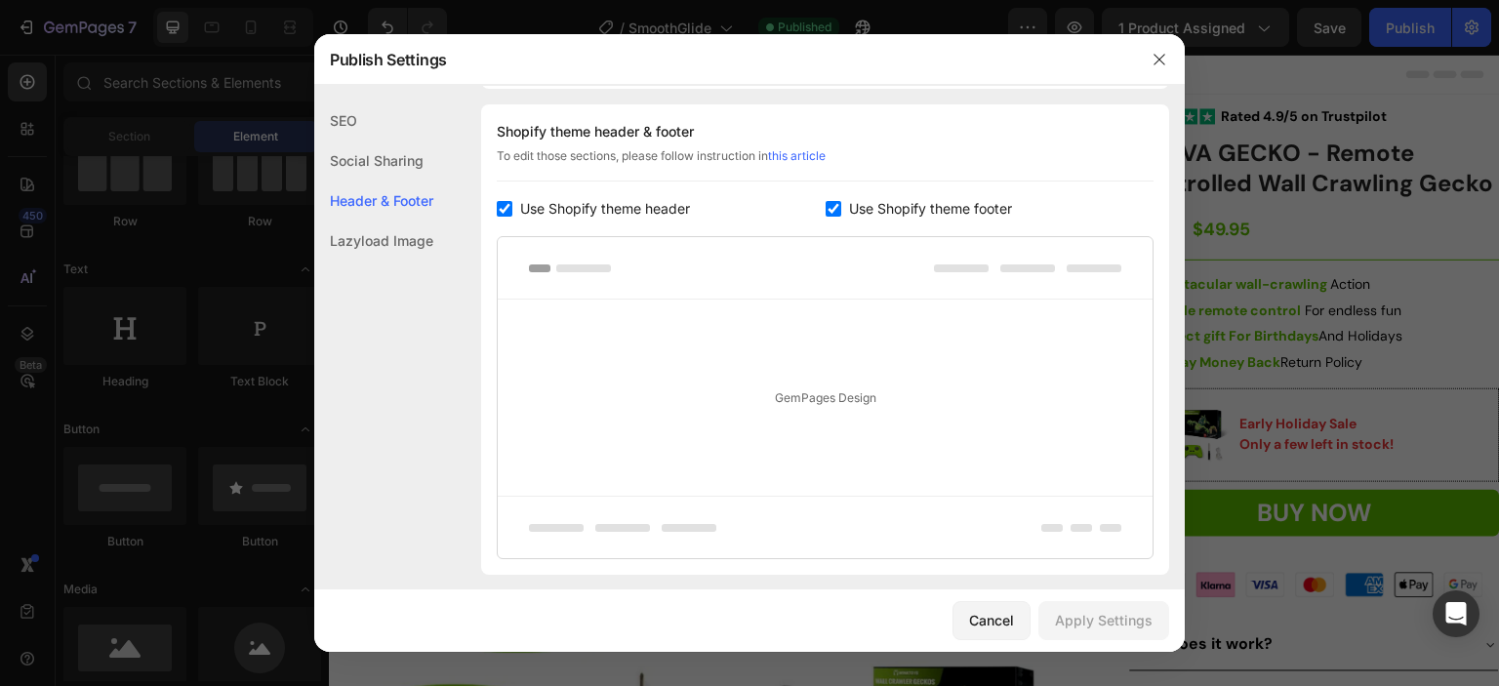
click at [498, 206] on input "checkbox" at bounding box center [505, 209] width 16 height 16
checkbox input "false"
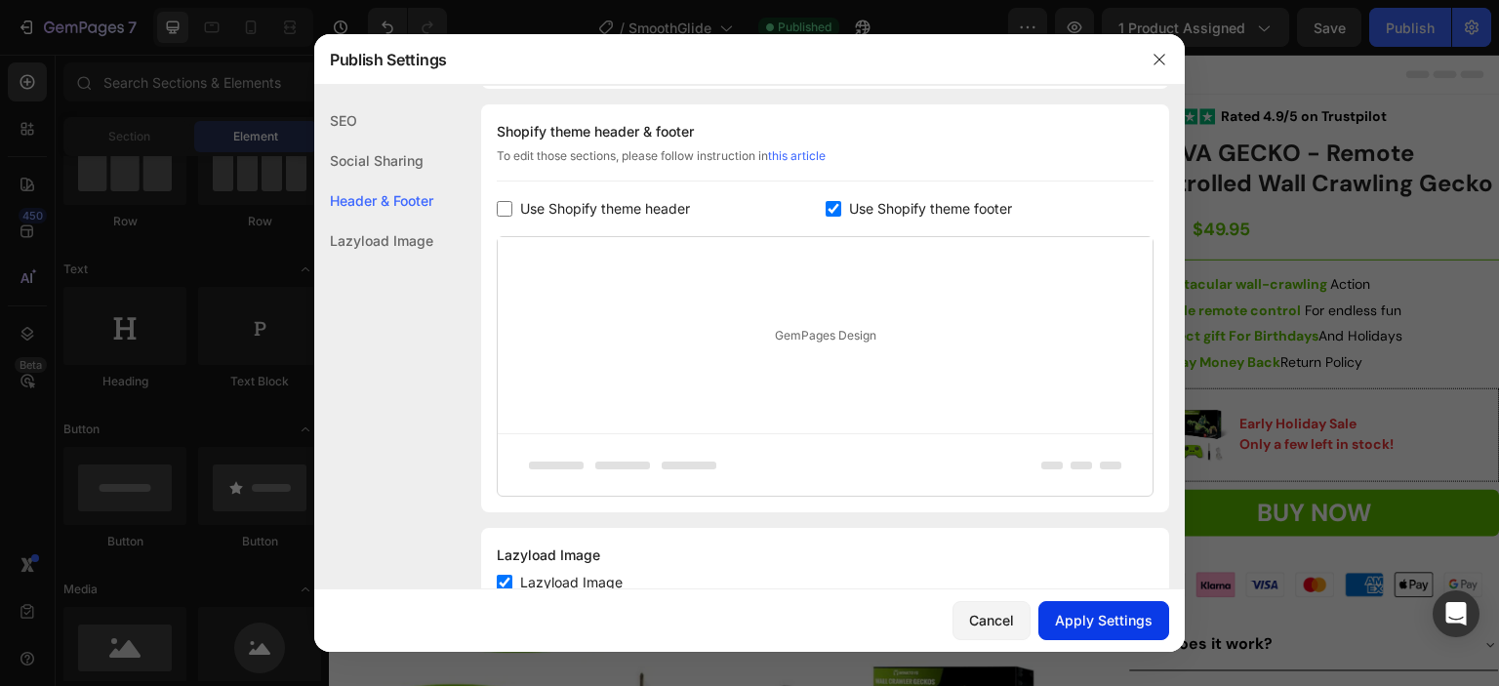
click at [1085, 623] on div "Apply Settings" at bounding box center [1104, 620] width 98 height 20
click at [1361, 323] on div at bounding box center [749, 343] width 1499 height 686
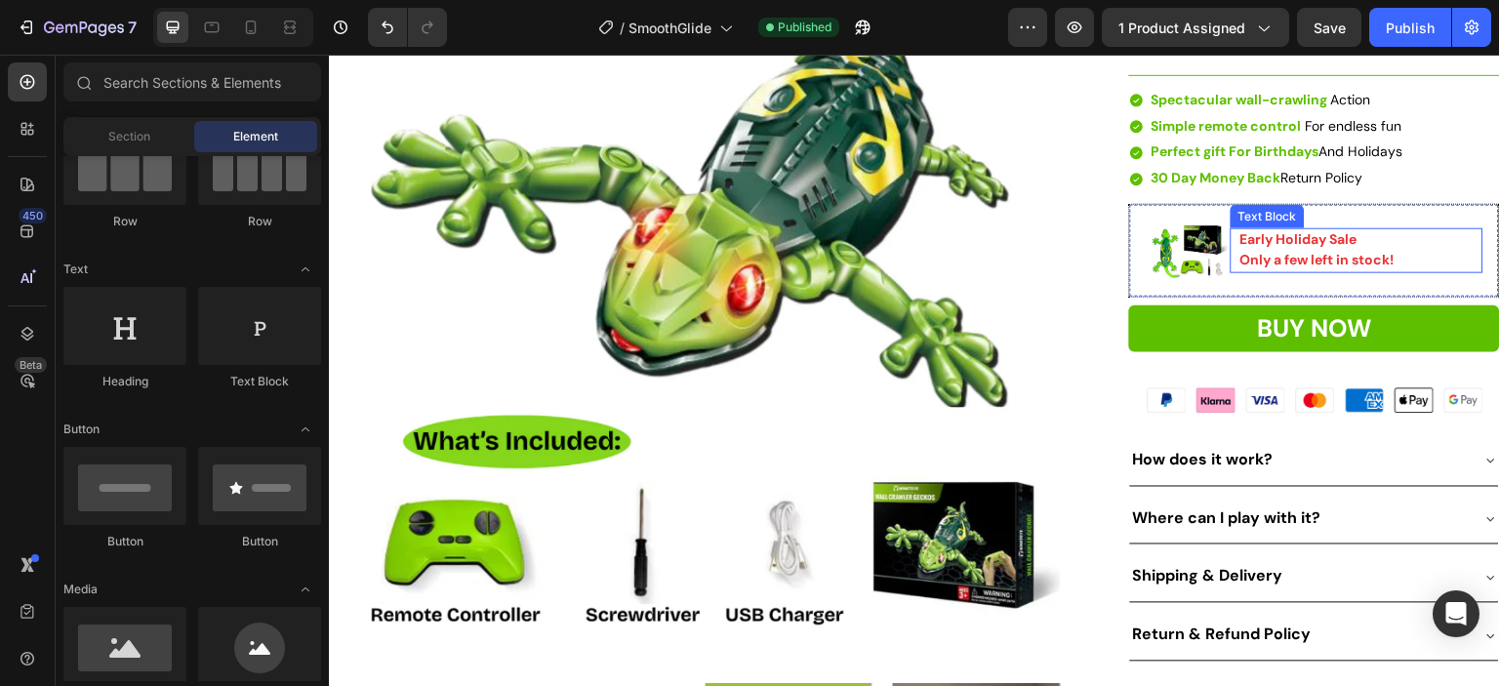
scroll to position [195, 0]
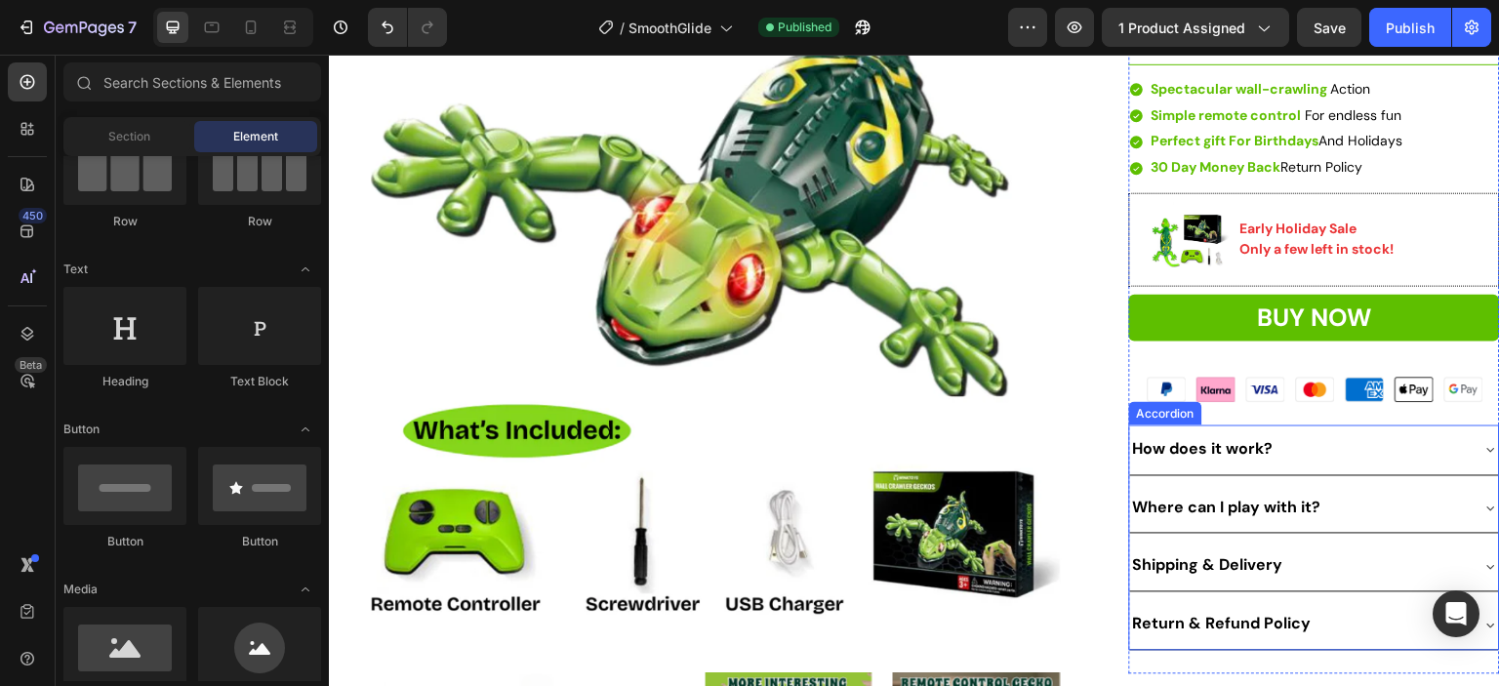
click at [1153, 504] on strong "Where can I play with it?" at bounding box center [1227, 508] width 188 height 20
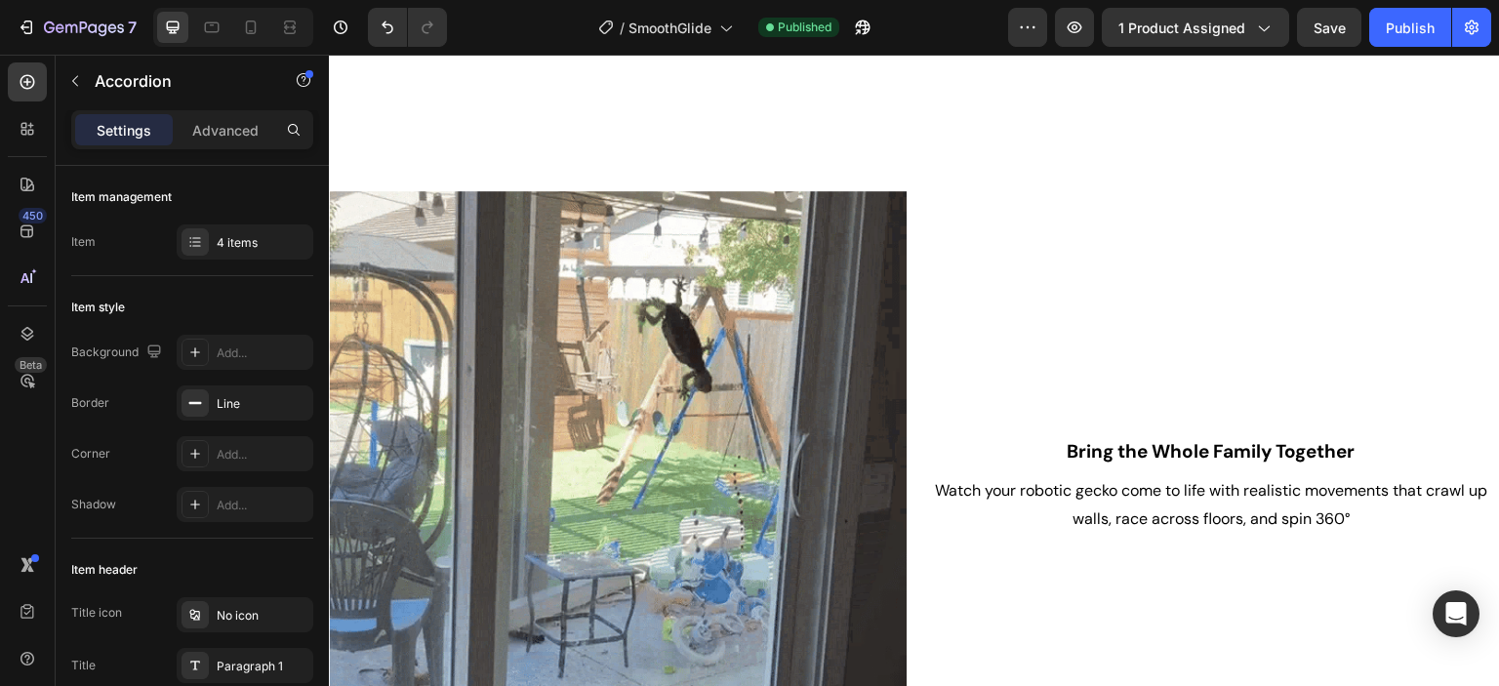
scroll to position [1269, 0]
